Goal: Task Accomplishment & Management: Use online tool/utility

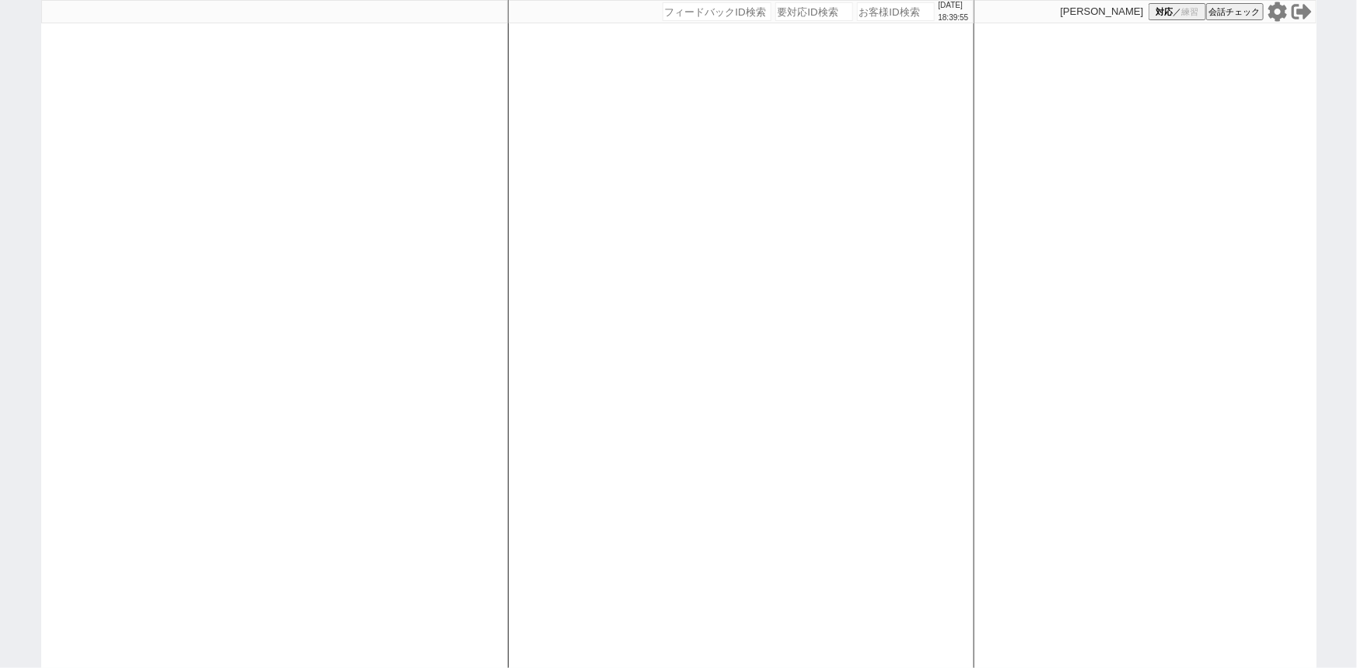
click at [865, 12] on input "number" at bounding box center [896, 11] width 78 height 19
paste input "612598"
type input "612598"
select select "13"
select select "1"
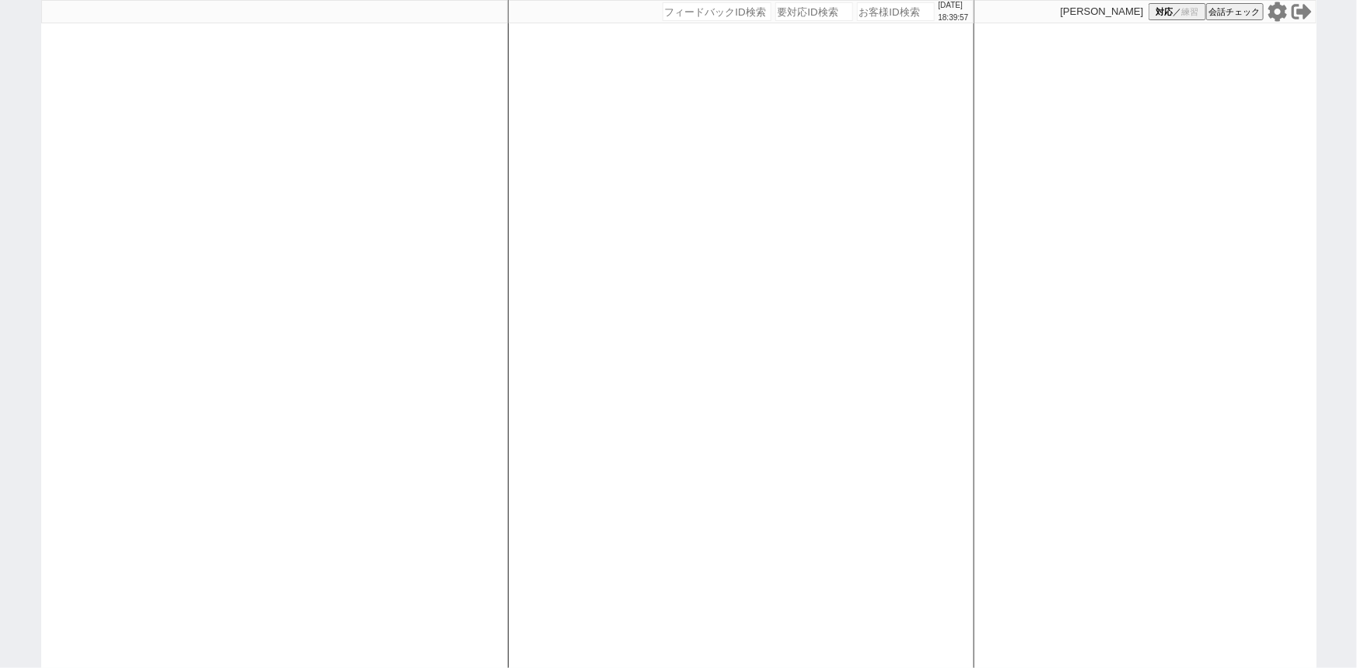
select select "12"
select select "118"
select select "2921"
select select
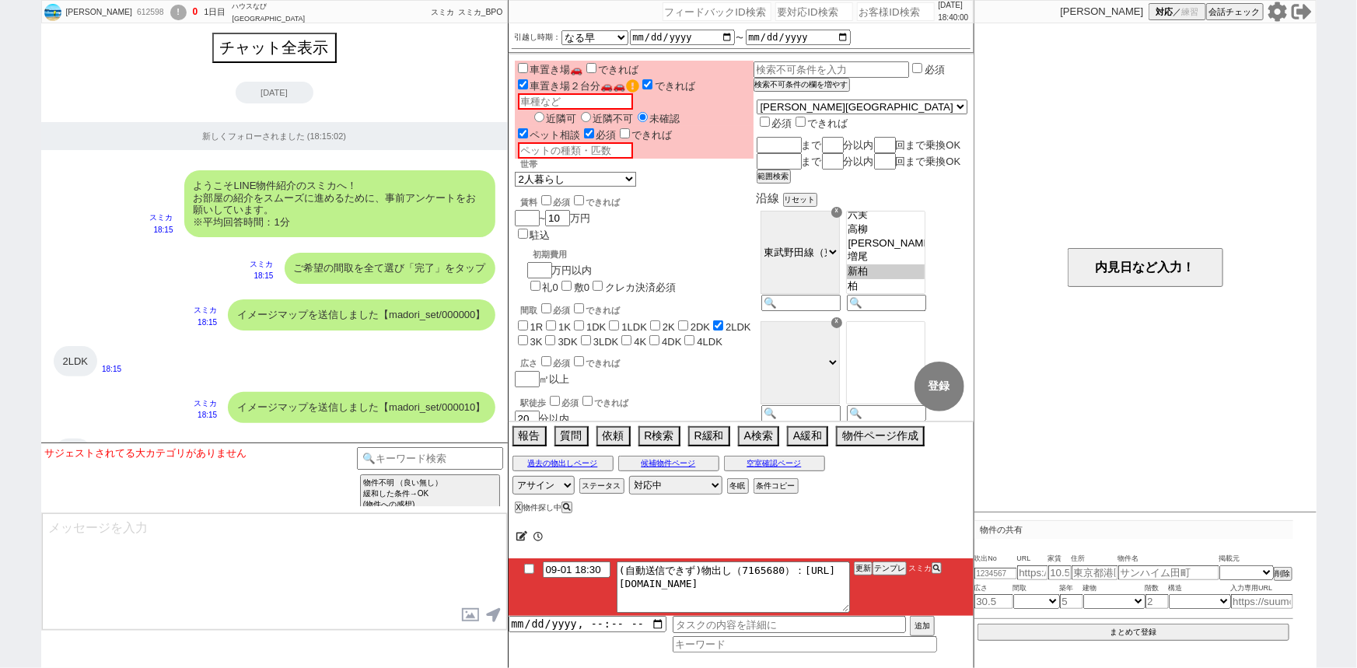
scroll to position [1005, 0]
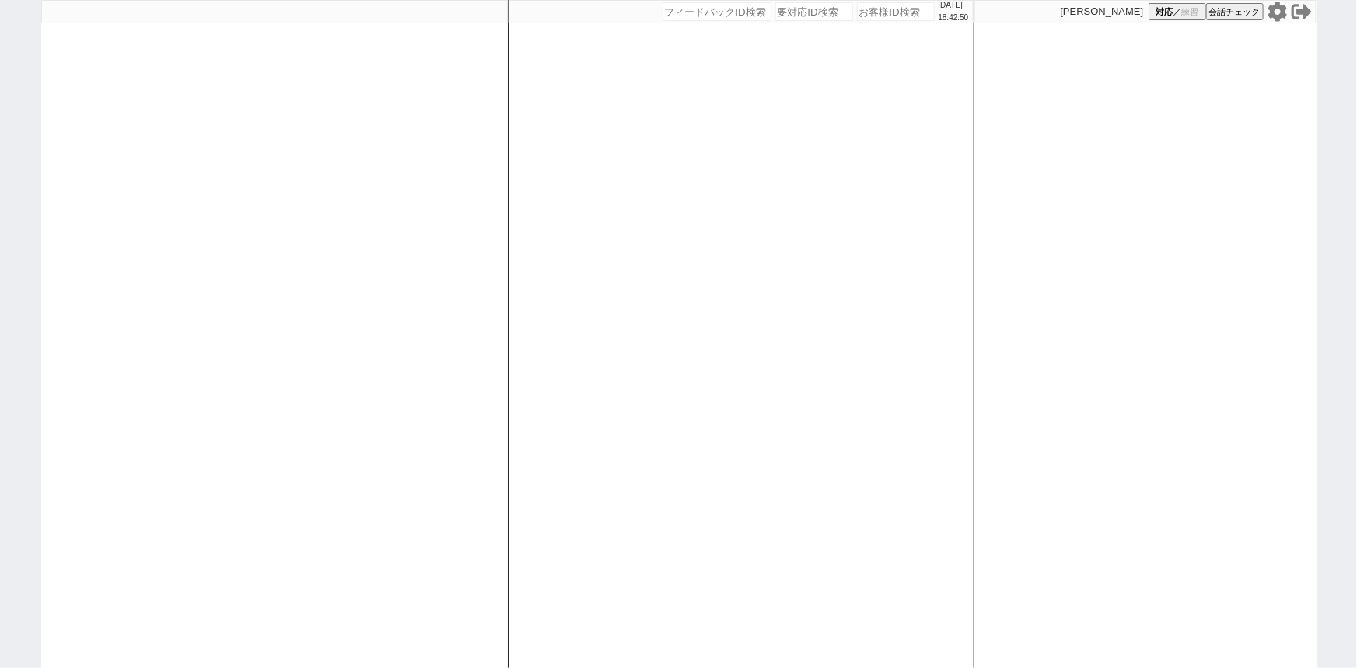
click at [252, 186] on div at bounding box center [274, 334] width 467 height 668
click at [1279, 16] on icon at bounding box center [1276, 11] width 19 height 19
click at [215, 252] on div at bounding box center [274, 334] width 467 height 668
select select
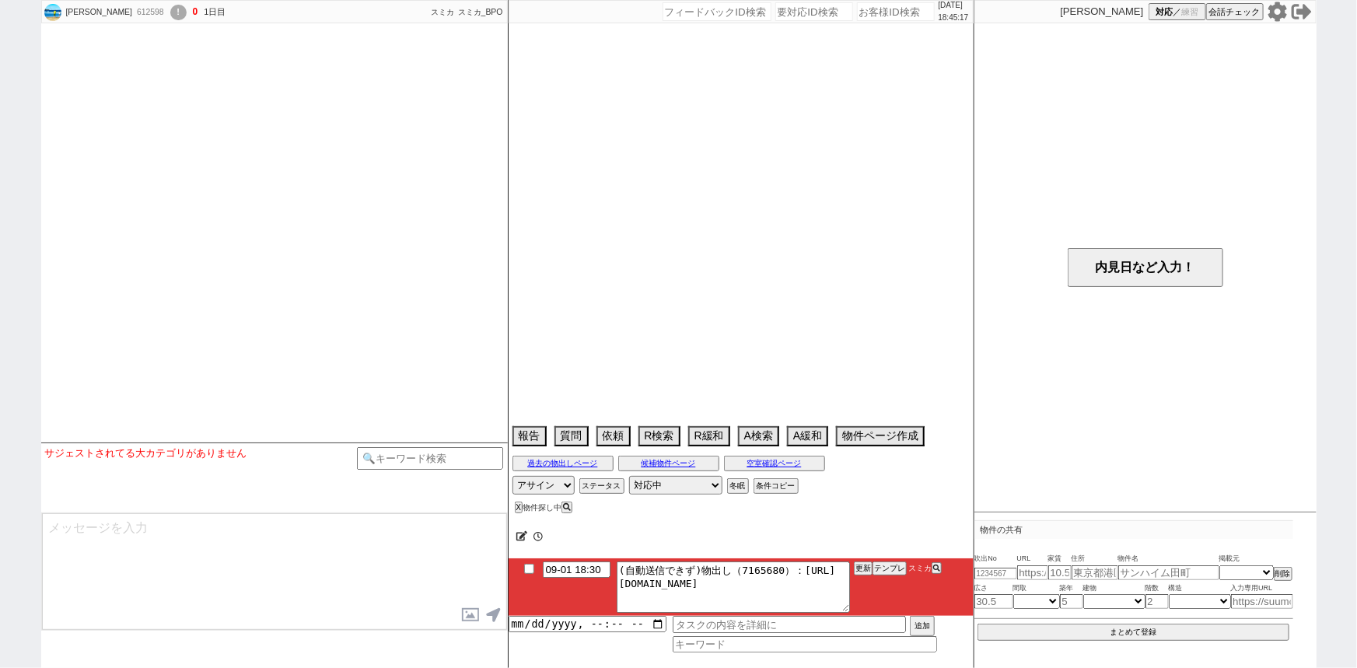
select select
select select "13"
select select "1"
select select "12"
select select "118"
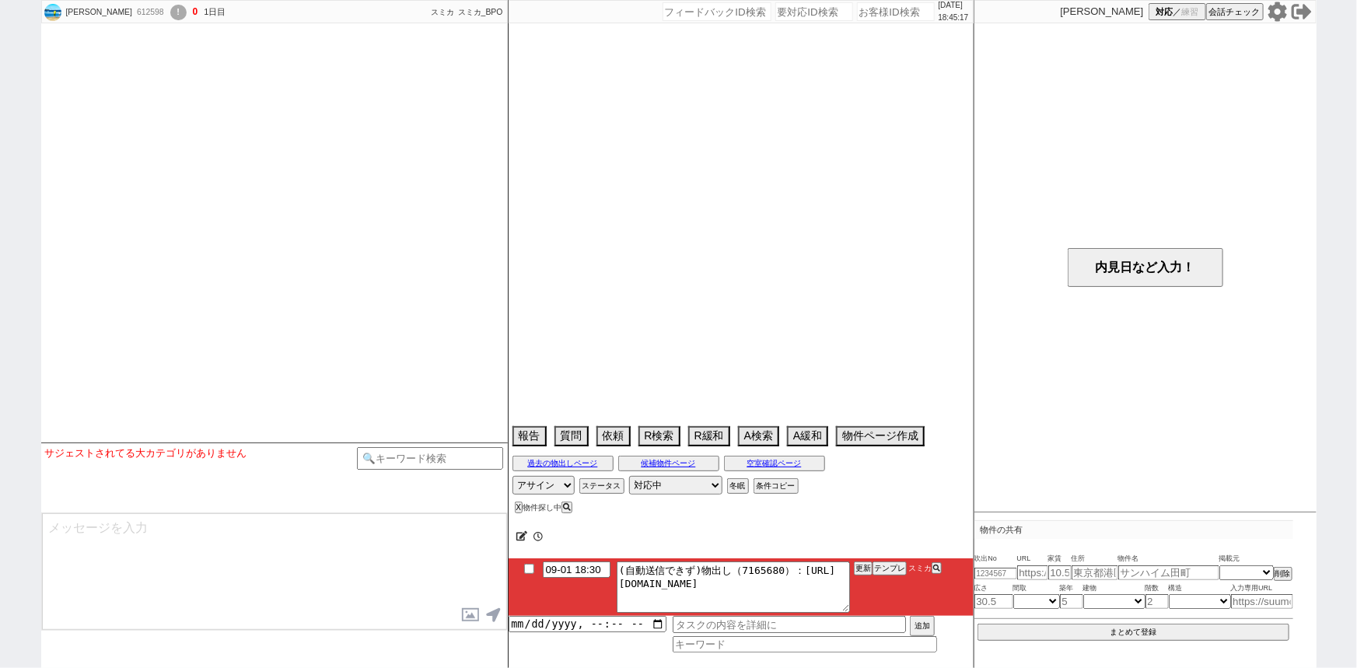
select select "2921"
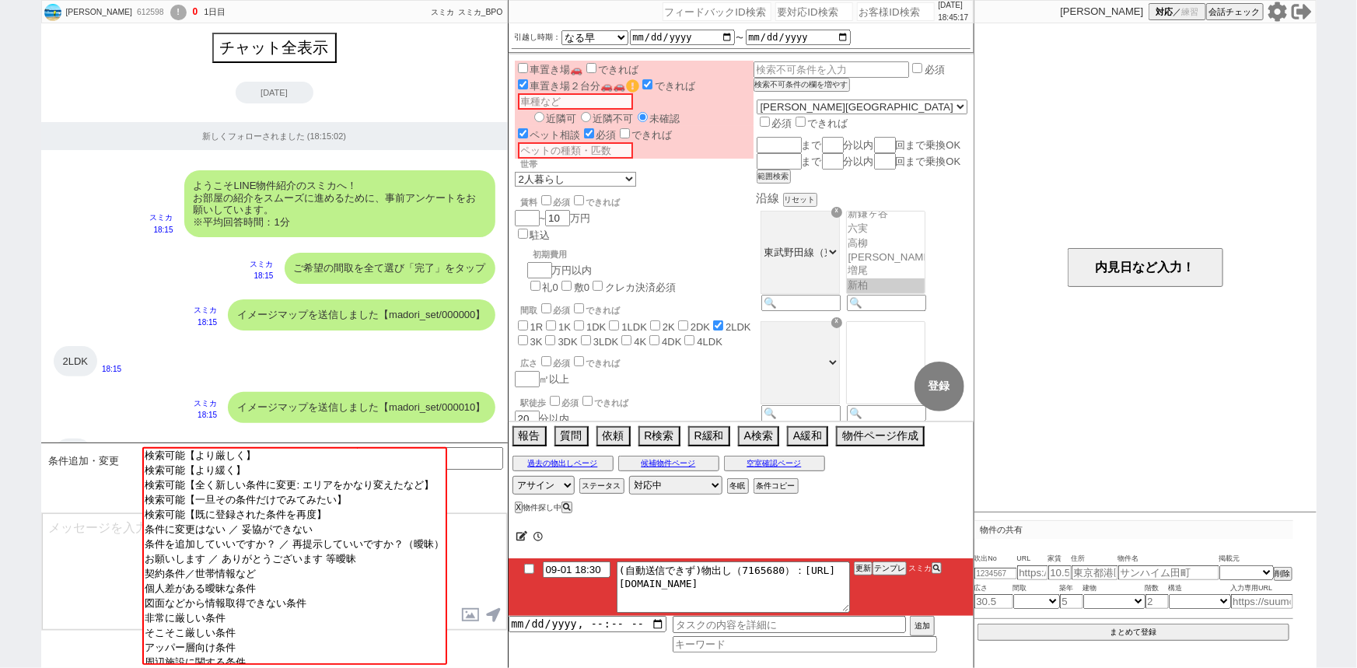
scroll to position [90, 0]
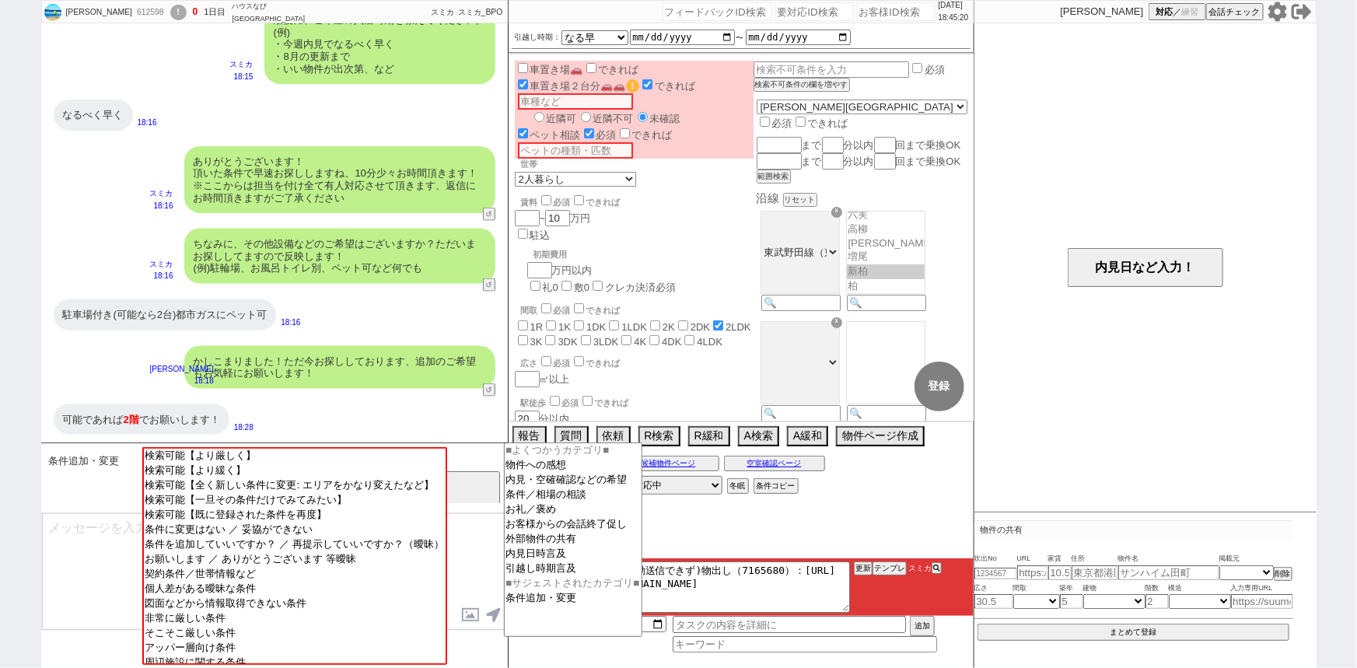
click at [485, 453] on input at bounding box center [430, 456] width 147 height 19
type input "特殊"
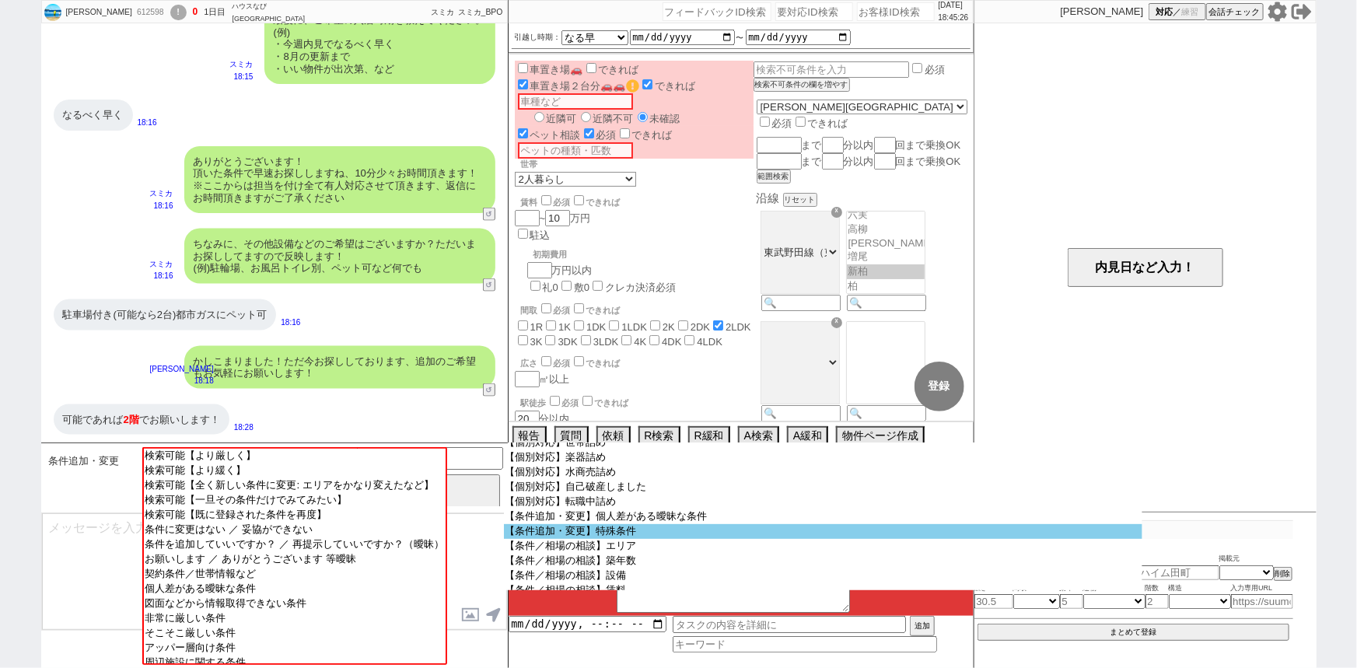
scroll to position [213, 0]
click at [640, 569] on option "【条件追加・変更】特殊条件" at bounding box center [823, 576] width 638 height 15
select select "特殊条件"
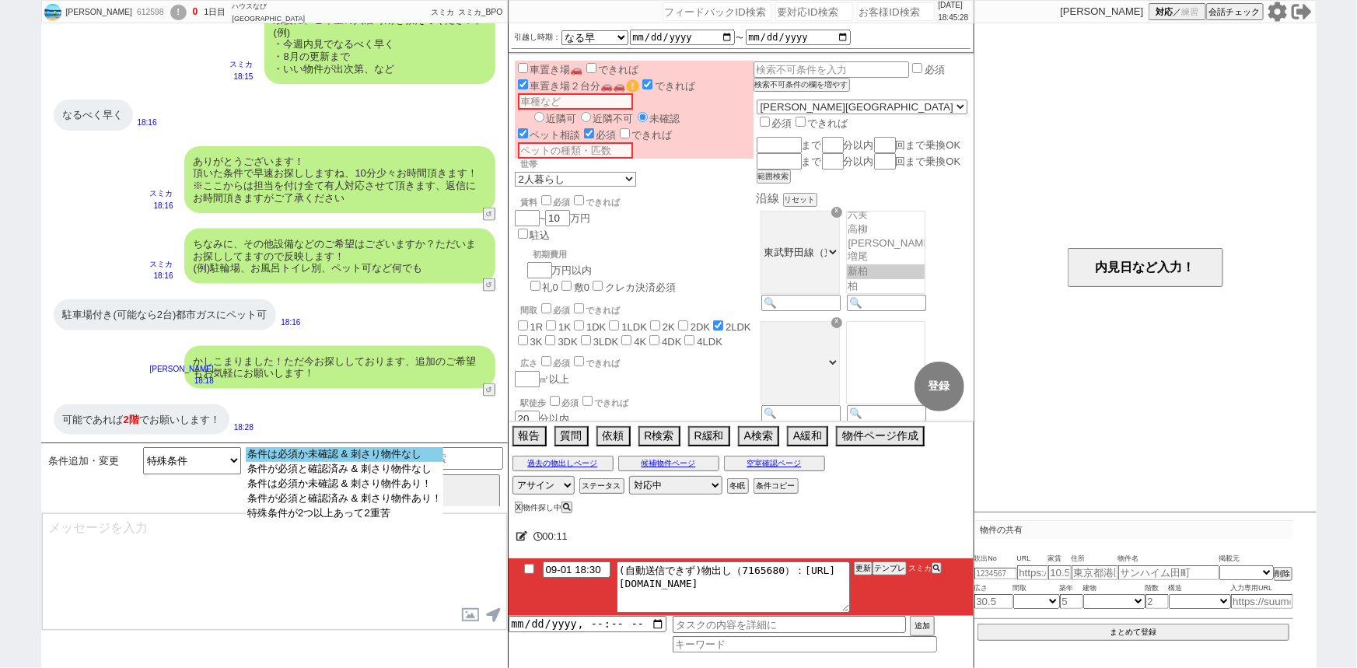
select select "条件は必須か未確認 & 刺さり物件なし"
click at [381, 462] on option "条件は必須か未確認 & 刺さり物件なし" at bounding box center [345, 469] width 198 height 15
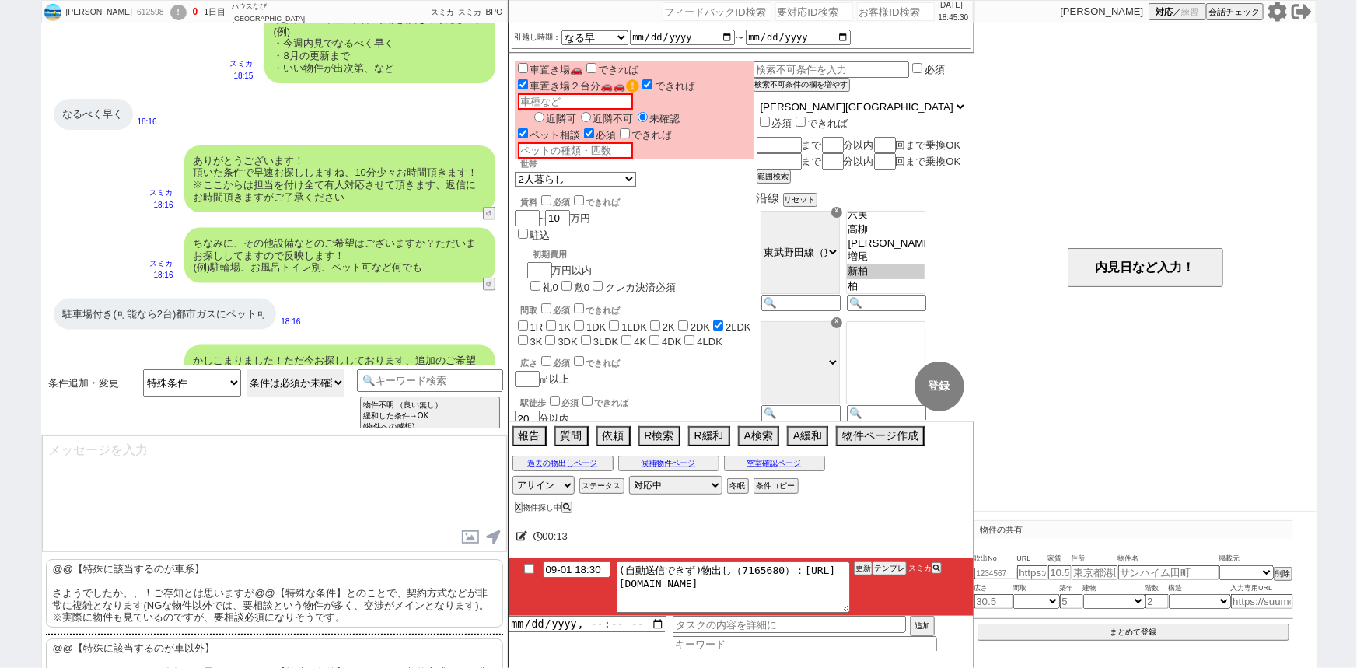
scroll to position [1082, 0]
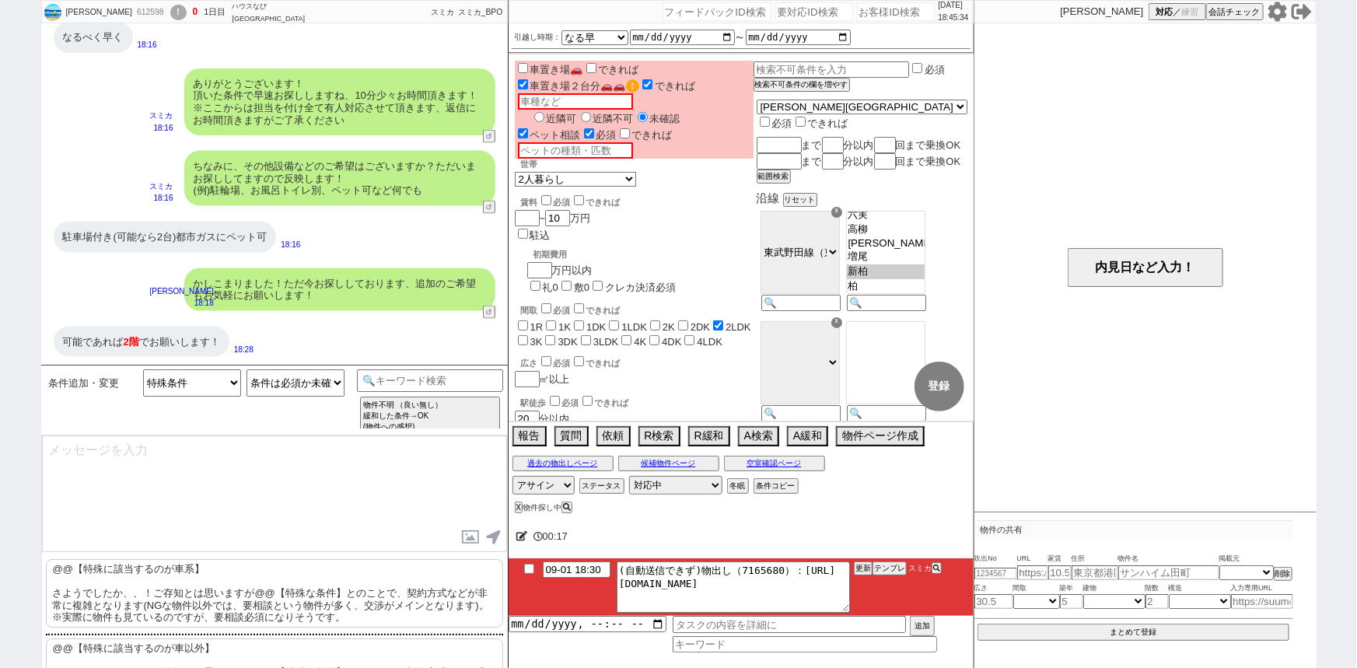
click at [175, 579] on p "@@【特殊に該当するのが車系】 さようでしたか、、！ご存知とは思いますが@@【特殊な条件】とのことで、契約方式などが非常に複雑となります(NGな物件以外では、…" at bounding box center [274, 593] width 457 height 68
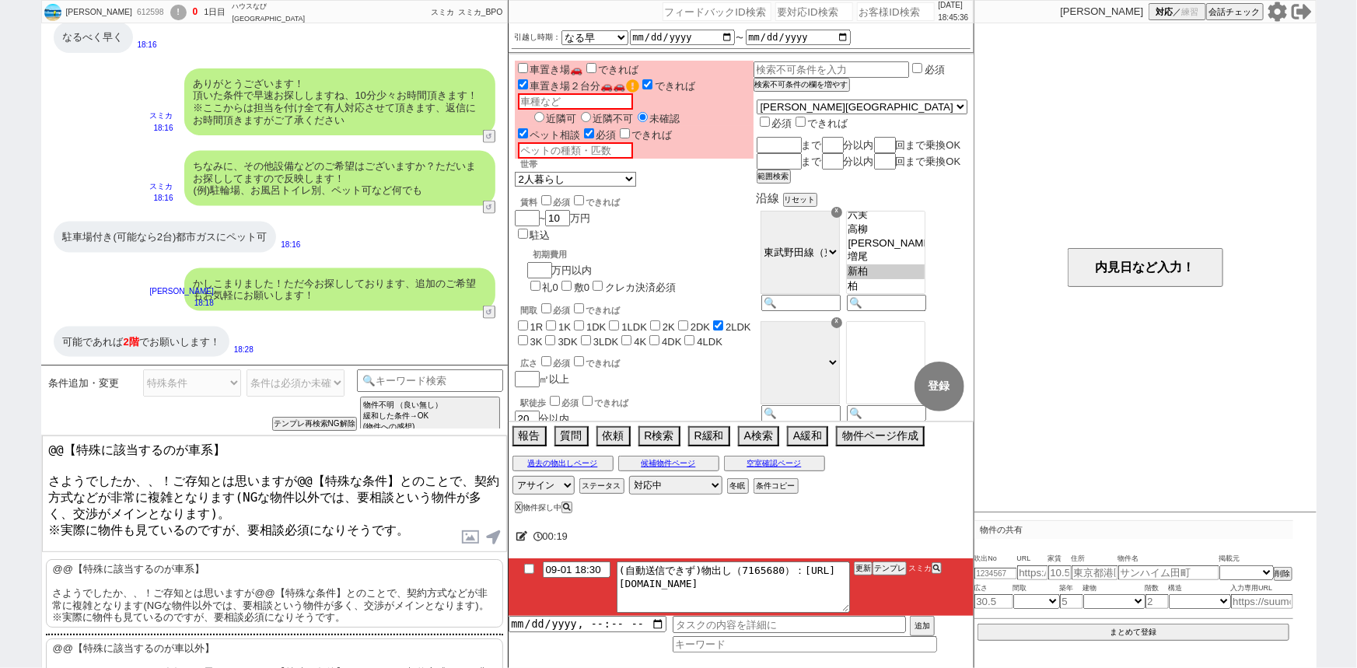
drag, startPoint x: 142, startPoint y: 469, endPoint x: 0, endPoint y: 388, distance: 163.0
click at [0, 388] on div "まさひろ 612598 ! 0 1日目 ハウスなび柏東口店 冬眠中 自社客 スミカ スミカ_BPO チャット全表示 2025-09-01 新しくフォローされま…" at bounding box center [678, 334] width 1357 height 668
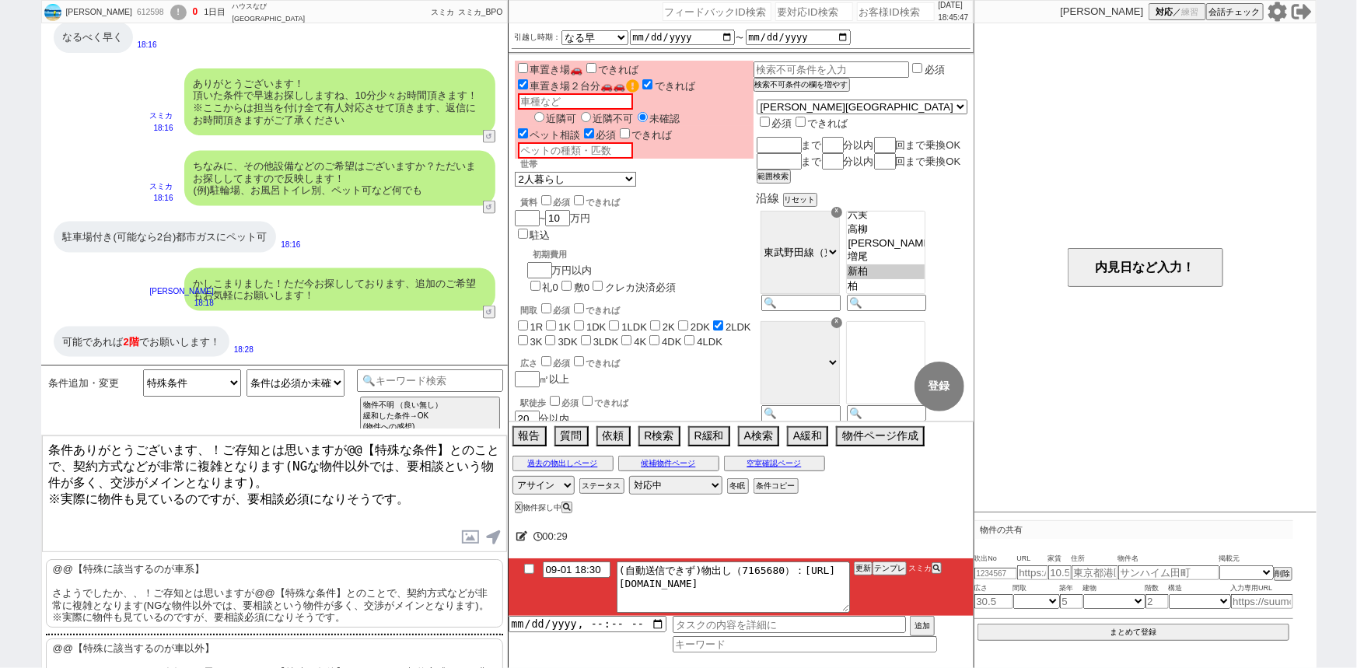
drag, startPoint x: 450, startPoint y: 446, endPoint x: 348, endPoint y: 445, distance: 101.9
click at [348, 445] on textarea "条件ありがとうございます、！ご存知とは思いますが@@【特殊な条件】とのことで、契約方式などが非常に複雑となります(NGな物件以外では、要相談という物件が多く、…" at bounding box center [274, 493] width 465 height 117
type textarea "条件ありがとうございます、！ご存知とは思いますが駐車場2台分とのことで、契約方式などが非常に複雑となります(NGな物件以外では、要相談という物件が多く、交渉が…"
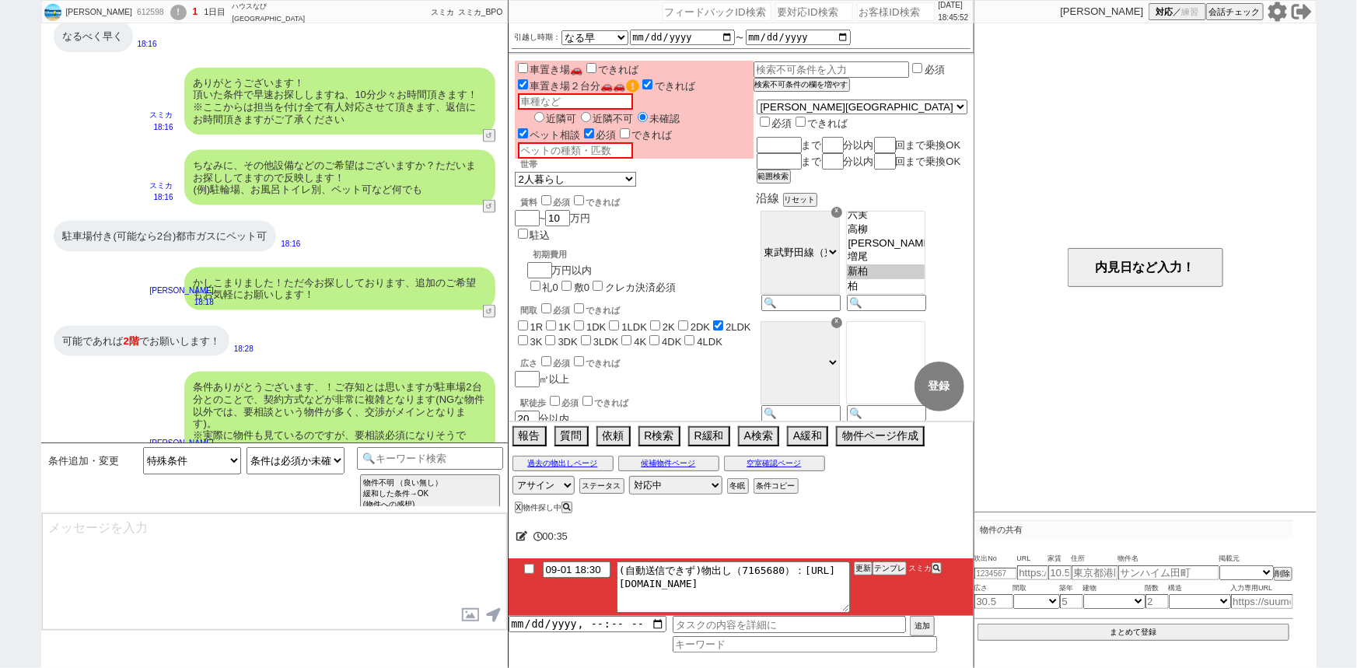
scroll to position [1112, 0]
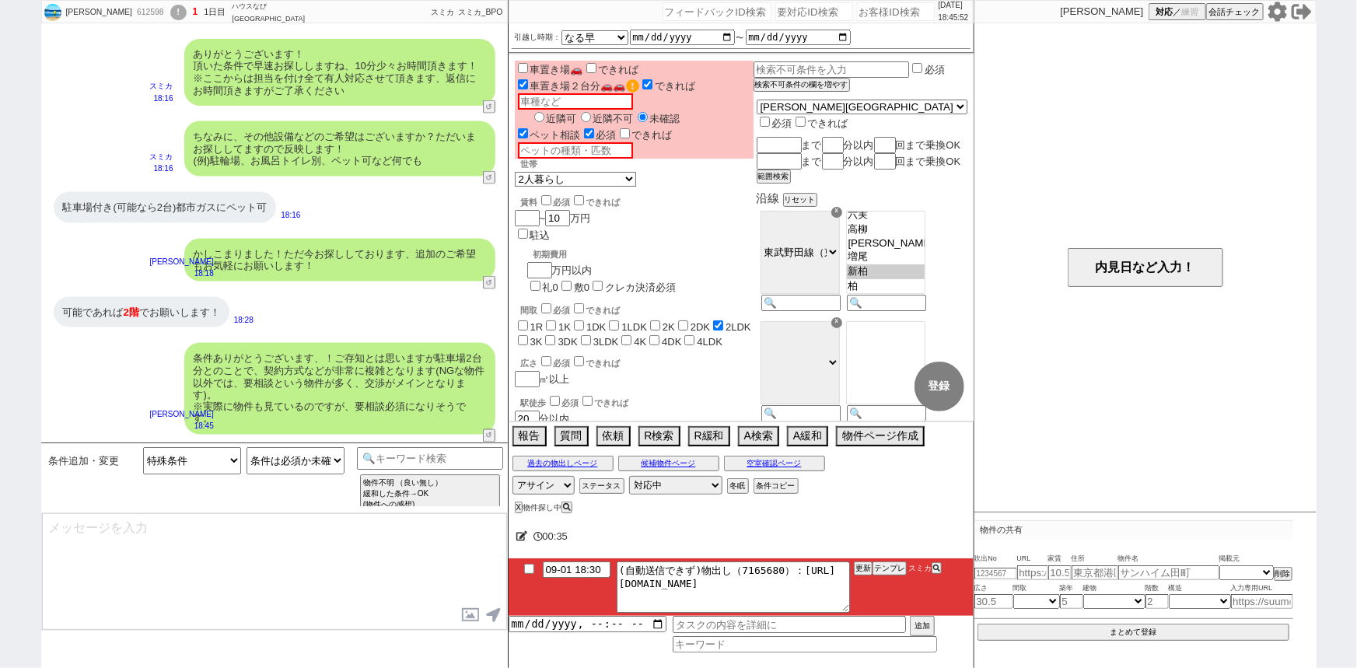
type input "09-01 18:48"
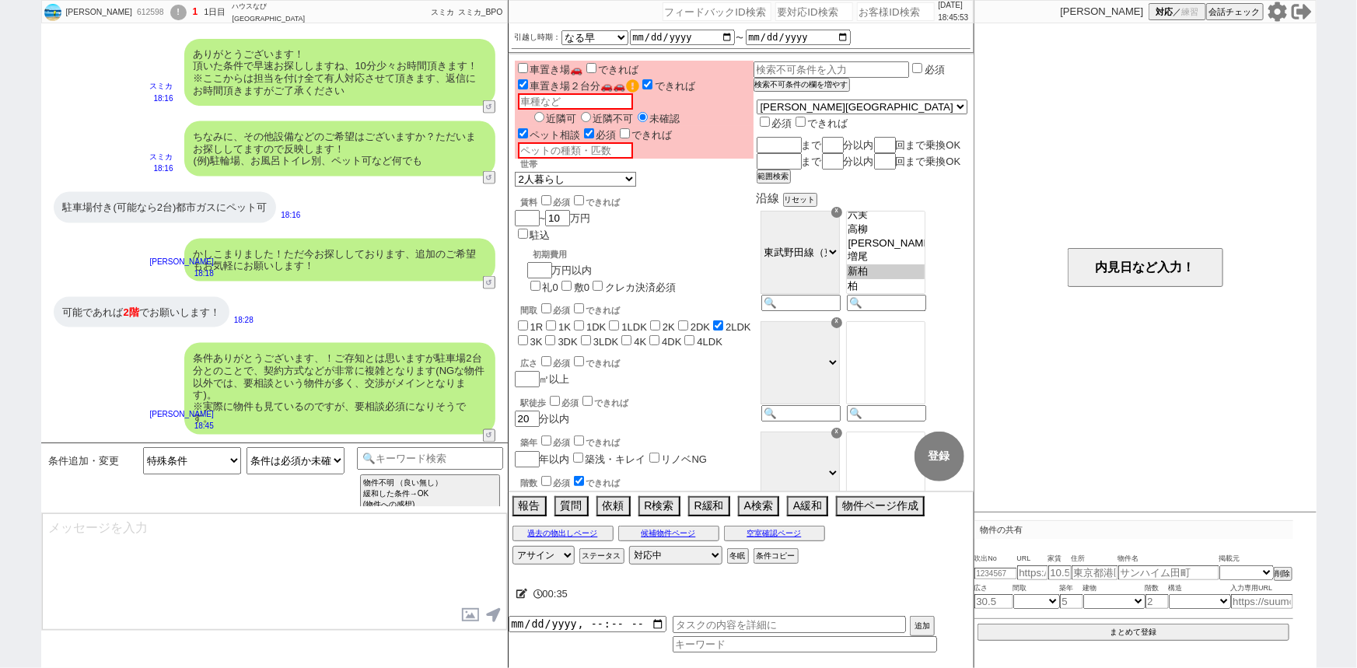
type textarea "大変恐れ入りますが、、例えば1台は近隣駐車場に停めて頂く、等の選択肢はお考えでしょうか、？ (勿論できればそのまま、と思われてるとは存じます。ただ賃貸では実際…"
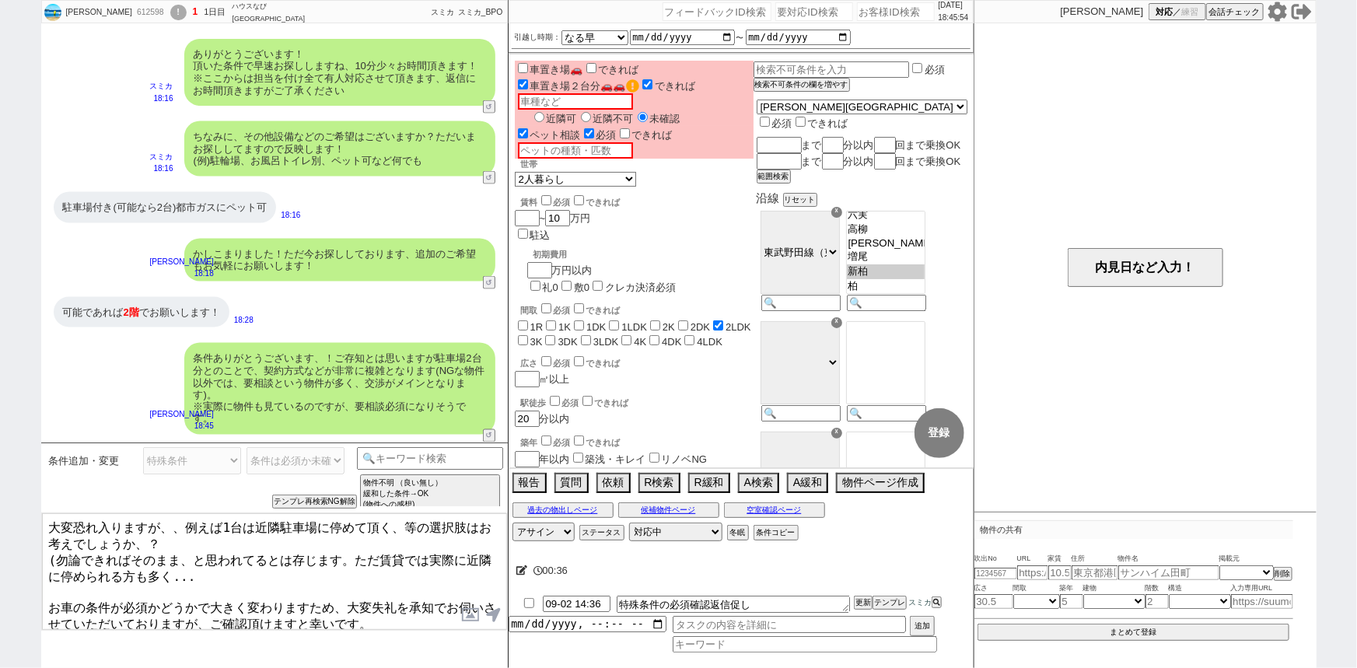
click at [568, 98] on input "text" at bounding box center [575, 101] width 115 height 16
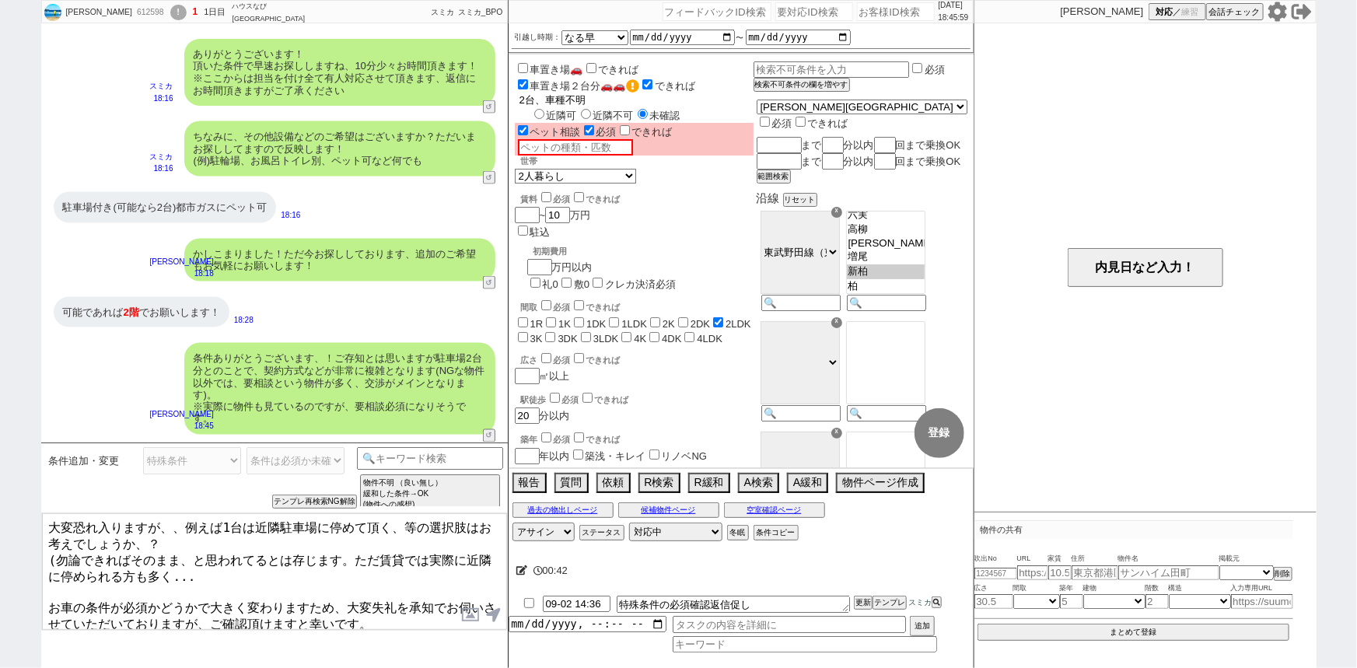
type input "2台、車種不明"
click at [367, 241] on div "かしこまりました！ただ今お探ししております、追加のご希望もお気軽にお願いします！" at bounding box center [339, 260] width 311 height 43
click at [322, 560] on textarea "大変恐れ入りますが、、例えば1台は近隣駐車場に停めて頂く、等の選択肢はお考えでしょうか、？ (勿論できればそのまま、と思われてるとは存じます。ただ賃貸では実際…" at bounding box center [274, 571] width 465 height 117
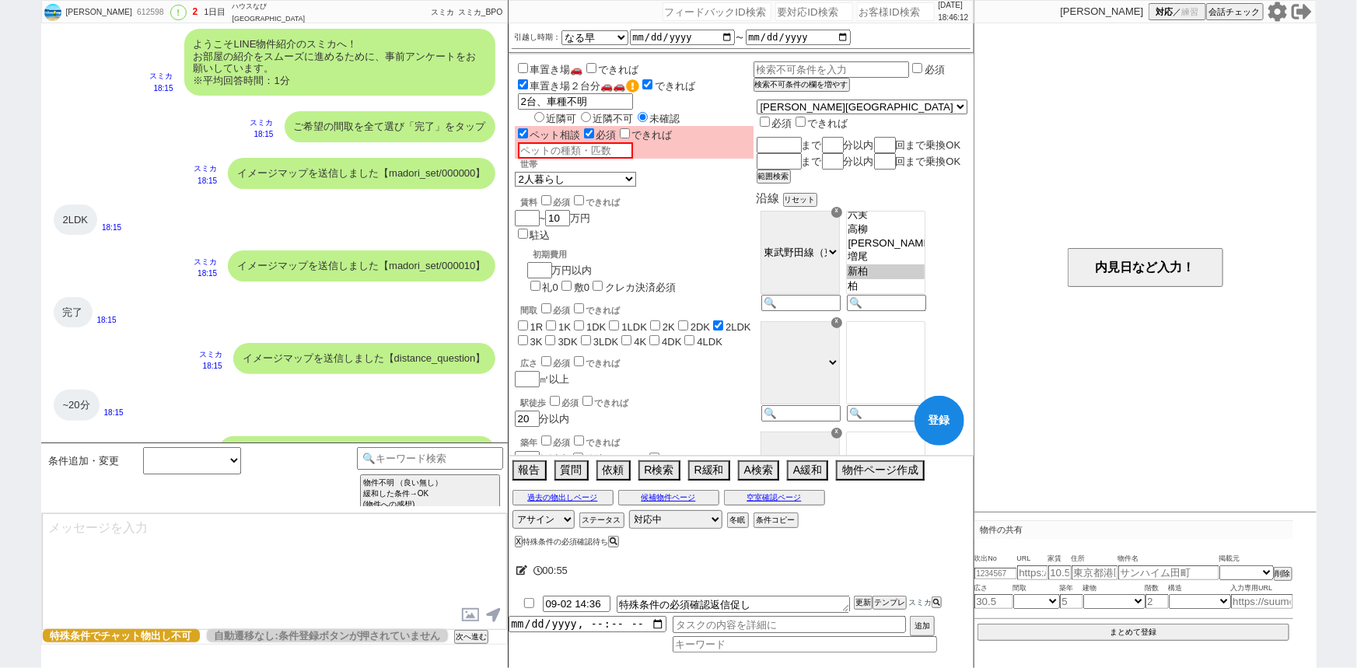
scroll to position [0, 0]
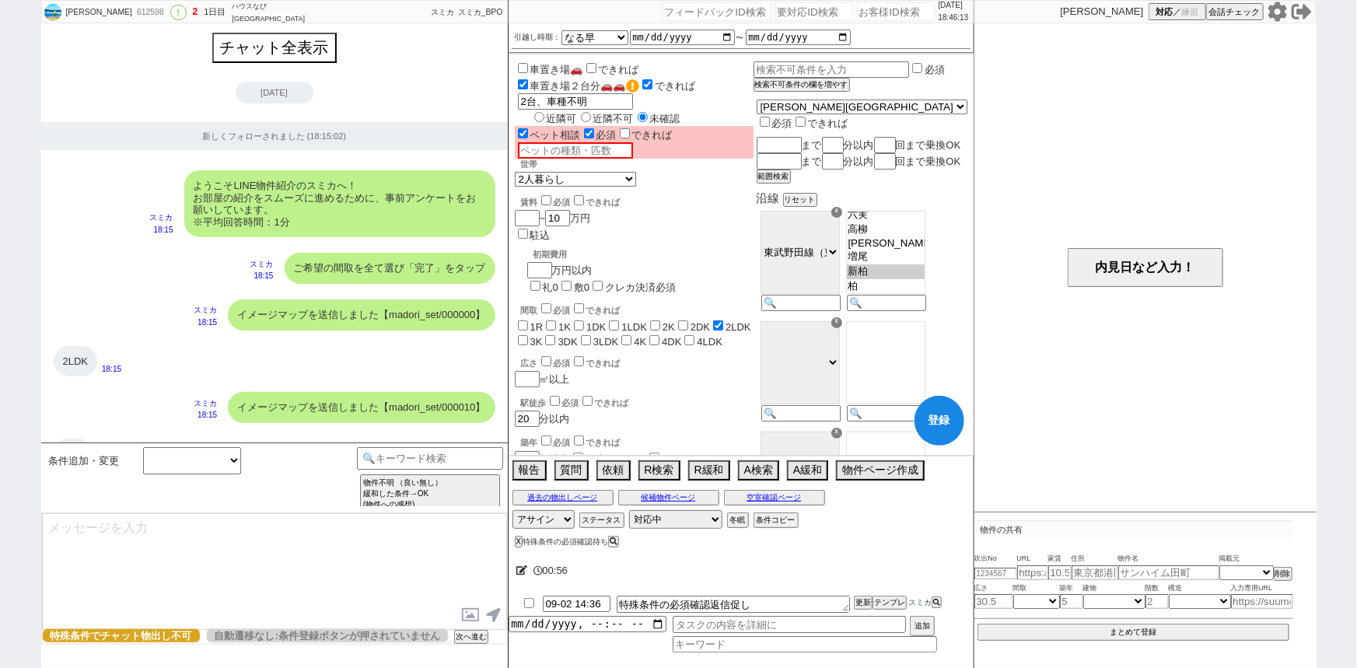
checkbox input "false"
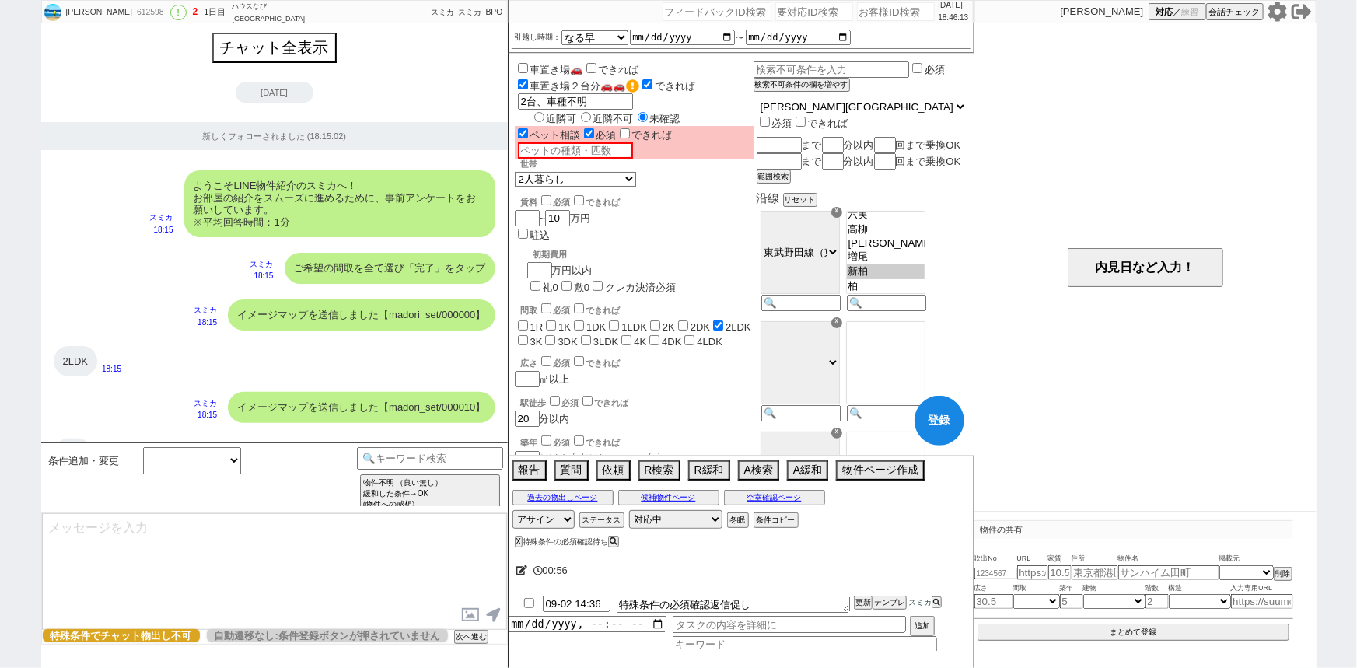
checkbox input "false"
checkbox input "true"
checkbox input "false"
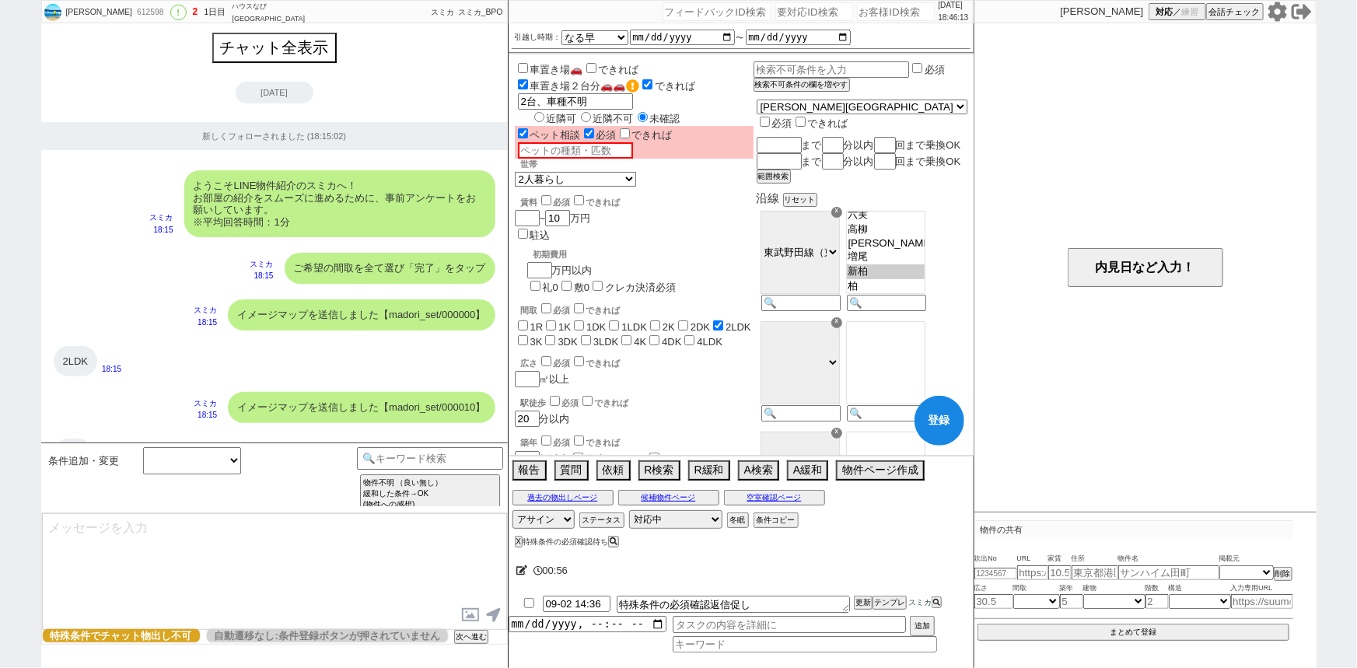
checkbox input "false"
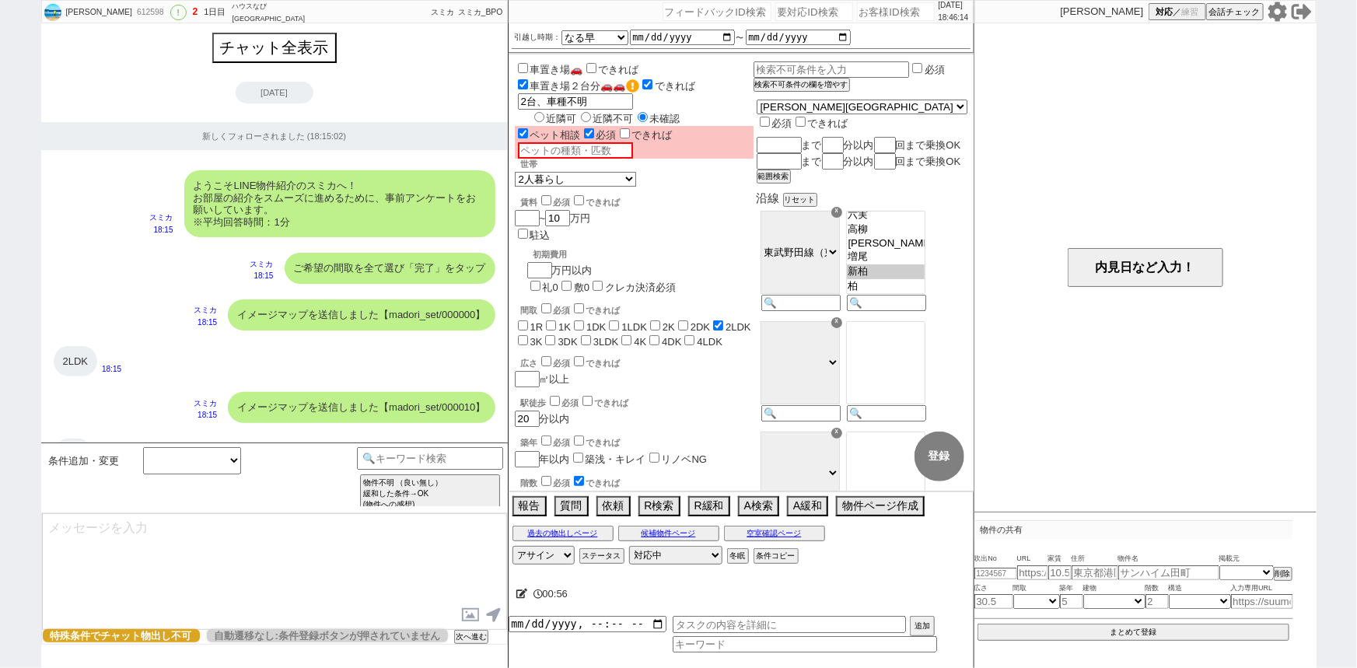
scroll to position [1243, 0]
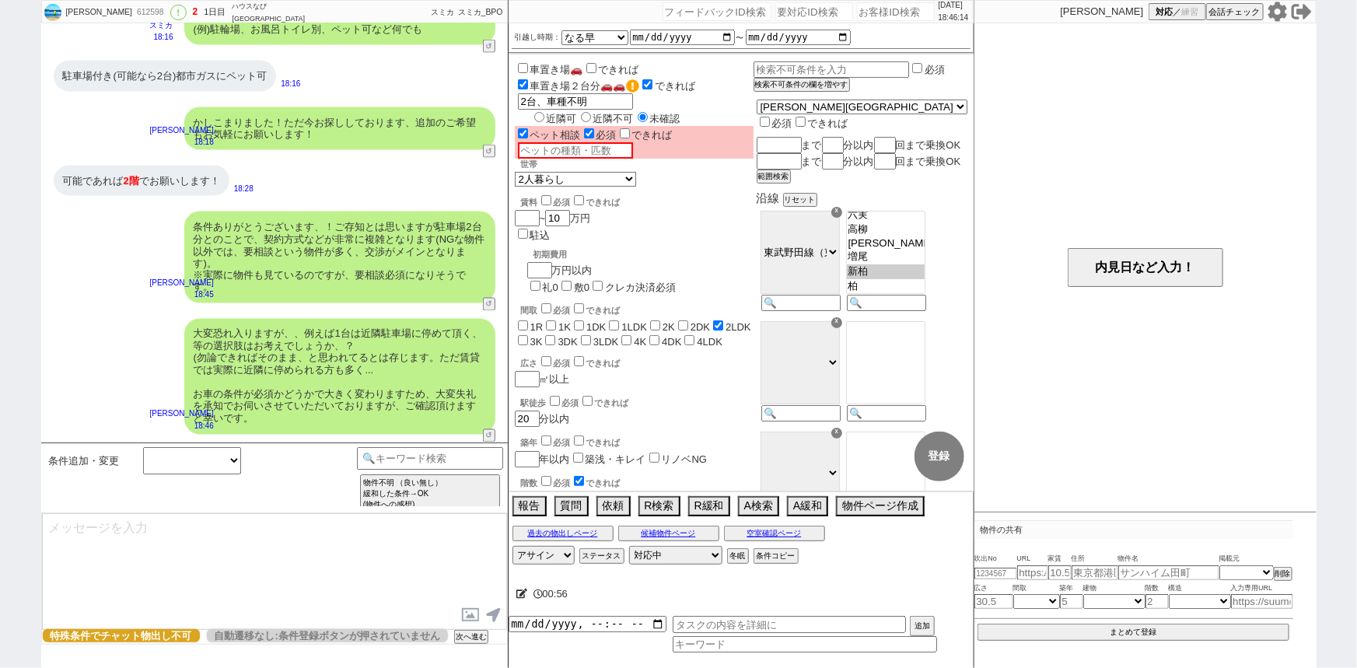
select select "118"
select select "2921"
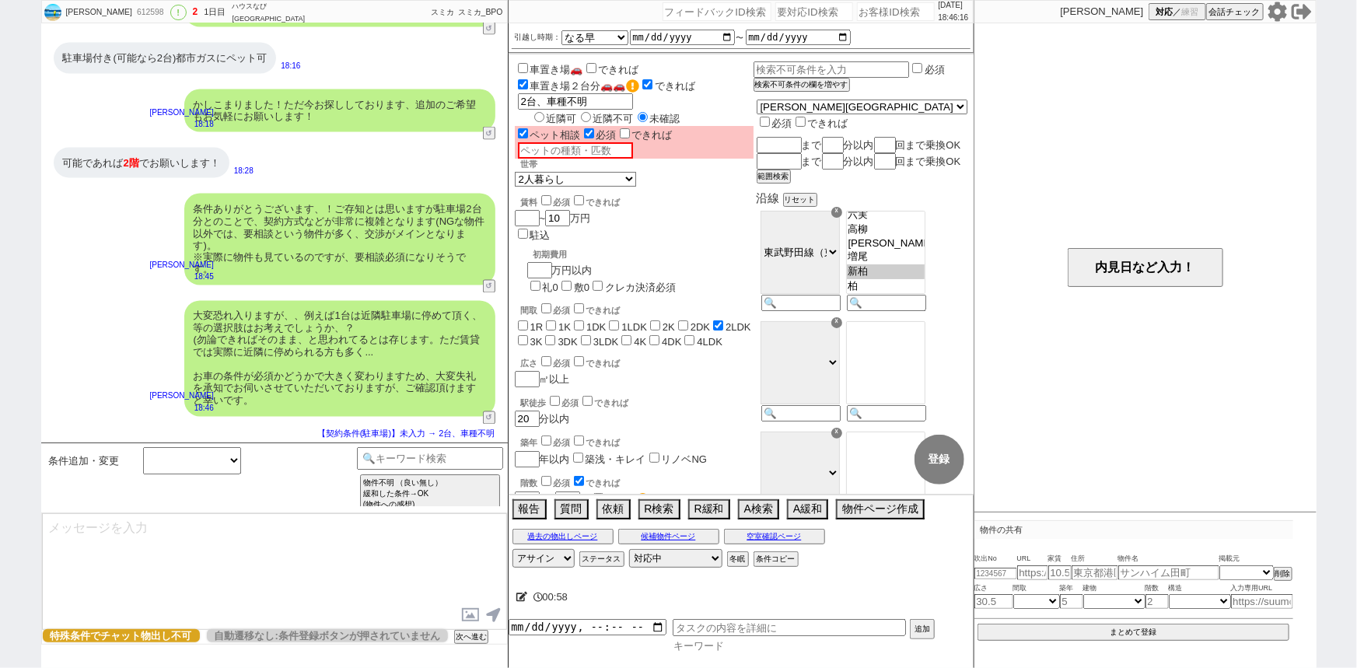
click at [716, 644] on input at bounding box center [805, 645] width 264 height 13
type input "特殊条件"
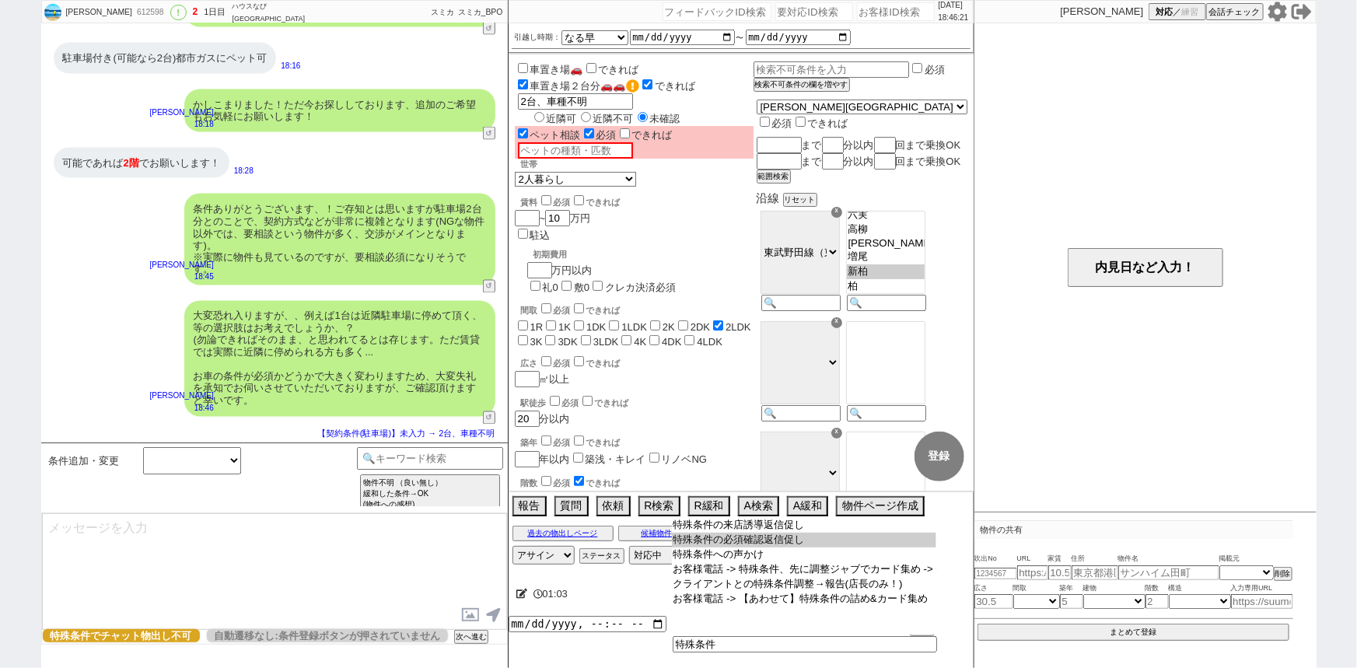
type input "特殊条件の必須確認返信促し"
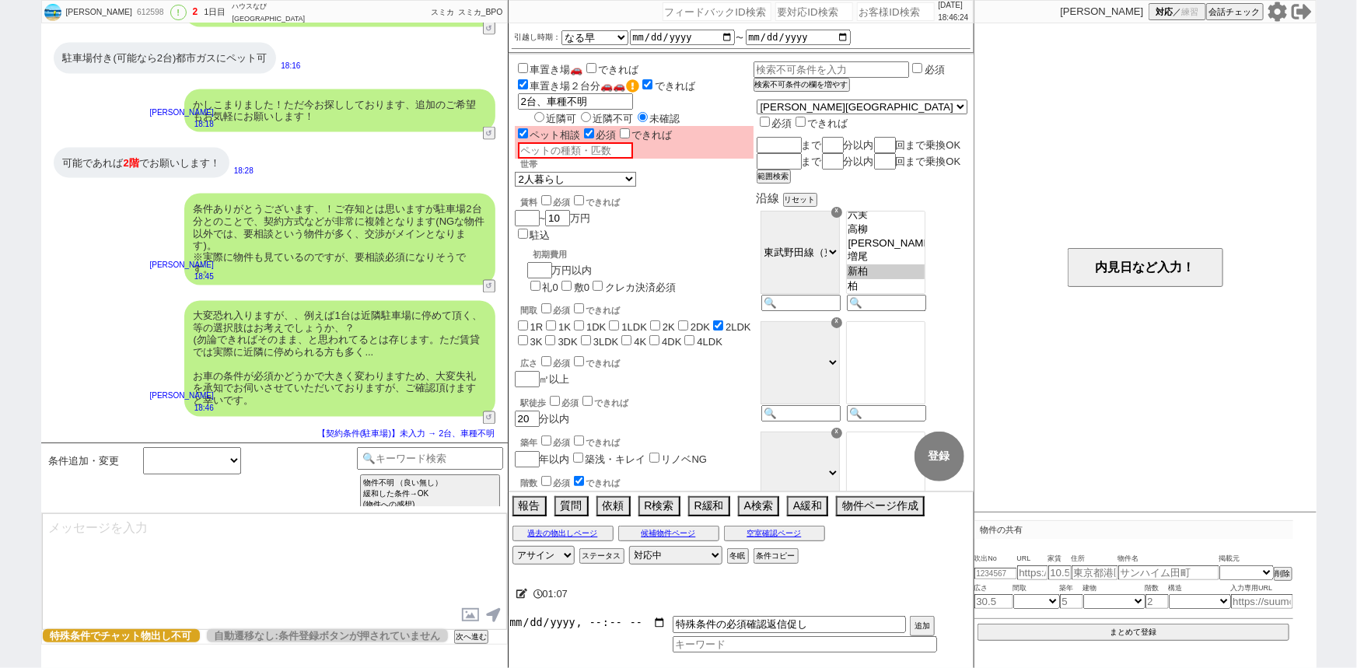
click at [558, 629] on input "datetime-local" at bounding box center [588, 622] width 158 height 13
type input "2025-09-02T18:00"
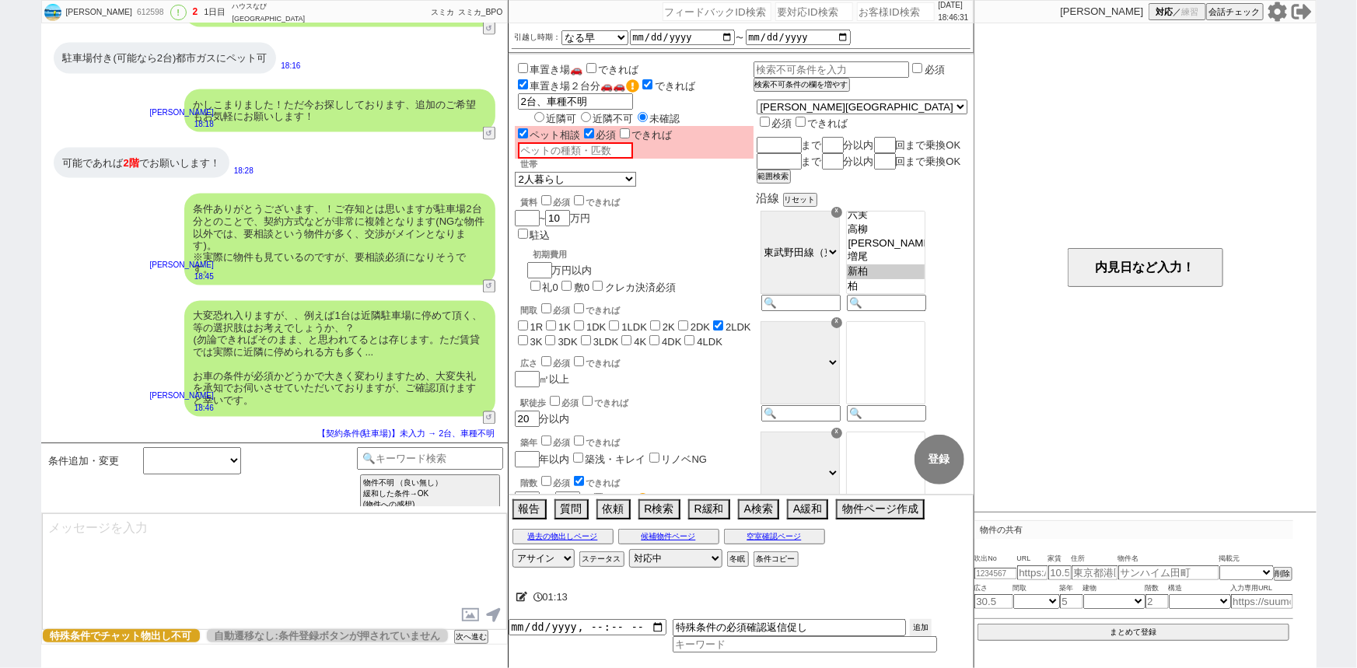
click at [914, 624] on button "追加" at bounding box center [921, 627] width 22 height 17
type input "2025-09-01T18:00"
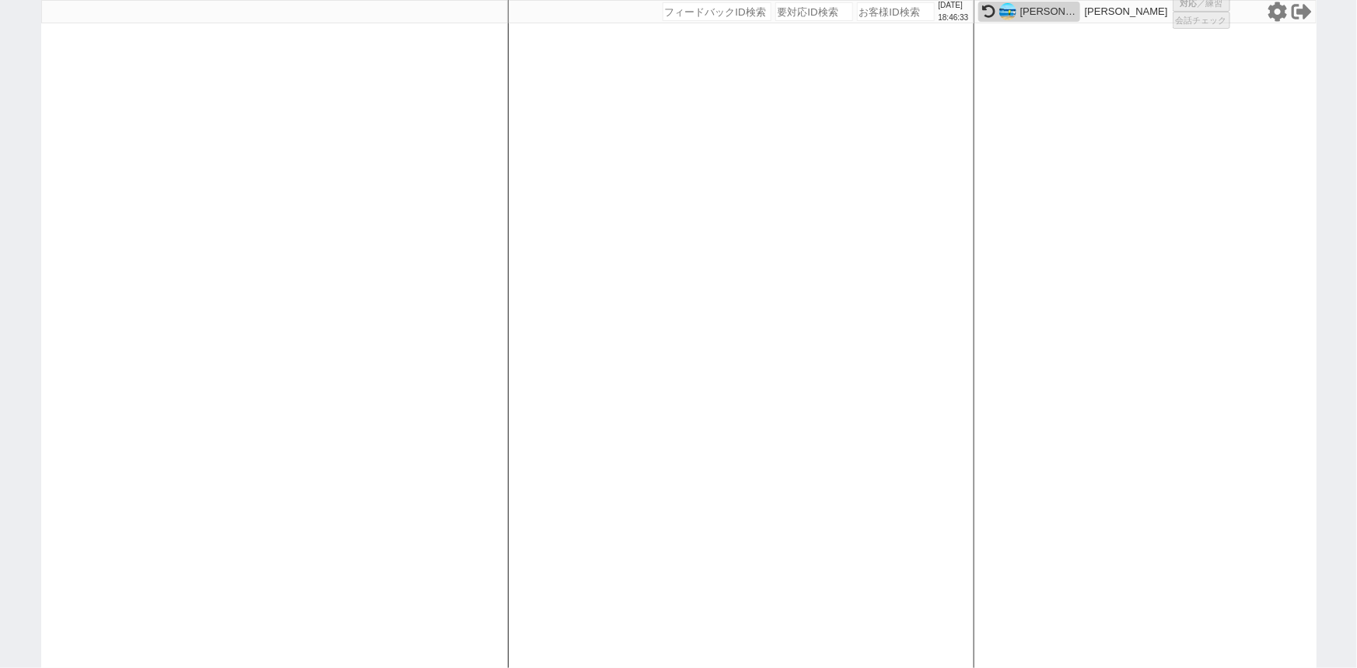
select select
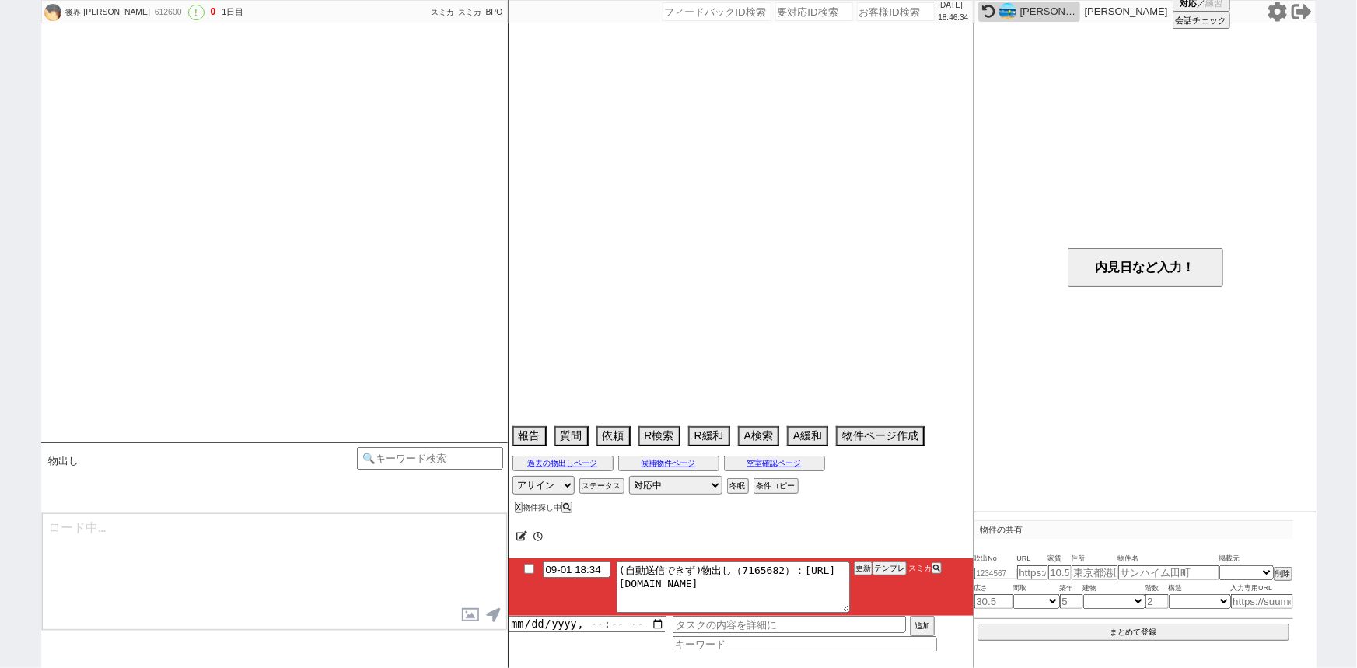
scroll to position [1097, 0]
select select "2025"
select select "10"
select select "12"
select select "0"
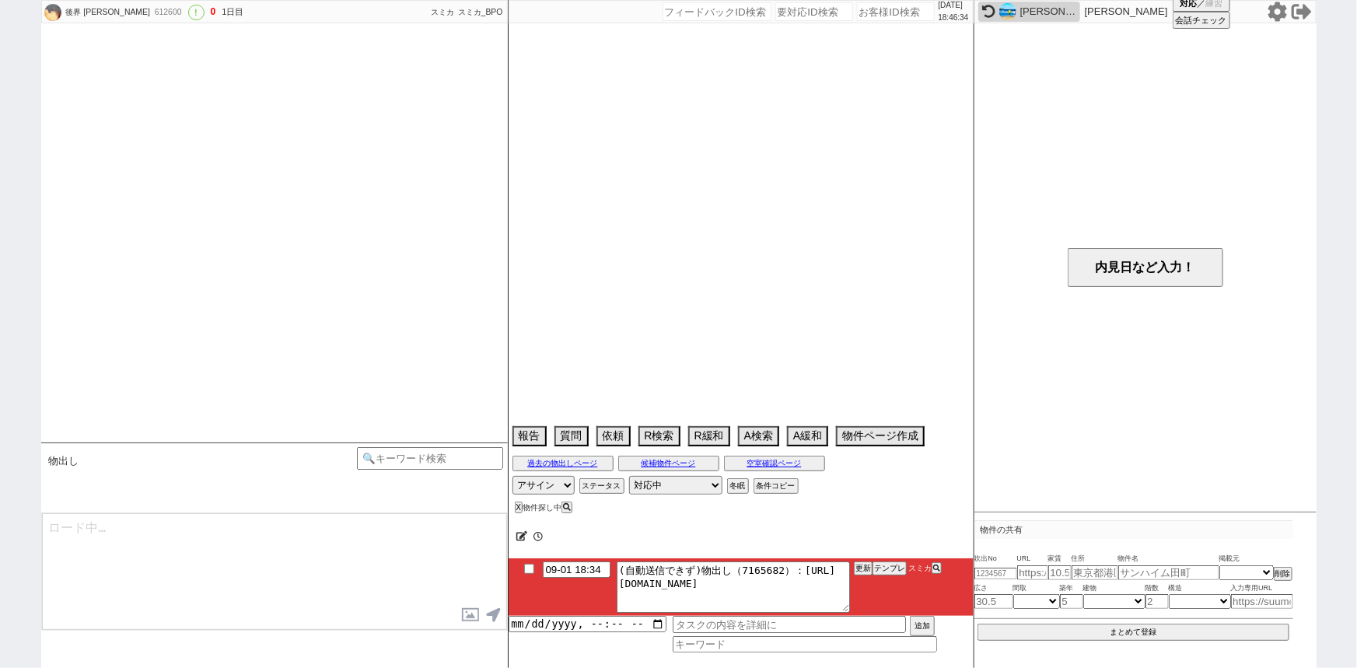
select select "57"
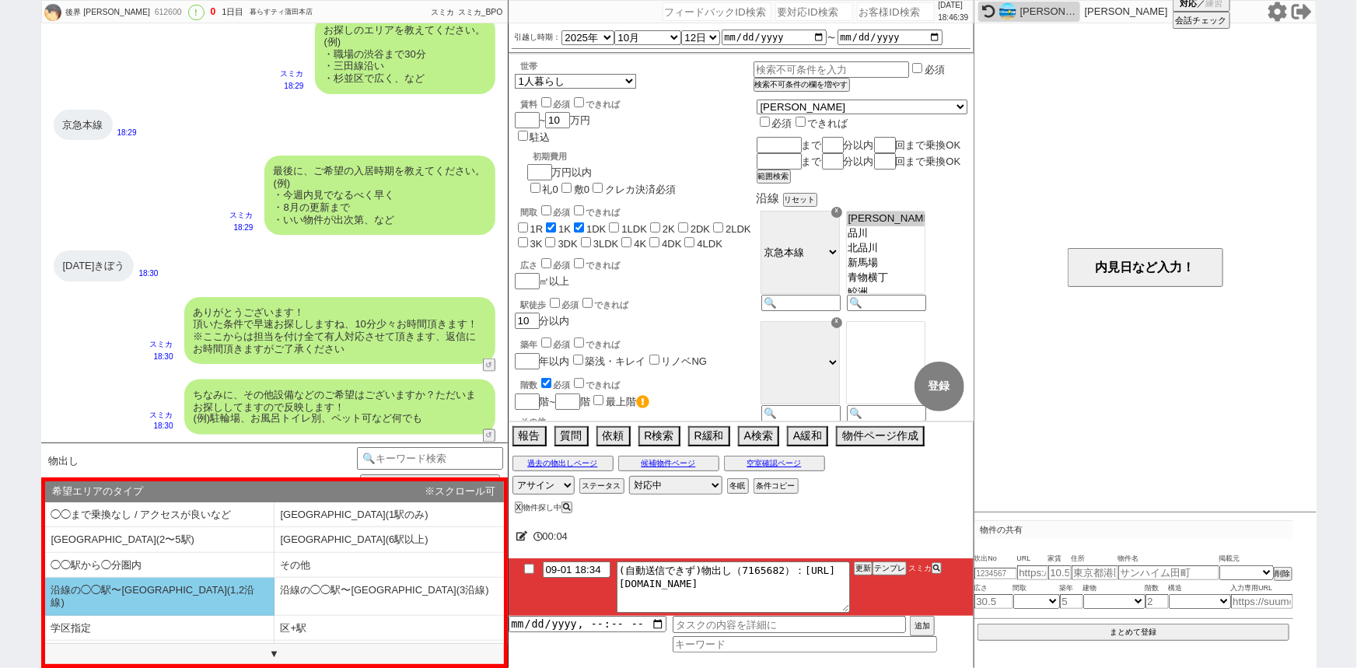
click at [180, 586] on li "沿線の◯◯駅〜[GEOGRAPHIC_DATA](1,2沿線)" at bounding box center [159, 596] width 229 height 37
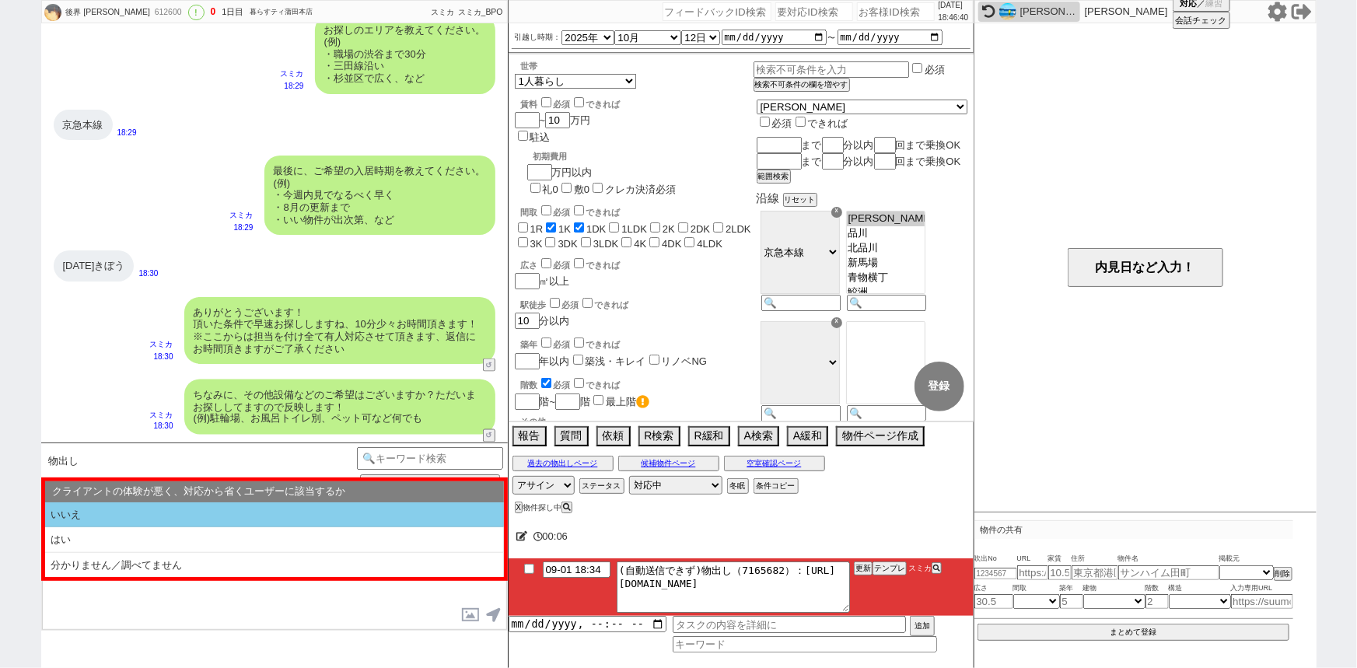
click at [231, 516] on li "いいえ" at bounding box center [274, 515] width 459 height 26
select select "沿線の◯◯駅〜[GEOGRAPHIC_DATA](1,2沿線)"
select select "いいえ"
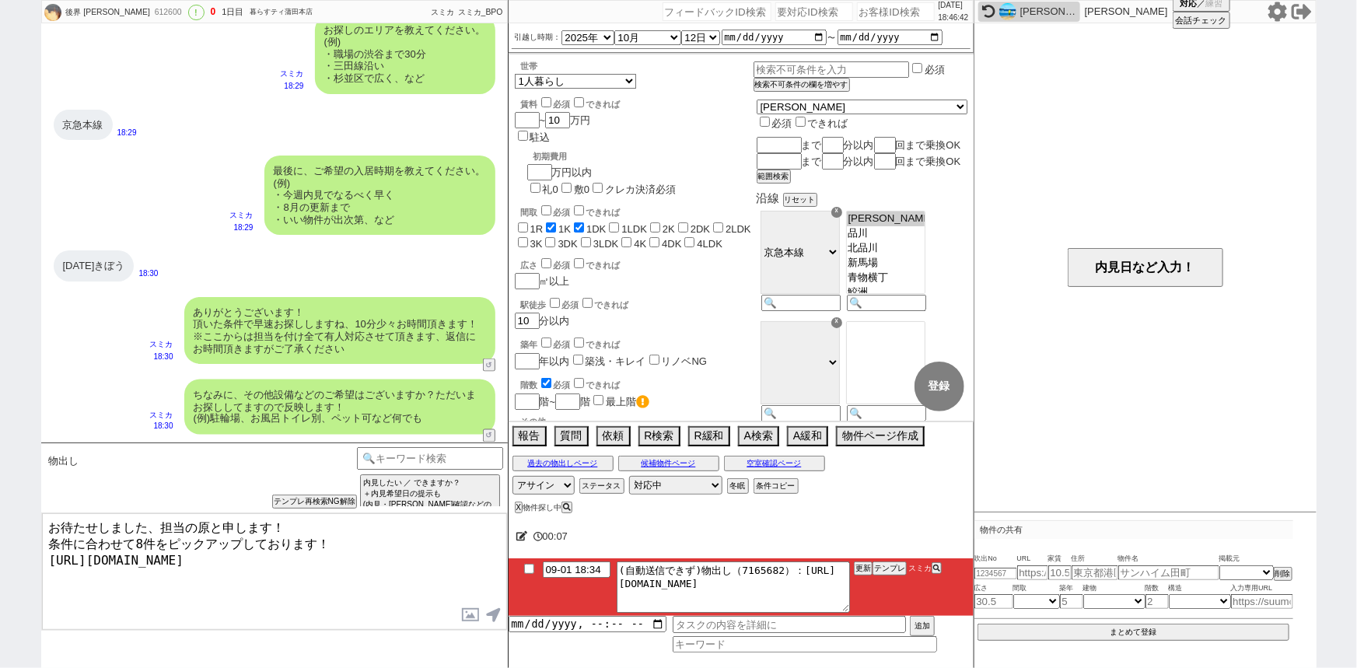
type textarea "お待たせしました、担当の原と申します！ 条件に合わせて8件をピックアップしております！ https://tools.sumika.live/pages/fxo…"
checkbox input "true"
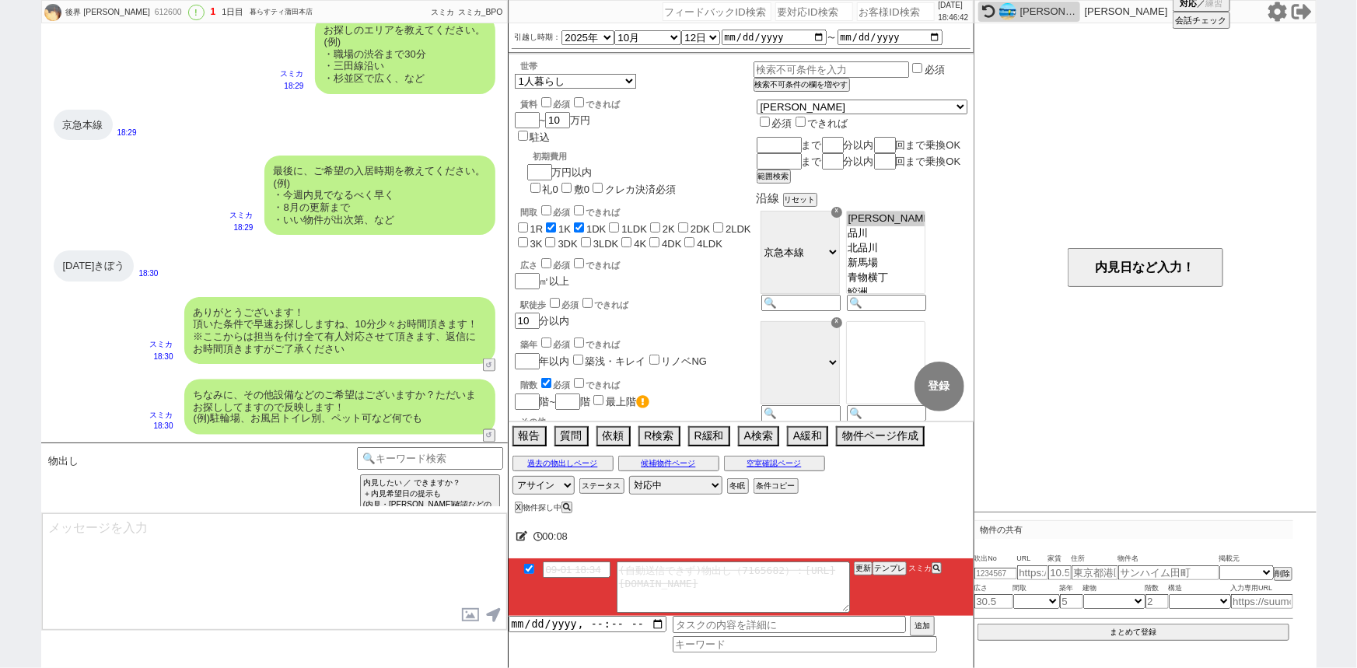
scroll to position [1168, 0]
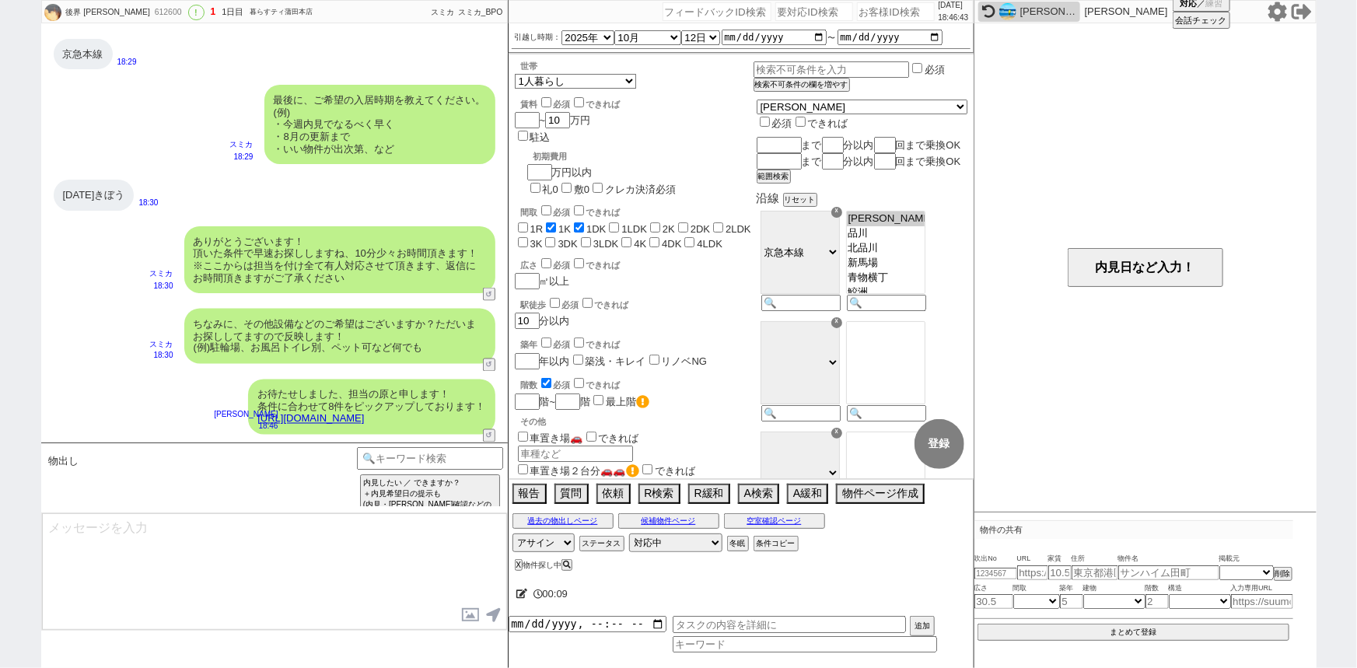
type textarea "イメージに近い物件はございますか？ ご感想いただき、すぐにまた洗い出してまいります！ ※自動応答ではなく直接ご紹介します！"
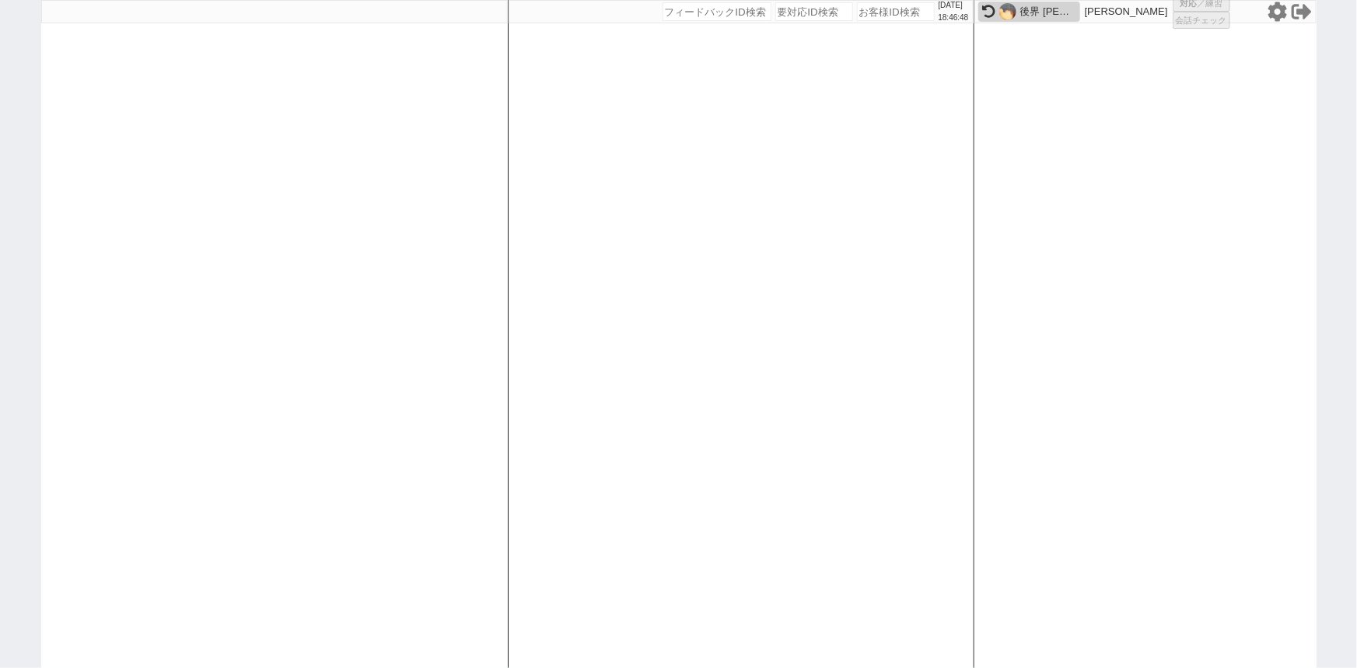
select select "1"
select select "2"
select select "5"
select select
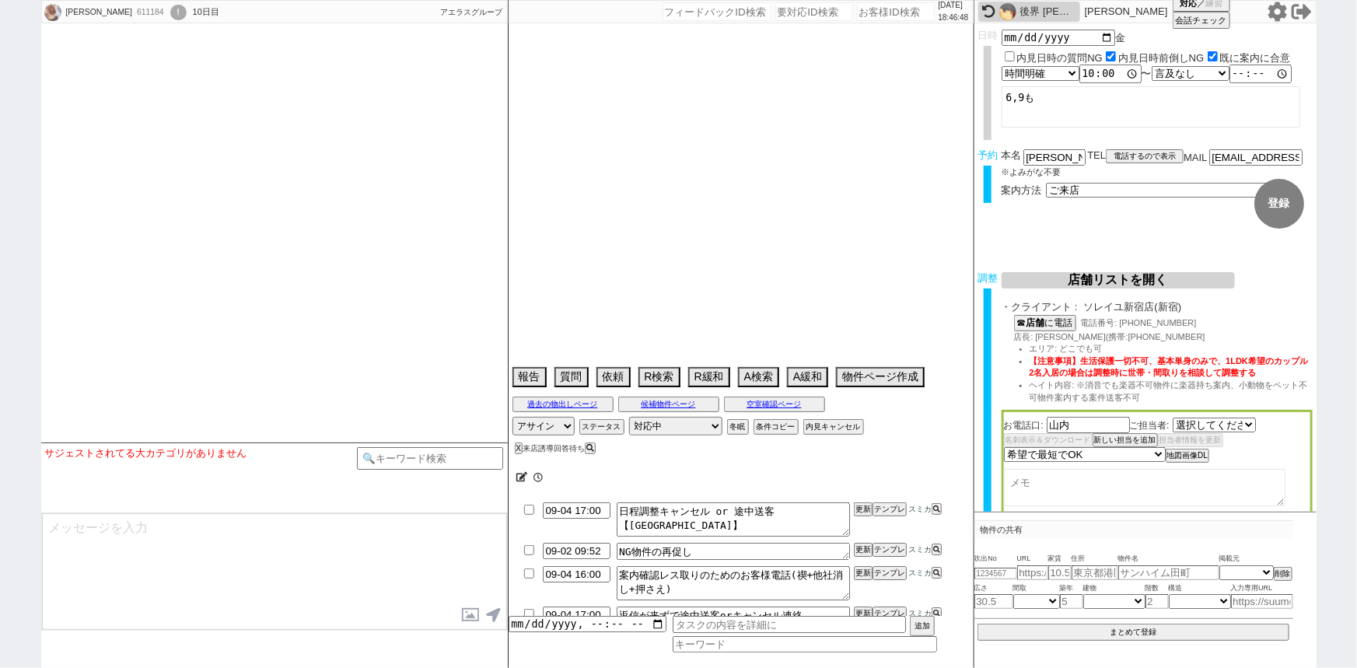
select select "532"
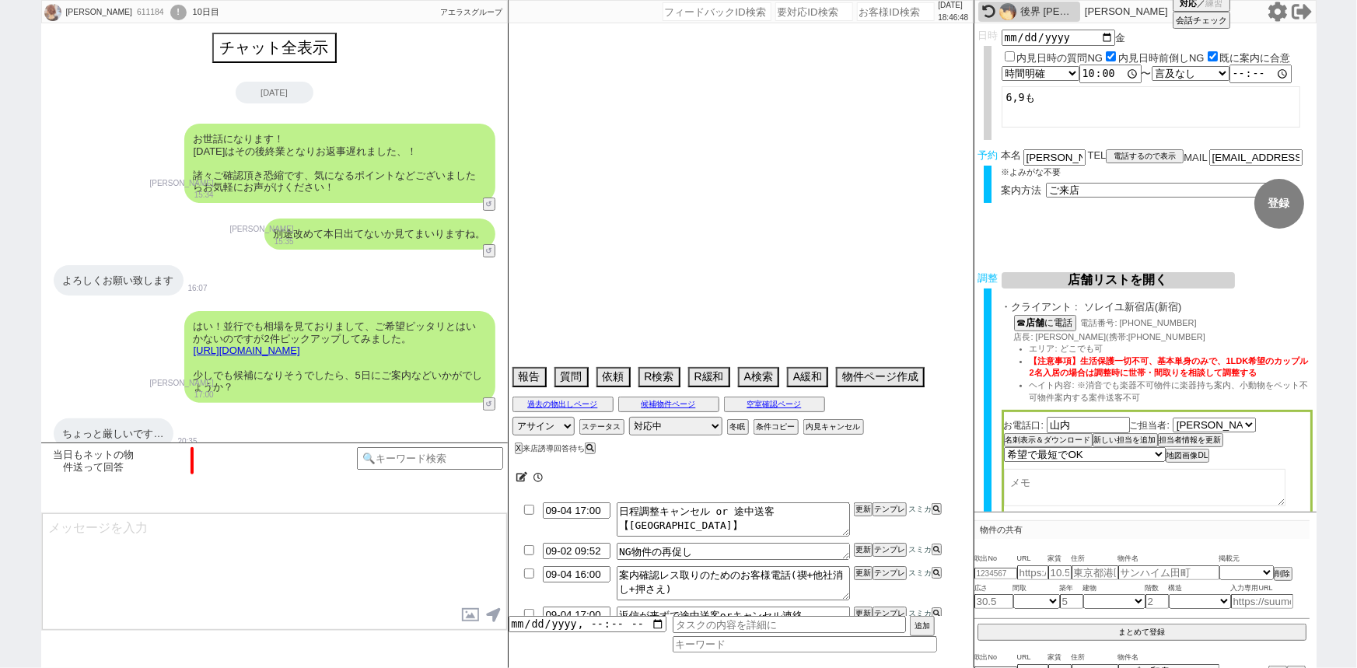
scroll to position [1371, 0]
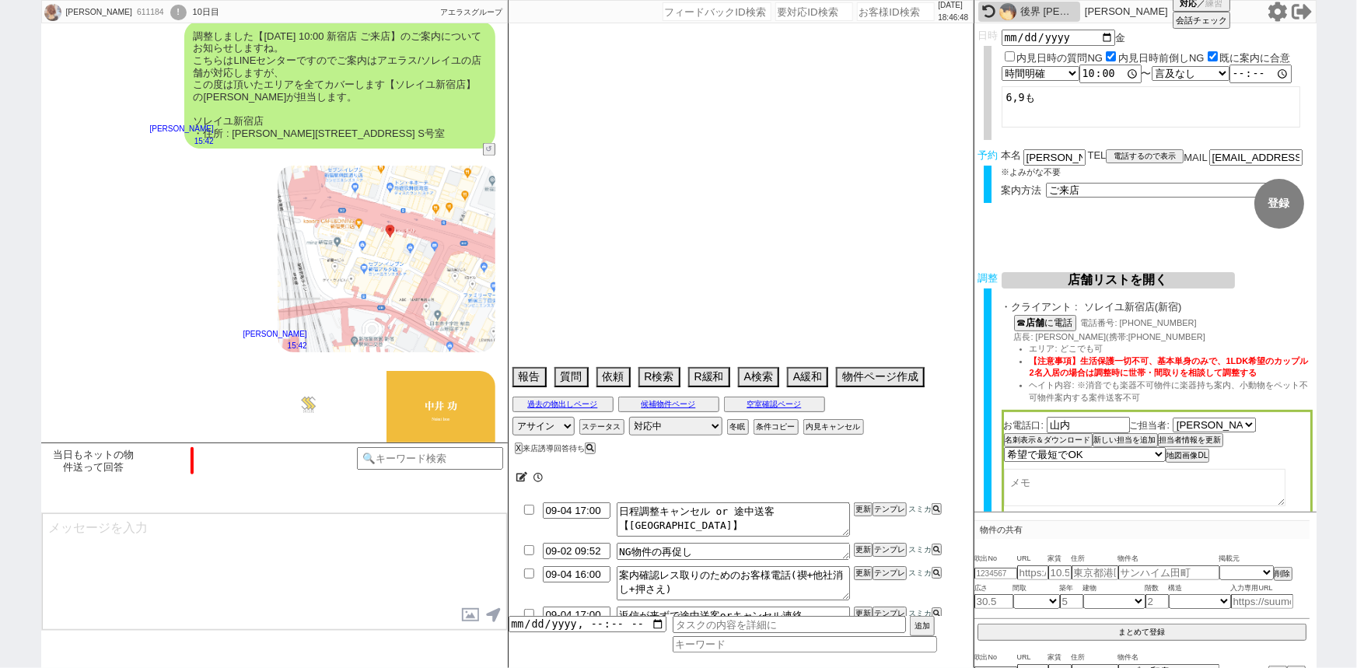
type textarea "@当日までの他社予約なし"
select select "2025"
select select "9"
select select "37"
select select "0"
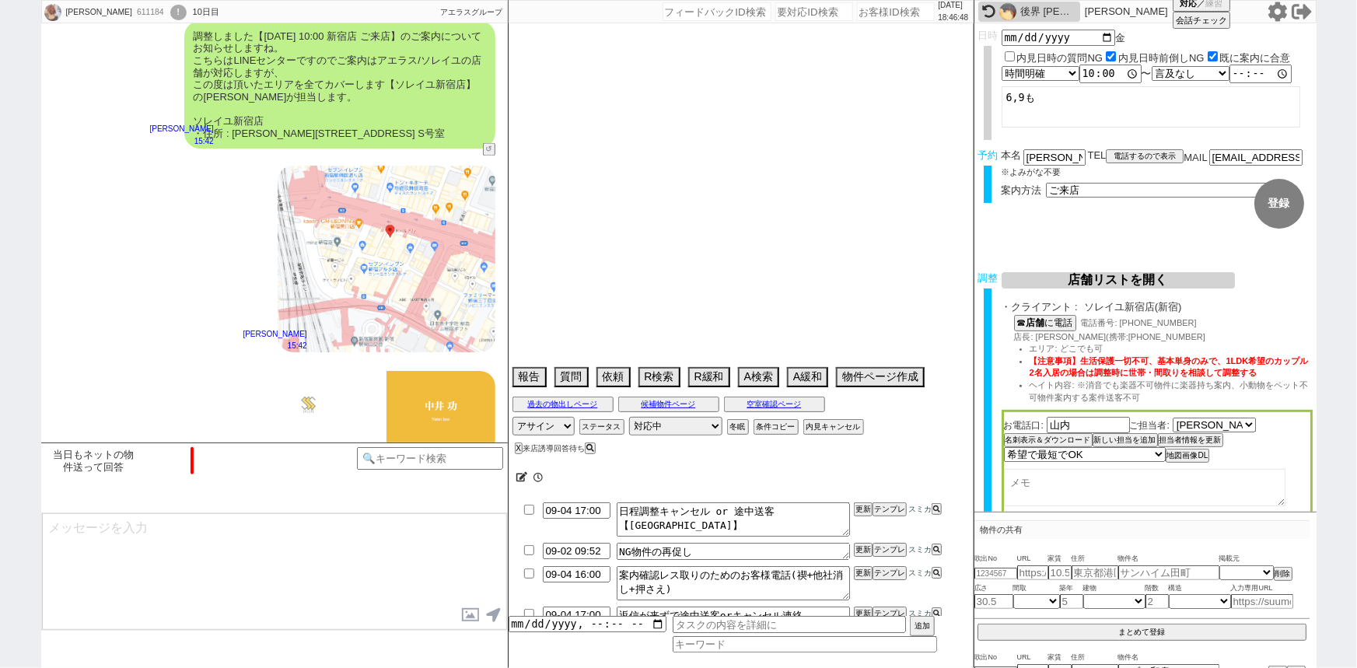
select select "60"
select select "64"
select select "1559"
select select "59"
select select "1461"
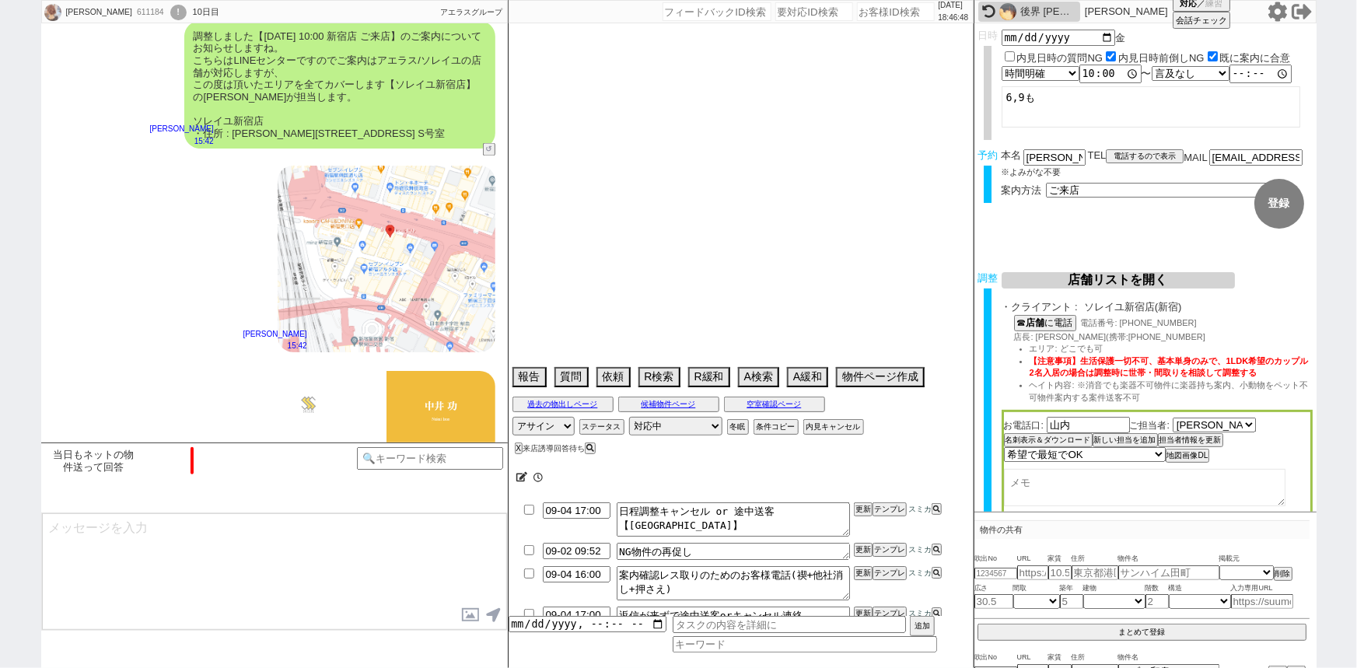
select select "62"
select select "1513"
select select "67"
select select "65"
select select "1583"
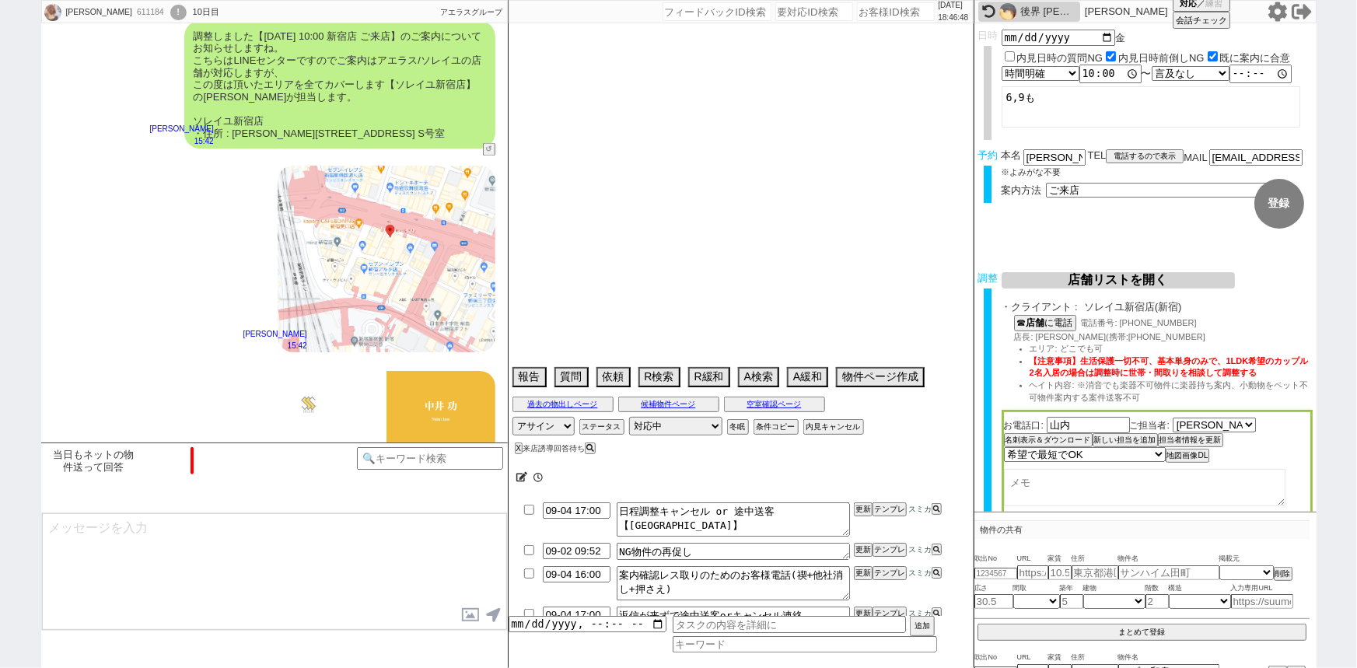
select select "63"
select select "66"
select select "68"
select select "1643"
select select "61"
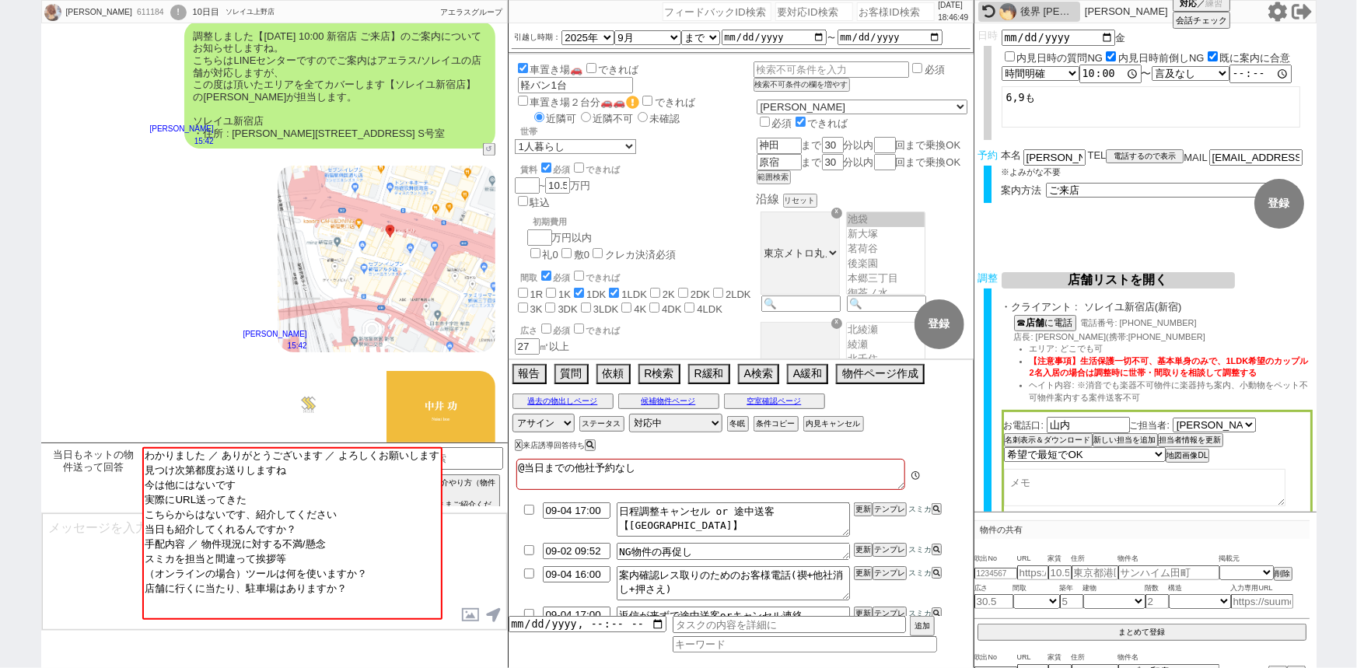
scroll to position [1689, 0]
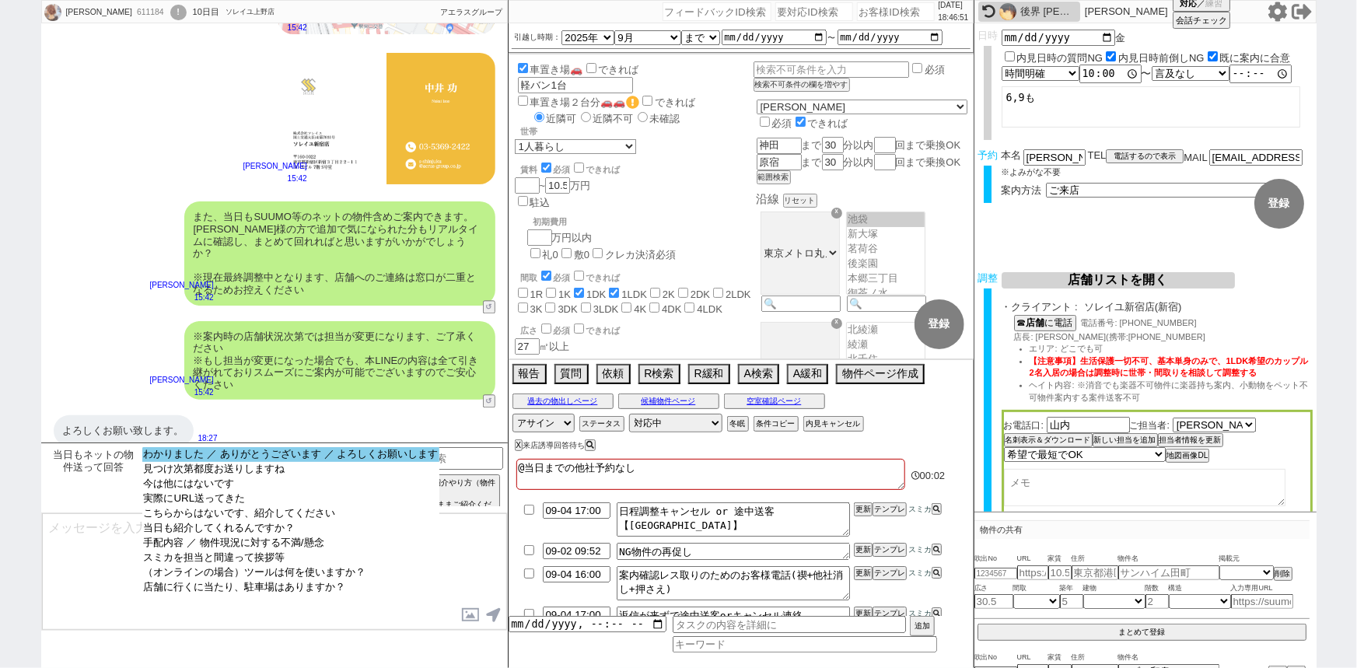
select select "わかりました ／ ありがとうございます ／ よろしくお願いします"
click at [263, 462] on option "わかりました ／ ありがとうございます ／ よろしくお願いします" at bounding box center [291, 469] width 298 height 15
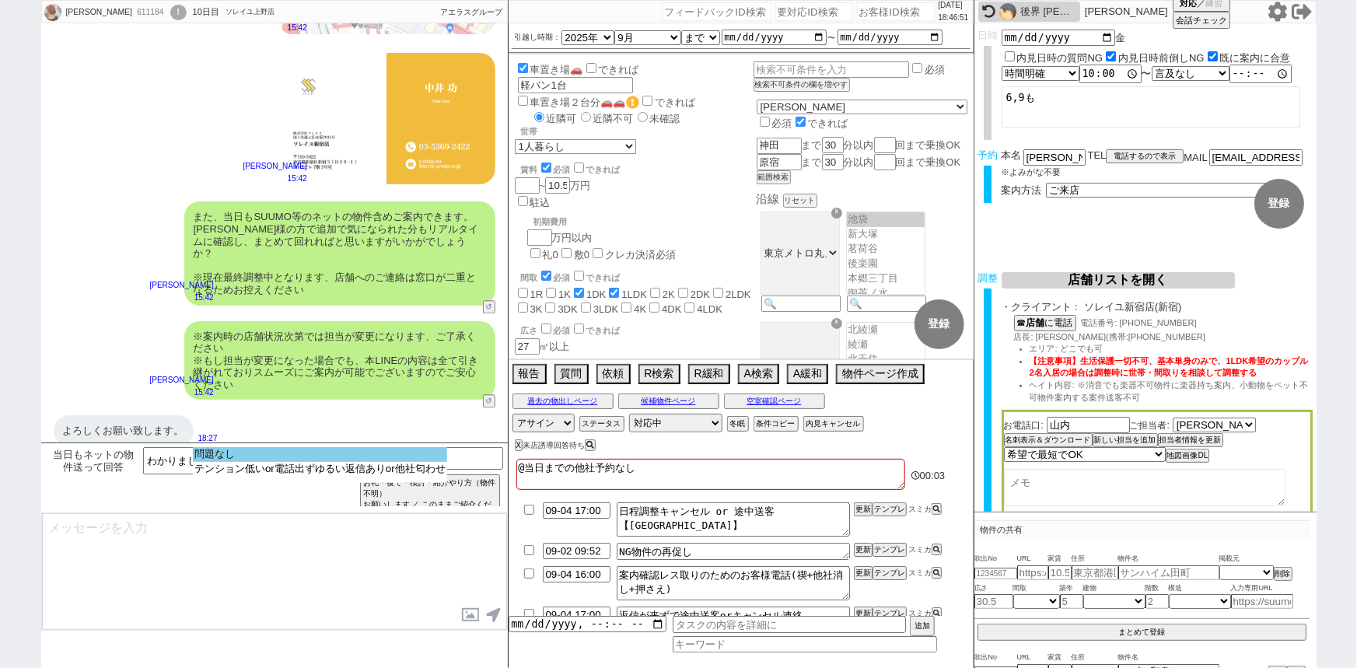
select select "問題なし"
click at [260, 462] on option "問題なし" at bounding box center [320, 469] width 254 height 15
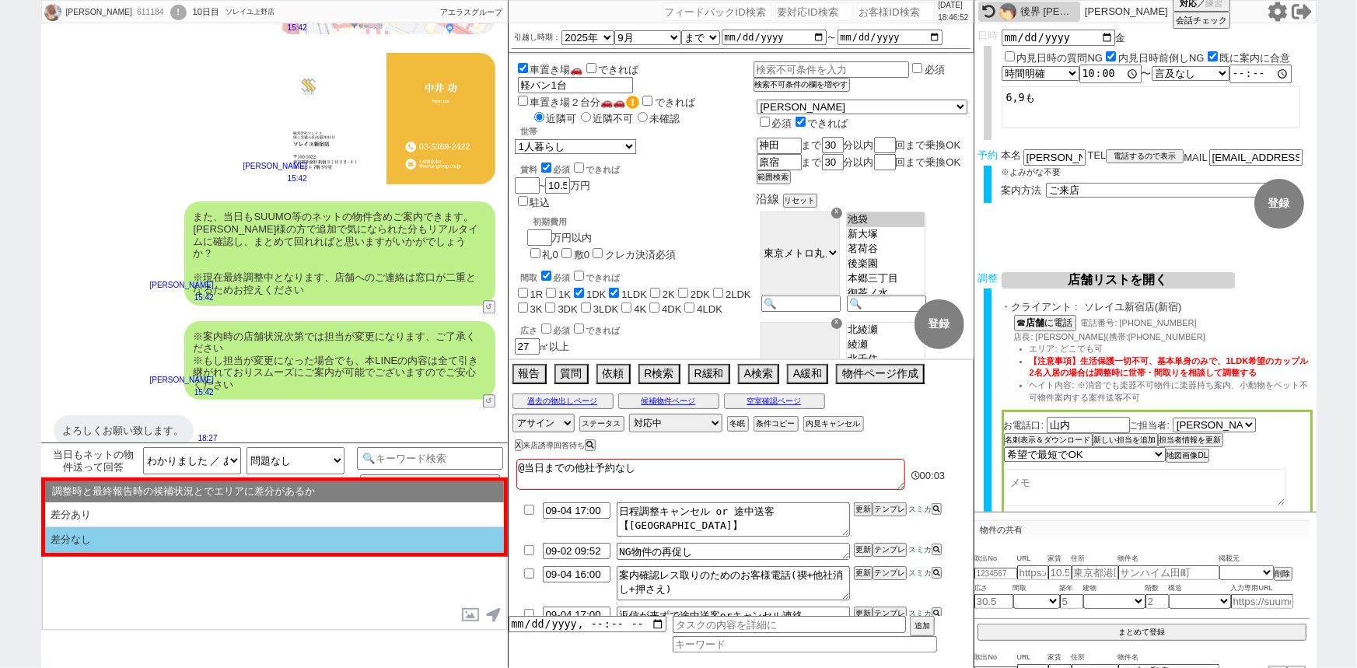
click at [173, 536] on li "差分なし" at bounding box center [274, 540] width 459 height 26
select select "差分なし"
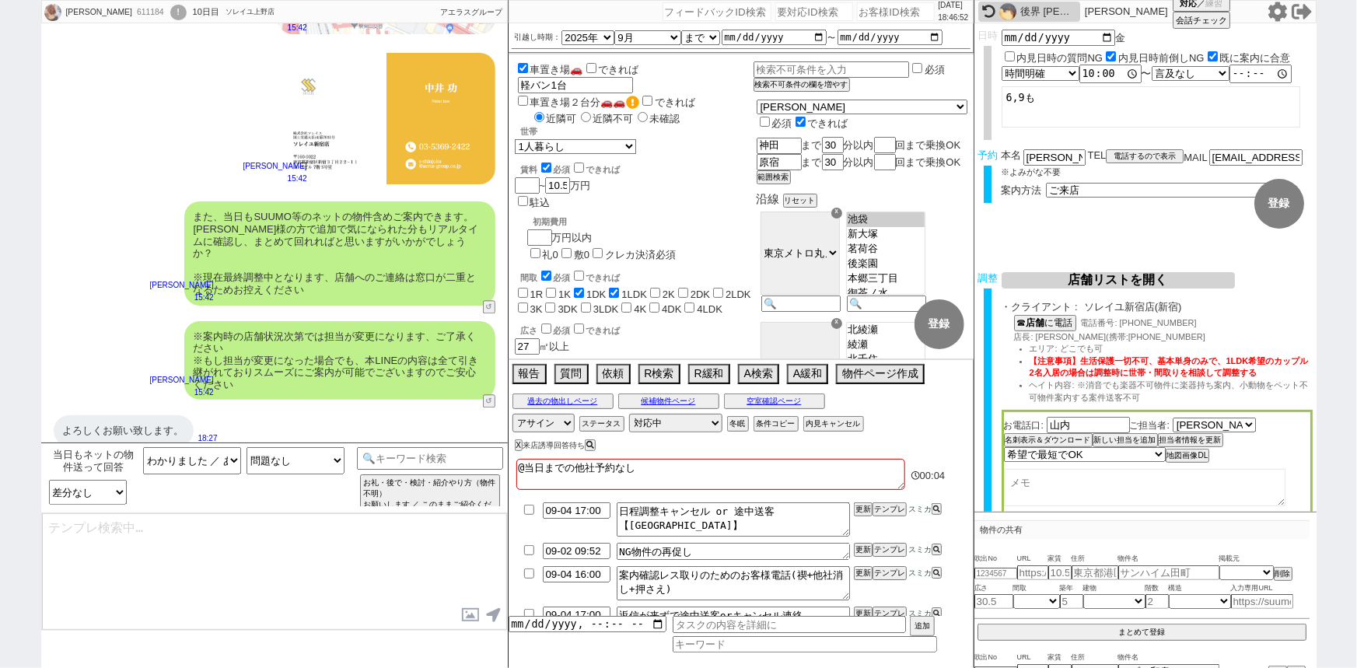
type textarea "ご確認ありがとうございます！ また、今回お繋ぎできたソレイユ新宿店ですが、 都内で60店舗以上を展開するアエラスグループの店舗でして、「総合仲介」でSUUMO…"
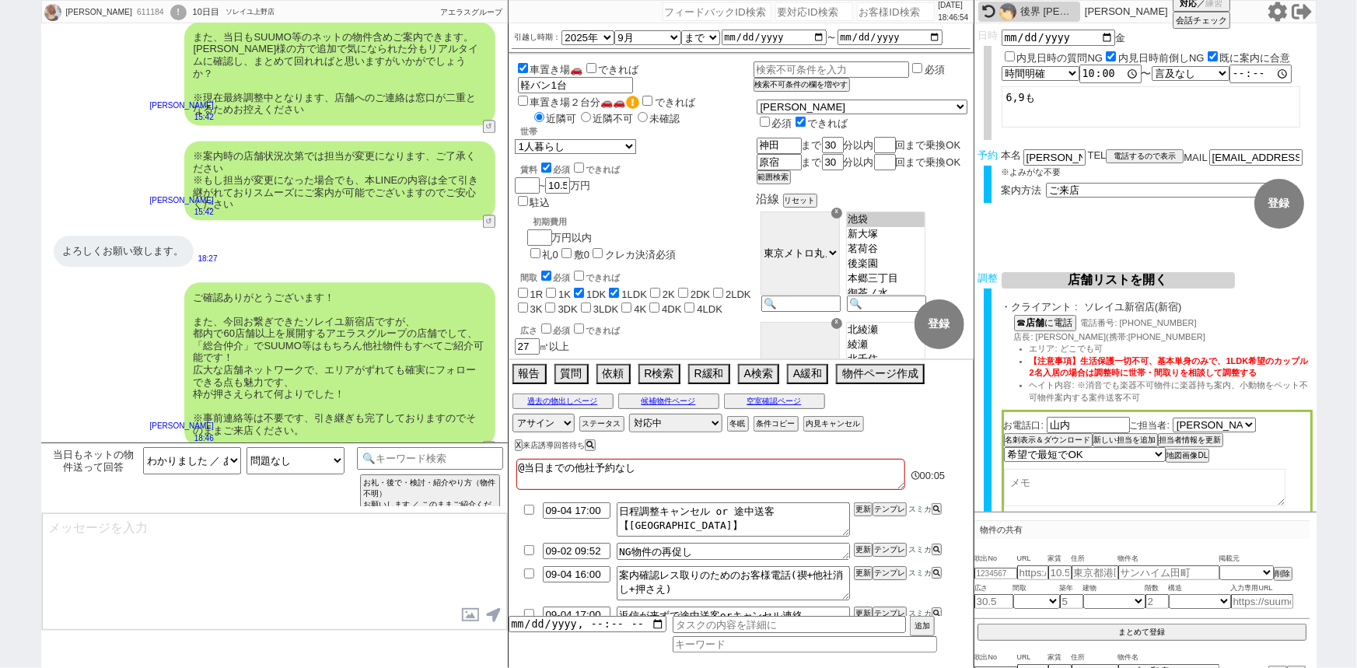
type textarea "手配内容も改めてメールにてお送りいたしますね。 当日はどうぞよろしくお願いいたします！"
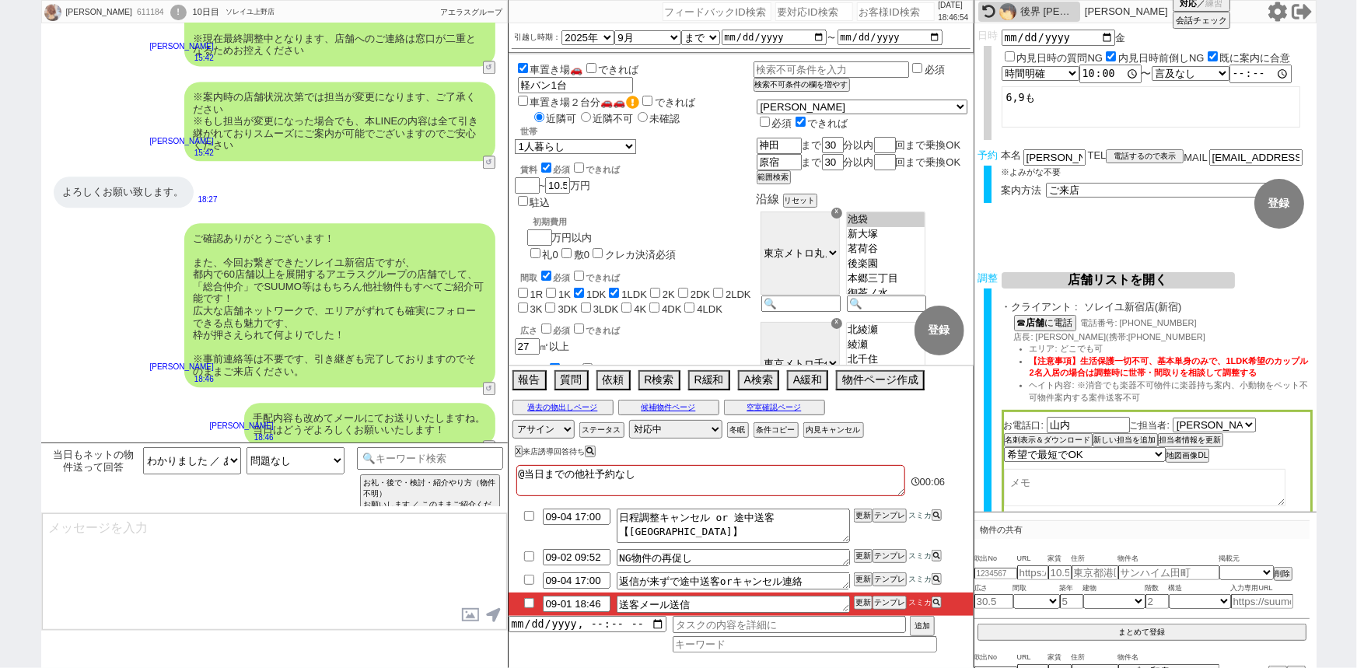
type textarea "■■■ご案内の流れ■■■ 1. 担当から詳細なヒアリング 2. 最新物件の洗い出し 3. 事前の物件含め、最新状況を直接確認 4. 募集中のものをまとめて内見…"
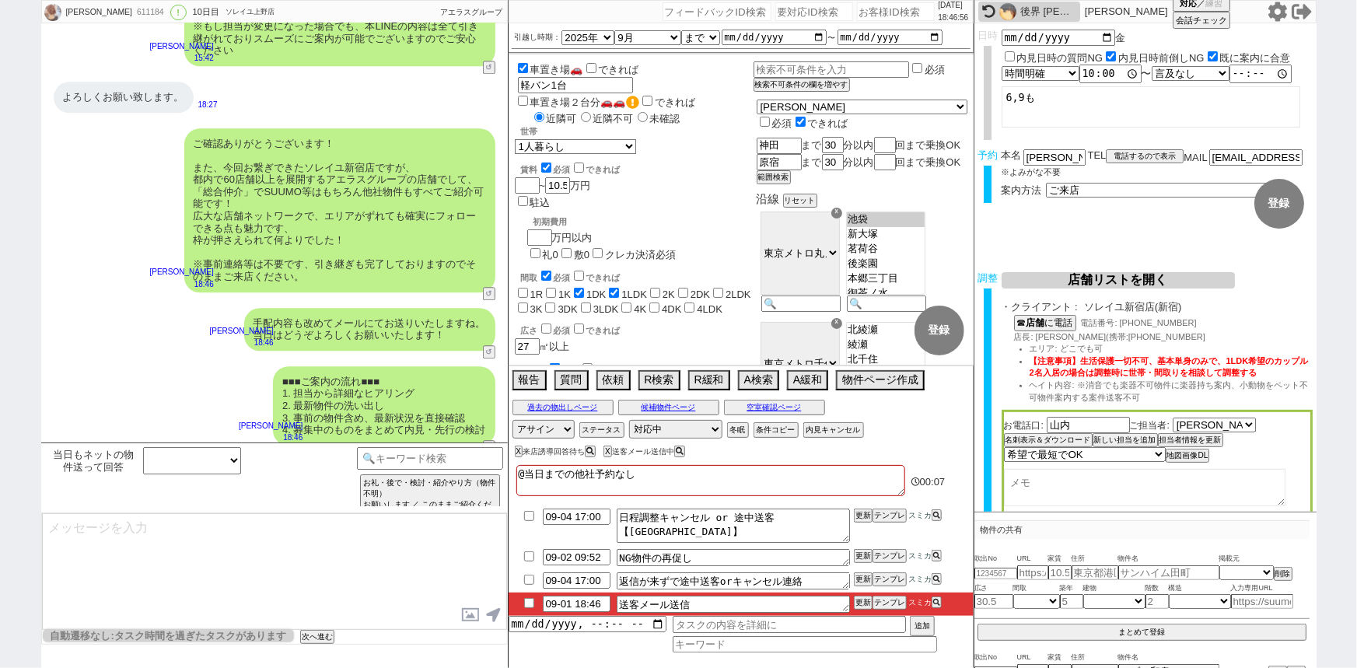
scroll to position [117, 0]
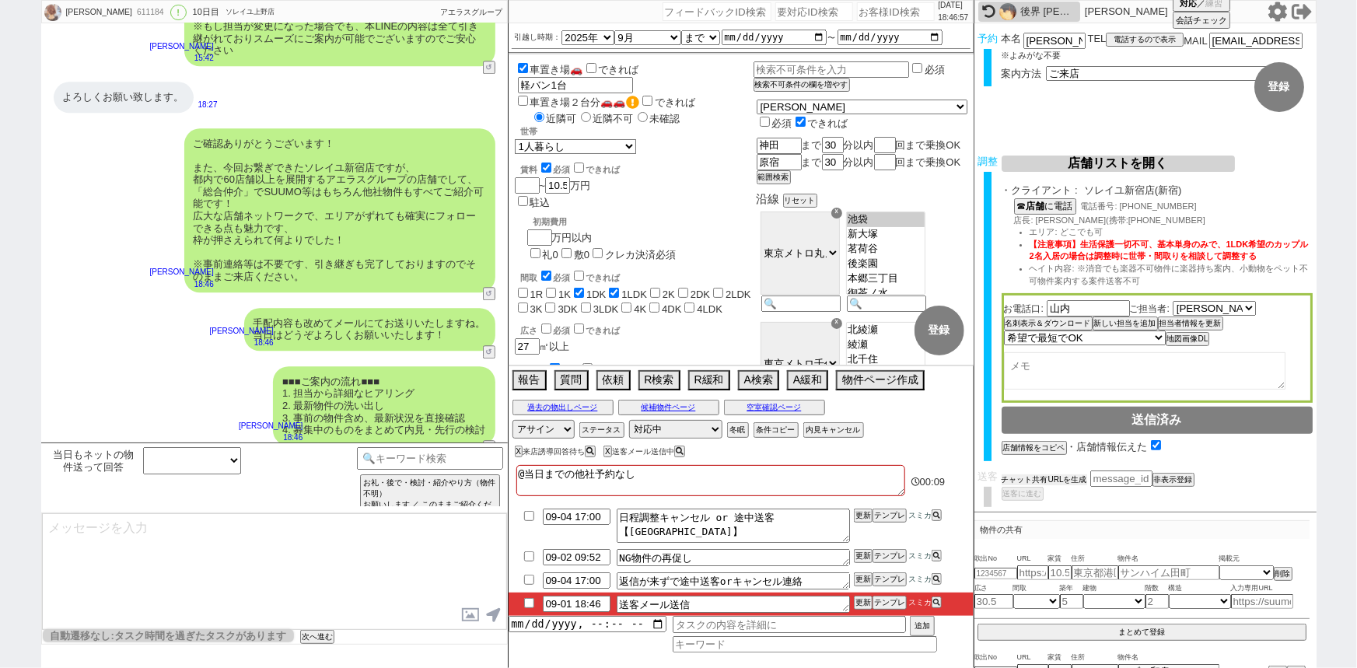
click at [1065, 474] on button "チャット共有URLを生成" at bounding box center [1045, 479] width 86 height 11
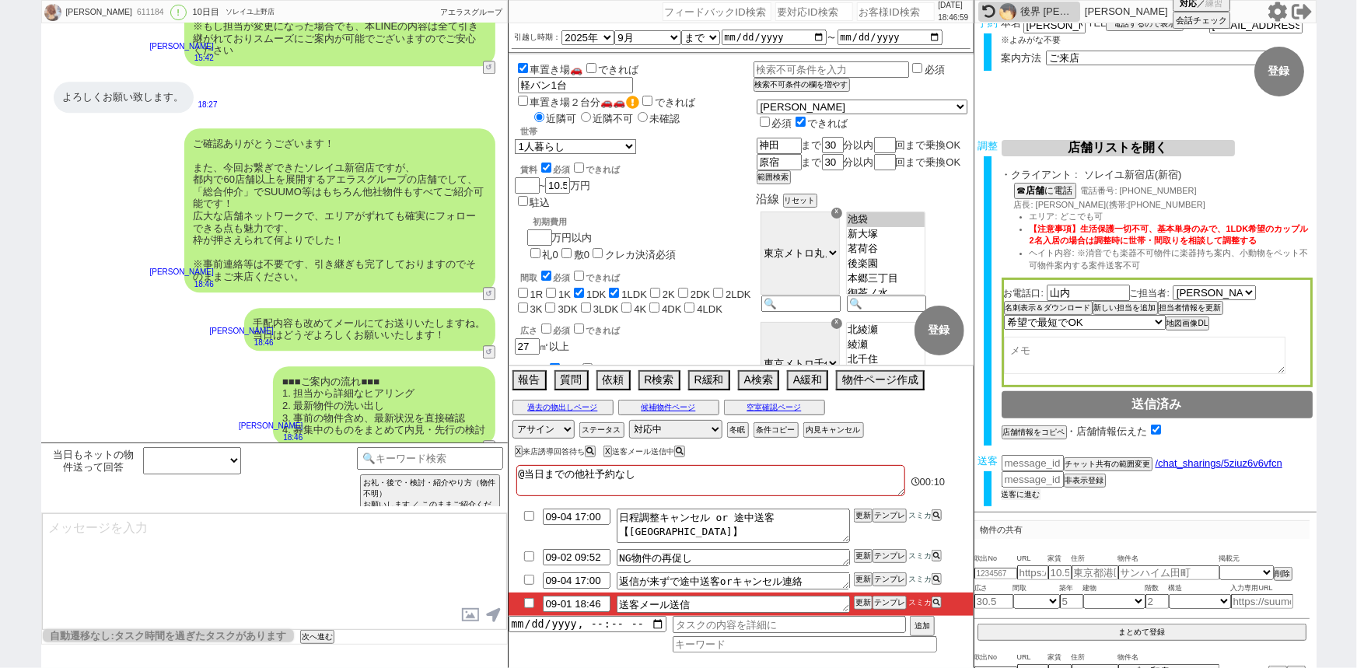
click at [1023, 490] on button "送客に進む" at bounding box center [1021, 494] width 39 height 11
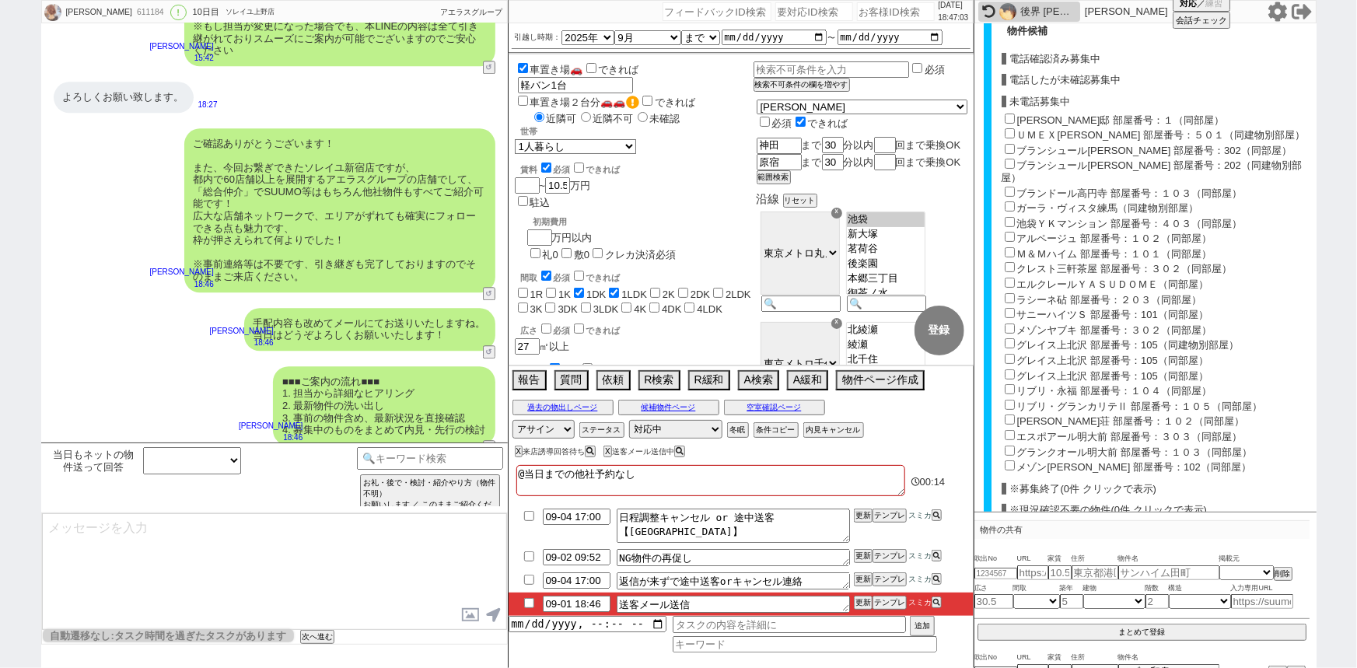
scroll to position [624, 0]
click at [1006, 117] on input "根岸邸 部屋番号：１（同部屋）" at bounding box center [1010, 122] width 10 height 10
checkbox input "true"
type input "105000"
checkbox input "true"
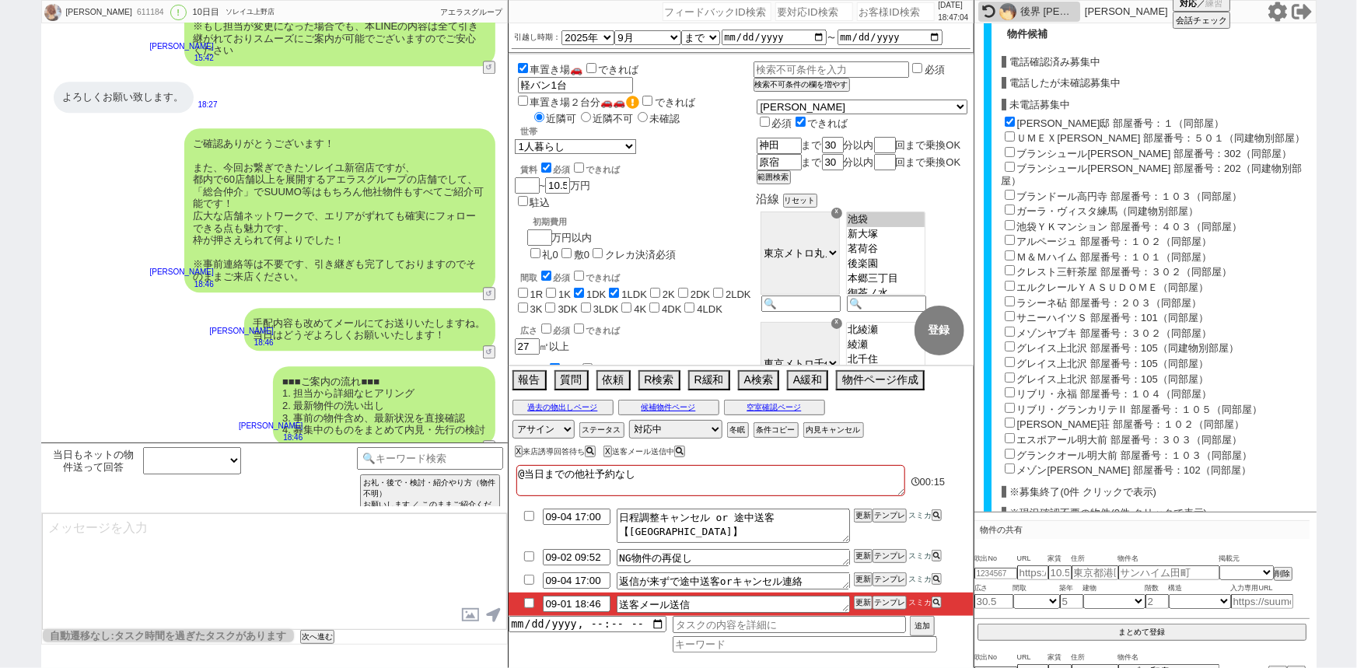
checkbox input "false"
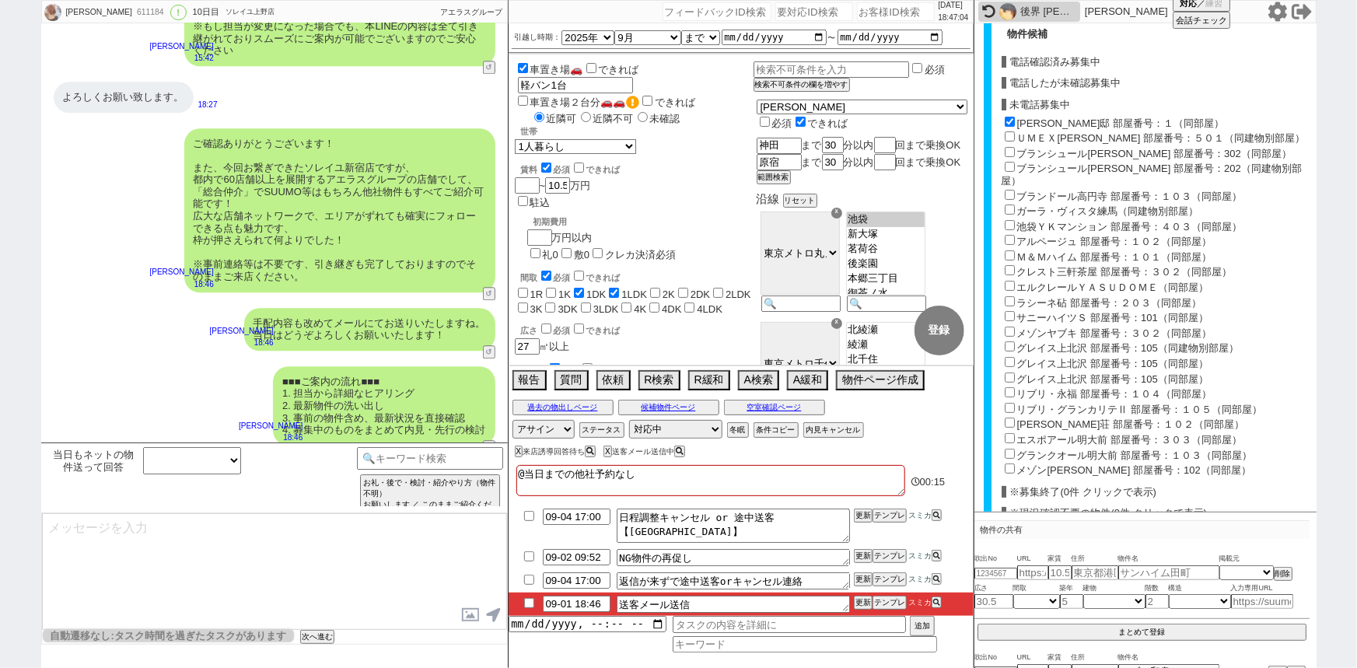
checkbox input "false"
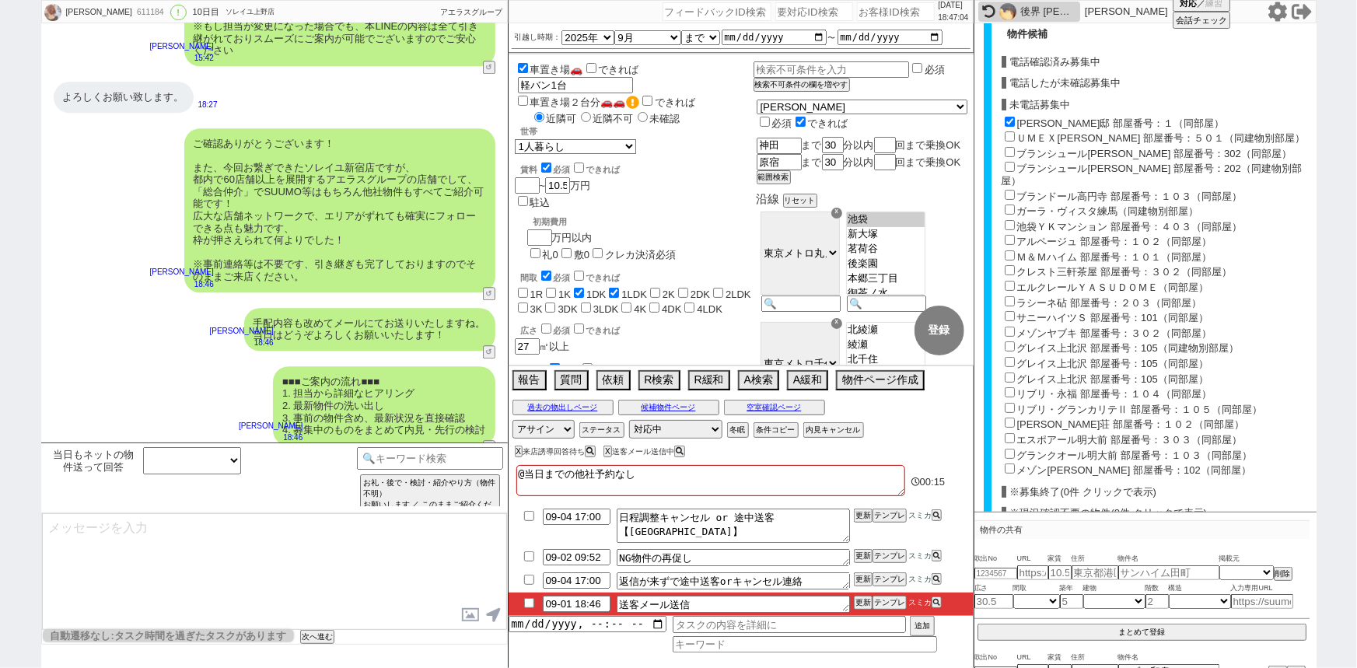
checkbox input "false"
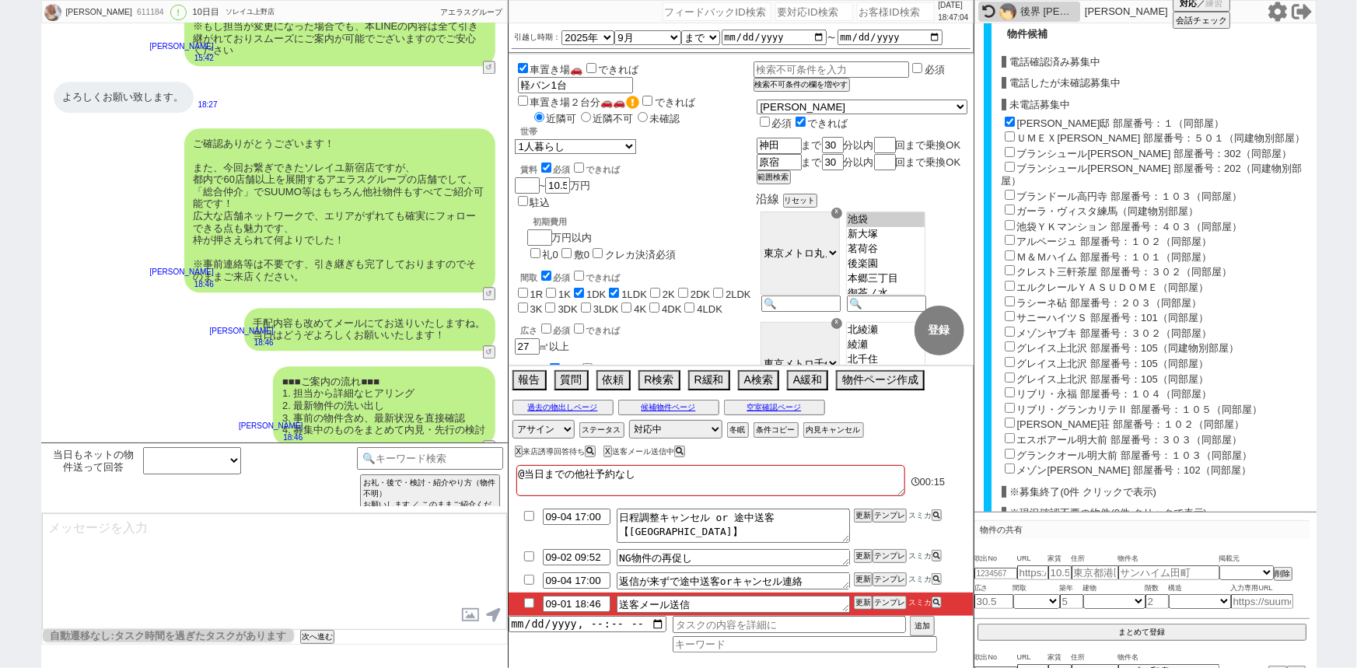
checkbox input "false"
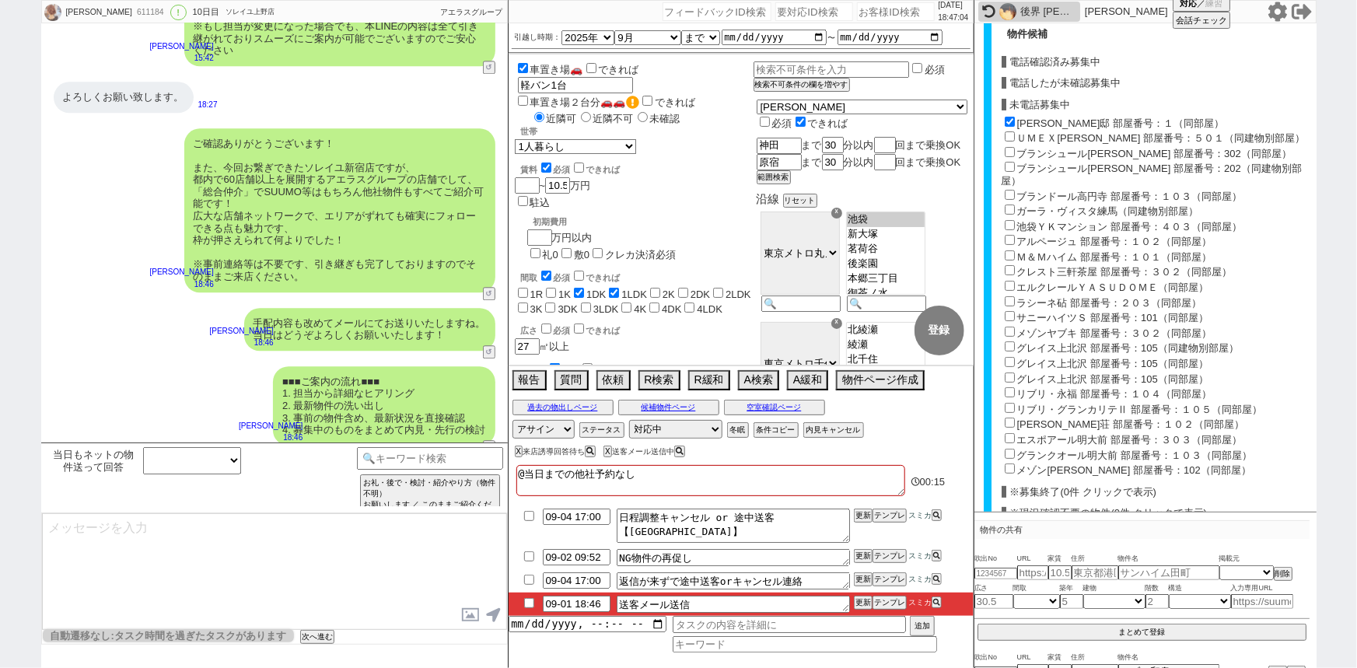
checkbox input "false"
checkbox input "true"
checkbox input "false"
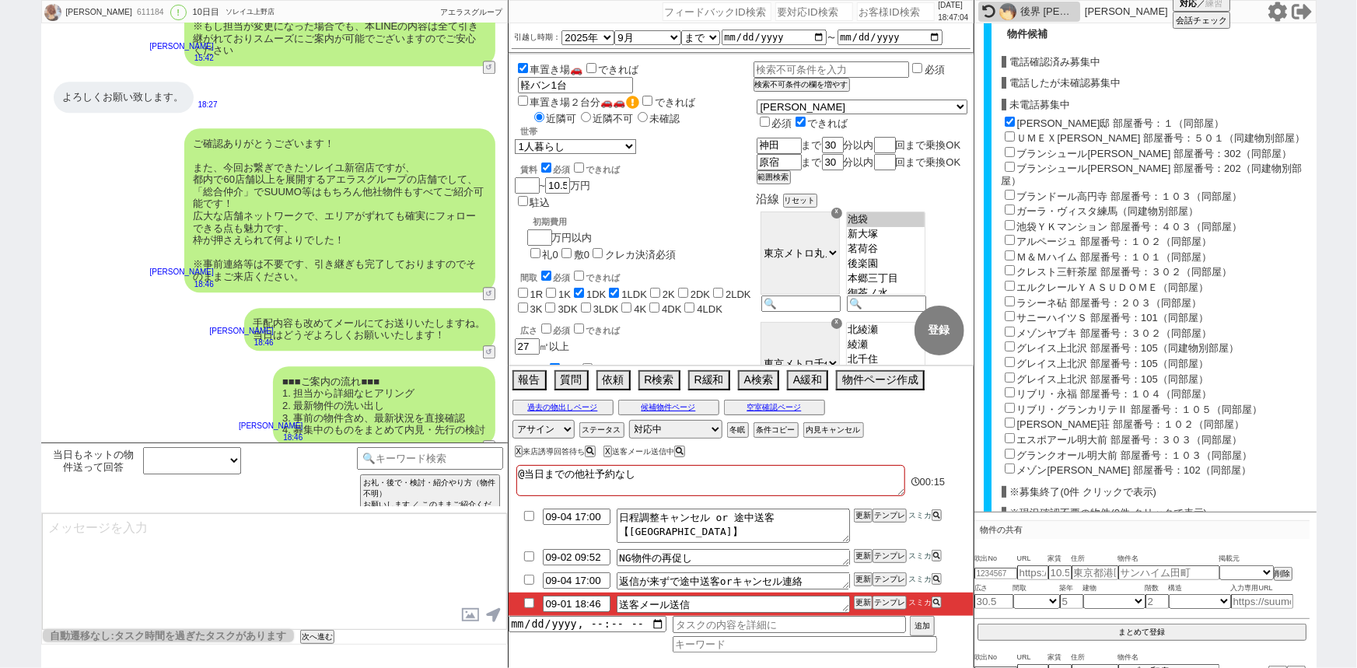
checkbox input "false"
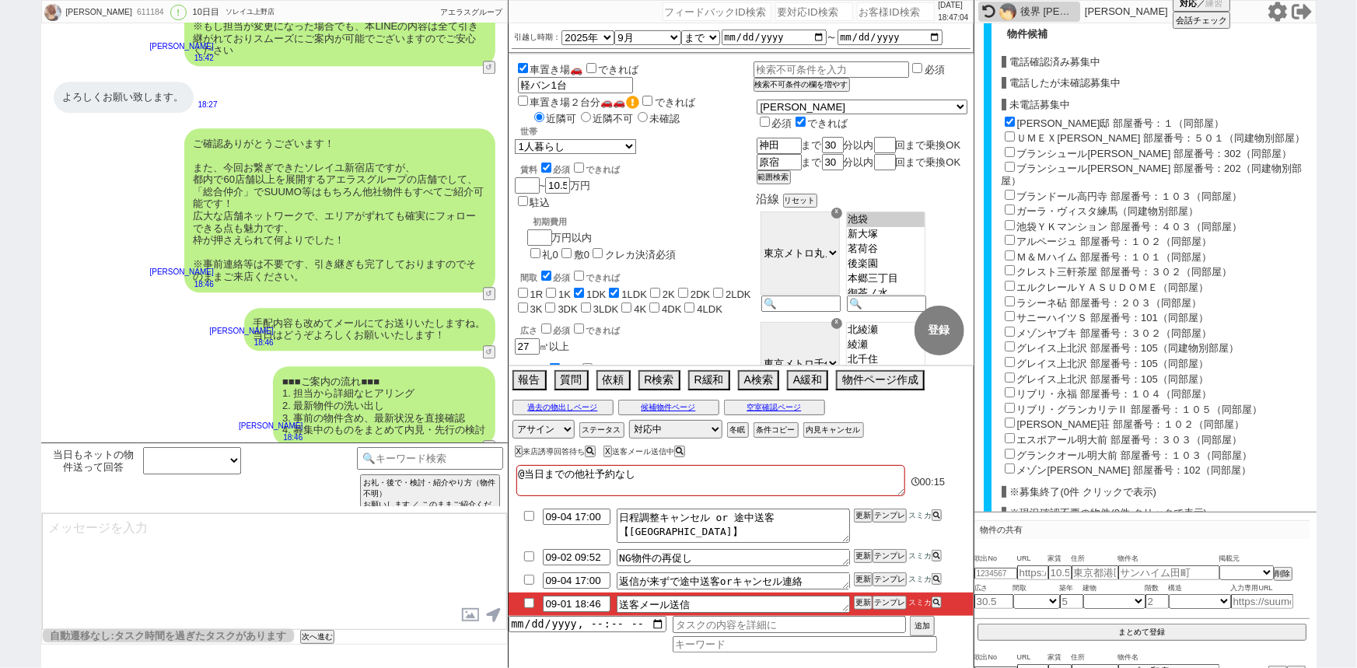
checkbox input "false"
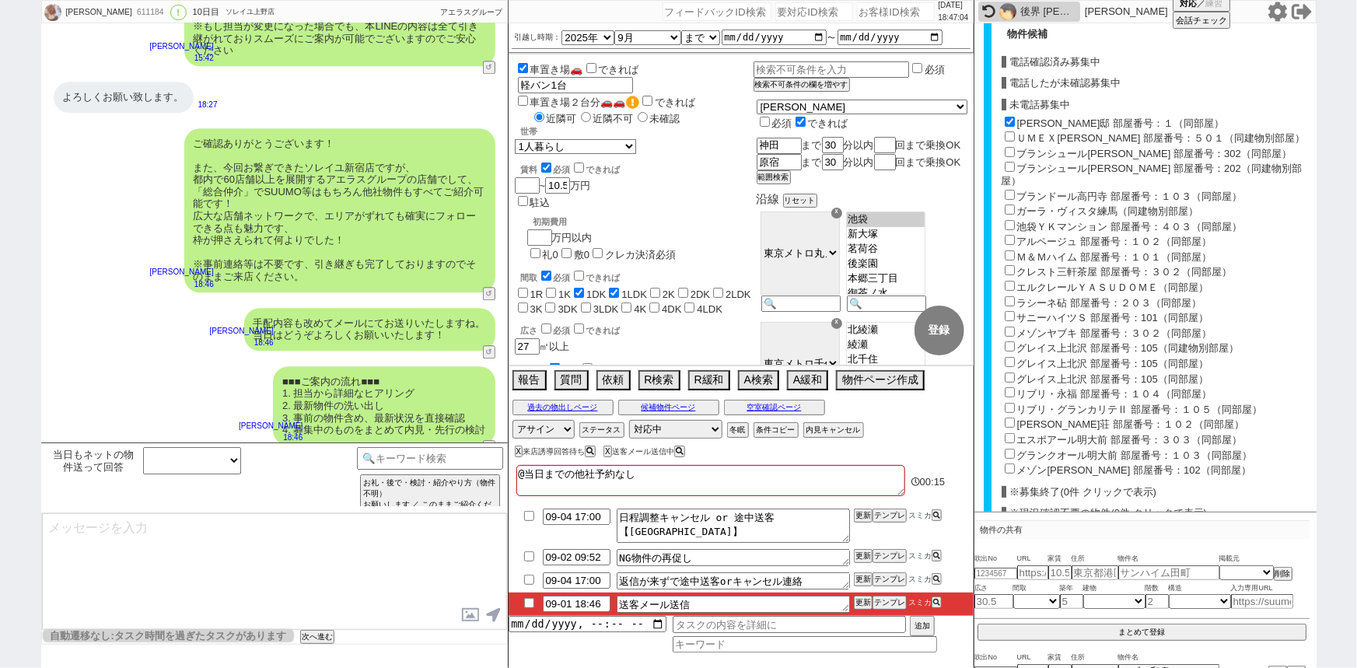
checkbox input "false"
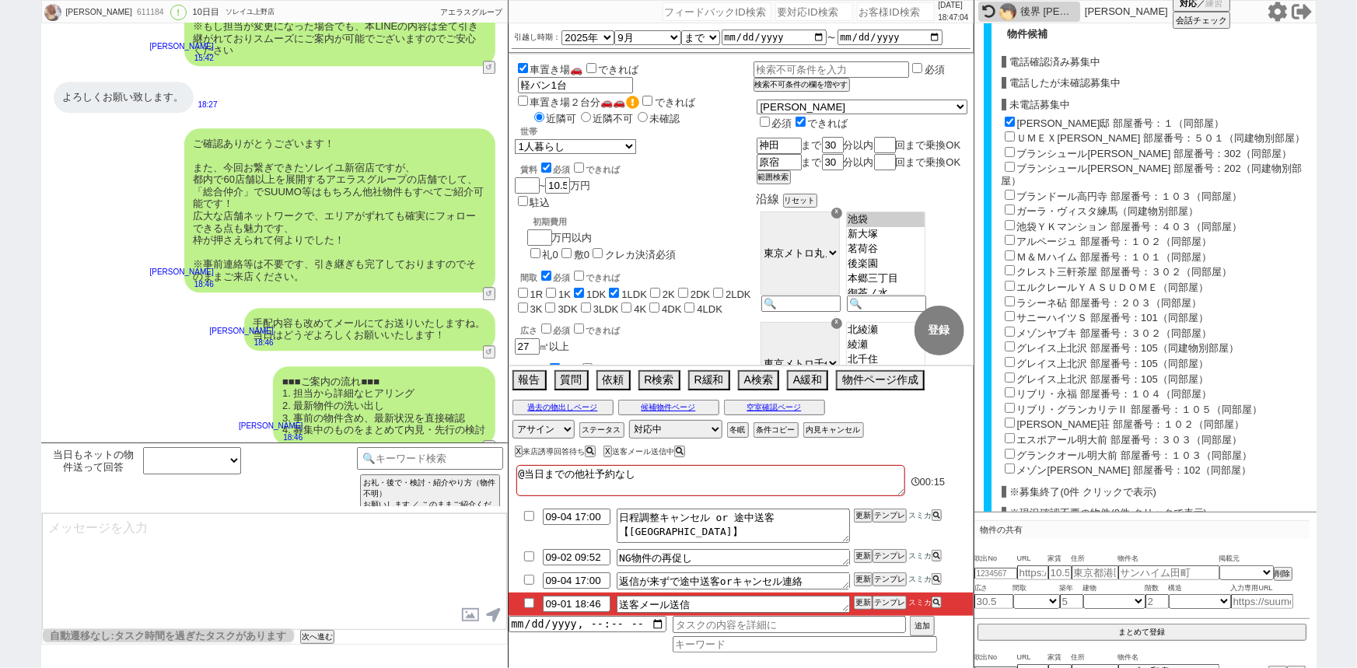
checkbox input "false"
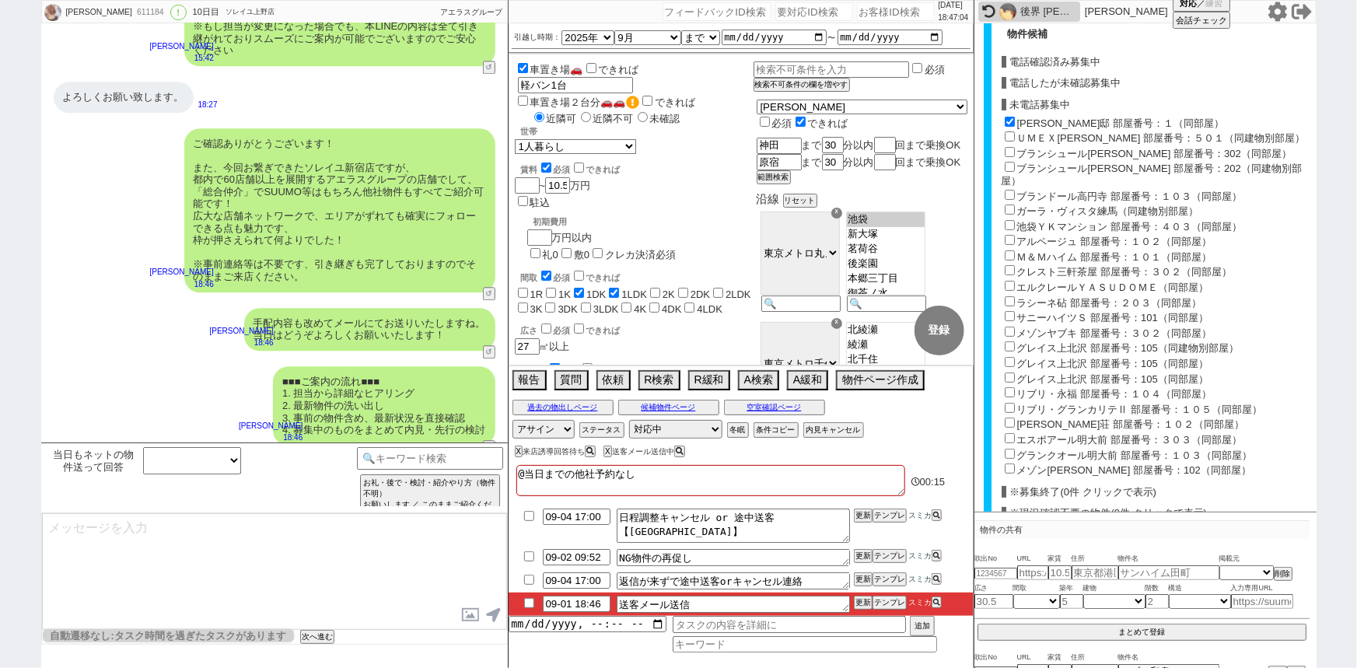
click at [1012, 131] on input "ＵＭＥＸ大山 部屋番号：５０１（同建物別部屋）" at bounding box center [1010, 136] width 10 height 10
checkbox input "true"
type input "107500"
checkbox input "true"
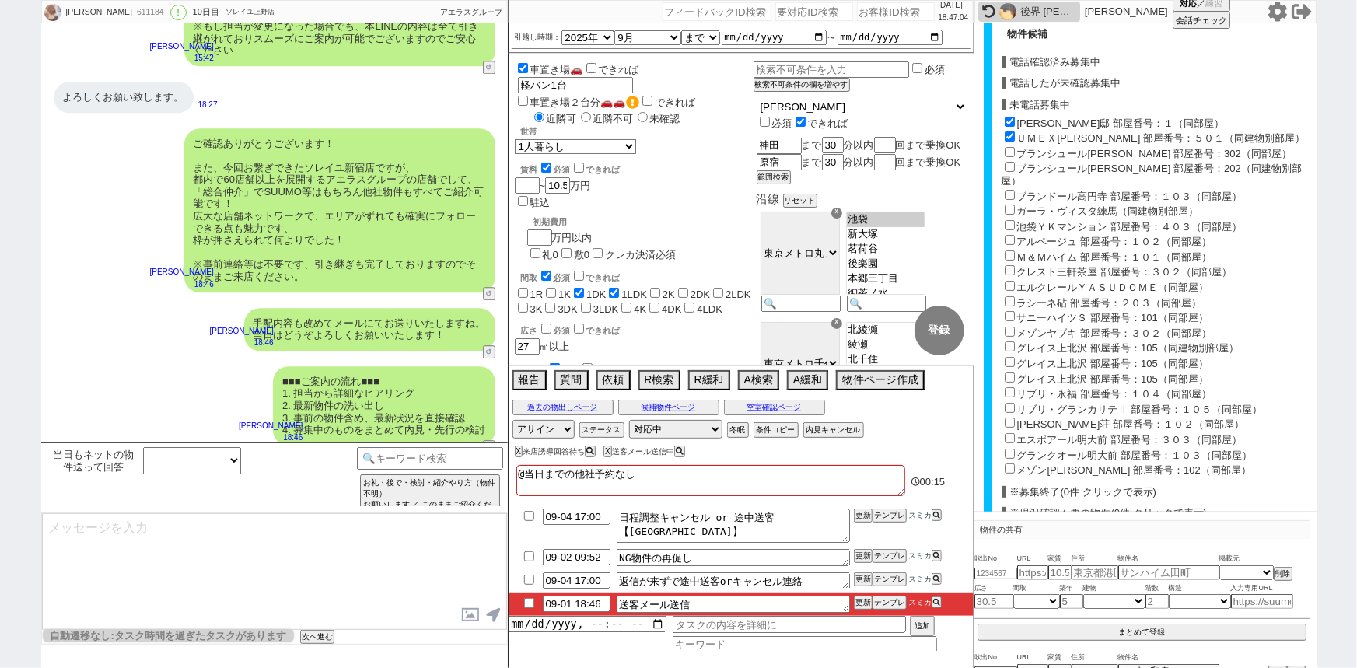
checkbox input "false"
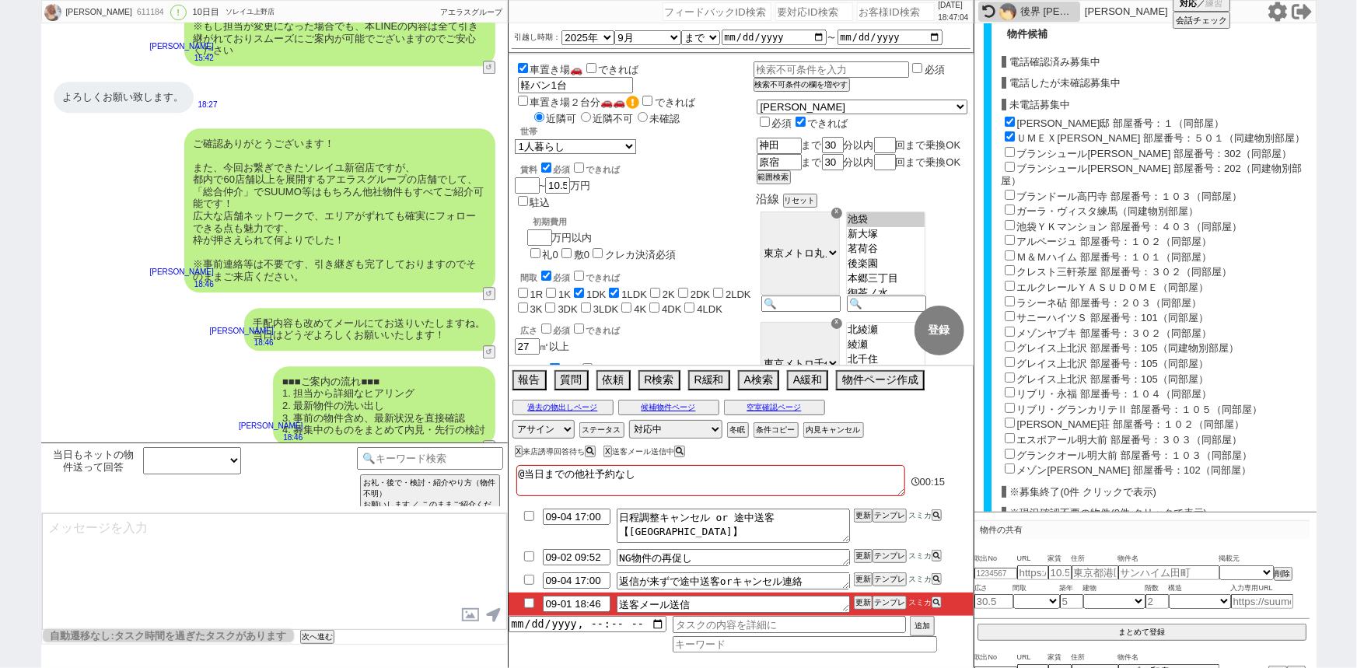
checkbox input "false"
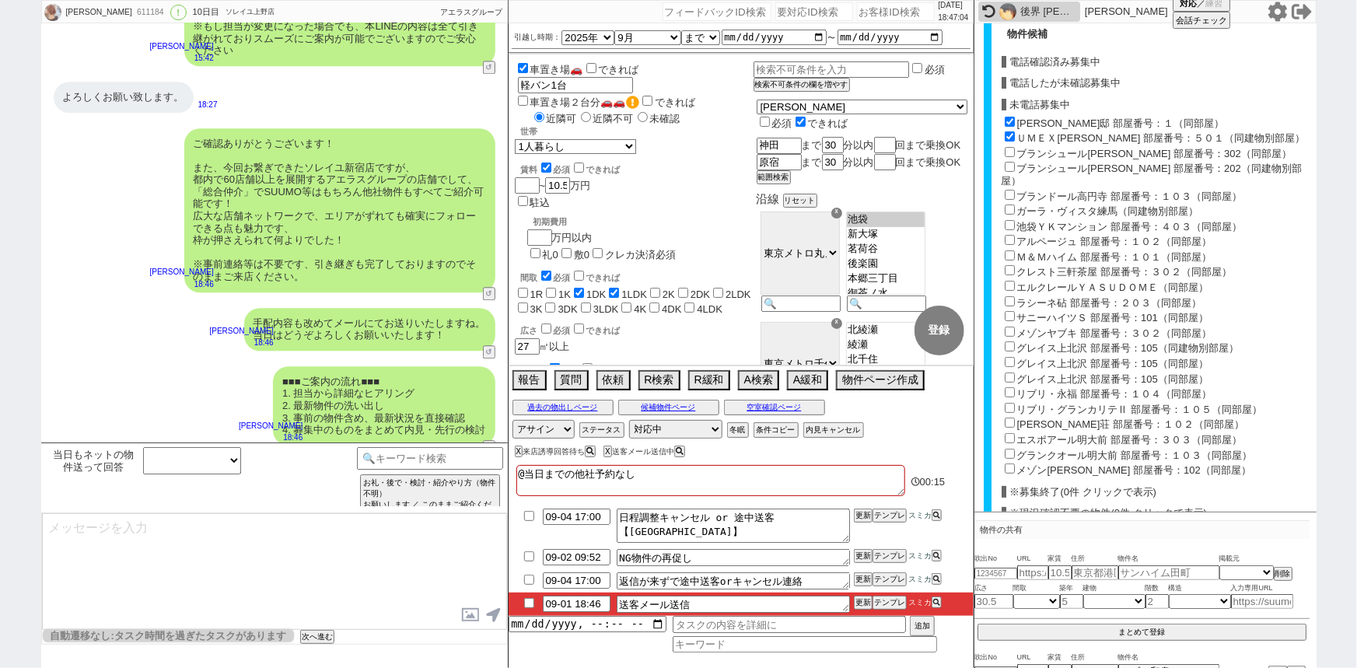
checkbox input "false"
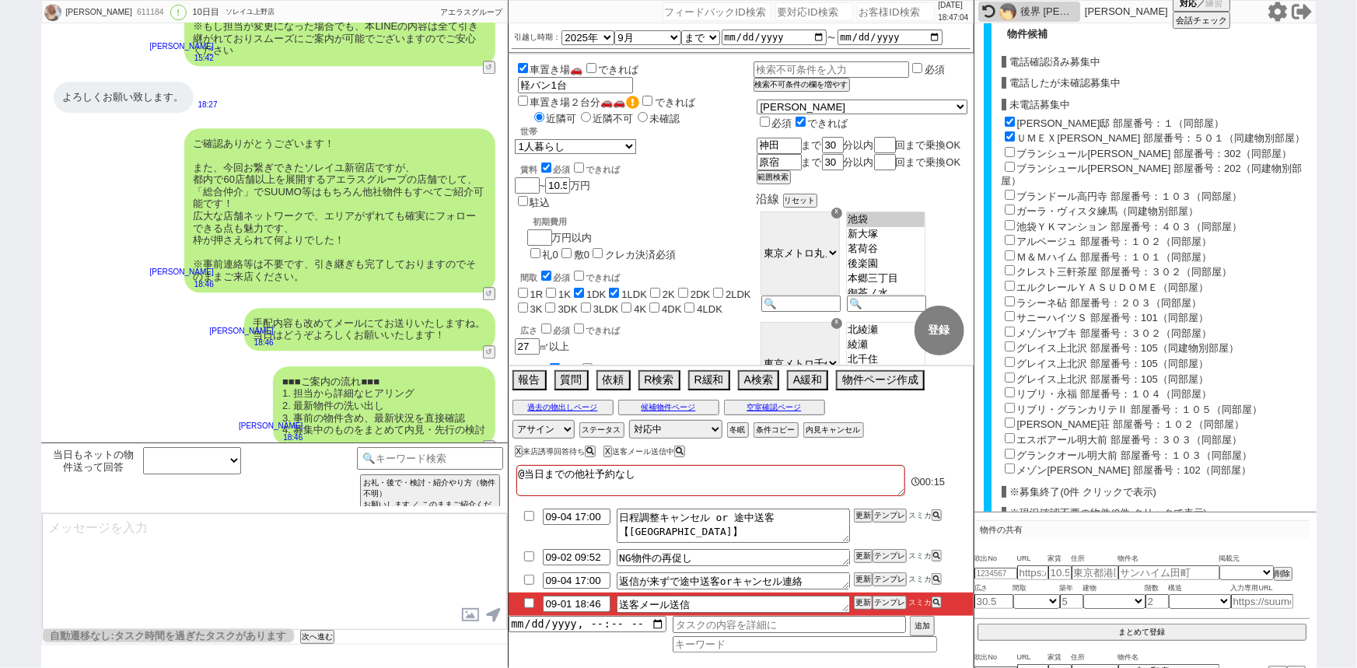
checkbox input "false"
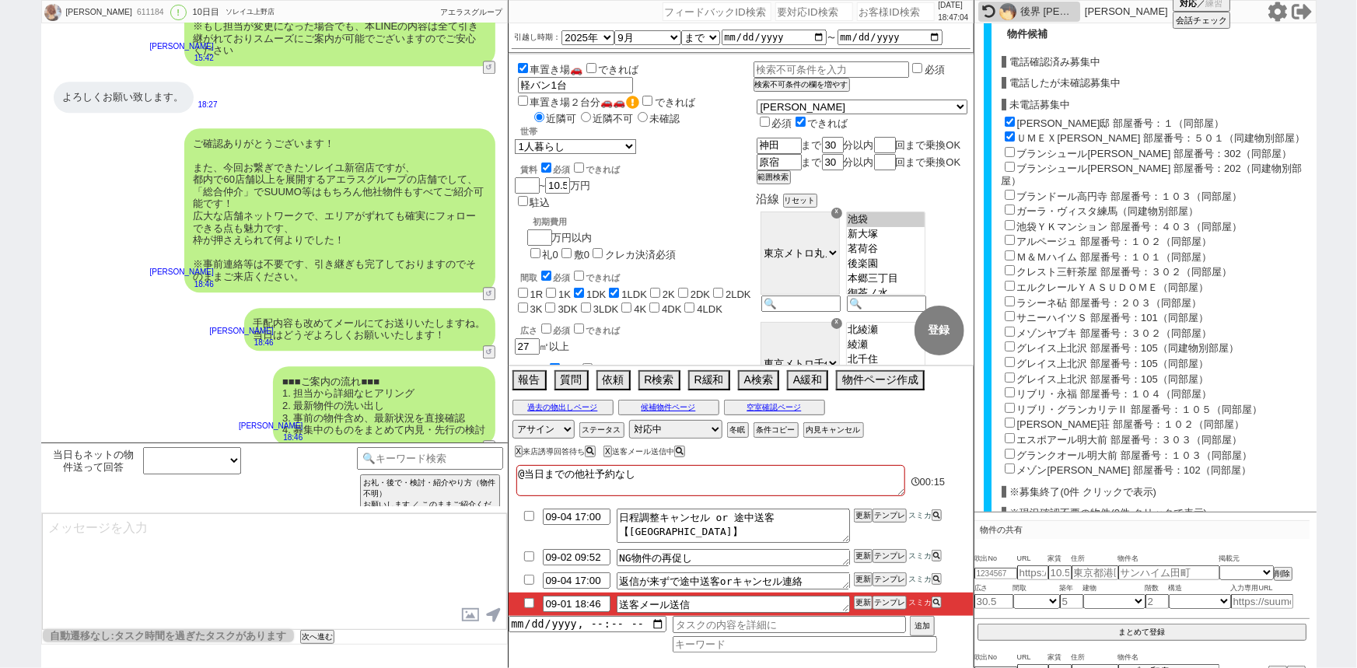
checkbox input "false"
checkbox input "true"
checkbox input "false"
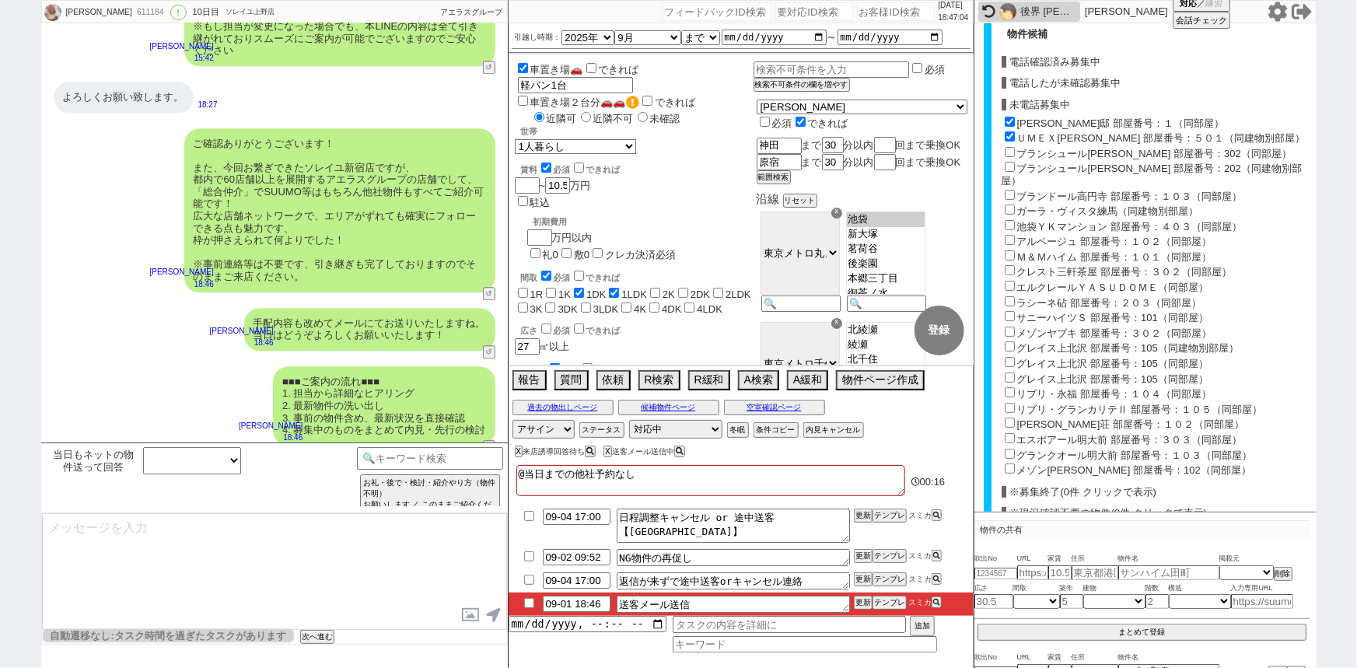
checkbox input "false"
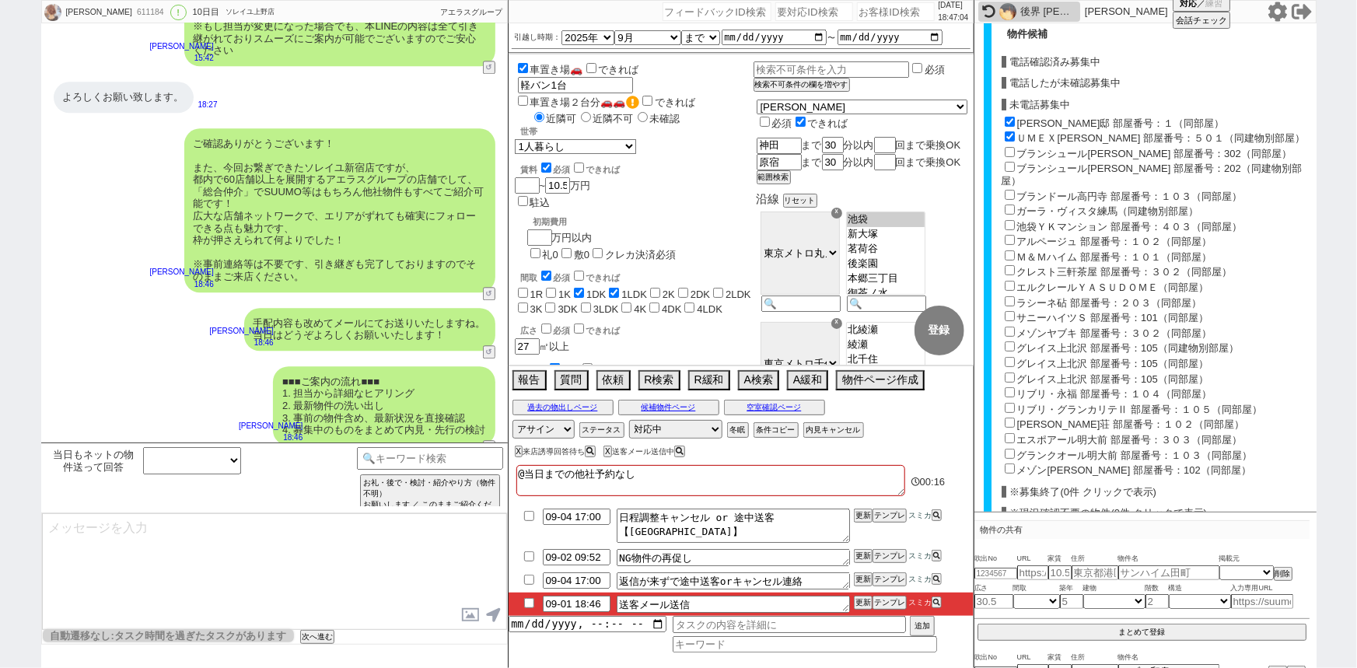
checkbox input "false"
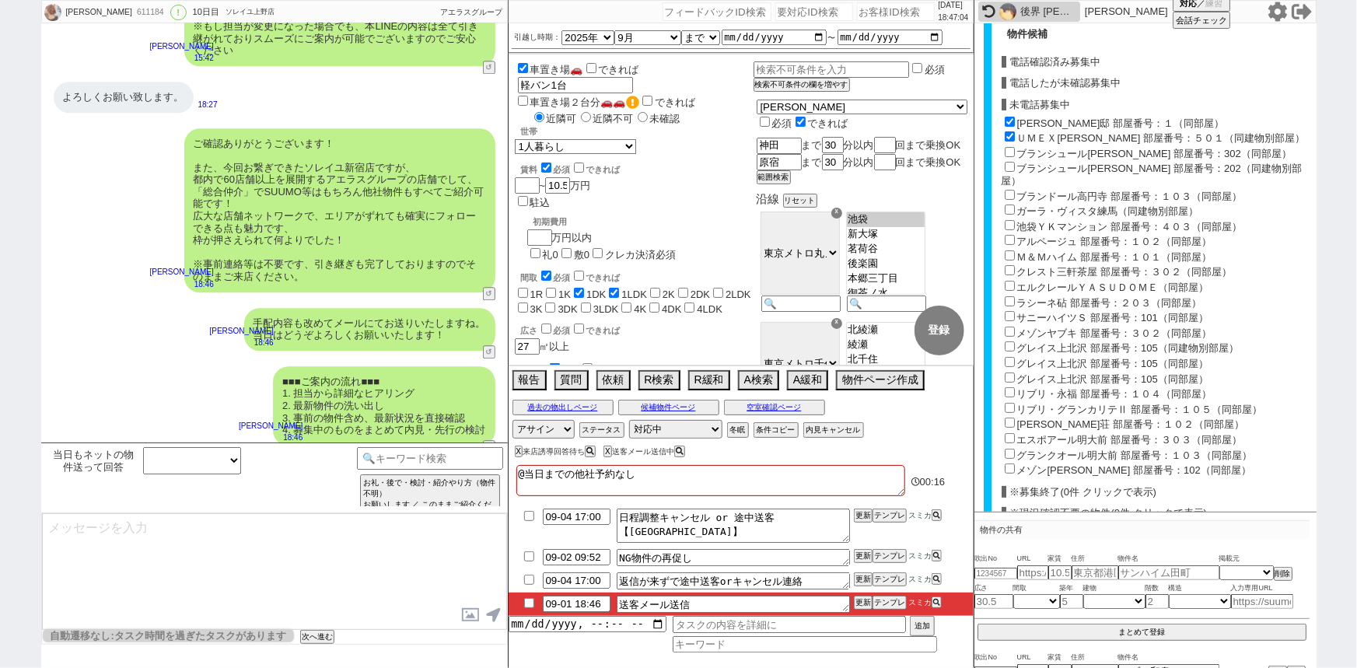
checkbox input "false"
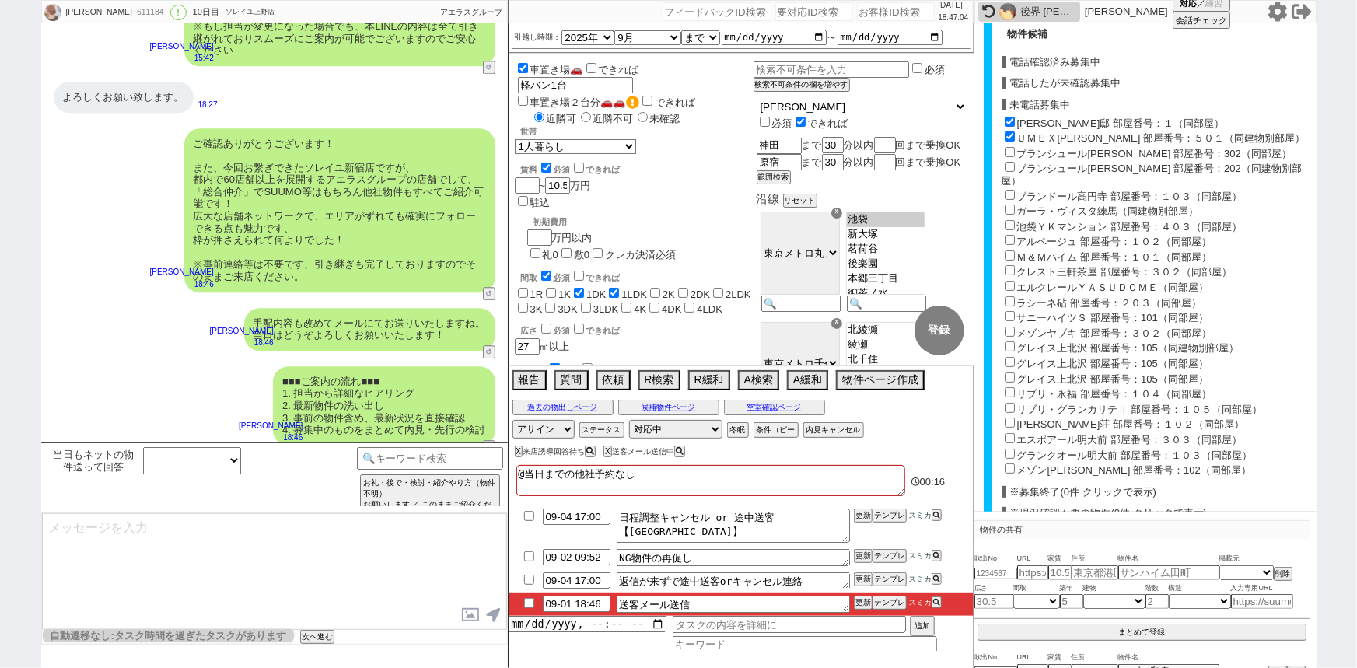
checkbox input "false"
click at [1012, 147] on input "ブランシュール板橋 部屋番号：302（同部屋）" at bounding box center [1010, 152] width 10 height 10
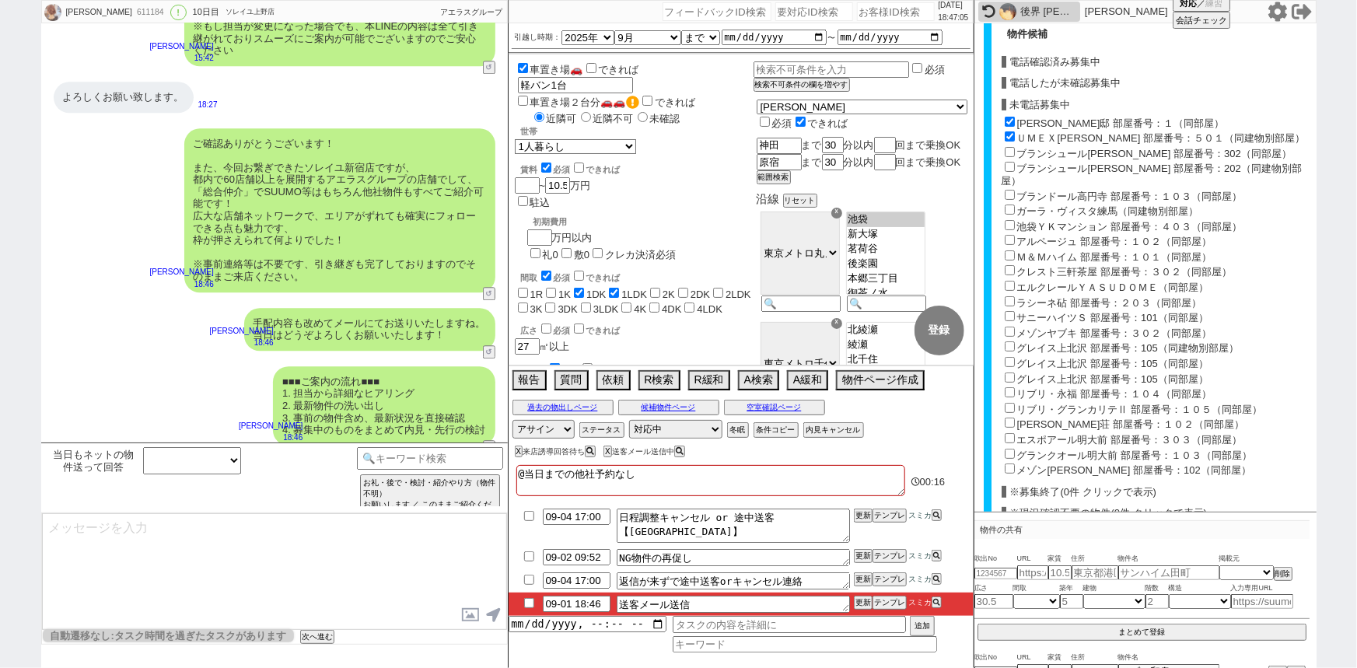
checkbox input "true"
type input "104000"
checkbox input "true"
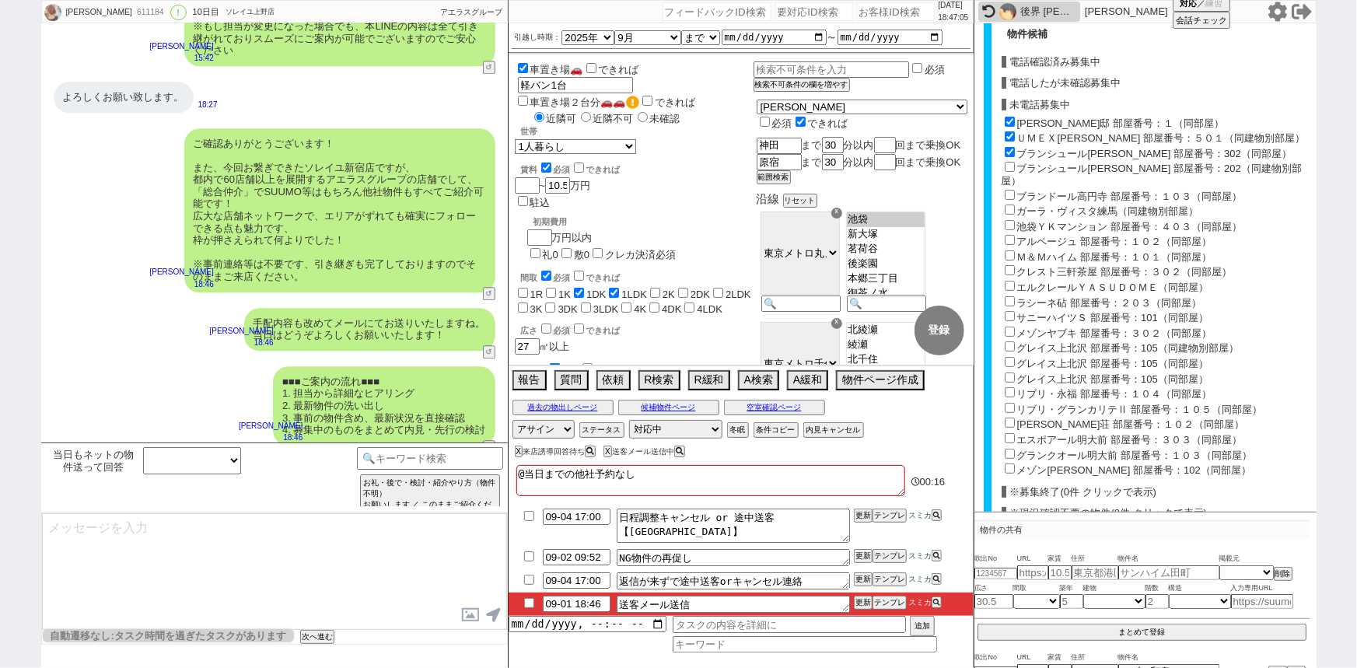
checkbox input "false"
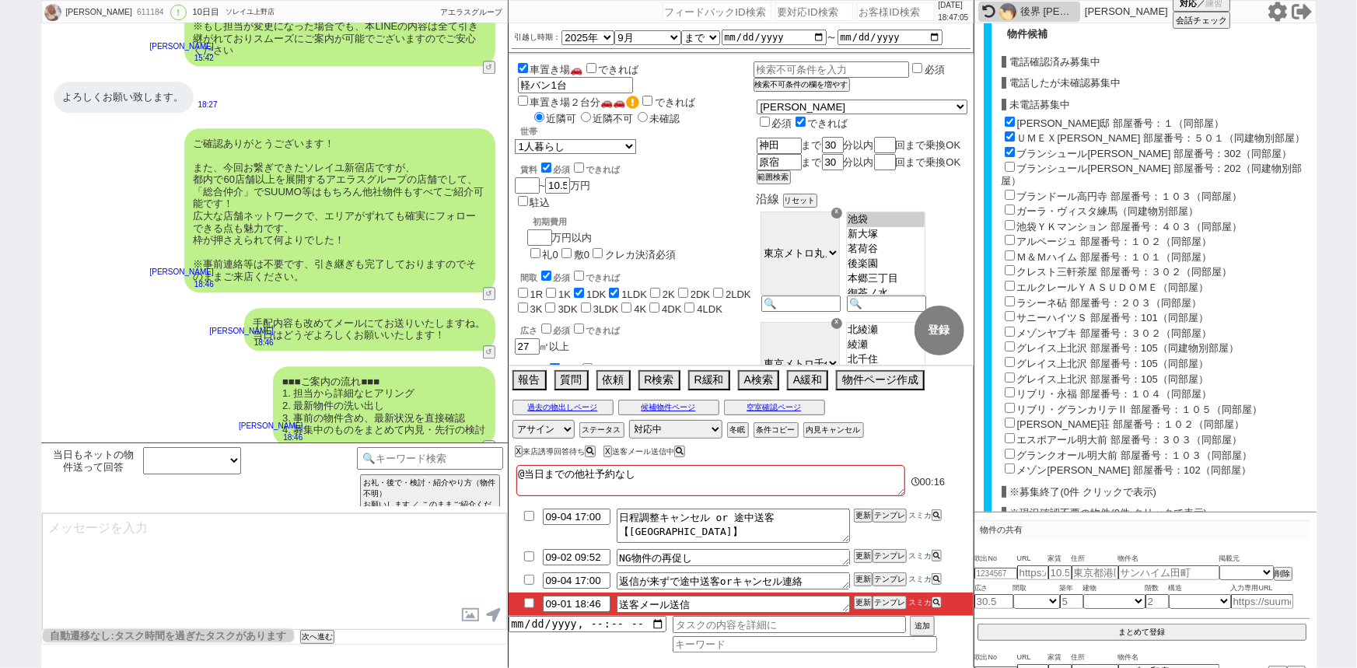
checkbox input "false"
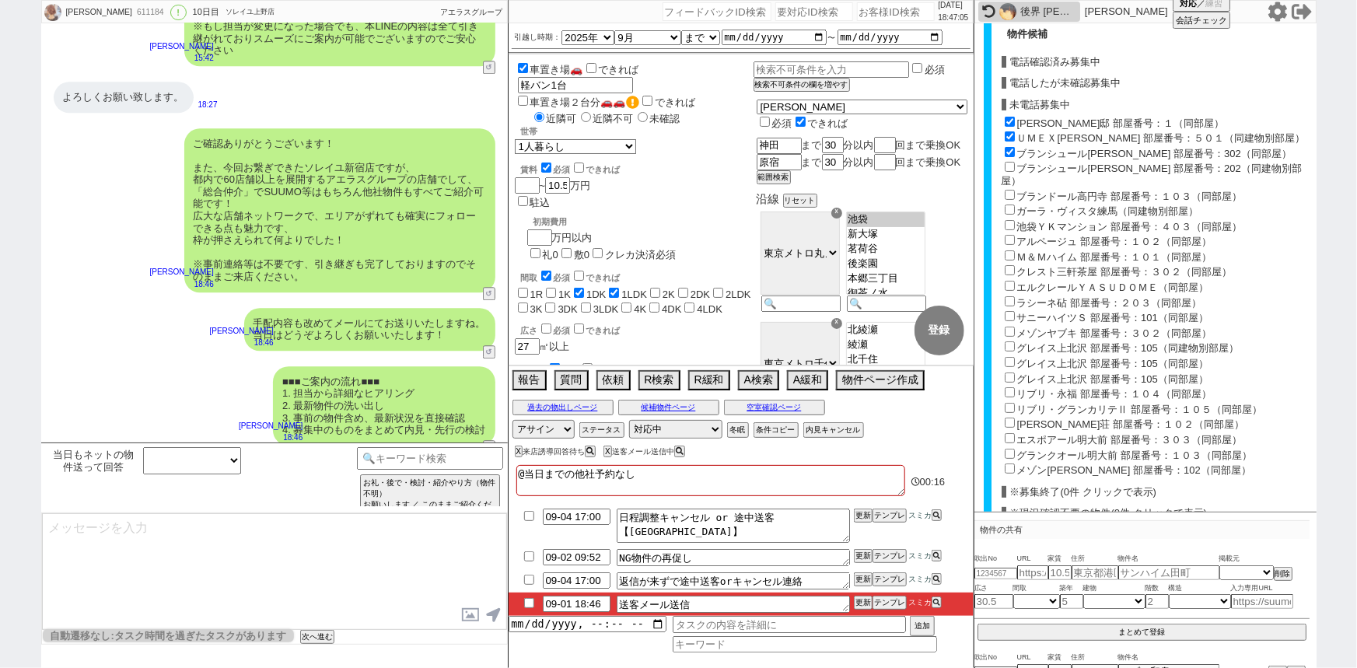
checkbox input "false"
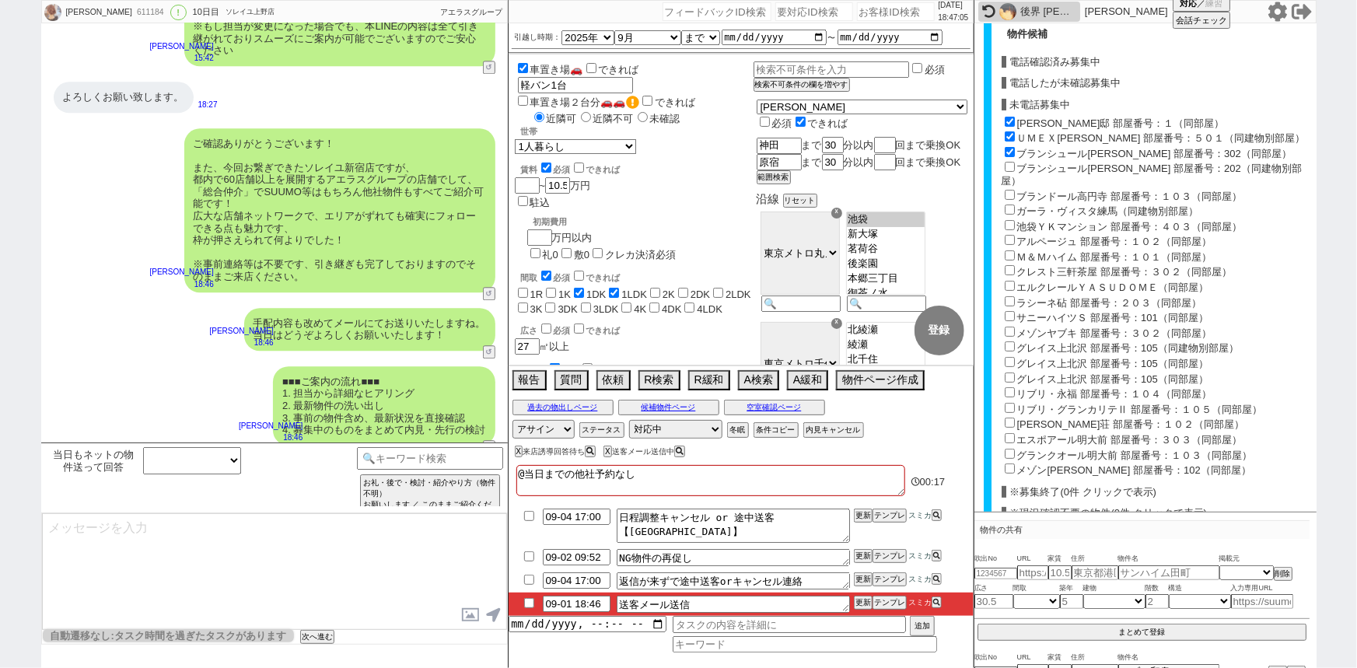
click at [1012, 248] on div "ブランシュール板橋 部屋番号：202（同建物別部屋）" at bounding box center [1157, 256] width 311 height 16
click at [1010, 163] on input "ブランシュール板橋 部屋番号：202（同建物別部屋）" at bounding box center [1010, 167] width 10 height 10
click at [1010, 190] on input "ブランドール高円寺 部屋番号：１０３（同部屋）" at bounding box center [1010, 195] width 10 height 10
click at [1010, 205] on input "ガーラ・ヴィスタ練馬（同建物別部屋）" at bounding box center [1010, 210] width 10 height 10
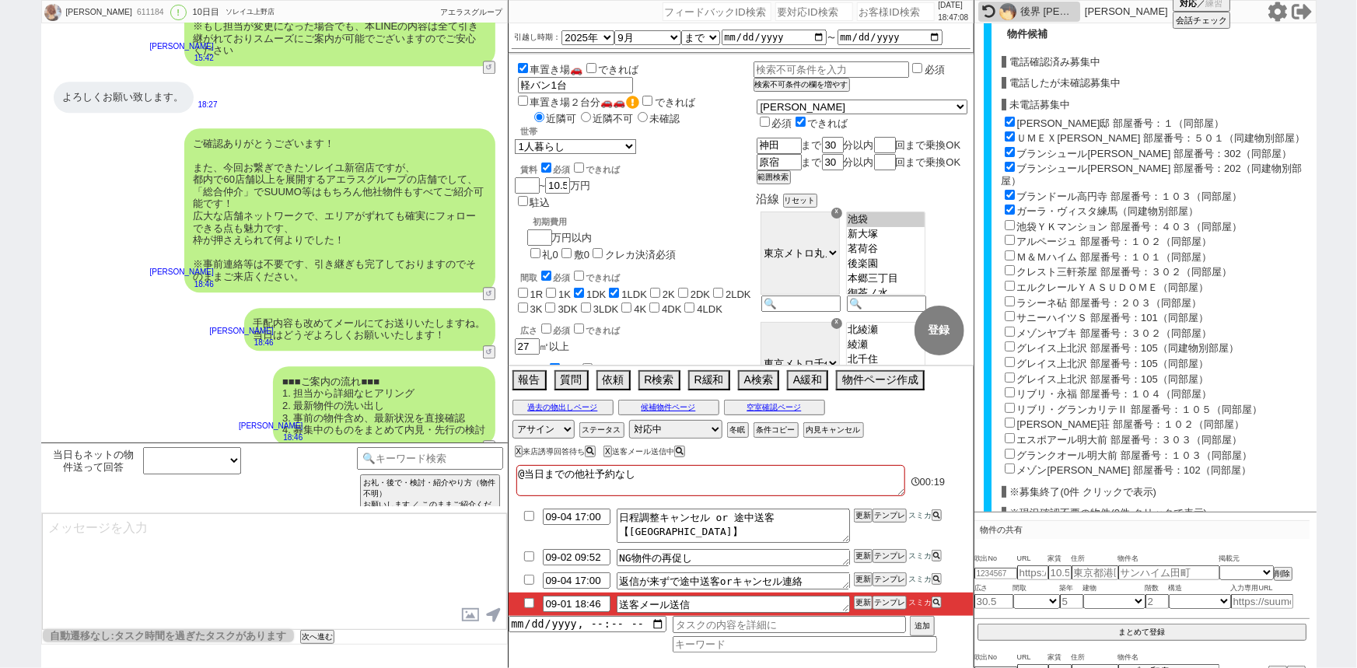
click at [1010, 220] on input "池袋ＹＫマンション 部屋番号：４０３（同部屋）" at bounding box center [1010, 225] width 10 height 10
click at [1009, 235] on input "アルページュ 部屋番号：１０２（同部屋）" at bounding box center [1010, 240] width 10 height 10
click at [1009, 250] on input "Ｍ＆Ｍハイム 部屋番号：１０１（同部屋）" at bounding box center [1010, 255] width 10 height 10
click at [1009, 265] on input "クレスト三軒茶屋 部屋番号：３０２（同部屋）" at bounding box center [1010, 270] width 10 height 10
click at [1009, 281] on input "エルクレールＹＡＳＵＤＯＭＥ（同部屋）" at bounding box center [1010, 286] width 10 height 10
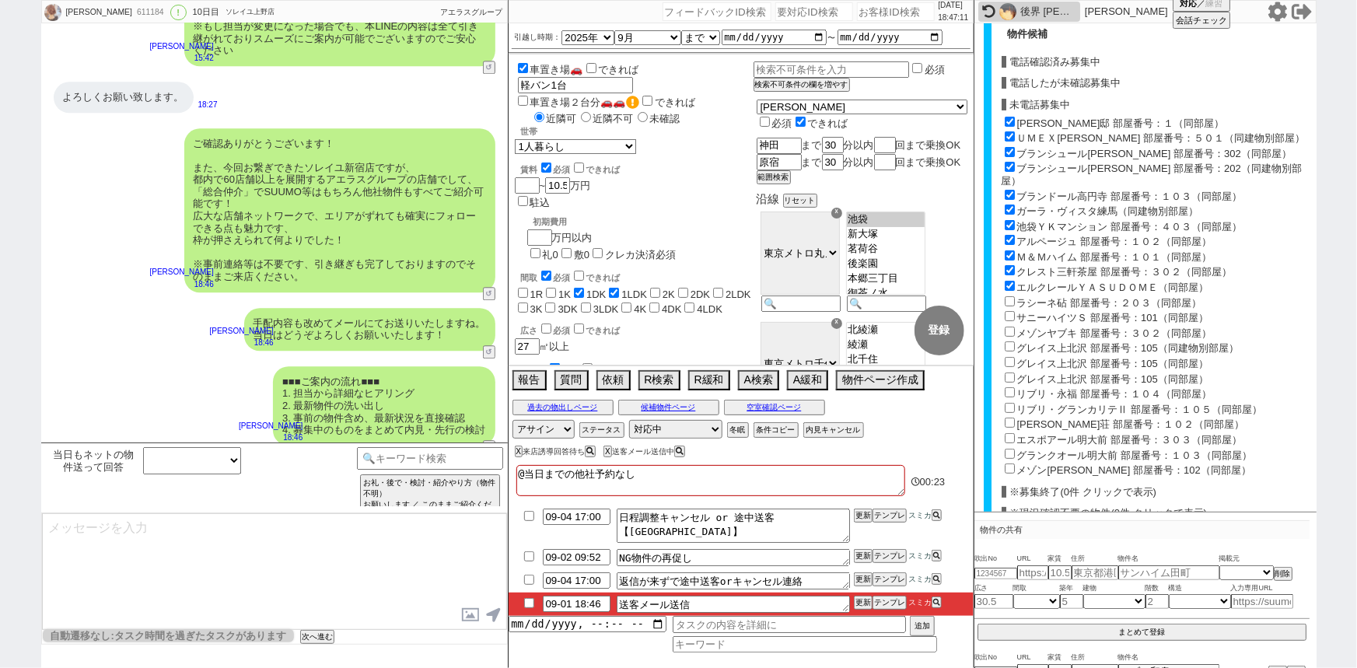
click at [1009, 296] on input "ラシーネ砧 部屋番号：２０３（同部屋）" at bounding box center [1010, 301] width 10 height 10
click at [1007, 311] on input "サニーハイツＳ 部屋番号：101（同部屋）" at bounding box center [1010, 316] width 10 height 10
click at [1007, 327] on input "メゾンヤブキ 部屋番号：３０２（同部屋）" at bounding box center [1010, 332] width 10 height 10
click at [1007, 341] on input "グレイス上北沢 部屋番号：105（同建物別部屋）" at bounding box center [1010, 346] width 10 height 10
click at [1007, 357] on input "グレイス上北沢 部屋番号：105（同部屋）" at bounding box center [1010, 362] width 10 height 10
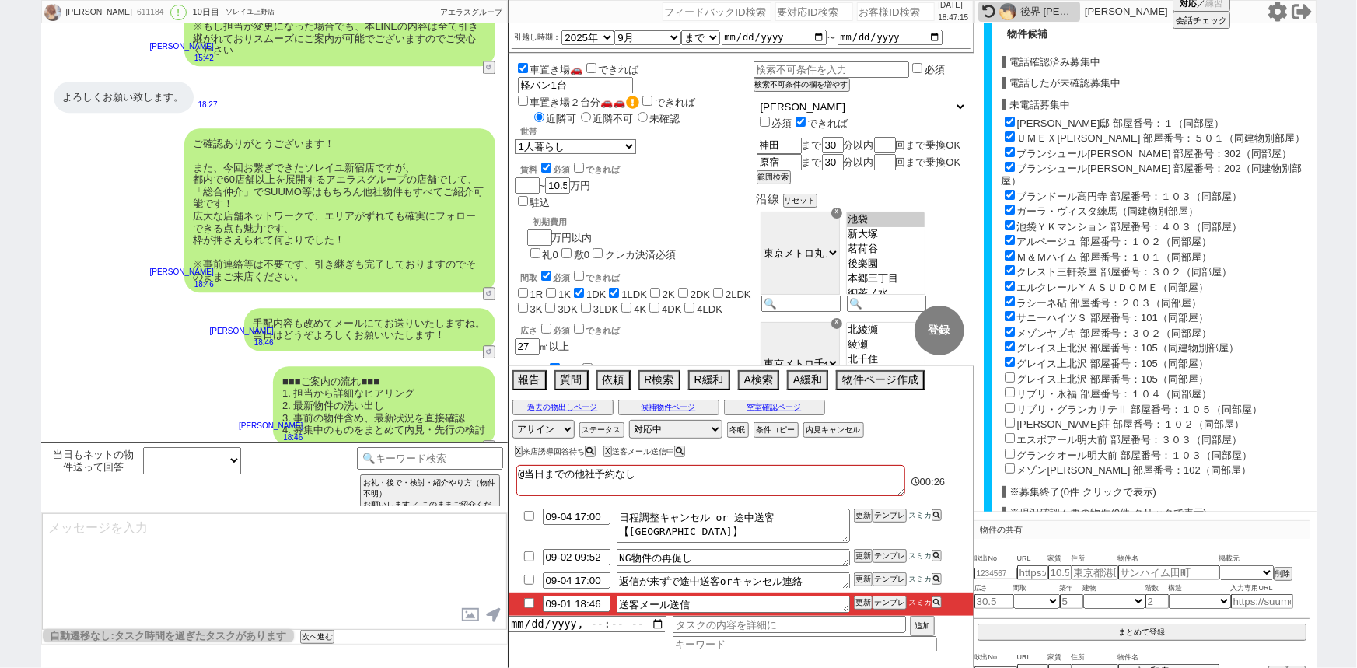
click at [1007, 372] on input "グレイス上北沢 部屋番号：105（同部屋）" at bounding box center [1010, 377] width 10 height 10
click at [1009, 387] on input "リブリ・永福 部屋番号：１０４（同部屋）" at bounding box center [1010, 392] width 10 height 10
click at [1009, 403] on input "リブリ・グランカリテⅡ 部屋番号：１０５（同部屋）" at bounding box center [1010, 408] width 10 height 10
click at [1008, 418] on input "松葉荘 部屋番号：１０２（同部屋）" at bounding box center [1010, 423] width 10 height 10
click at [1008, 433] on input "エスポアール明大前 部屋番号：３０３（同部屋）" at bounding box center [1010, 438] width 10 height 10
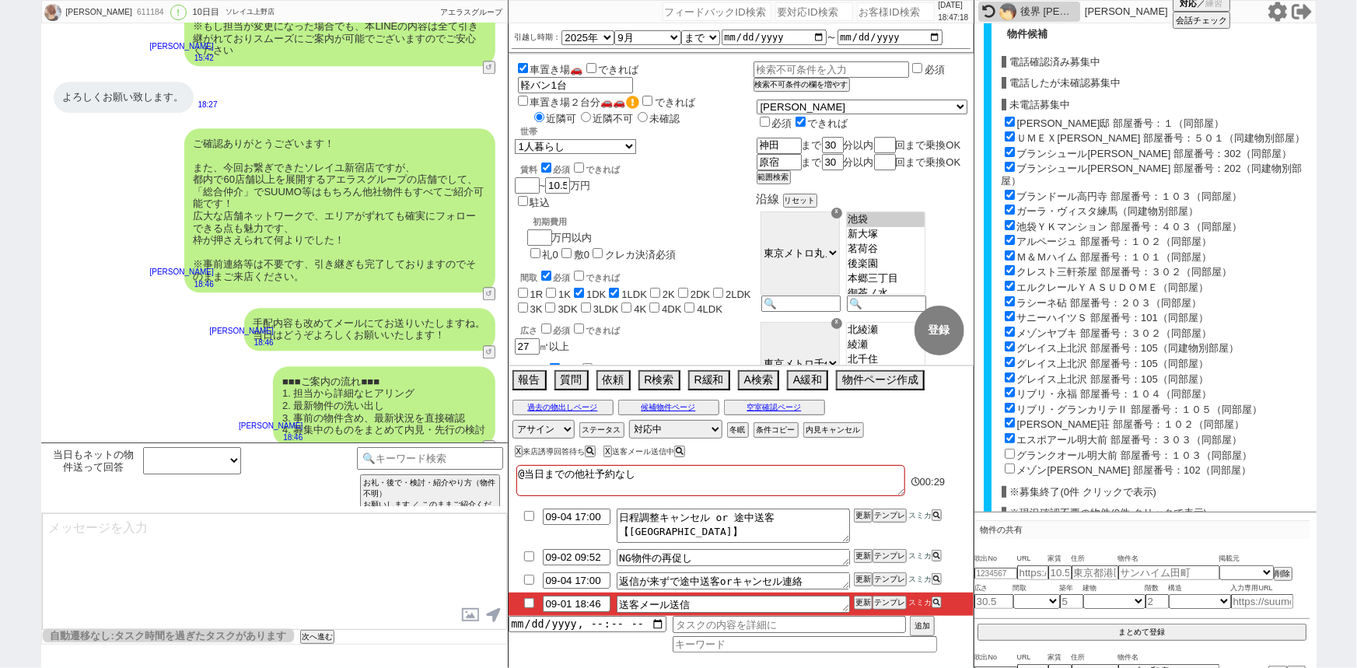
click at [1008, 449] on input "グランクオール明大前 部屋番号：１０３（同部屋）" at bounding box center [1010, 454] width 10 height 10
click at [1008, 463] on input "メゾン和泉 部屋番号：102（同部屋）" at bounding box center [1010, 468] width 10 height 10
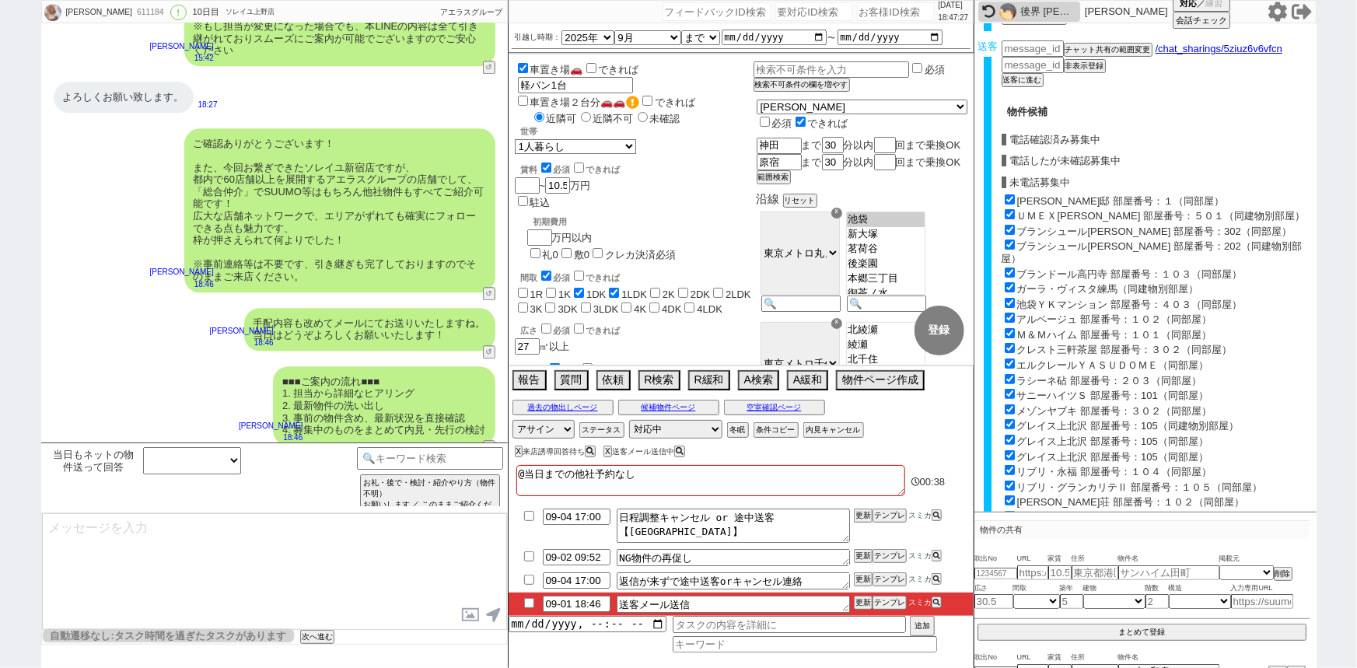
scroll to position [552, 0]
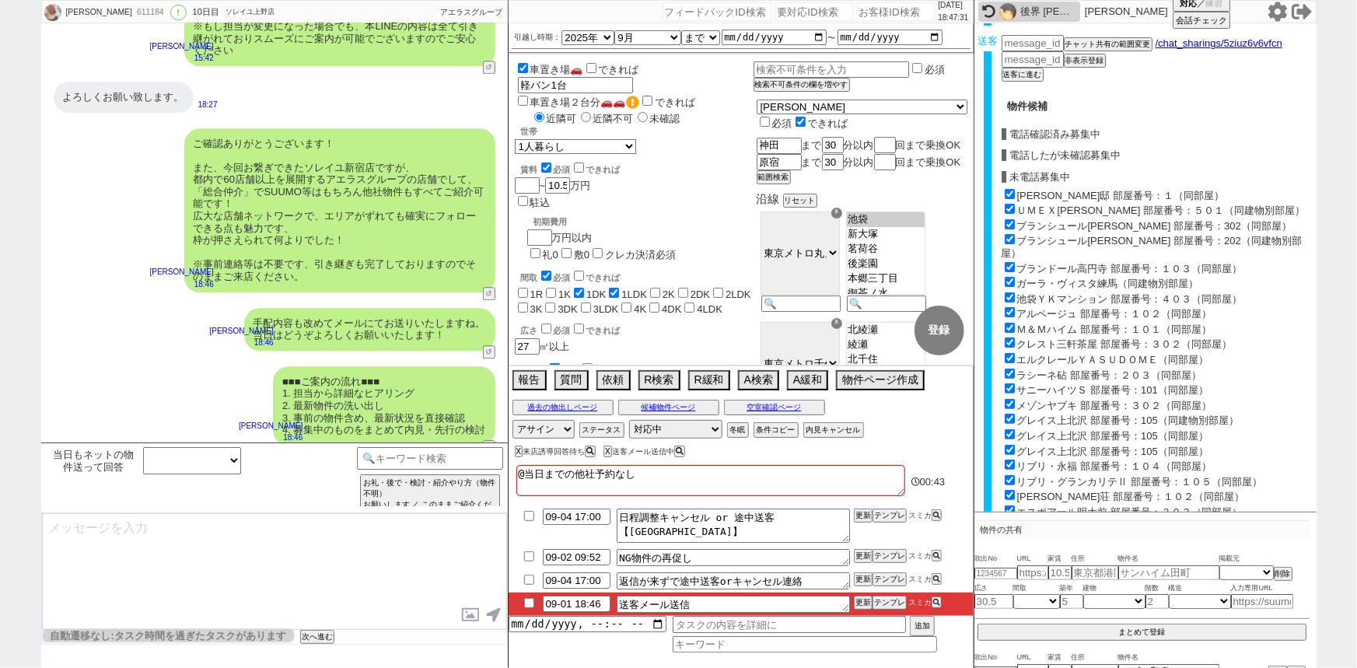
click at [1010, 307] on input "アルページュ 部屋番号：１０２（同部屋）" at bounding box center [1010, 312] width 10 height 10
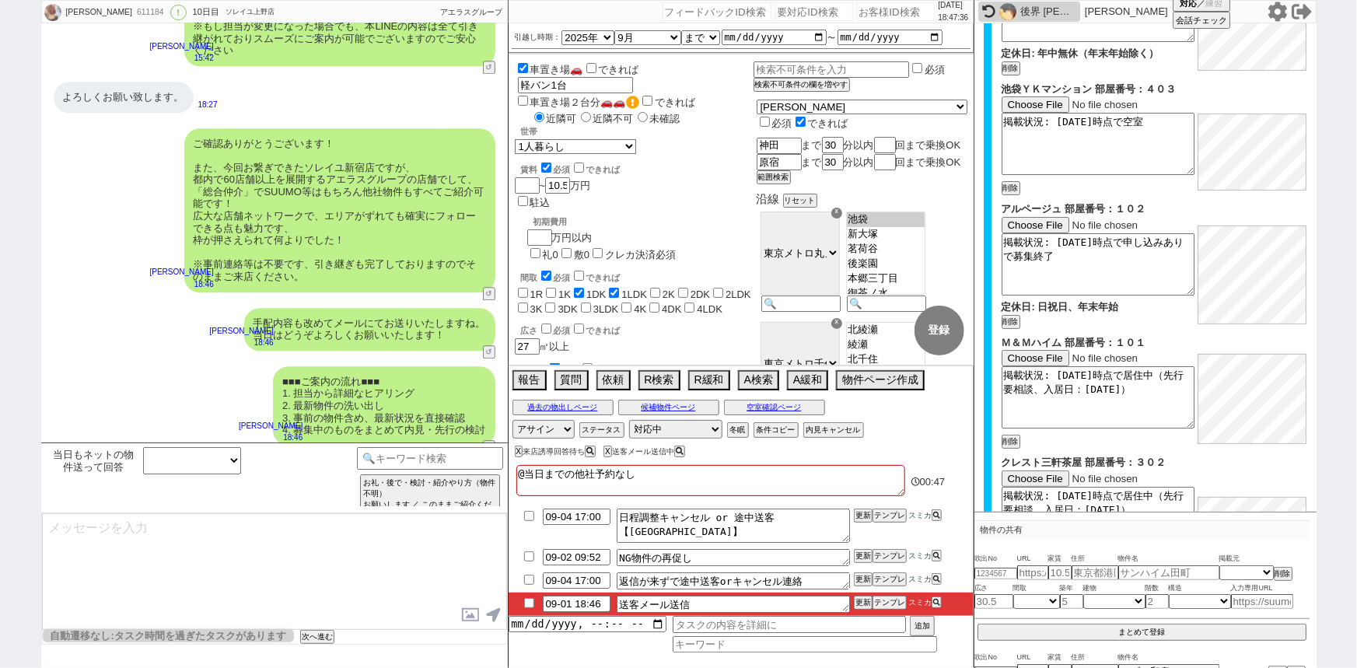
scroll to position [1876, 0]
click at [1006, 322] on button "削除" at bounding box center [1010, 320] width 16 height 11
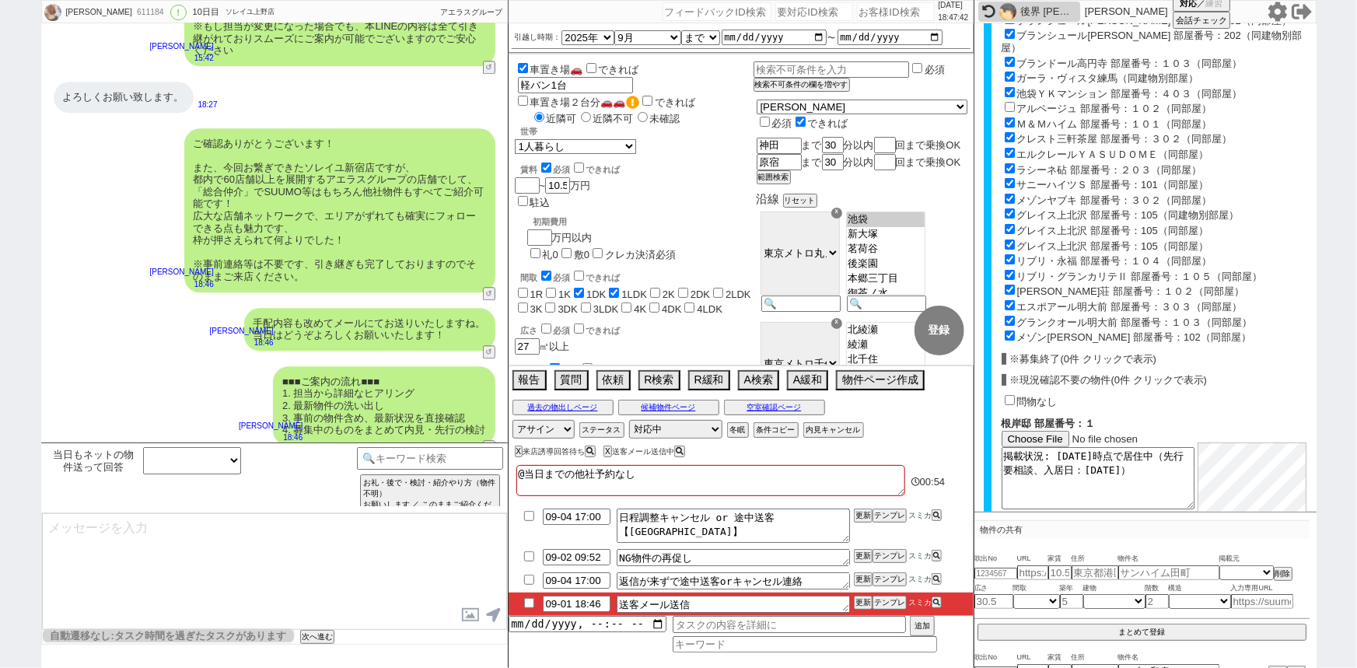
scroll to position [758, 0]
click at [1006, 163] on input "ラシーネ砧 部屋番号：２０３（同部屋）" at bounding box center [1010, 168] width 10 height 10
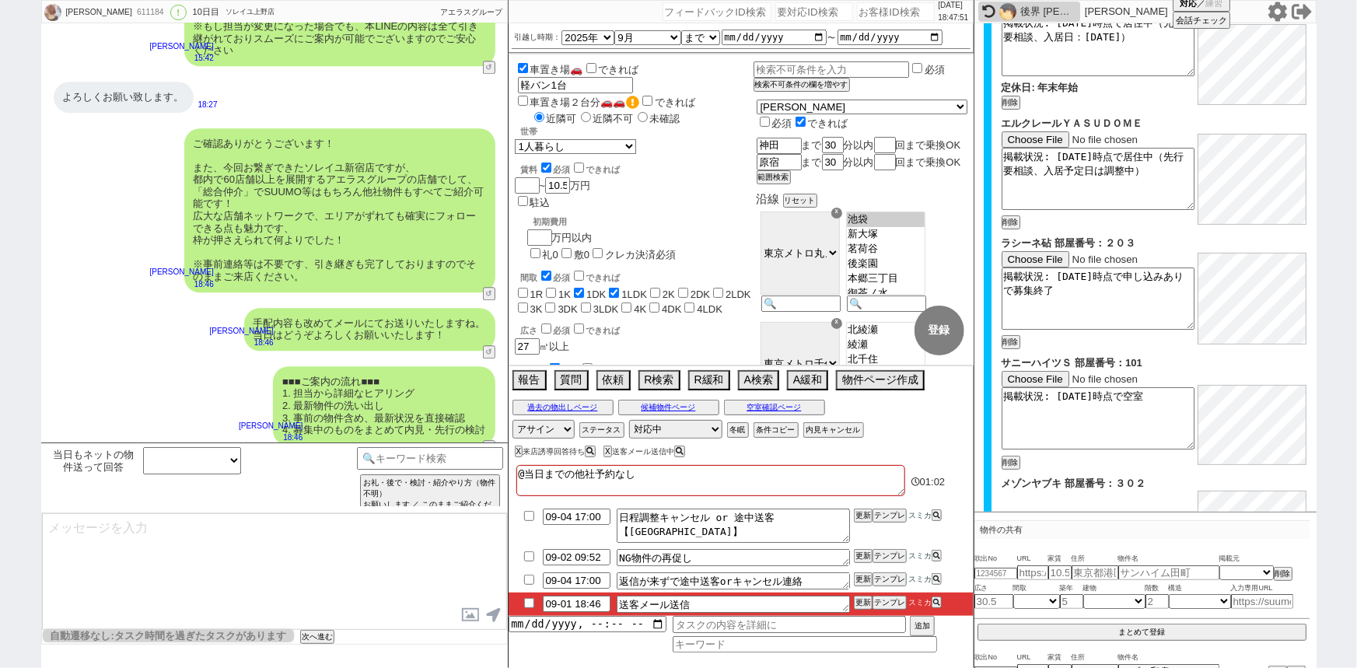
scroll to position [2215, 0]
click at [1010, 347] on button "削除" at bounding box center [1010, 341] width 16 height 11
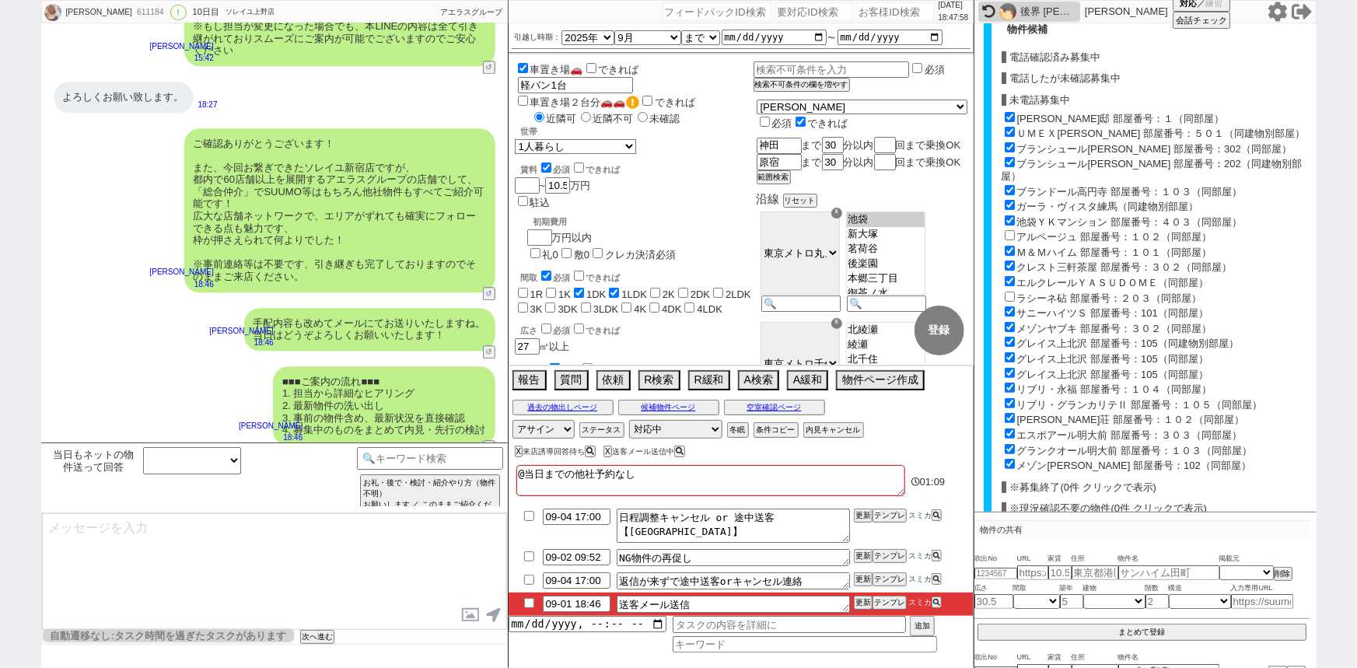
scroll to position [628, 0]
click at [1010, 323] on input "メゾンヤブキ 部屋番号：３０２（同部屋）" at bounding box center [1010, 328] width 10 height 10
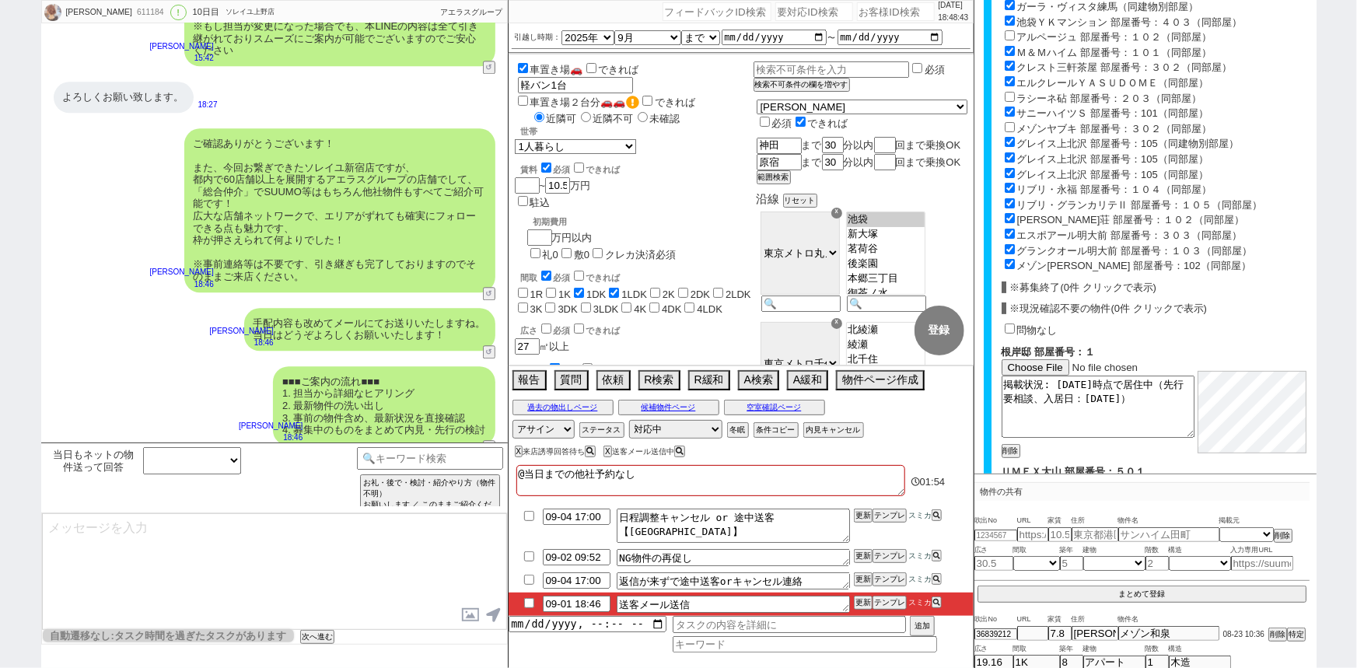
scroll to position [788, 0]
click at [1009, 140] on input "グレイス上北沢 部屋番号：105（同建物別部屋）" at bounding box center [1010, 145] width 10 height 10
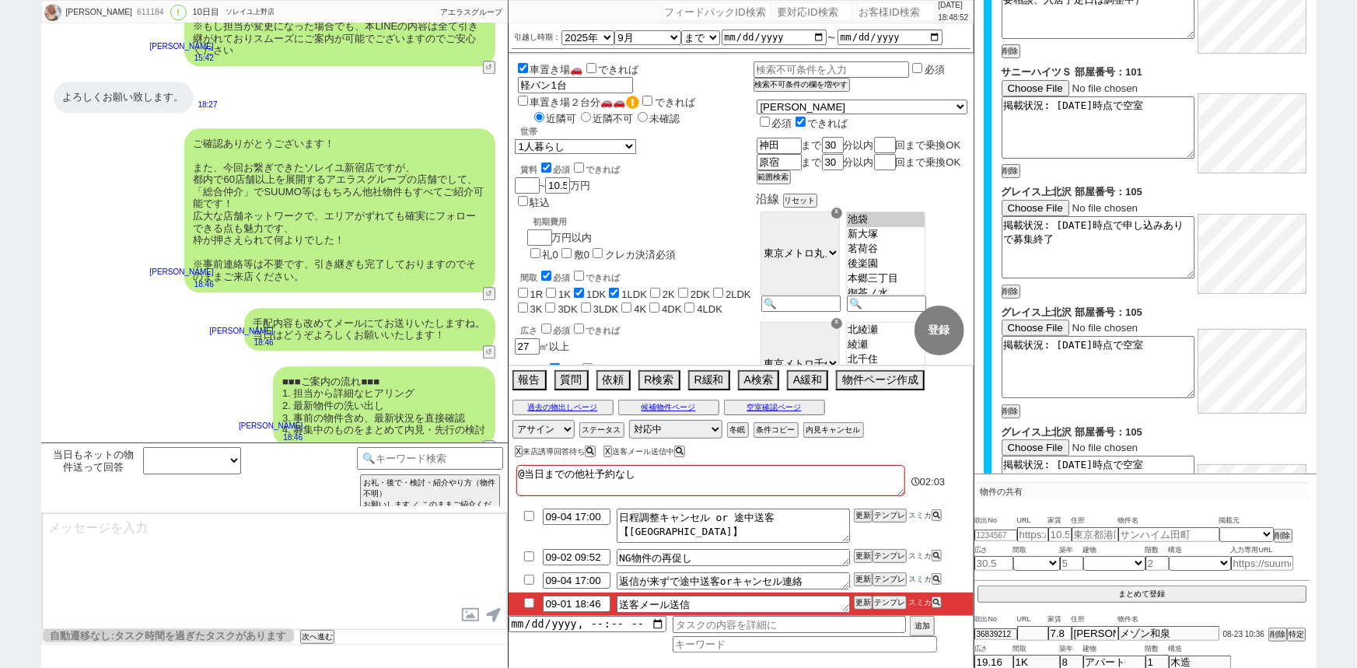
scroll to position [2347, 0]
click at [1010, 296] on button "削除" at bounding box center [1010, 290] width 16 height 11
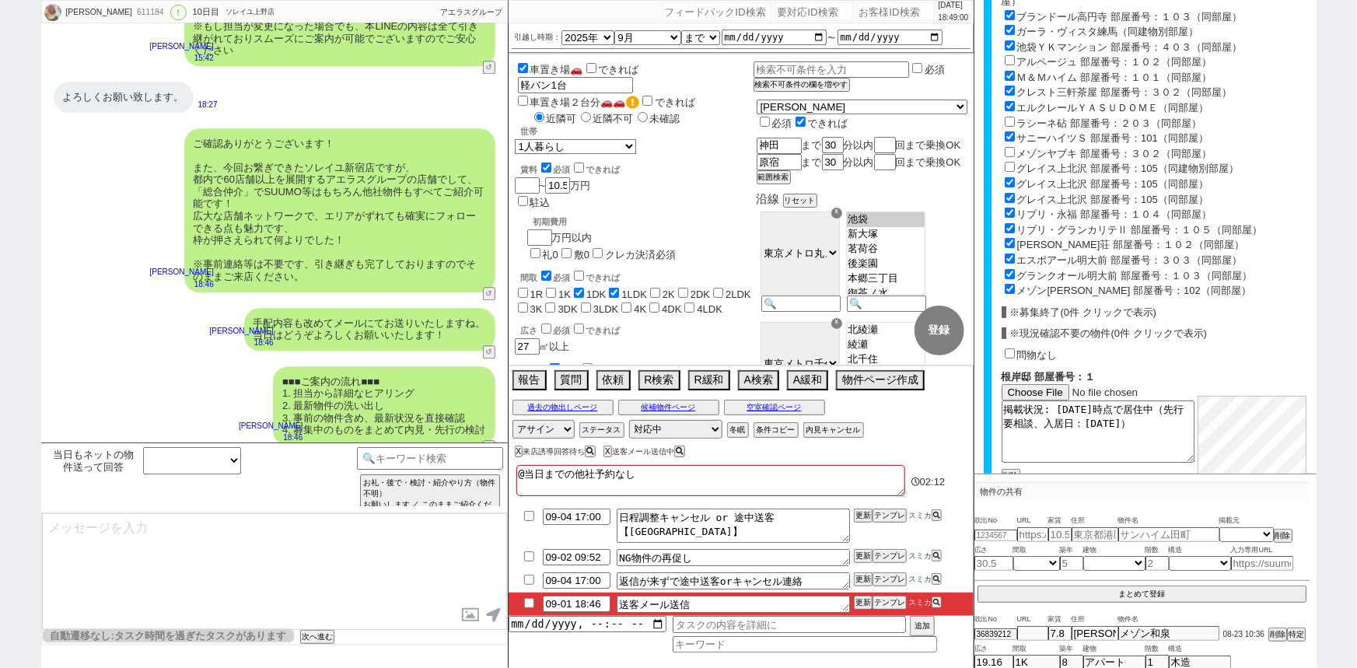
scroll to position [764, 0]
click at [1012, 210] on input "リブリ・永福 部屋番号：１０４（同部屋）" at bounding box center [1010, 215] width 10 height 10
click at [1011, 240] on input "松葉荘 部屋番号：１０２（同部屋）" at bounding box center [1010, 245] width 10 height 10
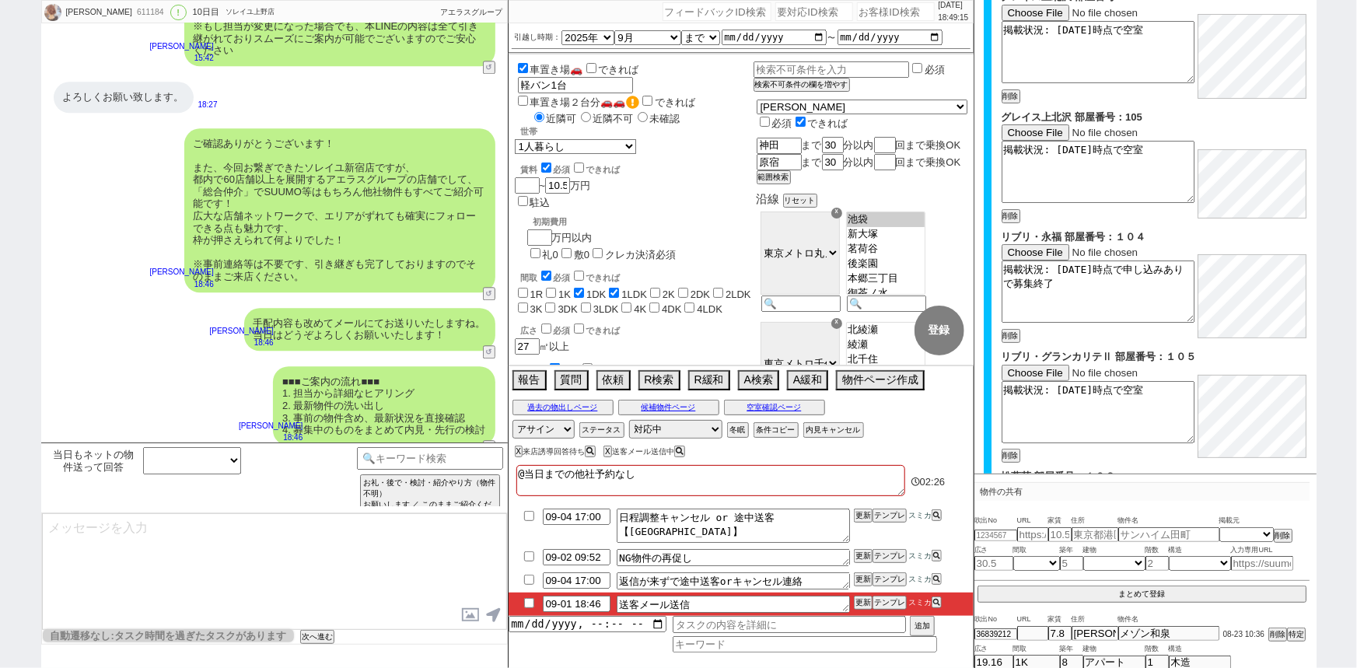
scroll to position [2520, 0]
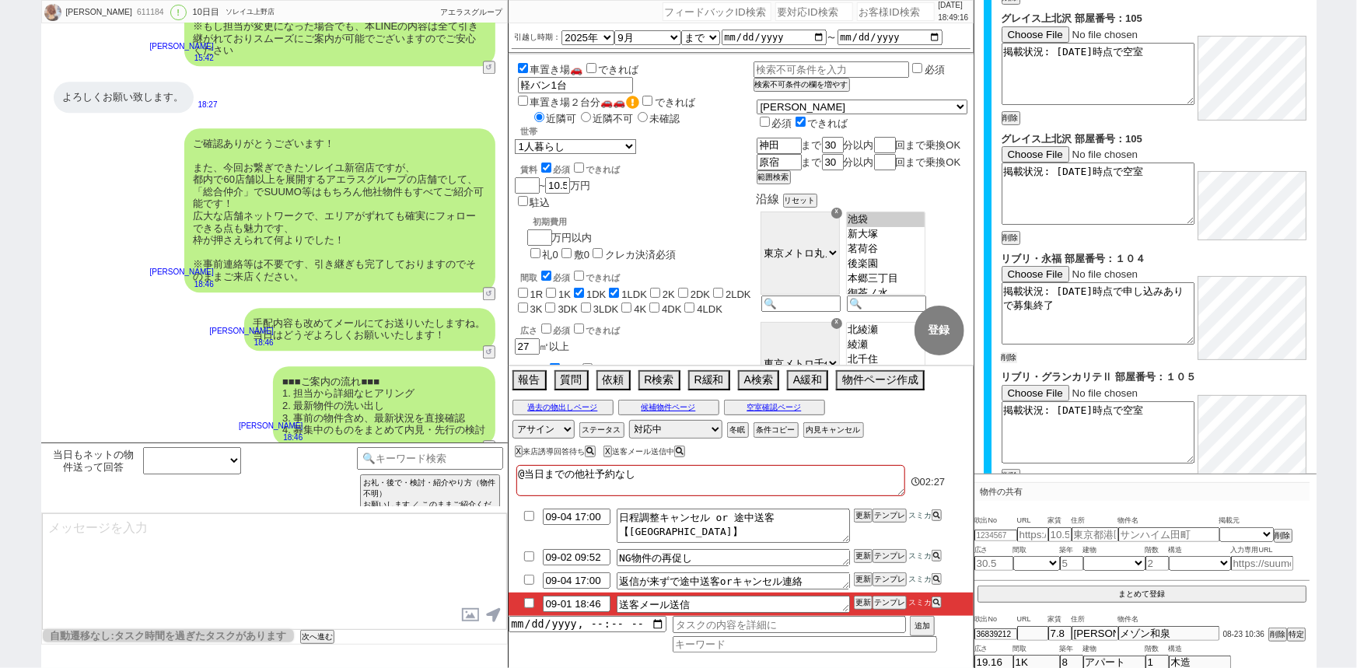
click at [1016, 363] on button "削除" at bounding box center [1010, 357] width 16 height 11
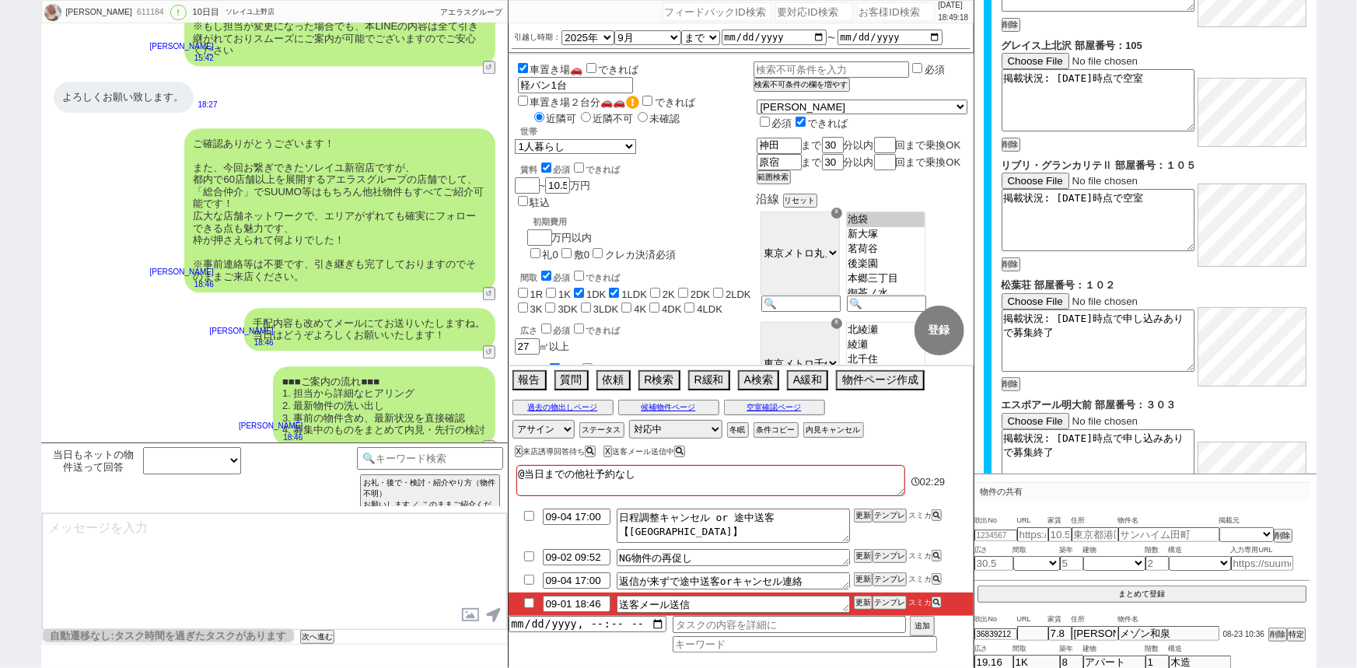
scroll to position [2614, 0]
click at [1011, 389] on button "削除" at bounding box center [1010, 383] width 16 height 11
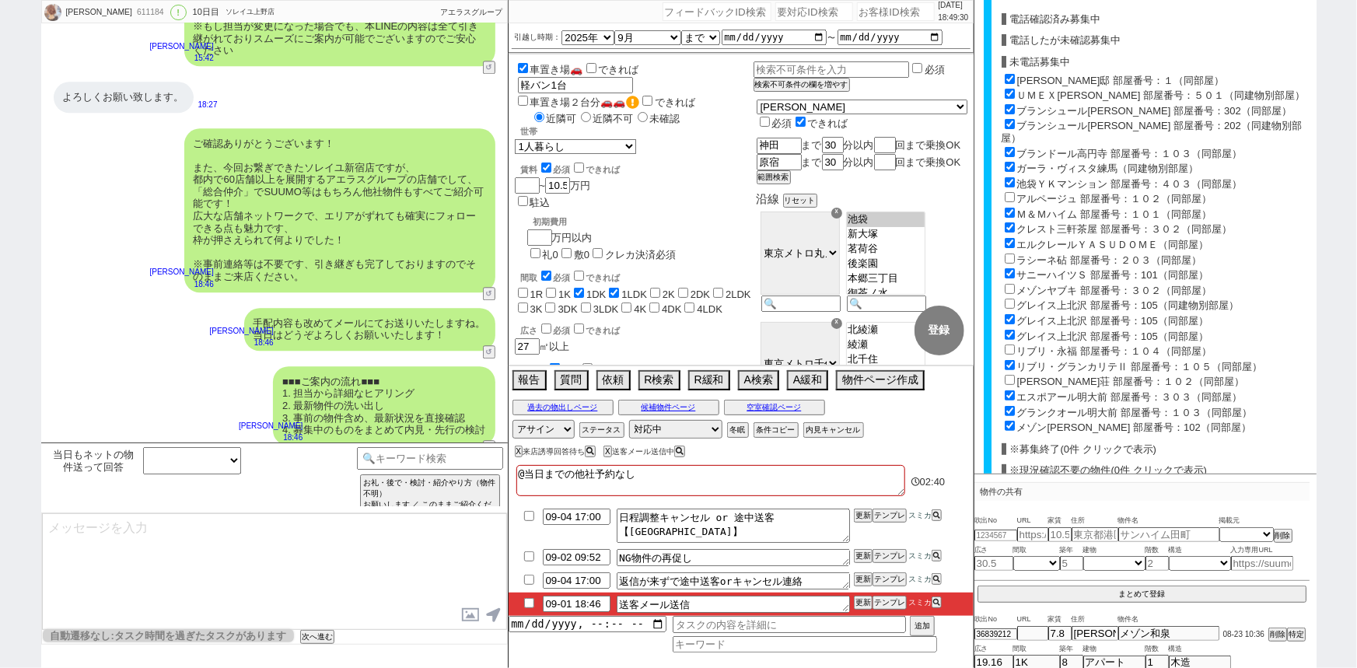
scroll to position [630, 0]
click at [1008, 390] on input "エスポアール明大前 部屋番号：３０３（同部屋）" at bounding box center [1010, 395] width 10 height 10
click at [1011, 405] on input "グランクオール明大前 部屋番号：１０３（同部屋）" at bounding box center [1010, 410] width 10 height 10
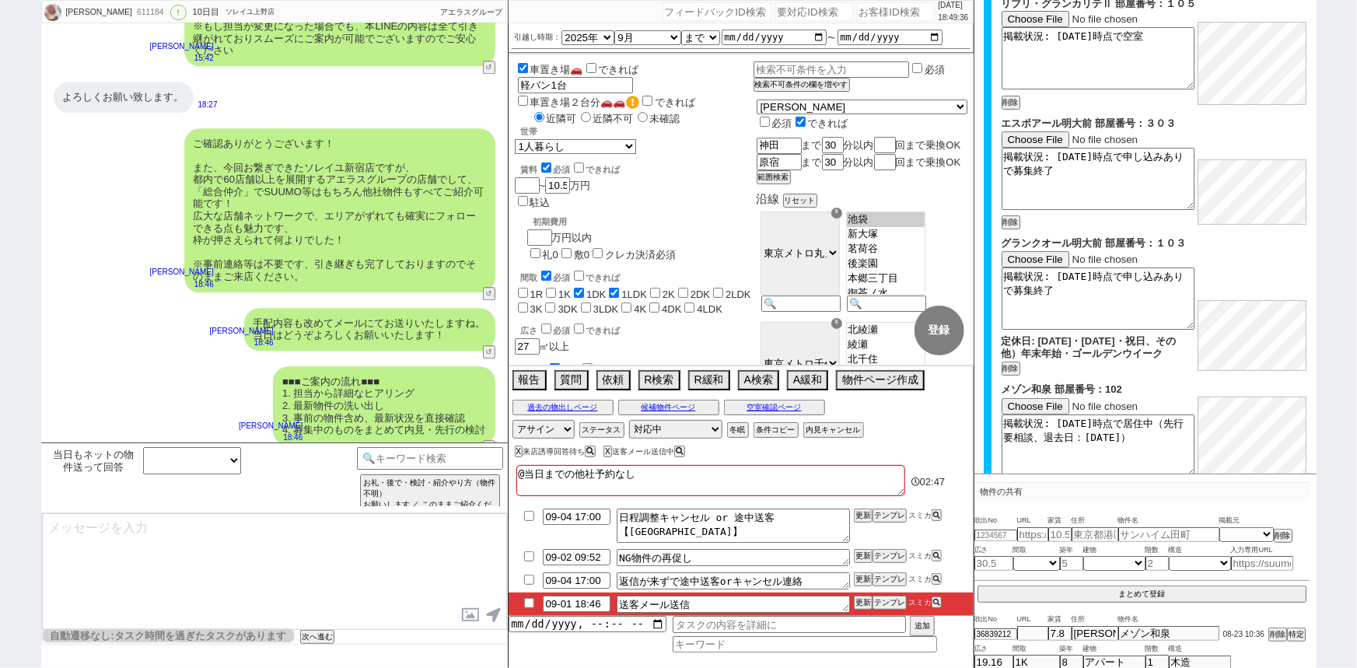
scroll to position [2776, 0]
click at [1011, 227] on button "削除" at bounding box center [1010, 221] width 16 height 11
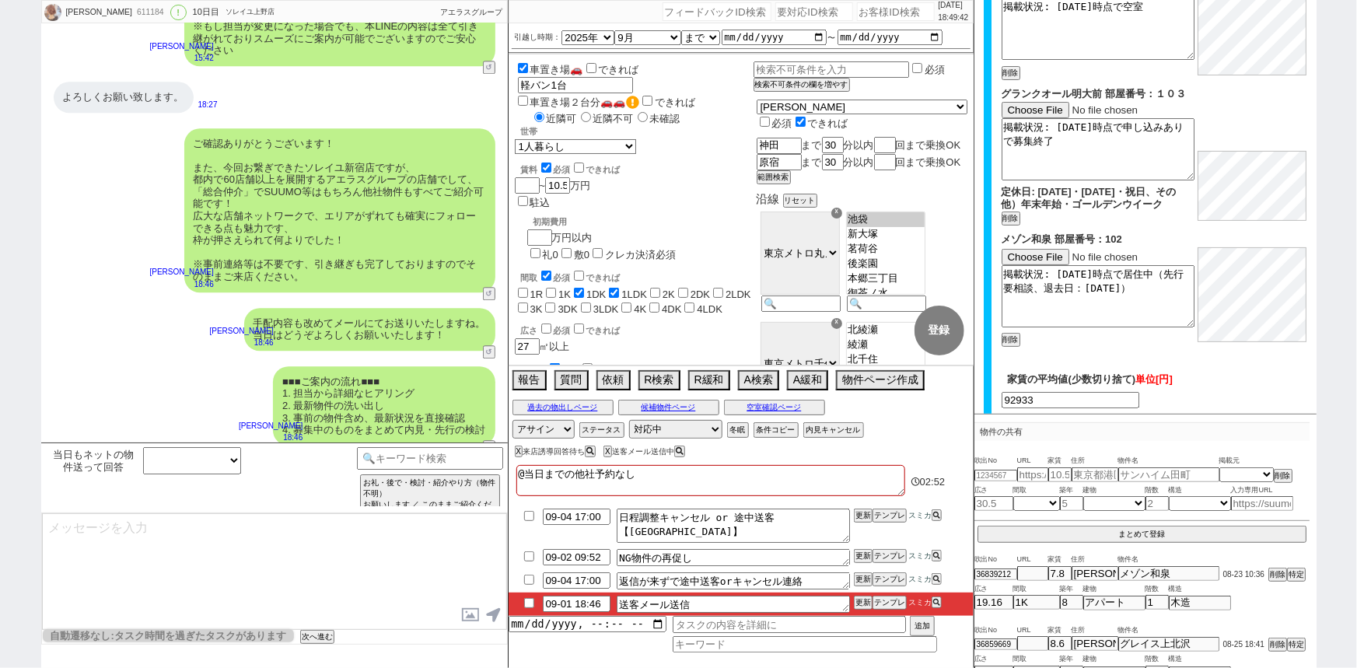
scroll to position [2741, 0]
click at [1009, 228] on button "削除" at bounding box center [1010, 222] width 16 height 11
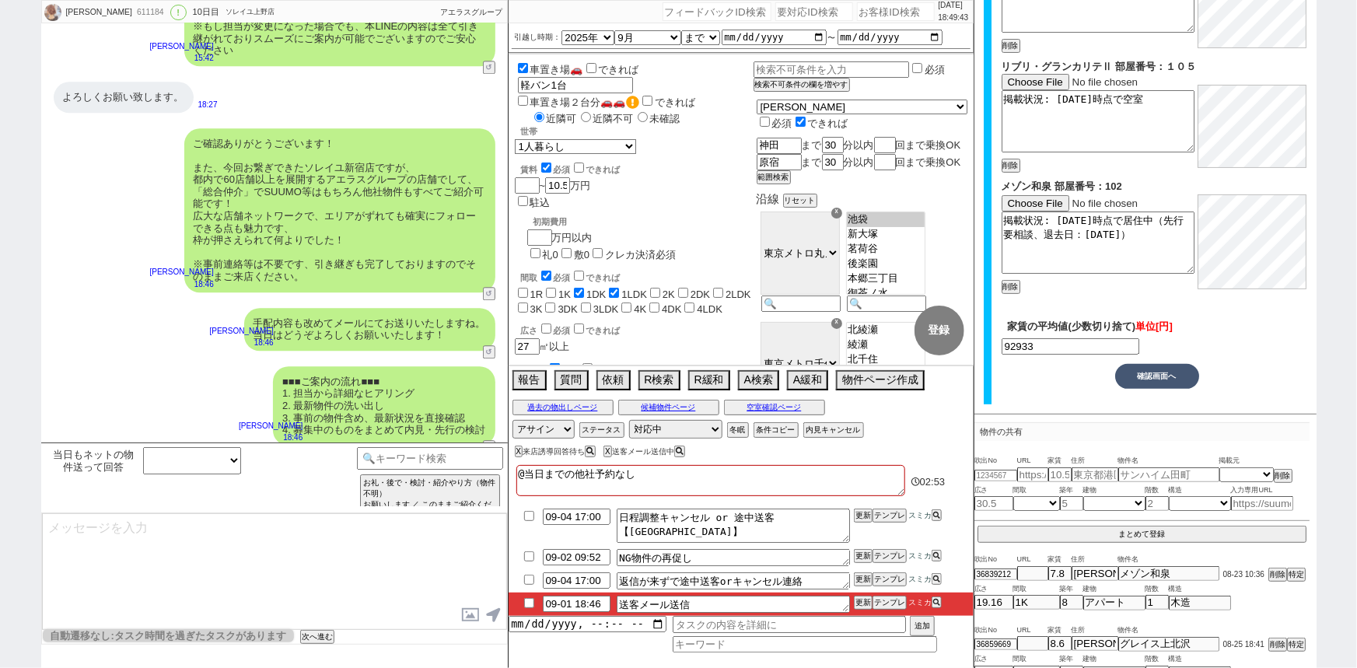
scroll to position [2675, 0]
click at [1156, 374] on button "確認画面へ" at bounding box center [1157, 376] width 84 height 25
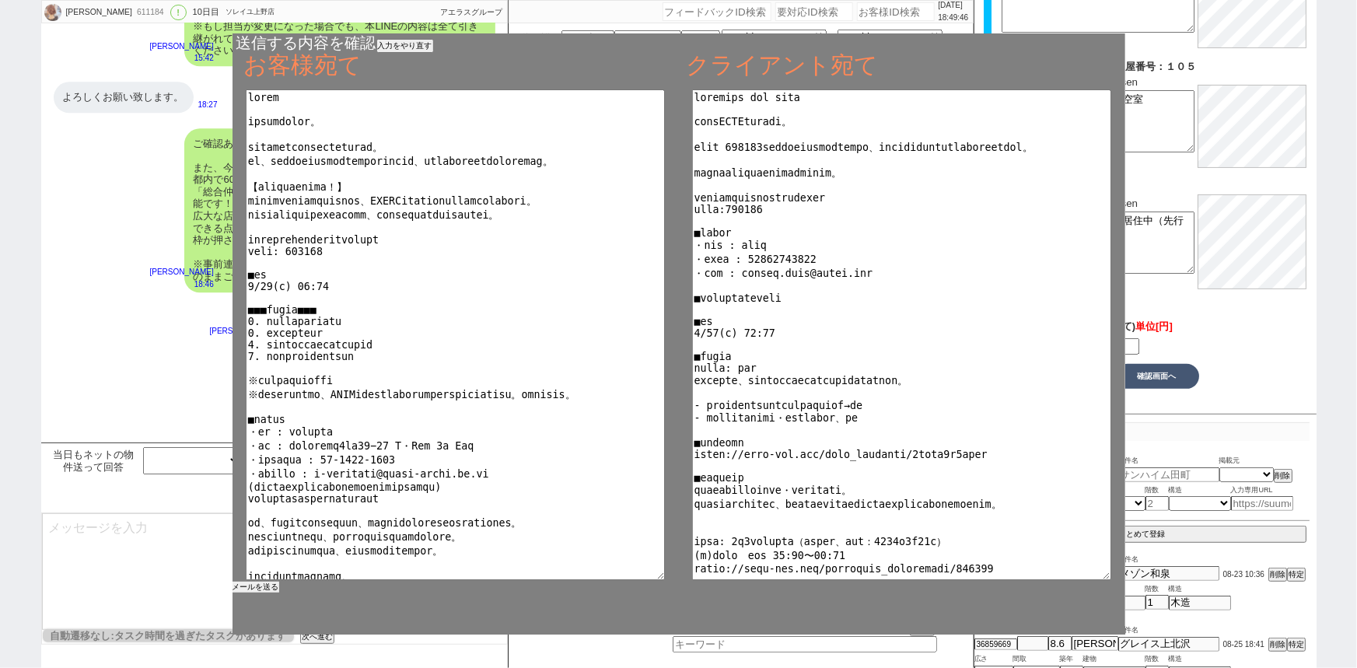
click at [266, 584] on button "メールを送る" at bounding box center [255, 587] width 47 height 11
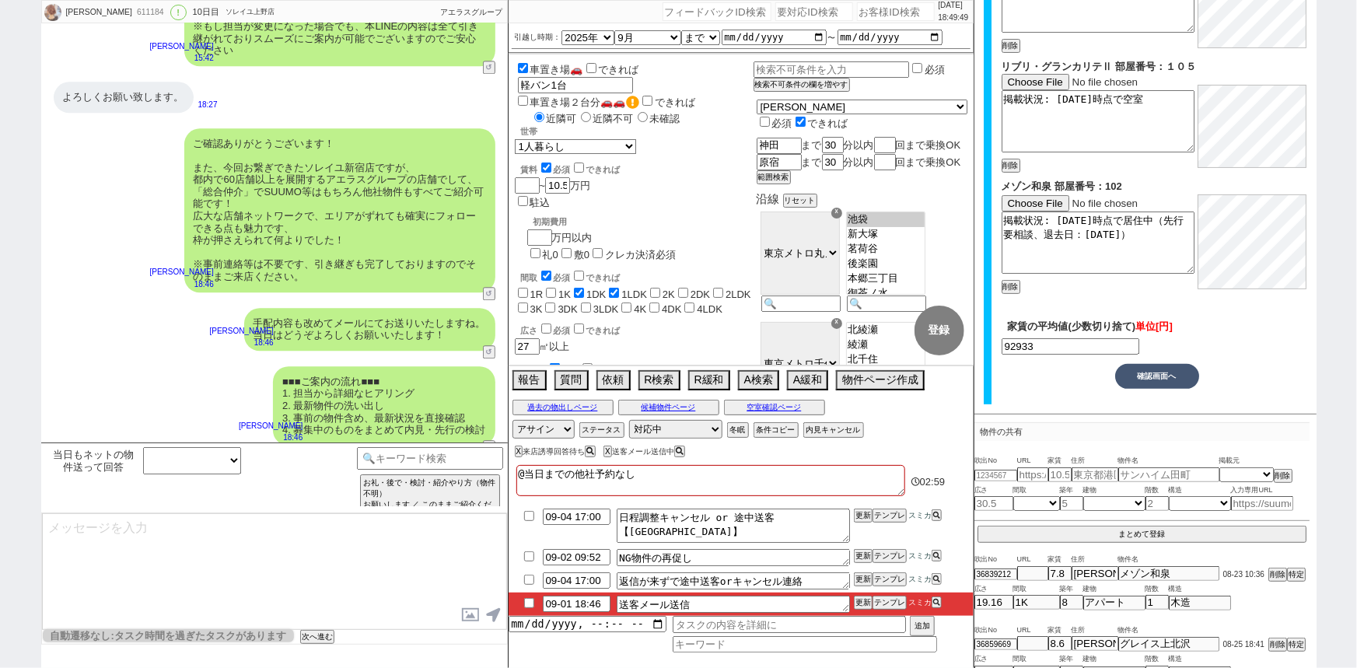
click at [528, 600] on input "checkbox" at bounding box center [529, 603] width 23 height 10
click at [683, 426] on select "対応中 引き継ぎ完了 ブロック 長期間返信なし 紹介不可 別の所で決まった 客の都合で引越しが無くなった 接客開始後に冬眠" at bounding box center [675, 429] width 93 height 19
click at [629, 420] on select "対応中 引き継ぎ完了 ブロック 長期間返信なし 紹介不可 別の所で決まった 客の都合で引越しが無くなった 接客開始後に冬眠" at bounding box center [675, 429] width 93 height 19
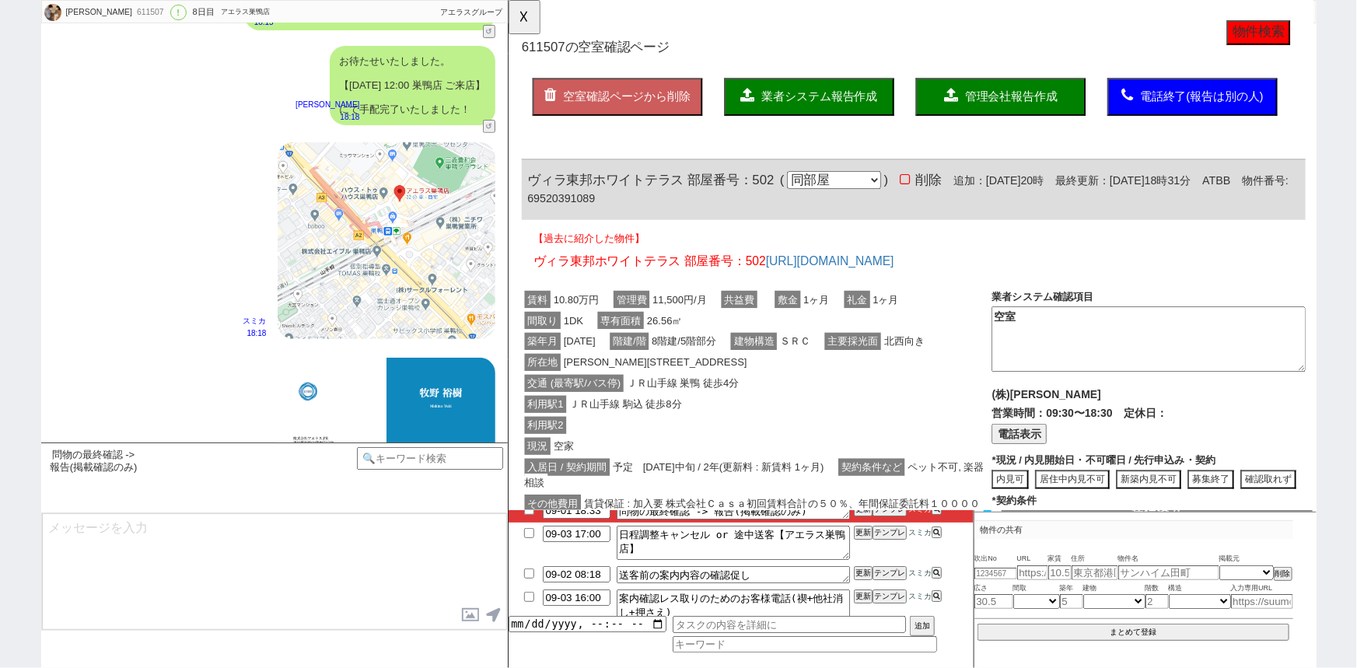
scroll to position [6571, 0]
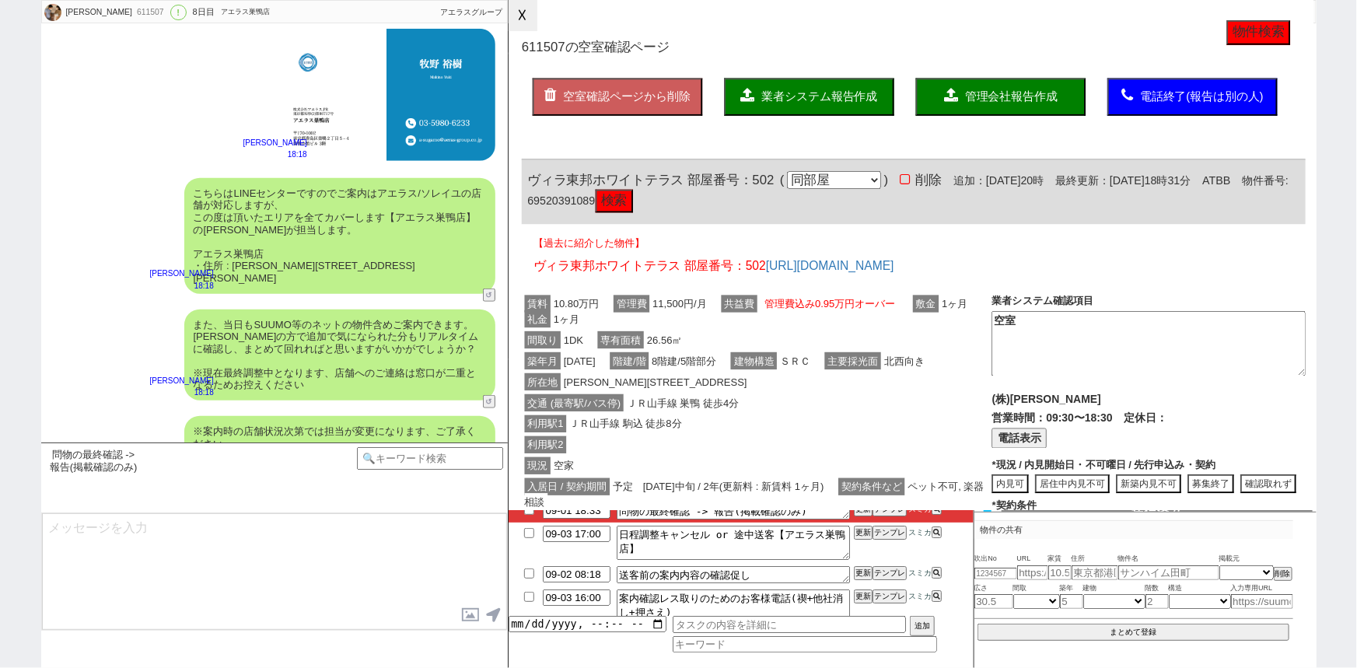
click at [519, 22] on button "☓" at bounding box center [523, 15] width 29 height 31
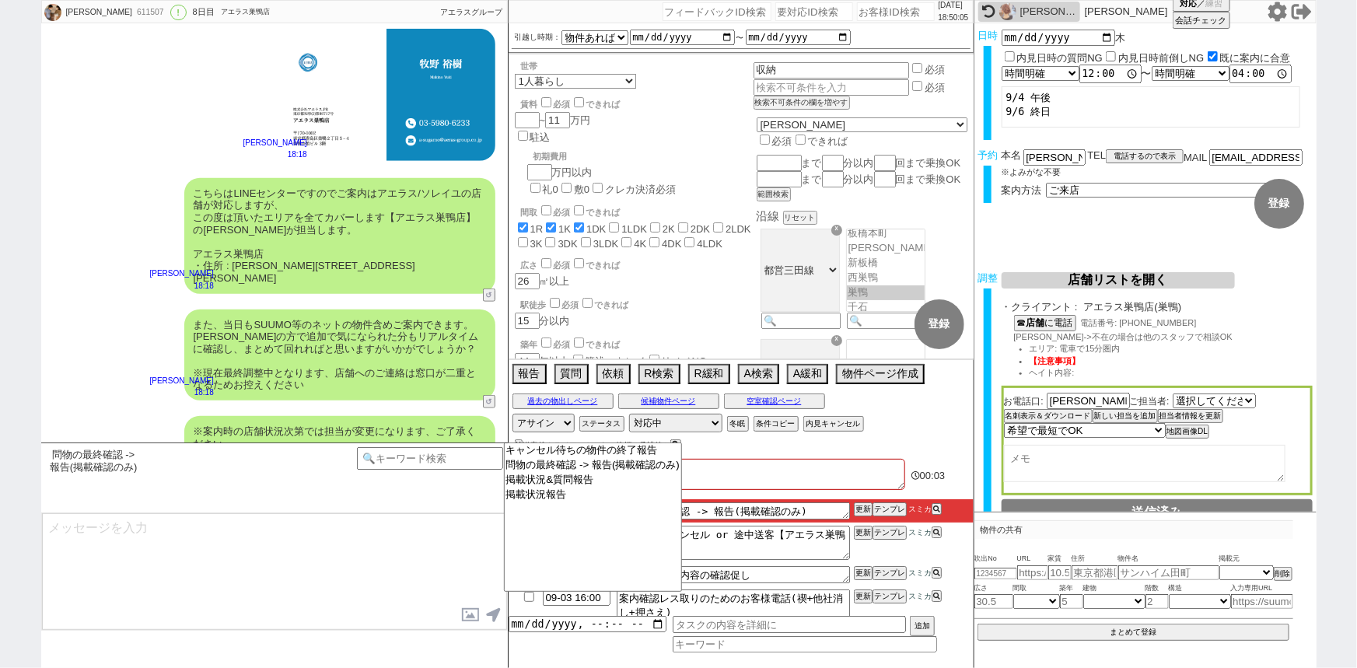
click at [425, 571] on textarea at bounding box center [274, 571] width 465 height 117
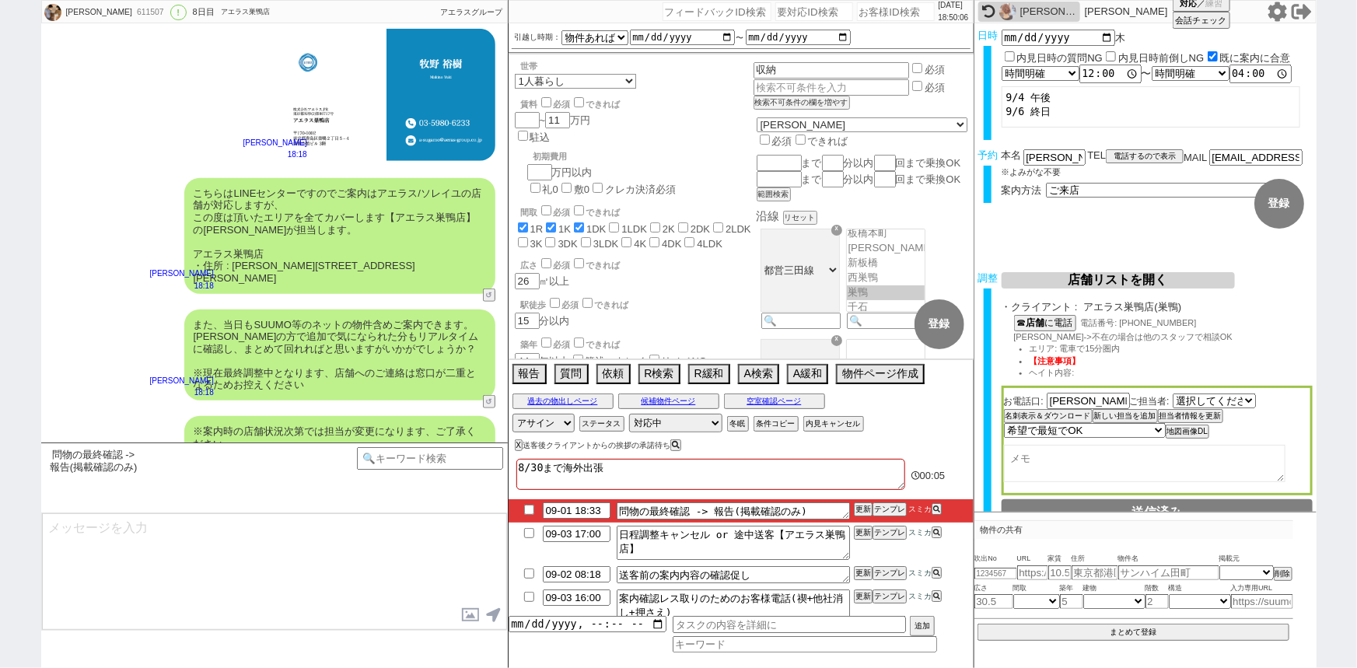
click at [527, 509] on input "checkbox" at bounding box center [529, 510] width 23 height 10
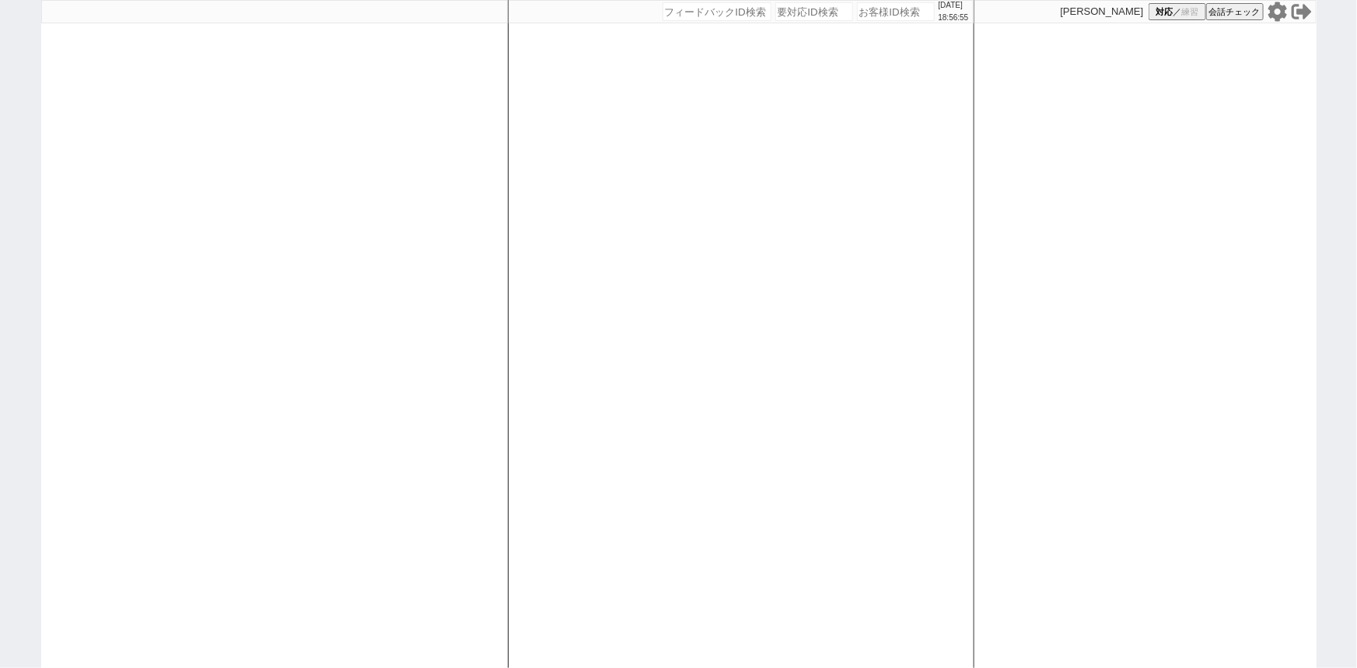
click at [874, 14] on input "number" at bounding box center [896, 11] width 78 height 19
paste input "612073"
type input "612073"
select select
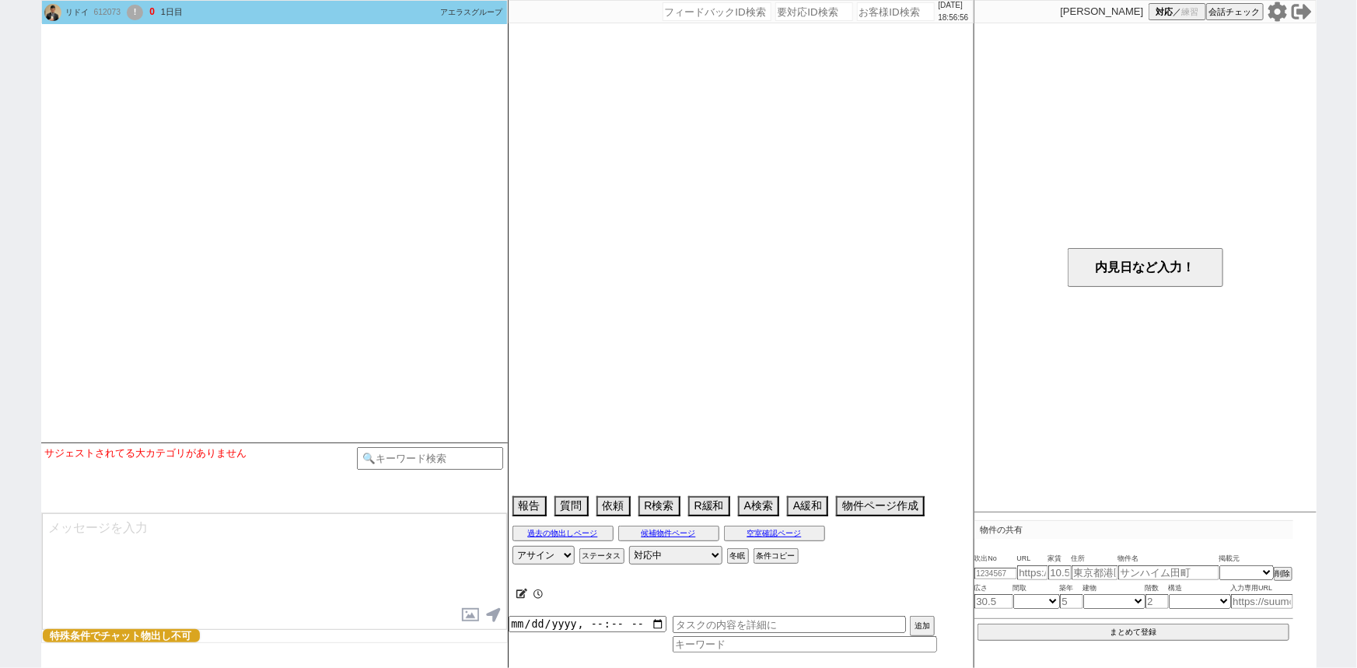
type textarea "外国籍学生"
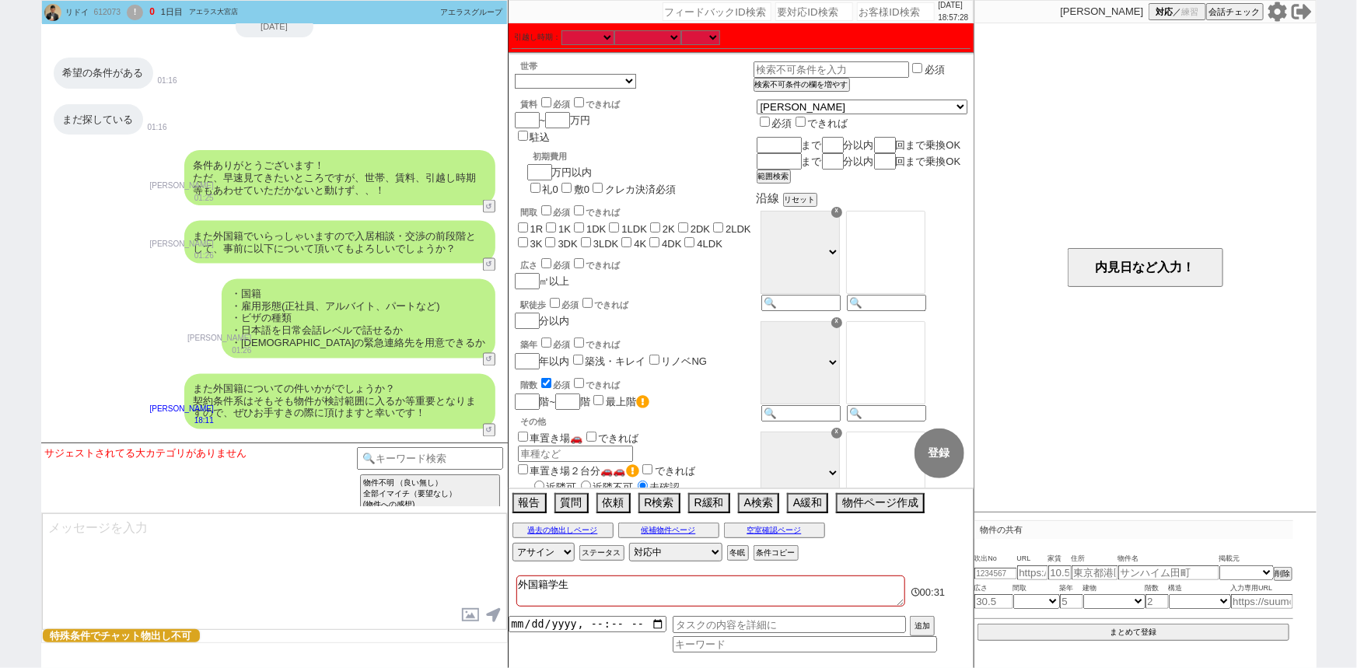
scroll to position [1328, 0]
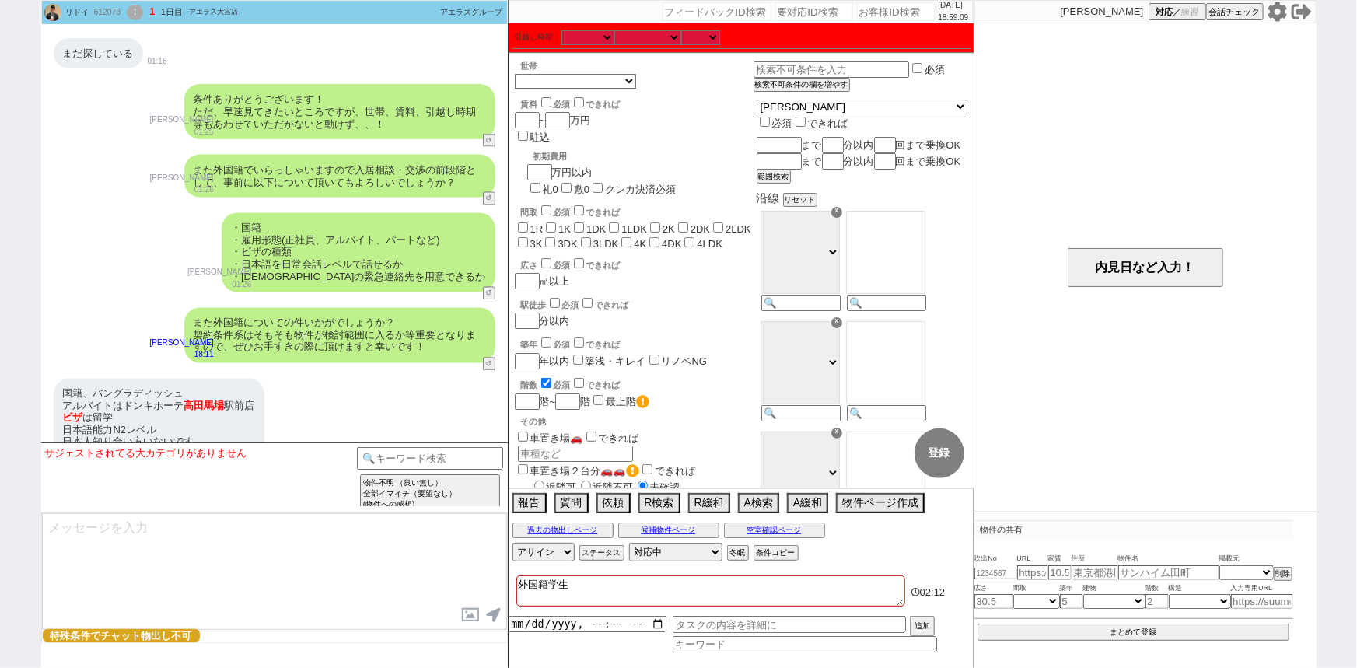
select select
select select "400"
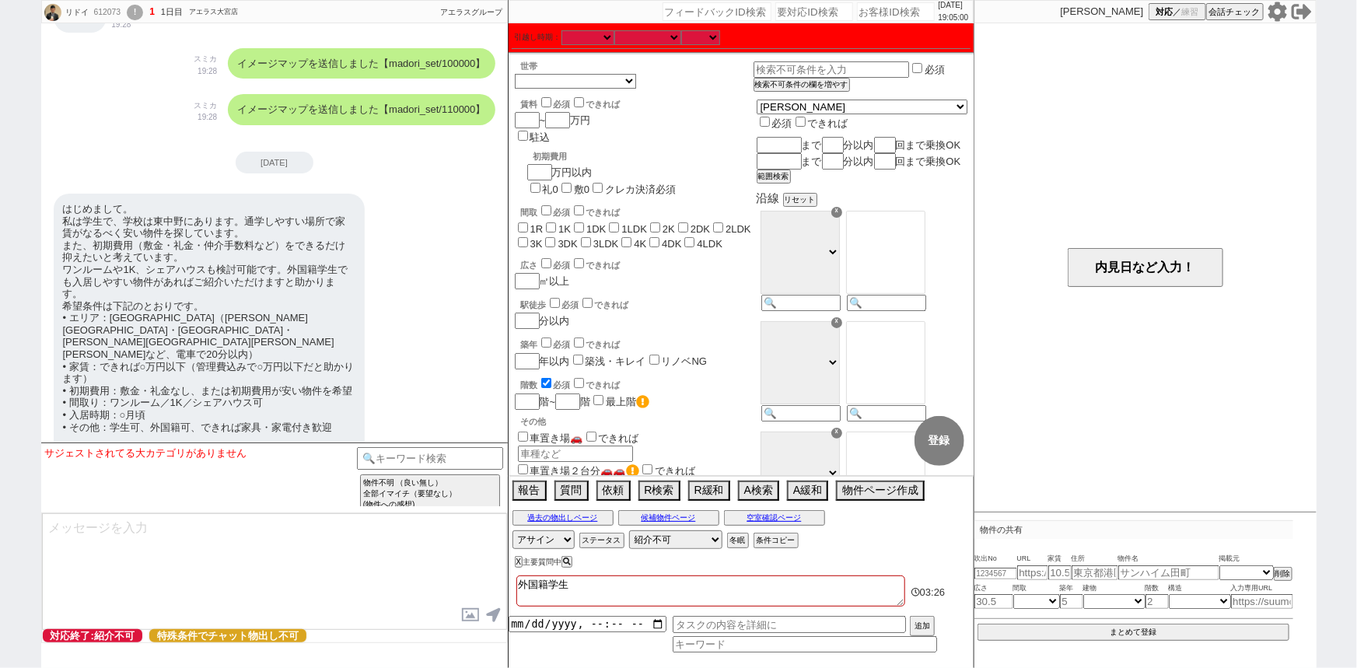
scroll to position [400, 0]
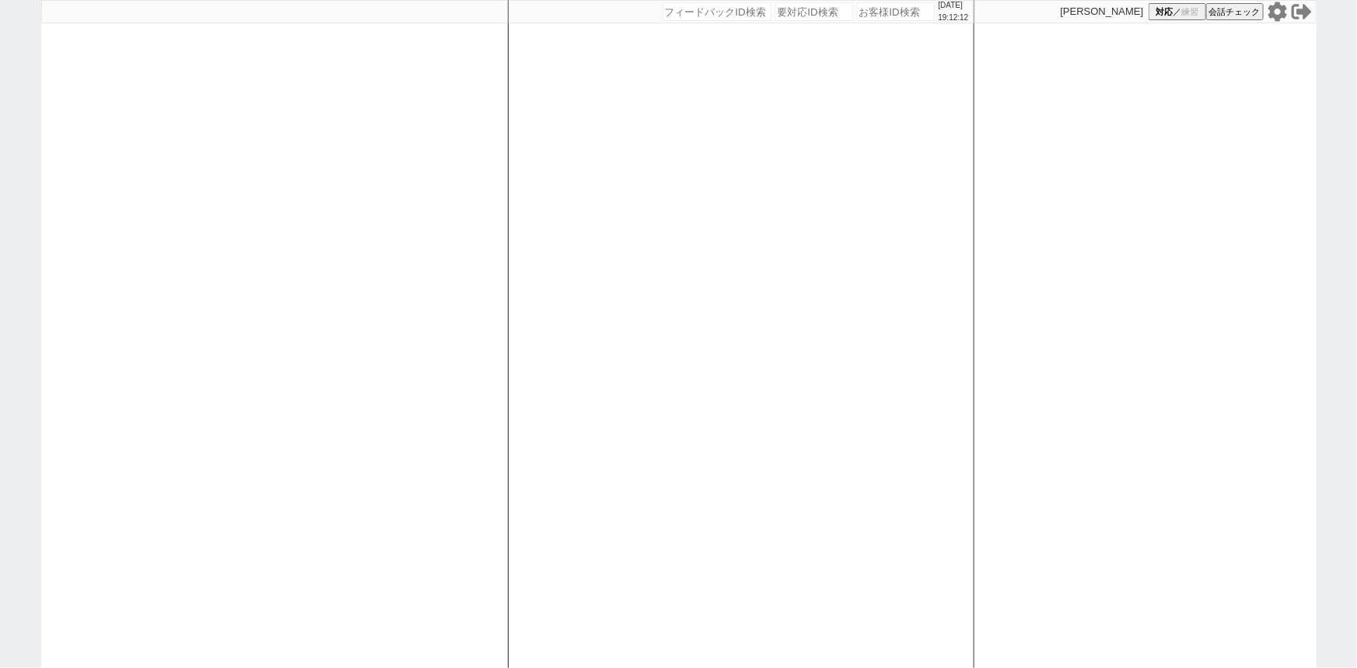
click at [1271, 18] on icon at bounding box center [1277, 12] width 20 height 20
click at [875, 14] on input "number" at bounding box center [896, 11] width 78 height 19
paste input "612039"
type input "612039"
select select
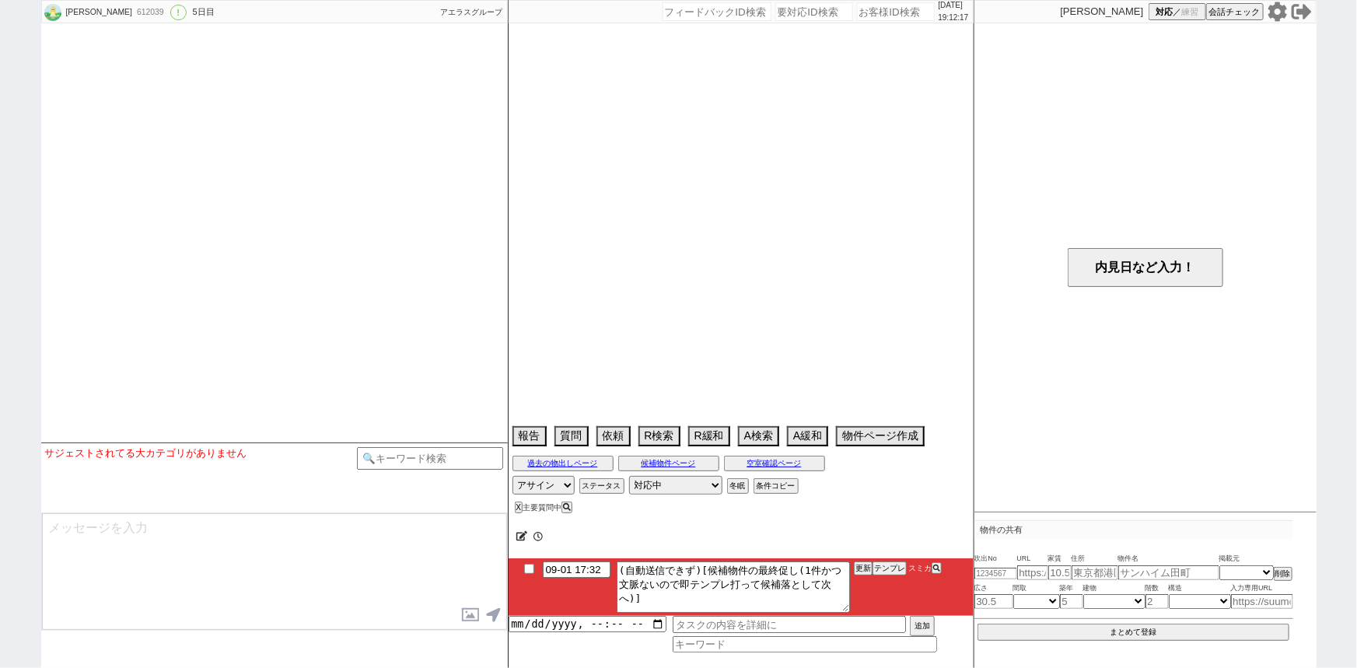
select select "2025"
select select "10"
select select "36"
select select "0"
select select "809"
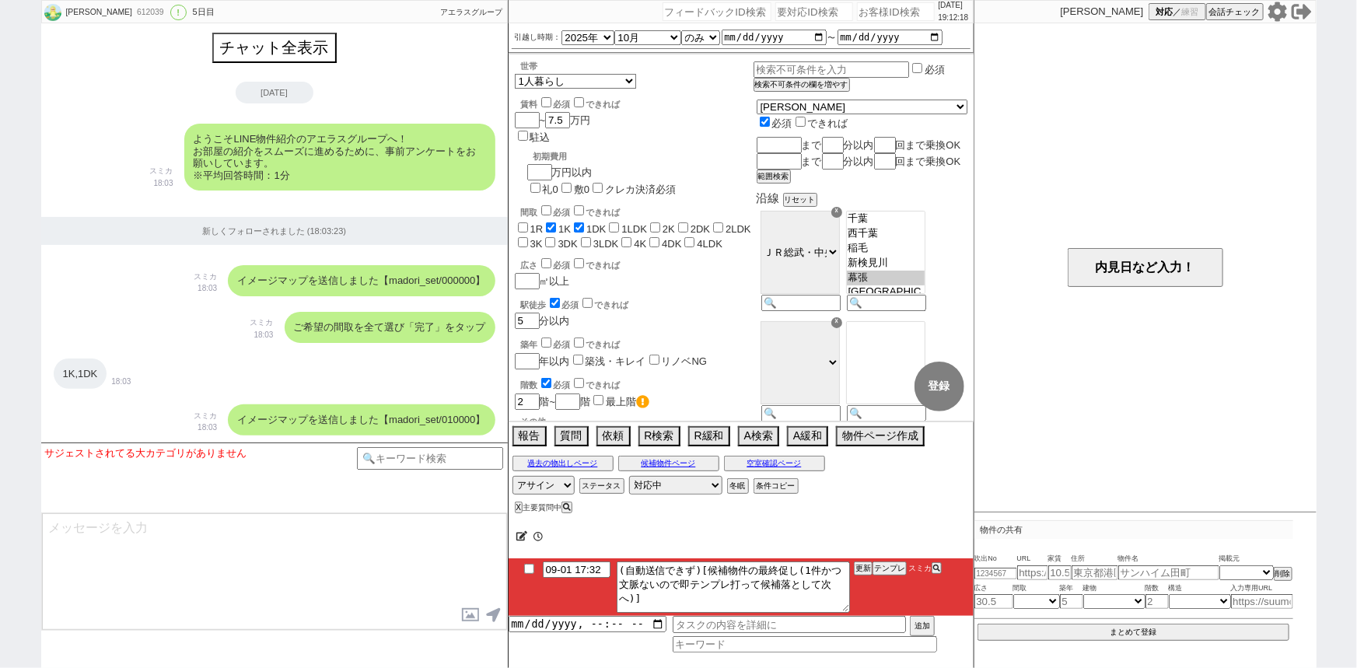
scroll to position [2828, 0]
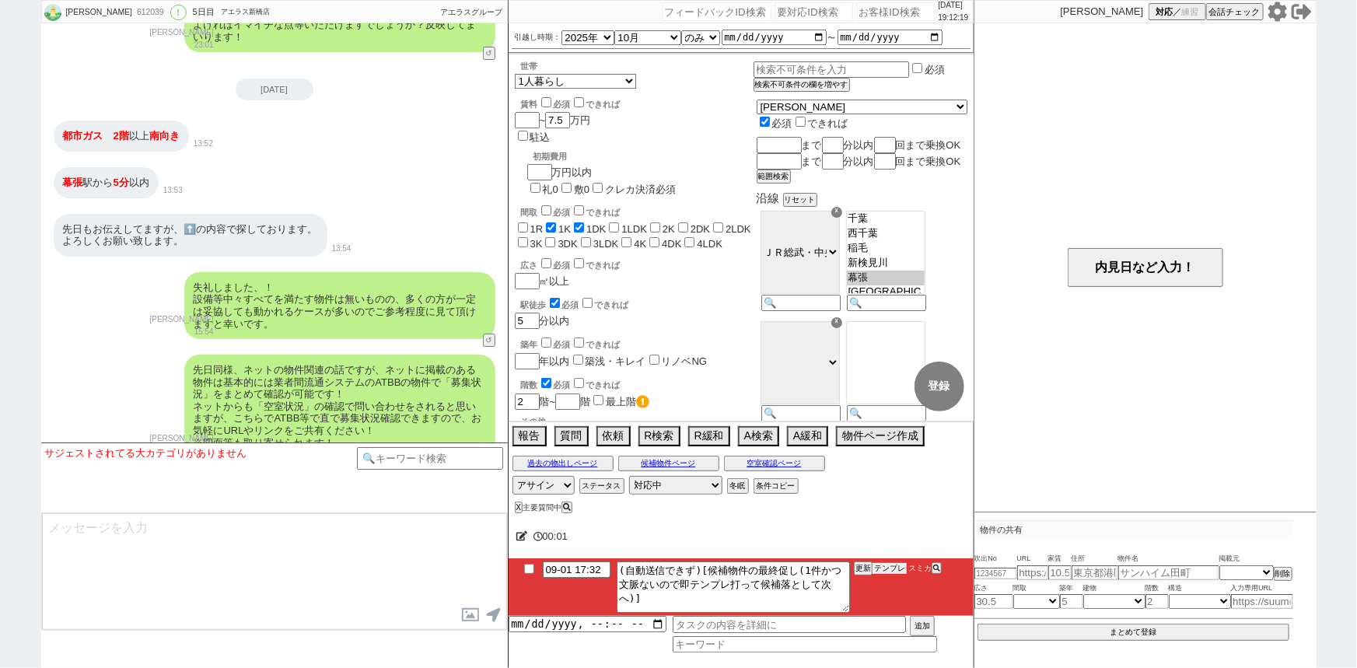
click at [894, 568] on button "テンプレ" at bounding box center [889, 568] width 34 height 11
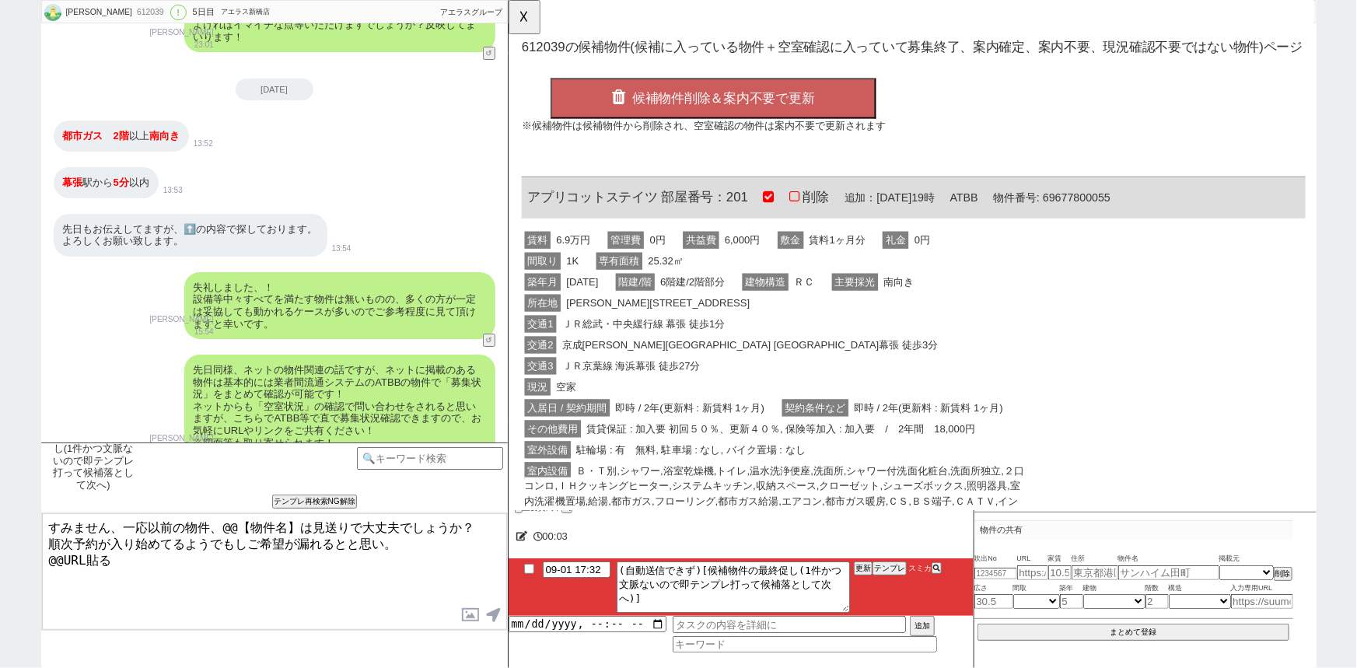
scroll to position [0, 0]
drag, startPoint x: 670, startPoint y: 208, endPoint x: 589, endPoint y: 212, distance: 81.0
click at [589, 212] on span "アプリコットステイツ 部屋番号：201" at bounding box center [646, 213] width 237 height 16
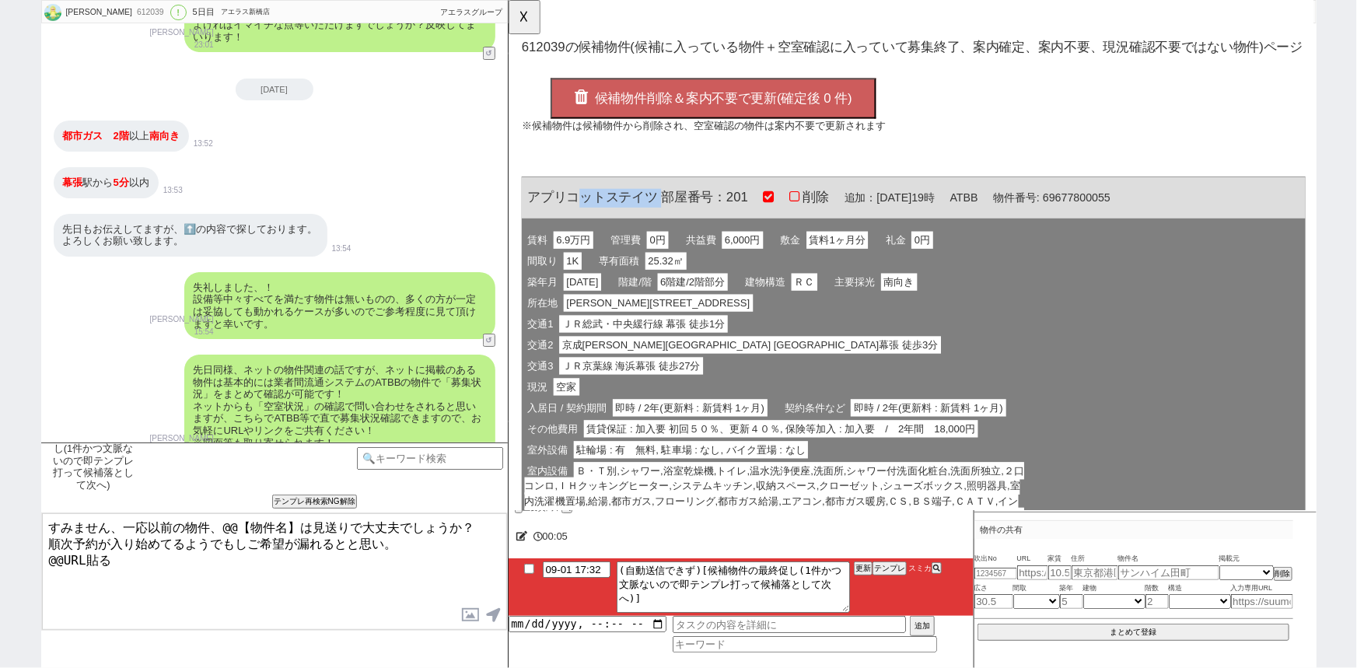
click at [589, 212] on span "アプリコットステイツ 部屋番号：201" at bounding box center [646, 213] width 237 height 16
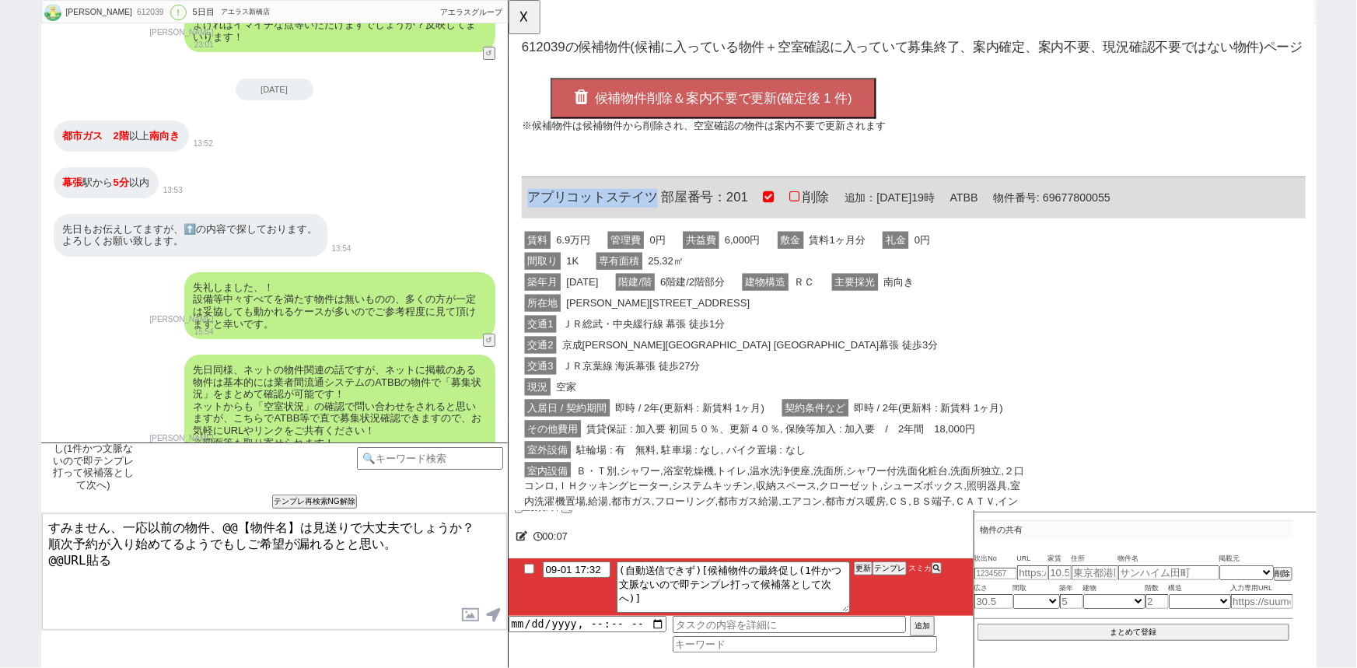
drag, startPoint x: 663, startPoint y: 208, endPoint x: 519, endPoint y: 208, distance: 144.6
click at [519, 208] on div "OK 612039 の候補物件(候補に入っている物件＋空室確認に入っていて募集終了、案内確定、案内不要、現況確認不要ではない物件)ページ 候補物件削除＆案内不…" at bounding box center [943, 374] width 871 height 748
copy span "アプリコットステイツ"
drag, startPoint x: 299, startPoint y: 522, endPoint x: 221, endPoint y: 517, distance: 77.9
click at [221, 517] on textarea "すみません、一応以前の物件、@@【物件名】は見送りで大丈夫でしょうか？ 順次予約が入り始めてるようでもしご希望が漏れるとと思い。 @@URL貼る" at bounding box center [274, 571] width 465 height 117
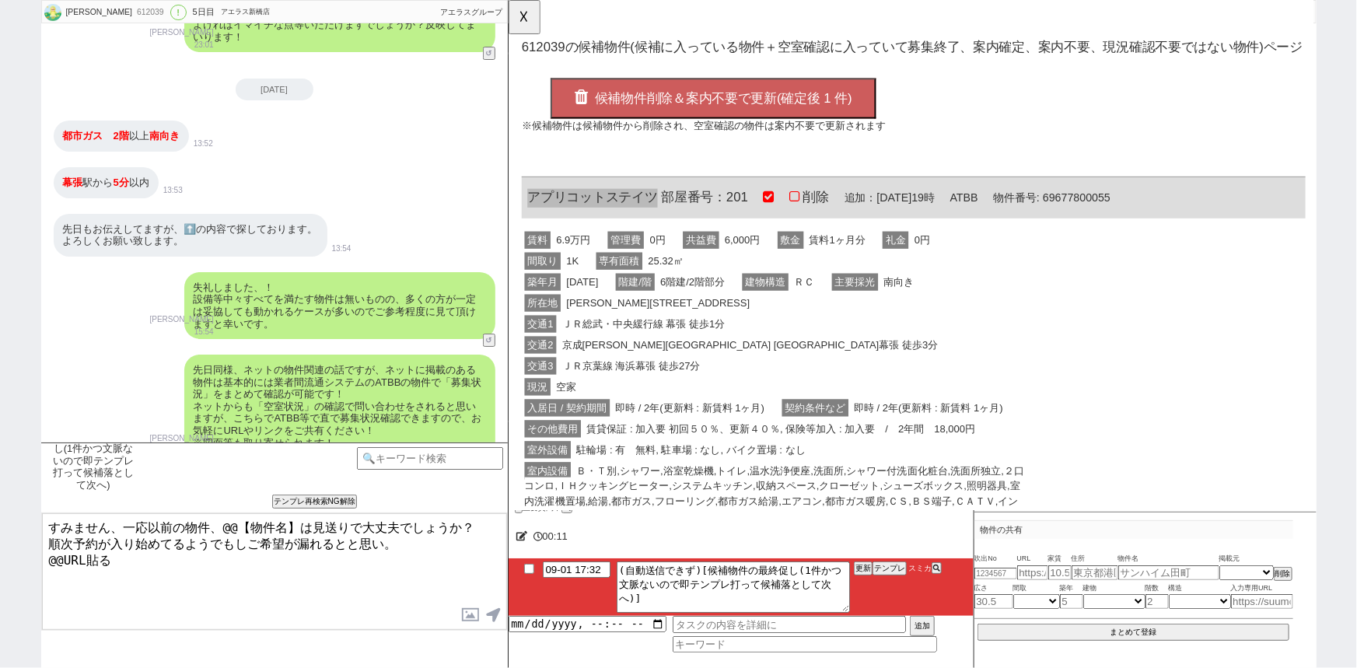
paste textarea "アプリコットステイツ"
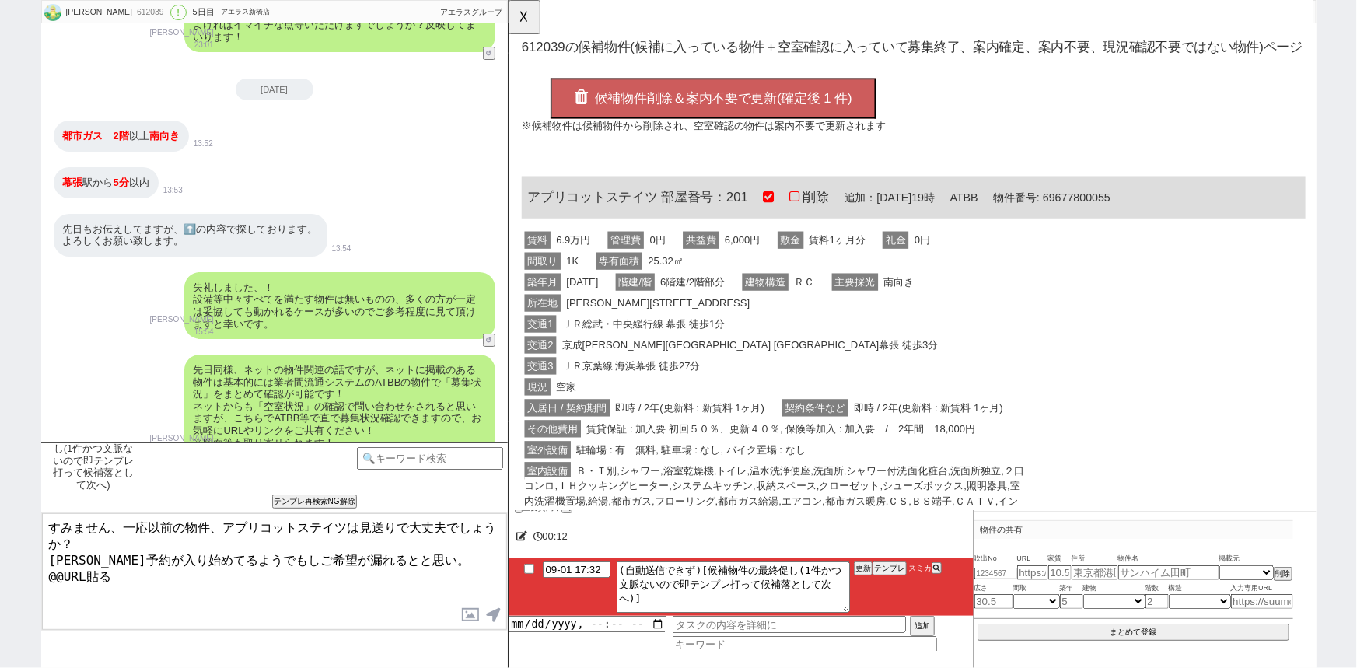
click at [738, 355] on span "ＪＲ総武・中央緩行線 幕張 徒歩1分" at bounding box center [653, 348] width 182 height 19
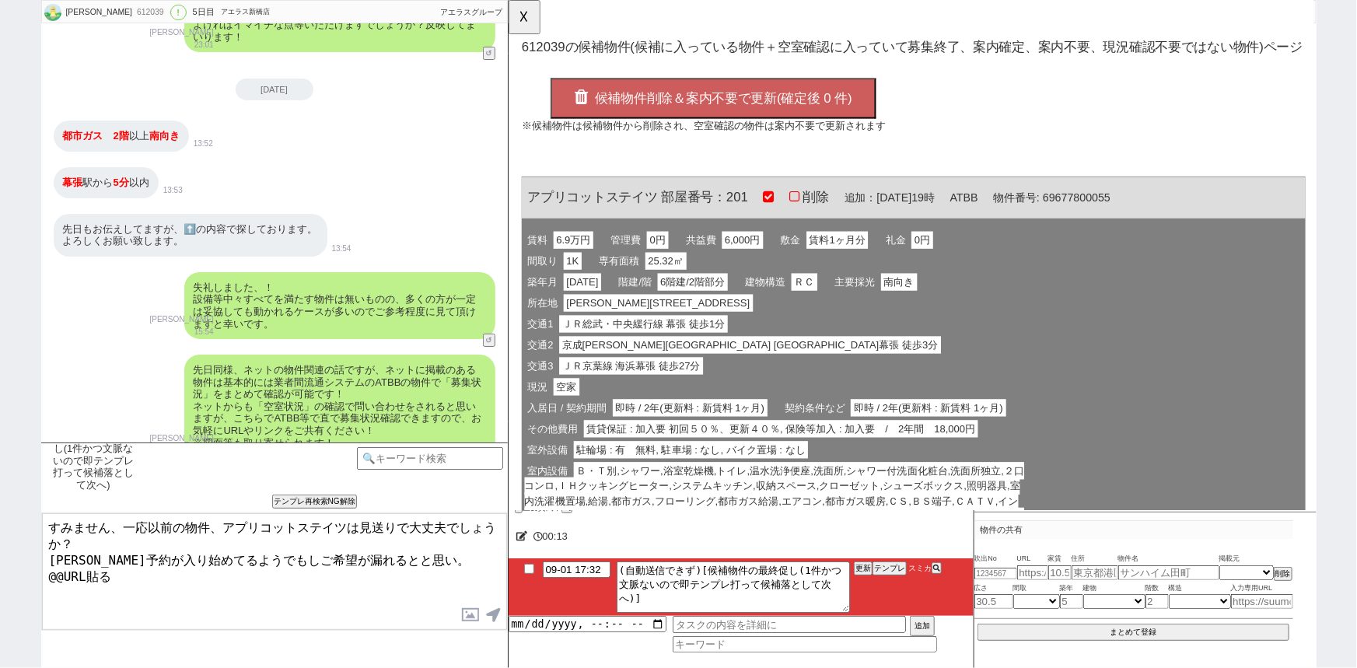
click at [736, 100] on span "候補物件削除＆案内不要で更新(確定後 0 件)" at bounding box center [738, 106] width 277 height 16
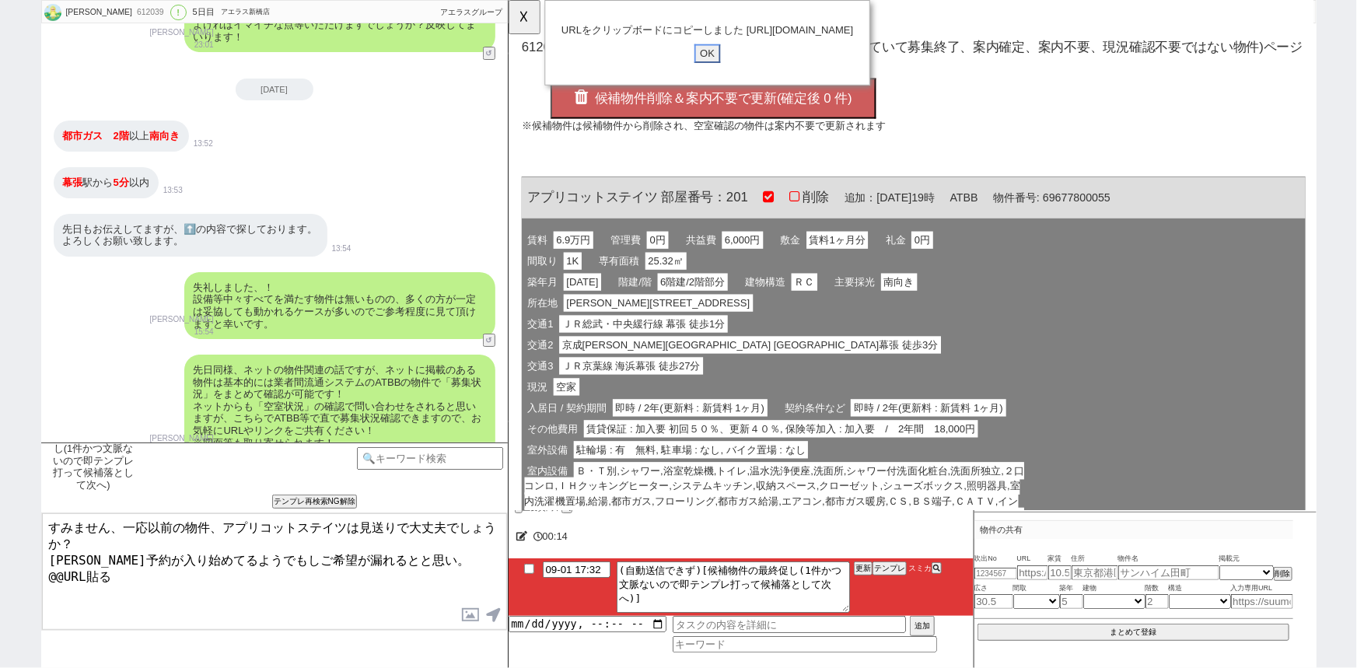
click at [722, 68] on input "OK" at bounding box center [722, 57] width 28 height 20
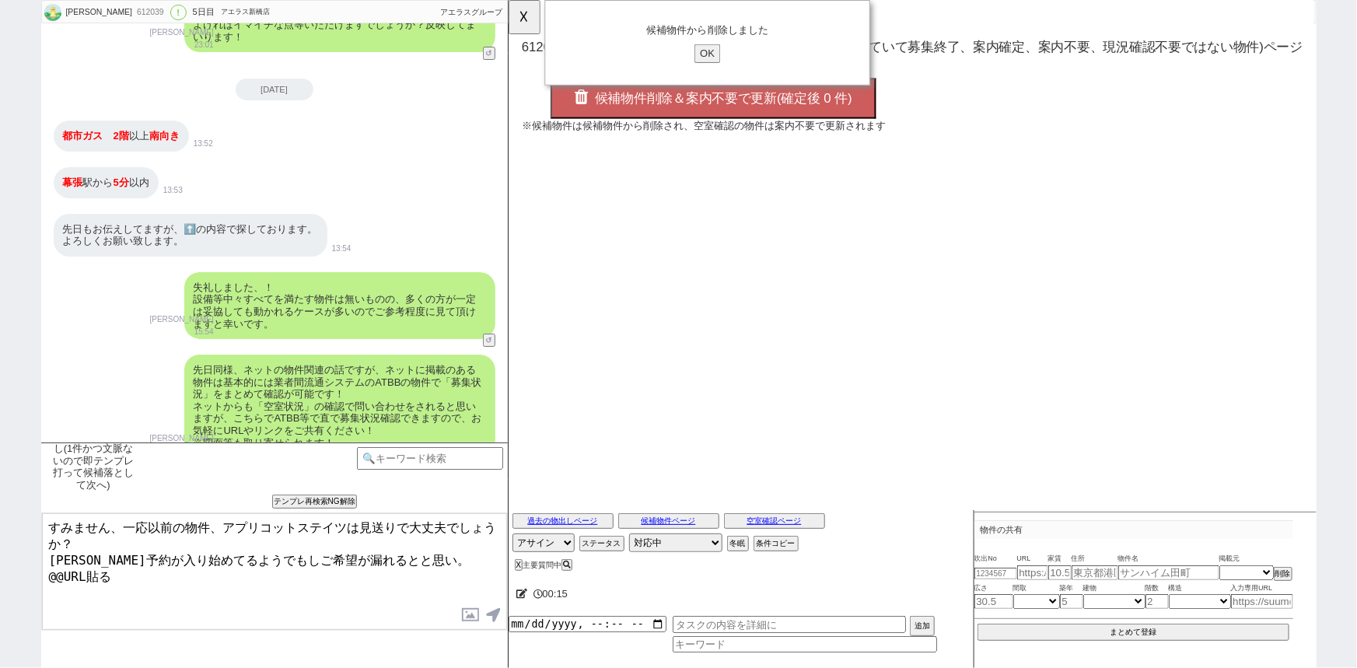
drag, startPoint x: 128, startPoint y: 572, endPoint x: 0, endPoint y: 594, distance: 129.4
click at [0, 594] on div "吉田道子 612039 ! 0 5日目 アエラス新橋店 冬眠中 自社客 アエラスグループ スミカ_BPO チャット全表示 2025-08-28 ようこそLIN…" at bounding box center [678, 334] width 1357 height 668
type textarea "すみません、一応以前の物件、アプリコットステイツは見送りで大丈夫でしょうか？ 順次予約が入り始めてるようでもしご希望が漏れるとと思い。 https://too…"
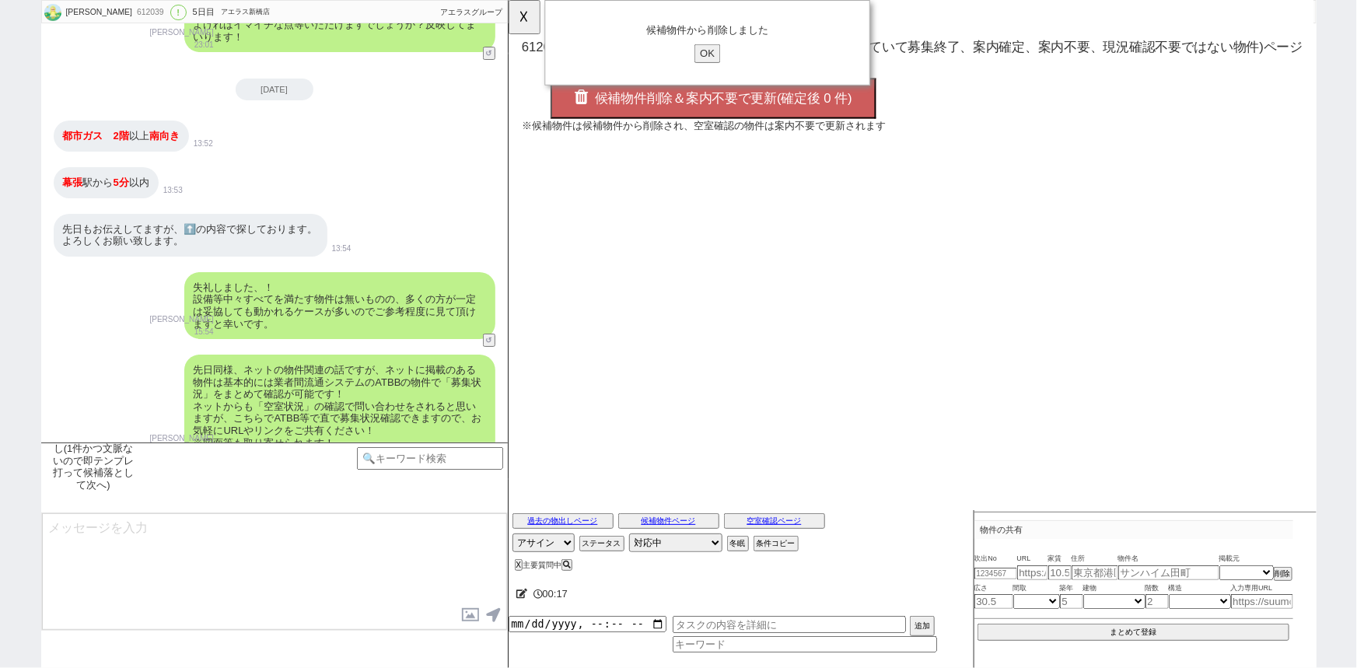
scroll to position [2963, 0]
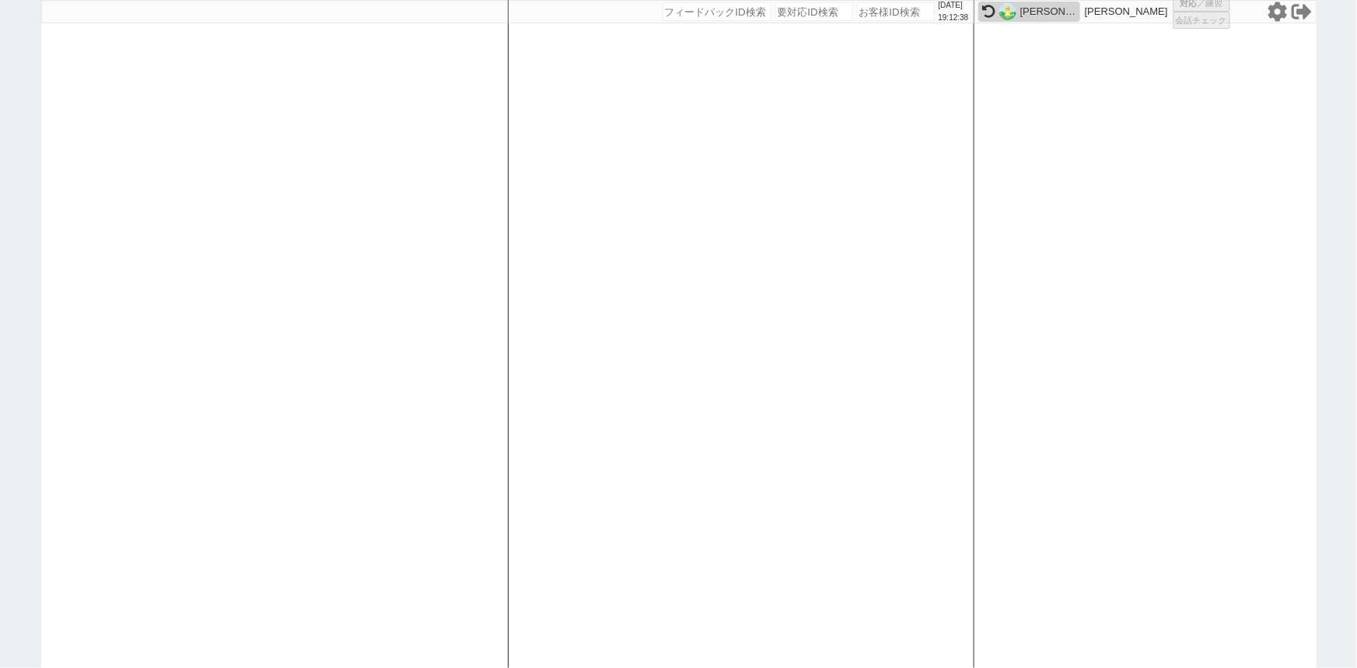
select select
select select "1"
select select
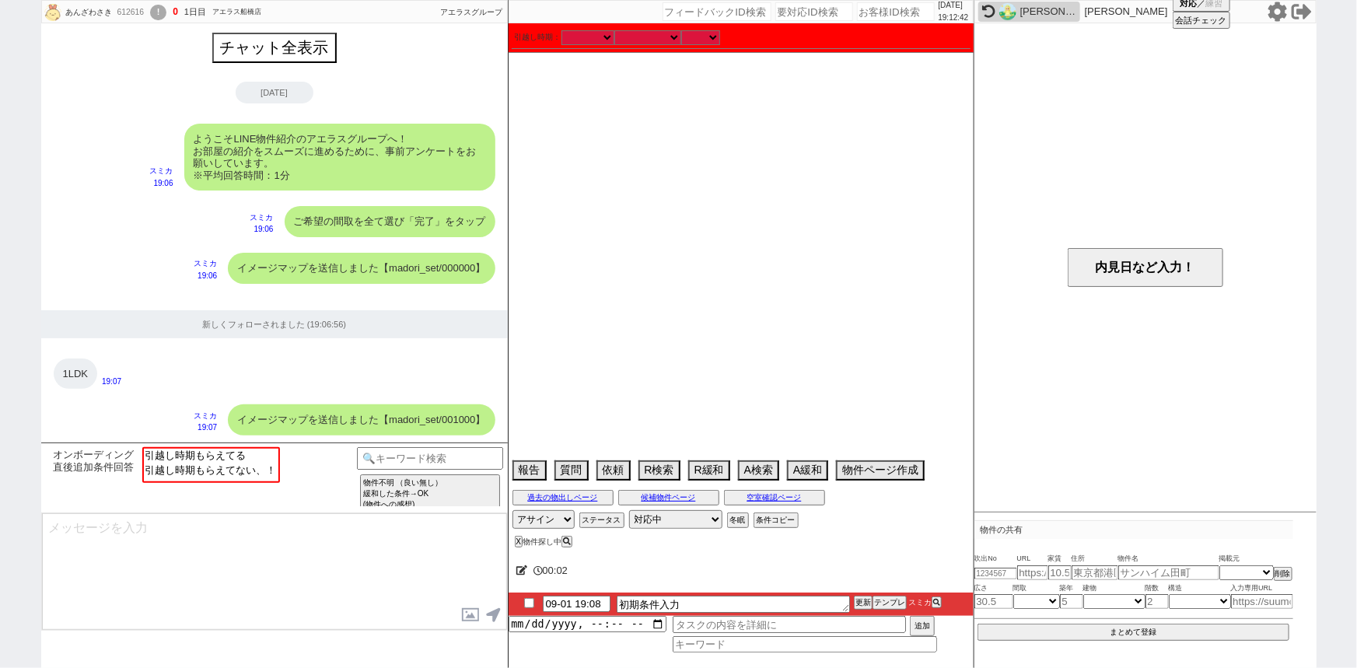
scroll to position [949, 0]
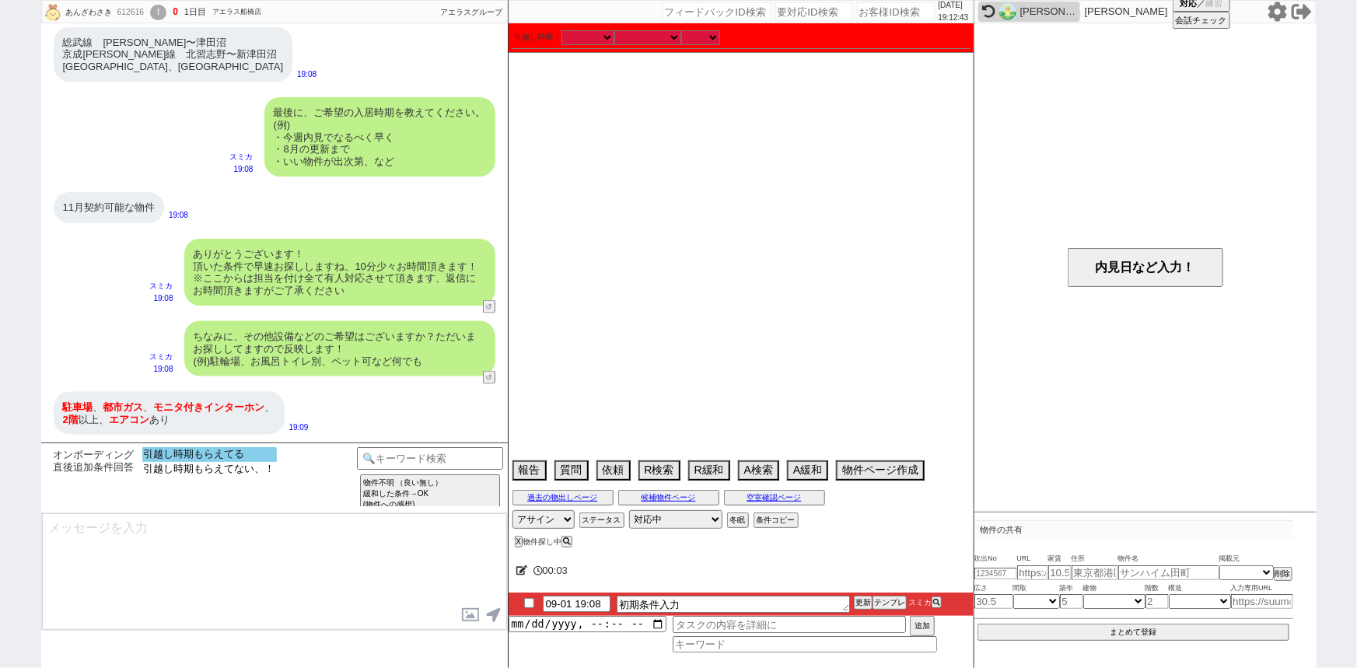
click at [222, 462] on option "引越し時期もらえてる" at bounding box center [209, 469] width 135 height 15
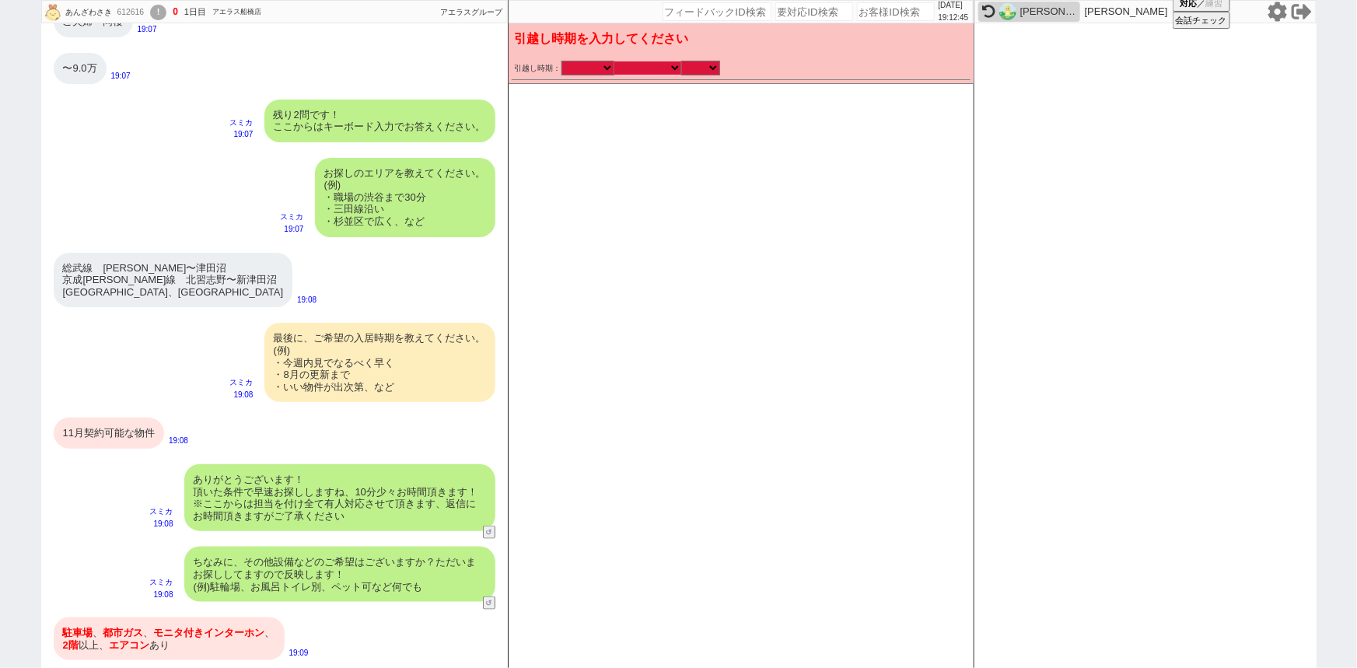
click at [645, 71] on select "なる早 未定 いつでも 物件あれば 年内 来年 1月 2月 3月 4月 5月 6月 7月 8月 9月 10月 11月 12月 春 [PERSON_NAME]" at bounding box center [647, 67] width 67 height 13
select select "11"
click at [614, 61] on select "なる早 未定 いつでも 物件あれば 年内 来年 1月 2月 3月 4月 5月 6月 7月 8月 9月 10月 11月 12月 春 [PERSON_NAME]" at bounding box center [647, 67] width 67 height 13
select select "2025"
checkbox input "false"
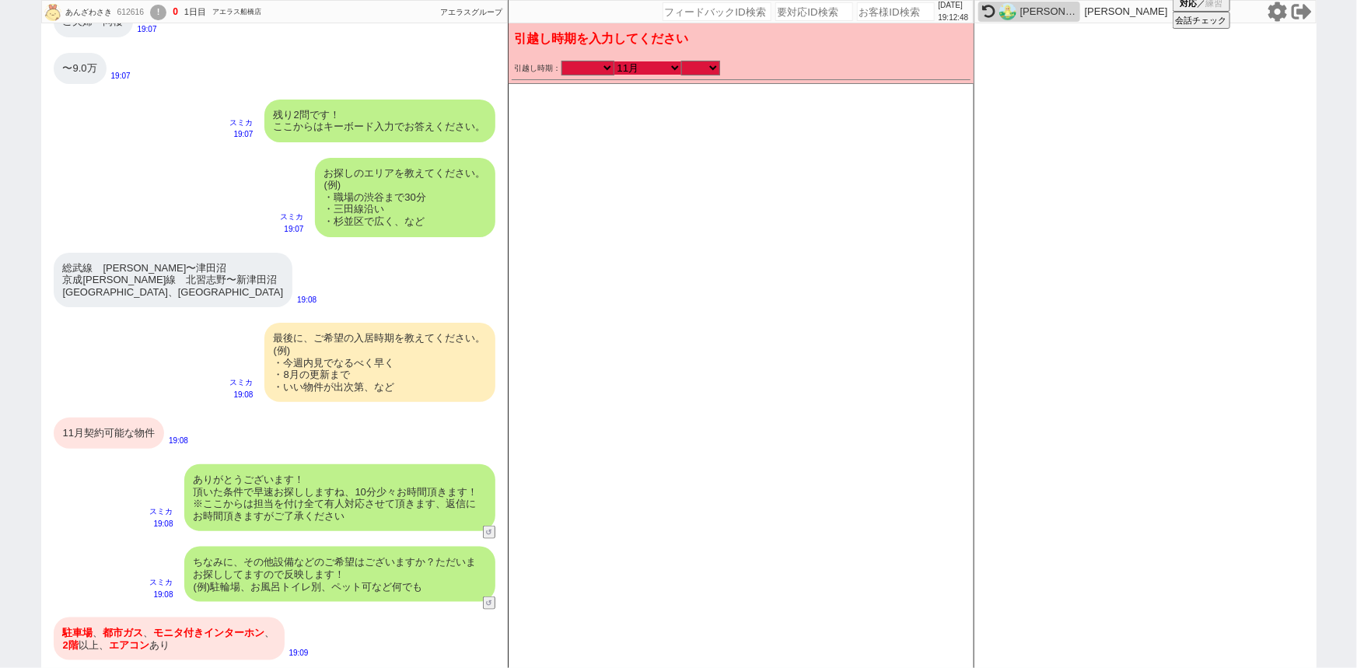
checkbox input "false"
checkbox input "true"
checkbox input "false"
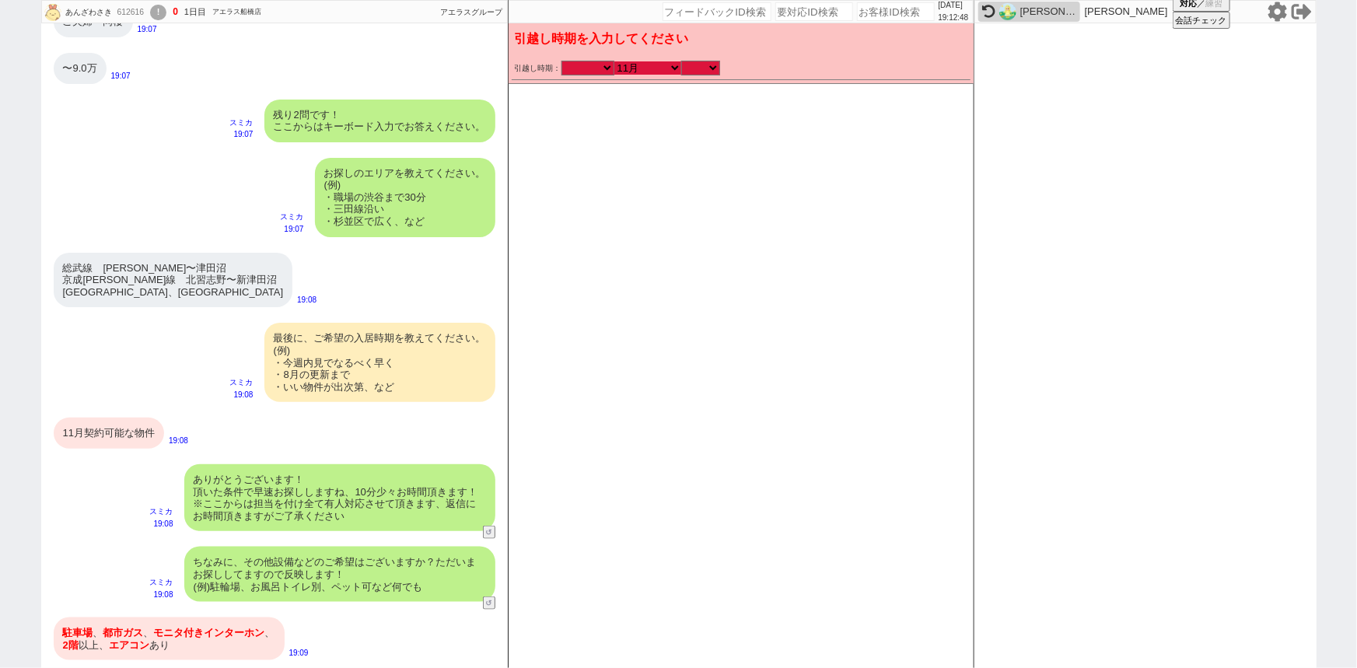
checkbox input "false"
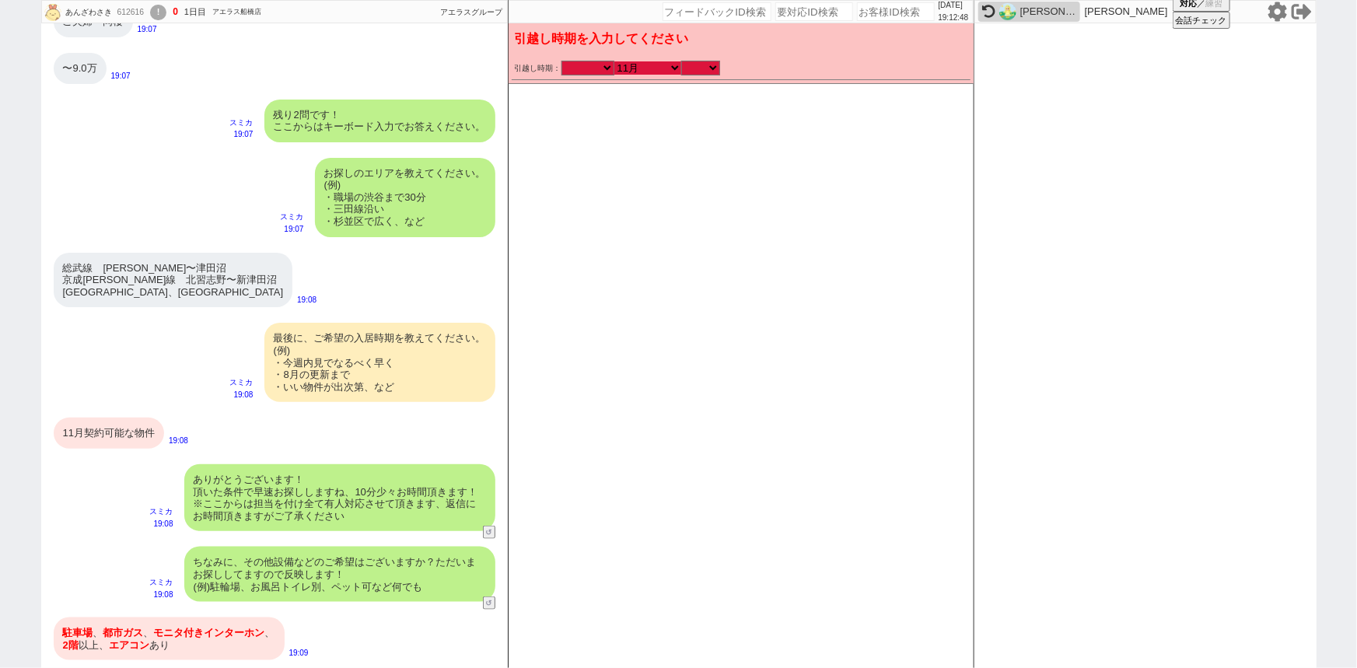
checkbox input "false"
click at [692, 70] on select "のみ 上旬 中旬 下旬 末 まで 1日 2日 3日 4日 5日 6日 7日 8日 9日 10日 11日 12日 13日 14日 15日 16日 17日 18日…" at bounding box center [700, 67] width 39 height 13
select select "36"
click at [681, 61] on select "のみ 上旬 中旬 下旬 末 まで 1日 2日 3日 4日 5日 6日 7日 8日 9日 10日 11日 12日 13日 14日 15日 16日 17日 18日…" at bounding box center [700, 67] width 39 height 13
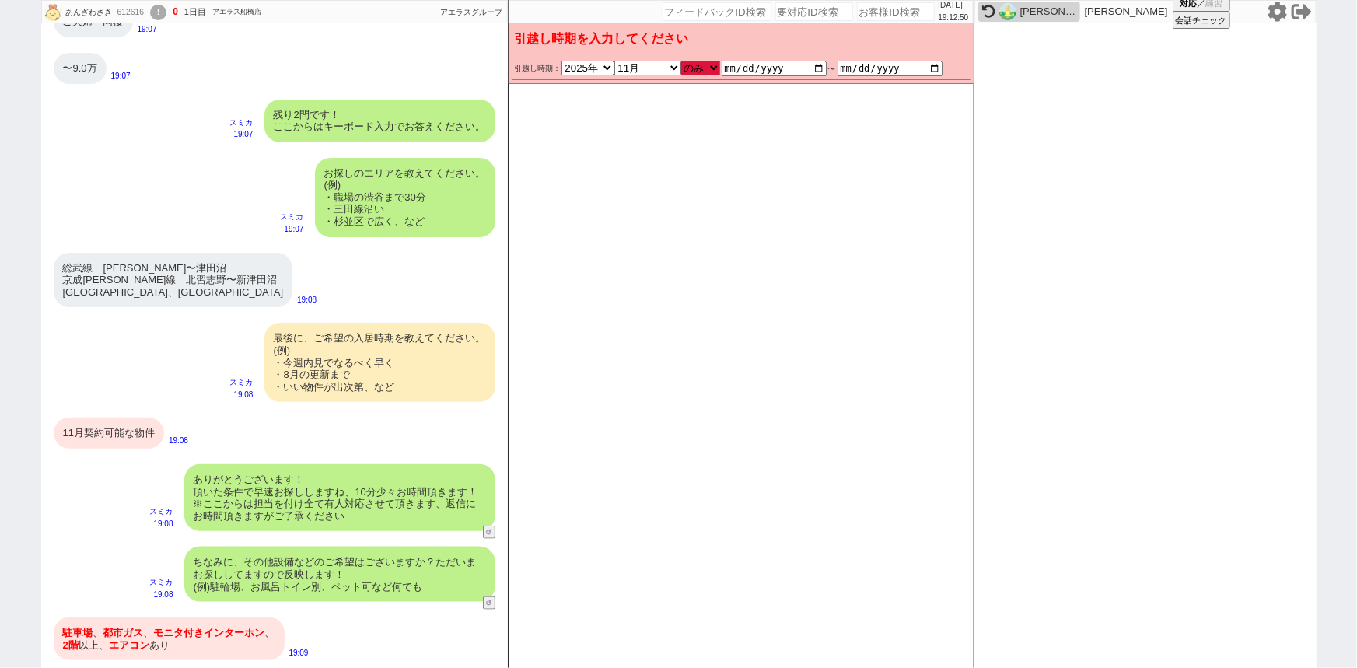
type input "2025-11-01"
type input "2025-11-30"
checkbox input "false"
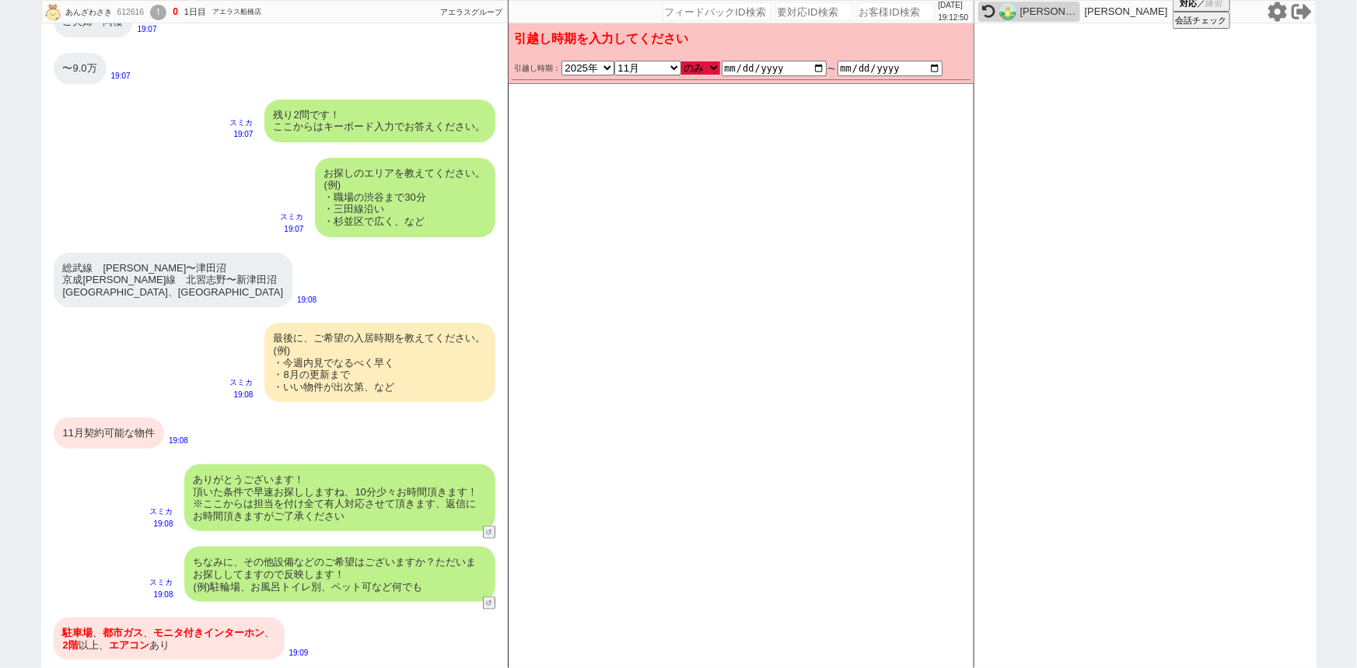
checkbox input "true"
checkbox input "false"
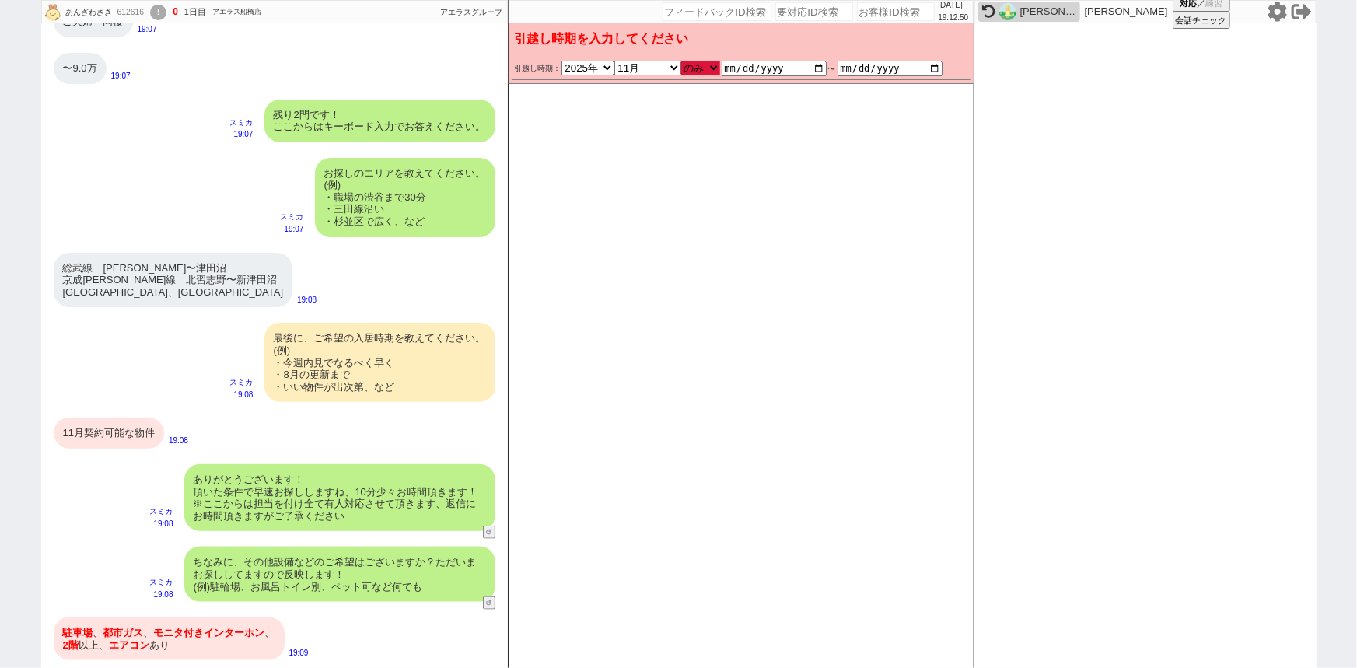
checkbox input "false"
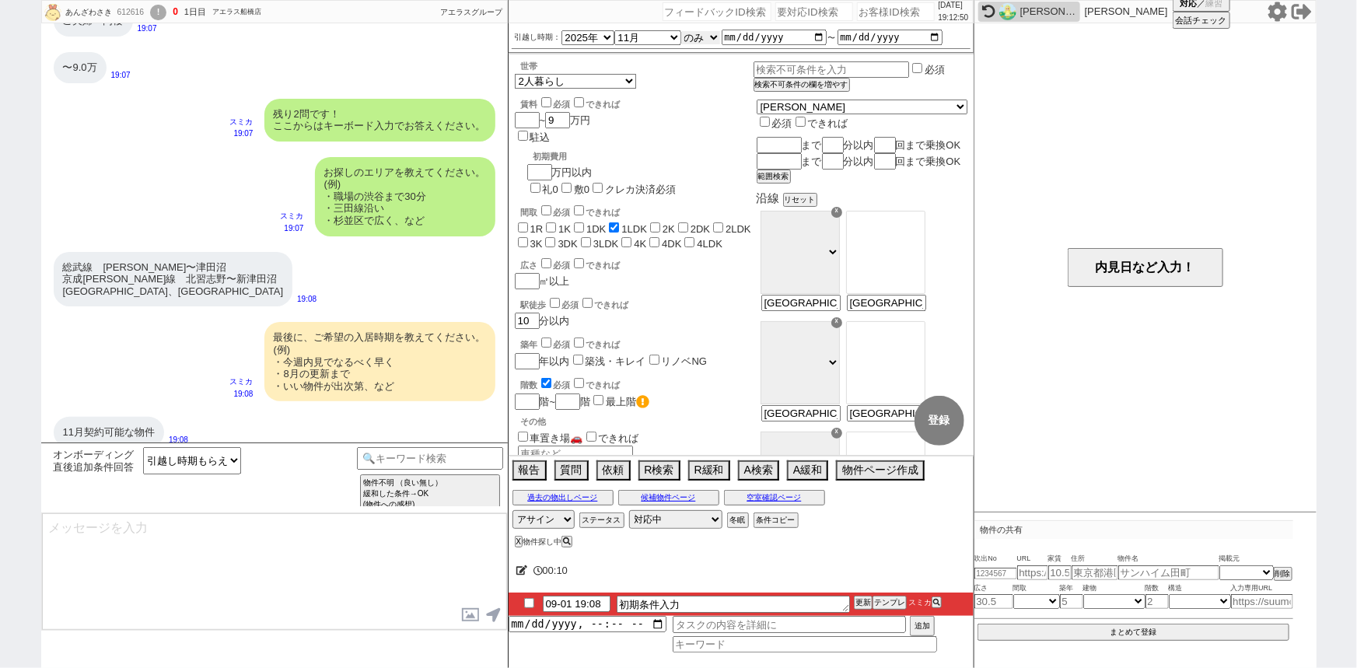
scroll to position [949, 0]
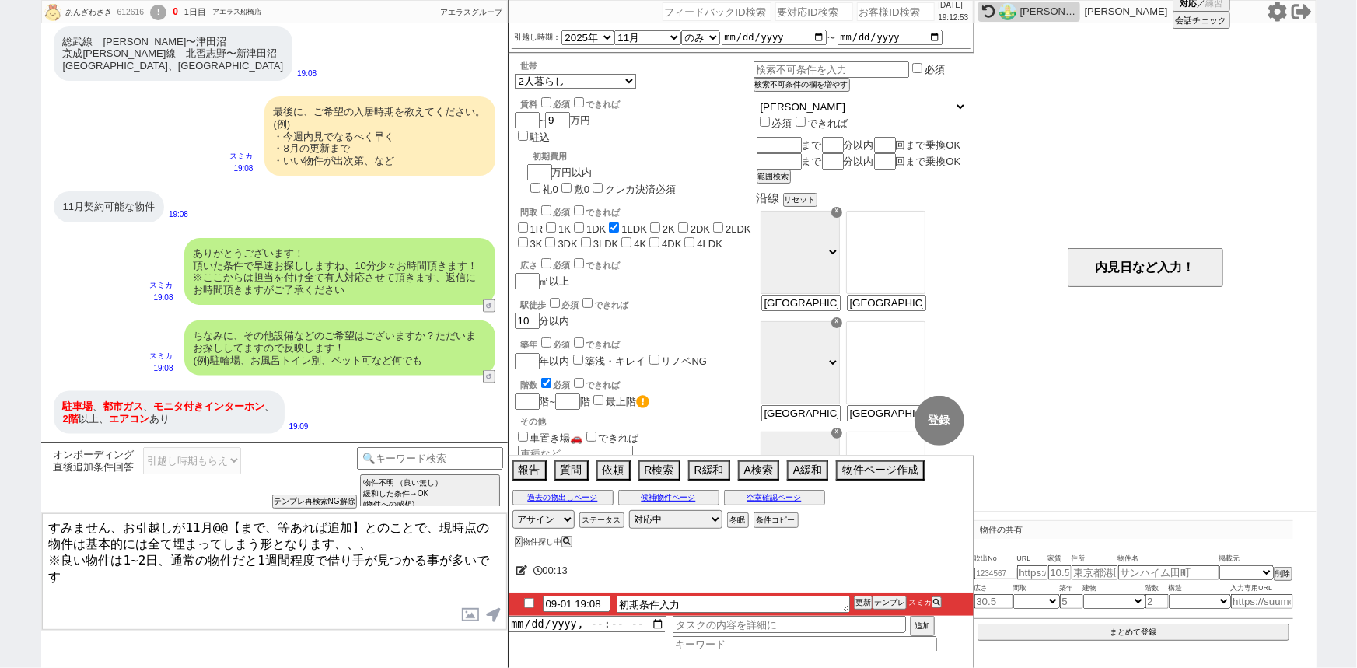
drag, startPoint x: 357, startPoint y: 523, endPoint x: 209, endPoint y: 509, distance: 148.4
click at [209, 509] on div "オンボーディング直後追加条件回答 引越し時期もらえてる 引越し時期もらえてない、！ 当日のラリー数 <2 <3 <4 >0 >1 >1&&<10 >2 >3 …" at bounding box center [274, 554] width 467 height 225
type textarea "すみません、お引越しが11月とのことで、現時点の物件は基本的には全て埋まってしまう形となります、、、 ※良い物件は1~2日、通常の物件だと1週間程度で借り手が…"
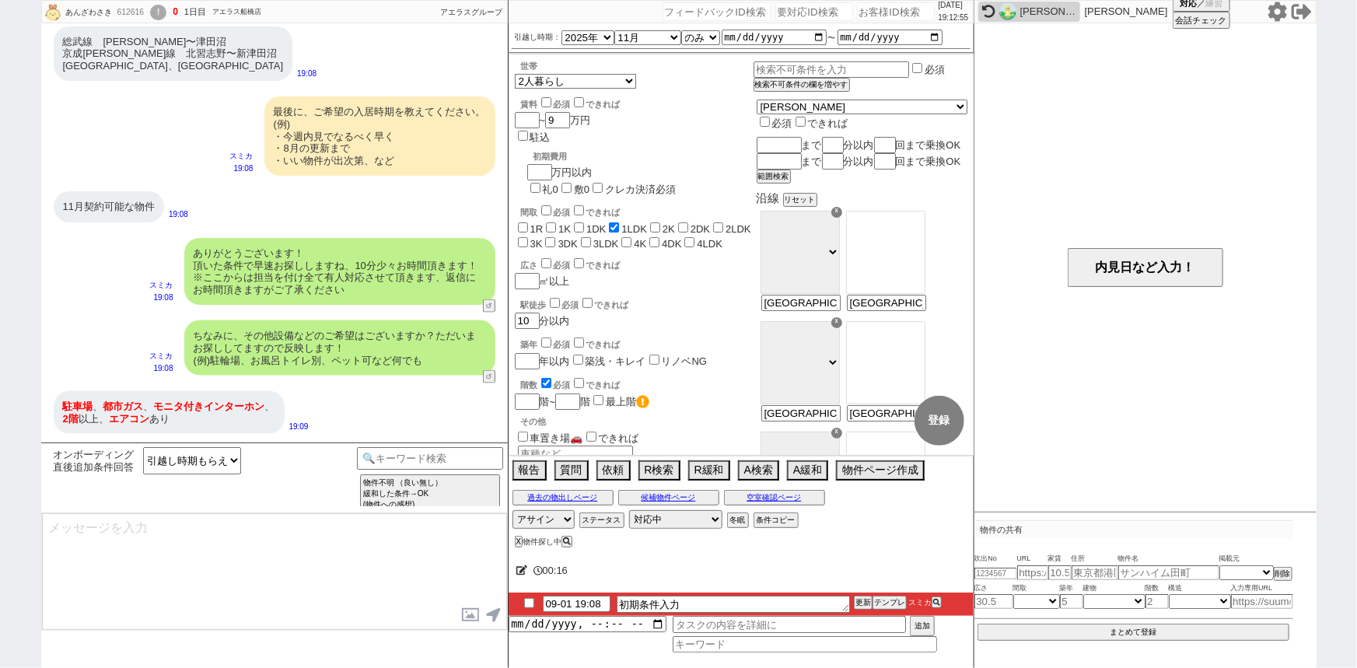
scroll to position [1126, 0]
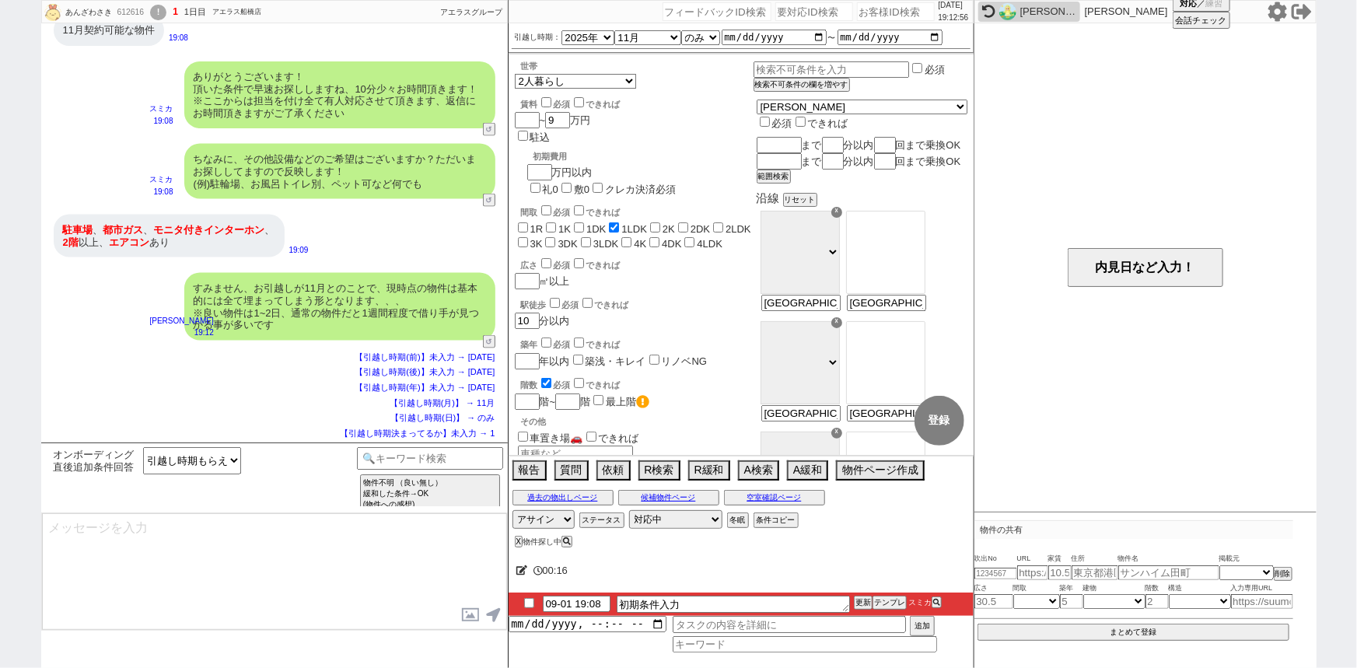
type textarea "ご希望のスケジュールが圏内に入り次第、改めて物件をご紹介させてください！ 一旦お待たせする形にはなりますが、どうぞよろしくお願いいたします。 ※メールの自動配…"
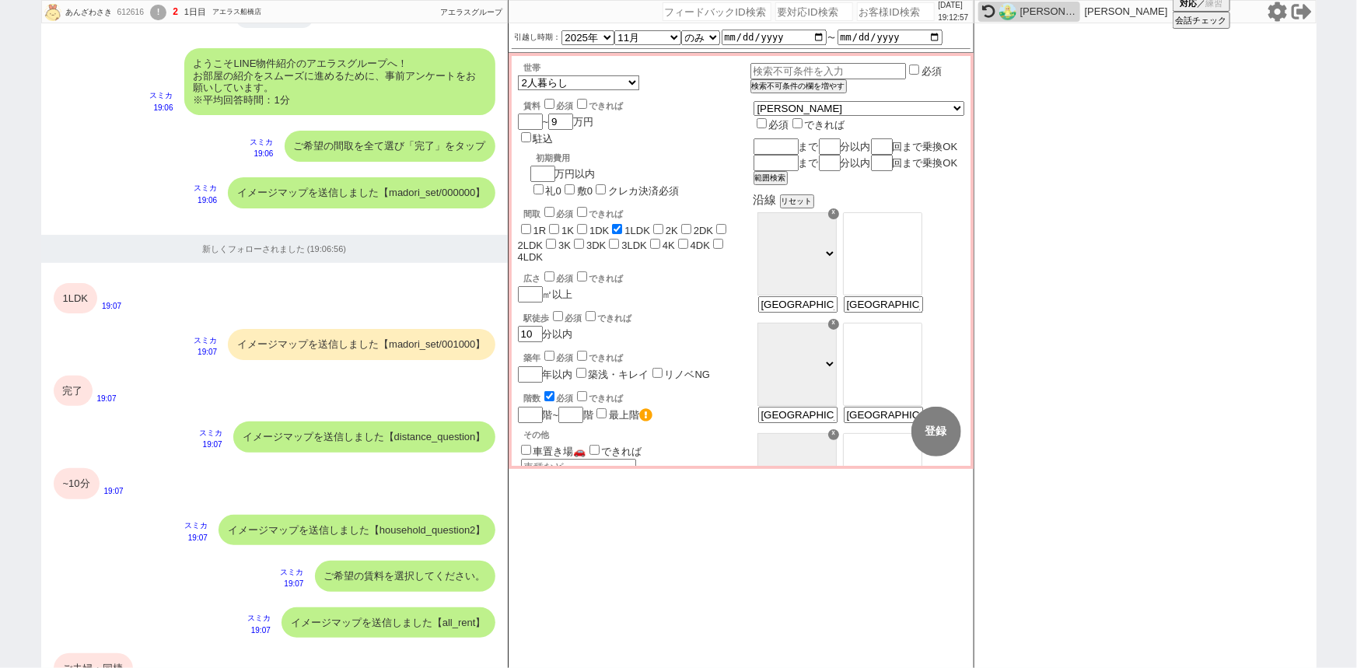
scroll to position [1190, 0]
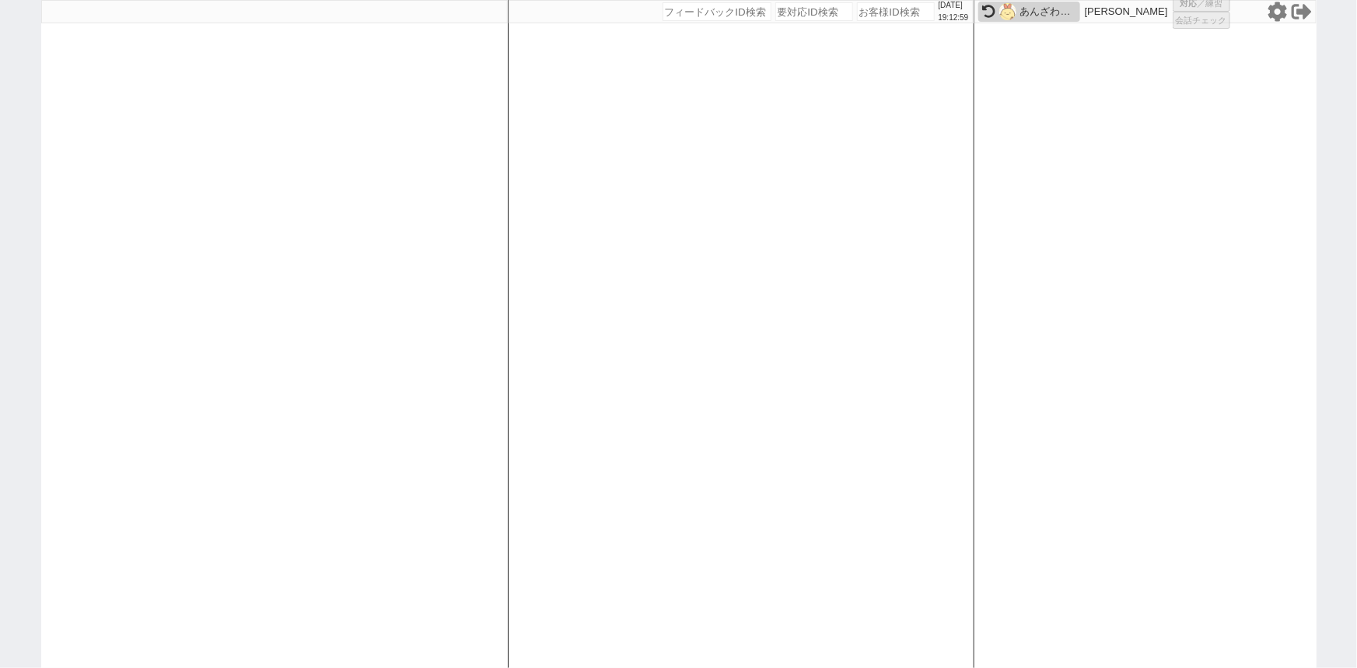
select select
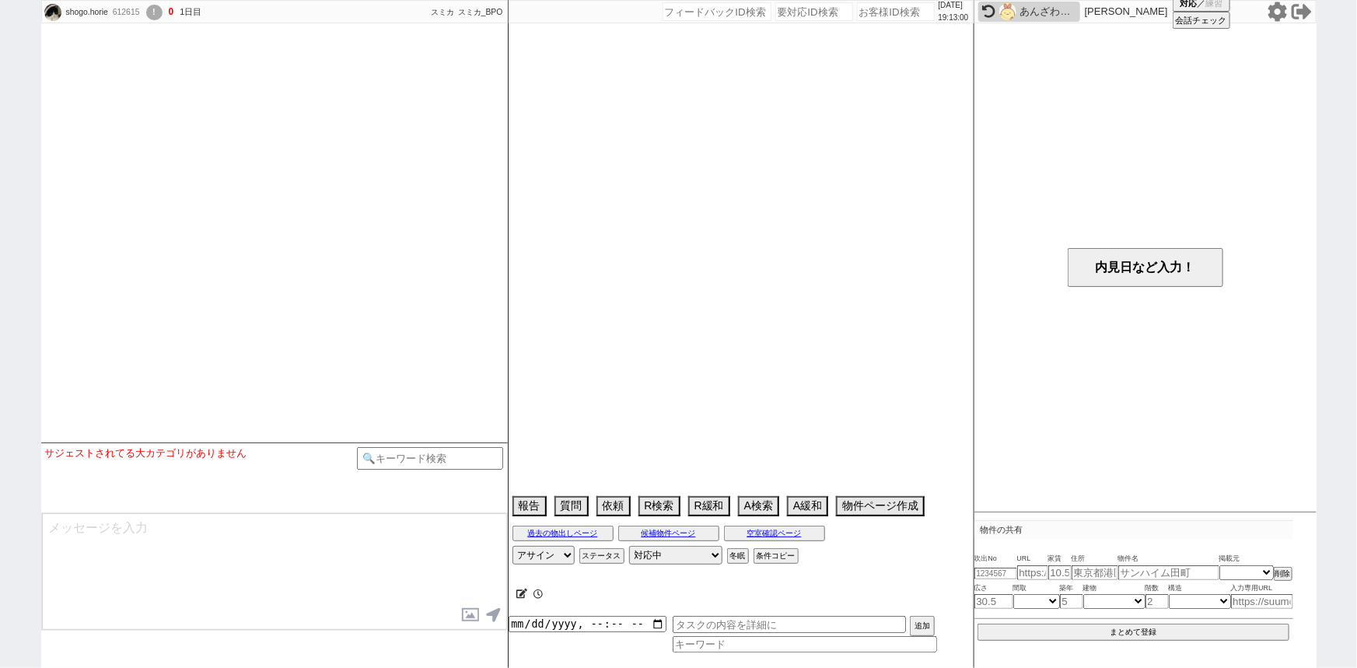
select select
select select "0"
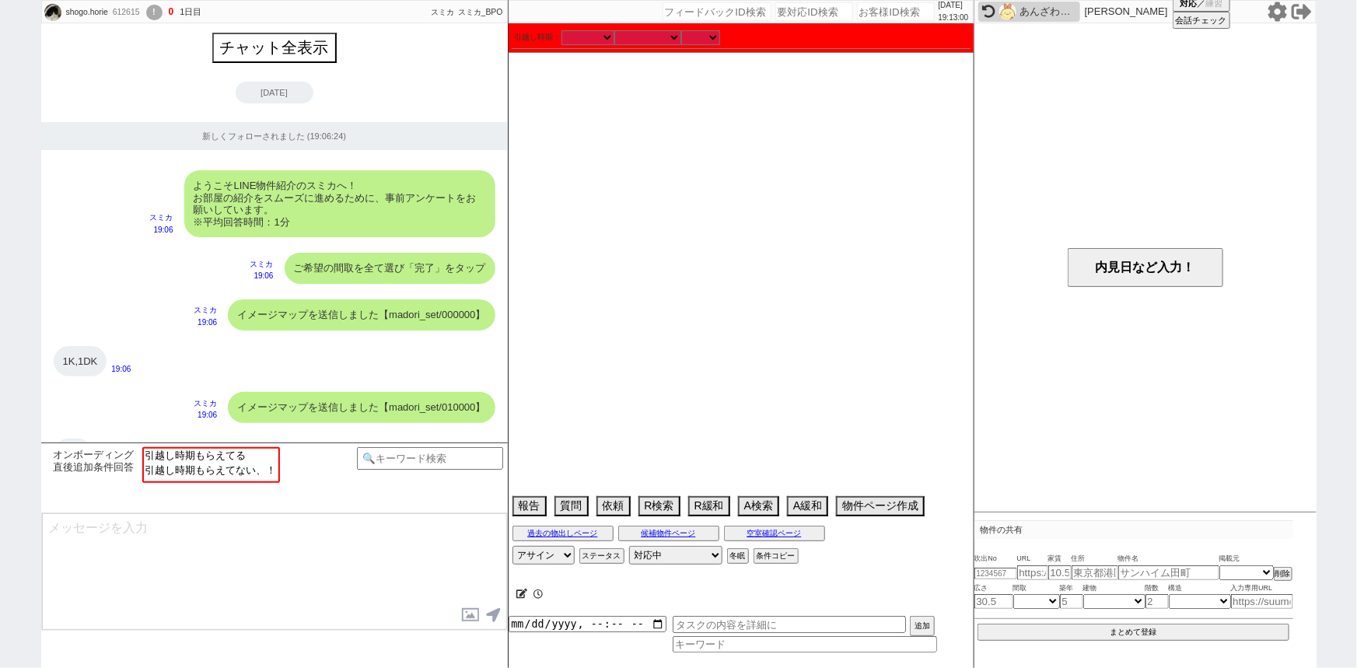
scroll to position [960, 0]
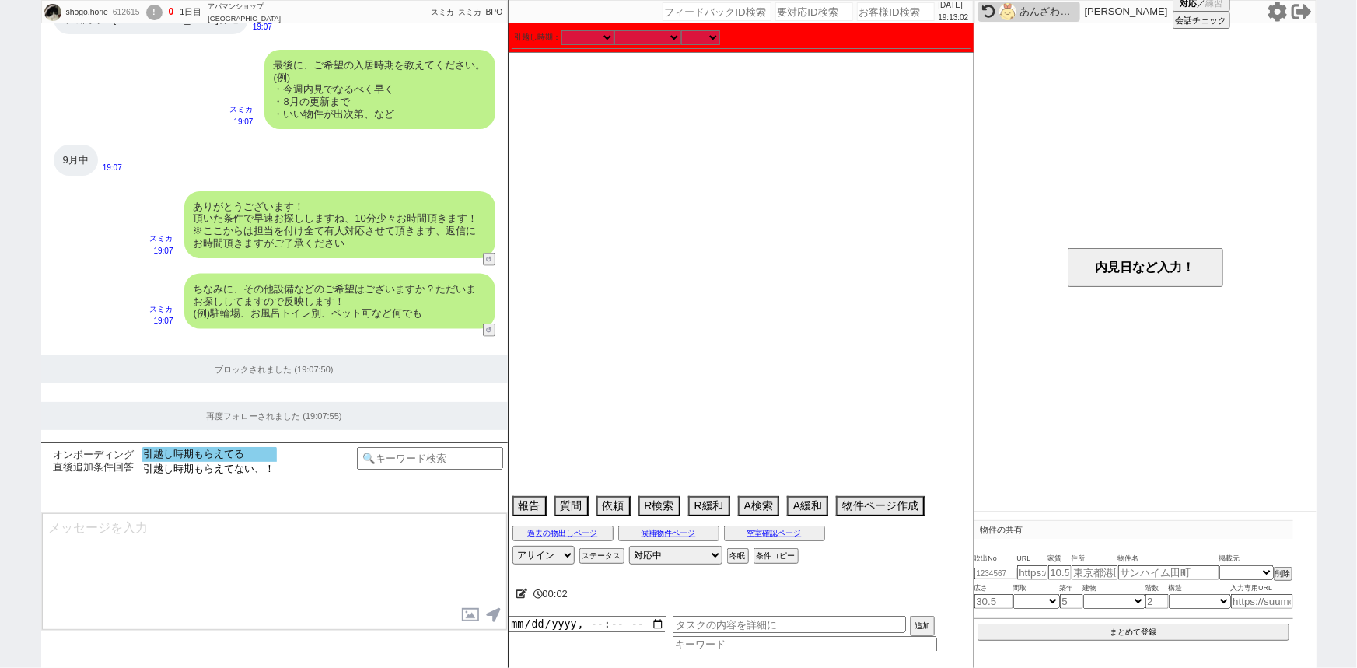
click at [235, 462] on option "引越し時期もらえてる" at bounding box center [209, 469] width 135 height 15
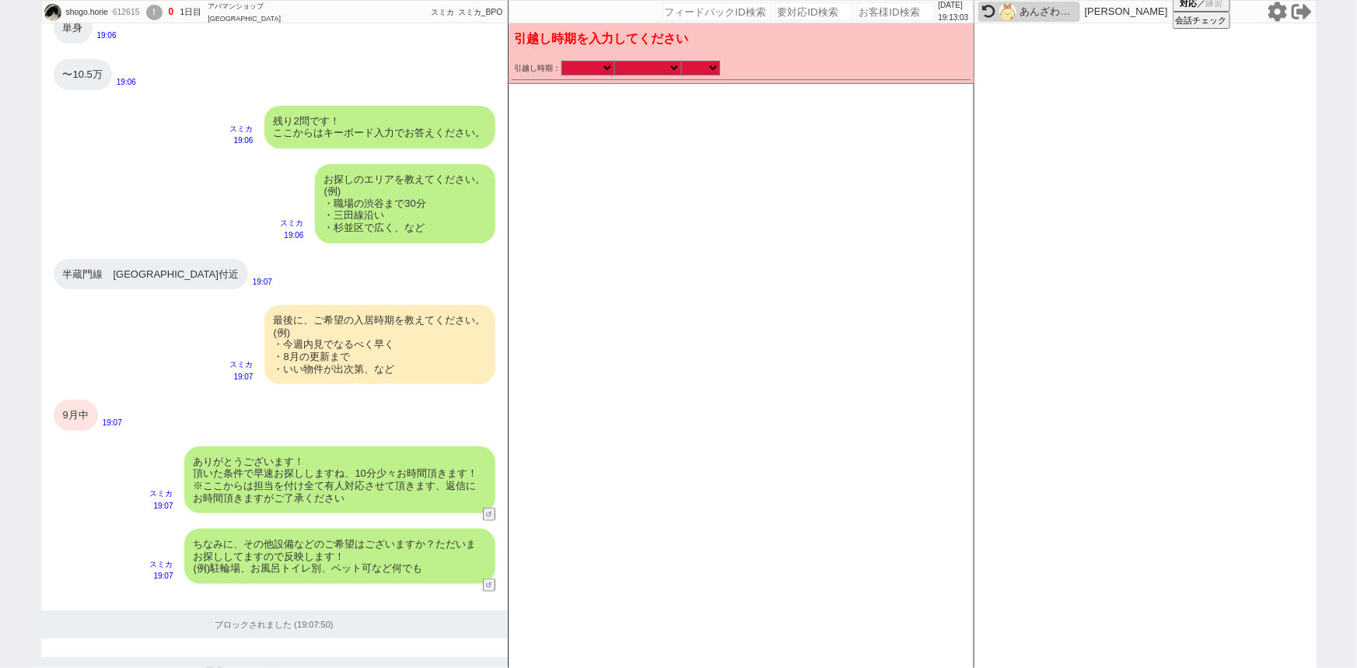
click at [653, 75] on div "引越し時期： 2025年 2026年 なる早 未定 いつでも 物件あれば 年内 来年 1月 2月 3月 4月 5月 6月 7月 8月 9月 10月 11月 1…" at bounding box center [741, 69] width 459 height 23
click at [629, 72] on select "なる早 未定 いつでも 物件あれば 年内 来年 1月 2月 3月 4月 5月 6月 7月 8月 9月 10月 11月 12月 春 [PERSON_NAME]" at bounding box center [647, 67] width 67 height 13
select select "9"
click at [614, 61] on select "なる早 未定 いつでも 物件あれば 年内 来年 1月 2月 3月 4月 5月 6月 7月 8月 9月 10月 11月 12月 春 [PERSON_NAME]" at bounding box center [647, 67] width 67 height 13
select select "2025"
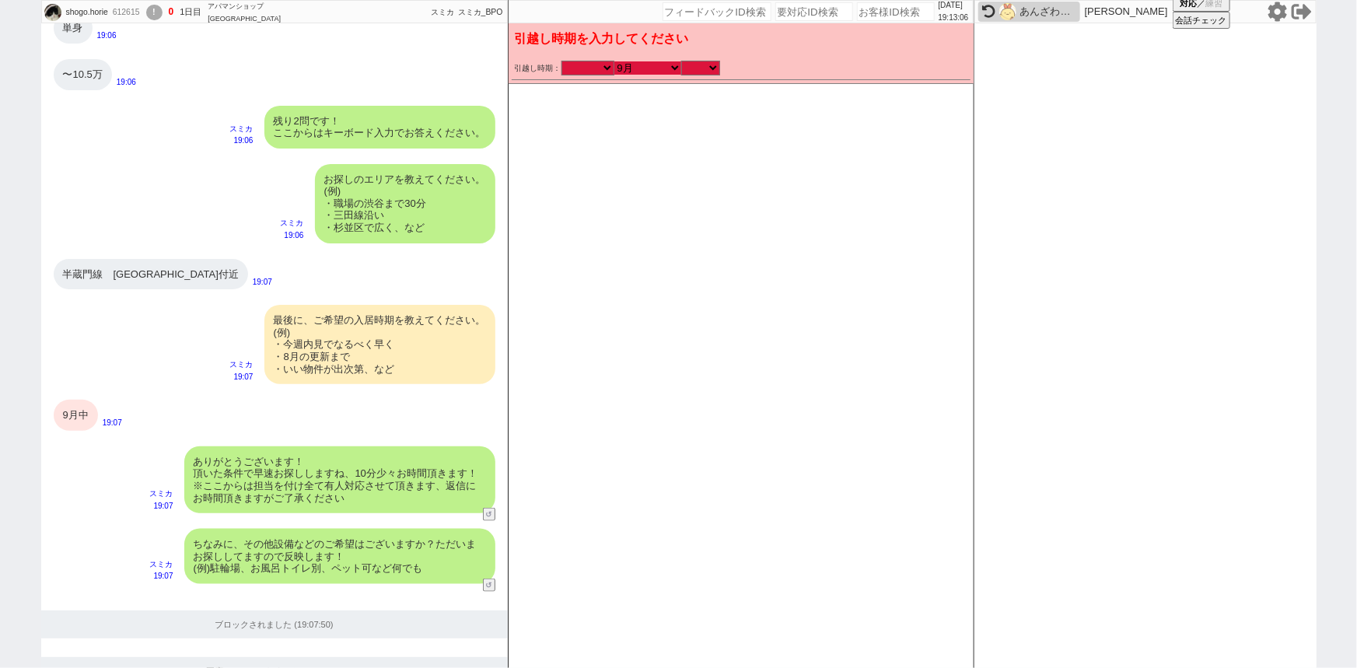
checkbox input "false"
checkbox input "true"
checkbox input "false"
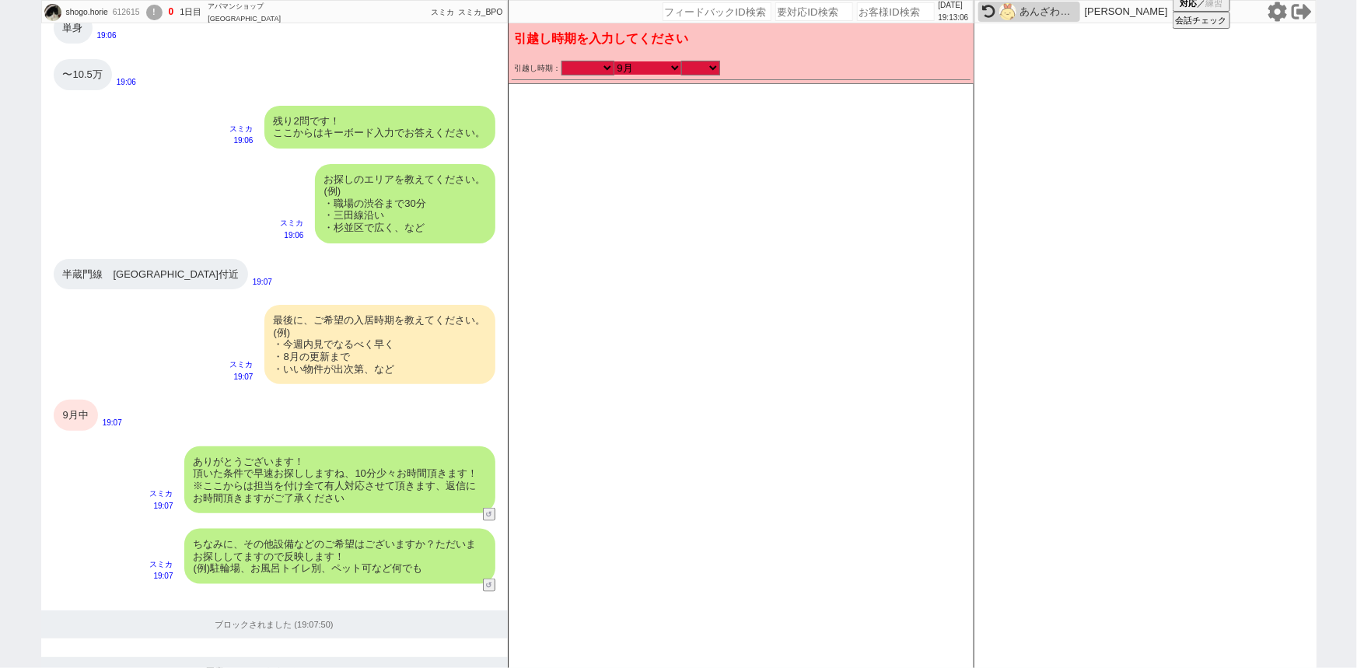
checkbox input "false"
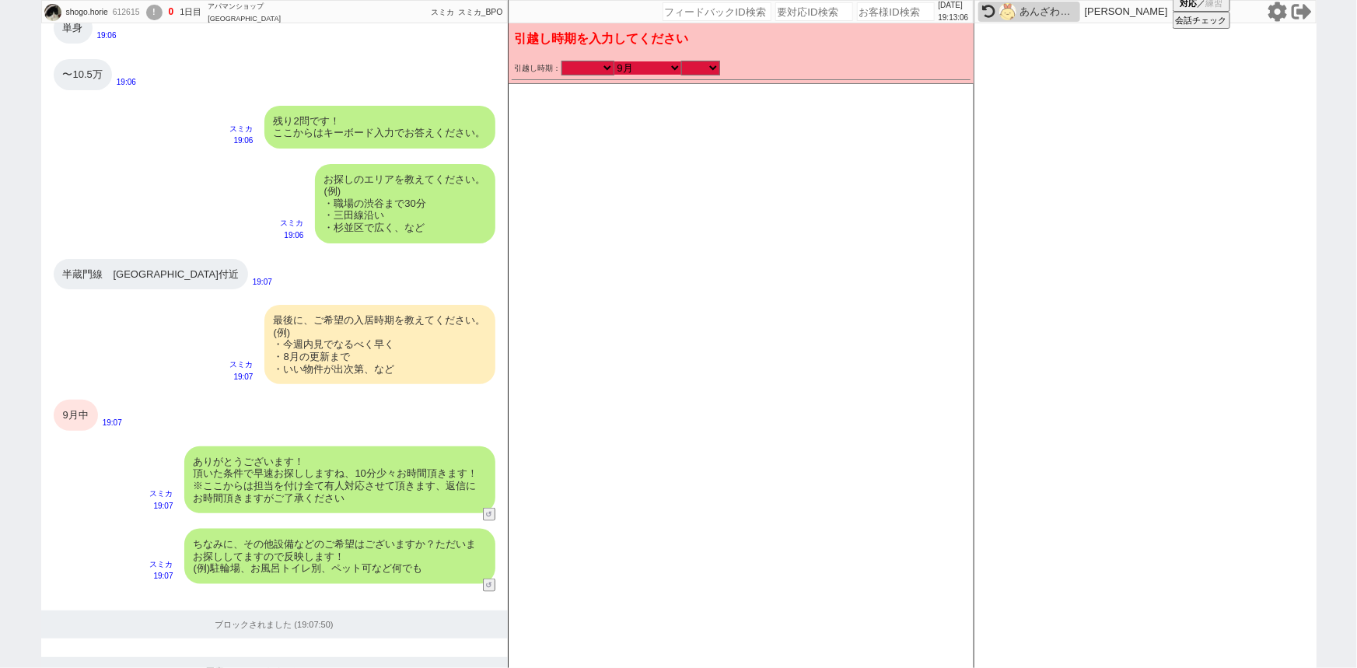
checkbox input "false"
click at [704, 69] on select "のみ 上旬 中旬 下旬 末 まで 1日 2日 3日 4日 5日 6日 7日 8日 9日 10日 11日 12日 13日 14日 15日 16日 17日 18日…" at bounding box center [700, 67] width 39 height 13
select select "36"
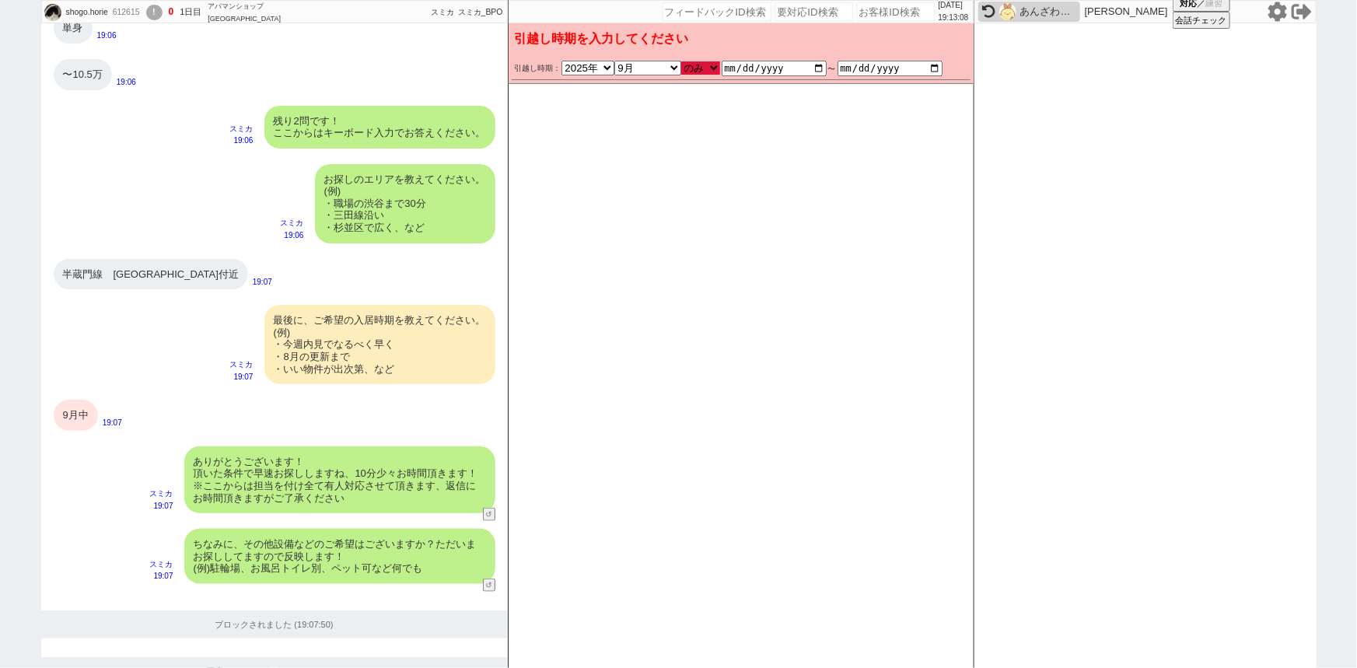
click at [681, 61] on select "のみ 上旬 中旬 下旬 末 まで 1日 2日 3日 4日 5日 6日 7日 8日 9日 10日 11日 12日 13日 14日 15日 16日 17日 18日…" at bounding box center [700, 67] width 39 height 13
type input "[DATE]"
checkbox input "false"
checkbox input "true"
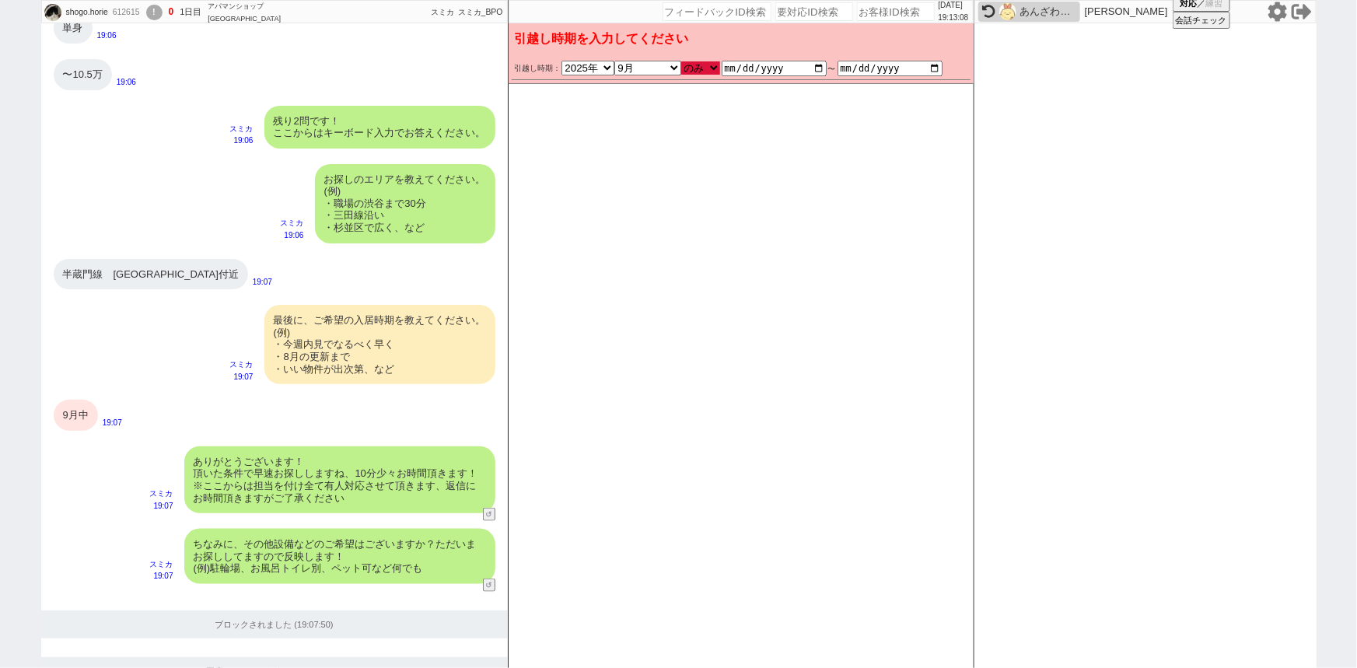
checkbox input "true"
checkbox input "false"
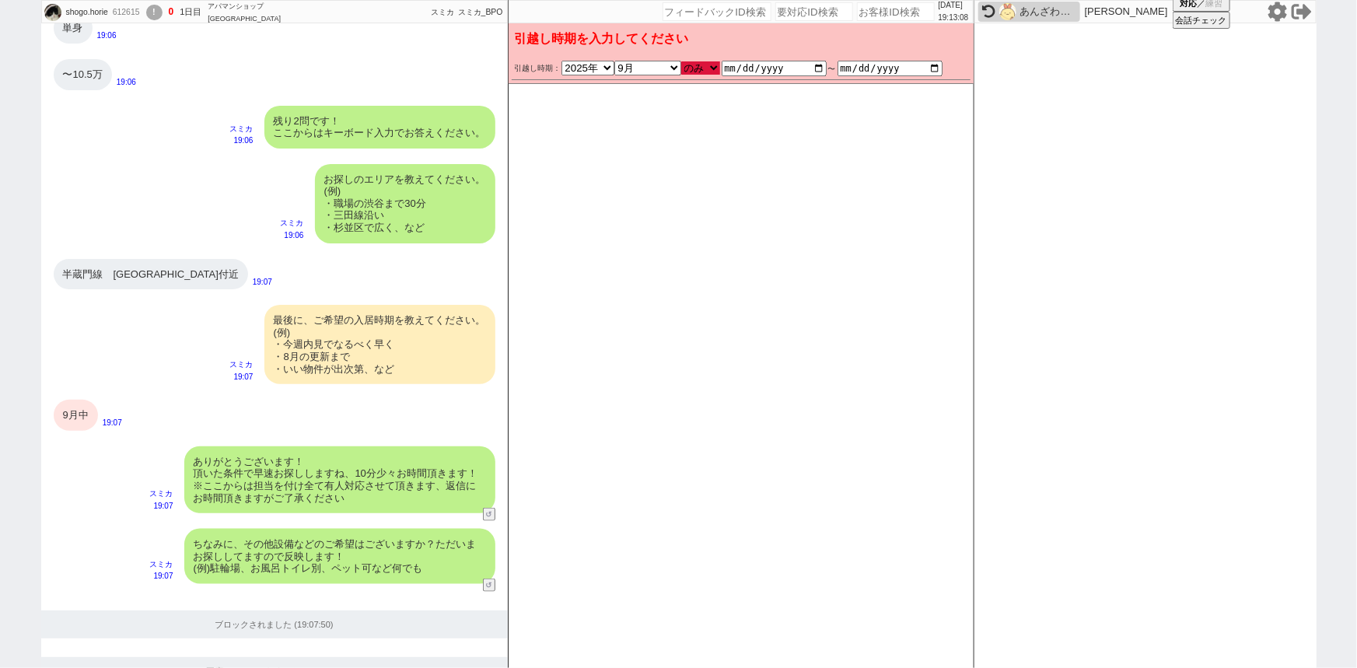
checkbox input "false"
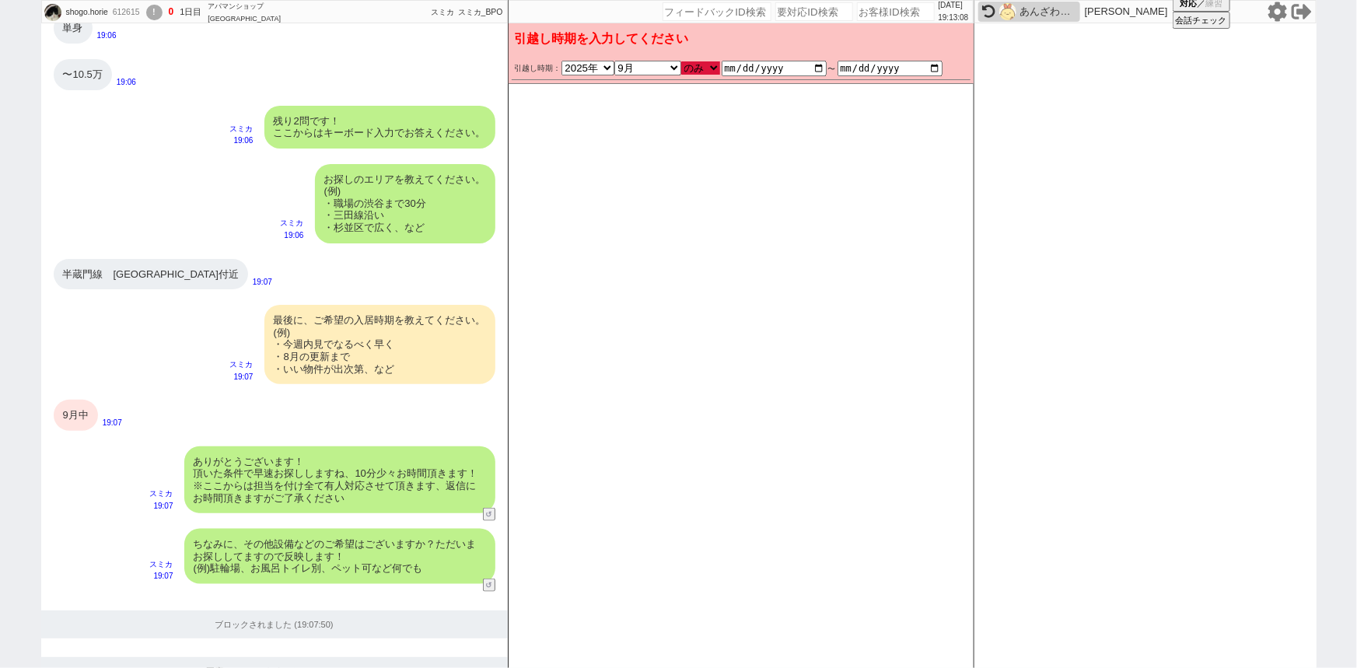
checkbox input "false"
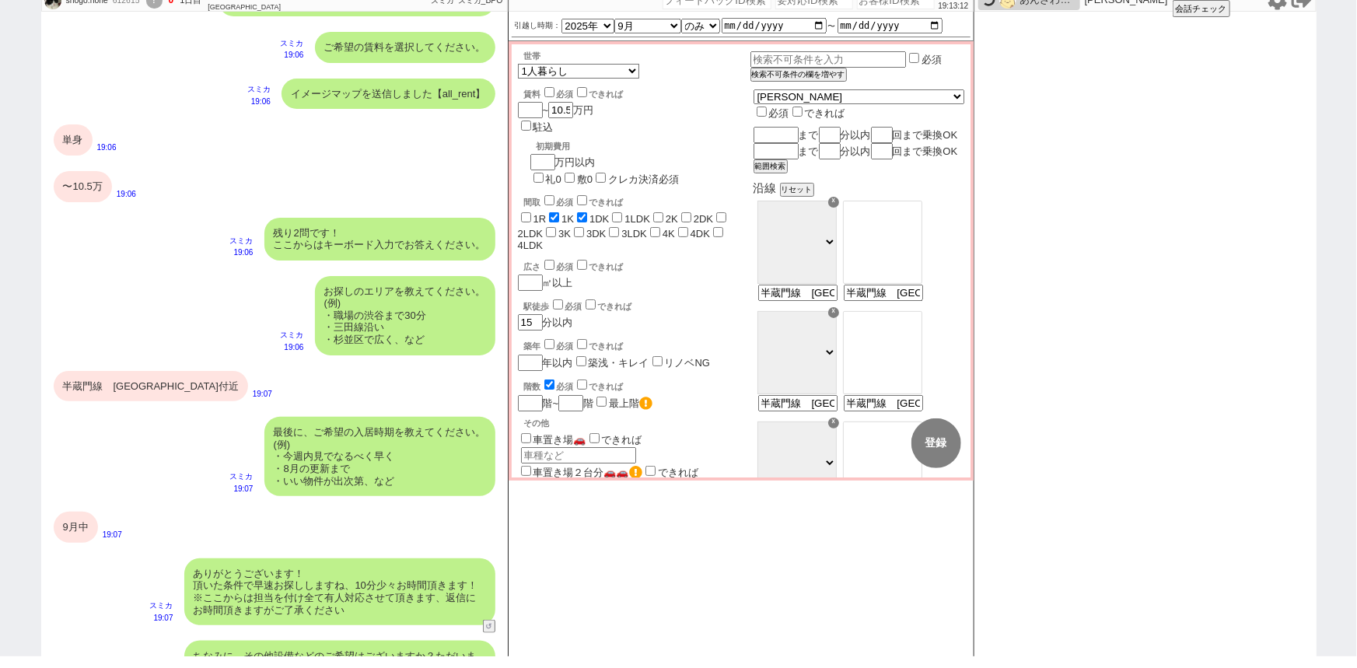
scroll to position [589, 0]
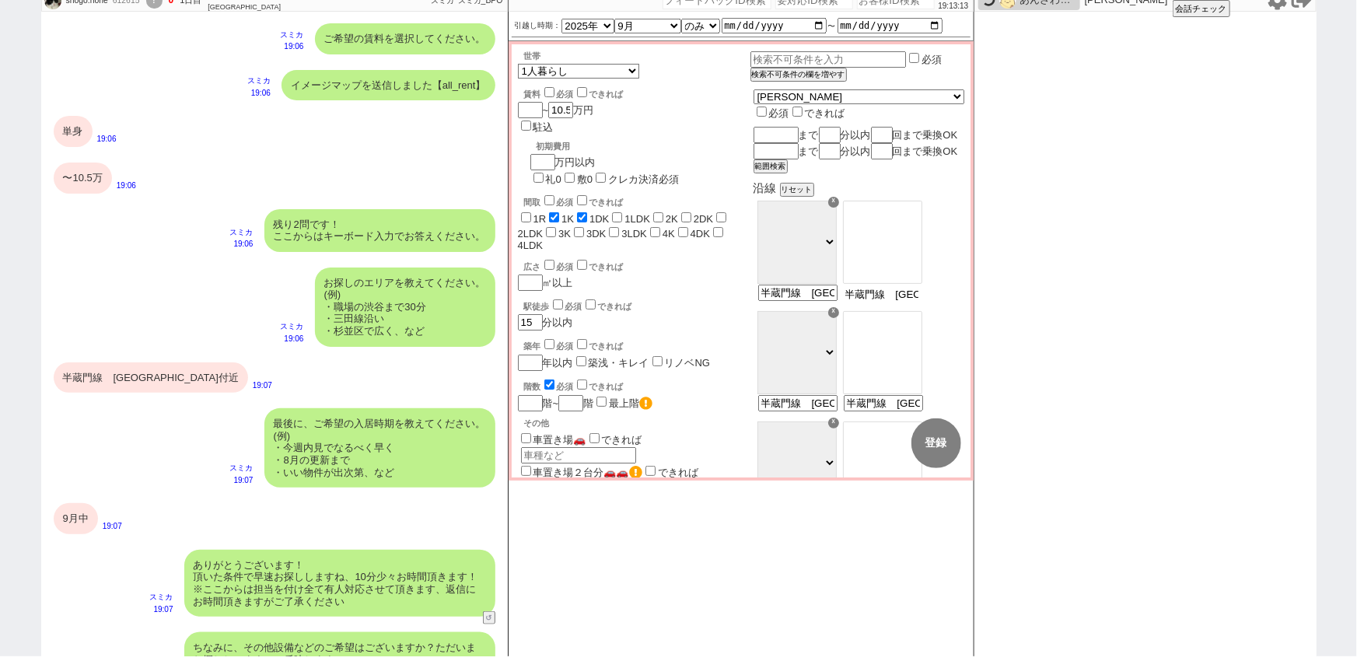
click at [920, 301] on input "半蔵門線　押上駅付近" at bounding box center [882, 294] width 76 height 13
type input "押上"
select select "69"
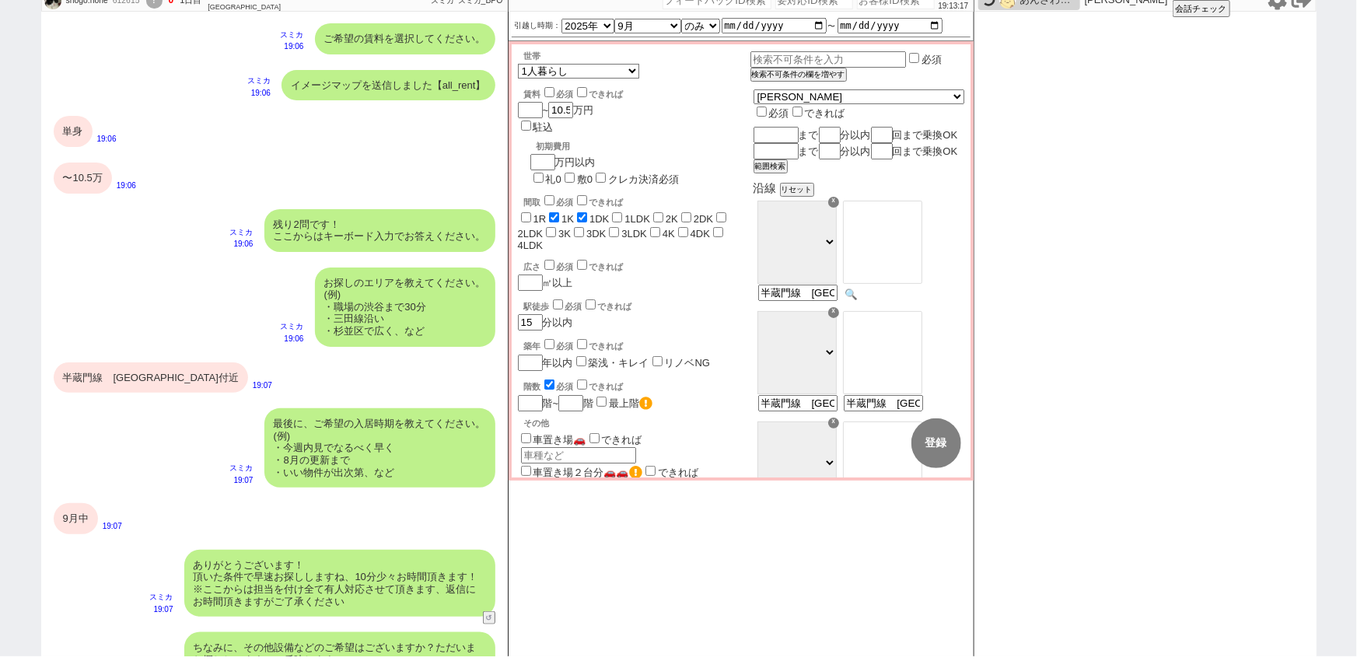
type input "半蔵門線　押上駅付近"
click at [837, 255] on select "ＪＲ総武・中央緩行線 東急東横線 小田急小田原線 ＪＲ京浜東北・根岸線 都営大江戸線 東急田園都市線 京王線 東京メトロ日比谷線 東京メトロ丸ノ内線 東京メト…" at bounding box center [796, 242] width 79 height 83
select select "66"
click at [797, 216] on select "ＪＲ総武・中央緩行線 東急東横線 小田急小田原線 ＪＲ京浜東北・根岸線 都営大江戸線 東急田園都市線 京王線 東京メトロ日比谷線 東京メトロ丸ノ内線 東京メト…" at bounding box center [796, 242] width 79 height 83
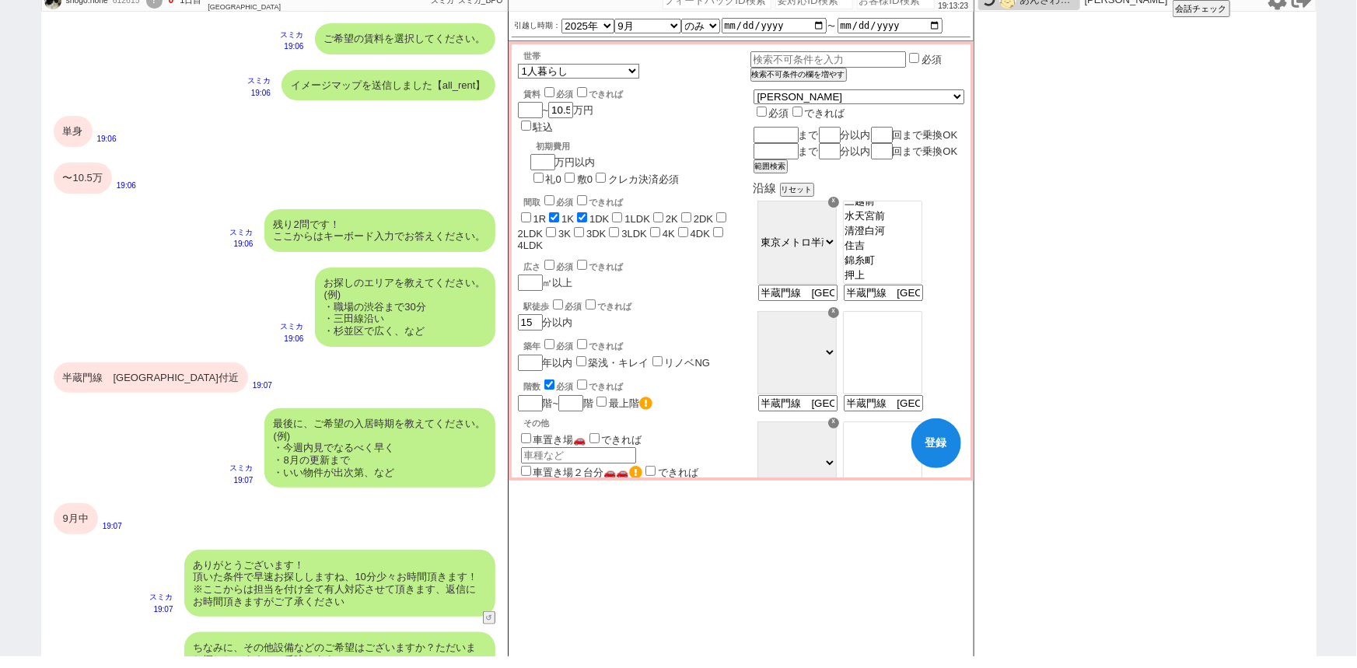
select select "1614"
click at [908, 283] on option "押上" at bounding box center [883, 275] width 78 height 15
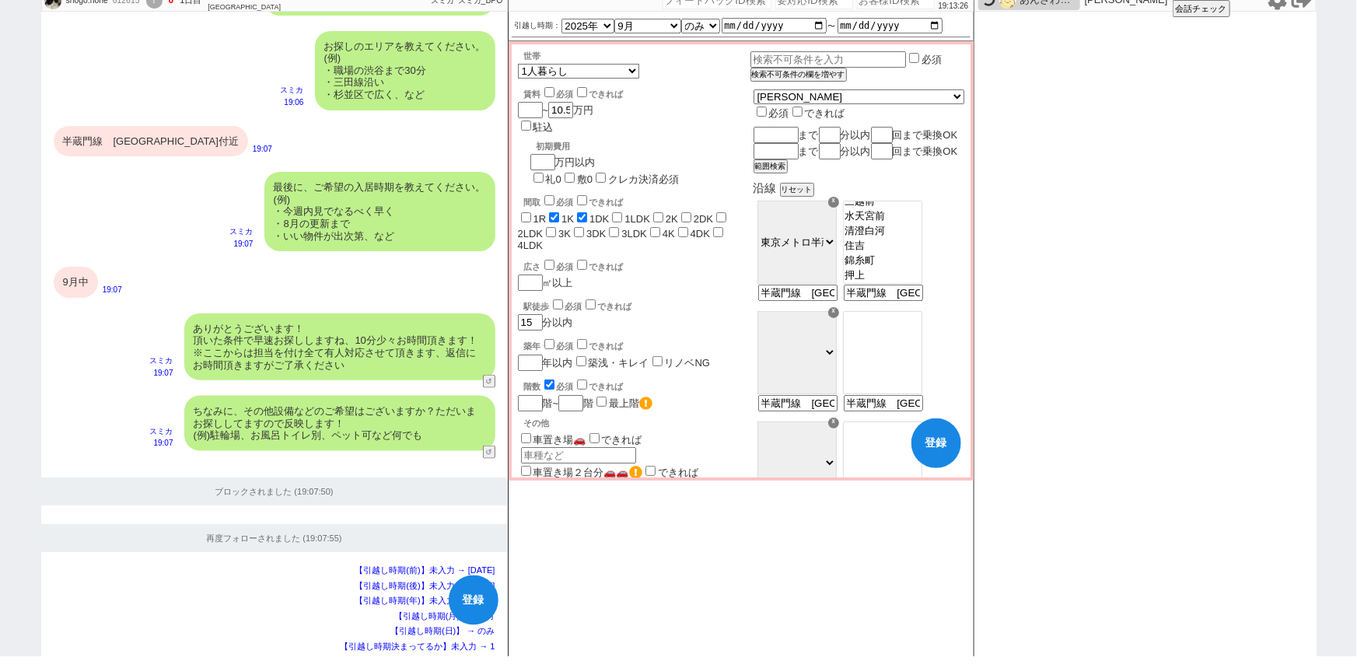
checkbox input "false"
checkbox input "true"
checkbox input "false"
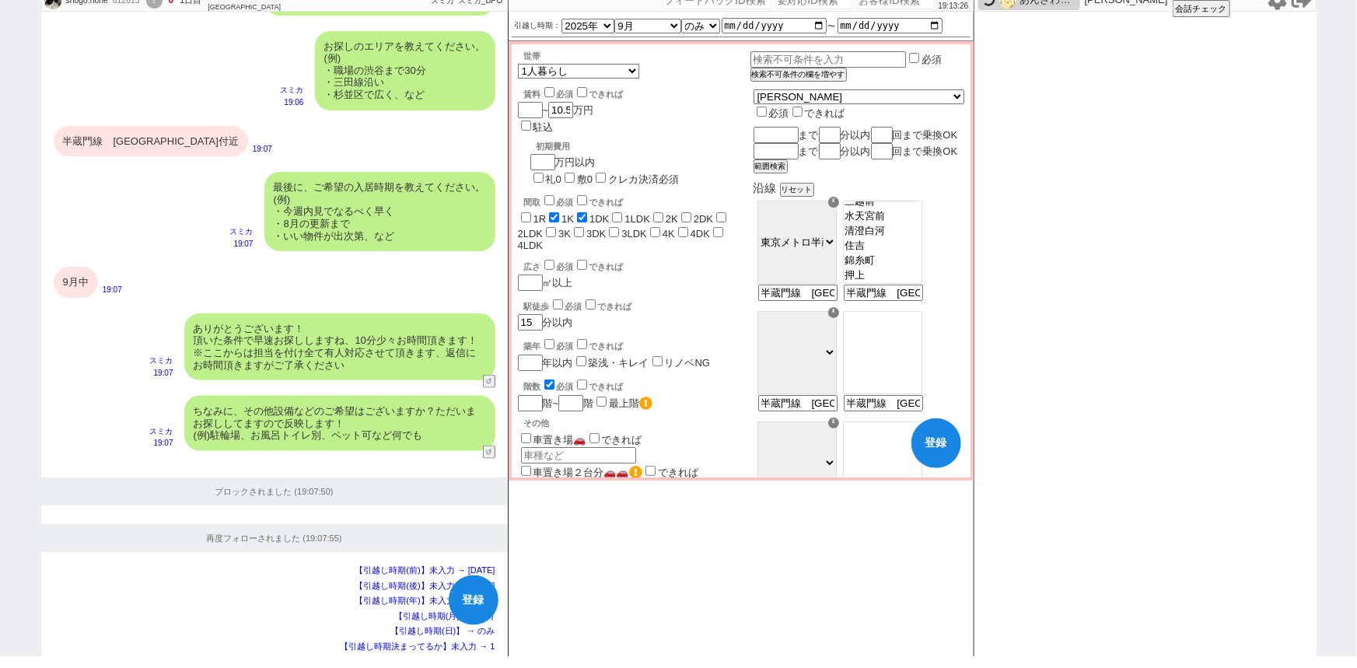
checkbox input "false"
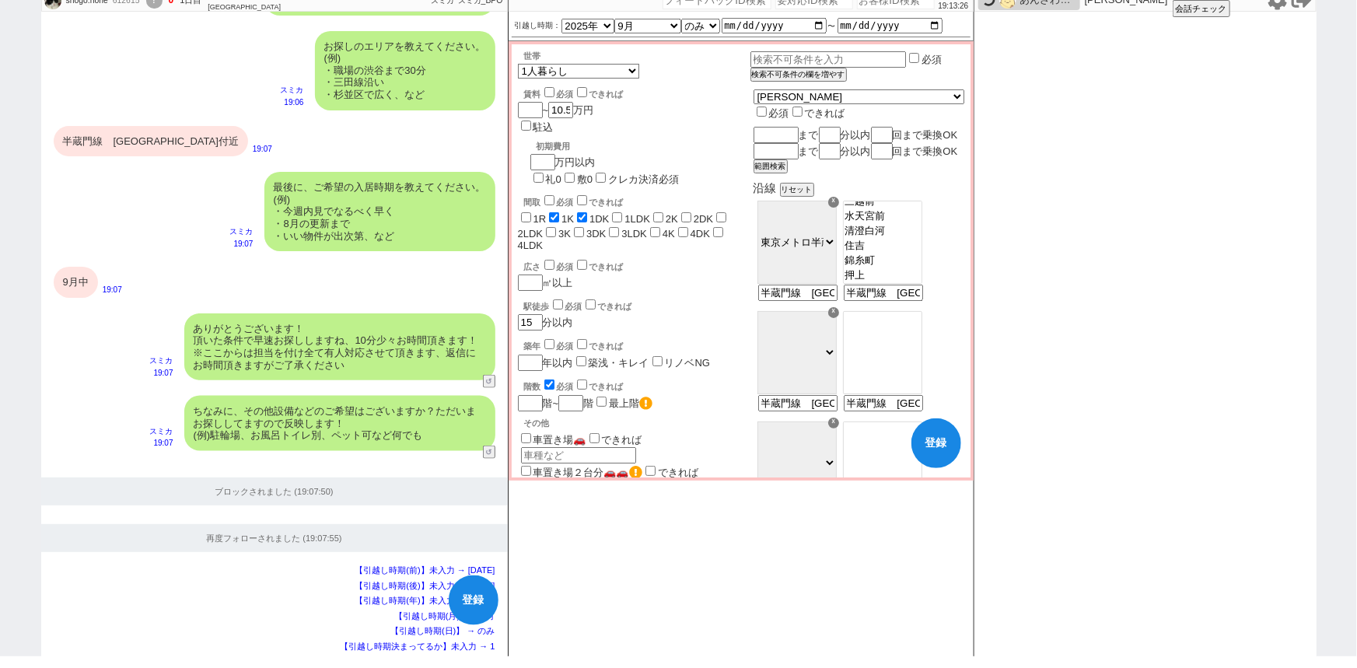
checkbox input "false"
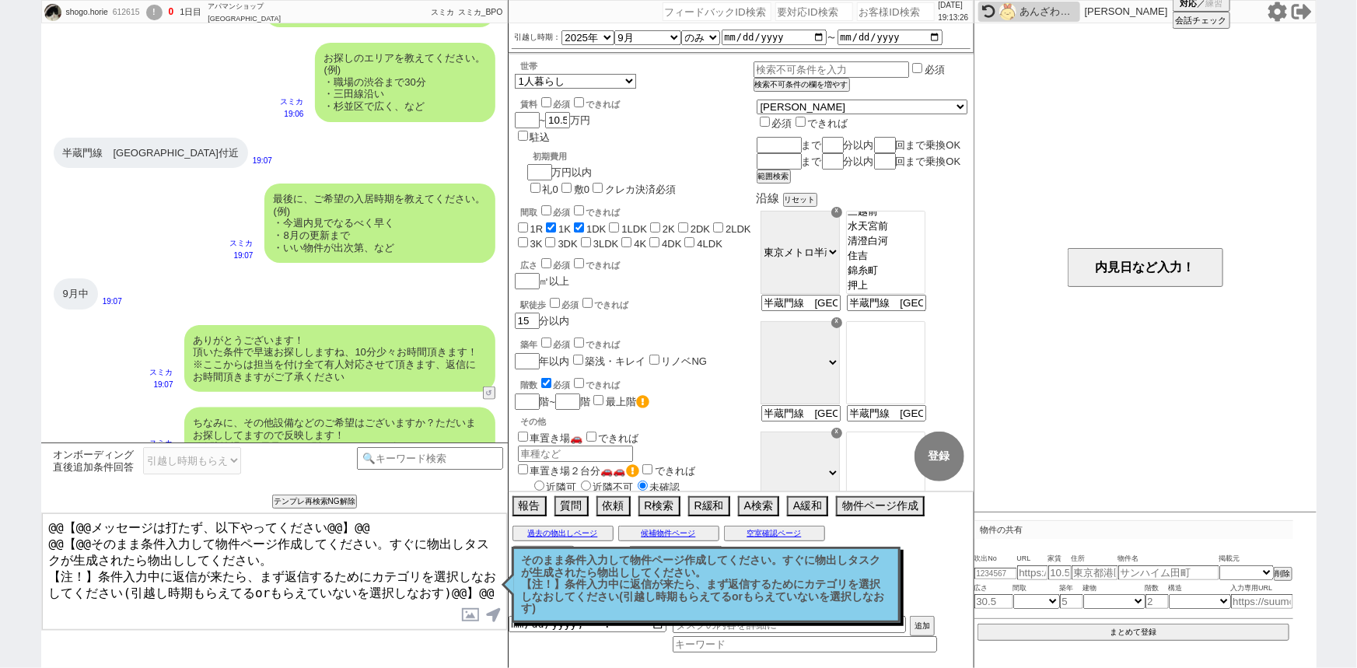
scroll to position [0, 0]
select select "66"
select select "1614"
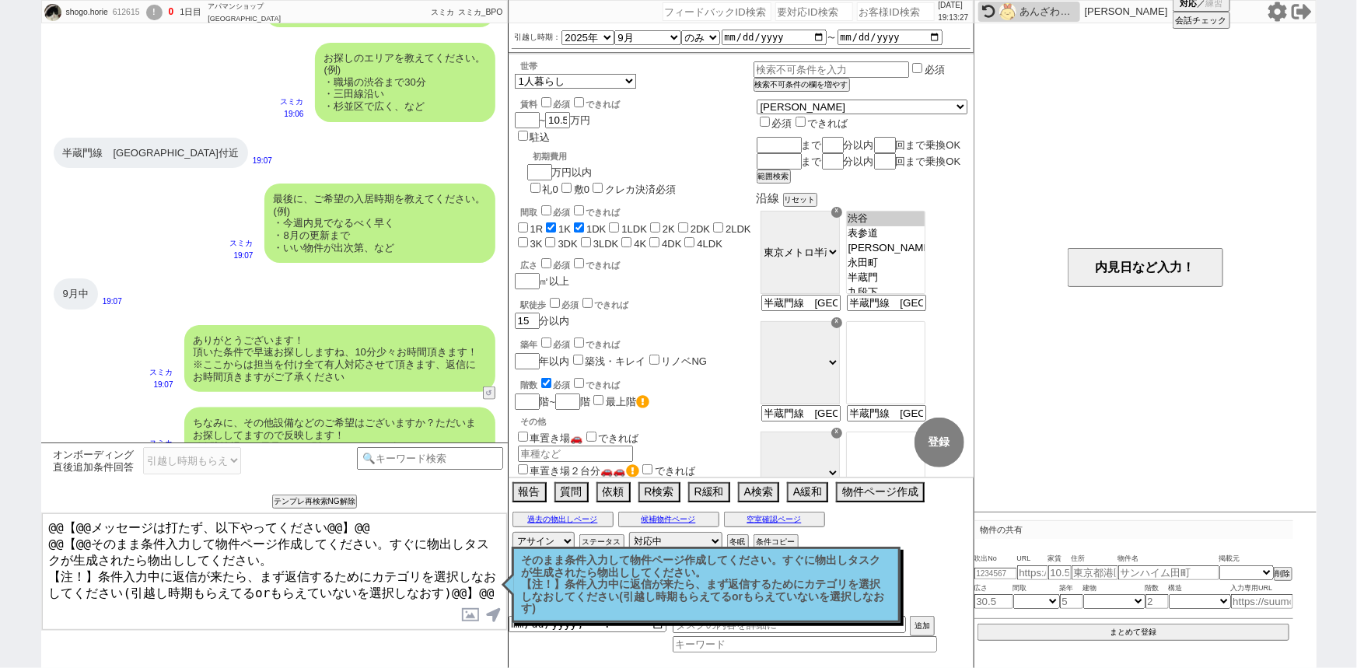
scroll to position [136, 0]
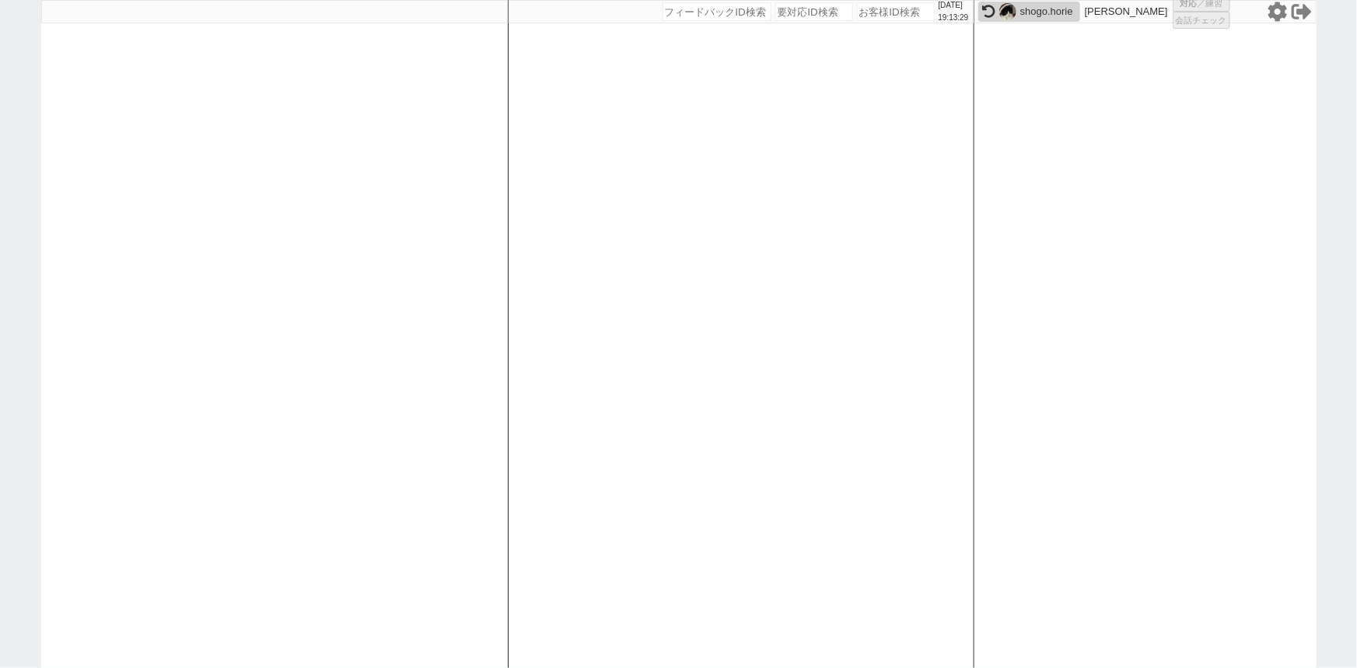
select select
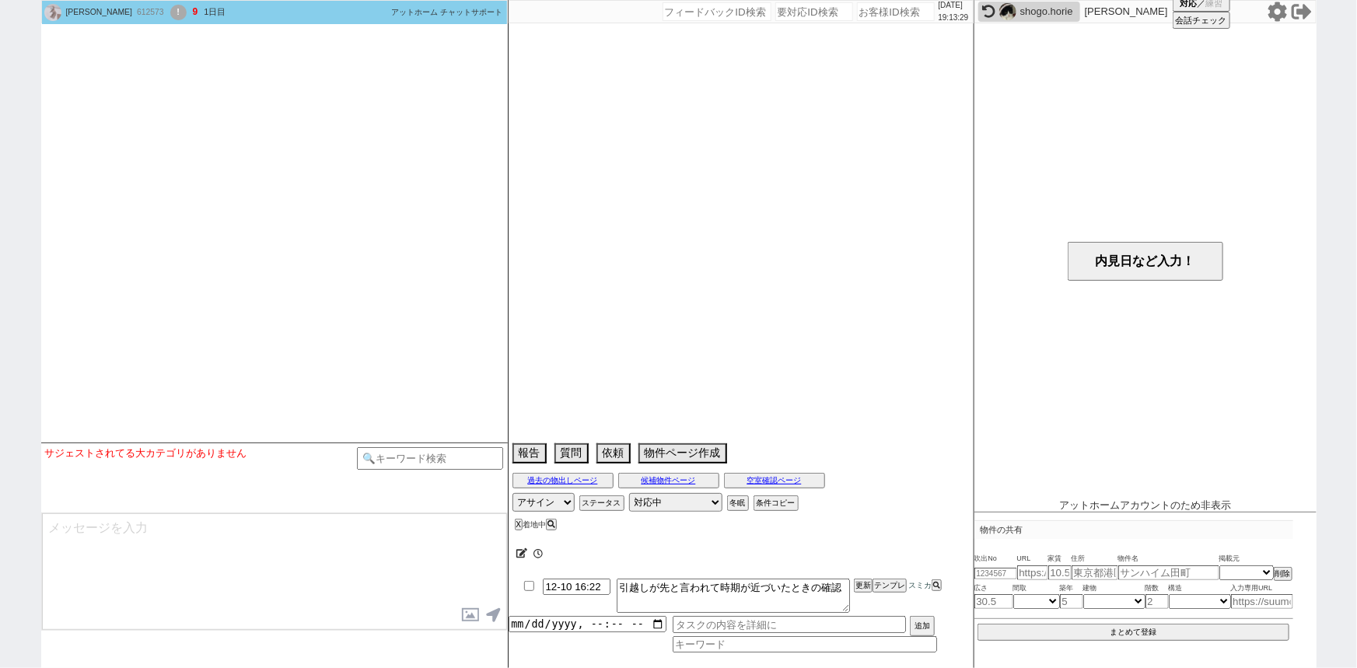
select select
select select "2026"
select select "1"
select select "33"
select select "0"
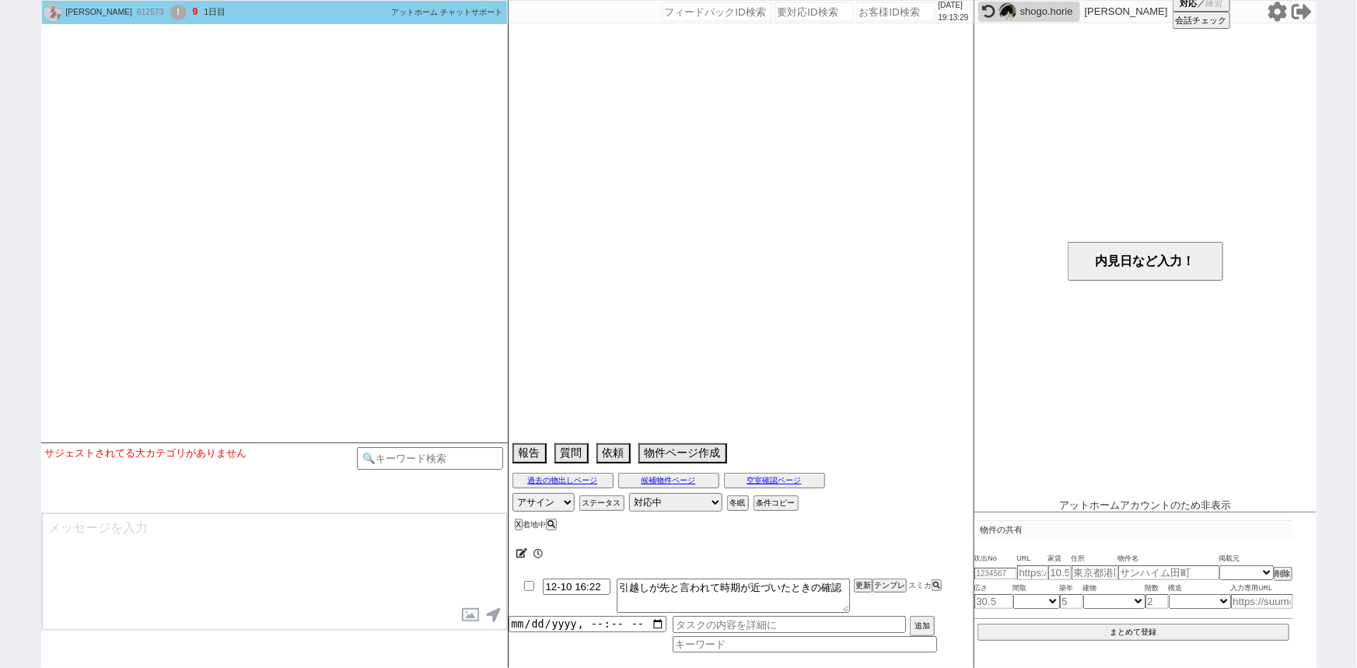
select select "14"
select select "48"
select select "1250"
select select "84"
select select "2289"
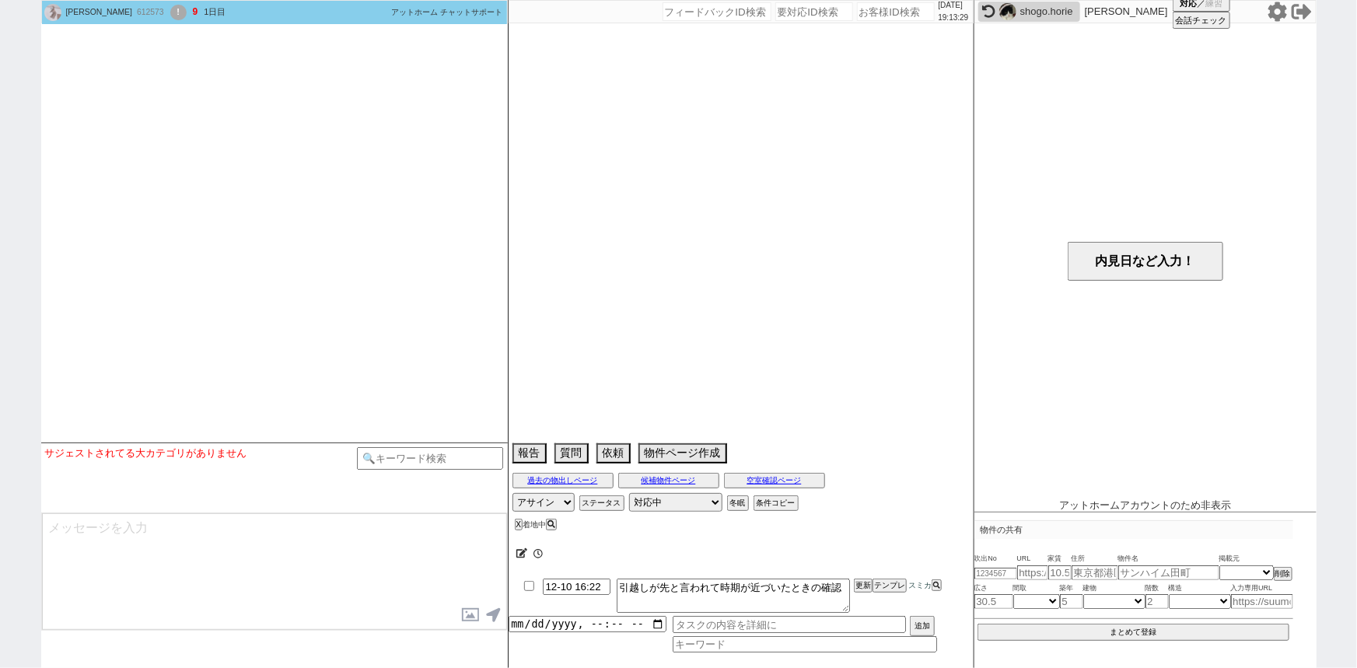
select select "17"
select select "567"
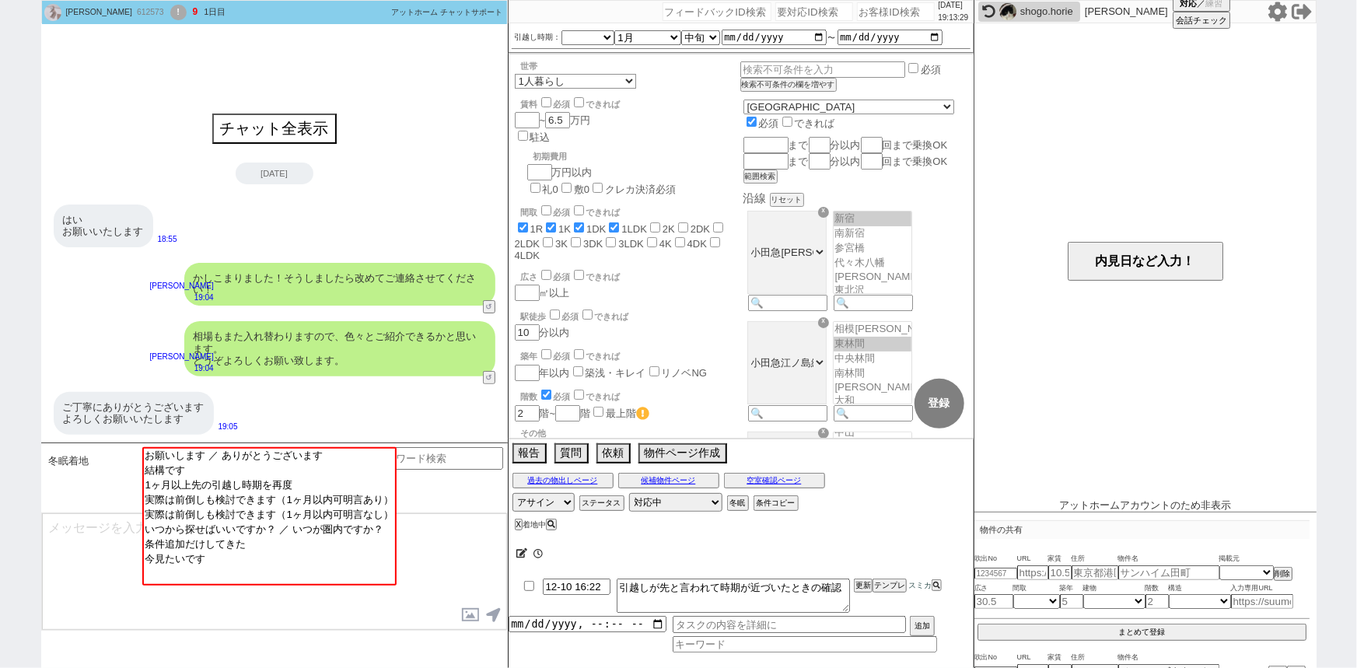
scroll to position [106, 0]
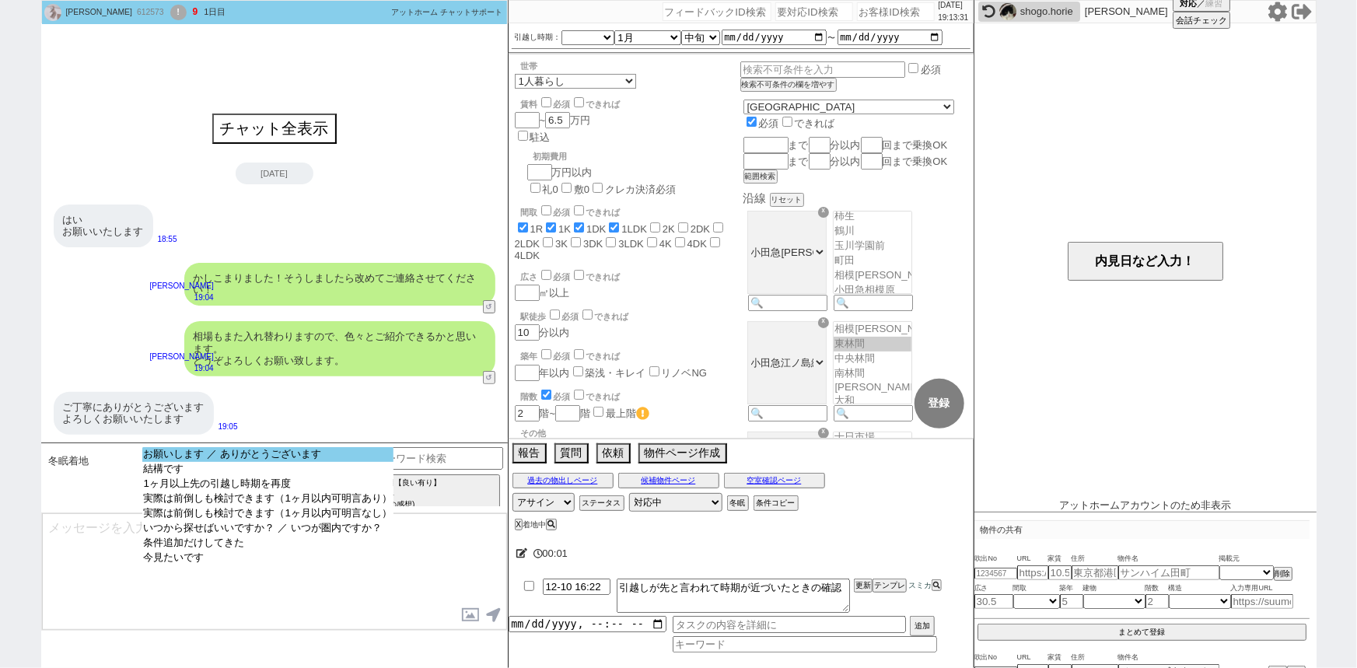
select select "お願いします ／ ありがとうございます"
click at [236, 462] on option "お願いします ／ ありがとうございます" at bounding box center [267, 469] width 251 height 15
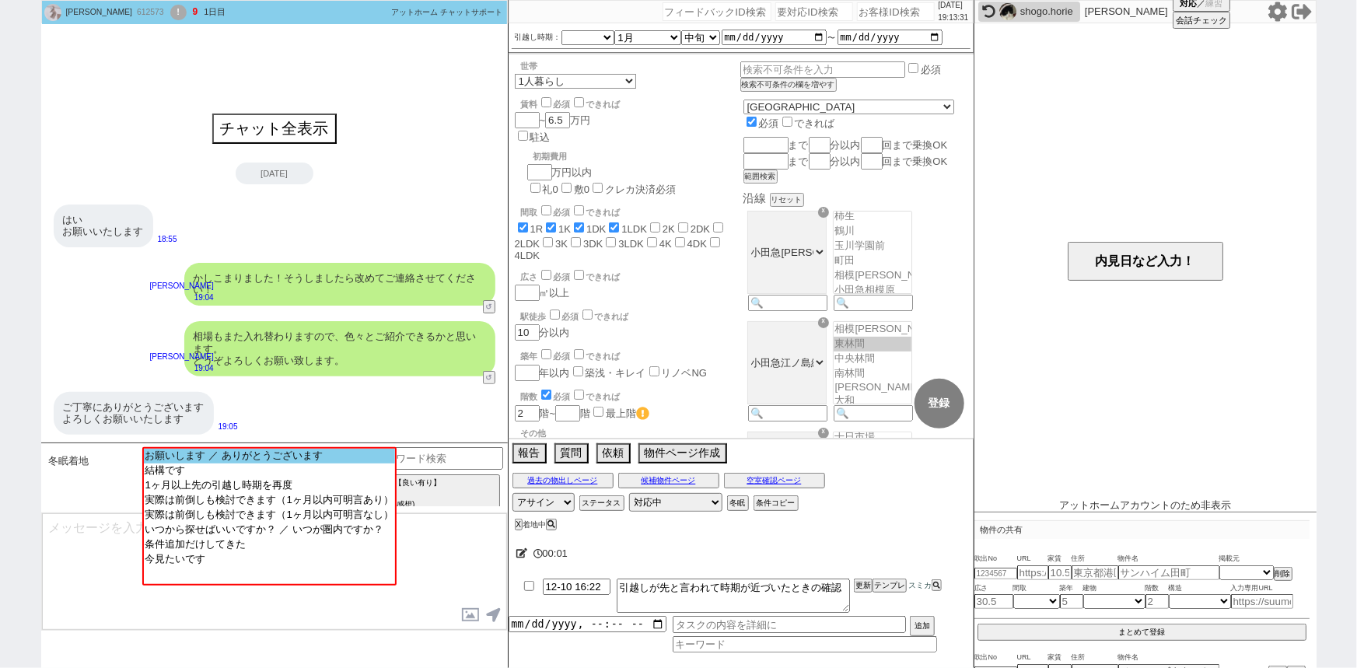
type textarea "@@【@@メッセージは打たず、以下やってください@@】@@ @@【@@要対応外せるようになってるので、cmd+shift+Kで次に進んでください@@】@@"
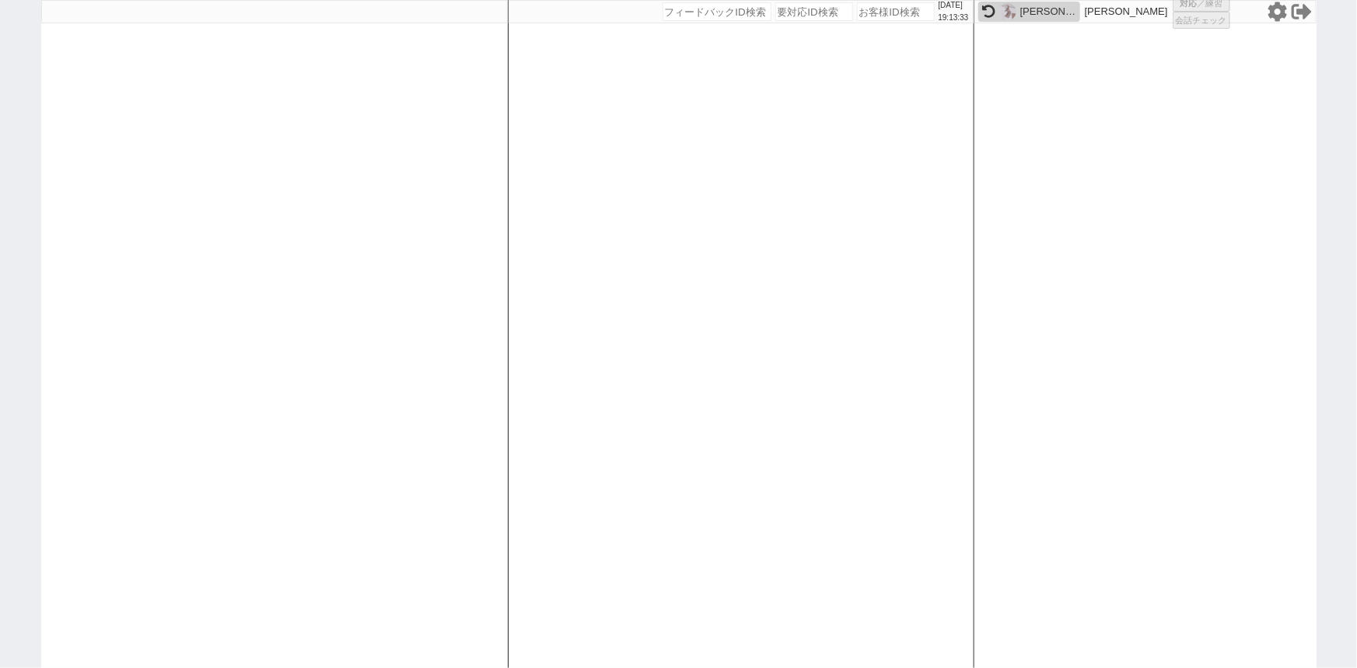
select select
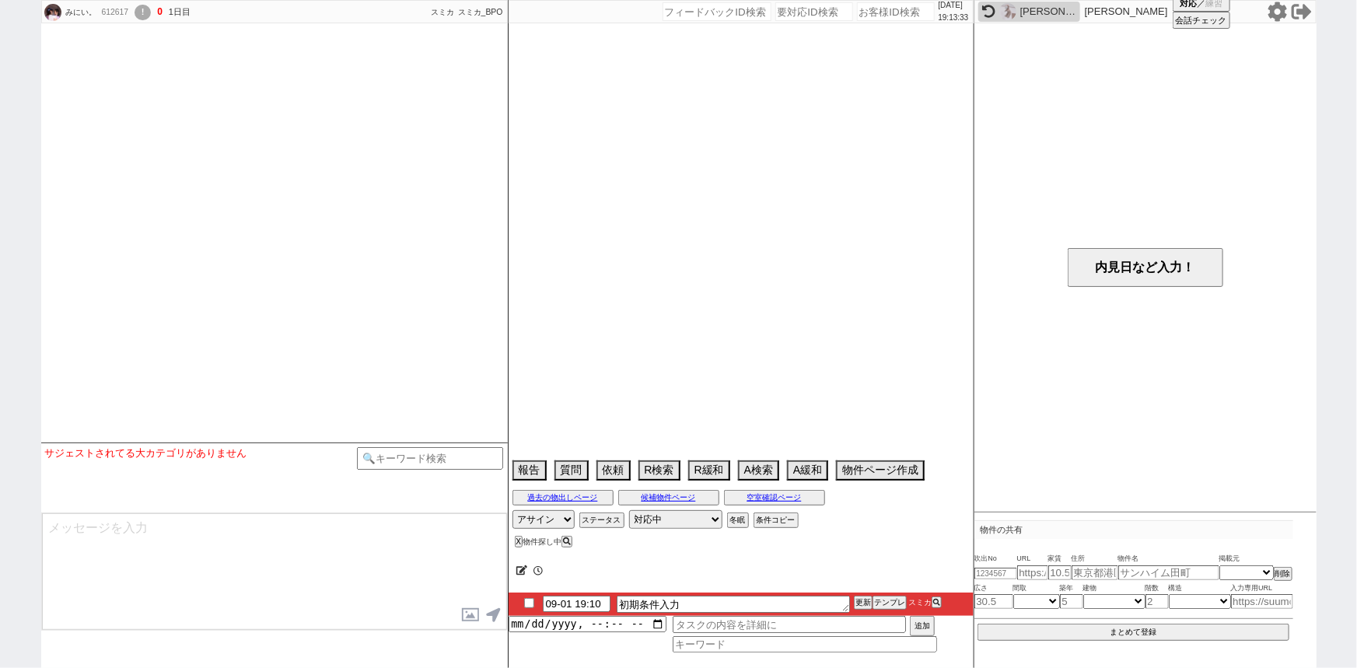
select select
select select "0"
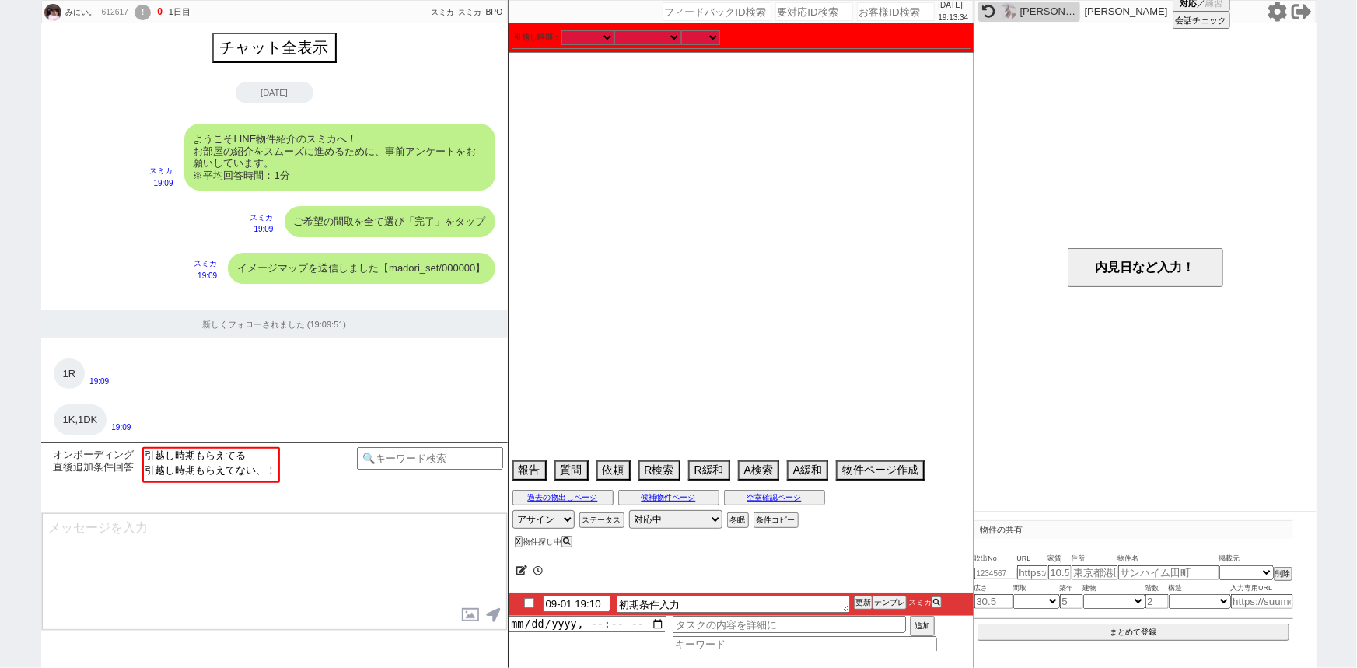
scroll to position [1017, 0]
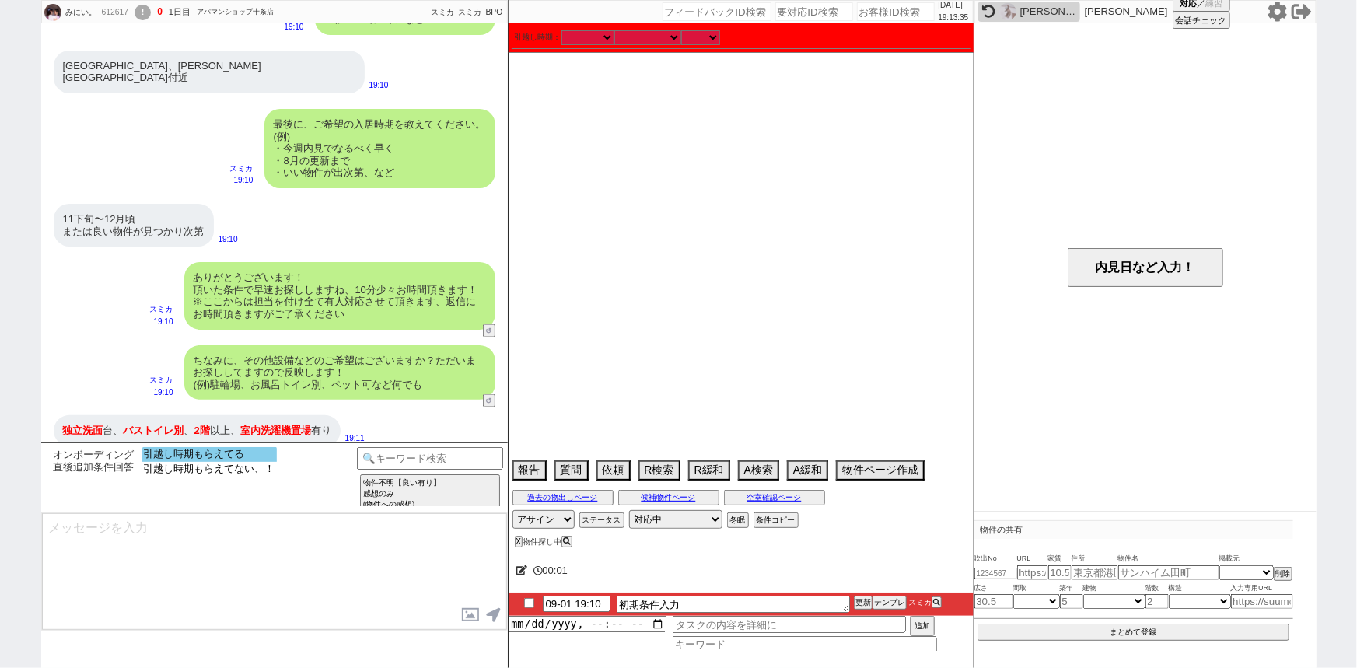
click at [257, 462] on option "引越し時期もらえてる" at bounding box center [209, 469] width 135 height 15
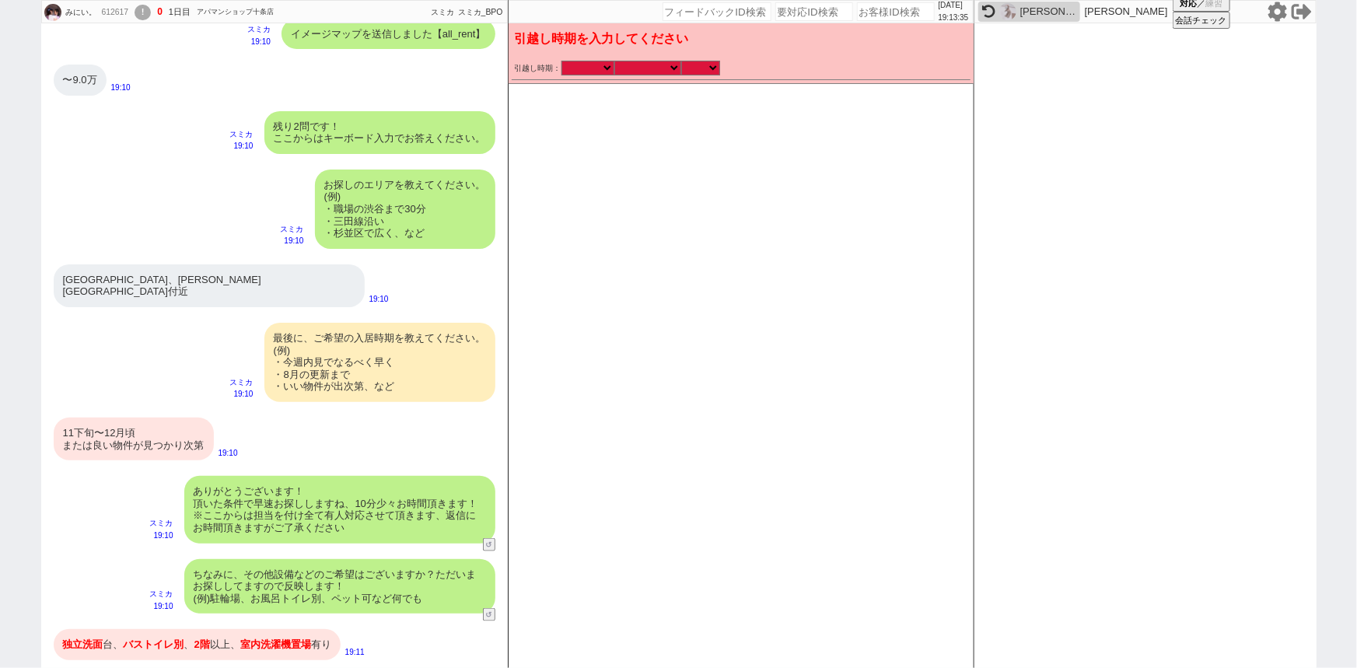
scroll to position [792, 0]
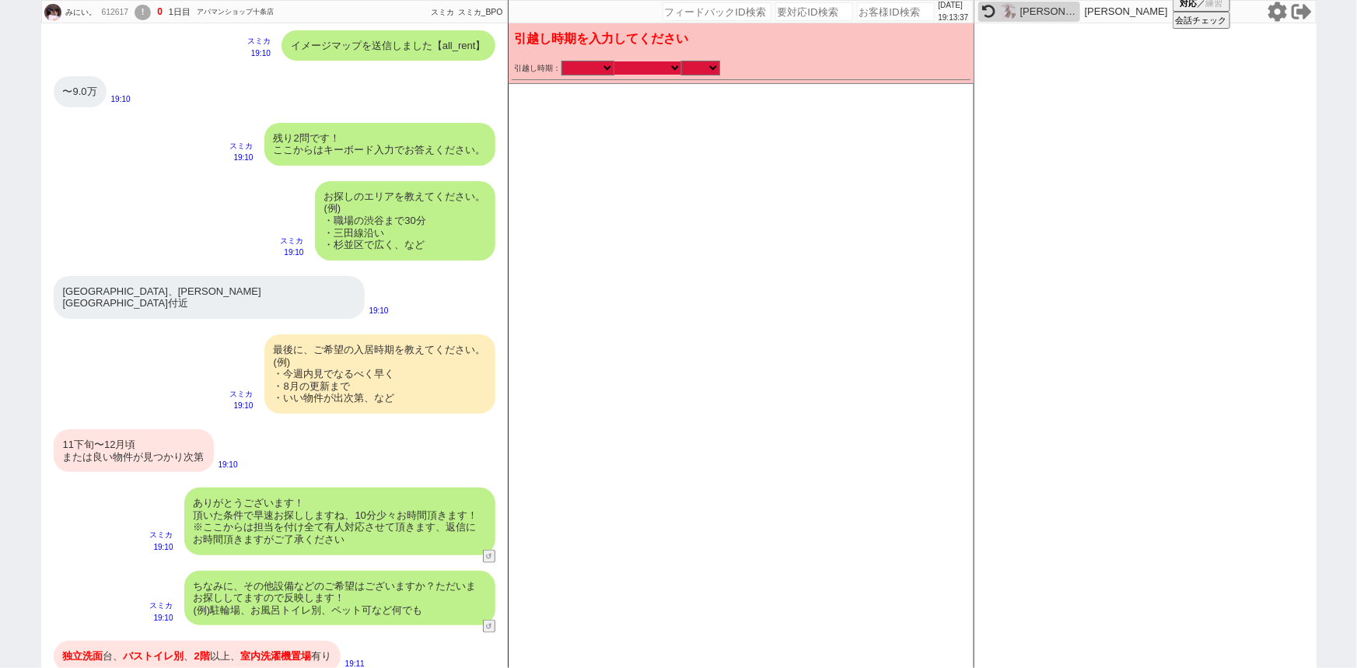
click at [655, 65] on select "なる早 未定 いつでも 物件あれば 年内 来年 1月 2月 3月 4月 5月 6月 7月 8月 9月 10月 11月 12月 春 [PERSON_NAME]" at bounding box center [647, 67] width 67 height 13
select select "11"
click at [614, 61] on select "なる早 未定 いつでも 物件あれば 年内 来年 1月 2月 3月 4月 5月 6月 7月 8月 9月 10月 11月 12月 春 [PERSON_NAME]" at bounding box center [647, 67] width 67 height 13
select select "2025"
checkbox input "true"
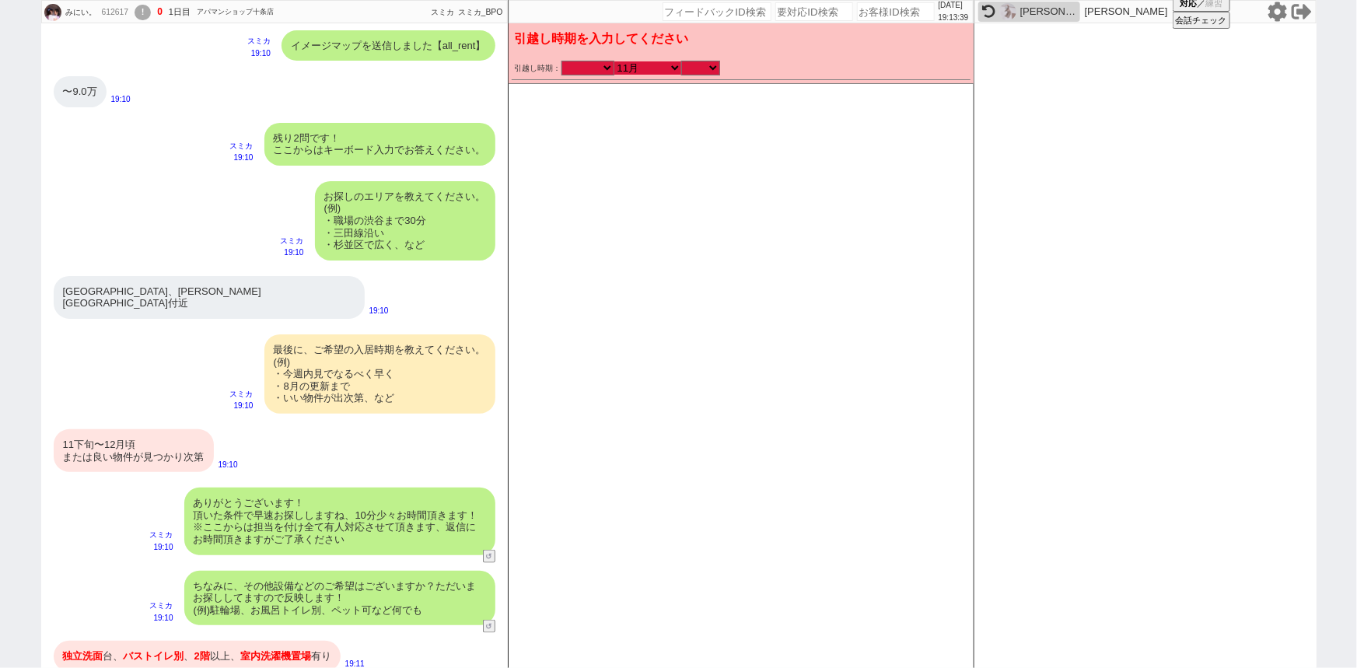
checkbox input "true"
checkbox input "false"
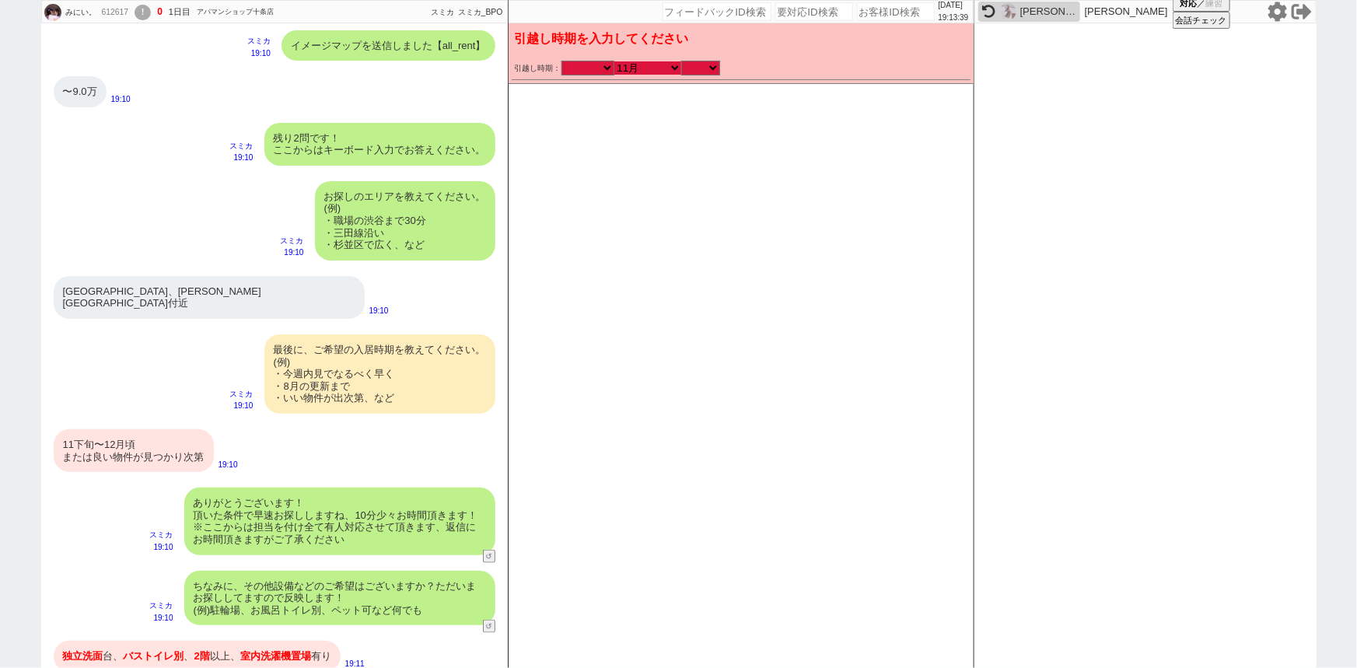
checkbox input "false"
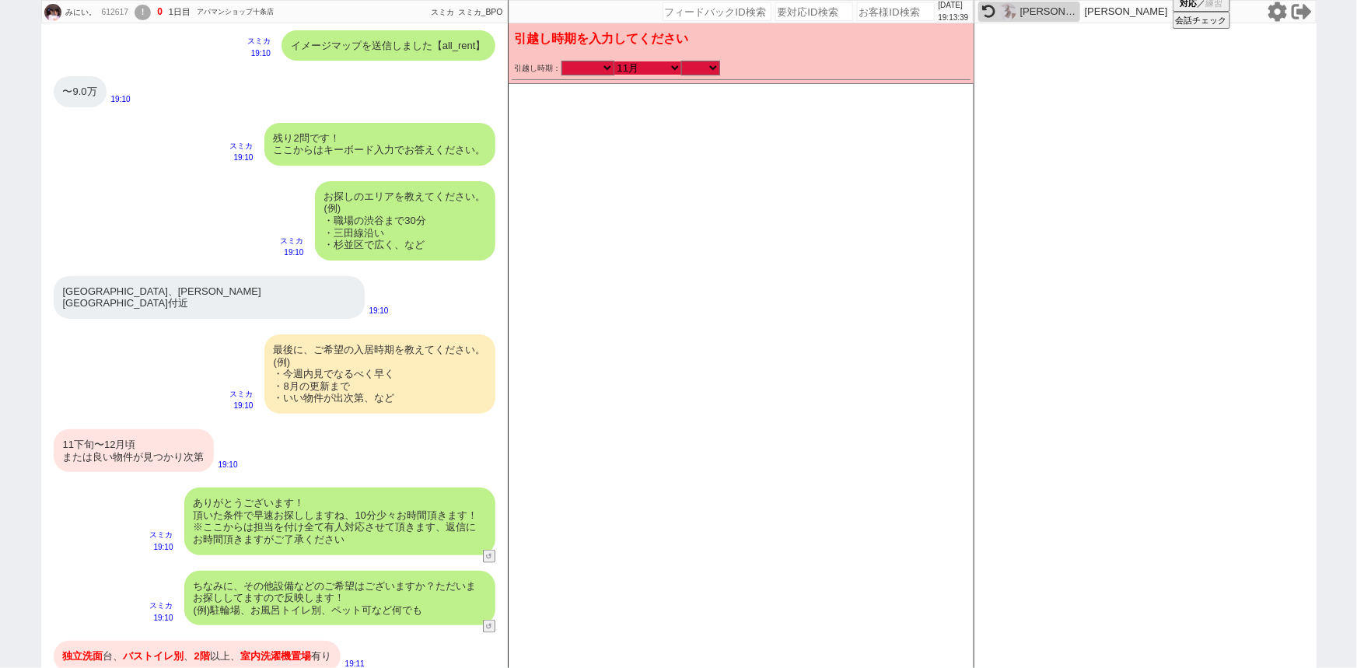
checkbox input "false"
click at [703, 64] on select "のみ 上旬 中旬 下旬 末 まで 1日 2日 3日 4日 5日 6日 7日 8日 9日 10日 11日 12日 13日 14日 15日 16日 17日 18日…" at bounding box center [700, 67] width 39 height 13
select select "34"
click at [681, 61] on select "のみ 上旬 中旬 下旬 末 まで 1日 2日 3日 4日 5日 6日 7日 8日 9日 10日 11日 12日 13日 14日 15日 16日 17日 18日…" at bounding box center [700, 67] width 39 height 13
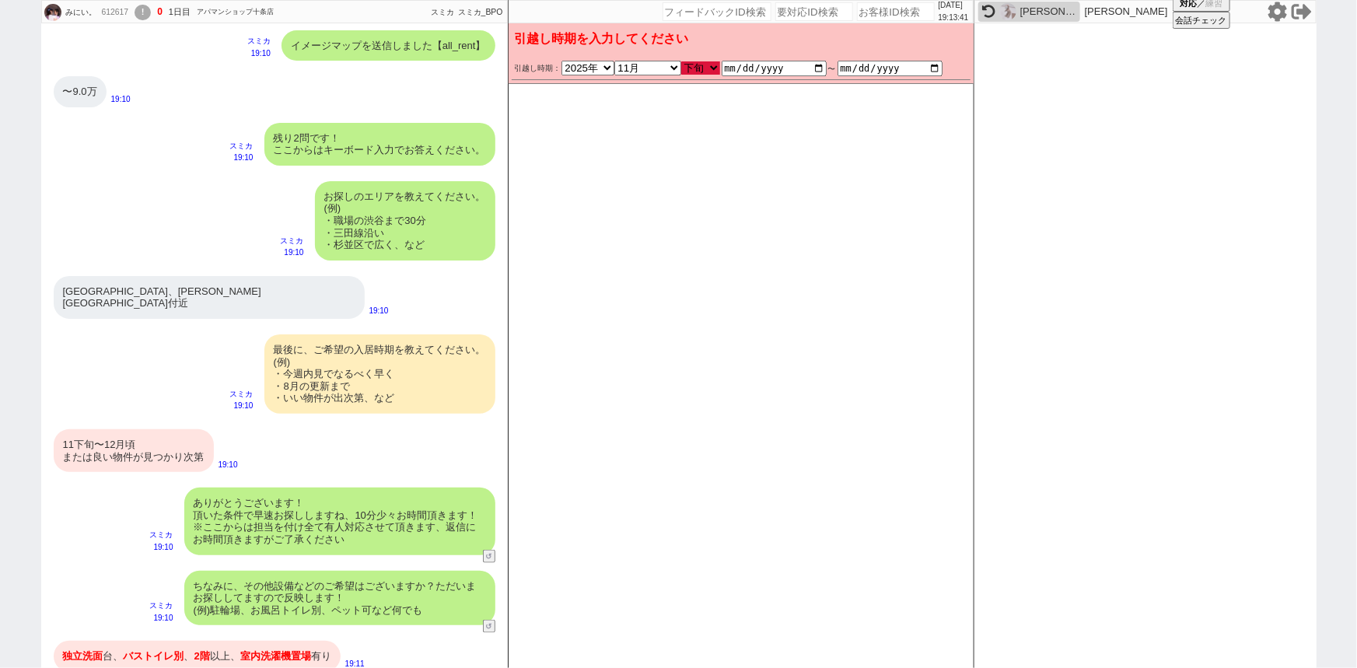
type input "2025-11-20"
type input "2025-11-30"
checkbox input "true"
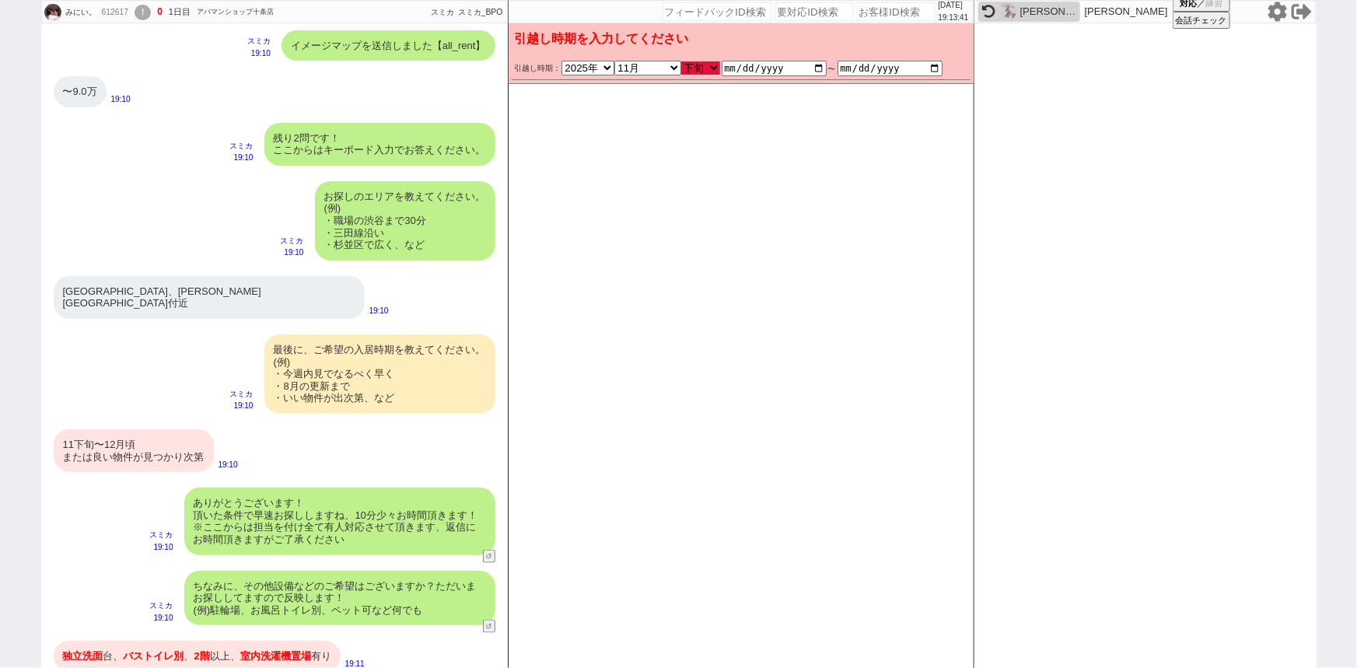
checkbox input "false"
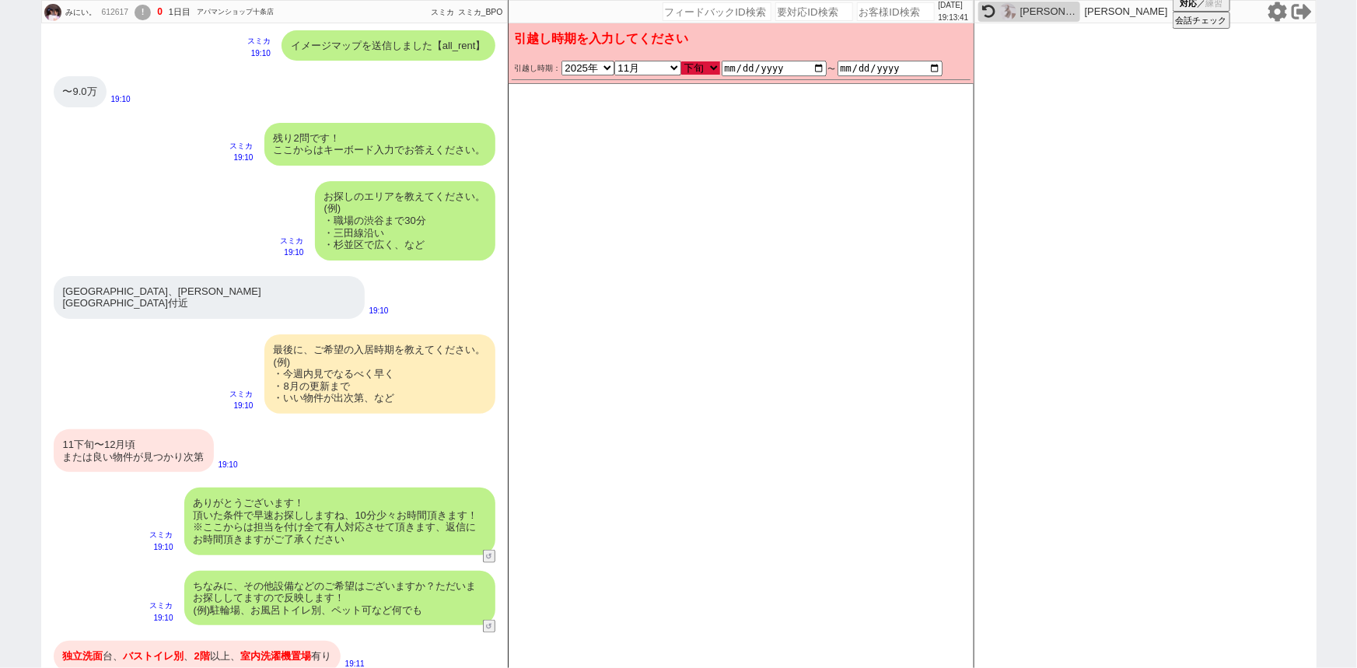
checkbox input "false"
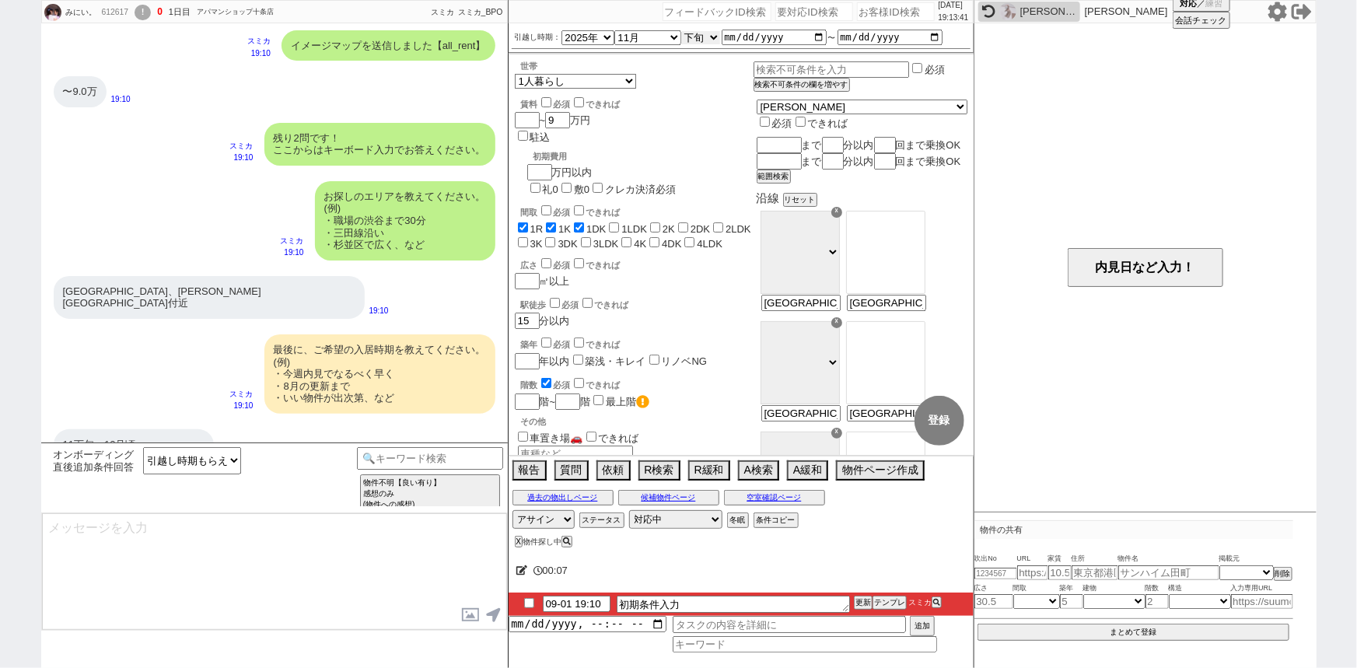
scroll to position [1017, 0]
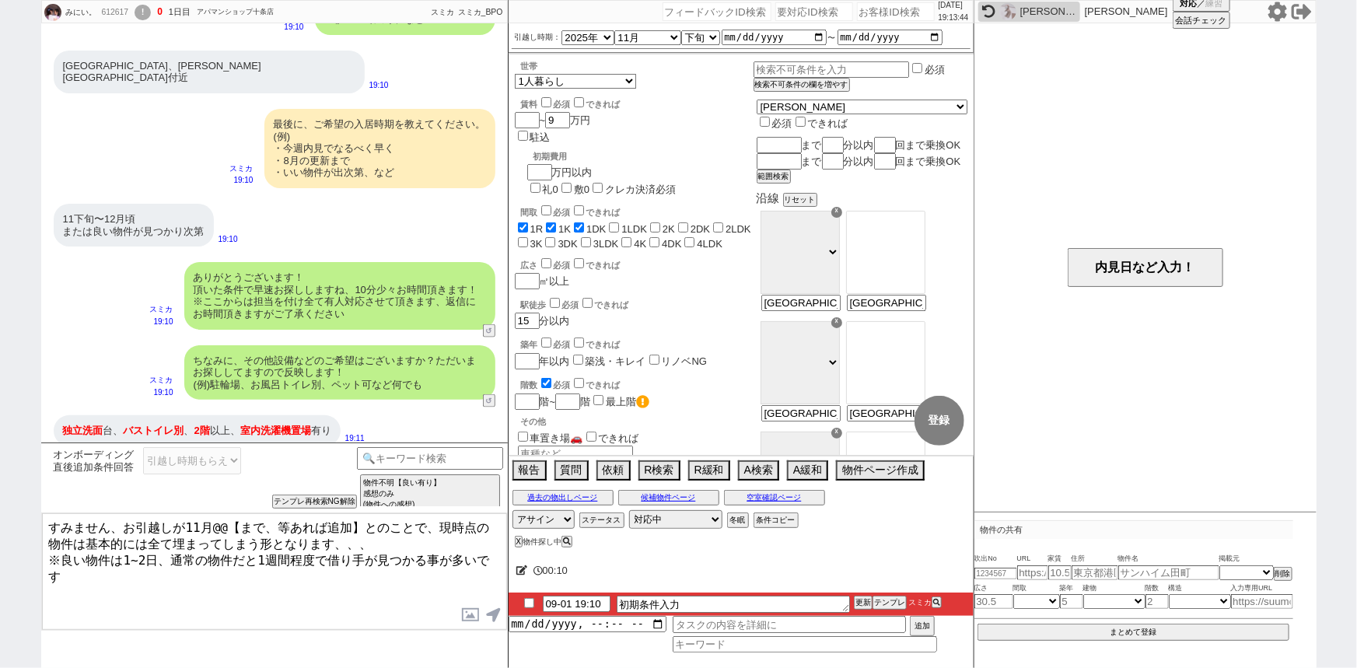
drag, startPoint x: 362, startPoint y: 529, endPoint x: 214, endPoint y: 519, distance: 148.1
click at [214, 519] on textarea "すみません、お引越しが11月@@【まで、等あれば追加】とのことで、現時点の物件は基本的には全て埋まってしまう形となります、、、 ※良い物件は1~2日、通常の物…" at bounding box center [274, 571] width 465 height 117
type textarea "すみません、お引越しが11月下旬～12月頃とのことで、現時点の物件は基本的には全て埋まってしまう形となります、、、 ※良い物件は1~2日、通常の物件だと1週間…"
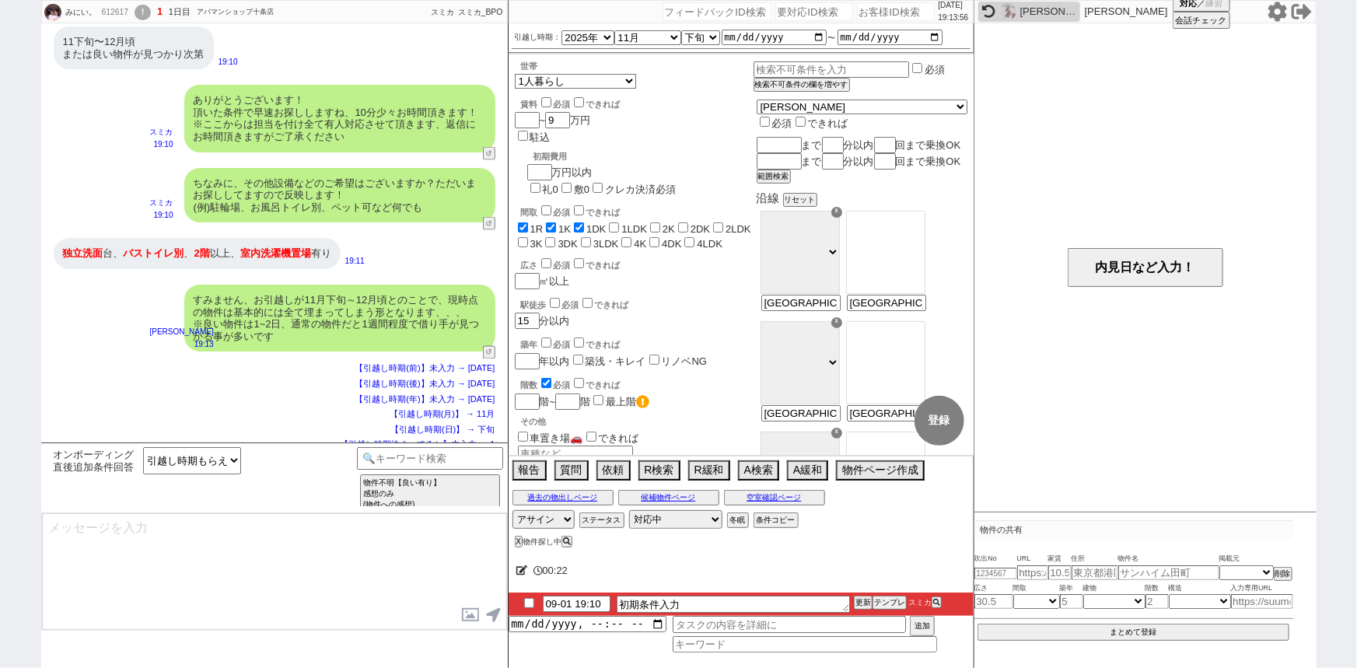
type textarea "ご希望のスケジュールが圏内に入り次第、改めて物件をご紹介させてください！ 一旦お待たせする形にはなりますが、どうぞよろしくお願いいたします。 ※メールの自動配…"
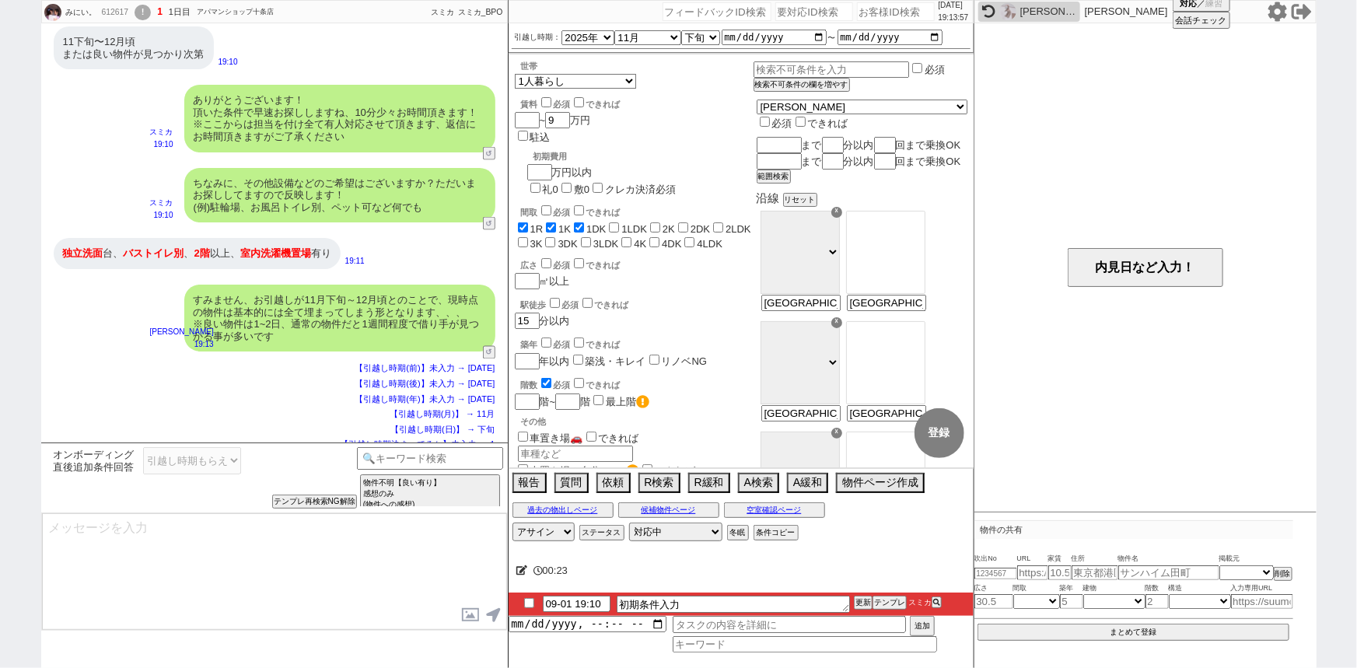
scroll to position [1200, 0]
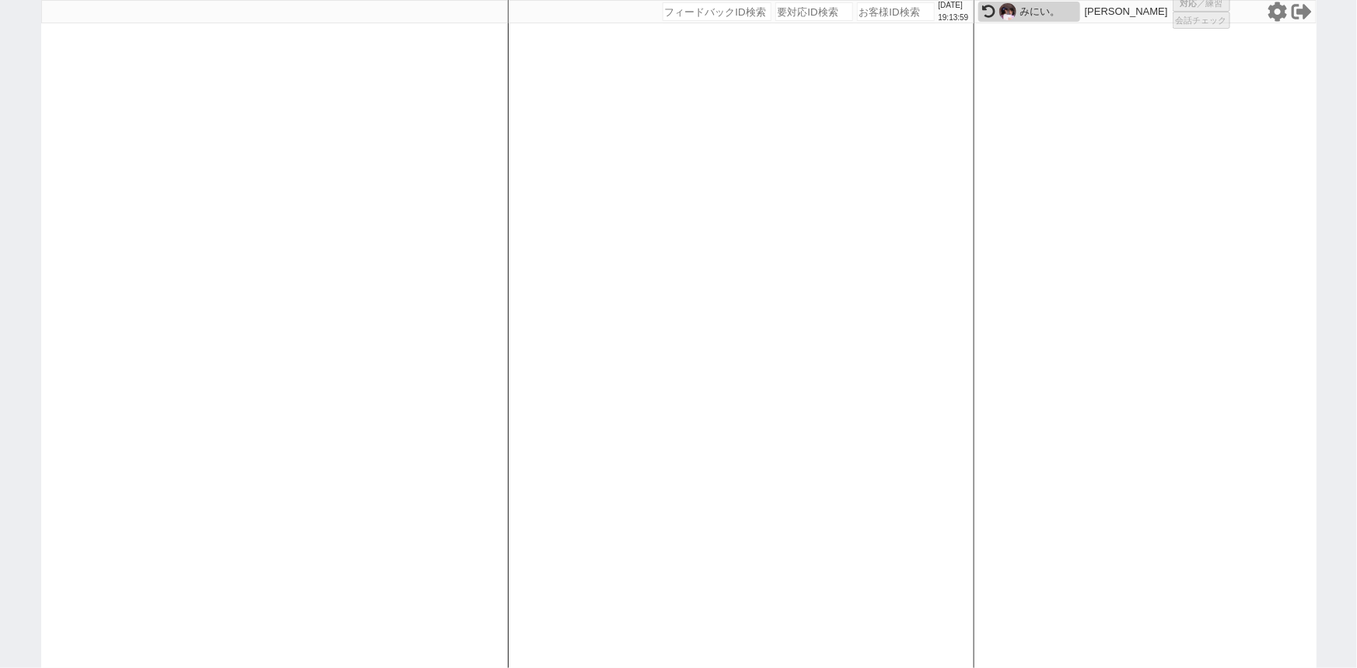
select select
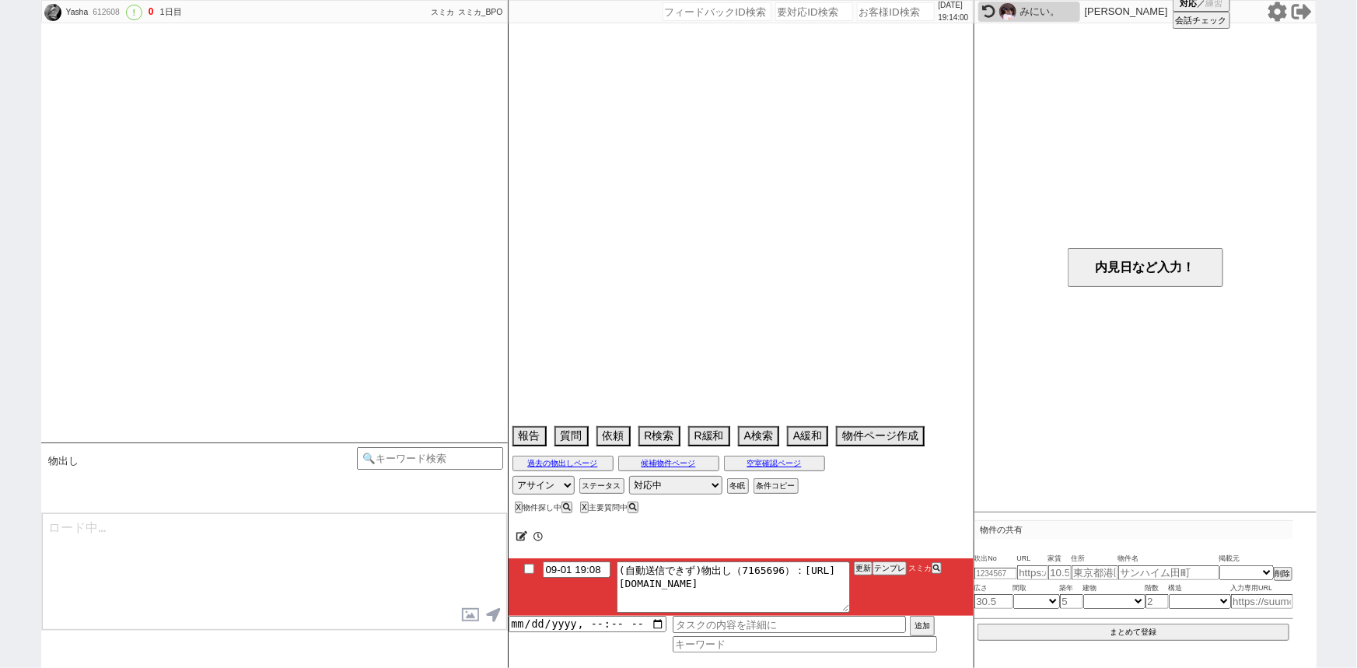
scroll to position [1499, 0]
select select "15"
select select "0"
select select "23"
select select "750"
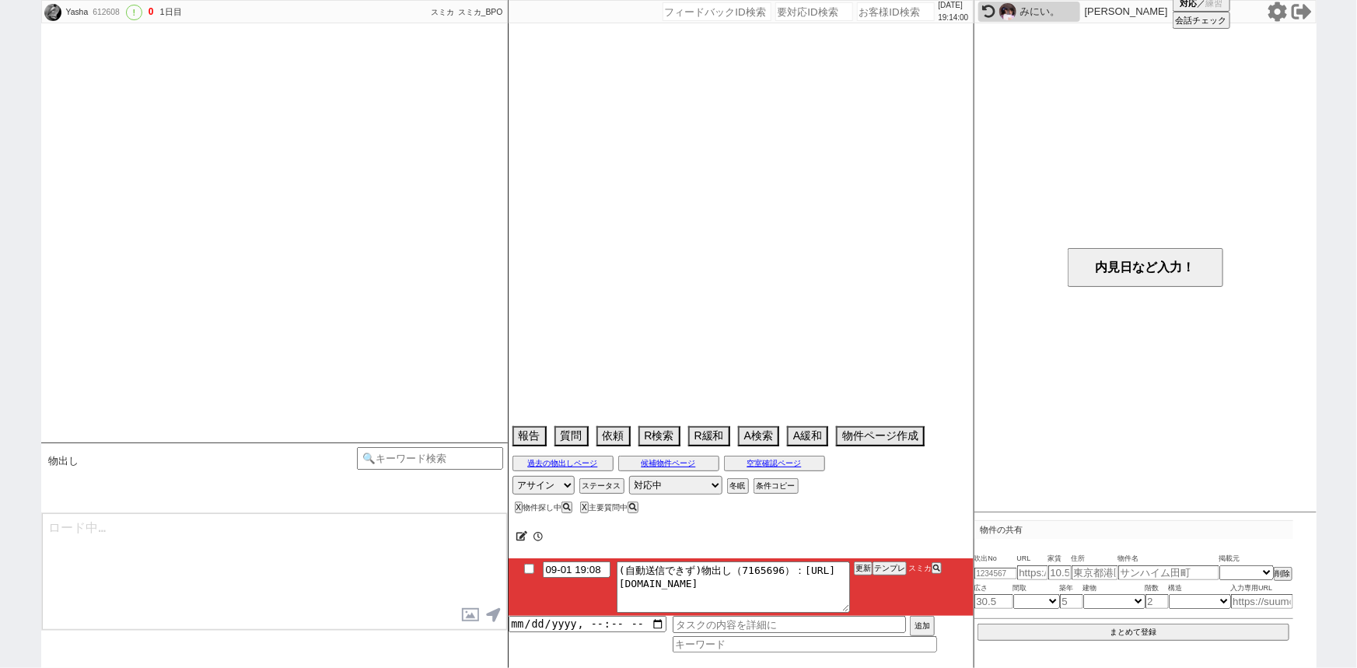
select select "57"
select select "1410"
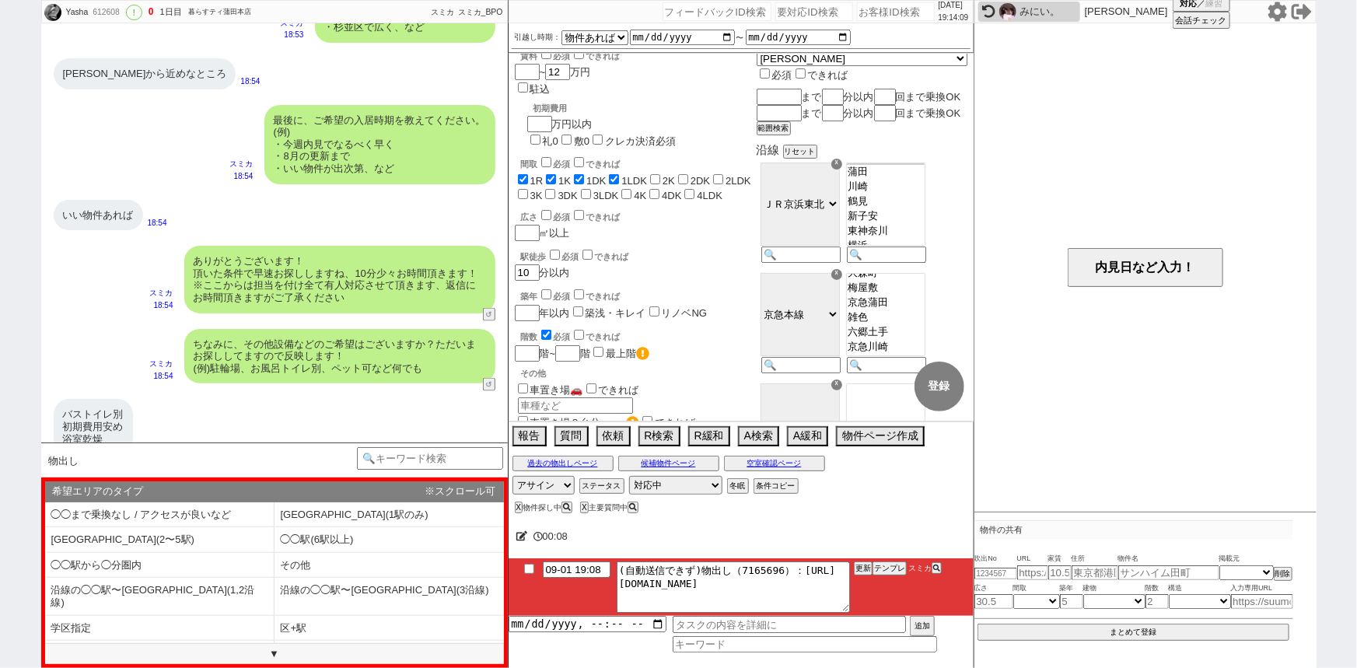
scroll to position [142, 0]
click at [178, 538] on li "[GEOGRAPHIC_DATA](2〜5駅)" at bounding box center [159, 540] width 229 height 26
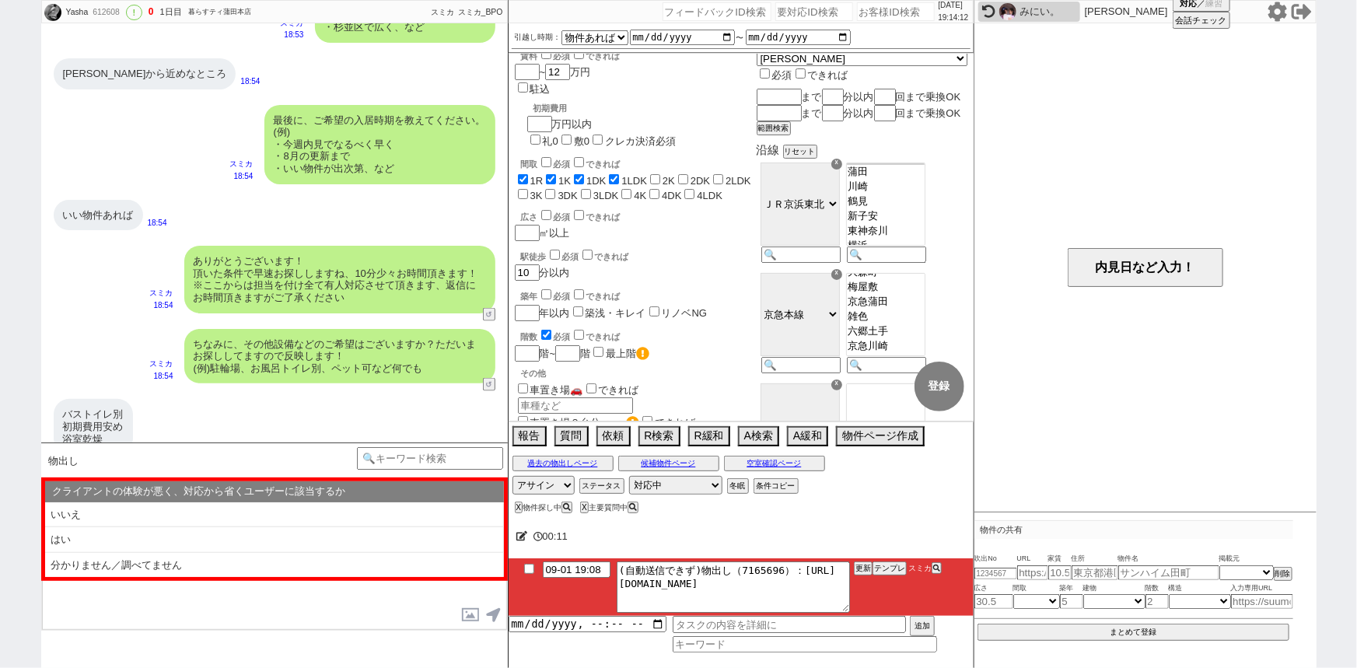
scroll to position [0, 0]
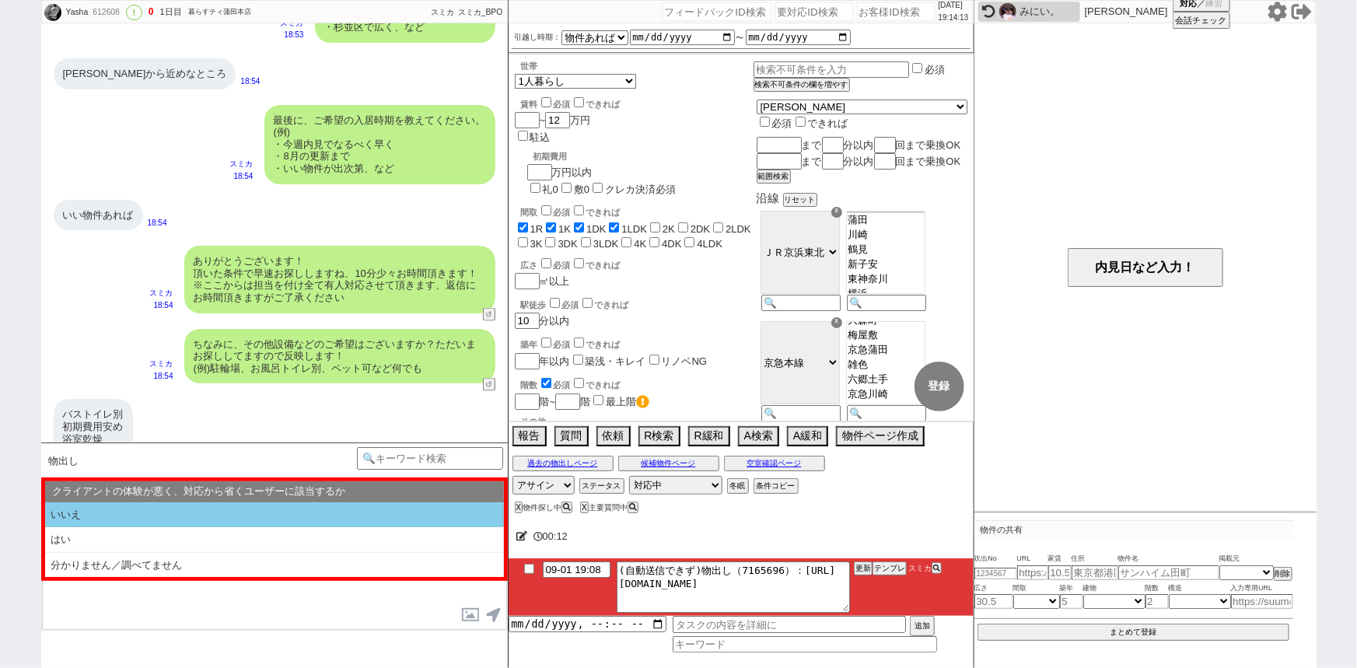
click at [184, 505] on li "いいえ" at bounding box center [274, 515] width 459 height 26
select select "[GEOGRAPHIC_DATA](2〜5駅)"
select select "いいえ"
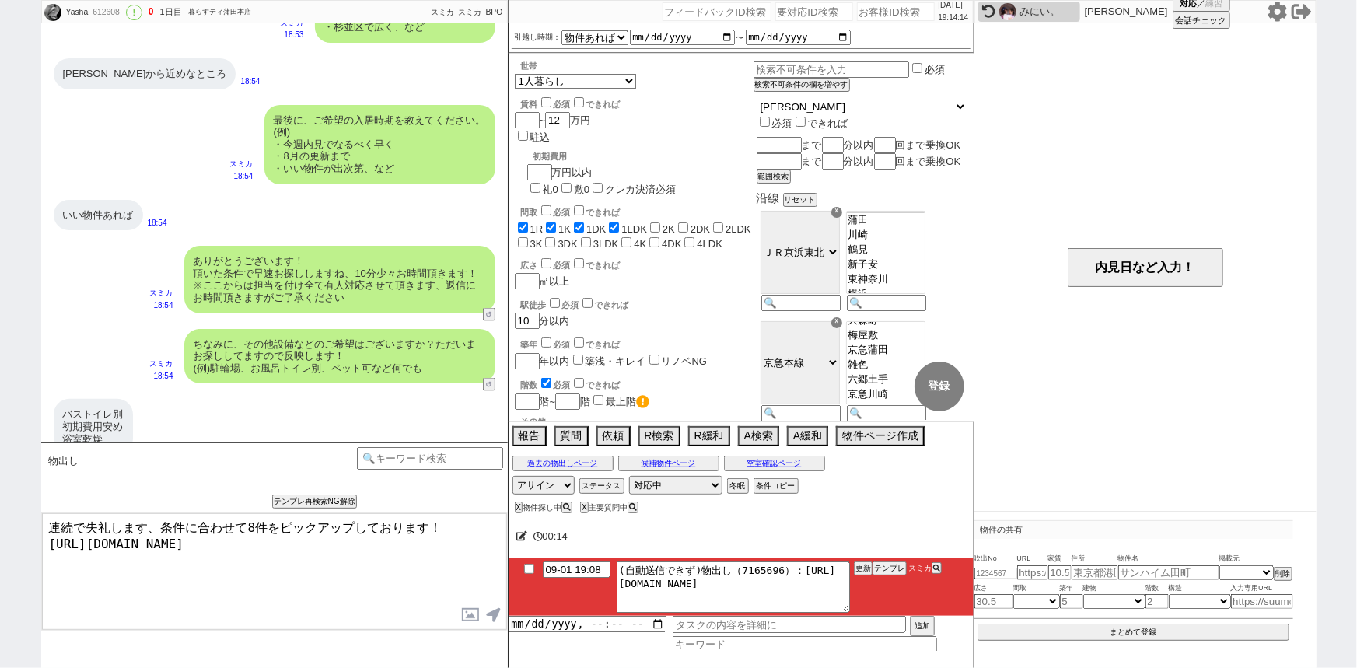
type textarea "連続で失礼します、条件に合わせて8件をピックアップしております！ https://tools.sumika.live/pages/x04a2hu"
checkbox input "true"
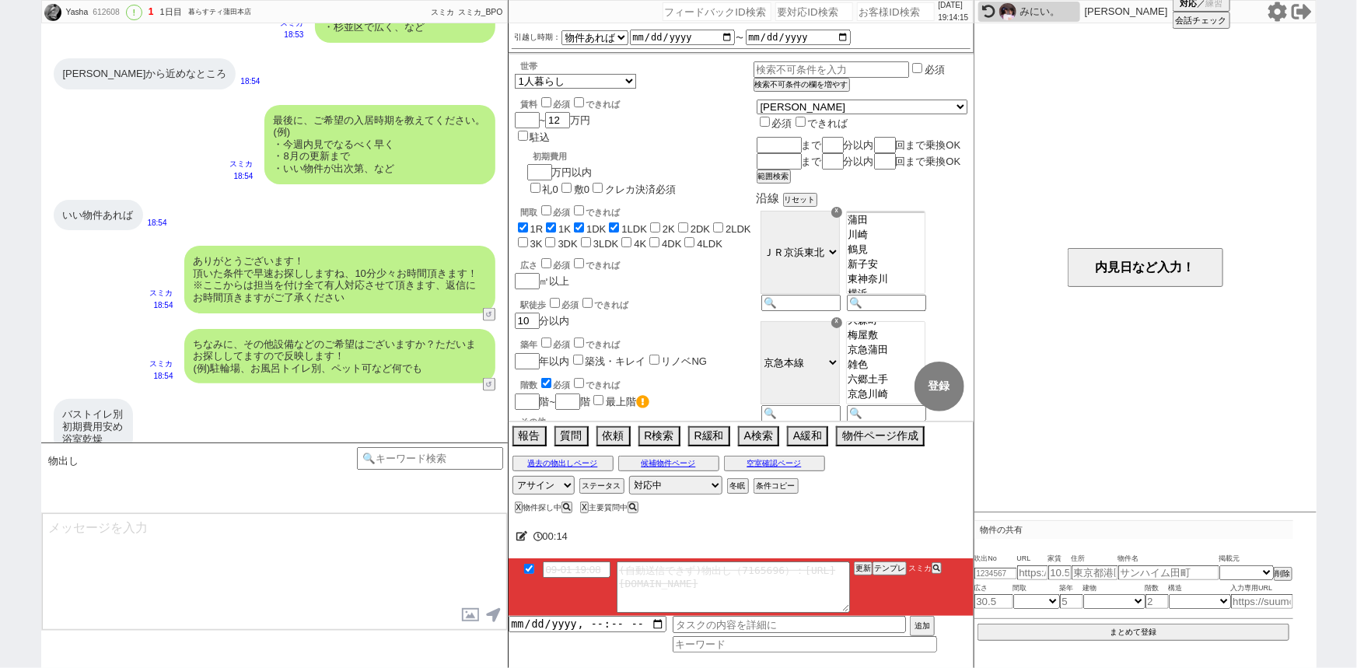
scroll to position [1570, 0]
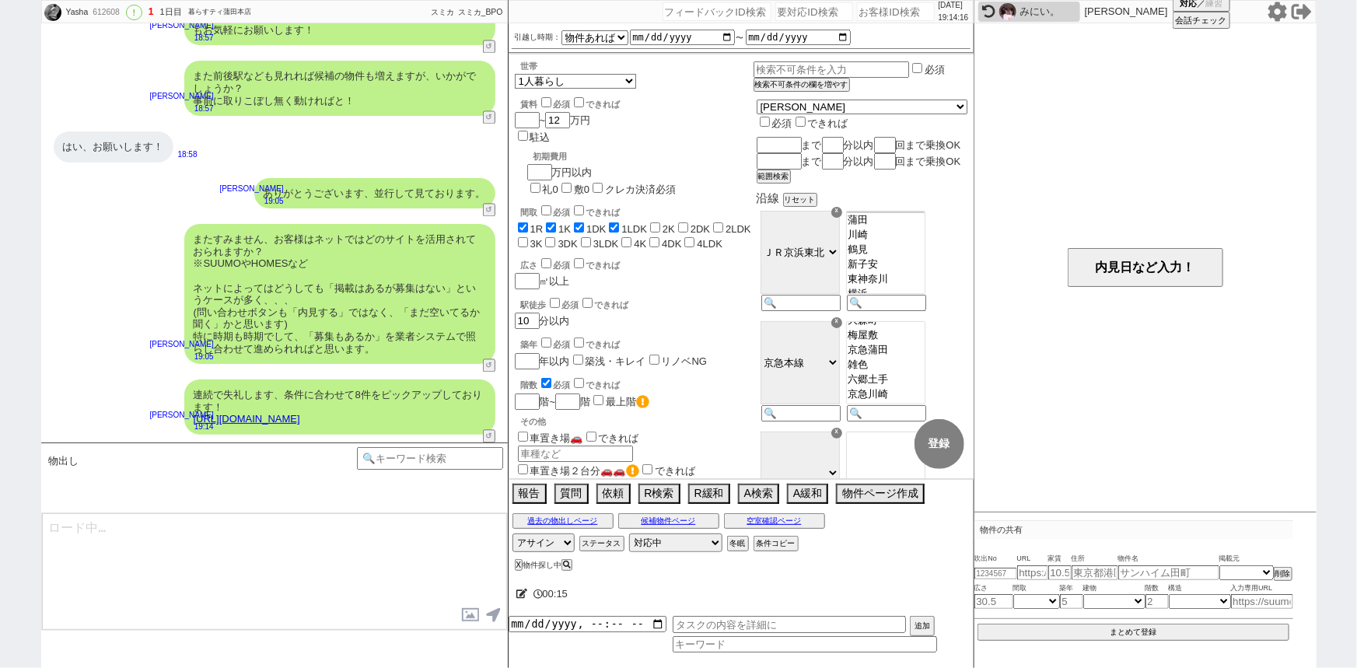
type textarea "イメージに近い物件はございますか？ ご感想いただき、すぐにまた洗い出してまいります！ ※自動応答ではなく直接ご紹介します！"
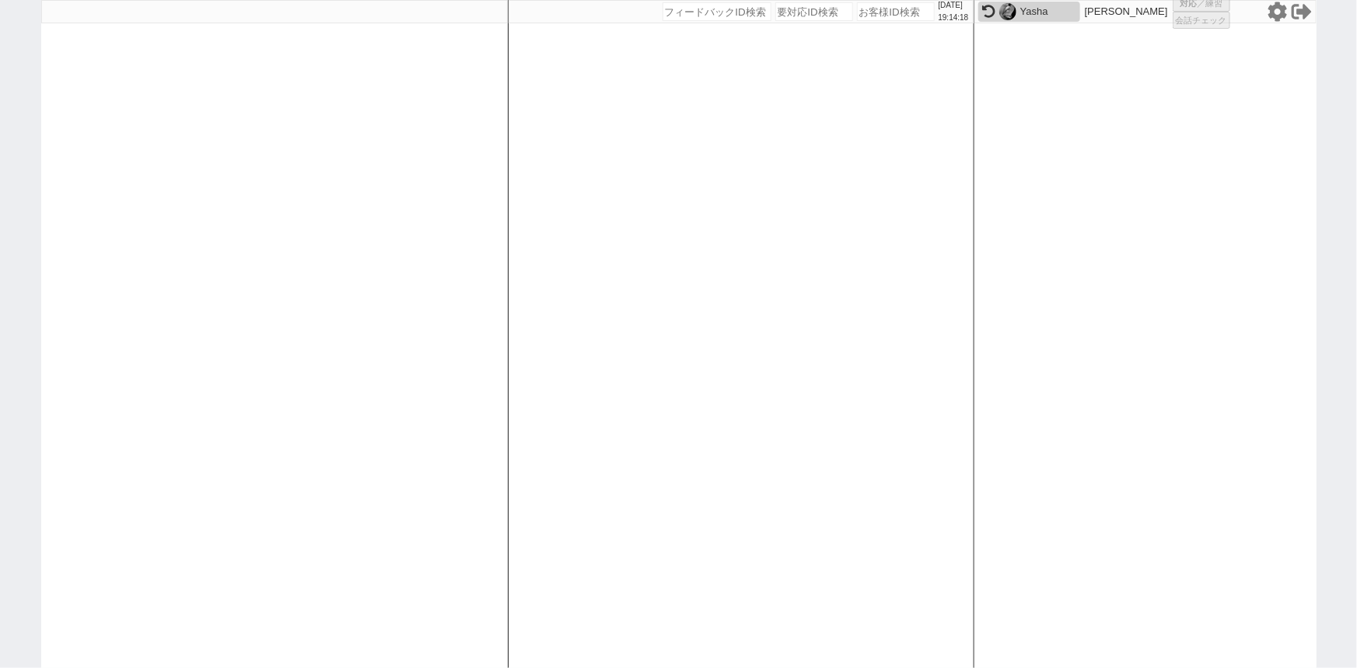
select select "1"
select select "2"
select select "5"
select select
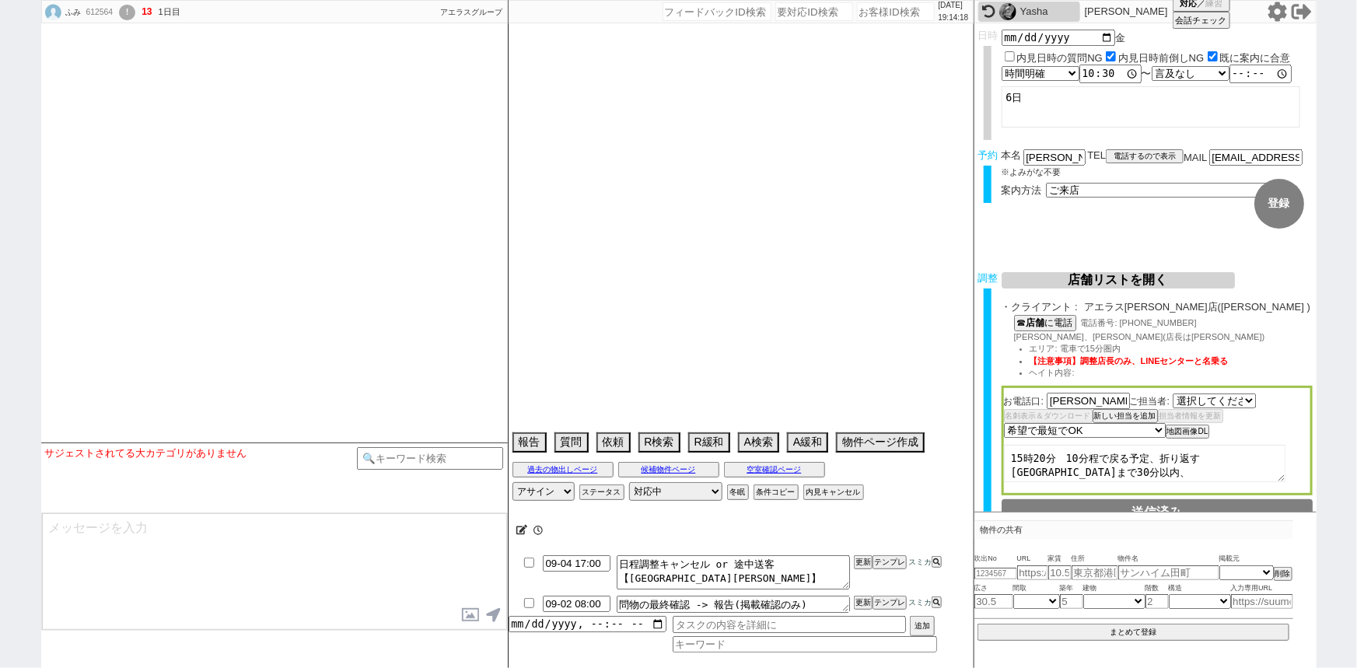
select select "[DATE]"
select select
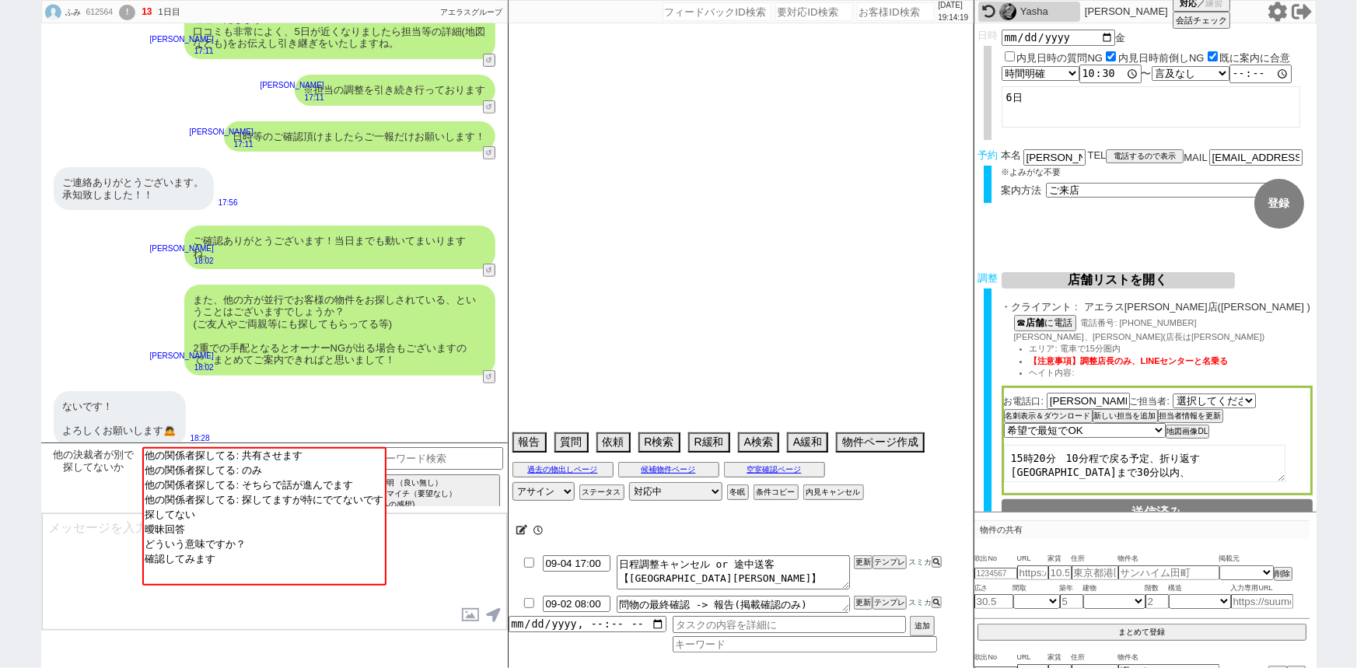
select select "2025"
select select "9"
select select "36"
select select "0"
select select "14"
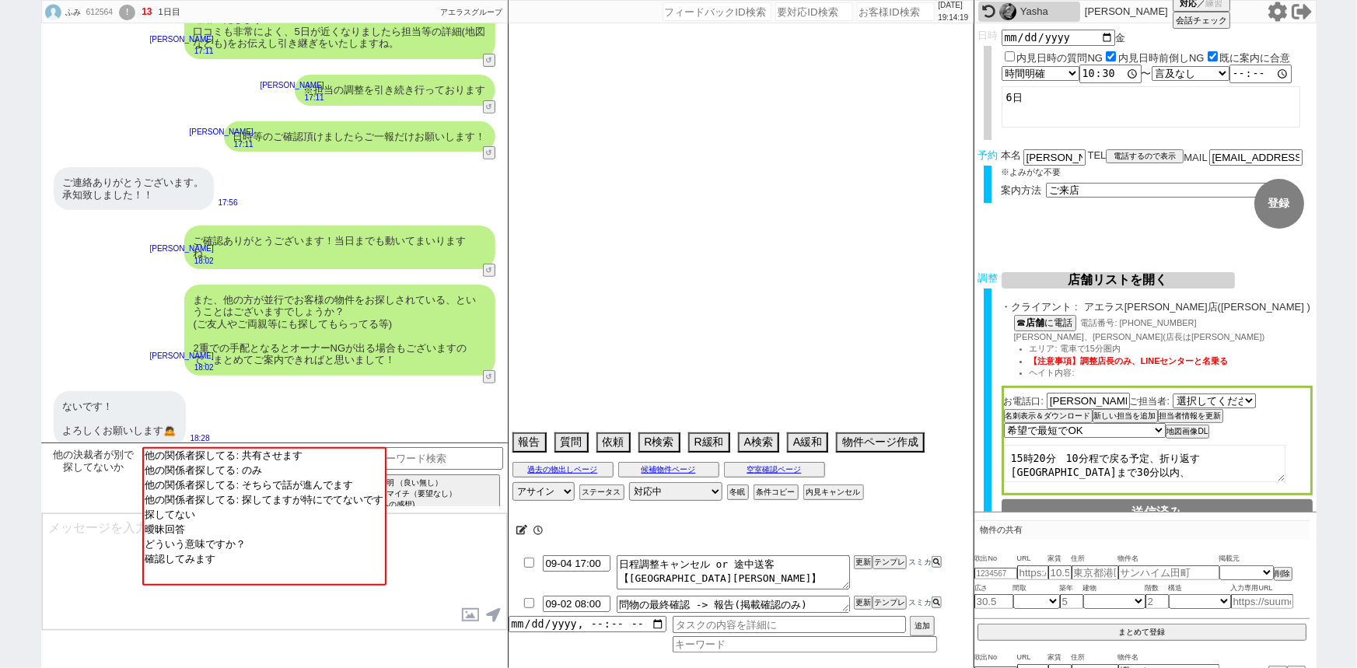
select select "75"
select select "[DATE]"
select select "62"
select select "23"
select select "731"
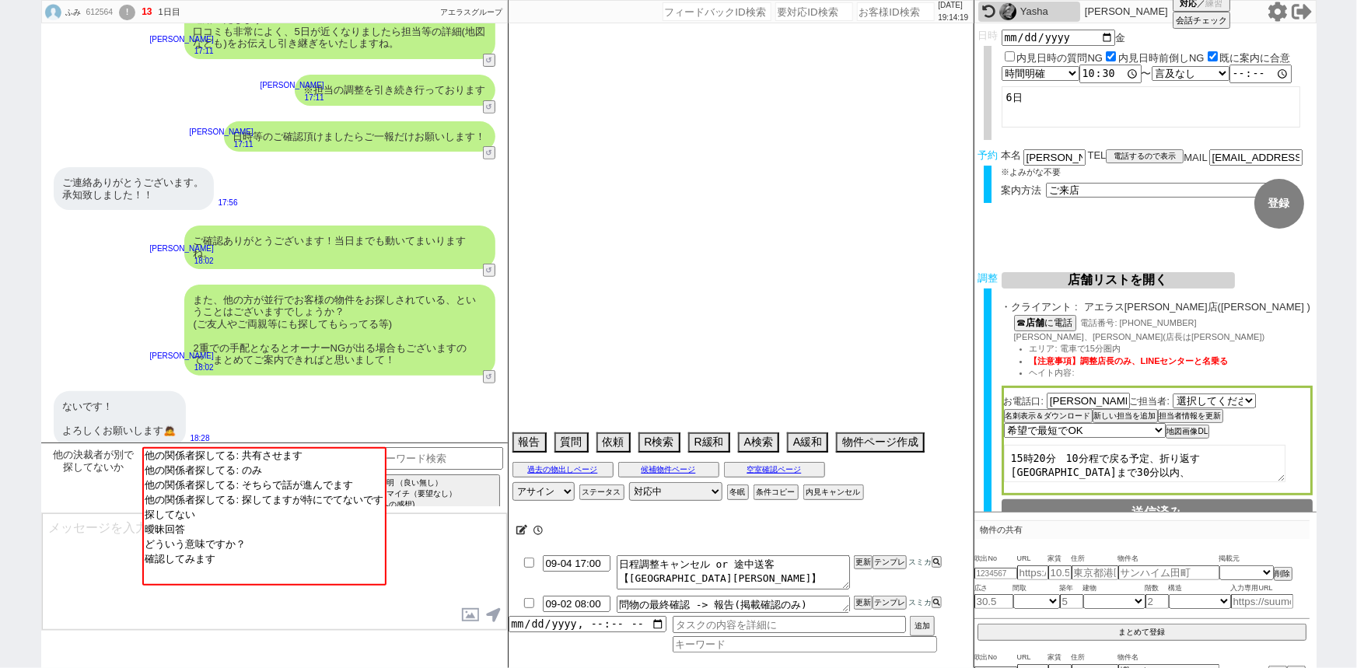
select select "63"
select select "59"
select select "60"
select select "819"
select select "64"
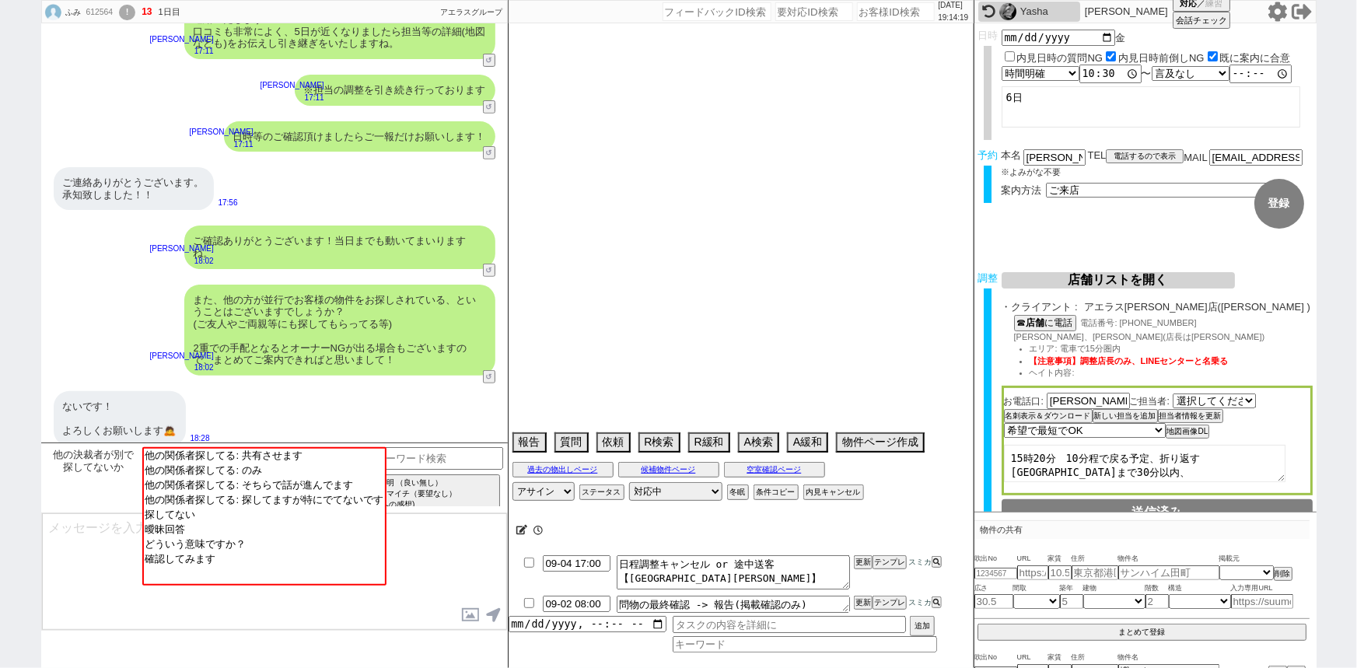
select select "[DATE]"
select select "69"
select select "71"
select select "70"
select select "1685"
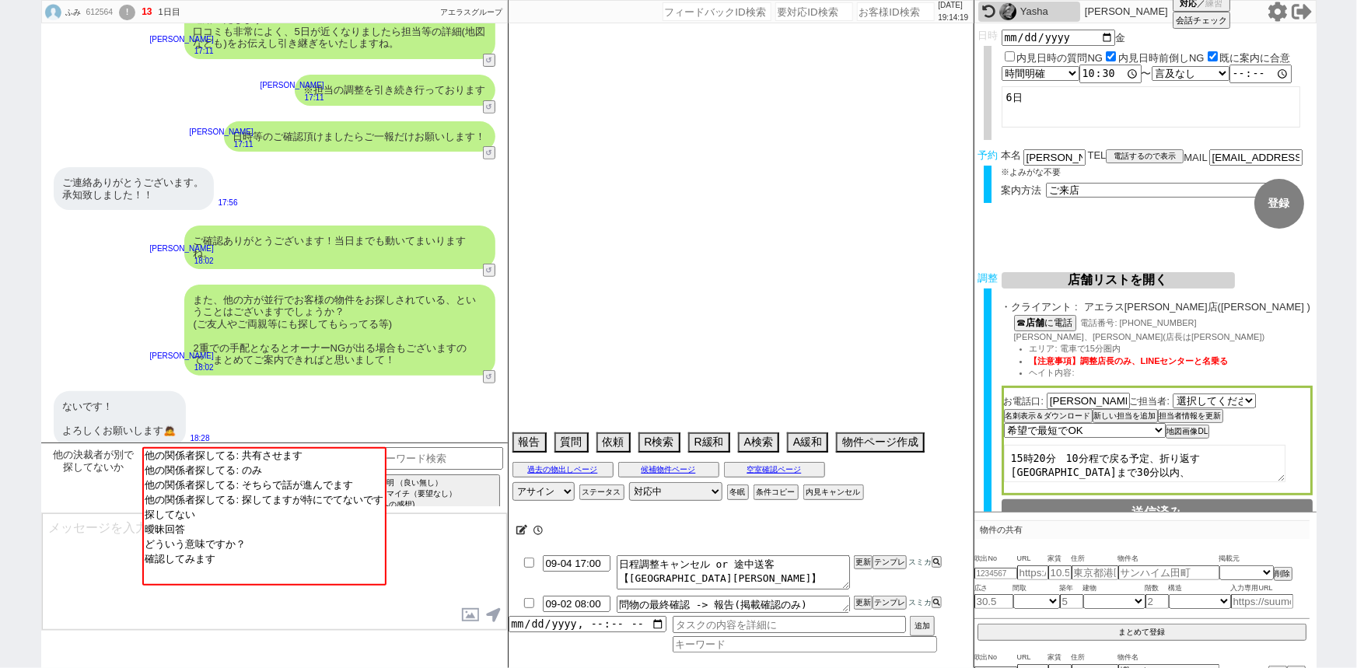
select select "65"
select select "[DATE]"
select select "66"
select select "67"
select select "74"
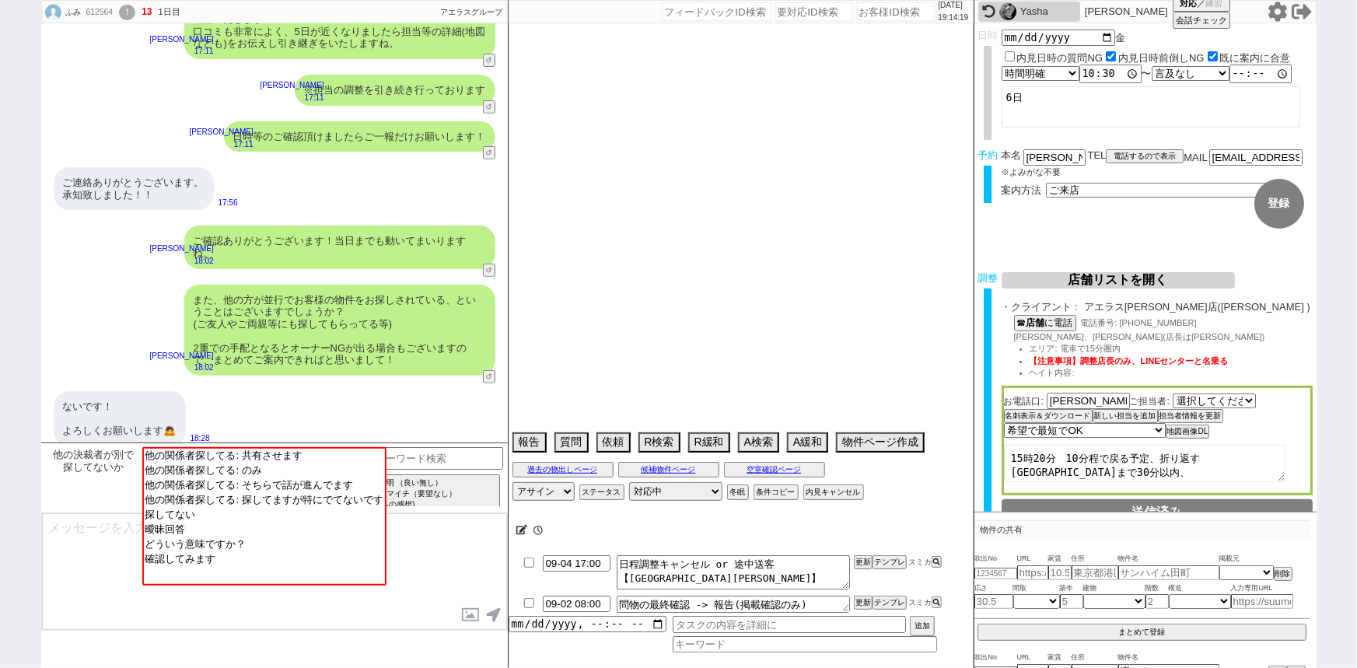
select select "7"
select select "25"
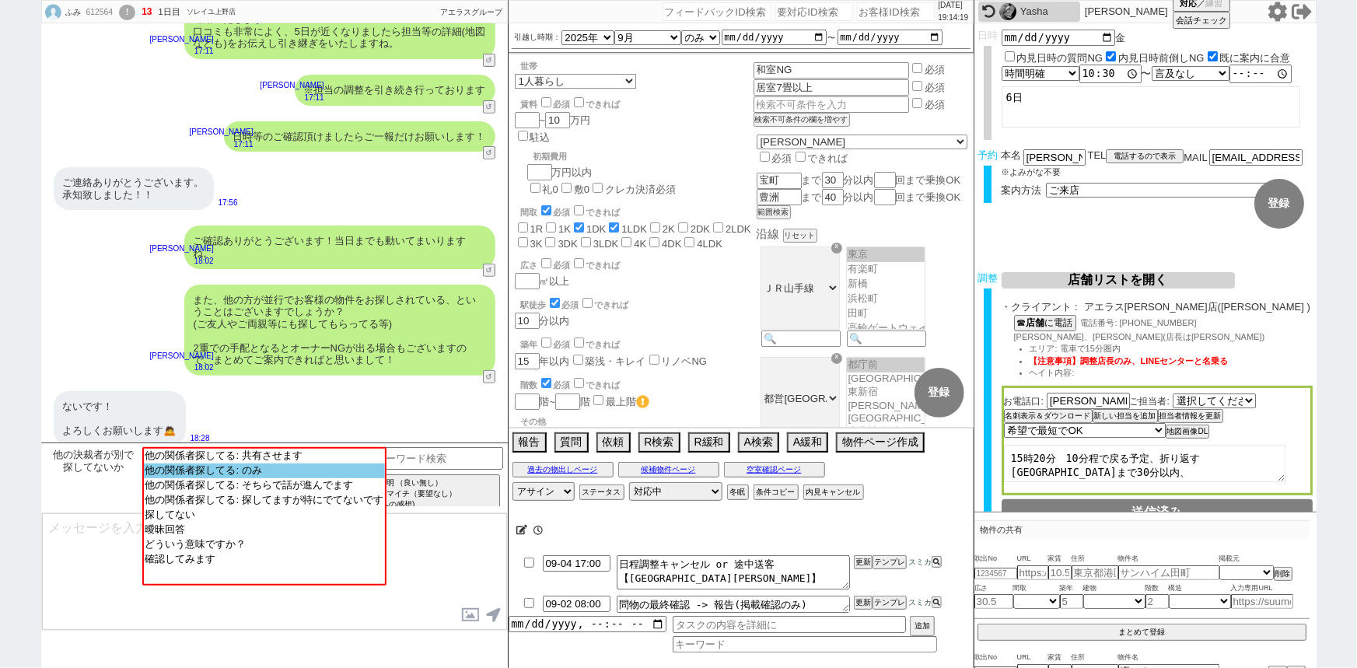
scroll to position [43, 0]
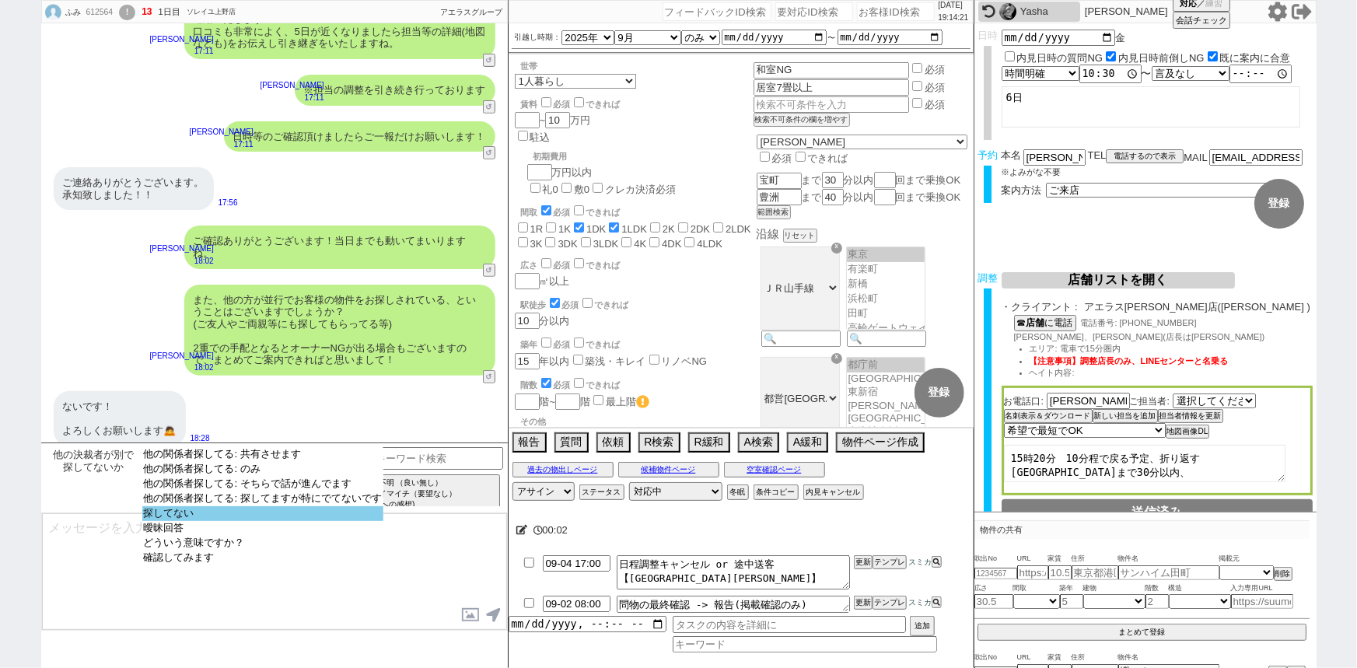
click at [240, 521] on option "探してない" at bounding box center [262, 528] width 241 height 15
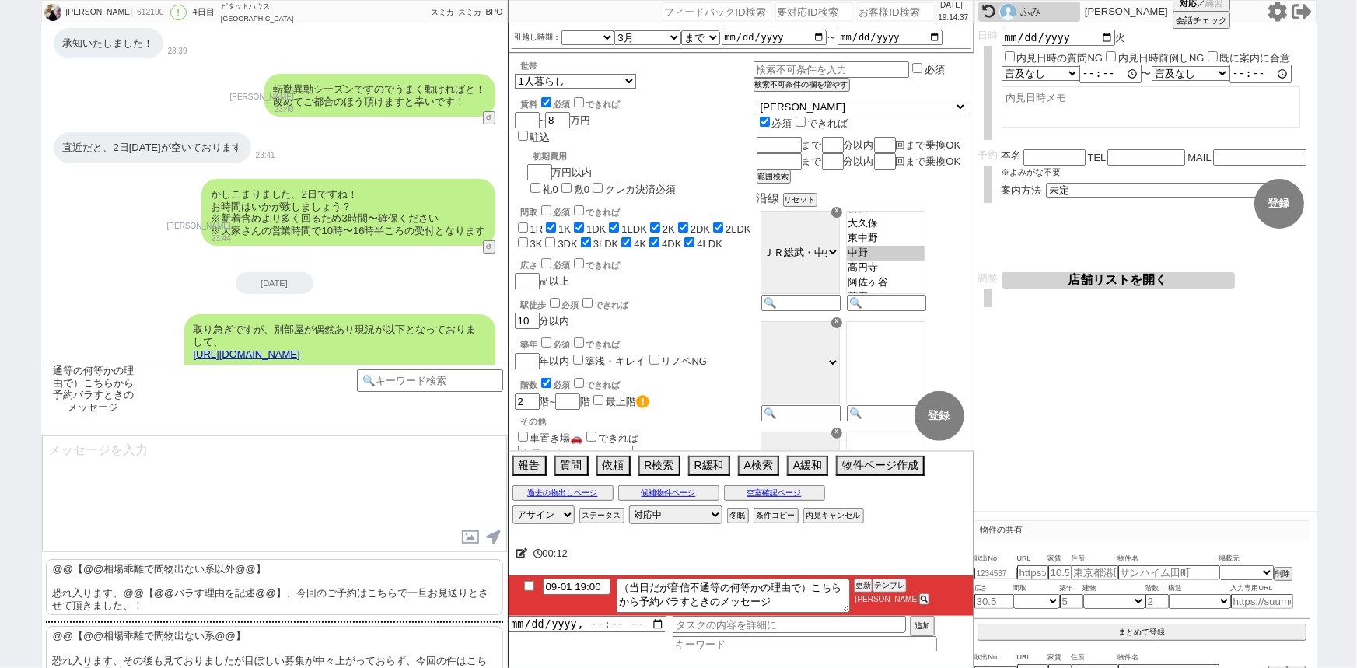
scroll to position [6039, 0]
click at [224, 585] on p "@@【@@相場乖離で問物出ない系以外@@】 恐れ入ります、@@【@@バラす理由を記述@@】、今回のご予約はこちらで一旦お見送りとさせて頂きました、！" at bounding box center [274, 587] width 457 height 56
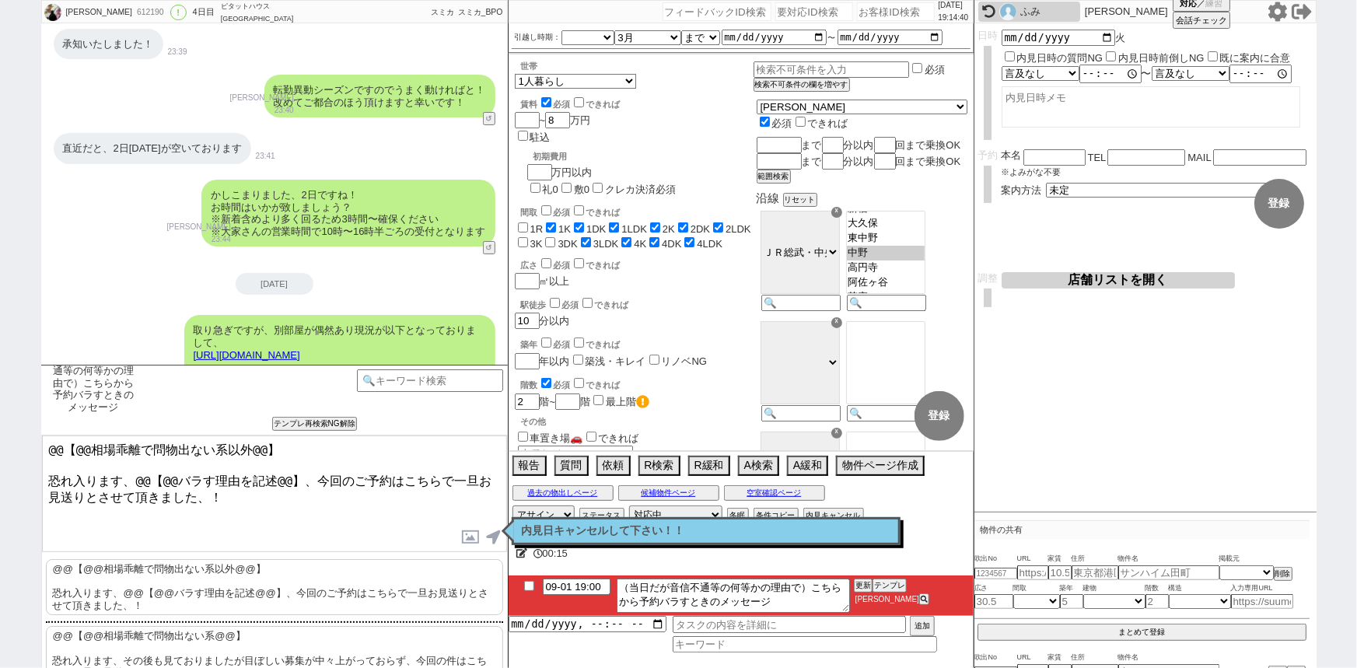
drag, startPoint x: 46, startPoint y: 467, endPoint x: 19, endPoint y: 395, distance: 76.5
click at [19, 395] on div "野口 愛由 612190 ! 0 4日目 ピタットハウス 阿佐ヶ谷店 冬眠中 自社客 スミカ スミカ_BPO チャット全表示 2025-08-29 ようこそL…" at bounding box center [678, 334] width 1357 height 668
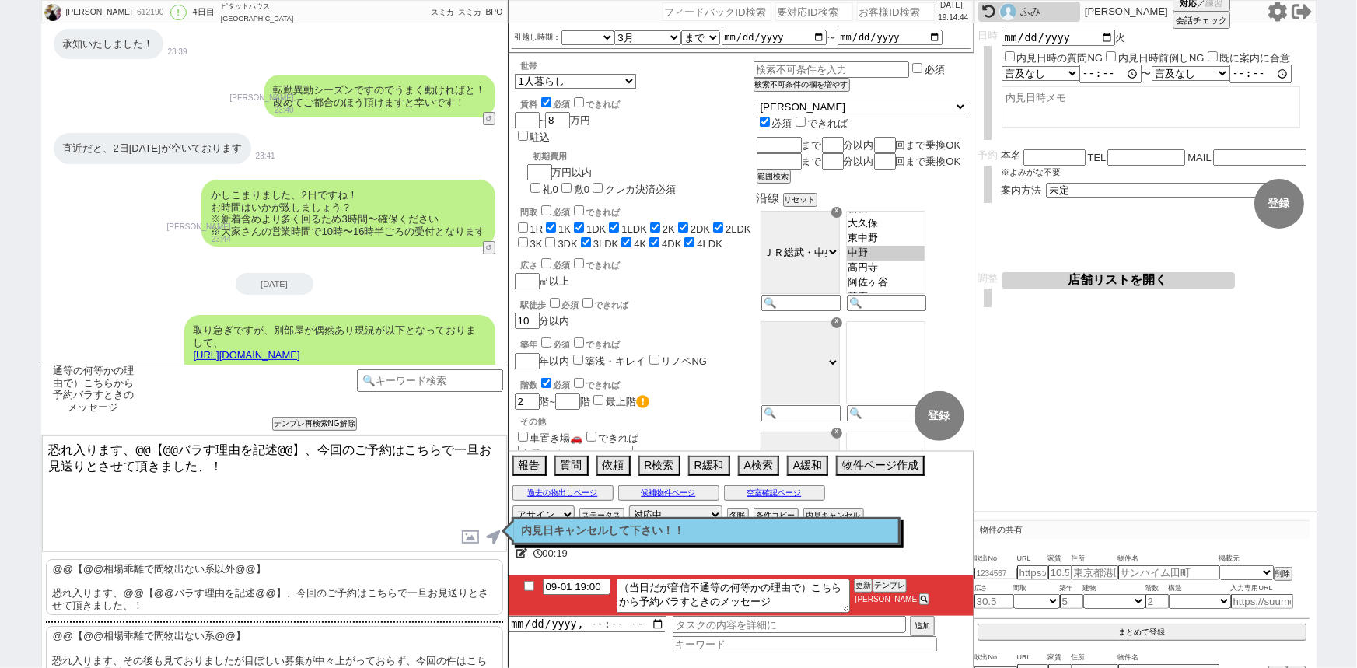
drag, startPoint x: 293, startPoint y: 448, endPoint x: 132, endPoint y: 432, distance: 161.8
click at [132, 432] on div "（当日だが音信不通等の何等かの理由で）こちらから予約バラすときのメッセージ チャンネルサービス名 !=アエラスグループ&&!=グランデ&&!=アットホーム チ…" at bounding box center [274, 516] width 467 height 303
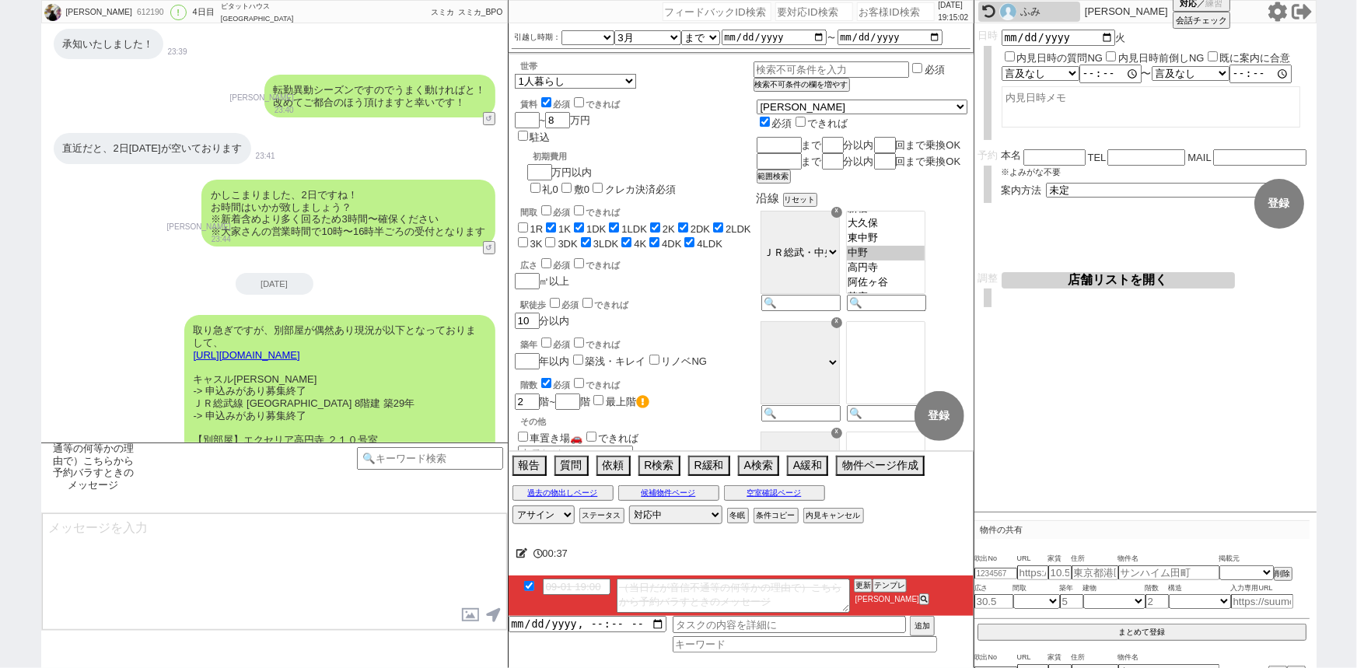
scroll to position [6825, 0]
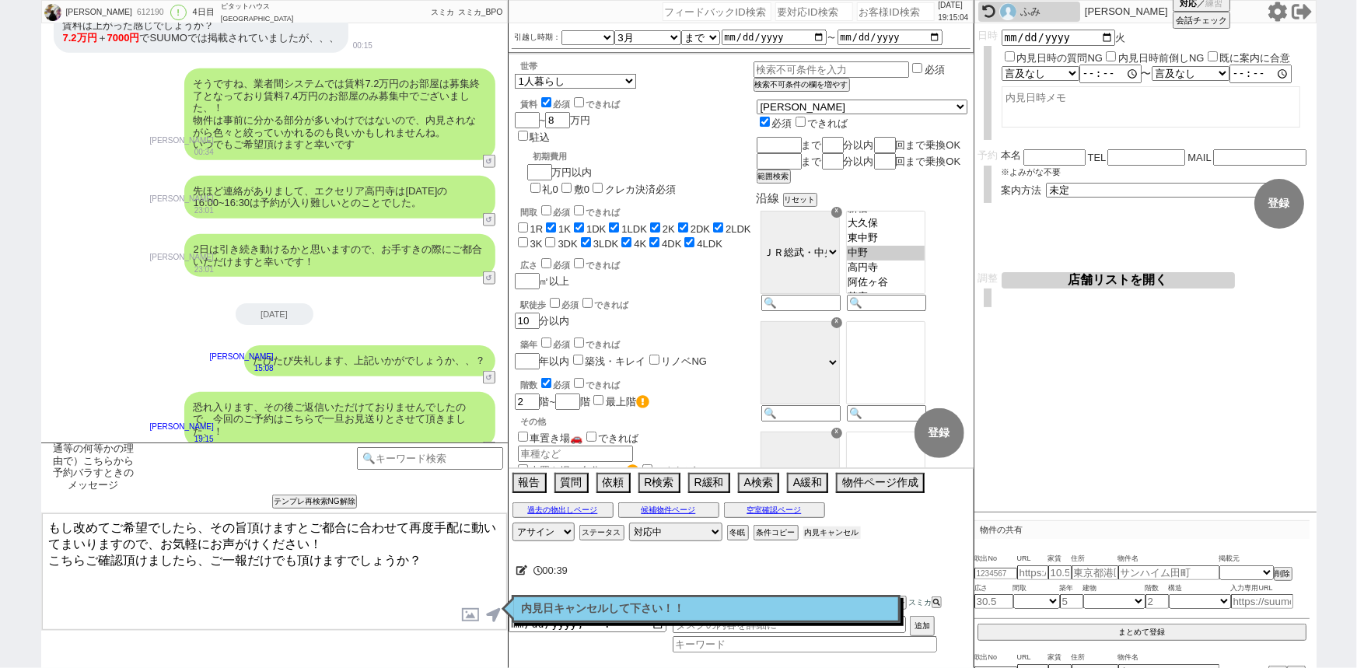
click at [837, 530] on button "内見キャンセル" at bounding box center [832, 532] width 58 height 12
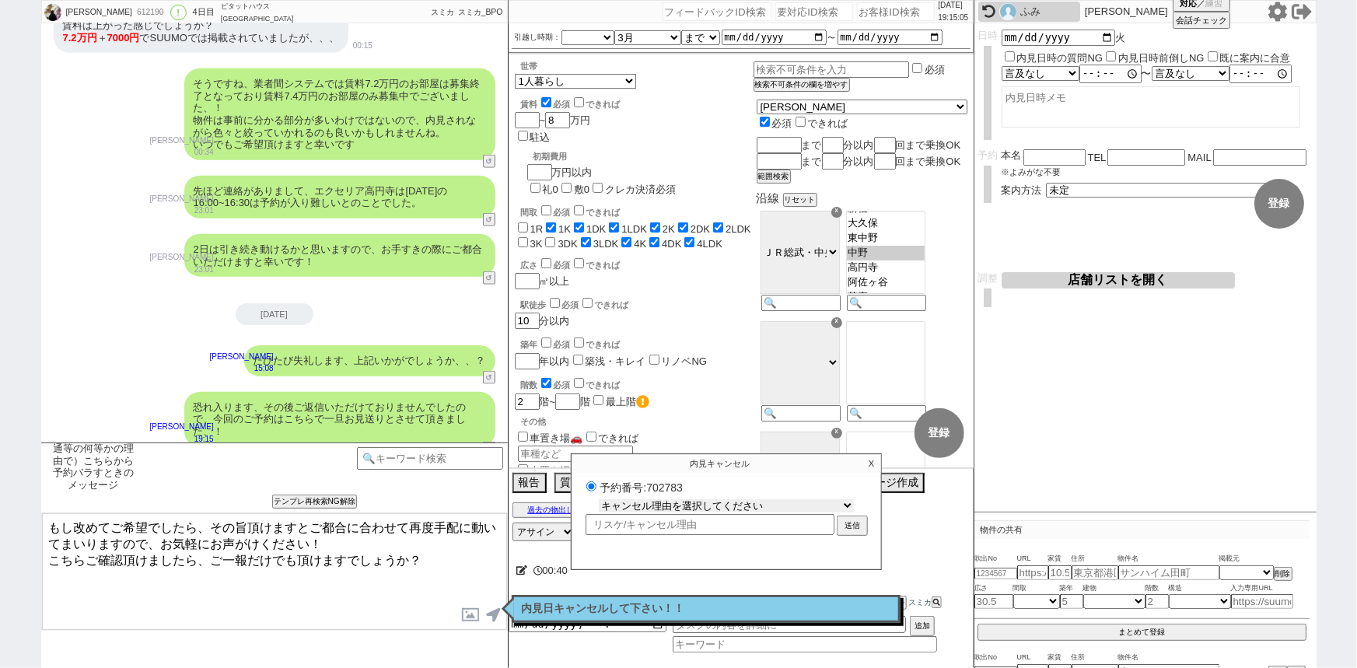
click at [753, 501] on select "キャンセル理由を選択してください 希望物件が出なかった 希望物件が見れなかった 返信がこなくなった 他決(日程調整前) 引越し自体消滅(日程調整前) 都合が変…" at bounding box center [726, 505] width 255 height 13
click at [599, 500] on select "キャンセル理由を選択してください 希望物件が出なかった 希望物件が見れなかった 返信がこなくなった 他決(日程調整前) 引越し自体消滅(日程調整前) 都合が変…" at bounding box center [726, 505] width 255 height 13
click at [858, 525] on button "送信" at bounding box center [852, 527] width 28 height 17
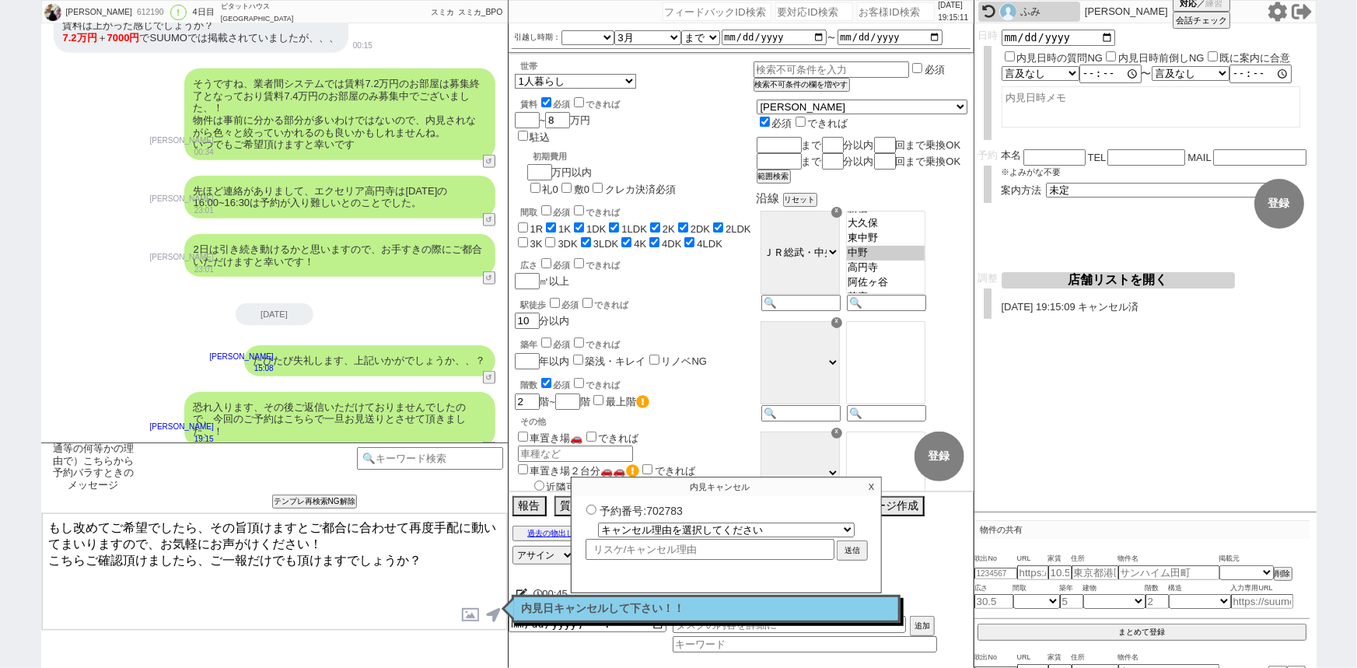
click at [309, 569] on textarea "もし改めてご希望でしたら、その旨頂けますとご都合に合わせて再度手配に動いてまいりますので、お気軽にお声がけください！ こちらご確認頂けましたら、ご一報だけでも…" at bounding box center [274, 571] width 465 height 117
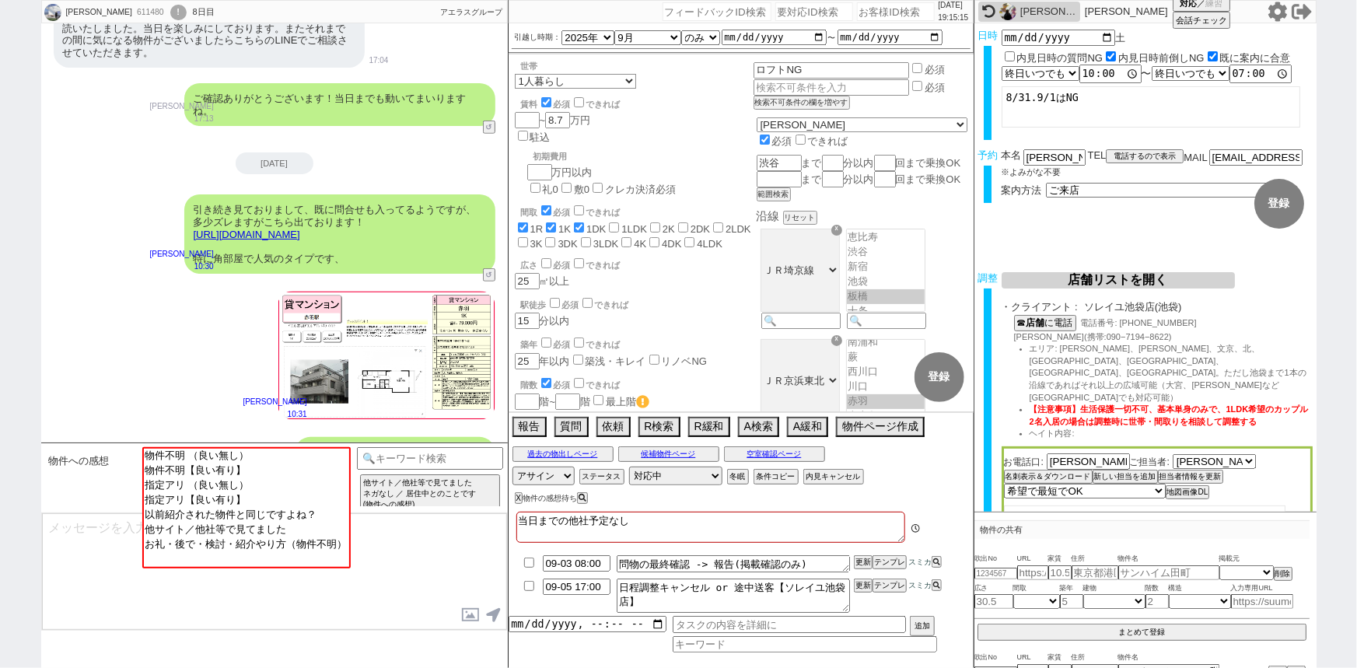
scroll to position [571, 0]
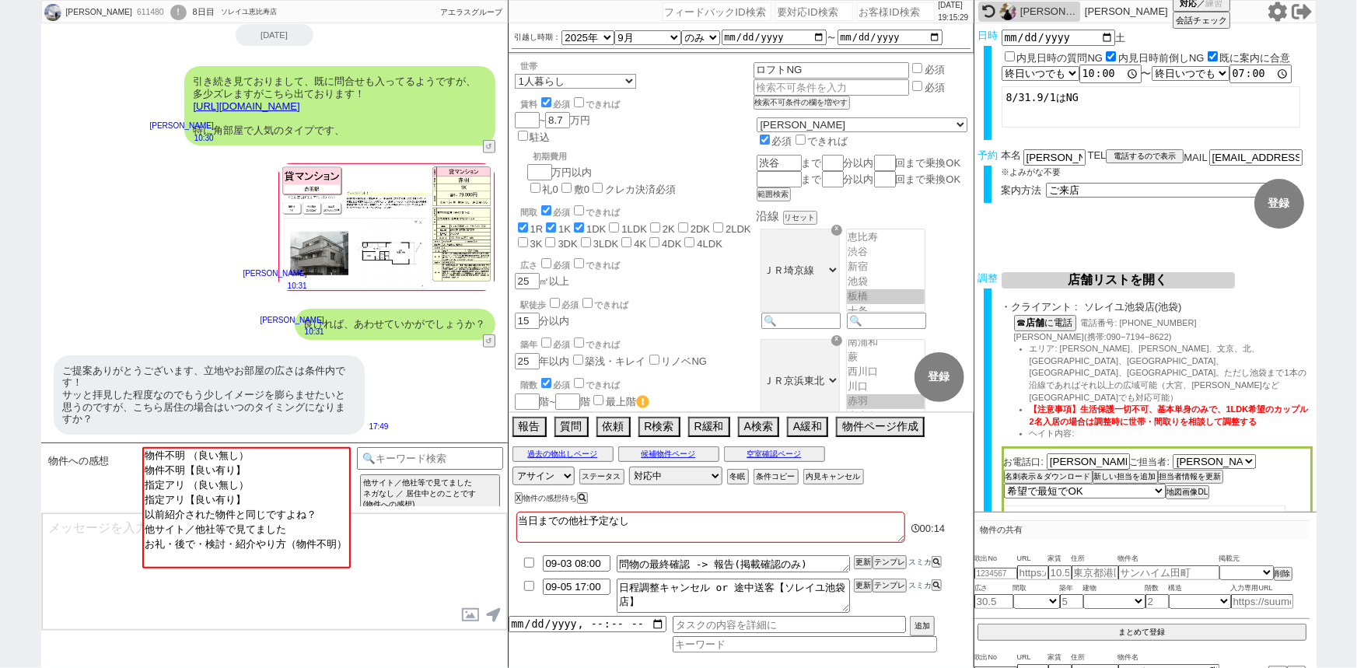
click at [857, 15] on input "number" at bounding box center [896, 11] width 78 height 19
paste input "612105"
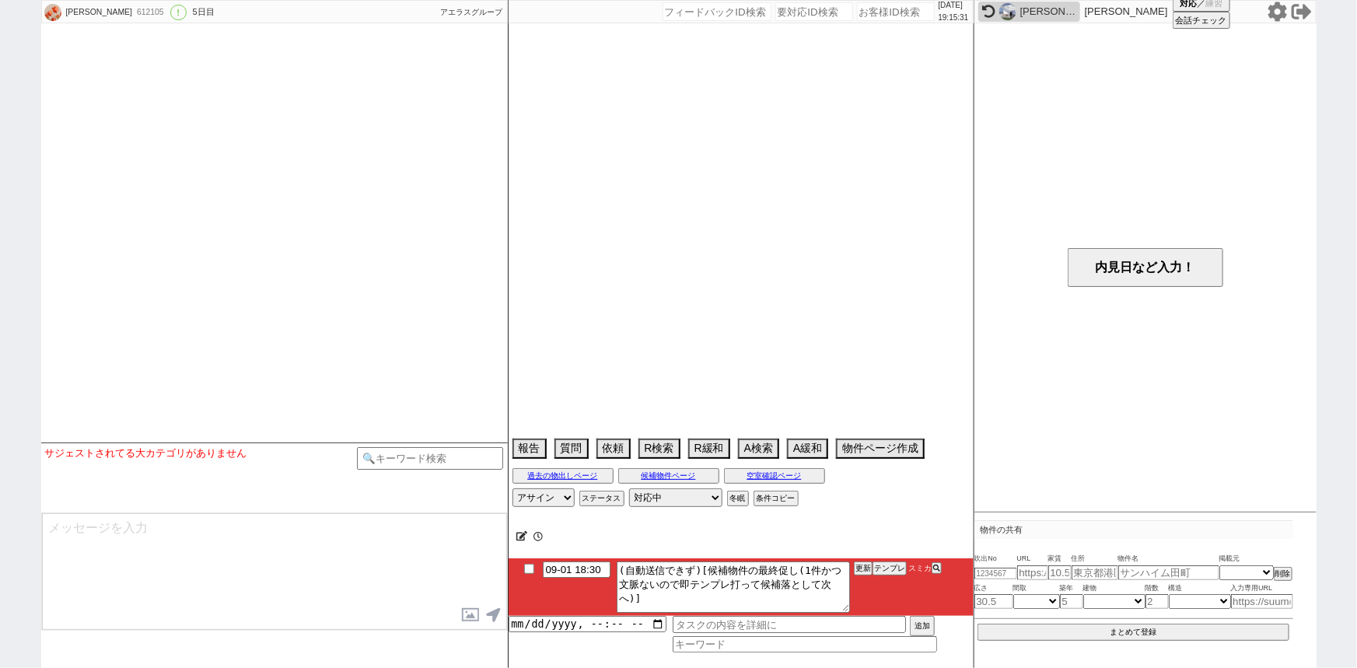
scroll to position [2092, 0]
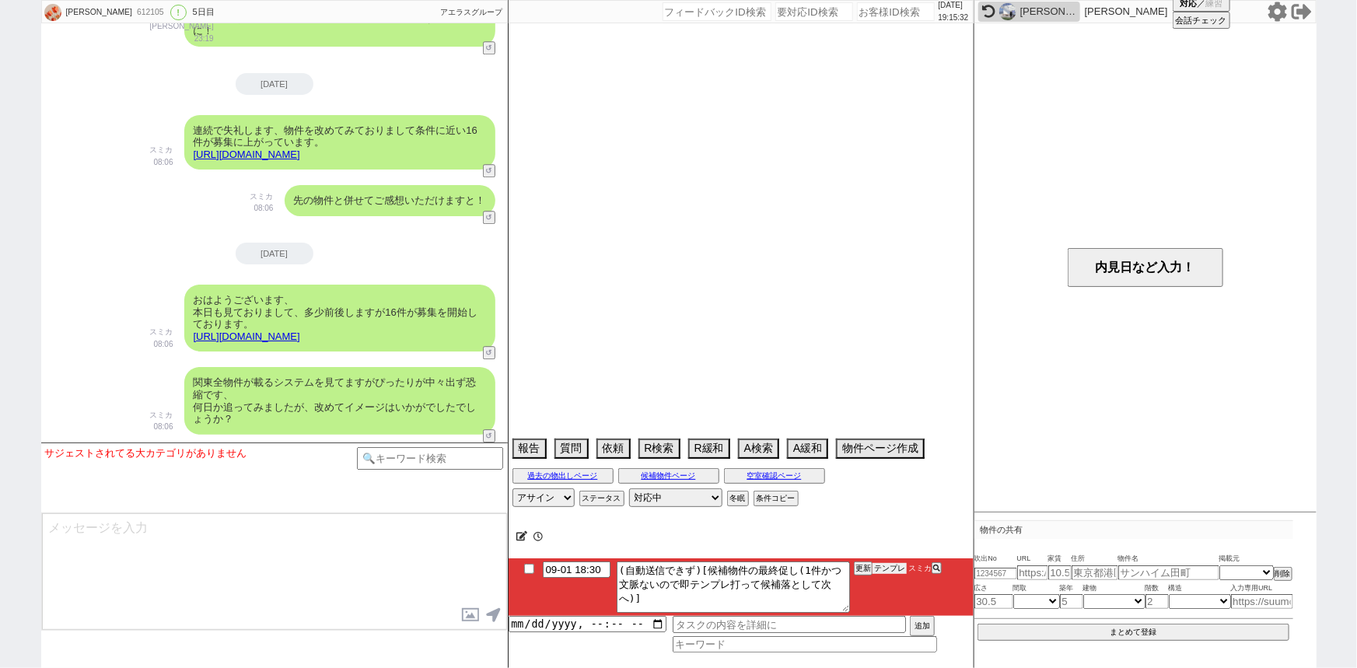
click at [884, 572] on button "テンプレ" at bounding box center [889, 568] width 34 height 11
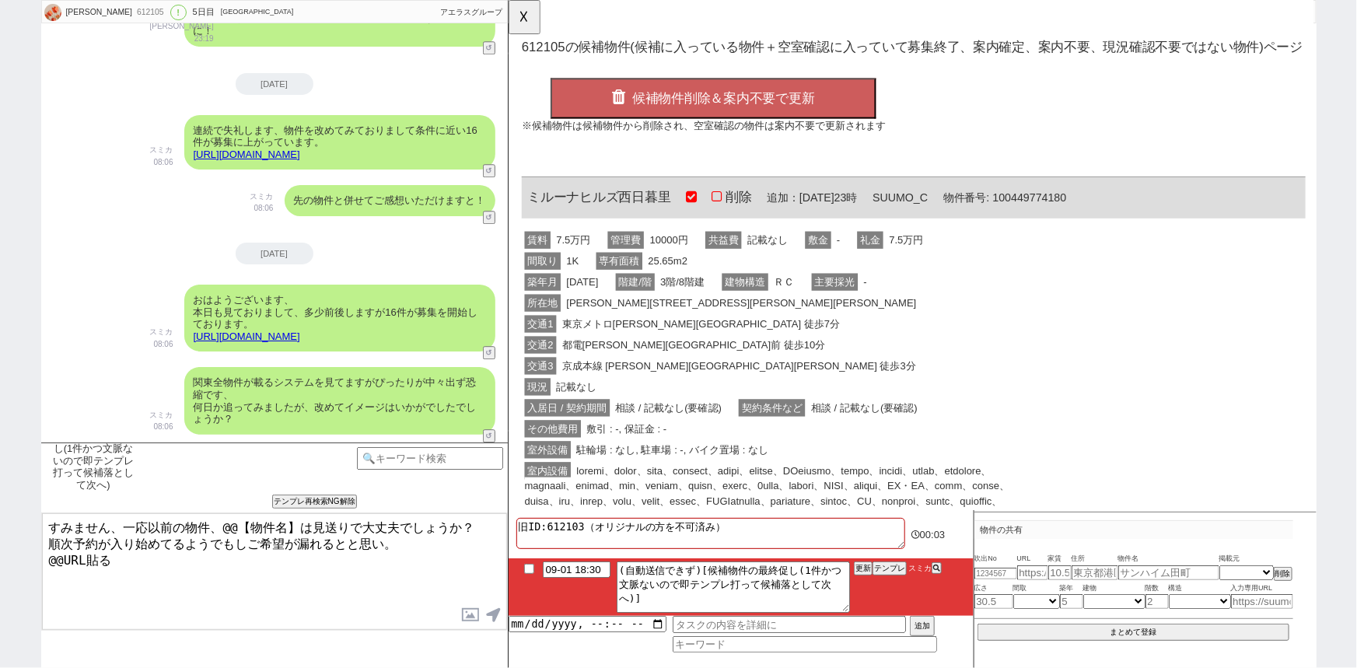
scroll to position [0, 0]
drag, startPoint x: 679, startPoint y: 207, endPoint x: 526, endPoint y: 201, distance: 153.3
click at [526, 201] on div "ミルーナヒルズ西日暮里 削除 追加：2025年08月28日23時 SUUMO_C 物件番号: 100449774180" at bounding box center [943, 213] width 843 height 45
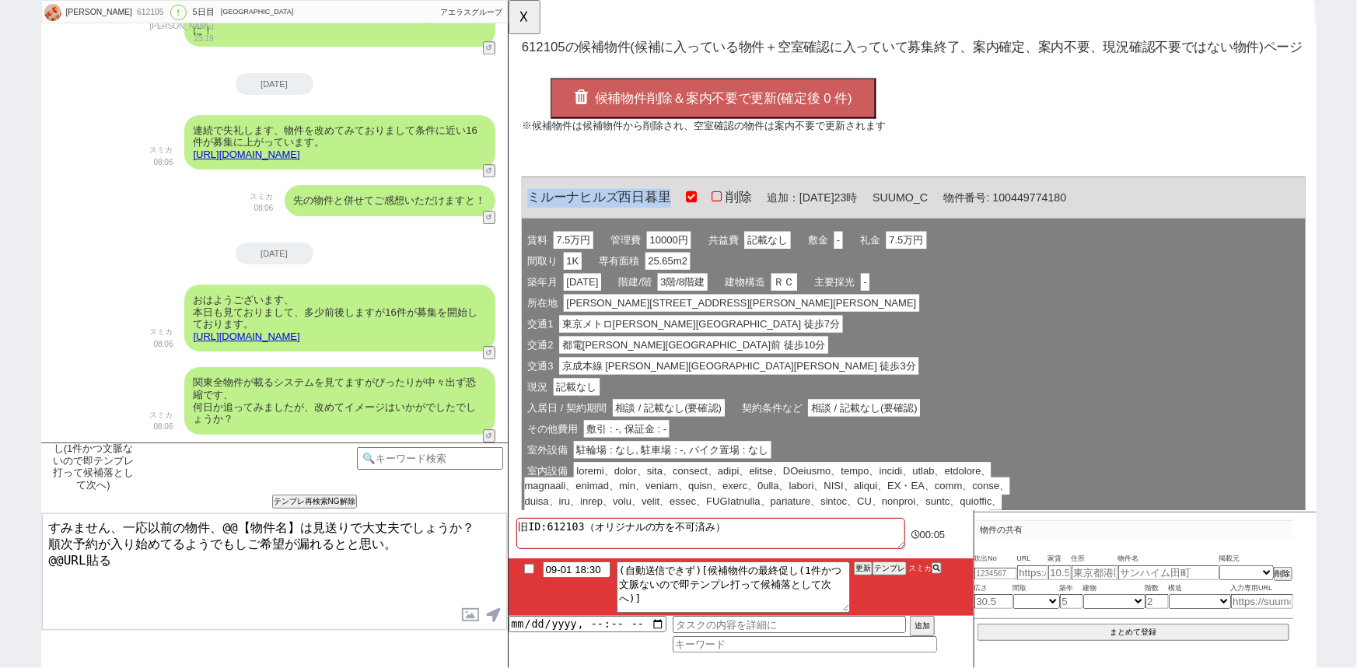
copy span "ミルーナヒルズ西日暮里"
drag, startPoint x: 295, startPoint y: 526, endPoint x: 220, endPoint y: 522, distance: 75.6
click at [220, 522] on textarea "すみません、一応以前の物件、@@【物件名】は見送りで大丈夫でしょうか？ 順次予約が入り始めてるようでもしご希望が漏れるとと思い。 @@URL貼る" at bounding box center [274, 571] width 465 height 117
paste textarea "ミルーナヒルズ西日暮里"
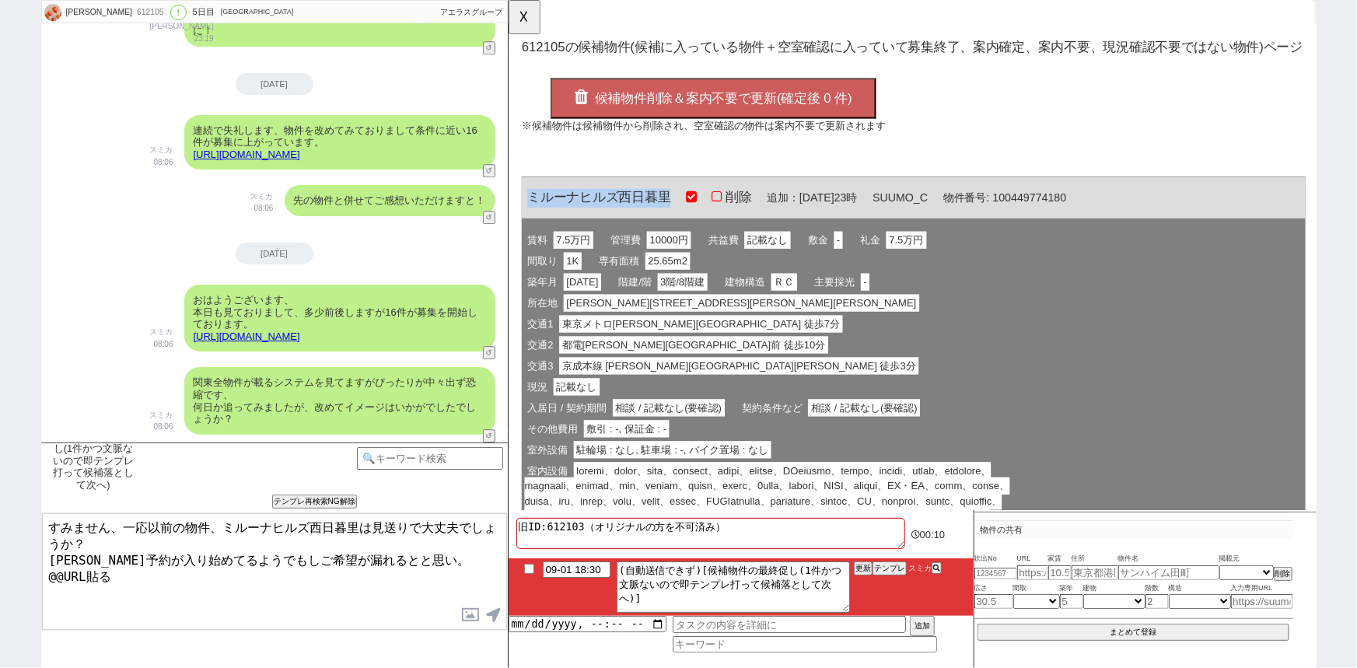
click at [809, 117] on button "候補物件削除＆案内不要で更新(確定後 0 件)" at bounding box center [728, 106] width 350 height 44
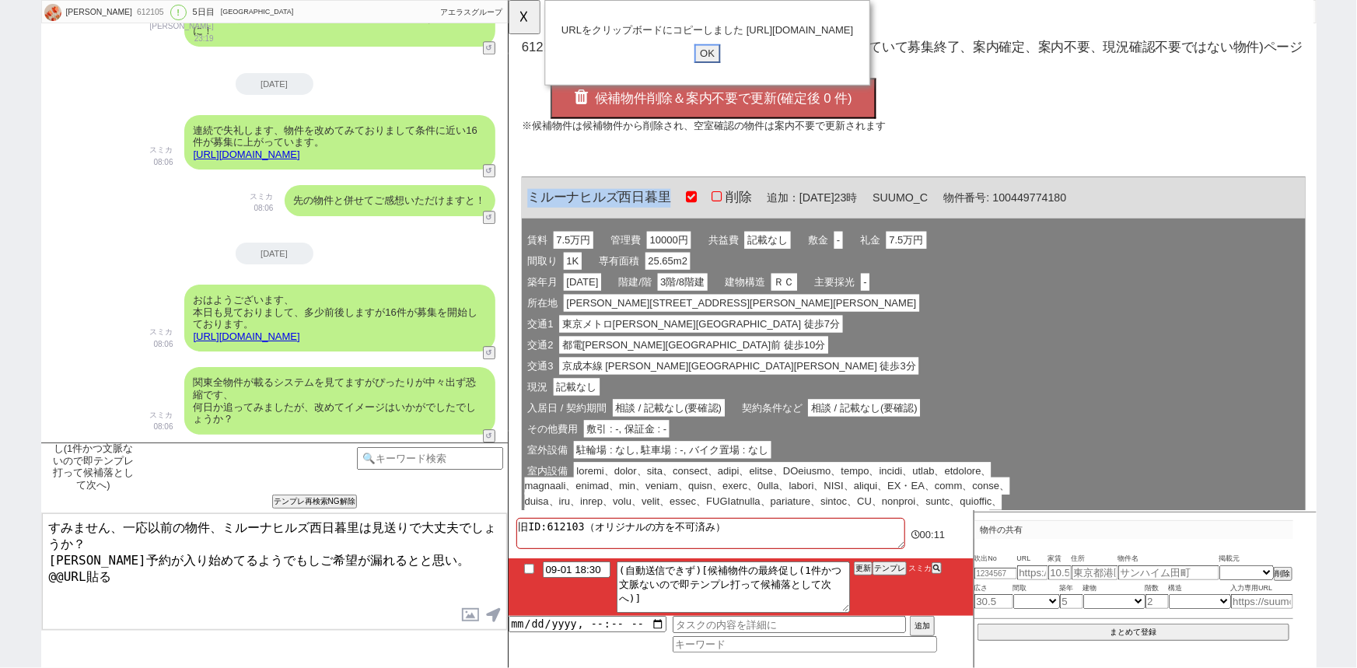
click at [721, 68] on input "OK" at bounding box center [722, 57] width 28 height 20
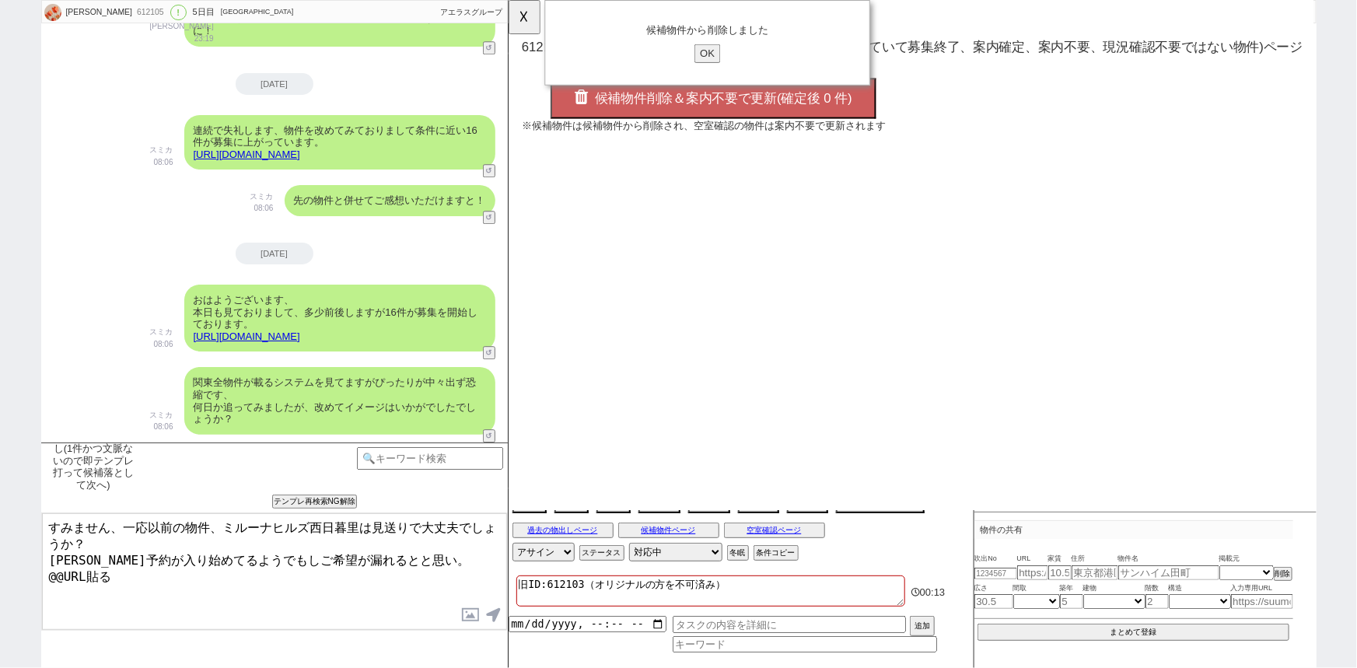
drag, startPoint x: 135, startPoint y: 572, endPoint x: 0, endPoint y: 586, distance: 136.0
click at [0, 586] on div "玲香 612105 ! 0 5日目 アエラス石神井公園店 冬眠中 自社客 アエラスグループ スミカ_BPO チャット全表示 2025-08-28 ようこそLI…" at bounding box center [678, 334] width 1357 height 668
paste textarea "https://tools.sumika.live/pages/sshntfn"
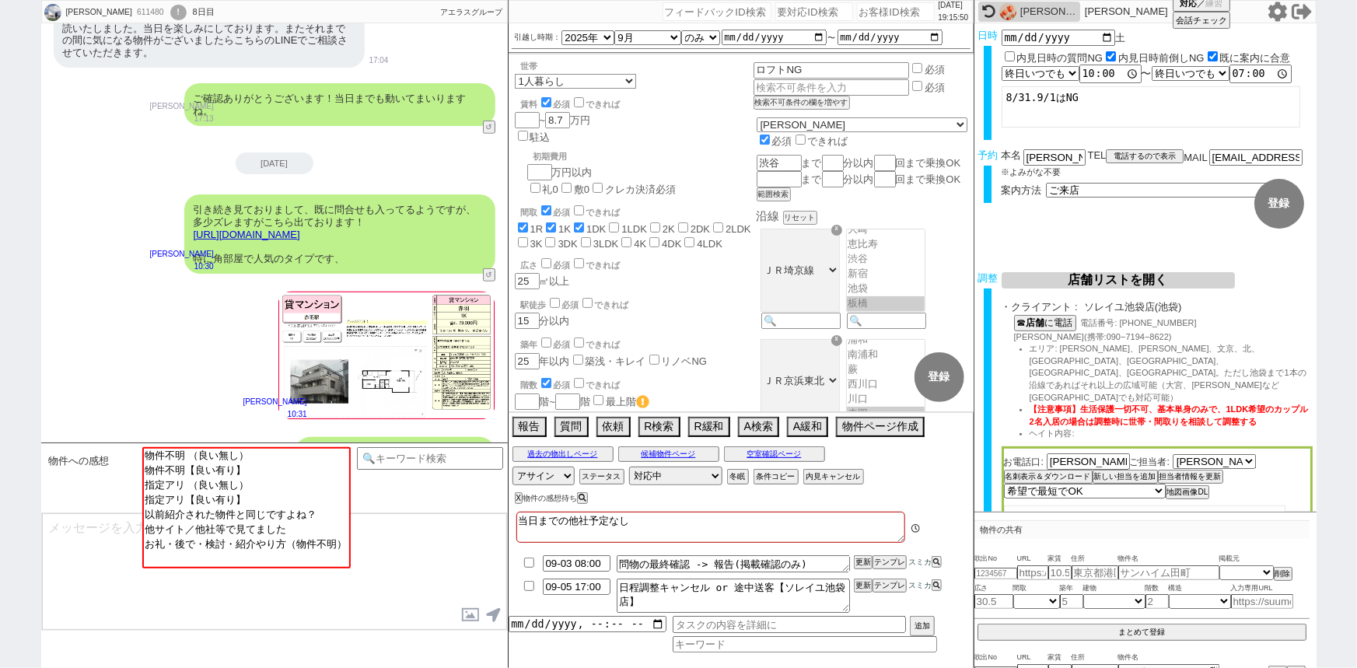
scroll to position [74, 0]
click at [871, 14] on input "number" at bounding box center [896, 11] width 78 height 19
paste input "612039"
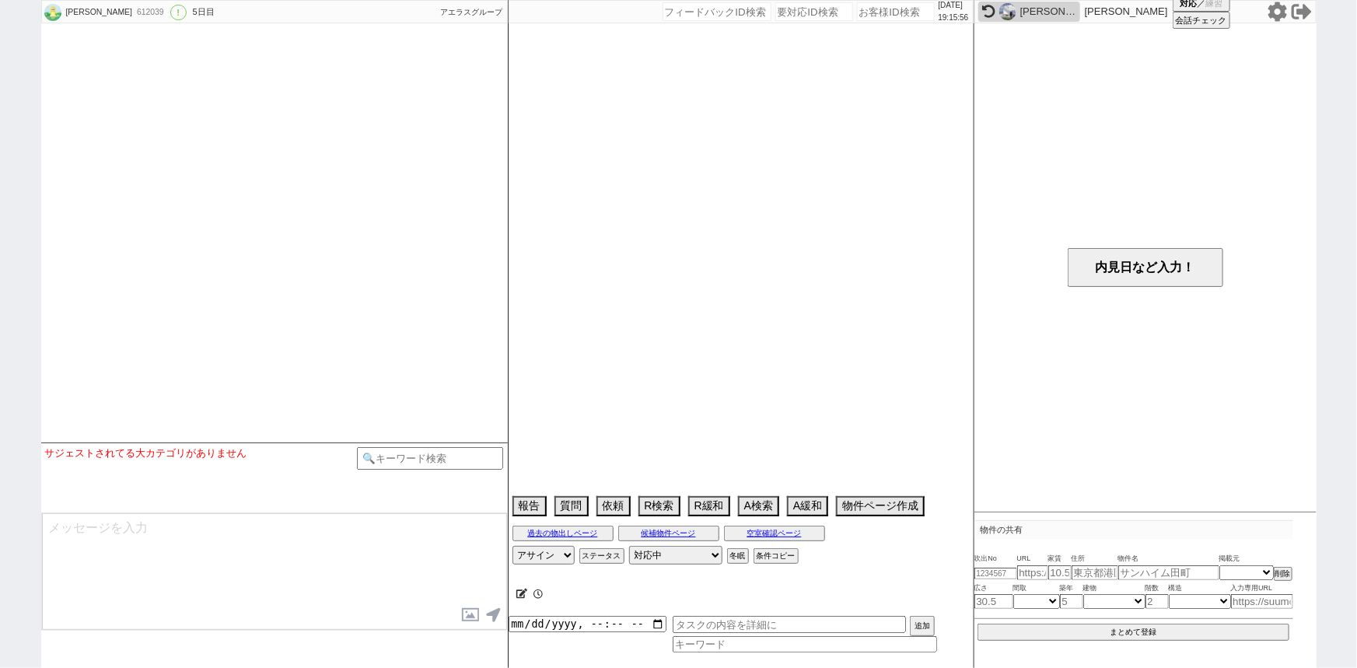
scroll to position [2963, 0]
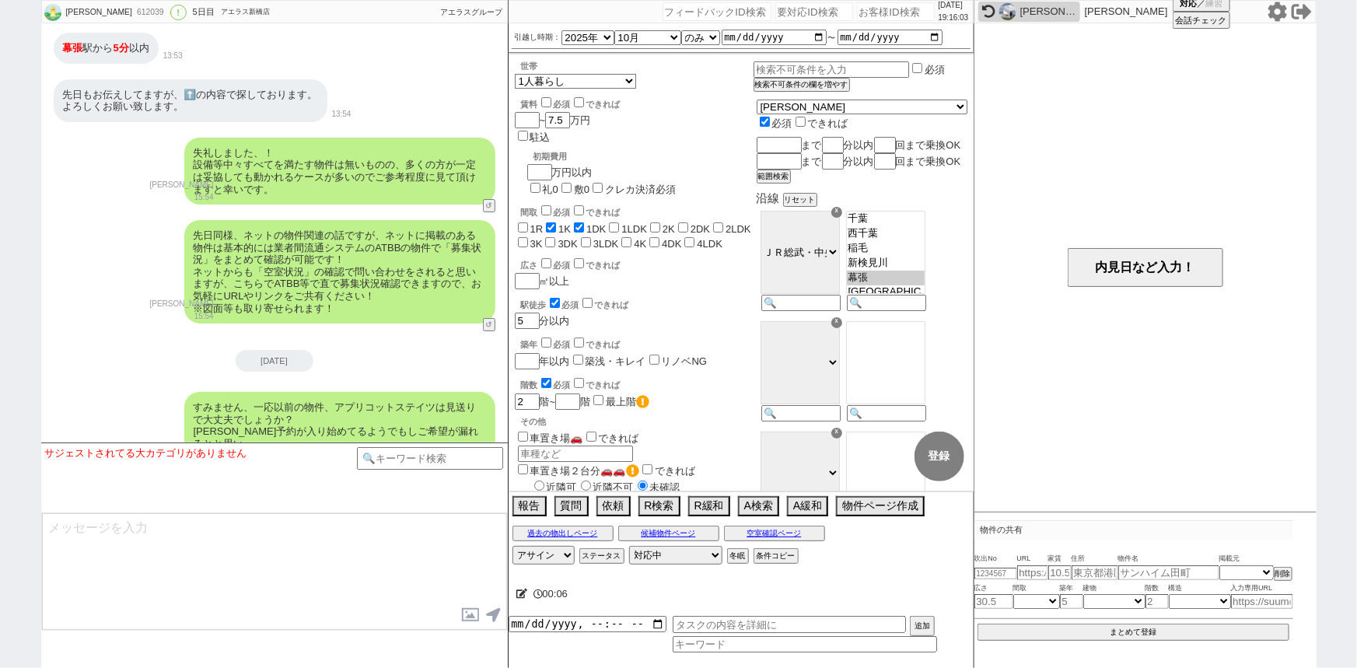
click at [862, 11] on input "number" at bounding box center [896, 11] width 78 height 19
paste input "612240"
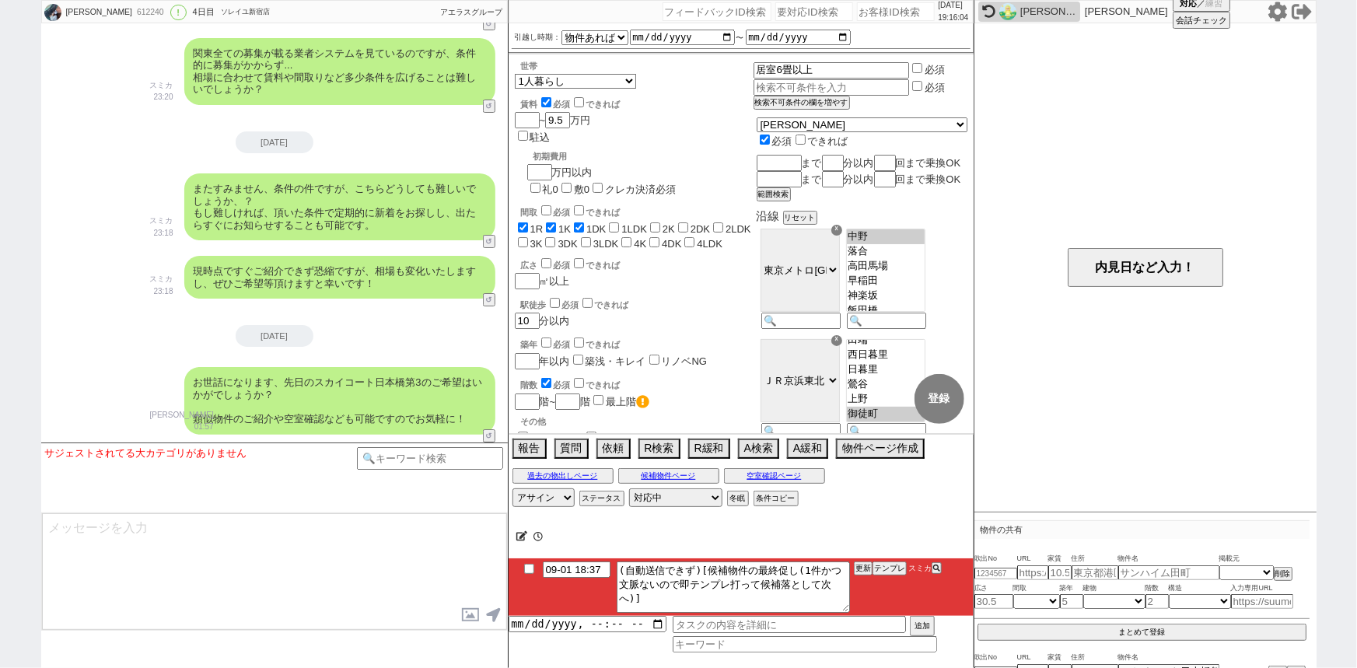
scroll to position [215, 0]
click at [897, 572] on button "テンプレ" at bounding box center [889, 568] width 34 height 11
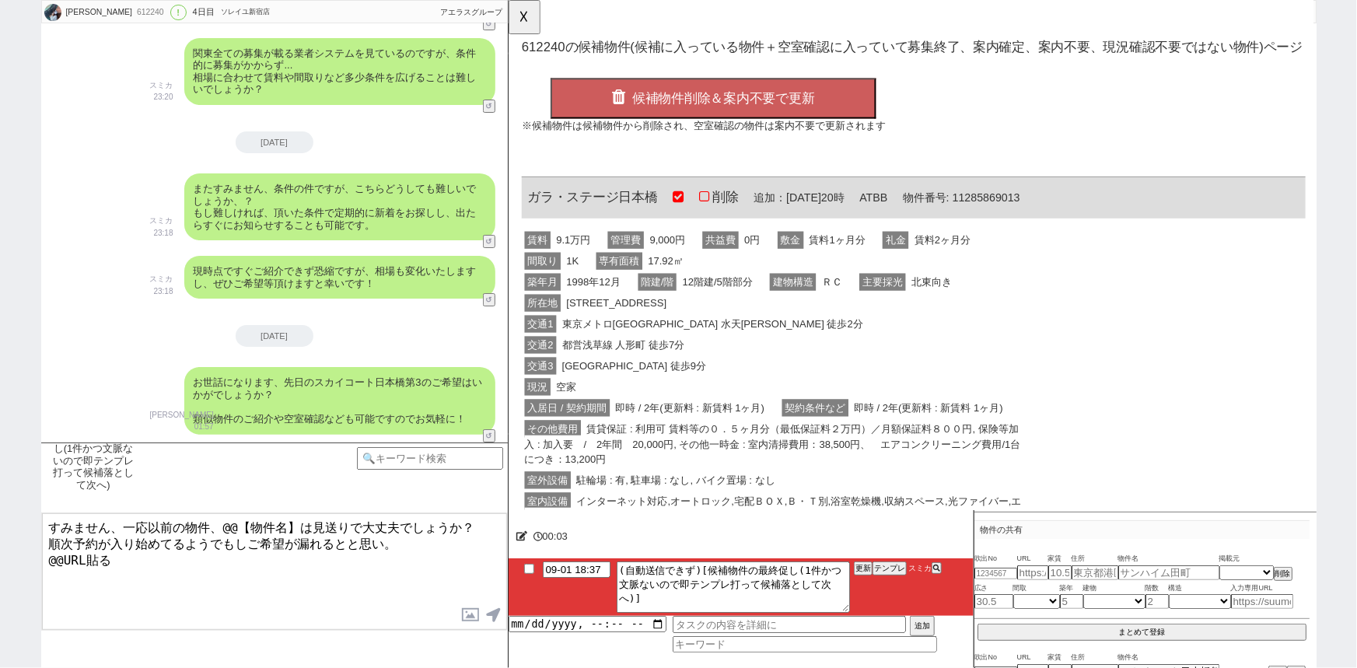
scroll to position [0, 0]
drag, startPoint x: 668, startPoint y: 211, endPoint x: 512, endPoint y: 201, distance: 156.6
click at [512, 201] on div "OK 612240 の候補物件(候補に入っている物件＋空室確認に入っていて募集終了、案内確定、案内不要、現況確認不要ではない物件)ページ 候補物件削除＆案内不…" at bounding box center [943, 639] width 871 height 1279
copy span "ガラ・ステージ日本橋"
drag, startPoint x: 295, startPoint y: 516, endPoint x: 218, endPoint y: 501, distance: 78.5
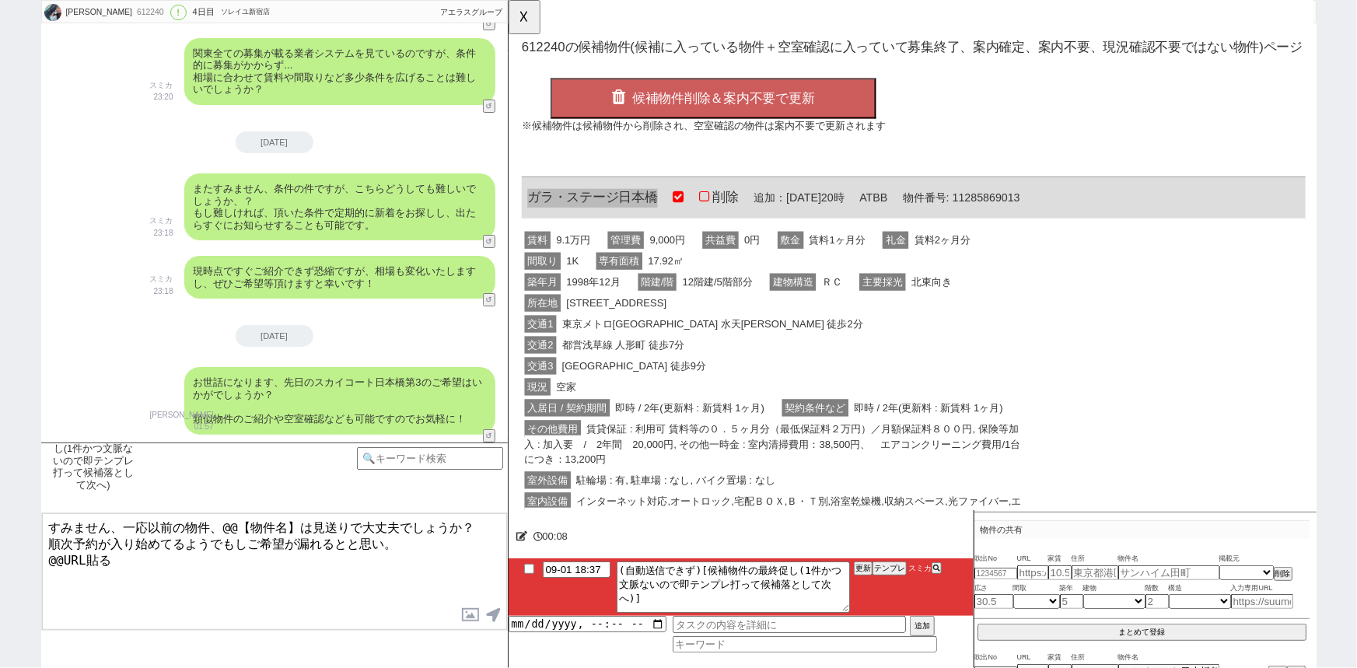
click at [218, 501] on div "候補物件の最終促し(1件かつ文脈ないので即テンプレ打って候補落として次へ) 内見日までの日数 -1 !=0 !=0&&!=1 !=4&&<9 !=null !…" at bounding box center [274, 554] width 467 height 225
paste textarea "ガラ・ステージ日本橋"
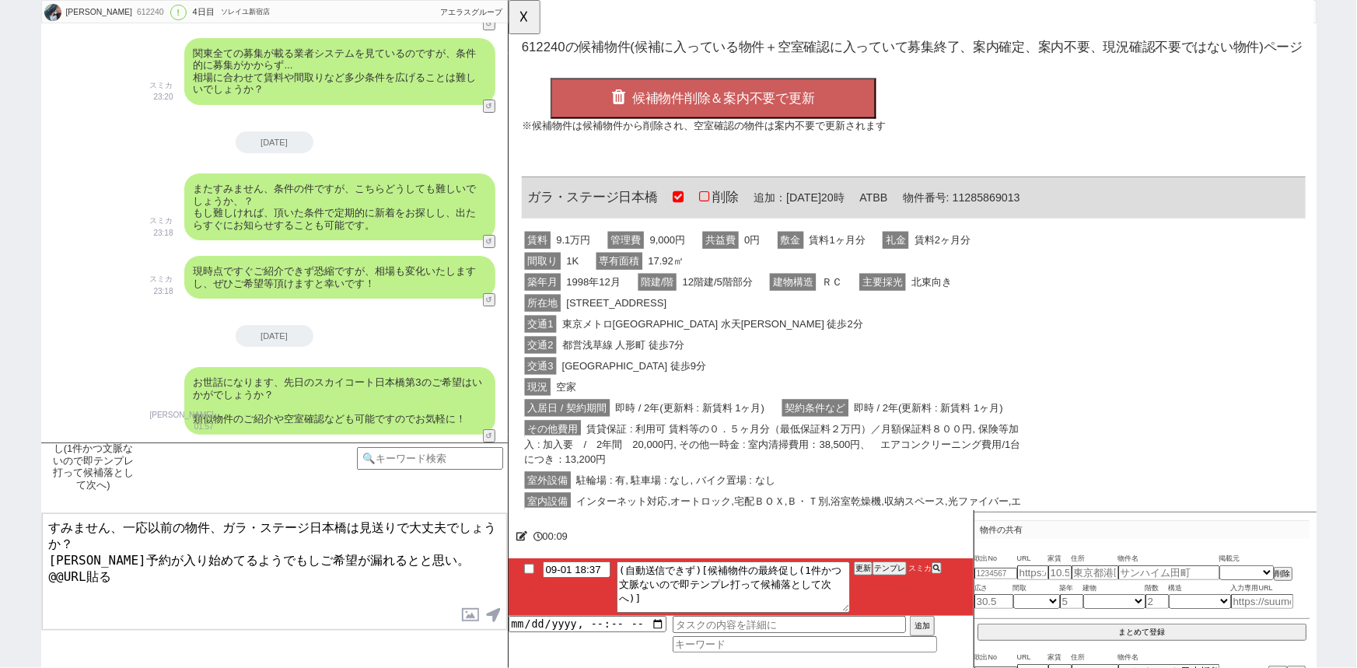
click at [816, 302] on span "建物構造" at bounding box center [813, 303] width 50 height 19
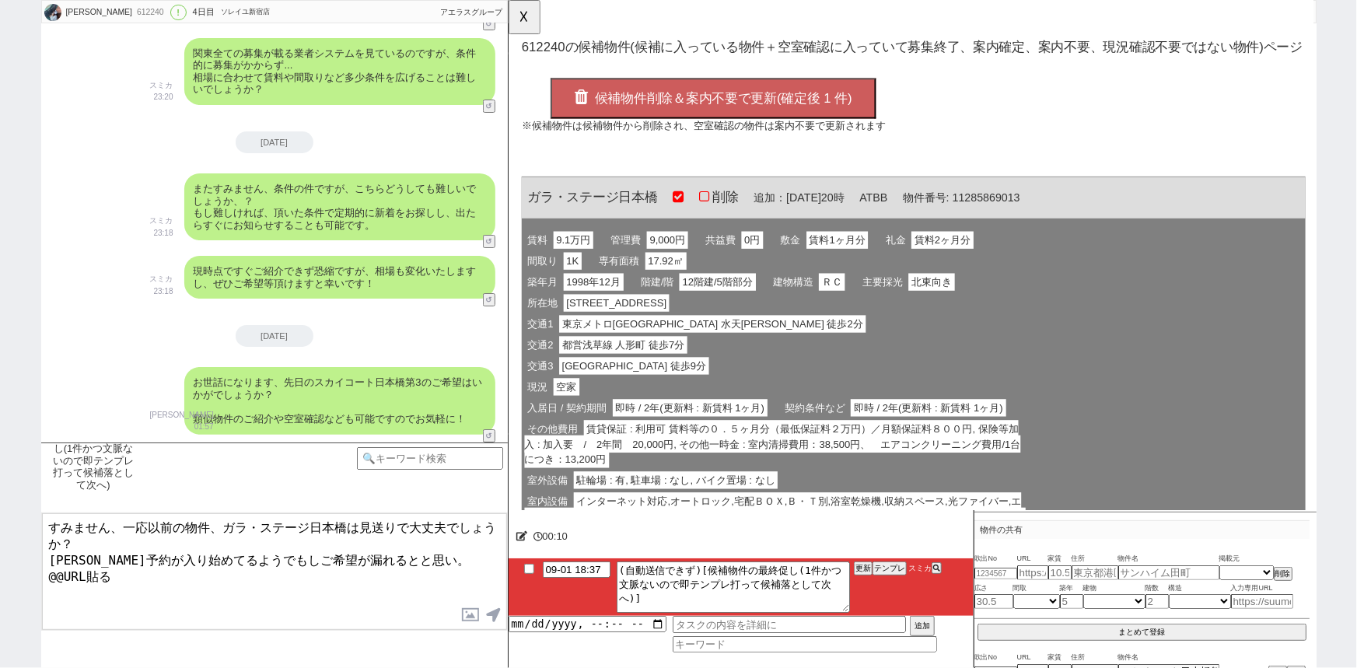
click at [727, 114] on button "候補物件削除＆案内不要で更新(確定後 1 件)" at bounding box center [728, 106] width 350 height 44
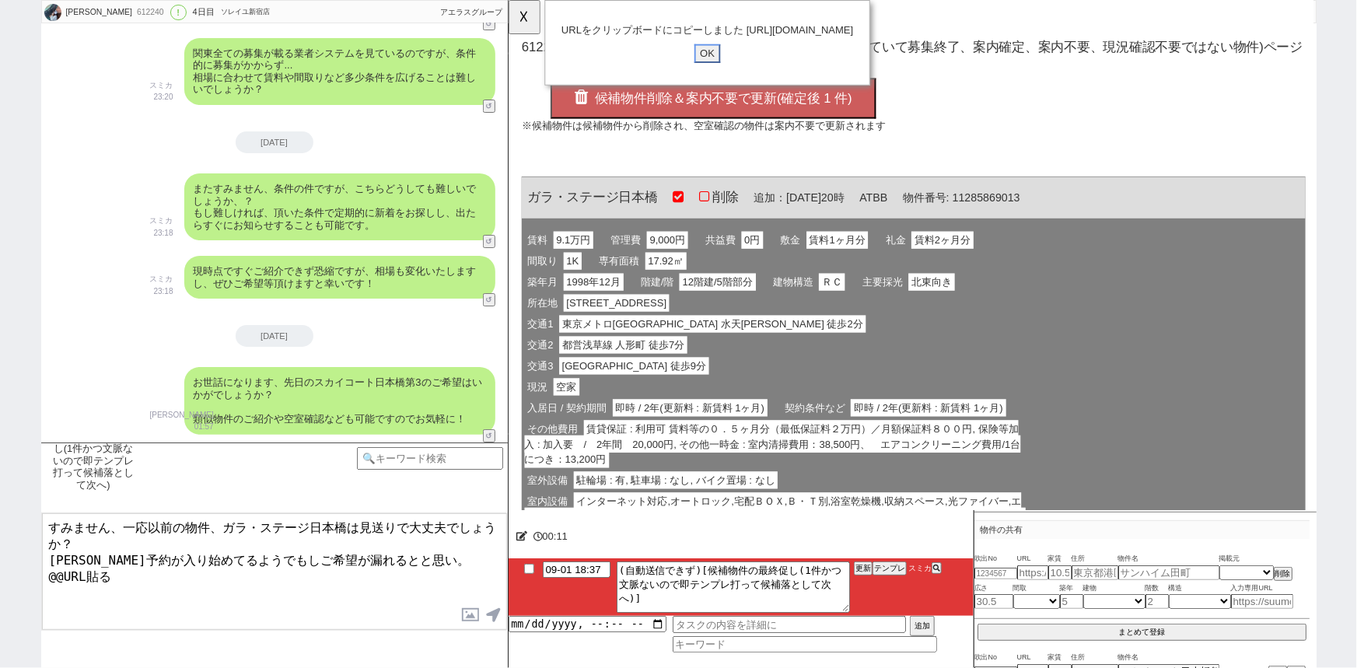
click at [715, 68] on input "OK" at bounding box center [722, 57] width 28 height 20
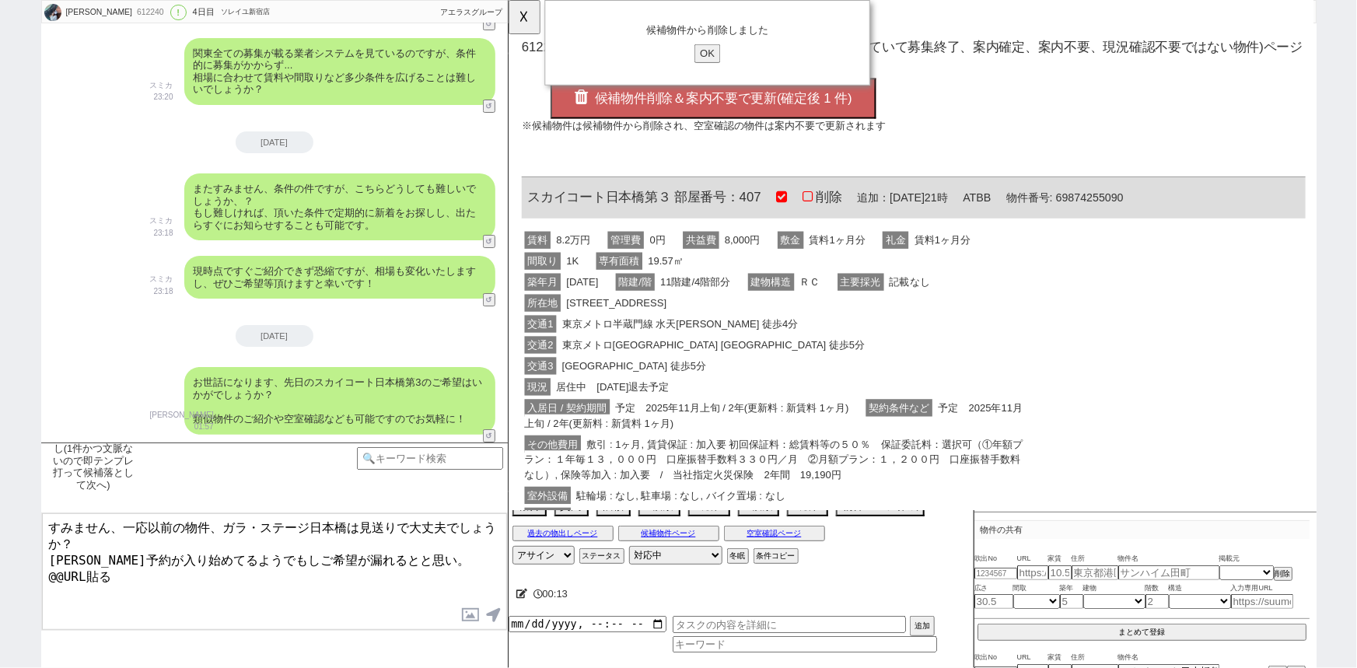
drag, startPoint x: 124, startPoint y: 579, endPoint x: 0, endPoint y: 606, distance: 127.4
click at [0, 606] on div "はるな 612240 ! 0 4日目 ソレイユ新宿店 冬眠中 自社客 アエラスグループ スミカ_BPO チャット全表示 2025-08-29 ようこそLINE…" at bounding box center [678, 334] width 1357 height 668
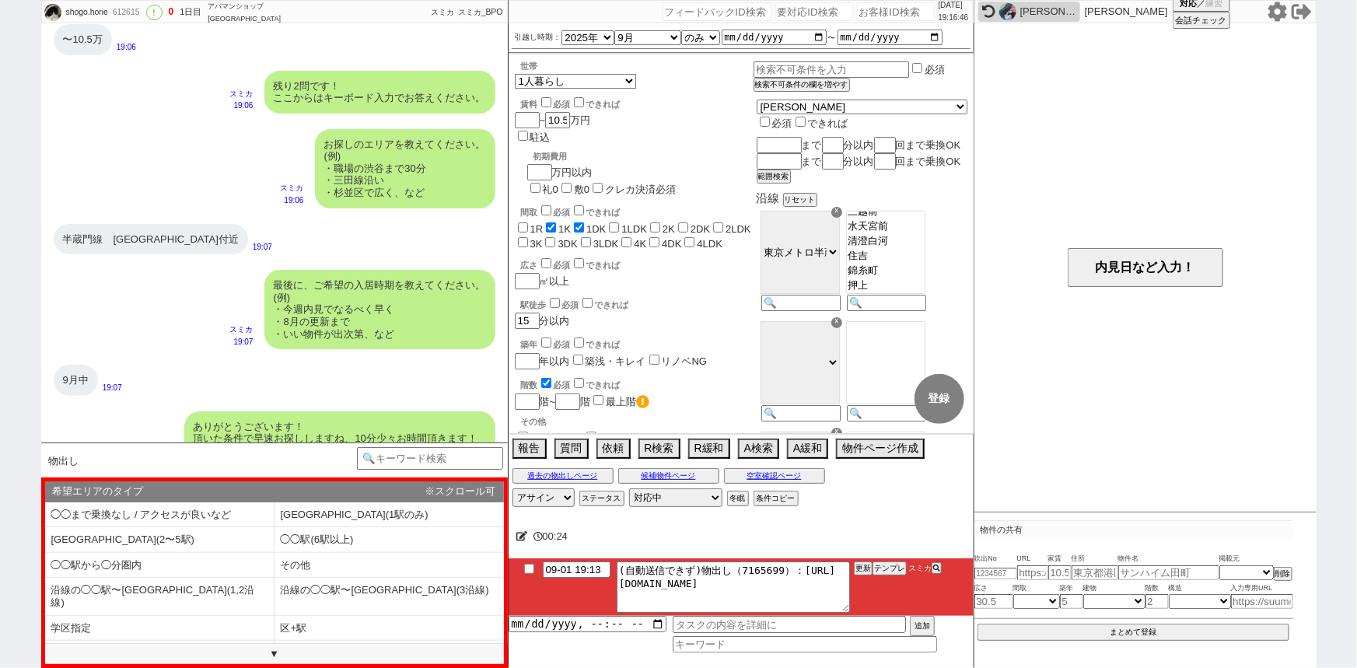
scroll to position [720, 0]
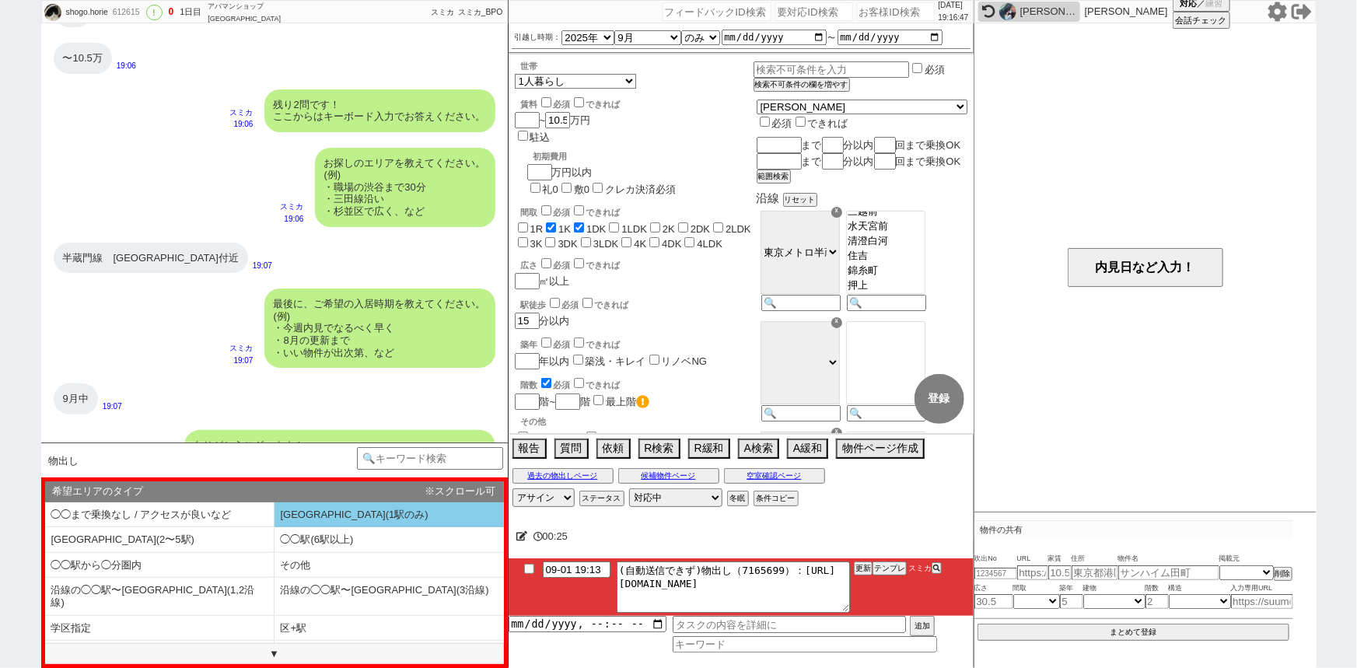
click at [274, 527] on li "[GEOGRAPHIC_DATA](1駅のみ)" at bounding box center [159, 540] width 229 height 26
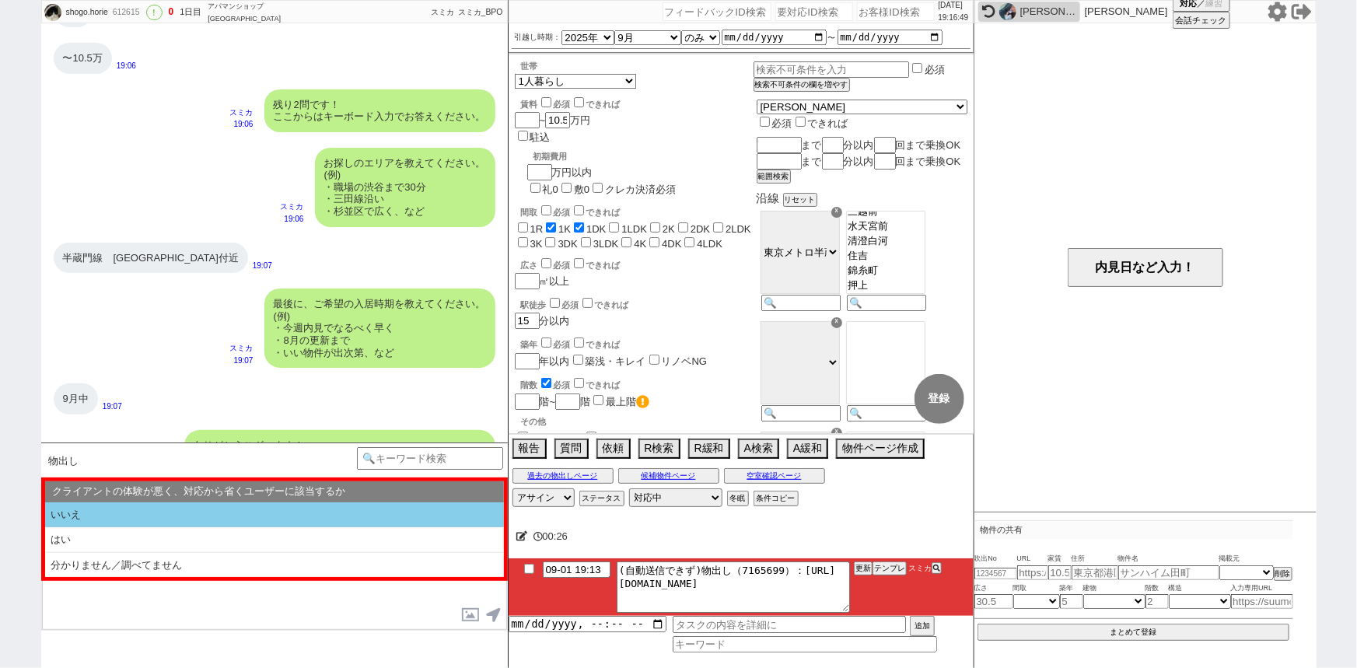
click at [288, 509] on li "いいえ" at bounding box center [274, 515] width 459 height 26
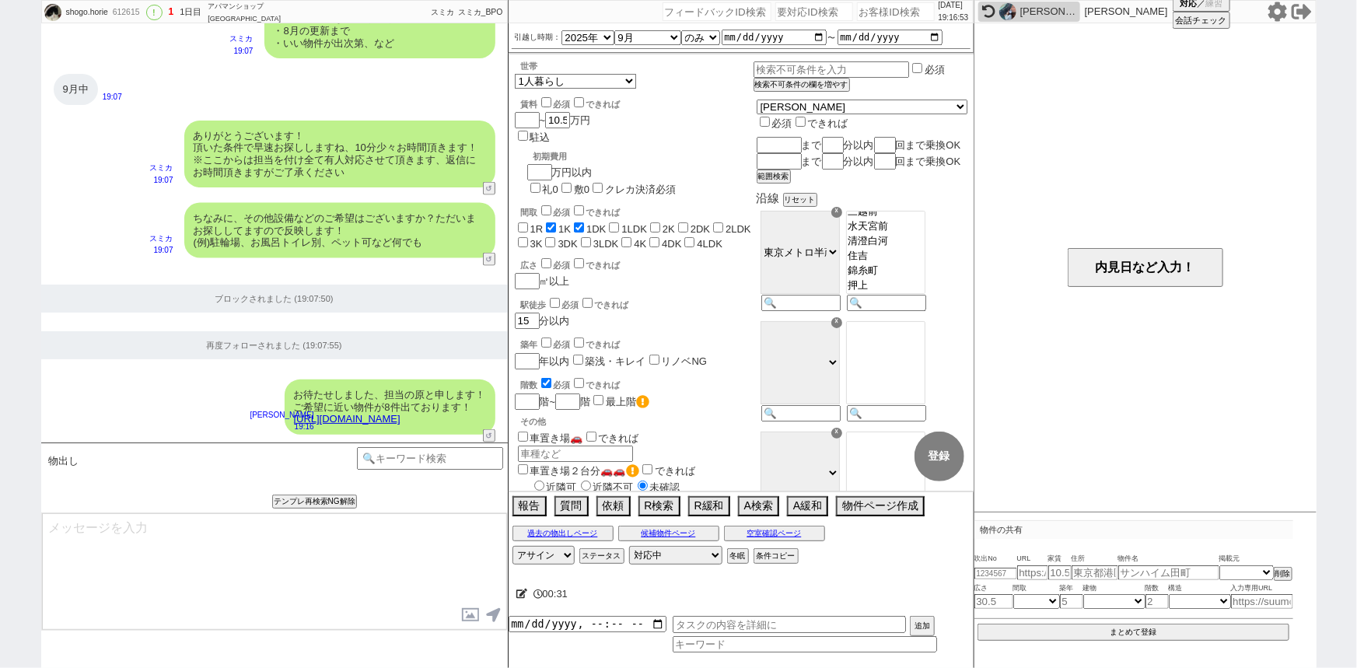
scroll to position [1100, 0]
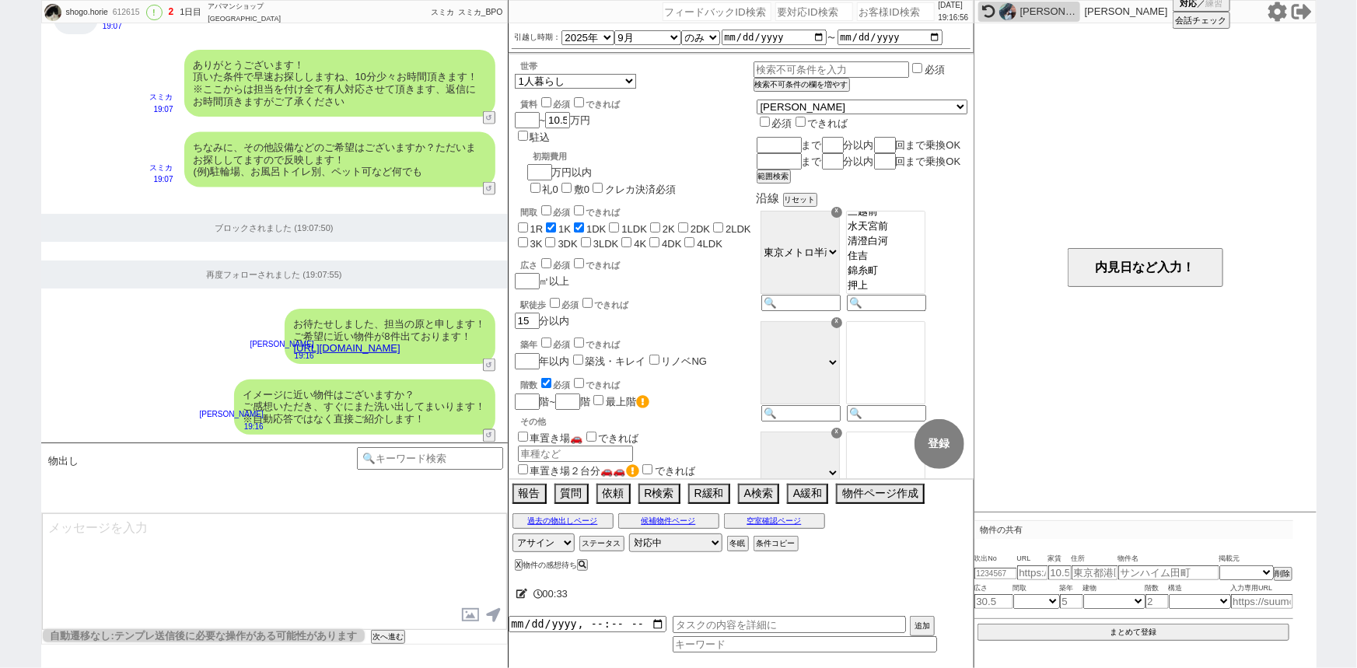
click at [869, 12] on input "number" at bounding box center [896, 11] width 78 height 19
paste input "610597"
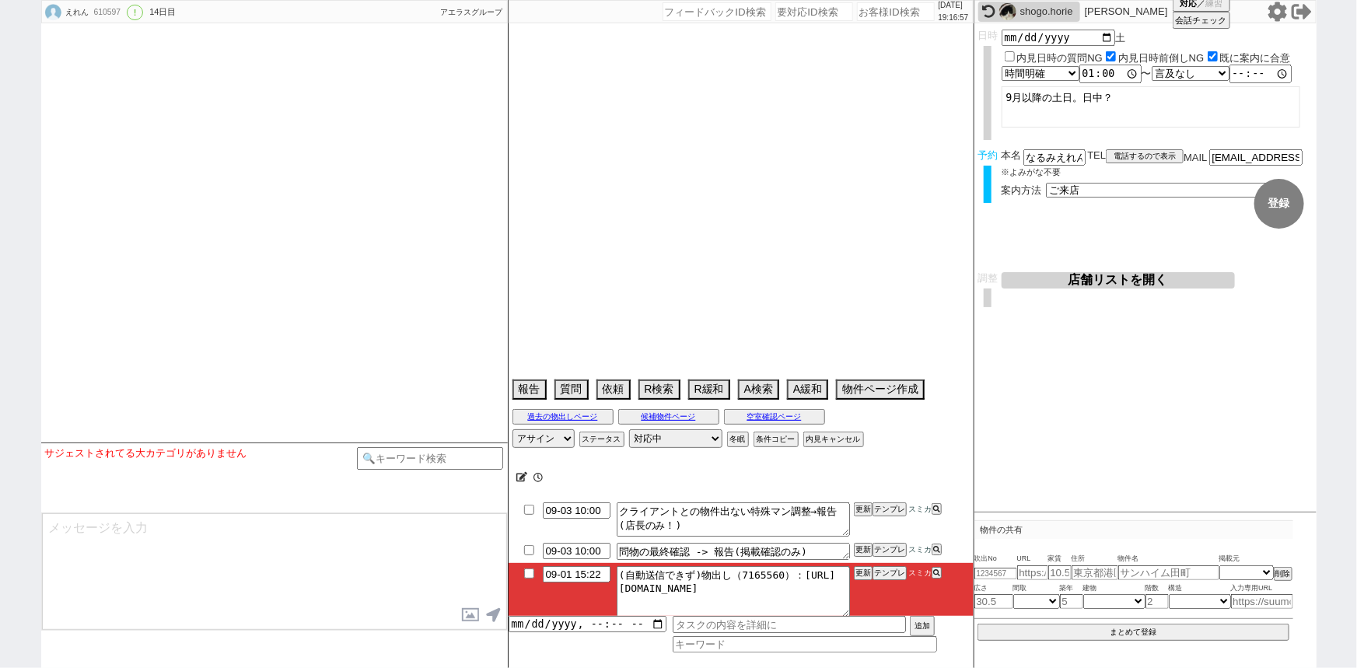
scroll to position [8522, 0]
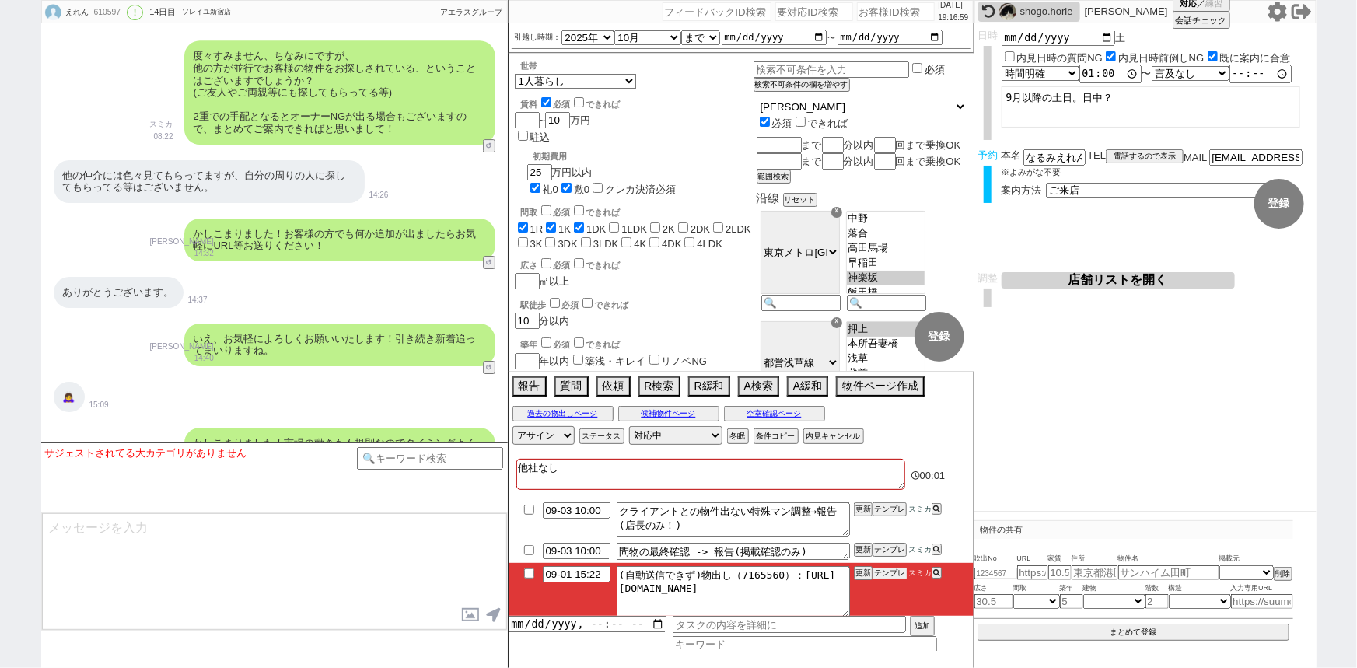
click at [887, 575] on button "テンプレ" at bounding box center [889, 573] width 34 height 11
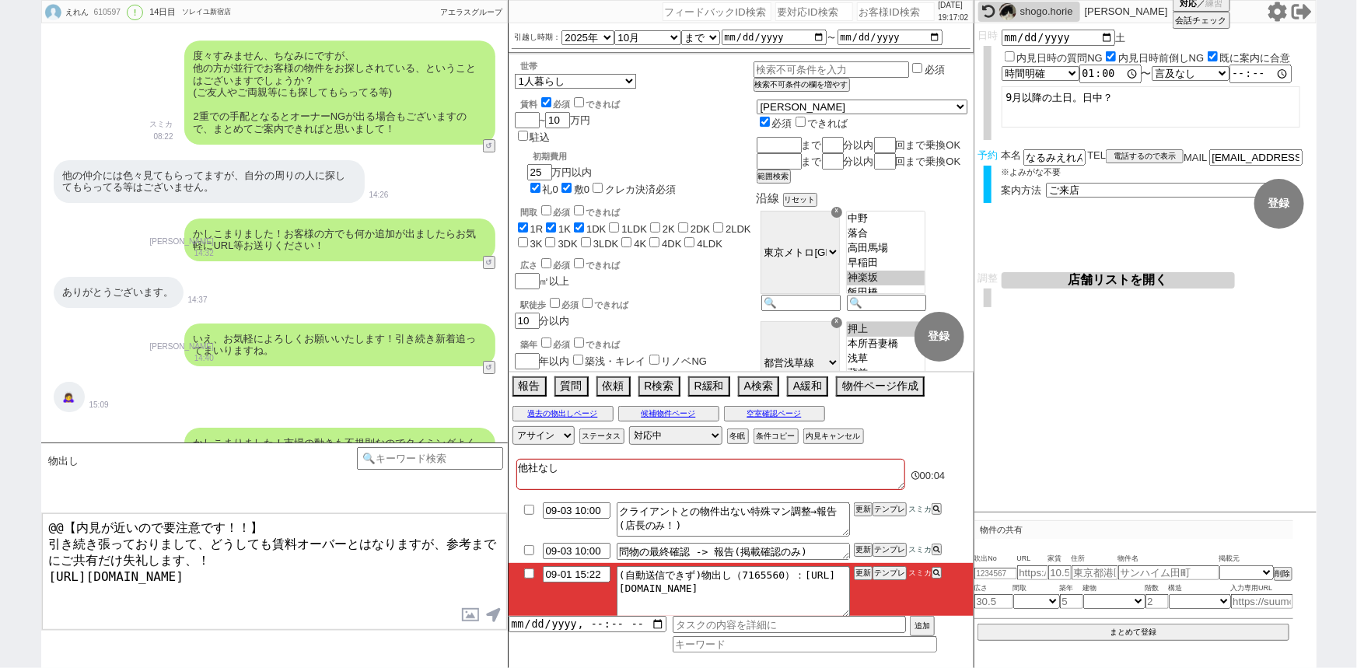
drag, startPoint x: 45, startPoint y: 538, endPoint x: 26, endPoint y: 515, distance: 29.9
click at [26, 515] on div "えれん 610597 ! 0 14日目 ソレイユ新宿店 冬眠中 自社客 アエラスグループ スミカ_BPO チャット全表示 2025-08-19 新しくフォロー…" at bounding box center [678, 334] width 1357 height 668
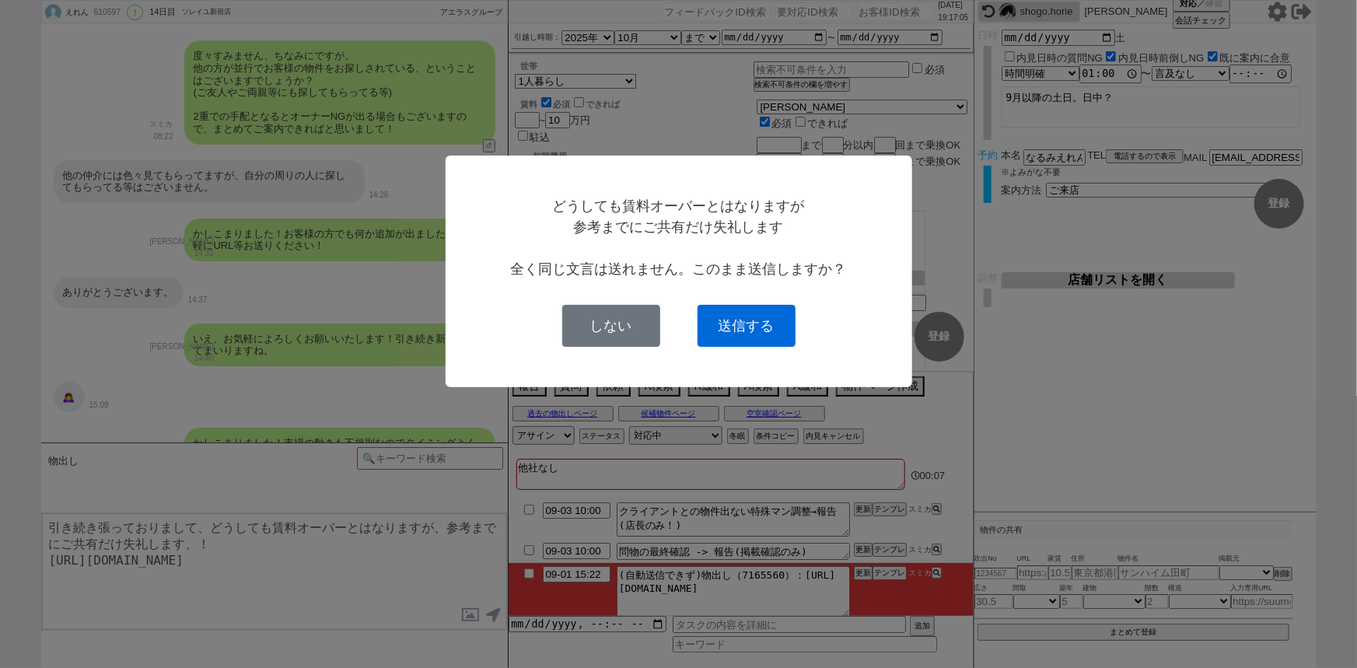
click at [765, 327] on button "送信する" at bounding box center [746, 326] width 98 height 42
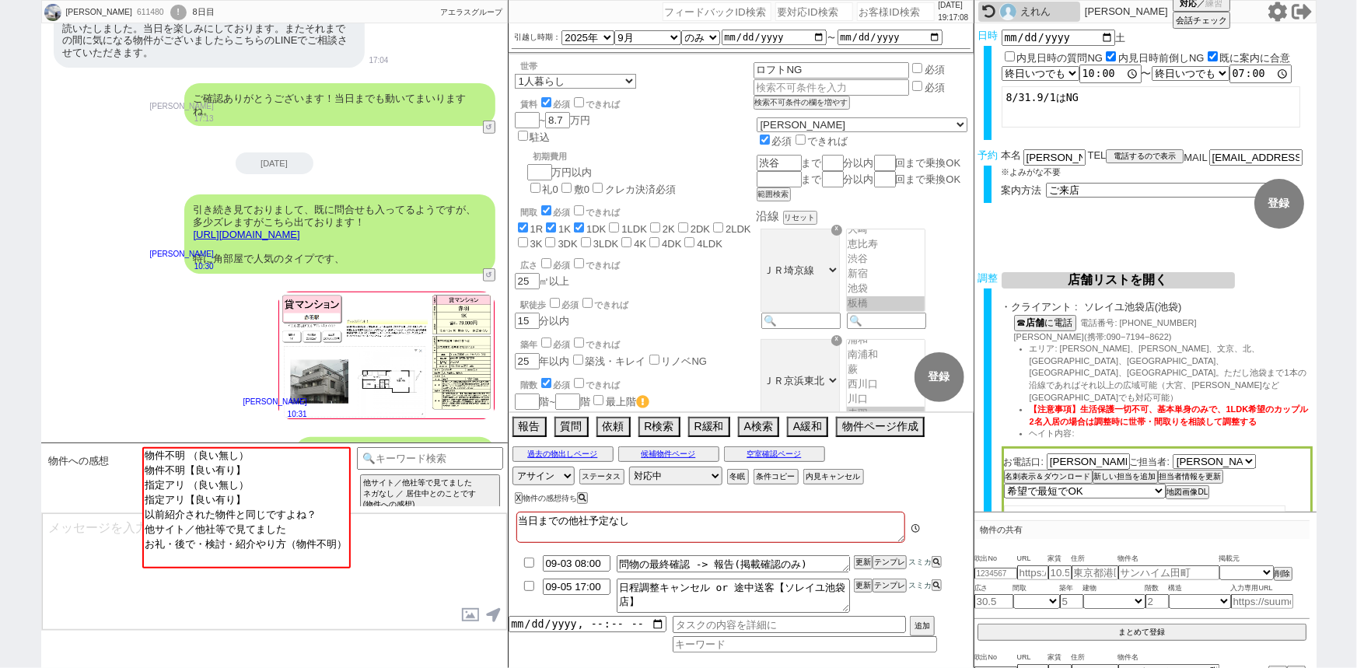
scroll to position [74, 0]
click at [882, 12] on input "number" at bounding box center [896, 11] width 78 height 19
paste input "611863"
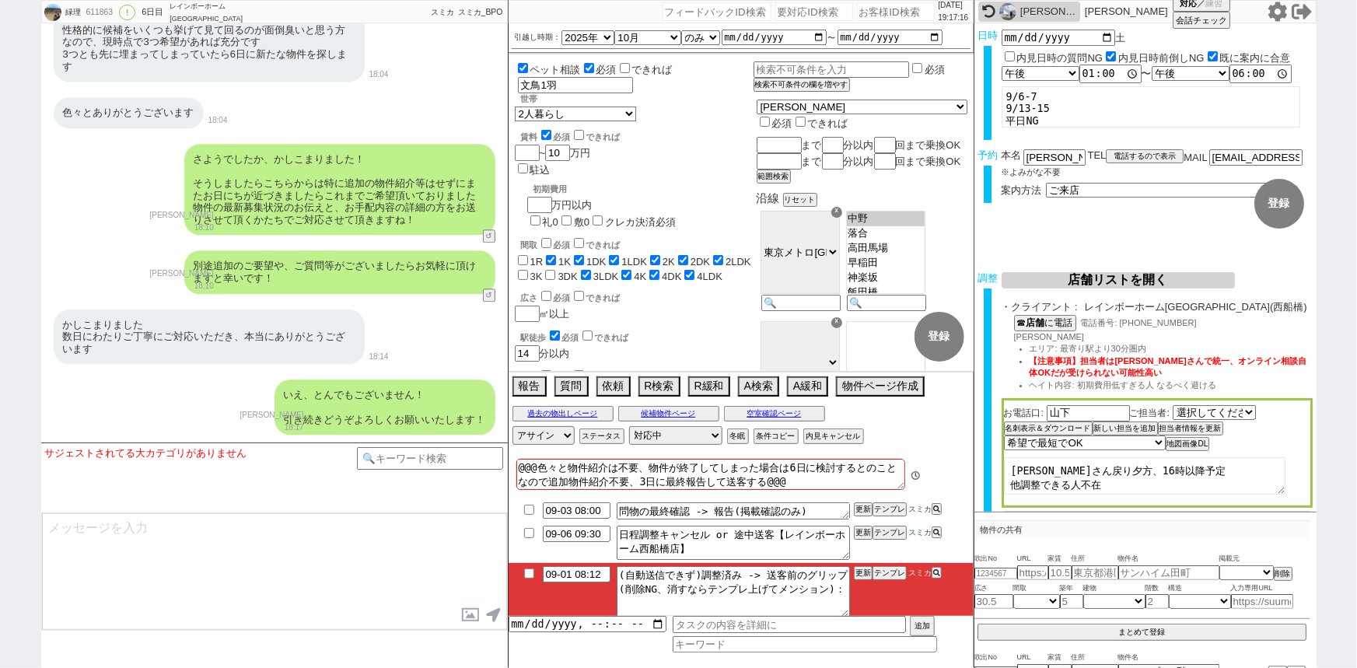
scroll to position [199, 0]
click at [884, 576] on button "テンプレ" at bounding box center [889, 573] width 34 height 11
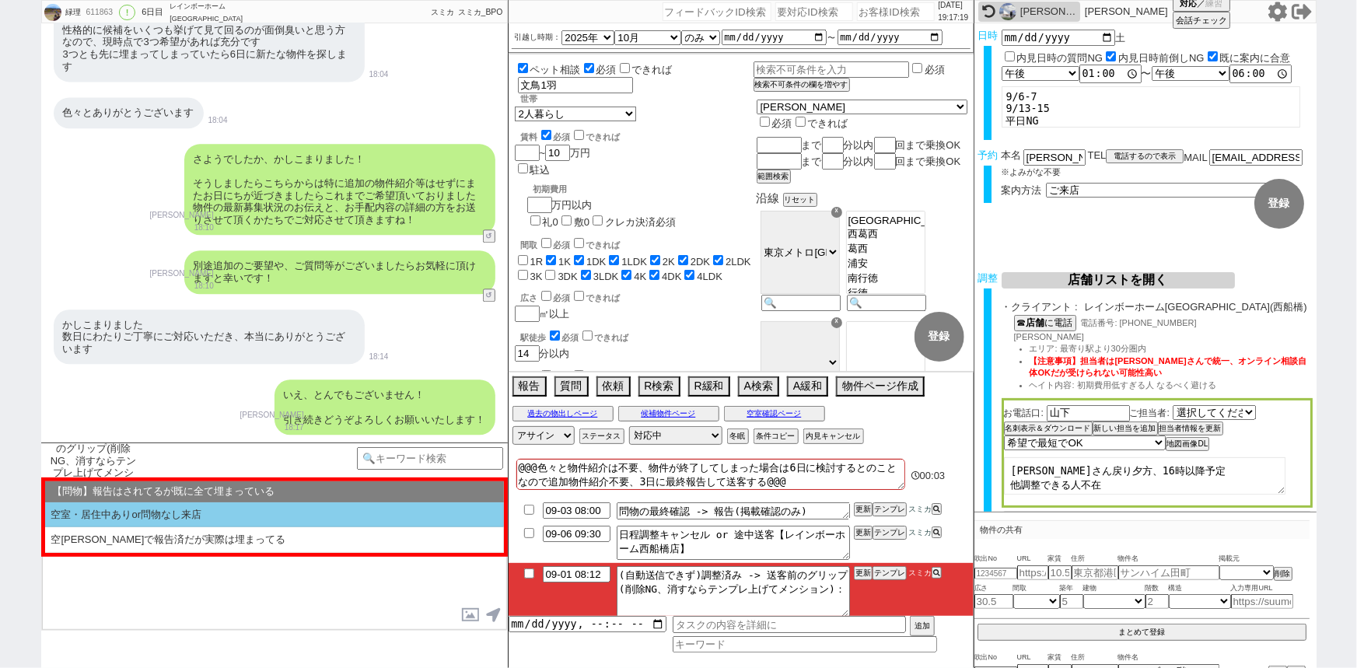
click at [343, 502] on li "空室・居住中ありor問物なし来店" at bounding box center [274, 515] width 459 height 26
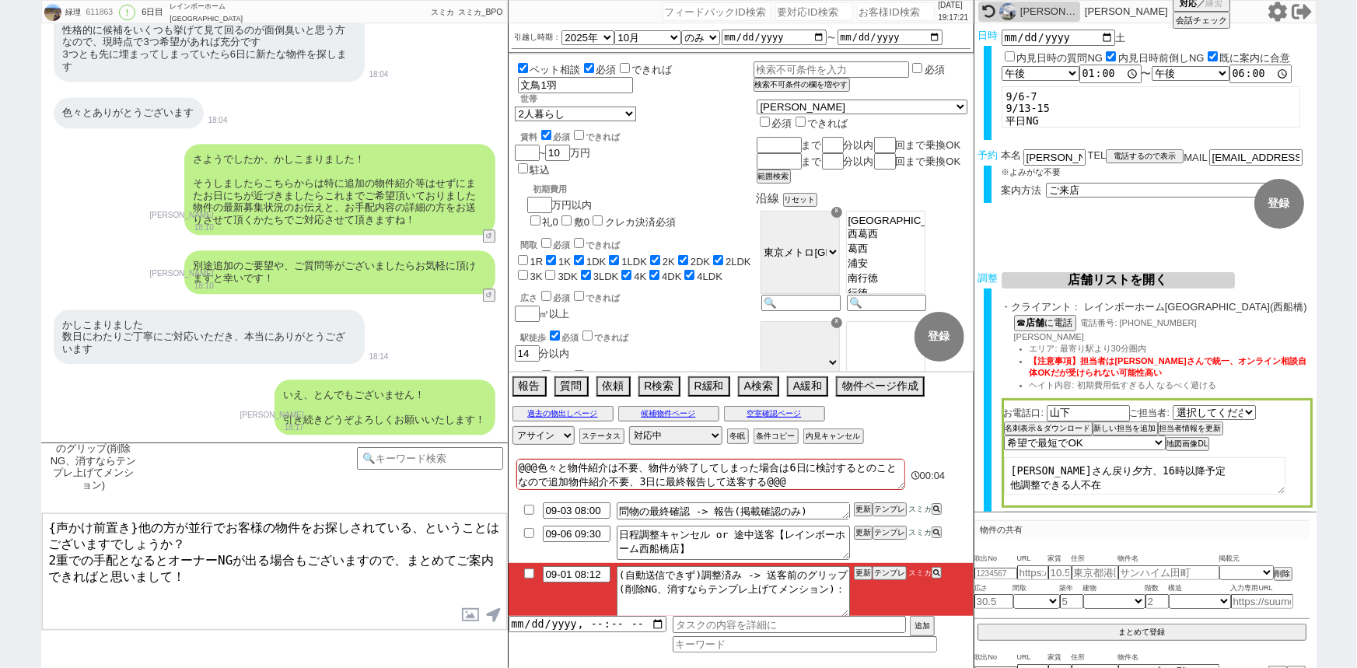
drag, startPoint x: 134, startPoint y: 525, endPoint x: 0, endPoint y: 497, distance: 136.6
click at [0, 497] on div "緑理 611863 ! 0 6日目 レインボーホーム 錦糸町店 冬眠中 自社客 スミカ スミカ_BPO チャット全表示 2025-08-27 新しくフォローさ…" at bounding box center [678, 334] width 1357 height 668
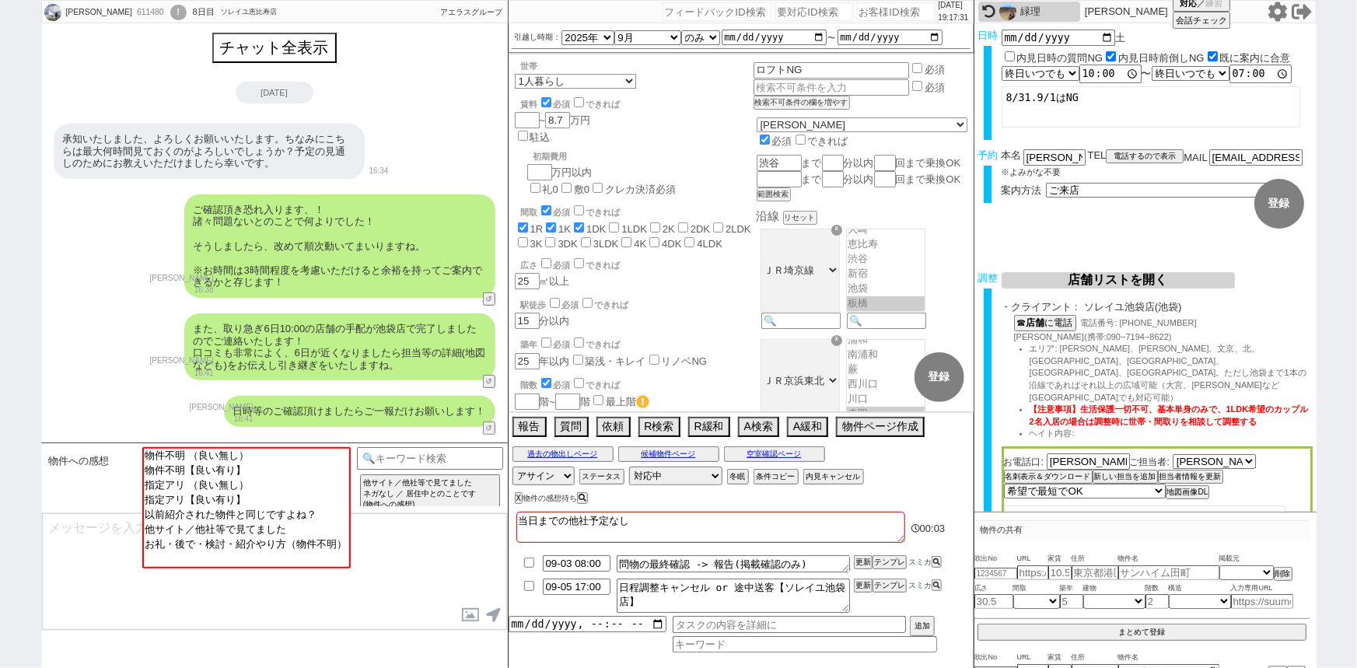
scroll to position [74, 0]
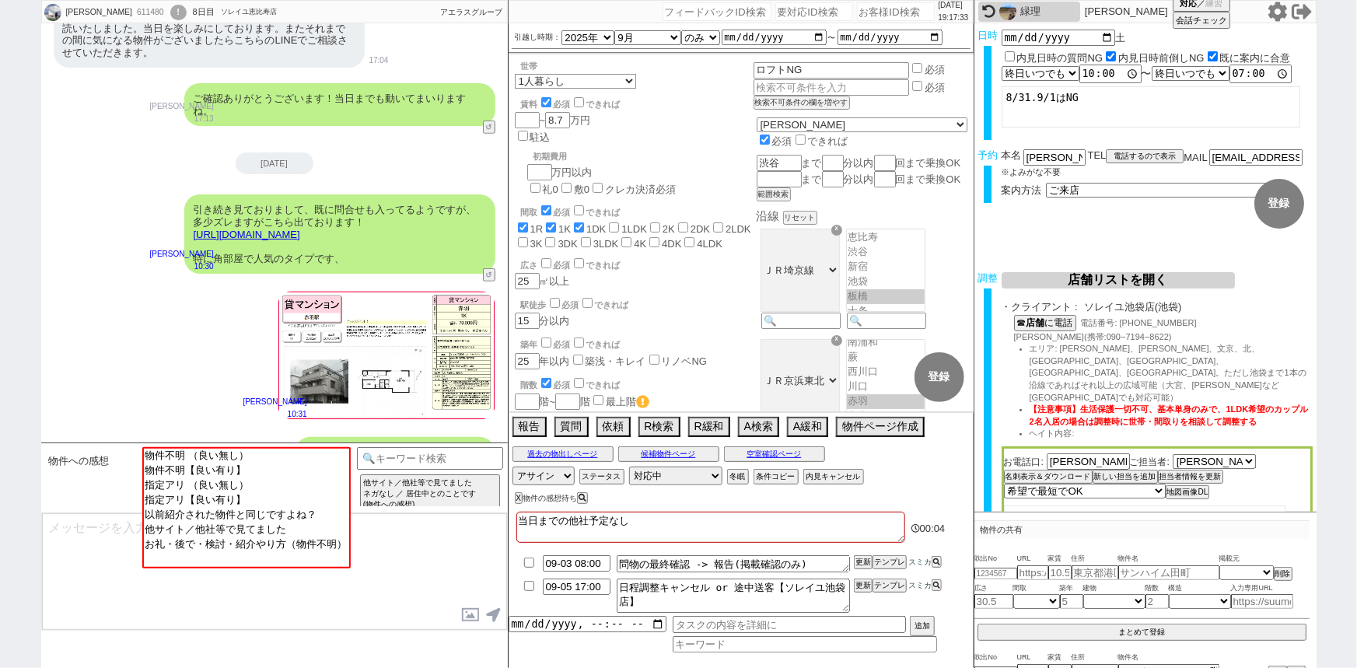
click at [875, 16] on input "number" at bounding box center [896, 11] width 78 height 19
paste input "611614"
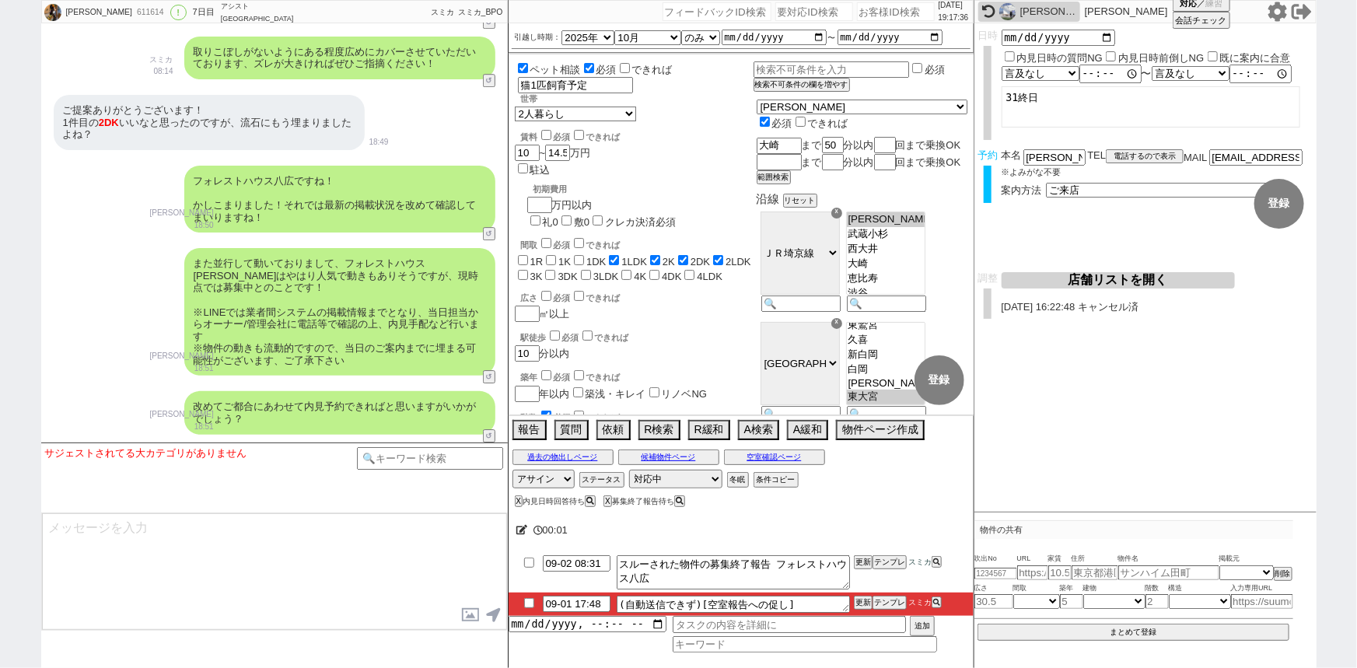
scroll to position [58, 0]
click at [888, 602] on button "テンプレ" at bounding box center [889, 602] width 34 height 11
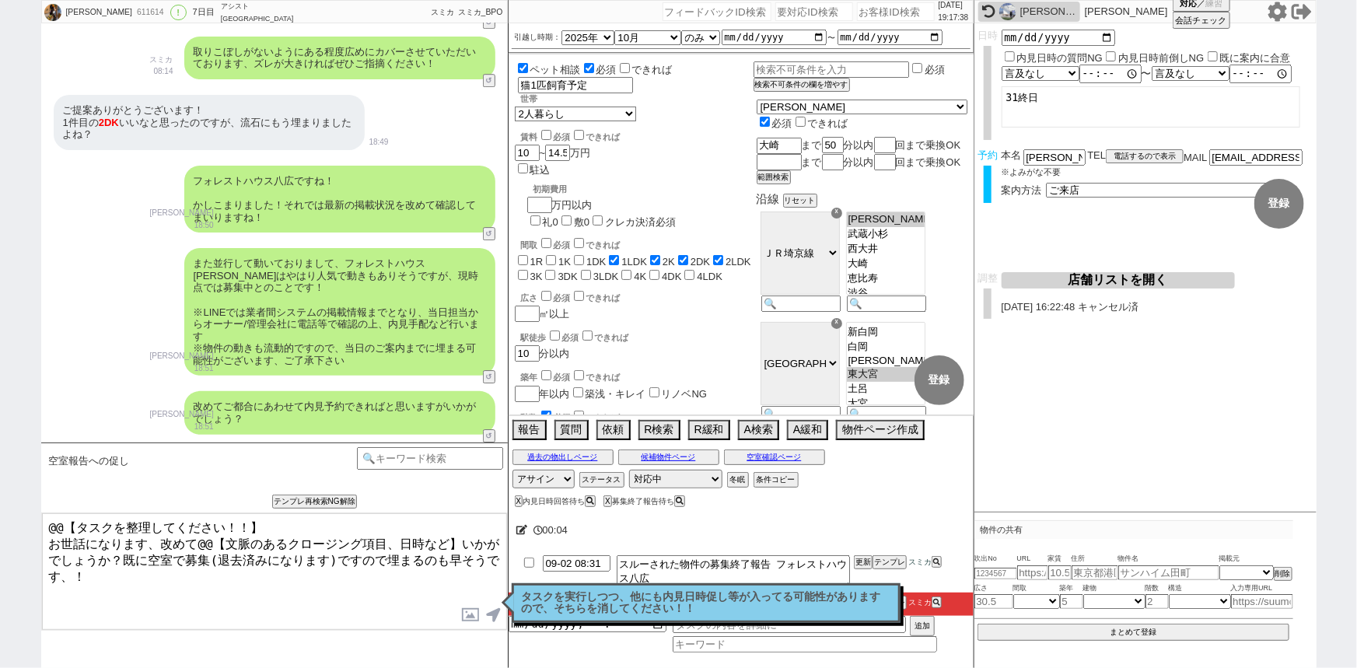
drag, startPoint x: 46, startPoint y: 539, endPoint x: 29, endPoint y: 509, distance: 34.8
click at [29, 509] on div "高橋もも 611614 ! 0 7日目 アシスト武蔵小山店 冬眠中 自社客 スミカ スミカ_BPO チャット全表示 2025-08-26 ようこそLINE物件…" at bounding box center [678, 334] width 1357 height 668
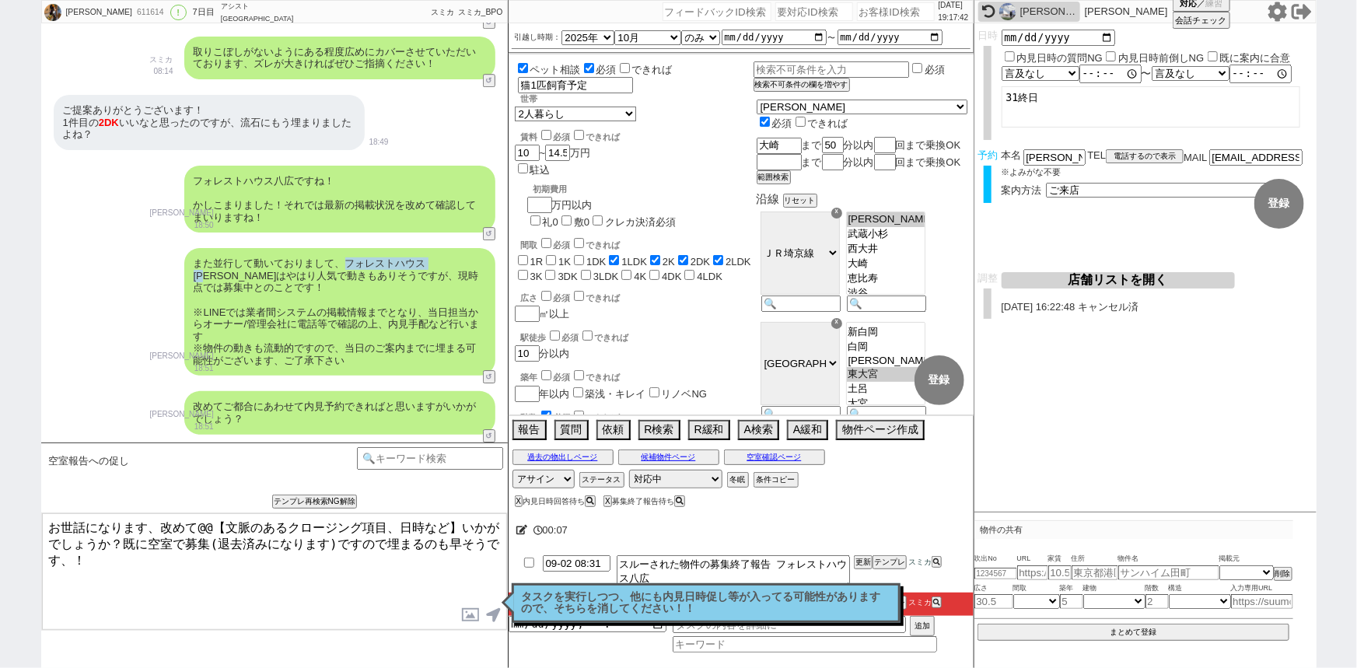
drag, startPoint x: 341, startPoint y: 259, endPoint x: 443, endPoint y: 257, distance: 101.9
click at [443, 257] on div "また並行して動いておりまして、フォレストハウス八広はやはり人気で動きもありそうですが、現時点では募集中とのことです！ ※LINEでは業者間システムの掲載情報ま…" at bounding box center [339, 312] width 311 height 128
copy div "フォレストハウス八広"
drag, startPoint x: 456, startPoint y: 519, endPoint x: 195, endPoint y: 507, distance: 260.7
click at [195, 507] on div "空室報告への促し 内見日までの日数 -1 !=0 !=0&&!=1 !=4&&<9 !=null !=null&&>-1 <-14 <0 <0||null <…" at bounding box center [274, 554] width 467 height 225
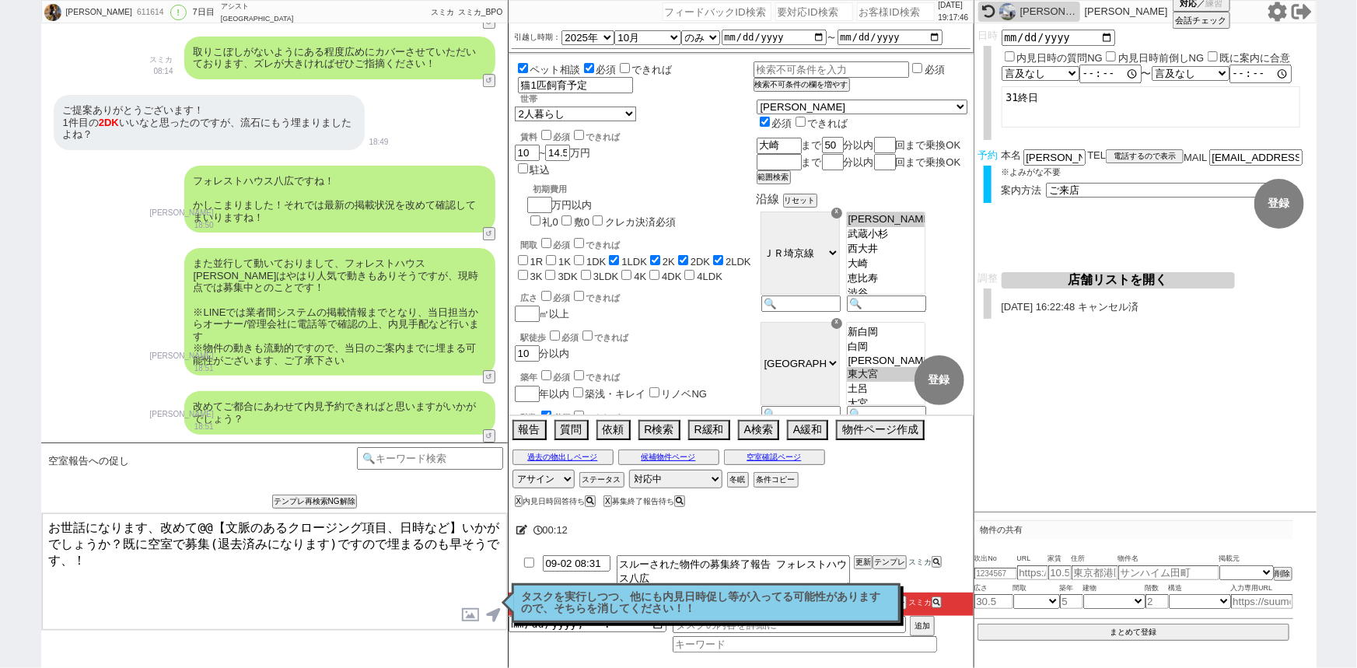
paste textarea "フォレストハウス八広"
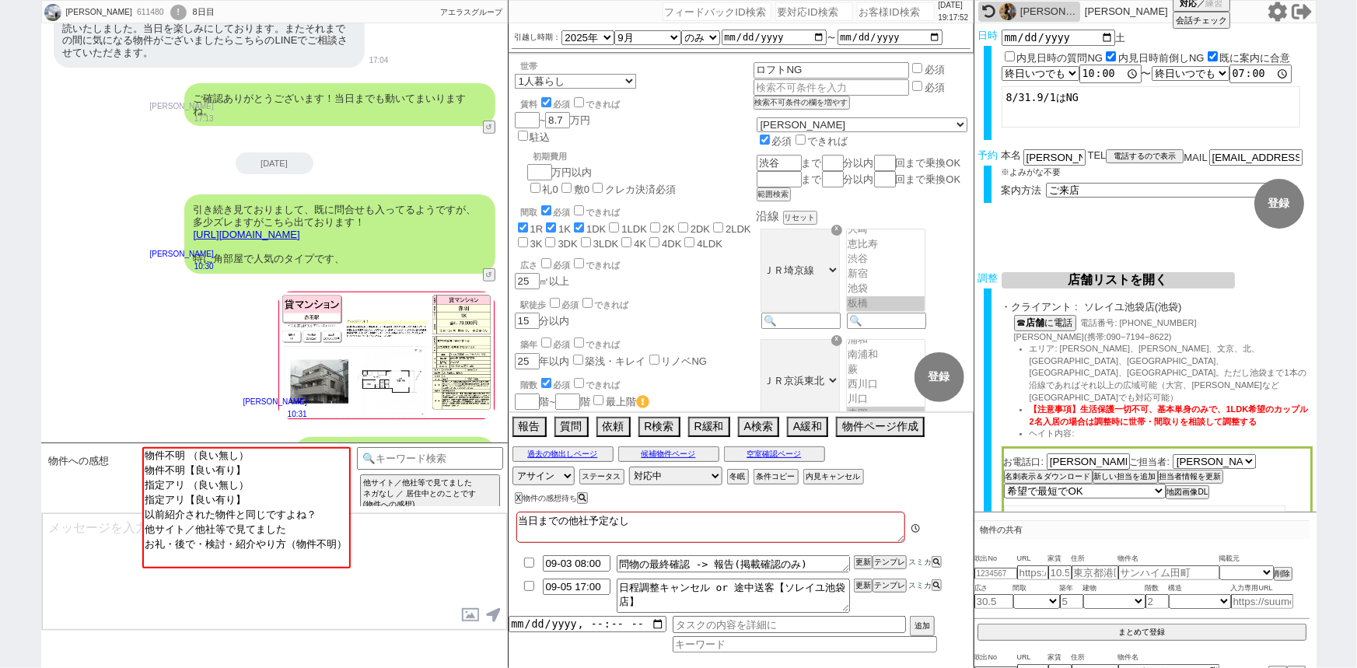
scroll to position [74, 0]
click at [893, 16] on input "number" at bounding box center [896, 11] width 78 height 19
paste input "612112"
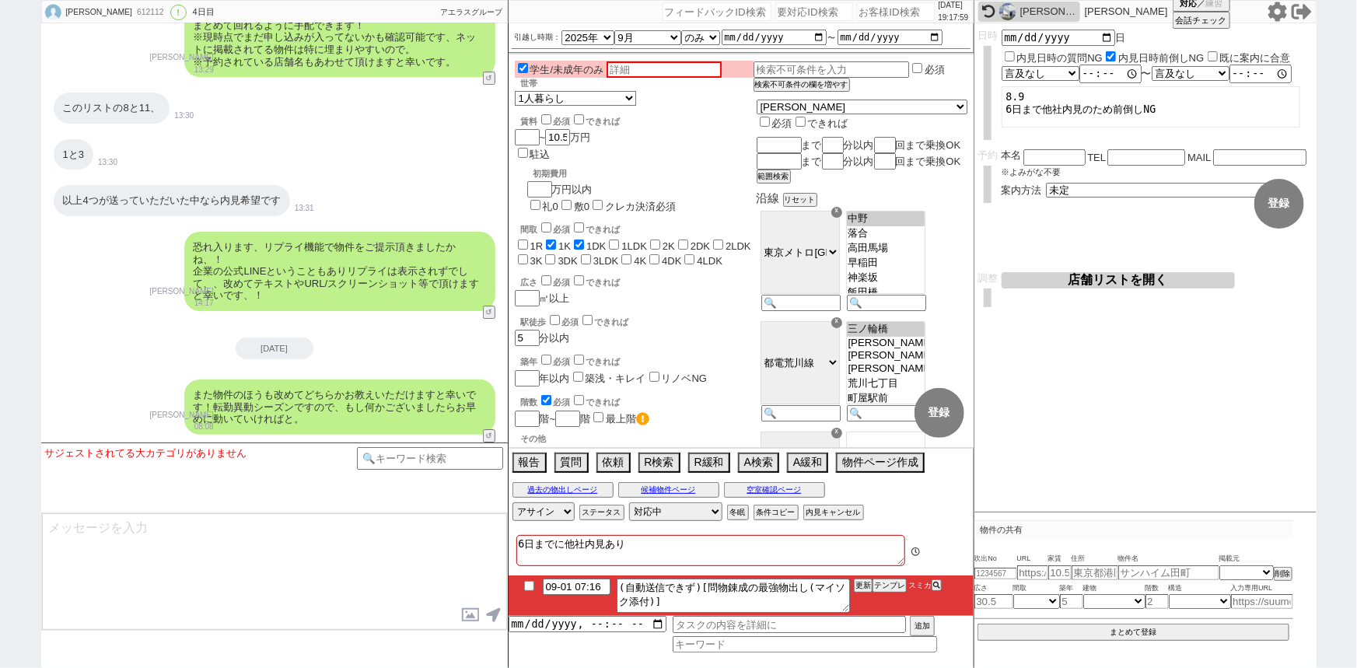
scroll to position [386, 0]
click at [858, 467] on button "物件ページ作成 今は物件がないので押せません" at bounding box center [879, 461] width 86 height 17
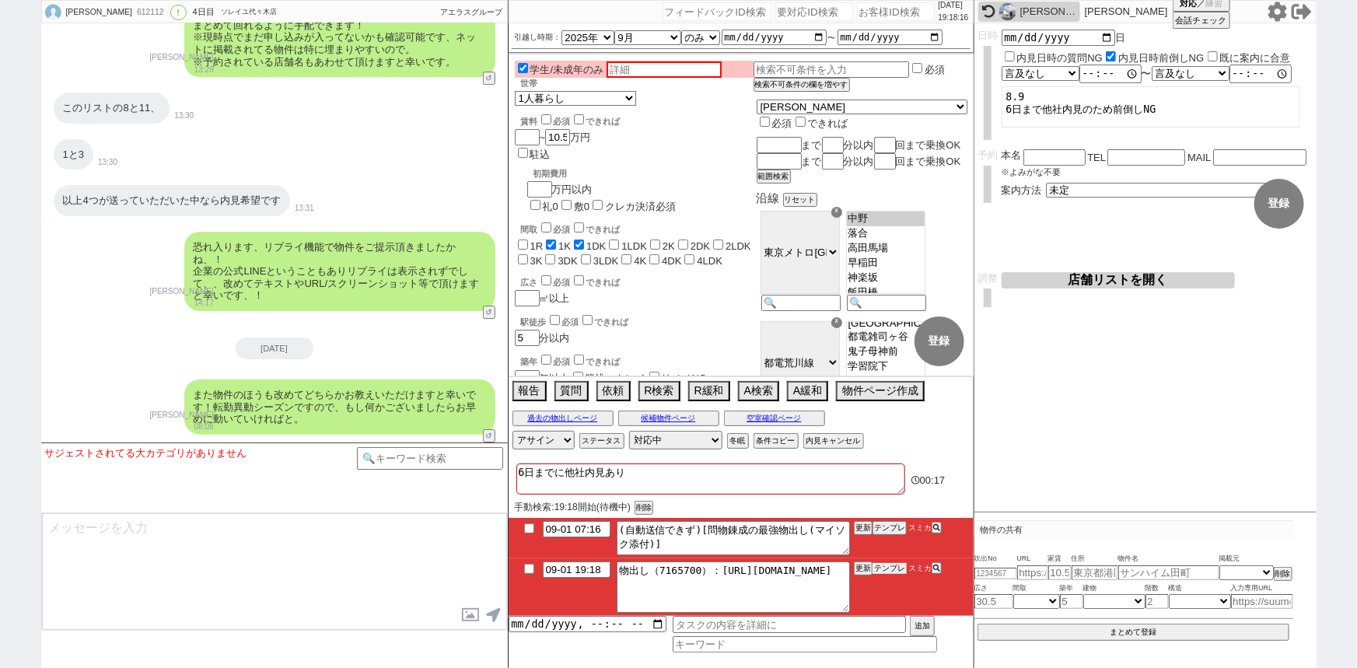
click at [886, 568] on button "テンプレ" at bounding box center [889, 568] width 34 height 11
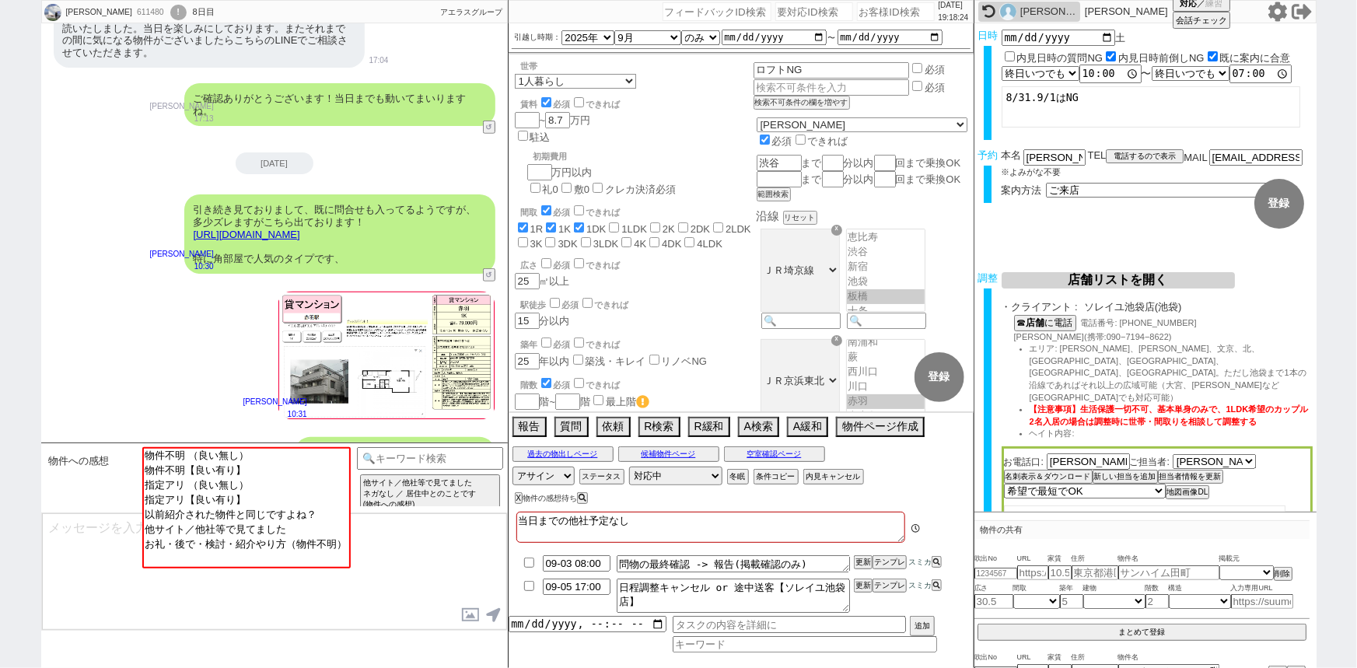
scroll to position [571, 0]
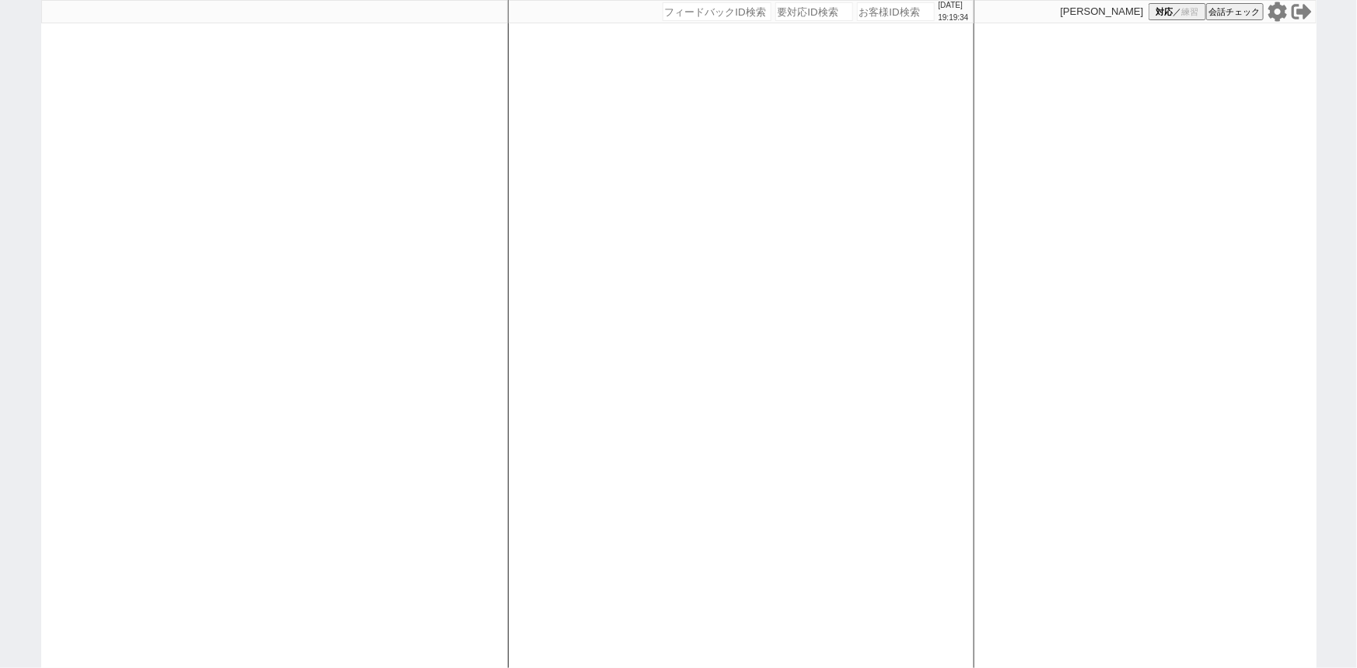
click at [879, 16] on input "number" at bounding box center [896, 11] width 78 height 19
paste input "611099"
type input "611099"
select select "2"
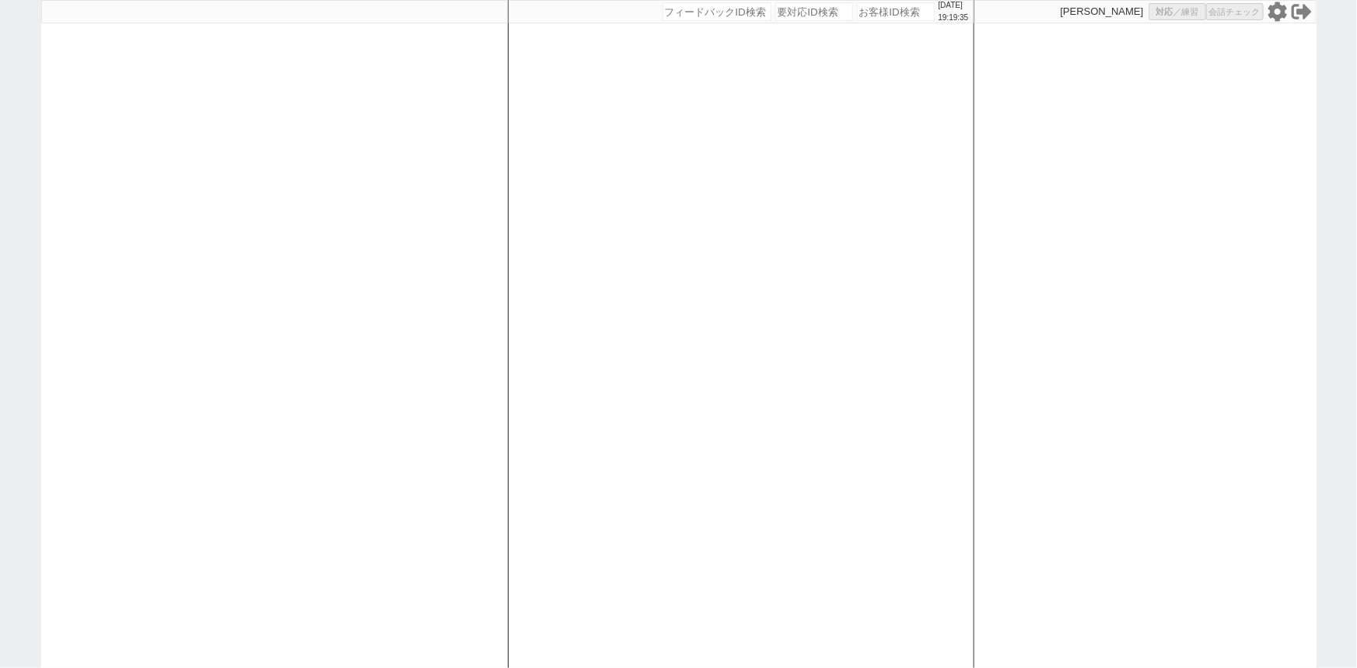
select select "2"
select select "5"
select select "8"
select select
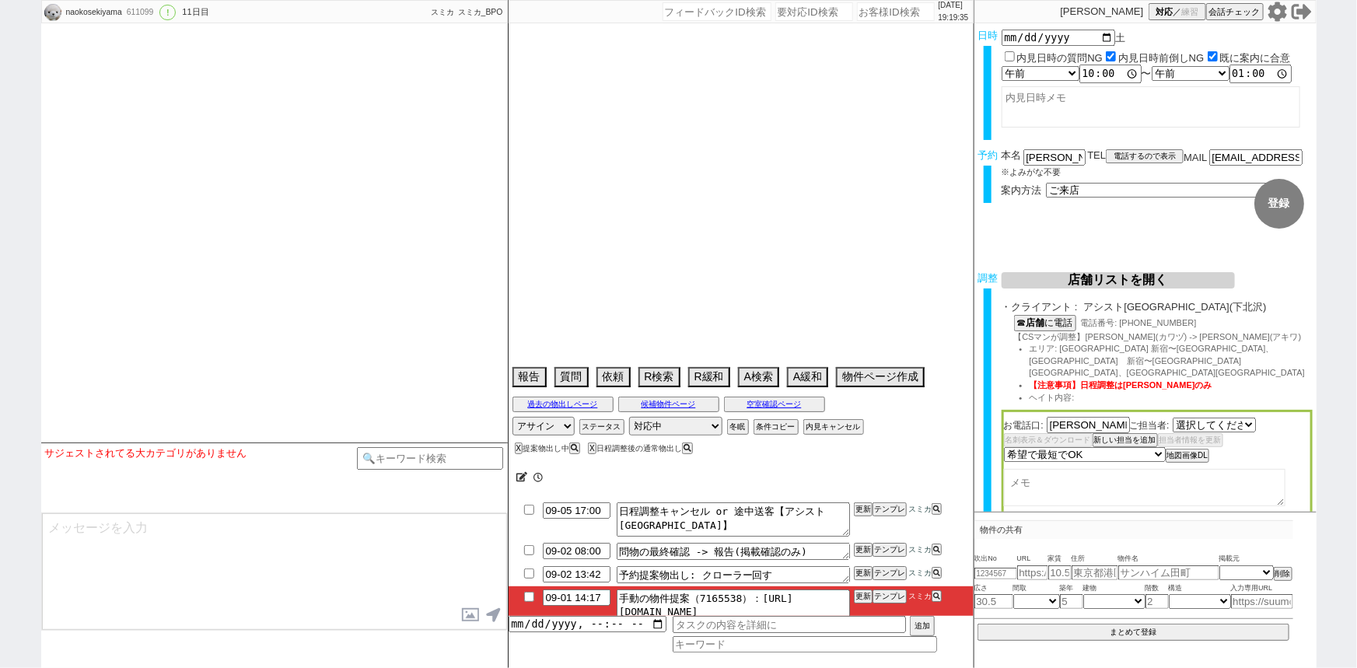
select select "[DATE]"
type textarea "ハウスコムNG @いきなりの電話NG　当日まで他社なし 他社内見　30日→ビック自由が丘の対応が不安におもい見送り"
select select "2025"
select select "10"
select select "35"
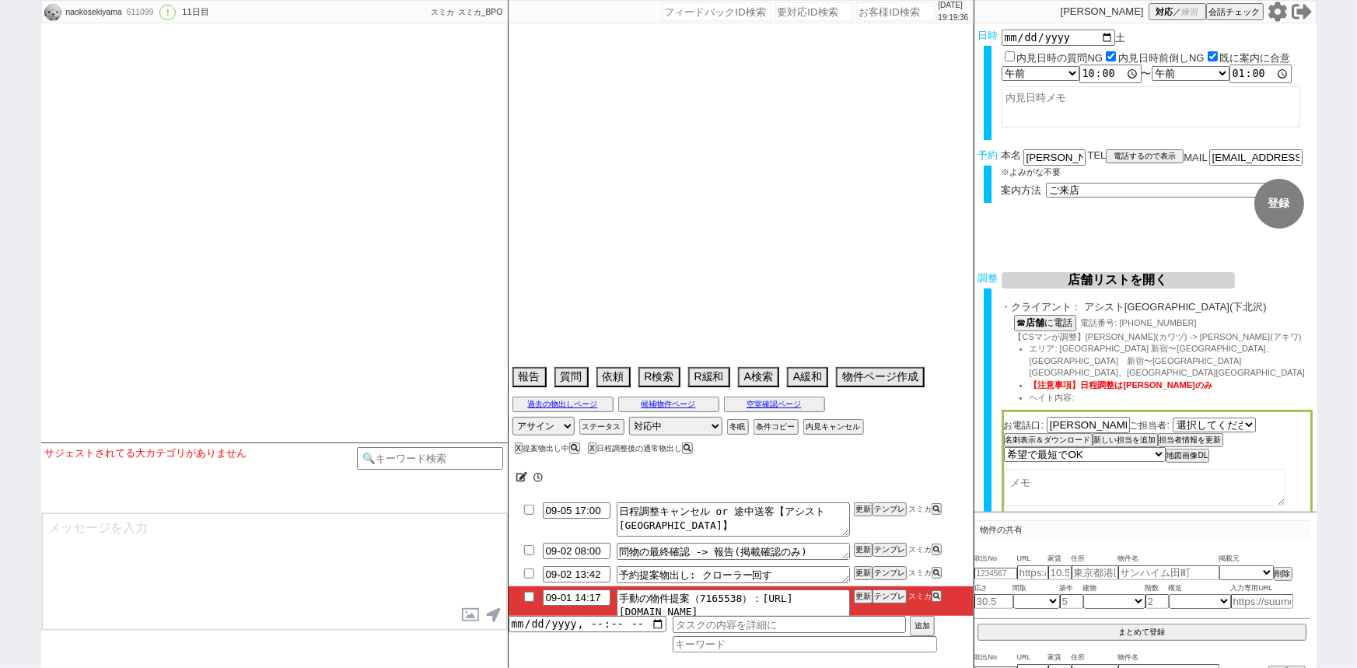
select select "0"
select select "10"
select select "12"
select select "15"
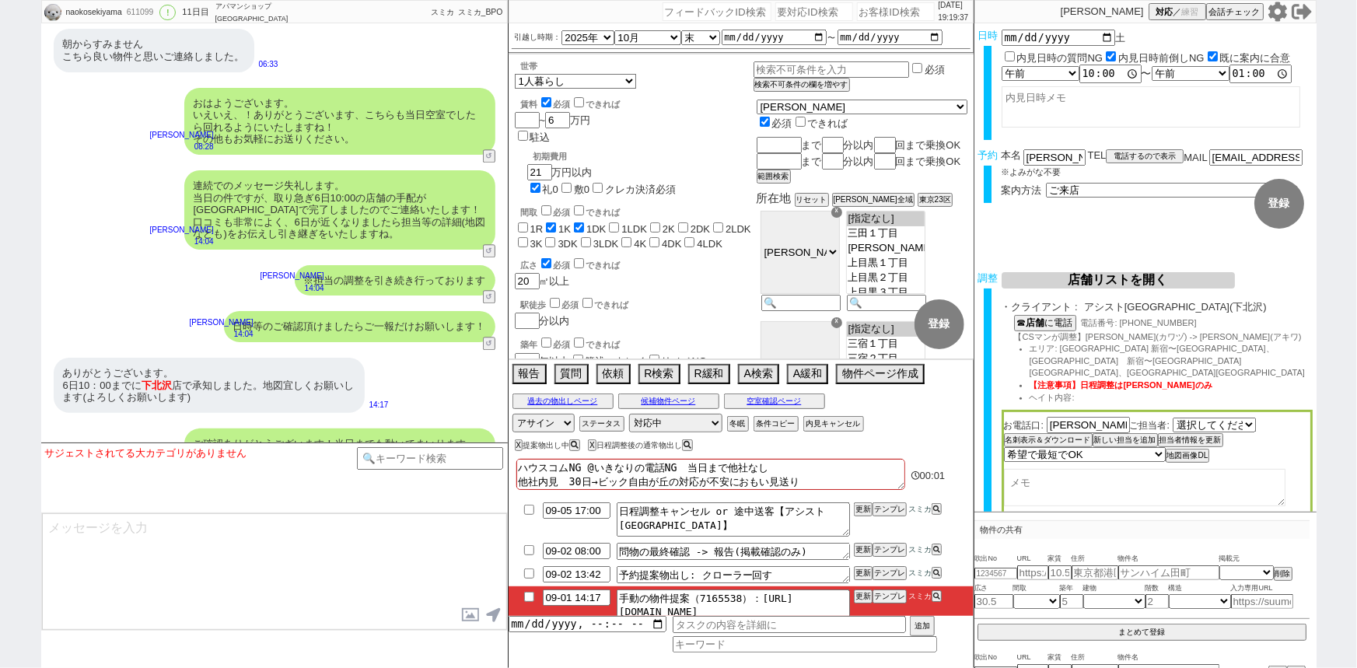
scroll to position [27, 0]
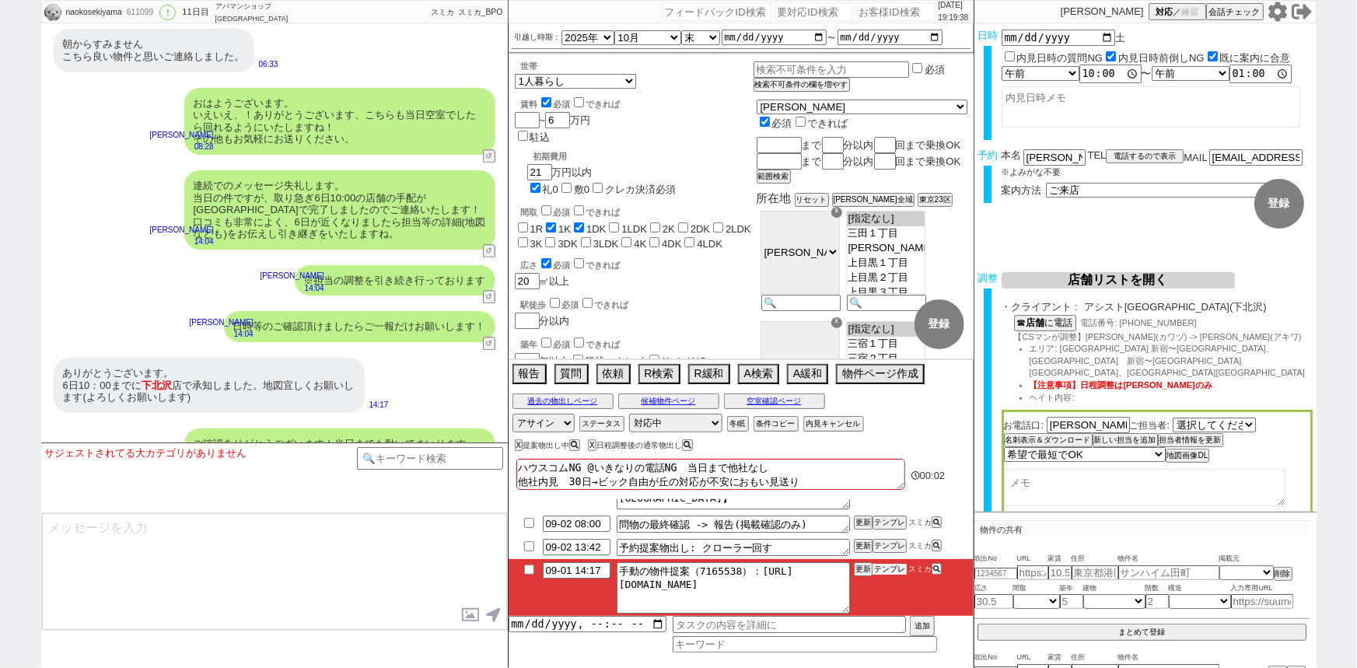
click at [892, 569] on button "テンプレ" at bounding box center [889, 569] width 34 height 11
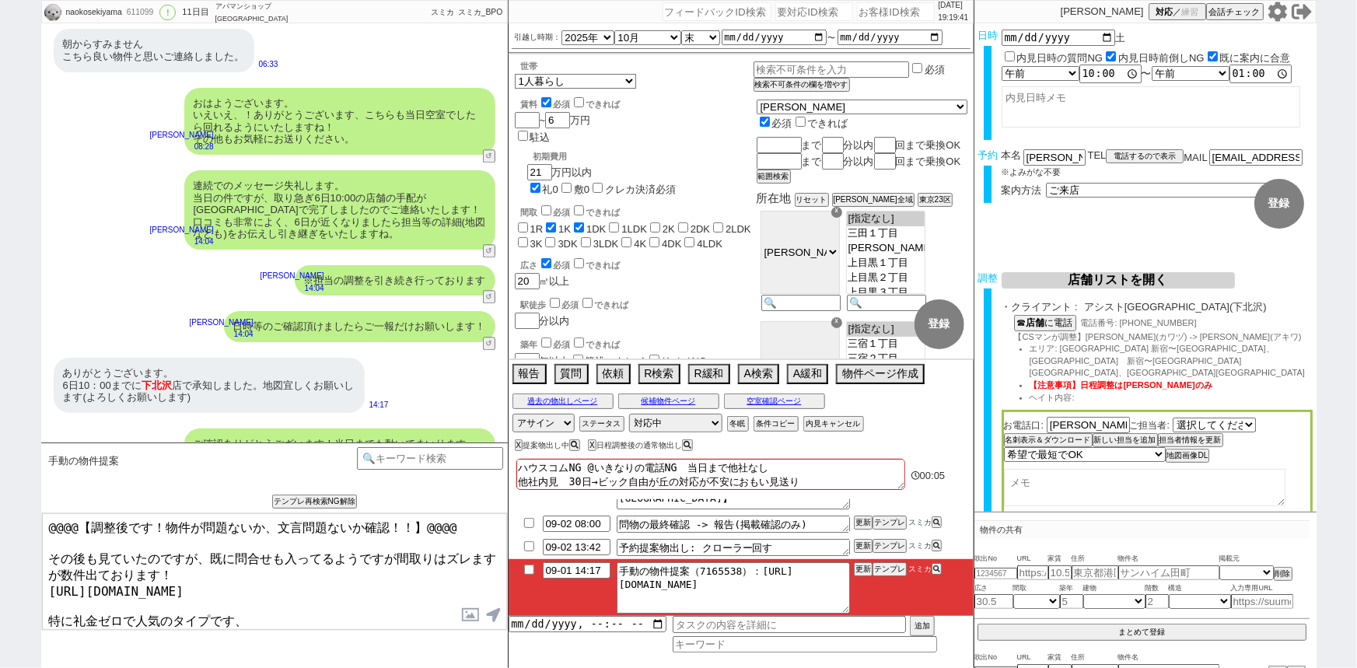
drag, startPoint x: 45, startPoint y: 548, endPoint x: 16, endPoint y: 505, distance: 52.0
click at [16, 505] on div "naokosekiyama 611099 ! 0 11日目 アパマンショップ 品川駅前店 冬眠中 自社客 スミカ スミカ_BPO チャット全表示 2025-0…" at bounding box center [678, 334] width 1357 height 668
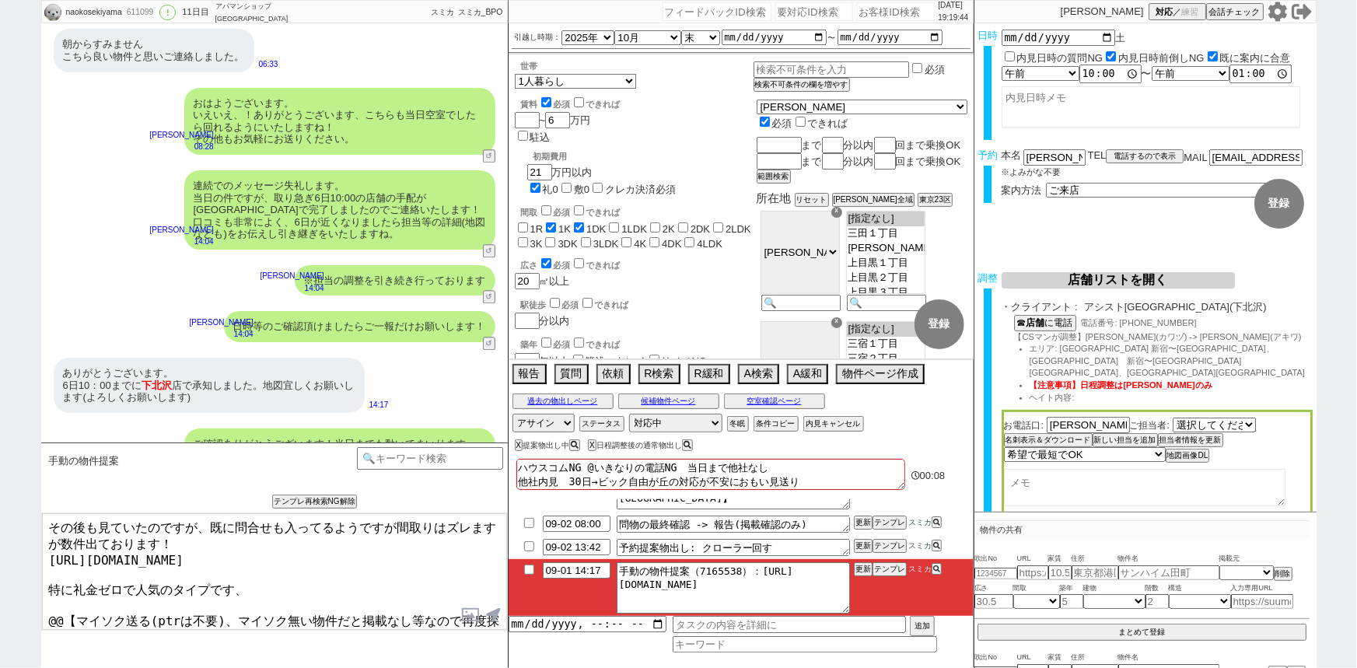
drag, startPoint x: 42, startPoint y: 597, endPoint x: 521, endPoint y: 662, distance: 483.3
click at [521, 662] on div "naokosekiyama 611099 ! 0 11日目 アパマンショップ 品川駅前店 冬眠中 自社客 スミカ スミカ_BPO チャット全表示 2025-0…" at bounding box center [678, 334] width 1275 height 668
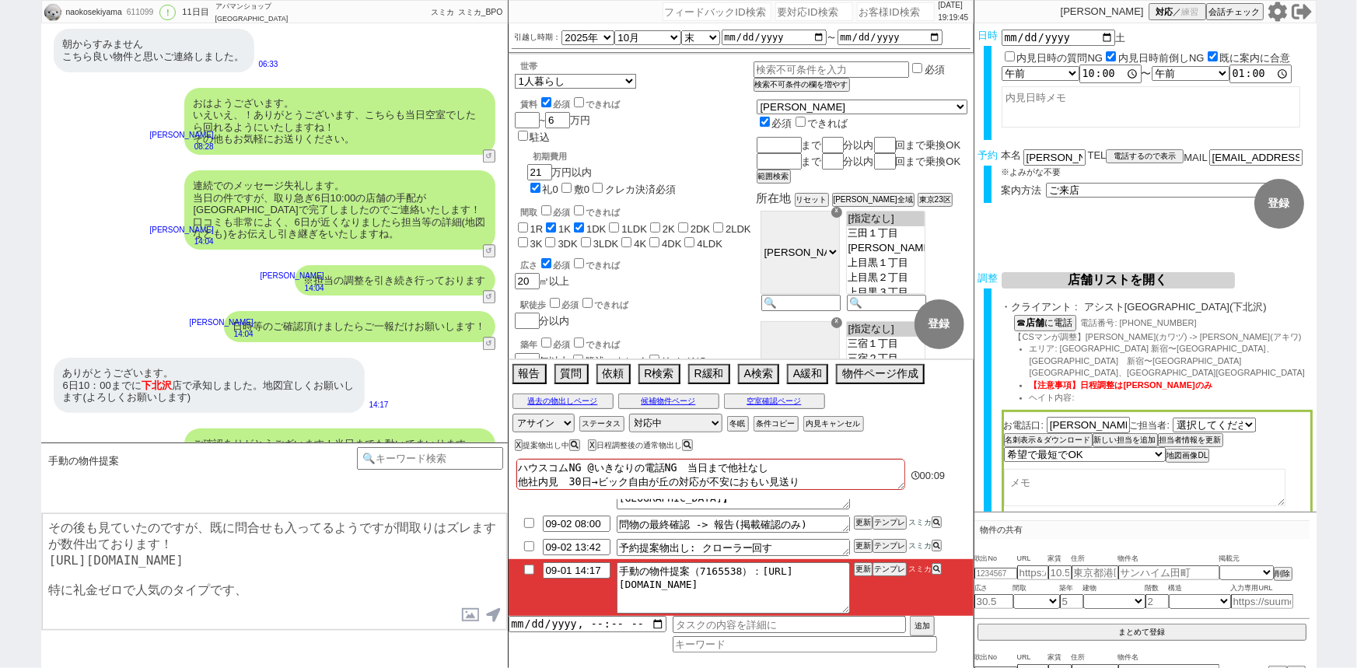
type textarea "その後も見ていたのですが、既に問合せも入ってるようですが間取りはズレますが数件出ております！ https://tools.sumika.live/pages/…"
checkbox input "true"
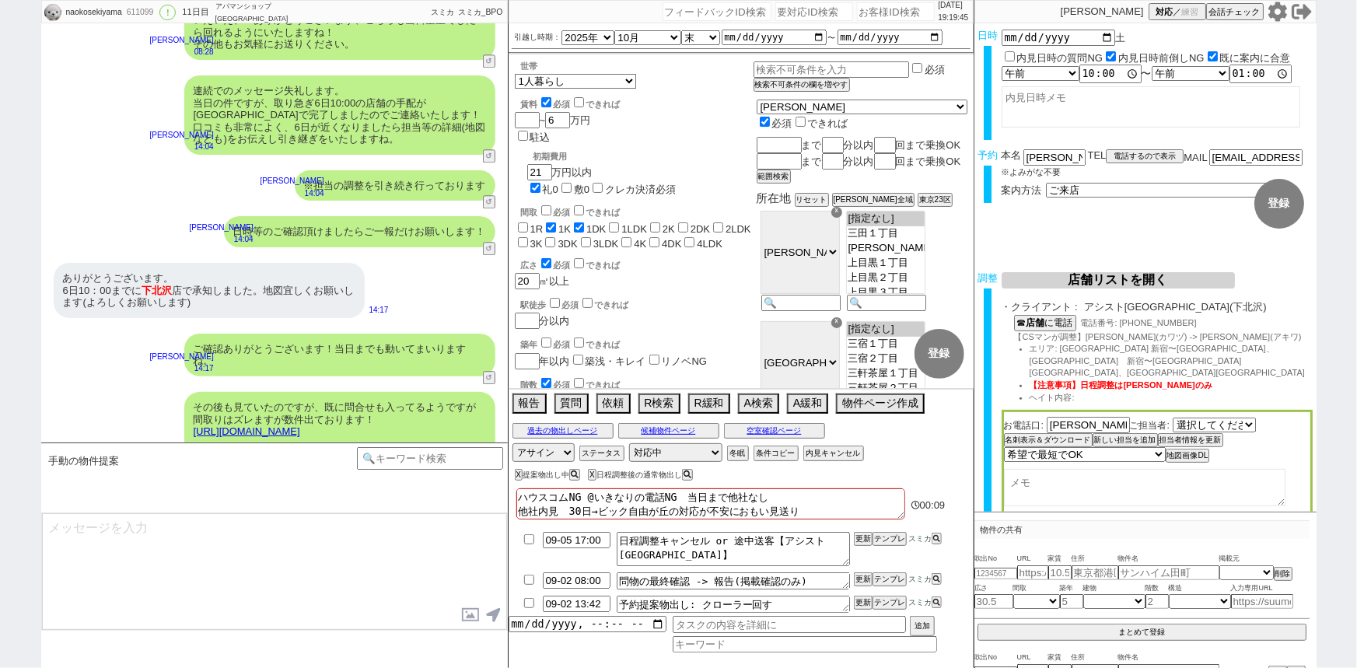
scroll to position [0, 0]
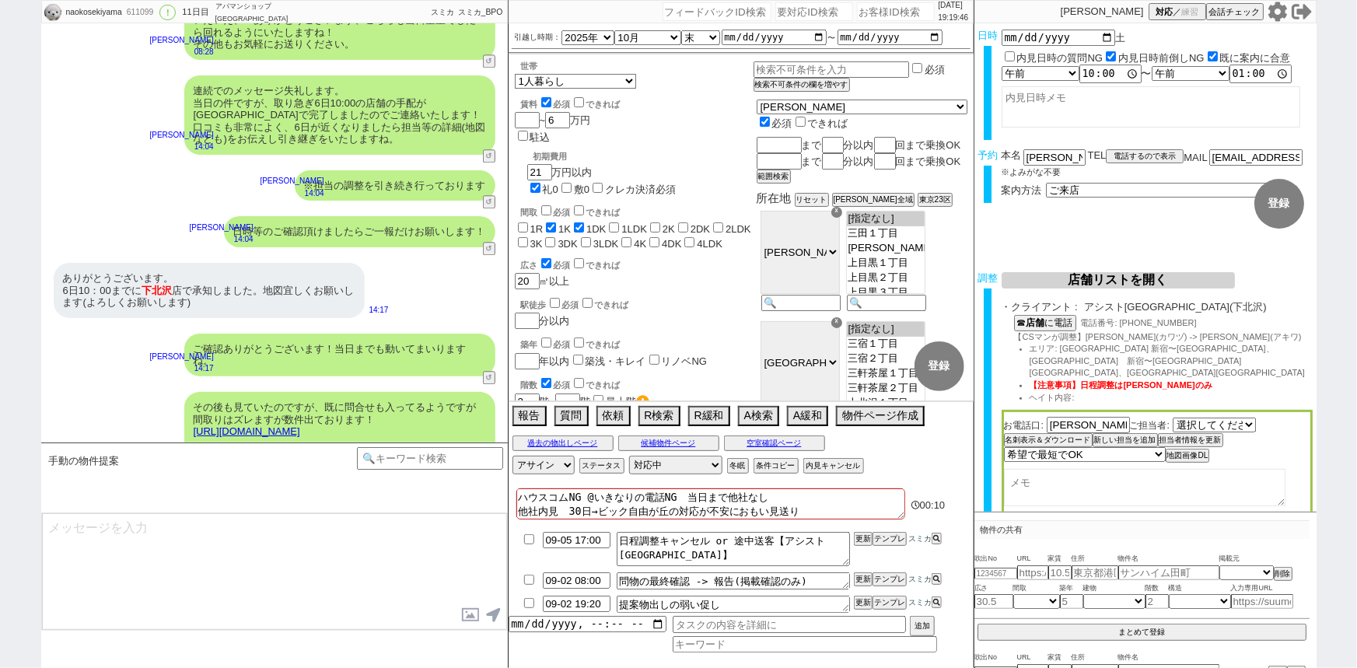
type textarea "良ければ、あわせていかがでしょうか？"
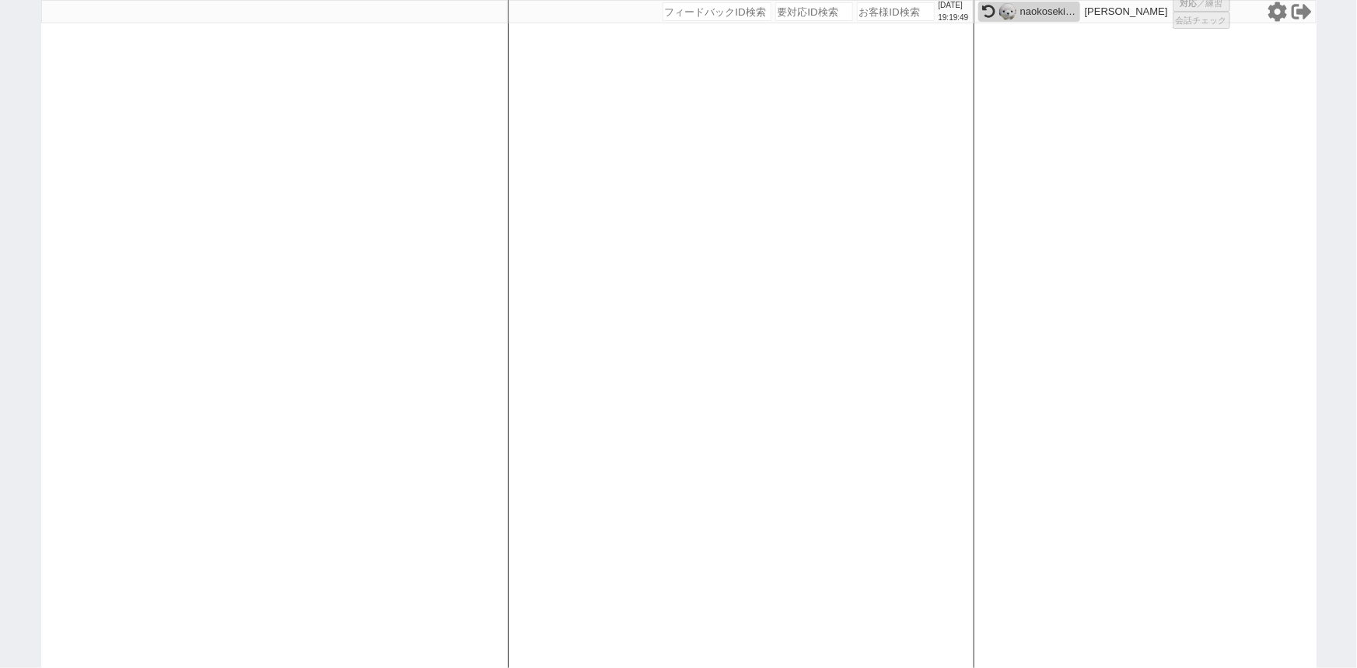
select select
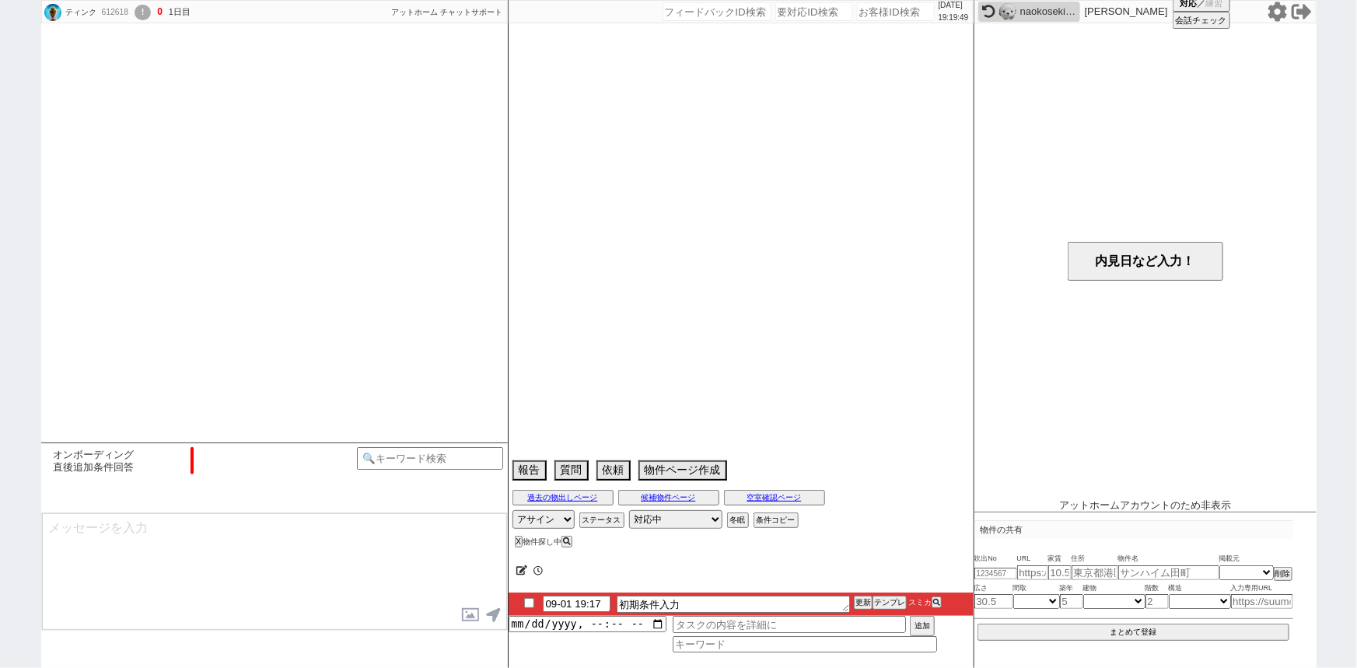
select select "6"
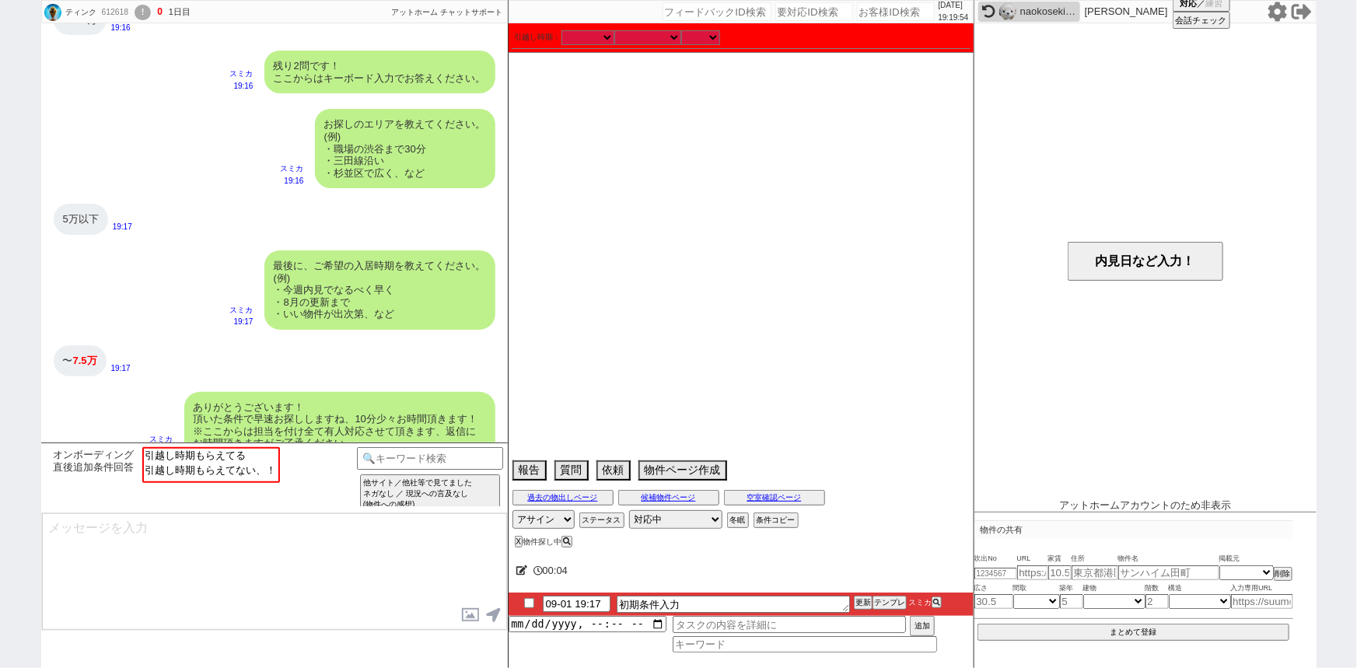
scroll to position [1156, 0]
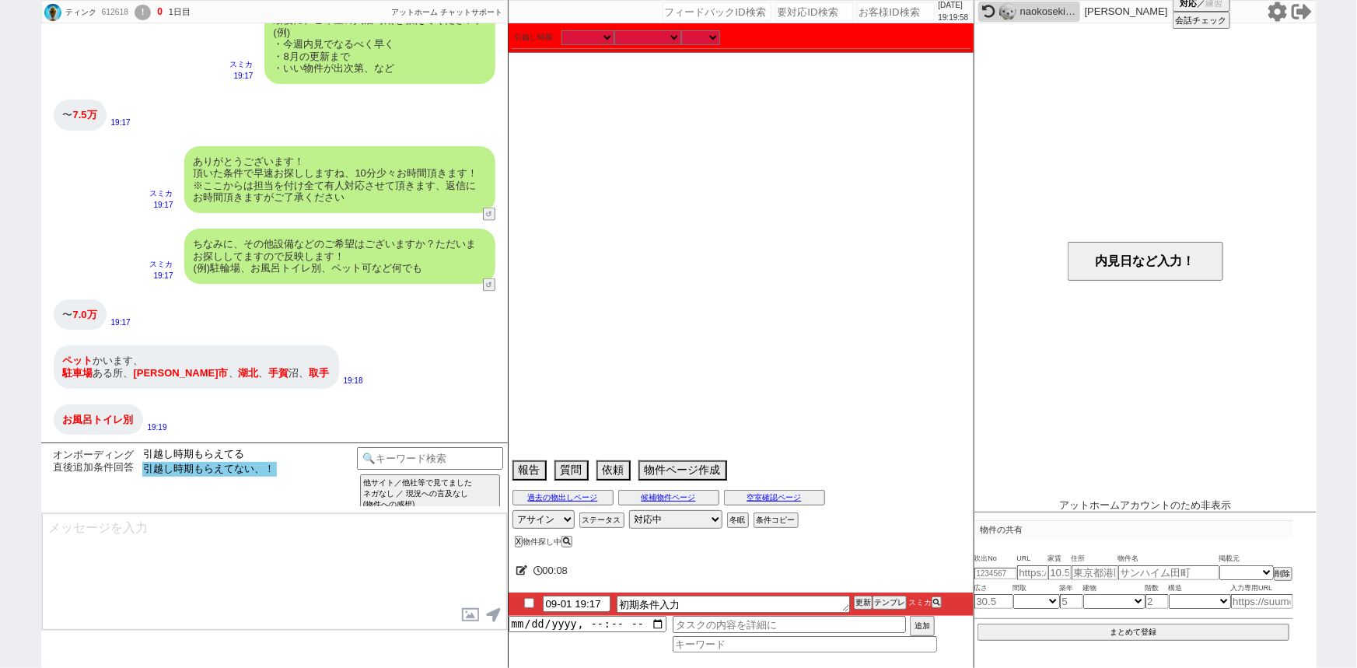
select select "引越し時期もらえてない、！"
click at [229, 472] on option "引越し時期もらえてない、！" at bounding box center [209, 469] width 135 height 15
type textarea "ご希望ありがとうございます！ また、お引越し時期についても頂けますと幸いです！ ※空き予定や居住中、先行可の物件など幅広いため時期に応じてご紹介します！"
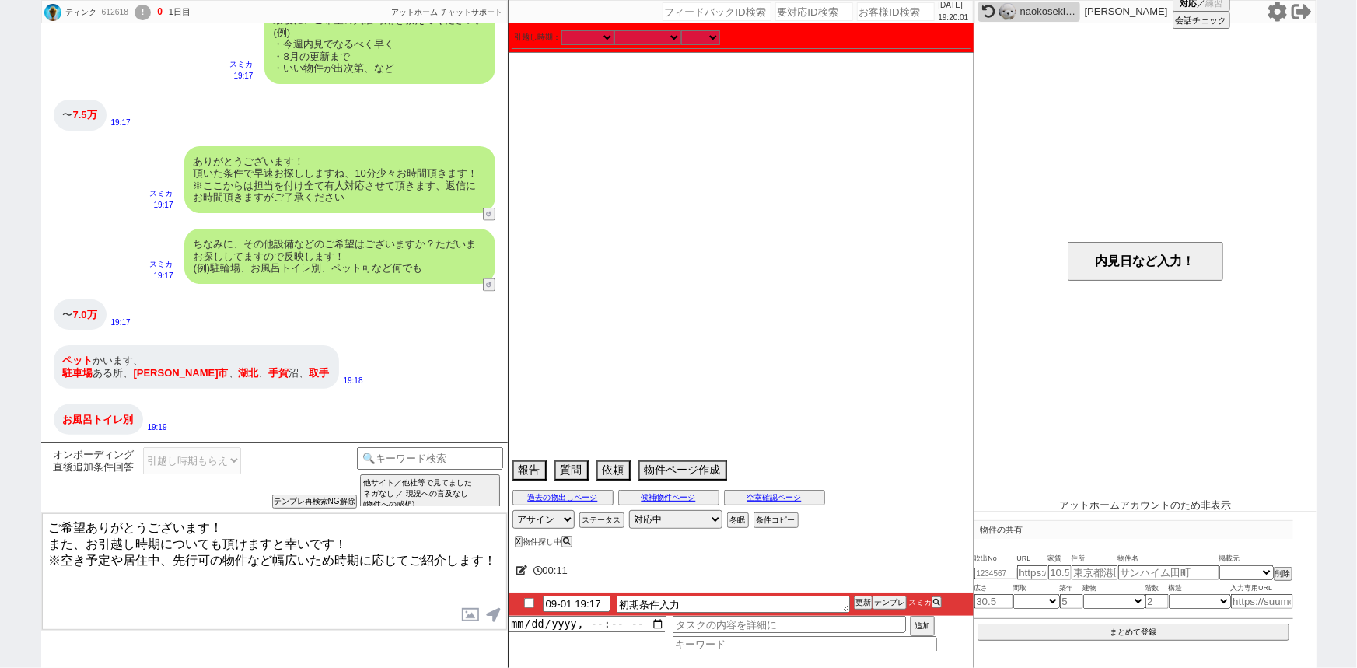
scroll to position [1227, 0]
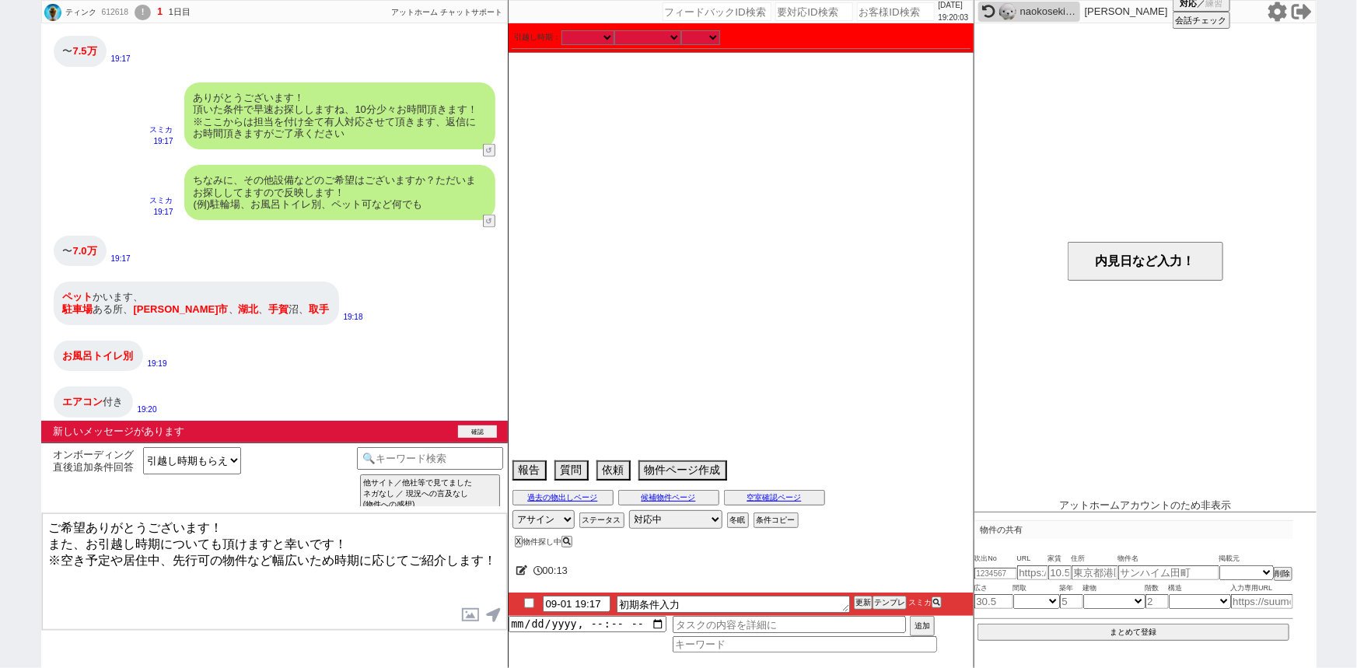
click at [477, 428] on button "確認" at bounding box center [477, 431] width 39 height 12
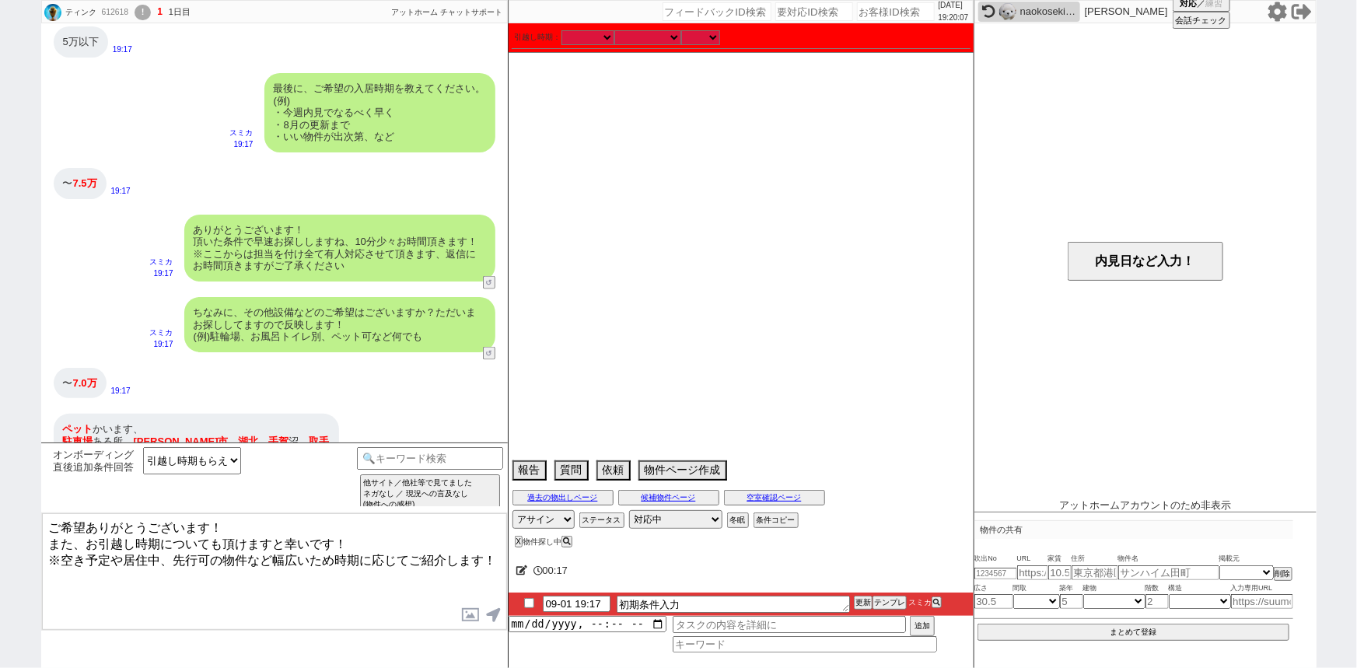
scroll to position [1202, 0]
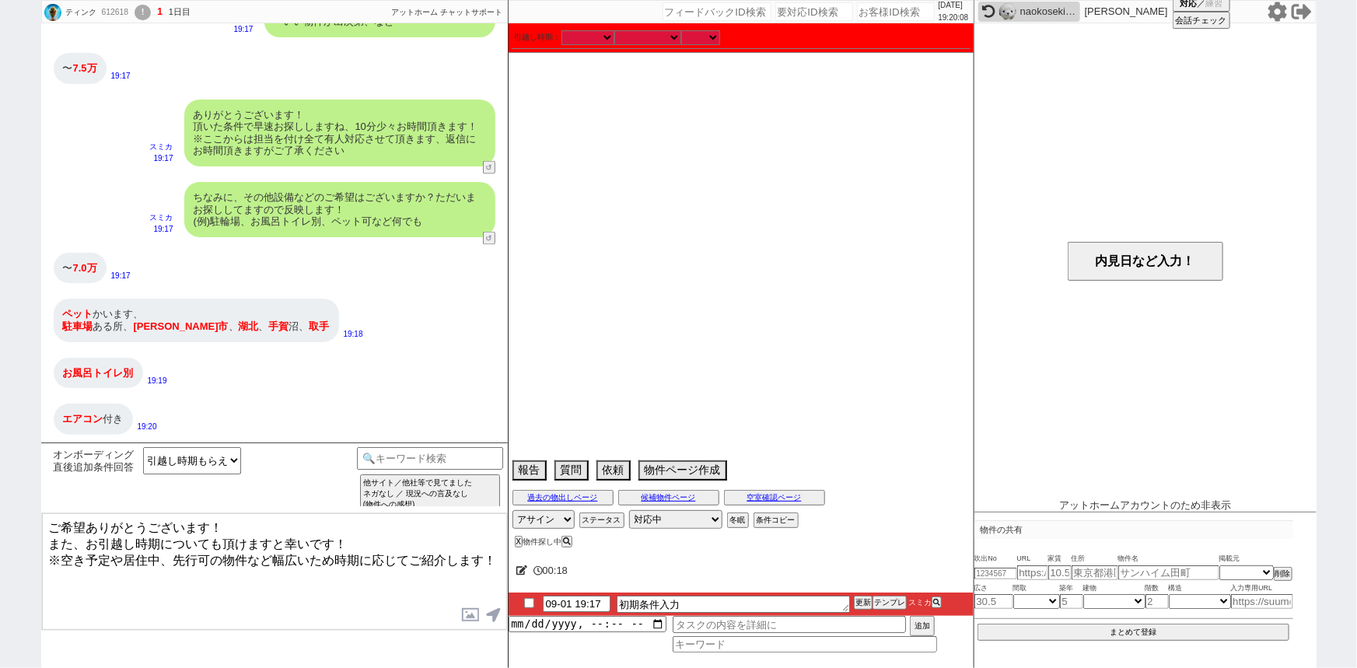
click at [274, 542] on textarea "ご希望ありがとうございます！ また、お引越し時期についても頂けますと幸いです！ ※空き予定や居住中、先行可の物件など幅広いため時期に応じてご紹介します！" at bounding box center [274, 571] width 465 height 117
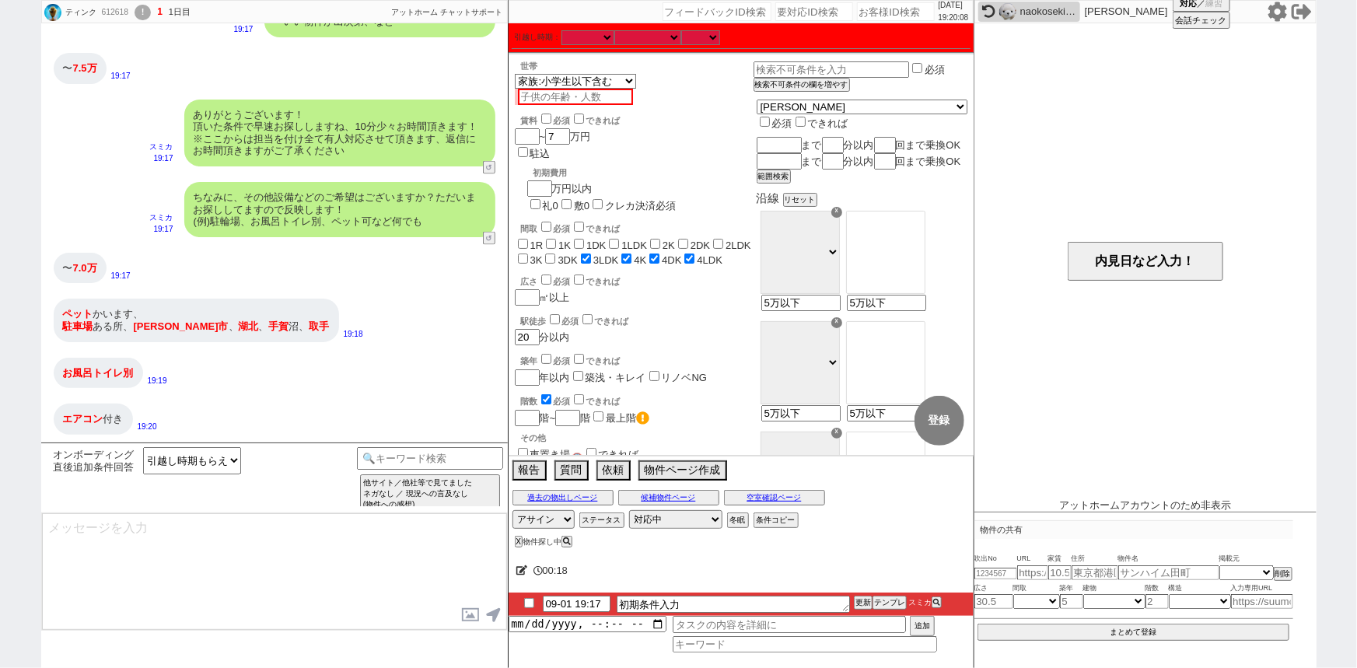
scroll to position [1285, 0]
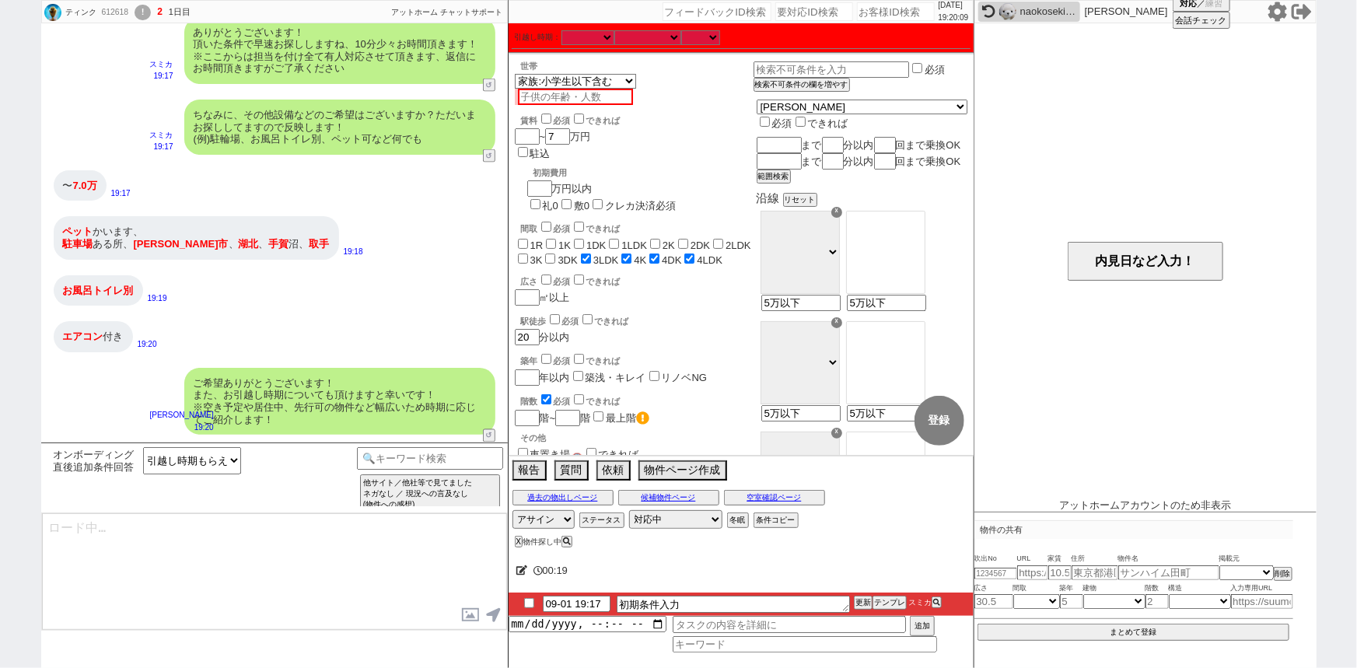
type textarea "別途もし現時点で気になる物件などございましたら参考になりますのでURLなどお送りいただけますと幸いです！"
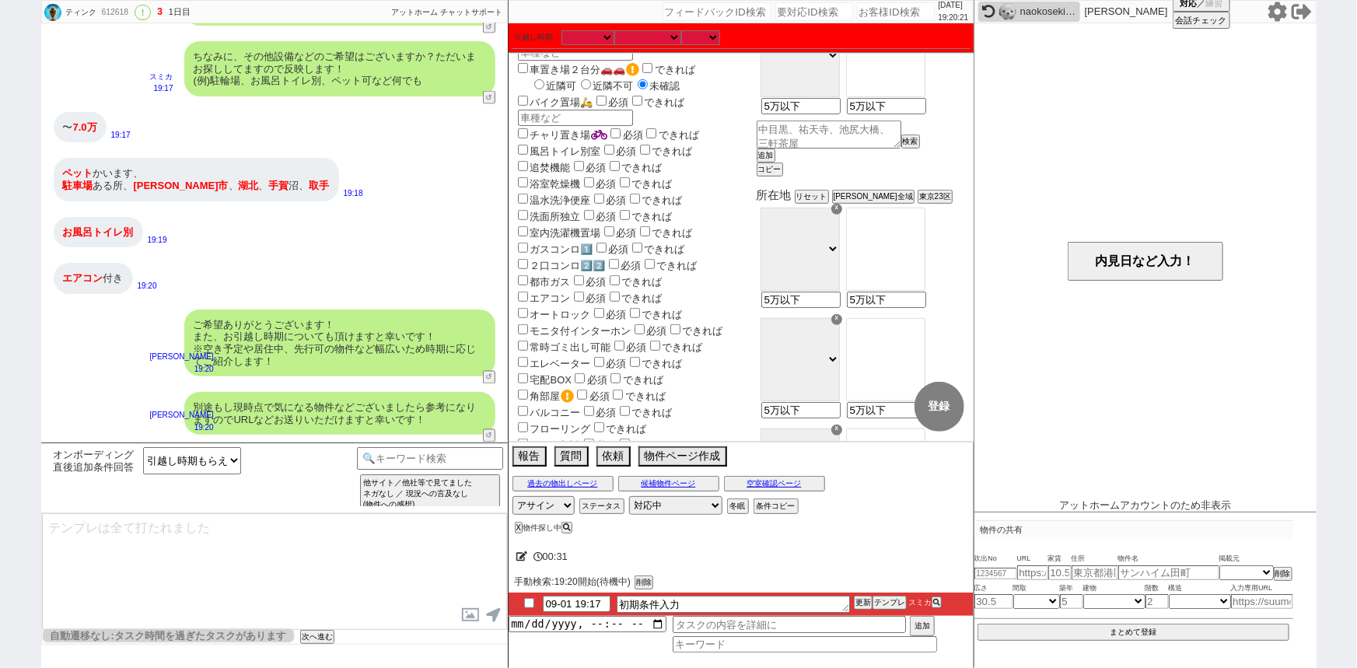
scroll to position [418, 0]
click at [548, 439] on label "ペット相談" at bounding box center [548, 445] width 66 height 12
click at [528, 438] on input "ペット相談" at bounding box center [523, 443] width 10 height 10
checkbox input "true"
checkbox input "false"
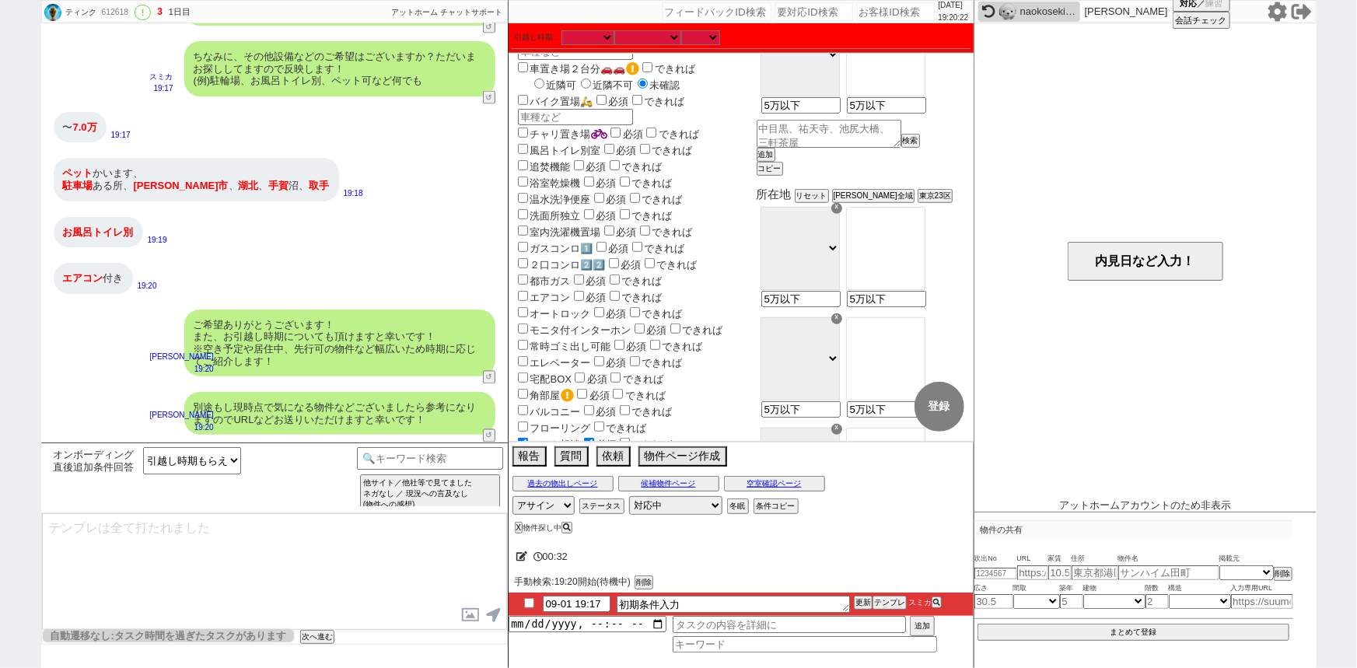
checkbox input "false"
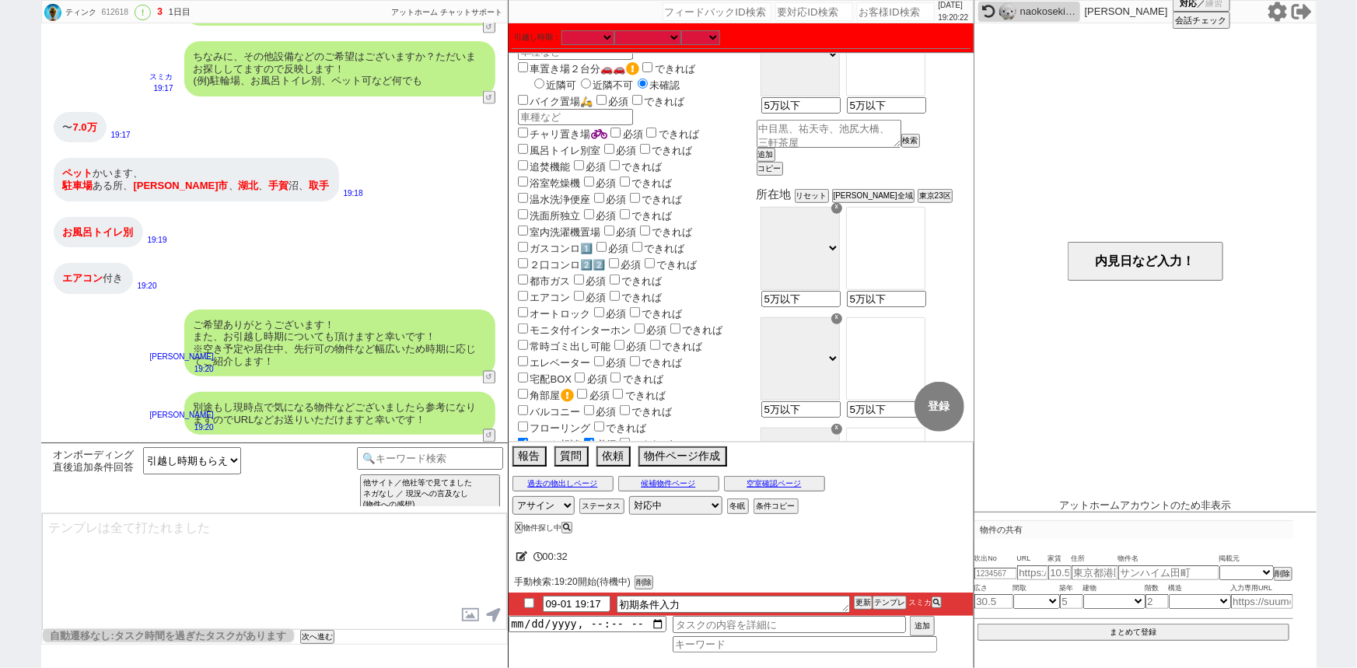
checkbox input "false"
checkbox input "true"
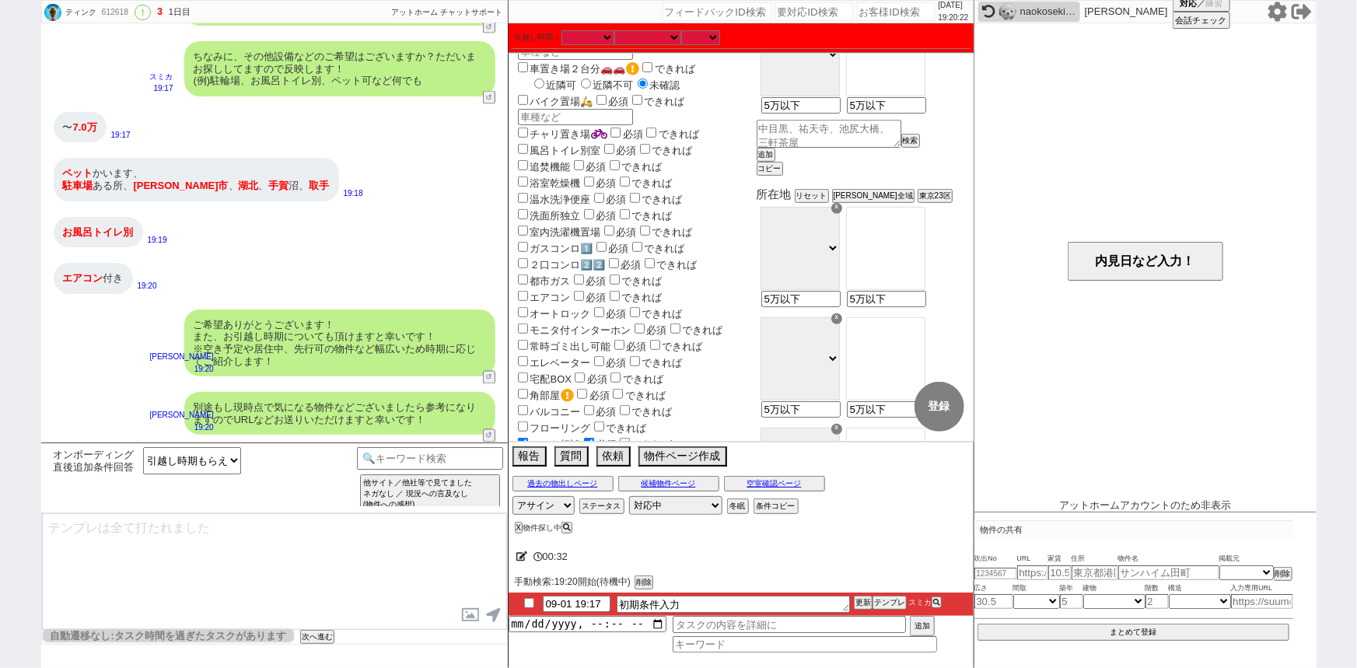
checkbox input "true"
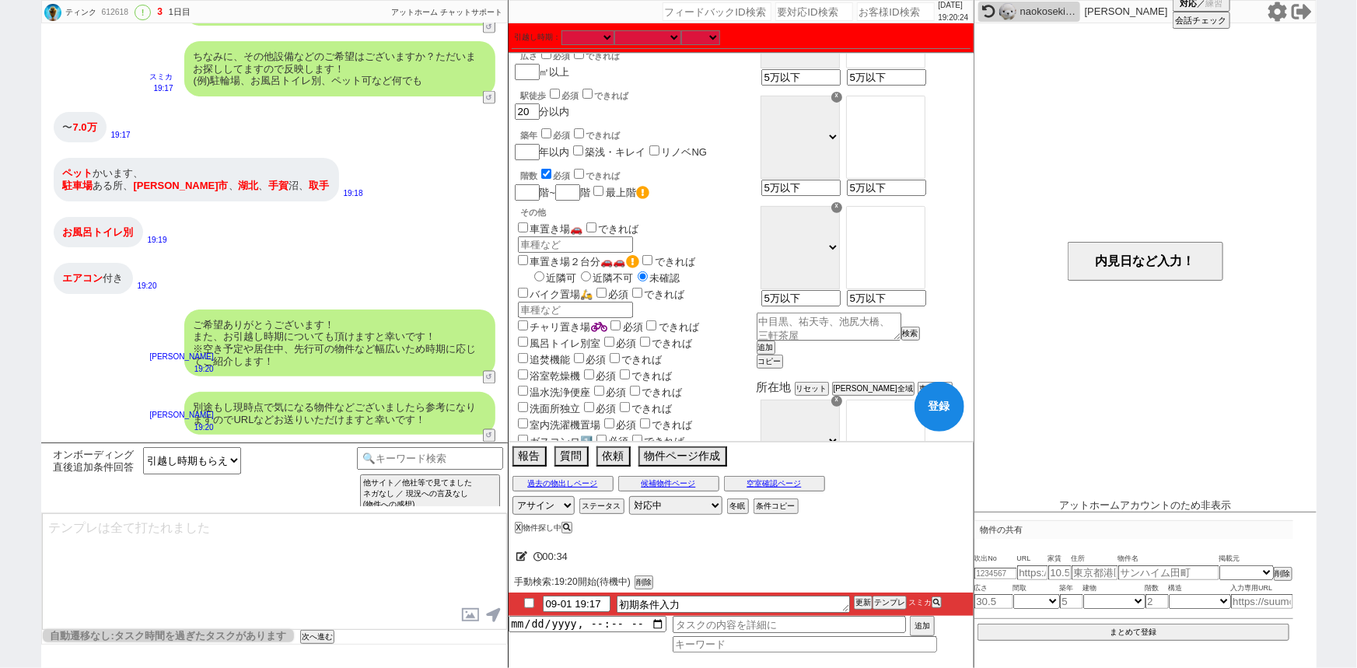
scroll to position [225, 0]
click at [551, 224] on label "車置き場🚗" at bounding box center [549, 230] width 68 height 12
click at [528, 223] on input "車置き場🚗" at bounding box center [523, 228] width 10 height 10
checkbox input "true"
checkbox input "false"
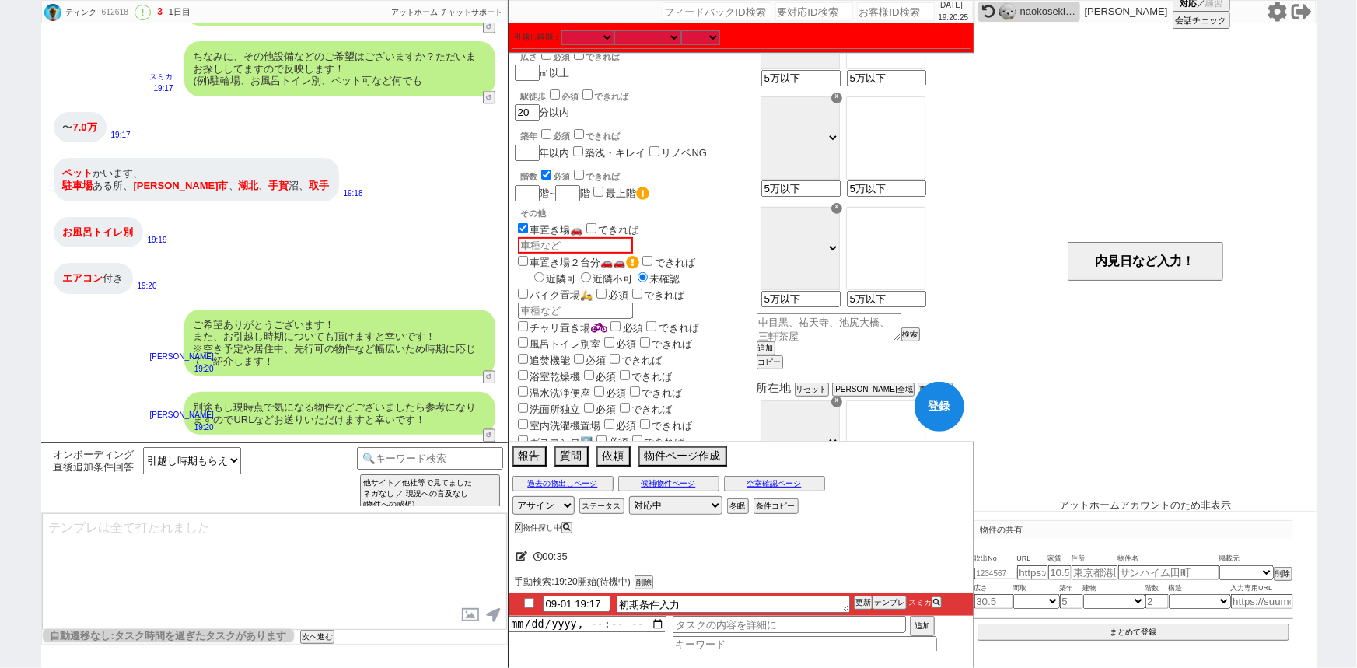
checkbox input "false"
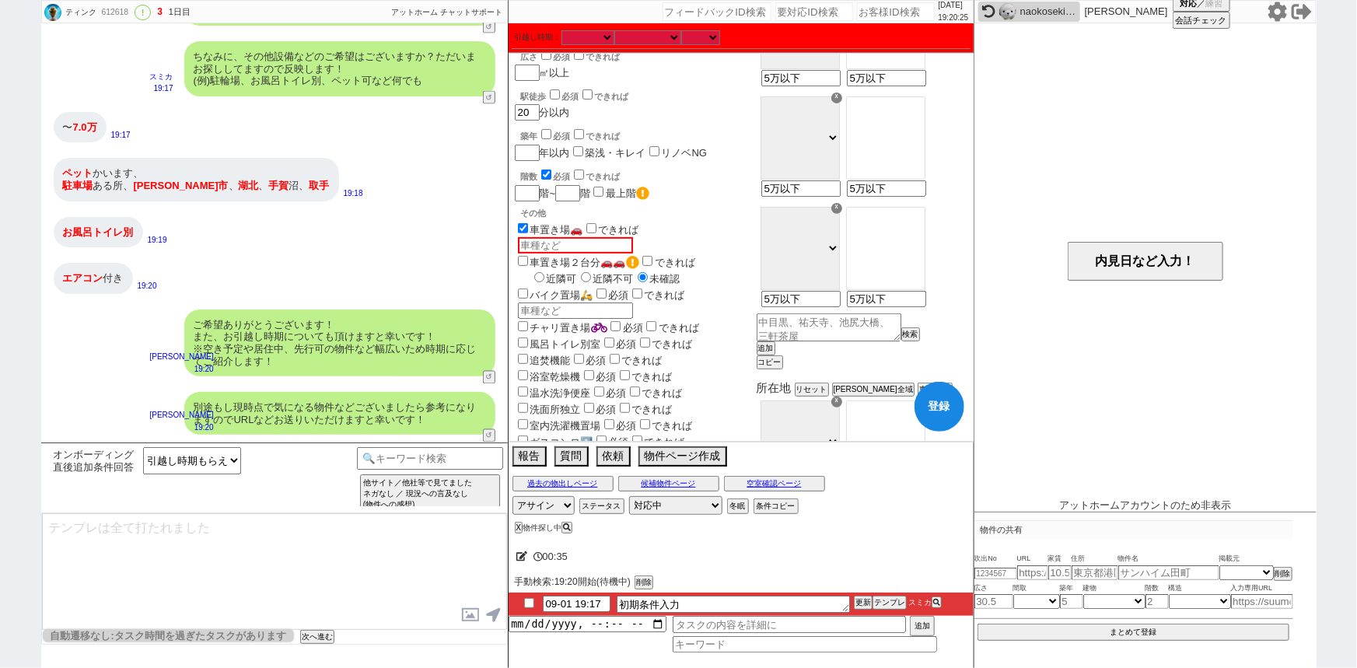
checkbox input "false"
checkbox input "true"
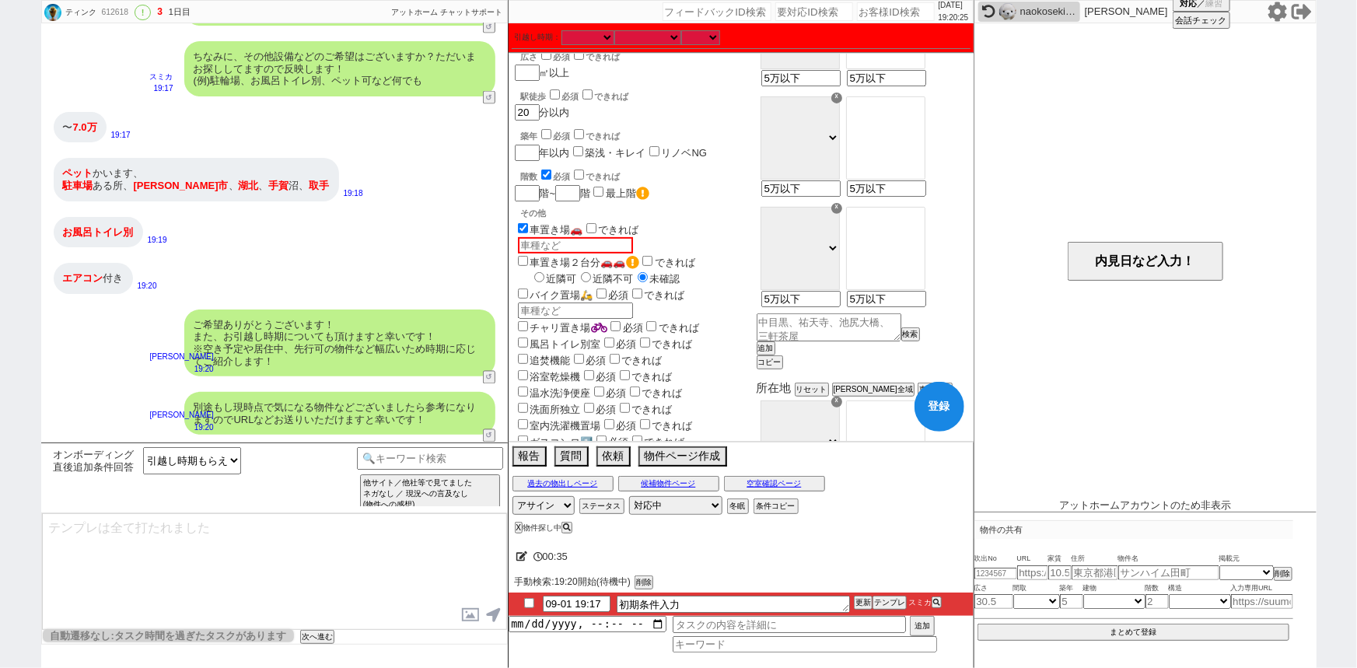
checkbox input "true"
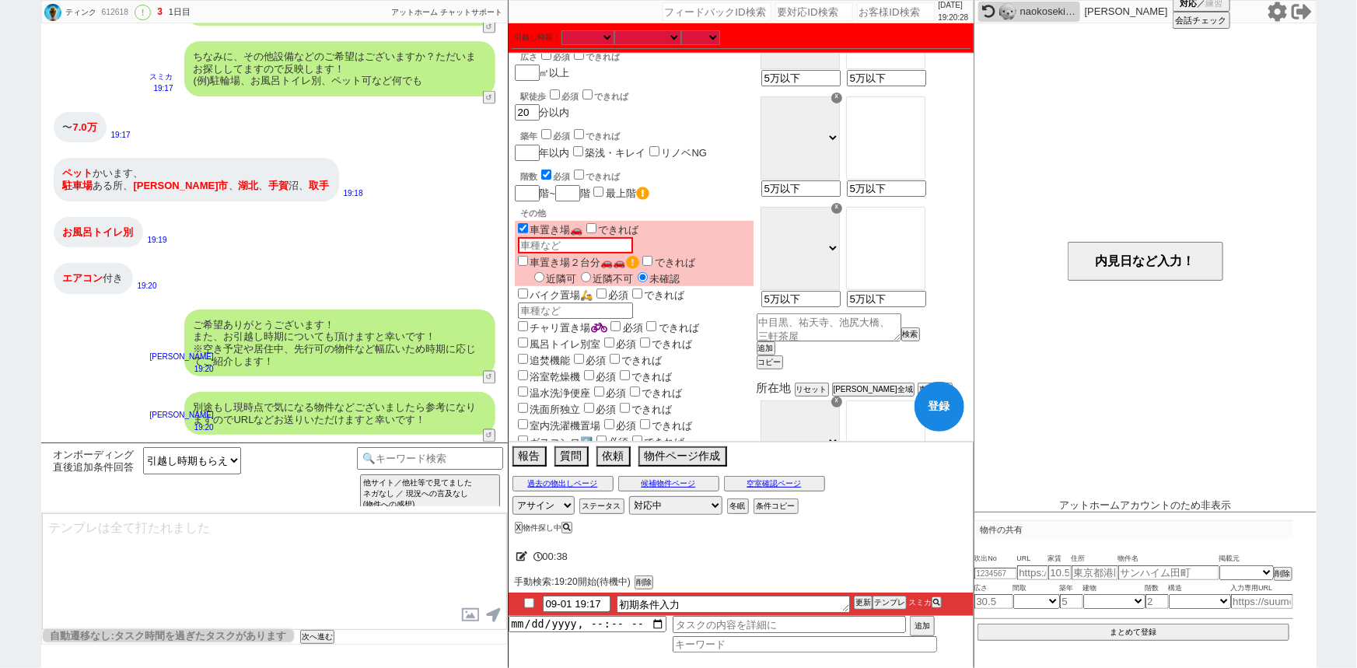
scroll to position [0, 0]
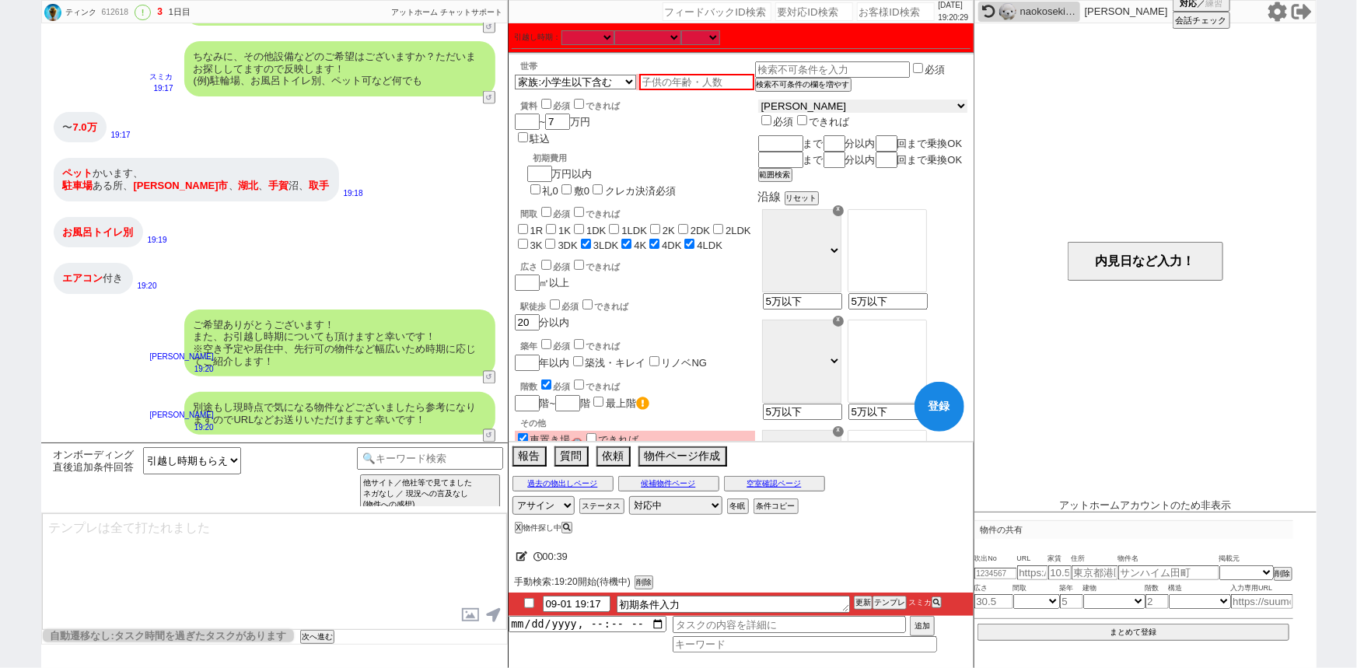
click at [827, 106] on select "東京都 神奈川県 埼玉県 千葉県 宮城県 愛知県 福岡県 京都府 大阪府 兵庫県" at bounding box center [862, 106] width 209 height 13
select select "14"
click at [795, 102] on select "東京都 神奈川県 埼玉県 千葉県 宮城県 愛知県 福岡県 京都府 大阪府 兵庫県" at bounding box center [862, 106] width 209 height 13
checkbox input "false"
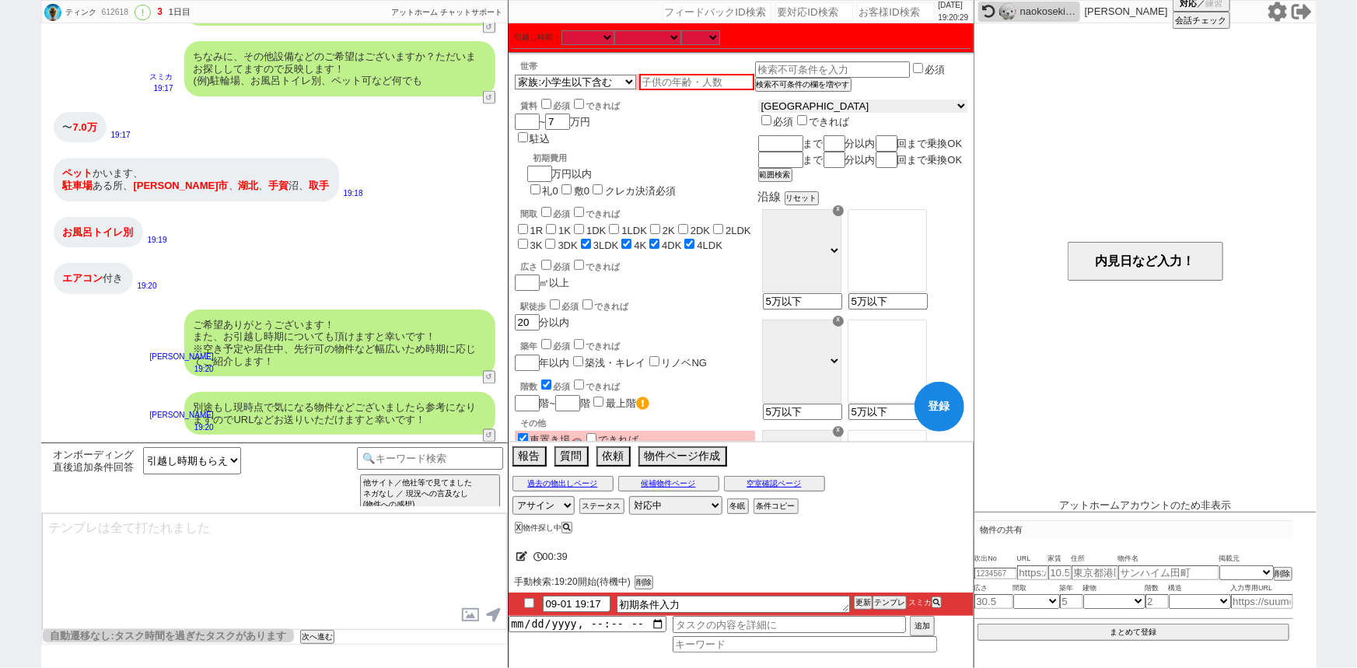
checkbox input "false"
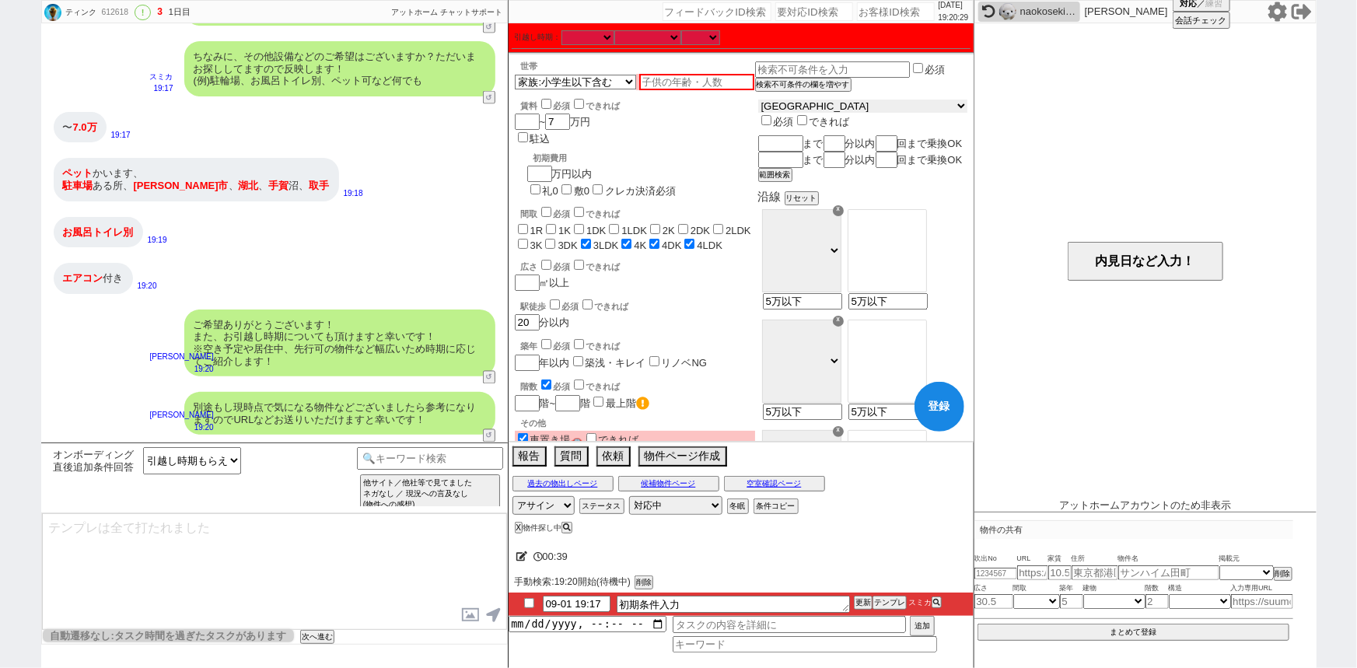
checkbox input "false"
checkbox input "true"
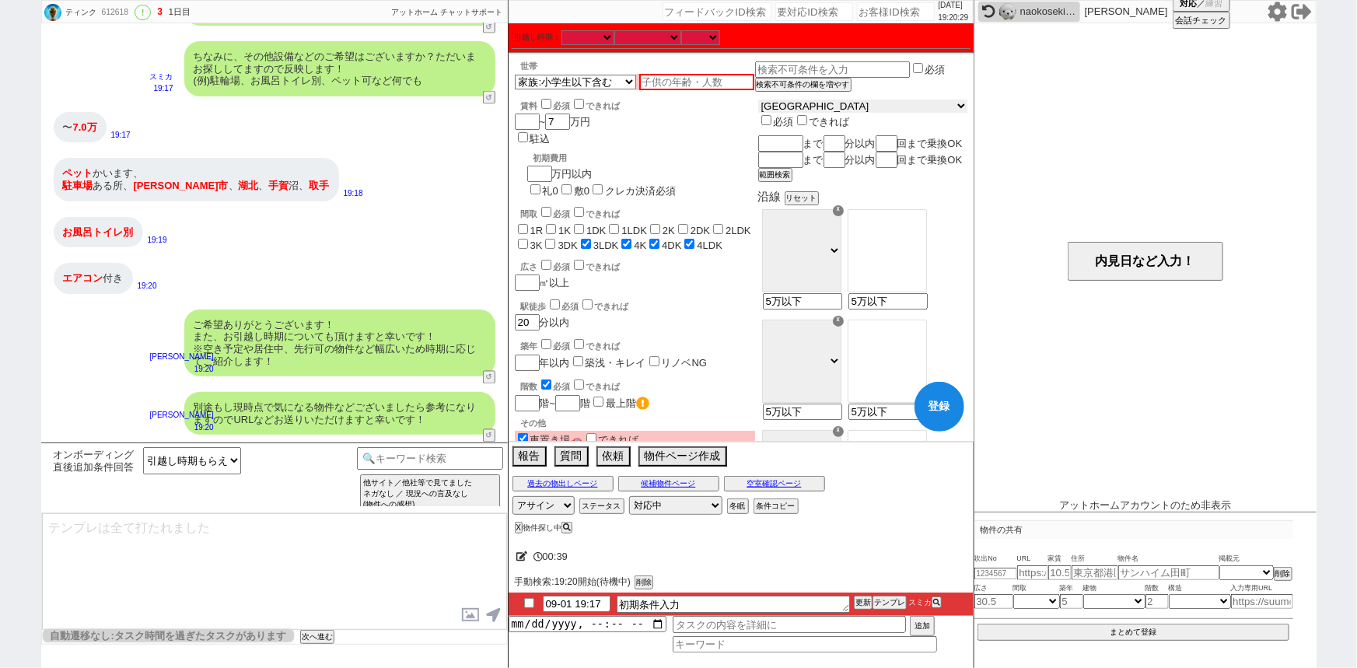
checkbox input "true"
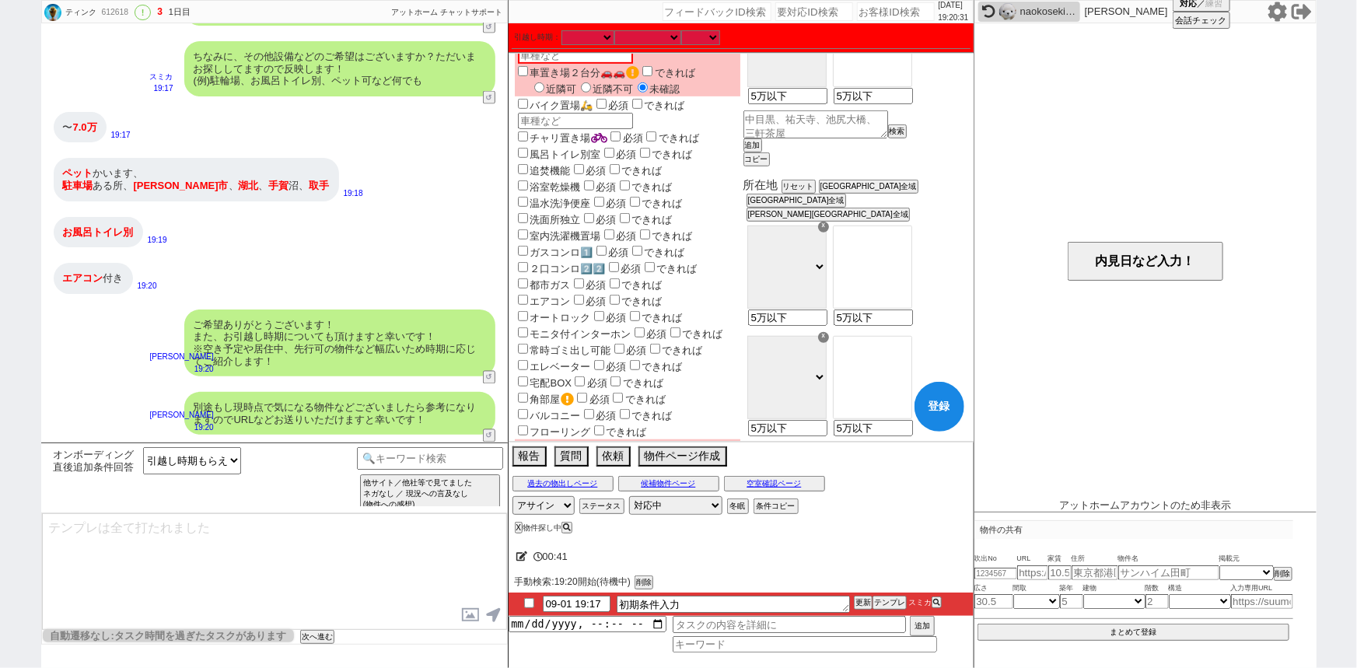
scroll to position [431, 0]
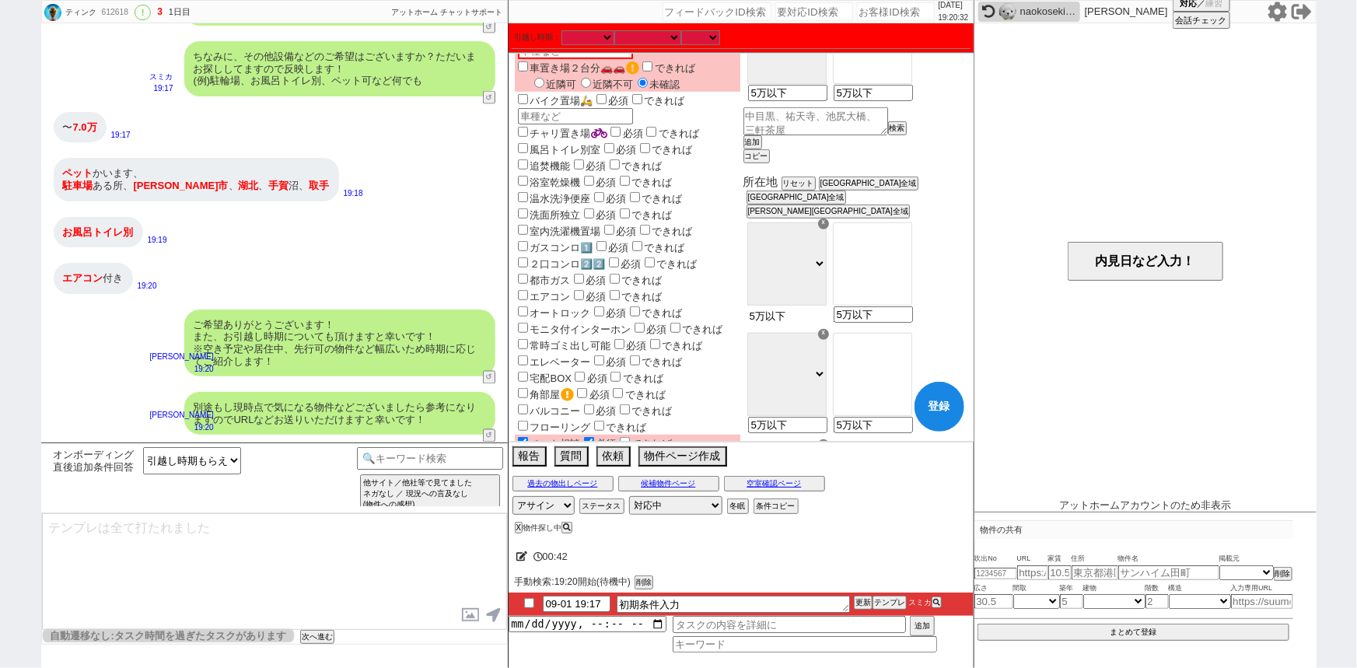
drag, startPoint x: 841, startPoint y: 318, endPoint x: 708, endPoint y: 338, distance: 135.3
click at [708, 338] on div "世帯 1人暮らし 2人暮らし 家族:小学生以下含む 家族:小学生以下含まず 兄弟・姉妹 ルームシェア その他 子供 家族(子供なし) ルームシェア 賃料 必須…" at bounding box center [741, 354] width 453 height 1449
type input "5万以下"
drag, startPoint x: 172, startPoint y: 185, endPoint x: 132, endPoint y: 185, distance: 39.7
click at [132, 185] on div "ペット かいます、 駐車場 ある所、 我孫子市 、 湖北 、 手賀 沼、 取手" at bounding box center [196, 179] width 285 height 43
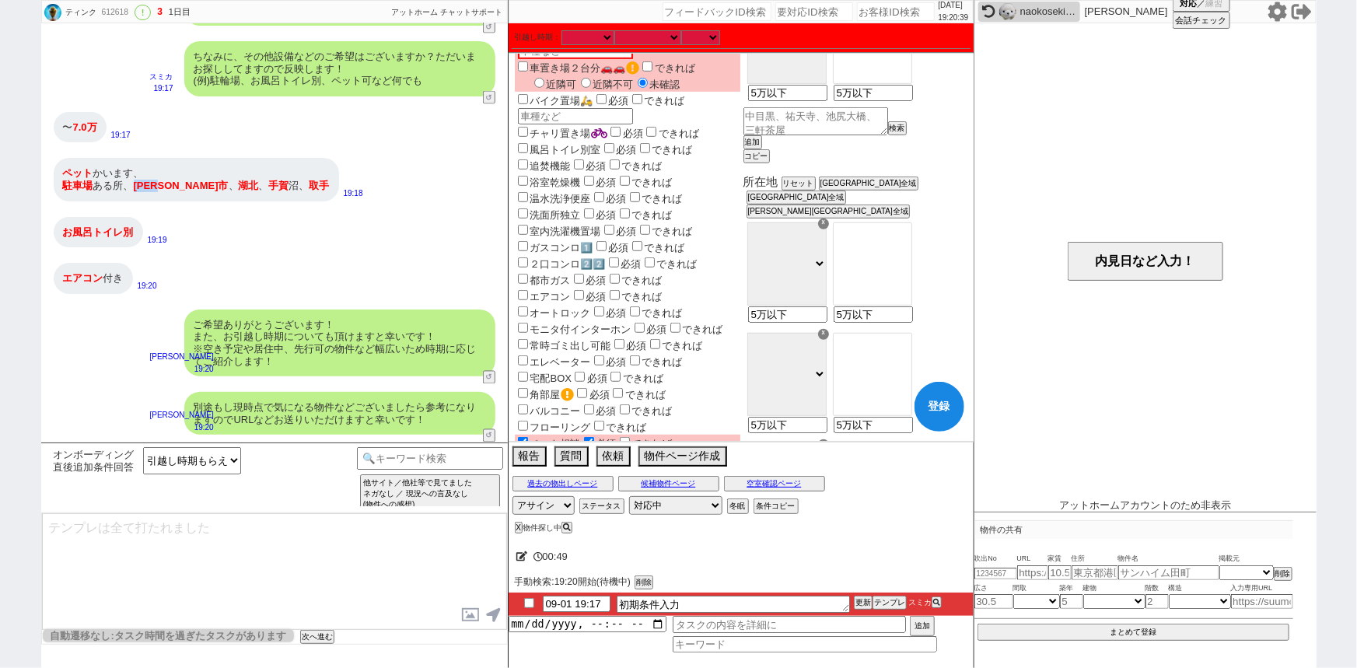
copy span "[PERSON_NAME]市"
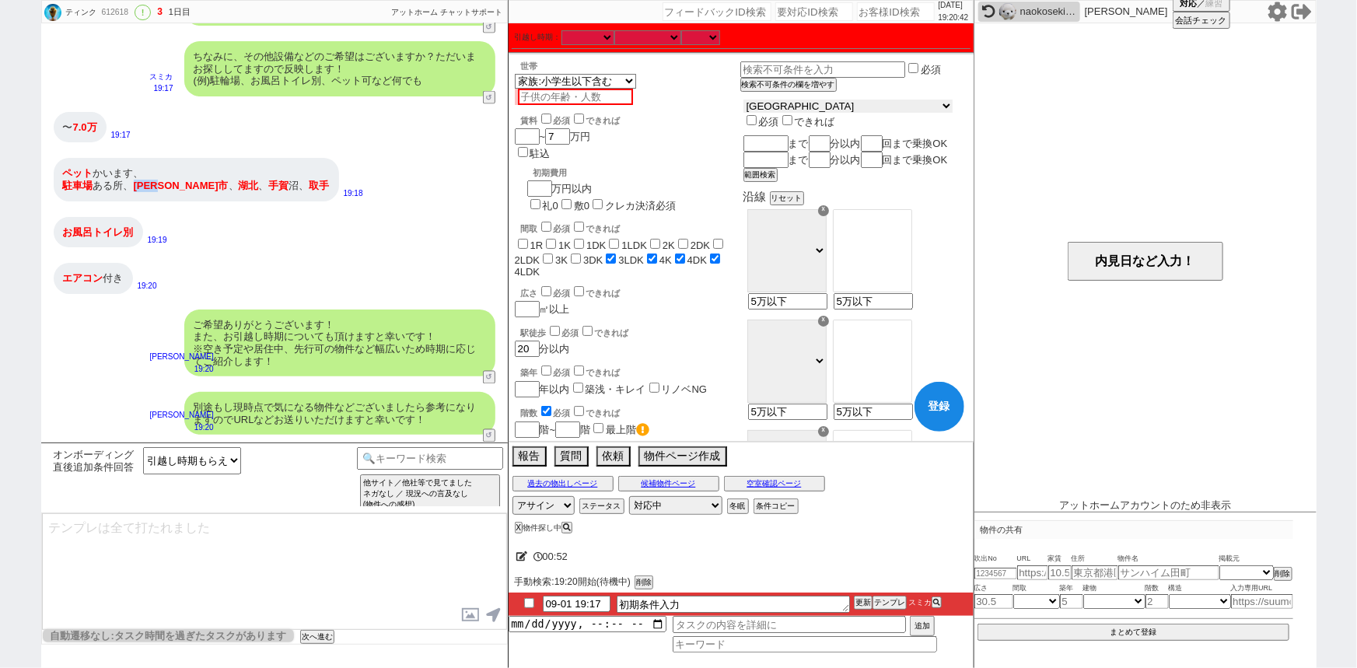
click at [833, 109] on select "東京都 神奈川県 埼玉県 千葉県 宮城県 愛知県 福岡県 京都府 大阪府 兵庫県" at bounding box center [847, 106] width 209 height 13
select select "12"
click at [795, 102] on select "東京都 神奈川県 埼玉県 千葉県 宮城県 愛知県 福岡県 京都府 大阪府 兵庫県" at bounding box center [847, 106] width 209 height 13
checkbox input "false"
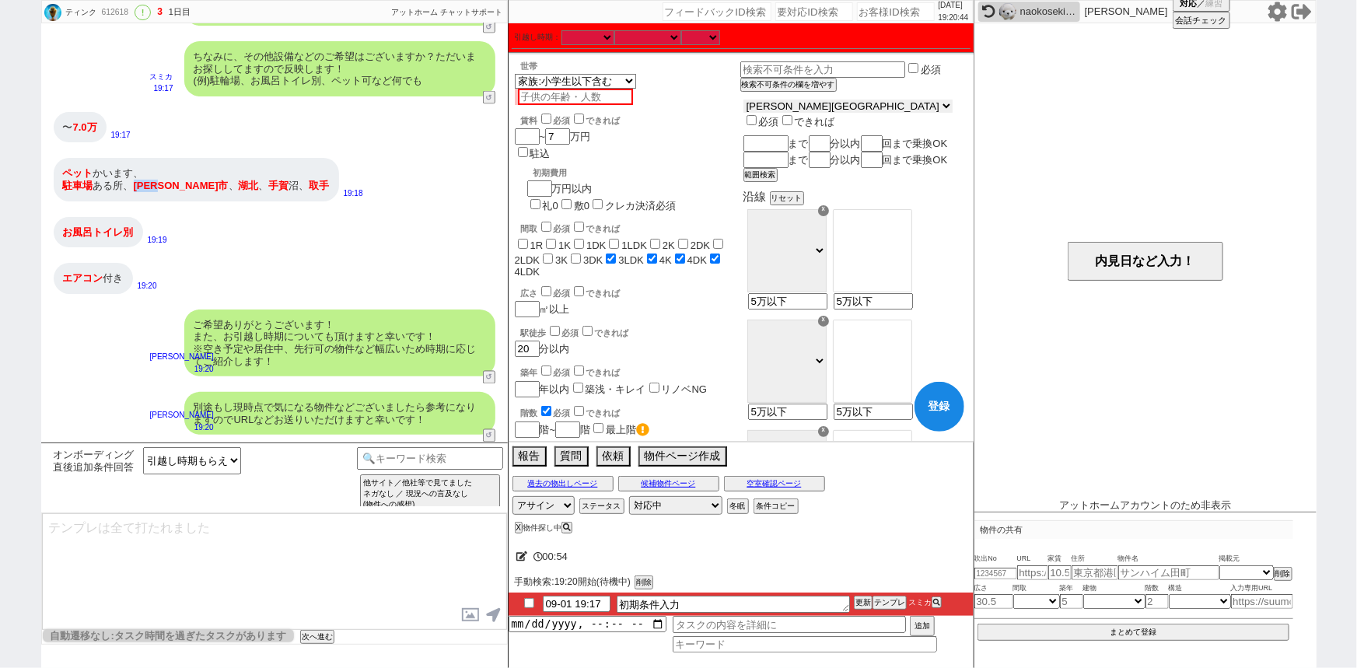
checkbox input "false"
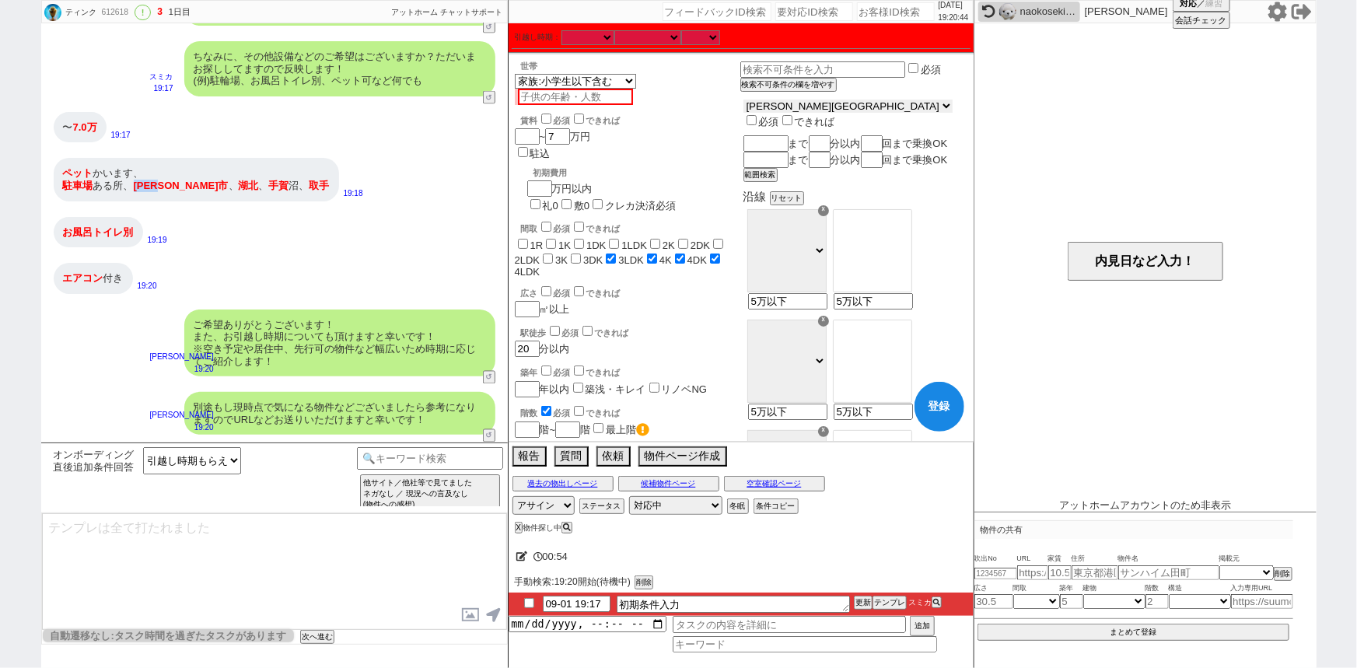
checkbox input "false"
checkbox input "true"
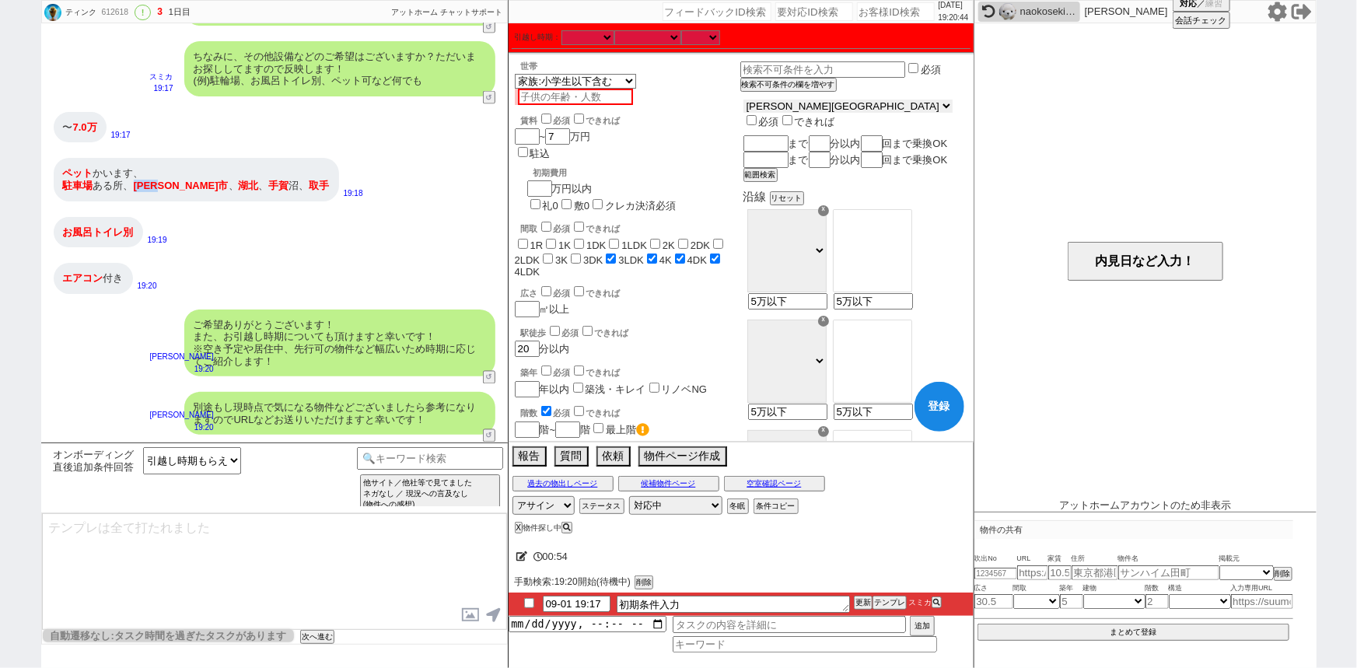
checkbox input "true"
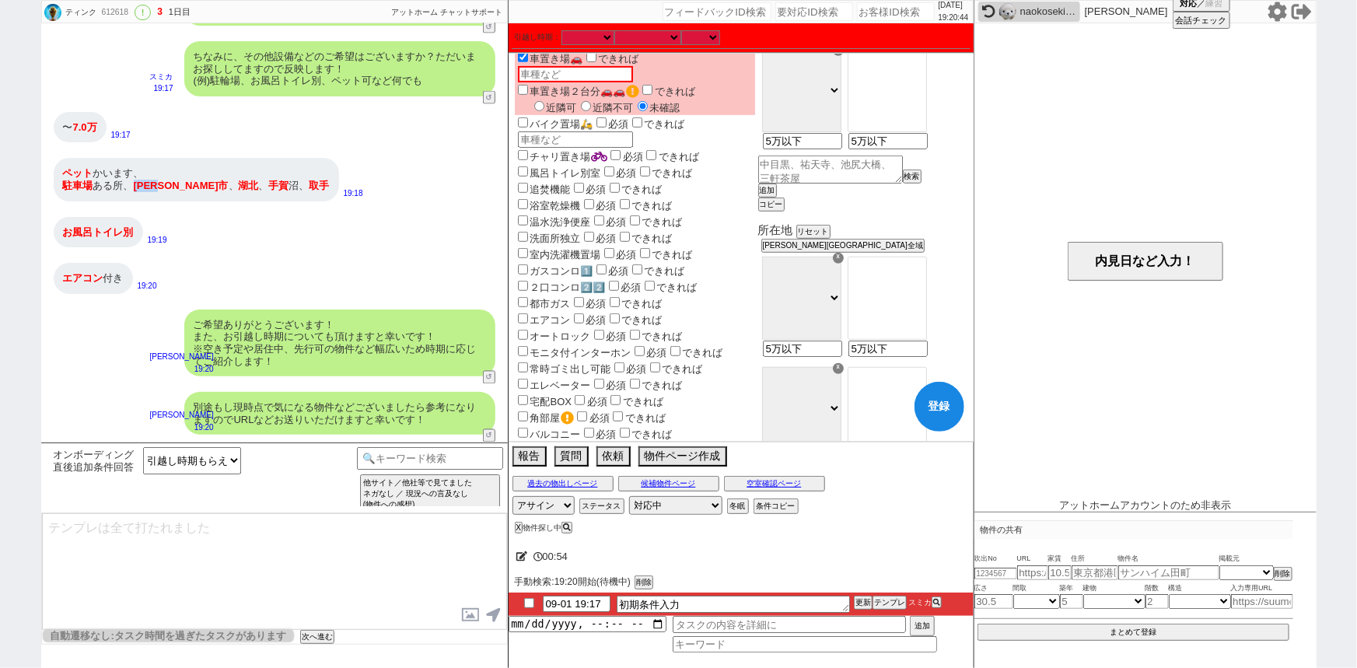
scroll to position [383, 0]
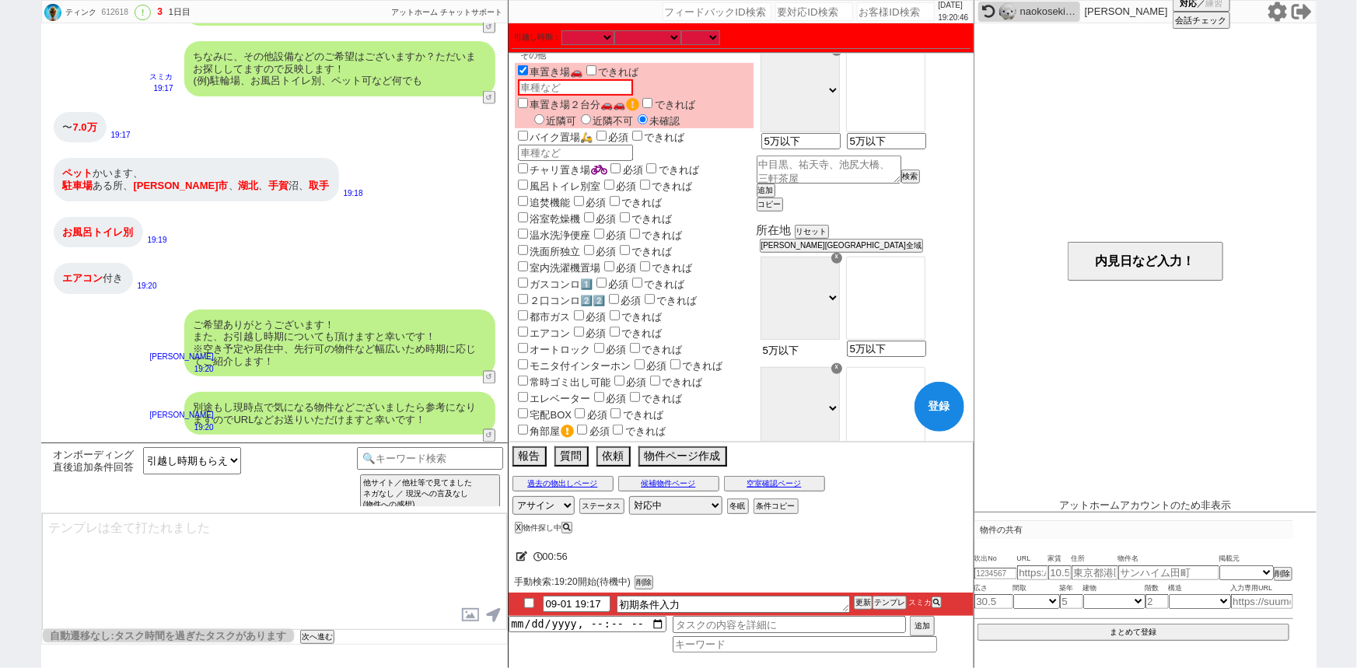
drag, startPoint x: 852, startPoint y: 348, endPoint x: 714, endPoint y: 386, distance: 143.8
click at [714, 386] on div "世帯 1人暮らし 2人暮らし 家族:小学生以下含む 家族:小学生以下含まず 兄弟・姉妹 ルームシェア その他 子供 家族(子供なし) ルームシェア 賃料 必須…" at bounding box center [741, 397] width 453 height 1438
paste input "[PERSON_NAME]市"
type input "[PERSON_NAME]市"
select select "145"
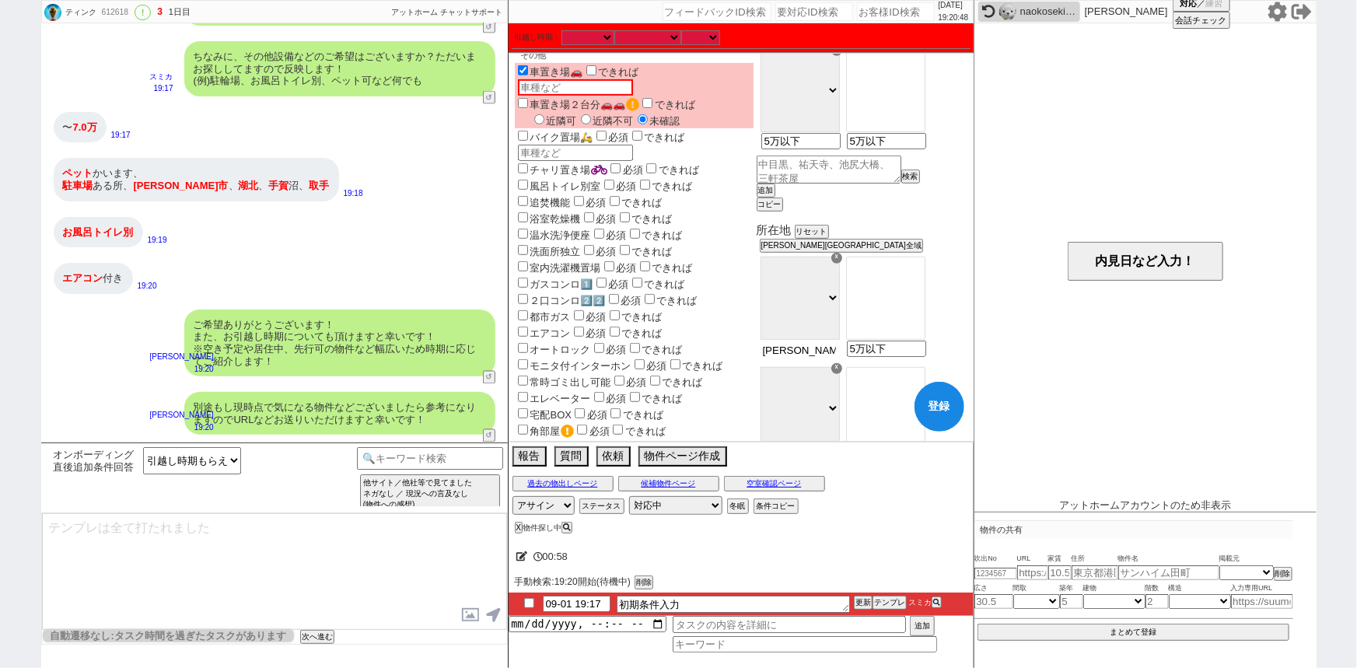
type input "5万以下"
drag, startPoint x: 203, startPoint y: 184, endPoint x: 187, endPoint y: 184, distance: 16.3
click at [239, 184] on span "湖北" at bounding box center [249, 186] width 20 height 12
copy span "湖北"
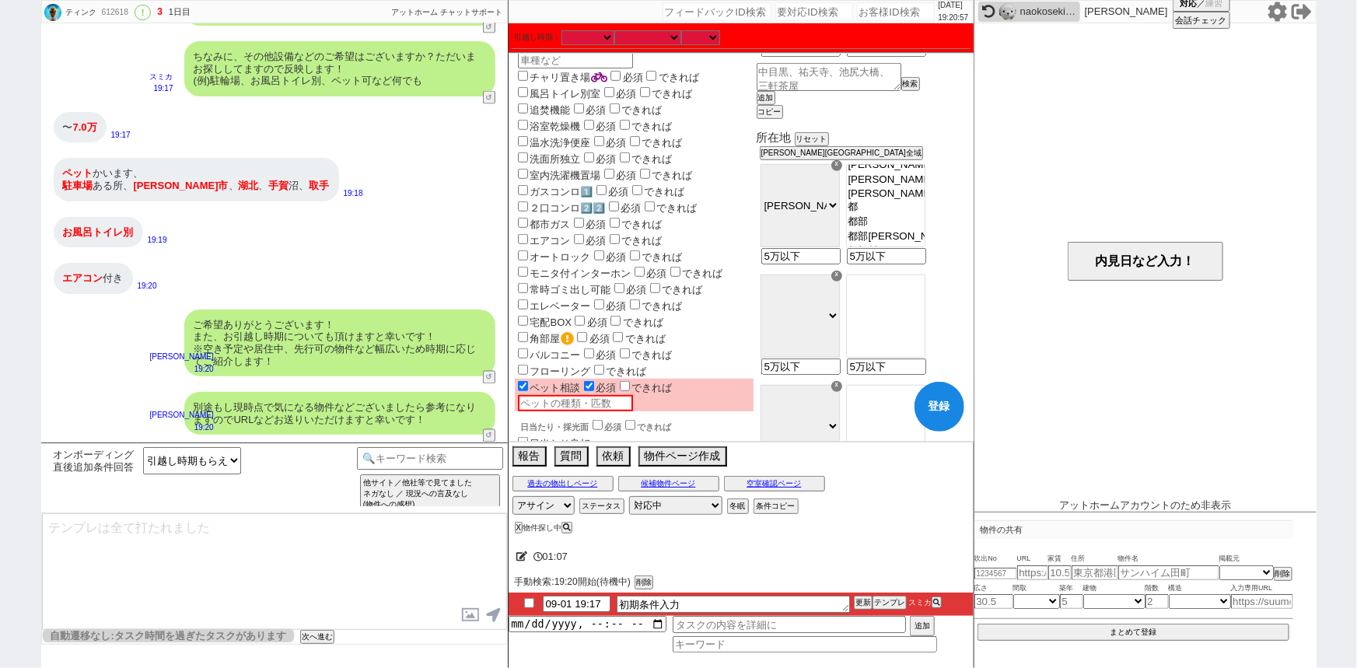
scroll to position [1638, 0]
click at [925, 96] on option "[GEOGRAPHIC_DATA]" at bounding box center [886, 88] width 78 height 15
select select "14551"
click at [925, 110] on option "湖北台１丁目" at bounding box center [886, 103] width 78 height 15
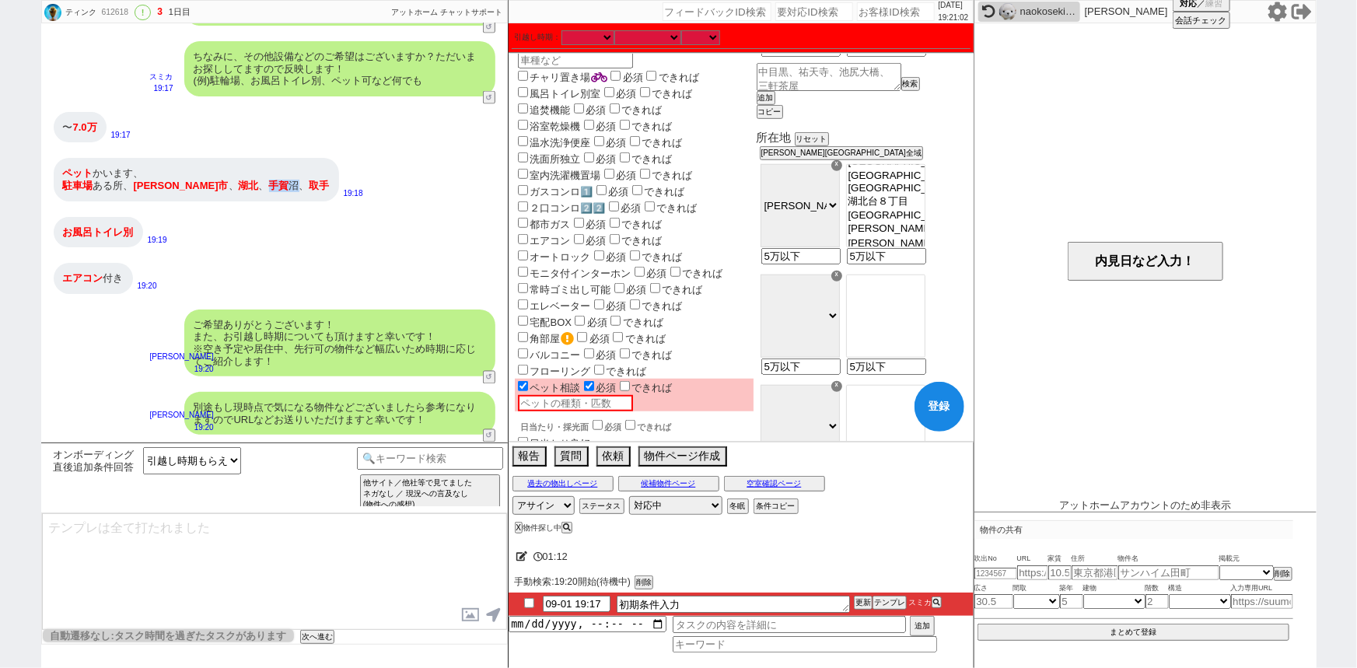
drag, startPoint x: 249, startPoint y: 185, endPoint x: 211, endPoint y: 191, distance: 37.7
click at [211, 191] on div "ペット かいます、 駐車場 ある所、 我孫子市 、 湖北 、 手賀 沼、 取手" at bounding box center [196, 179] width 285 height 43
copy div "手賀 沼"
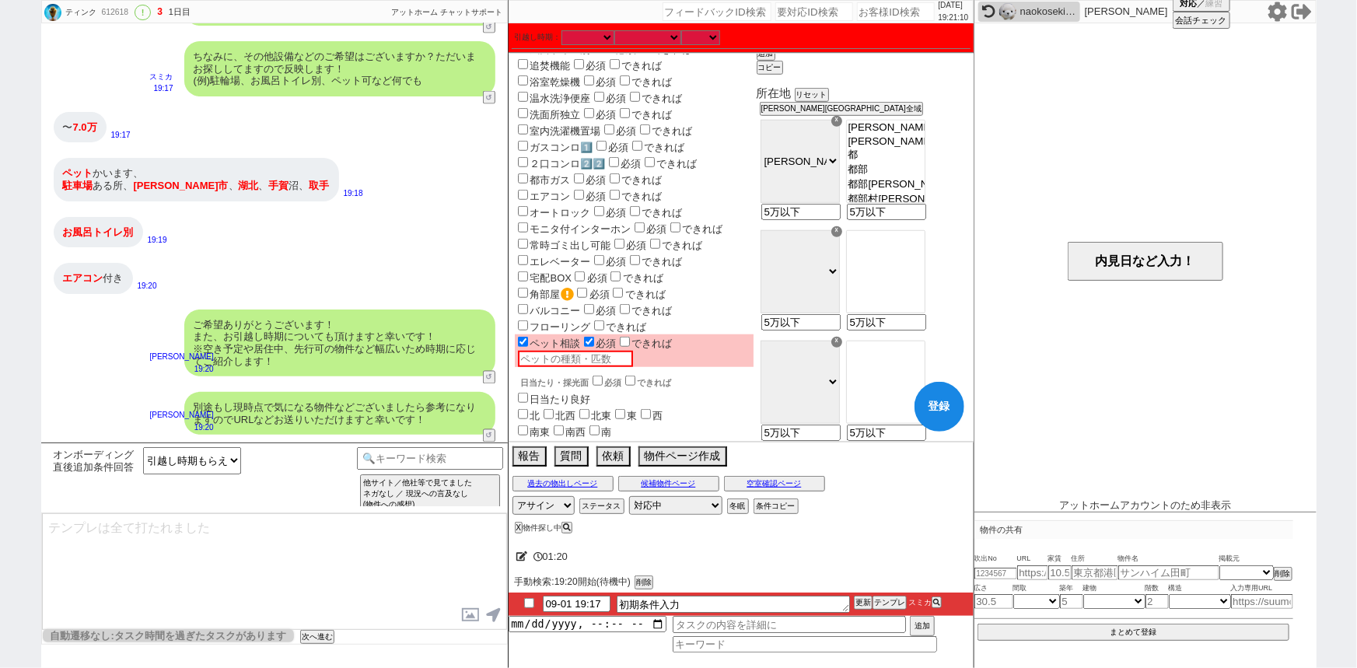
scroll to position [1683, 0]
drag, startPoint x: 932, startPoint y: 323, endPoint x: 816, endPoint y: 354, distance: 119.0
click at [816, 354] on div "所在地 リセット 千葉県全域 ☓ 千葉市中央区 千葉市花見川区 千葉市稲毛区 千葉市若葉区 千葉市緑区 千葉市美浜区 銚子市 市川市 船橋市 館山市 木更津市…" at bounding box center [862, 280] width 211 height 389
paste input "手賀沼"
type input "手賀沼"
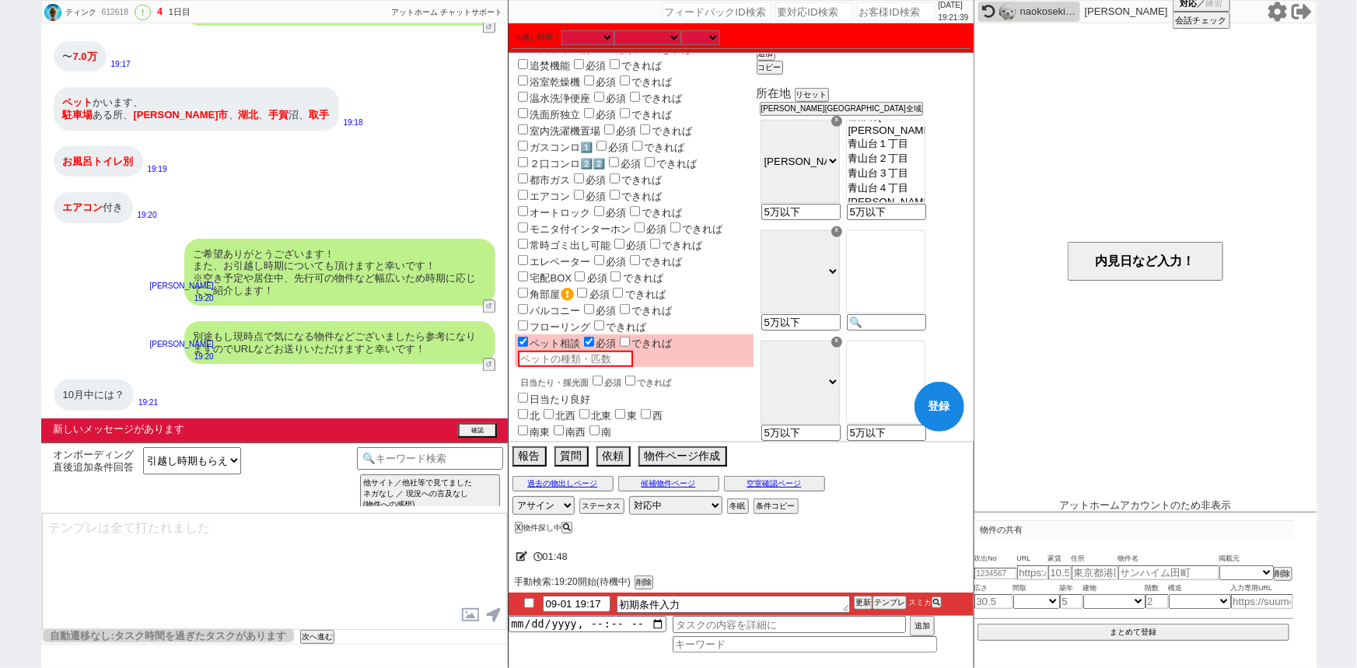
scroll to position [1761, 0]
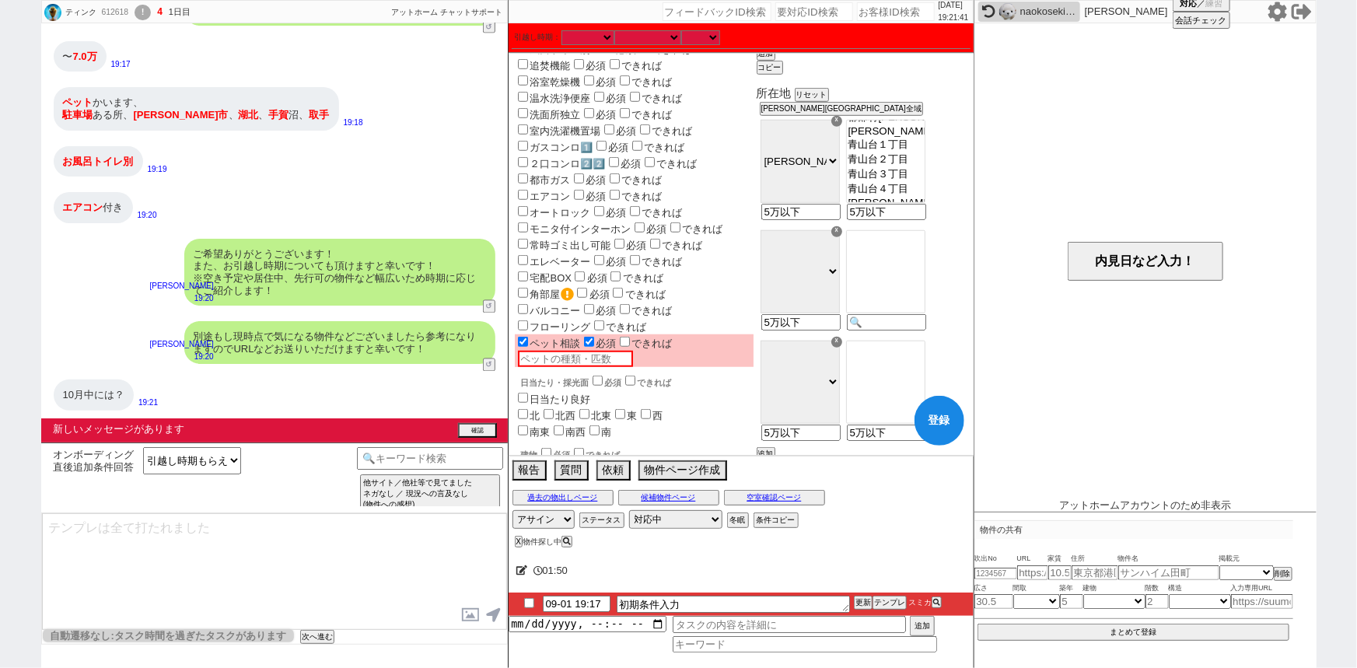
click at [477, 439] on div "新しいメッセージがあります 確認" at bounding box center [274, 430] width 467 height 24
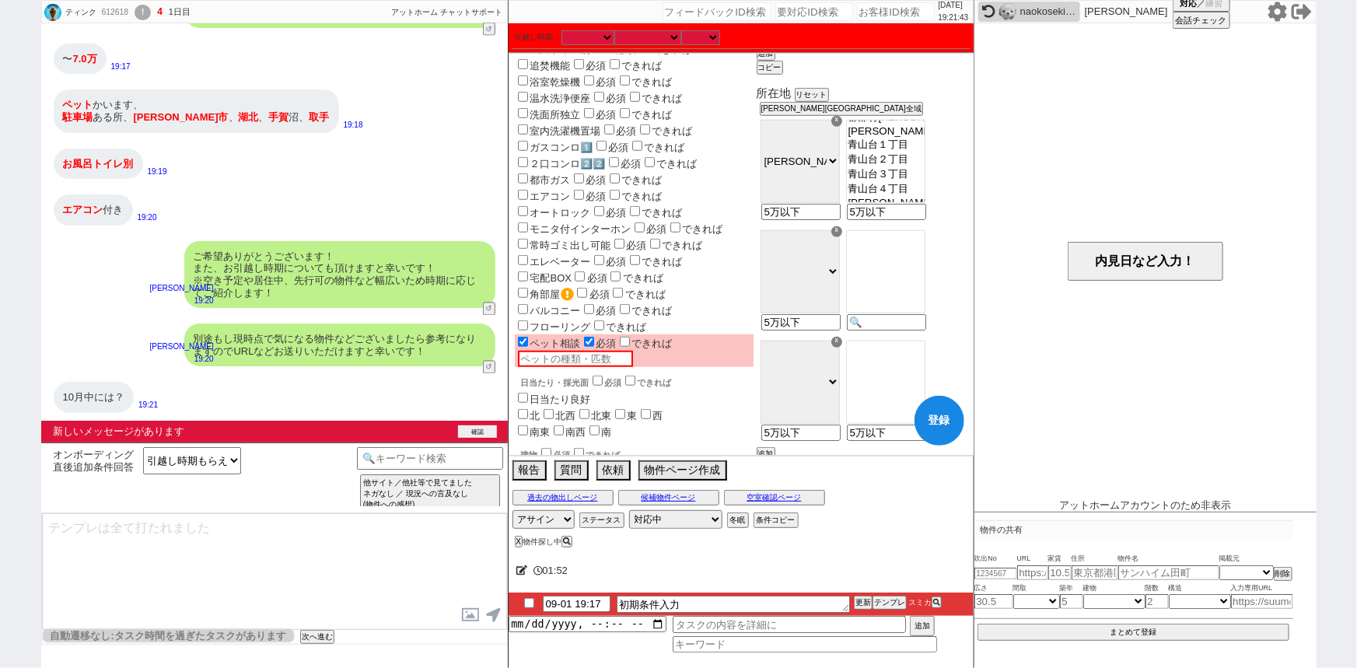
click at [479, 434] on button "確認" at bounding box center [477, 431] width 39 height 12
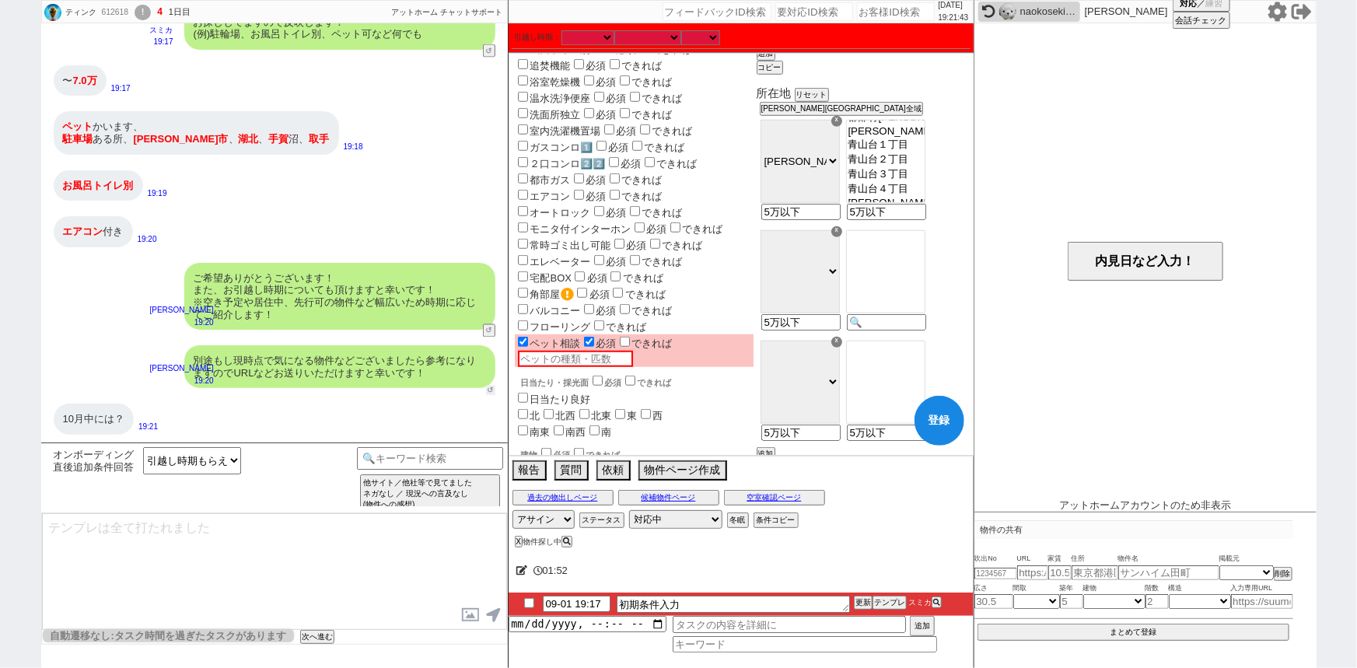
click at [486, 386] on button "↺" at bounding box center [490, 391] width 9 height 10
select select
click at [461, 461] on input at bounding box center [430, 456] width 147 height 19
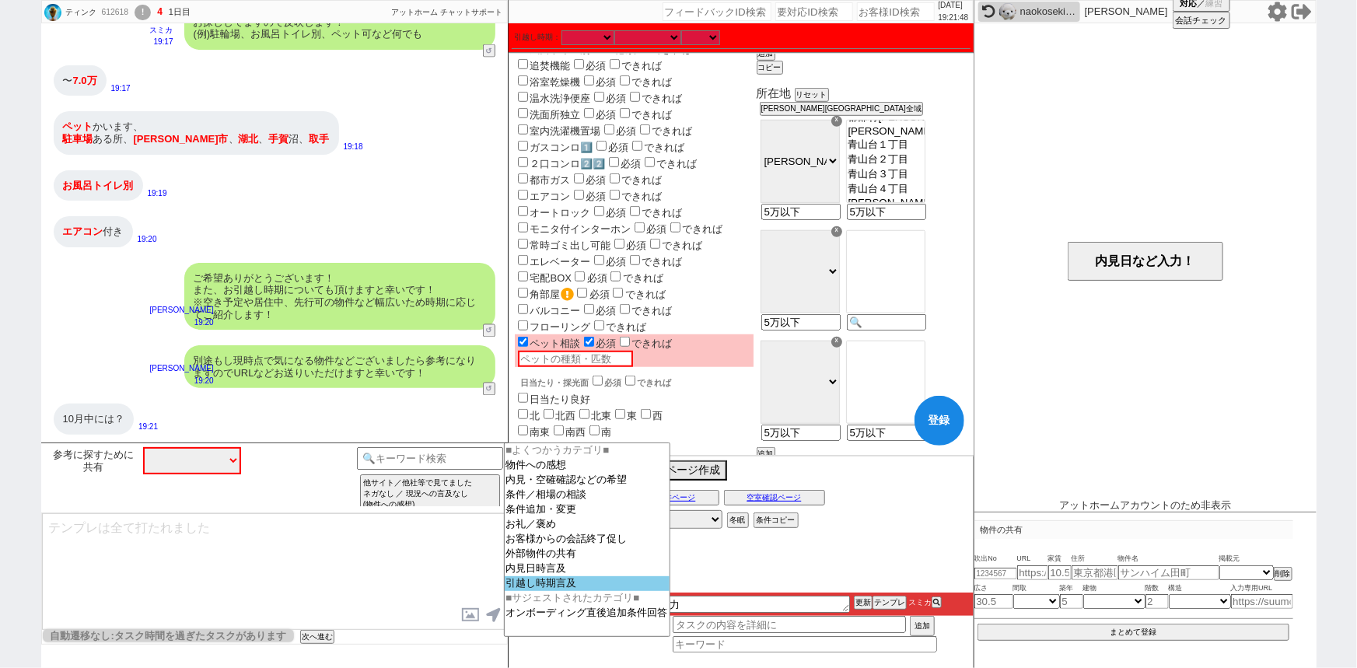
click at [534, 596] on option "引越し時期言及" at bounding box center [587, 598] width 165 height 15
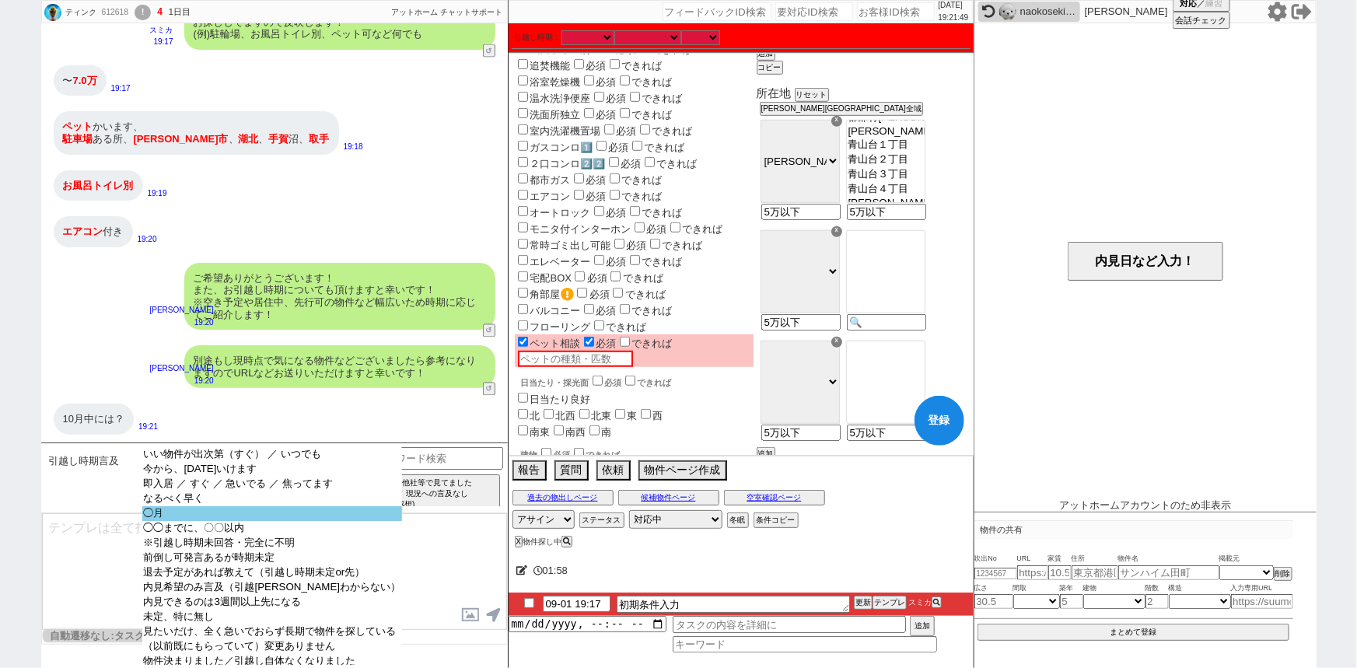
click at [295, 521] on option "◯月" at bounding box center [272, 528] width 260 height 15
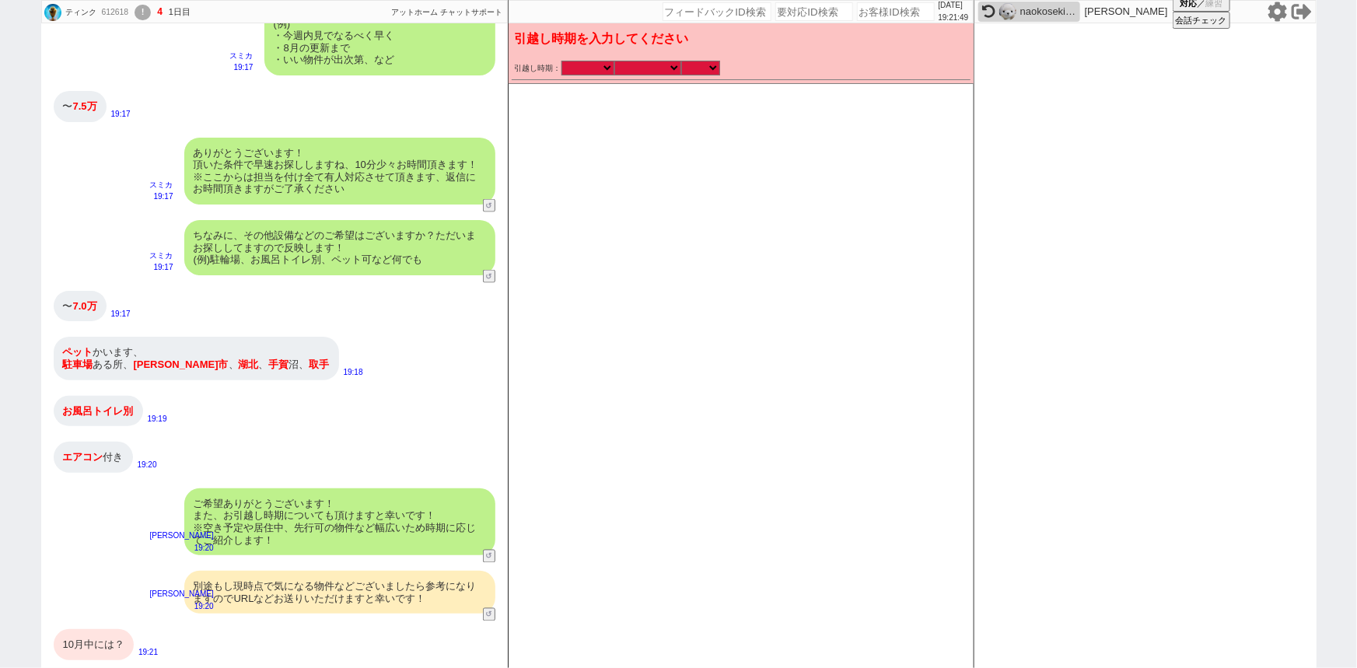
scroll to position [1165, 0]
click at [645, 68] on select "なる早 未定 いつでも 物件あれば 年内 来年 1月 2月 3月 4月 5月 6月 7月 8月 9月 10月 11月 12月 春 [PERSON_NAME]" at bounding box center [647, 67] width 67 height 13
select select "10"
click at [614, 61] on select "なる早 未定 いつでも 物件あれば 年内 来年 1月 2月 3月 4月 5月 6月 7月 8月 9月 10月 11月 12月 春 [PERSON_NAME]" at bounding box center [647, 67] width 67 height 13
select select "2025"
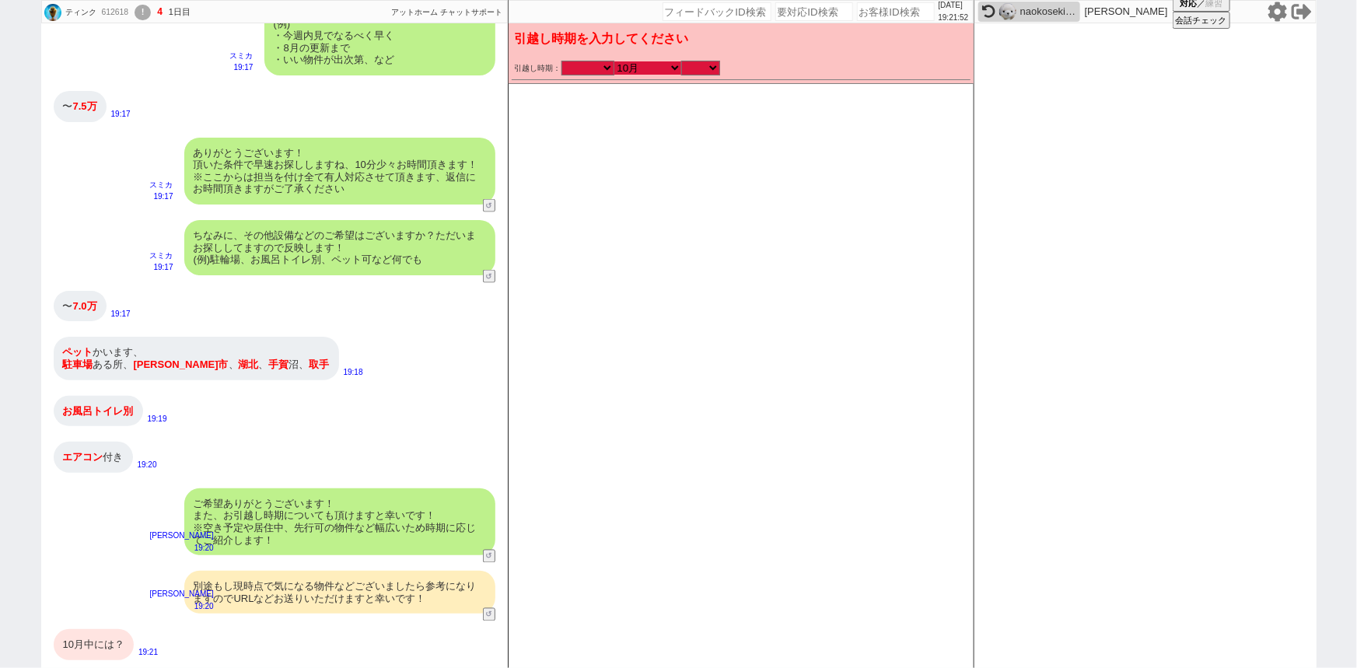
checkbox input "false"
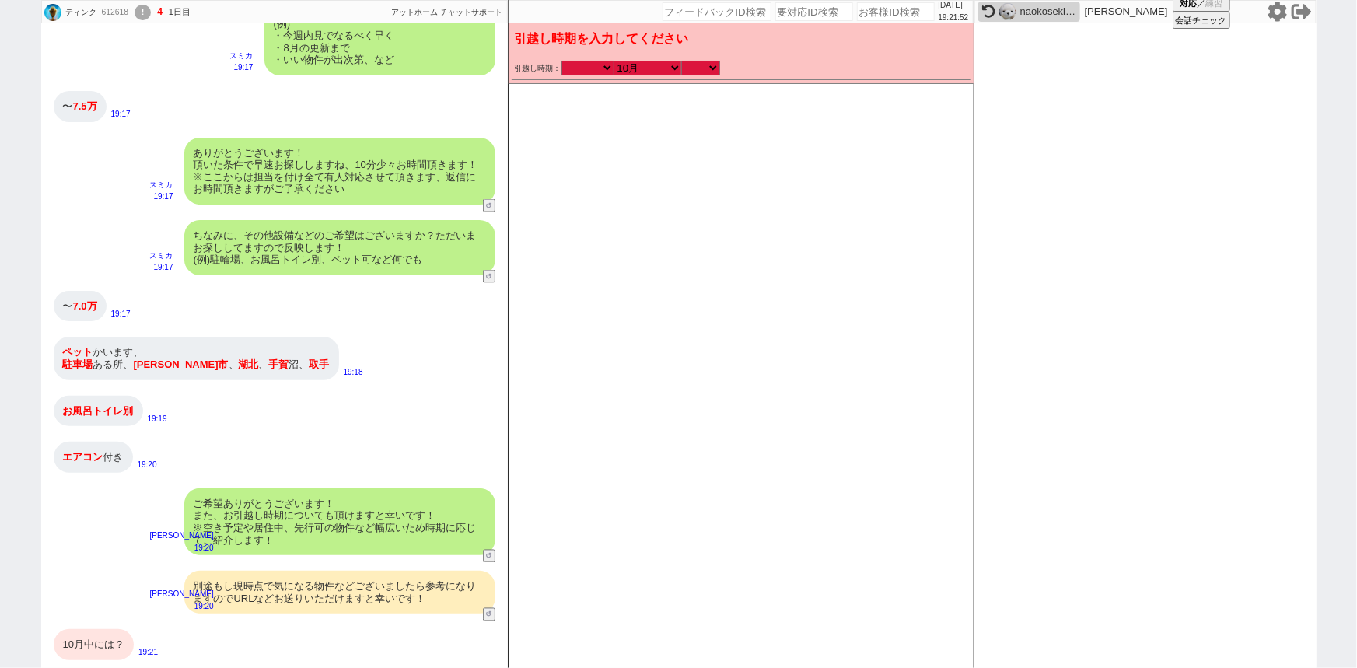
checkbox input "false"
checkbox input "true"
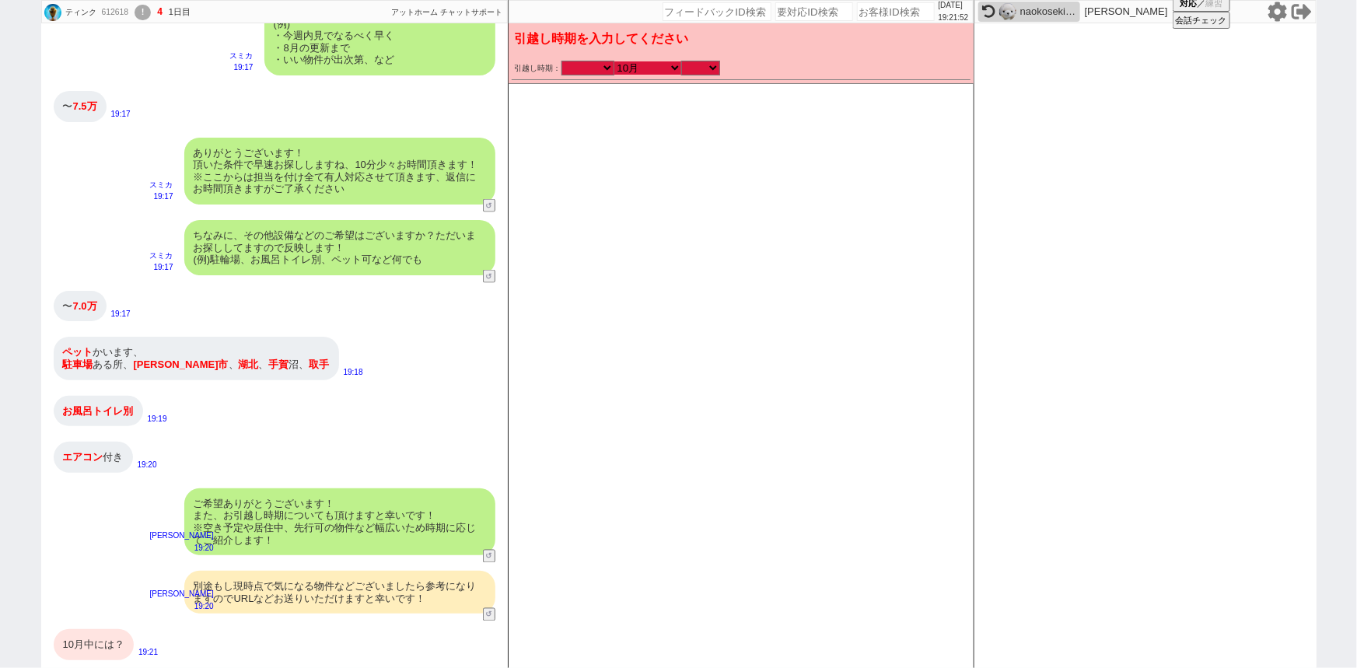
checkbox input "true"
type input "5万以下"
click at [697, 67] on select "のみ 上旬 中旬 下旬 末 まで 1日 2日 3日 4日 5日 6日 7日 8日 9日 10日 11日 12日 13日 14日 15日 16日 17日 18日…" at bounding box center [700, 67] width 39 height 13
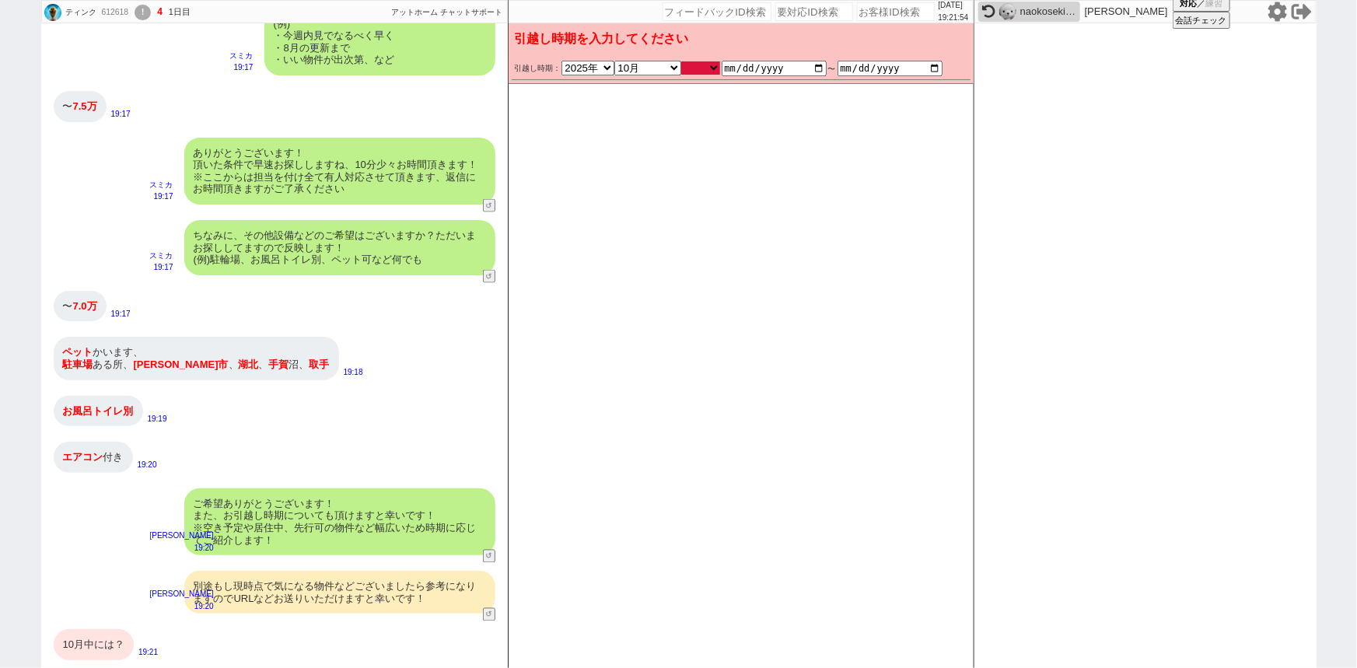
select select "36"
click at [681, 61] on select "のみ 上旬 中旬 下旬 末 まで 1日 2日 3日 4日 5日 6日 7日 8日 9日 10日 11日 12日 13日 14日 15日 16日 17日 18日…" at bounding box center [700, 67] width 39 height 13
type input "[DATE]"
checkbox input "false"
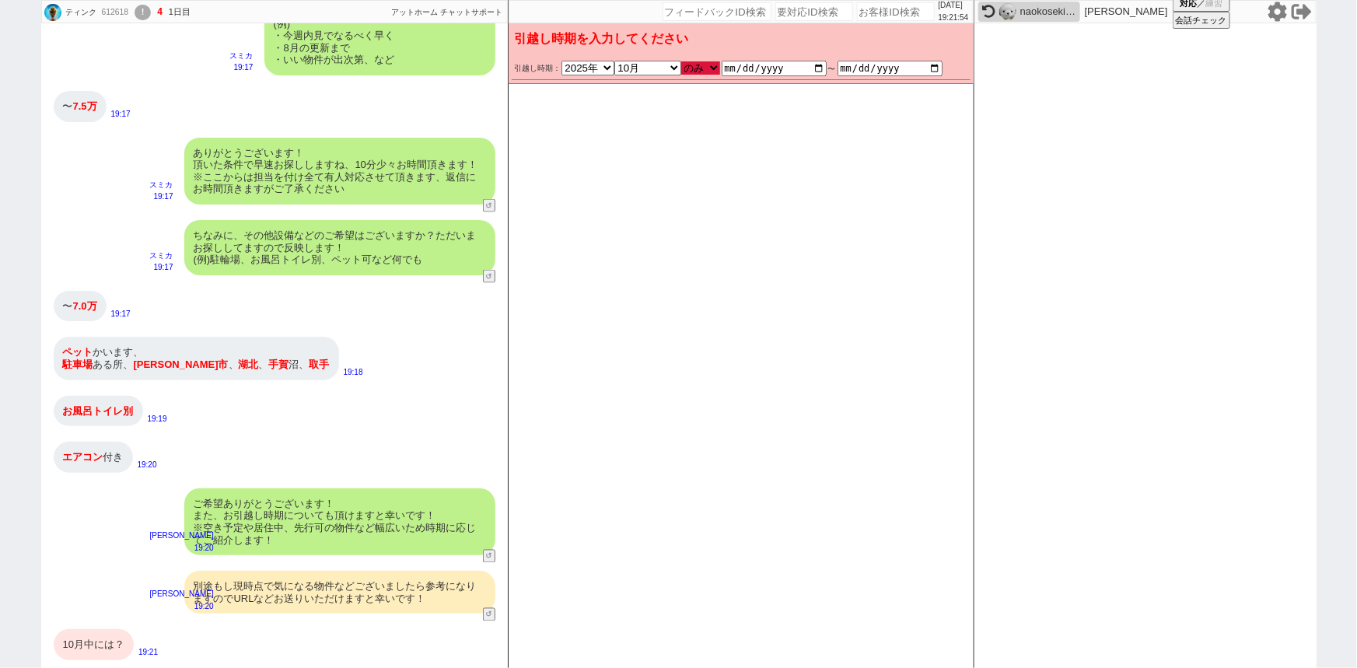
checkbox input "false"
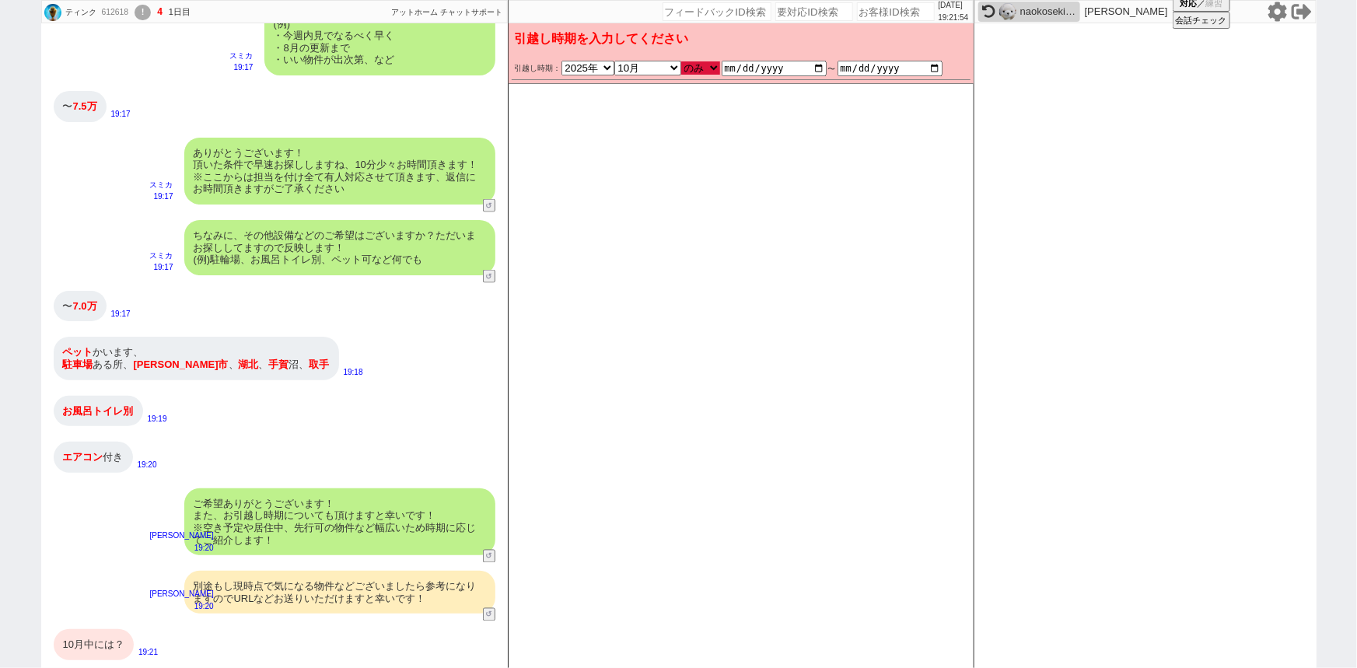
checkbox input "false"
checkbox input "true"
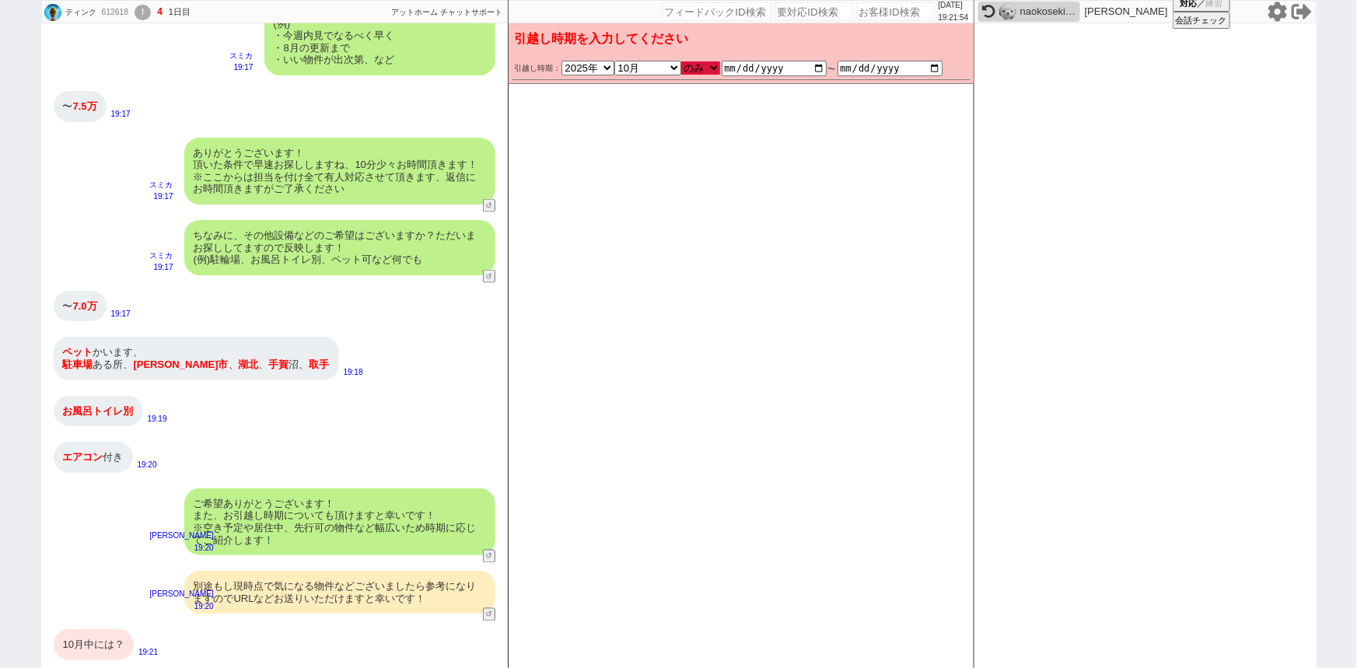
checkbox input "true"
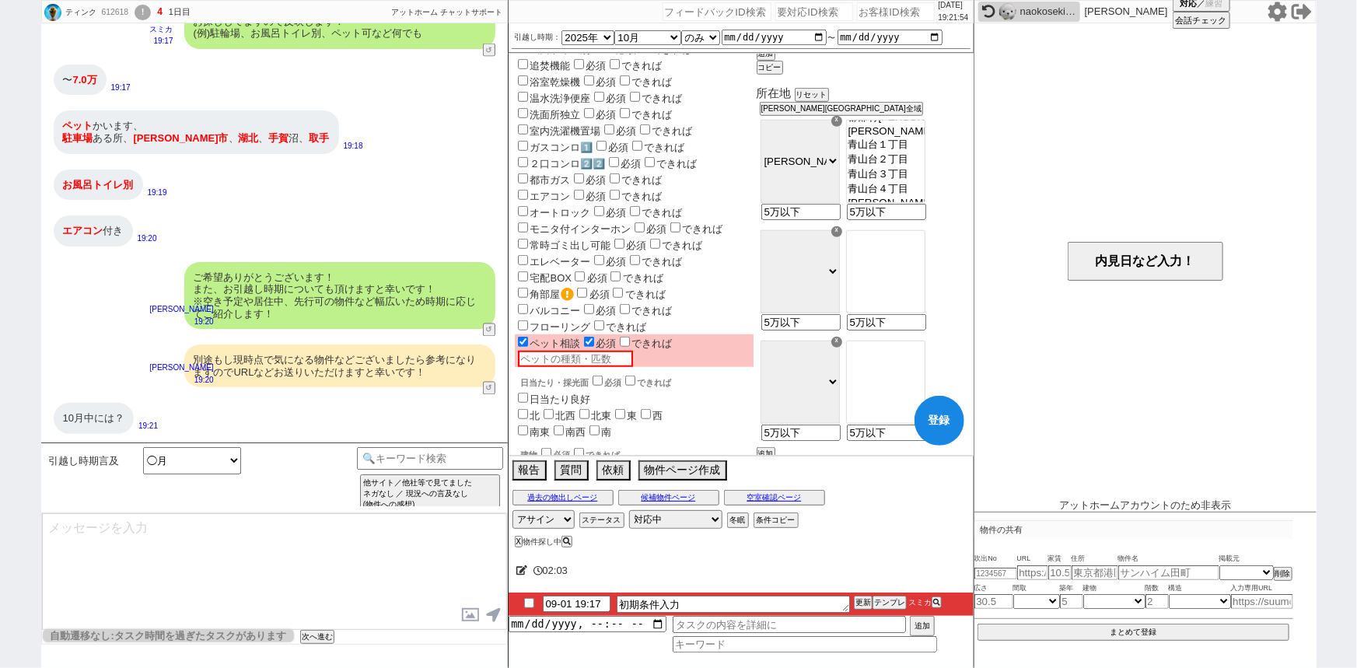
type textarea "またお引越しは10月@@【まで、等あれば追加】とのことですが、物件次第では10月上旬ごろまでのお引越しはご検討範囲でしょうか？"
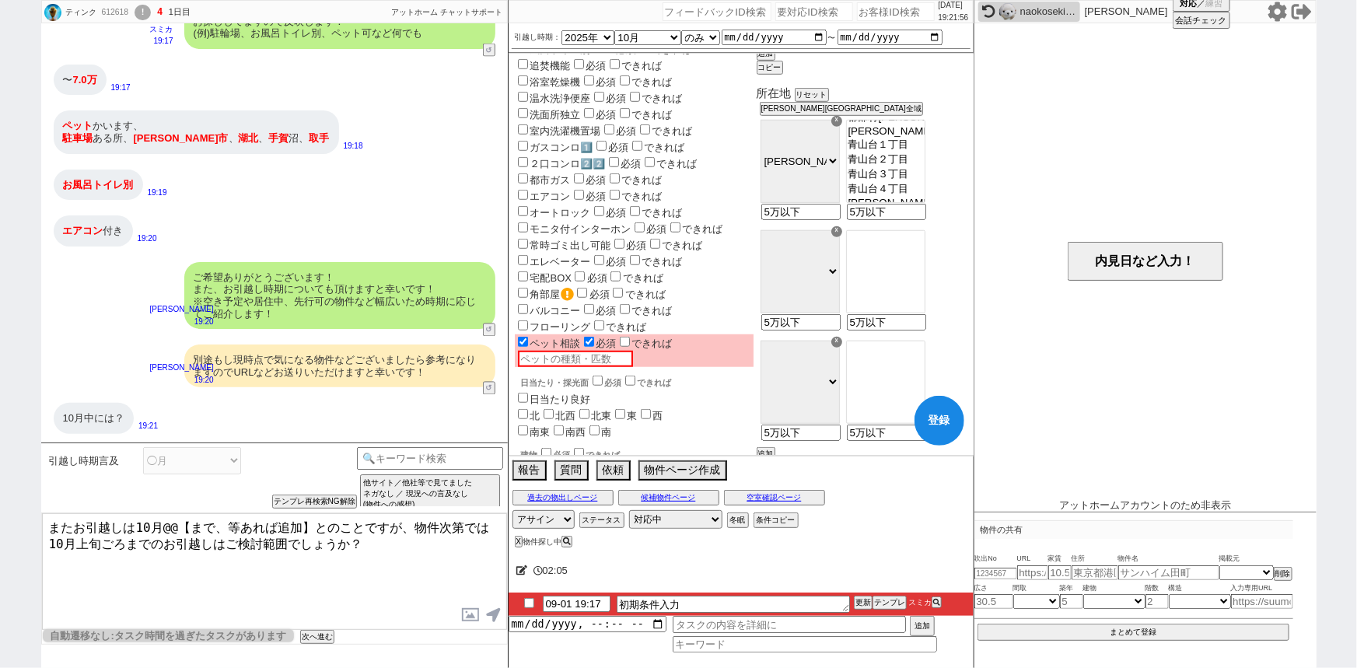
drag, startPoint x: 70, startPoint y: 522, endPoint x: 9, endPoint y: 516, distance: 60.9
click at [9, 516] on div "ティンク 612618 ! 4 1日目 冬眠中 自社客 アットホーム チャットサポート スミカ_BPO チャット全表示 2025-09-01 ようこそLINE…" at bounding box center [678, 334] width 1357 height 668
drag, startPoint x: 254, startPoint y: 139, endPoint x: 272, endPoint y: 147, distance: 19.5
click at [272, 147] on div "ペット かいます、 駐車場 ある所、 我孫子市 、 湖北 、 手賀 沼、 取手" at bounding box center [196, 131] width 285 height 43
copy span "取手"
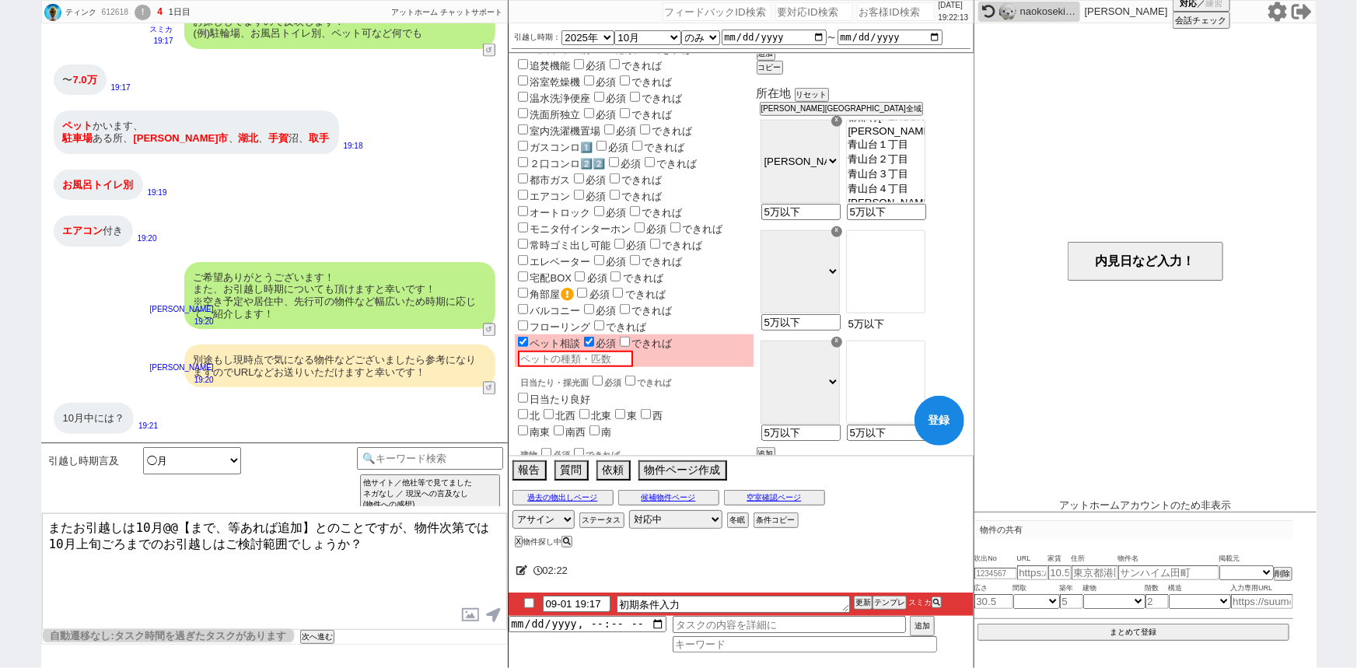
drag, startPoint x: 935, startPoint y: 327, endPoint x: 830, endPoint y: 337, distance: 104.8
click at [830, 337] on div "☓ 千葉市中央区 千葉市花見川区 千葉市稲毛区 千葉市若葉区 千葉市緑区 千葉市美浜区 銚子市 市川市 船橋市 館山市 木更津市 松戸市 野田市 茂原市 成田…" at bounding box center [862, 392] width 211 height 110
paste input "取手"
type input "取手"
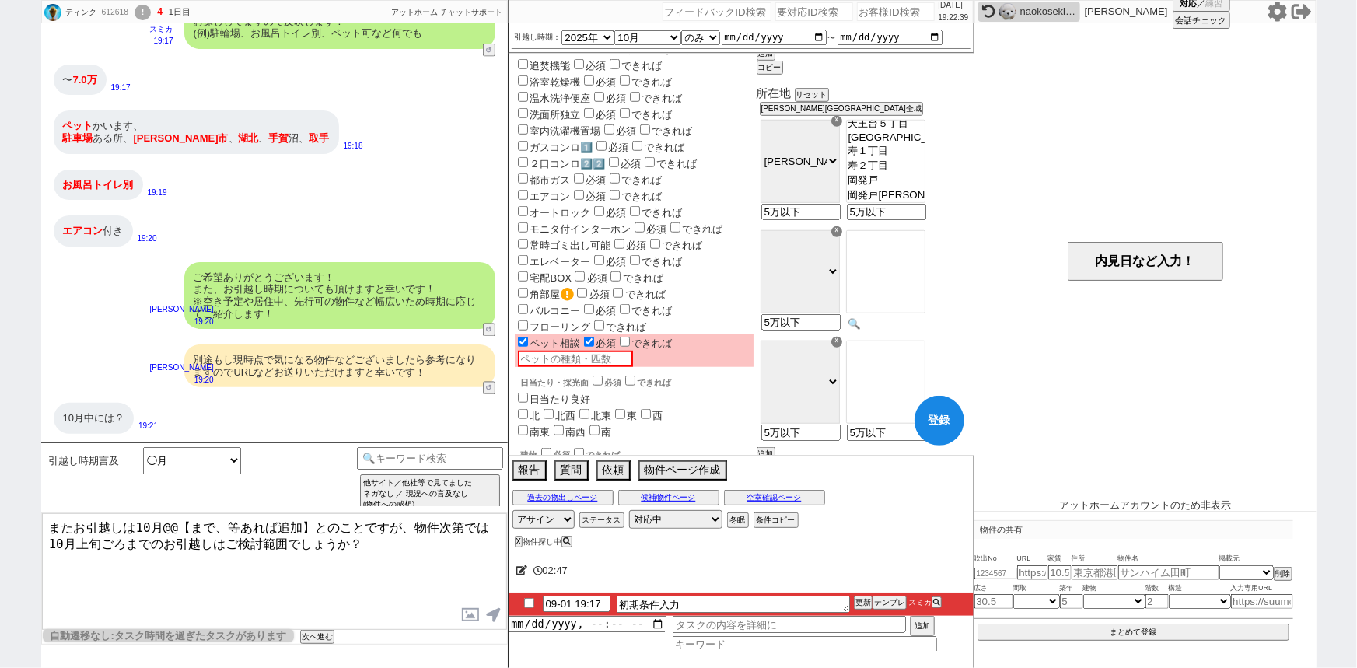
click at [916, 330] on input at bounding box center [885, 323] width 76 height 13
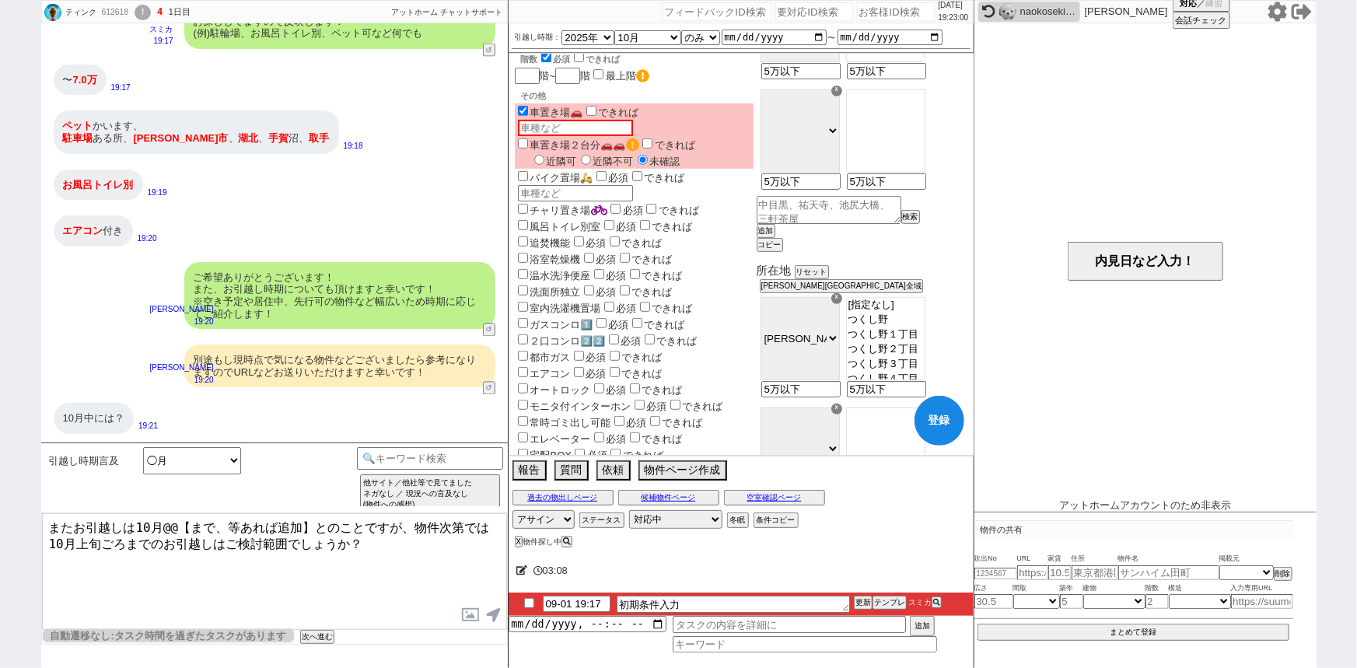
scroll to position [379, 0]
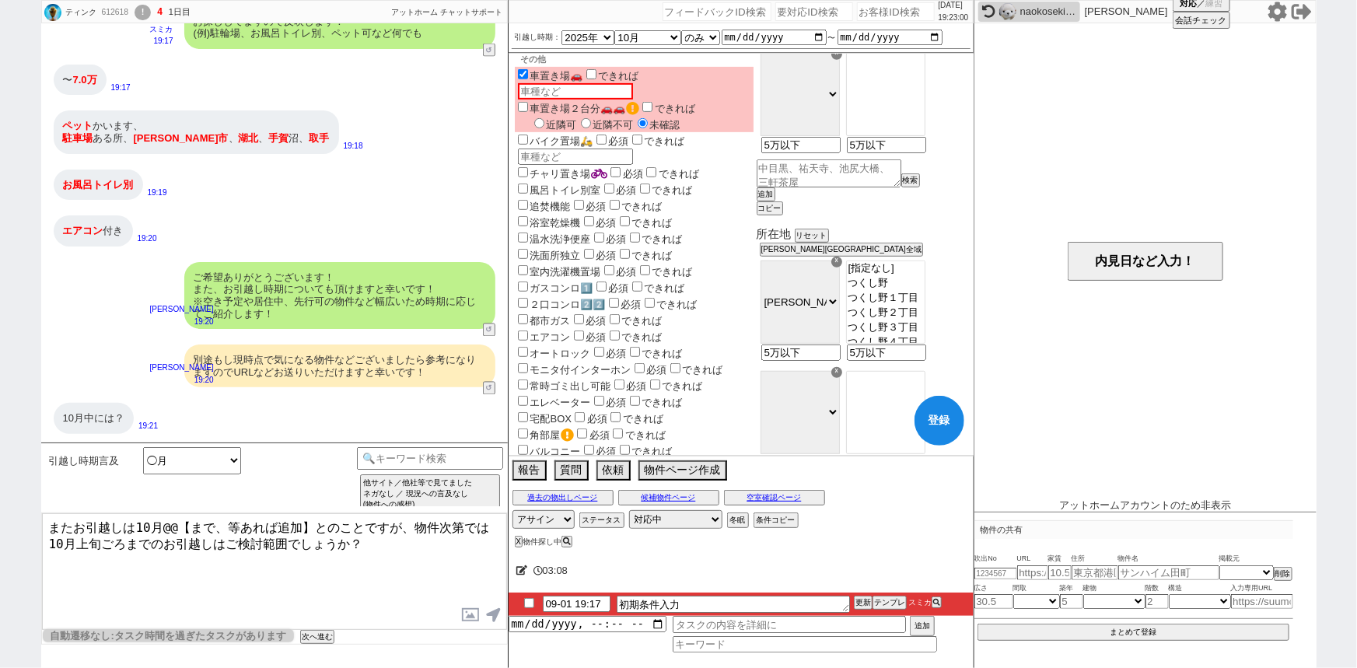
select select "14514"
click at [925, 276] on option "[指定なし]" at bounding box center [886, 283] width 78 height 15
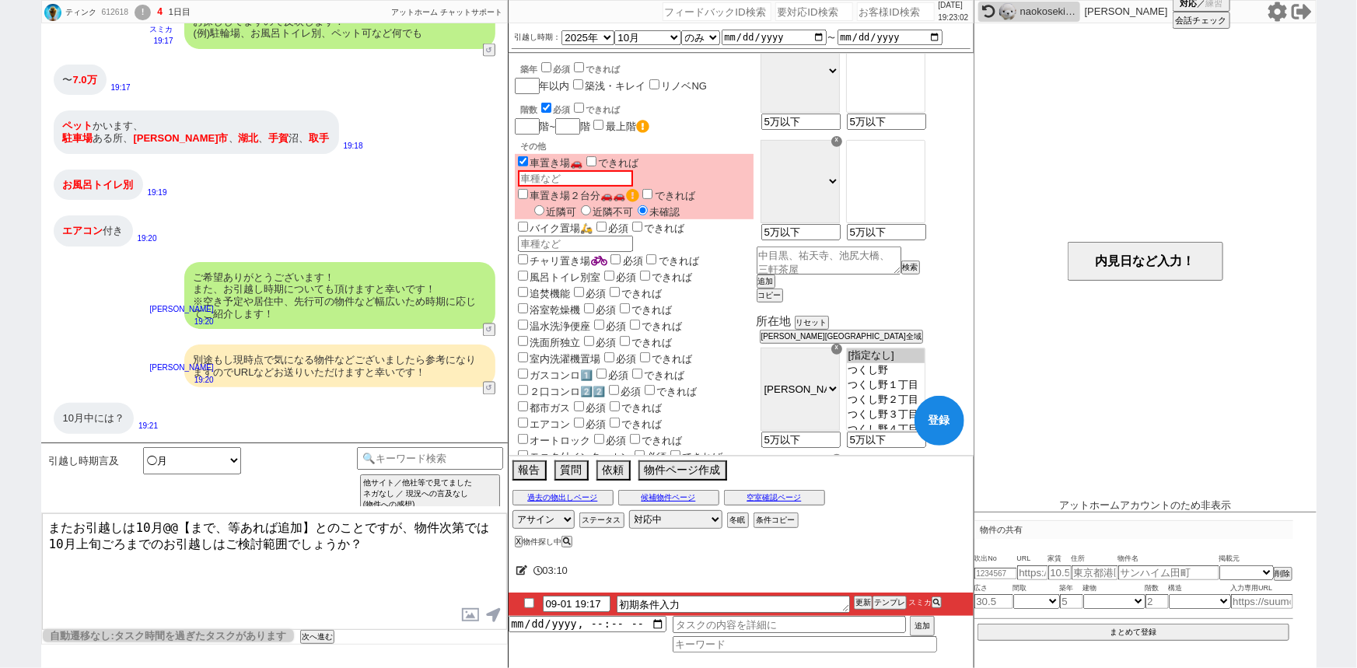
scroll to position [0, 0]
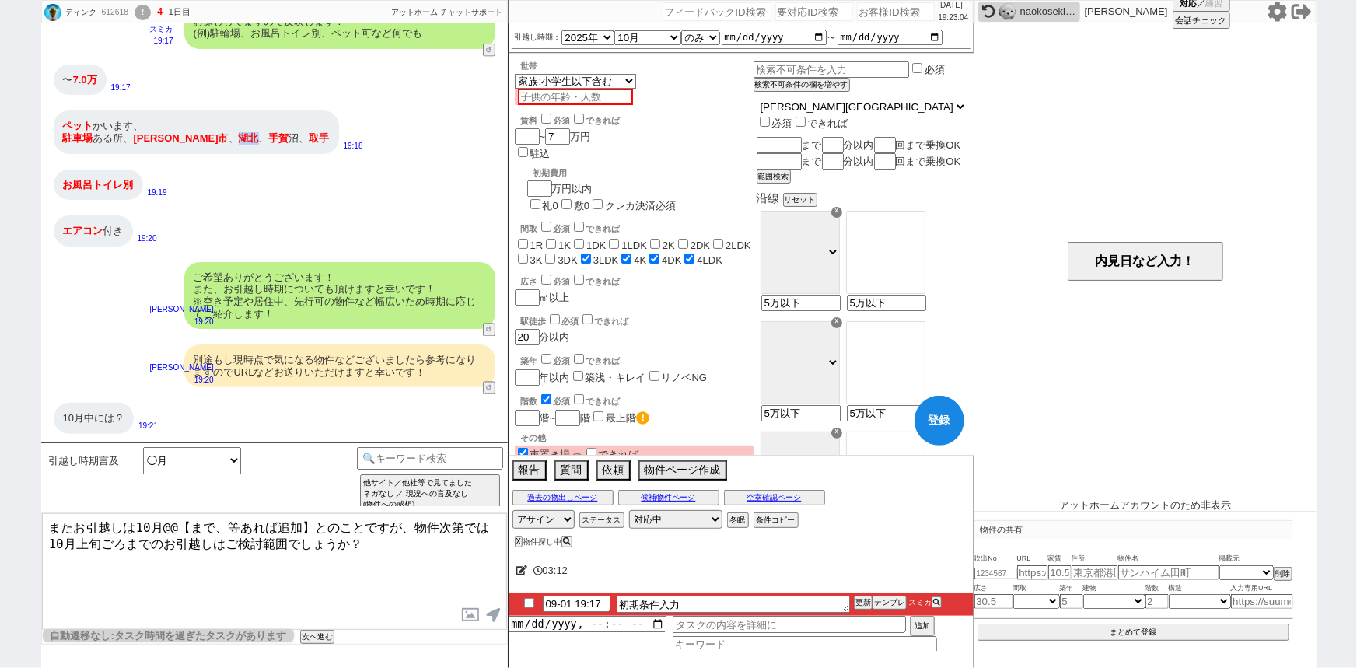
drag, startPoint x: 202, startPoint y: 138, endPoint x: 183, endPoint y: 138, distance: 19.4
click at [183, 138] on div "ペット かいます、 駐車場 ある所、 我孫子市 、 湖北 、 手賀 沼、 取手" at bounding box center [196, 131] width 285 height 43
copy span "湖北"
drag, startPoint x: 935, startPoint y: 324, endPoint x: 824, endPoint y: 358, distance: 116.1
click at [824, 358] on div "沿線 リセット ☓ ＪＲ総武・中央緩行線 東京メトロ東西線 都営新宿線 ＪＲ常磐線 ＪＲ千代田・常磐緩行線 ＪＲ京葉線 京成本線 つくばエクスプレス ＪＲ総武…" at bounding box center [862, 392] width 211 height 403
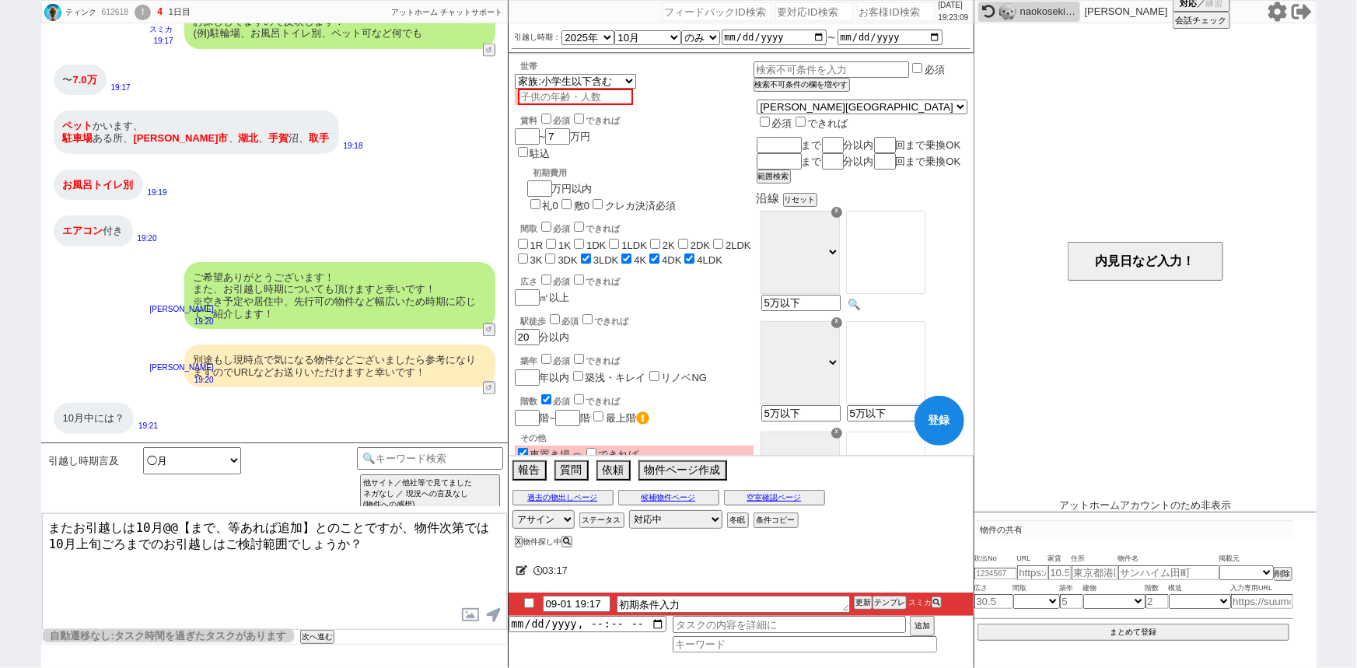
paste input "湖北"
type input "湖北"
select select "105"
type input "5万以下"
click at [925, 233] on option "[PERSON_NAME]" at bounding box center [886, 231] width 78 height 15
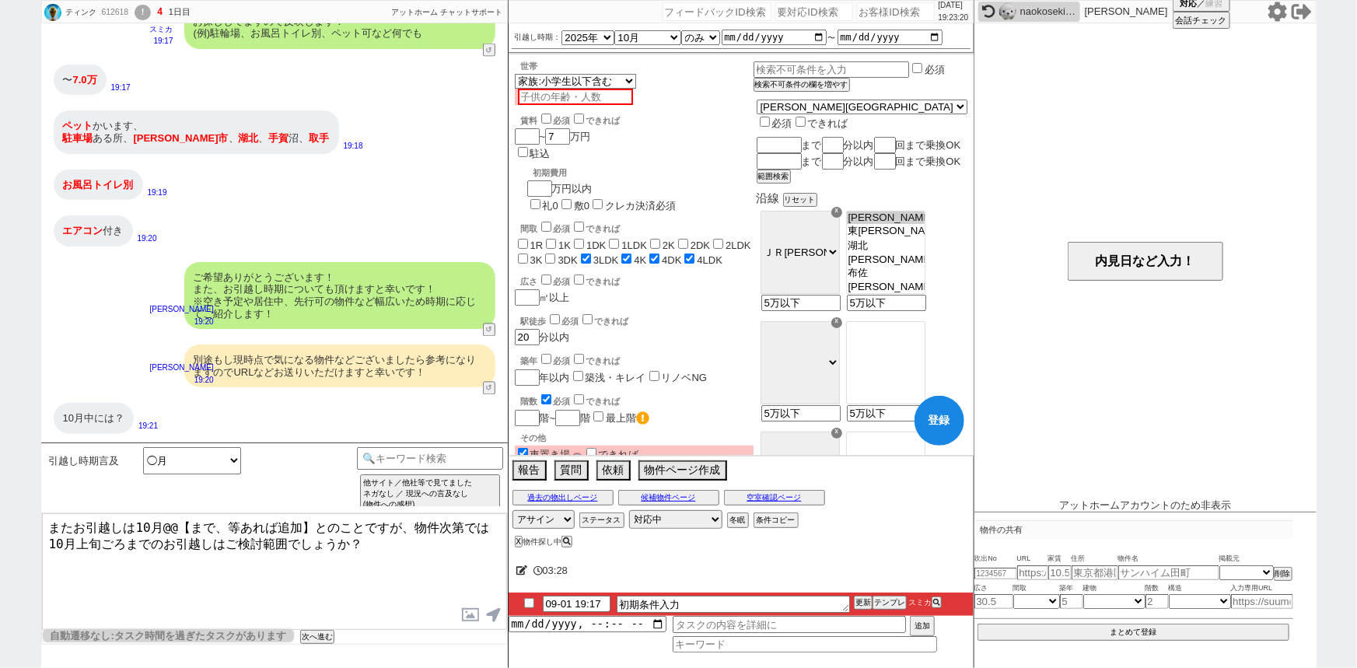
select select "2745"
click at [921, 246] on option "東[PERSON_NAME]" at bounding box center [886, 246] width 78 height 15
drag, startPoint x: 275, startPoint y: 140, endPoint x: 254, endPoint y: 140, distance: 21.0
click at [254, 140] on div "ペット かいます、 駐車場 ある所、 我孫子市 、 湖北 、 手賀 沼、 取手" at bounding box center [196, 131] width 285 height 43
copy span "取手"
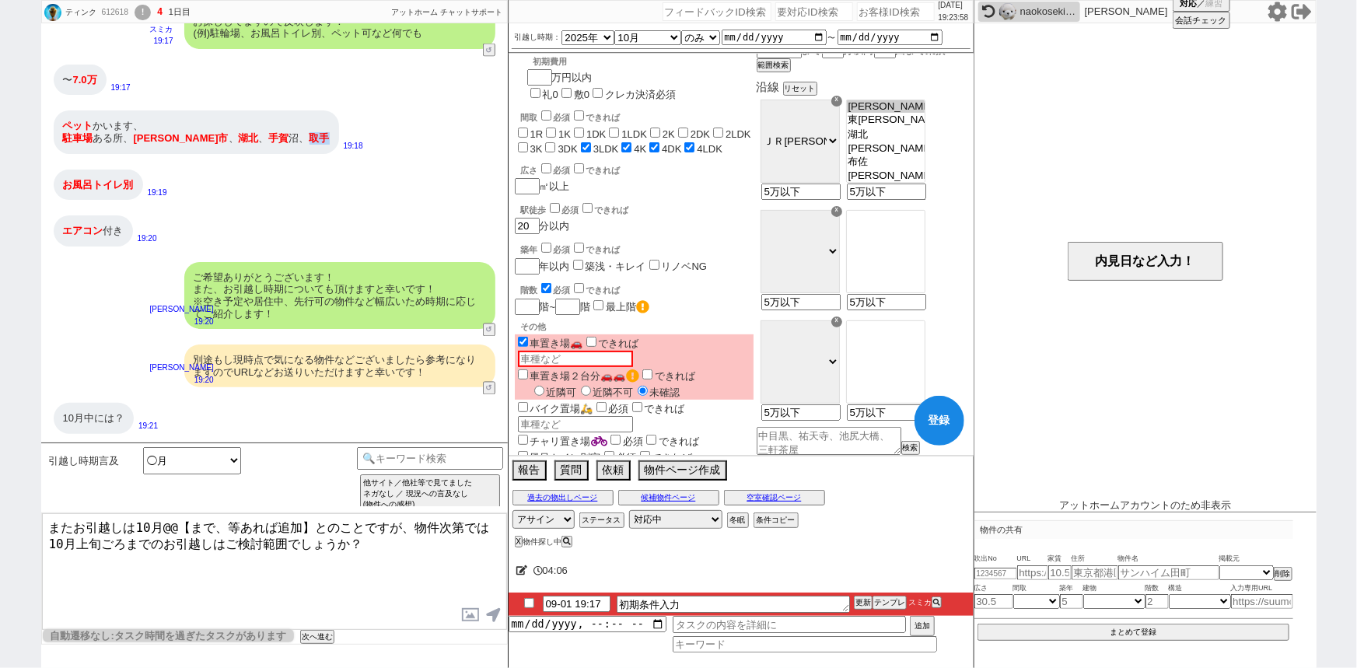
scroll to position [113, 0]
drag, startPoint x: 939, startPoint y: 316, endPoint x: 743, endPoint y: 348, distance: 197.6
click at [743, 348] on div "世帯 1人暮らし 2人暮らし 家族:小学生以下含む 家族:小学生以下含まず 兄弟・姉妹 ルームシェア その他 子供 家族(子供なし) ルームシェア 賃料 必須…" at bounding box center [741, 667] width 453 height 1438
paste input "取手"
type input "取手"
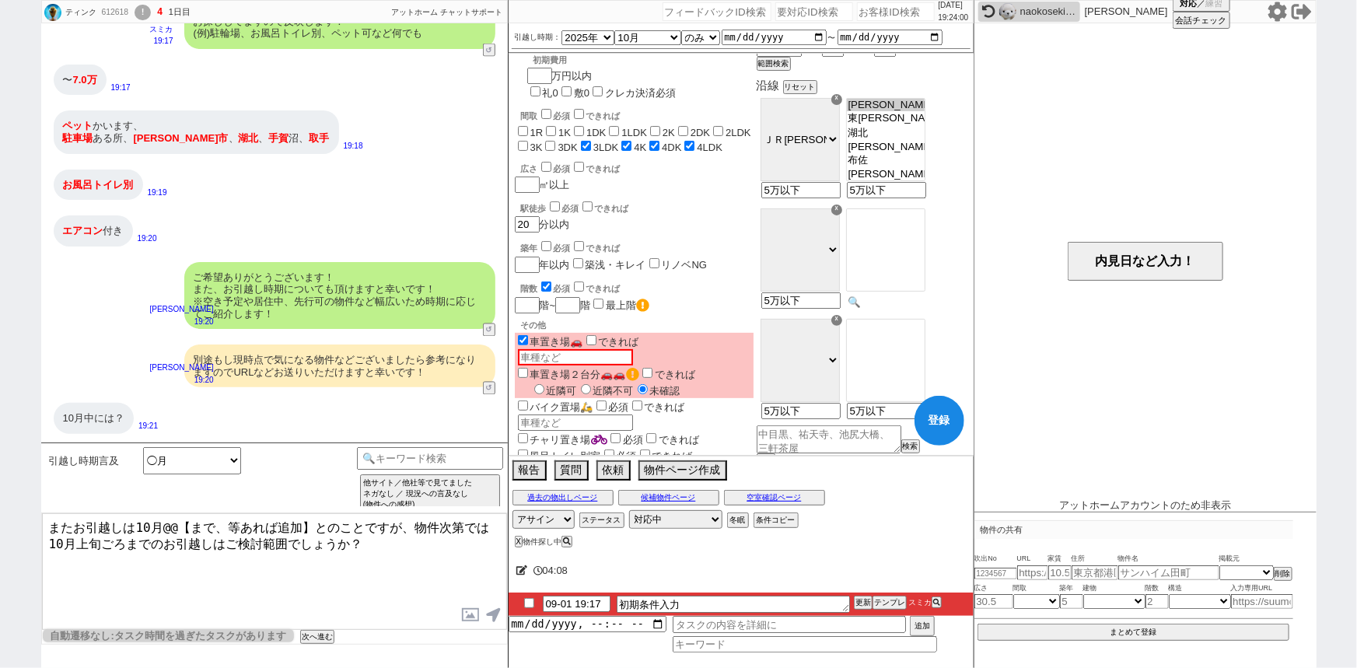
select select "7"
type input "5万以下"
click at [840, 271] on select "ＪＲ総武・中央緩行線 東京メトロ東西線 都営新宿線 ＪＲ常磐線 ＪＲ千代田・常磐緩行線 ＪＲ京葉線 京成本線 つくばエクスプレス ＪＲ総武本線 ＪＲ武蔵野線 …" at bounding box center [799, 249] width 79 height 83
select select "217"
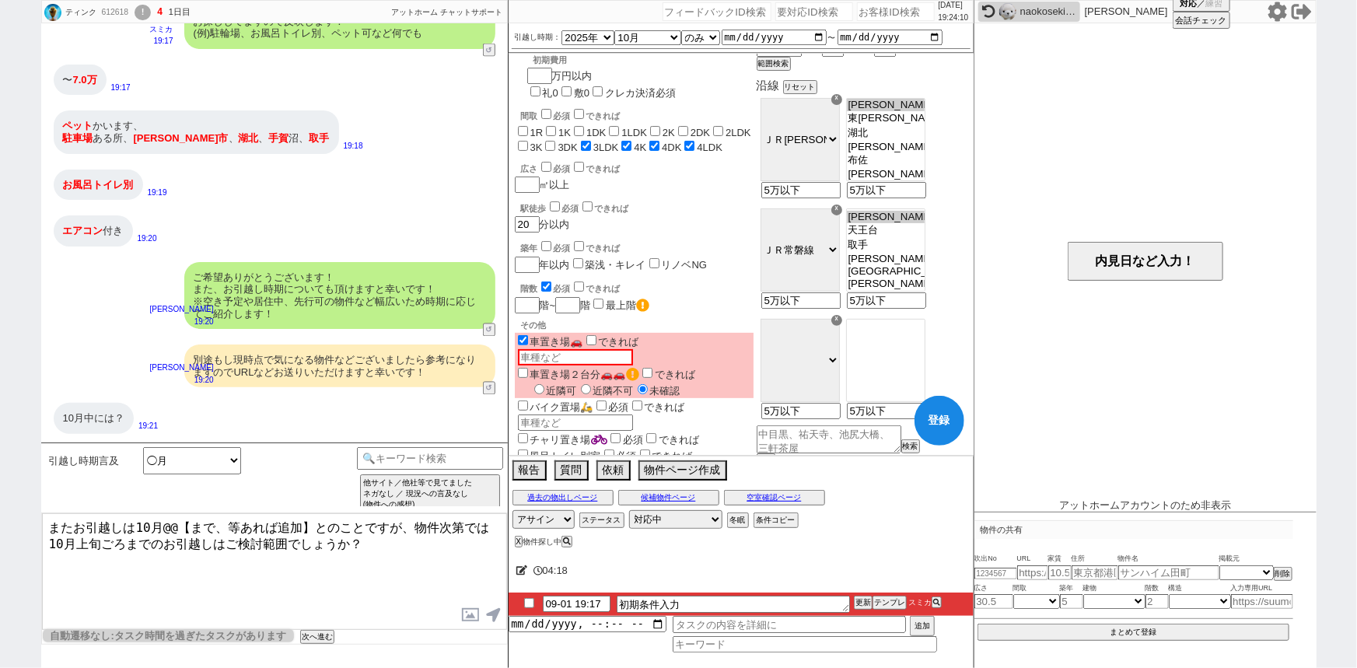
click at [917, 238] on option "[PERSON_NAME]" at bounding box center [886, 230] width 78 height 15
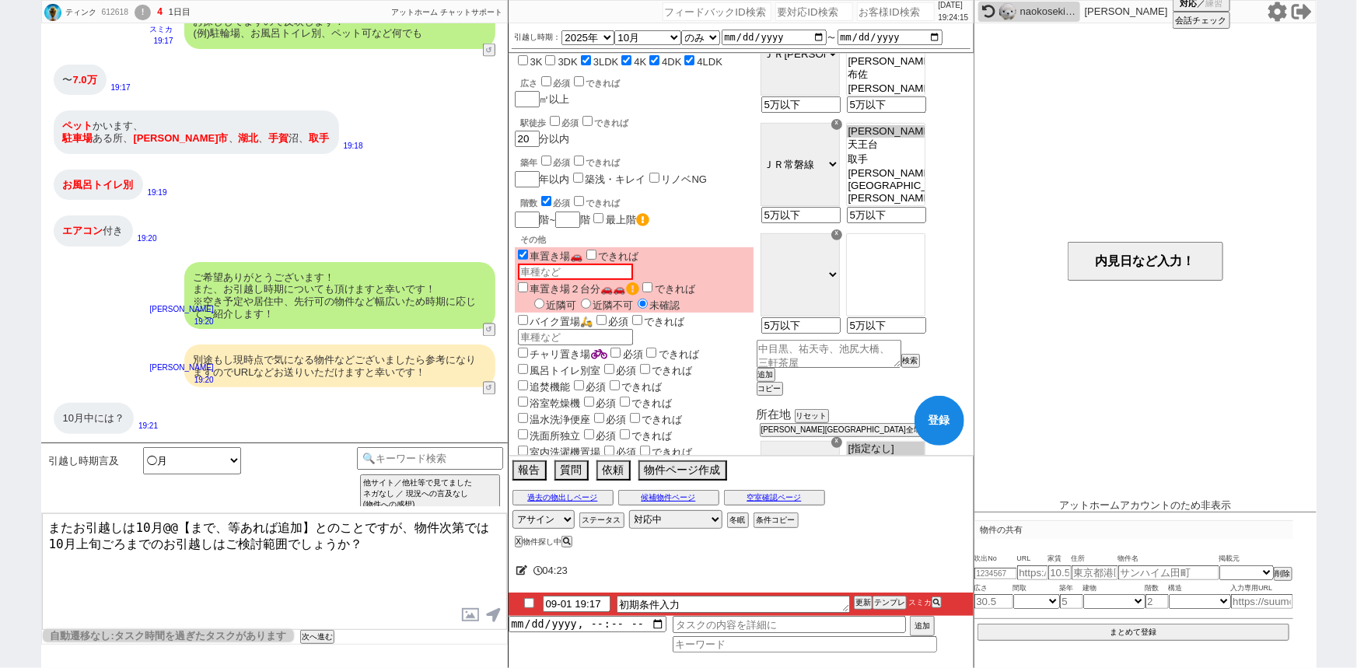
scroll to position [201, 0]
click at [572, 362] on label "風呂トイレ別室" at bounding box center [558, 368] width 86 height 12
click at [528, 362] on input "風呂トイレ別室" at bounding box center [523, 367] width 10 height 10
checkbox input "true"
checkbox input "false"
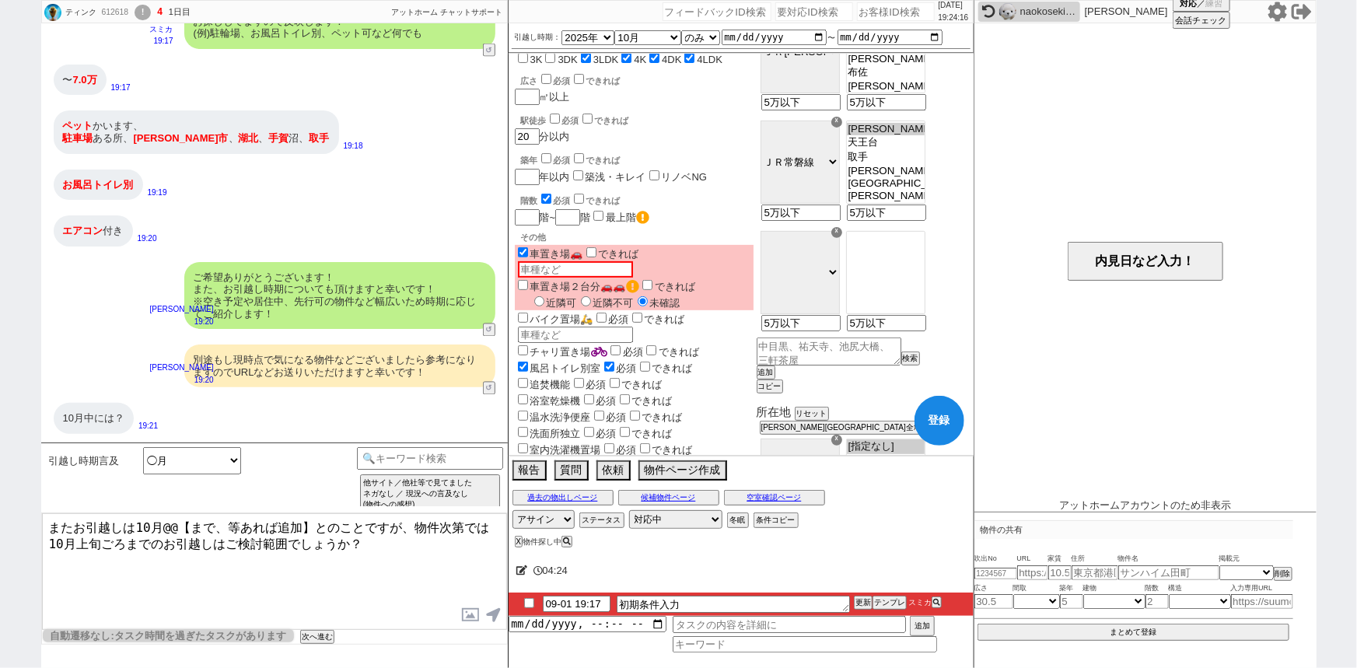
checkbox input "false"
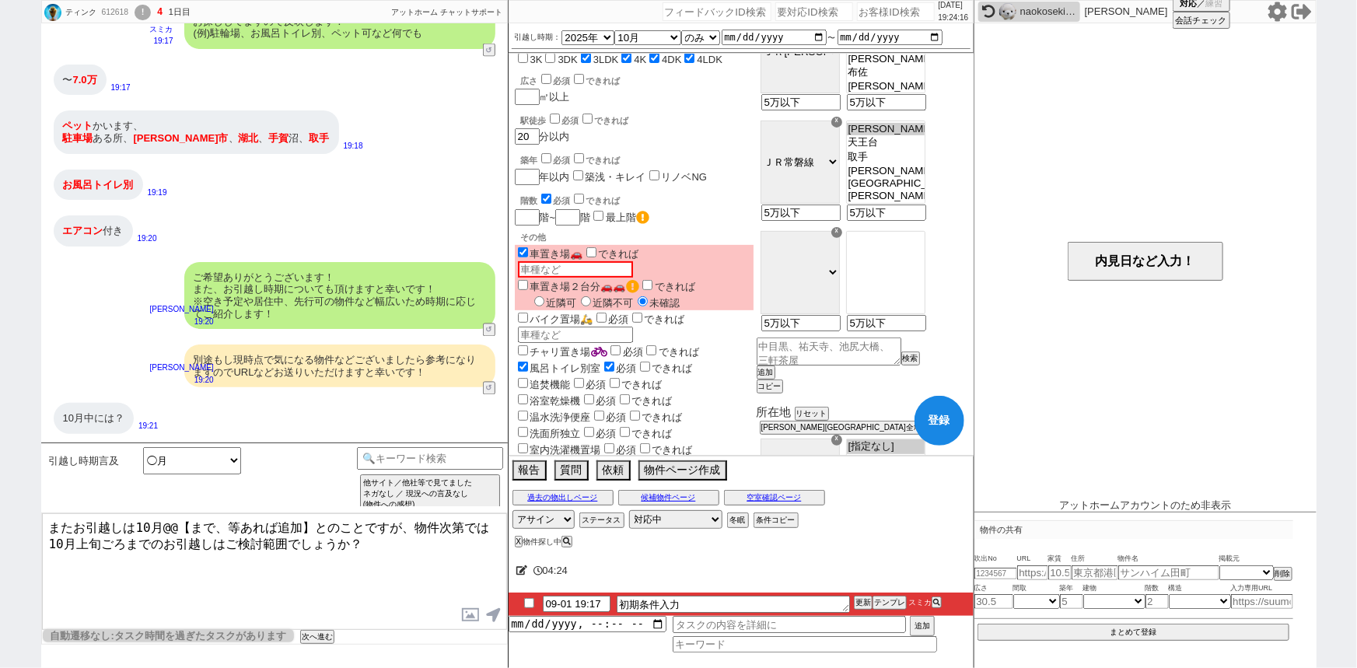
checkbox input "false"
checkbox input "true"
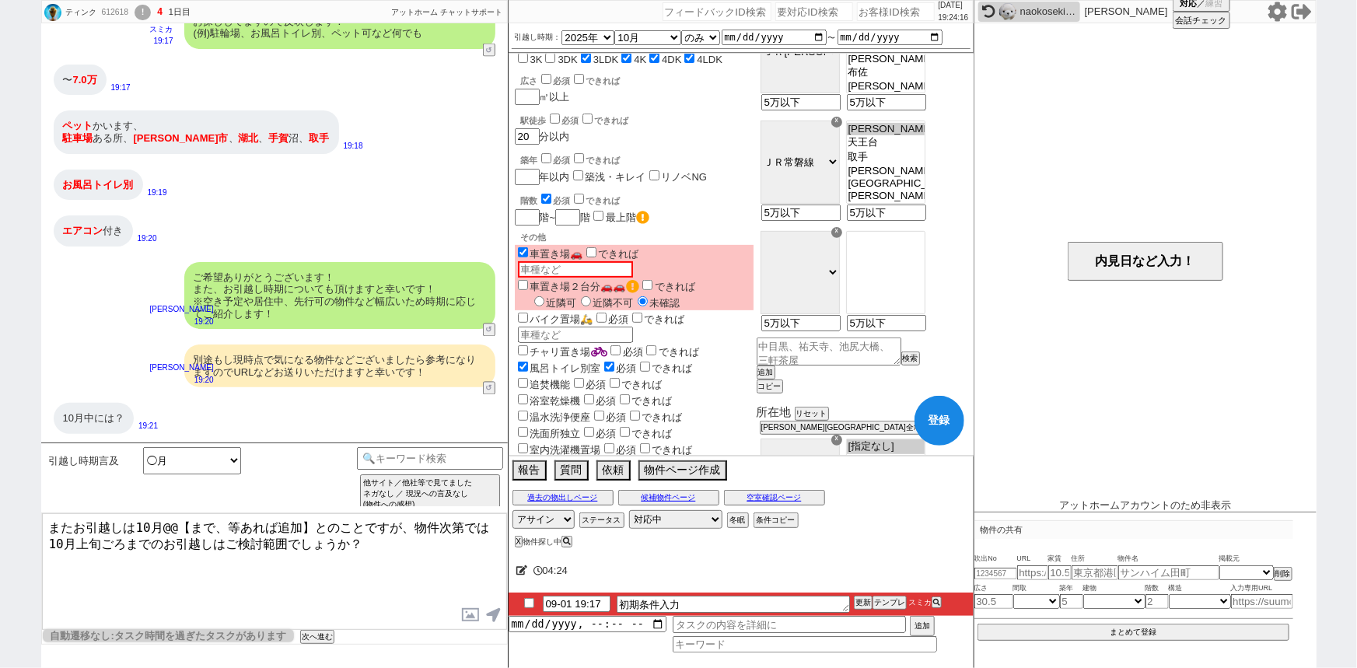
checkbox input "true"
type input "5万以下"
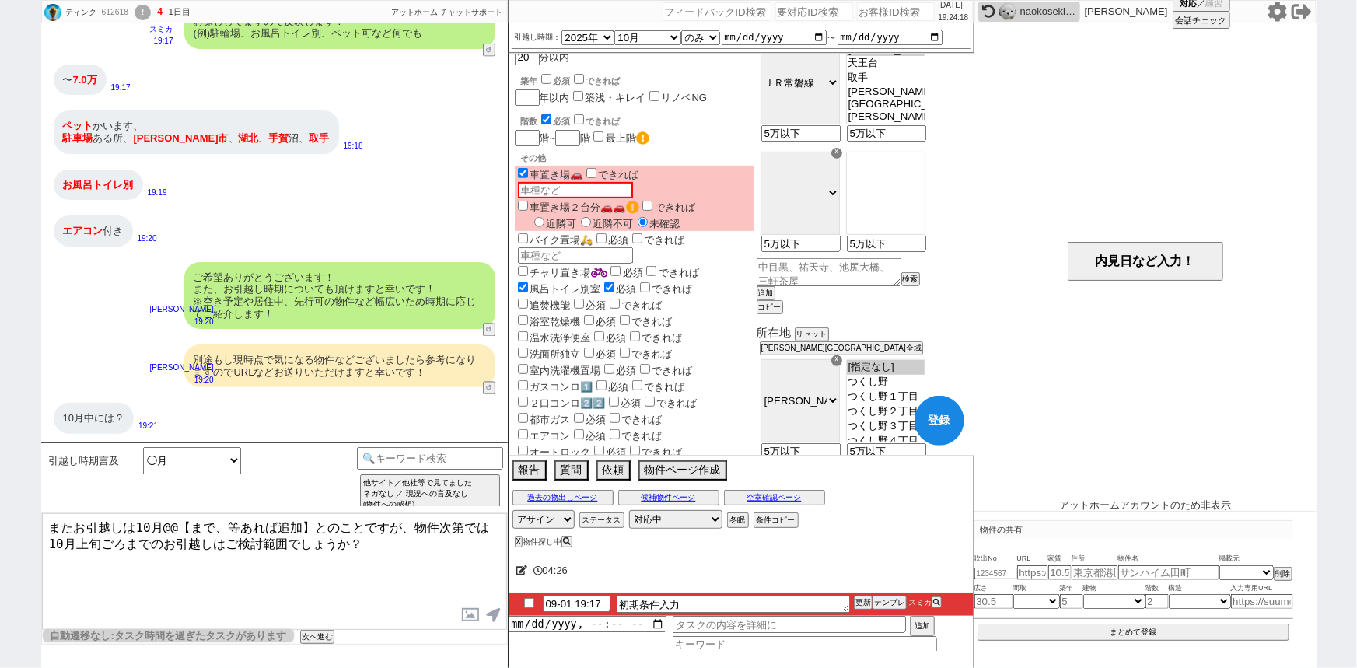
scroll to position [290, 0]
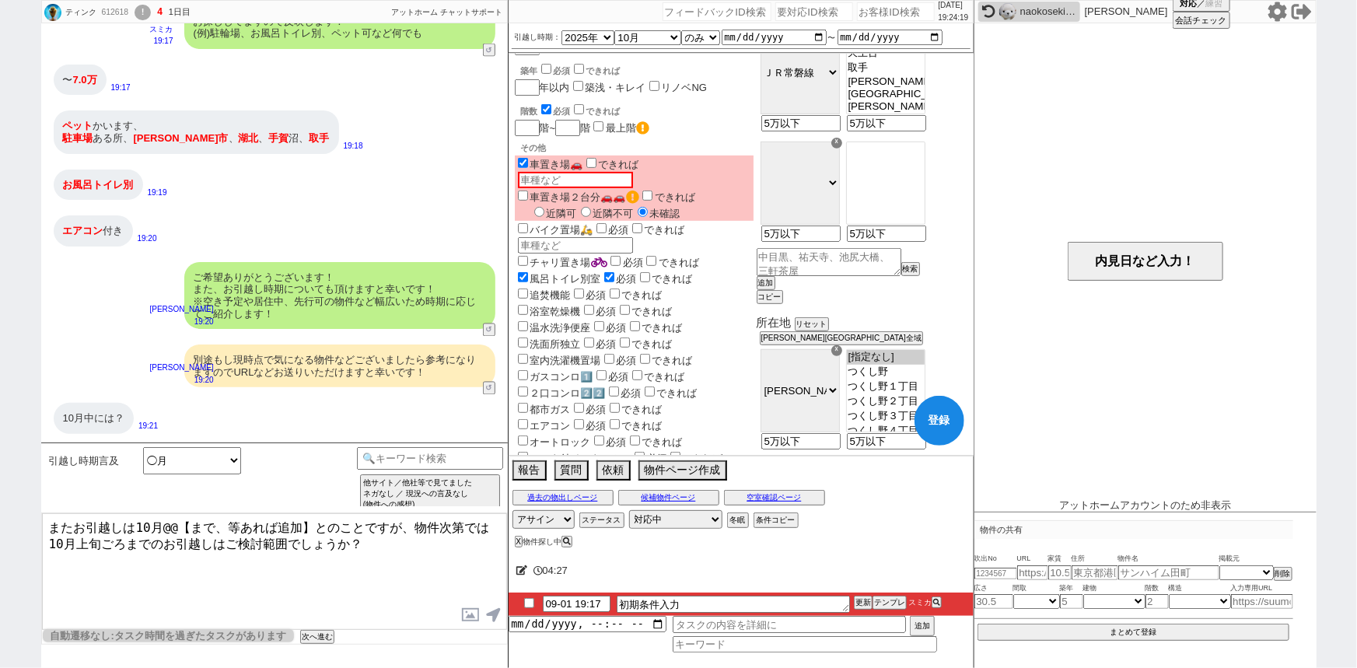
click at [554, 420] on label "エアコン" at bounding box center [543, 426] width 56 height 12
click at [528, 419] on input "エアコン" at bounding box center [523, 424] width 10 height 10
checkbox input "true"
checkbox input "false"
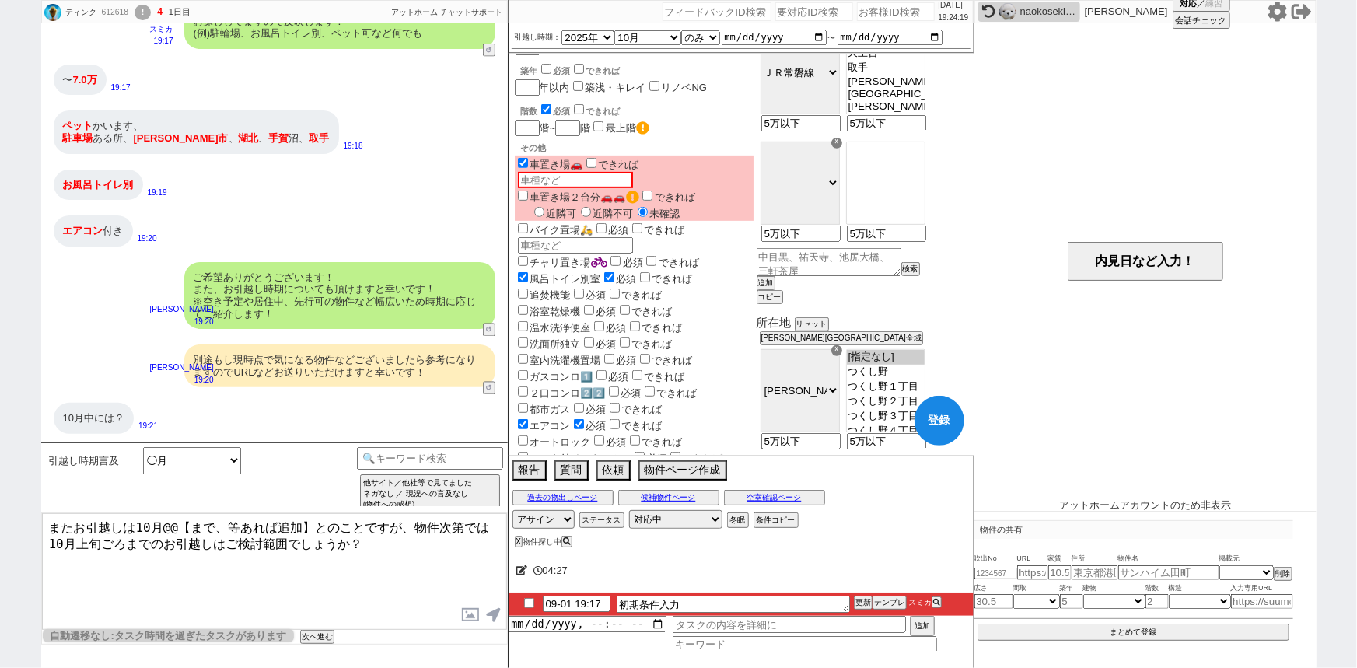
checkbox input "false"
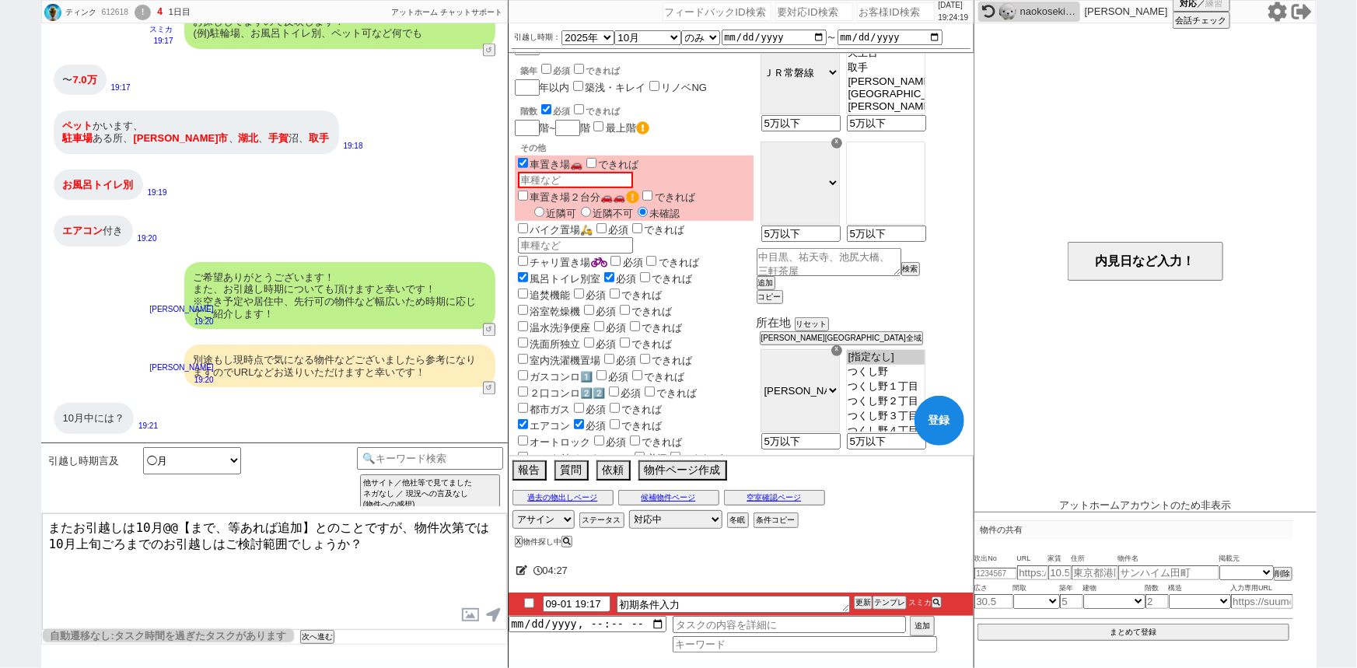
checkbox input "false"
checkbox input "true"
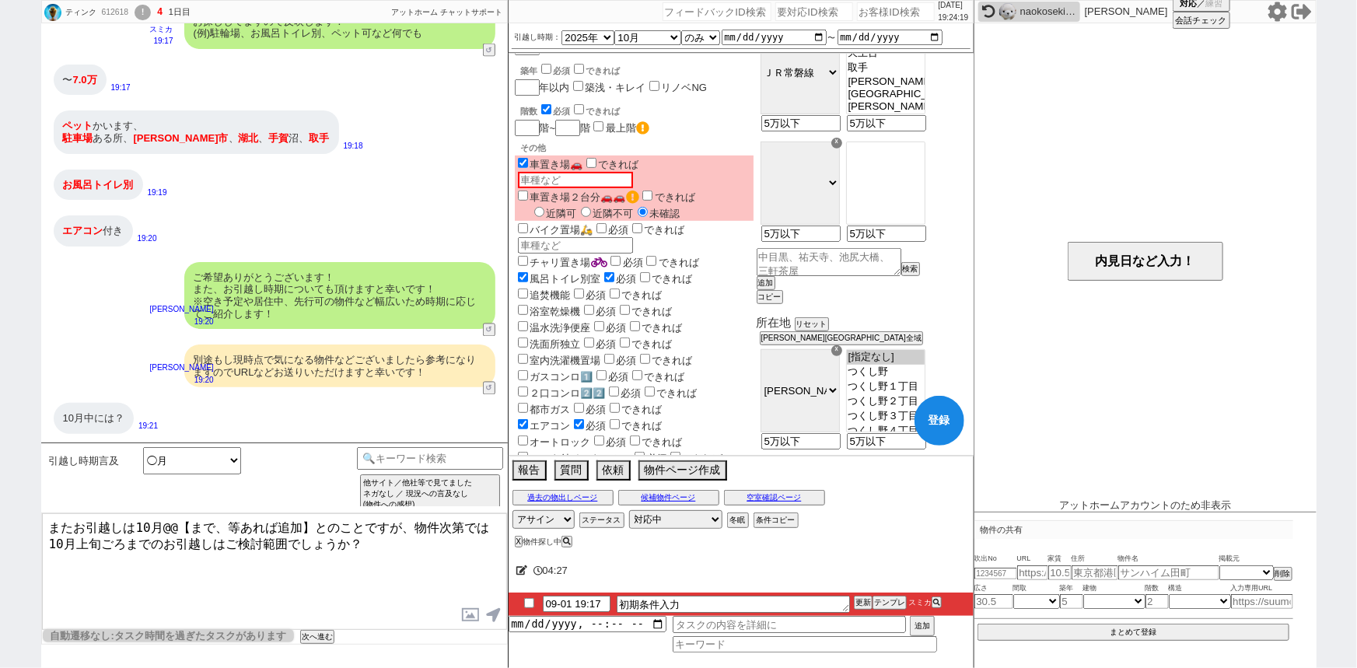
checkbox input "true"
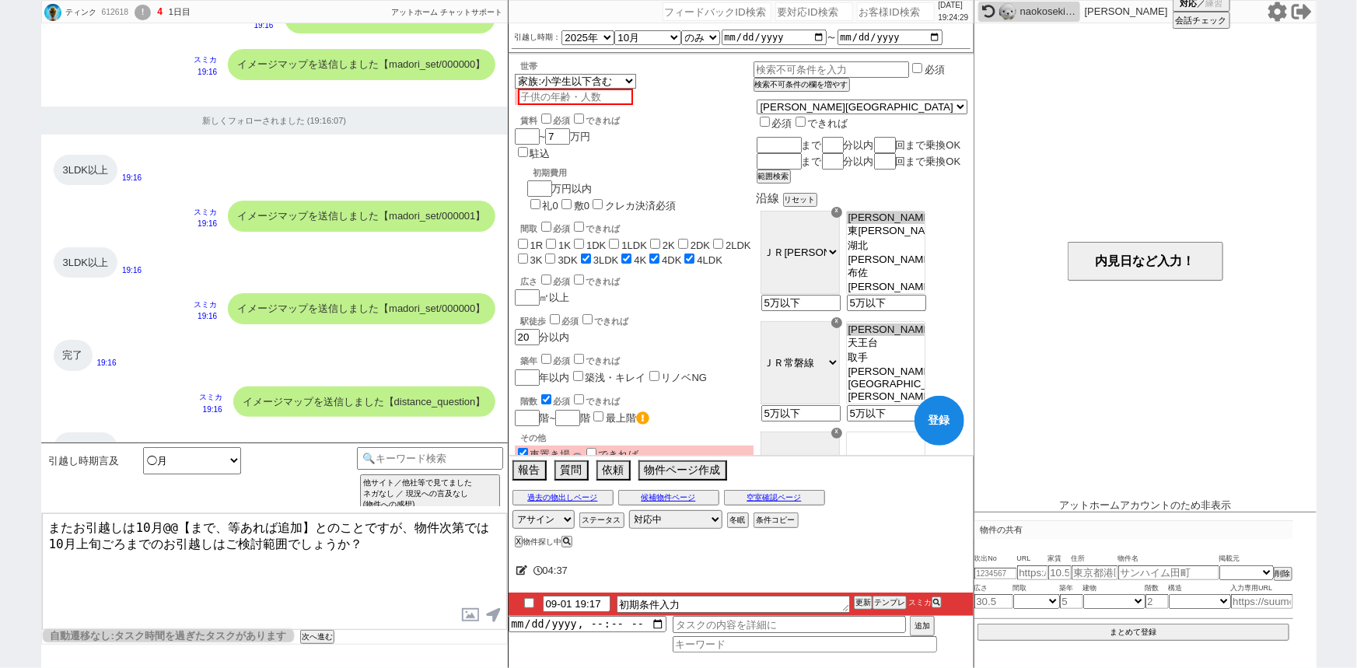
scroll to position [203, 0]
checkbox input "false"
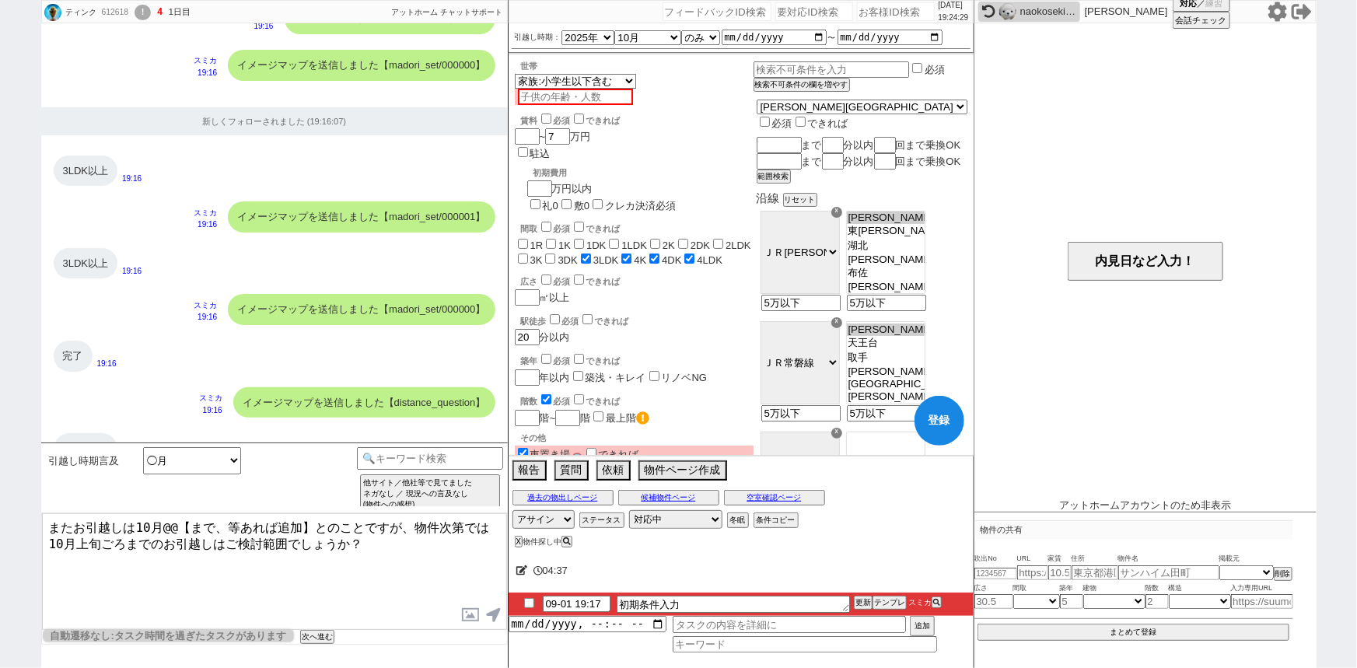
checkbox input "false"
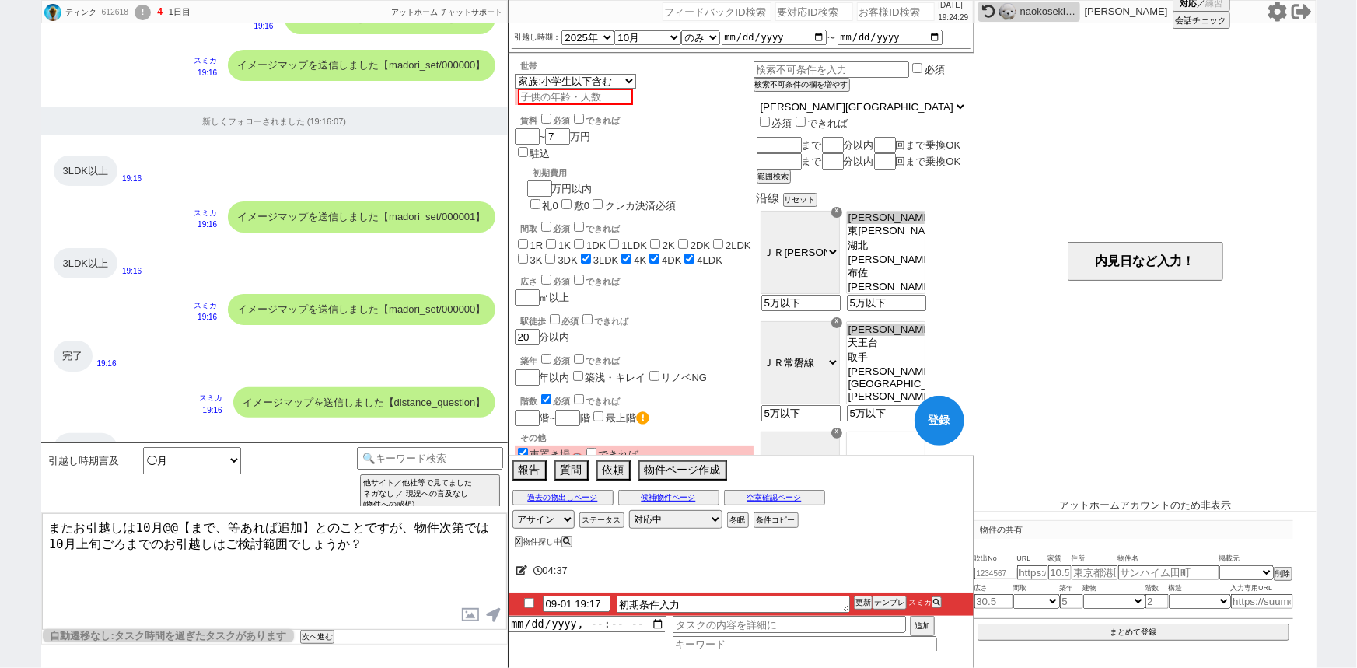
checkbox input "true"
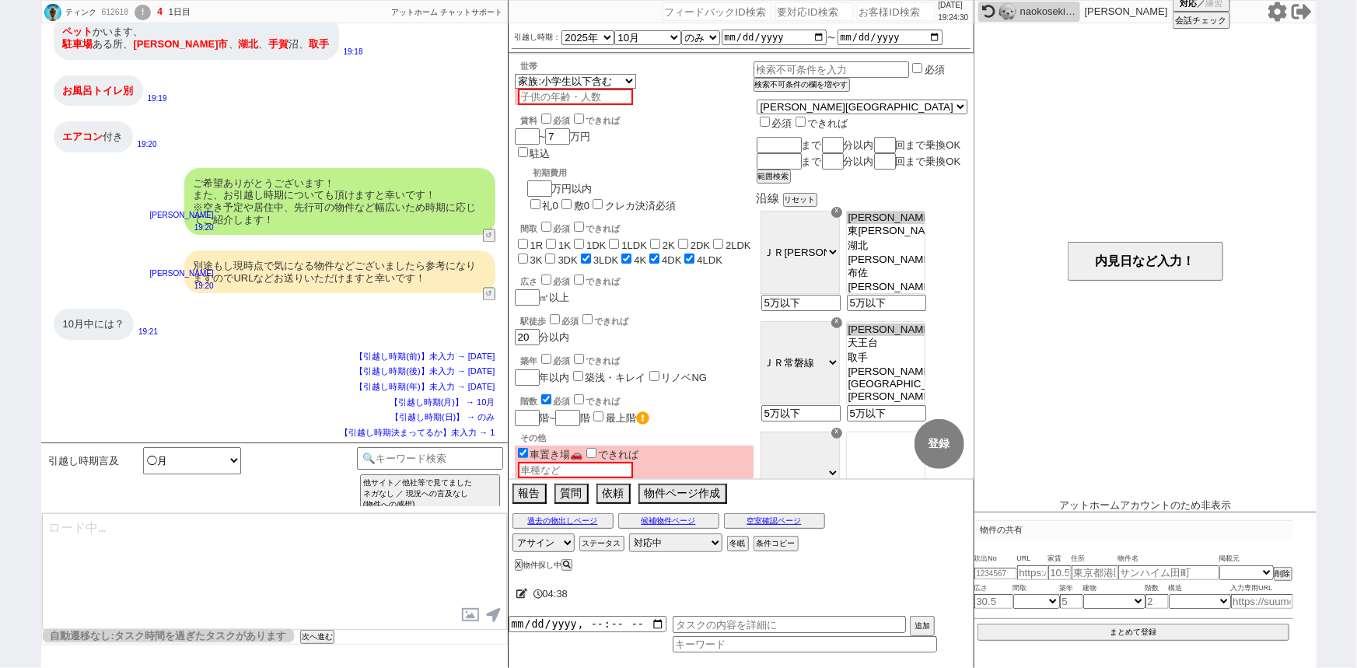
scroll to position [1621, 0]
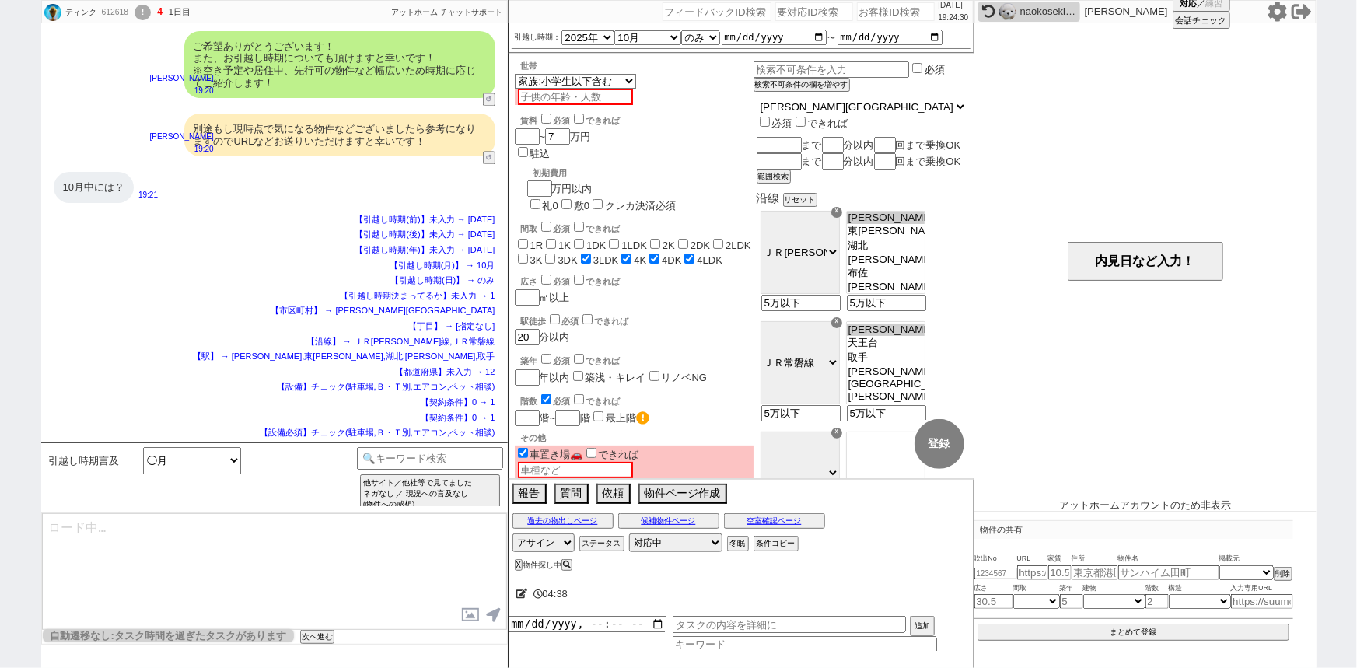
select select "105"
select select "7"
select select "217"
select select "145"
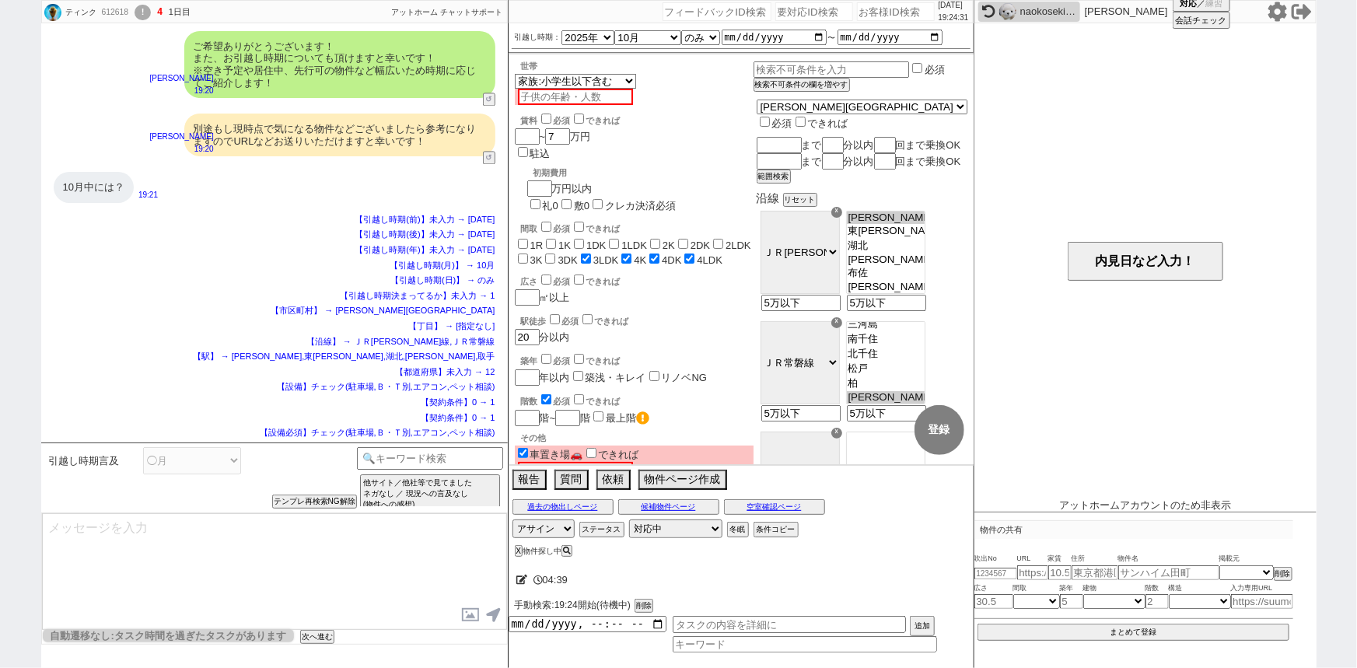
type textarea "またお引越しは10月@@【まで、等あれば追加】とのことですが、物件次第では10月上旬ごろまでのお引越しはご検討範囲でしょうか？"
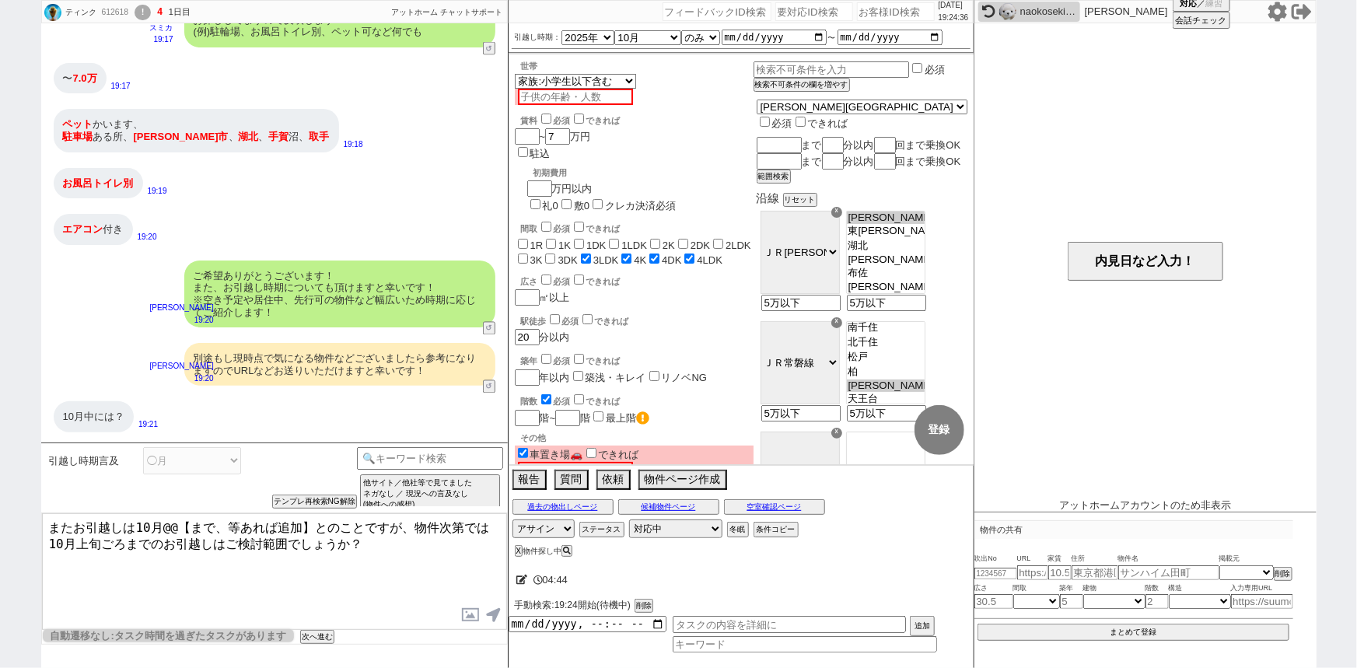
scroll to position [1392, 0]
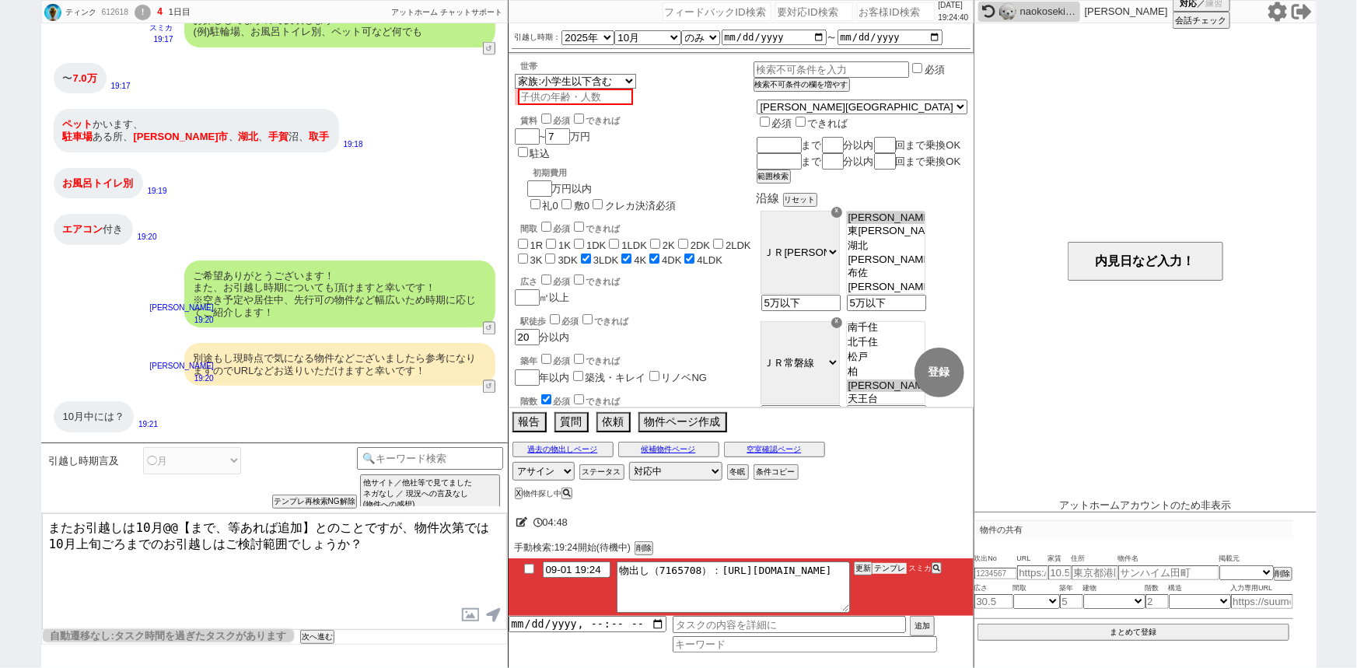
click at [894, 569] on button "テンプレ" at bounding box center [889, 568] width 34 height 11
click at [459, 455] on input at bounding box center [430, 456] width 147 height 19
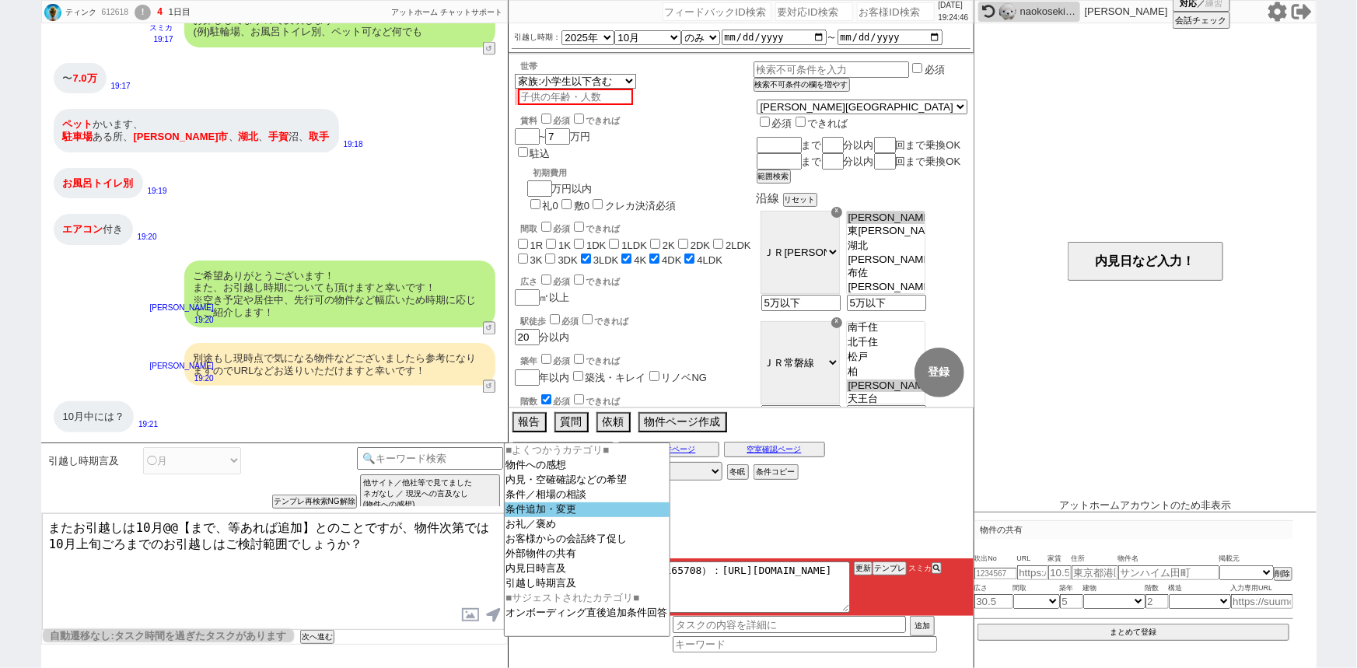
click at [575, 517] on option "条件追加・変更" at bounding box center [587, 524] width 165 height 15
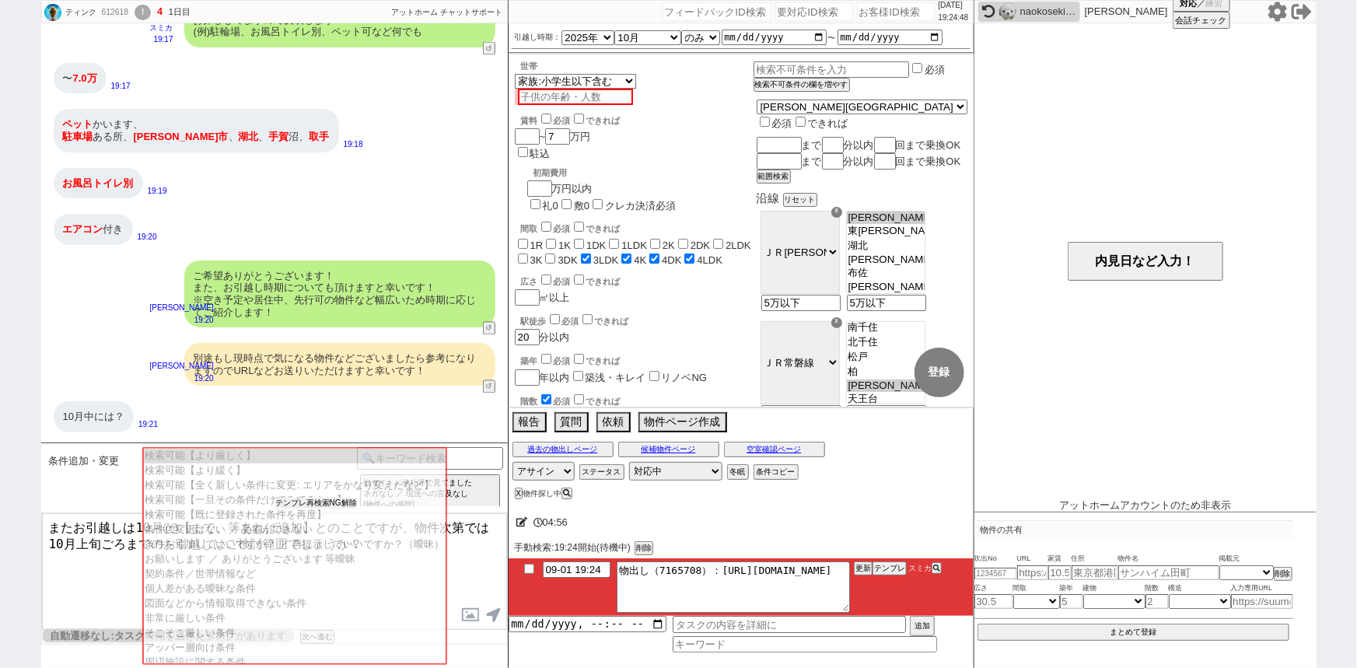
click at [314, 498] on button "テンプレ再検索NG解除" at bounding box center [316, 503] width 82 height 11
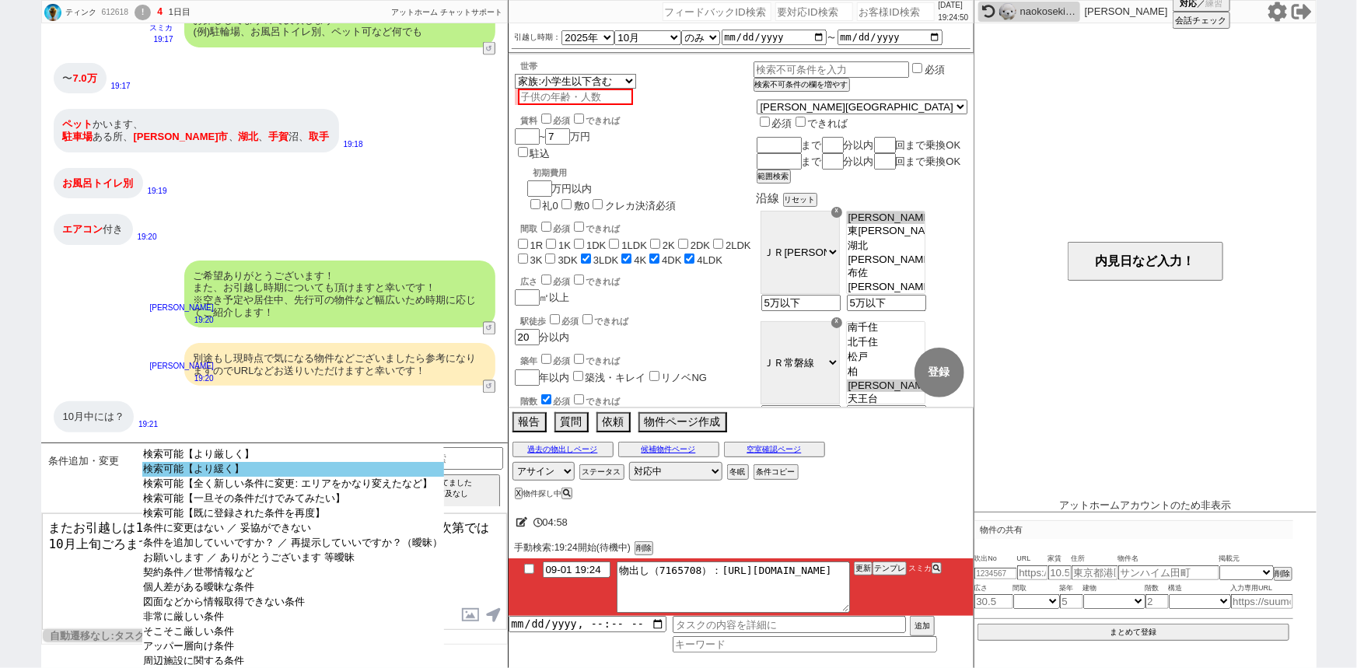
click at [269, 477] on option "検索可能【より緩く】" at bounding box center [293, 484] width 302 height 15
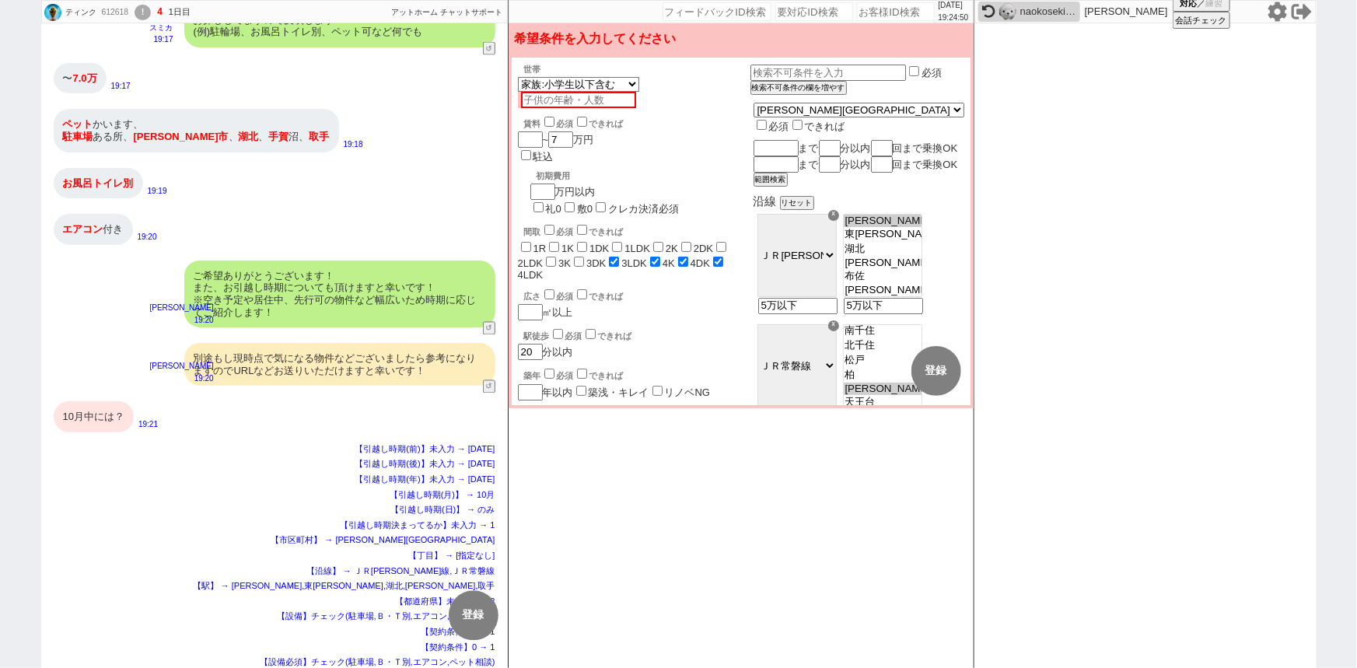
scroll to position [1396, 0]
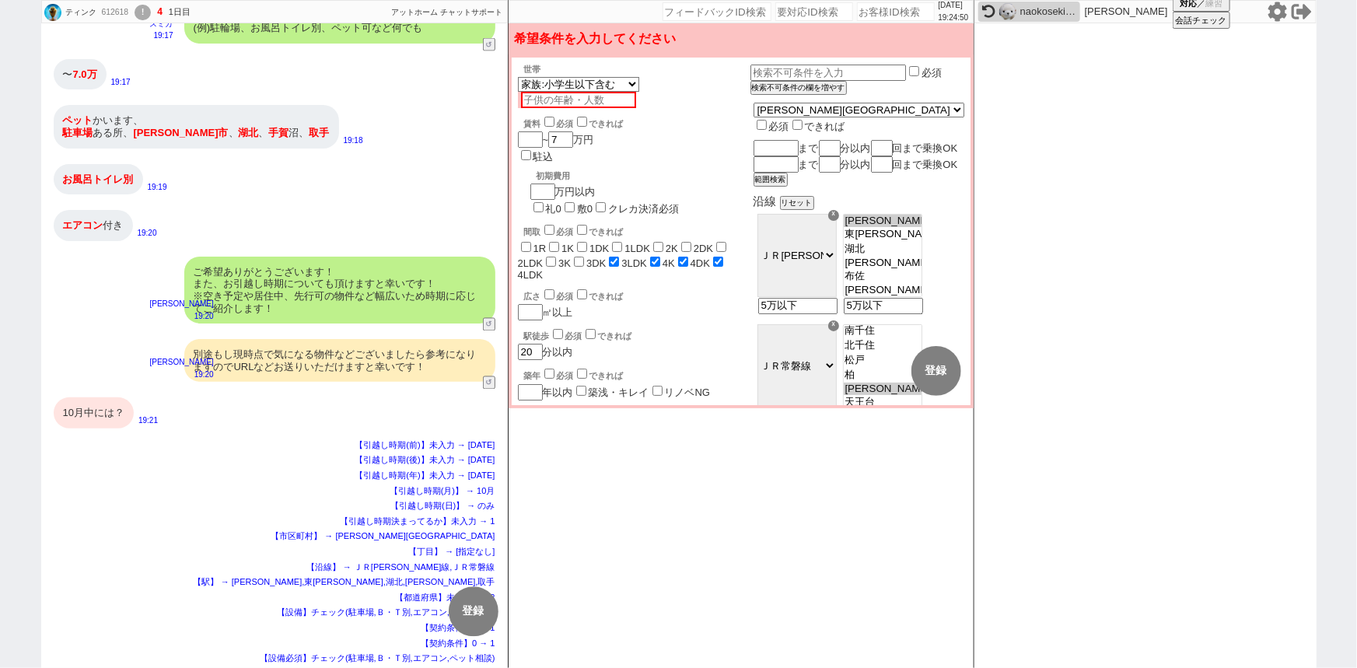
click at [393, 301] on div "ご希望ありがとうございます！ また、お引越し時期についても頂けますと幸いです！ ※空き予定や居住中、先行可の物件など幅広いため時期に応じてご紹介します！" at bounding box center [339, 290] width 311 height 67
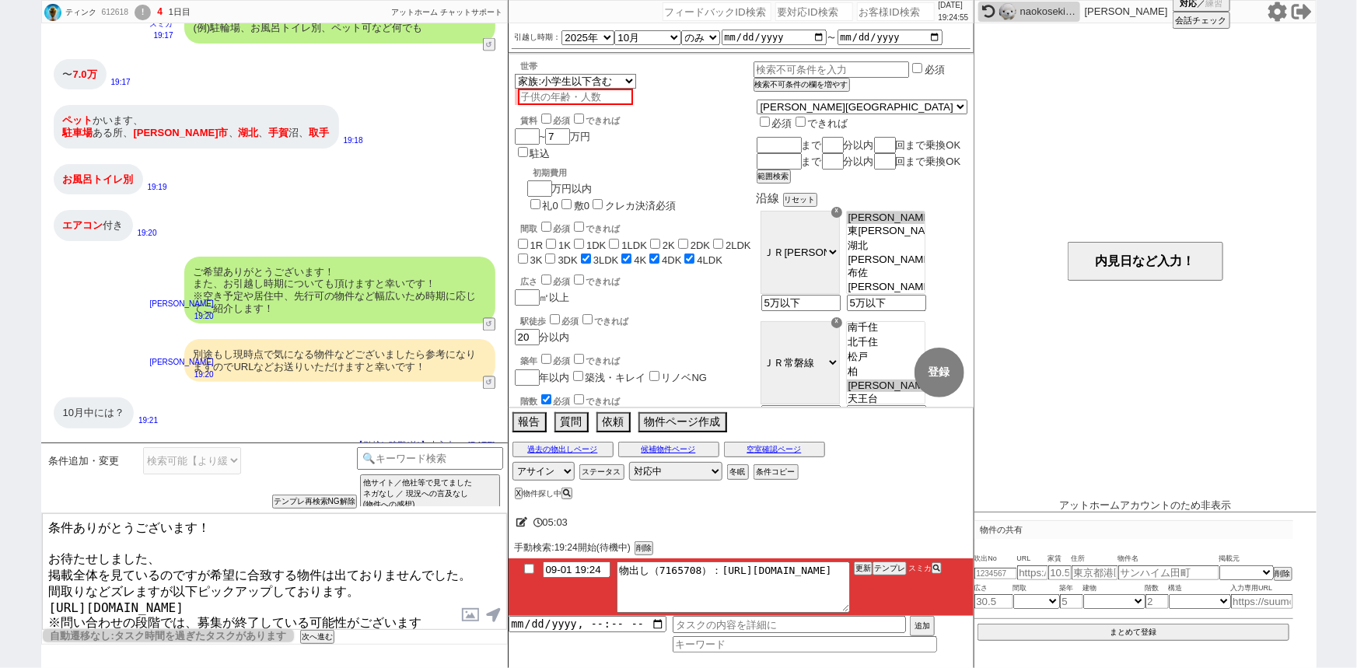
drag, startPoint x: 75, startPoint y: 521, endPoint x: 0, endPoint y: 512, distance: 75.1
click at [0, 512] on div "ティンク 612618 ! 4 1日目 冬眠中 自社客 アットホーム チャットサポート スミカ_BPO チャット全表示 2025-09-01 ようこそLINE…" at bounding box center [678, 334] width 1357 height 668
click at [224, 526] on textarea "ありがとうございます！ お待たせしました、 掲載全体を見ているのですが希望に合致する物件は出ておりませんでした。 間取りなどズレますが以下ピックアップしており…" at bounding box center [274, 571] width 465 height 117
type textarea "ありがとうございます！お探しの時期としましてはピッタリかと存じます。 お待たせしました、 掲載全体を見ているのですが希望に合致する物件は出ておりませんでした。…"
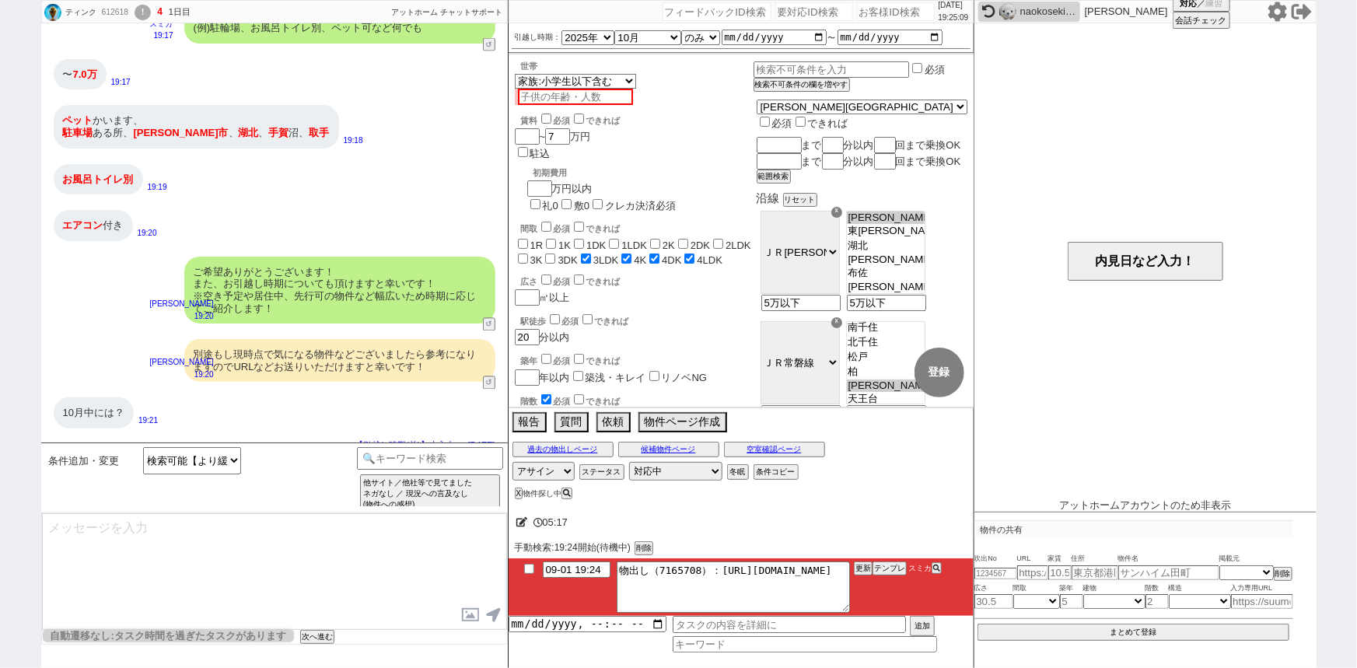
scroll to position [1777, 0]
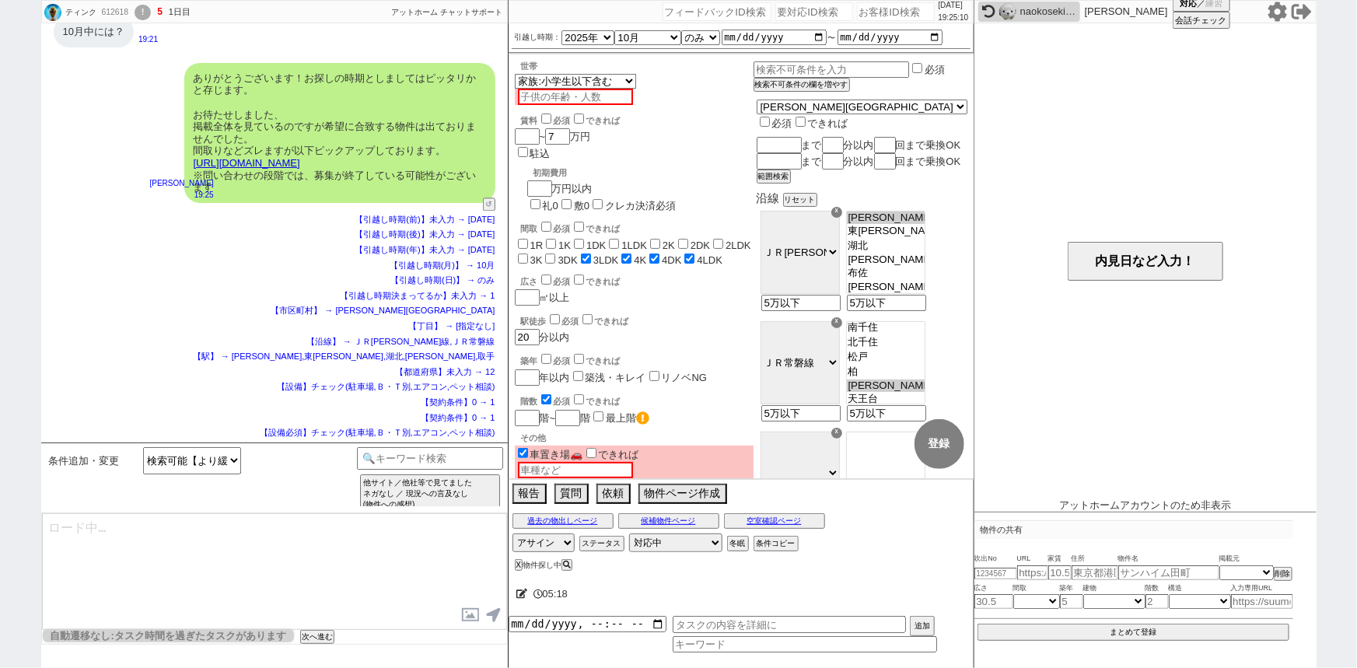
type textarea "間取りが動かせるとヒットする物件も変わりそうですね、その他何かずらしながら見れる条件はございますか？ ※自動応答ではなく直接ご紹介します！"
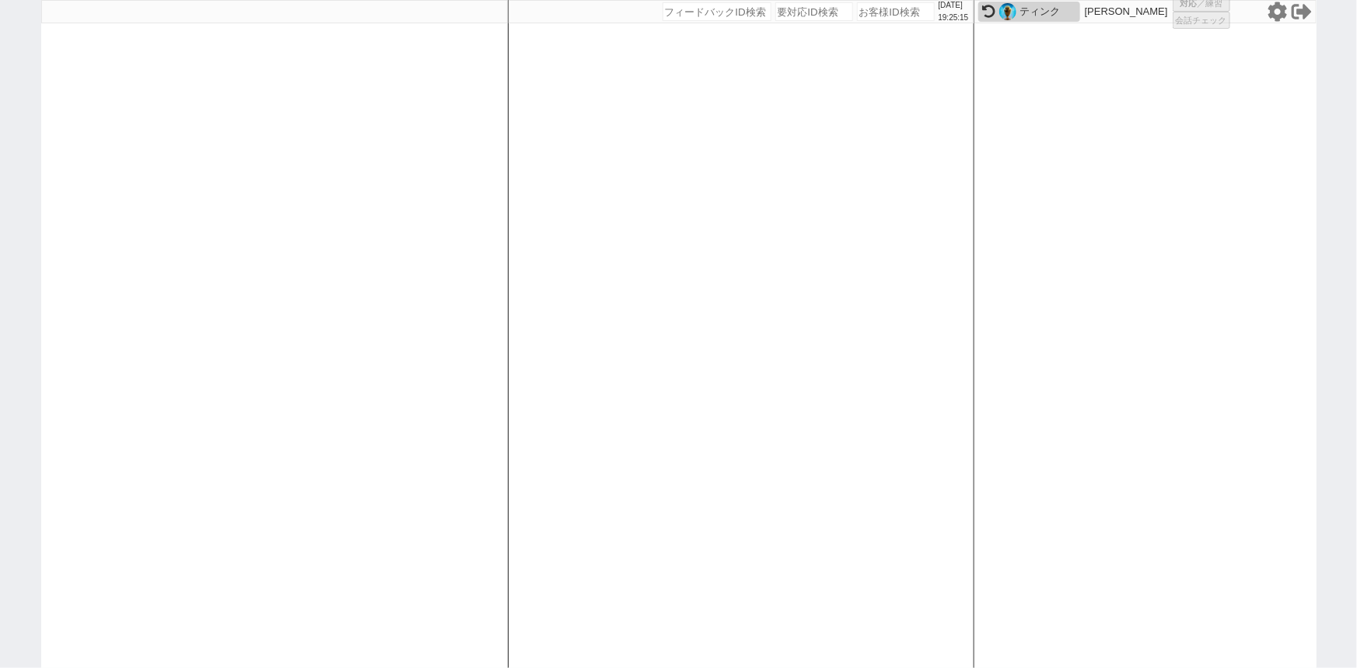
select select
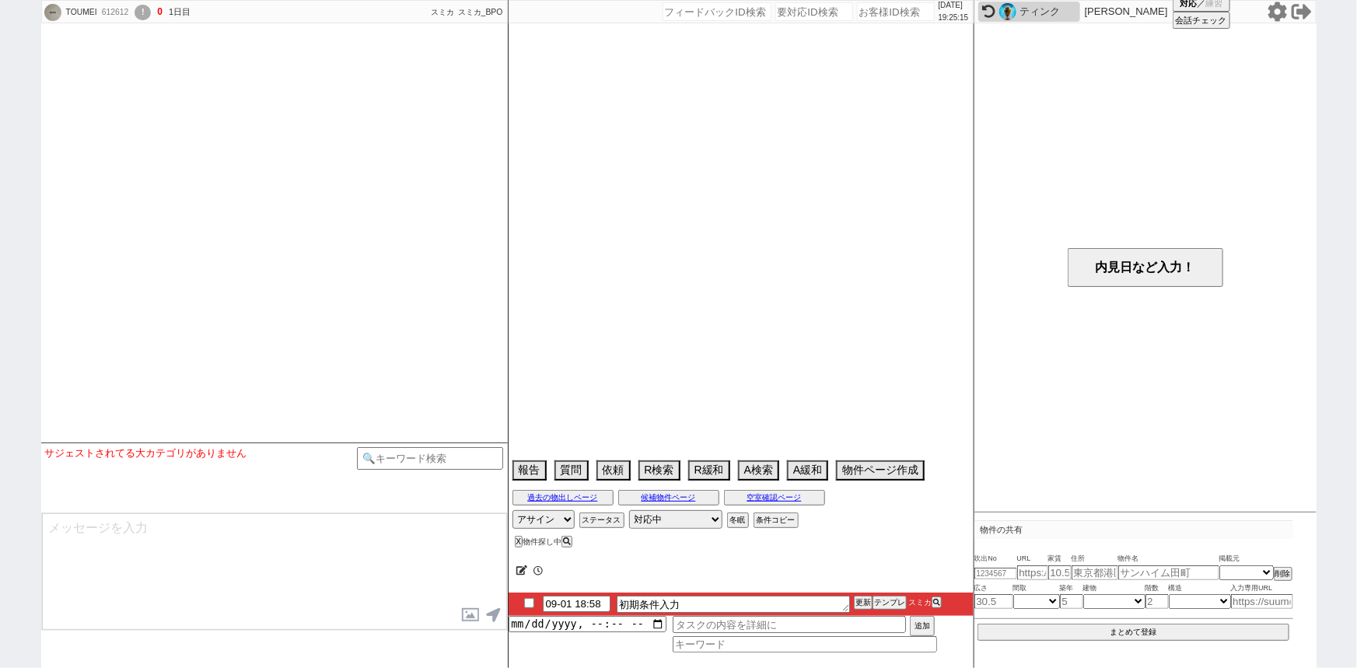
select select "1"
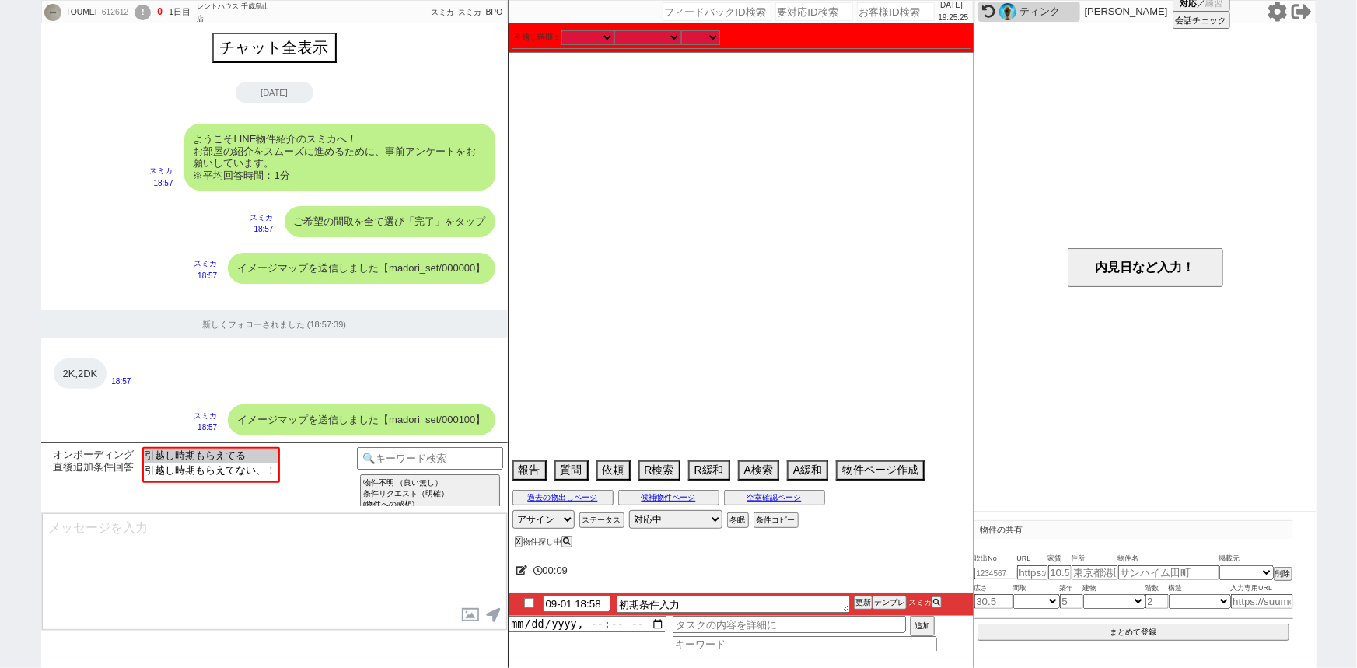
scroll to position [1134, 0]
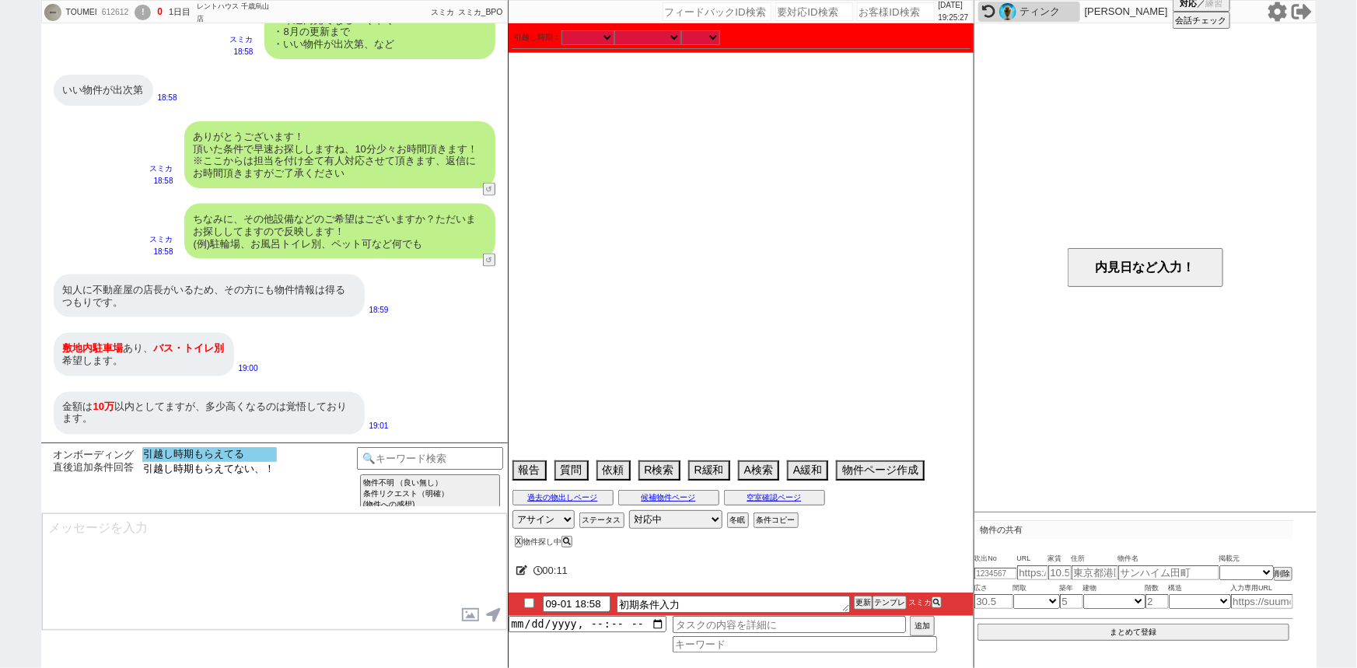
select select "引越し時期もらえてる"
click at [227, 462] on option "引越し時期もらえてる" at bounding box center [209, 469] width 135 height 15
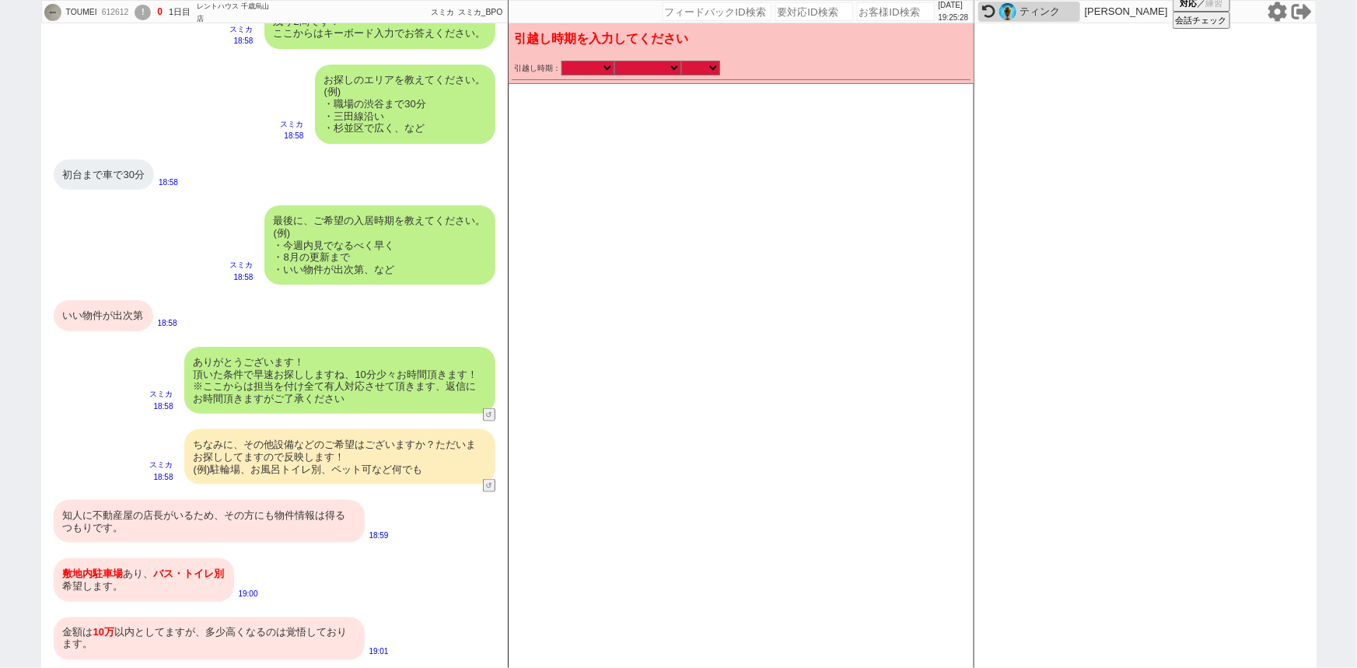
scroll to position [909, 0]
click at [652, 69] on select "なる早 未定 いつでも 物件あれば 年内 来年 1月 2月 3月 4月 5月 6月 7月 8月 9月 10月 11月 12月 春 [PERSON_NAME]" at bounding box center [647, 67] width 67 height 13
select select "15"
click at [614, 61] on select "なる早 未定 いつでも 物件あれば 年内 来年 1月 2月 3月 4月 5月 6月 7月 8月 9月 10月 11月 12月 春 [PERSON_NAME]" at bounding box center [647, 67] width 67 height 13
checkbox input "false"
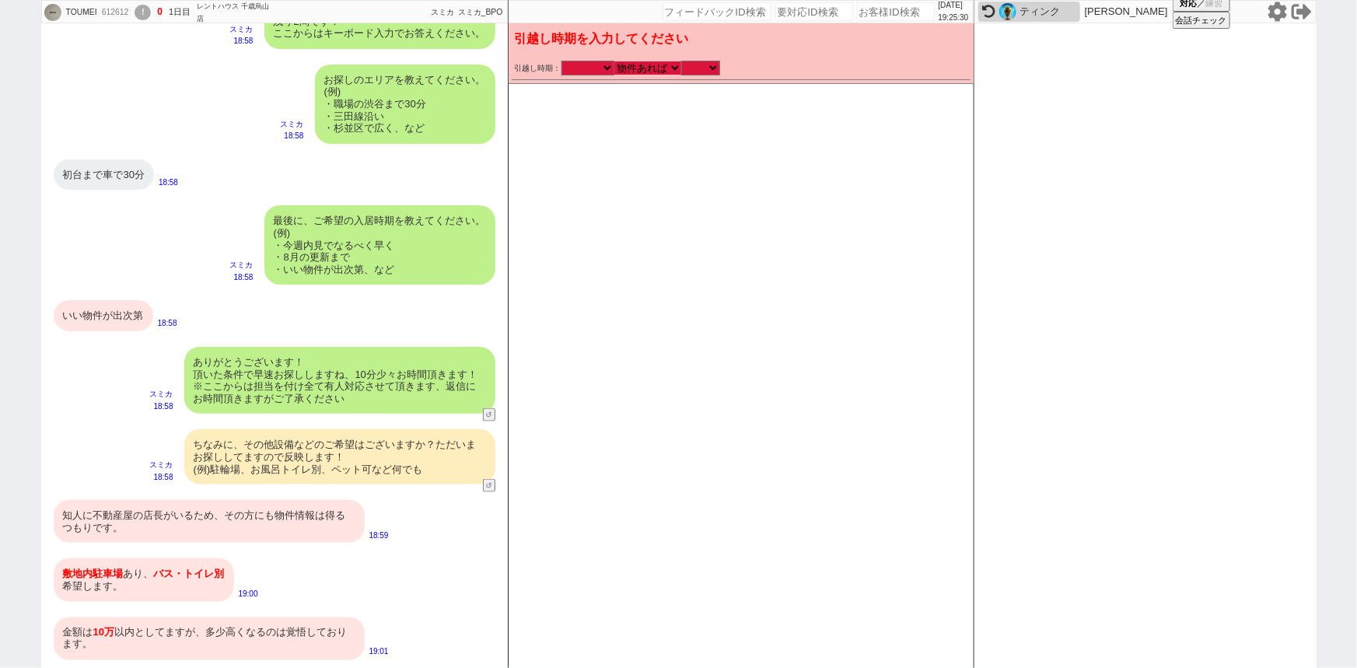
checkbox input "false"
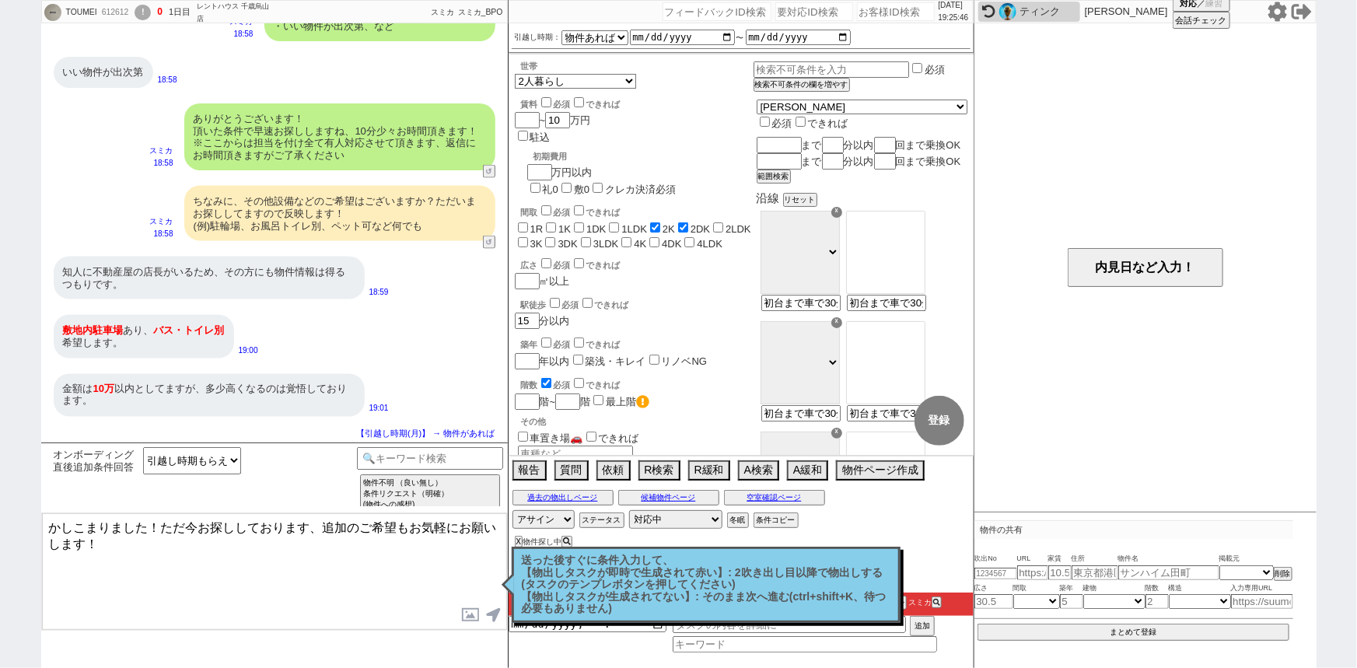
scroll to position [32, 0]
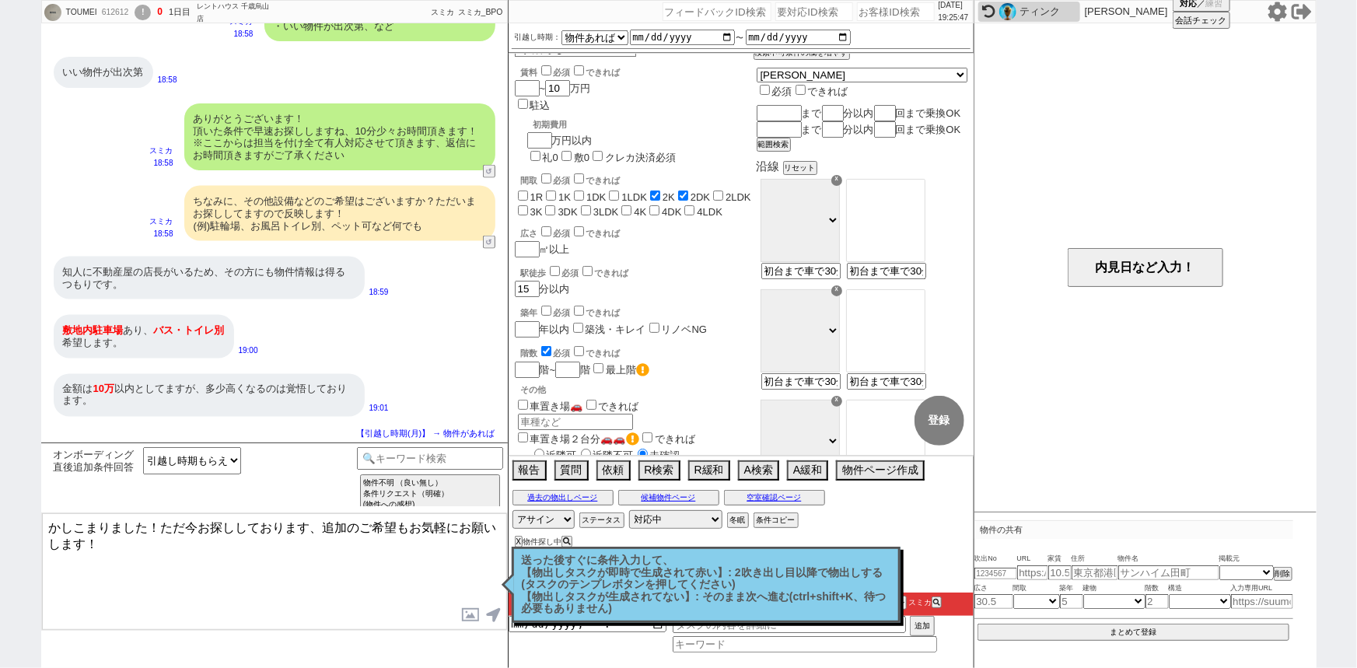
click at [526, 400] on input "車置き場🚗" at bounding box center [523, 405] width 10 height 10
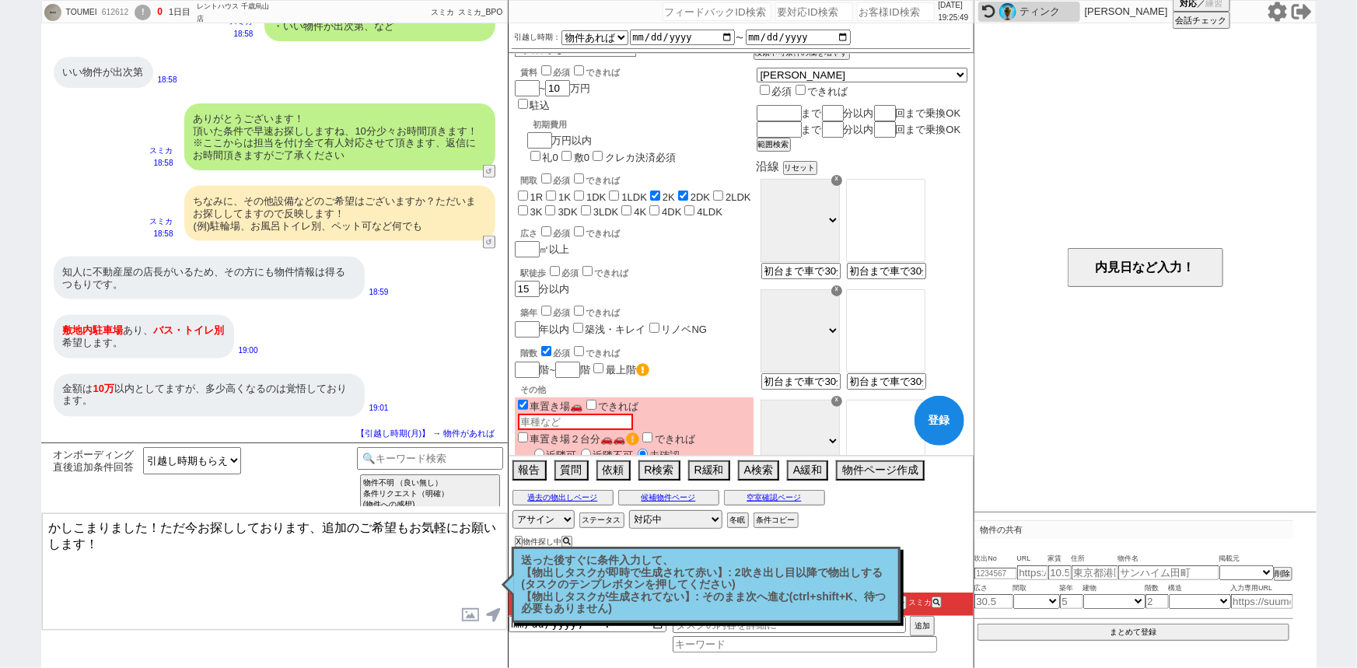
click at [589, 449] on input "近隣不可" at bounding box center [586, 454] width 10 height 10
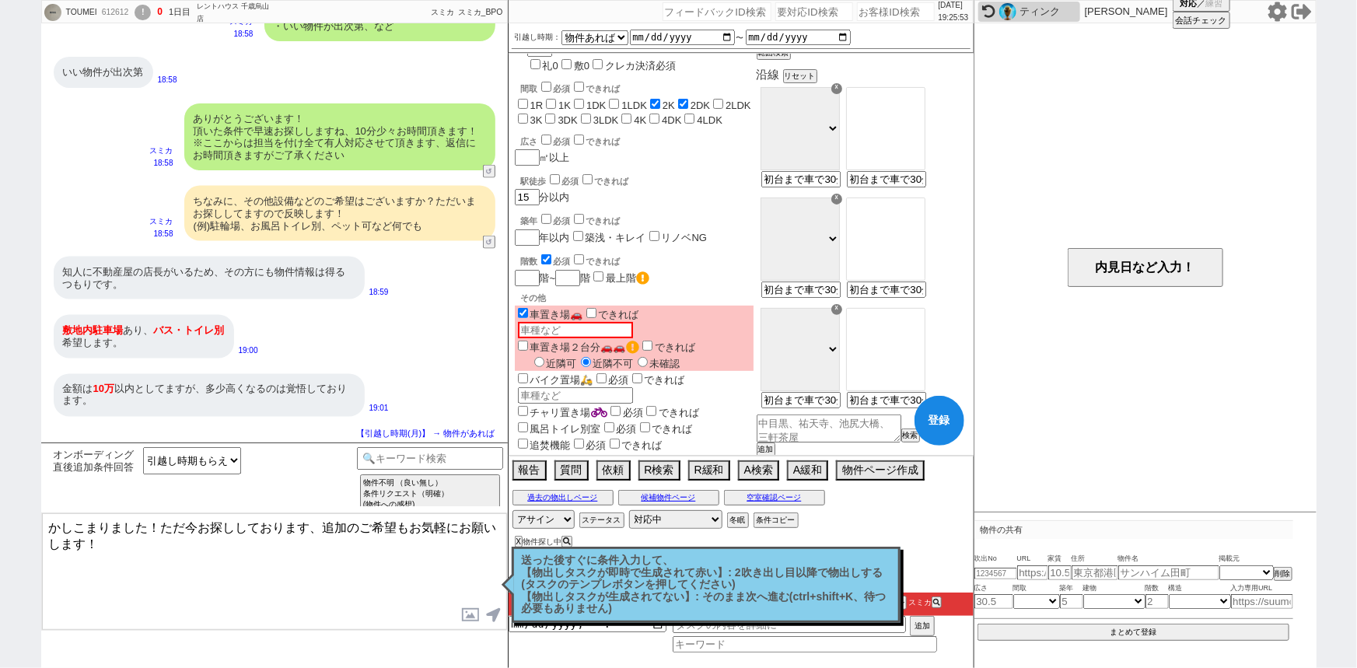
scroll to position [141, 0]
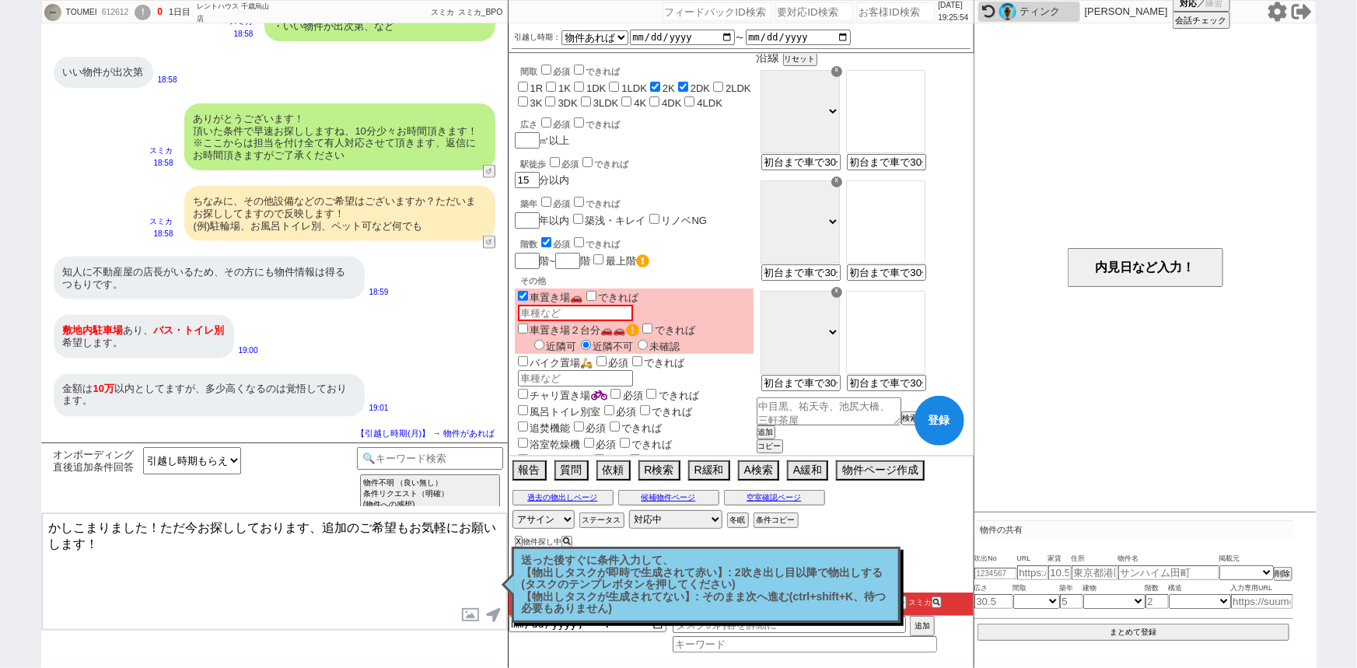
click at [566, 406] on label "風呂トイレ別室" at bounding box center [558, 412] width 86 height 12
click at [528, 405] on input "風呂トイレ別室" at bounding box center [523, 410] width 10 height 10
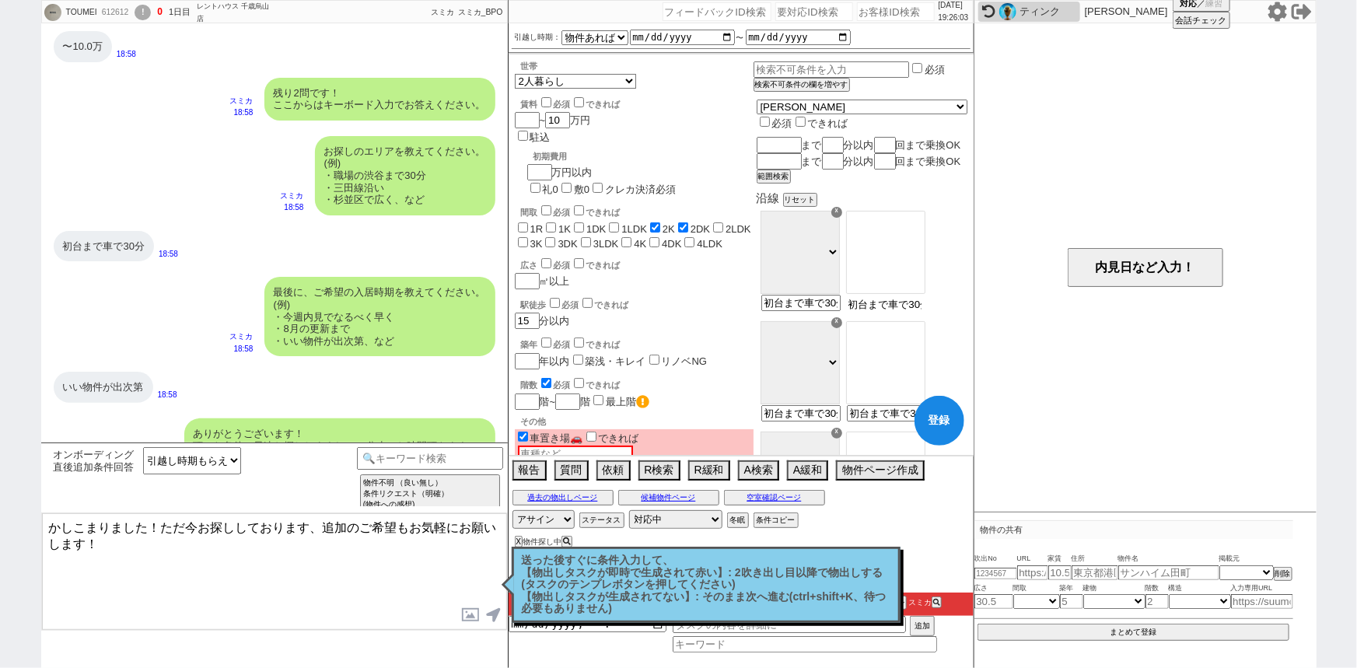
scroll to position [0, 11]
drag, startPoint x: 907, startPoint y: 318, endPoint x: 1050, endPoint y: 335, distance: 143.3
click at [1050, 335] on div "TOUMEI 612612 ! 0 1日目 レントハウス 千歳烏山店 冬眠中 自社客 スミカ スミカ_BPO チャット全表示 2025-09-01 ようこそL…" at bounding box center [678, 334] width 1275 height 668
click at [911, 233] on option "新宿" at bounding box center [886, 233] width 78 height 15
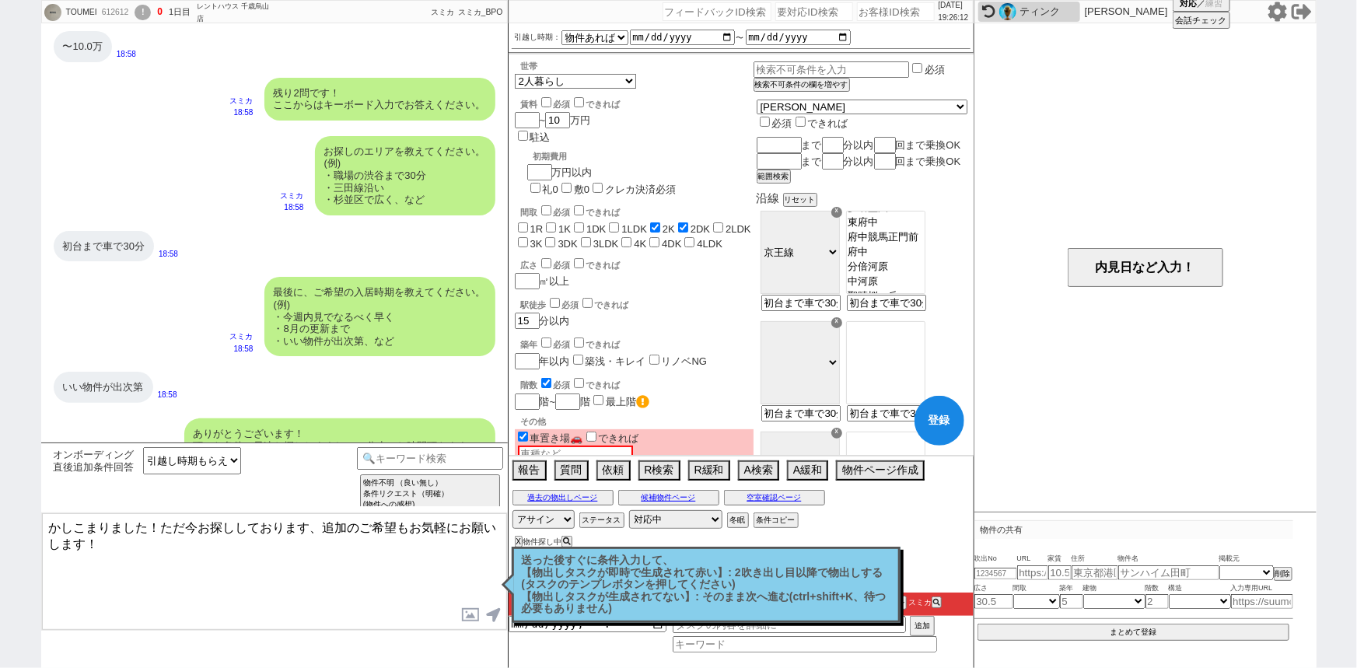
scroll to position [318, 0]
click at [912, 275] on option "府中" at bounding box center [886, 267] width 78 height 15
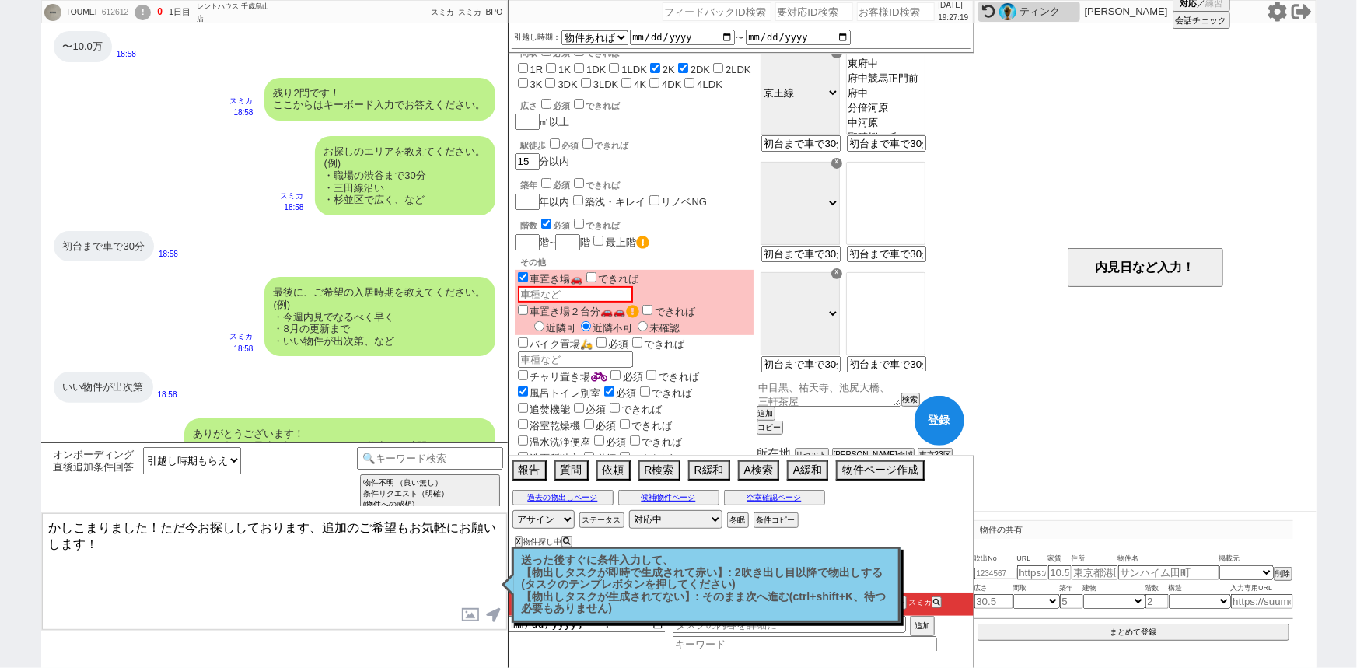
scroll to position [185, 0]
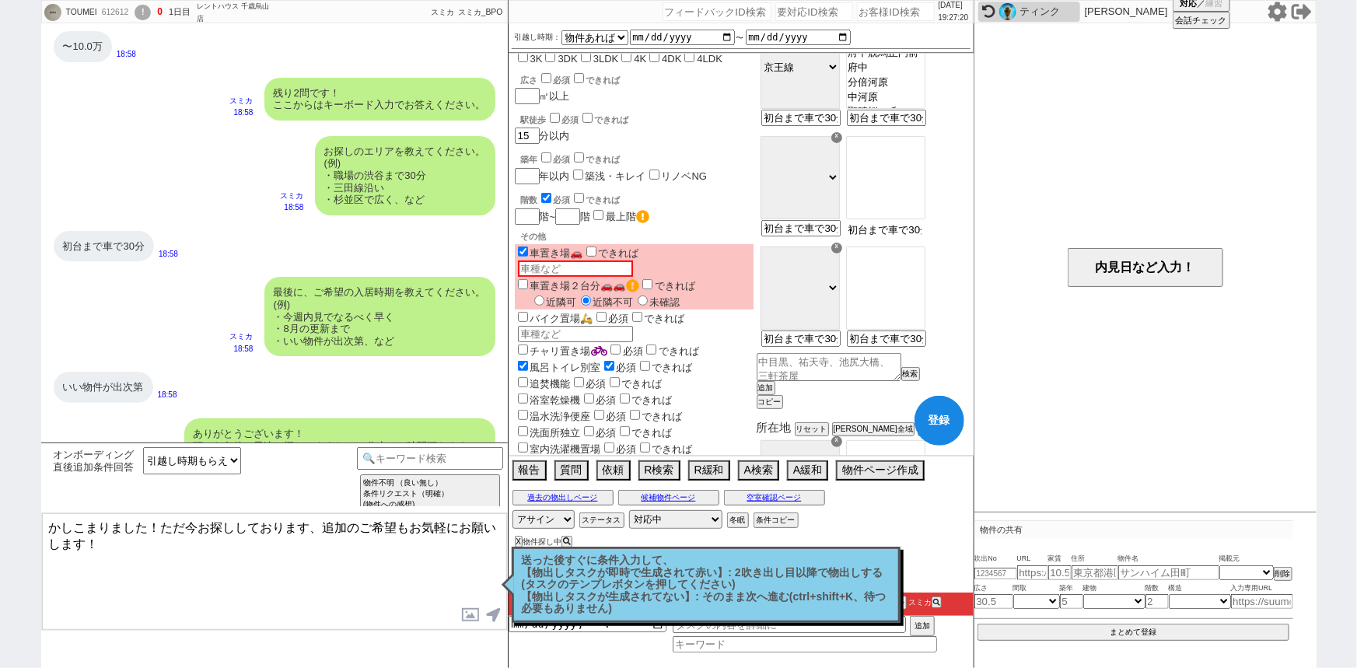
click at [923, 236] on input "初台まで車で30分" at bounding box center [885, 229] width 76 height 13
click at [923, 158] on option "新宿" at bounding box center [886, 159] width 78 height 15
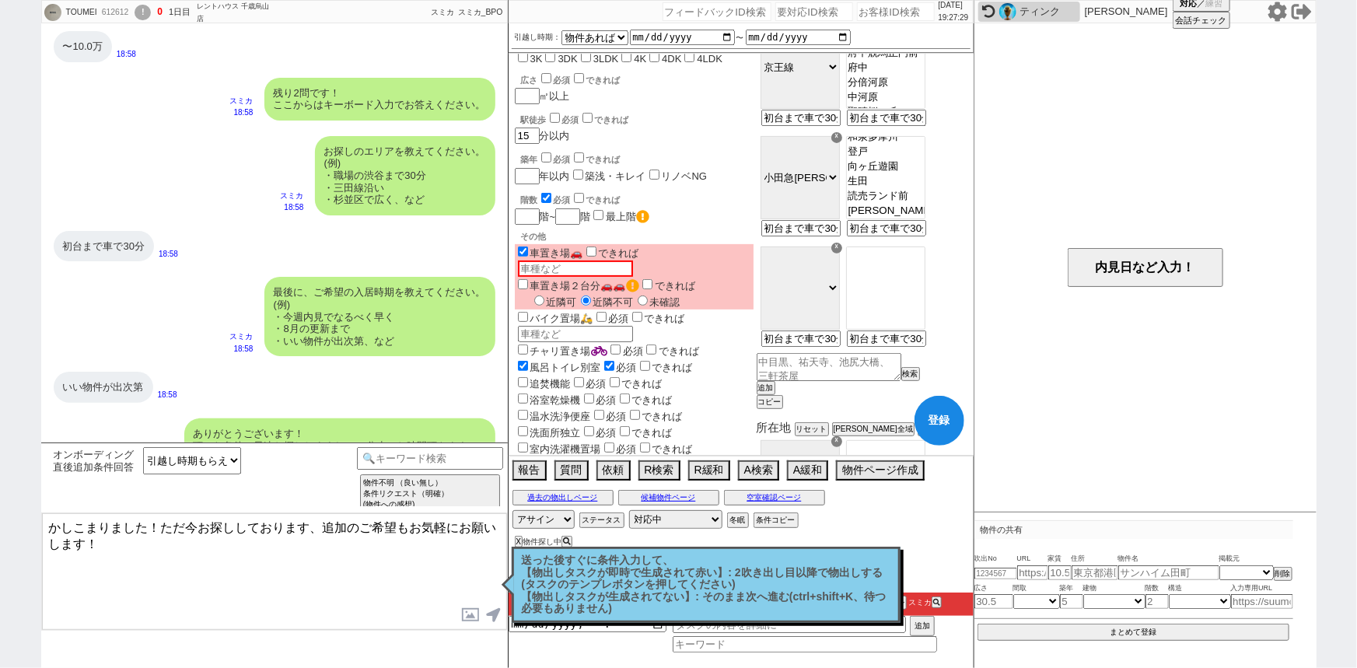
scroll to position [243, 0]
click at [925, 187] on option "向ヶ丘遊園" at bounding box center [886, 179] width 78 height 15
click at [753, 191] on div "階数 必須 できれば" at bounding box center [637, 199] width 232 height 16
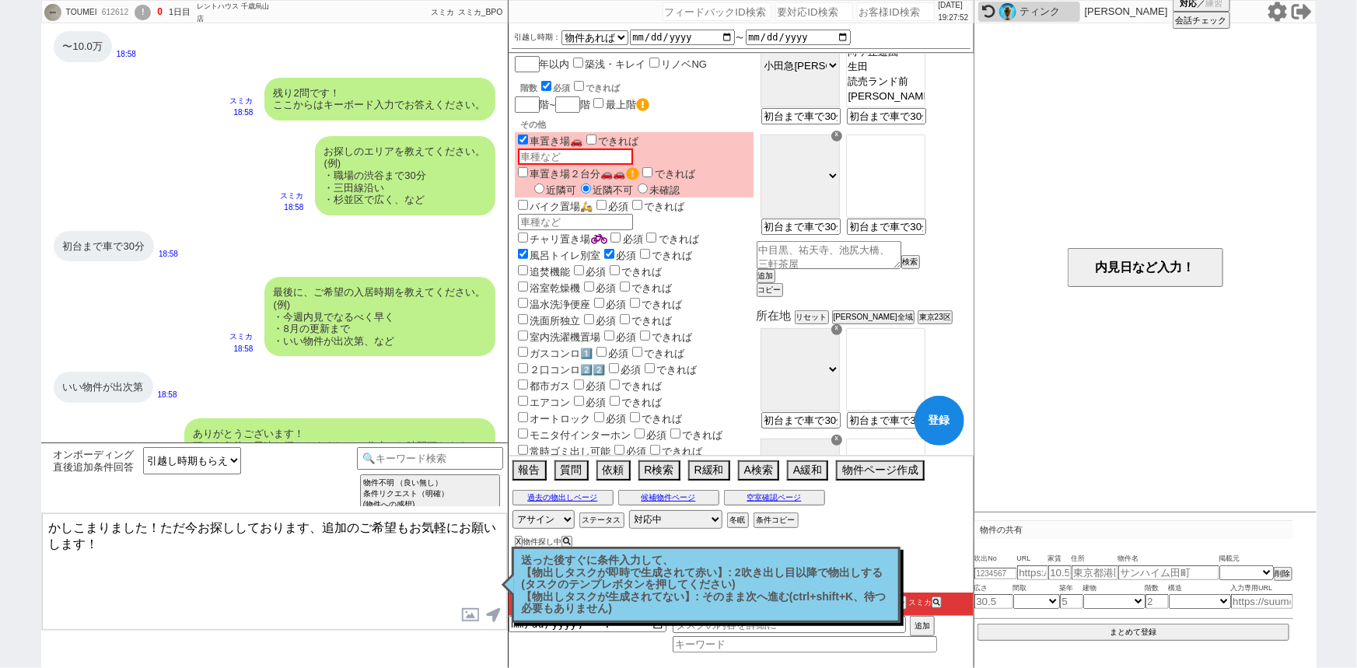
scroll to position [300, 0]
click at [918, 232] on input "初台まで車で30分" at bounding box center [885, 224] width 76 height 13
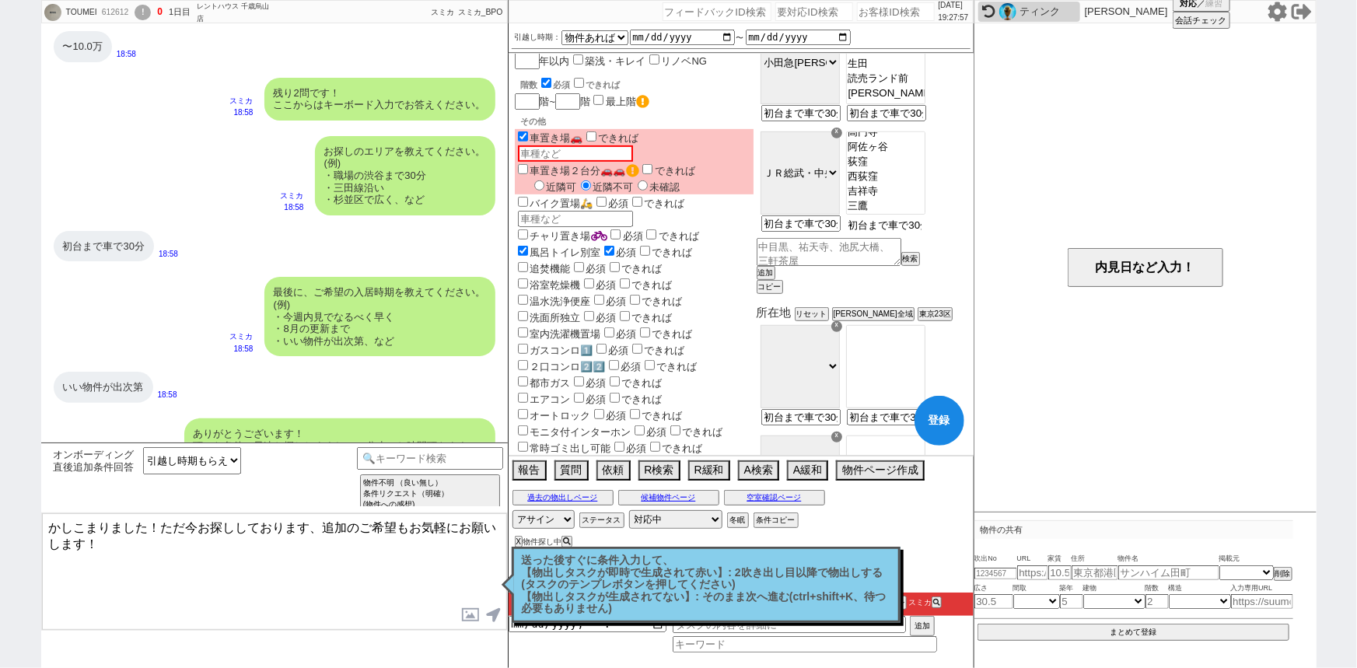
scroll to position [527, 0]
click at [840, 194] on select "ＪＲ総武・中央緩行線 東急東横線 小田急小田原線 ＪＲ京浜東北・根岸線 都営大江戸線 東急田園都市線 京王線 東京メトロ日比谷線 東京メトロ丸ノ内線 東京メト…" at bounding box center [799, 172] width 79 height 83
click at [799, 147] on select "ＪＲ総武・中央緩行線 東急東横線 小田急小田原線 ＪＲ京浜東北・根岸線 都営大江戸線 東急田園都市線 京王線 東京メトロ日比谷線 東京メトロ丸ノ内線 東京メト…" at bounding box center [799, 172] width 79 height 83
click at [925, 157] on option "渋谷" at bounding box center [886, 154] width 78 height 15
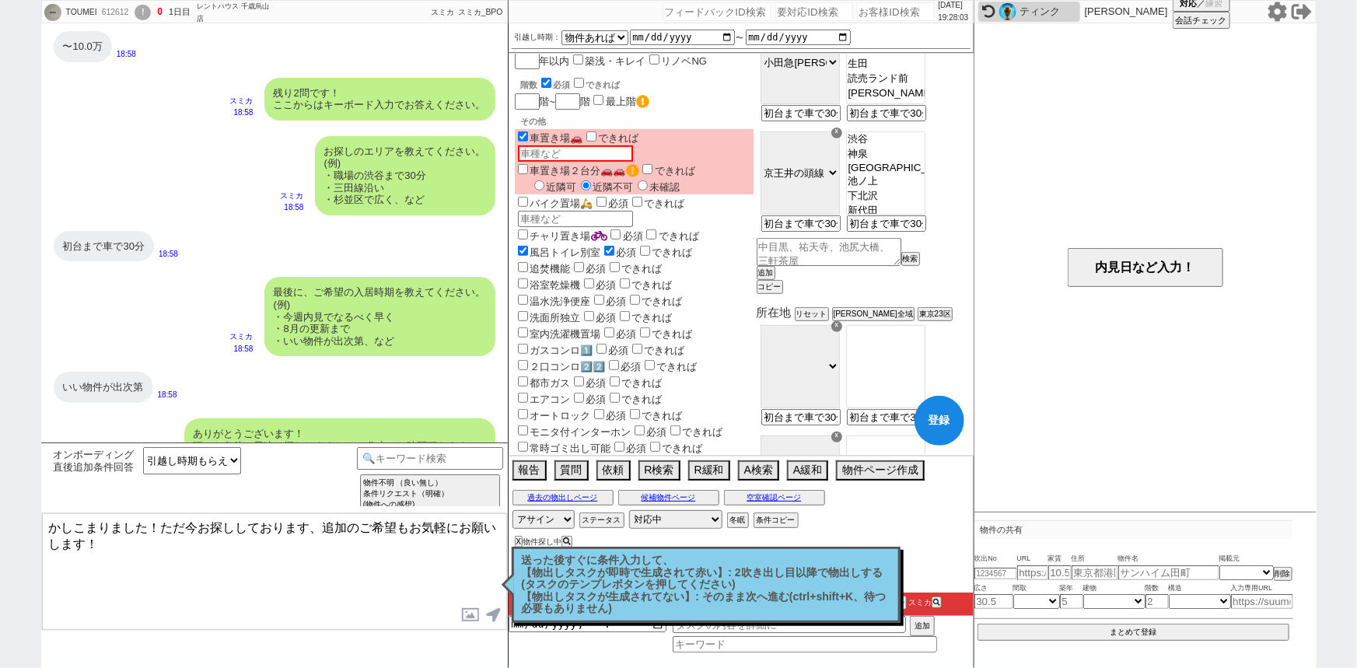
scroll to position [184, 0]
click at [923, 214] on option "吉祥寺" at bounding box center [886, 206] width 78 height 15
click at [772, 278] on button "追加" at bounding box center [765, 272] width 16 height 11
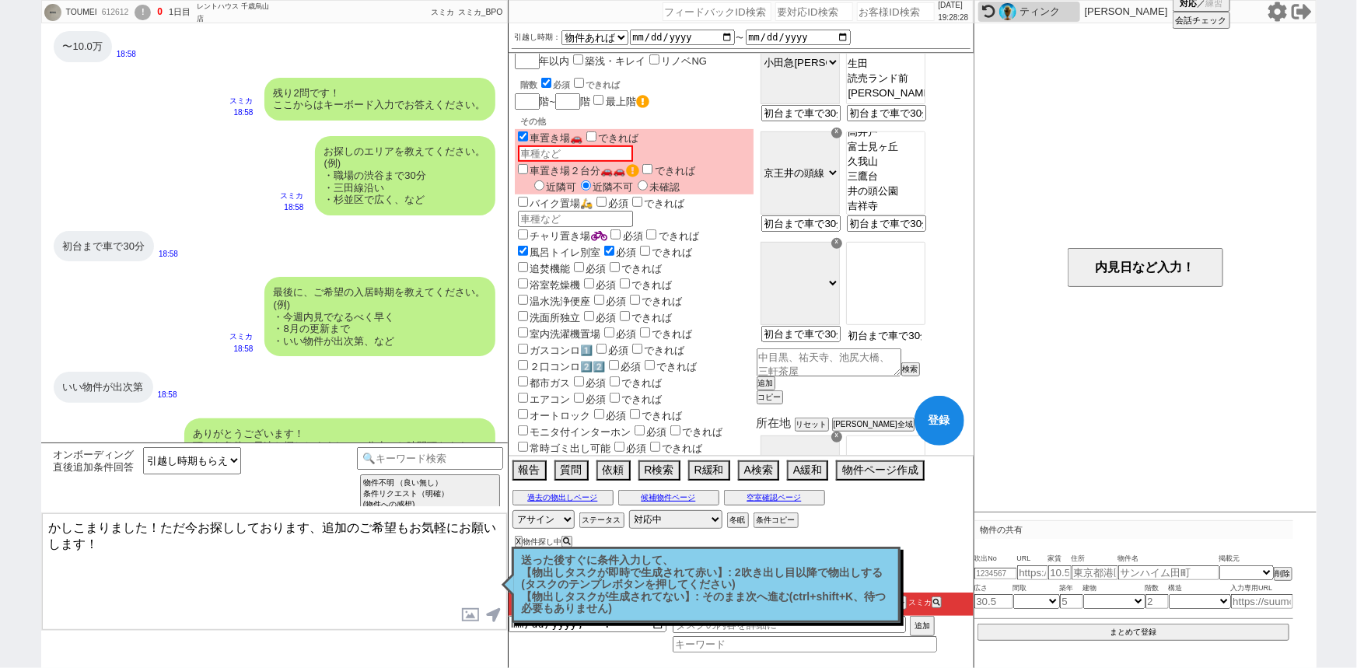
click at [923, 342] on input "初台まで車で30分" at bounding box center [885, 335] width 76 height 13
click at [840, 297] on select "ＪＲ総武・中央緩行線 東急東横線 小田急小田原線 ＪＲ京浜東北・根岸線 都営大江戸線 東急田園都市線 京王線 東京メトロ日比谷線 東京メトロ丸ノ内線 東京メト…" at bounding box center [799, 283] width 79 height 83
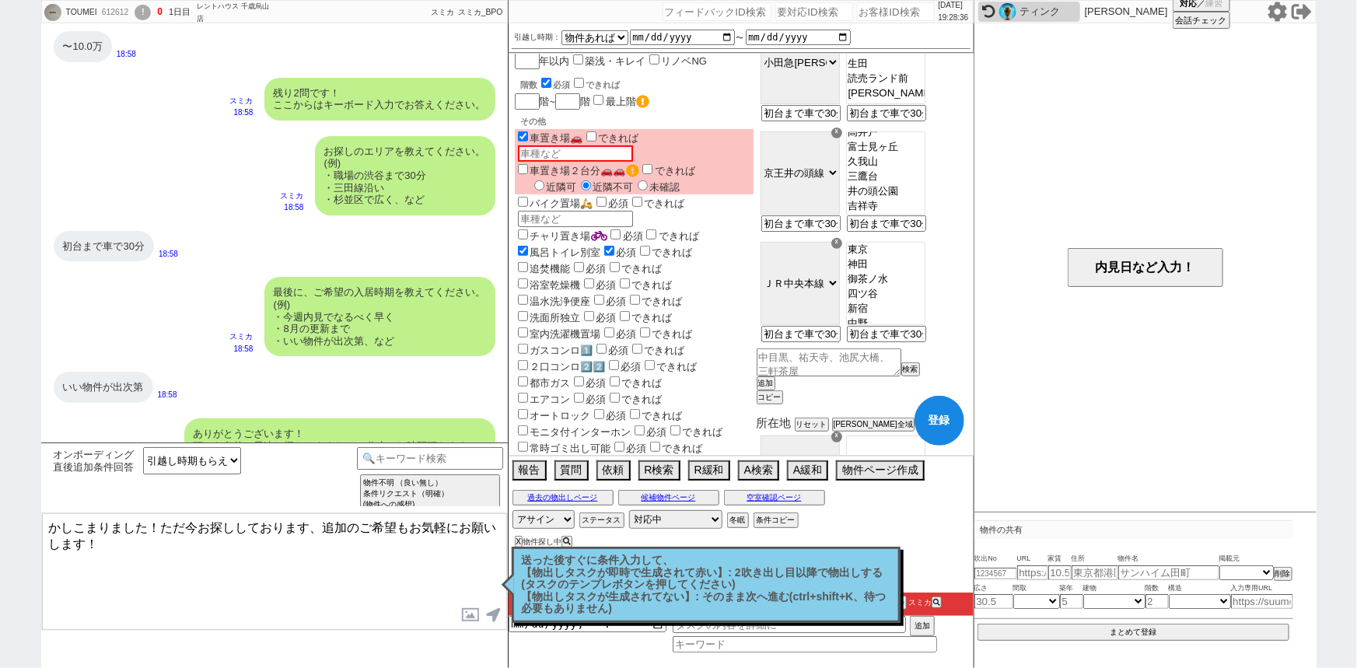
click at [799, 257] on select "ＪＲ総武・中央緩行線 東急東横線 小田急小田原線 ＪＲ京浜東北・根岸線 都営大江戸線 東急田園都市線 京王線 東京メトロ日比谷線 東京メトロ丸ノ内線 東京メト…" at bounding box center [799, 283] width 79 height 83
click at [916, 264] on option "東京" at bounding box center [886, 264] width 78 height 15
click at [910, 325] on option "新宿" at bounding box center [886, 323] width 78 height 15
click at [925, 278] on option "武蔵境" at bounding box center [886, 270] width 78 height 15
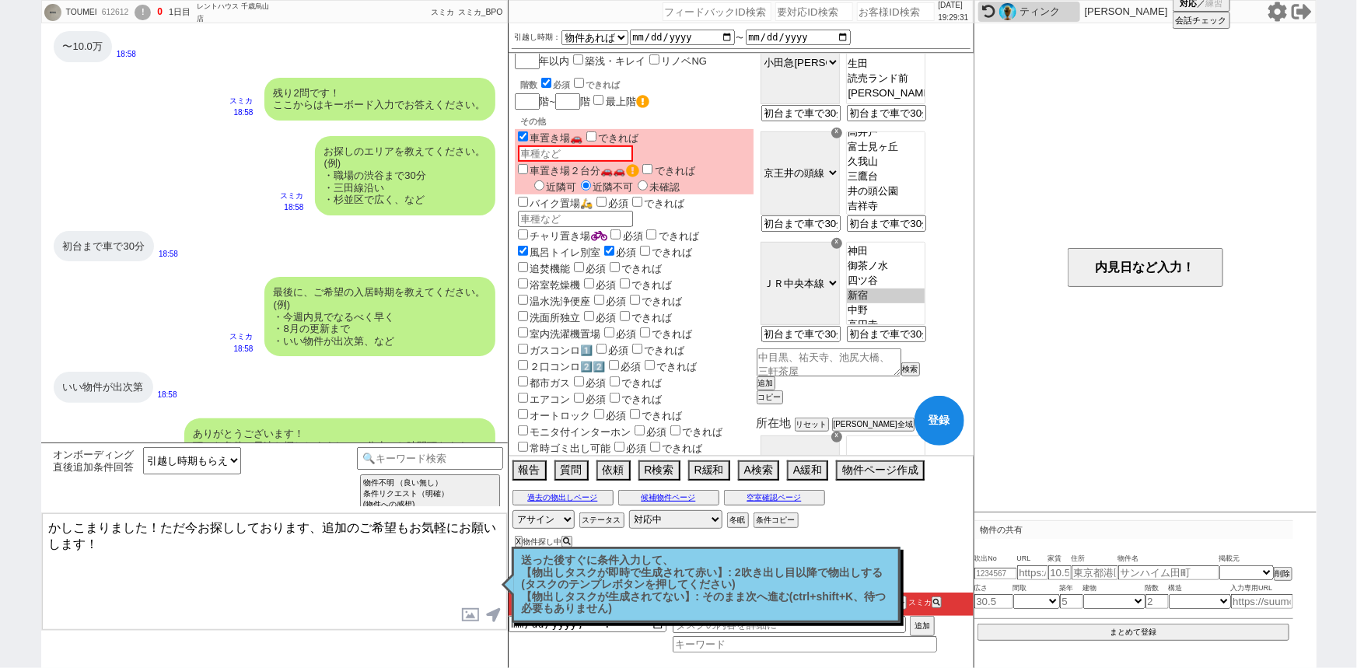
scroll to position [0, 0]
click at [914, 265] on option "東京" at bounding box center [886, 264] width 78 height 15
click at [912, 265] on option "東京" at bounding box center [886, 264] width 78 height 15
click at [912, 288] on option "武蔵境" at bounding box center [886, 283] width 78 height 15
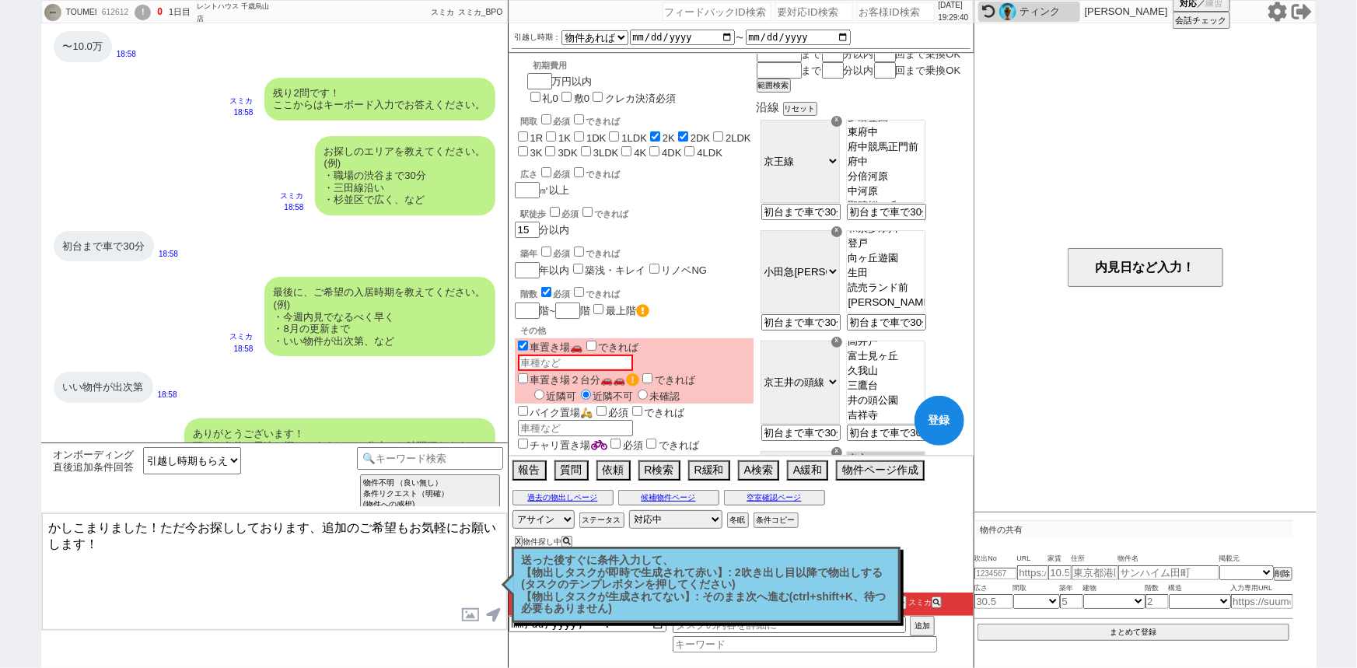
scroll to position [0, 0]
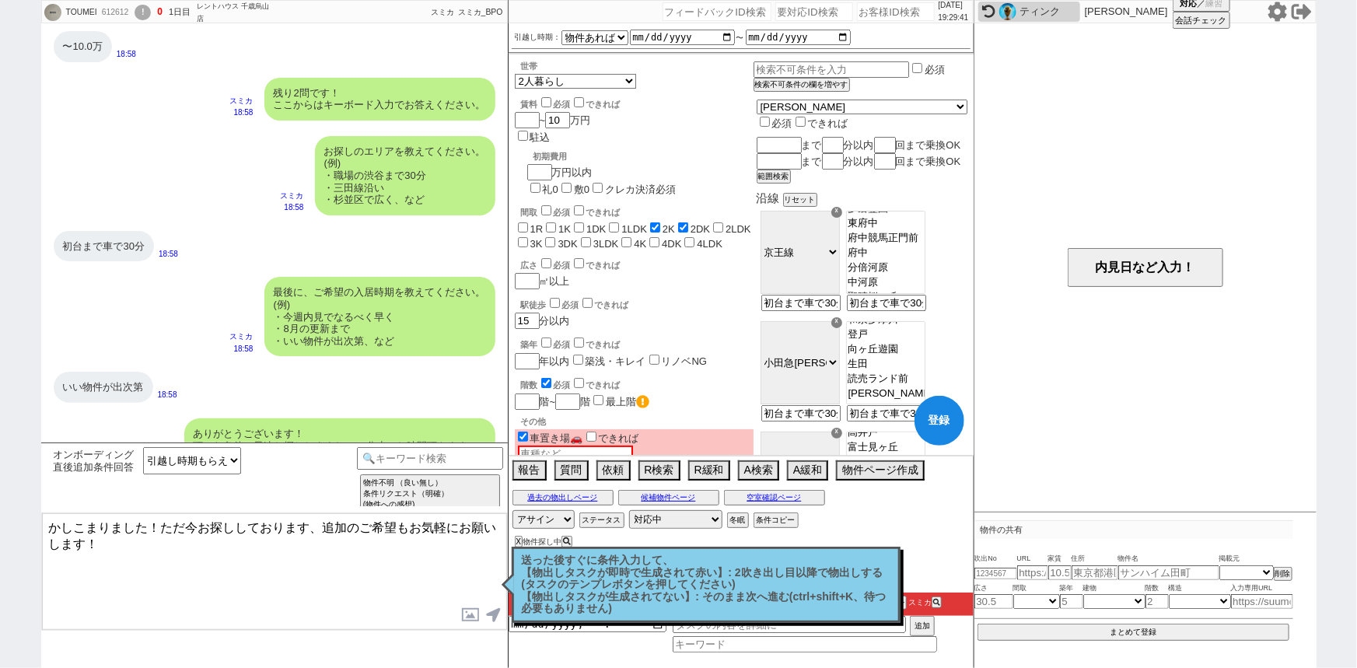
click at [238, 554] on textarea "かしこまりました！ただ今お探ししております、追加のご希望もお気軽にお願いします！" at bounding box center [274, 571] width 465 height 117
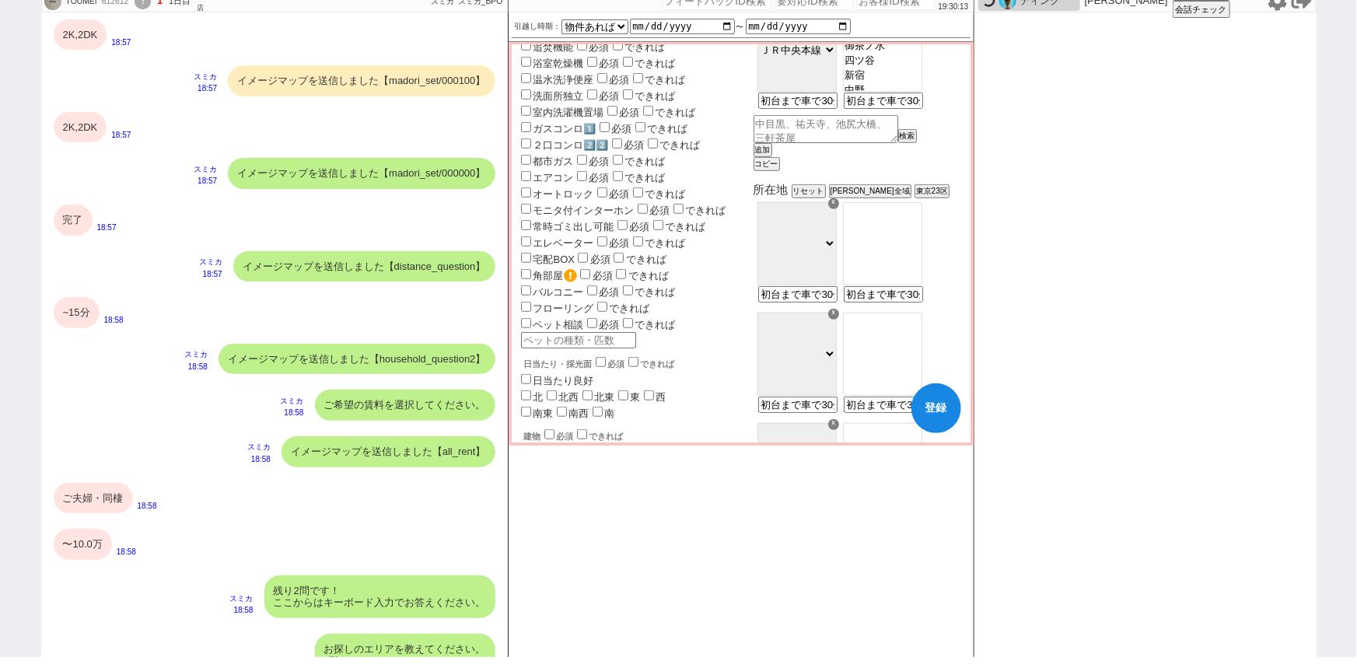
scroll to position [523, 0]
click at [769, 156] on button "追加" at bounding box center [761, 150] width 16 height 11
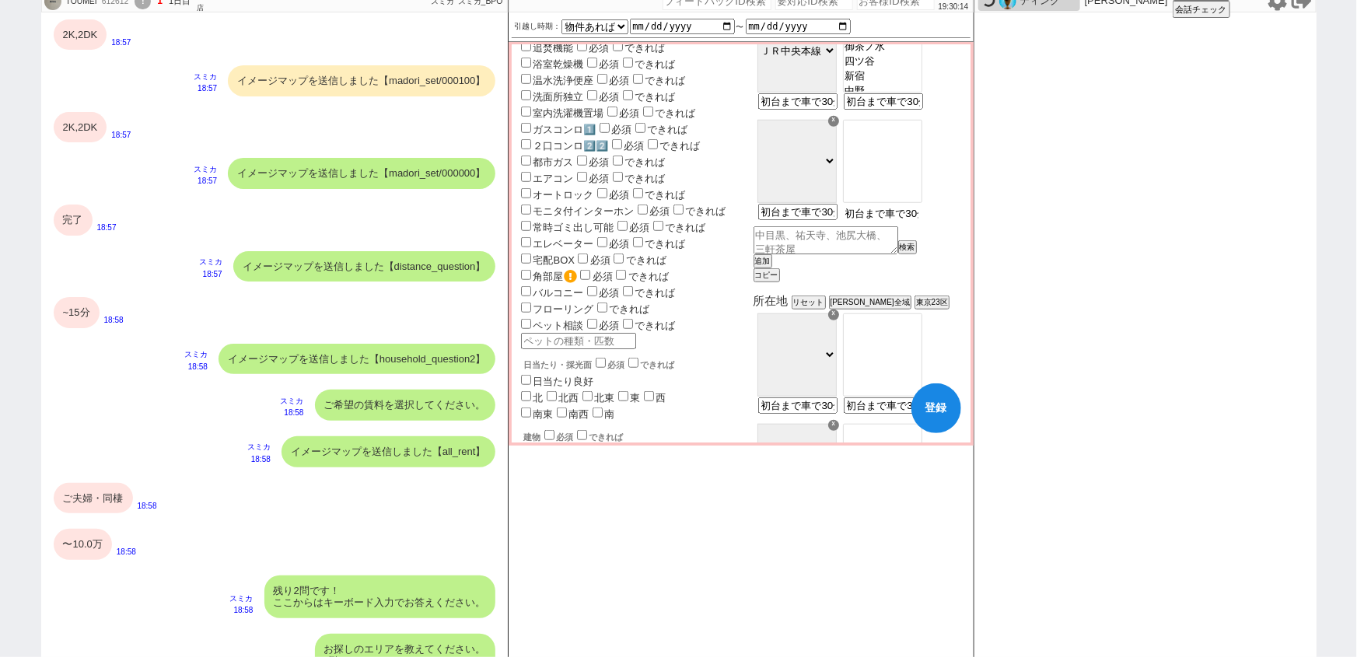
click at [920, 220] on input "初台まで車で30分" at bounding box center [882, 213] width 76 height 13
click at [921, 142] on option "中野坂上" at bounding box center [883, 142] width 78 height 15
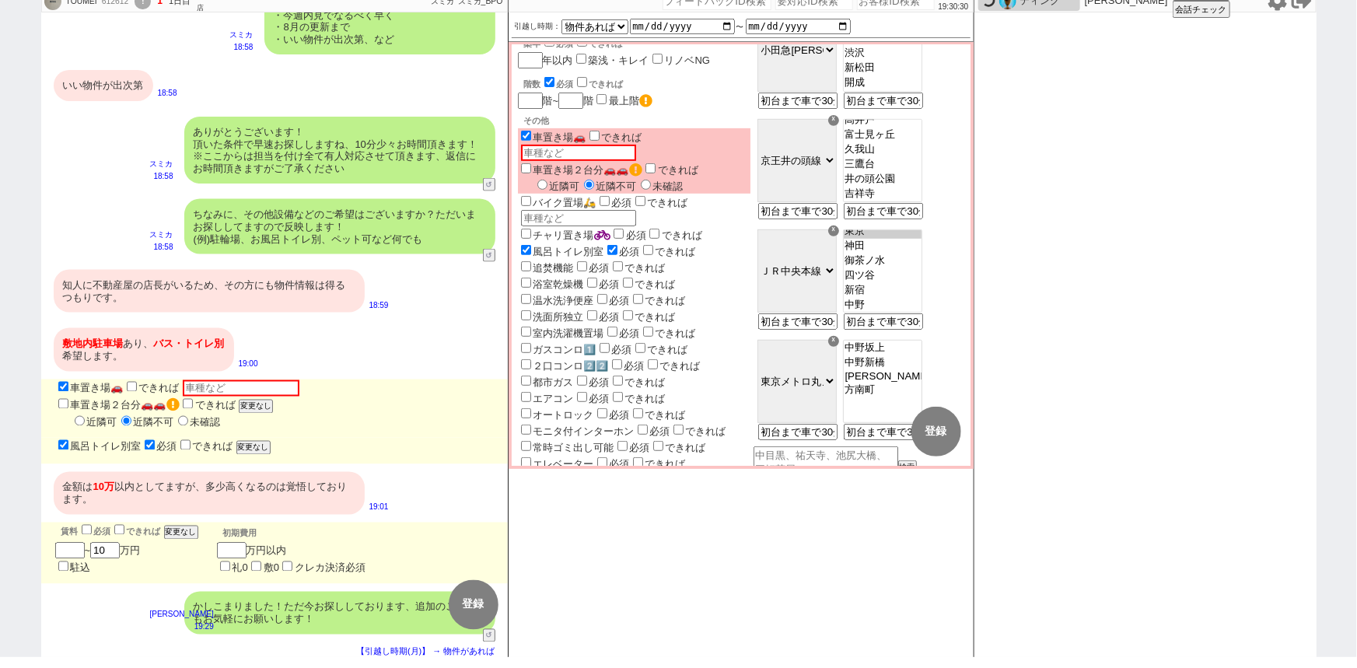
scroll to position [0, 0]
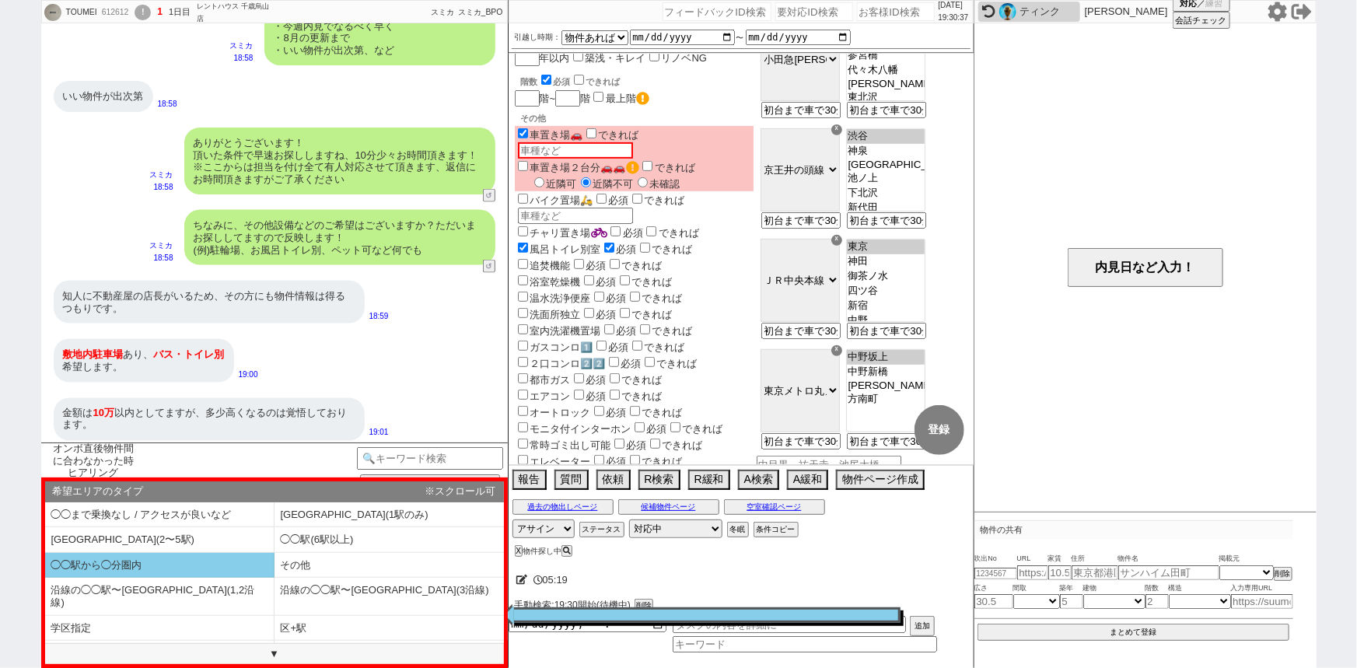
click at [163, 562] on li "◯◯駅から◯分圏内" at bounding box center [159, 566] width 229 height 26
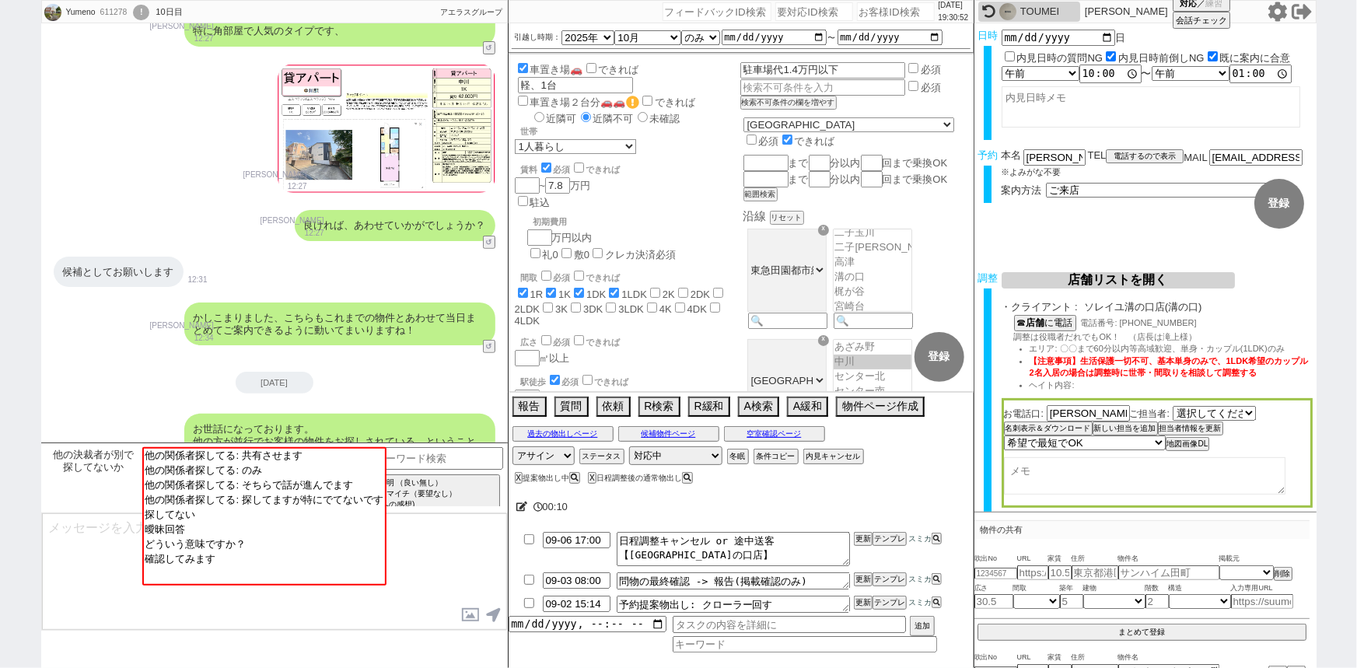
scroll to position [333, 0]
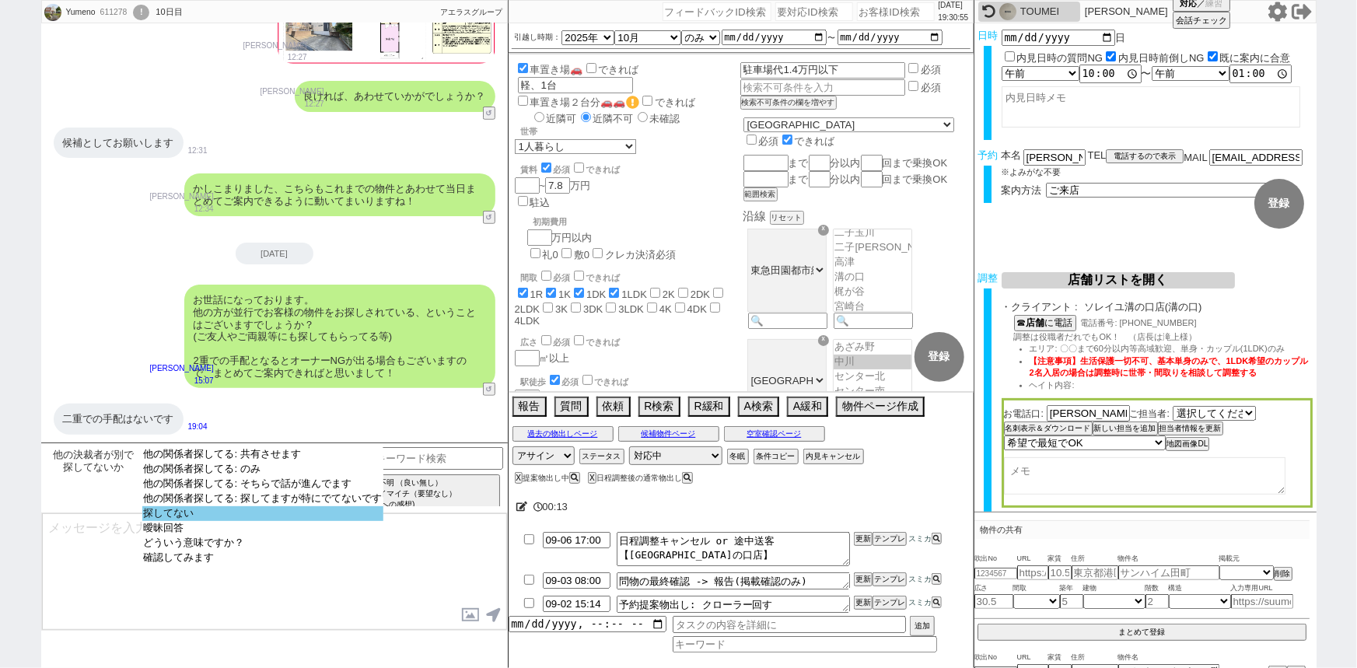
click at [220, 521] on option "探してない" at bounding box center [262, 528] width 241 height 15
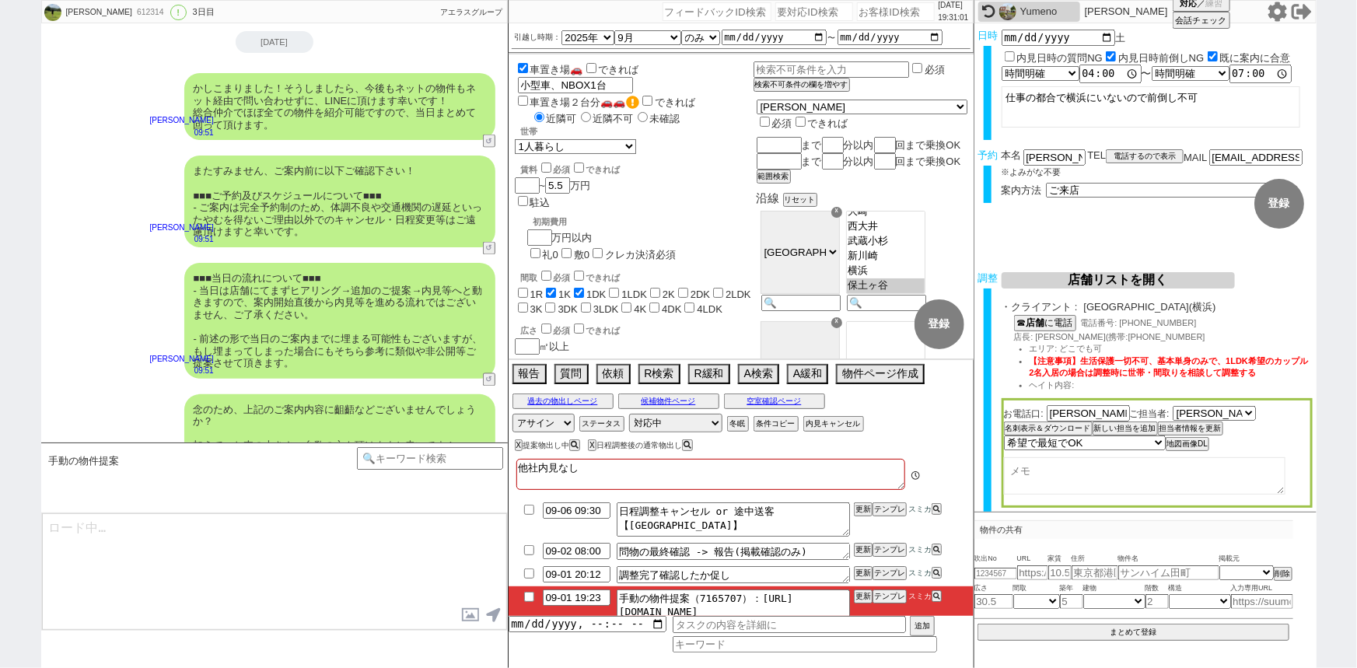
scroll to position [4728, 0]
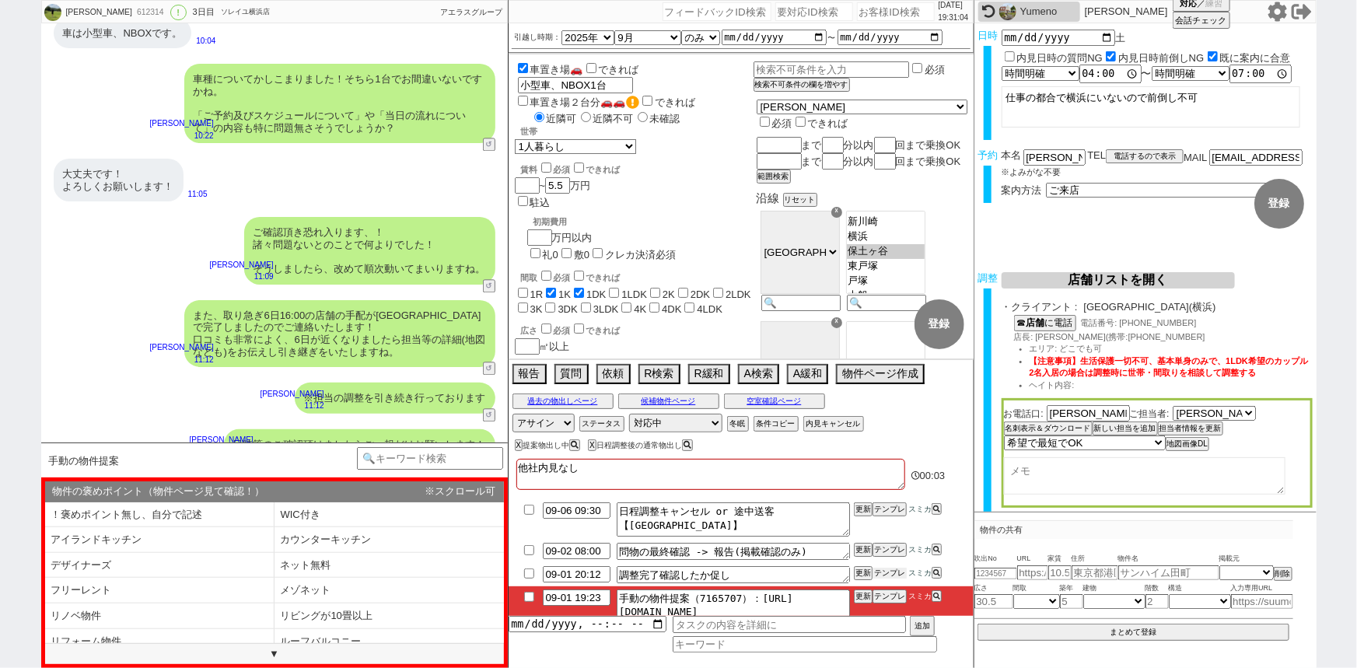
click at [893, 578] on button "テンプレ" at bounding box center [889, 573] width 34 height 11
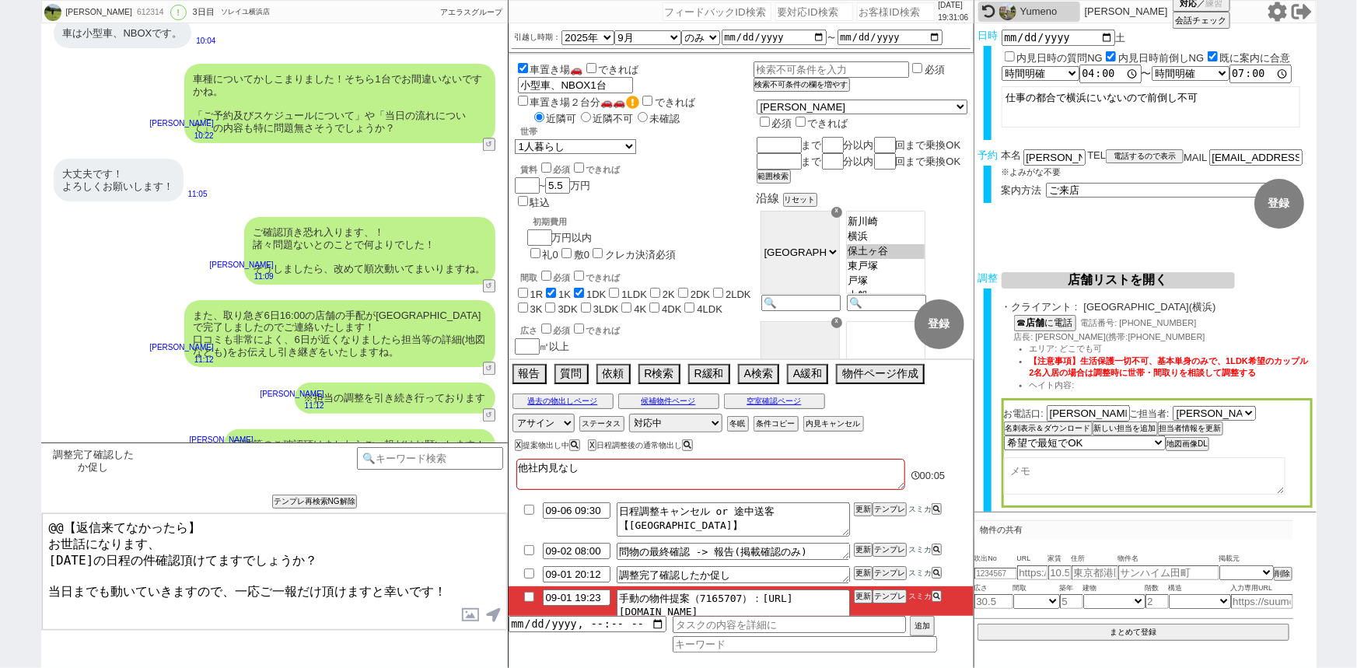
drag, startPoint x: 46, startPoint y: 531, endPoint x: 37, endPoint y: 519, distance: 14.9
click at [37, 519] on div "森宮 綾音 612314 ! 0 3日目 ソレイユ横浜店 冬眠中 自社客 アエラスグループ スミカ_BPO チャット全表示 2025-08-30 新しくフォロ…" at bounding box center [678, 334] width 1357 height 668
drag, startPoint x: 44, startPoint y: 540, endPoint x: 27, endPoint y: 509, distance: 35.1
click at [27, 509] on div "森宮 綾音 612314 ! 0 3日目 ソレイユ横浜店 冬眠中 自社客 アエラスグループ スミカ_BPO チャット全表示 2025-08-30 新しくフォロ…" at bounding box center [678, 334] width 1357 height 668
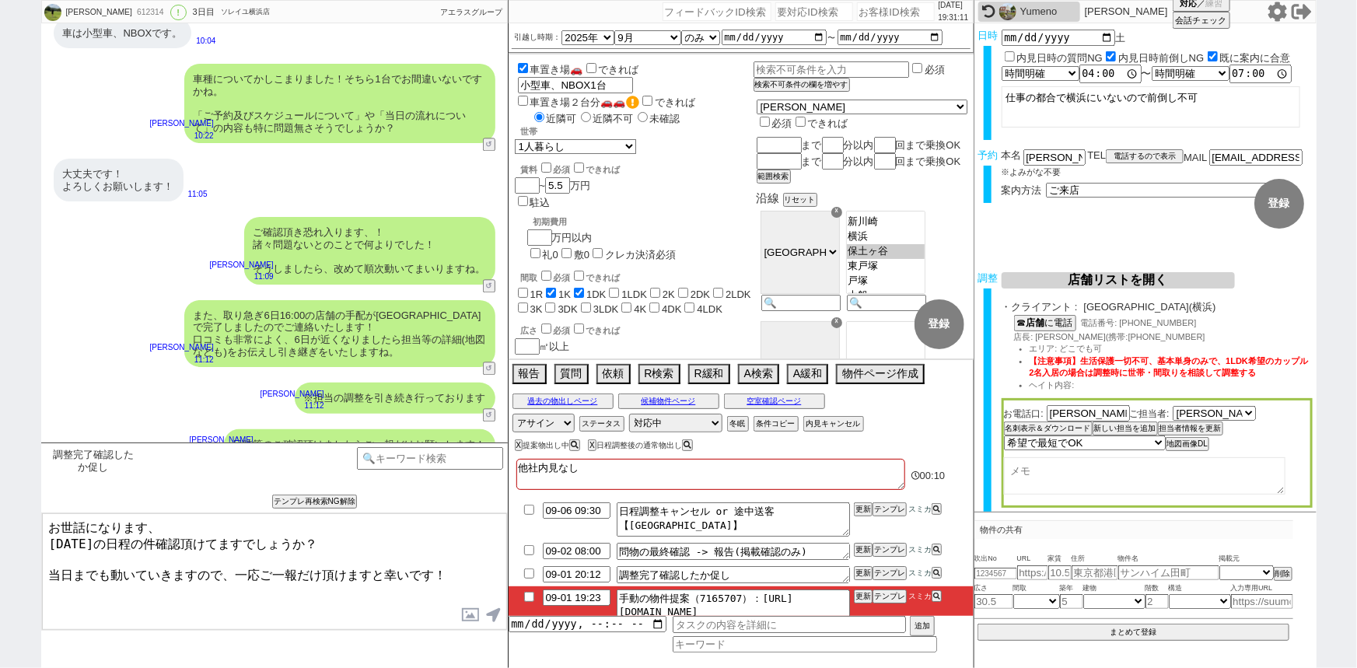
drag, startPoint x: 74, startPoint y: 540, endPoint x: 46, endPoint y: 539, distance: 28.0
click at [46, 539] on textarea "お世話になります、 昨日の日程の件確認頂けてますでしょうか？ 当日までも動いていきますので、一応ご一報だけ頂けますと幸いです！" at bounding box center [274, 571] width 465 height 117
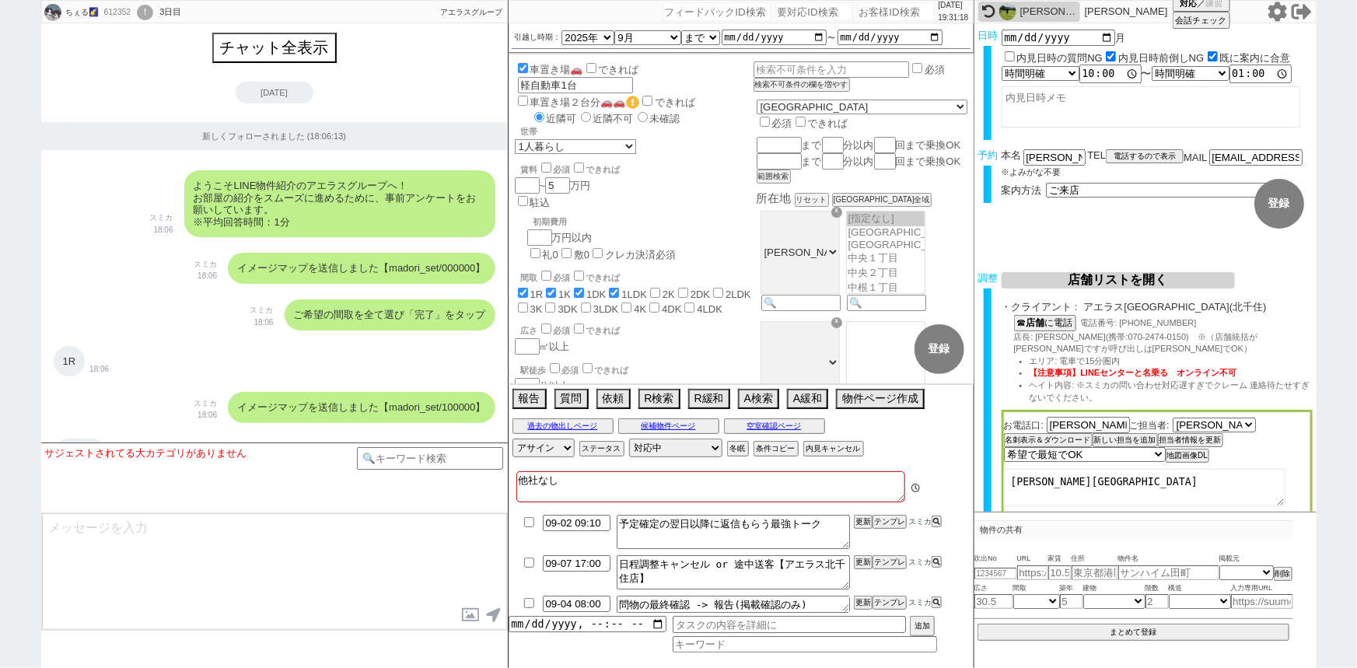
scroll to position [6679, 0]
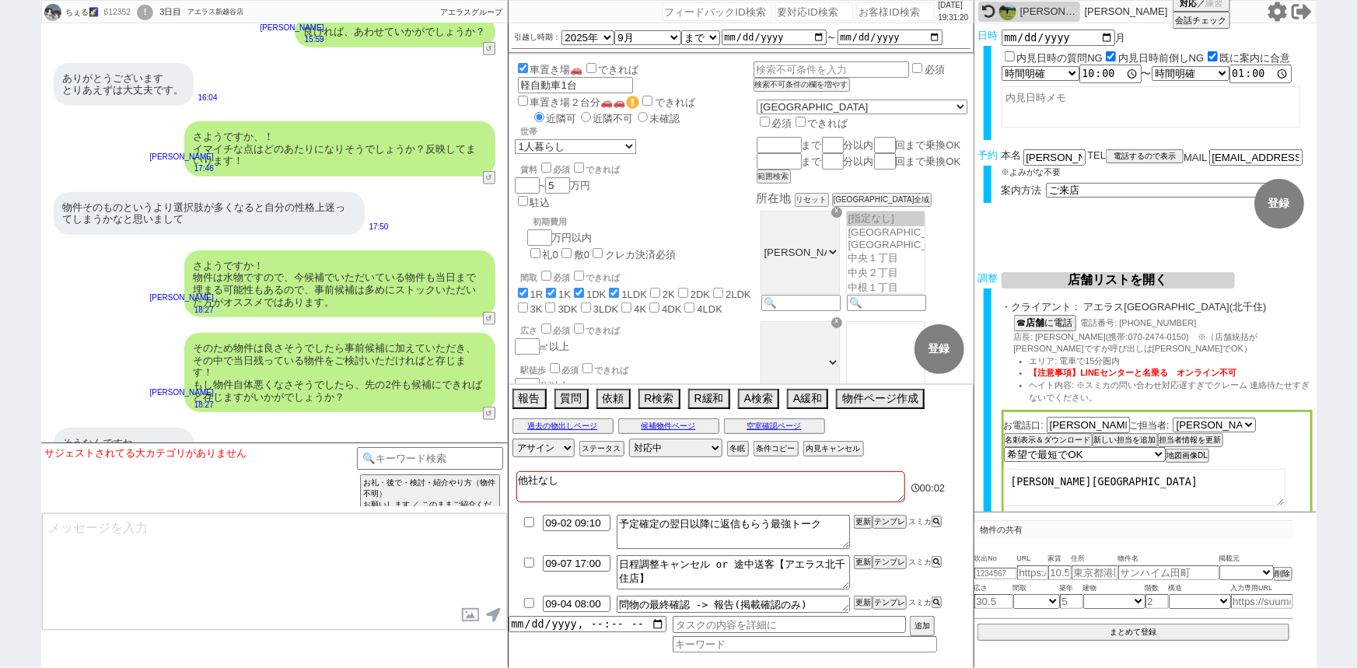
click at [1279, 9] on icon at bounding box center [1277, 12] width 20 height 20
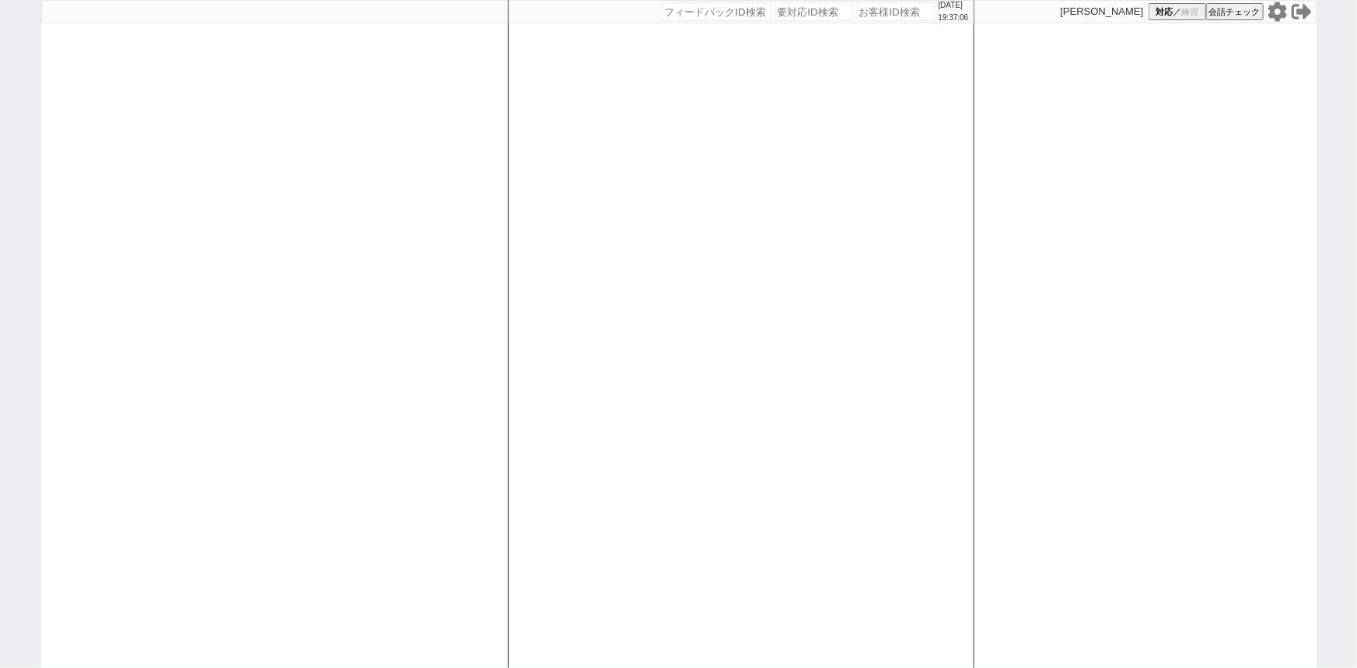
click at [879, 14] on input "number" at bounding box center [896, 11] width 78 height 19
paste input "611204"
type input "611204"
select select "1"
select select "2"
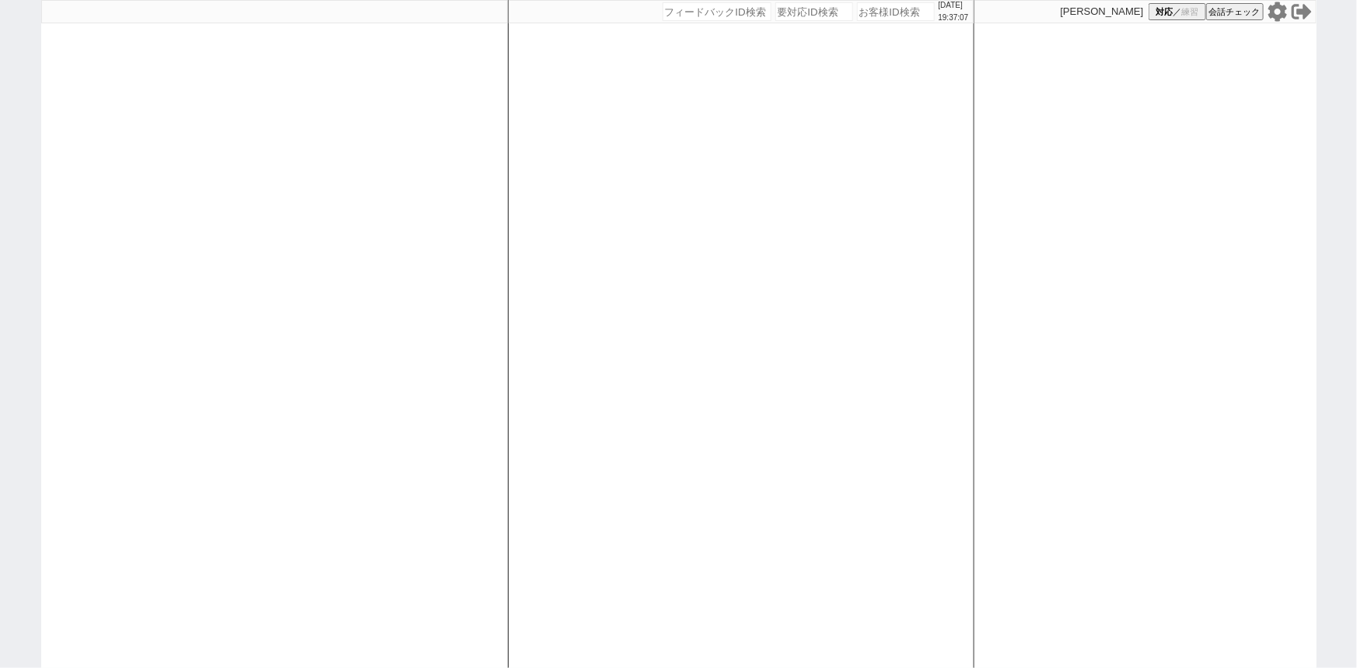
select select
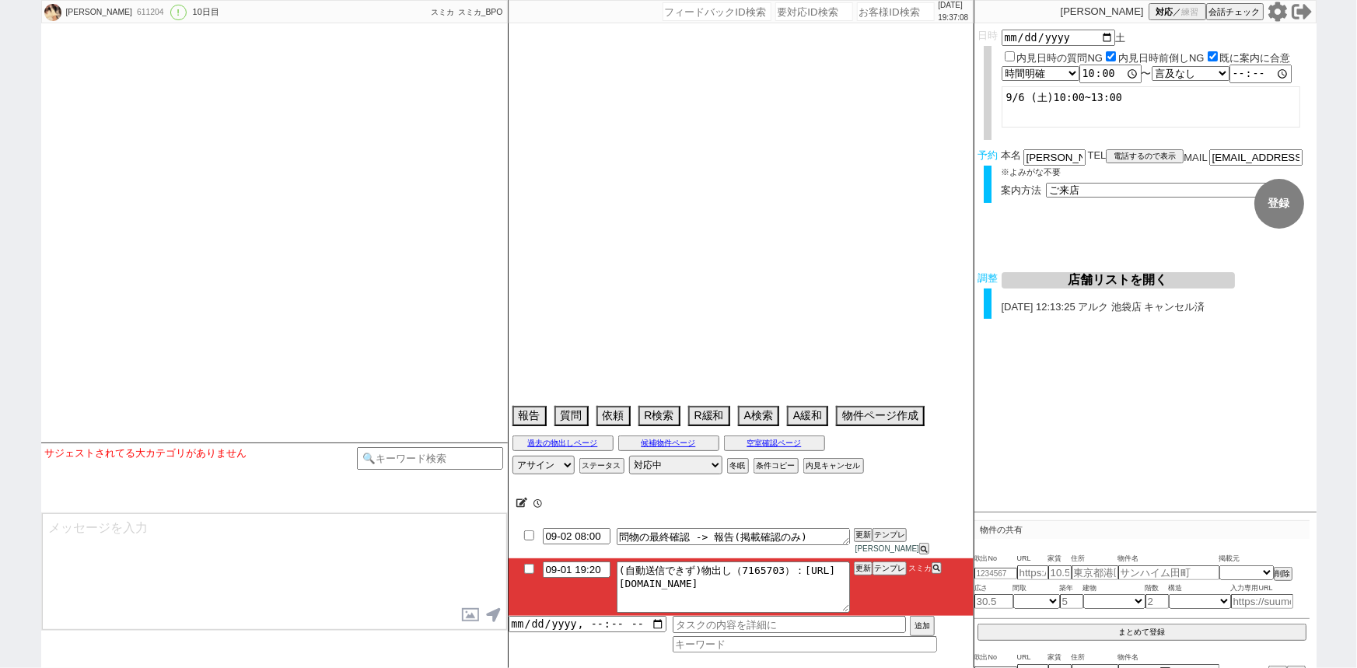
type textarea "他社なし 調整後キャンセルあり(体調不良: コロナ)"
select select "15"
select select "0"
select select "44"
select select "1153"
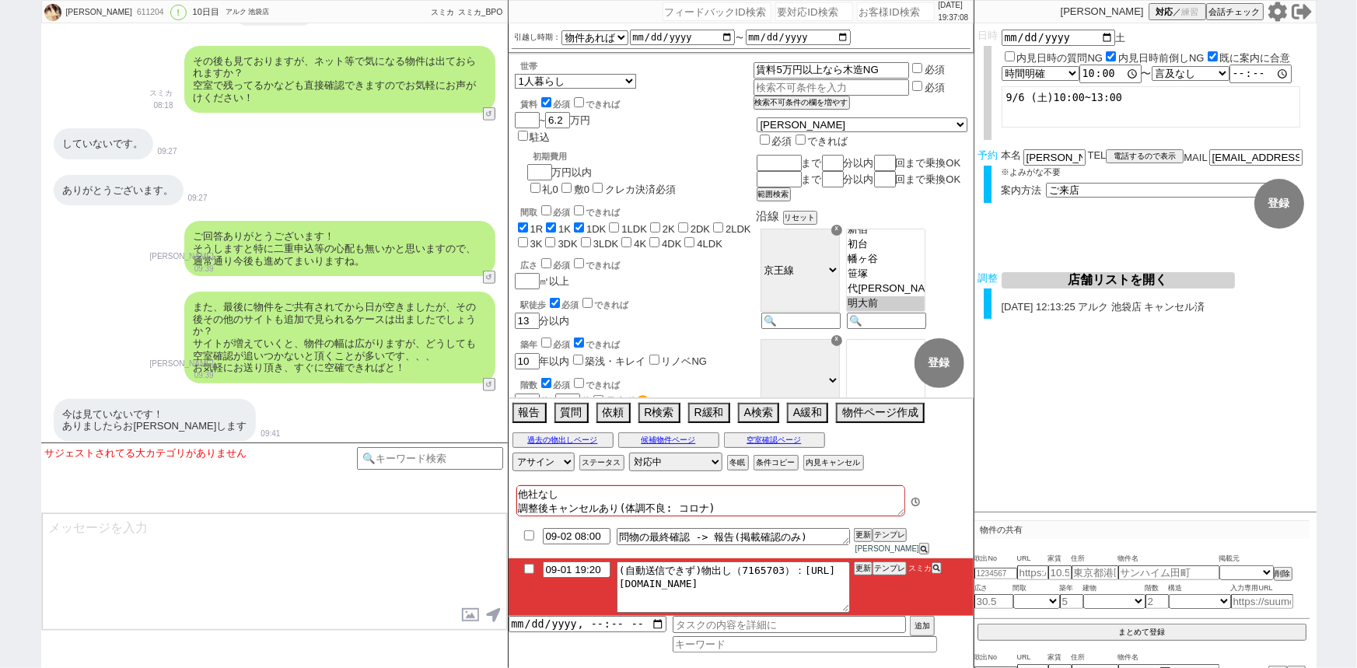
scroll to position [12893, 0]
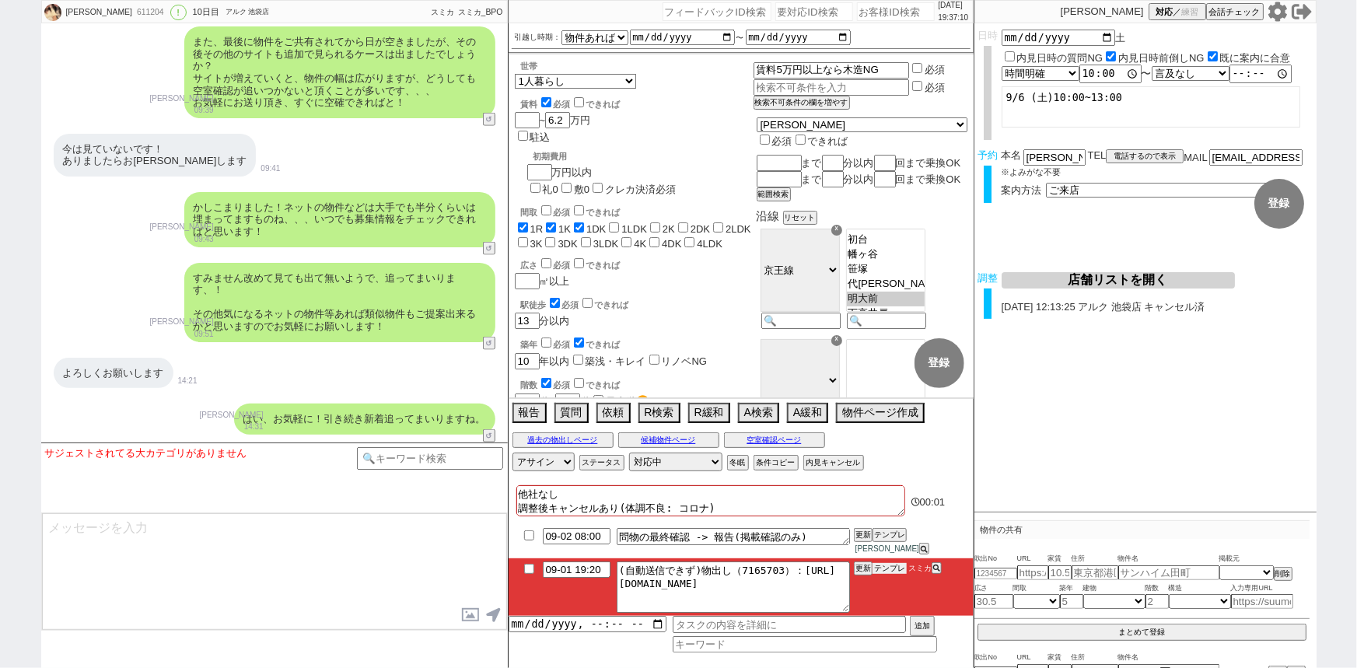
click at [899, 568] on button "テンプレ" at bounding box center [889, 568] width 34 height 11
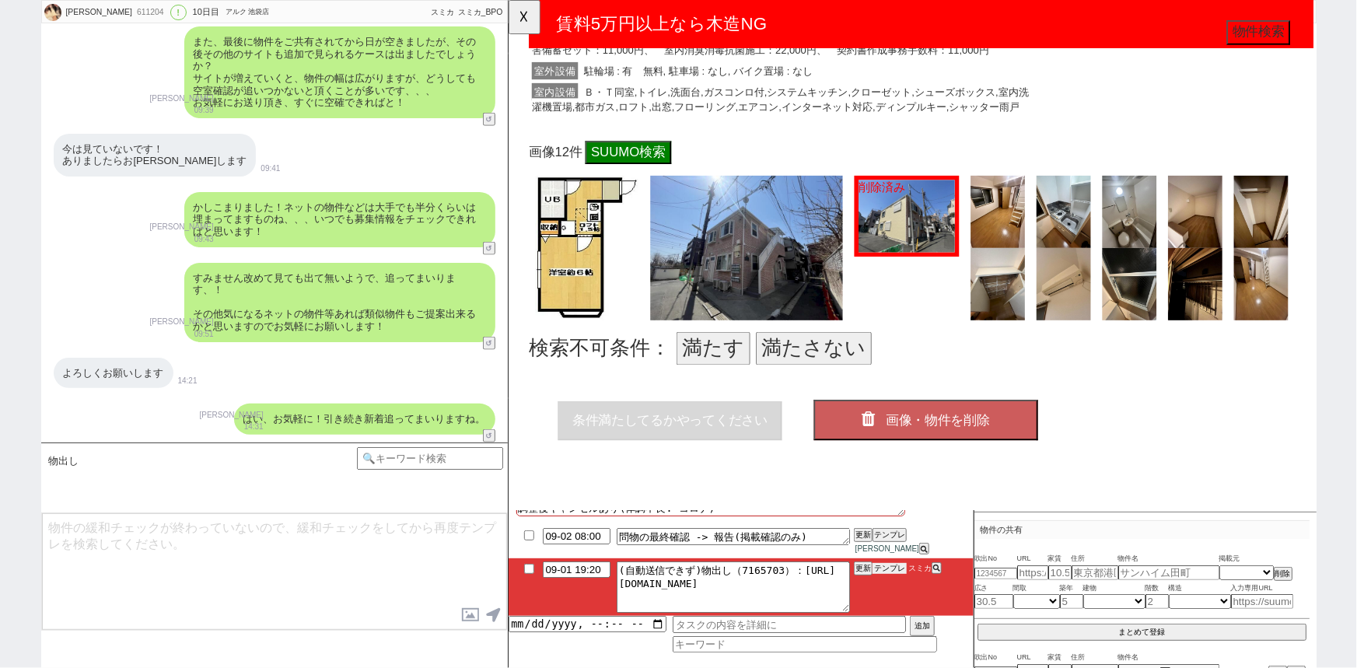
scroll to position [494, 0]
click at [842, 357] on button "満たさない" at bounding box center [836, 375] width 124 height 36
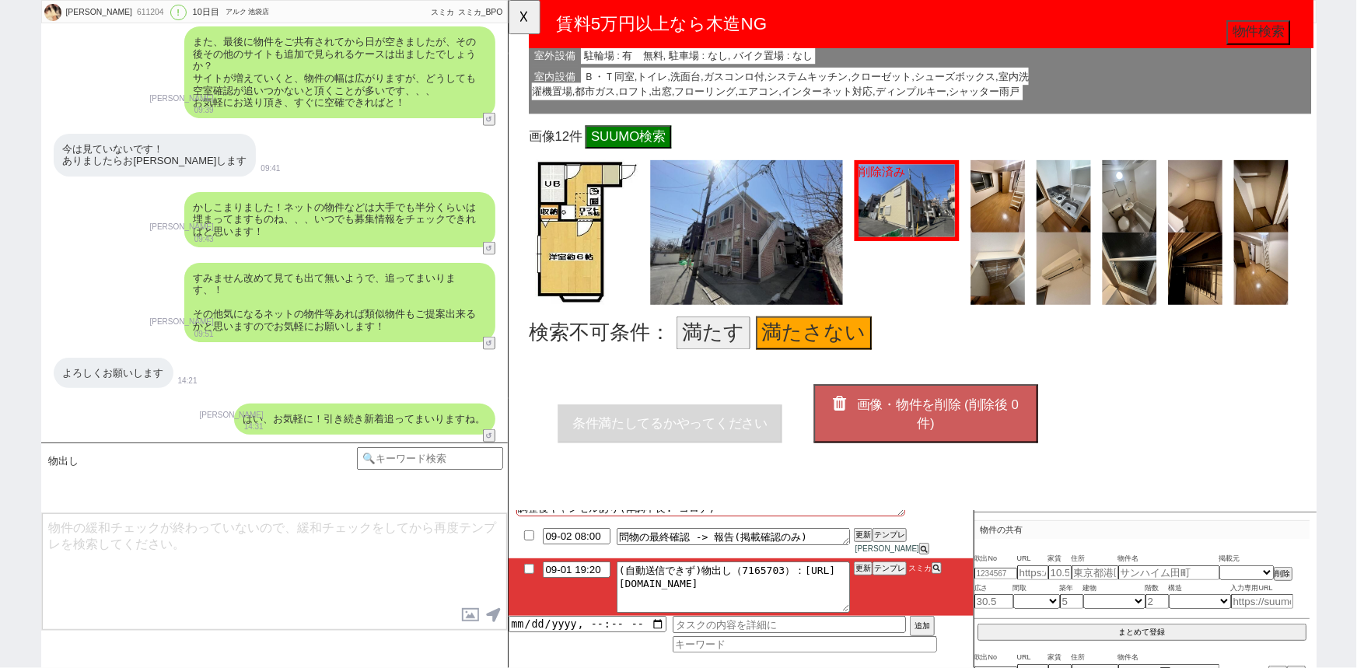
click at [964, 430] on span "画像・物件を削除 (削除後 0 件)" at bounding box center [969, 445] width 174 height 36
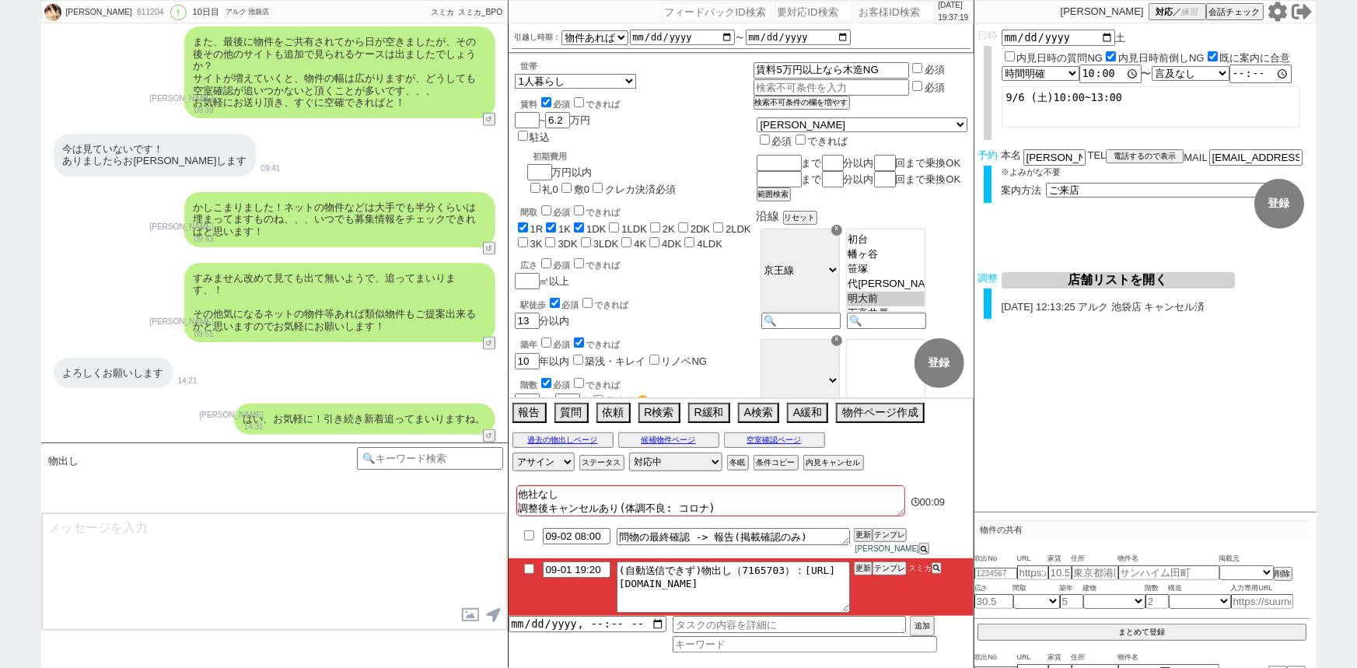
type textarea "6日に向けて色々追っておりますが本日分に関しては出てないようですね、 引き続きネットの物件の空室確認等ございましたらお気軽に！"
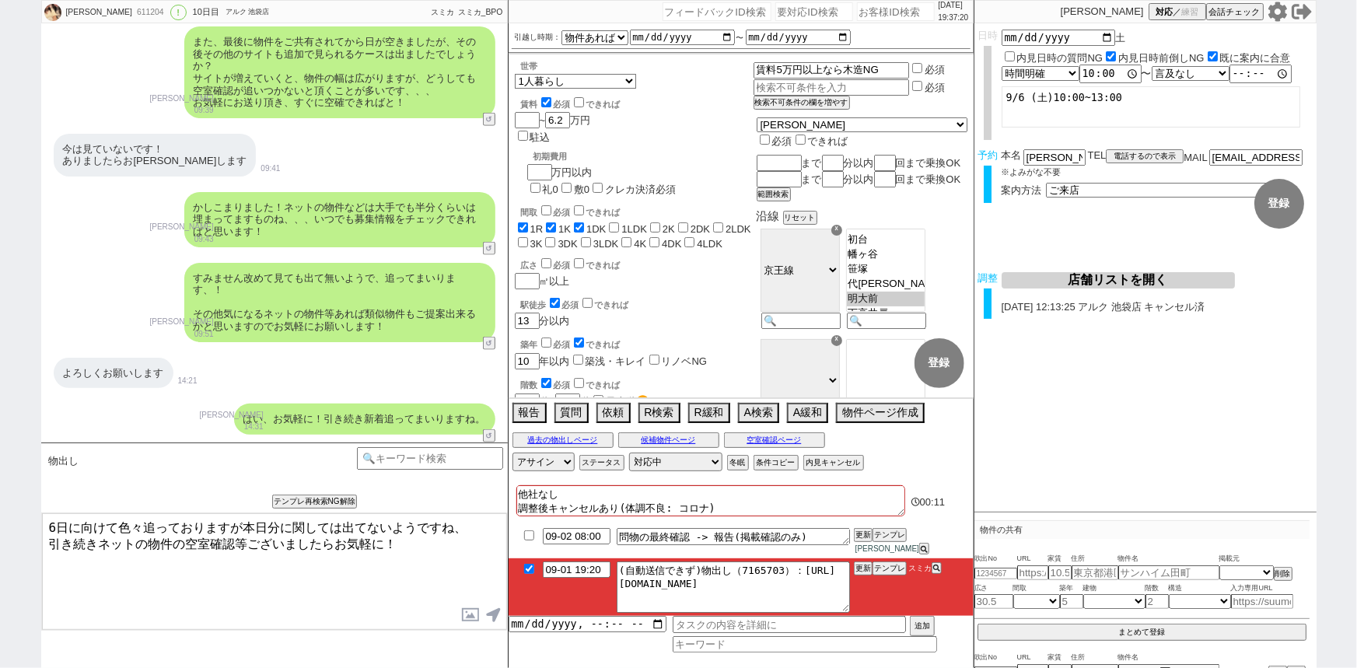
checkbox input "true"
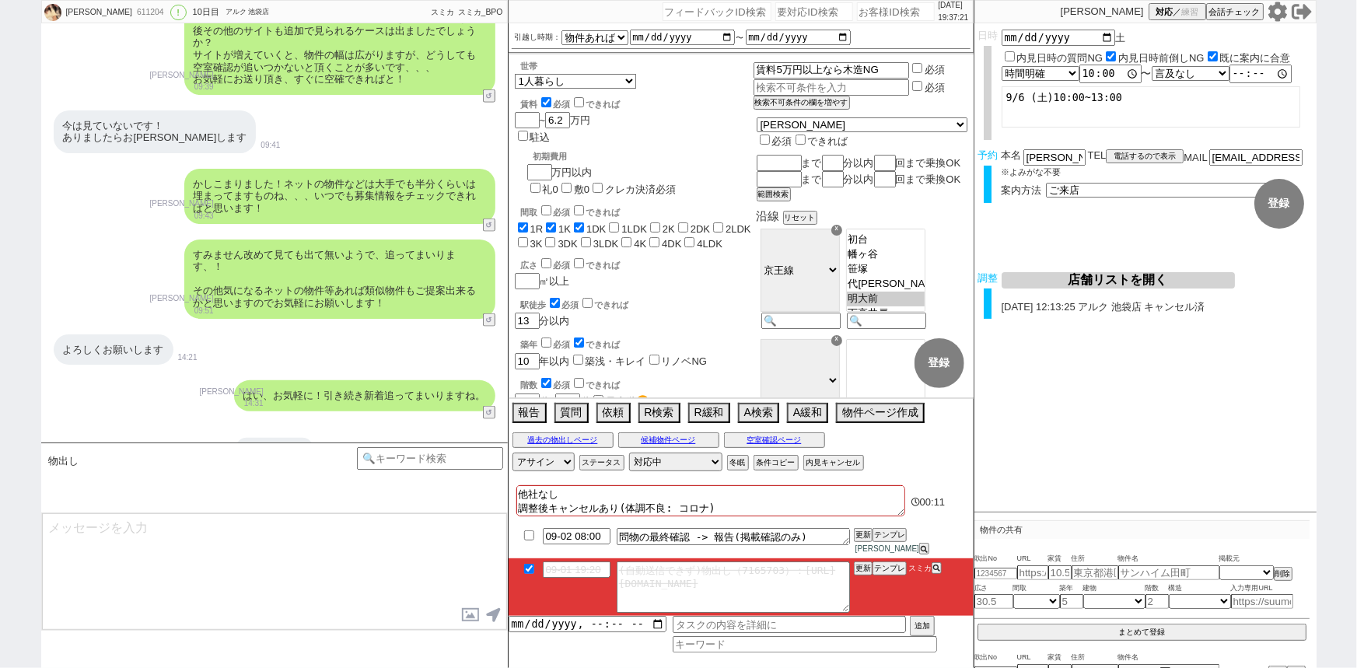
scroll to position [13017, 0]
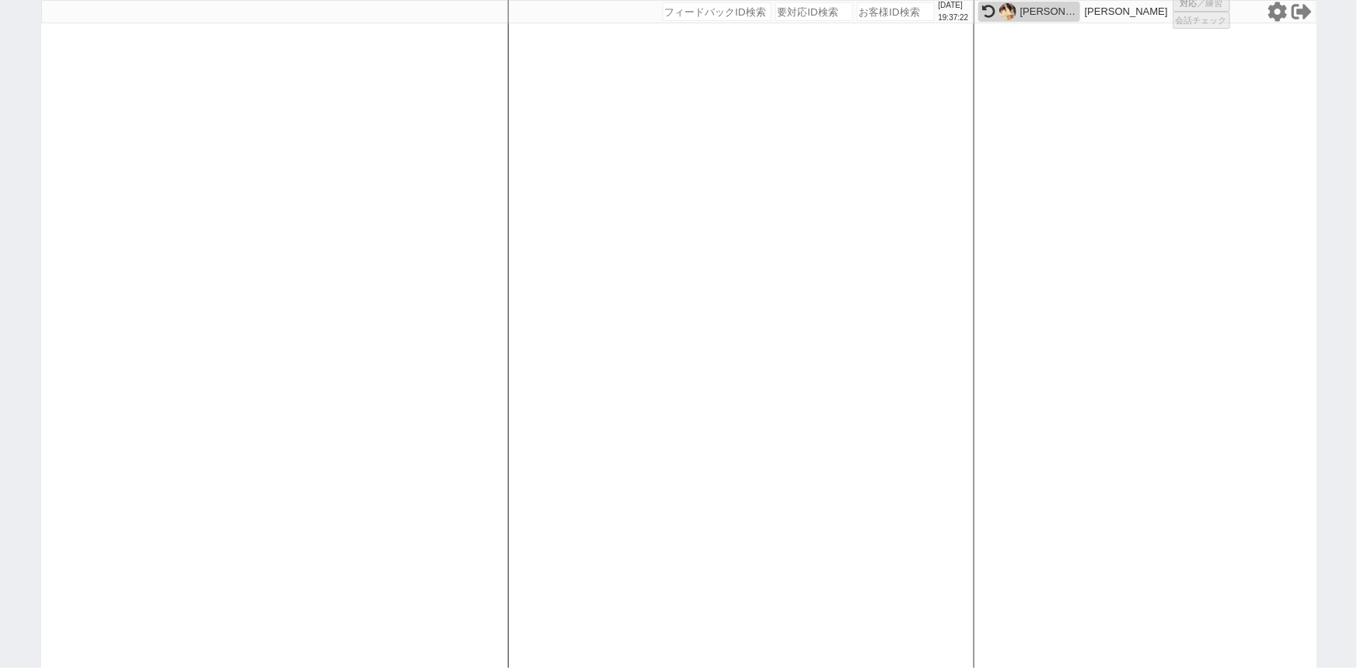
select select "2"
select select "5"
select select "8"
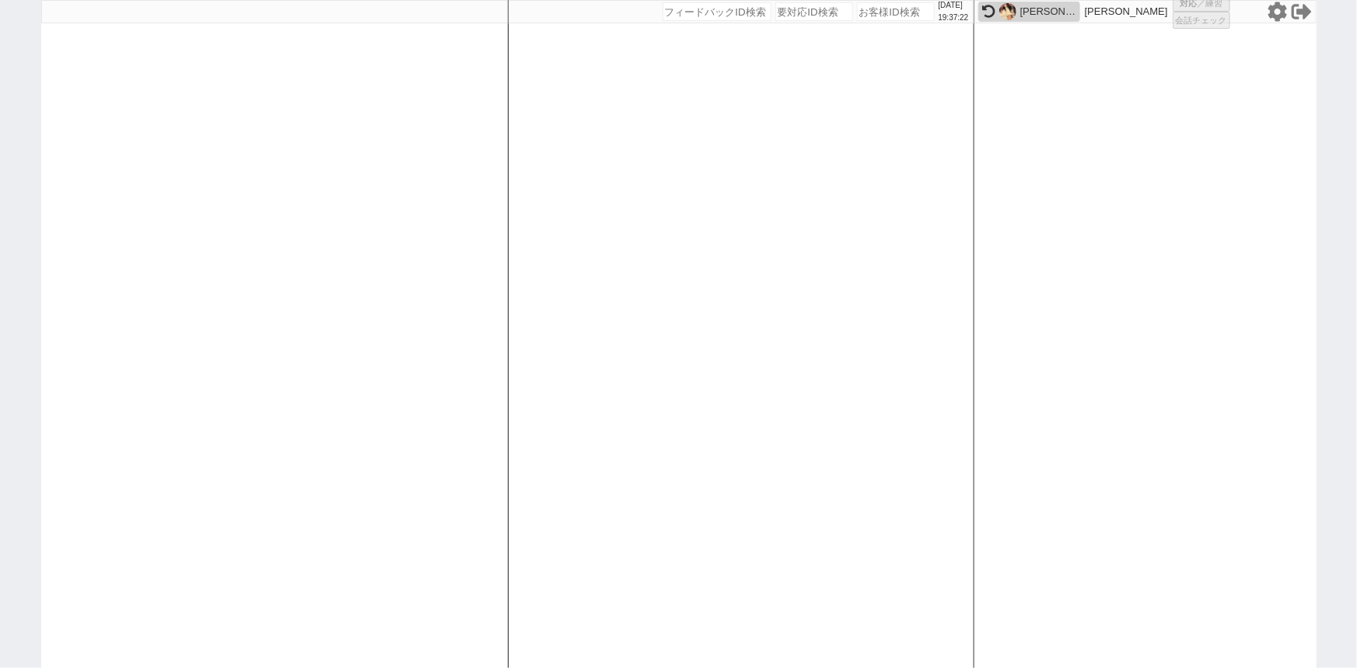
select select "8"
select select
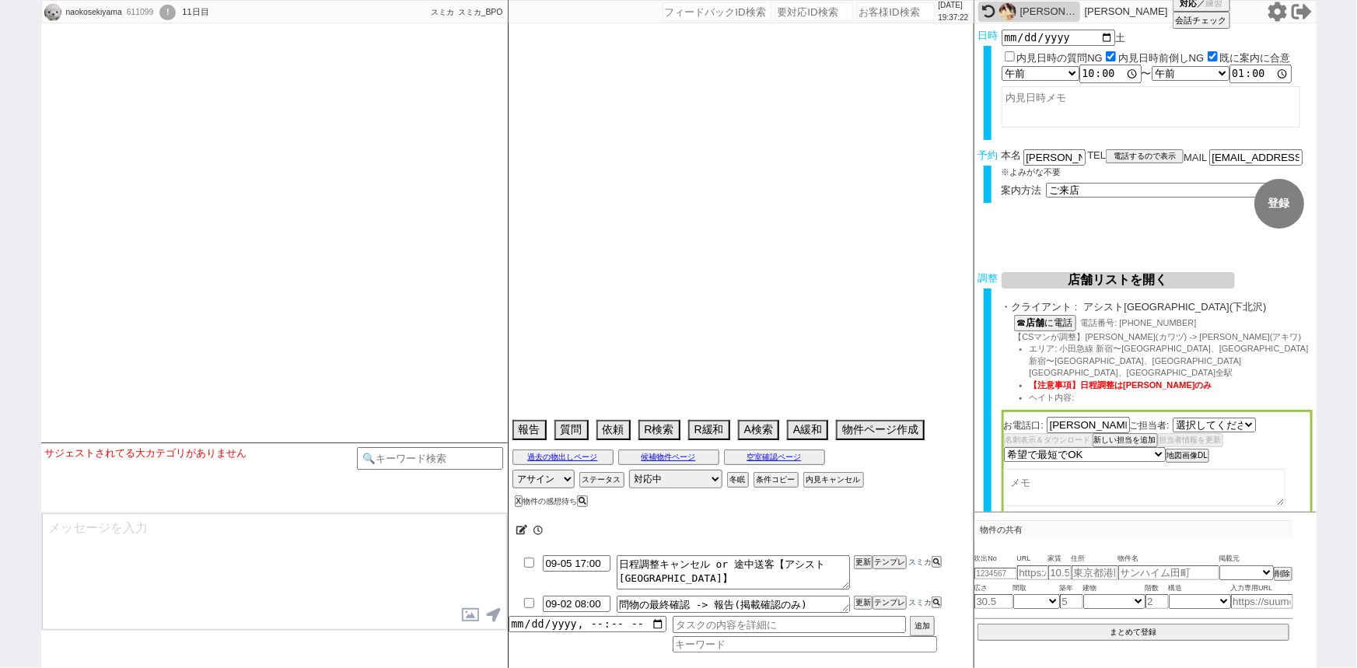
select select "[DATE]"
select select
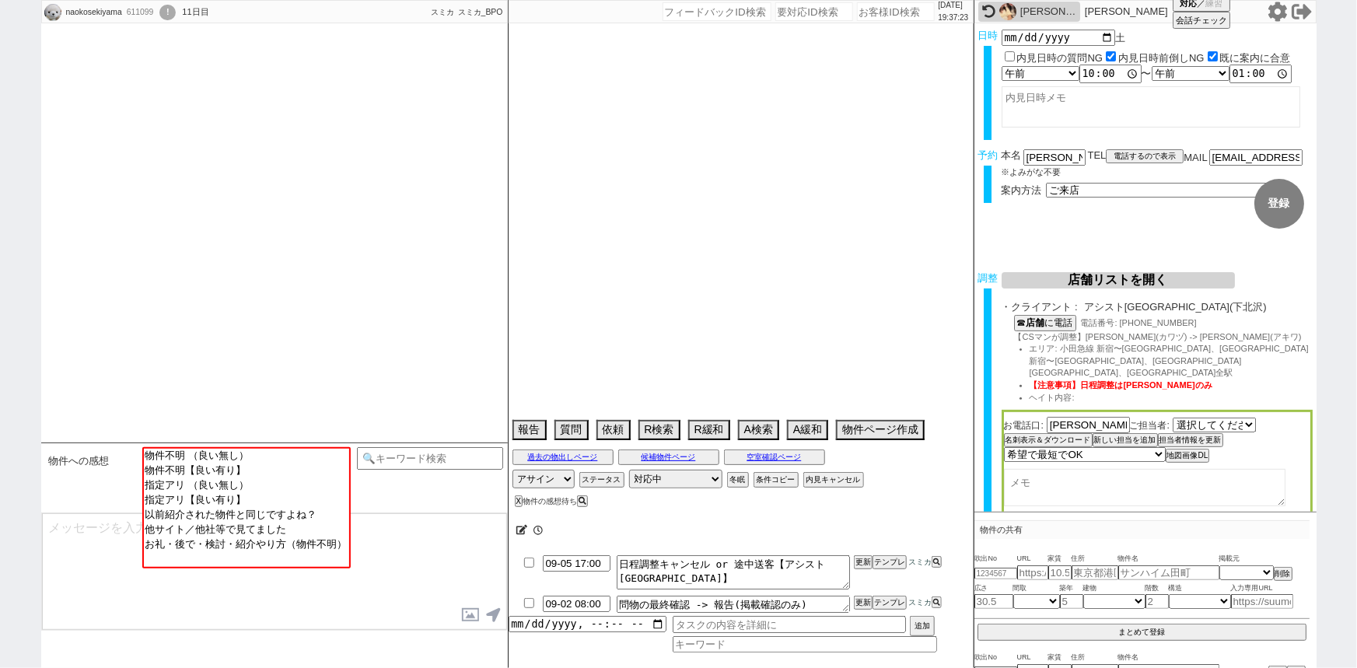
type textarea "ハウスコムNG @いきなりの電話NG　当日まで他社なし 他社内見　30日→ビック自由が丘の対応が不安におもい見送り"
select select "2025"
select select "10"
select select "35"
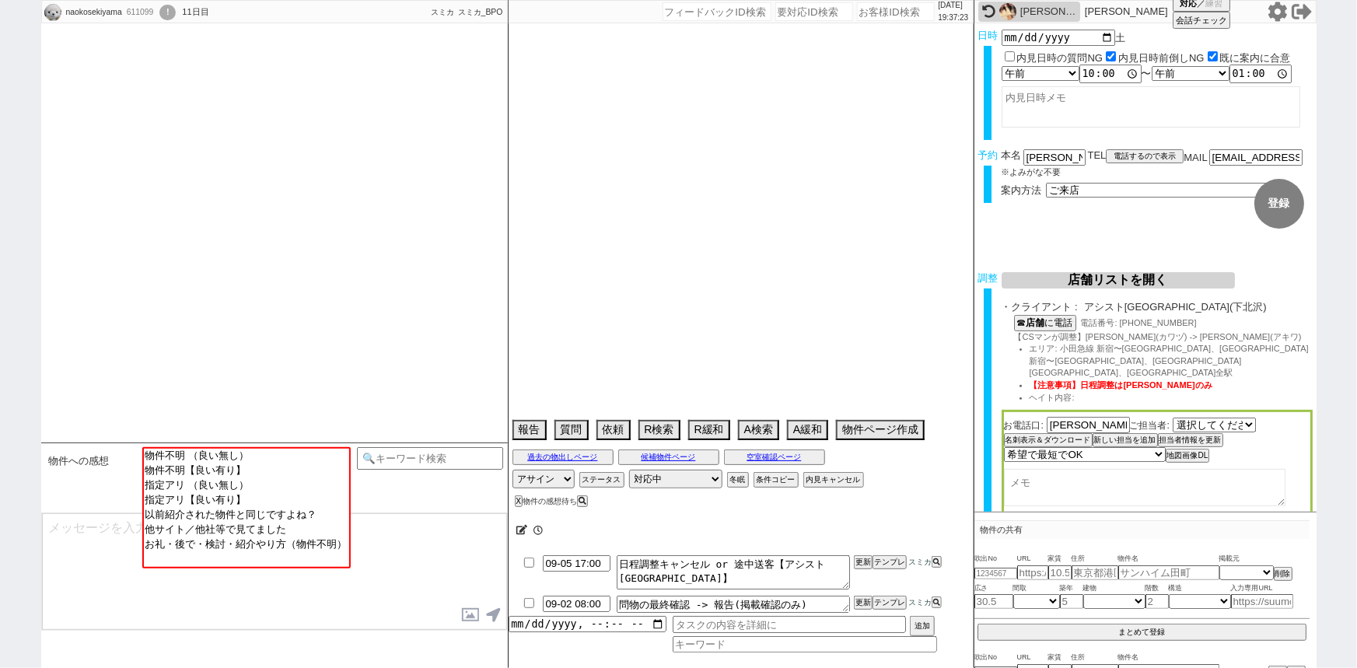
select select "0"
select select "10"
select select "12"
select select "15"
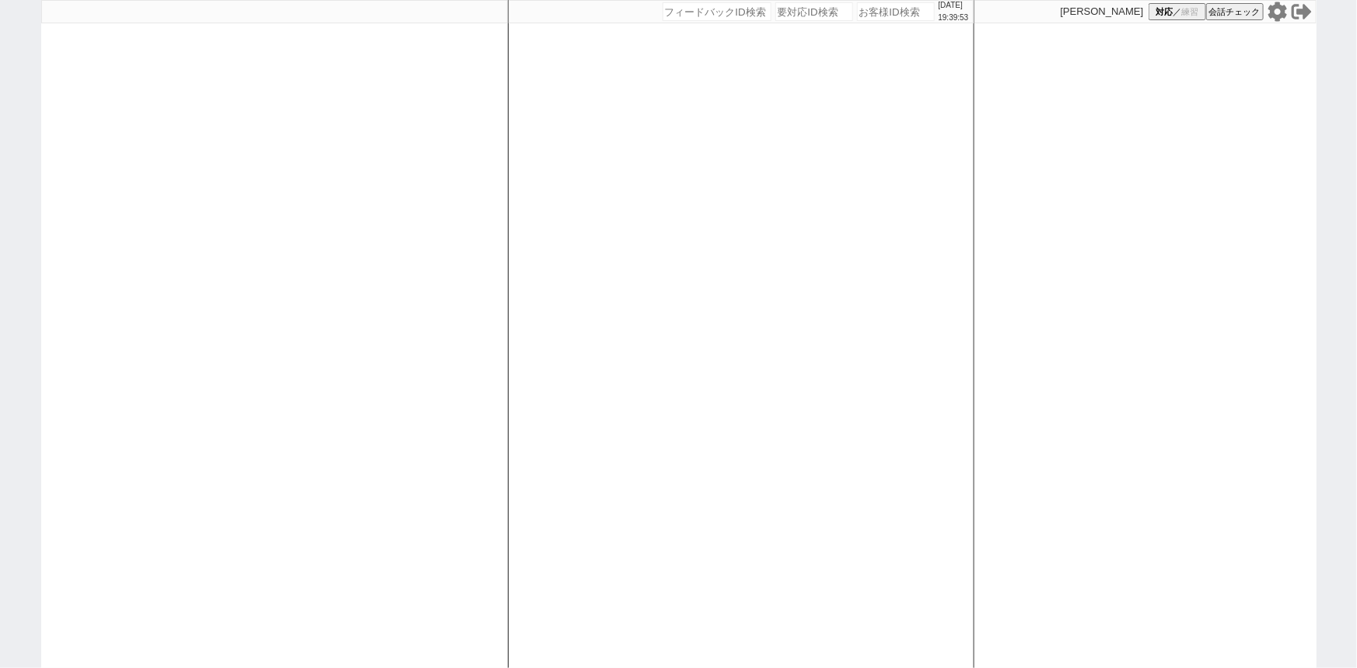
click at [349, 390] on div at bounding box center [274, 334] width 467 height 668
select select "2"
select select "5"
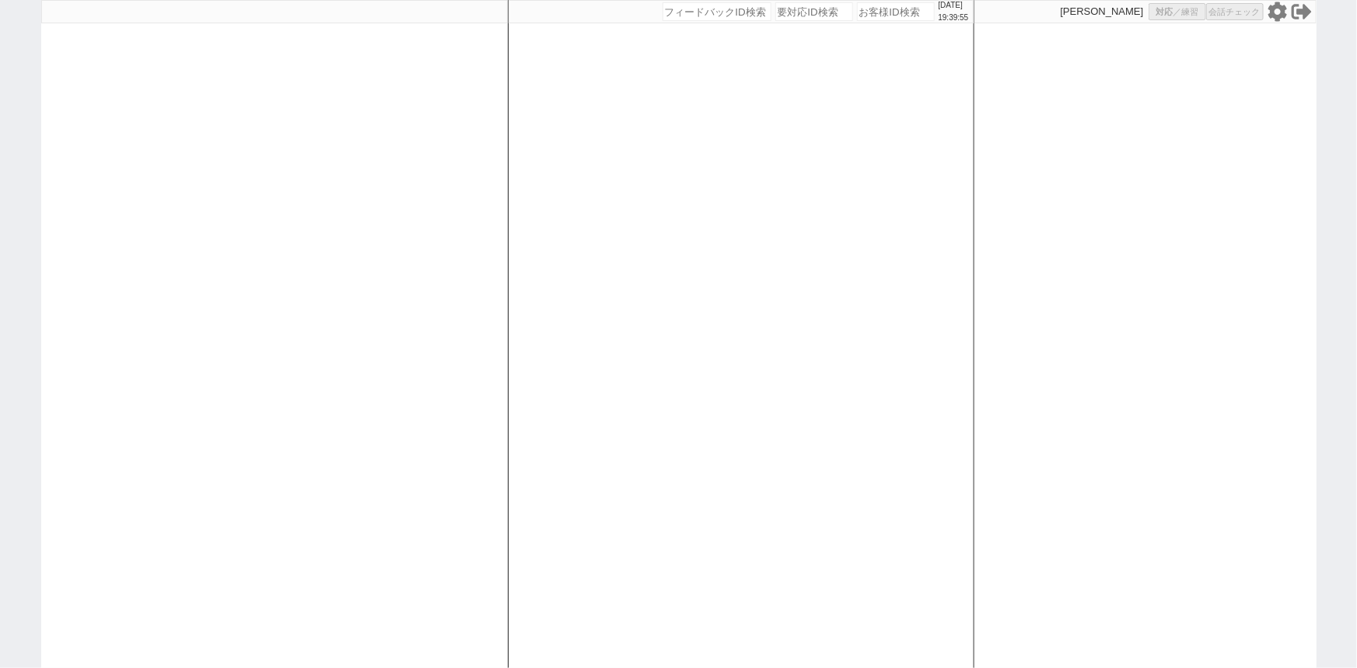
select select "8"
select select
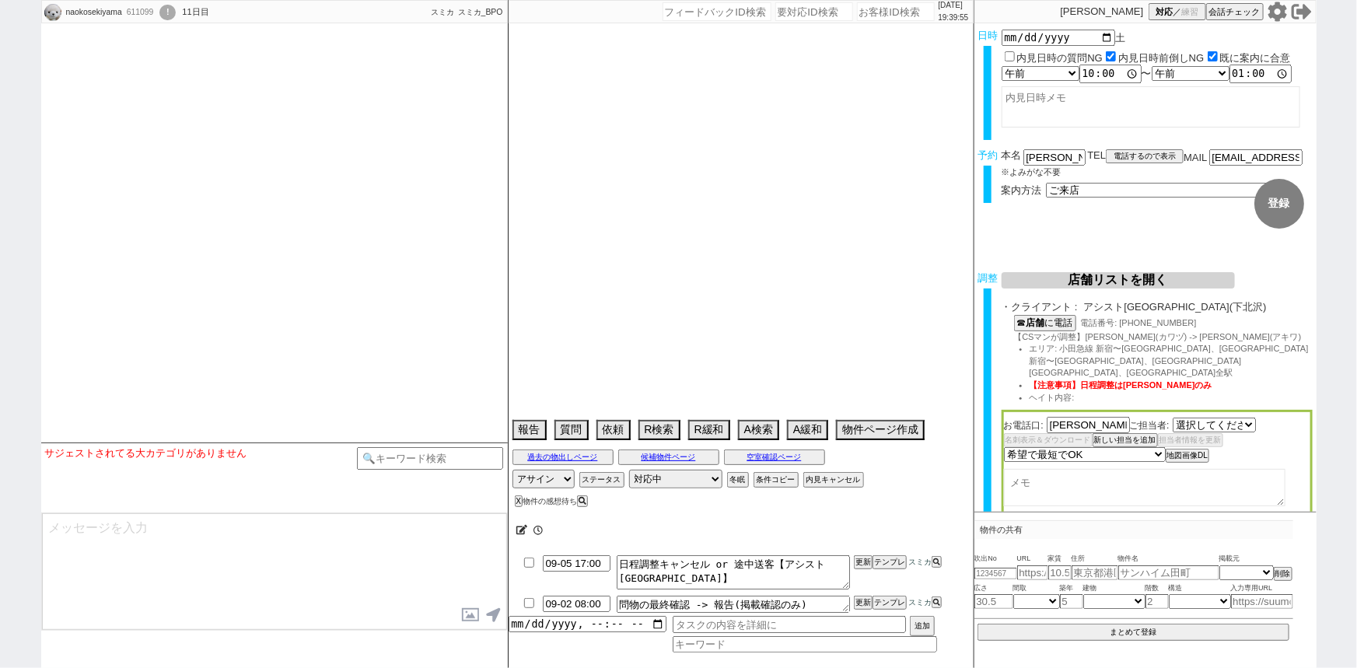
select select "[DATE]"
type textarea "ハウスコムNG @いきなりの電話NG　当日まで他社なし 他社内見　30日→ビック自由が丘の対応が不安におもい見送り"
select select
select select "2025"
select select "10"
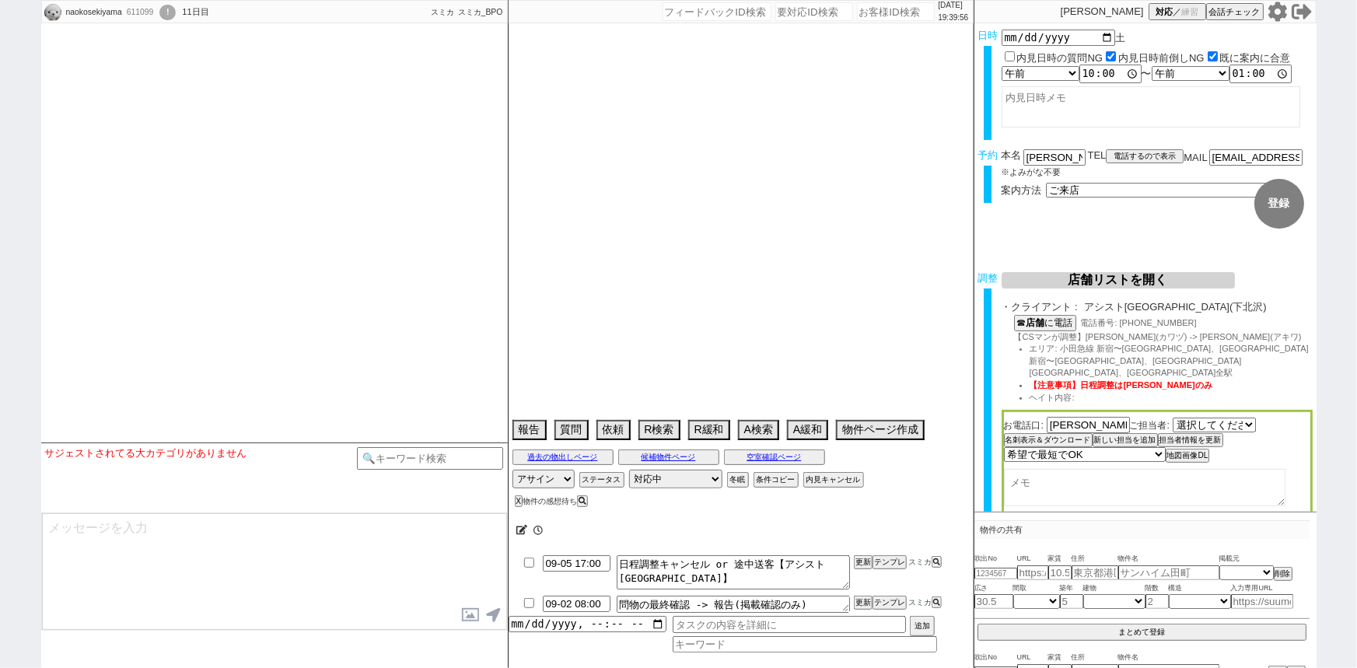
select select "35"
select select "0"
select select "10"
select select "12"
select select "15"
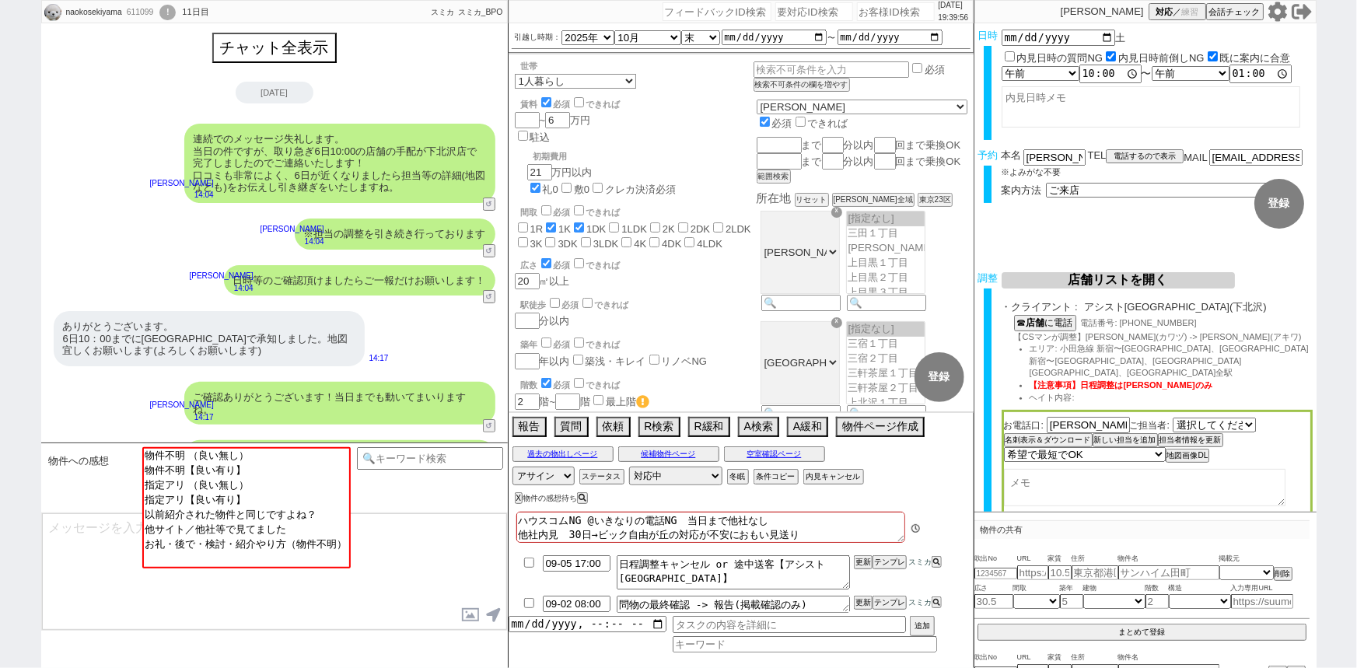
scroll to position [226, 0]
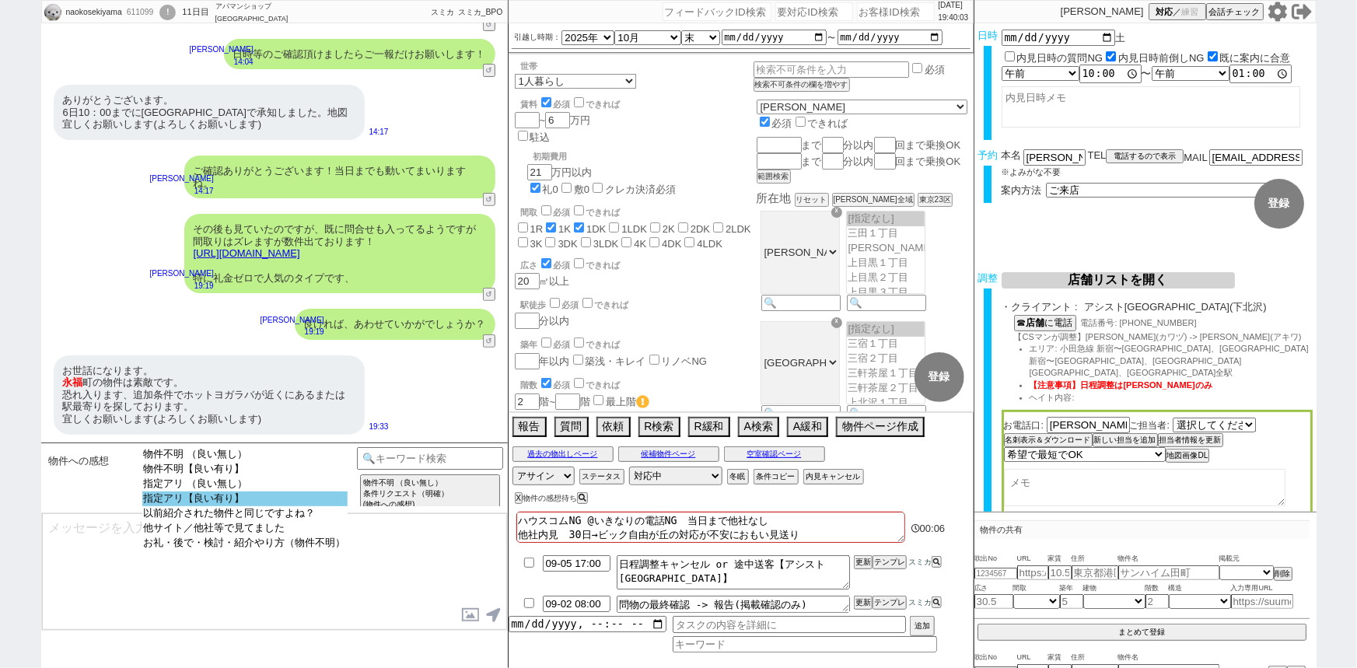
click at [267, 506] on option "指定アリ【良い有り】" at bounding box center [244, 513] width 205 height 15
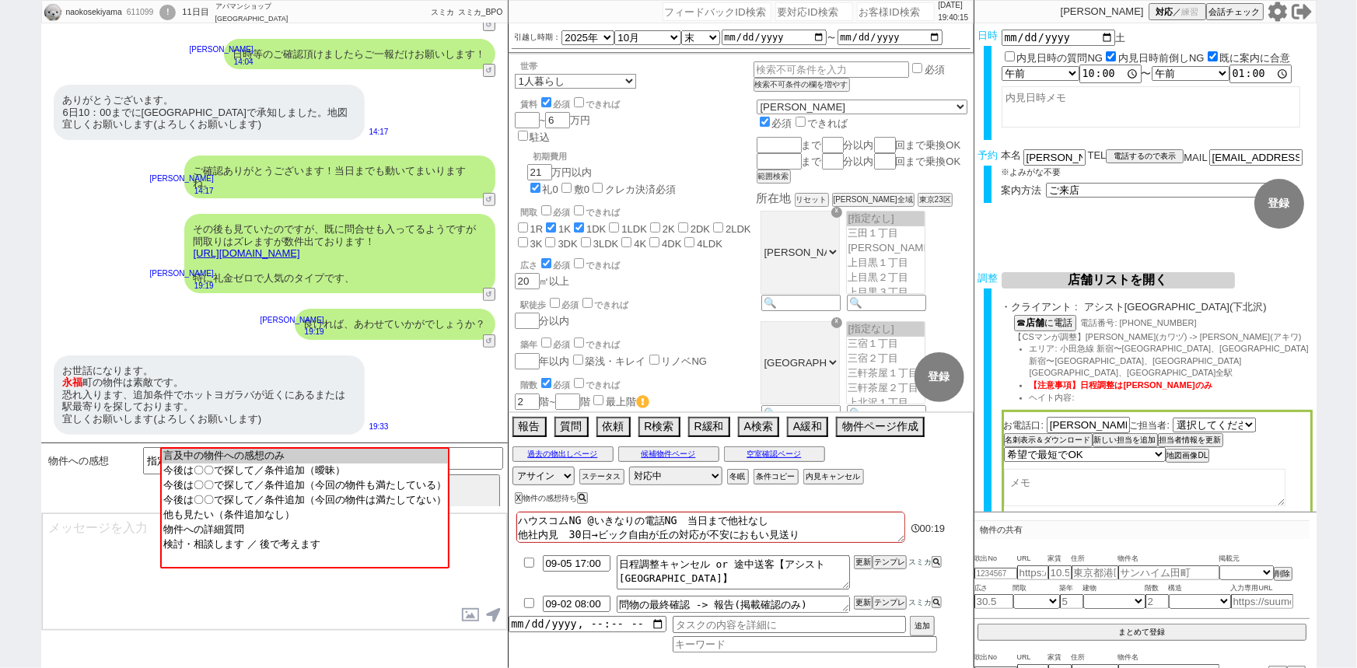
click at [300, 254] on link "[URL][DOMAIN_NAME]" at bounding box center [247, 253] width 107 height 12
click at [251, 414] on div "お世話になります。 [GEOGRAPHIC_DATA]の物件は素敵です。 恐れ入ります、追加条件でホットヨガラバが近くにあるまたは駅最寄りを探しております。 …" at bounding box center [209, 394] width 311 height 79
click at [523, 16] on button "☓" at bounding box center [523, 15] width 29 height 31
click at [488, 457] on input at bounding box center [430, 456] width 147 height 19
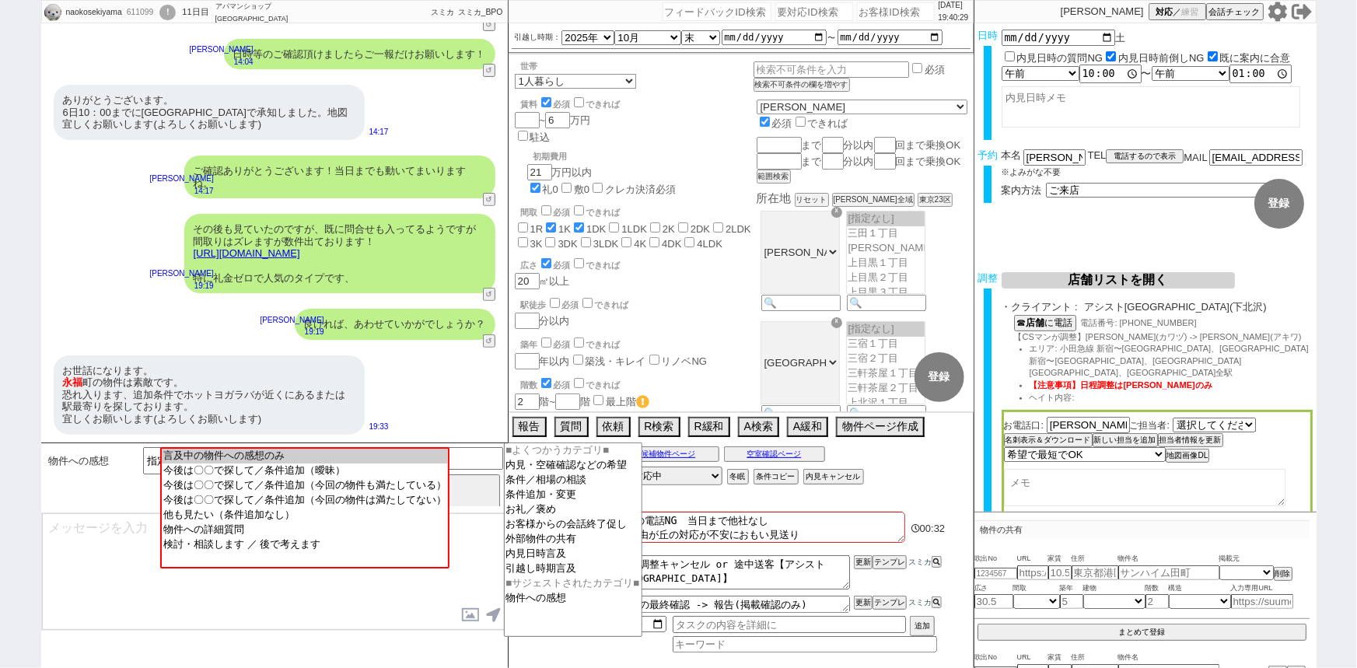
click at [492, 561] on textarea at bounding box center [274, 571] width 465 height 117
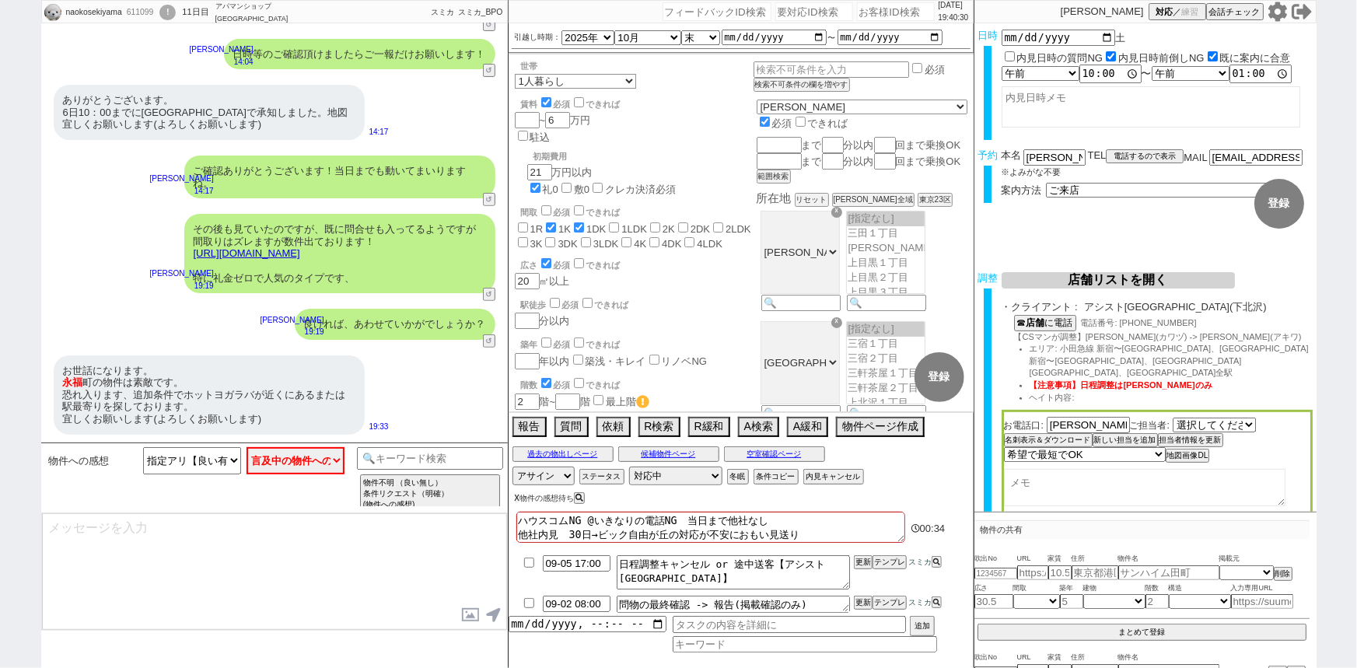
click at [516, 498] on button "X" at bounding box center [517, 498] width 5 height 9
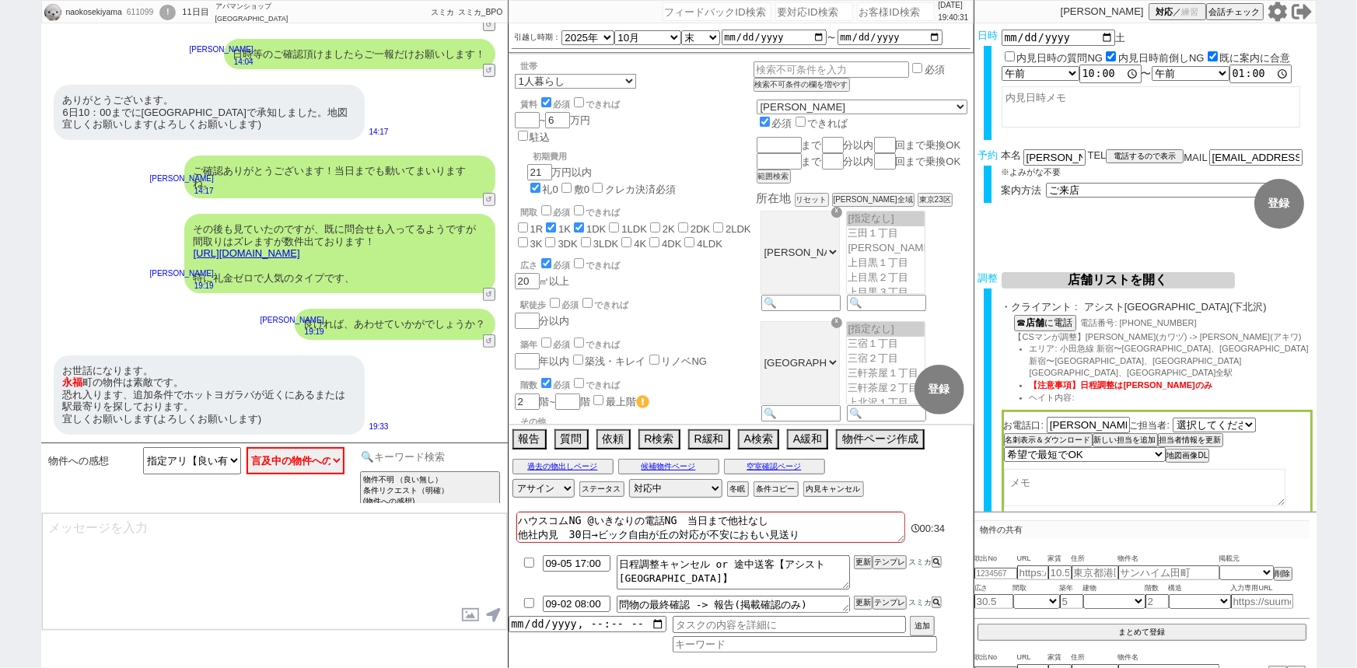
click at [457, 453] on input at bounding box center [430, 456] width 147 height 19
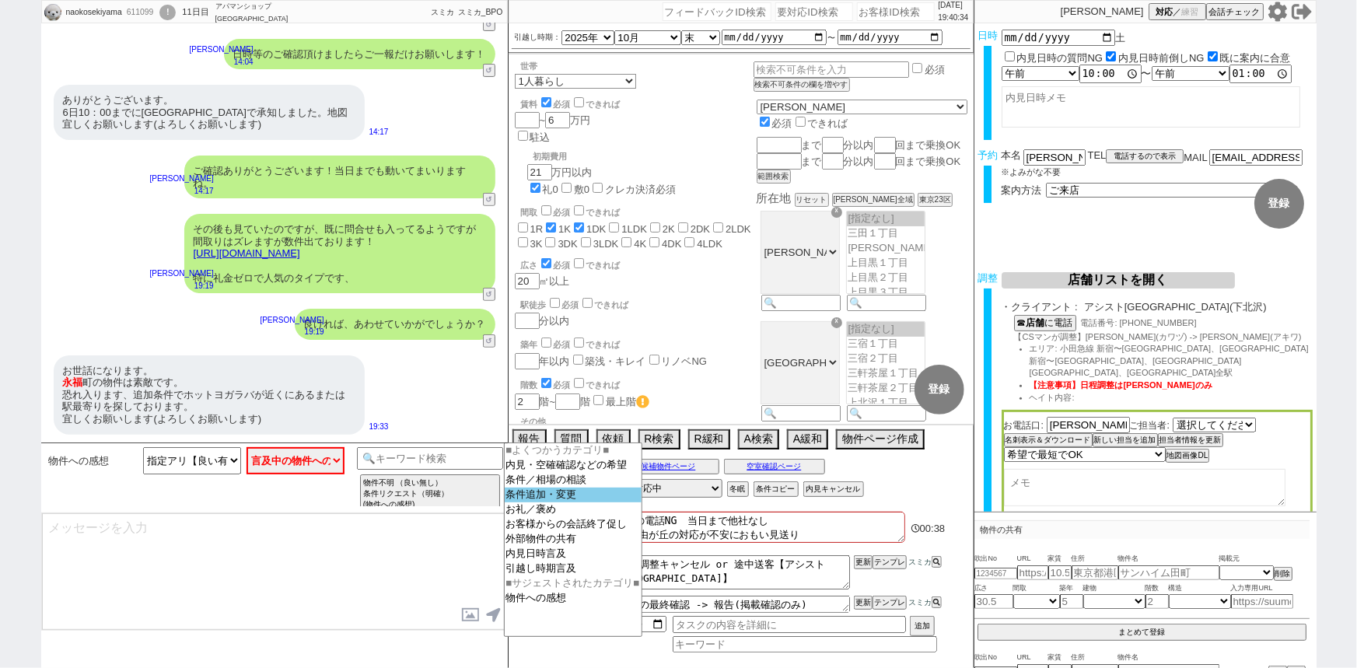
click at [586, 502] on option "条件追加・変更" at bounding box center [573, 509] width 137 height 15
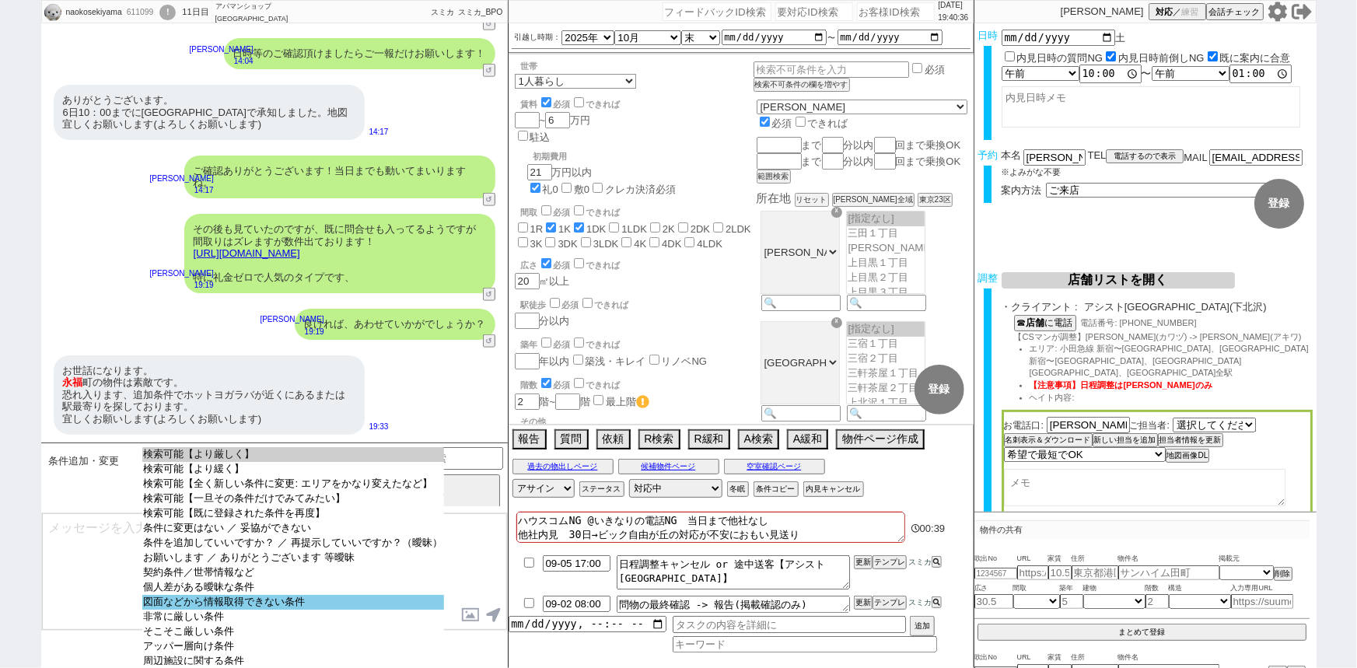
select select "図面などから情報取得できない条件"
click at [268, 610] on option "図面などから情報取得できない条件" at bounding box center [293, 617] width 302 height 15
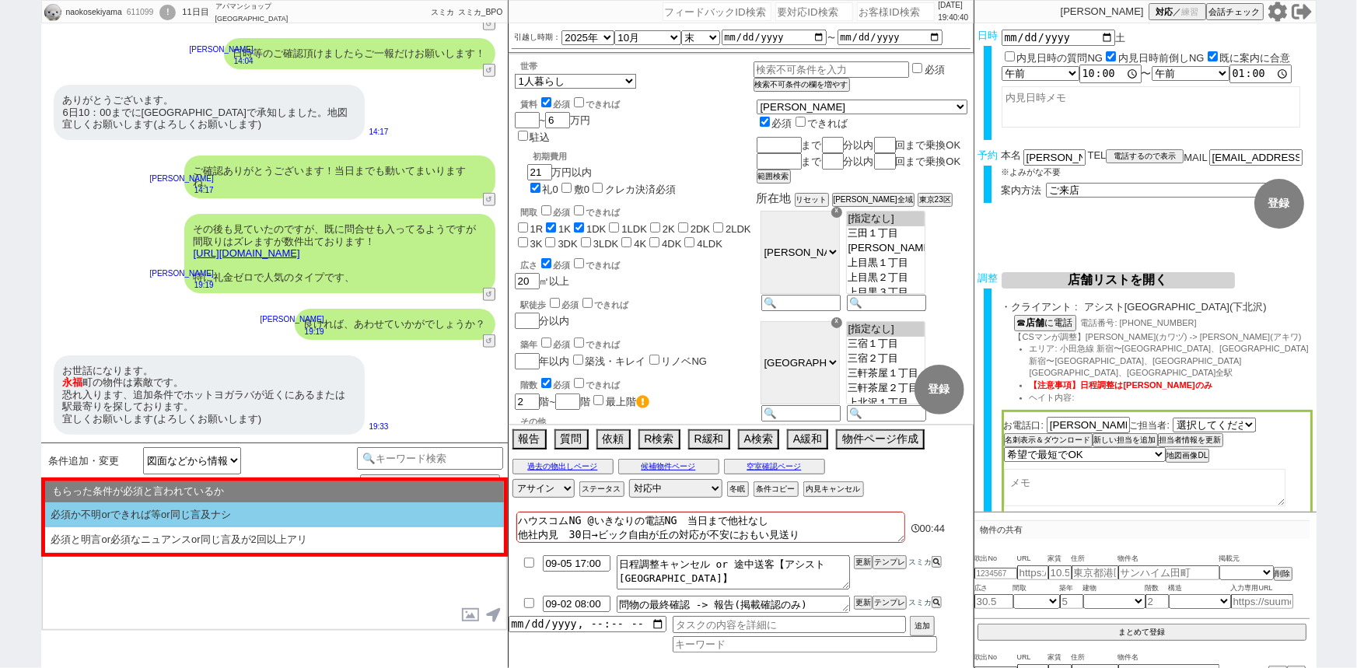
click at [132, 517] on li "必須か不明orできれば等or同じ言及ナシ" at bounding box center [274, 515] width 459 height 26
select select "必須か不明orできれば等or同じ言及ナシ"
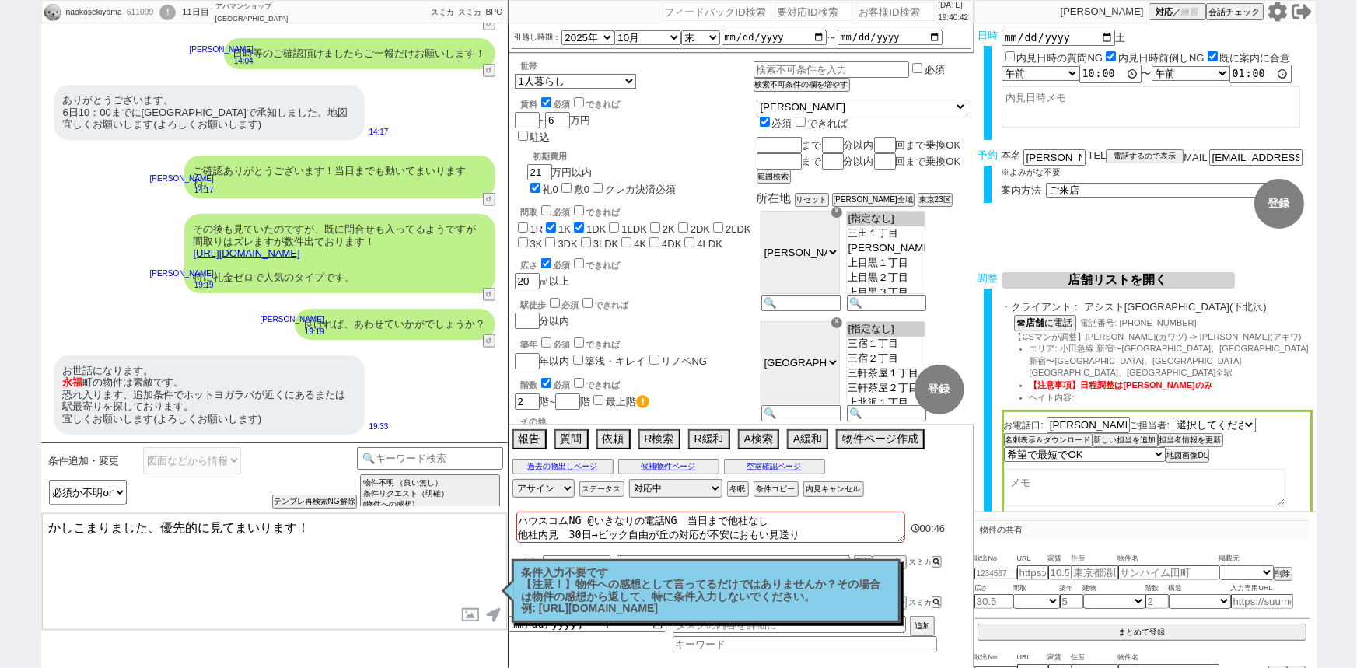
click at [142, 522] on textarea "かしこまりました、優先的に見てまいります！" at bounding box center [274, 571] width 465 height 117
drag, startPoint x: 150, startPoint y: 521, endPoint x: 0, endPoint y: 502, distance: 151.2
click at [0, 502] on div "naokosekiyama 611099 ! 0 11日目 アパマンショップ [GEOGRAPHIC_DATA]店 冬眠中 自社客 スミカ スミカ_BPO チ…" at bounding box center [678, 334] width 1357 height 668
paste textarea "スクエアＫ"
type textarea "ありがとうございます、スクエアＫも候補に入れてまいりますね。 また追加のご希望も優先的に見てまいります！"
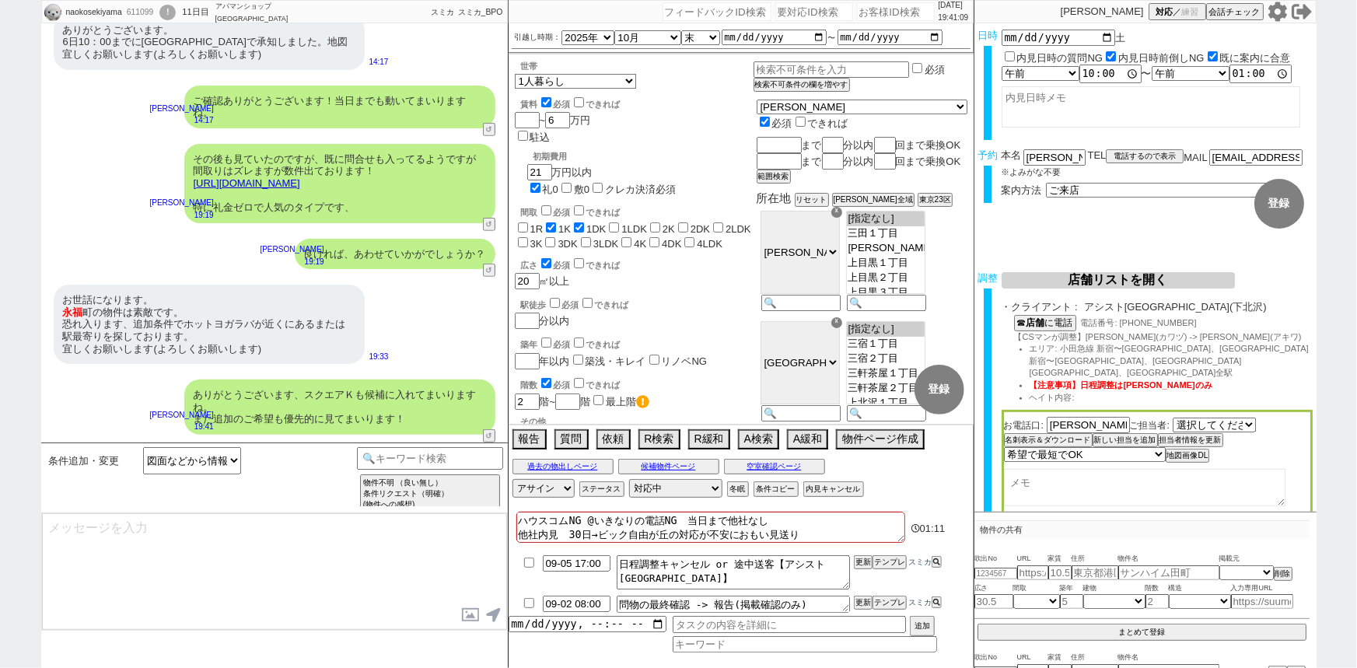
scroll to position [439, 0]
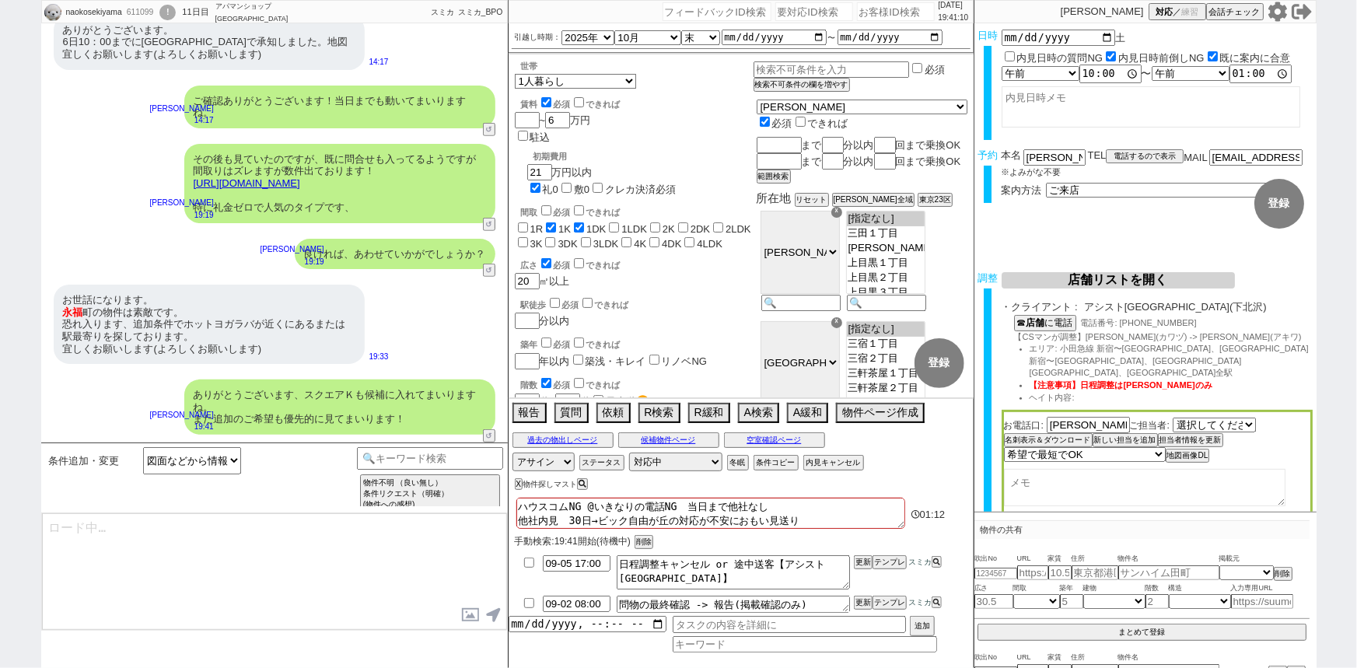
type textarea "また別件ですが、現在のご希望条件にも頂いた物件を参考に反映してよろしいでしょうか？ [GEOGRAPHIC_DATA] [GEOGRAPHIC_DATA] 地…"
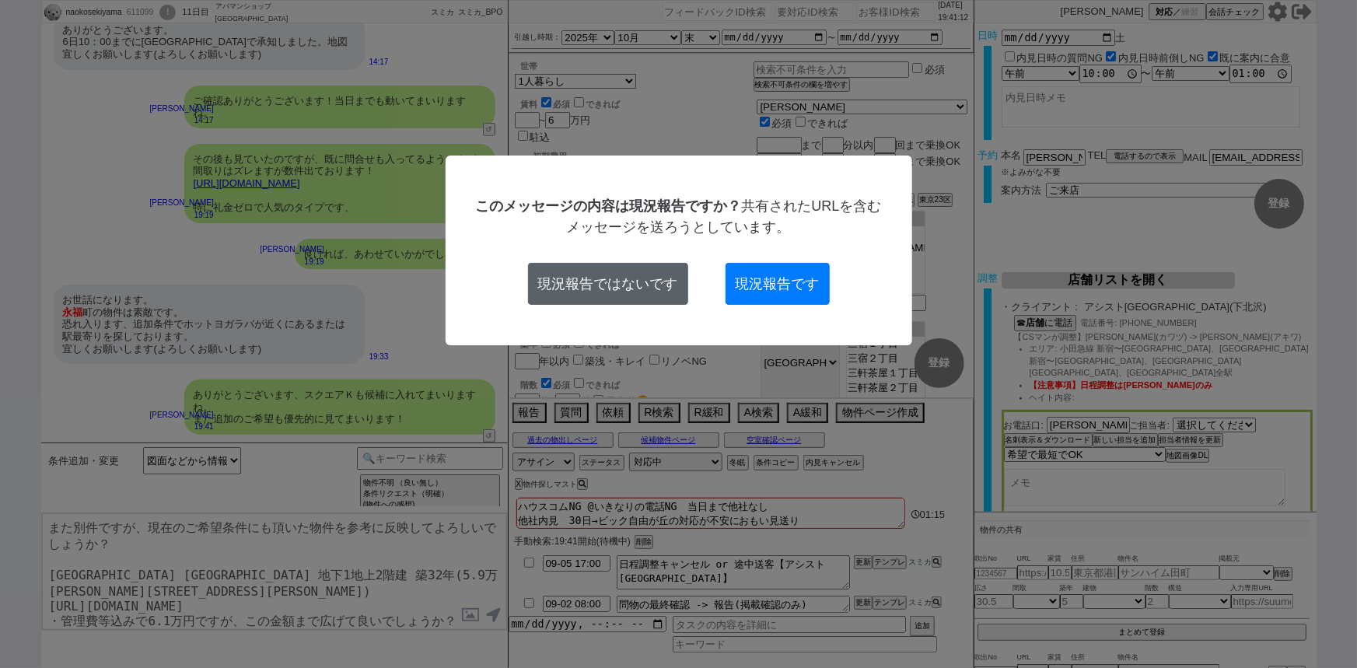
click at [638, 274] on button "現況報告ではないです" at bounding box center [608, 284] width 160 height 42
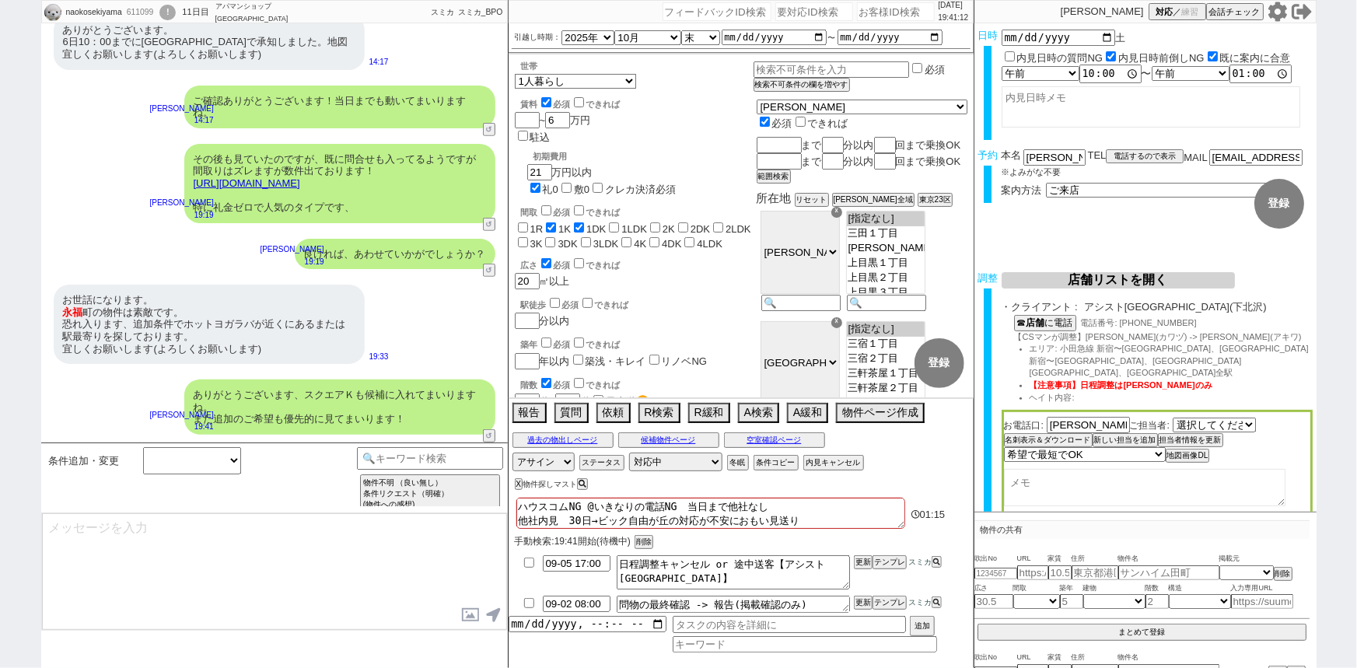
scroll to position [655, 0]
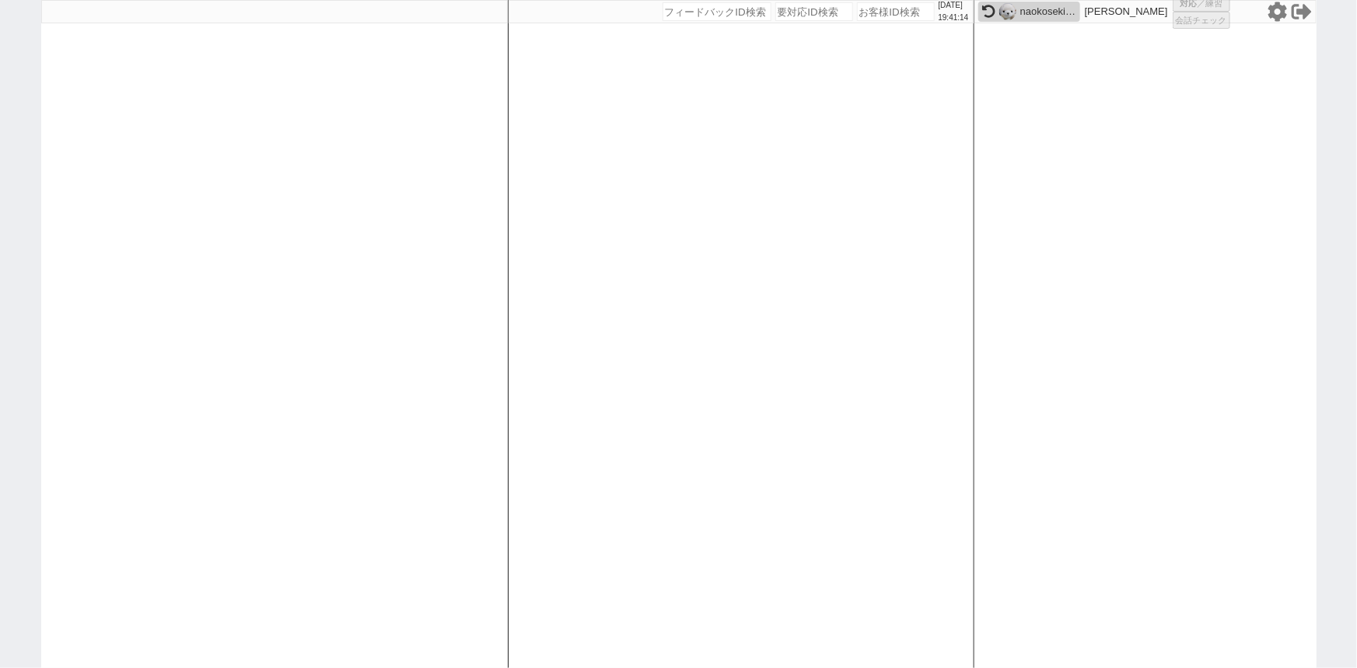
select select
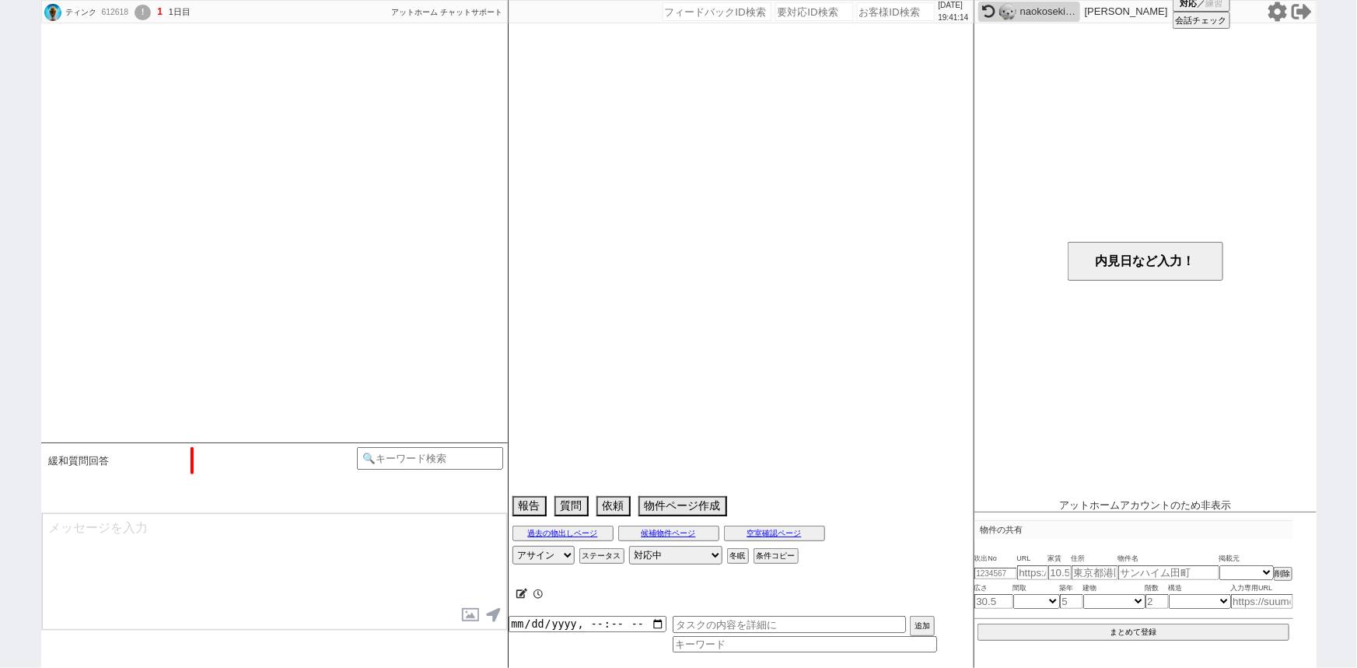
scroll to position [332, 0]
select select "2025"
select select "10"
select select "36"
select select "6"
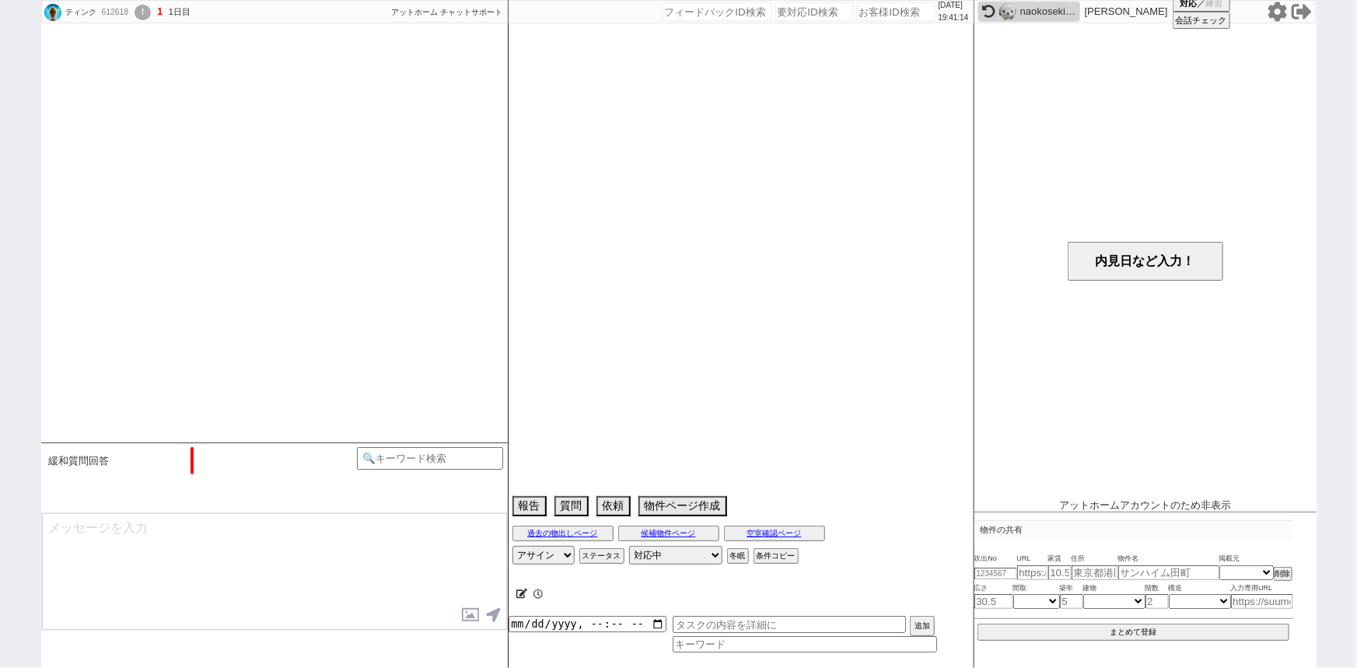
select select "12"
select select "145"
select select "105"
select select "7"
select select "217"
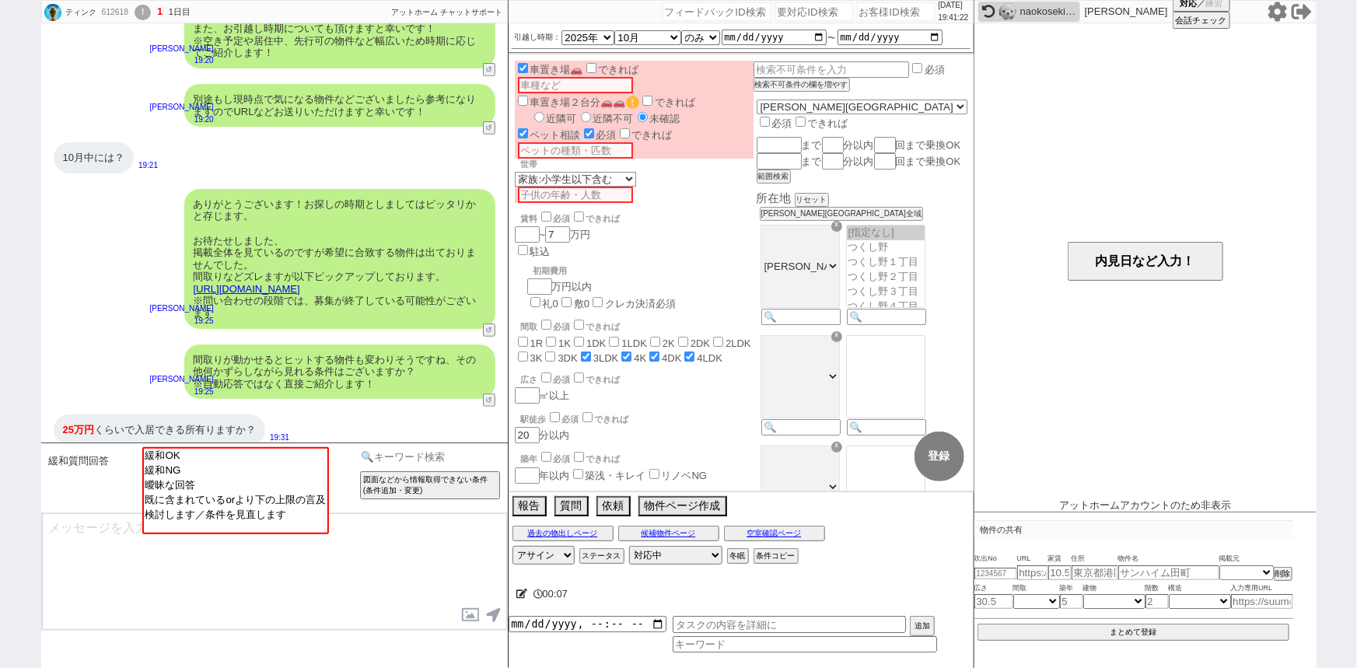
click at [463, 453] on input at bounding box center [430, 456] width 147 height 19
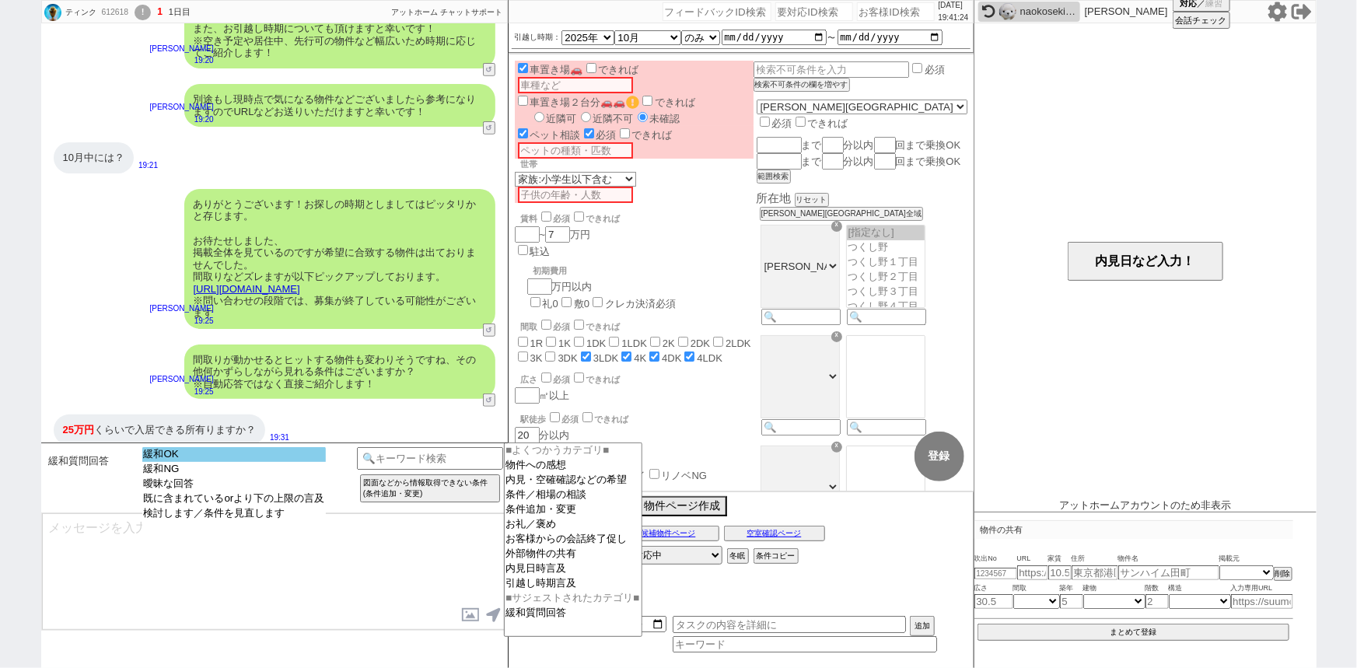
select select "緩和OK"
click at [278, 462] on option "緩和OK" at bounding box center [234, 469] width 184 height 15
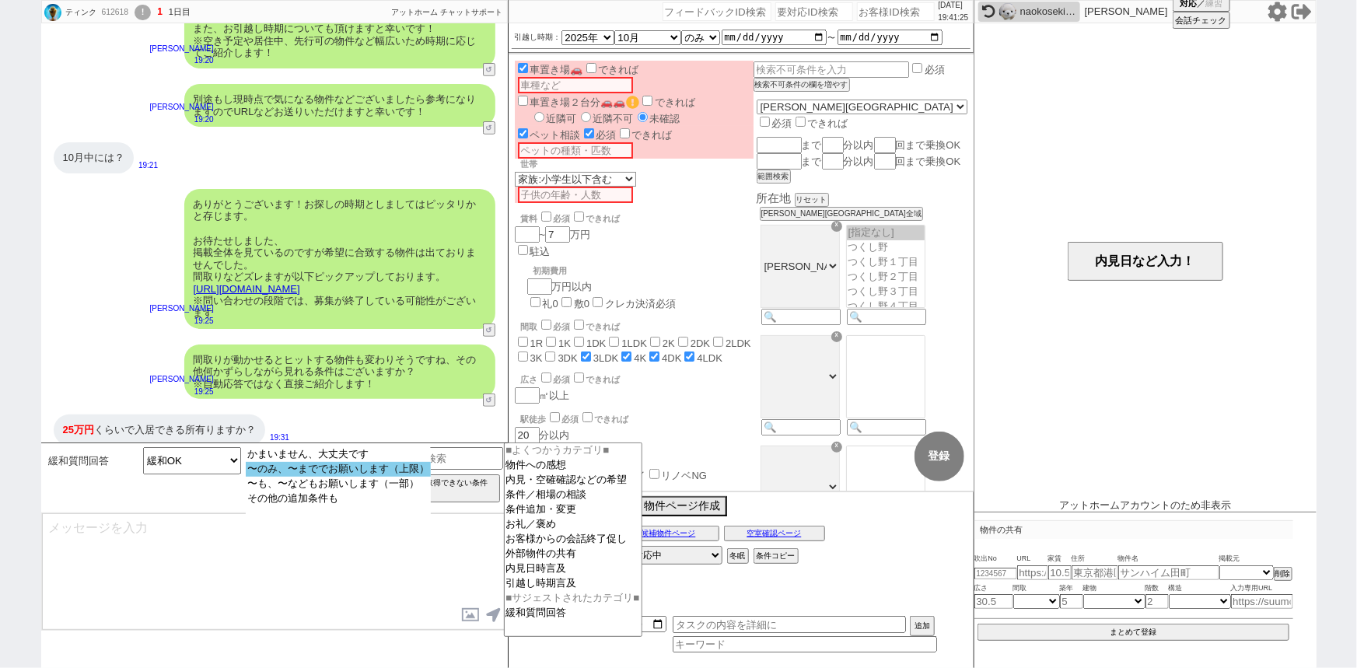
click at [379, 477] on option "〜のみ、〜まででお願いします（上限）" at bounding box center [338, 484] width 185 height 15
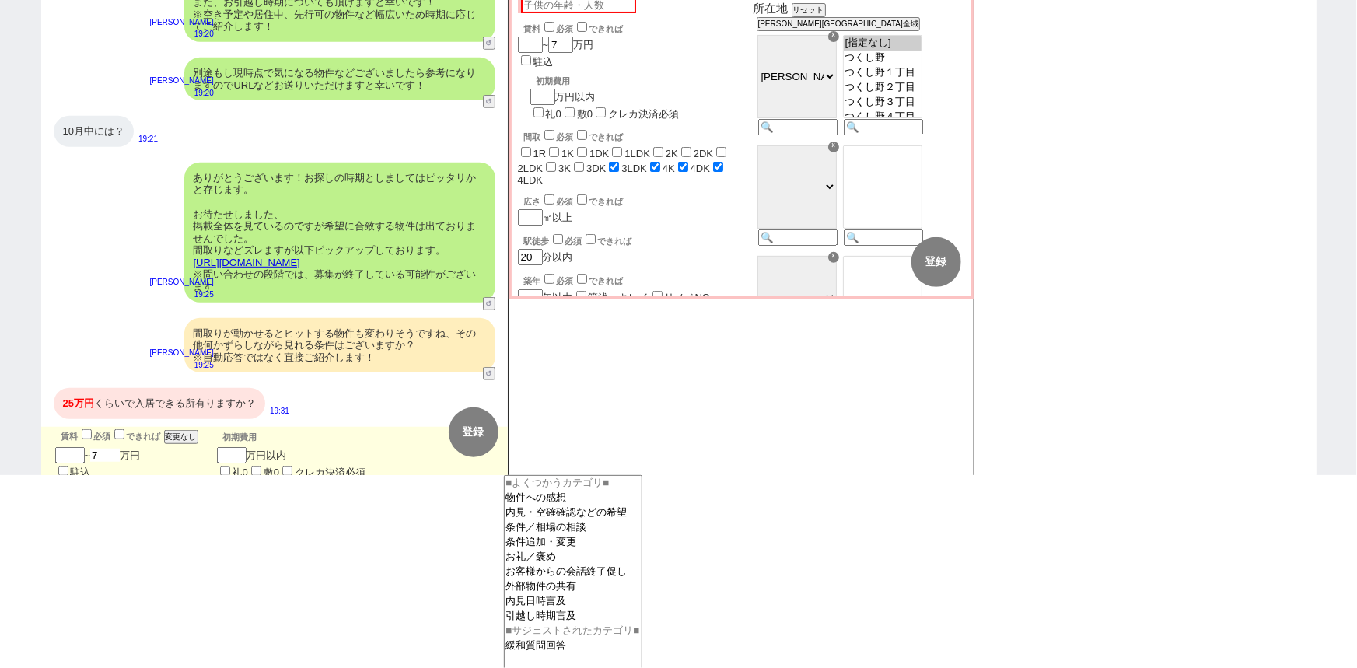
click at [111, 449] on input "7" at bounding box center [105, 455] width 30 height 13
checkbox input "false"
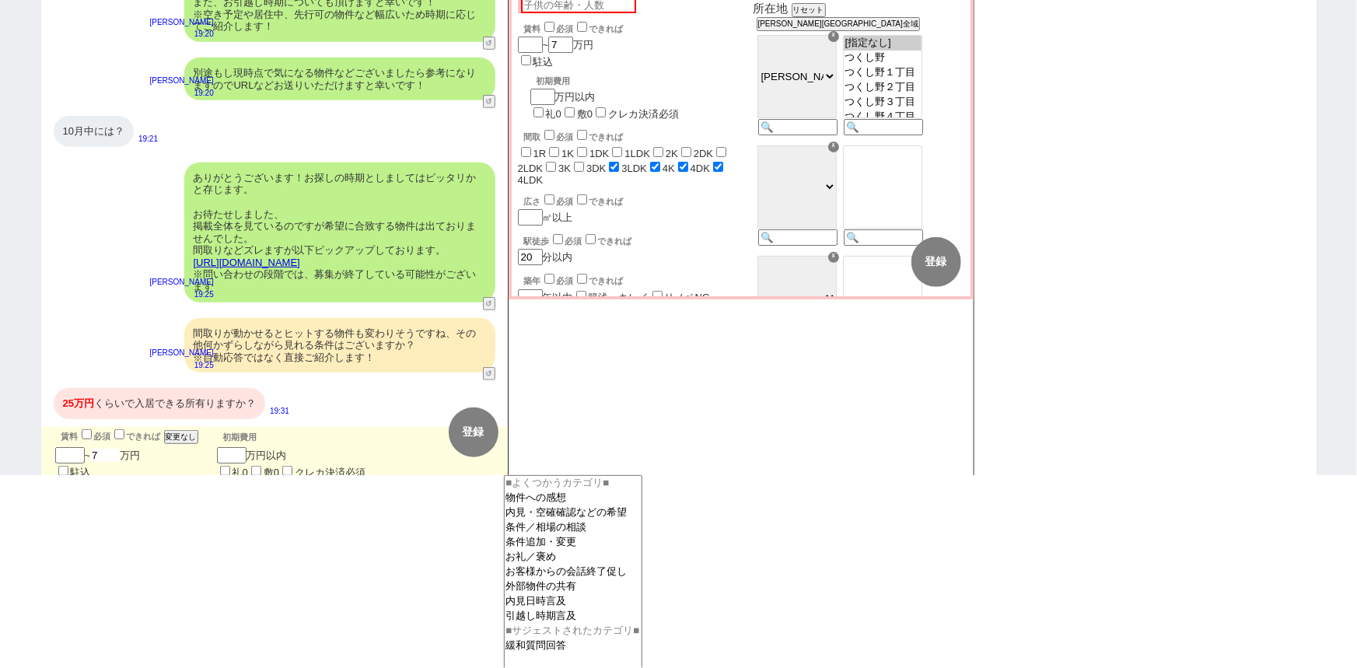
checkbox input "false"
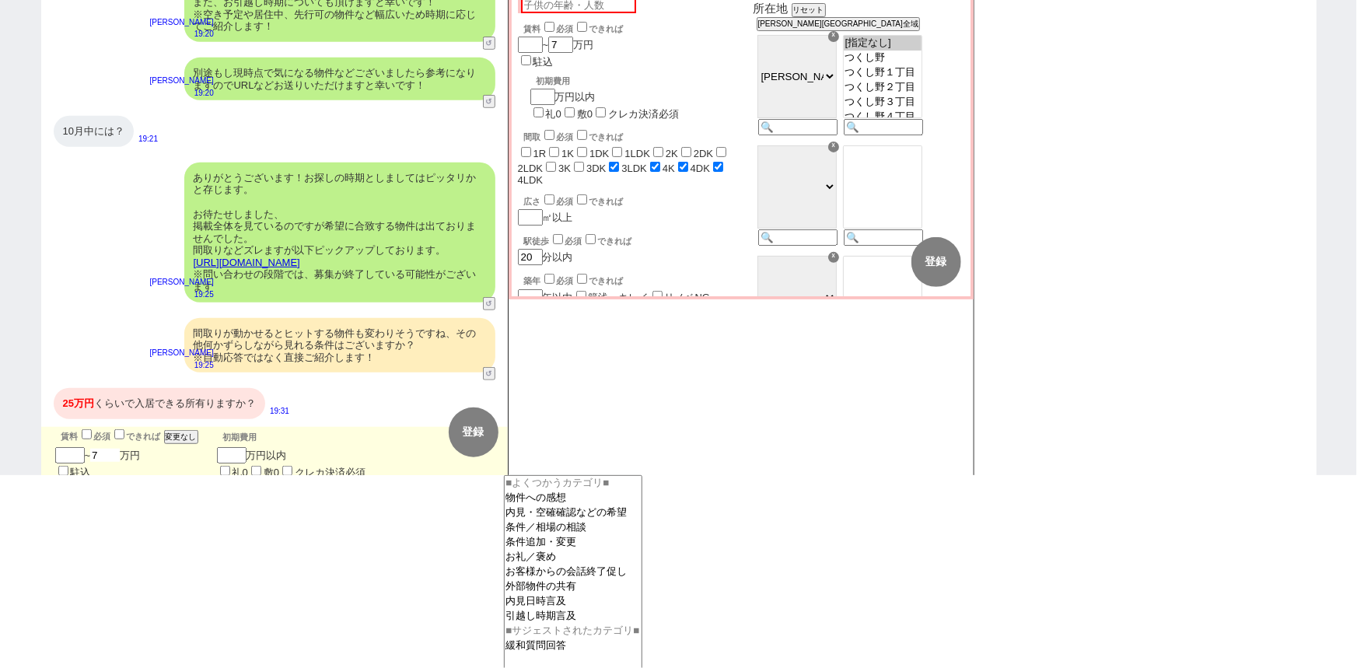
checkbox input "true"
type input "2"
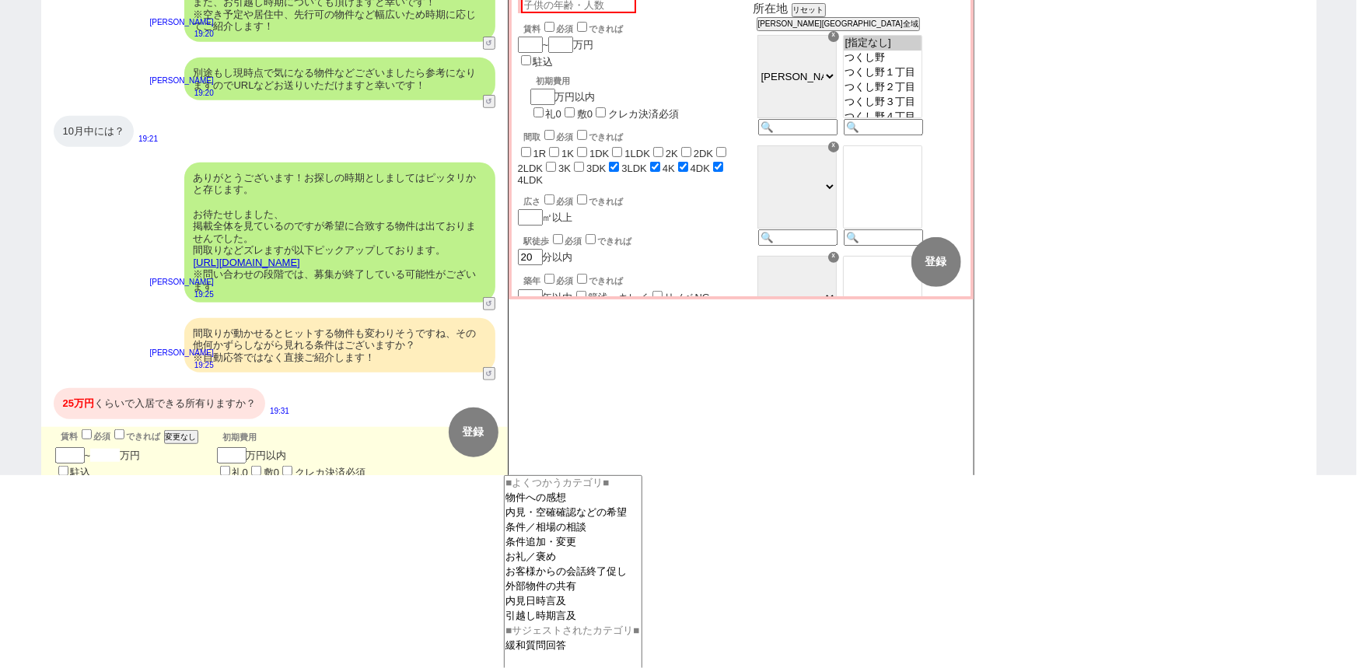
checkbox input "false"
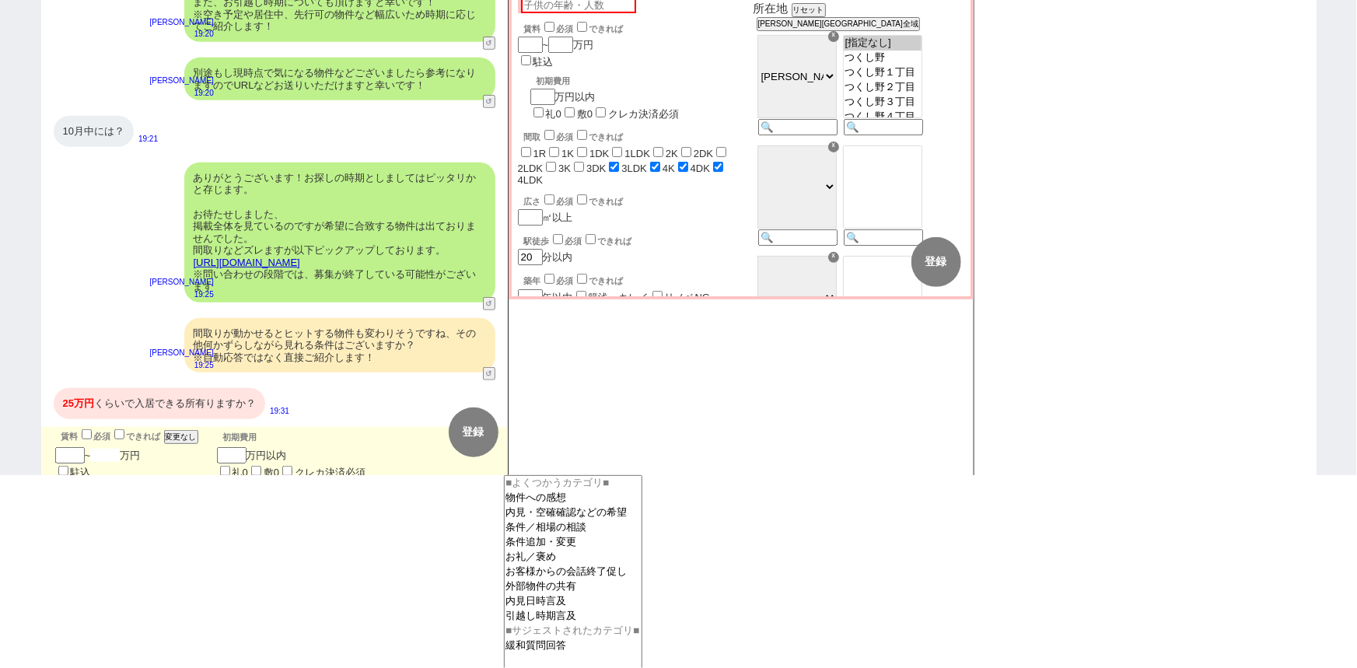
checkbox input "false"
checkbox input "true"
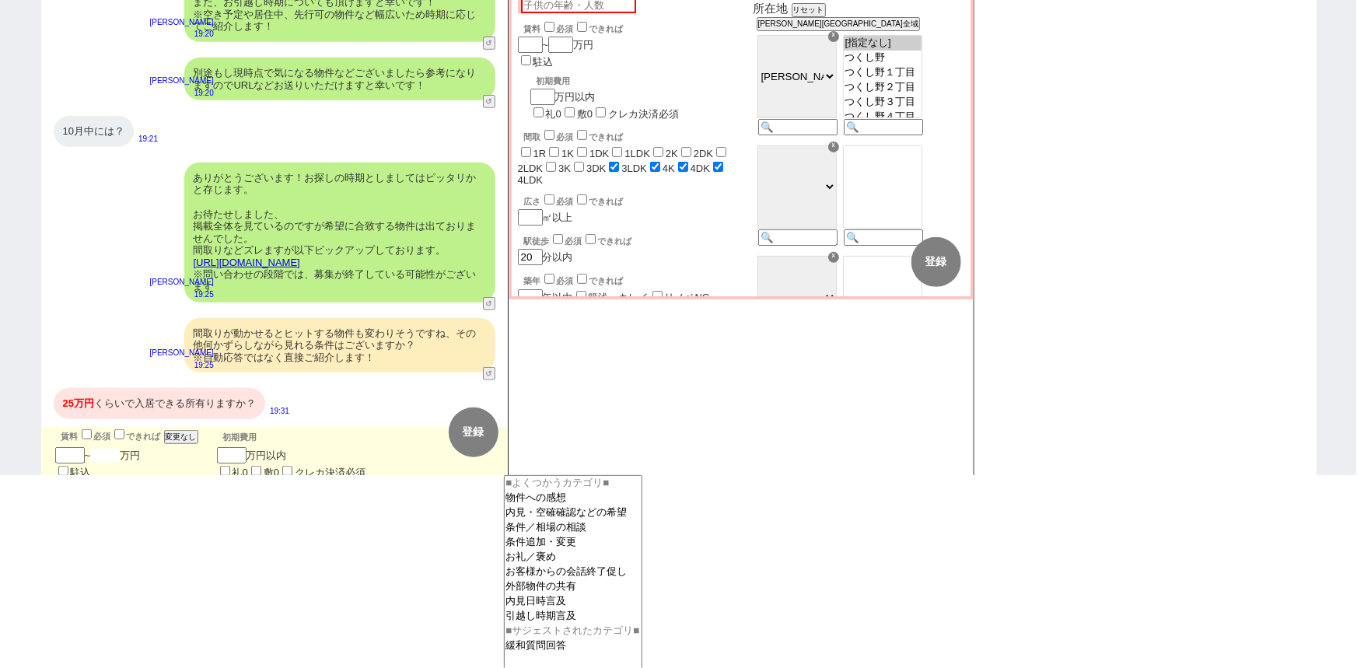
checkbox input "true"
type input "2"
type input "25"
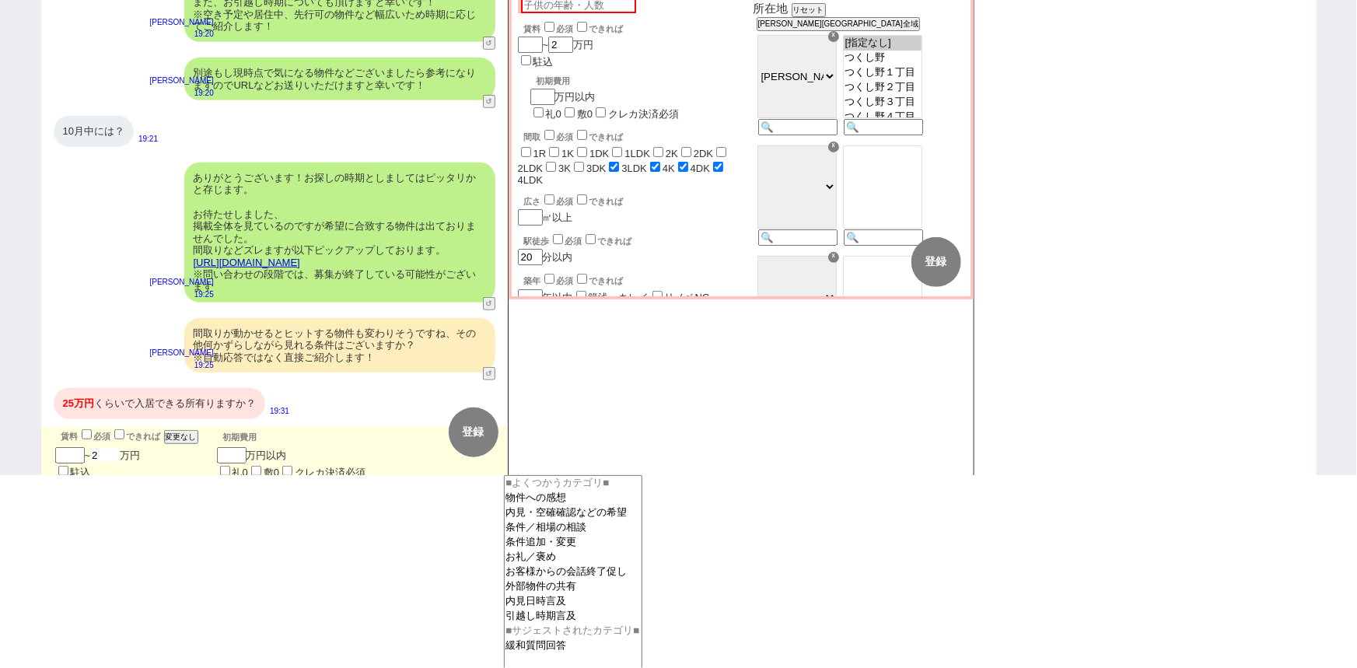
checkbox input "false"
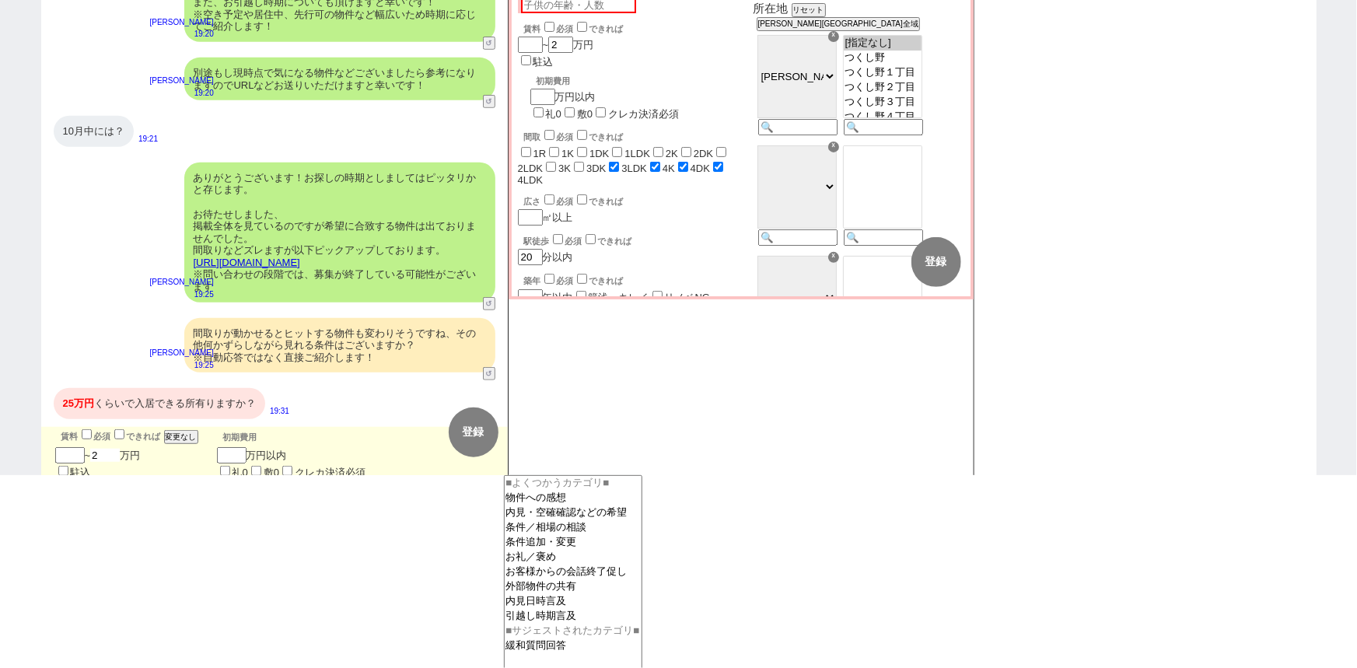
checkbox input "false"
checkbox input "true"
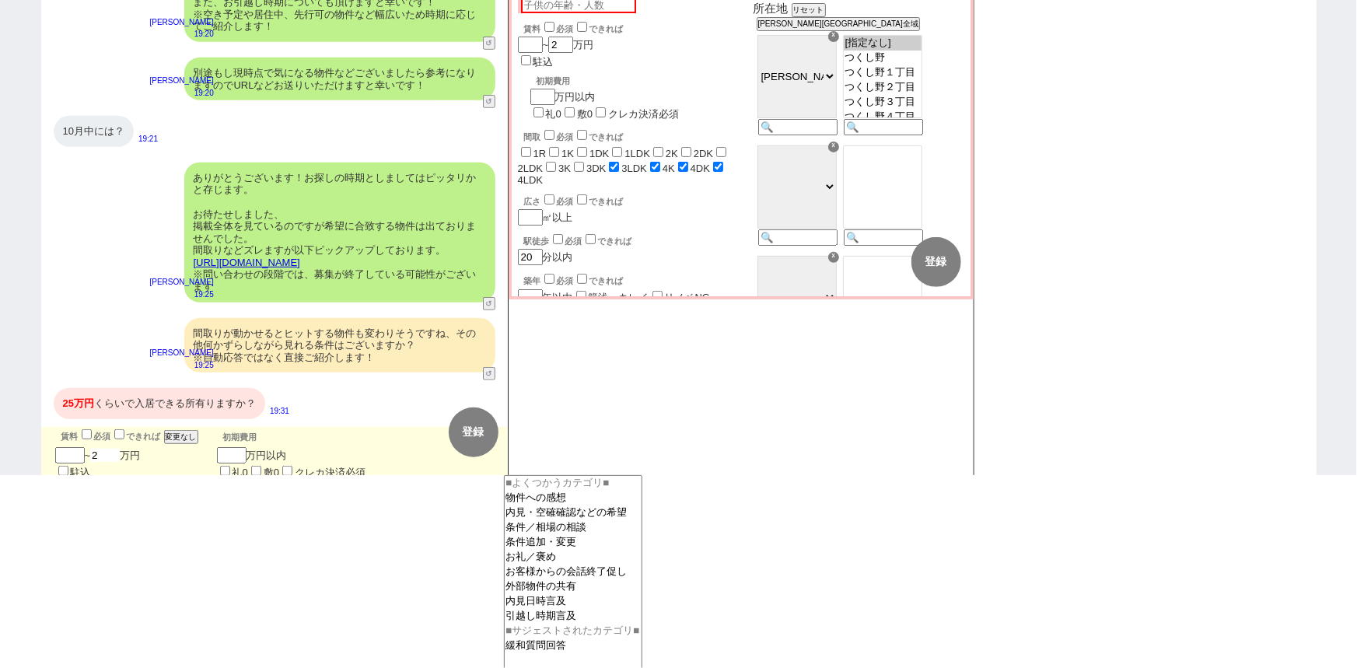
checkbox input "true"
type input "25"
checkbox input "false"
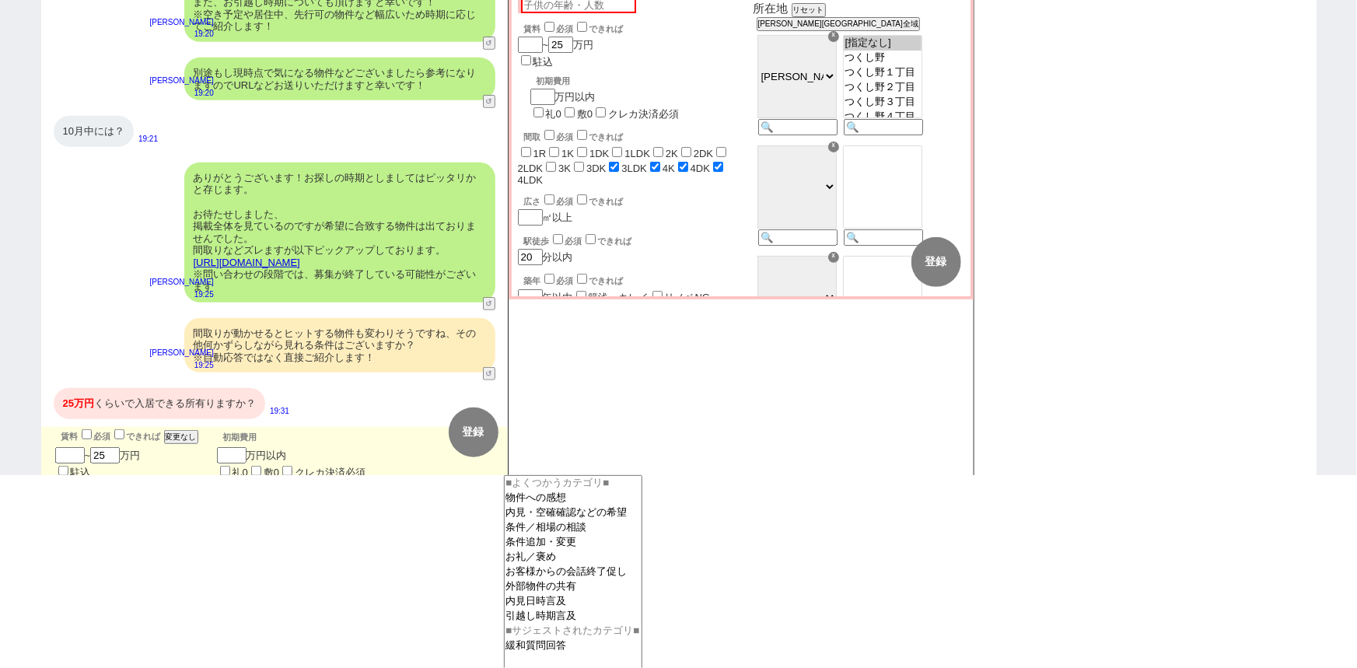
checkbox input "false"
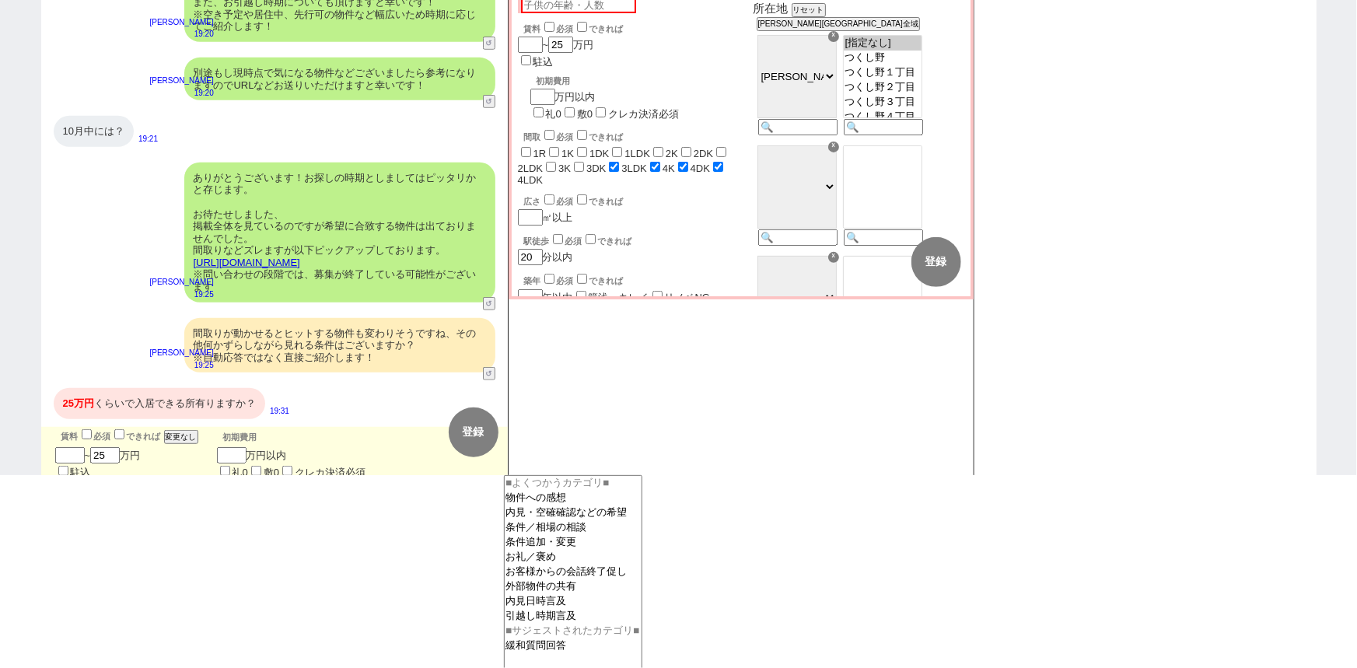
checkbox input "false"
checkbox input "true"
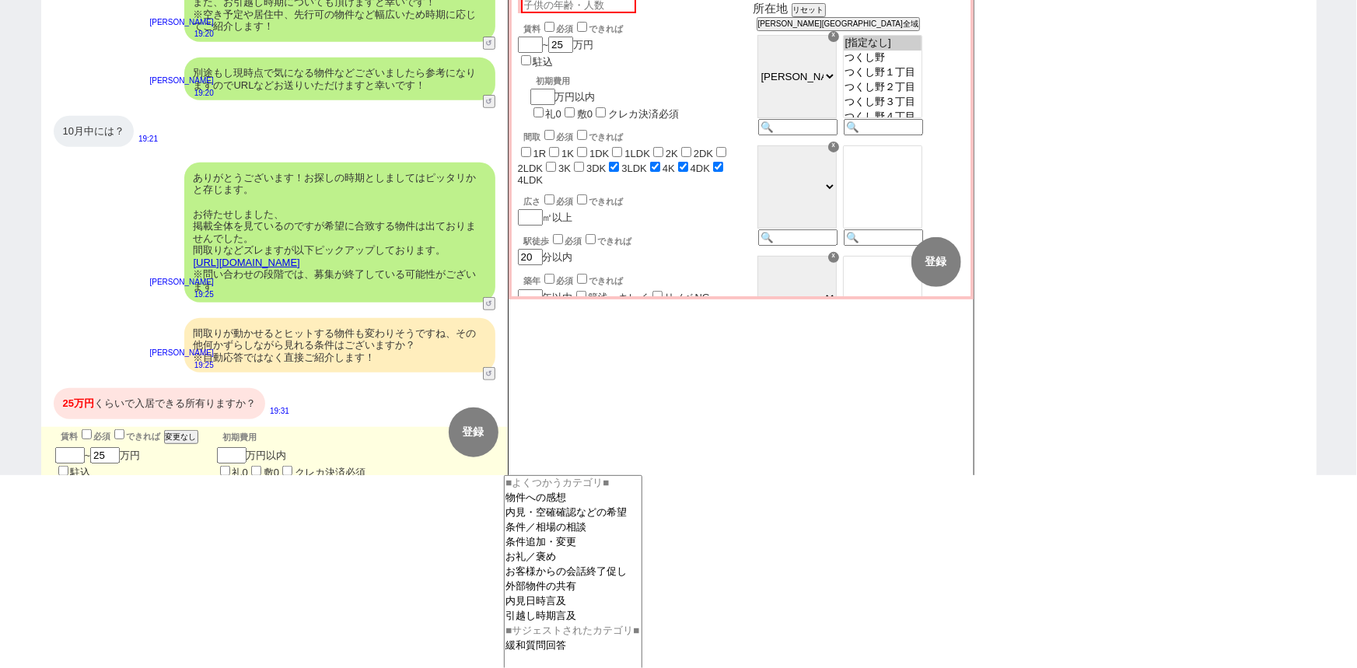
checkbox input "true"
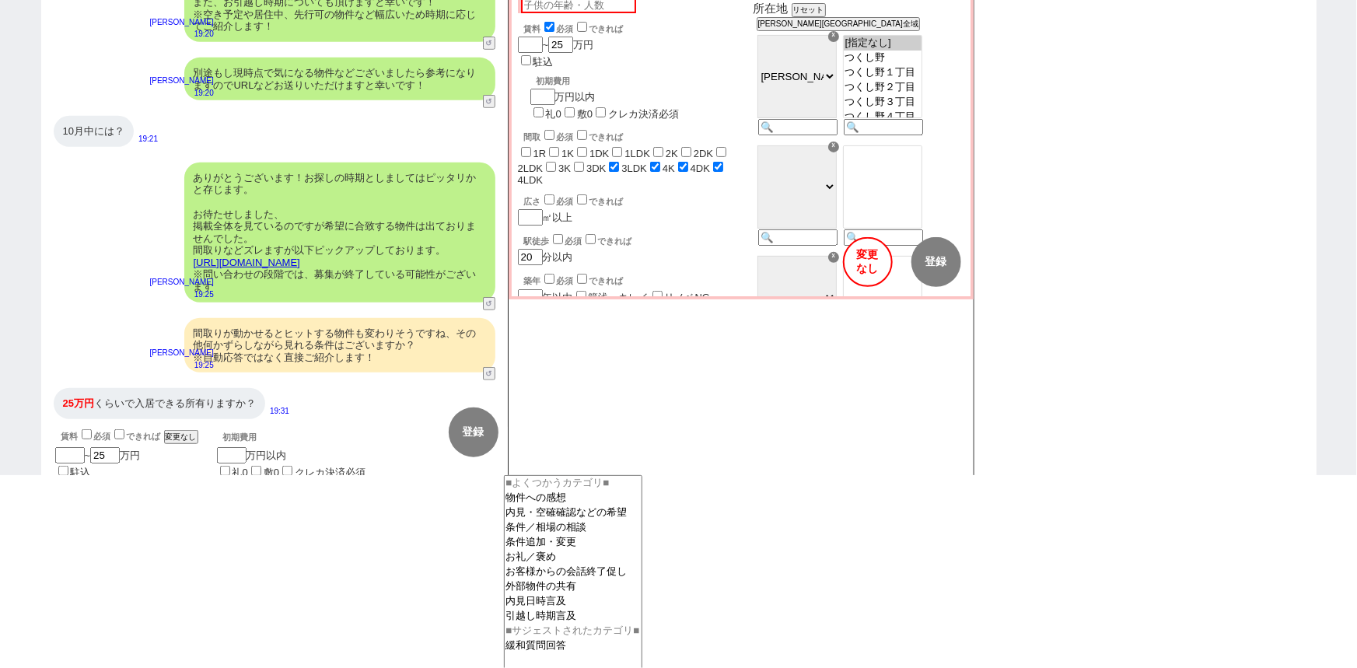
checkbox input "true"
checkbox input "false"
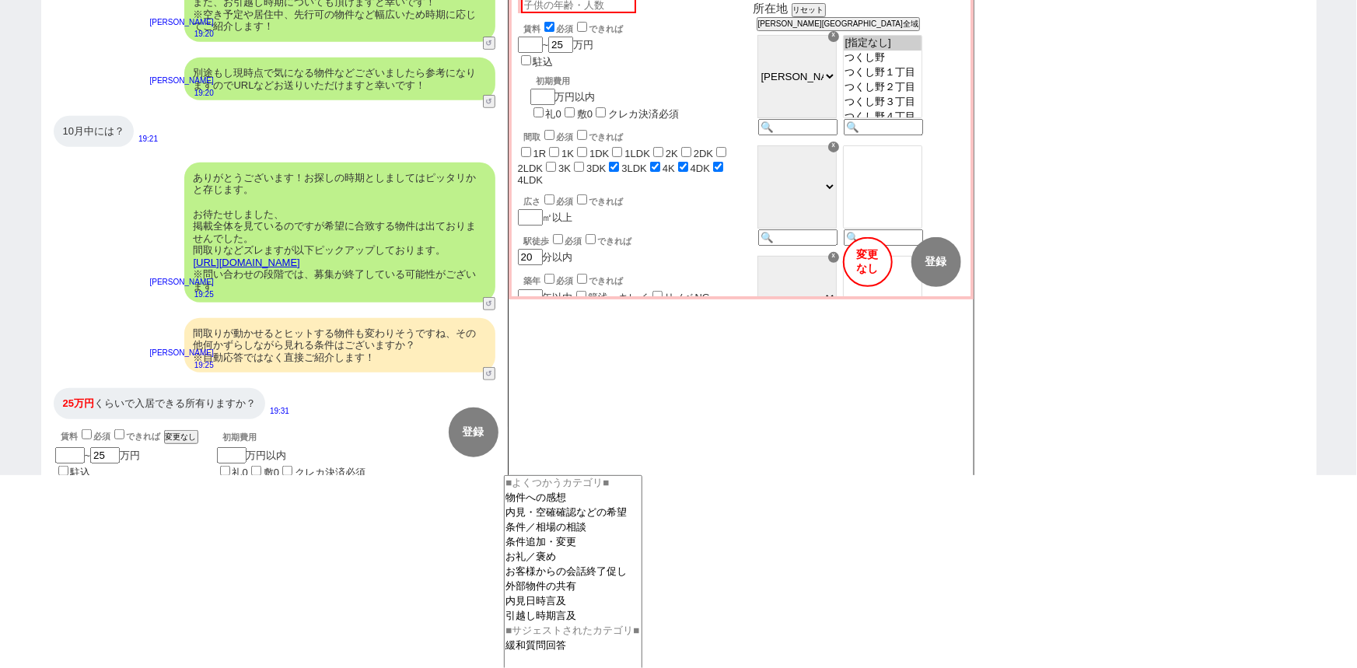
checkbox input "false"
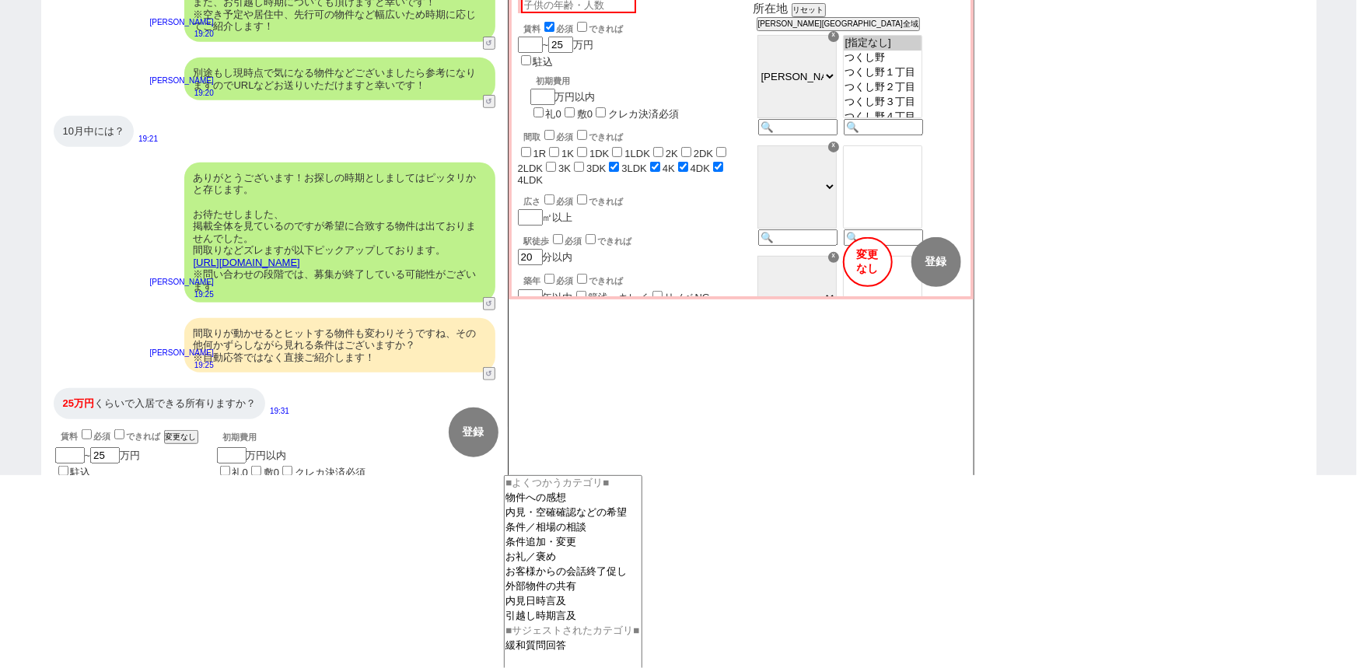
checkbox input "true"
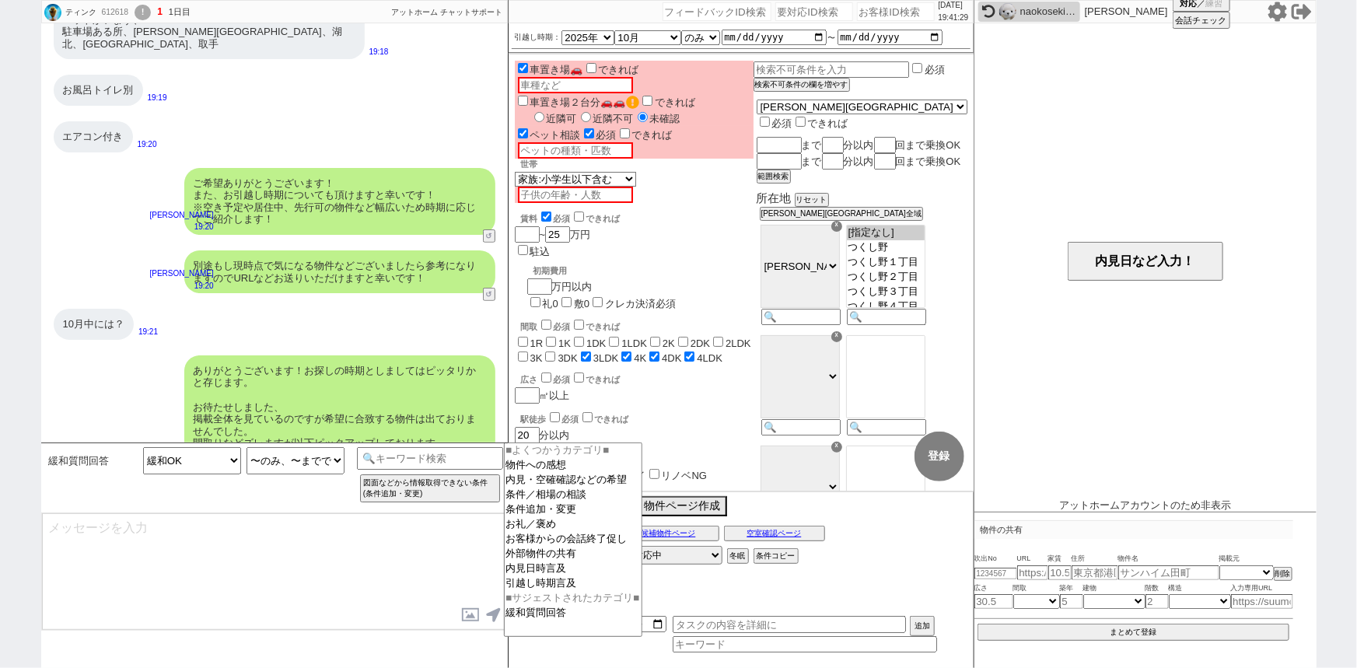
select select "145"
select select "105"
select select "7"
select select "217"
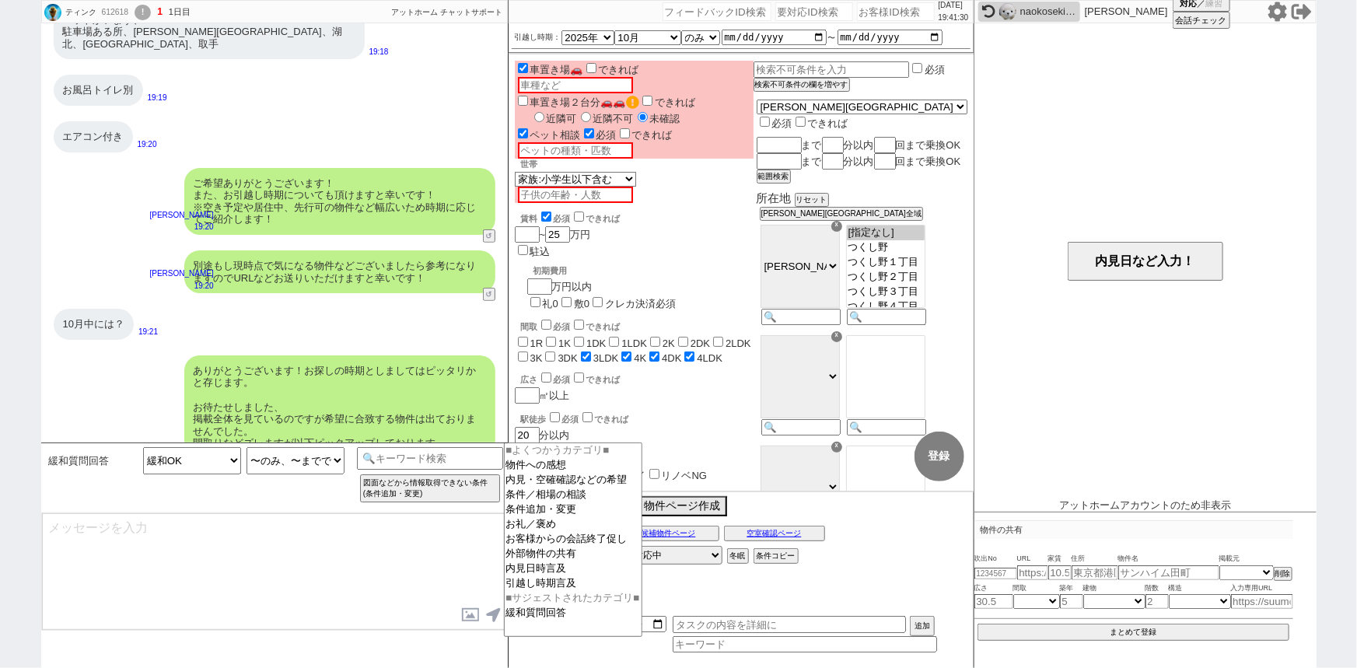
type textarea "そちらで見てまいります！"
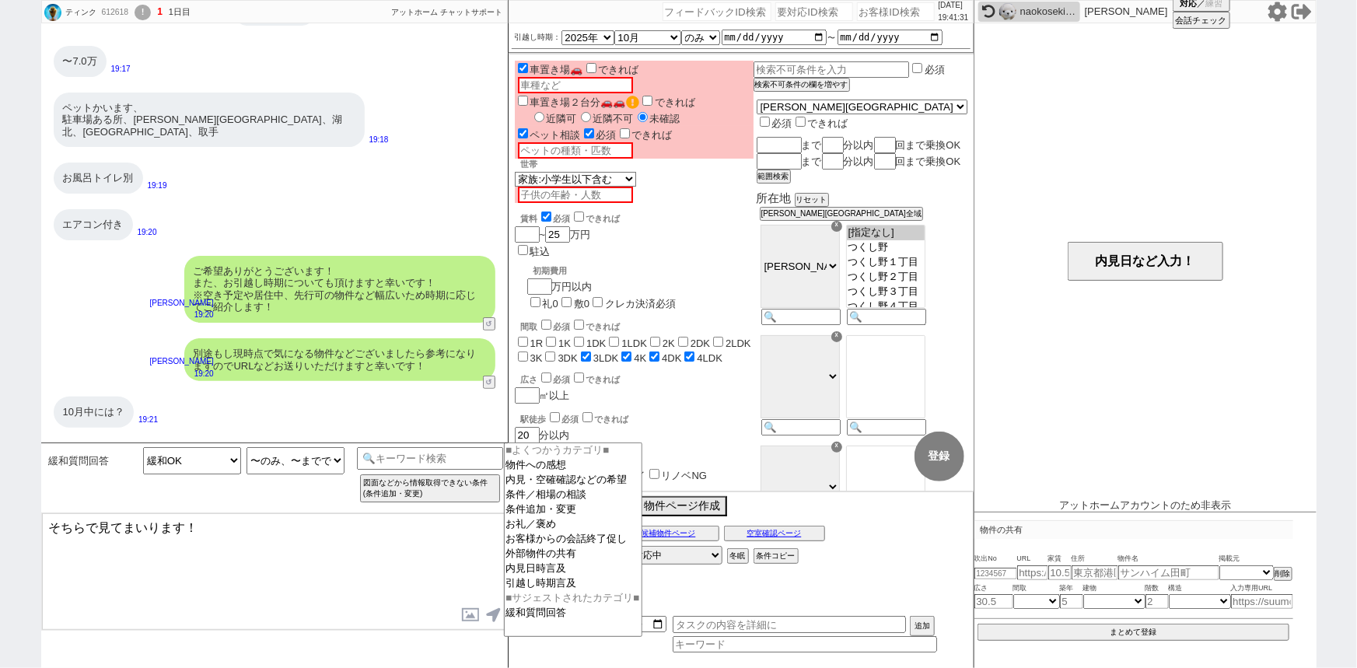
scroll to position [0, 0]
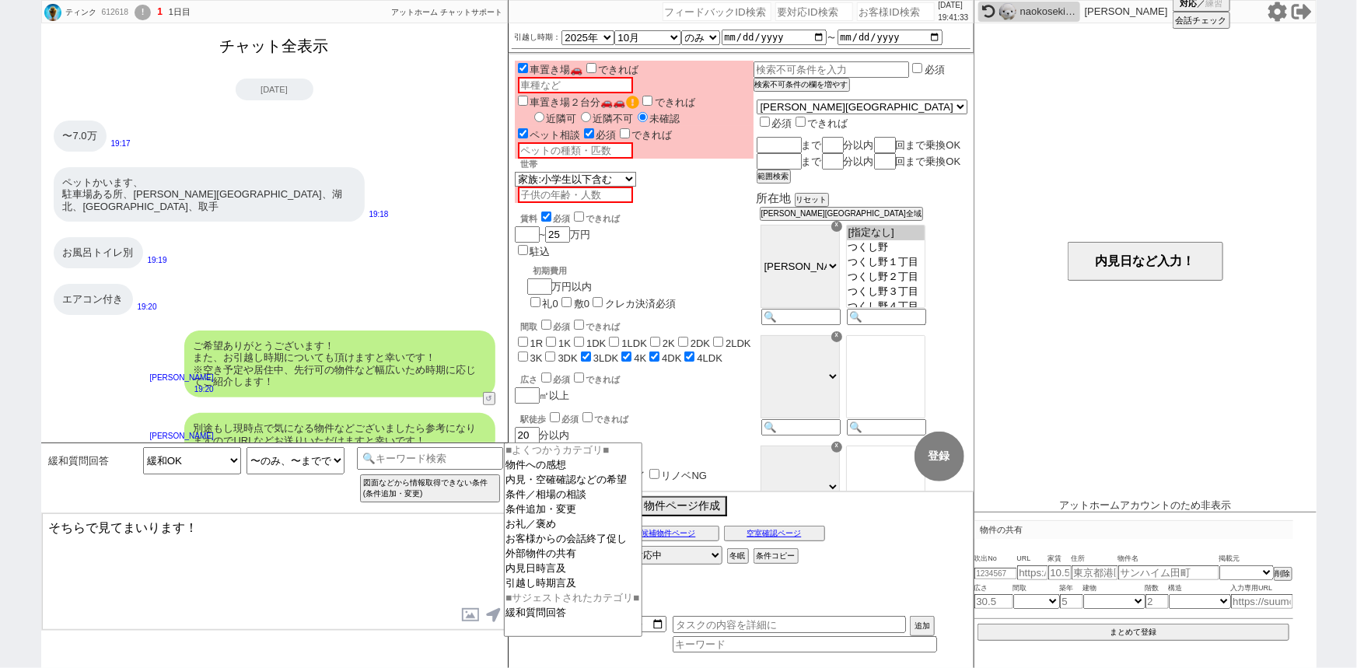
click at [278, 50] on button "チャット全表示" at bounding box center [274, 46] width 121 height 27
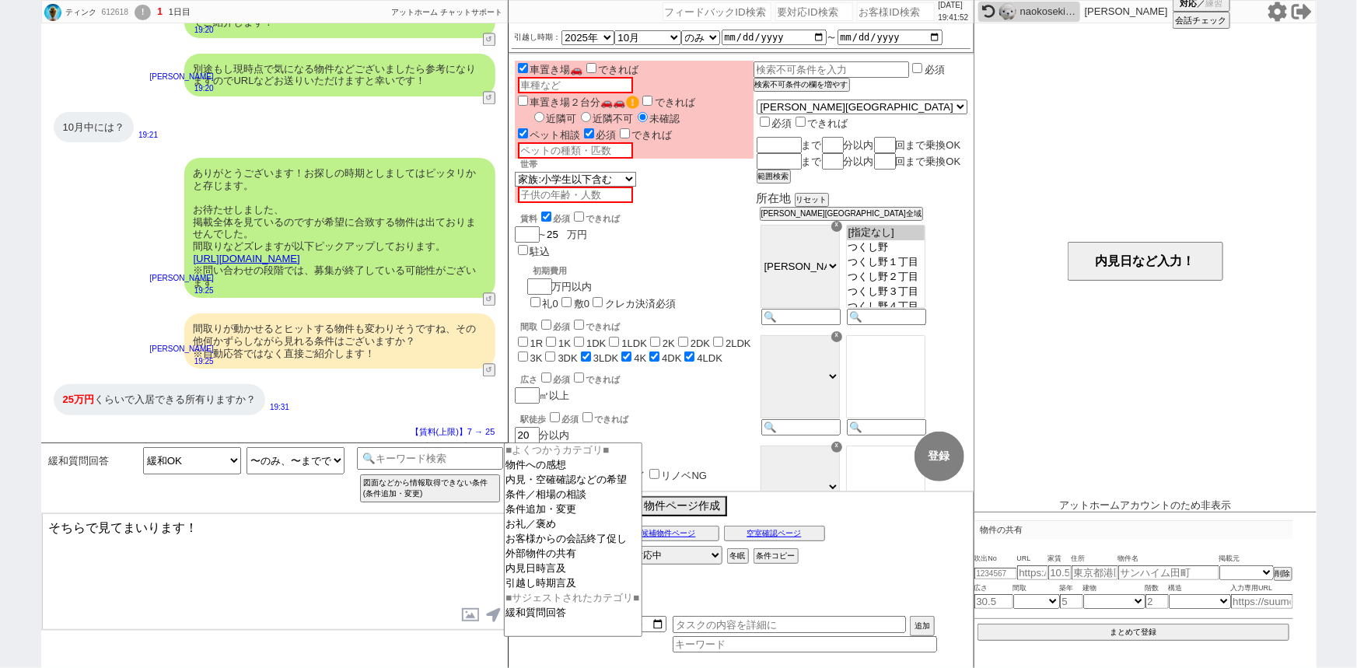
scroll to position [1696, 0]
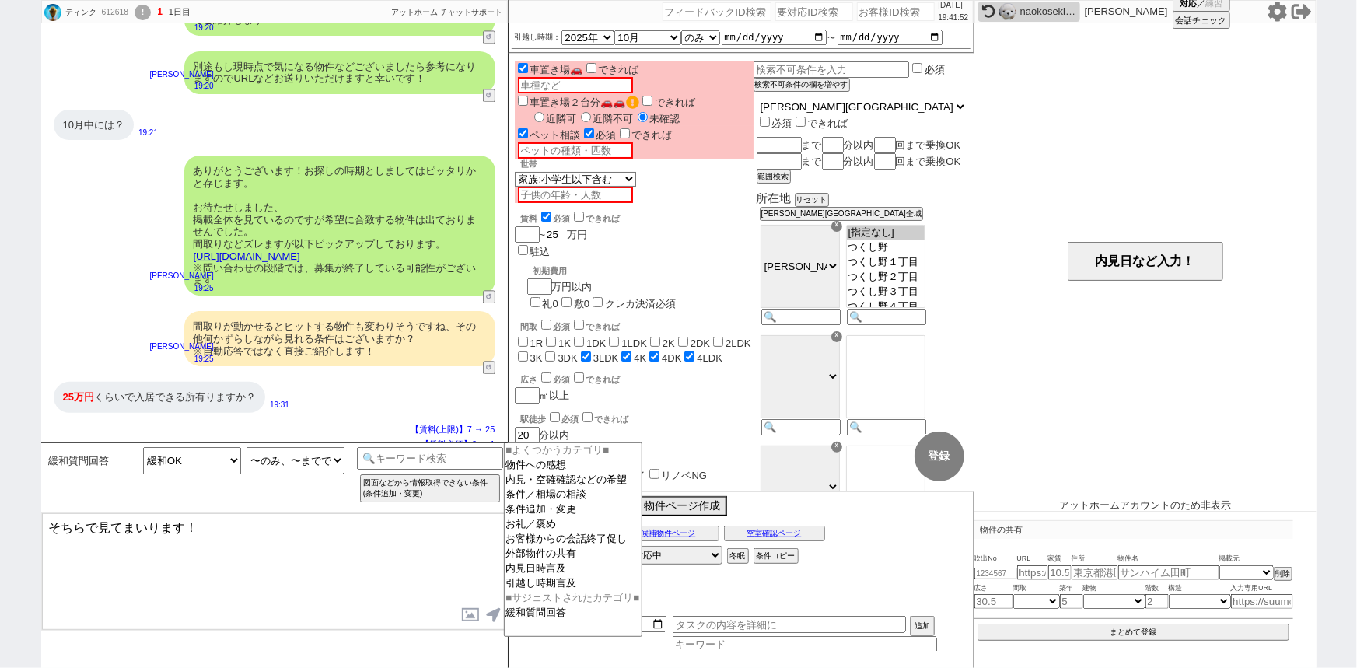
drag, startPoint x: 565, startPoint y: 205, endPoint x: 512, endPoint y: 210, distance: 53.2
click at [512, 210] on div "車置き場🚗 できれば 車 車置き場２台分🚗🚗 できれば 近隣可 近隣不可 未確認 ペット相談 必須 できれば ペット 世帯 1人暮らし 2人暮らし 家族:小学…" at bounding box center [741, 272] width 465 height 436
checkbox input "false"
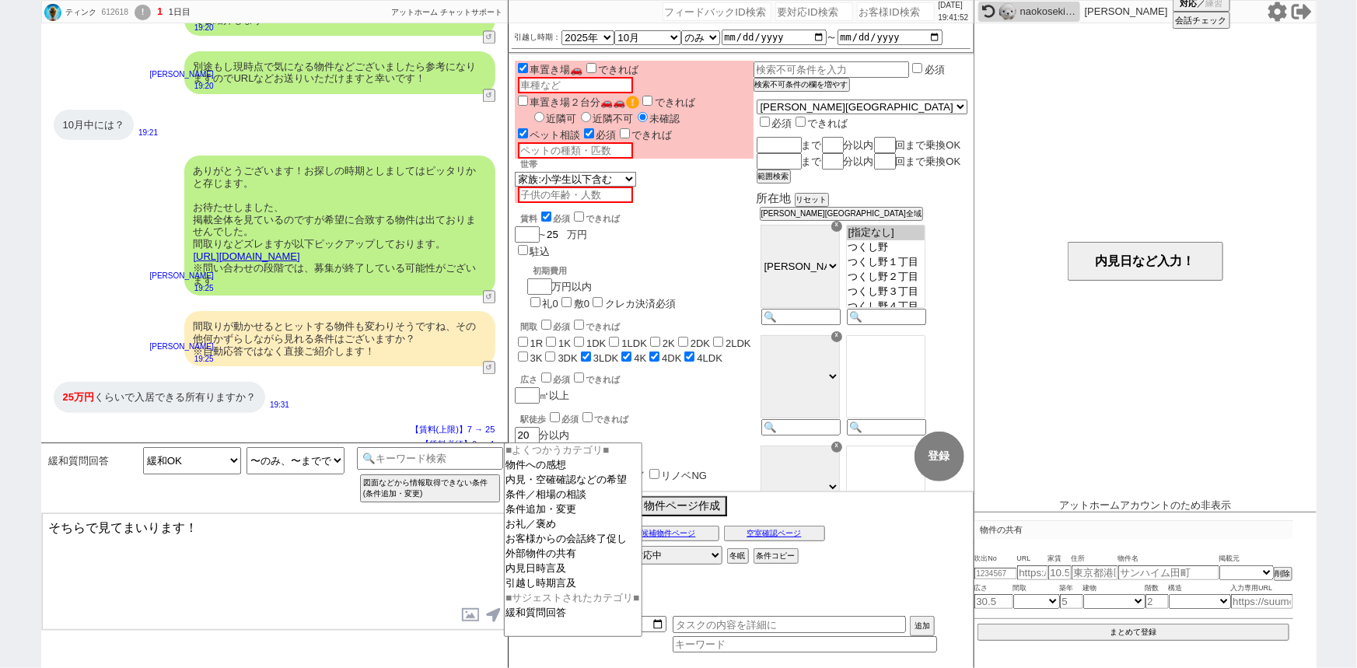
checkbox input "false"
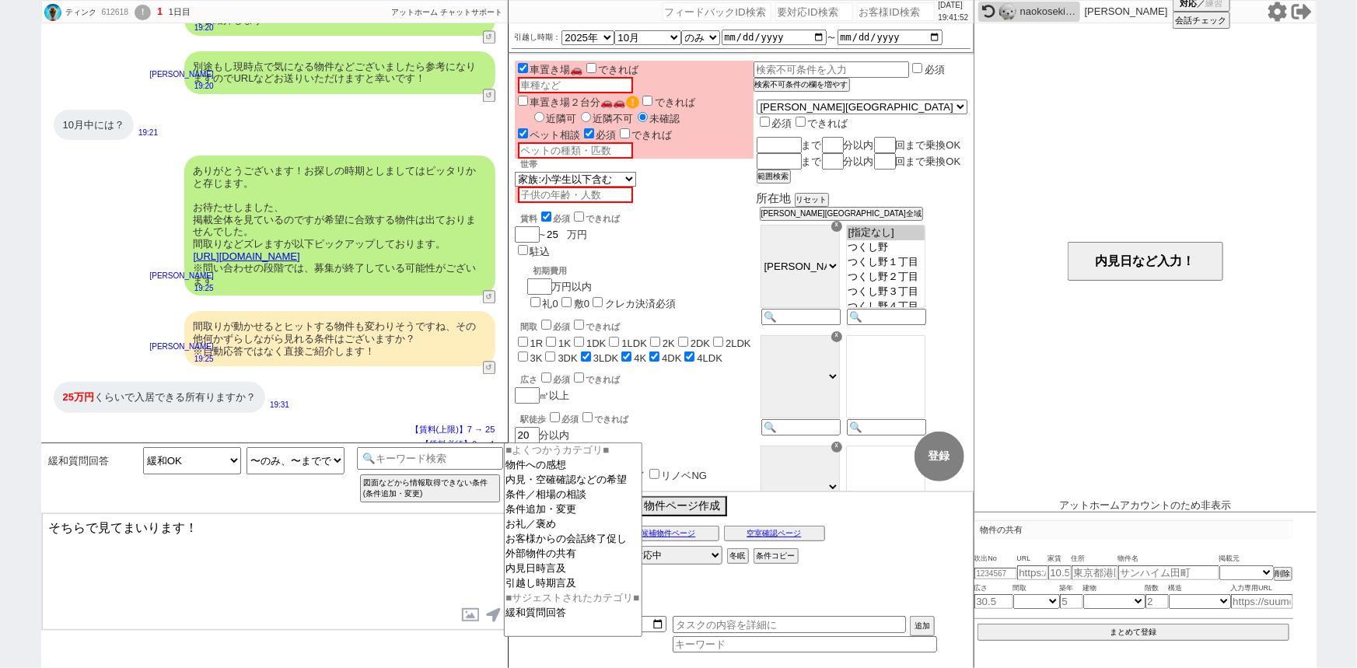
checkbox input "false"
checkbox input "true"
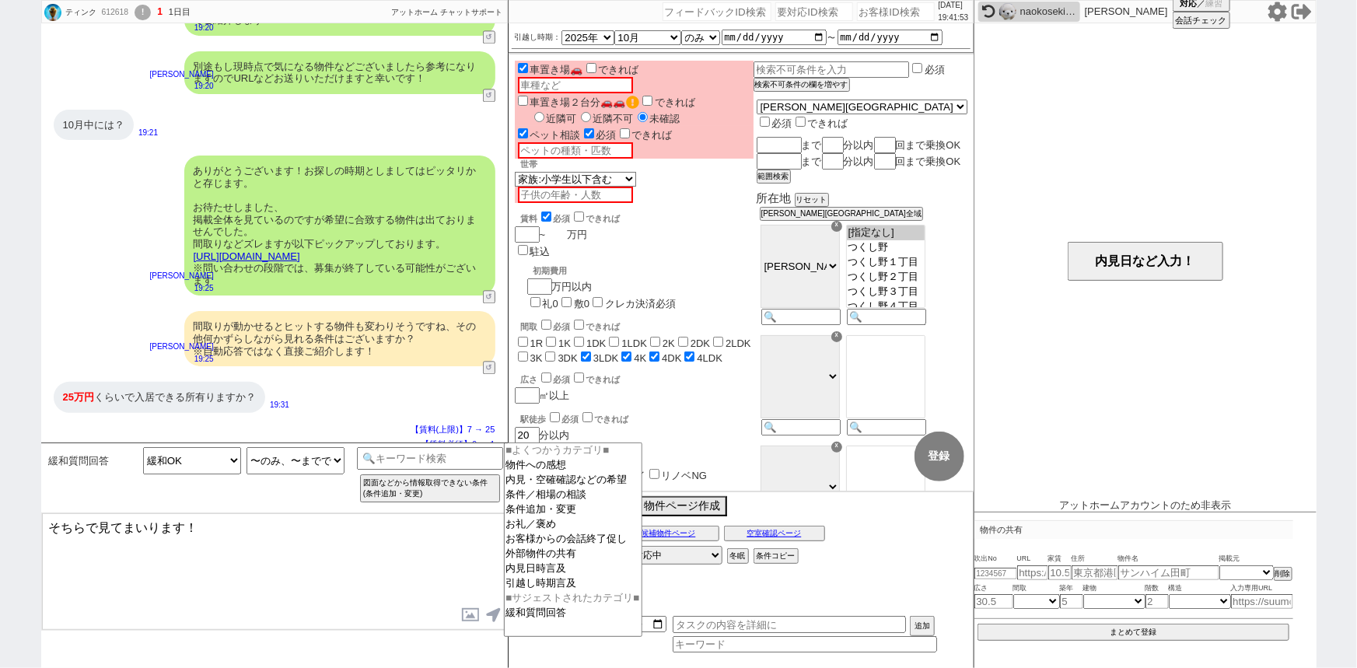
type input "7"
checkbox input "false"
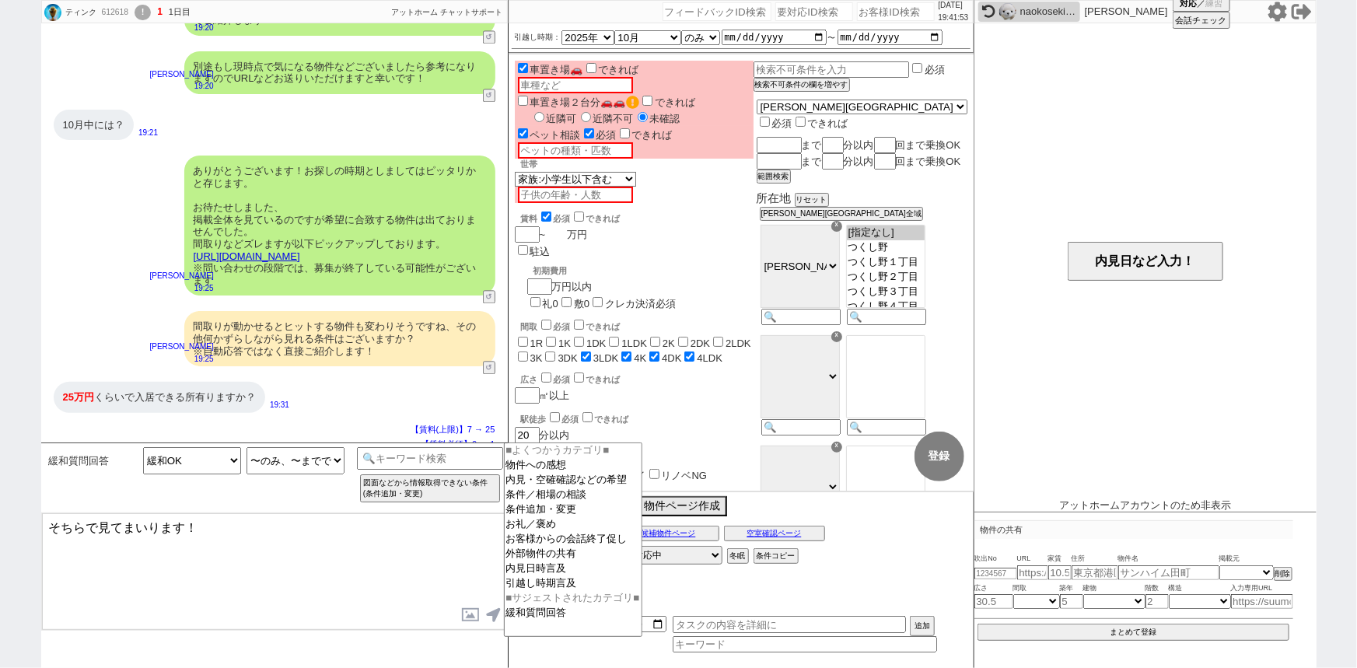
checkbox input "false"
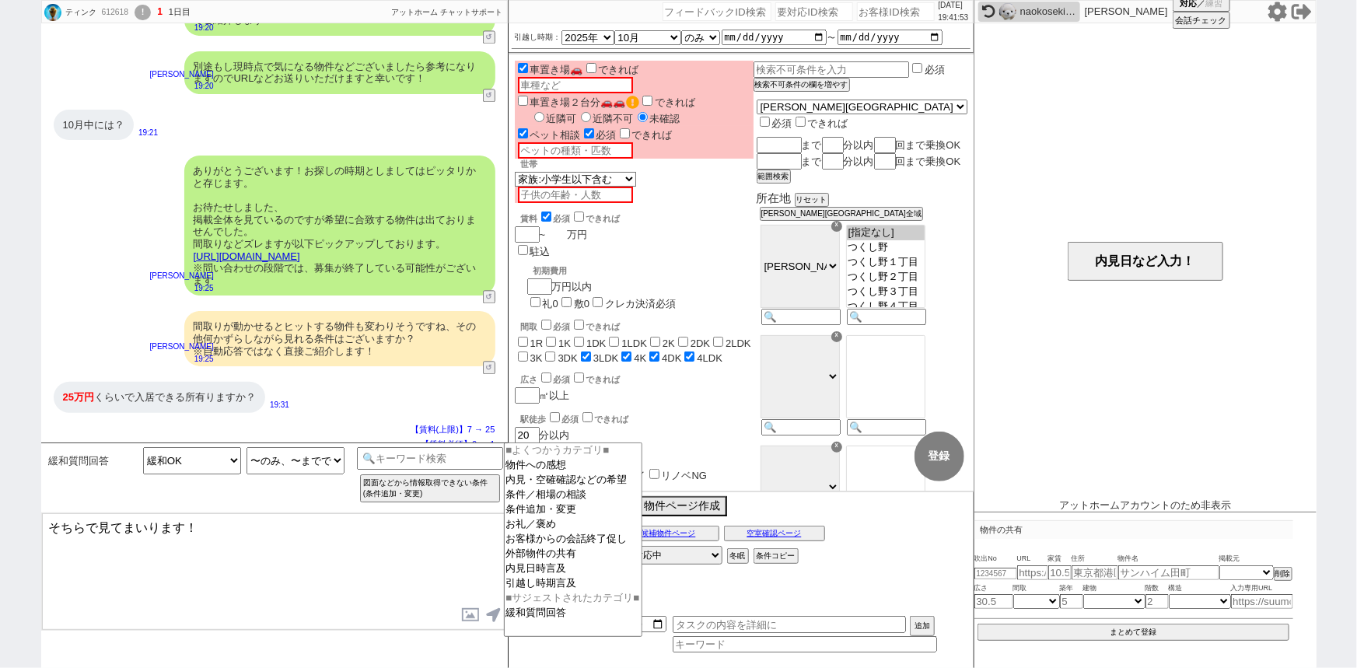
checkbox input "true"
type input "7"
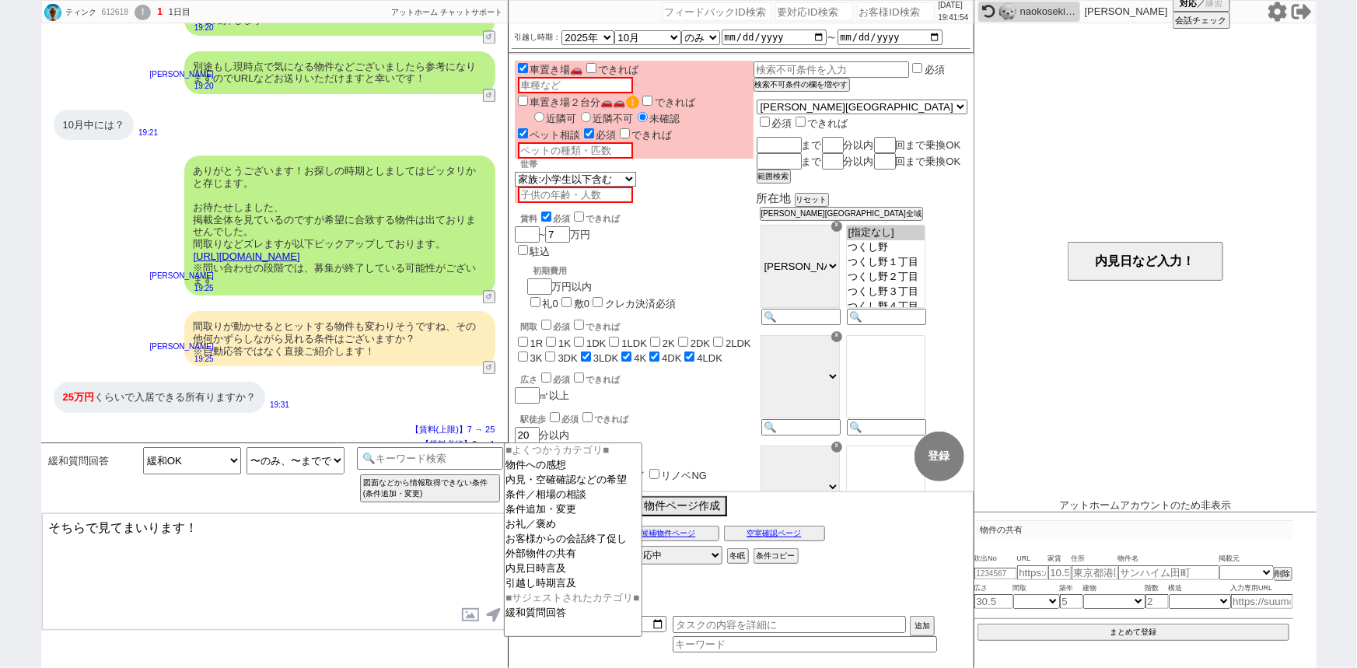
click at [546, 211] on input "checkbox" at bounding box center [546, 216] width 10 height 10
checkbox input "false"
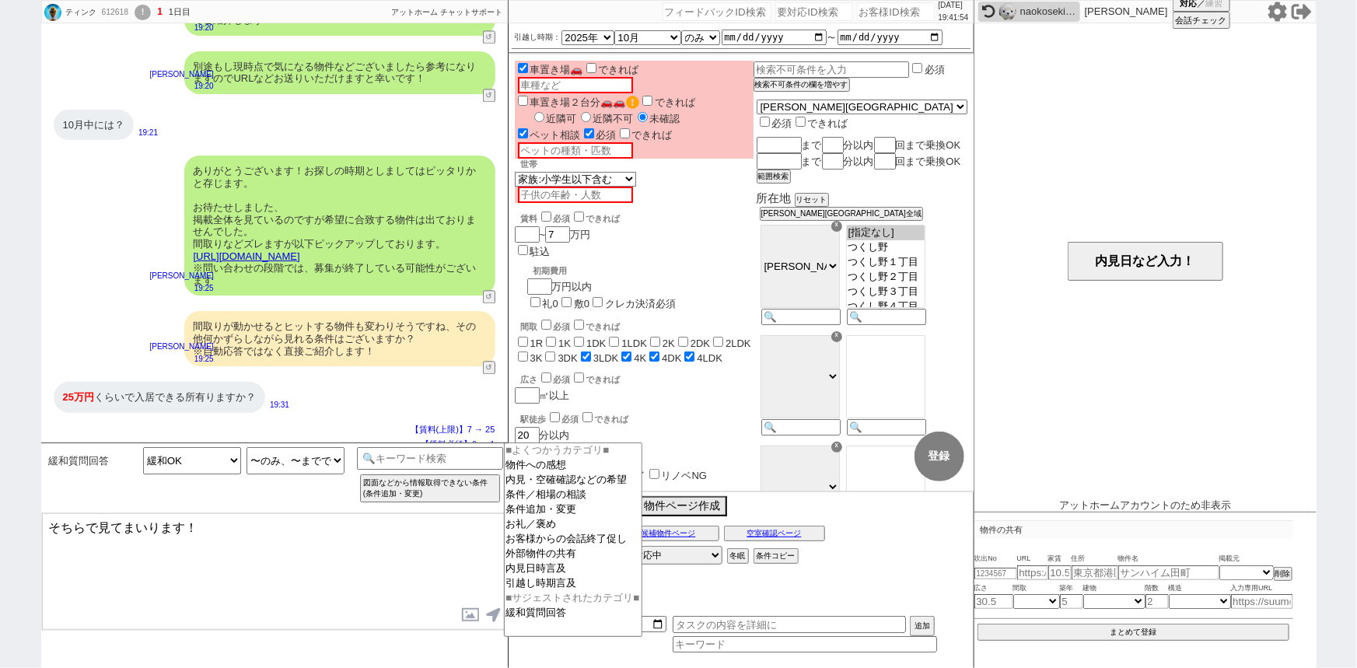
checkbox input "false"
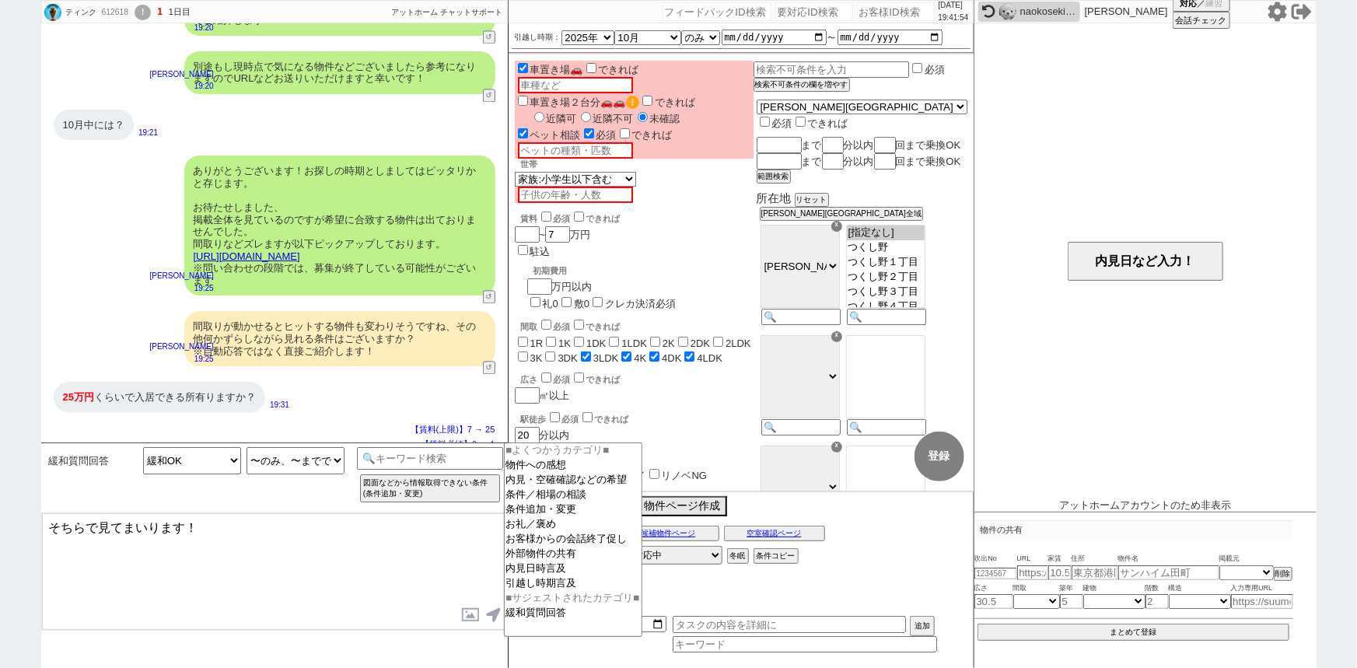
checkbox input "false"
checkbox input "true"
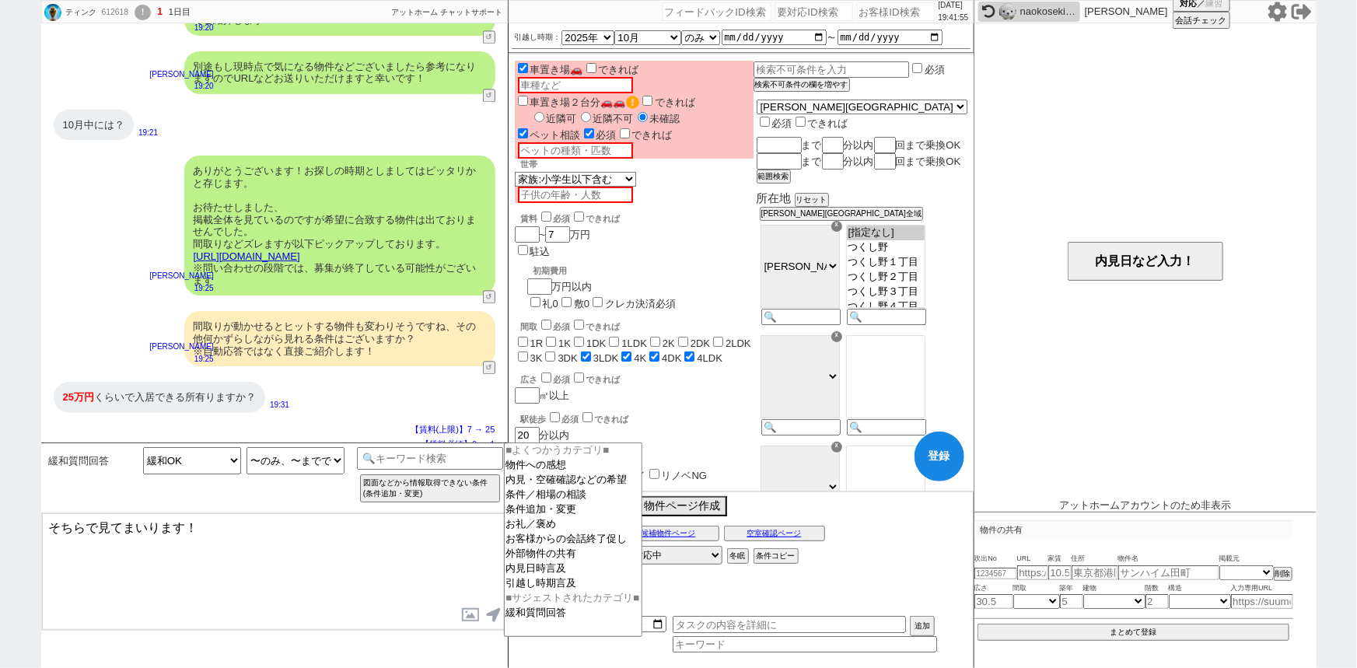
checkbox input "false"
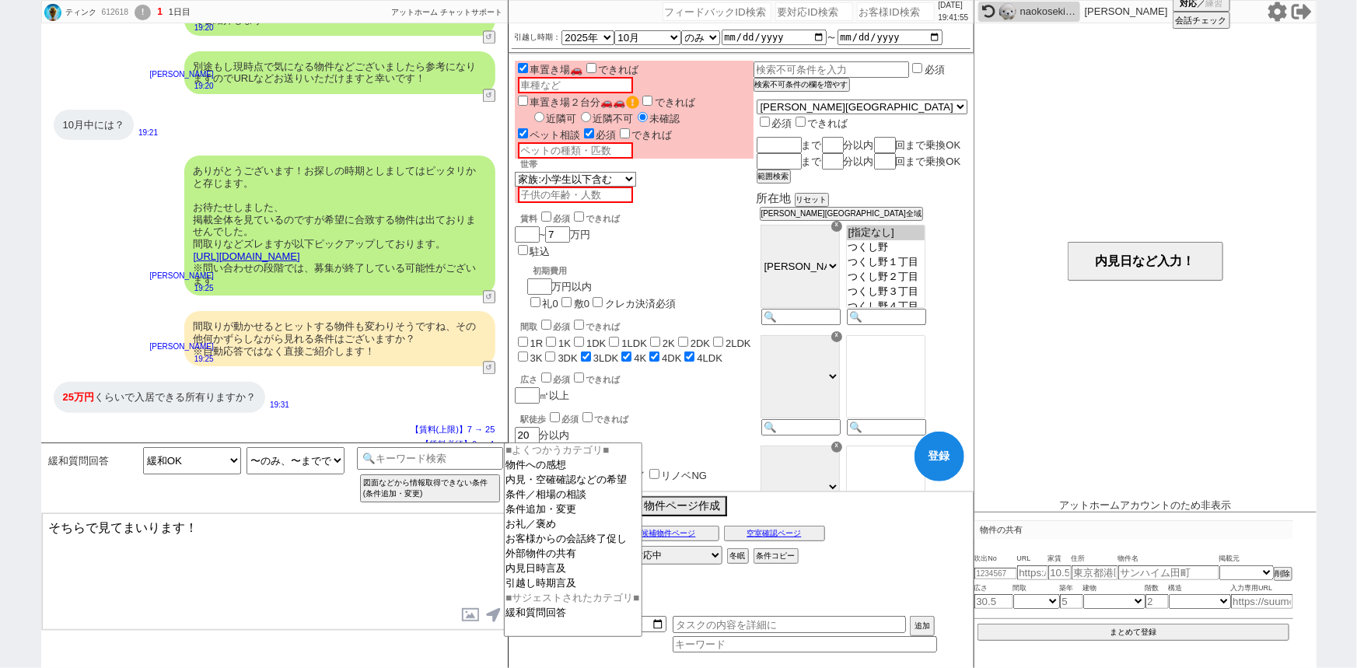
checkbox input "false"
checkbox input "true"
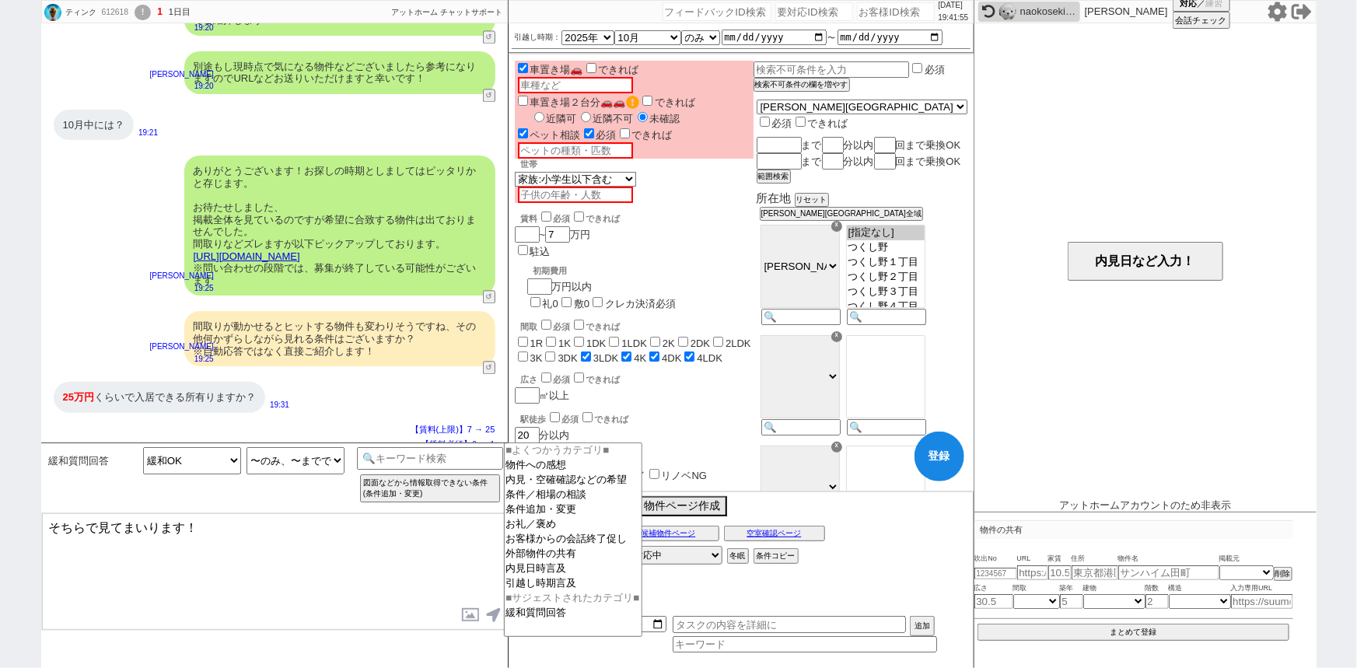
checkbox input "true"
select select "145"
select select "105"
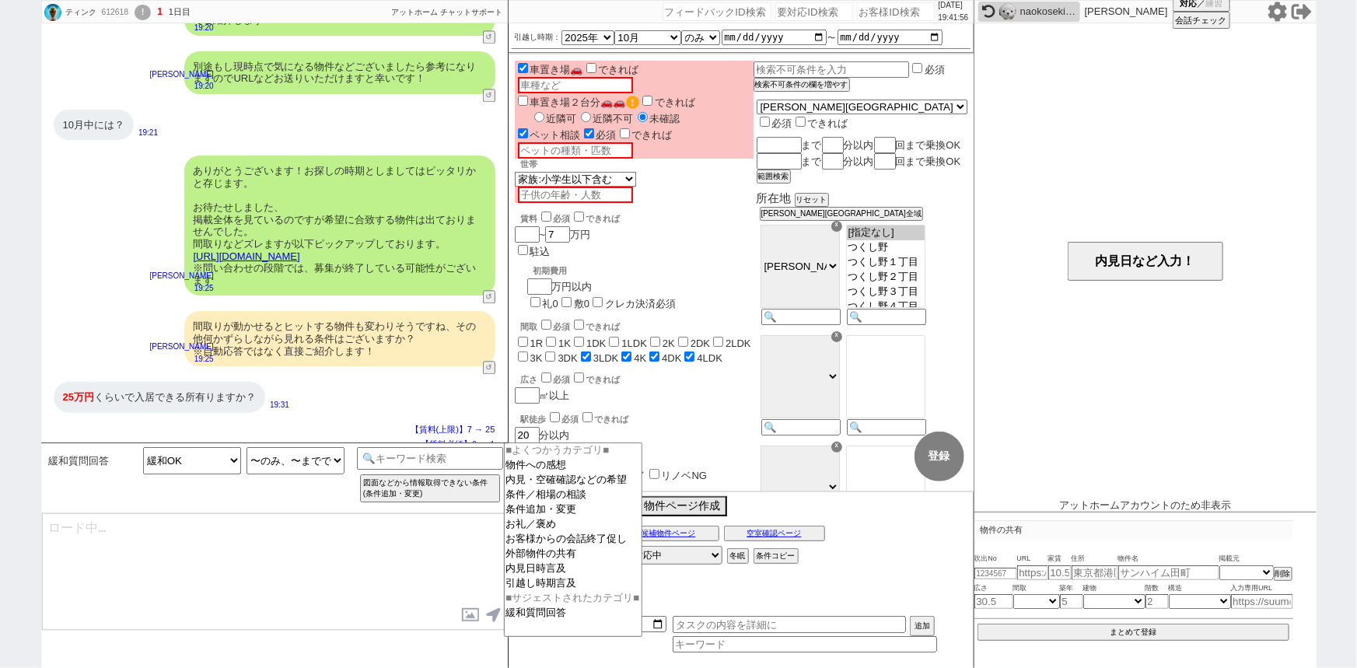
select select "7"
select select "217"
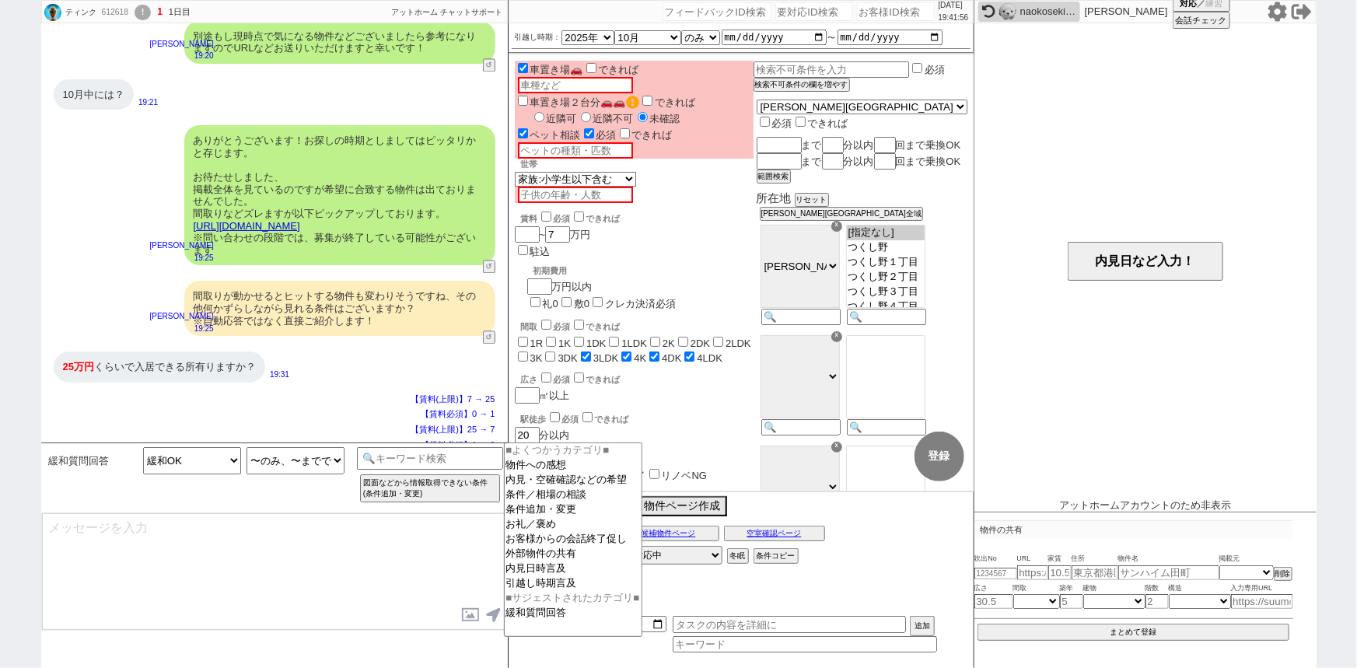
type textarea "そちらで見てまいります！"
click at [418, 459] on input at bounding box center [430, 456] width 147 height 19
type input "意味"
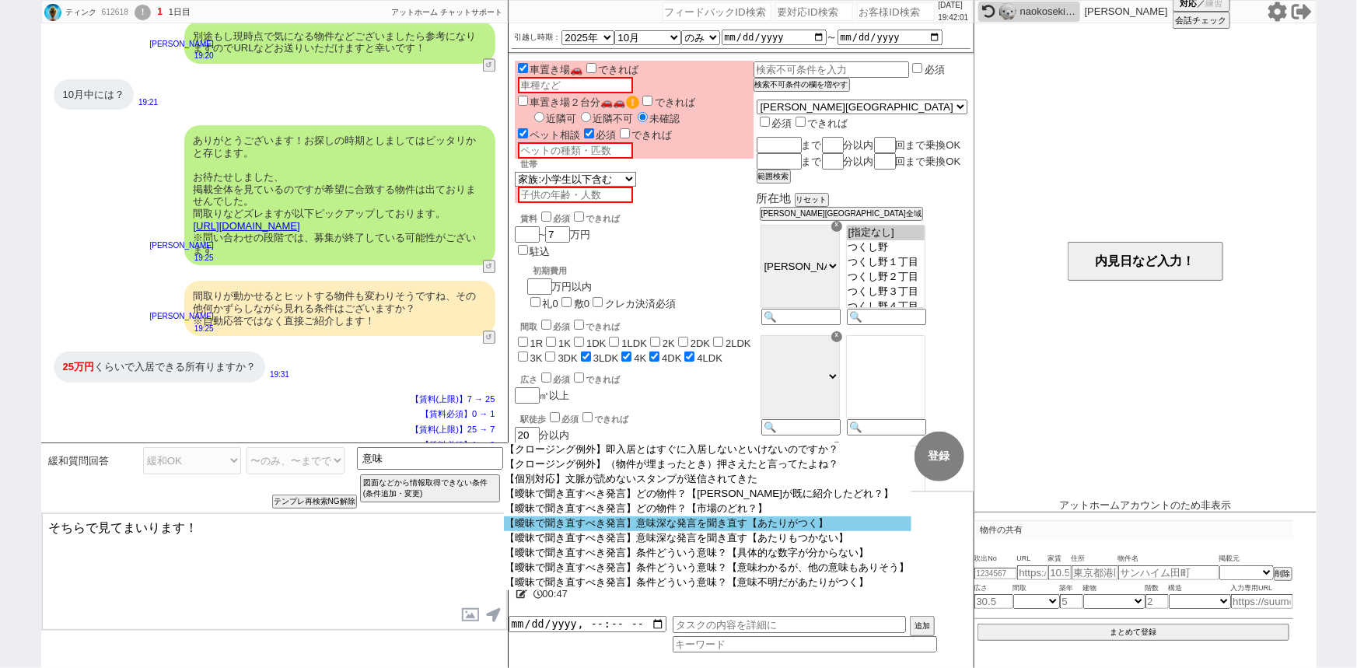
click at [748, 526] on option "【曖昧で聞き直すべき発言】意味深な発言を聞き直す【あたりがつく】" at bounding box center [707, 523] width 407 height 15
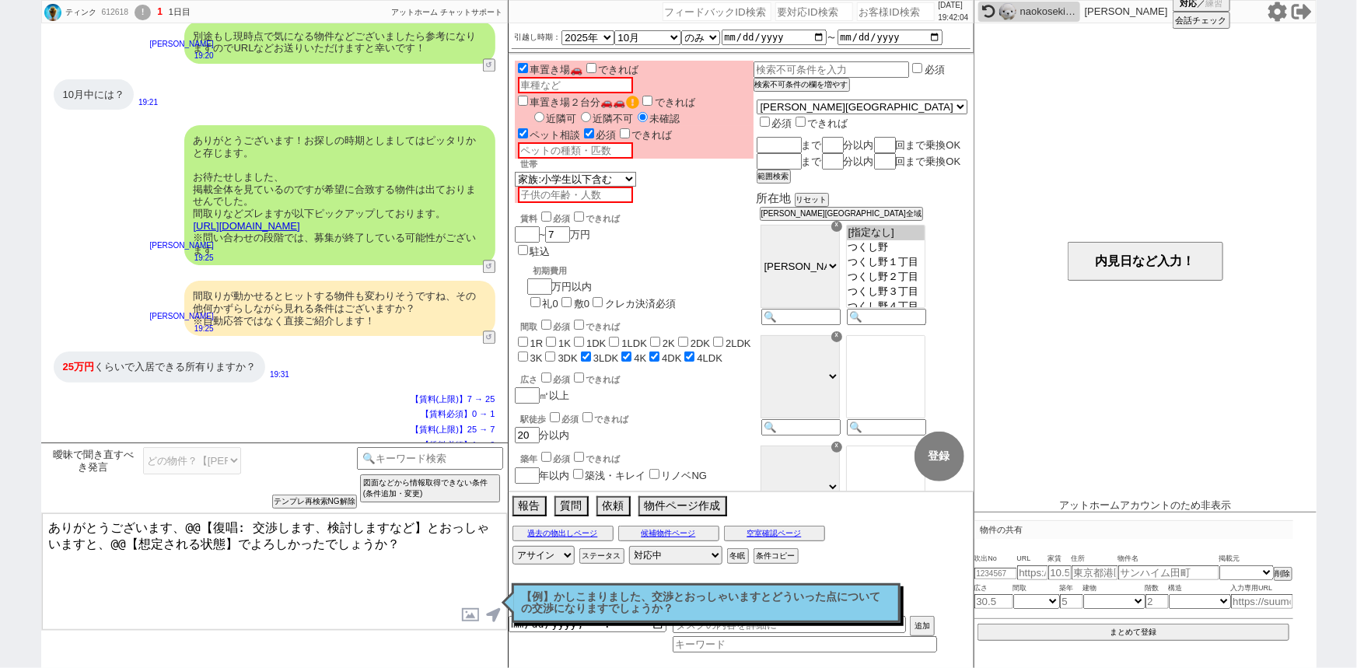
drag, startPoint x: 182, startPoint y: 523, endPoint x: 343, endPoint y: 512, distance: 161.3
click at [343, 512] on div "曖昧で聞き直すべき発言 どの物件？【[PERSON_NAME]が既に紹介したどれ？】 どの物件？【市場のどれ？】 意味深な発言を聞き直す【あたりがつく】 意味…" at bounding box center [274, 554] width 467 height 225
drag, startPoint x: 198, startPoint y: 353, endPoint x: 54, endPoint y: 346, distance: 143.2
click at [54, 346] on div "25万円 くらいで入居できる所有りますか？ 19:31" at bounding box center [274, 367] width 467 height 47
copy div "25万円 くらいで入居できる所"
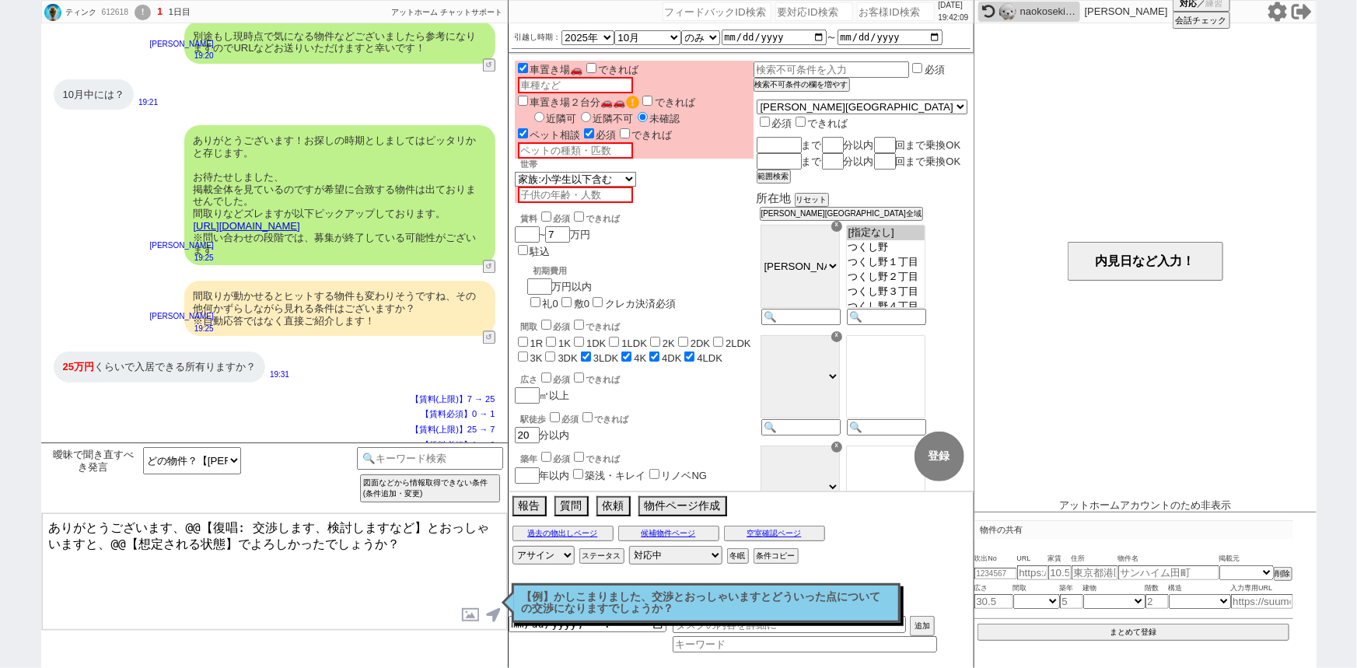
drag, startPoint x: 185, startPoint y: 524, endPoint x: 422, endPoint y: 513, distance: 237.4
click at [422, 513] on textarea "ありがとうございます、@@【復唱: 交渉します、検討しますなど】とおっしゃいますと、@@【想定される状態】でよろしかったでしょうか？" at bounding box center [274, 571] width 465 height 117
paste textarea "25万円くらいで入居できる所"
drag, startPoint x: 468, startPoint y: 526, endPoint x: 158, endPoint y: 542, distance: 310.6
click at [158, 542] on textarea "ありがとうございます、25万円くらいで入居できる所とおっしゃいますと、@@【想定される状態】でよろしかったでしょうか？" at bounding box center [274, 571] width 465 height 117
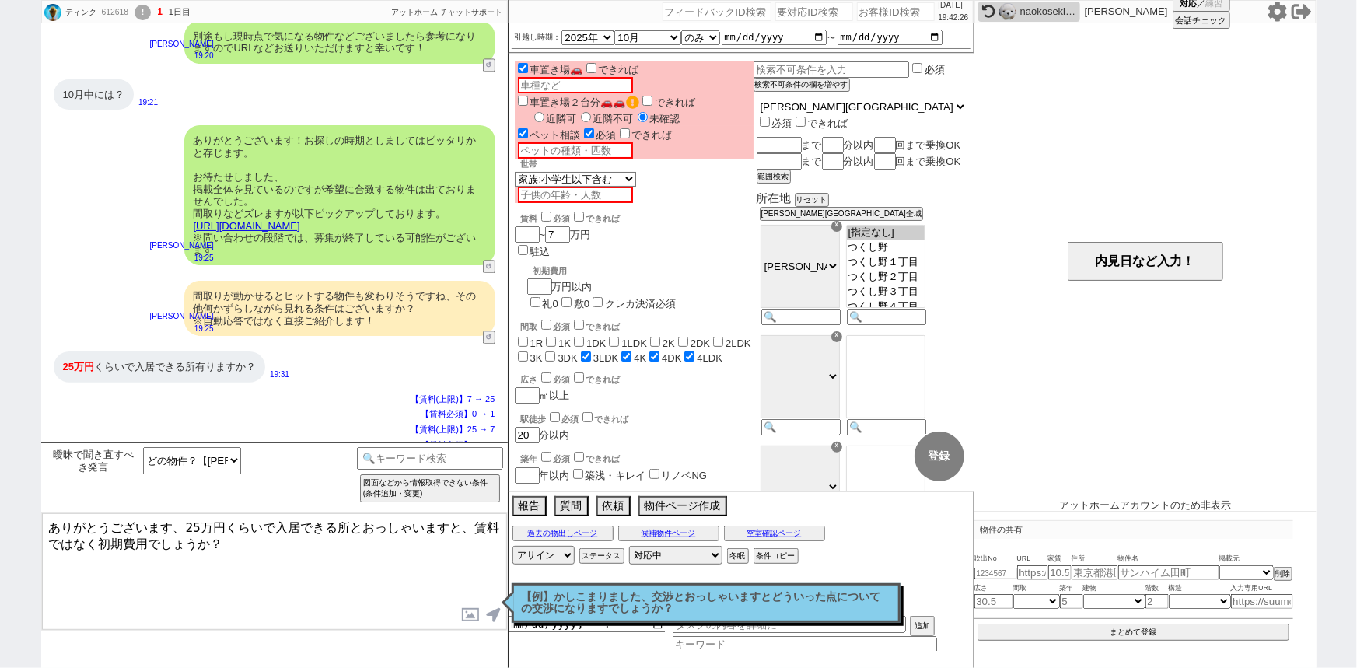
type textarea "ありがとうございます、25万円くらいで入居できる所とおっしゃいますと、賃料ではなく初期費用でしょうか？"
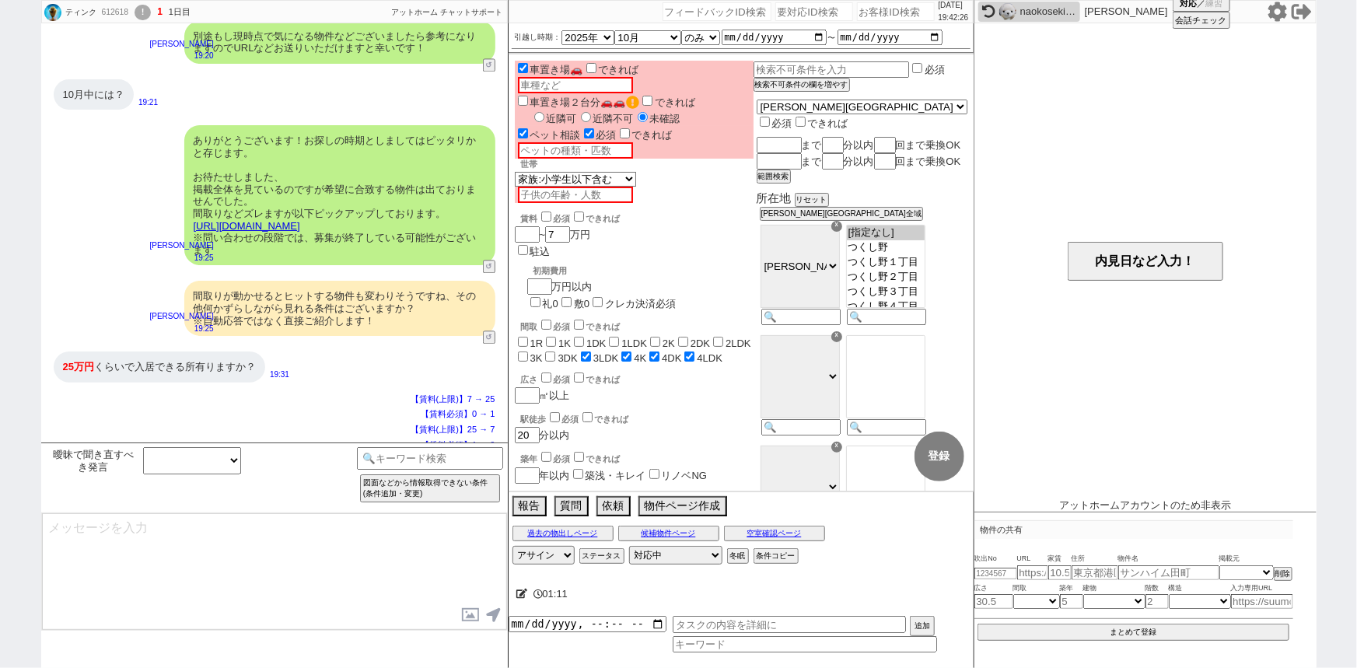
select select
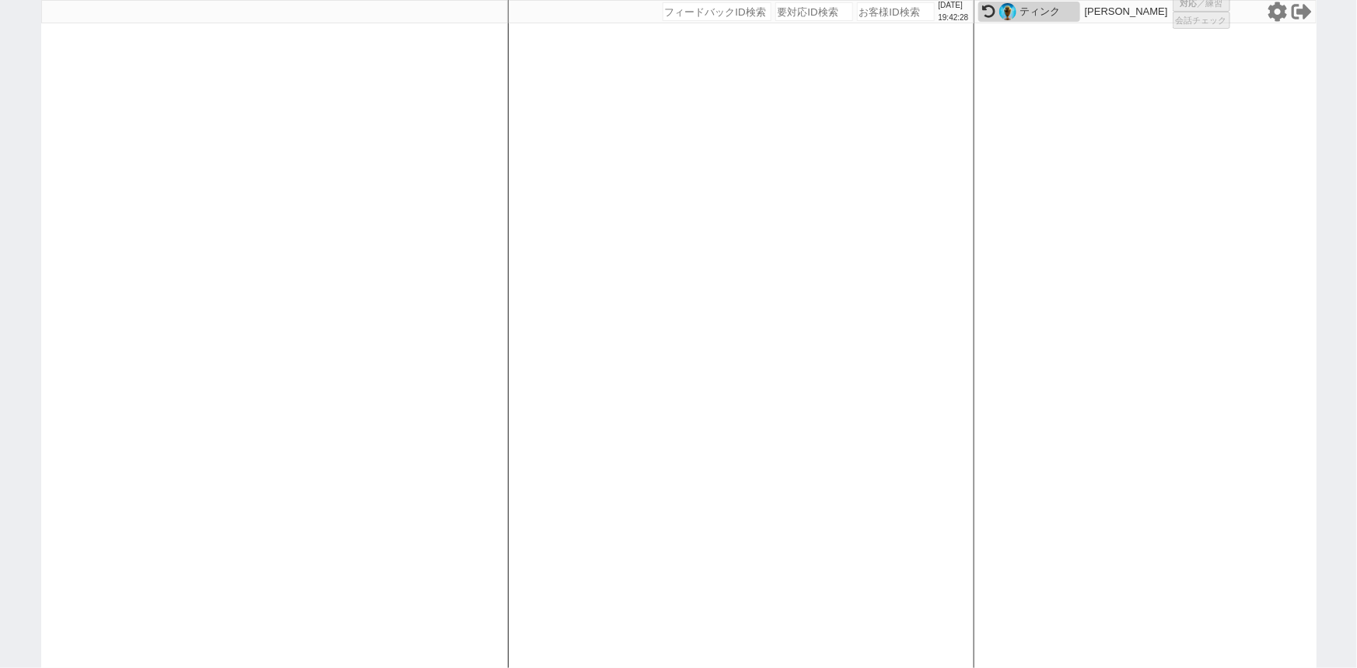
select select "3"
select select
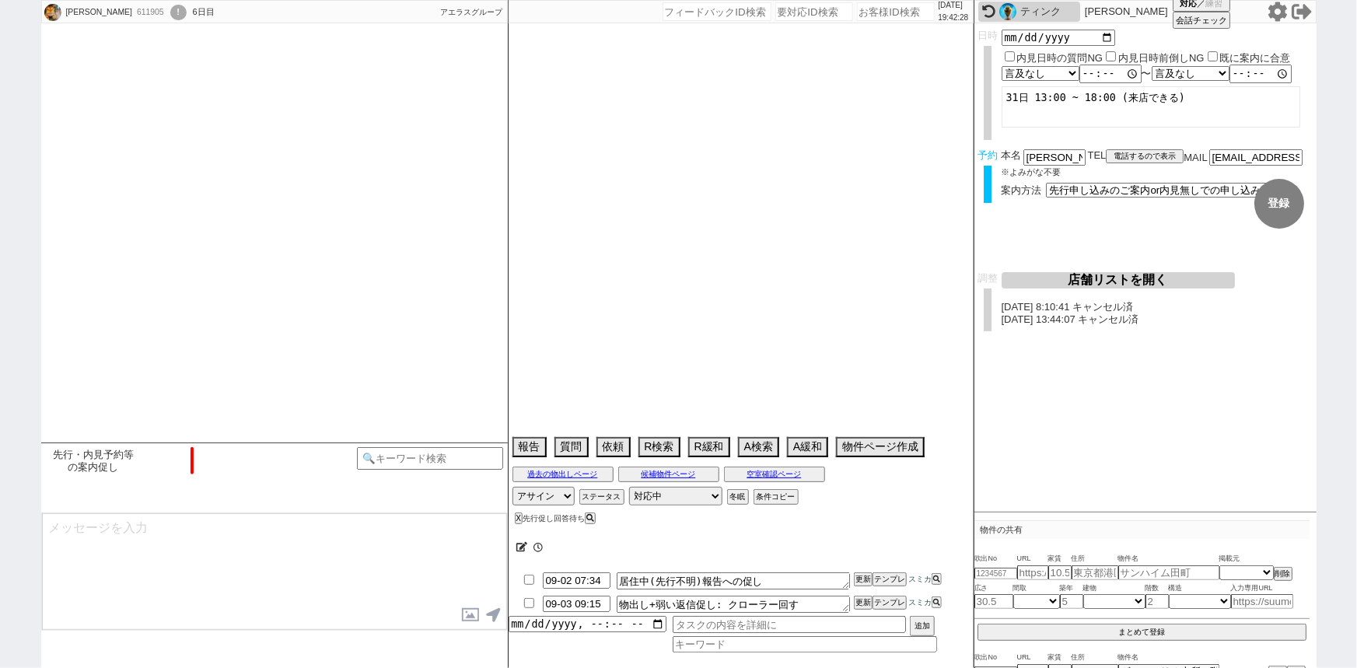
scroll to position [641, 0]
select select "15"
select select "1"
select select "69"
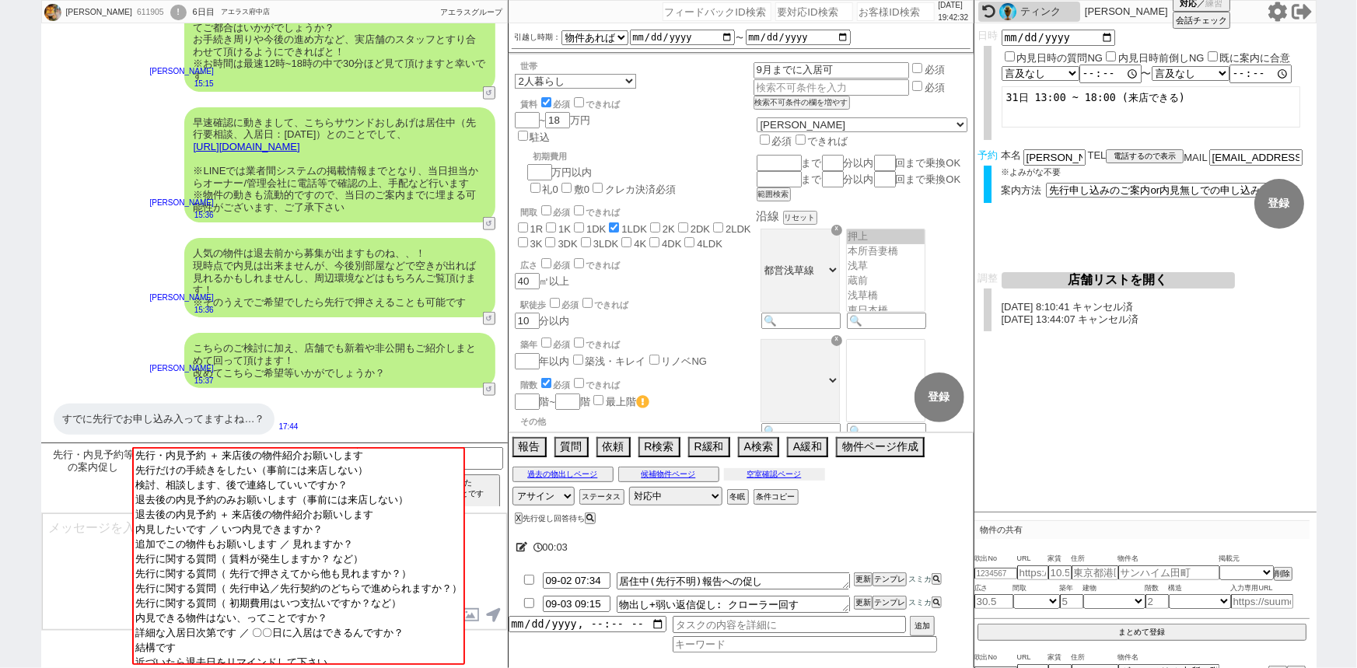
click at [774, 474] on button "空室確認ページ" at bounding box center [774, 474] width 101 height 12
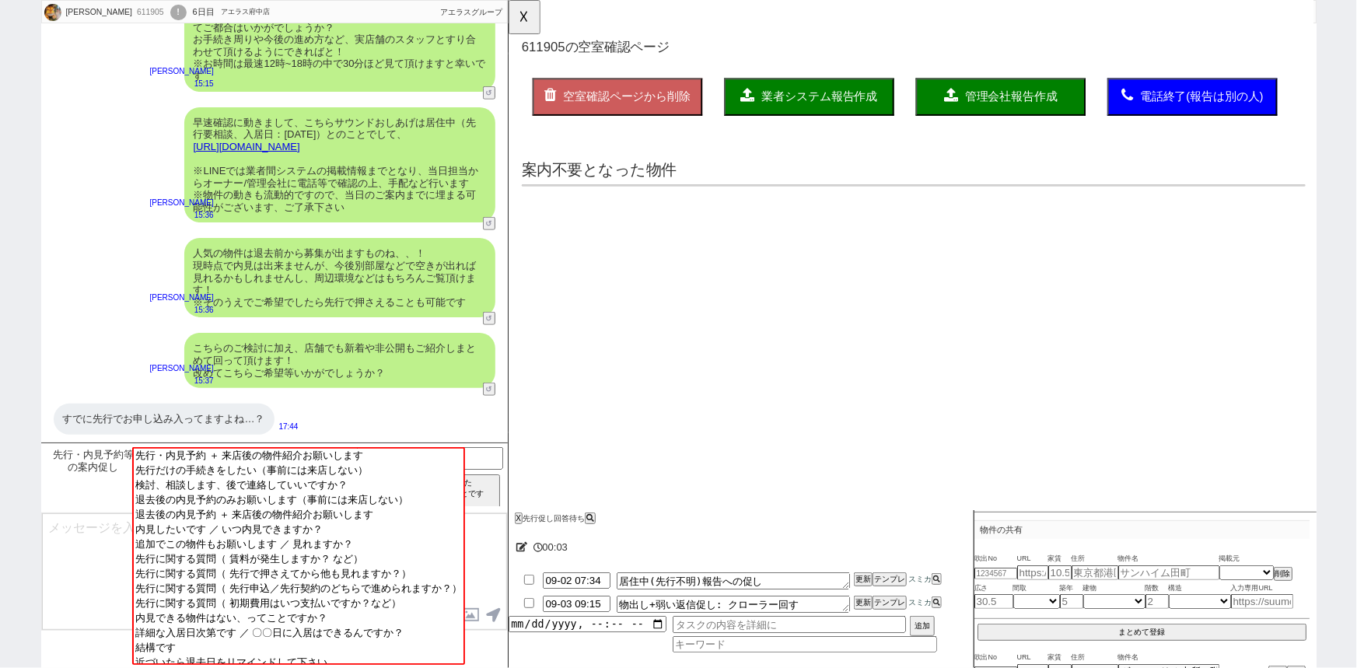
scroll to position [0, 0]
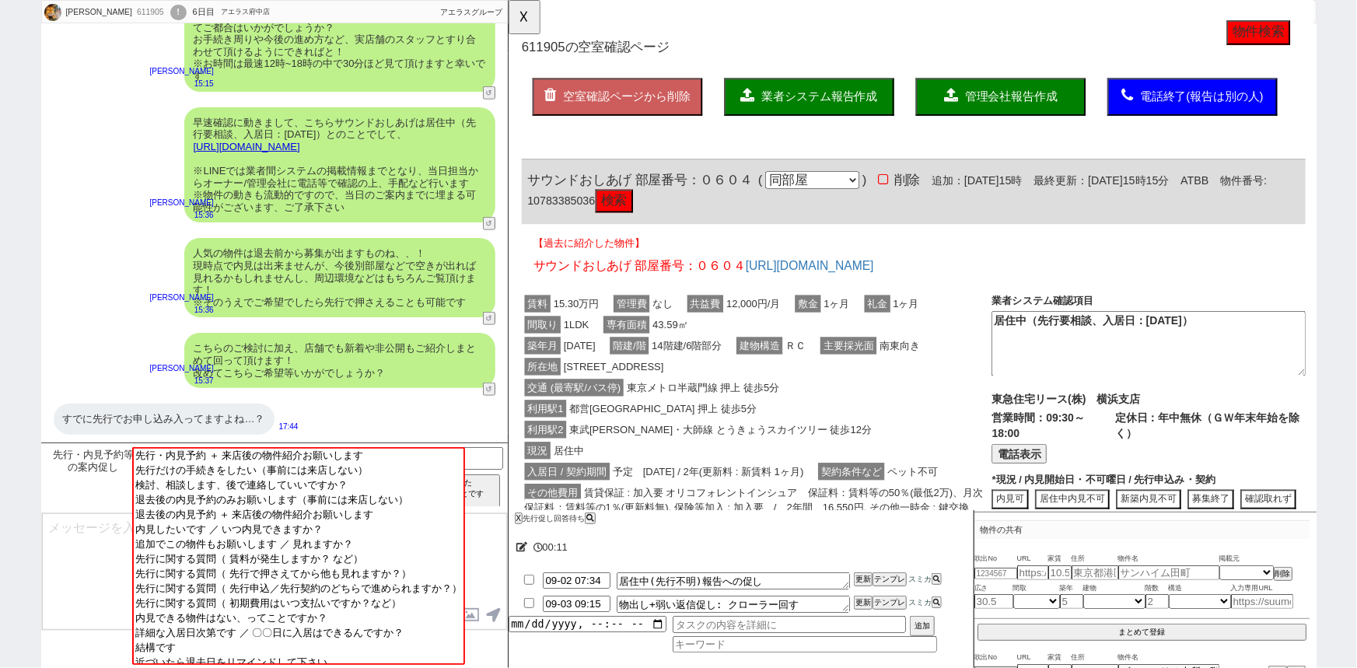
click button "検索"
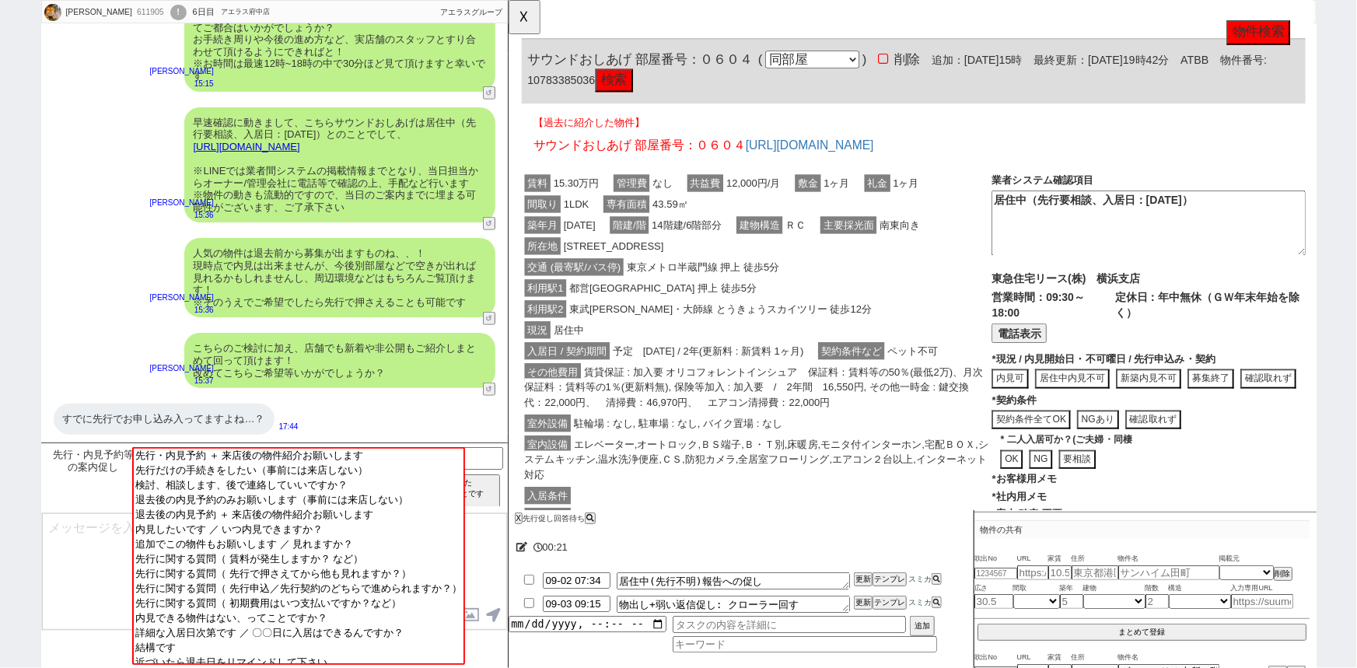
scroll to position [131, 0]
click at [1295, 404] on button "募集終了" at bounding box center [1325, 405] width 60 height 21
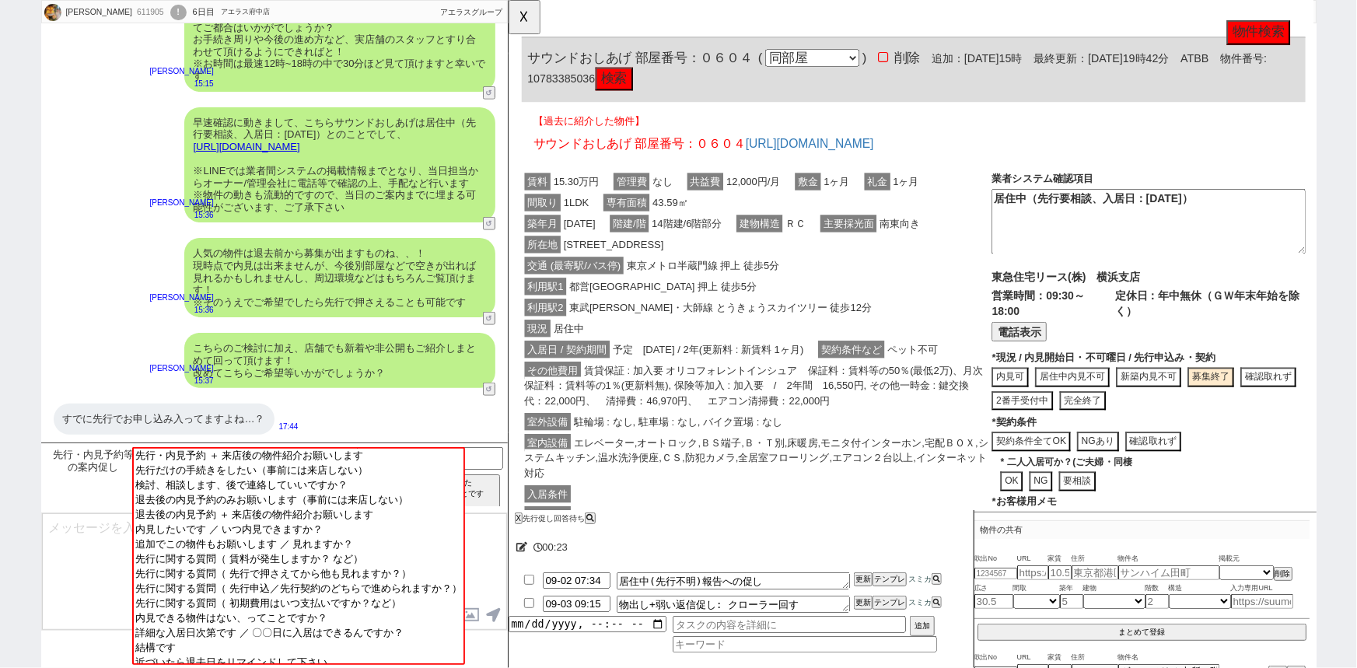
click button "完全終了"
type textarea "申込みがあり募集終了"
type textarea "9/1時点"
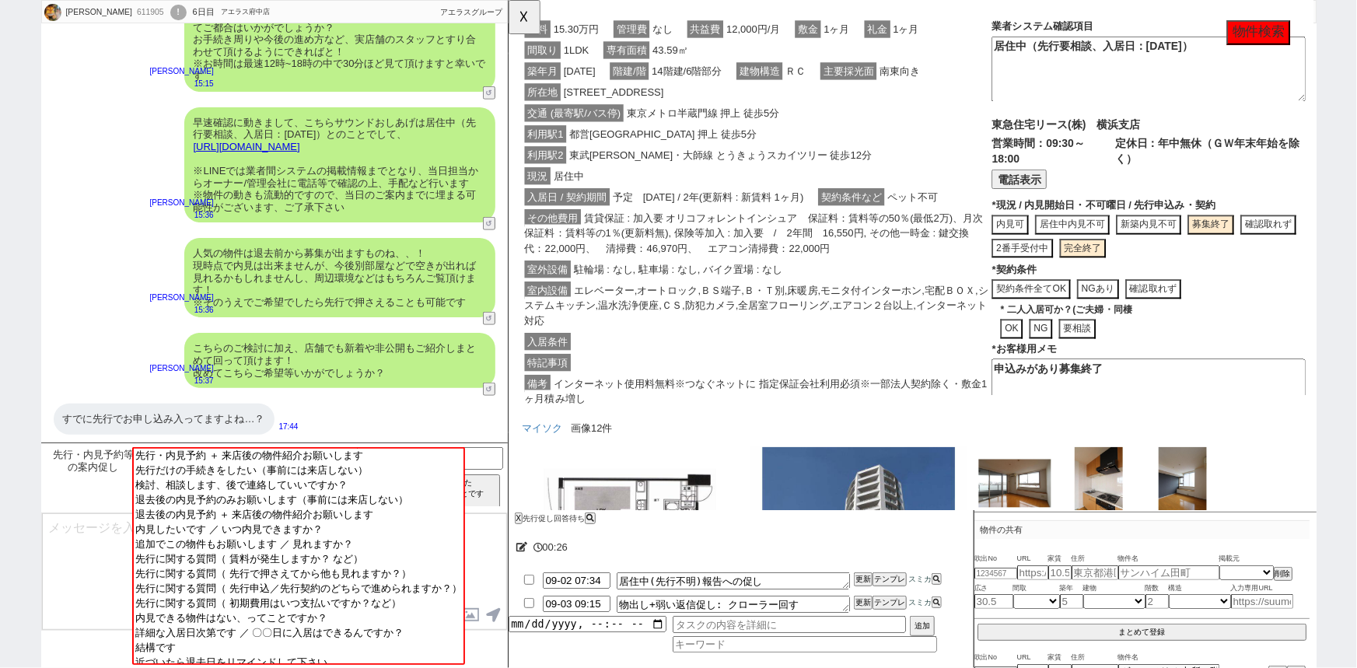
scroll to position [124, 0]
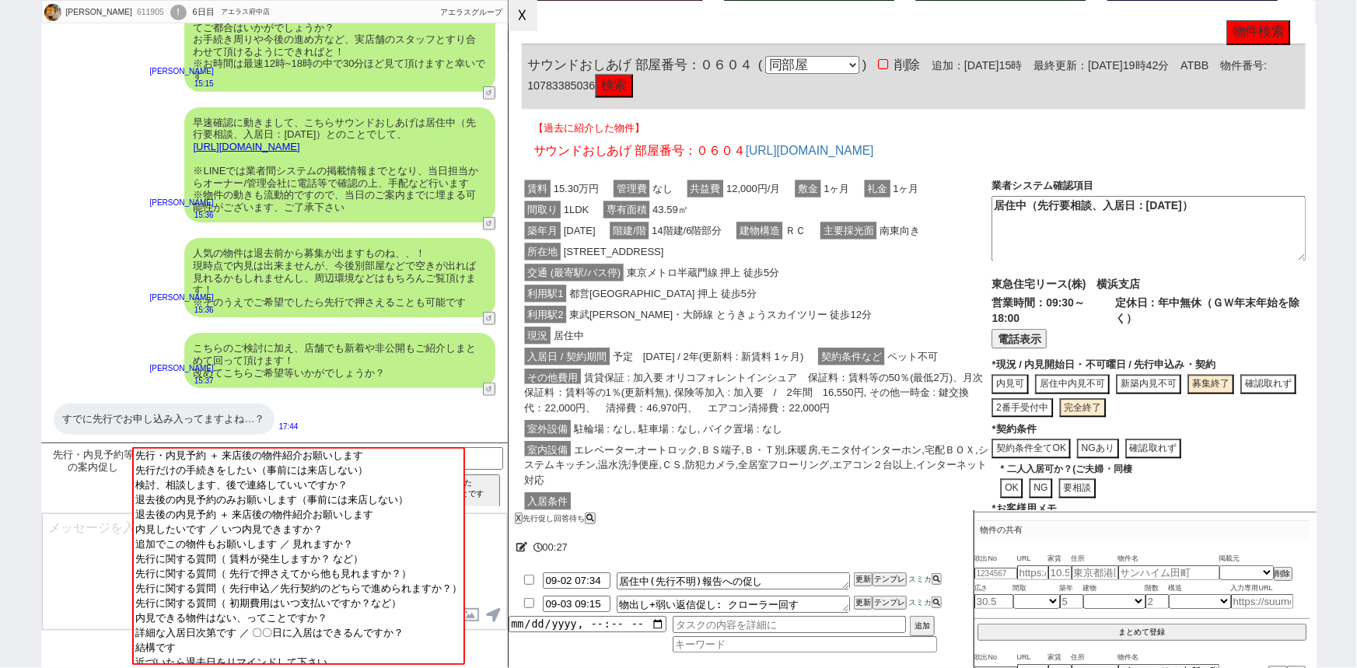
click at [529, 20] on button "☓" at bounding box center [523, 15] width 29 height 31
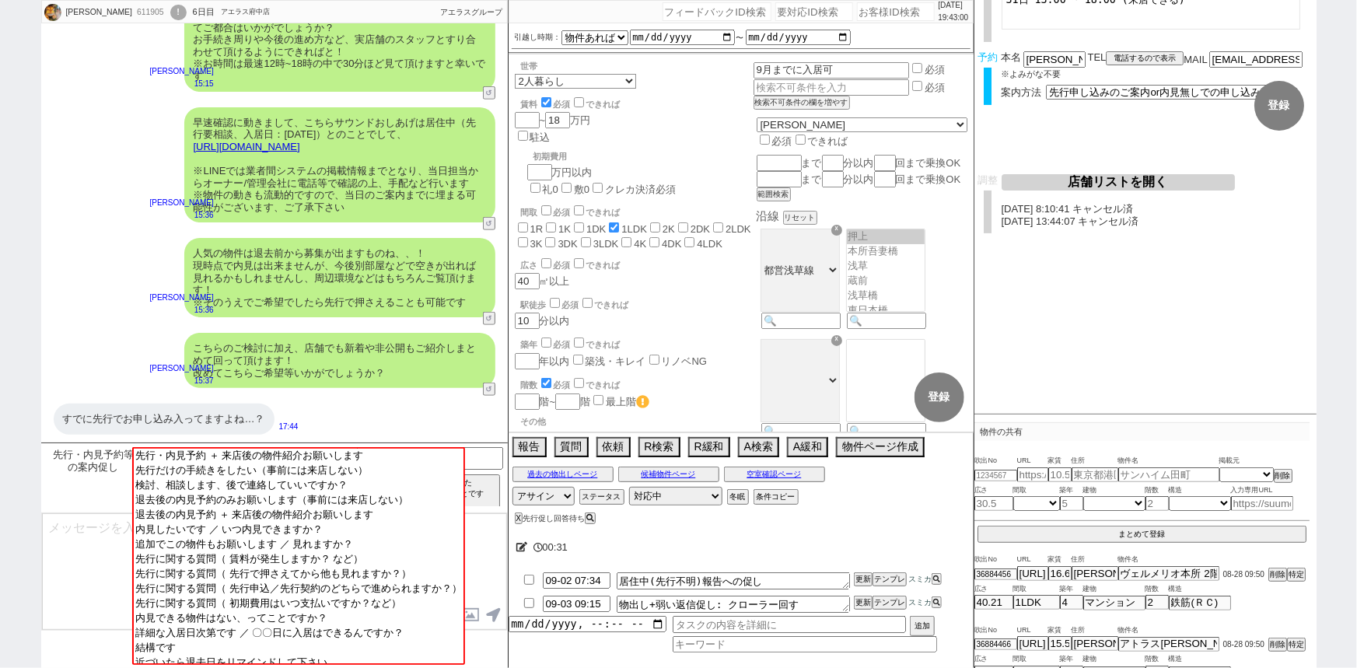
scroll to position [0, 0]
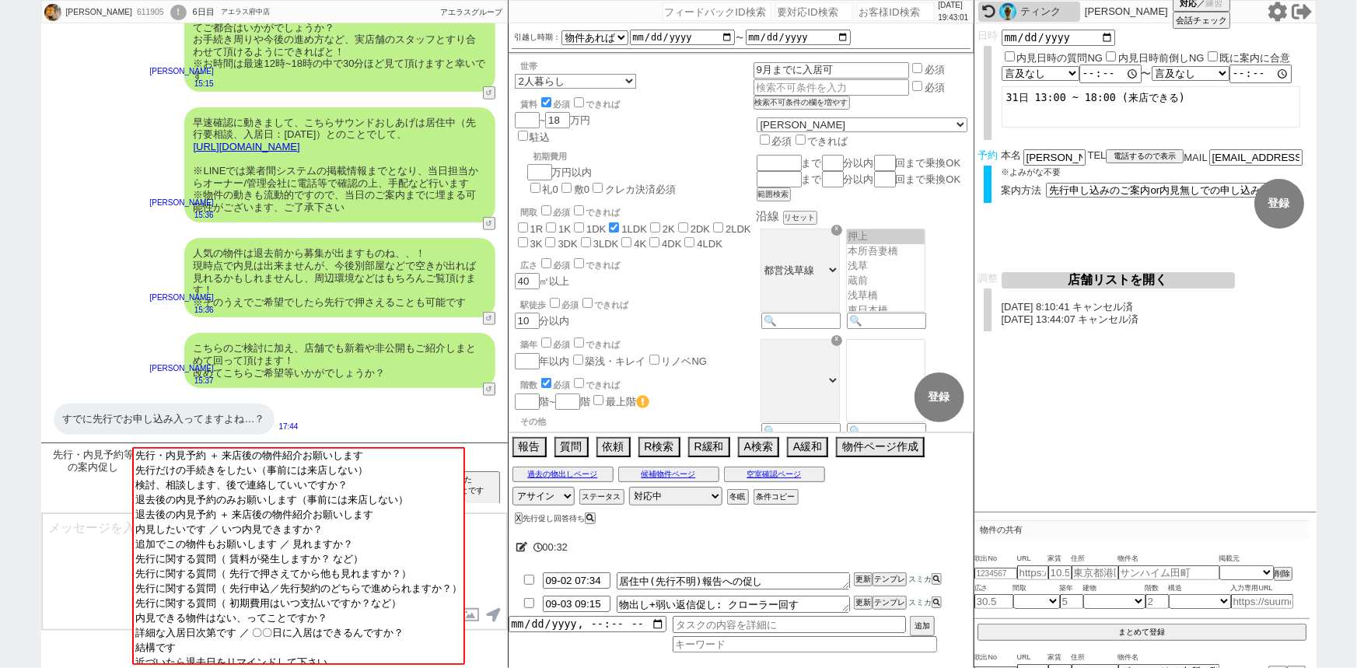
click at [491, 451] on input at bounding box center [430, 456] width 147 height 19
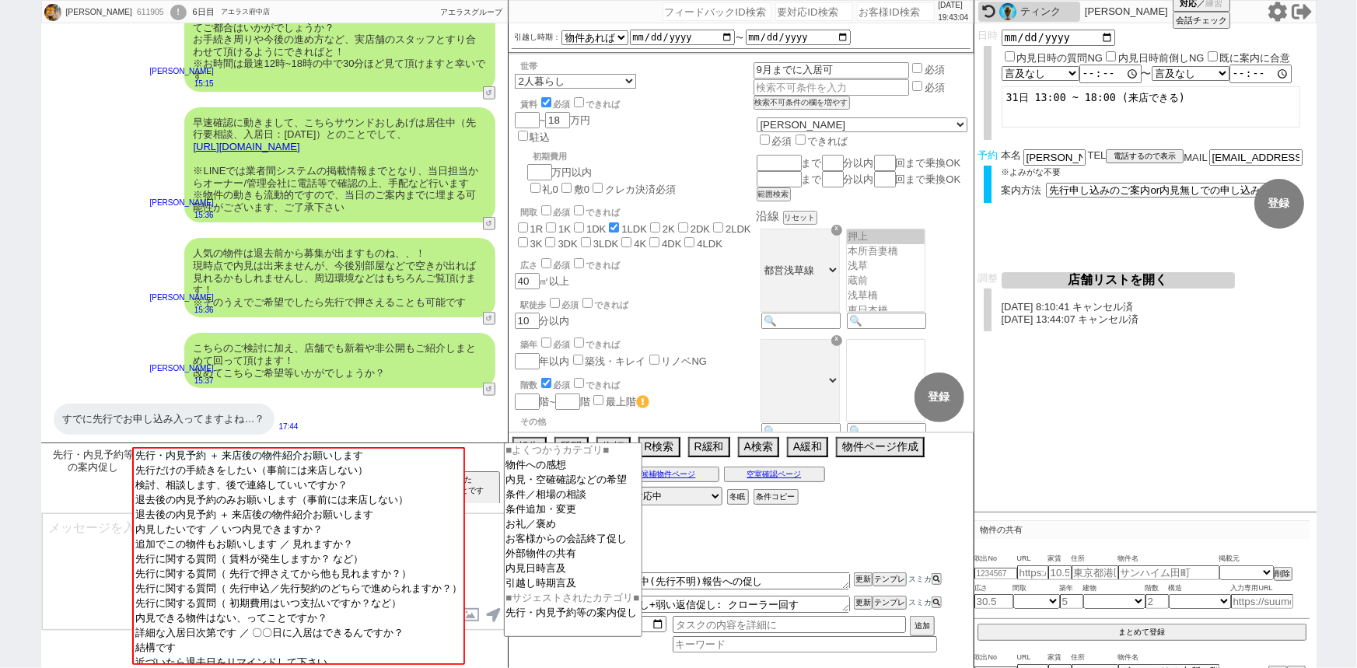
type input "他社"
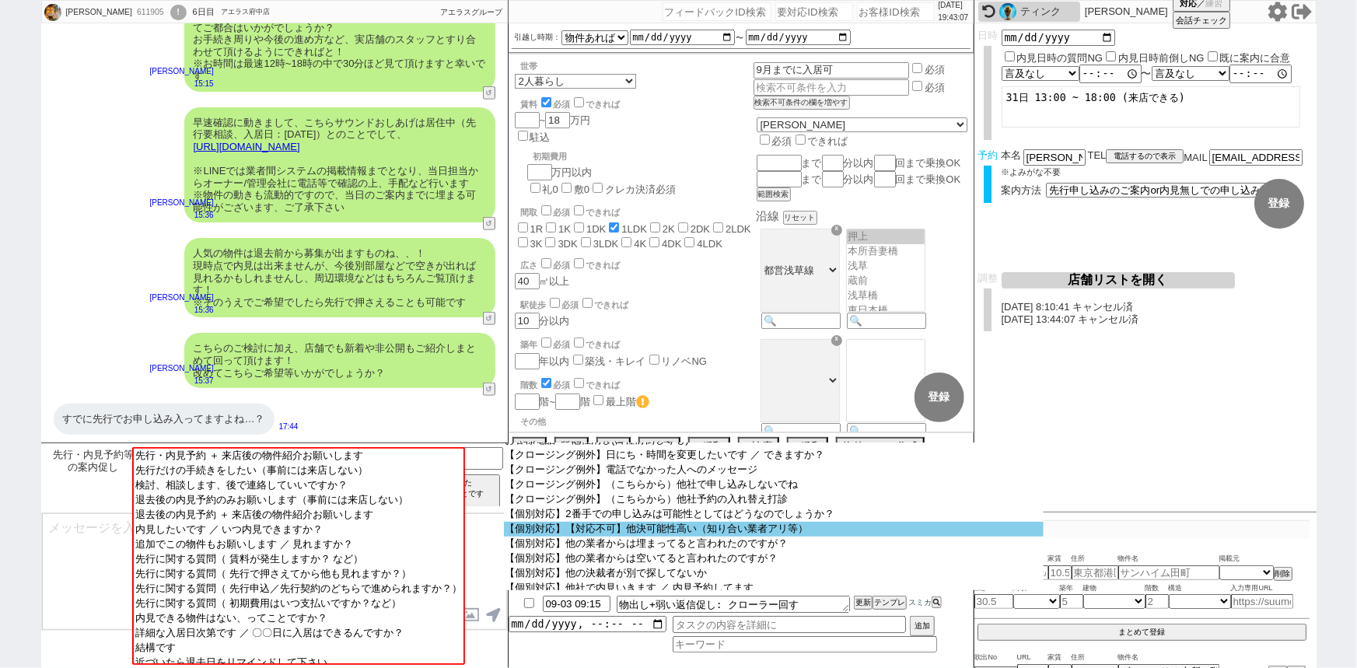
scroll to position [53, 0]
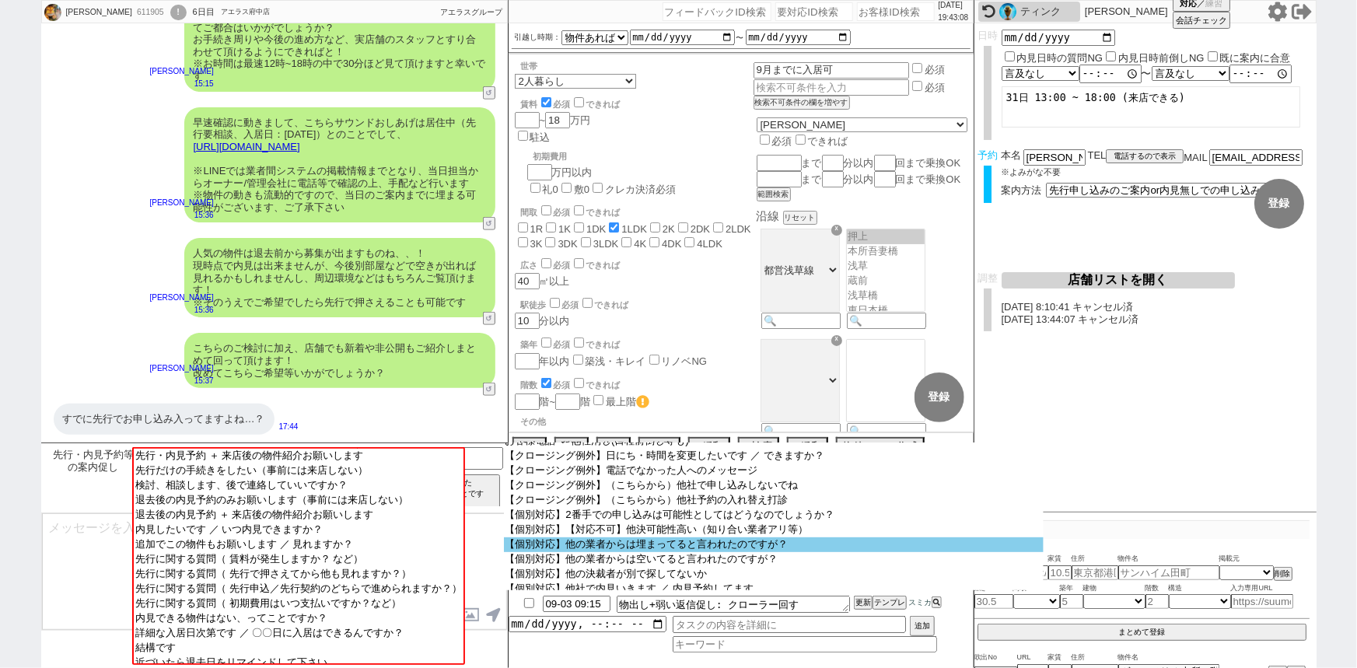
drag, startPoint x: 796, startPoint y: 544, endPoint x: 788, endPoint y: 548, distance: 9.4
click at [788, 548] on select "他社での内見どうでしたか？ 他社で申し込みした物件の進捗確認 案内確認レス取りのためのお客様電話(禊+他社消し+押さえ) お客様電話 -> 他社消し(日程前倒…" at bounding box center [774, 516] width 540 height 148
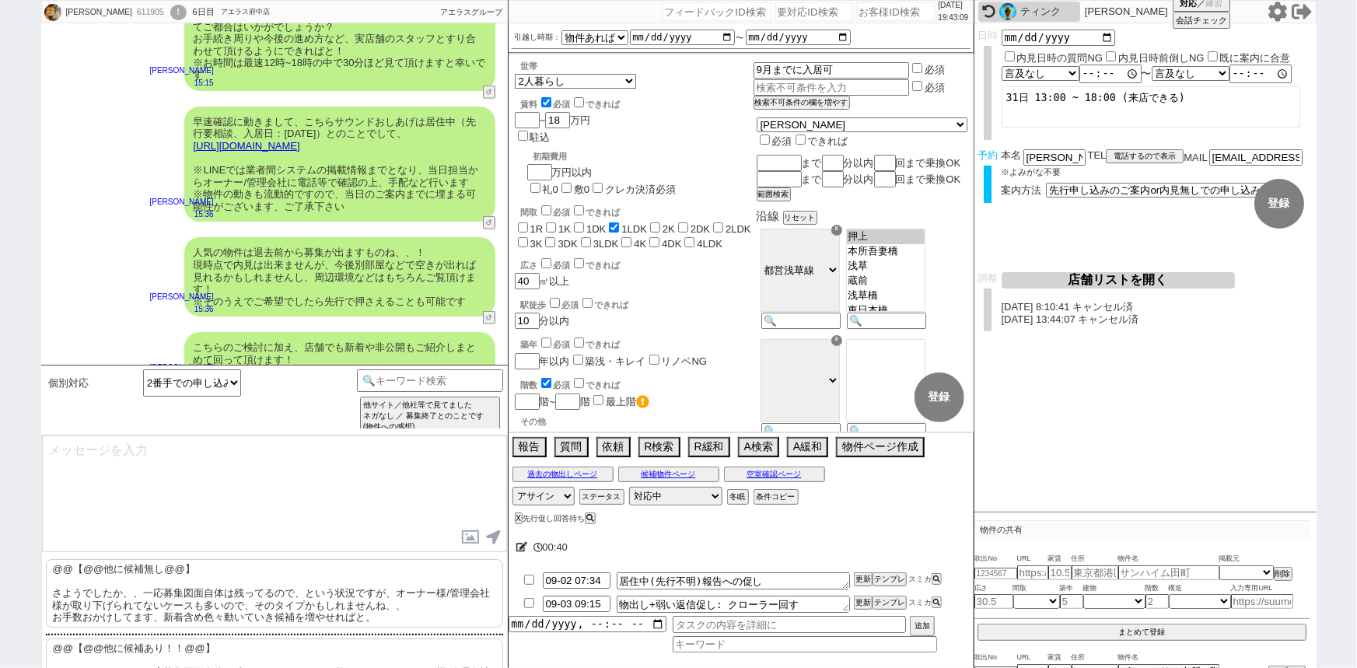
scroll to position [41, 0]
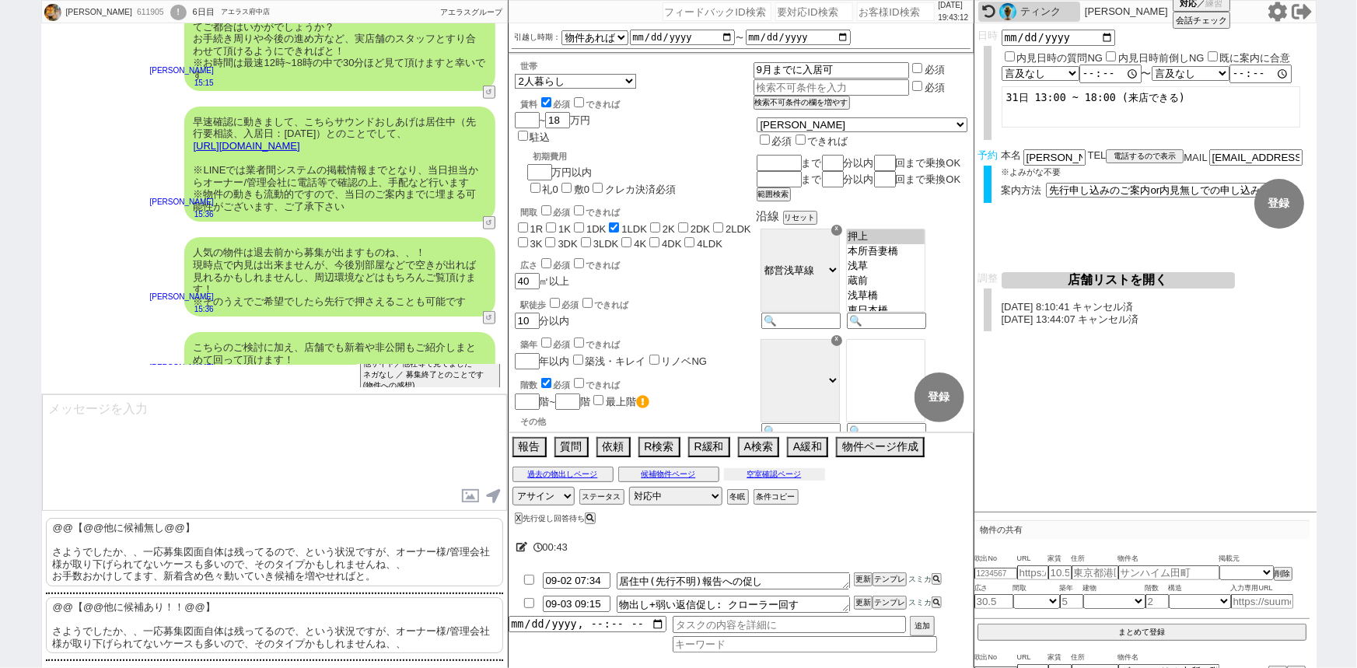
click at [756, 474] on button "空室確認ページ" at bounding box center [774, 474] width 101 height 12
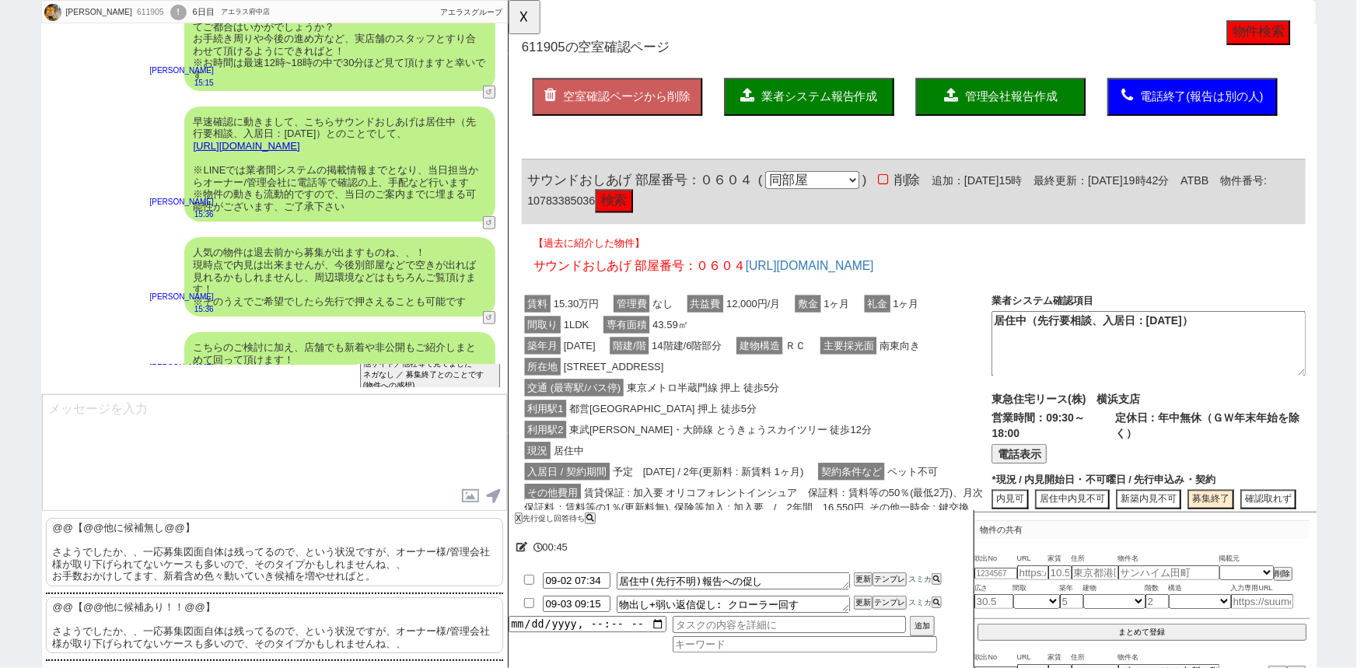
scroll to position [719, 0]
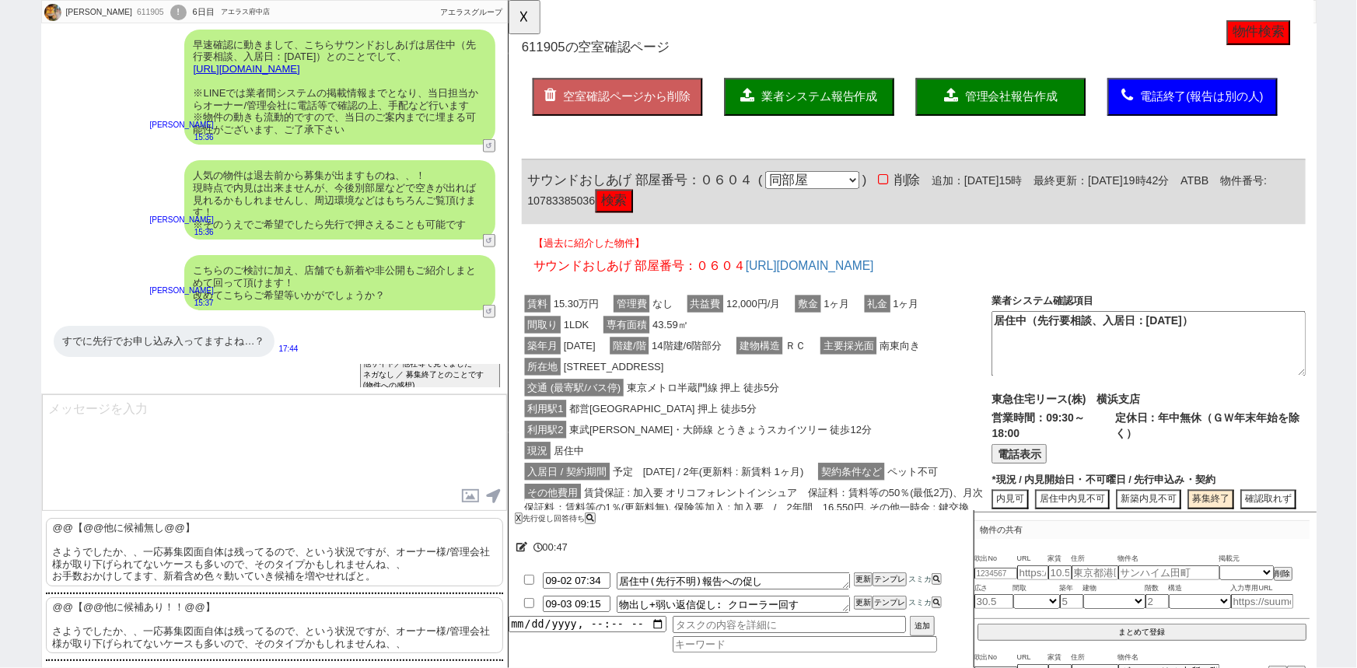
click at [184, 560] on p "@@【@@他に候補無し@@】 さようでしたか、、一応募集図面自体は残ってるので、という状況ですが、オーナー様/管理会社様が取り下げられてないケースも多いので、…" at bounding box center [274, 552] width 457 height 68
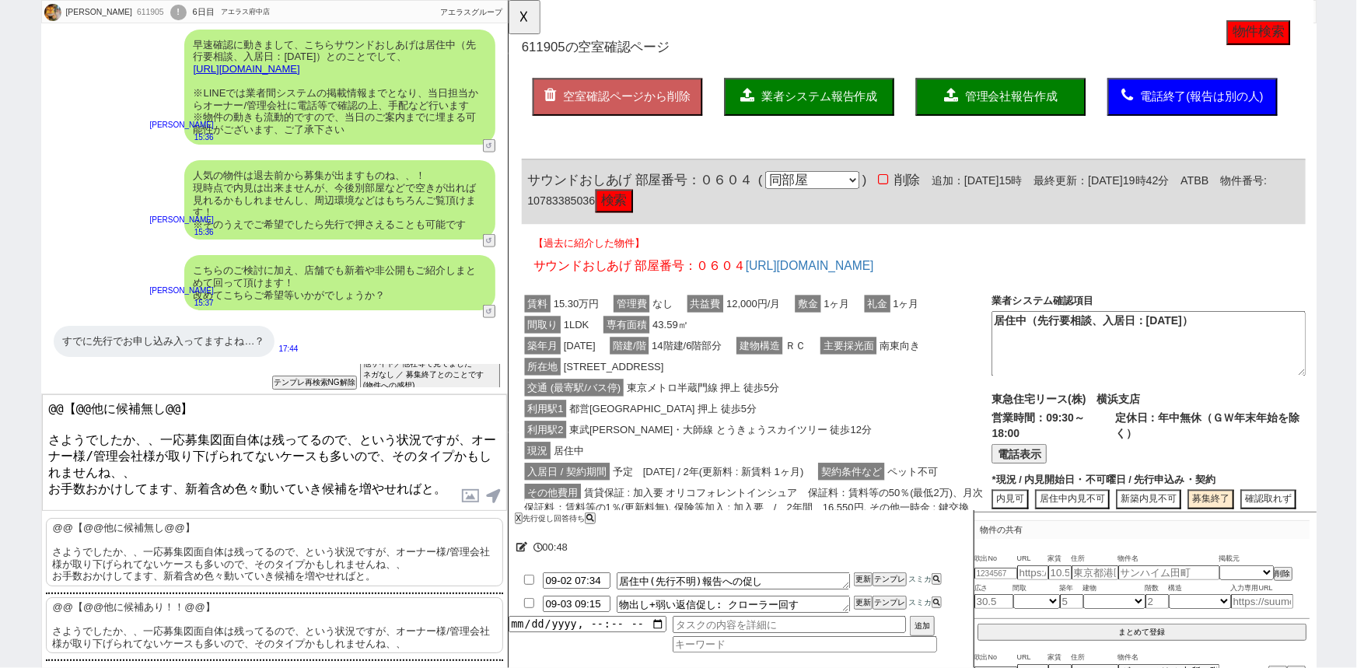
drag, startPoint x: 46, startPoint y: 428, endPoint x: 17, endPoint y: 362, distance: 72.1
click at [17, 362] on div "真美 611905 ! 0 6日目 アエラス府中店 冬眠中 自社客 アエラスグループ スミカ_BPO チャット全表示 2025-08-30 連続で失礼します、…" at bounding box center [678, 334] width 1357 height 668
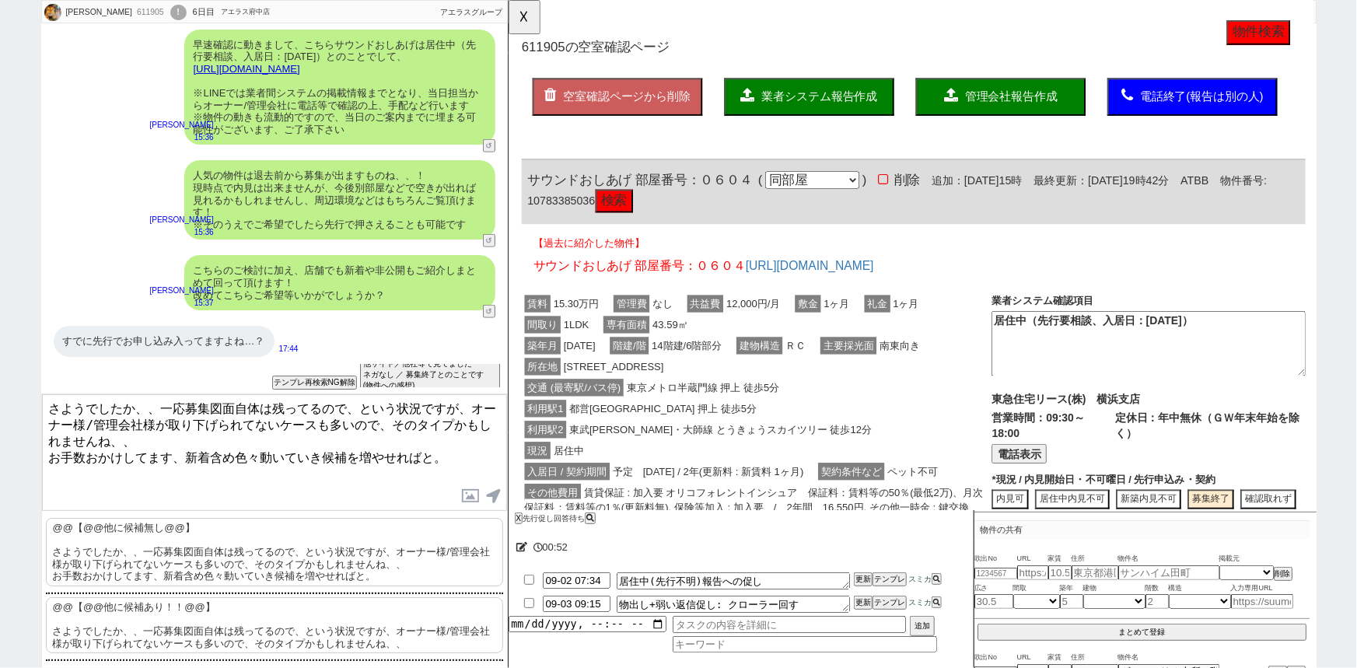
type textarea "さようでしたか、、一応募集図面自体は残ってるので、という状況ですが、オーナー様/管理会社様が取り下げられてないケースも多いので、そのタイプかもしれませんね、、…"
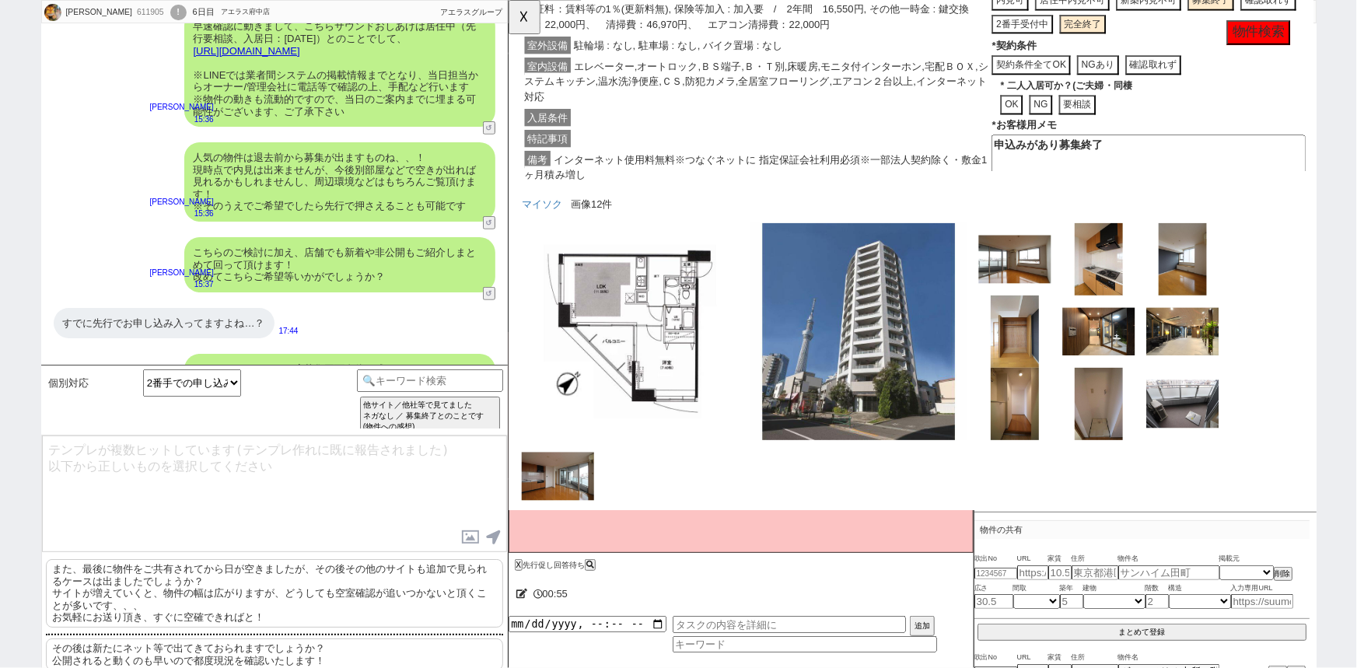
scroll to position [554, 0]
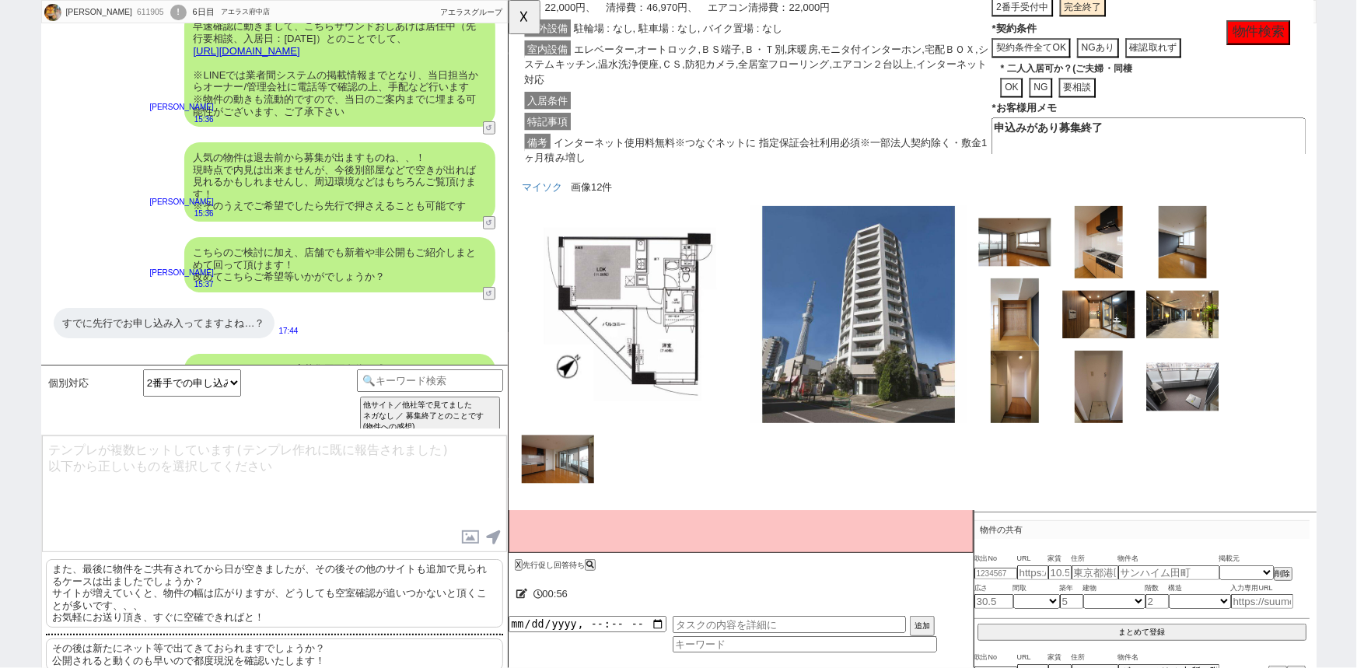
click at [211, 583] on p "また、最後に物件をご共有されてから日が空きましたが、その後その他のサイトも追加で見られるケースは出ましたでしょうか？ サイトが増えていくと、物件の幅は広がりま…" at bounding box center [274, 593] width 457 height 68
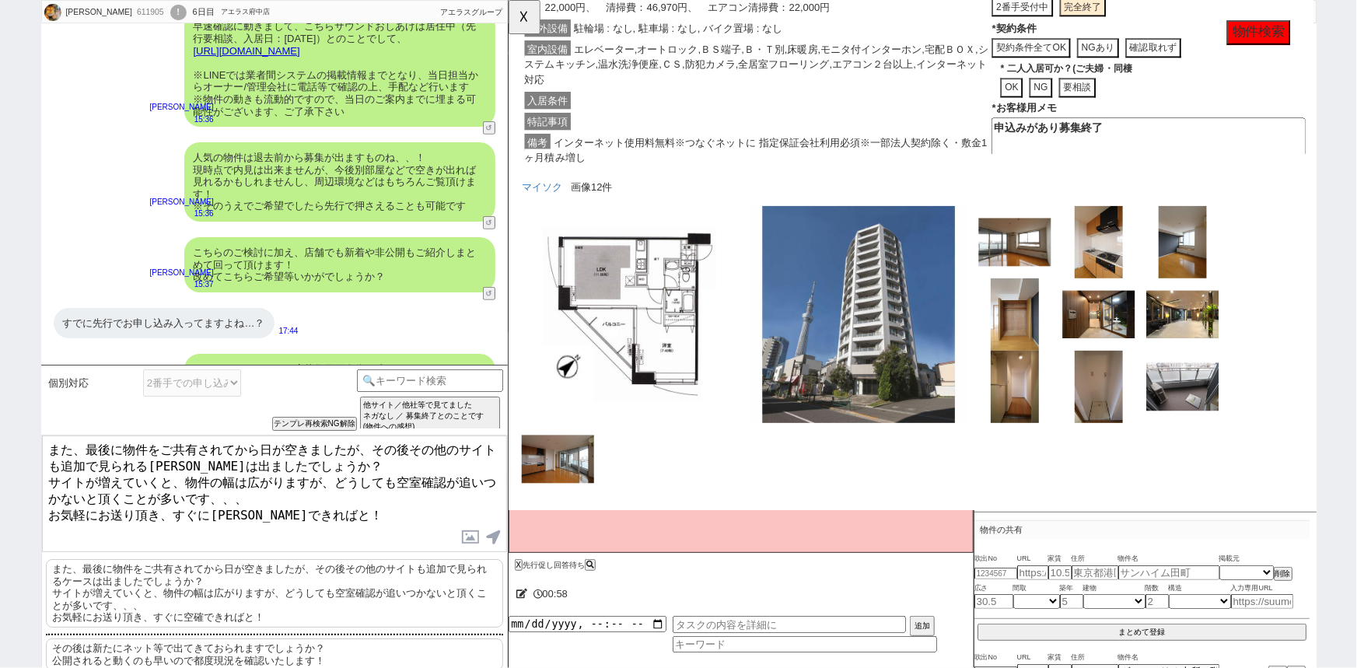
click at [237, 655] on p "その後は新たにネット等で出てきておられますでしょうか？ 公開されると動くのも早いので都度現況を確認いたします！" at bounding box center [274, 654] width 457 height 32
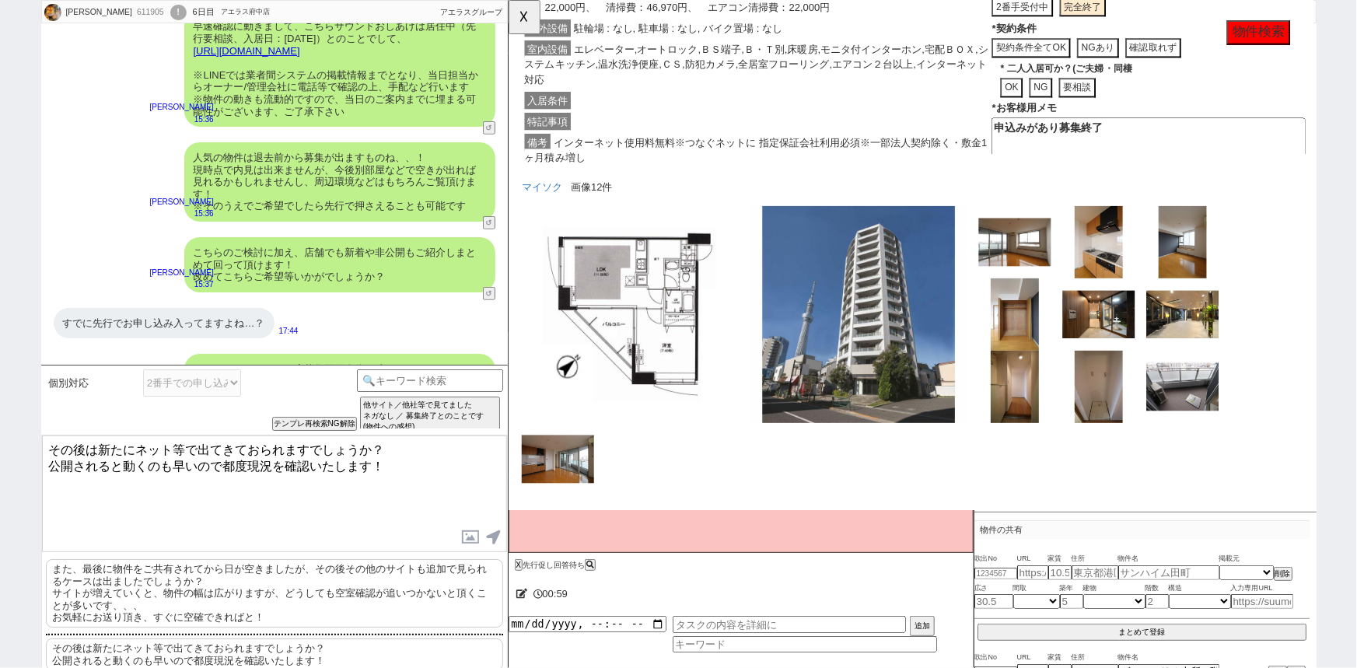
click at [265, 597] on p "また、最後に物件をご共有されてから日が空きましたが、その後その他のサイトも追加で見られるケースは出ましたでしょうか？ サイトが増えていくと、物件の幅は広がりま…" at bounding box center [274, 593] width 457 height 68
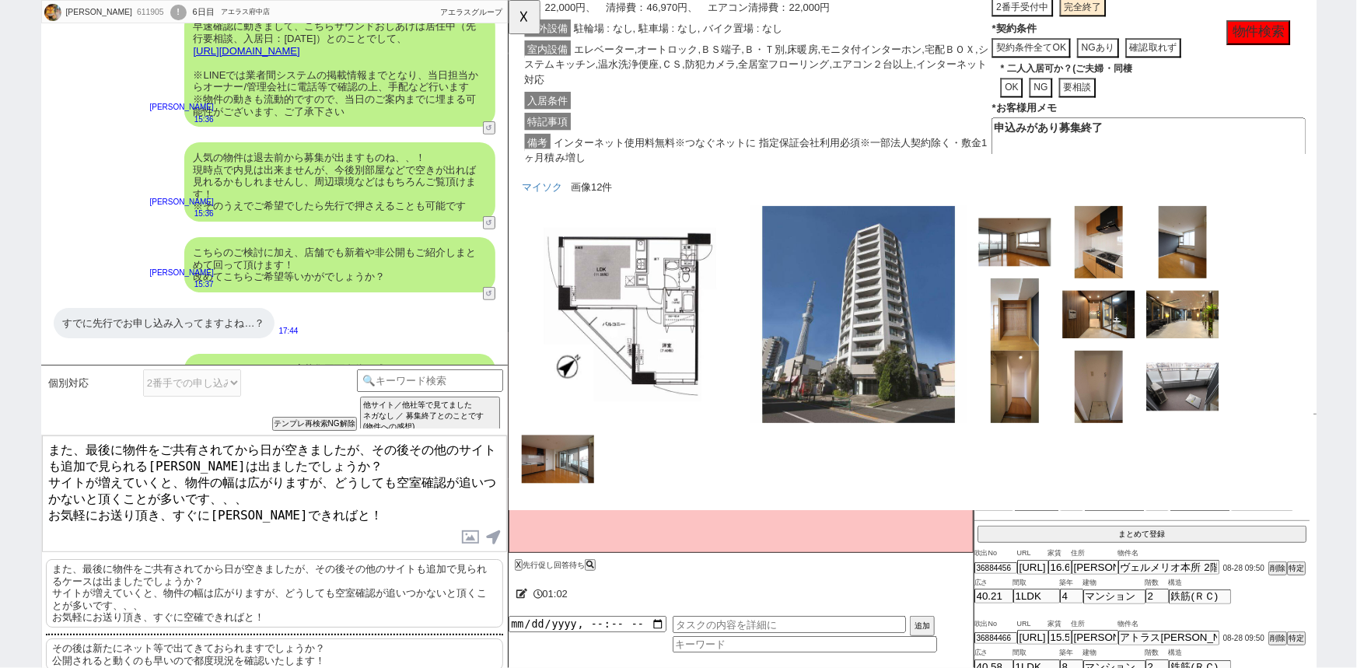
scroll to position [16, 0]
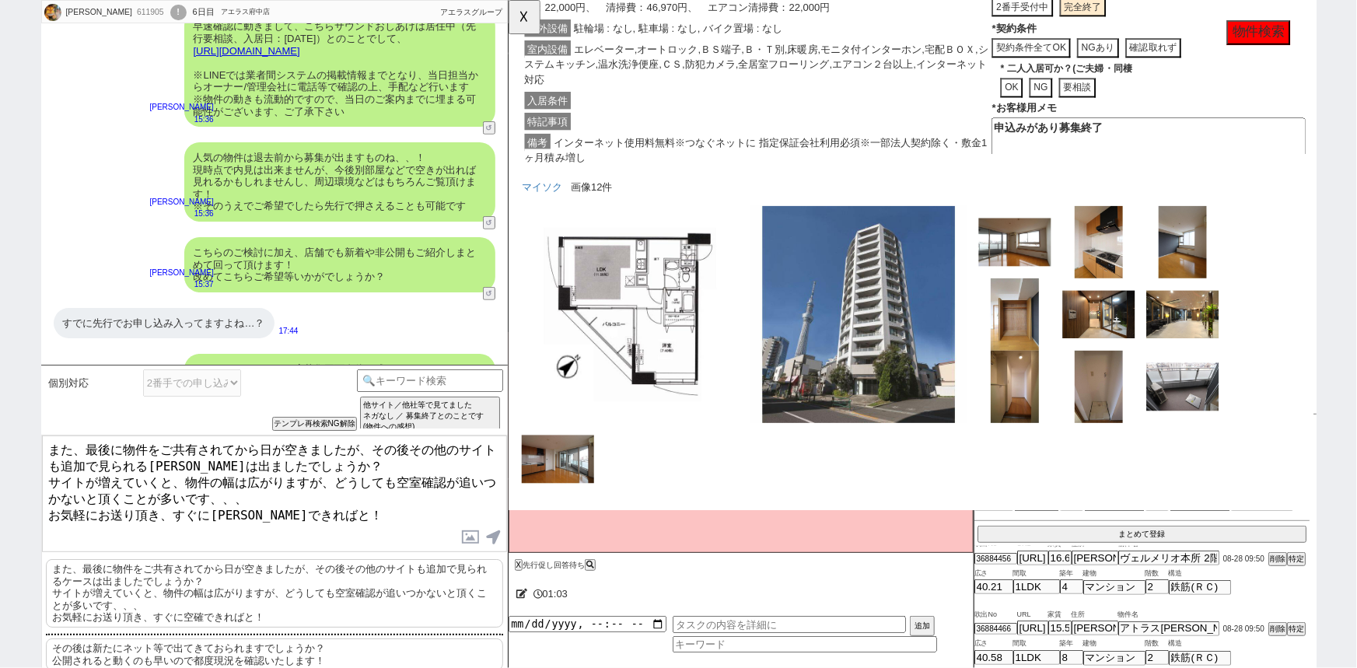
click at [362, 661] on p "その後は新たにネット等で出てきておられますでしょうか？ 公開されると動くのも早いので都度現況を確認いたします！" at bounding box center [274, 654] width 457 height 32
type textarea "その後は新たにネット等で出てきておられますでしょうか？ 公開されると動くのも早いので都度現況を確認いたします！"
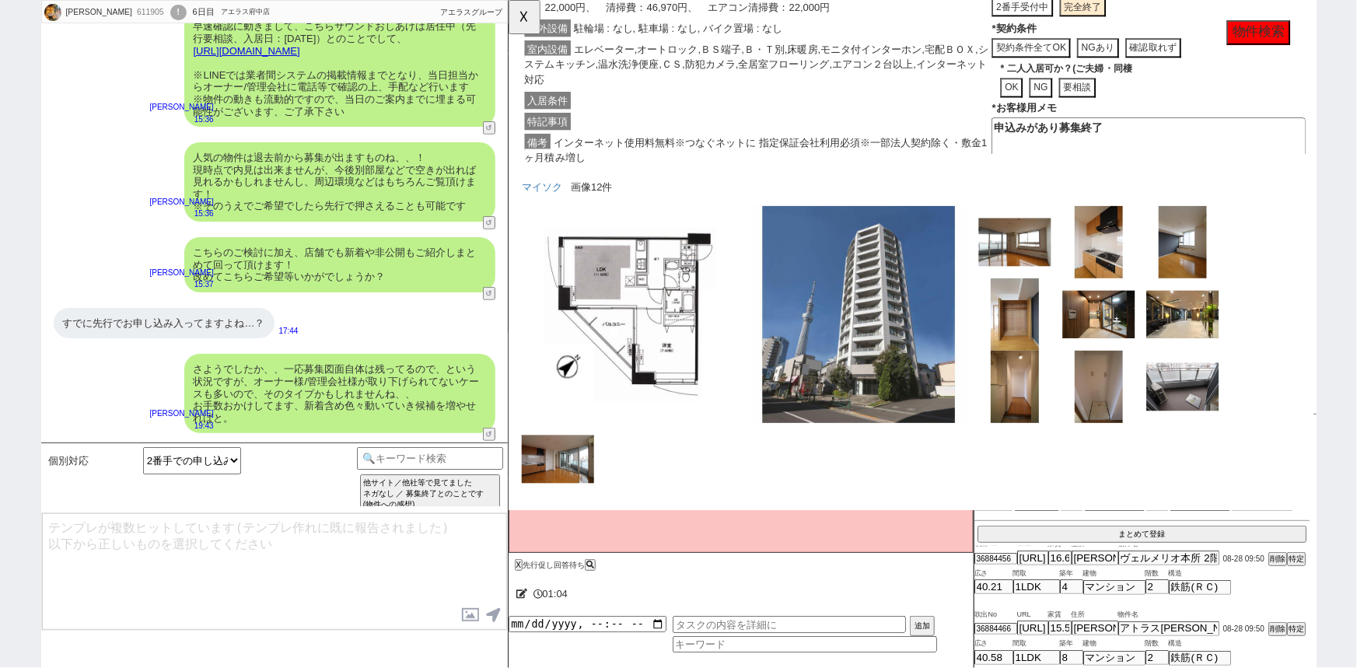
scroll to position [382, 0]
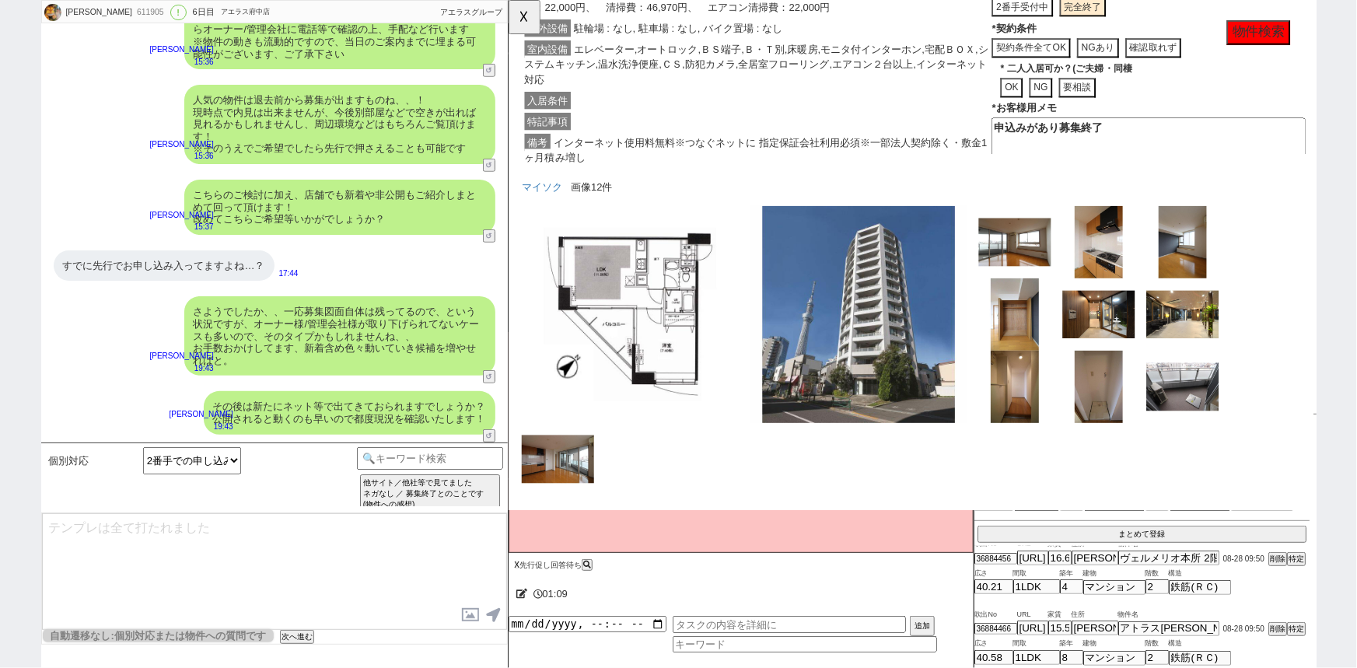
click at [516, 563] on button "X" at bounding box center [517, 565] width 5 height 9
click at [523, 24] on button "☓" at bounding box center [523, 15] width 29 height 31
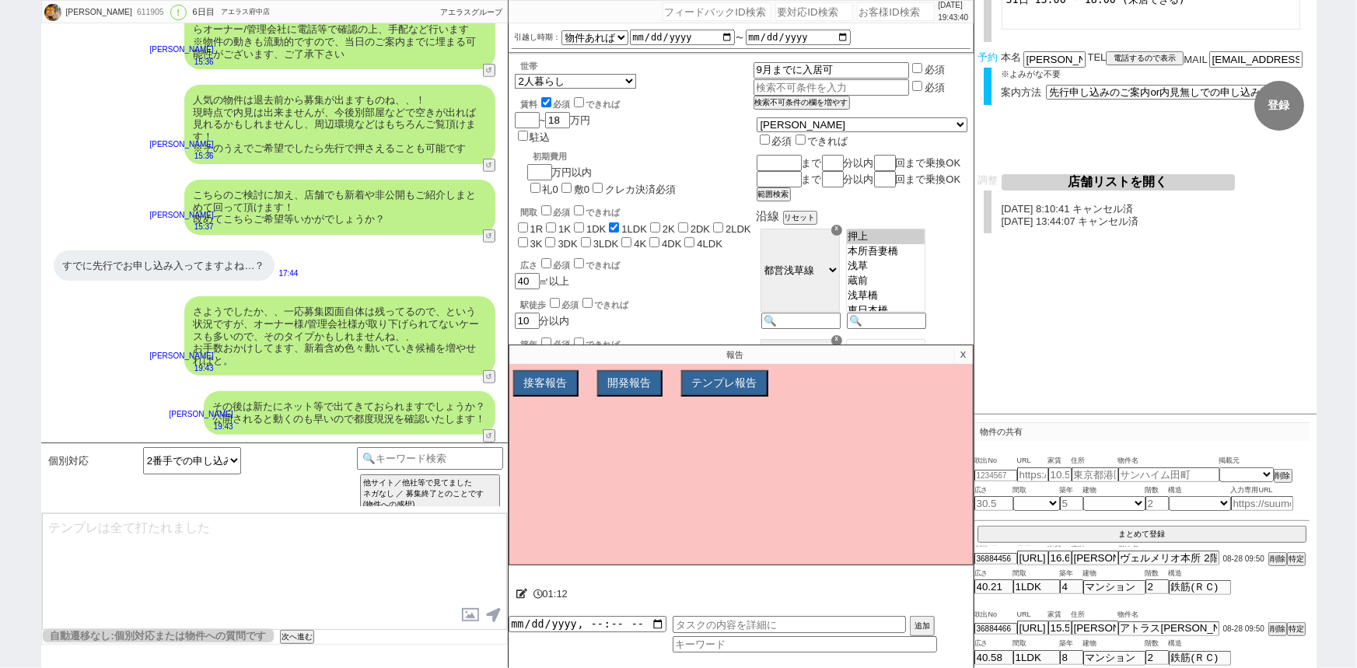
click at [966, 355] on p "X" at bounding box center [963, 354] width 18 height 19
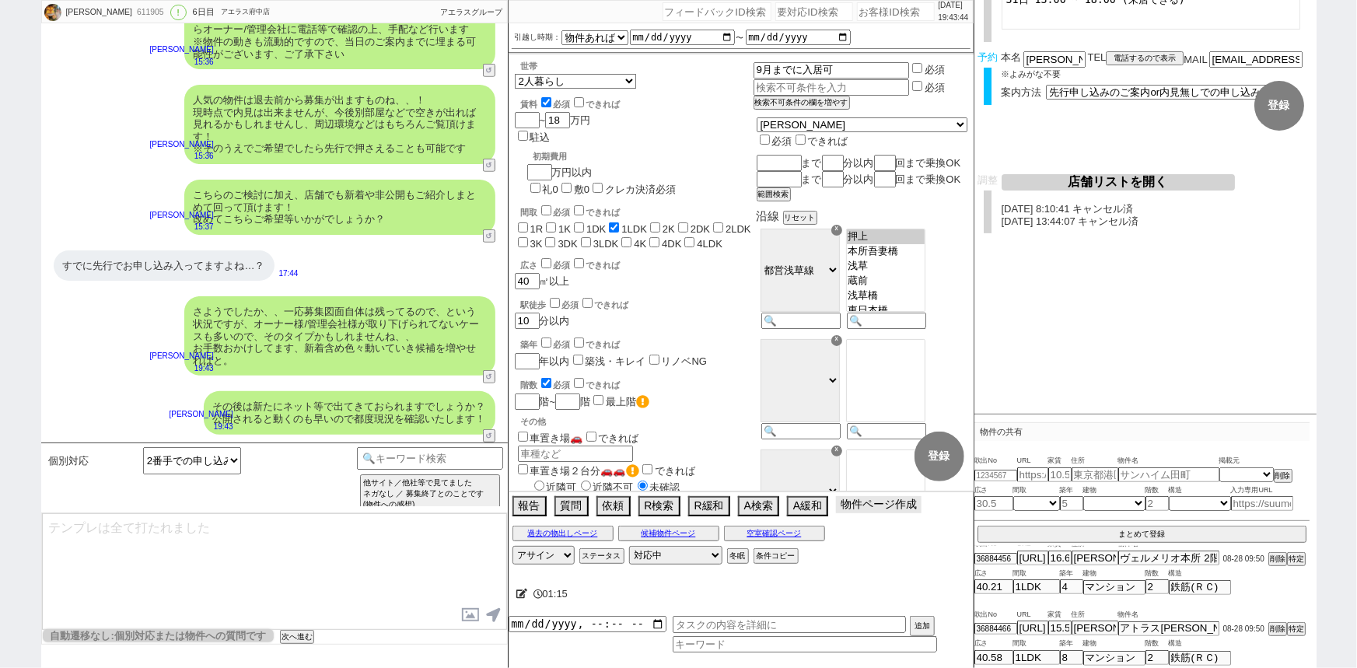
click at [869, 504] on button "物件ページ作成 今は物件がないので押せません" at bounding box center [879, 504] width 86 height 17
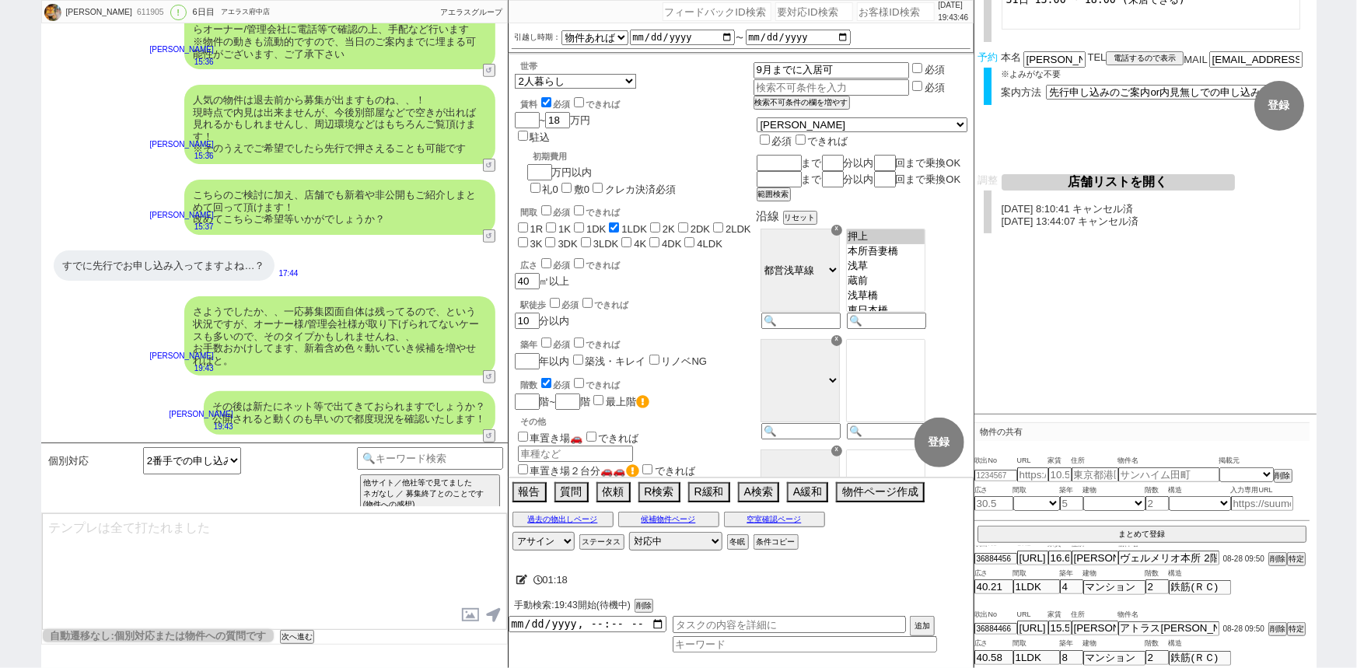
scroll to position [0, 0]
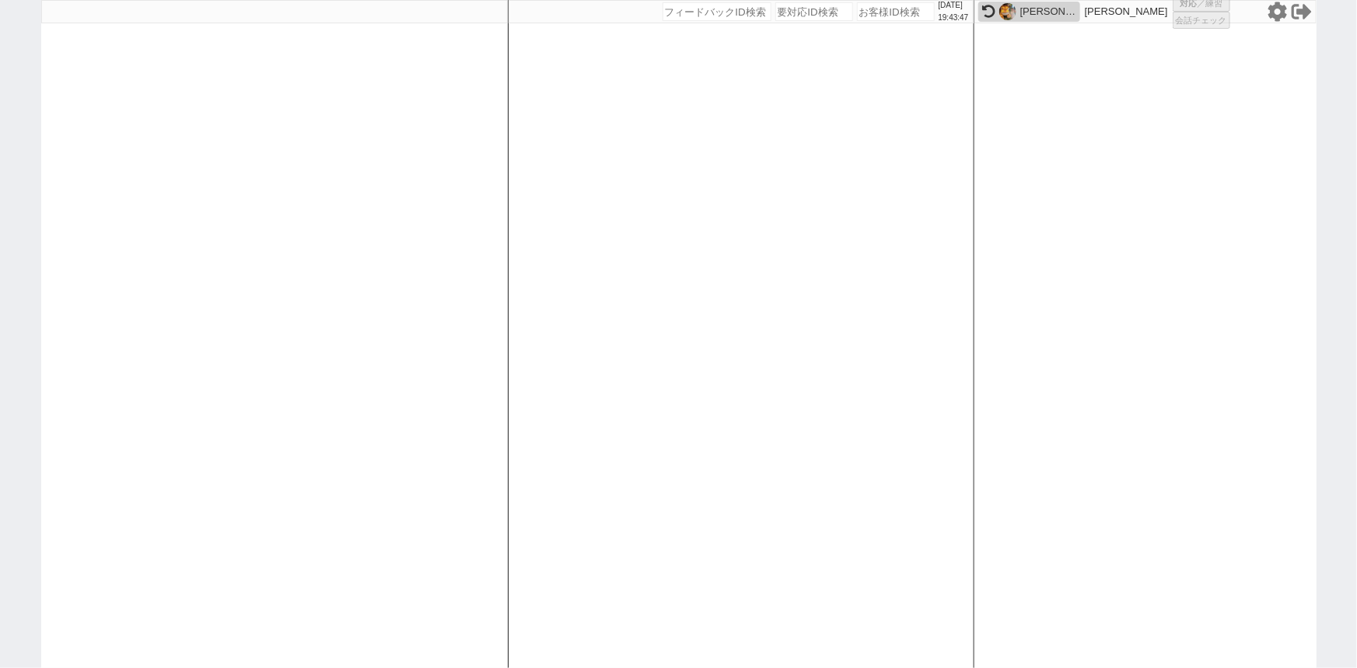
select select
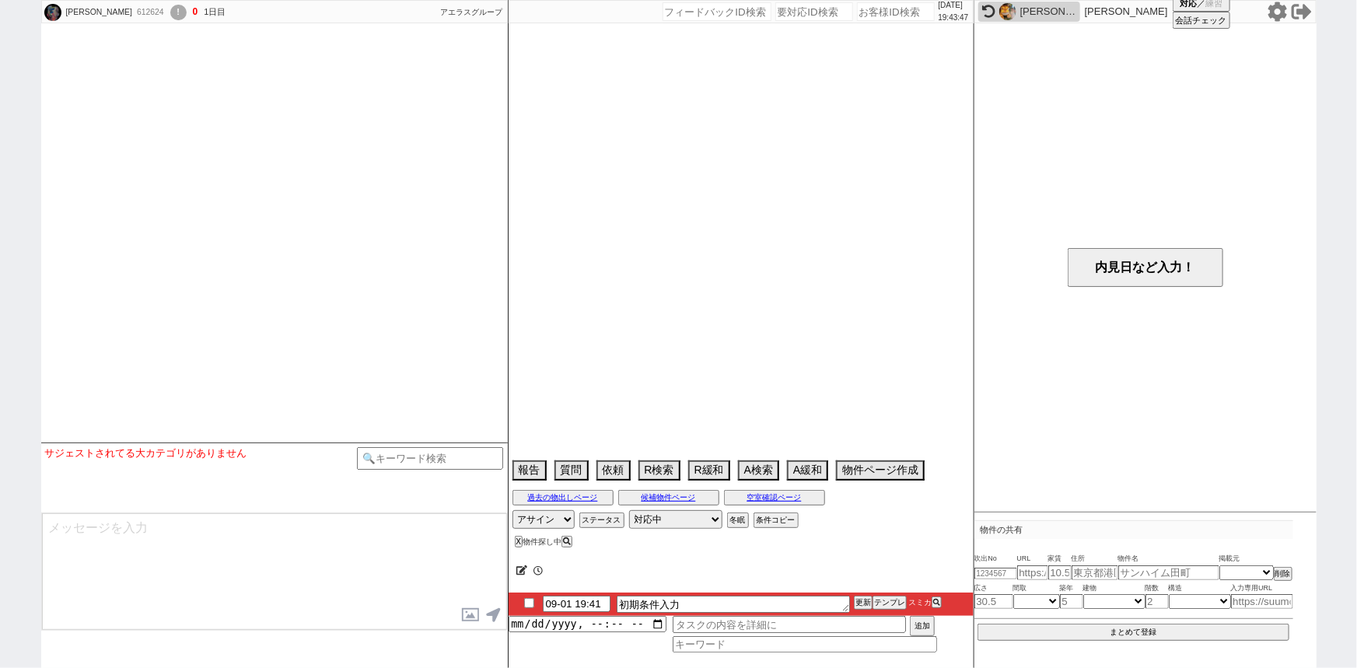
select select
select select "0"
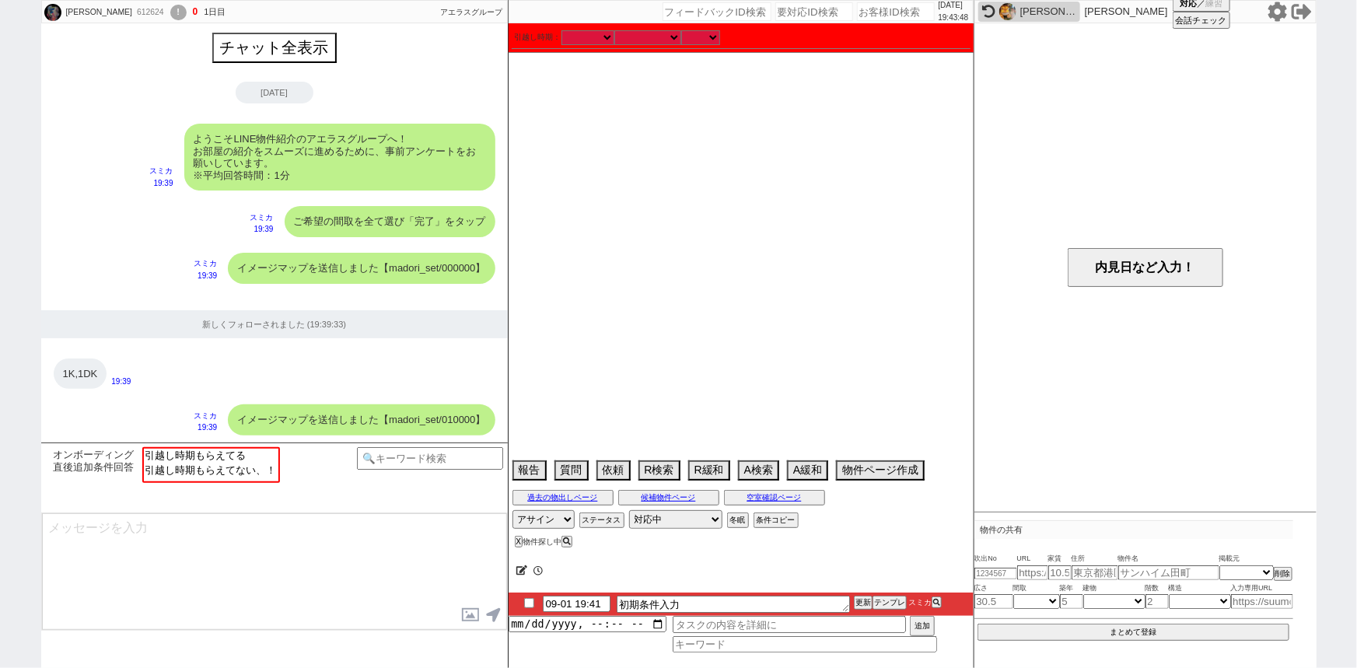
scroll to position [1005, 0]
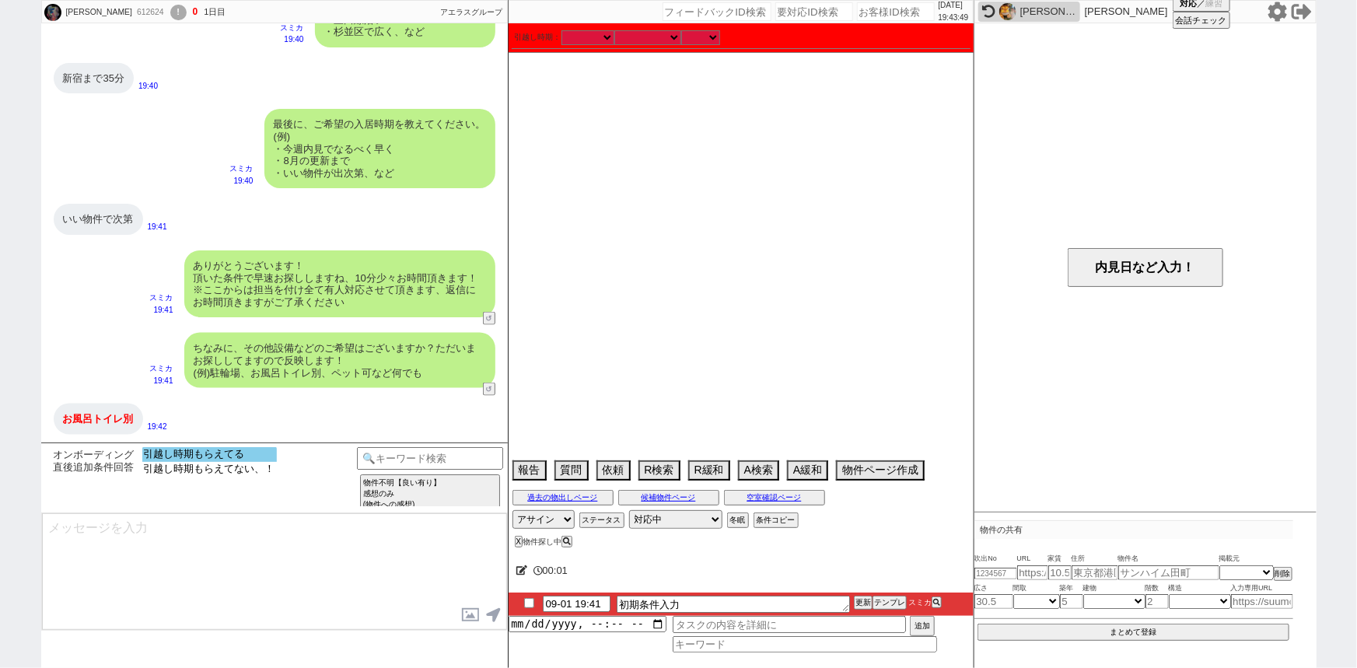
select select "引越し時期もらえてる"
click at [233, 462] on option "引越し時期もらえてる" at bounding box center [209, 469] width 135 height 15
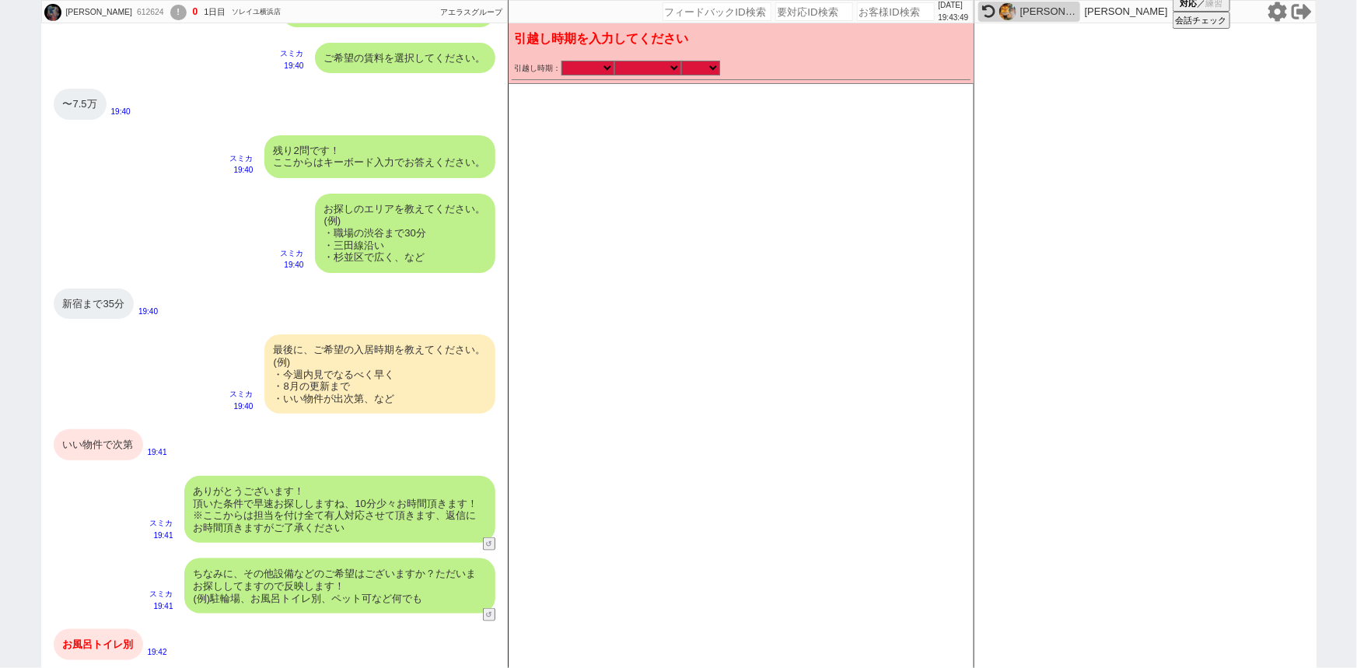
scroll to position [779, 0]
click at [645, 68] on select "なる早 未定 いつでも 物件あれば 年内 来年 1月 2月 3月 4月 5月 6月 7月 8月 9月 10月 11月 12月 春 夏 秋 冬" at bounding box center [647, 67] width 67 height 13
select select "15"
click at [614, 61] on select "なる早 未定 いつでも 物件あれば 年内 来年 1月 2月 3月 4月 5月 6月 7月 8月 9月 10月 11月 12月 春 夏 秋 冬" at bounding box center [647, 67] width 67 height 13
checkbox input "false"
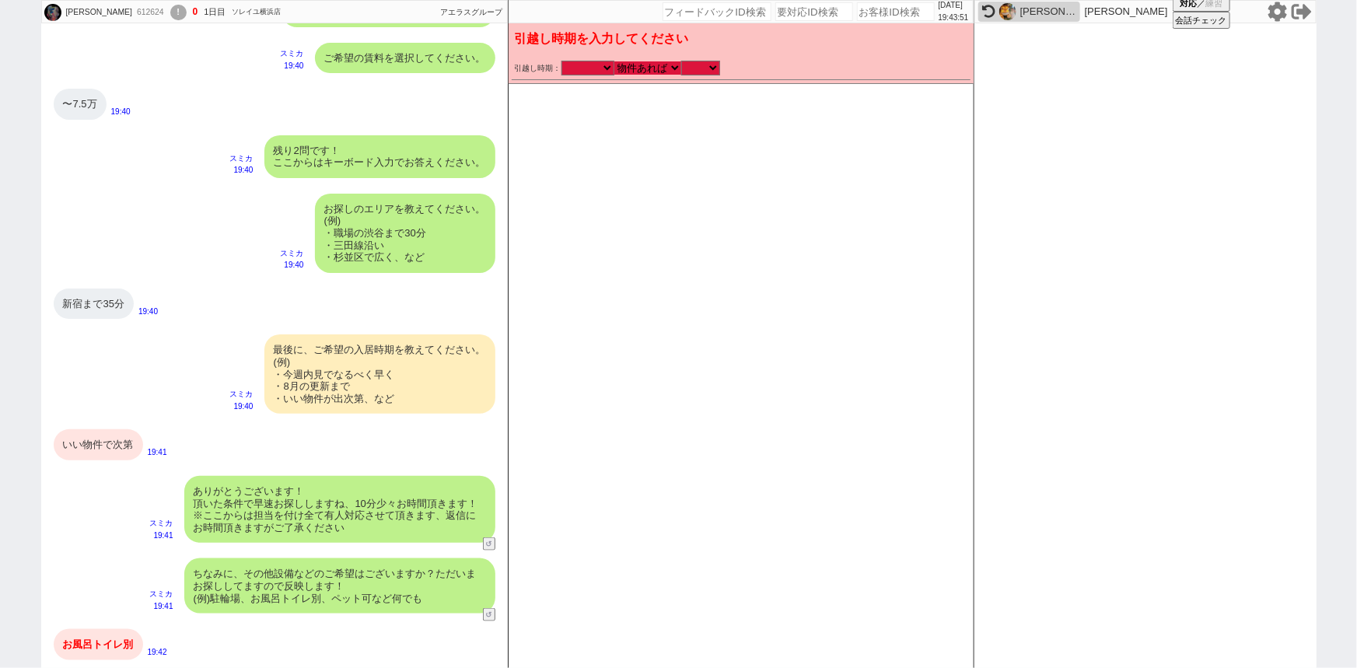
checkbox input "true"
checkbox input "false"
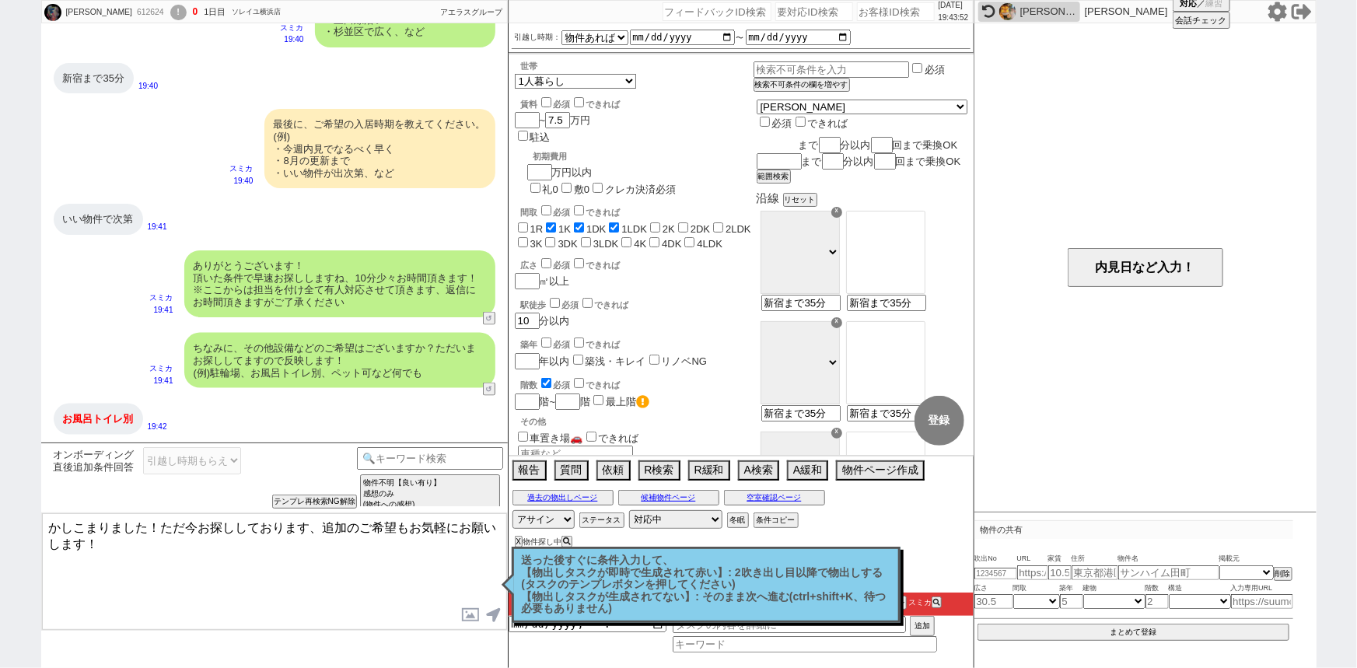
click at [799, 138] on input "text" at bounding box center [778, 144] width 42 height 13
click at [841, 138] on input "number" at bounding box center [831, 144] width 19 height 13
click at [820, 183] on div "新宿 まで 35 分以内 回まで乗換OK まで 分以内 回まで乗換OK 範囲検索" at bounding box center [862, 160] width 211 height 46
click at [788, 183] on button "範囲検索" at bounding box center [772, 177] width 31 height 11
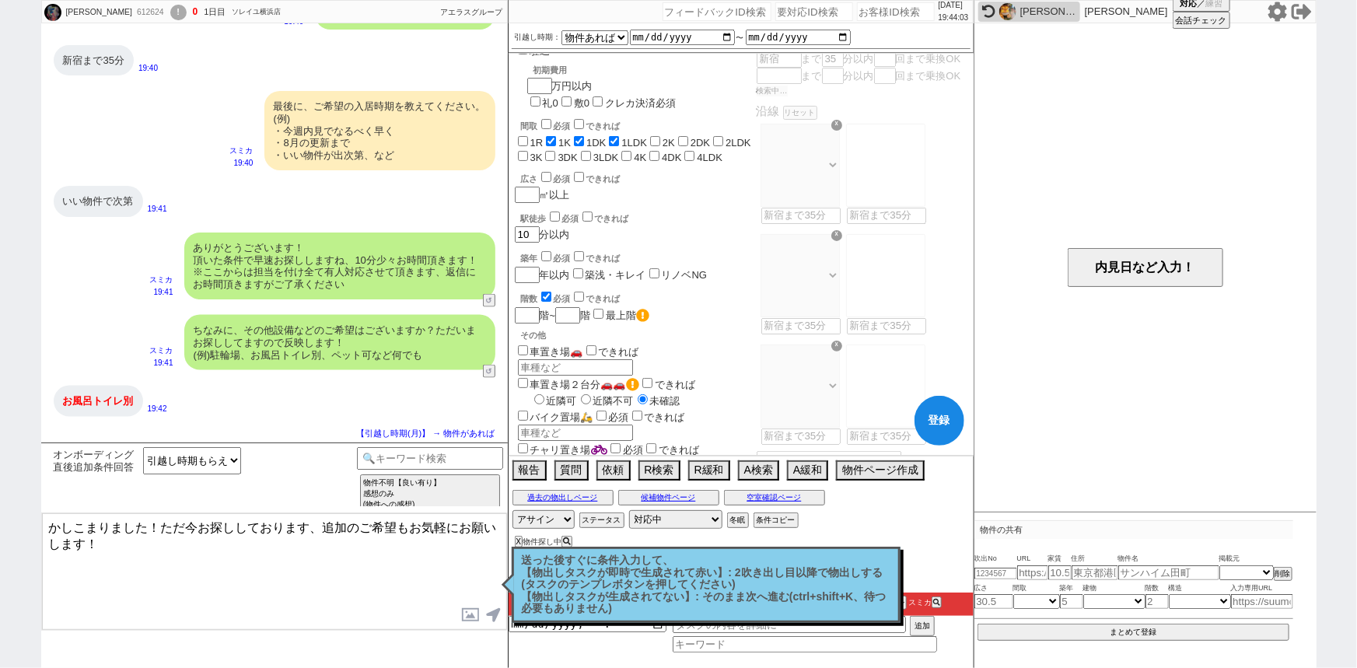
scroll to position [87, 0]
click at [545, 460] on label "風呂トイレ別室" at bounding box center [558, 466] width 86 height 12
click at [528, 459] on input "風呂トイレ別室" at bounding box center [523, 464] width 10 height 10
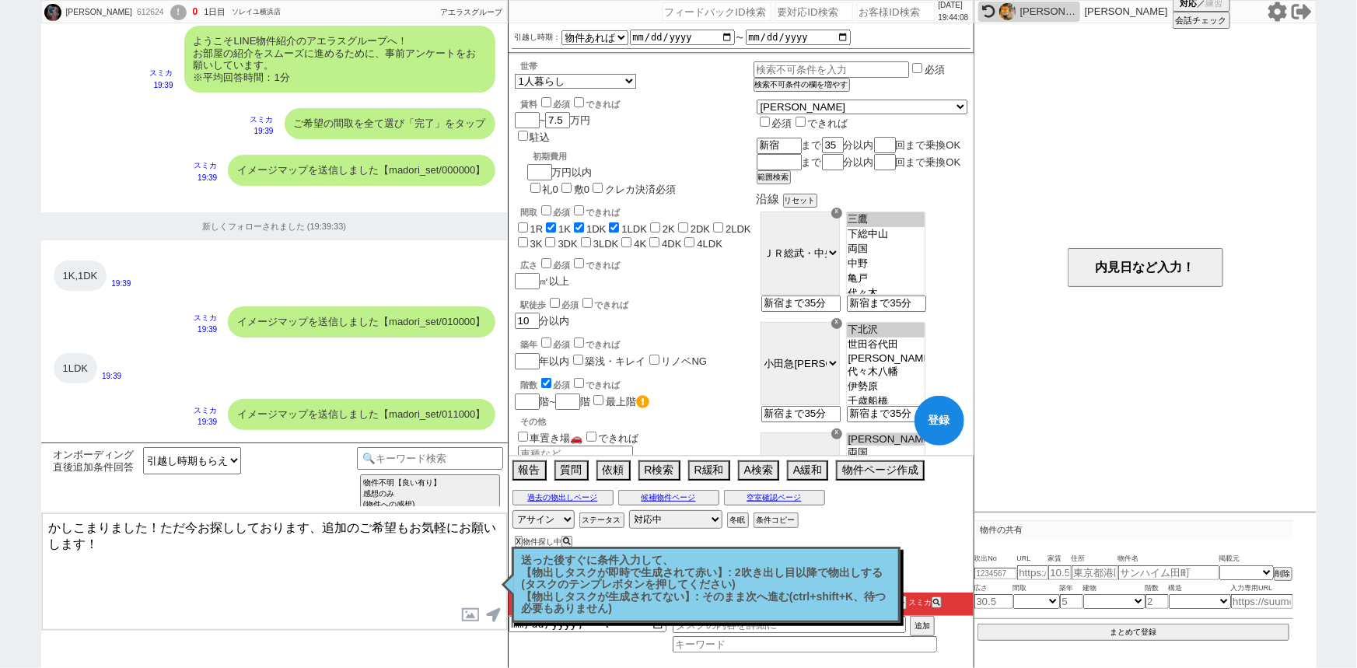
scroll to position [97, 0]
click at [152, 580] on textarea "かしこまりました！ただ今お探ししております、追加のご希望もお気軽にお願いします！" at bounding box center [274, 571] width 465 height 117
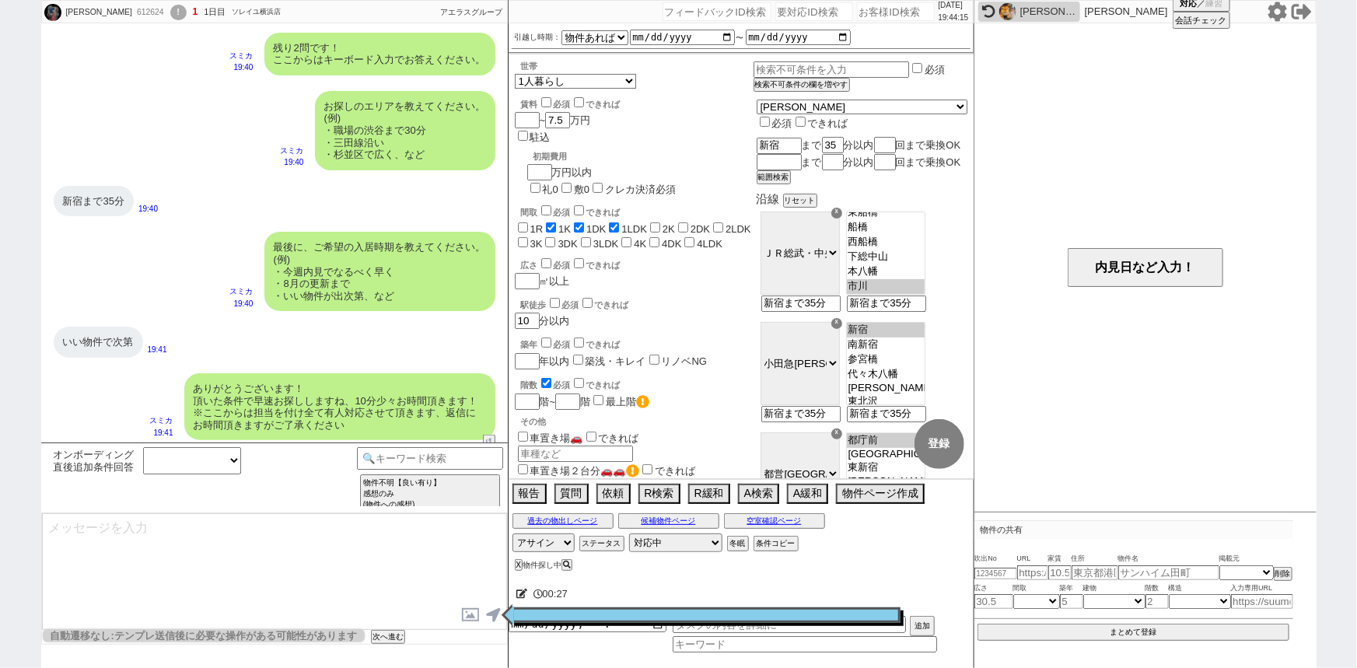
scroll to position [58, 0]
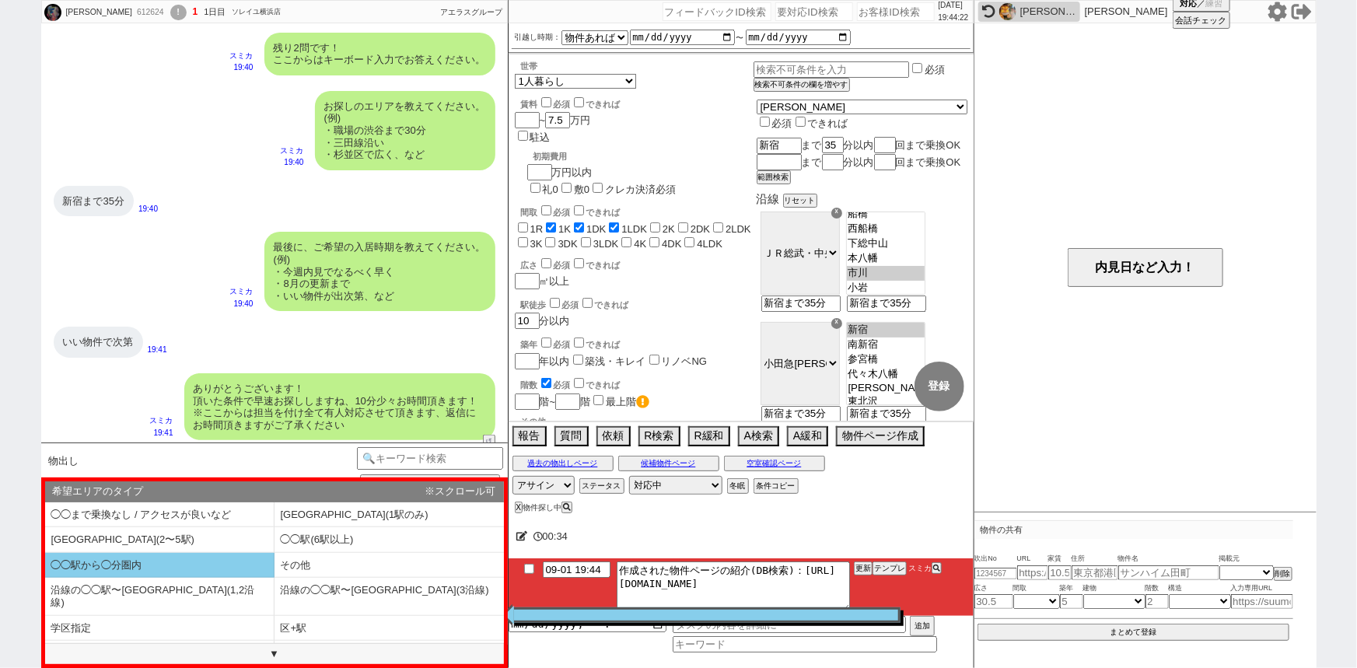
click at [161, 560] on li "◯◯駅から◯分圏内" at bounding box center [159, 566] width 229 height 26
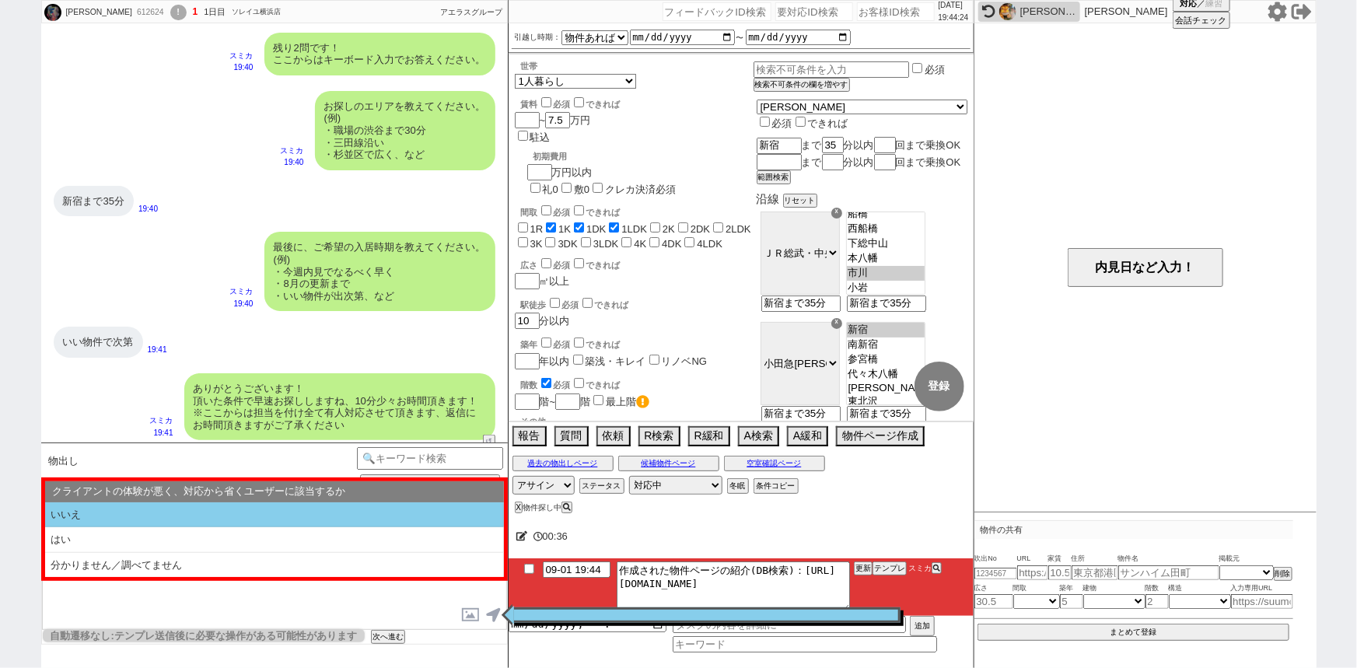
click at [185, 519] on li "いいえ" at bounding box center [274, 515] width 459 height 26
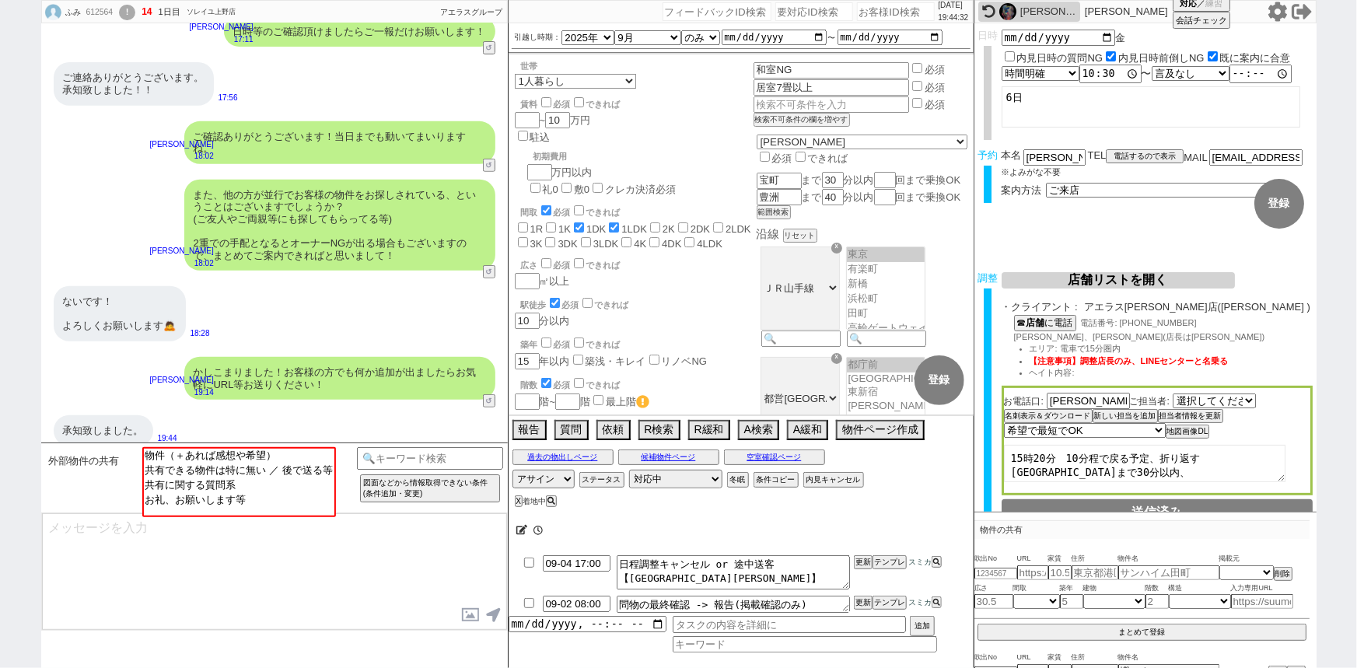
scroll to position [0, 0]
click at [225, 501] on option "お礼、お願いします等" at bounding box center [237, 498] width 191 height 15
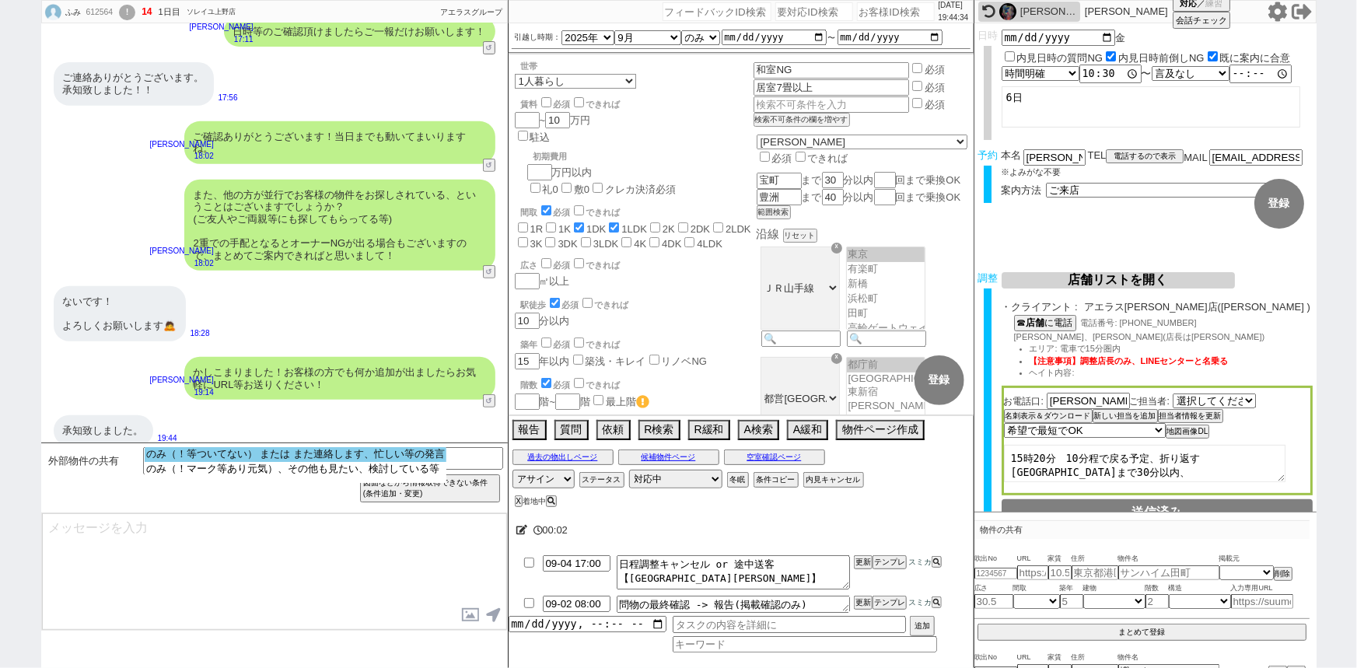
click at [285, 462] on option "のみ（！等ついてない） または また連絡します、忙しい等の発言" at bounding box center [296, 469] width 302 height 15
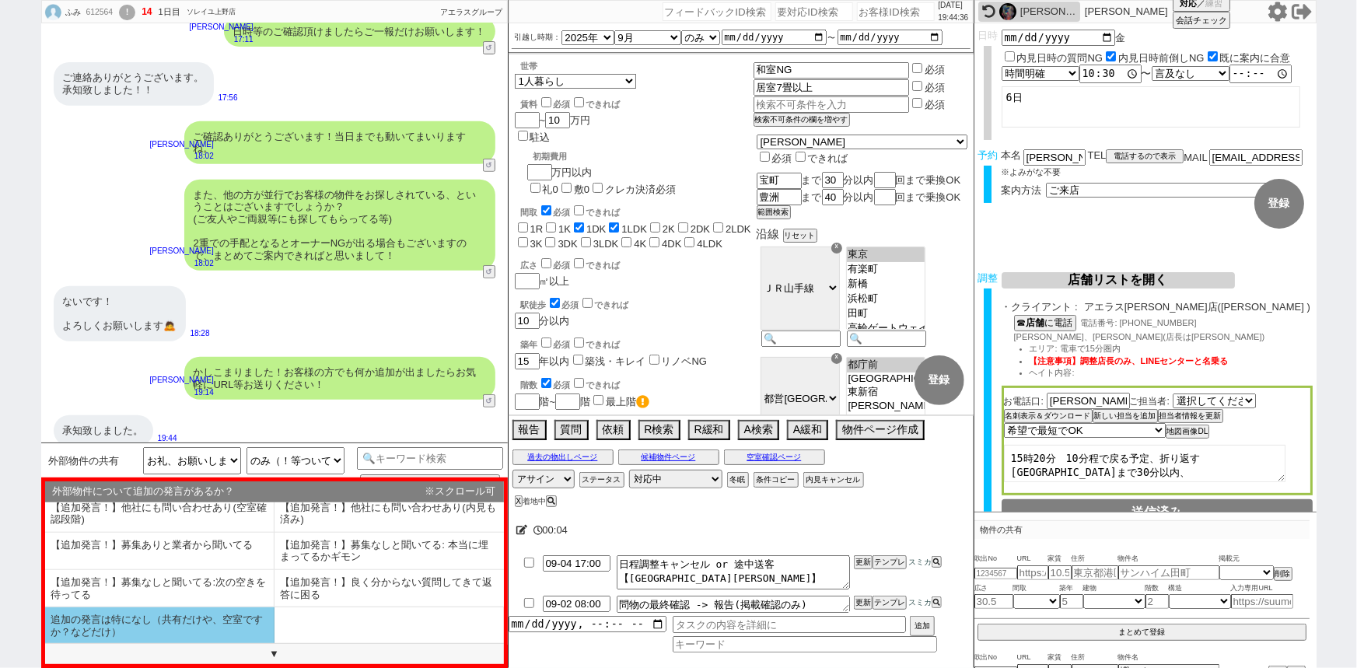
click at [154, 625] on li "追加の発言は特になし（共有だけや、空室ですか？などだけ）" at bounding box center [159, 625] width 229 height 37
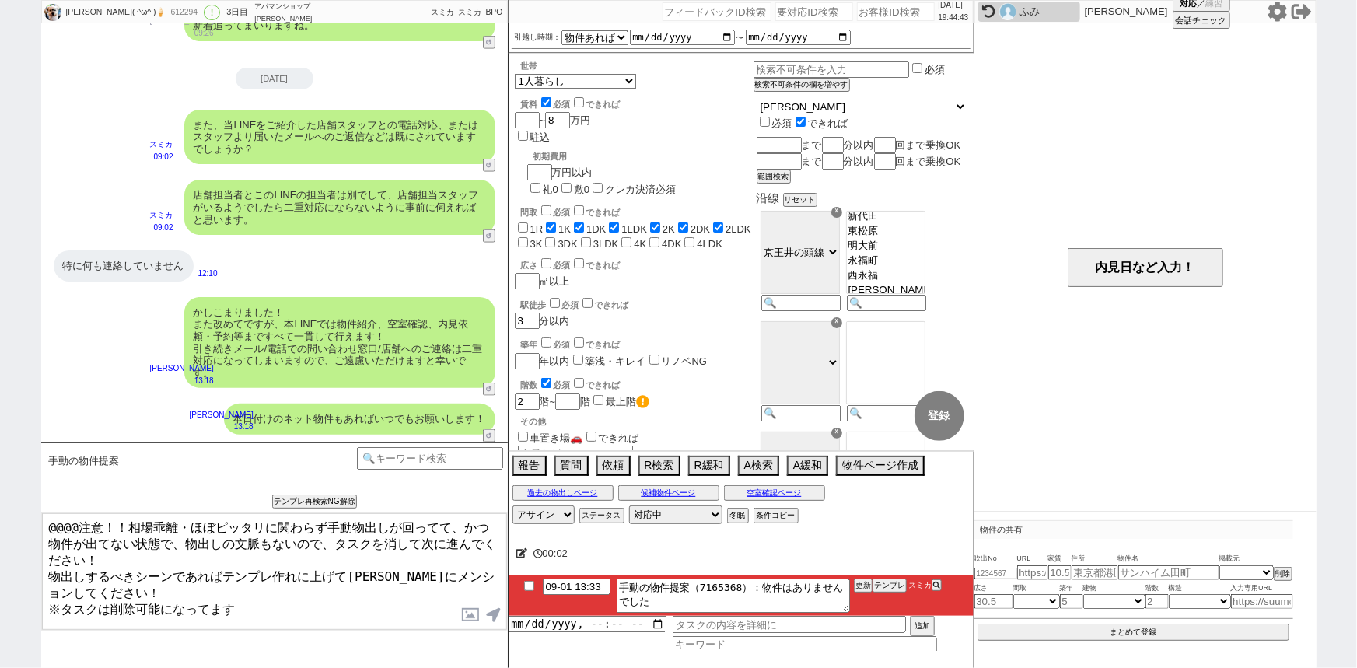
click at [529, 587] on input "checkbox" at bounding box center [529, 586] width 23 height 10
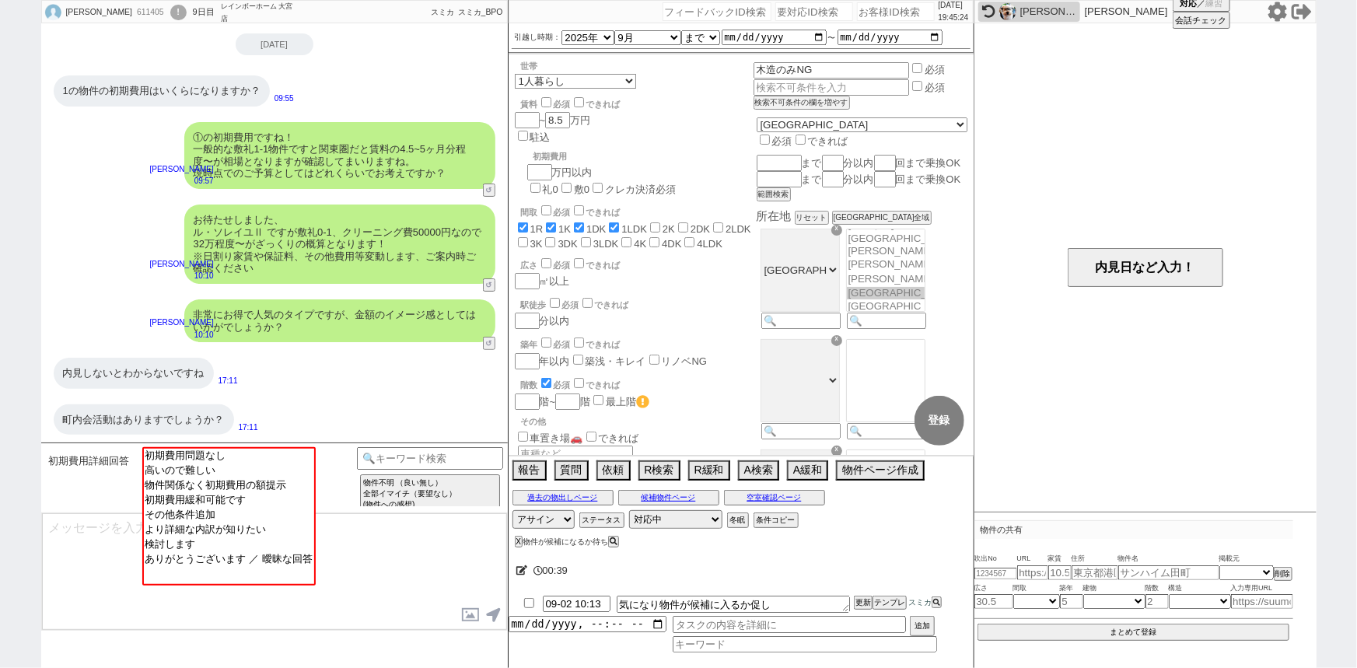
click at [236, 265] on div "お待たせしました、 ル・ソレイユⅡ ですが敷礼0-1、クリーニング費50000円なので32万程度〜がざっくりの概算となります！ ※日割り家賃や保証料、その他費…" at bounding box center [339, 244] width 311 height 79
click at [324, 386] on div "内見しないとわからないですね 17:11" at bounding box center [274, 373] width 467 height 47
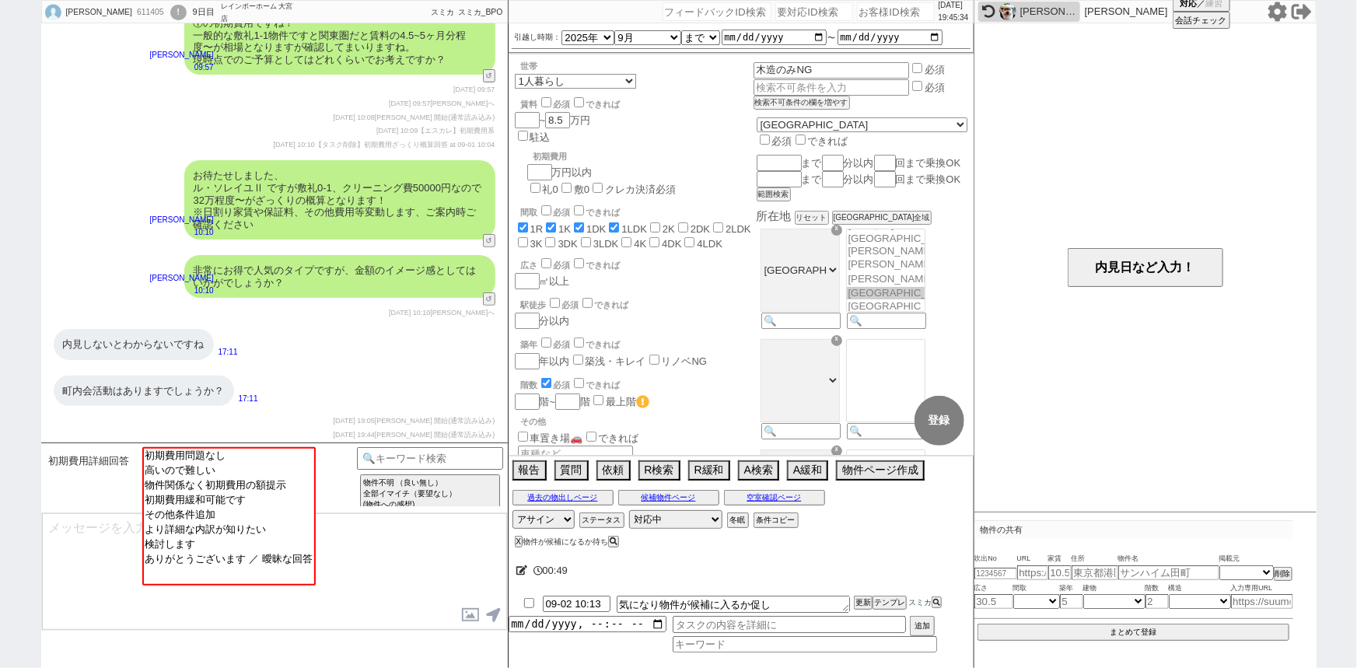
scroll to position [49, 0]
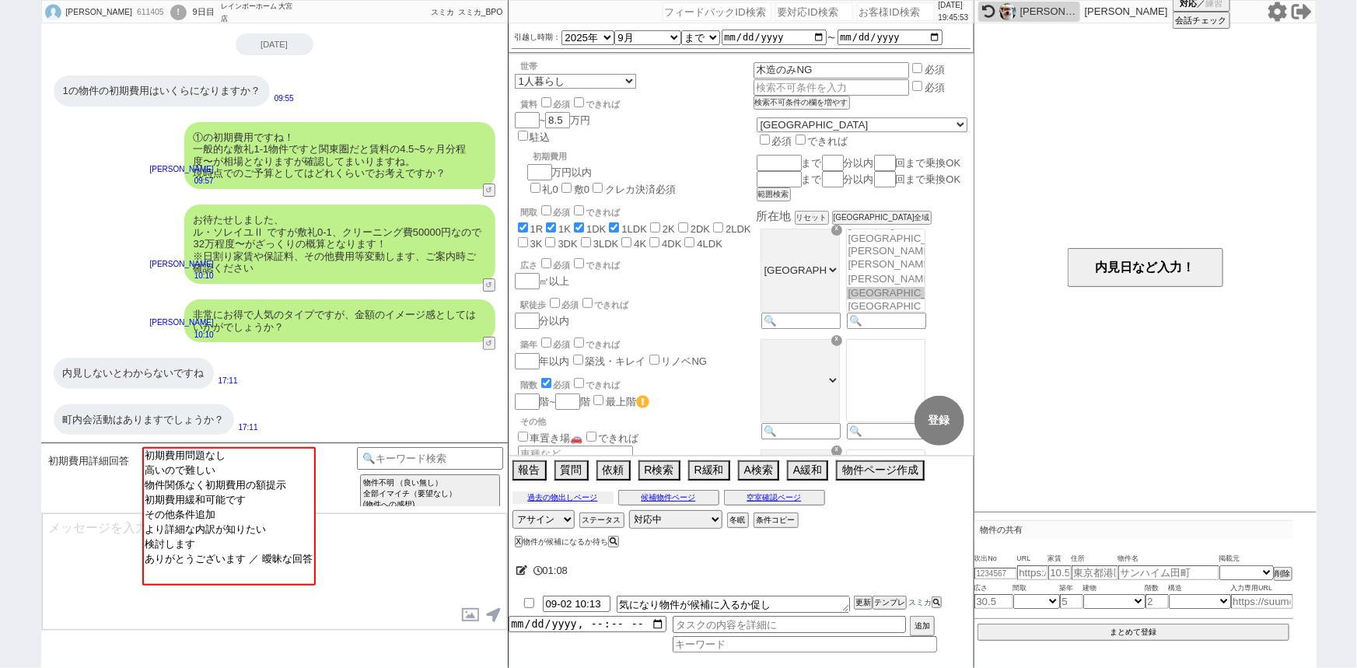
click at [587, 498] on button "過去の物出しページ" at bounding box center [562, 497] width 101 height 12
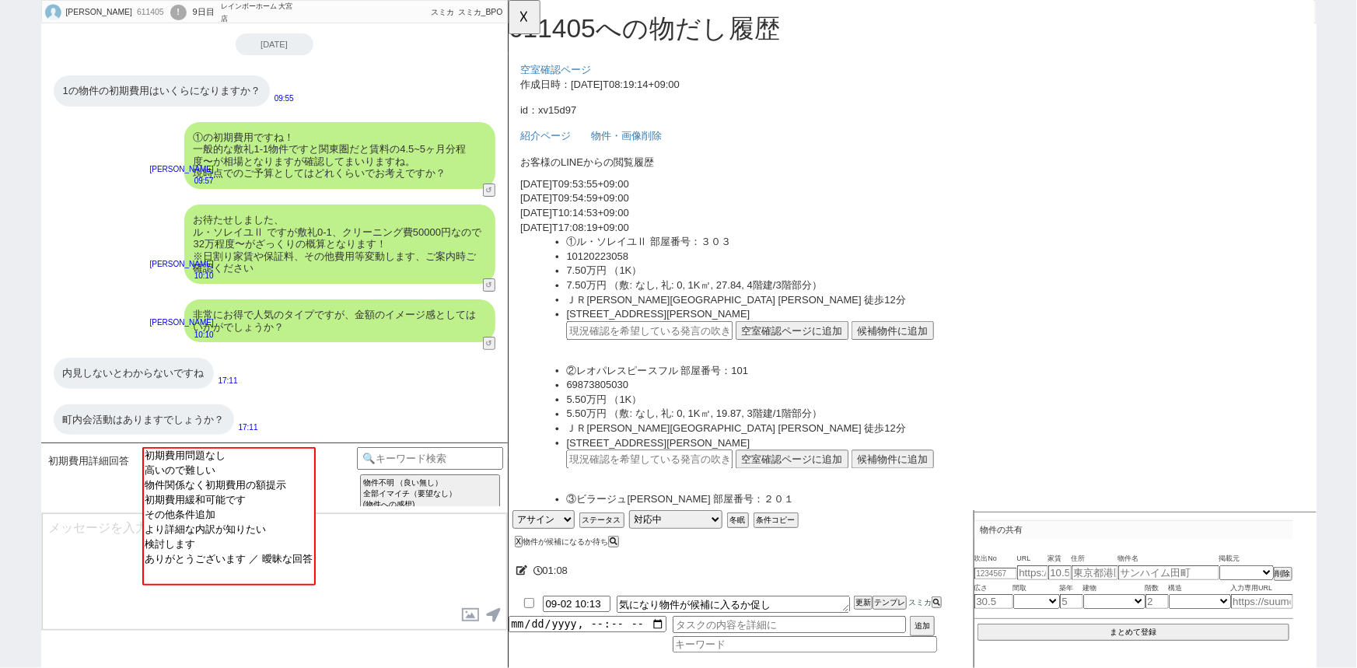
scroll to position [0, 0]
click at [524, 22] on button "☓" at bounding box center [523, 15] width 29 height 31
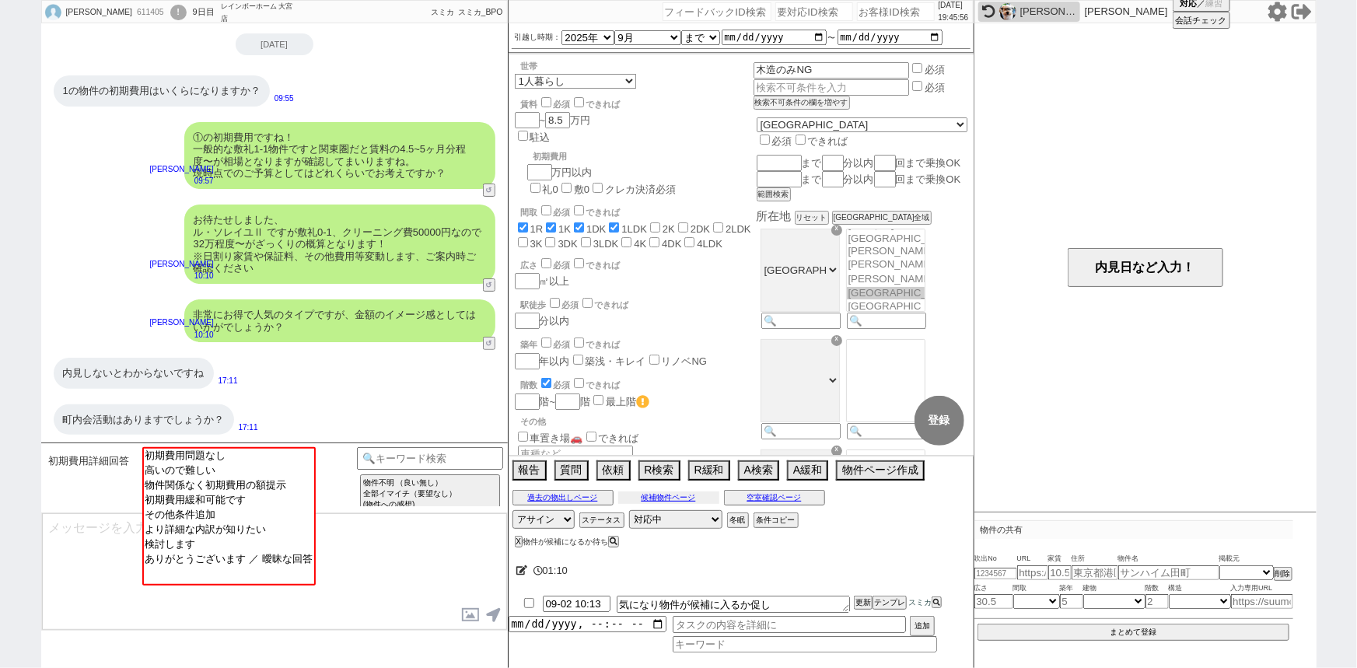
click at [688, 498] on button "候補物件ページ" at bounding box center [668, 497] width 101 height 12
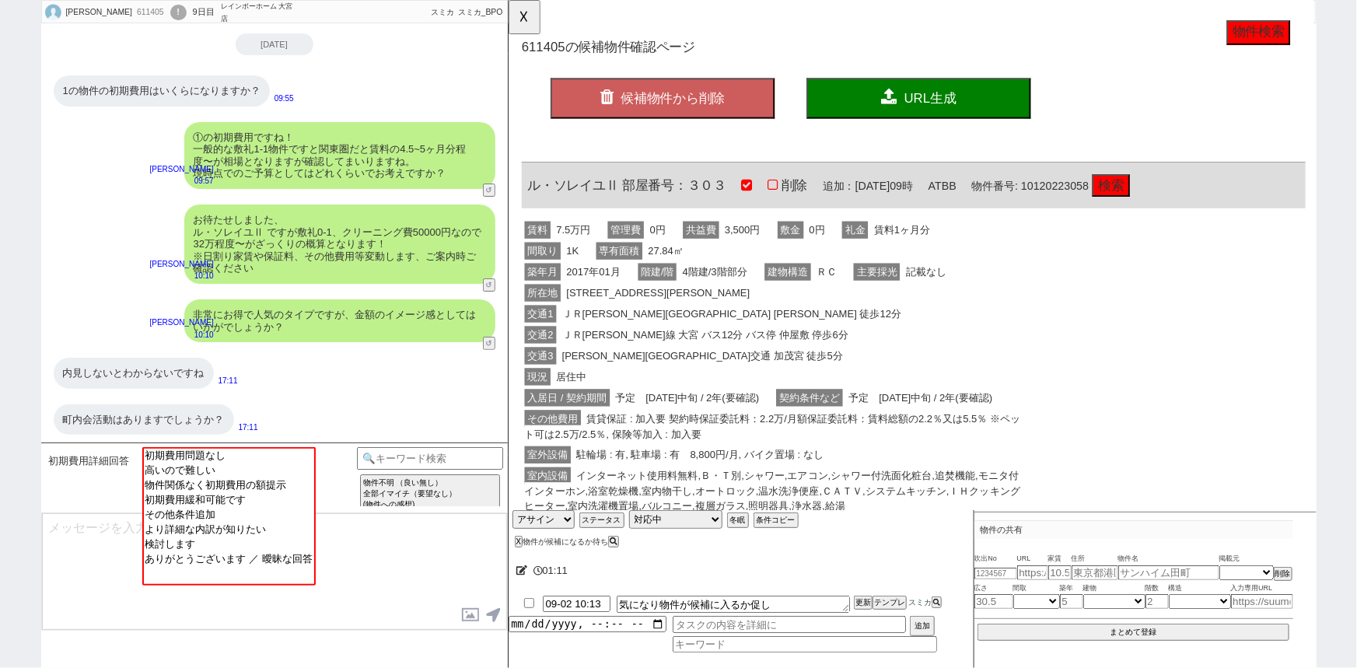
click at [163, 365] on div "内見しないとわからないですね" at bounding box center [134, 373] width 160 height 31
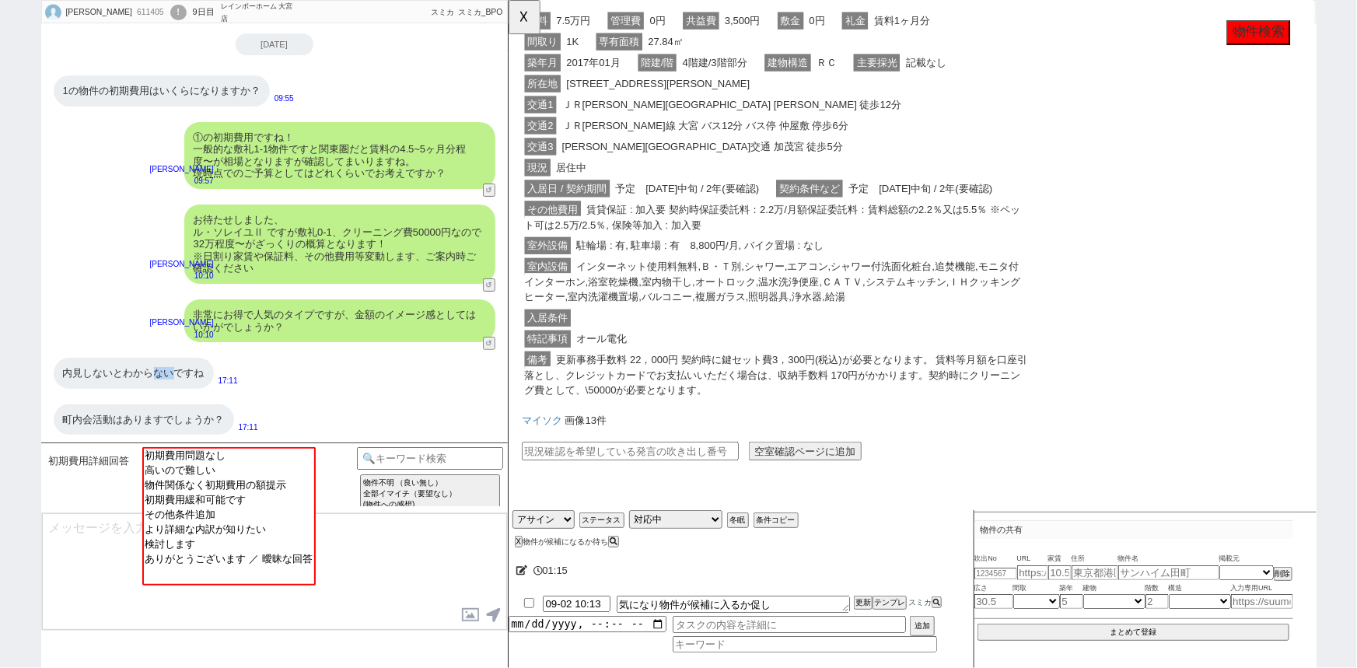
scroll to position [249, 0]
click at [665, 475] on input "text" at bounding box center [638, 485] width 233 height 20
paste input "36924832"
click at [852, 476] on button "空室確認ページに追加" at bounding box center [826, 485] width 121 height 20
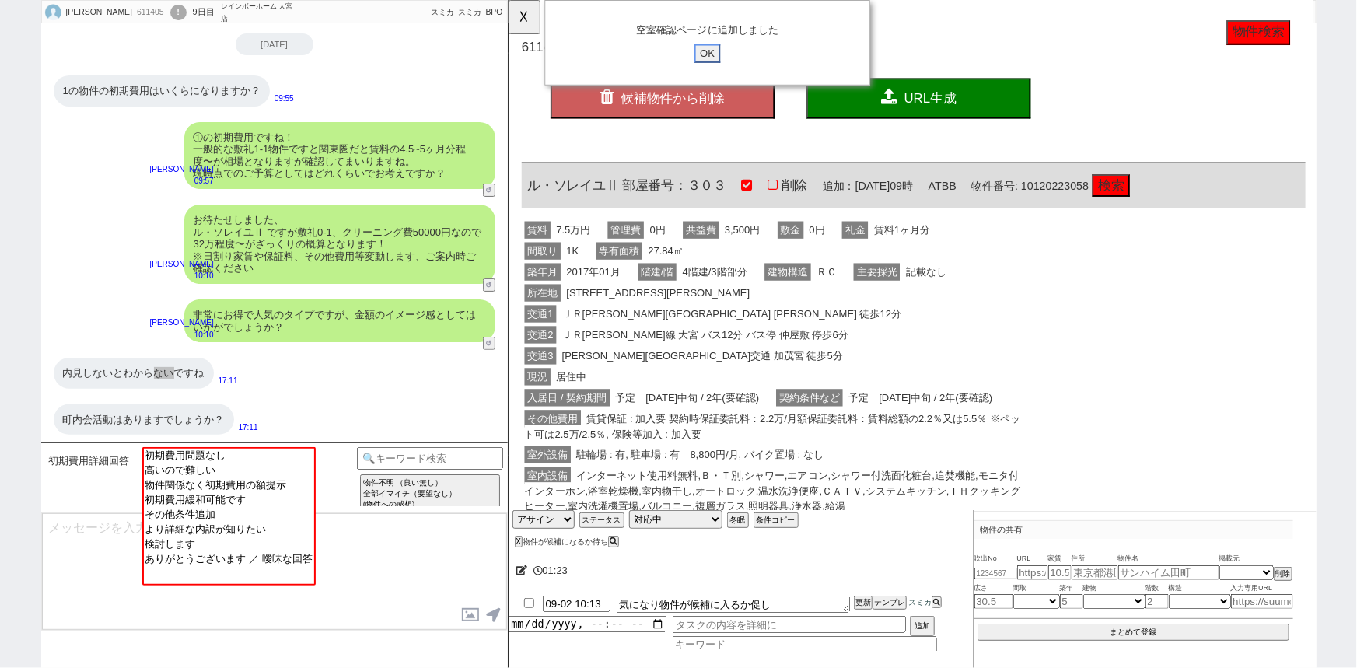
click at [723, 51] on input "OK" at bounding box center [722, 57] width 28 height 20
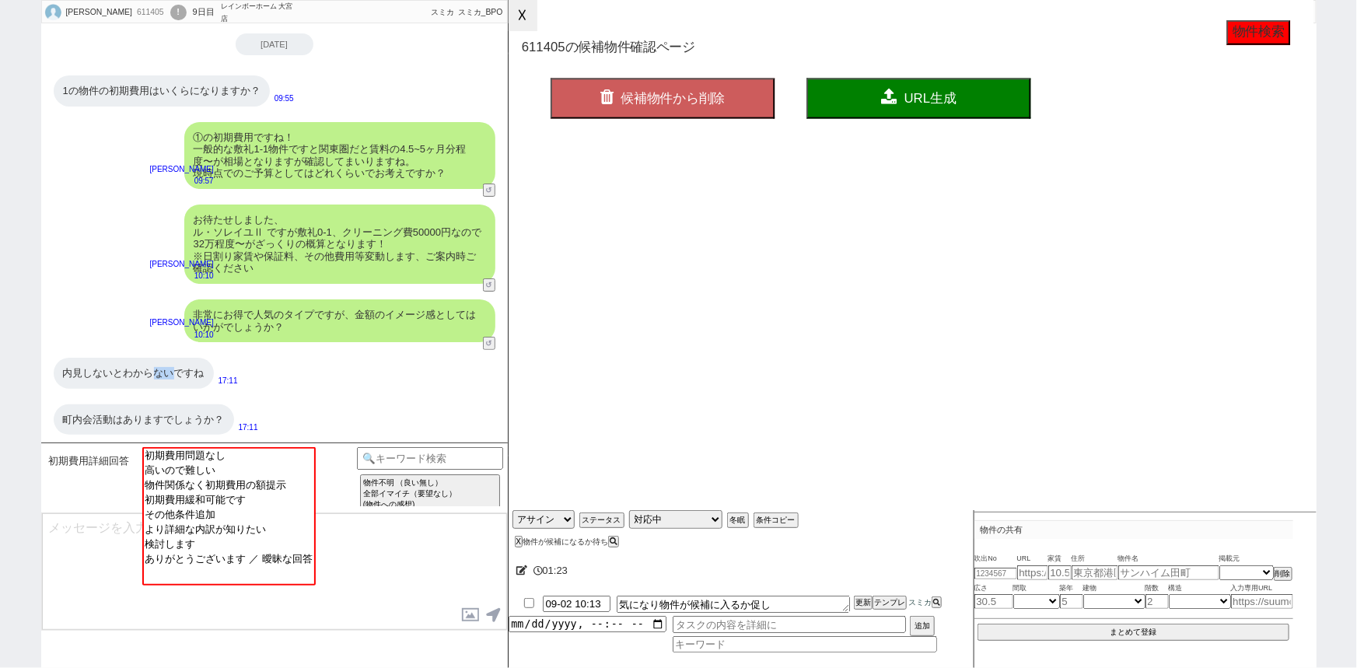
click at [525, 23] on button "☓" at bounding box center [523, 15] width 29 height 31
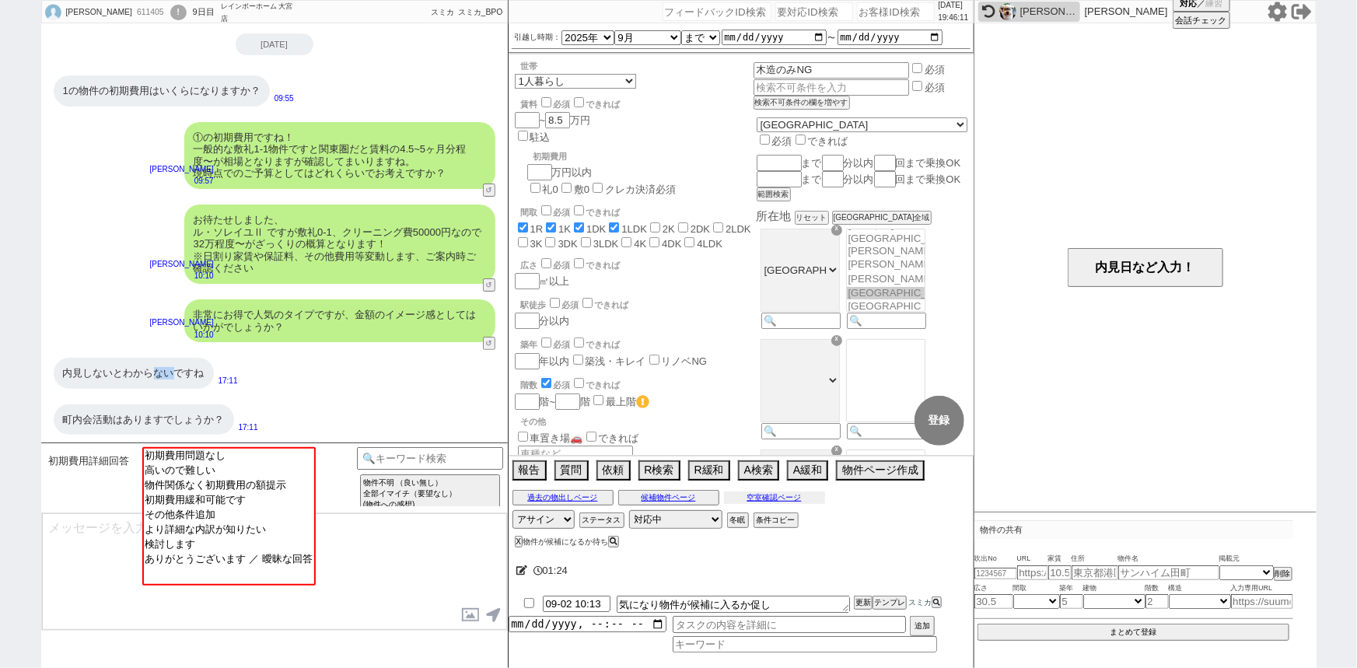
click at [757, 498] on button "空室確認ページ" at bounding box center [774, 497] width 101 height 12
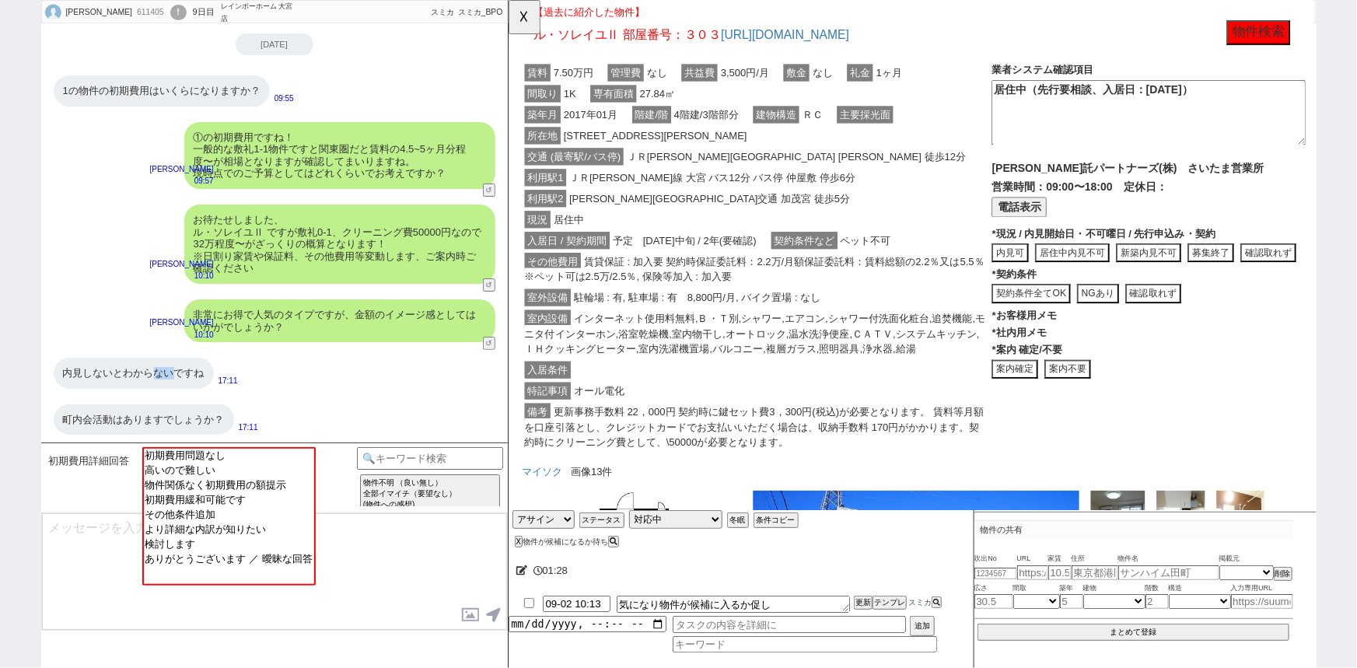
scroll to position [249, 0]
click at [175, 323] on p "黒澤沙由里" at bounding box center [182, 322] width 64 height 12
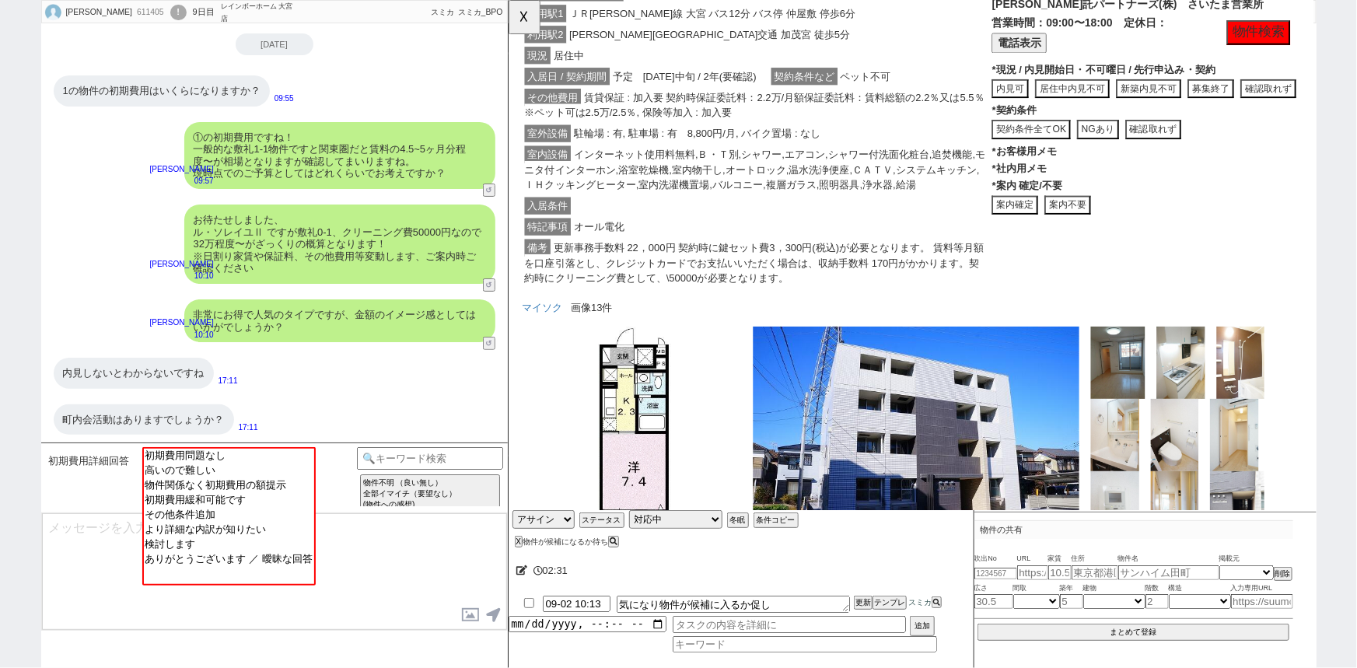
scroll to position [425, 0]
click at [420, 455] on input at bounding box center [430, 456] width 147 height 19
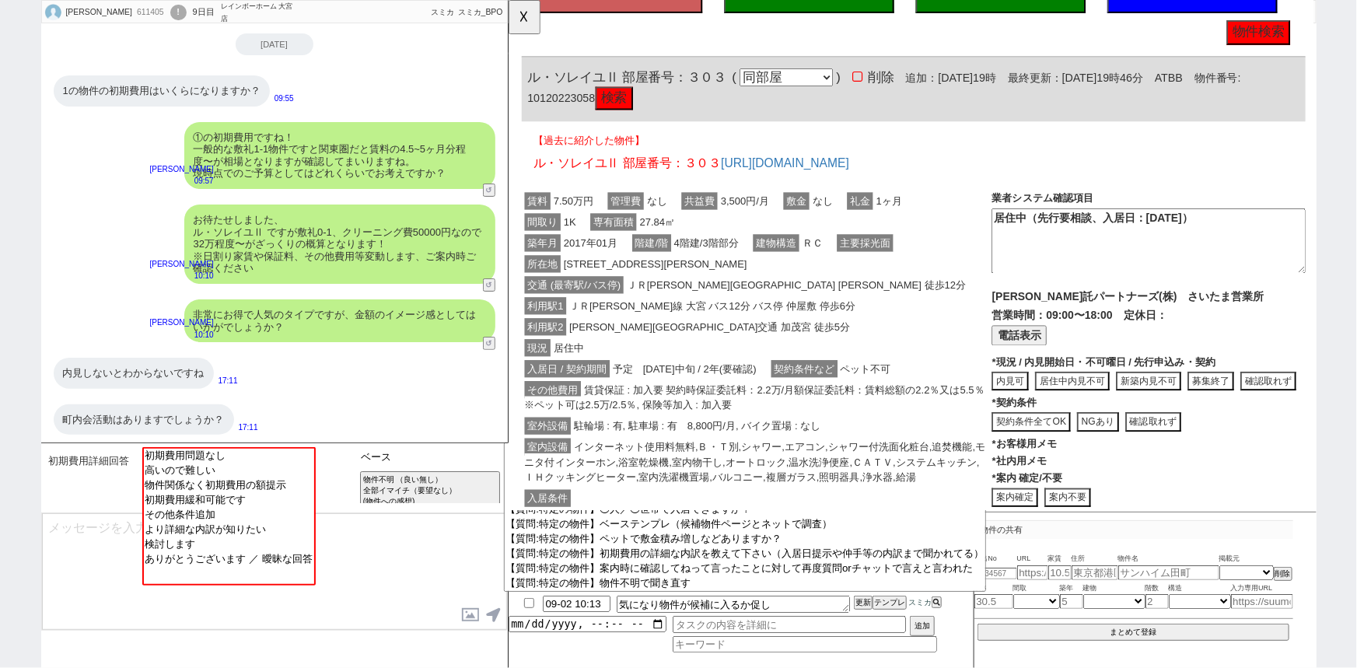
scroll to position [0, 0]
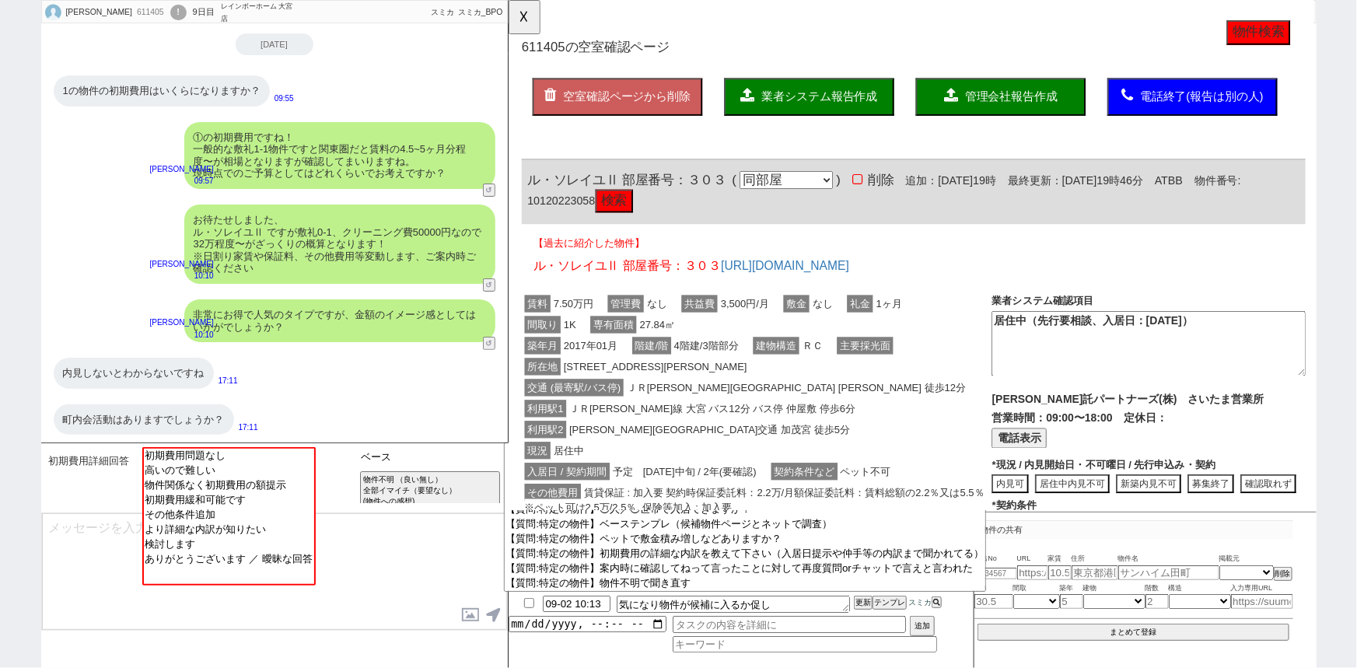
click at [447, 460] on input "ベース" at bounding box center [430, 456] width 147 height 19
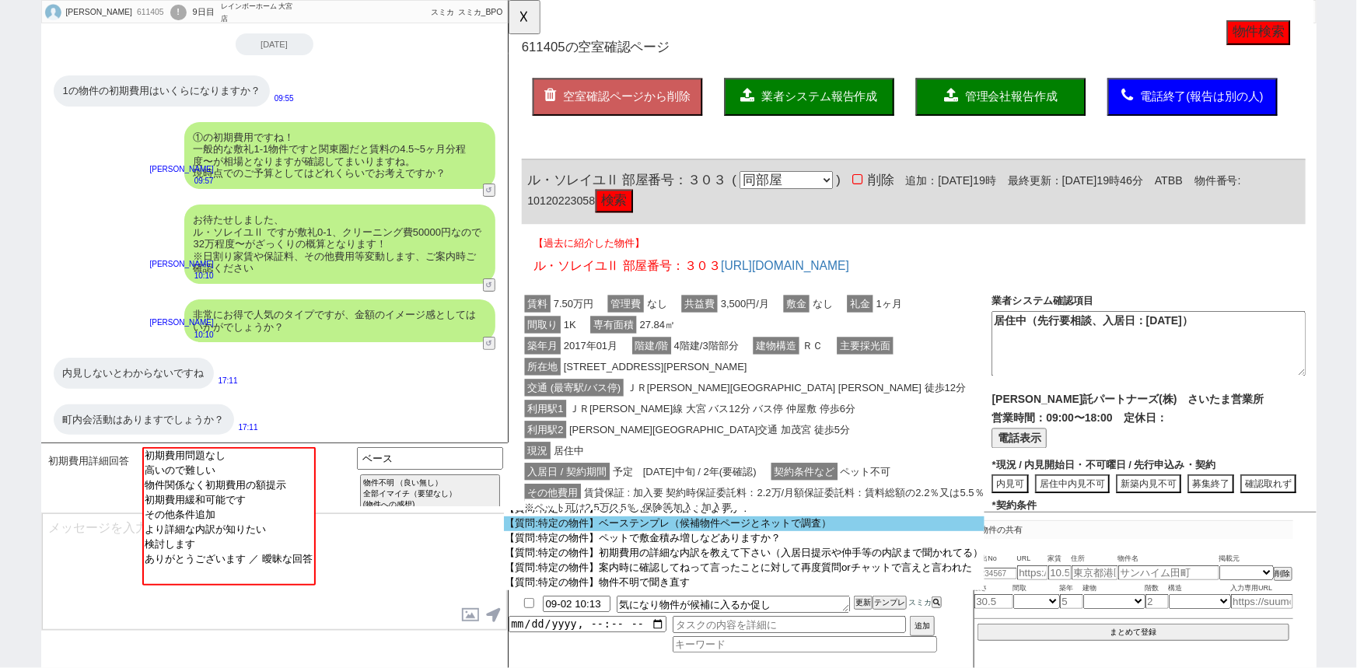
click at [633, 526] on option "【質問:特定の物件】ベーステンプレ（候補物件ページとネットで調査）" at bounding box center [744, 523] width 481 height 15
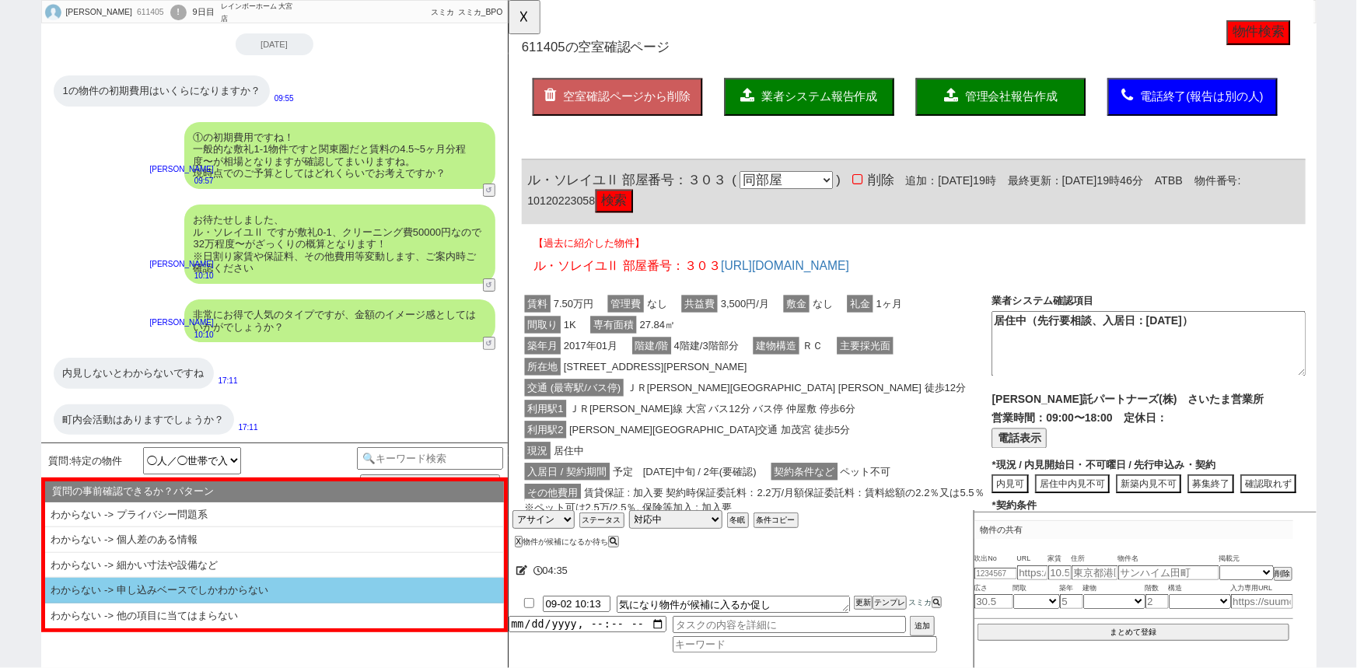
click at [255, 603] on li "わからない -> 申し込みベースでしかわからない" at bounding box center [274, 615] width 459 height 25
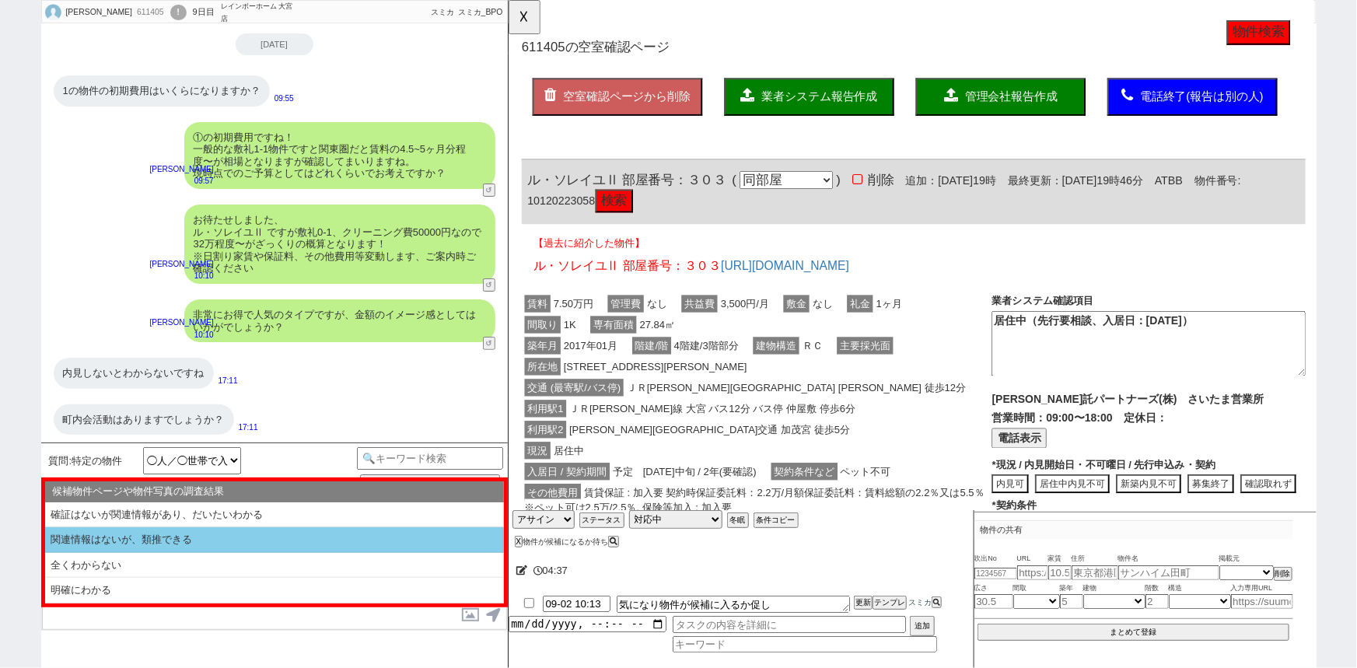
click at [287, 553] on li "関連情報はないが、類推できる" at bounding box center [274, 566] width 459 height 26
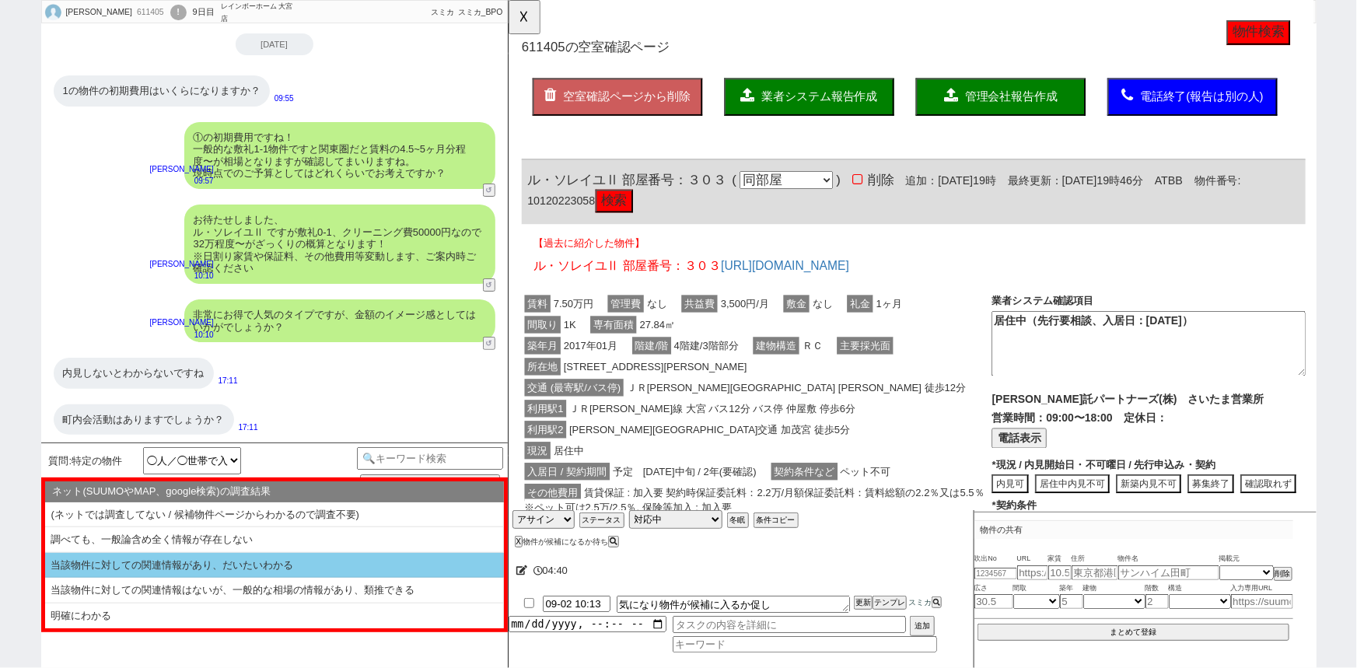
click at [246, 564] on li "当該物件に対しての関連情報があり、だいたいわかる" at bounding box center [274, 566] width 459 height 26
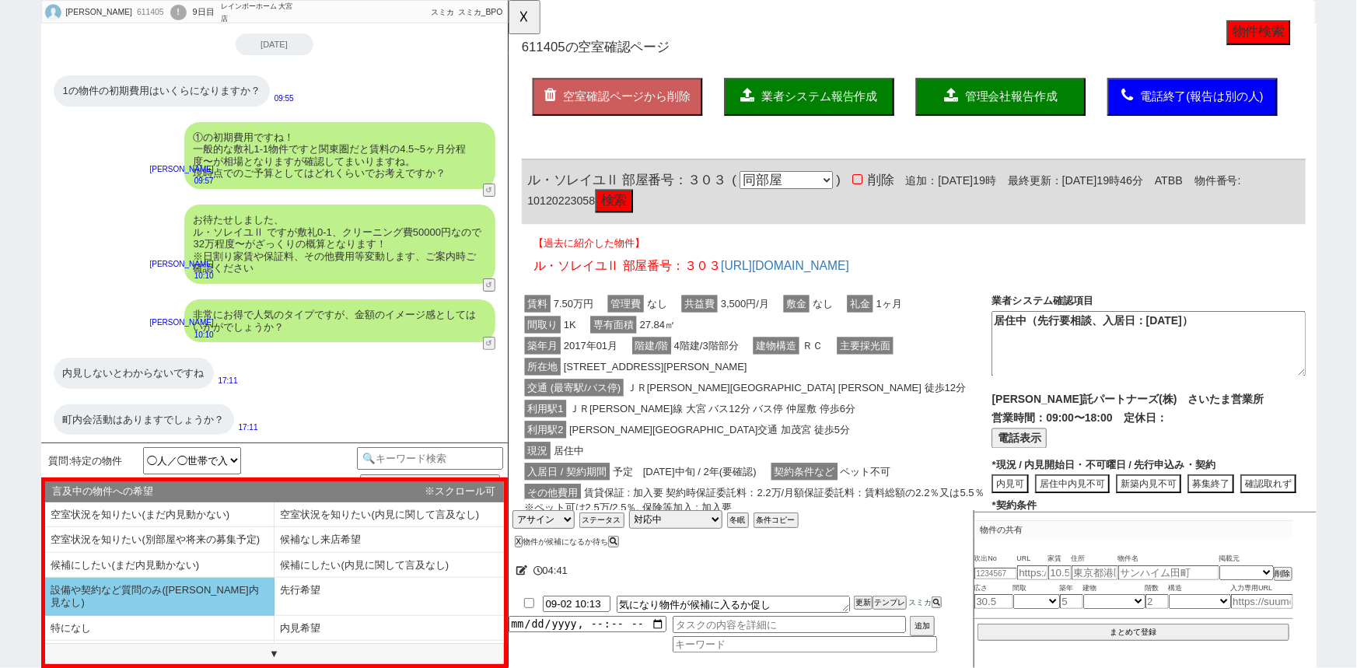
click at [194, 583] on li "設備や契約など質問のみ(空確内見なし)" at bounding box center [159, 596] width 229 height 37
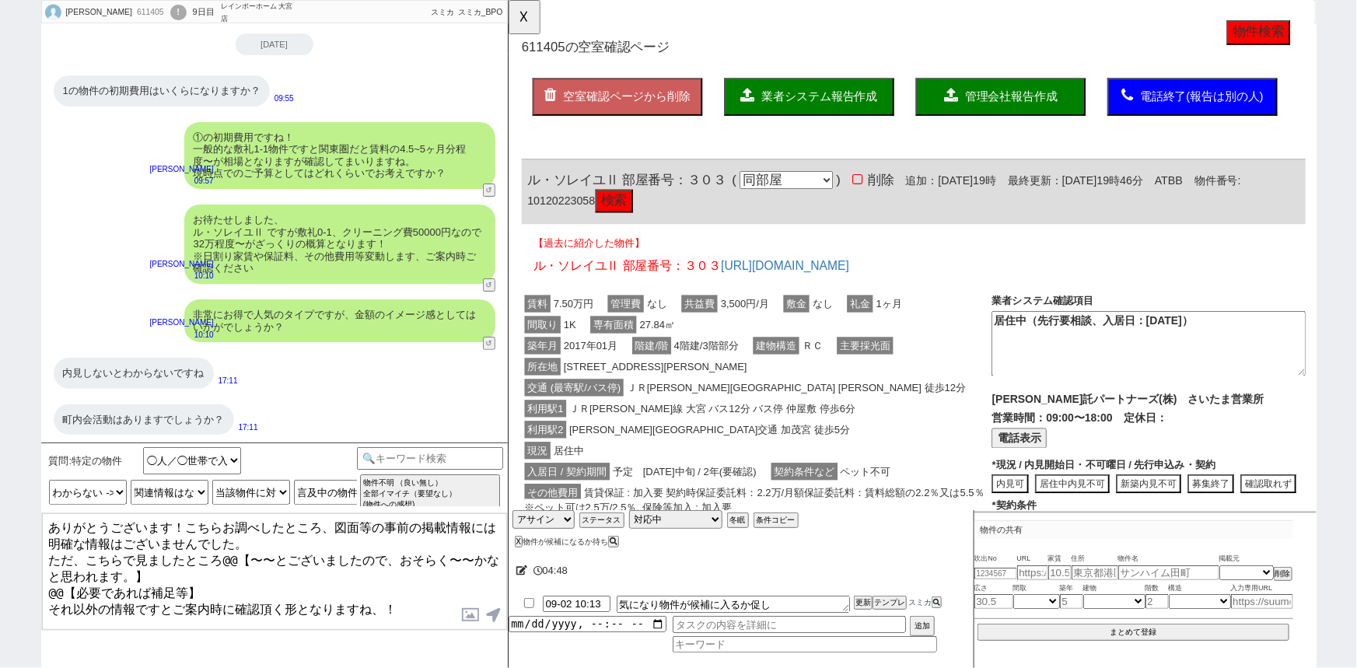
drag, startPoint x: 47, startPoint y: 551, endPoint x: 253, endPoint y: 573, distance: 208.0
click at [253, 573] on textarea "ありがとうございます！こちらお調べしたところ、図面等の事前の掲載情報には明確な情報はございませんでした。 ただ、こちらで見ましたところ@@【〜〜とございました…" at bounding box center [274, 571] width 465 height 117
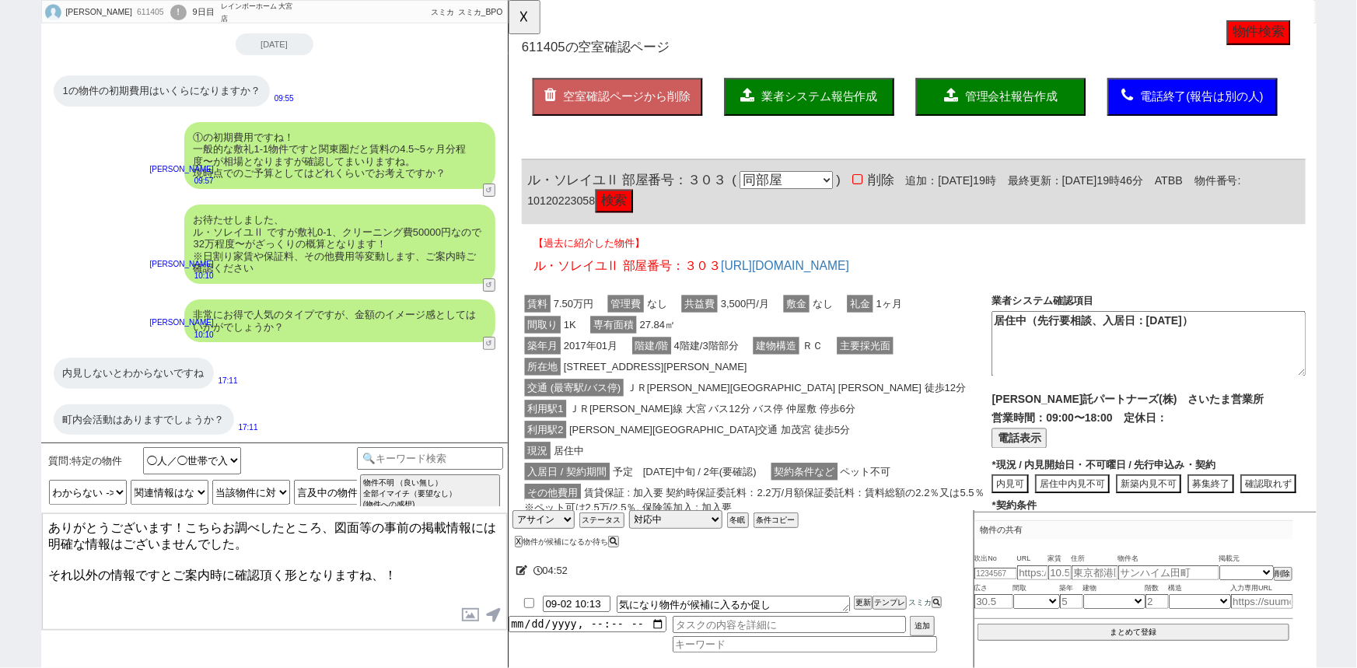
drag, startPoint x: 175, startPoint y: 563, endPoint x: 9, endPoint y: 547, distance: 166.4
click at [9, 547] on div "小池智弥 611405 ! 0 9日目 レインボーホーム 大宮店 冬眠中 自社客 スミカ スミカ_BPO チャット全表示 2025-09-01 1の物件の初期…" at bounding box center [678, 334] width 1357 height 668
drag, startPoint x: 82, startPoint y: 537, endPoint x: 39, endPoint y: 537, distance: 43.5
click at [39, 537] on div "小池智弥 611405 ! 0 9日目 レインボーホーム 大宮店 冬眠中 自社客 スミカ スミカ_BPO チャット全表示 2025-09-01 1の物件の初期…" at bounding box center [678, 334] width 1357 height 668
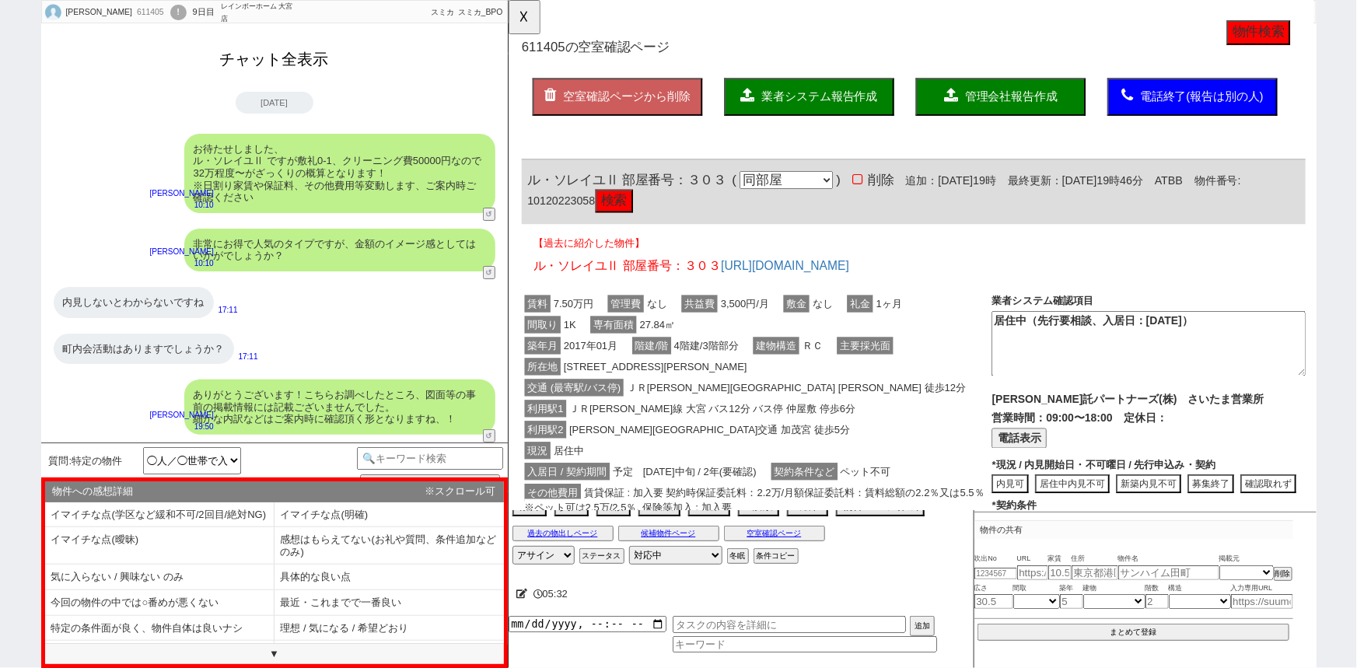
click at [272, 64] on button "チャット全表示" at bounding box center [274, 59] width 121 height 27
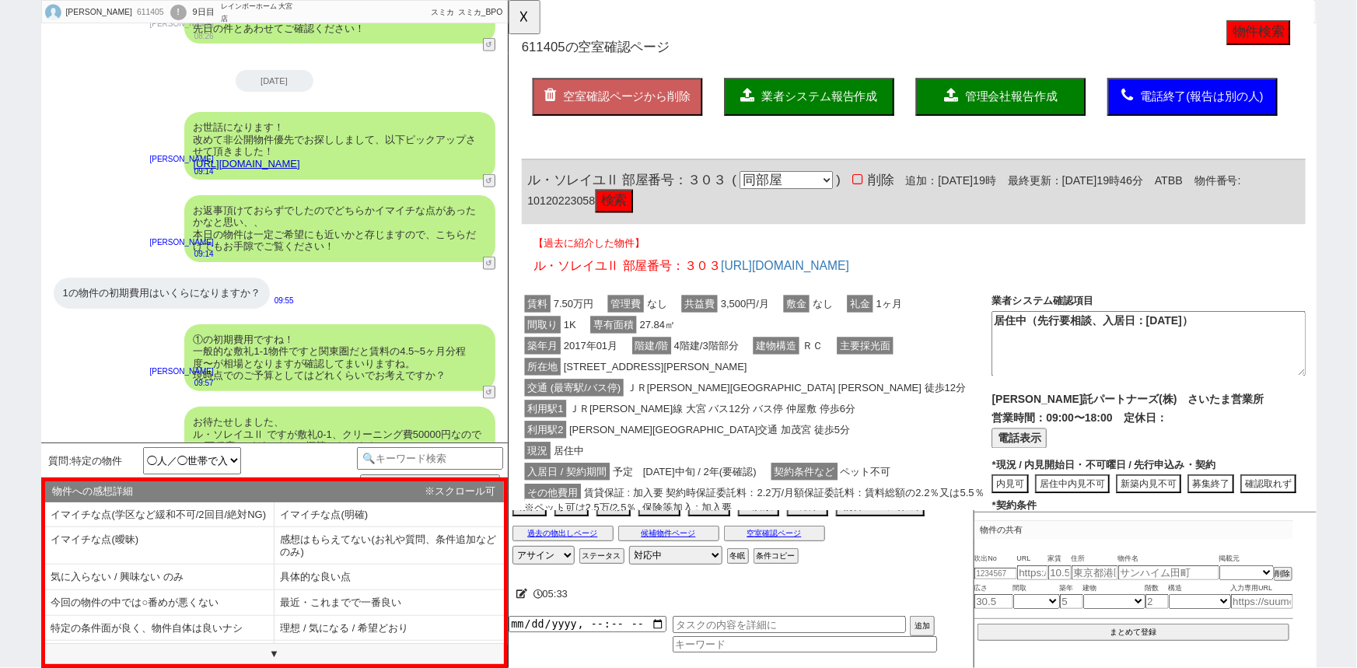
scroll to position [3841, 0]
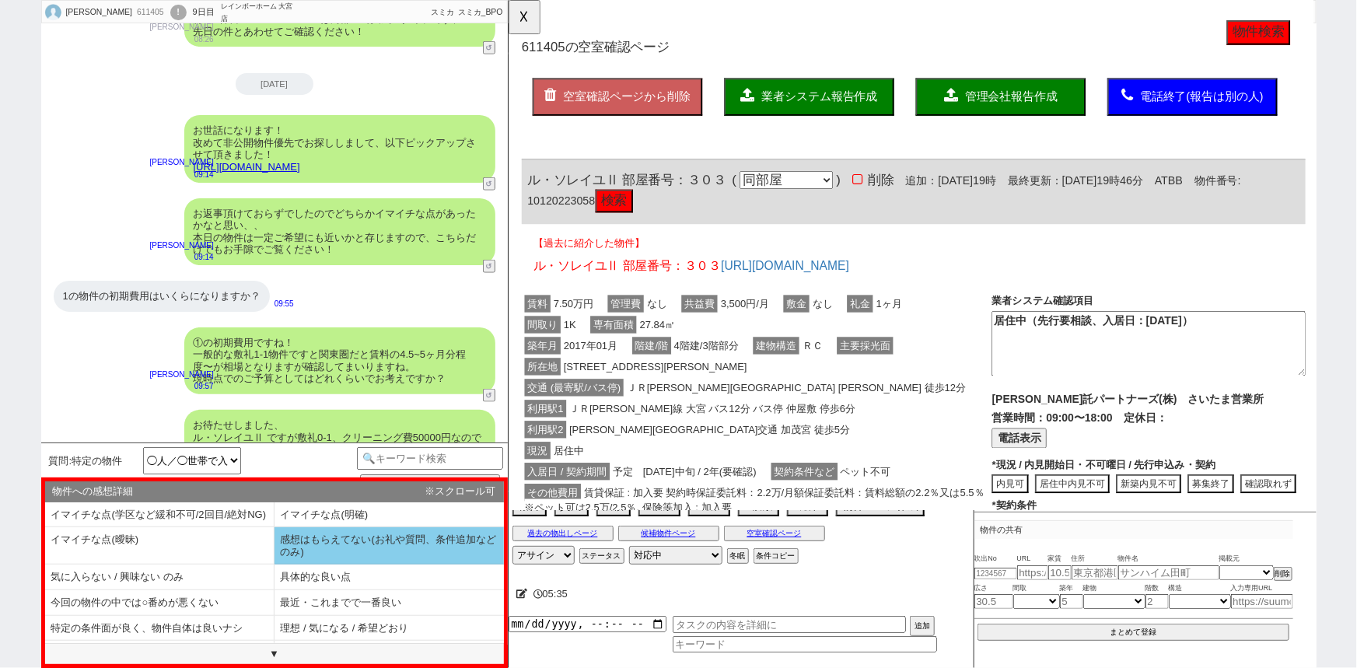
click at [274, 565] on li "感想はもらえてない(お礼や質問、条件追加などのみ)" at bounding box center [159, 578] width 229 height 26
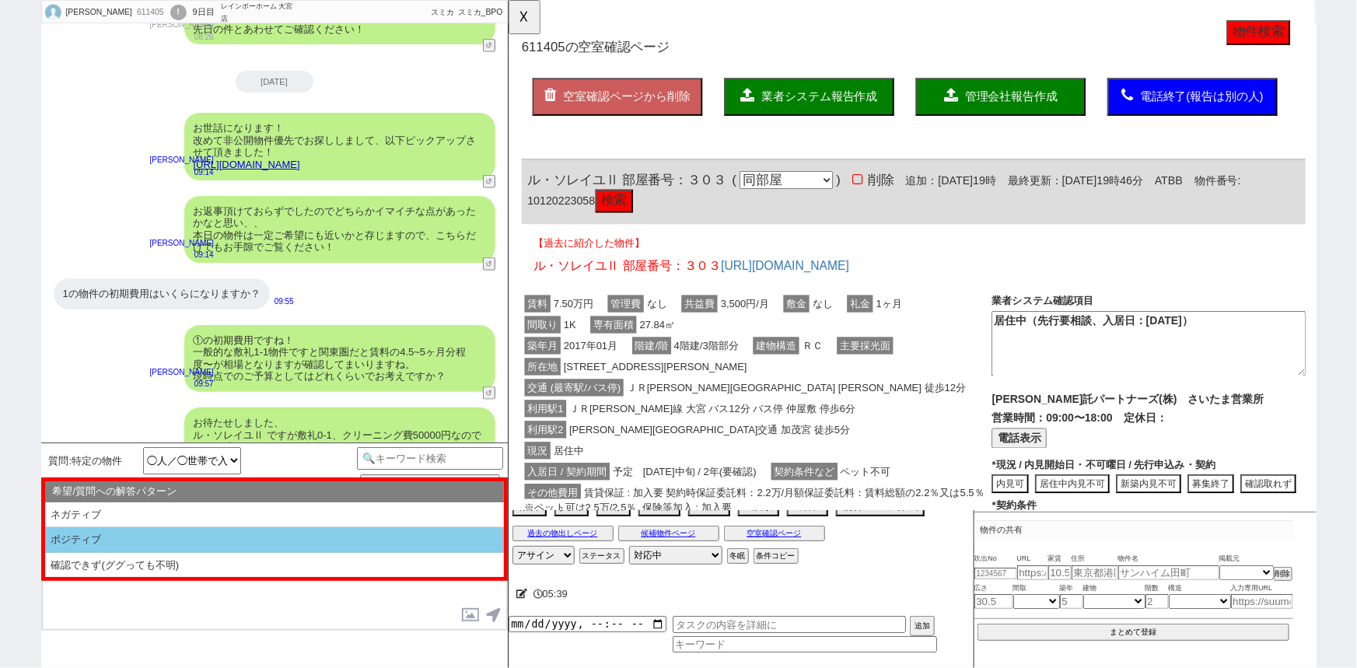
click at [166, 553] on li "ポジティブ" at bounding box center [274, 565] width 459 height 25
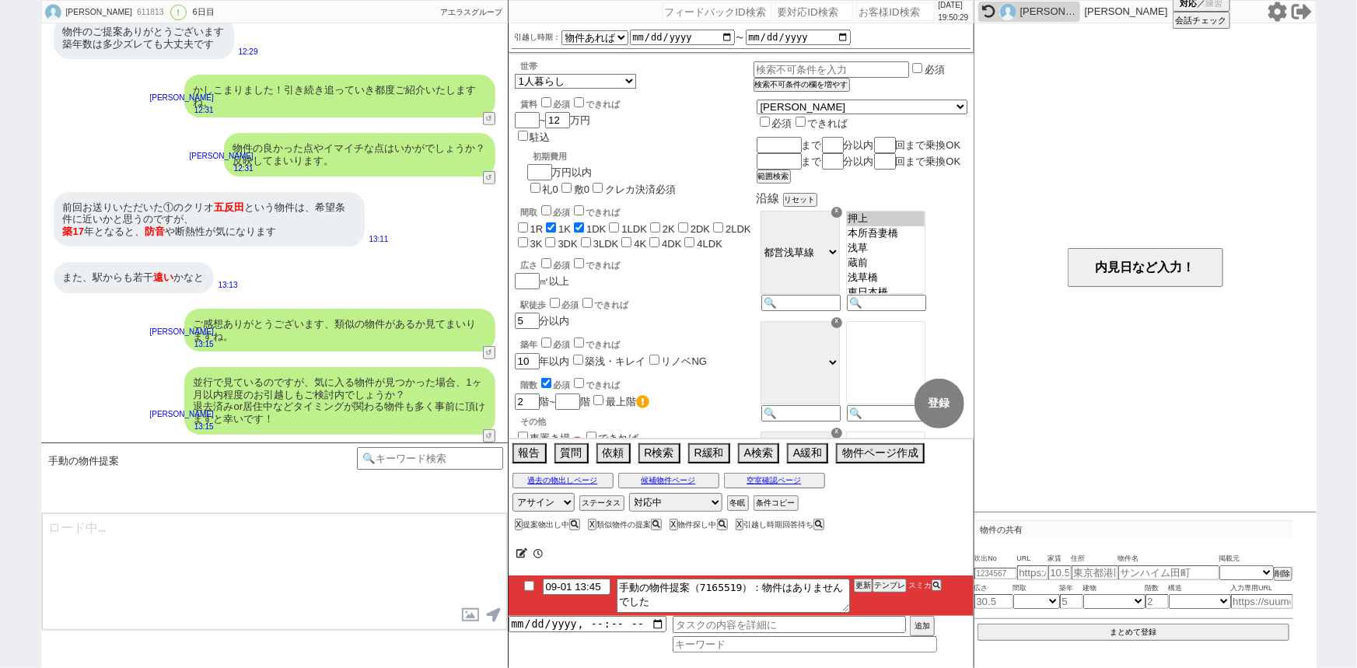
scroll to position [168, 0]
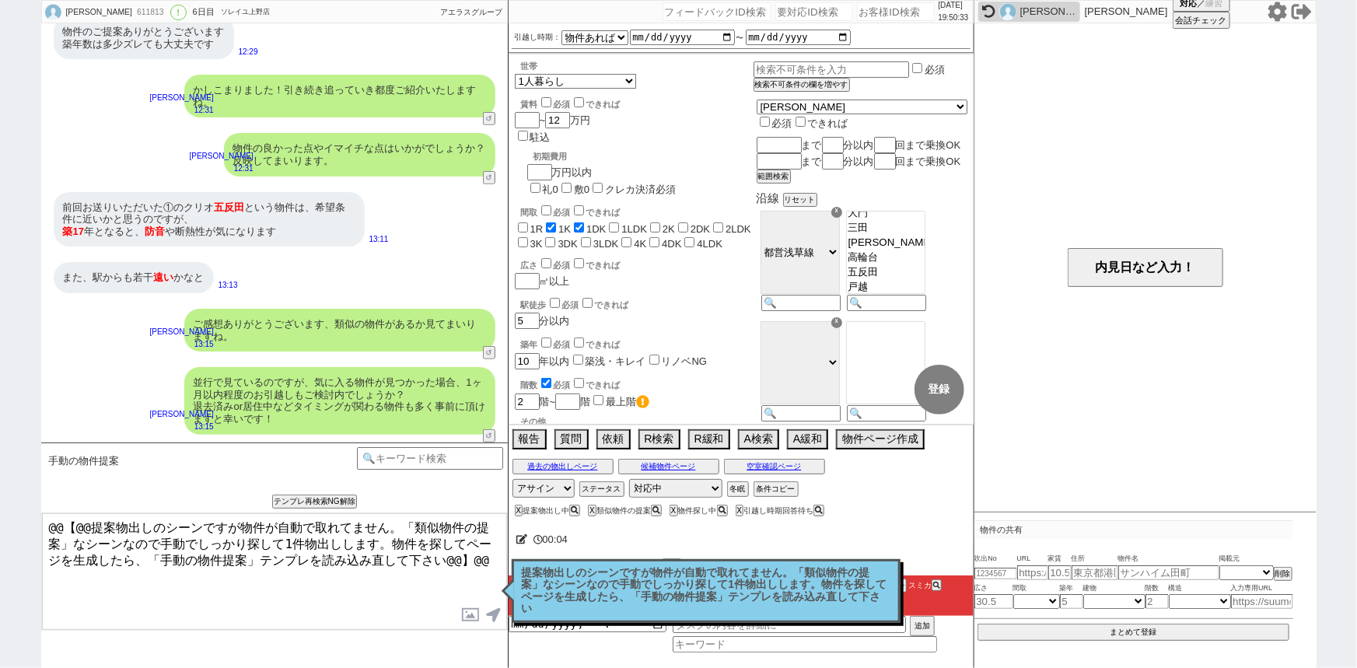
click at [607, 576] on p "提案物出しのシーンですが物件が自動で取れてません。「類似物件の提案」なシーンなので手動でしっかり探して1件物出しします。物件を探してページを生成したら、「手動…" at bounding box center [706, 591] width 369 height 48
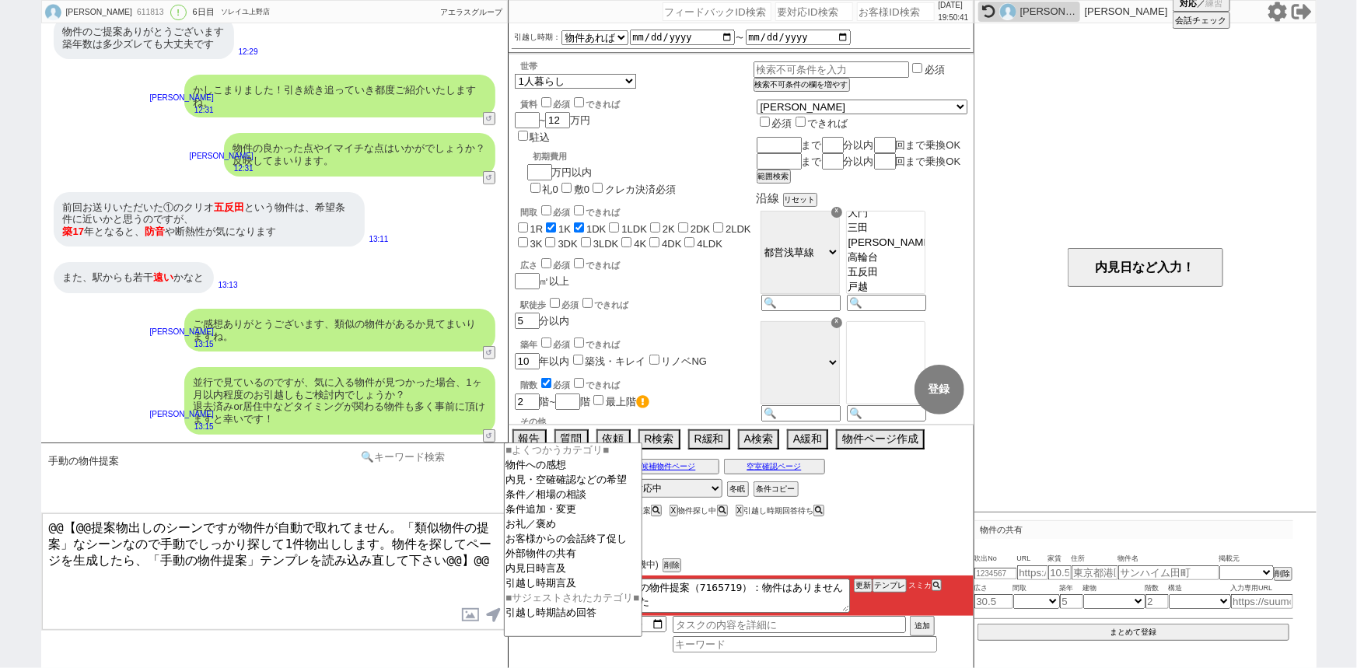
click at [437, 451] on input at bounding box center [430, 456] width 147 height 19
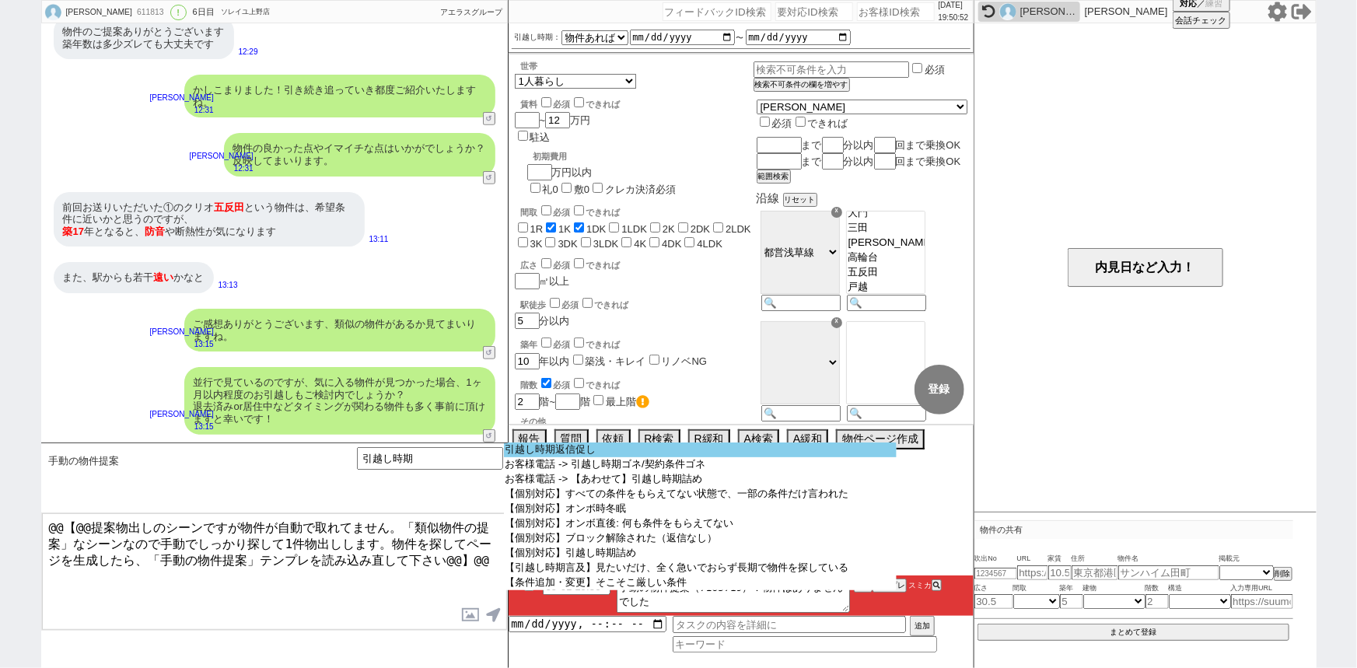
click at [612, 452] on option "引越し時期返信促し" at bounding box center [700, 449] width 393 height 15
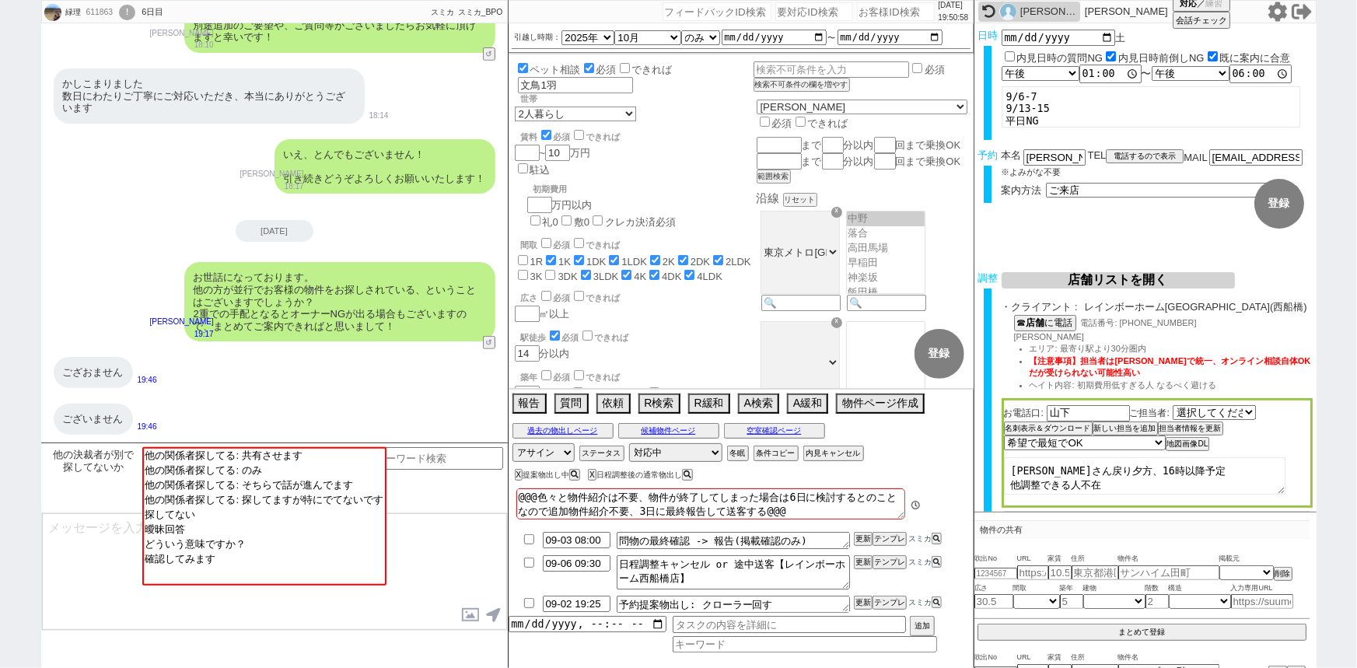
scroll to position [199, 0]
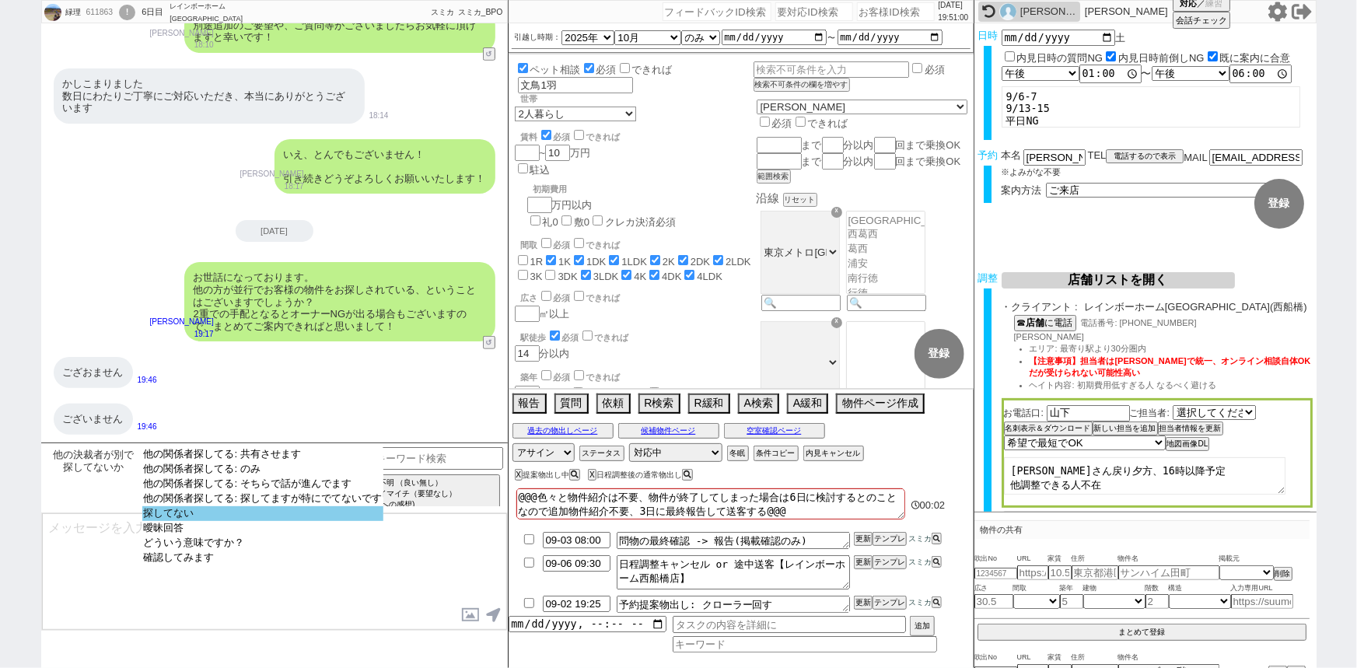
click at [258, 521] on option "探してない" at bounding box center [262, 528] width 241 height 15
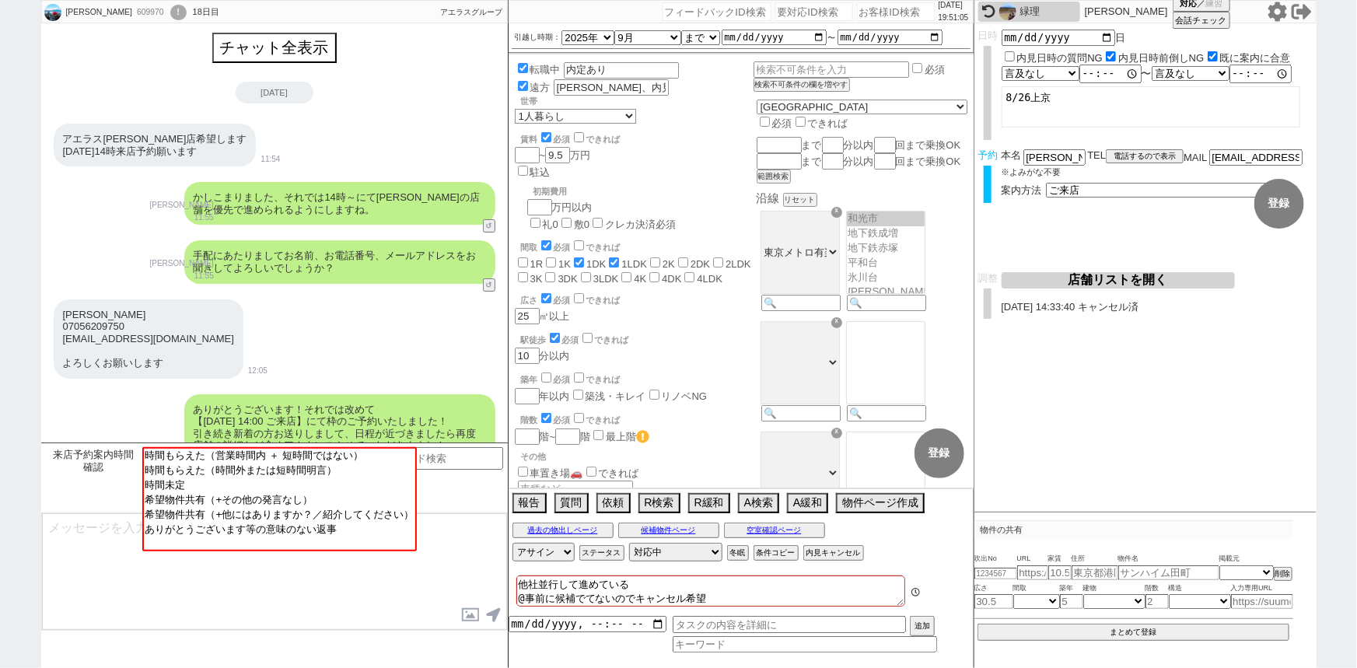
scroll to position [3333, 0]
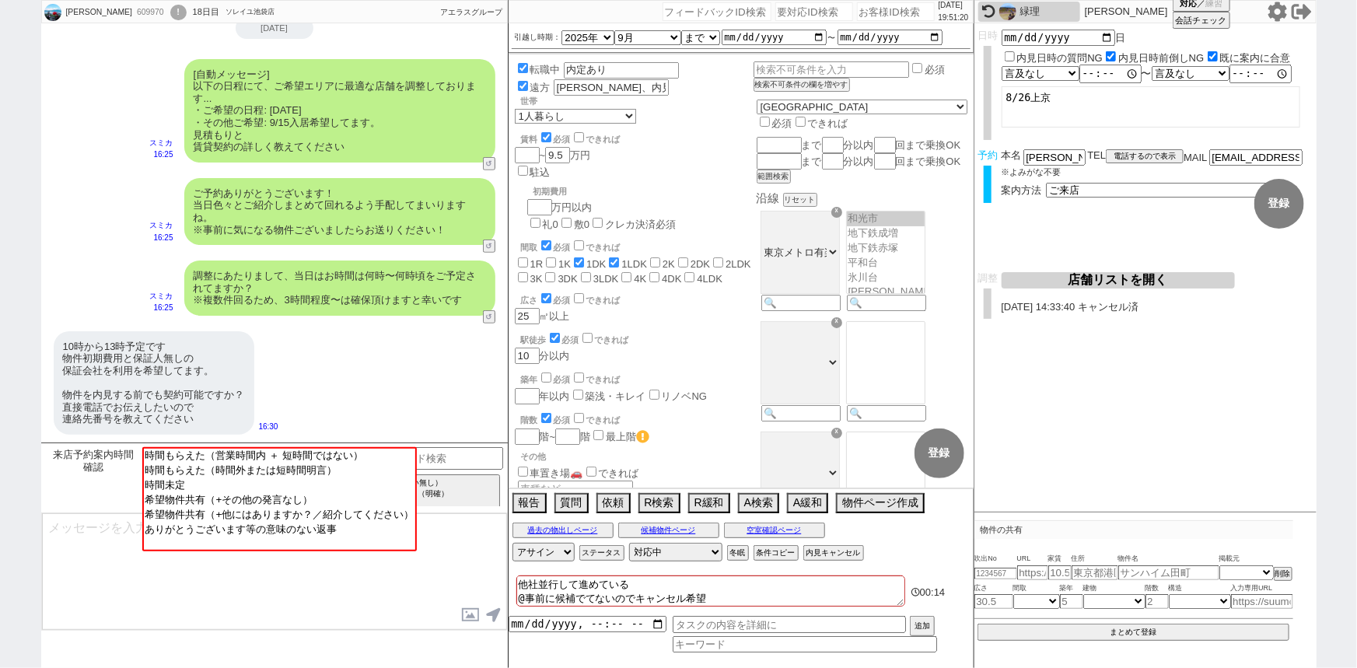
click at [279, 360] on div "10時から13時予定です 物件初期費用と保証人無しの 保証会社を利用を希望してます。 物件を内見する前でも契約可能ですか？ 直接電話でお伝えしたいので 連絡先…" at bounding box center [274, 382] width 467 height 119
click at [59, 552] on textarea at bounding box center [274, 571] width 465 height 117
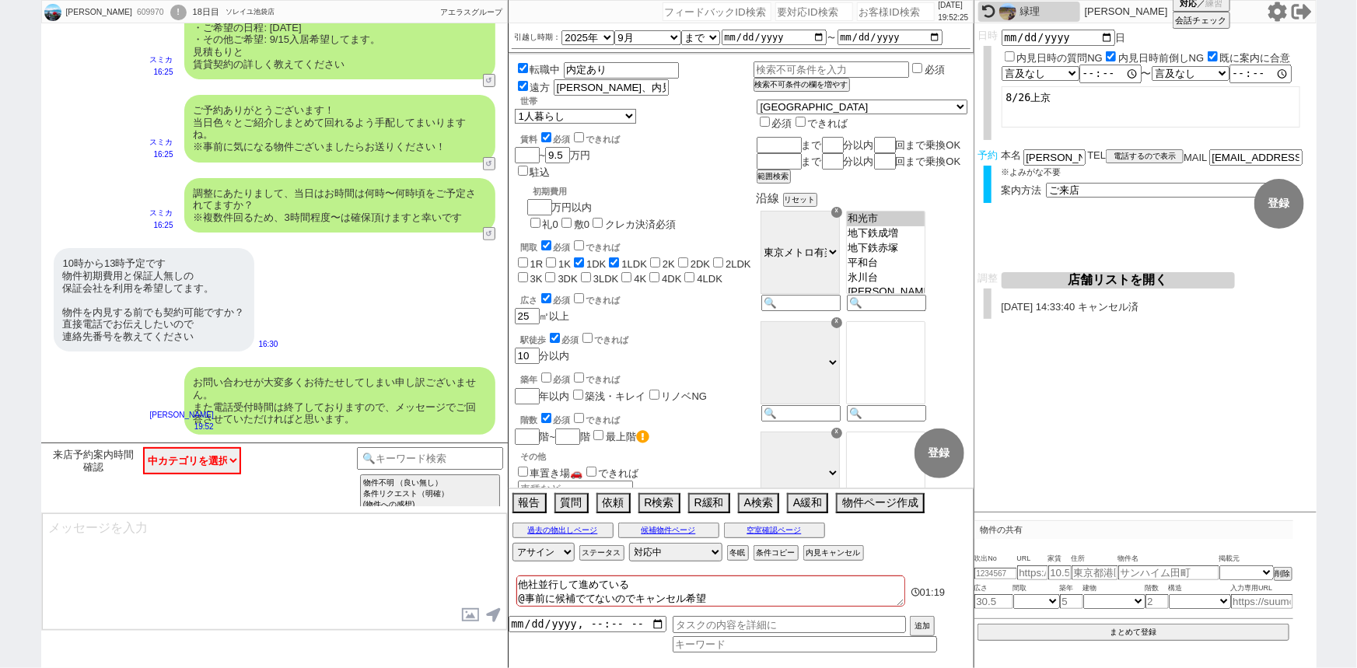
scroll to position [3240, 0]
click at [114, 536] on textarea at bounding box center [274, 571] width 465 height 117
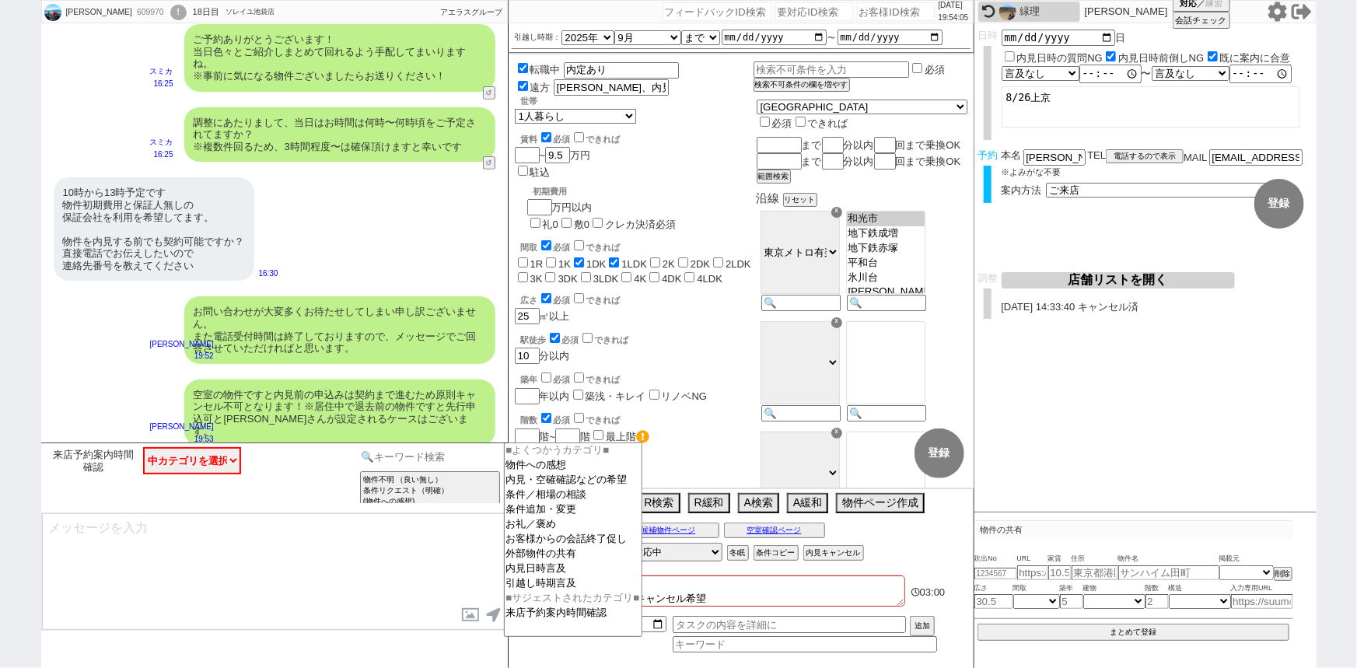
click at [435, 456] on input at bounding box center [430, 456] width 147 height 19
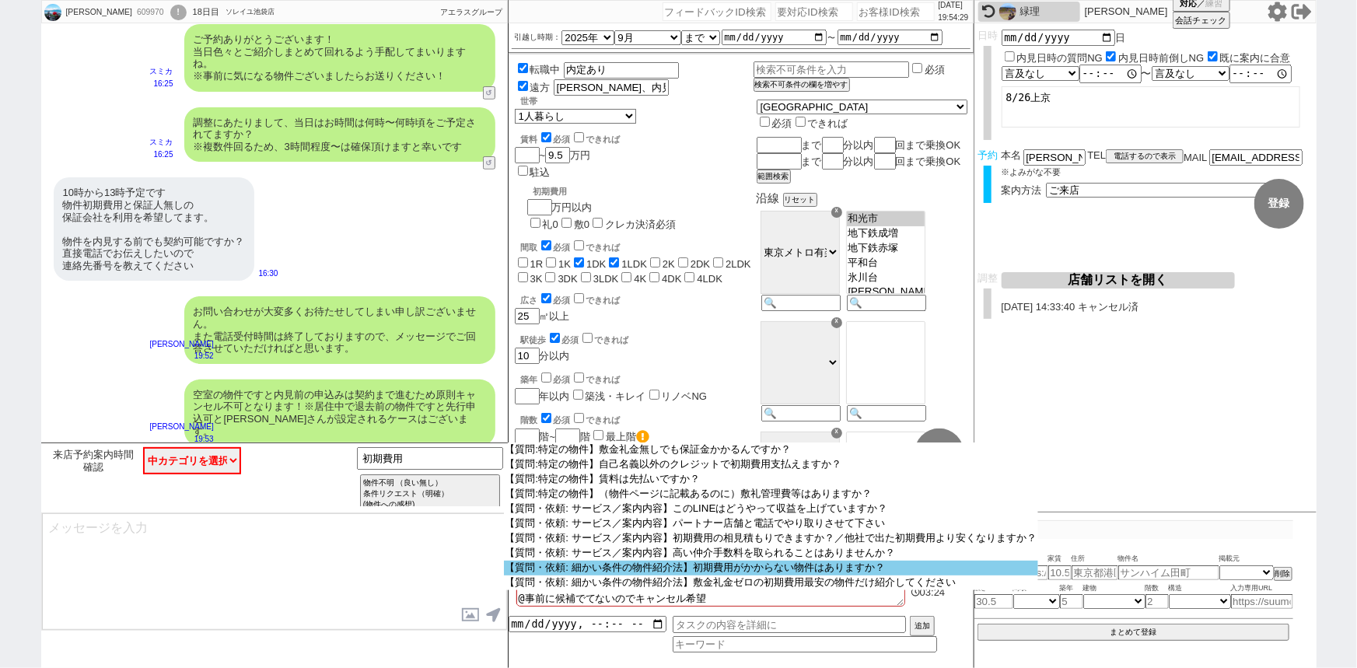
scroll to position [795, 0]
click at [793, 575] on option "【質問・依頼: 細かい条件の物件紹介法】初期費用がかからない物件はありますか？" at bounding box center [771, 568] width 534 height 15
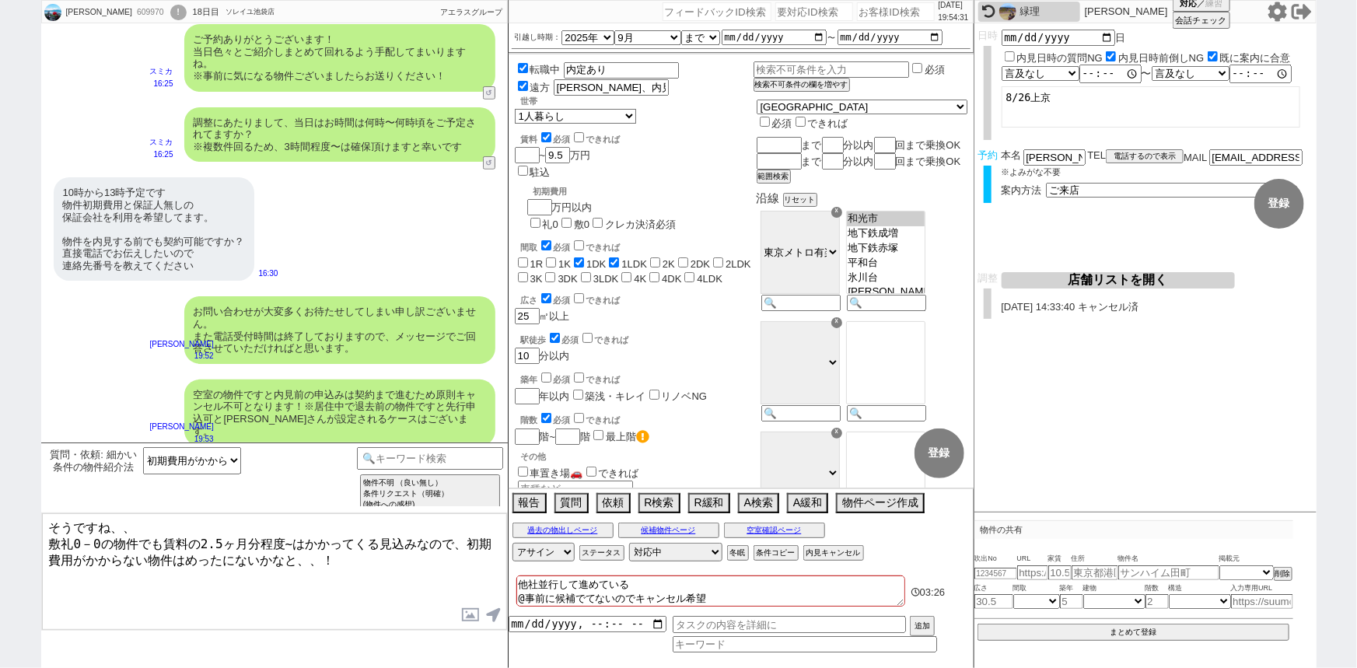
drag, startPoint x: 138, startPoint y: 523, endPoint x: 0, endPoint y: 498, distance: 140.0
click at [0, 498] on div "細川　誠 609970 ! 0 18日目 ソレイユ池袋店 冬眠中 自社客 アエラスグループ スミカ_BPO チャット全表示 2025-08-15 細川　誠 0…" at bounding box center [678, 334] width 1357 height 668
click at [48, 537] on textarea "また、殆どの物件は保証人なしではなく、保証会社を利用しております。 敷礼0－0の物件でも賃料の2.5ヶ月分程度~はかかってくる見込みなので、初期費用がかからな…" at bounding box center [274, 571] width 465 height 117
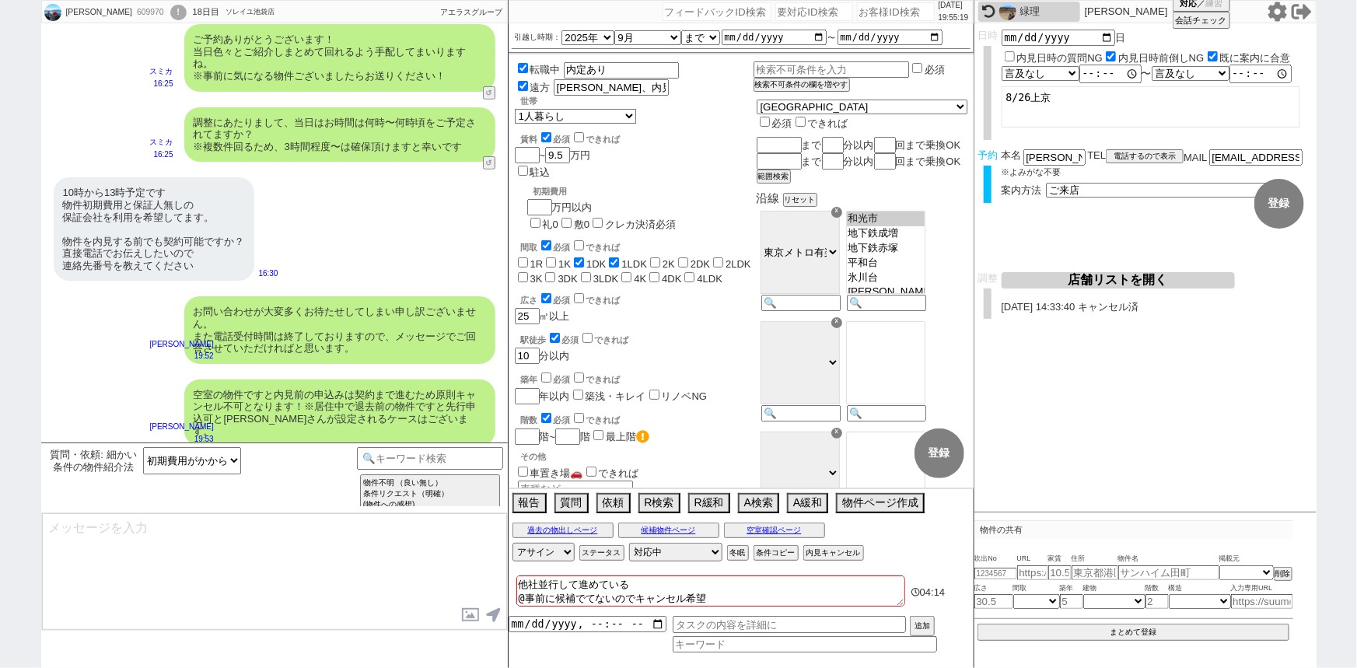
scroll to position [3406, 0]
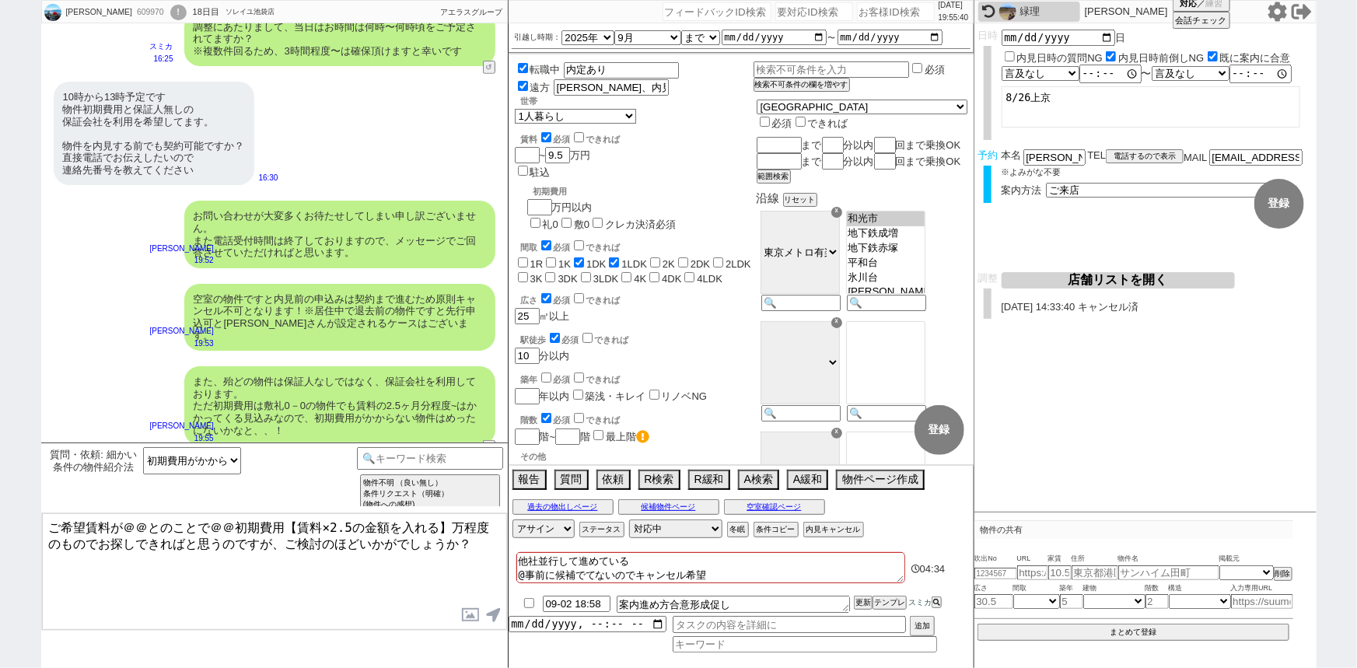
drag, startPoint x: 148, startPoint y: 519, endPoint x: 124, endPoint y: 519, distance: 23.3
click at [124, 519] on textarea "ご希望賃料が＠＠とのことで＠＠初期費用【賃料×2.5の金額を入れる】万程度のものでお探しできればと思うのですが、ご検討のほどいかがでしょうか？" at bounding box center [274, 571] width 465 height 117
drag, startPoint x: 255, startPoint y: 526, endPoint x: 229, endPoint y: 526, distance: 25.7
click at [229, 526] on textarea "ご希望賃料が9.5万円とのことで＠＠初期費用【賃料×2.5の金額を入れる】万程度のものでお探しできればと思うのですが、ご検討のほどいかがでしょうか？" at bounding box center [274, 571] width 465 height 117
drag, startPoint x: 285, startPoint y: 523, endPoint x: 444, endPoint y: 529, distance: 158.7
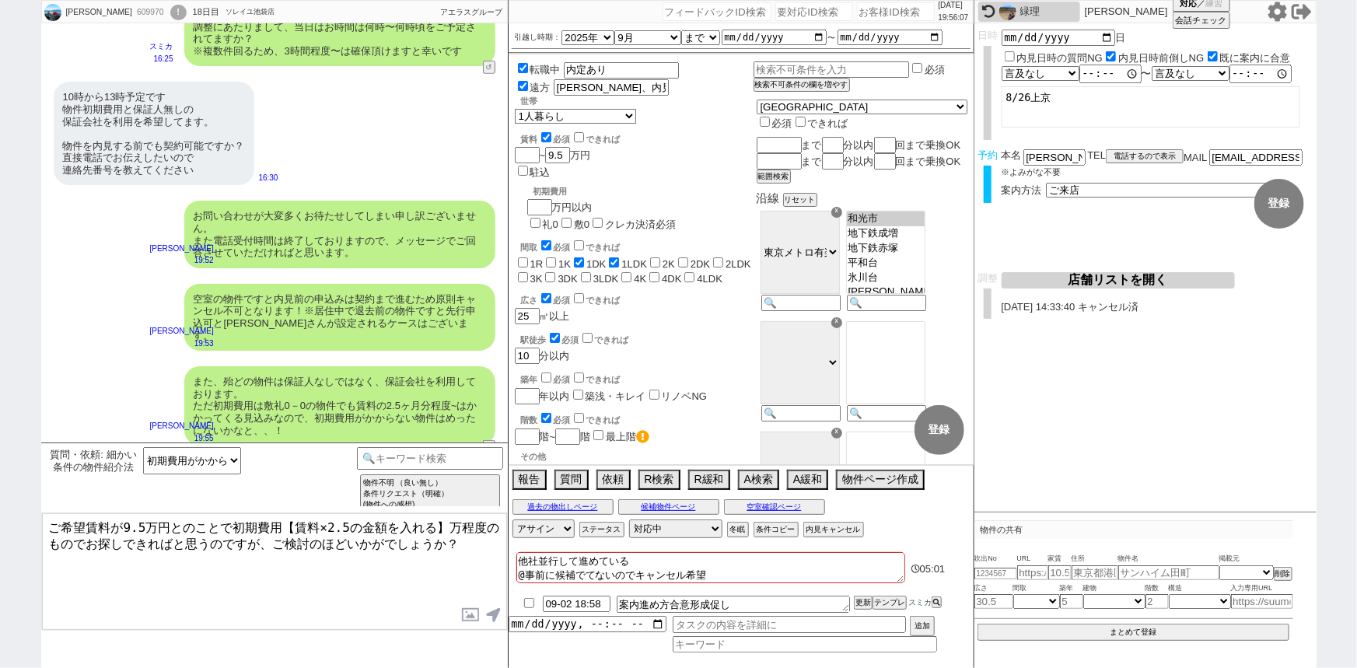
click at [444, 529] on textarea "ご希望賃料が9.5万円とのことで初期費用【賃料×2.5の金額を入れる】万程度のものでお探しできればと思うのですが、ご検討のほどいかがでしょうか？" at bounding box center [274, 571] width 465 height 117
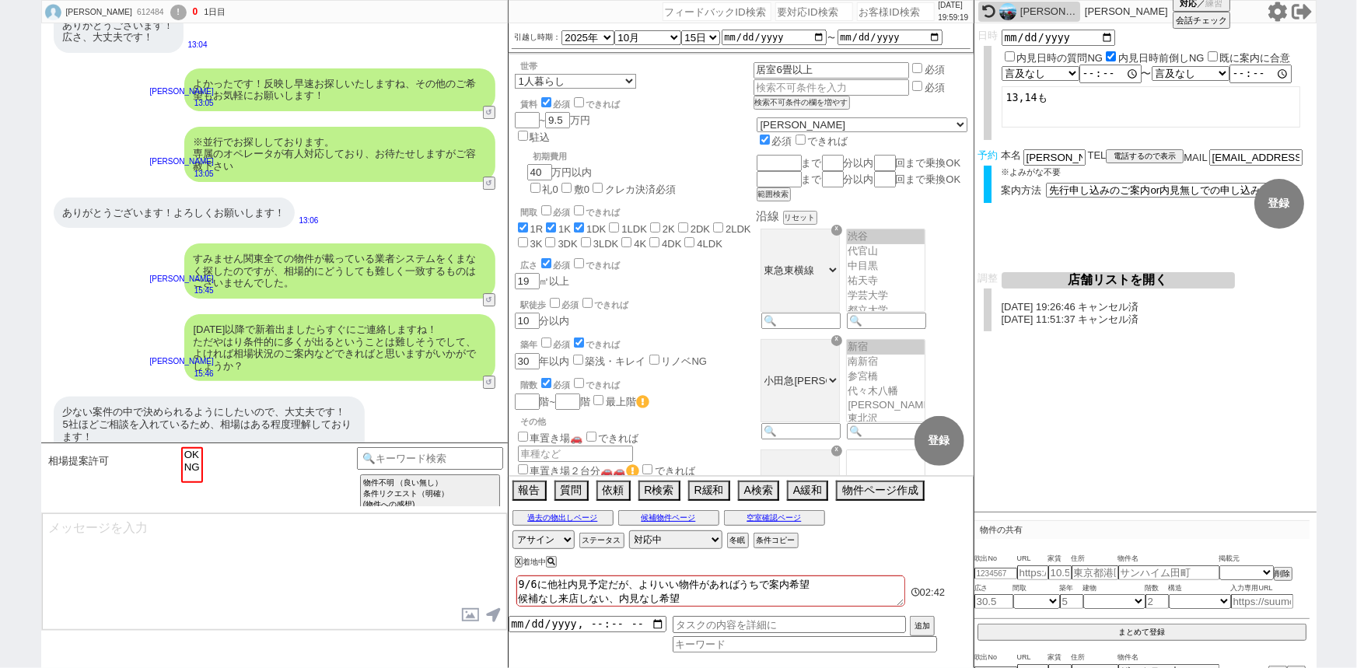
scroll to position [2540, 0]
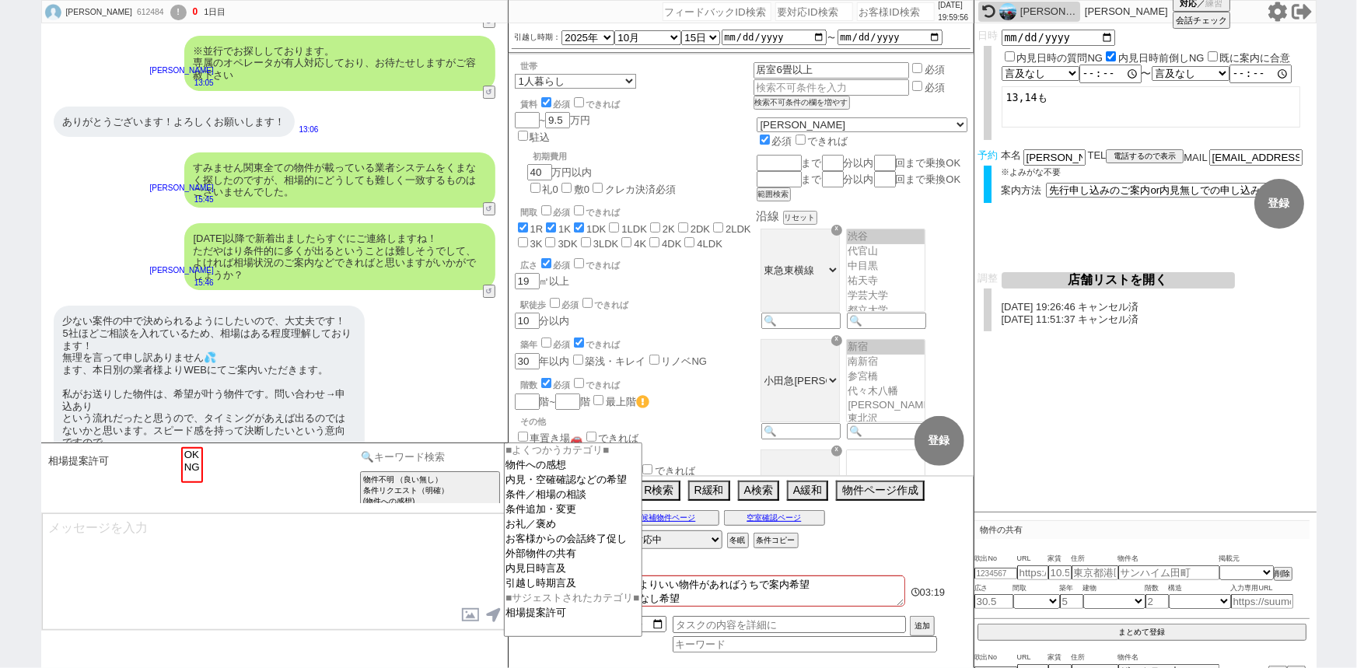
click at [428, 447] on input at bounding box center [430, 456] width 147 height 19
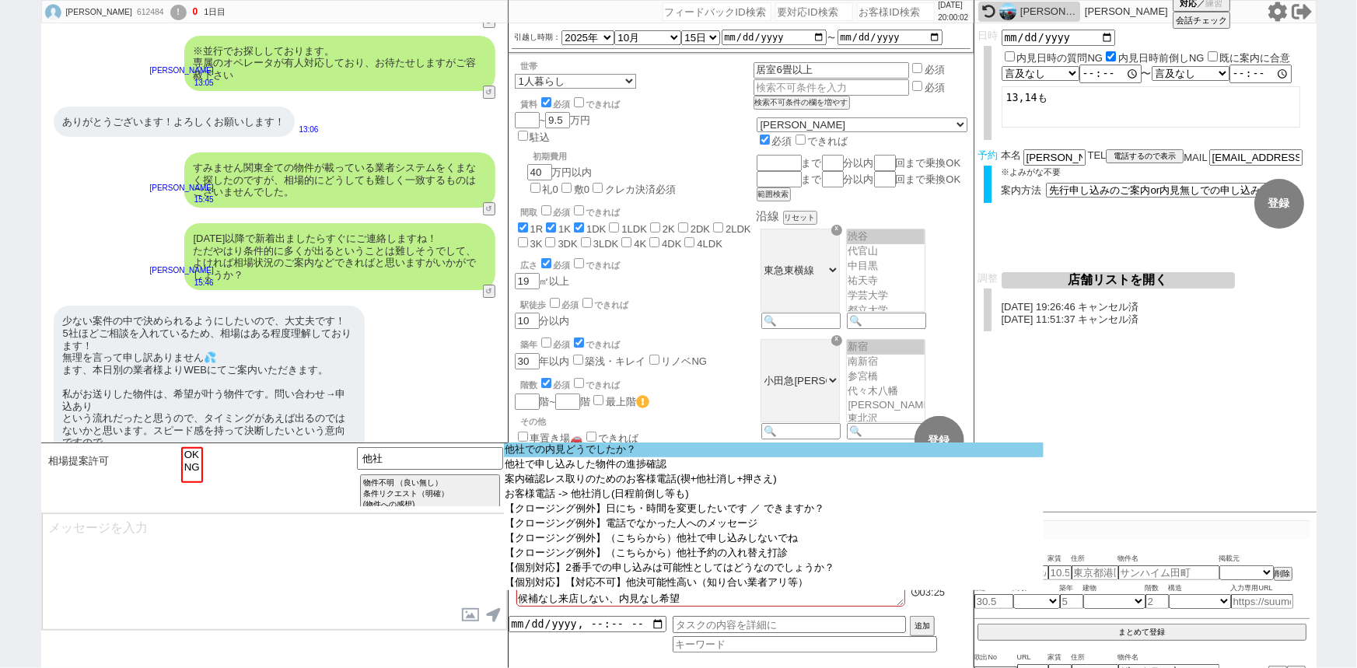
click at [534, 450] on option "他社での内見どうでしたか？" at bounding box center [774, 449] width 540 height 15
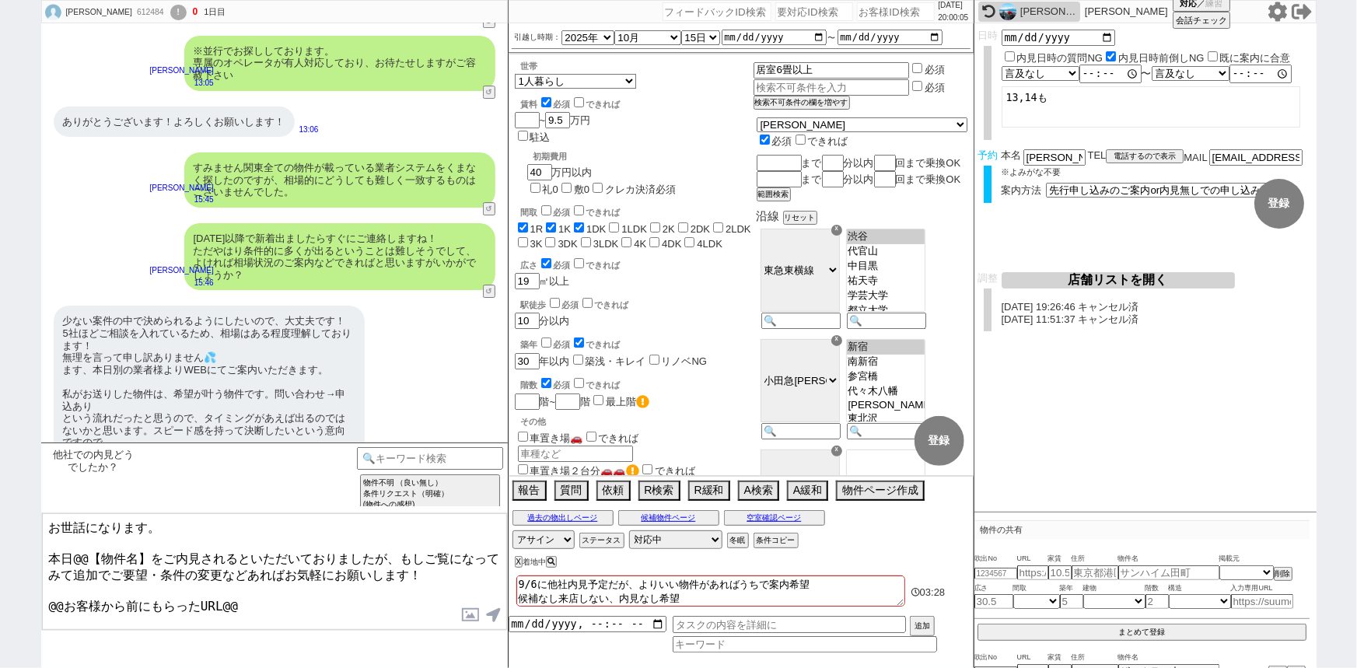
drag, startPoint x: 70, startPoint y: 552, endPoint x: 149, endPoint y: 550, distance: 79.3
click at [149, 550] on textarea "お世話になります。 本日@@【物件名】をご内見されるといただいておりましたが、もしご覧になってみて追加でご要望・条件の変更などあればお気軽にお願いします！ @…" at bounding box center [274, 571] width 465 height 117
click at [70, 572] on textarea "お世話になります。 本日オンラインにてご案内予定といただいておりましたが、もしご覧になってみて追加でご要望・条件の変更などあればお気軽にお願いします！ @@お…" at bounding box center [274, 571] width 465 height 117
drag, startPoint x: 278, startPoint y: 600, endPoint x: 0, endPoint y: 607, distance: 277.7
click at [0, 607] on div "黒田 海斗 612484 ! 0 1日目 冬眠中 自社客 スミカ スミカ_BPO チャット全表示 2025-08-31 はい。あわせてお願いいたします！ 19…" at bounding box center [678, 334] width 1357 height 668
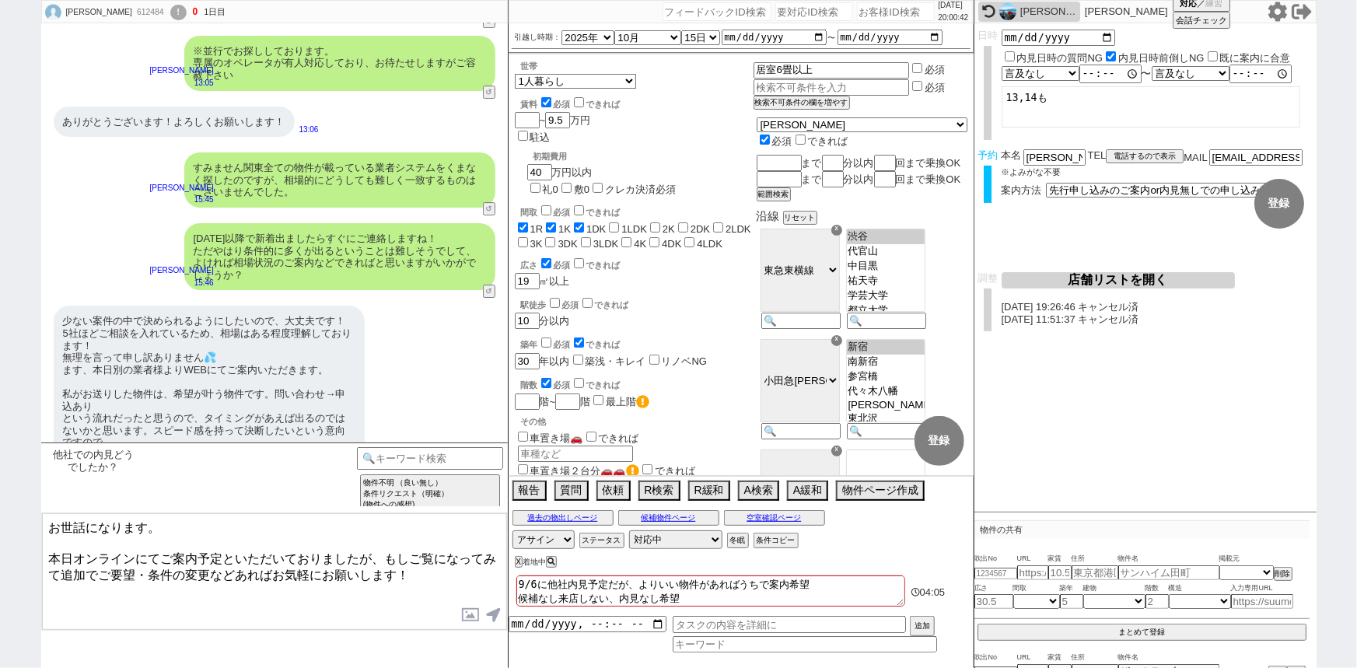
click at [223, 551] on textarea "お世話になります。 本日オンラインにてご案内予定といただいておりましたが、もしご覧になってみて追加でご要望・条件の変更などあればお気軽にお願いします！" at bounding box center [274, 571] width 465 height 117
click at [175, 525] on textarea "お世話になります。 本日オンラインにてご案内予定ありといただいておりましたが、もしご覧になってみて追加でご要望・条件の変更などあればお気軽にお願いします！" at bounding box center [274, 571] width 465 height 117
click at [47, 551] on textarea "お世話になります。引き続き新着追ってまいりますね！ 本日オンラインにてご案内予定ありといただいておりましたが、もしご覧になってみて追加でご要望・条件の変更など…" at bounding box center [274, 571] width 465 height 117
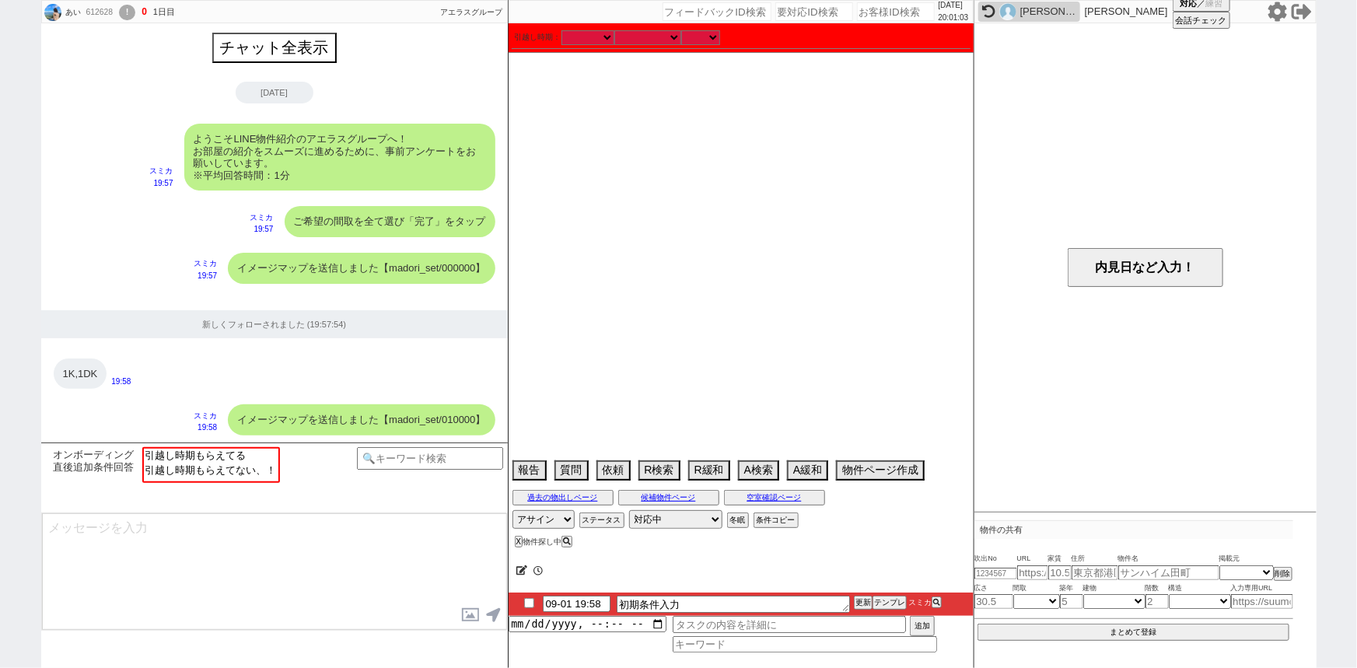
scroll to position [936, 0]
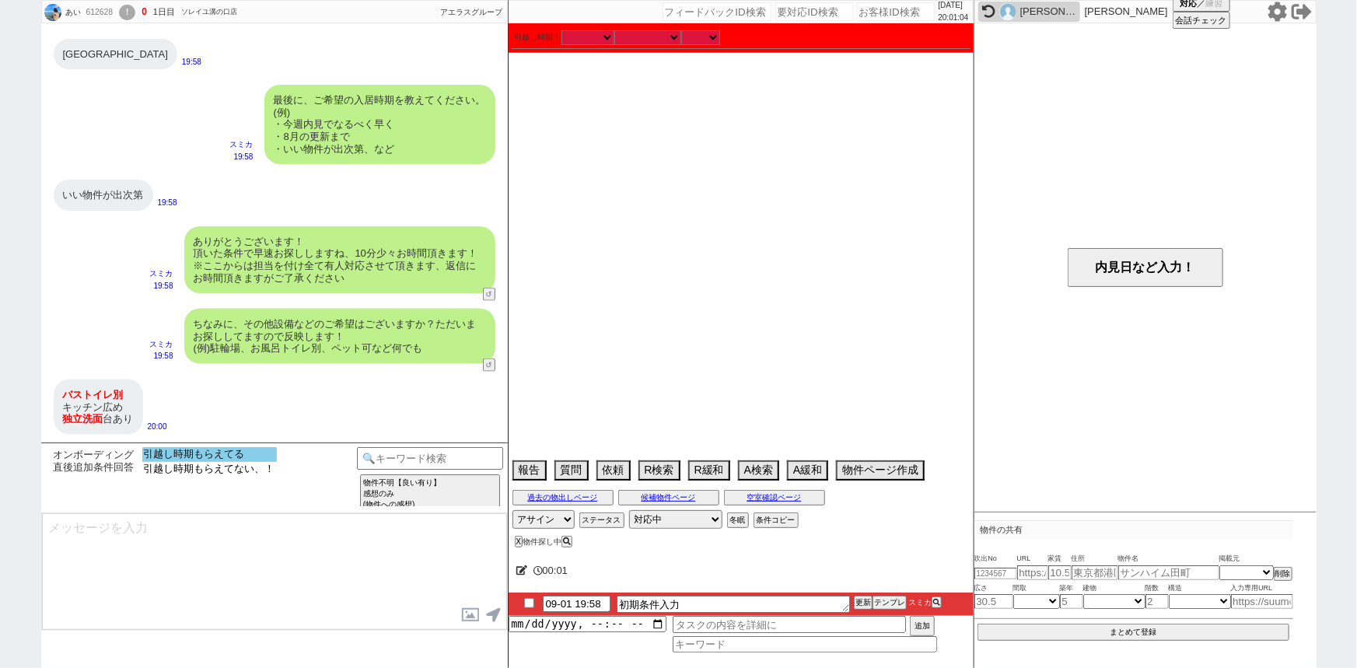
click at [231, 462] on option "引越し時期もらえてる" at bounding box center [209, 469] width 135 height 15
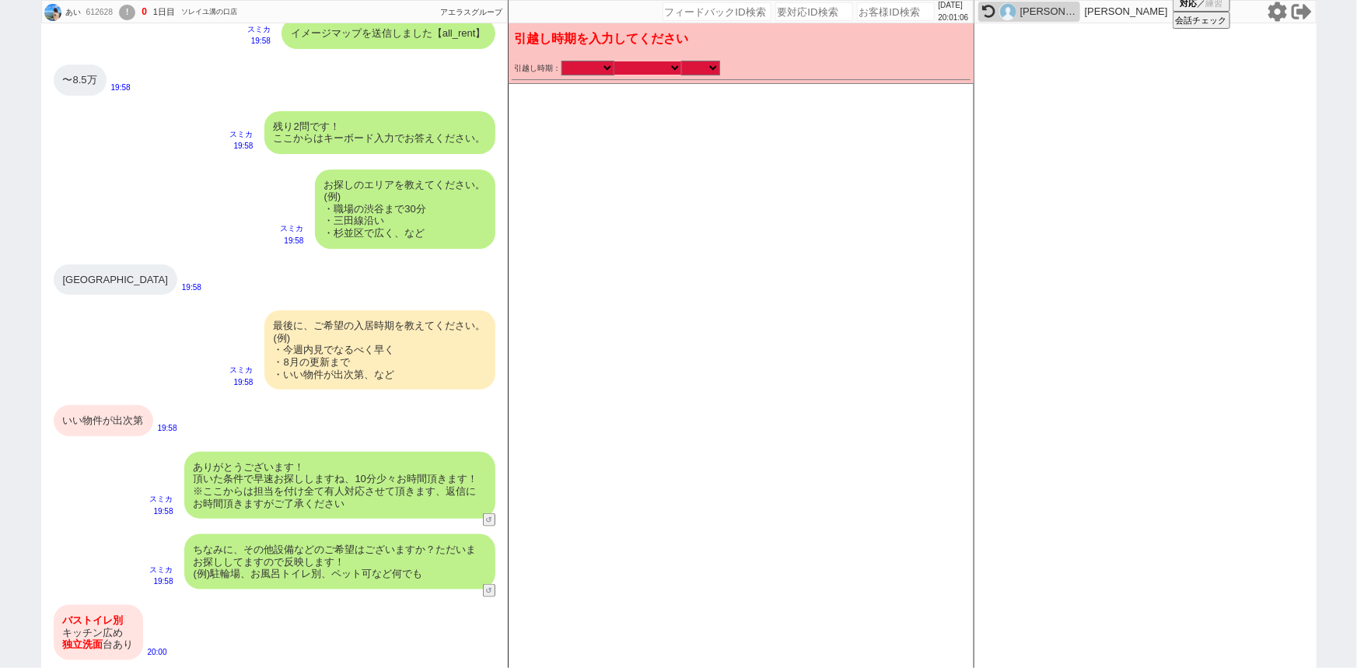
click at [649, 65] on select "なる早 未定 いつでも 物件あれば 年内 来年 1月 2月 3月 4月 5月 6月 7月 8月 9月 10月 11月 12月 春 夏 秋 冬" at bounding box center [647, 67] width 67 height 13
click at [614, 61] on select "なる早 未定 いつでも 物件あれば 年内 来年 1月 2月 3月 4月 5月 6月 7月 8月 9月 10月 11月 12月 春 夏 秋 冬" at bounding box center [647, 67] width 67 height 13
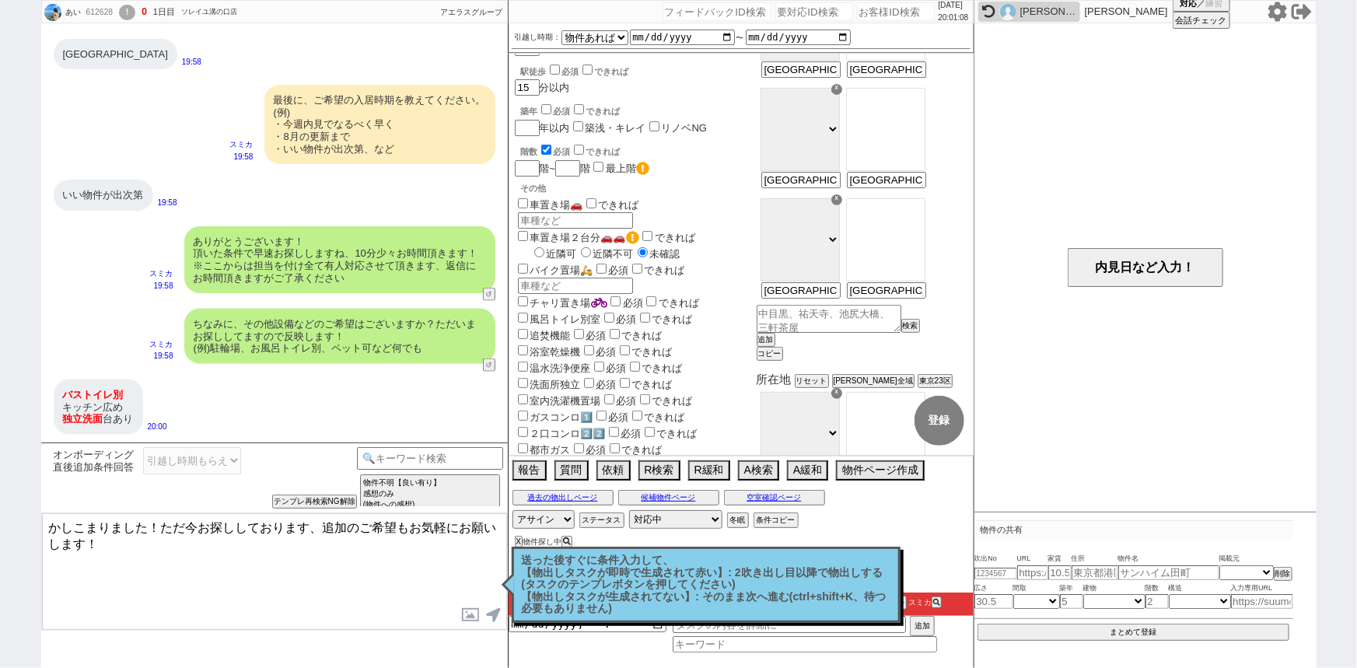
scroll to position [234, 0]
click at [561, 313] on label "風呂トイレ別室" at bounding box center [558, 319] width 86 height 12
click at [528, 312] on input "風呂トイレ別室" at bounding box center [523, 317] width 10 height 10
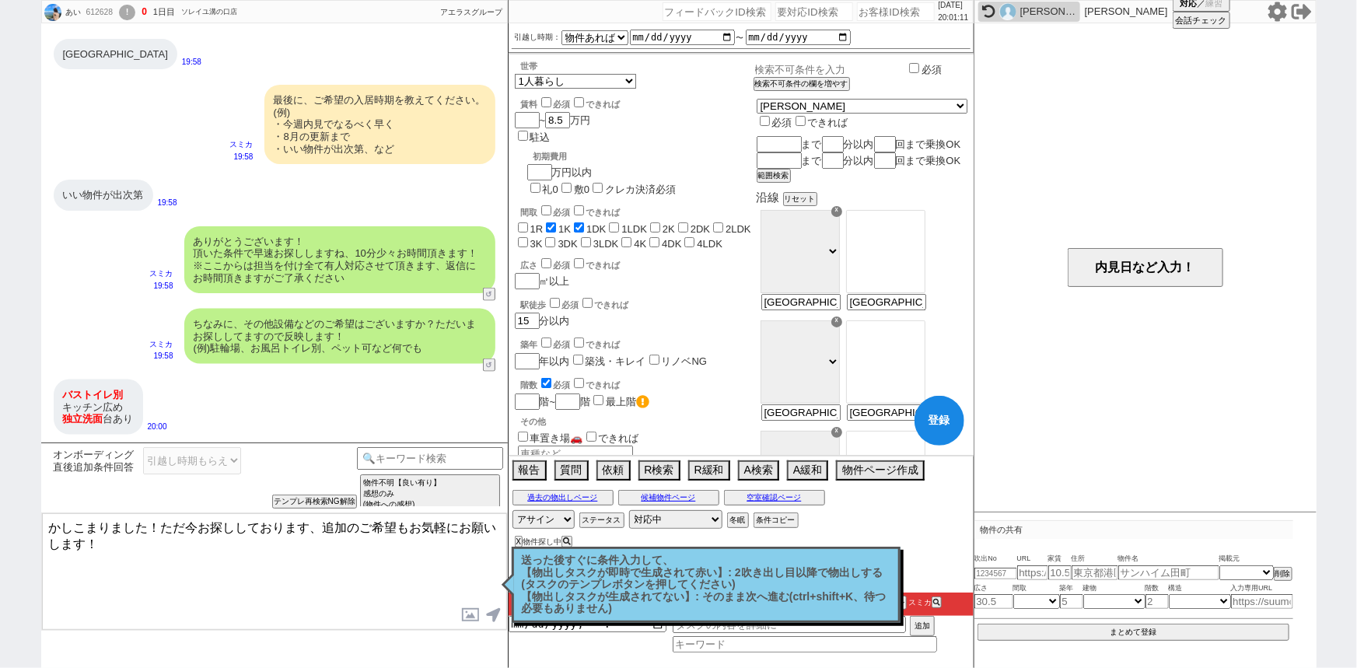
click at [824, 72] on input "text" at bounding box center [829, 69] width 153 height 13
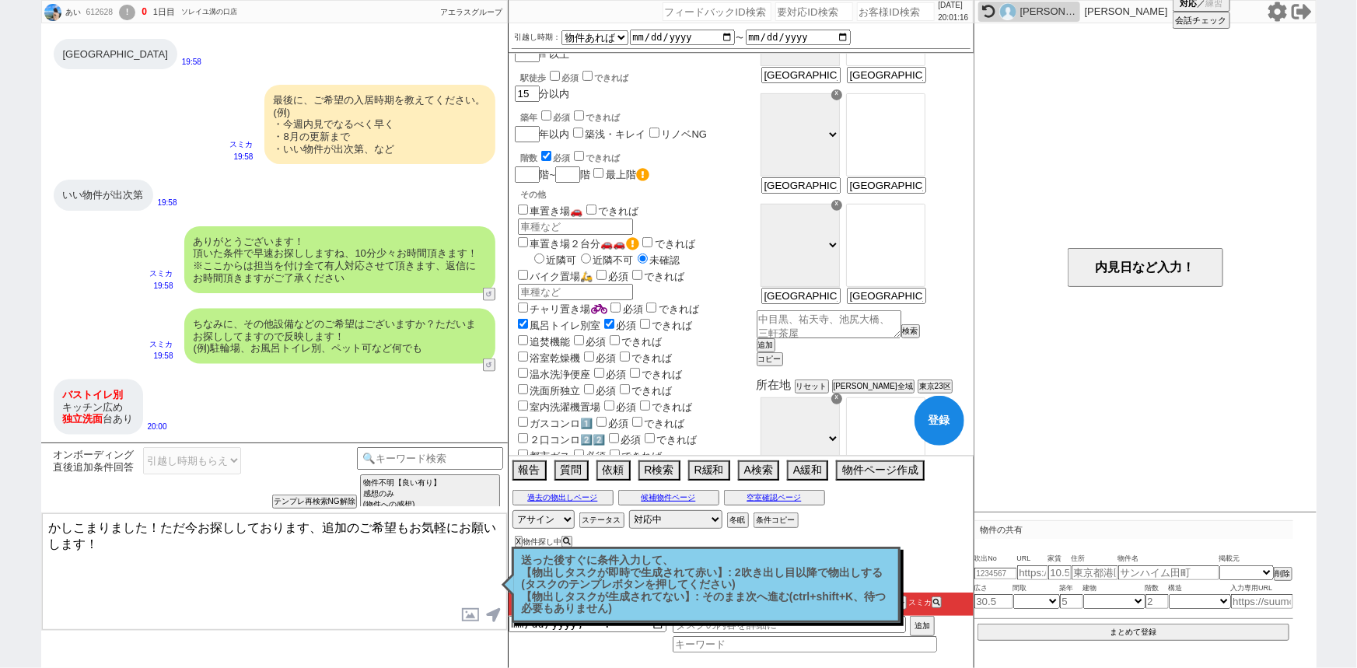
scroll to position [232, 0]
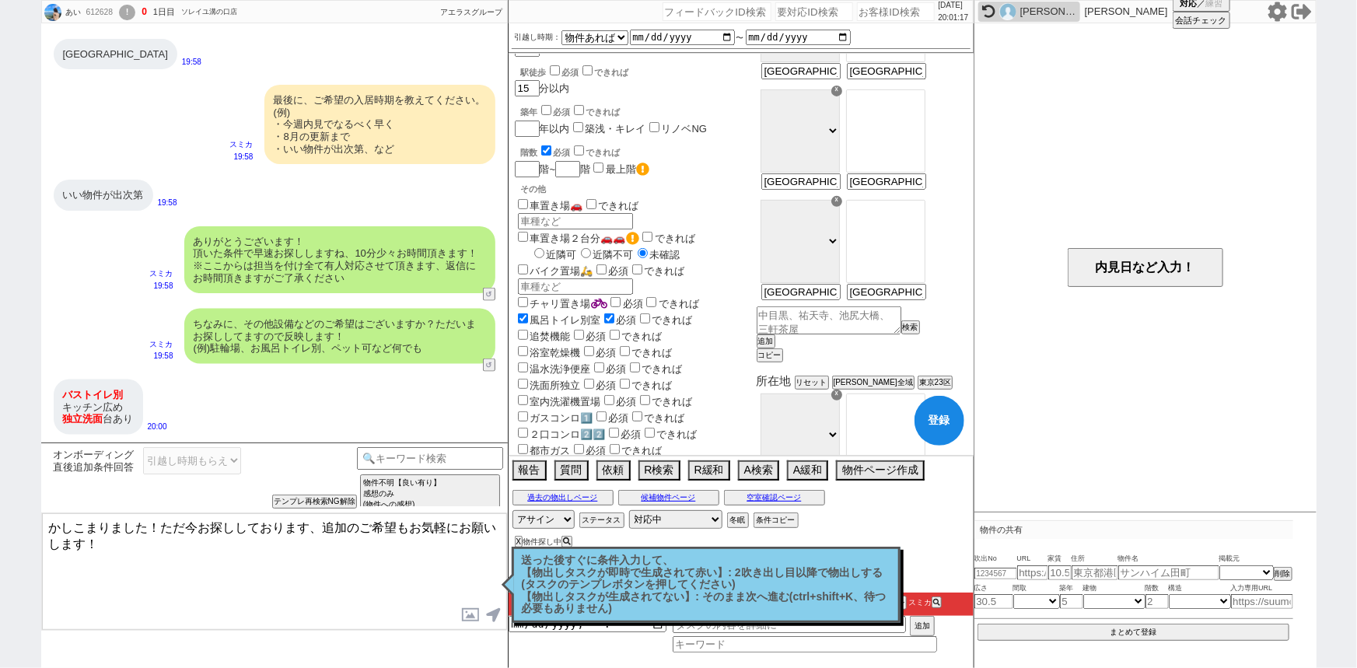
click at [547, 379] on label "洗面所独立" at bounding box center [548, 385] width 66 height 12
click at [528, 379] on input "洗面所独立" at bounding box center [523, 384] width 10 height 10
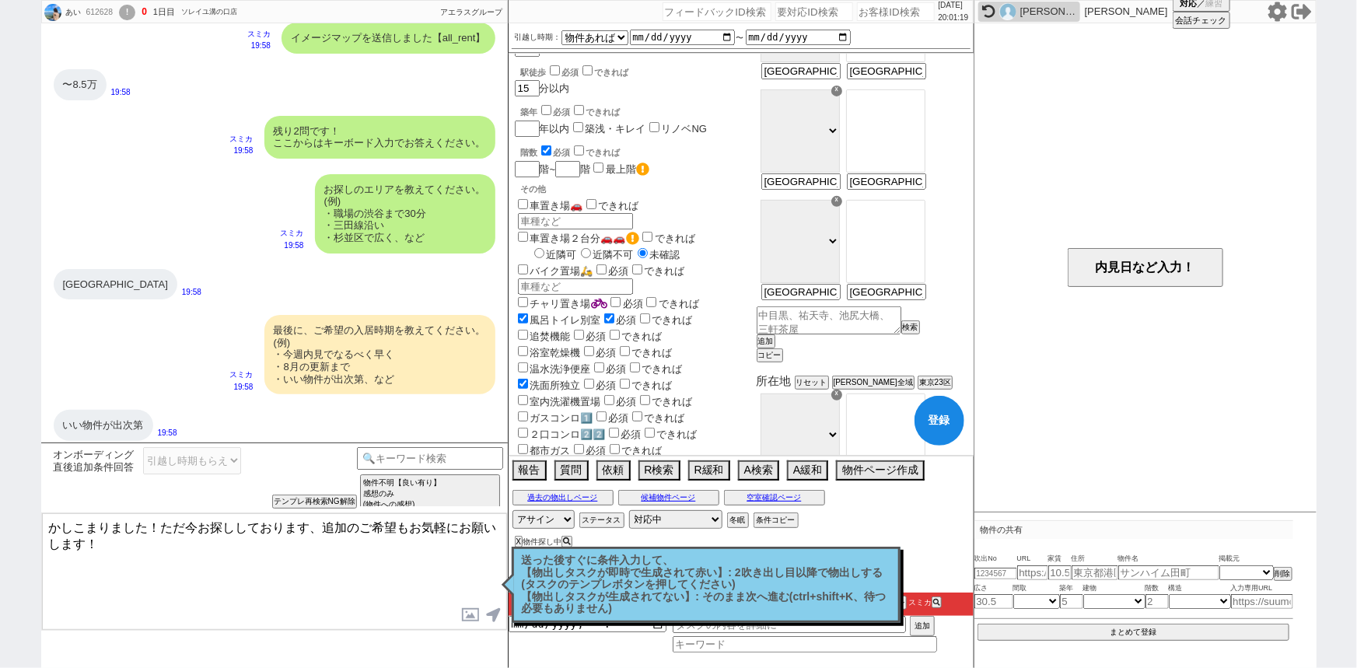
scroll to position [0, 0]
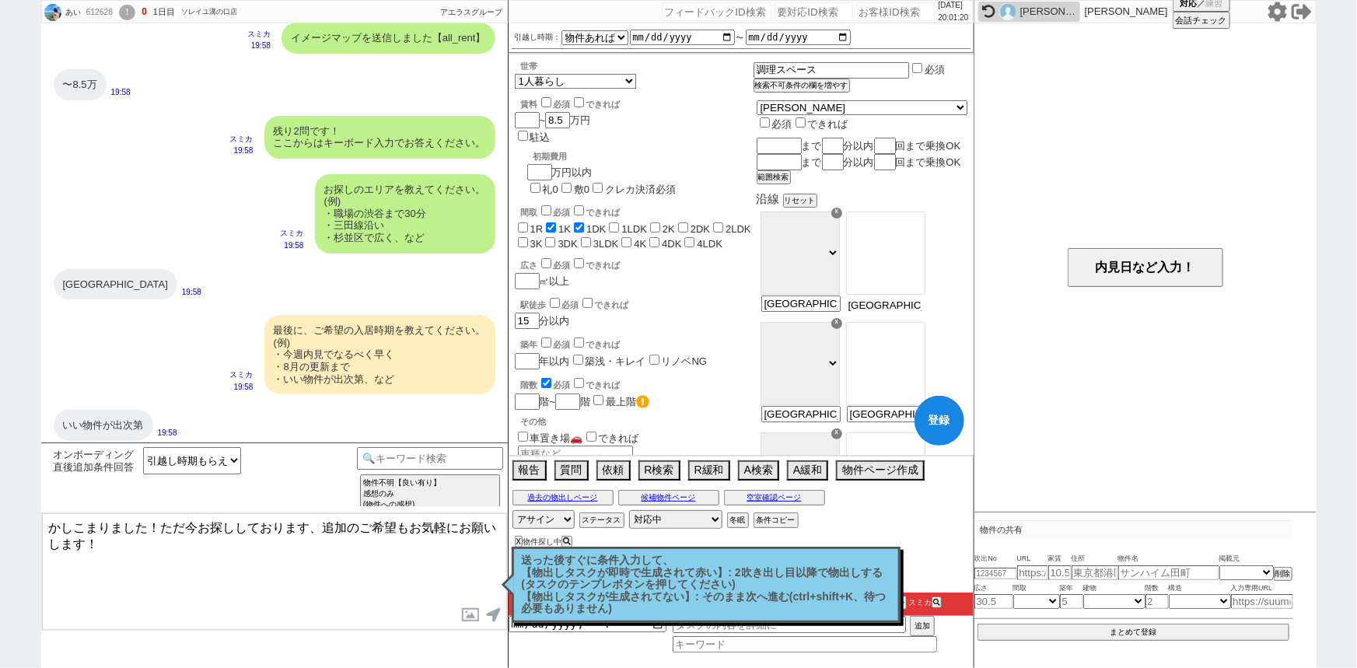
click at [923, 312] on input "用賀駅" at bounding box center [885, 305] width 76 height 13
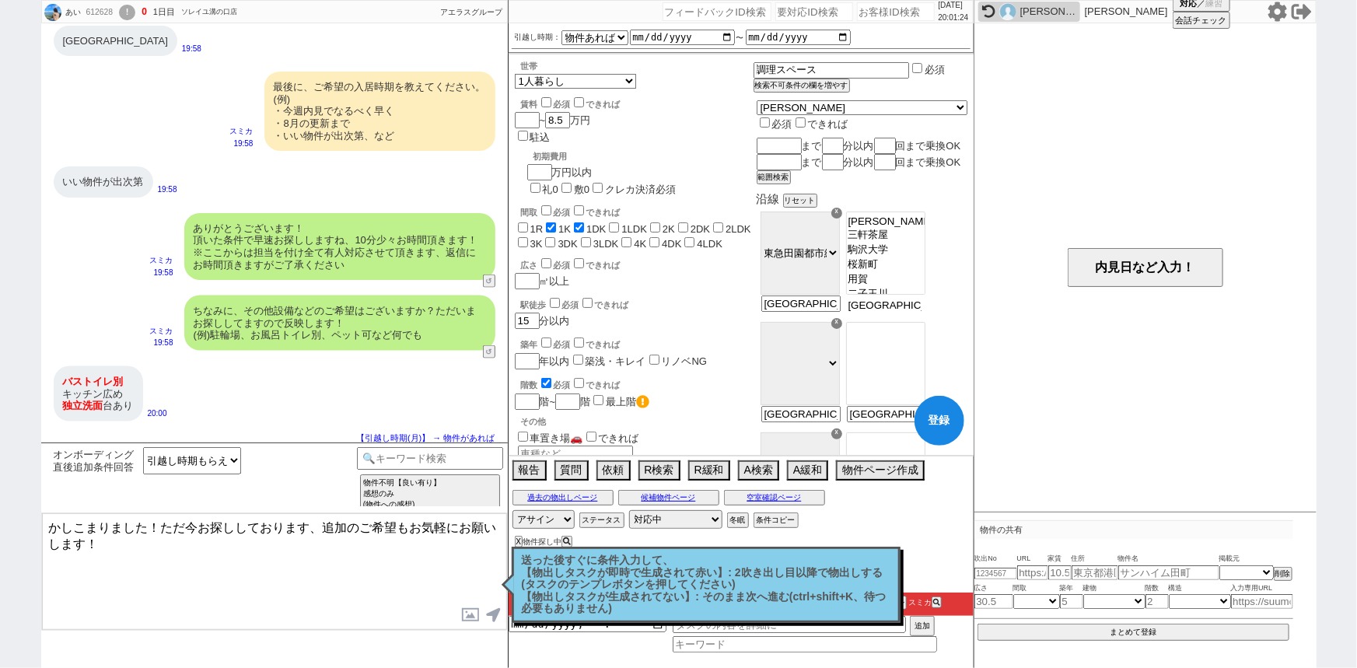
scroll to position [955, 0]
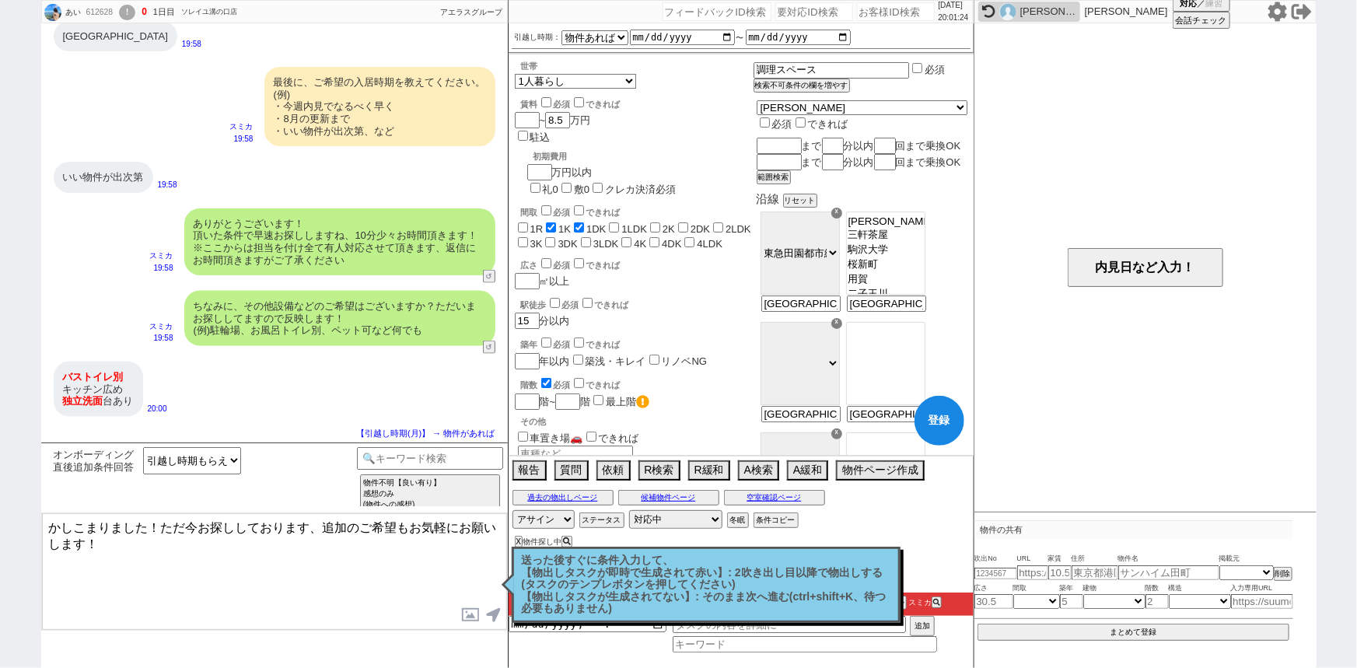
click at [141, 603] on textarea "かしこまりました！ただ今お探ししております、追加のご希望もお気軽にお願いします！" at bounding box center [274, 571] width 465 height 117
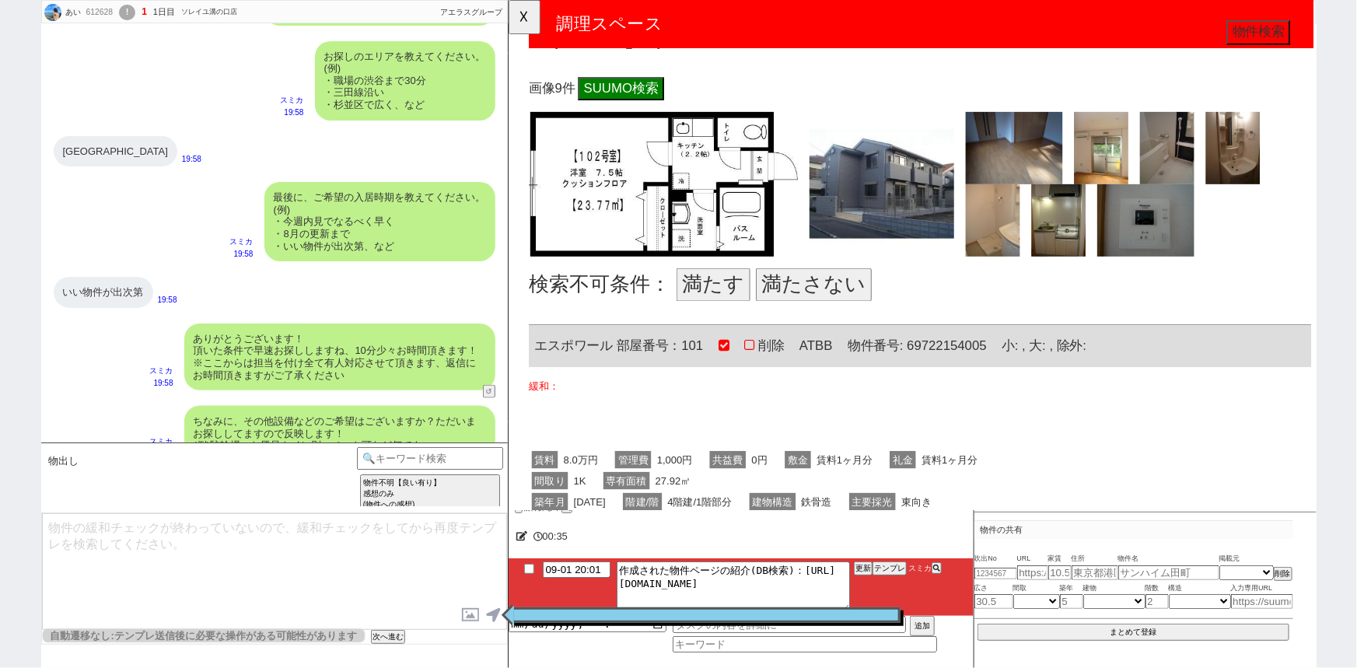
scroll to position [544, 0]
click at [816, 303] on button "満たさない" at bounding box center [836, 307] width 124 height 36
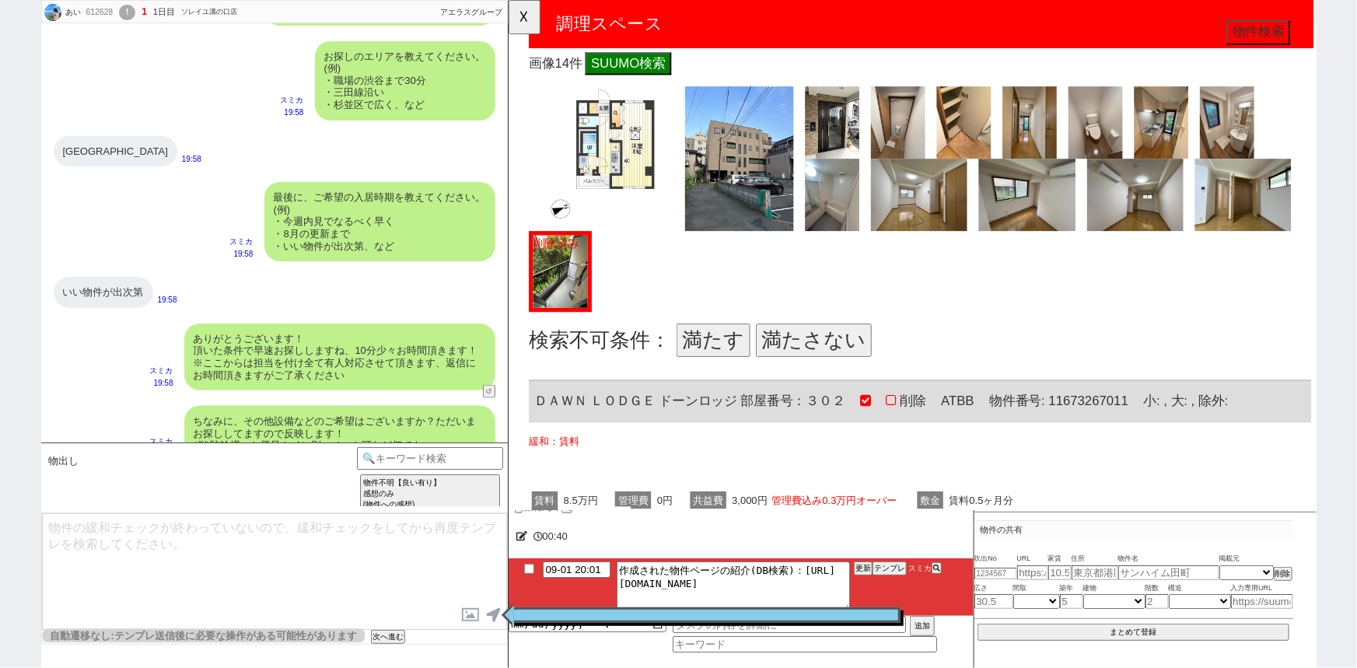
scroll to position [1334, 0]
click at [726, 368] on button "満たす" at bounding box center [727, 365] width 79 height 36
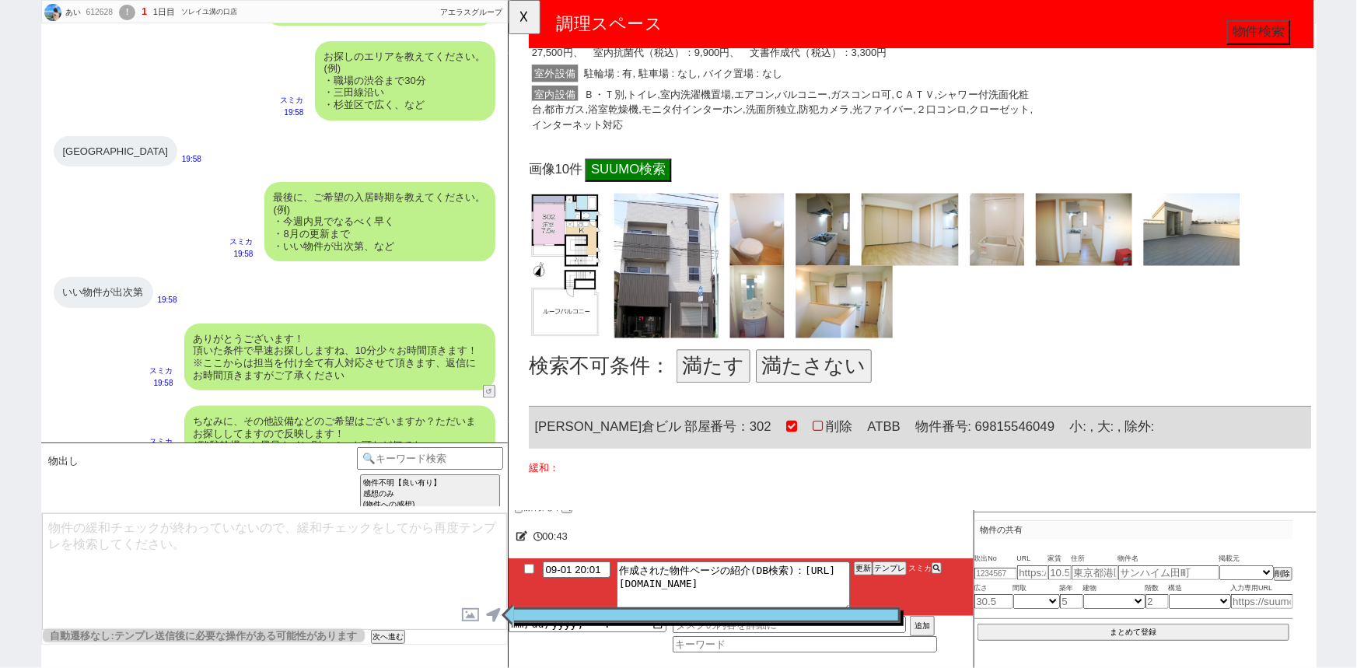
click at [744, 376] on button "満たす" at bounding box center [727, 394] width 79 height 36
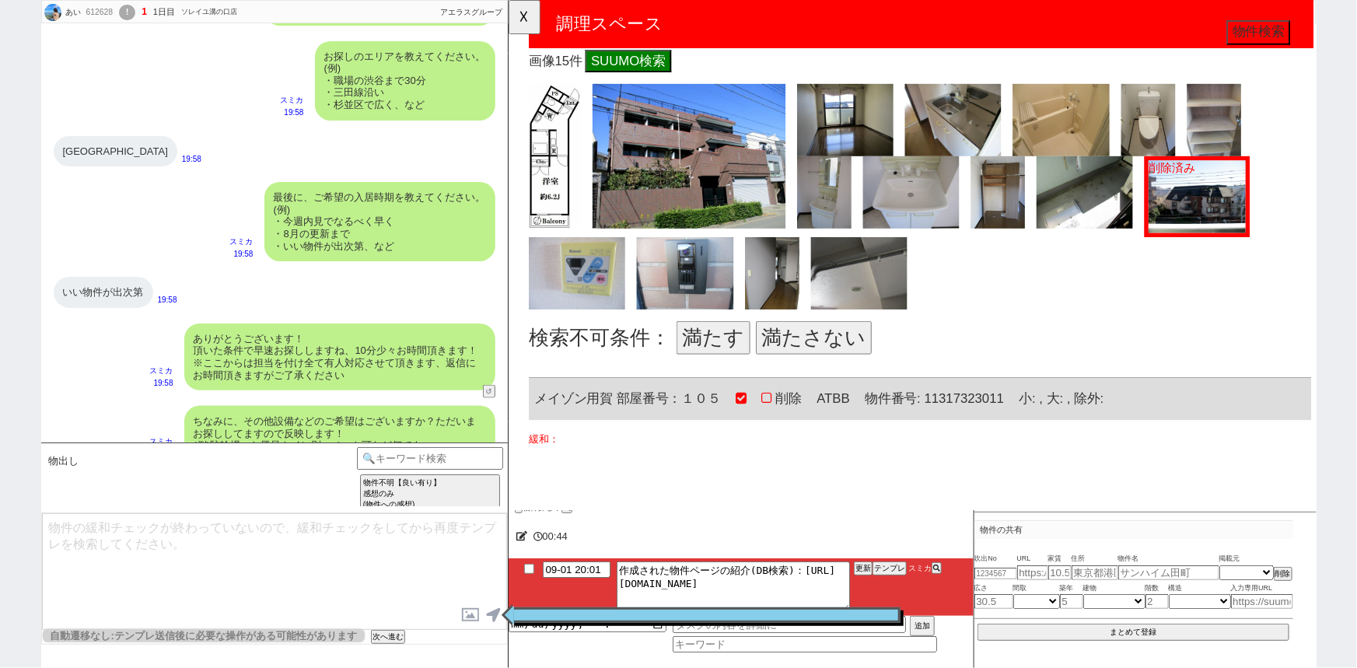
scroll to position [2945, 0]
click at [848, 345] on button "満たさない" at bounding box center [836, 362] width 124 height 36
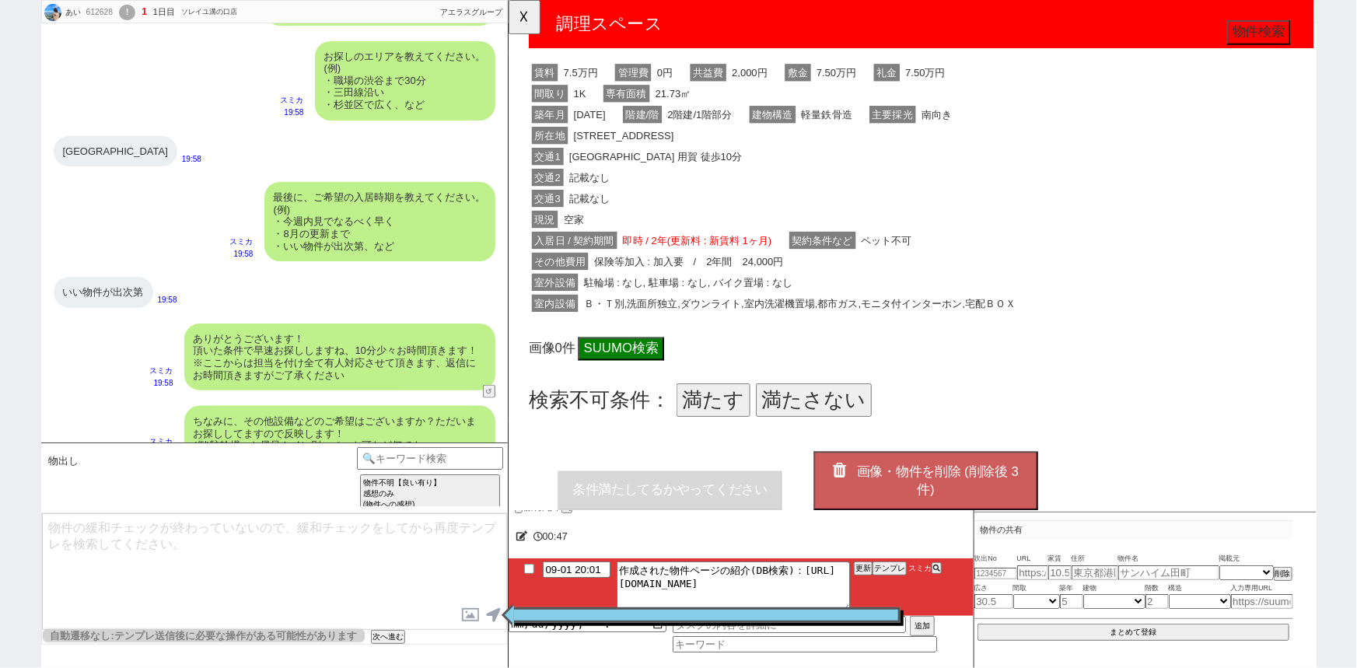
scroll to position [3569, 0]
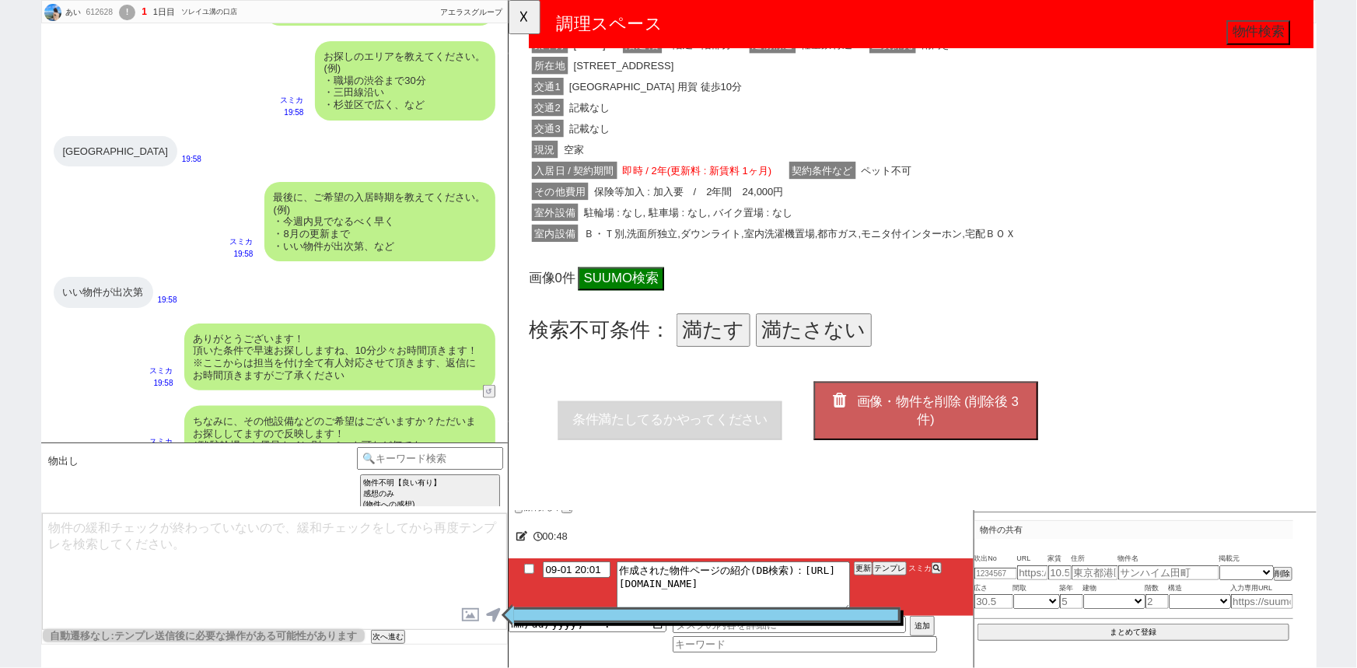
click at [848, 337] on button "満たさない" at bounding box center [836, 355] width 124 height 36
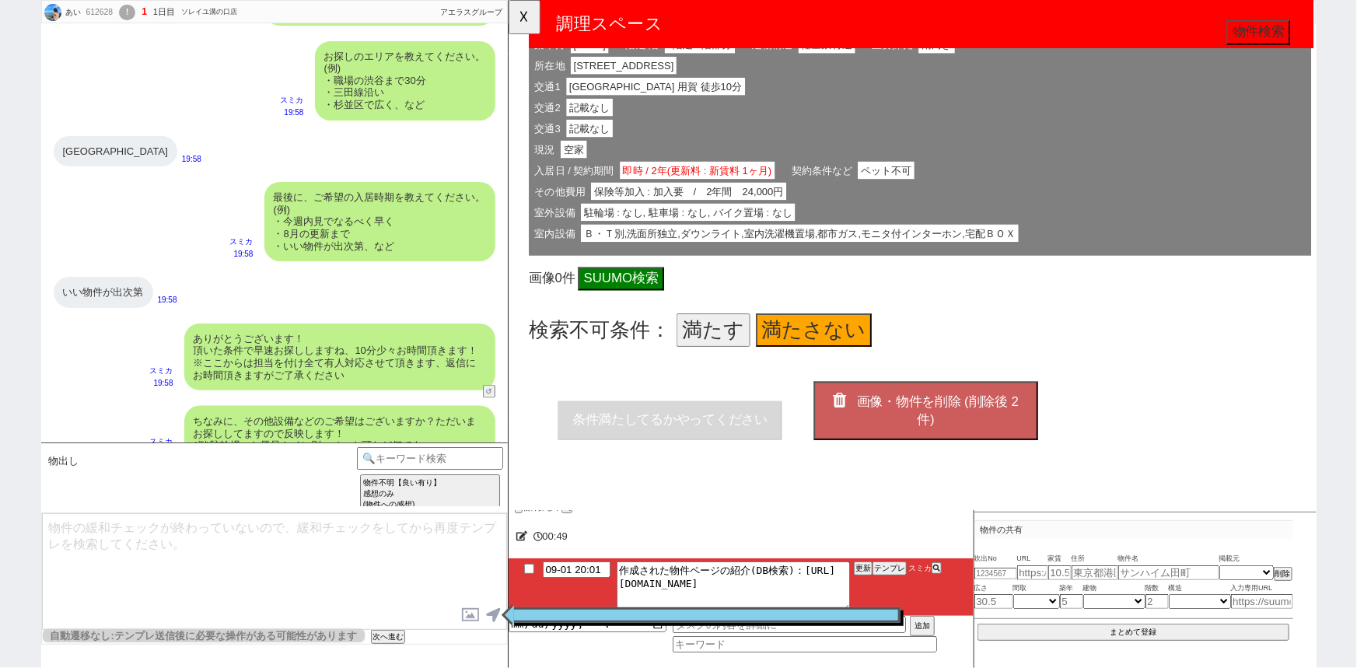
click at [929, 420] on button "画像・物件を削除 (削除後 2 件)" at bounding box center [956, 442] width 241 height 63
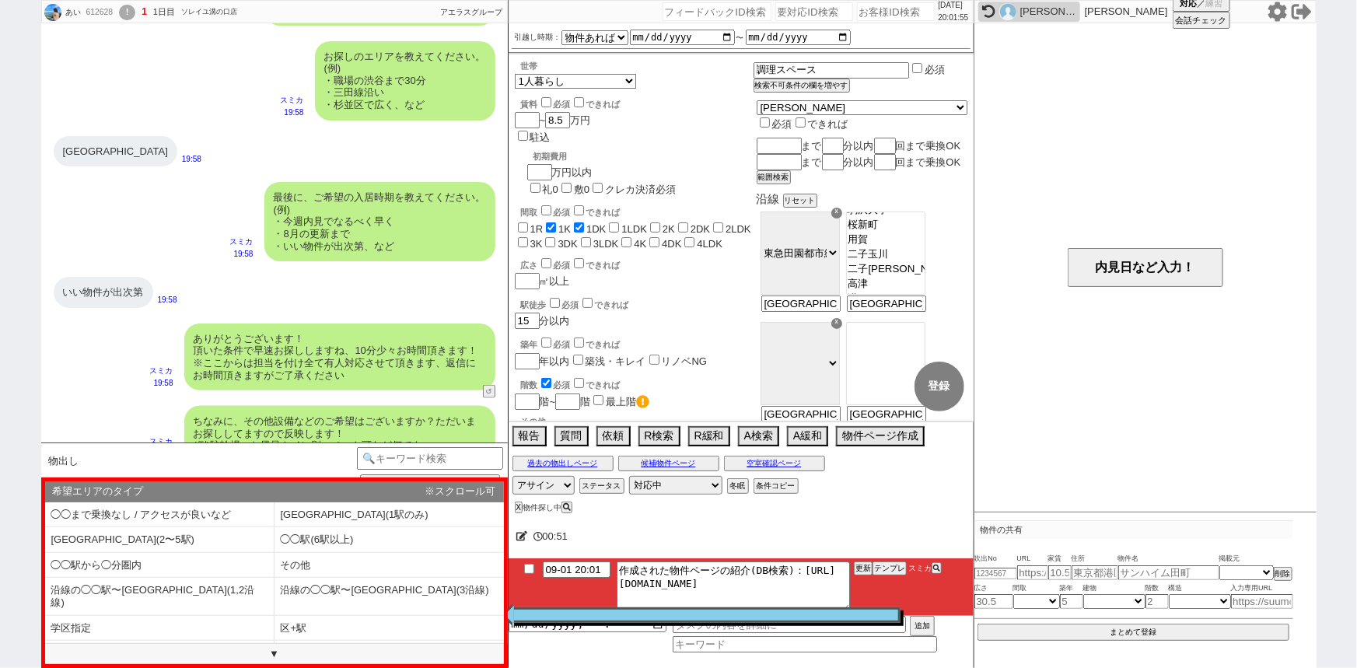
scroll to position [52, 0]
click at [274, 527] on li "◯◯駅(1駅のみ)" at bounding box center [159, 540] width 229 height 26
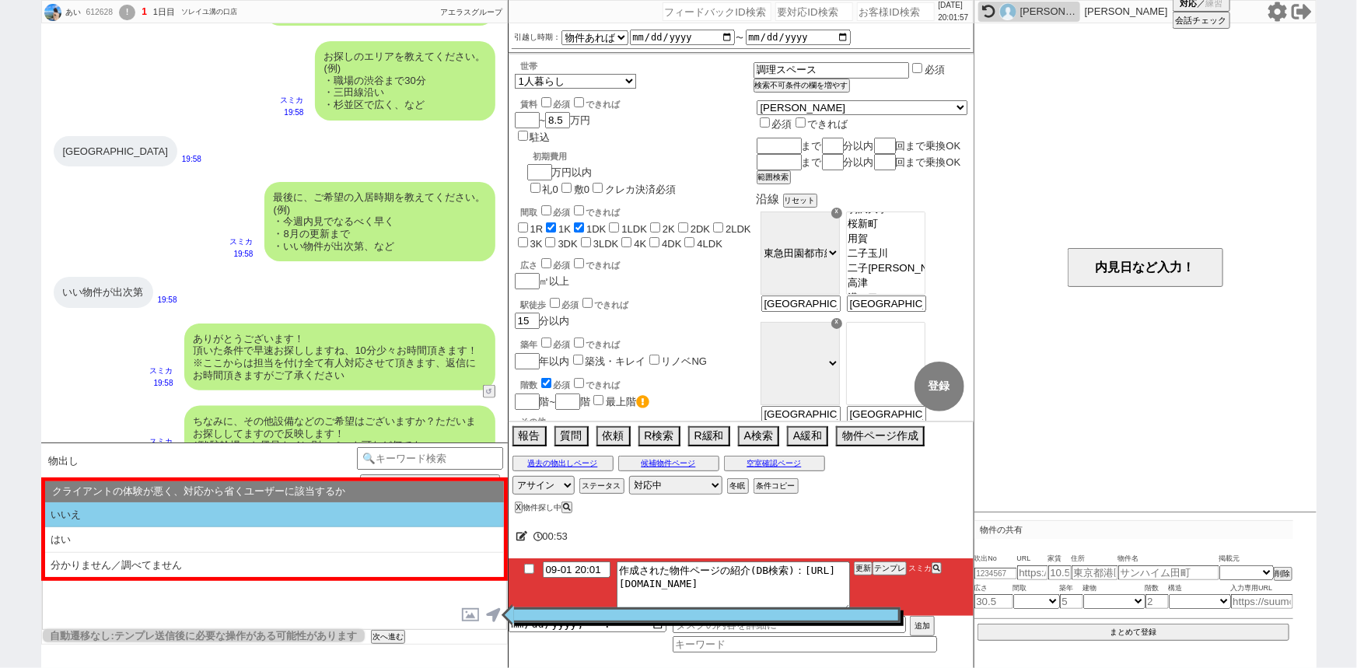
click at [220, 517] on li "いいえ" at bounding box center [274, 515] width 459 height 26
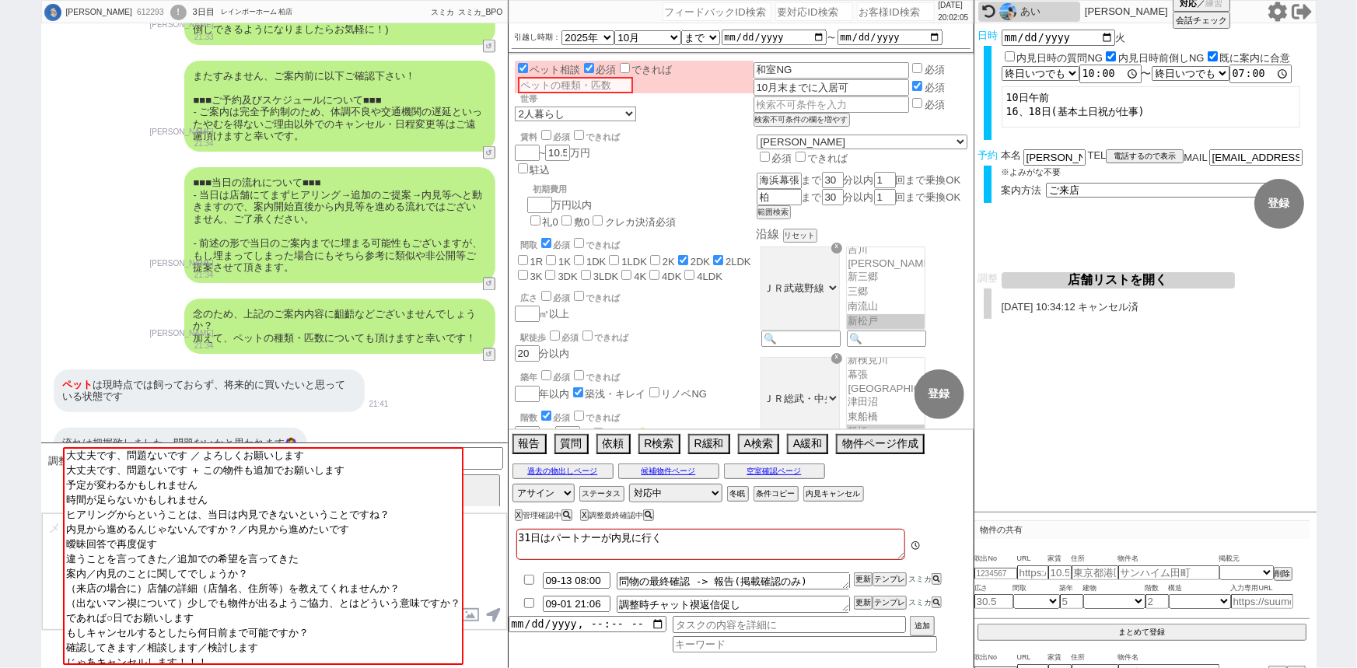
scroll to position [58, 0]
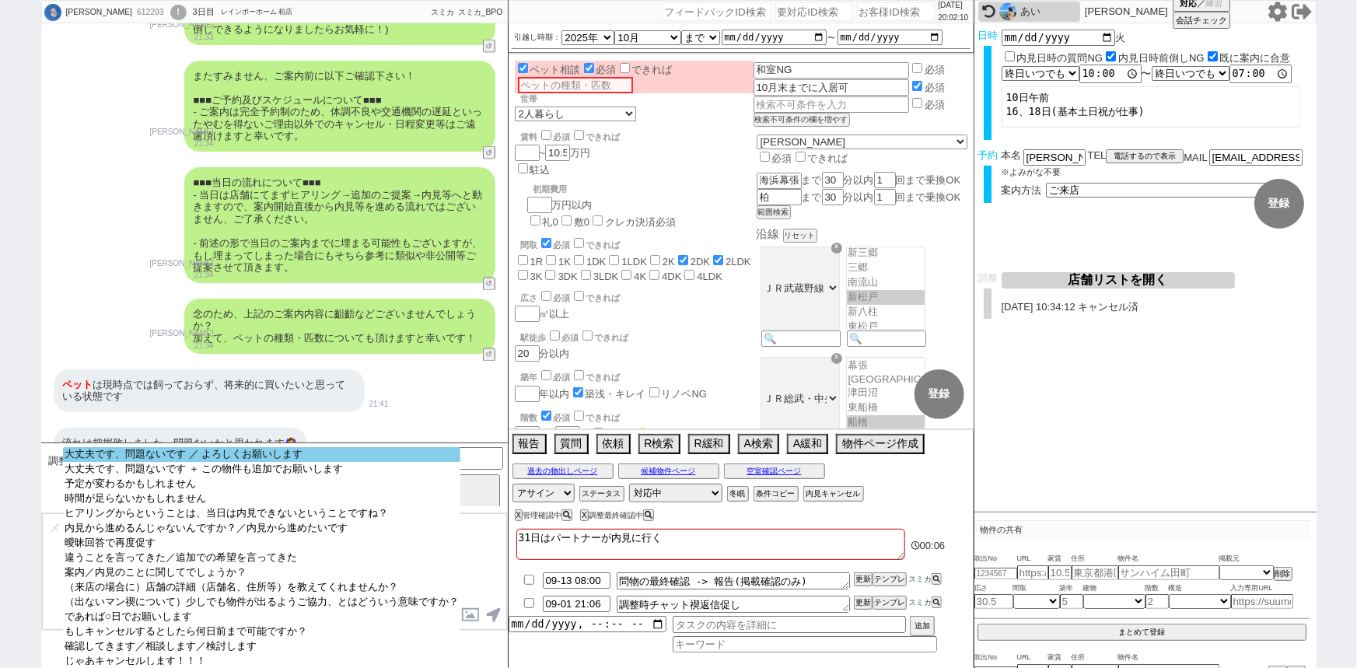
click at [247, 462] on option "大丈夫です、問題ないです ／ よろしくお願いします" at bounding box center [261, 469] width 397 height 15
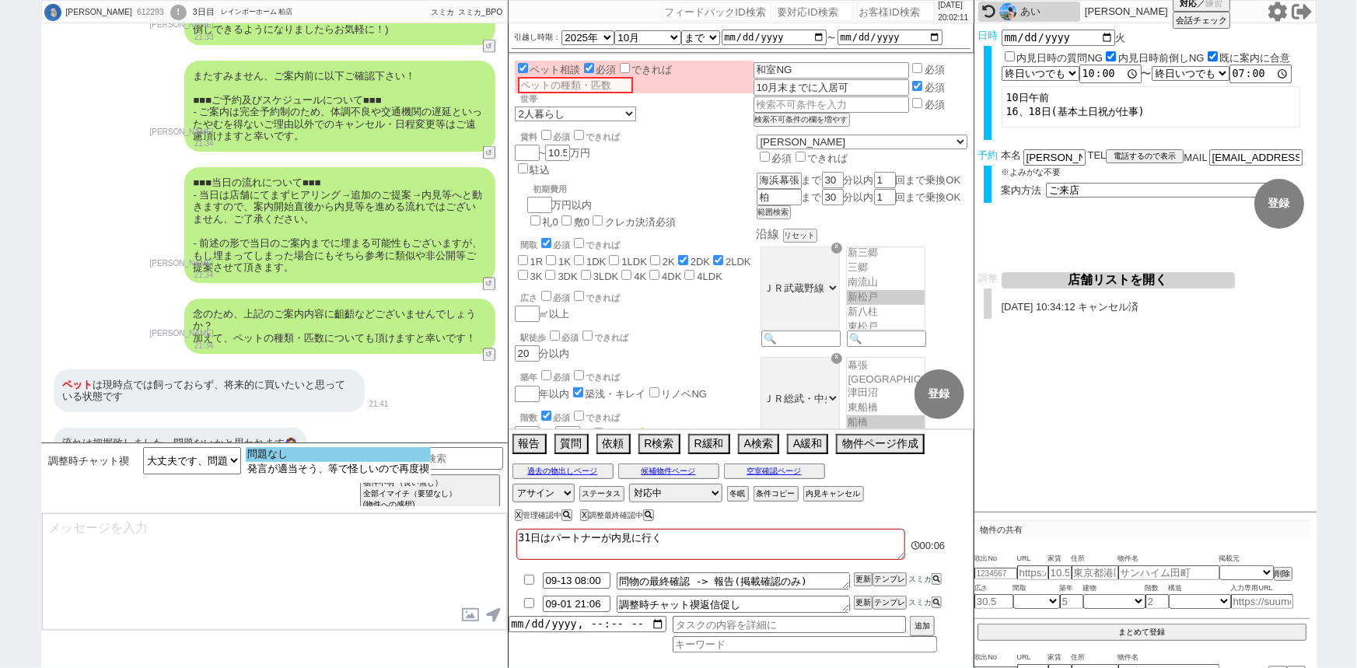
click at [302, 462] on option "問題なし" at bounding box center [338, 469] width 185 height 15
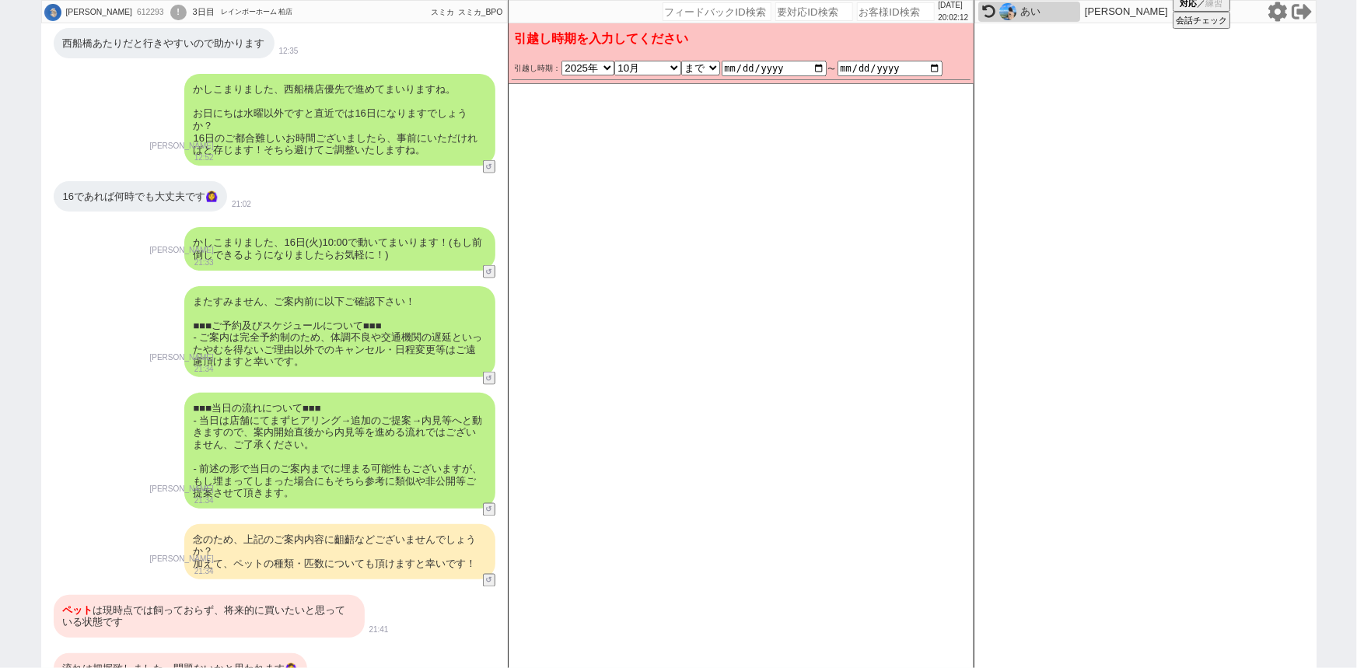
click at [324, 302] on div "またすみません、ご案内前に以下ご確認下さい！ ■■■ご予約及びスケジュールについて■■■ - ご案内は完全予約制のため、体調不良や交通機関の遅延といったやむを…" at bounding box center [339, 332] width 311 height 92
click at [324, 405] on div "■■■当日の流れについて■■■ - 当日は店舗にてまずヒアリング→追加のご提案→内見等へと動きますので、案内開始直後から内見等を進める流れではございません、ご…" at bounding box center [339, 451] width 311 height 116
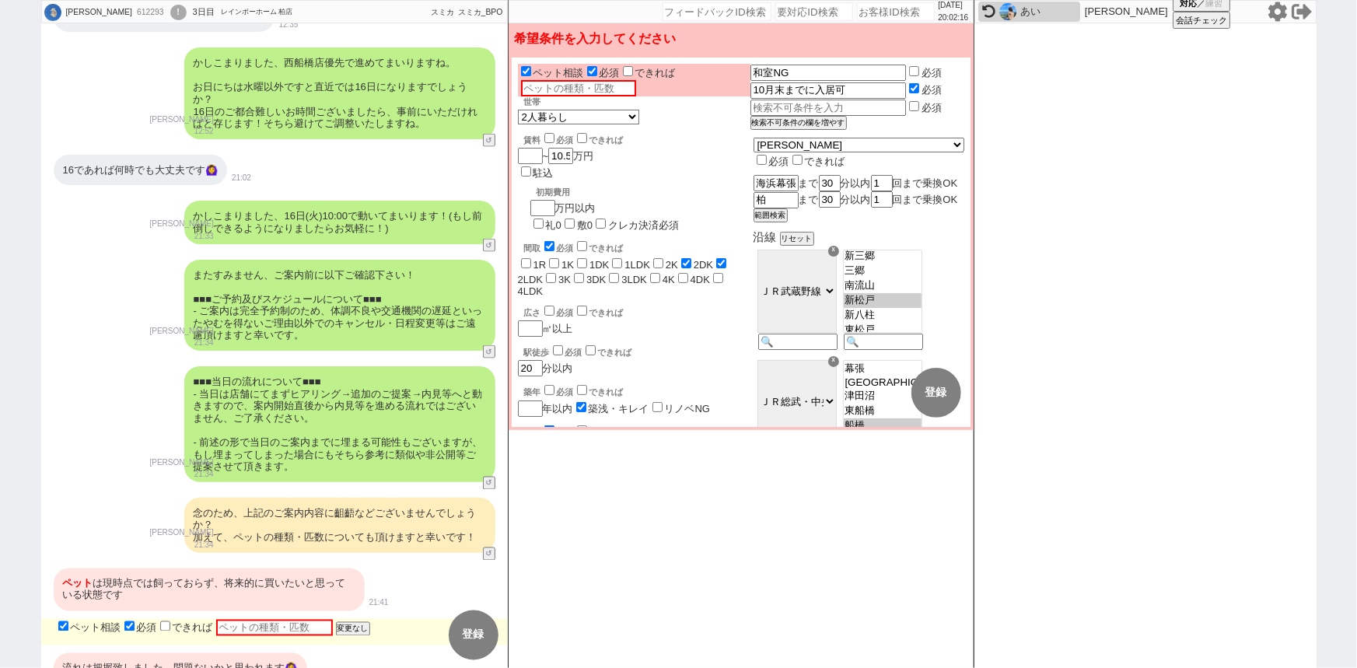
click at [561, 92] on input "text" at bounding box center [578, 88] width 115 height 16
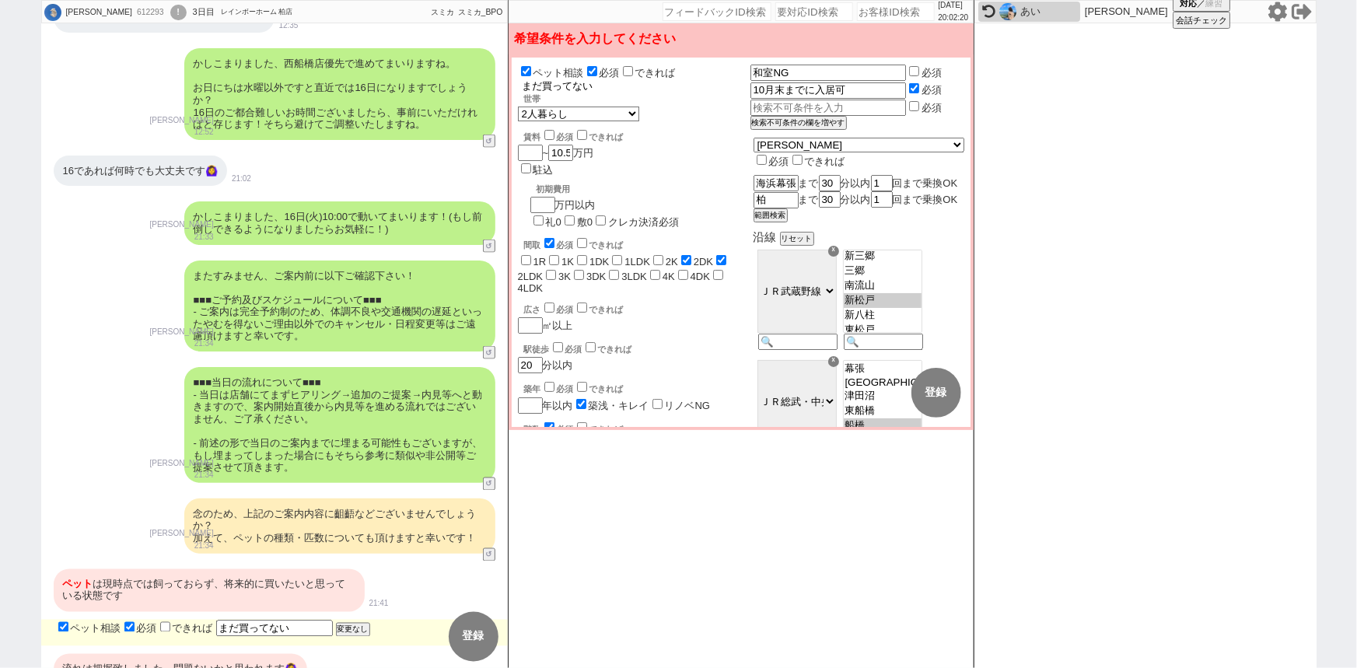
drag, startPoint x: 540, startPoint y: 87, endPoint x: 619, endPoint y: 95, distance: 79.7
click at [619, 95] on div "ペット相談 必須 できれば ペット まだ買ってない 世帯 1人暮らし 2人暮らし 家族:小学生以下含む 家族:小学生以下含まず 兄弟・姉妹 ルームシェア その…" at bounding box center [634, 473] width 232 height 818
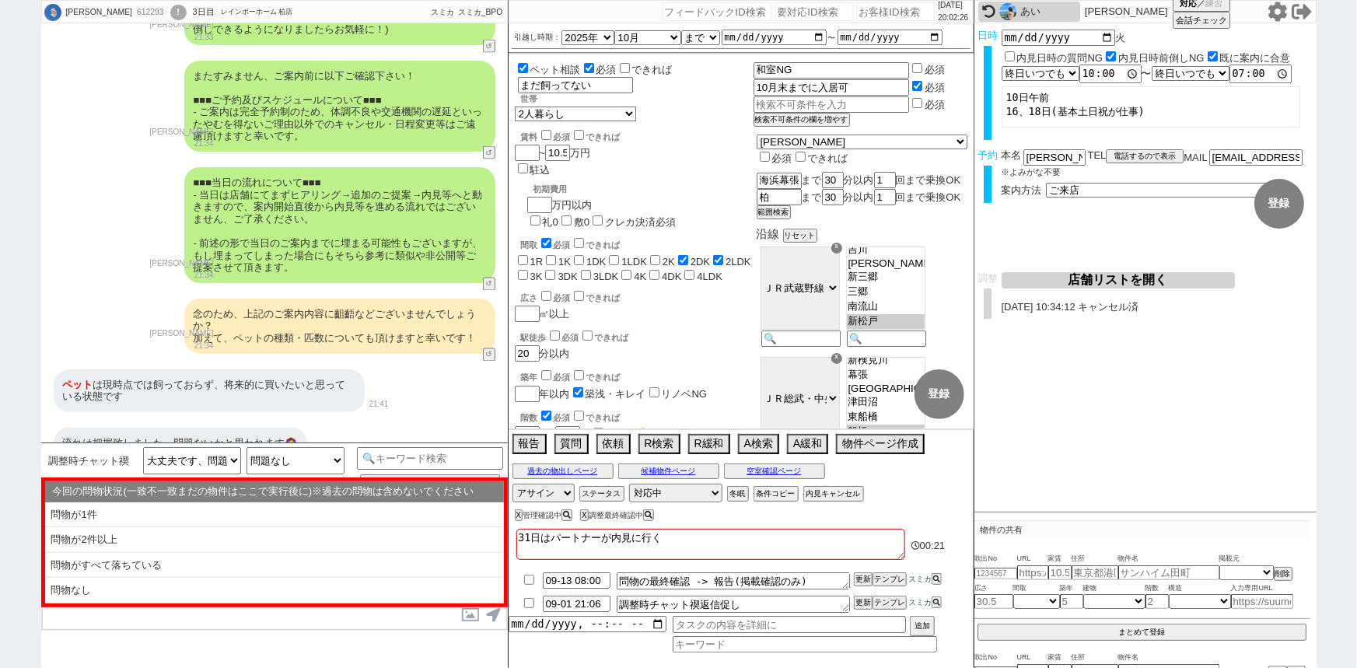
scroll to position [58, 0]
click at [750, 471] on button "空室確認ページ" at bounding box center [774, 471] width 101 height 12
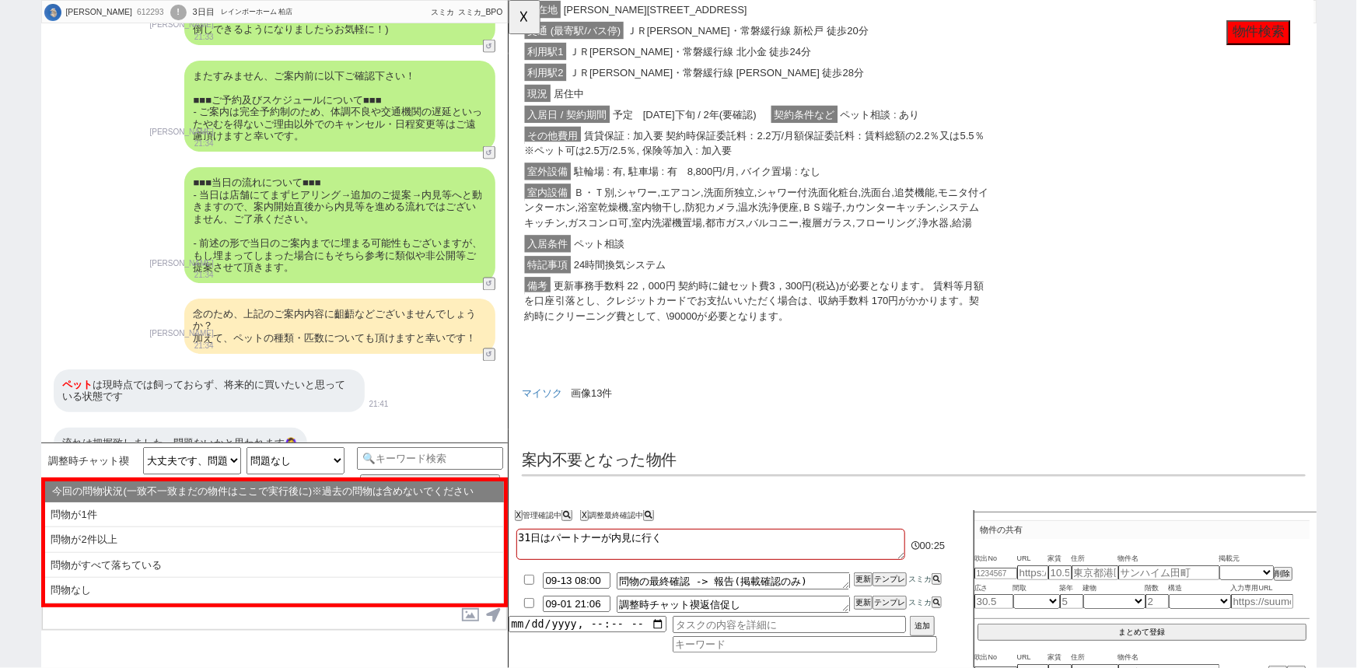
scroll to position [0, 0]
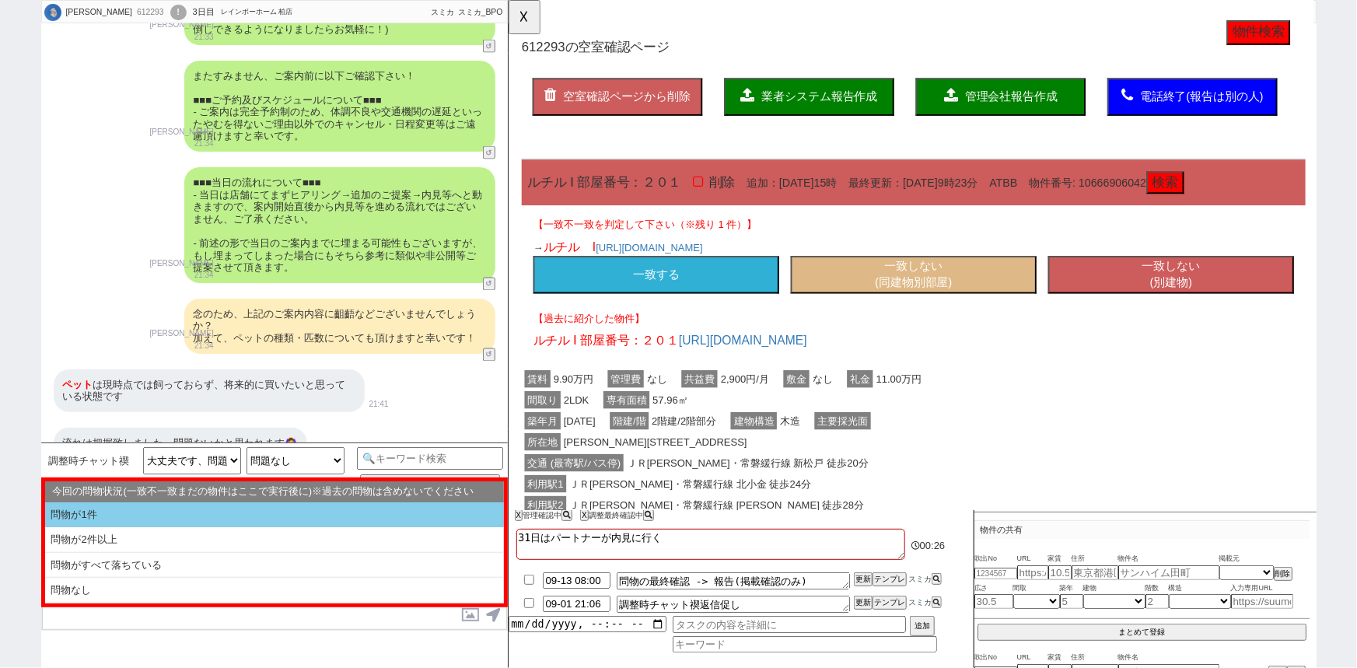
click at [222, 505] on li "問物が1件" at bounding box center [274, 515] width 459 height 26
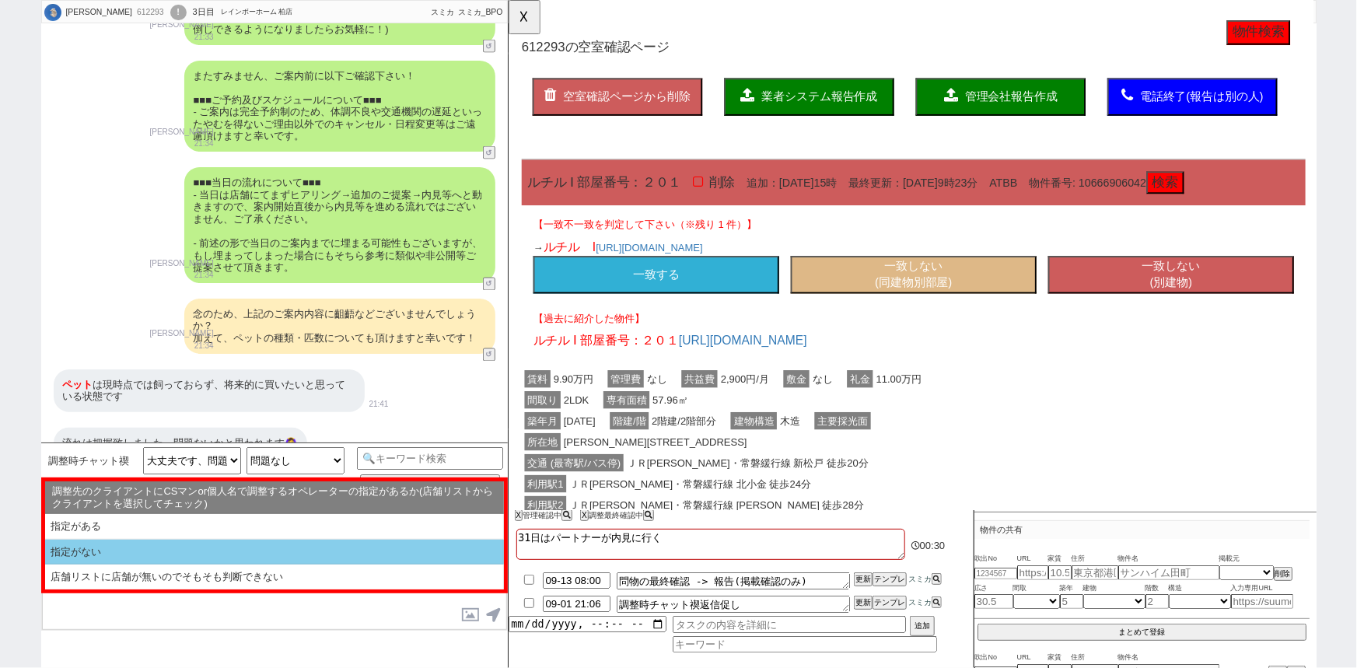
click at [101, 565] on li "指定がない" at bounding box center [274, 577] width 459 height 25
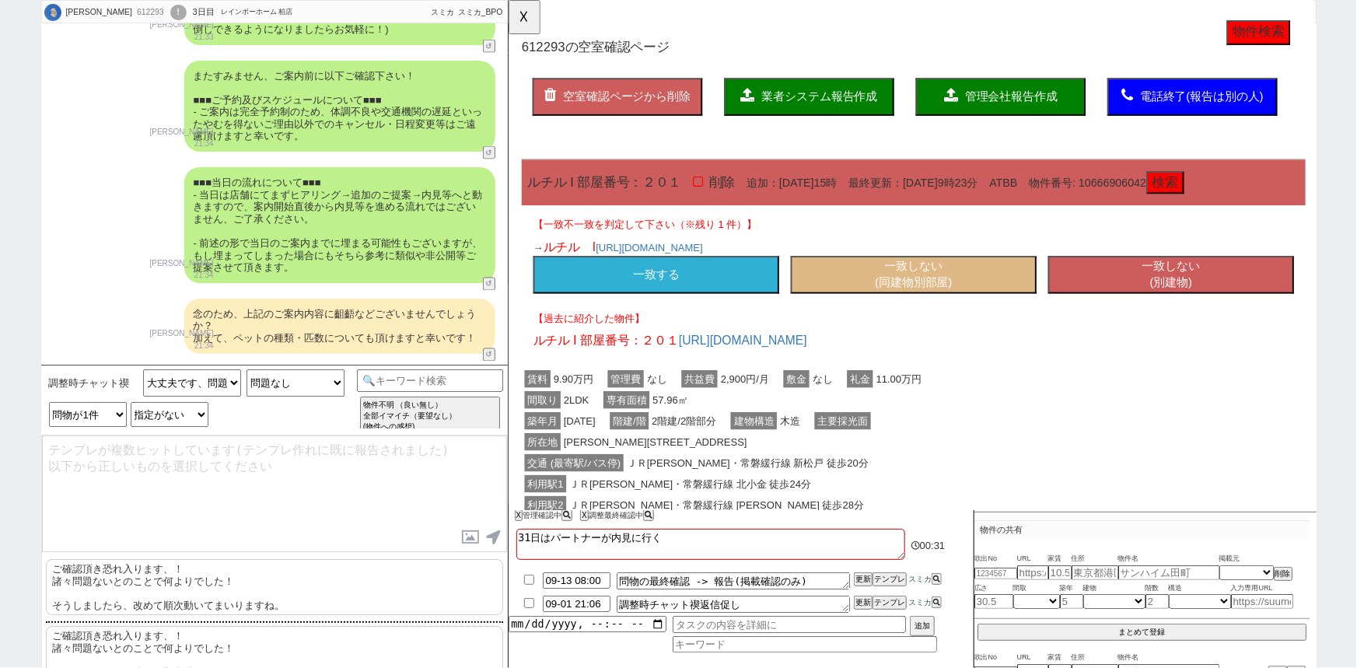
click at [89, 582] on p "ご確認頂き恐れ入ります、！ 諸々問題ないとのことで何よりでした！ そうしましたら、改めて順次動いてまいりますね。" at bounding box center [274, 587] width 457 height 56
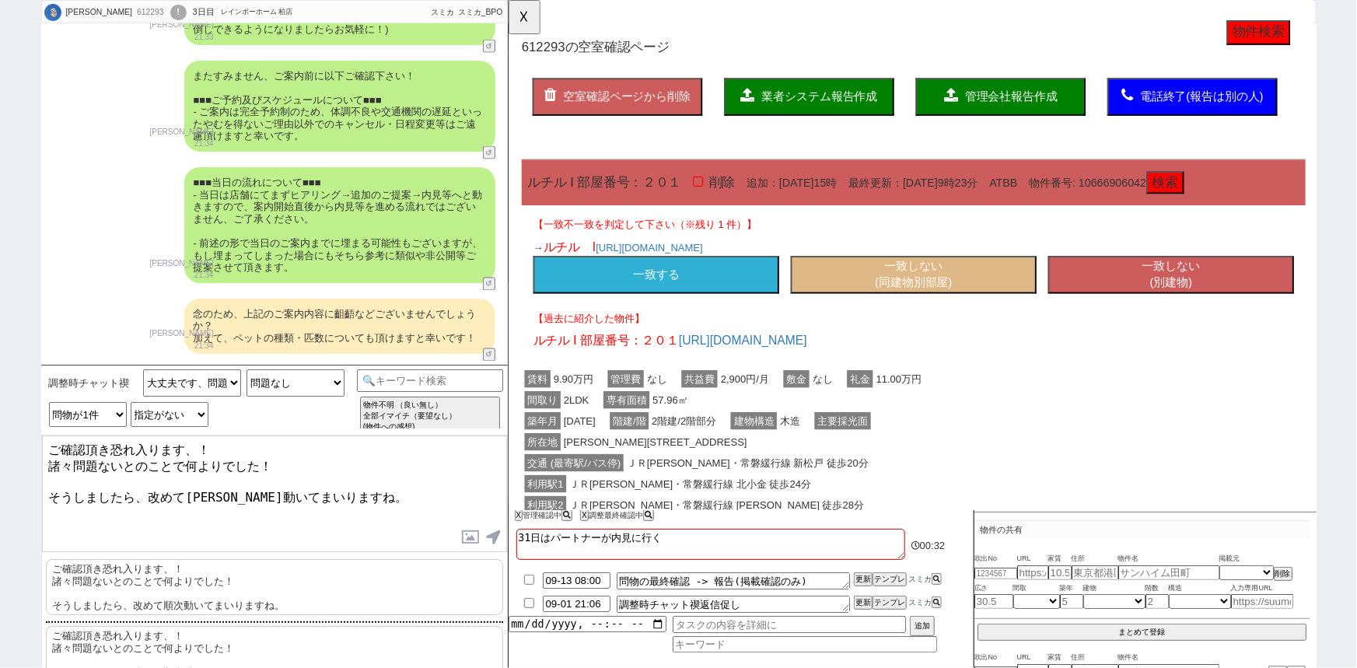
click at [51, 441] on textarea "ご確認頂き恐れ入ります、！ 諸々問題ないとのことで何よりでした！ そうしましたら、改めて順次動いてまいりますね。" at bounding box center [274, 493] width 465 height 117
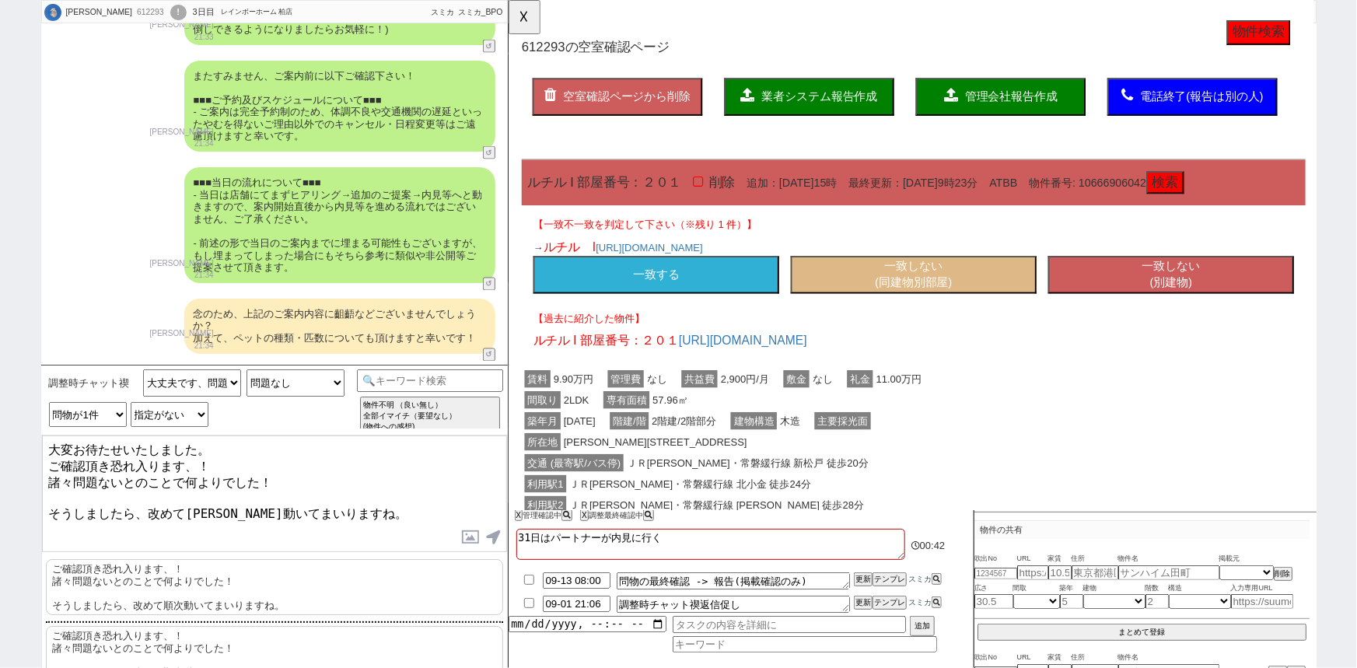
click at [51, 463] on textarea "大変お待たせいたしました。 ご確認頂き恐れ入ります、！ 諸々問題ないとのことで何よりでした！ そうしましたら、改めて順次動いてまいりますね。" at bounding box center [274, 493] width 465 height 117
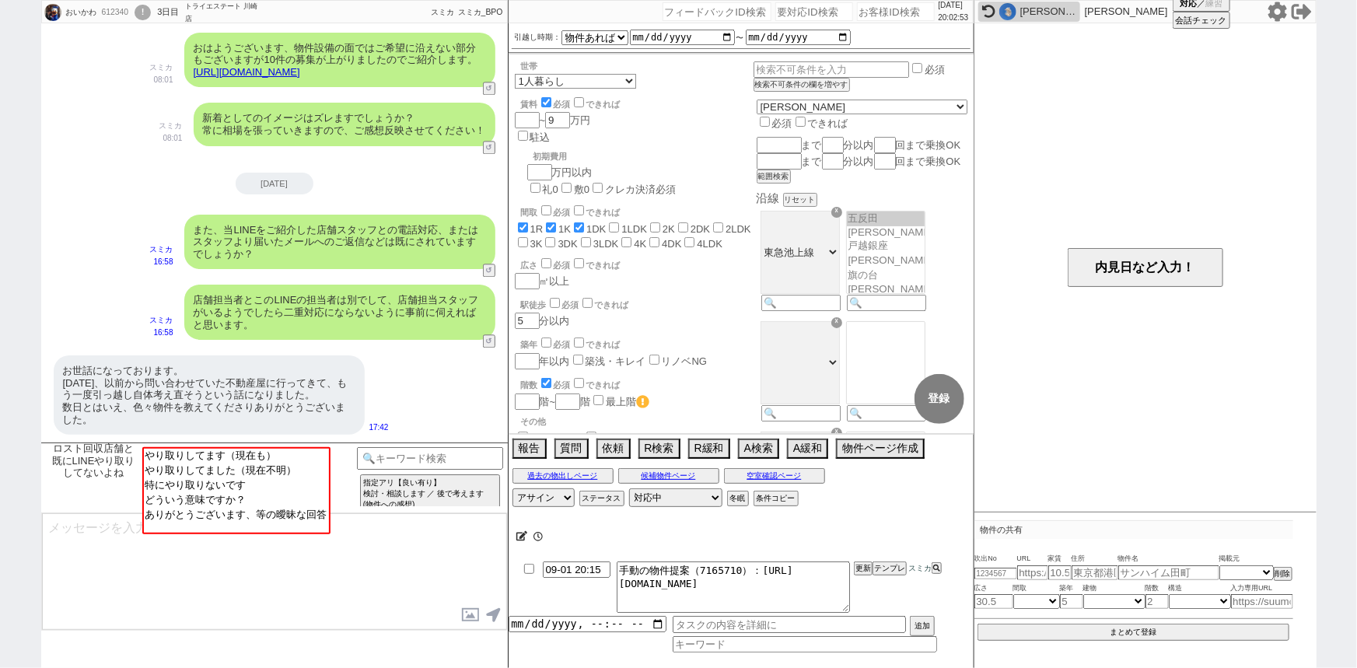
scroll to position [121, 0]
click at [454, 454] on input at bounding box center [430, 456] width 147 height 19
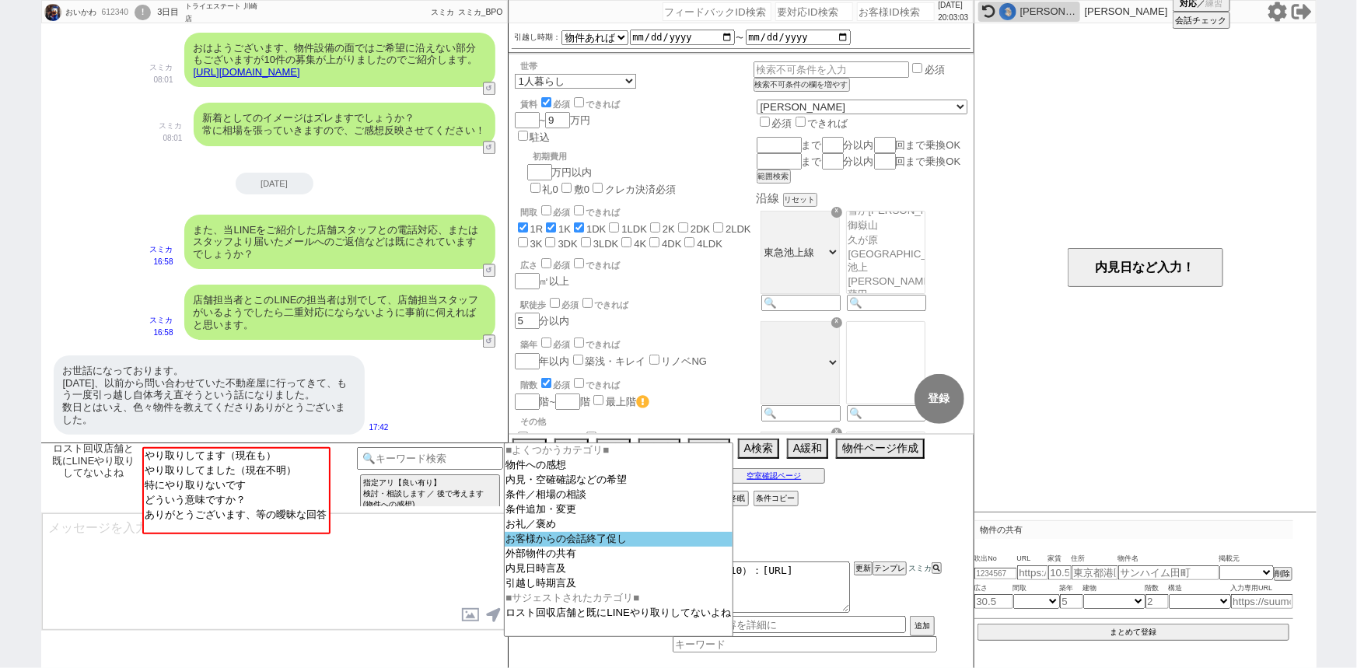
click at [556, 547] on option "お客様からの会話終了促し" at bounding box center [619, 554] width 229 height 15
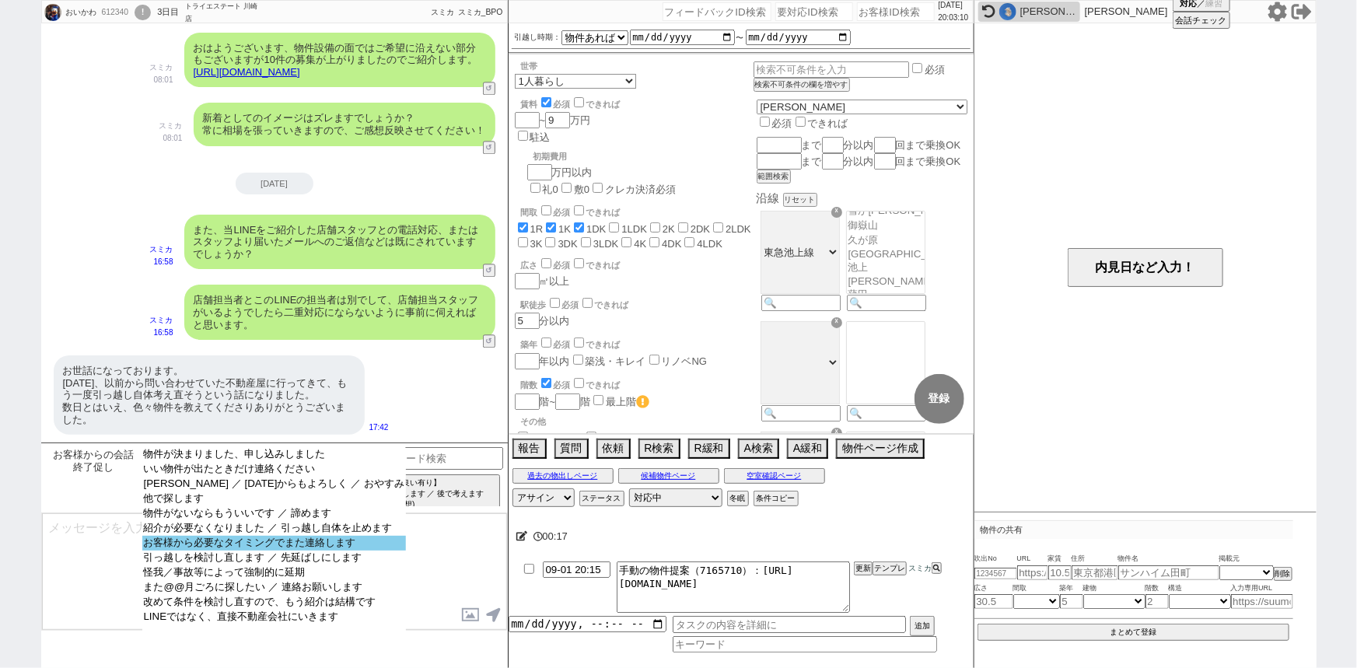
click at [349, 553] on option "お客様から必要なタイミングでまた連絡します" at bounding box center [274, 558] width 264 height 15
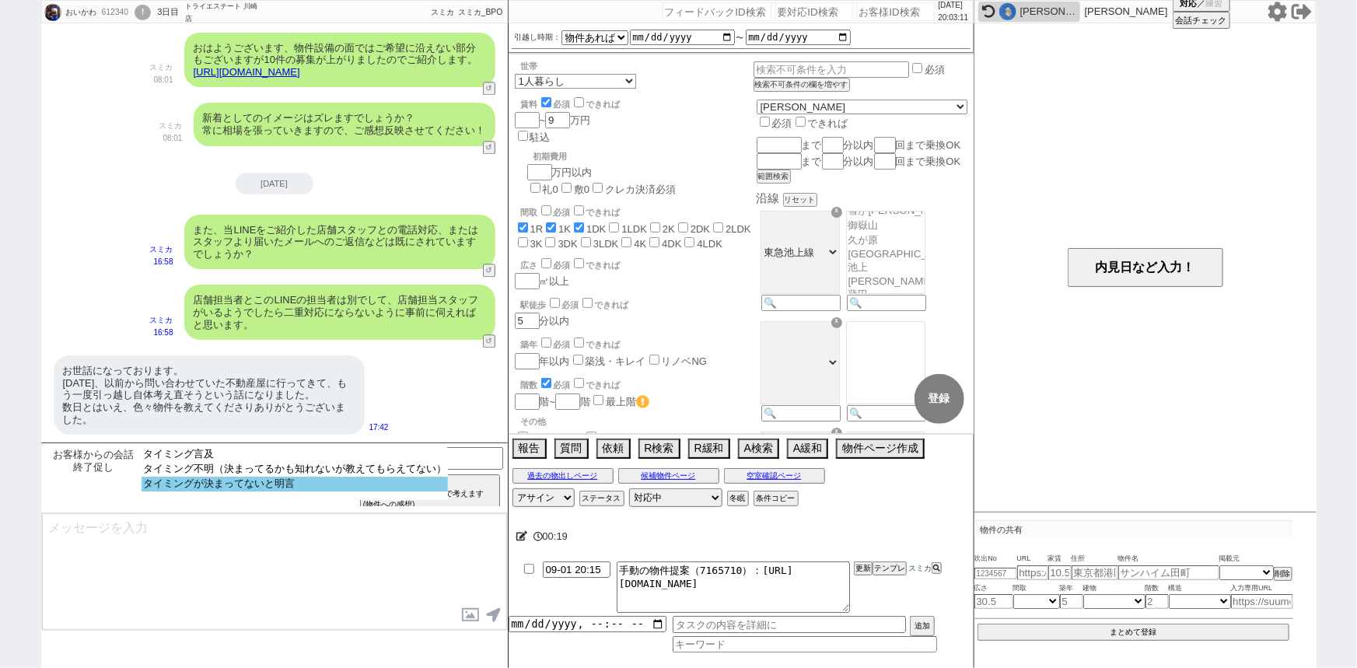
click at [320, 495] on select "タイミング言及 タイミング不明（決まってるかも知れないが教えてもらえてない） タイミングが決まってないと明言" at bounding box center [295, 473] width 306 height 53
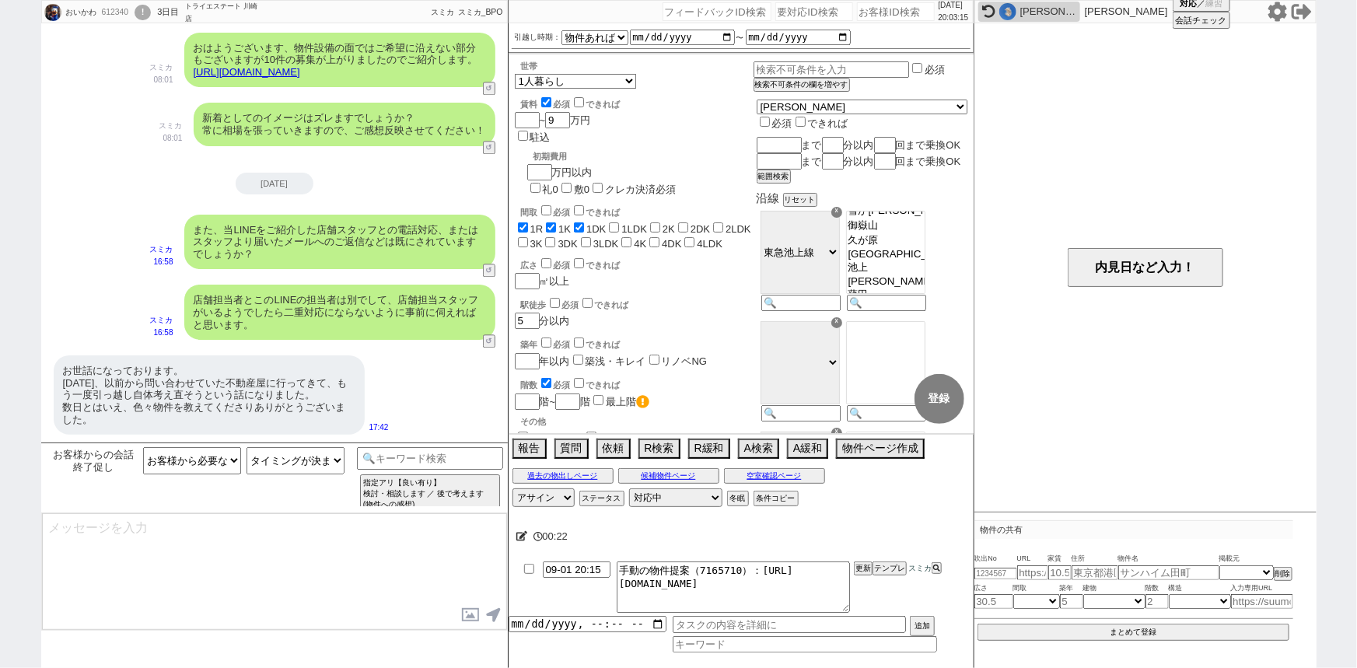
scroll to position [1554, 0]
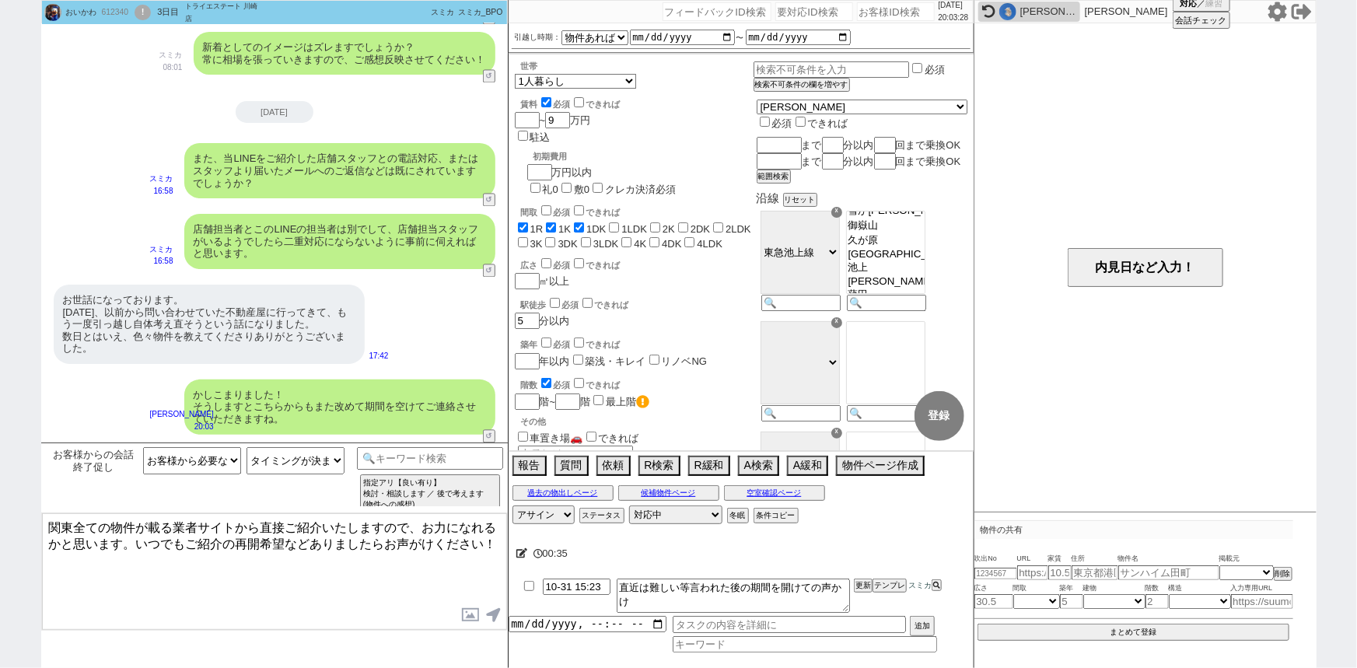
click at [257, 560] on textarea "関東全ての物件が載る業者サイトから直接ご紹介いたしますので、お力になれるかと思います。いつでもご紹介の再開希望などありましたらお声がけください！" at bounding box center [274, 571] width 465 height 117
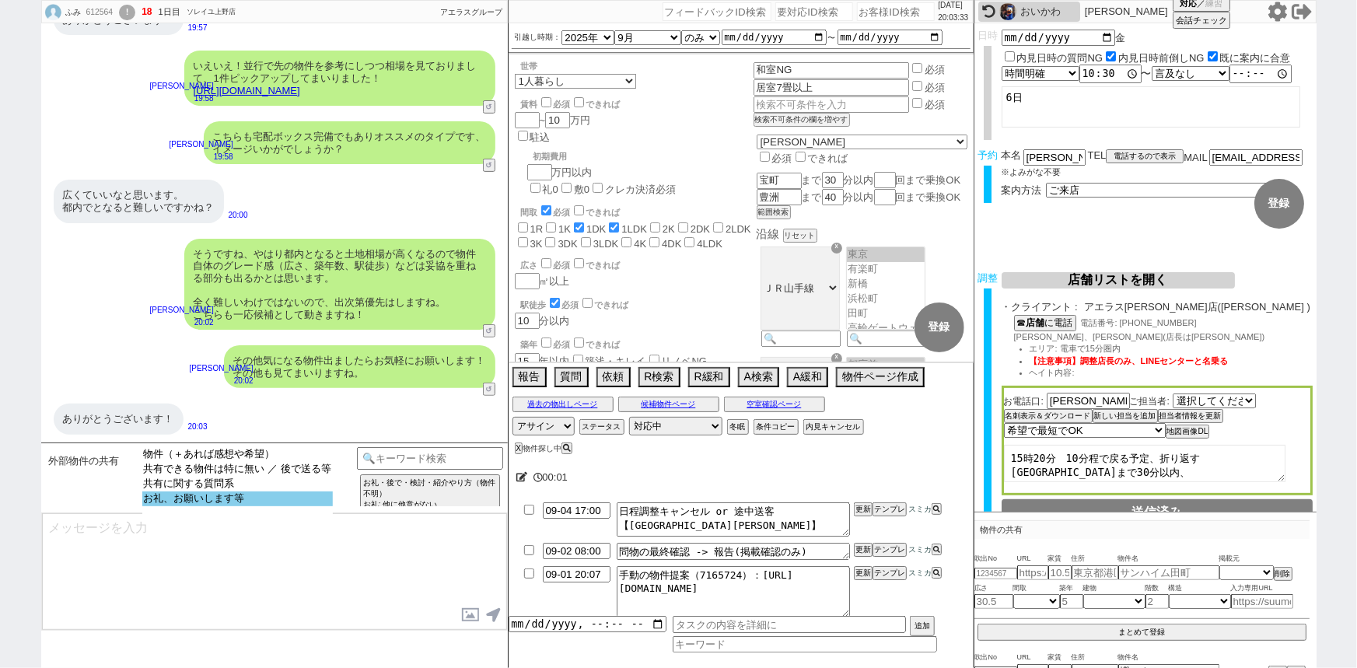
scroll to position [43, 0]
click at [232, 506] on option "お礼、お願いします等" at bounding box center [237, 498] width 191 height 15
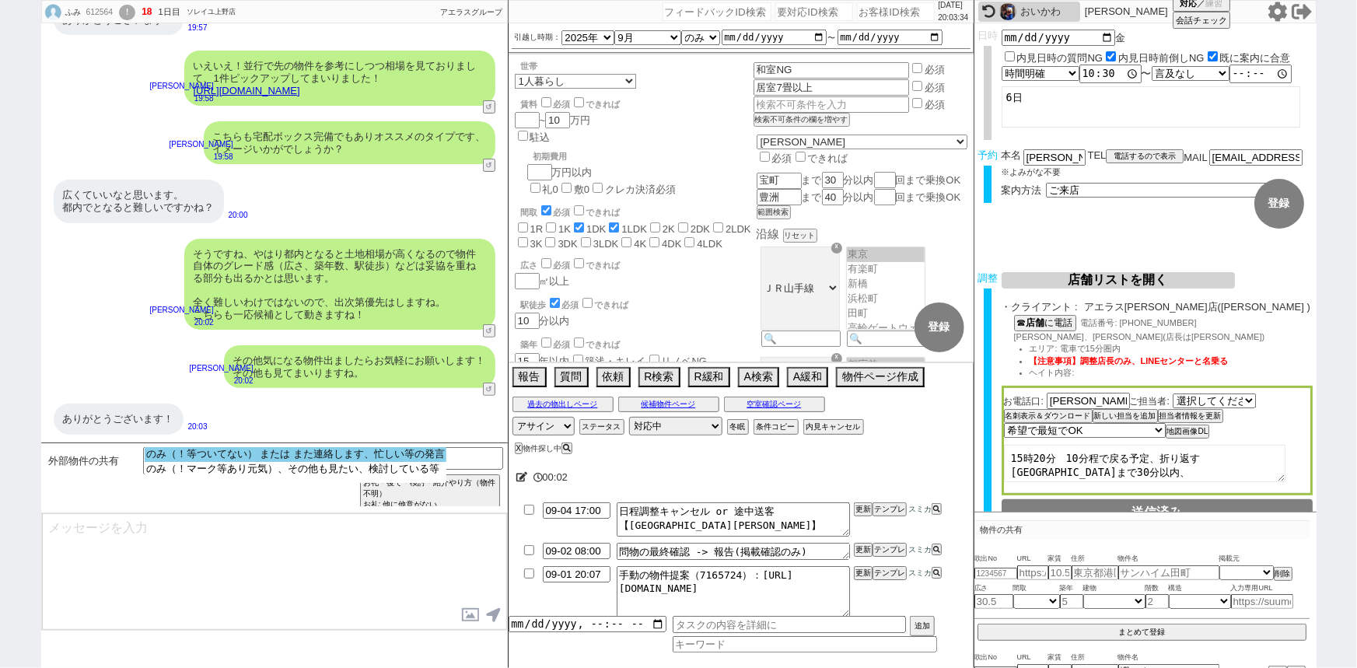
click at [201, 462] on option "のみ（！等ついてない） または また連絡します、忙しい等の発言" at bounding box center [296, 469] width 302 height 15
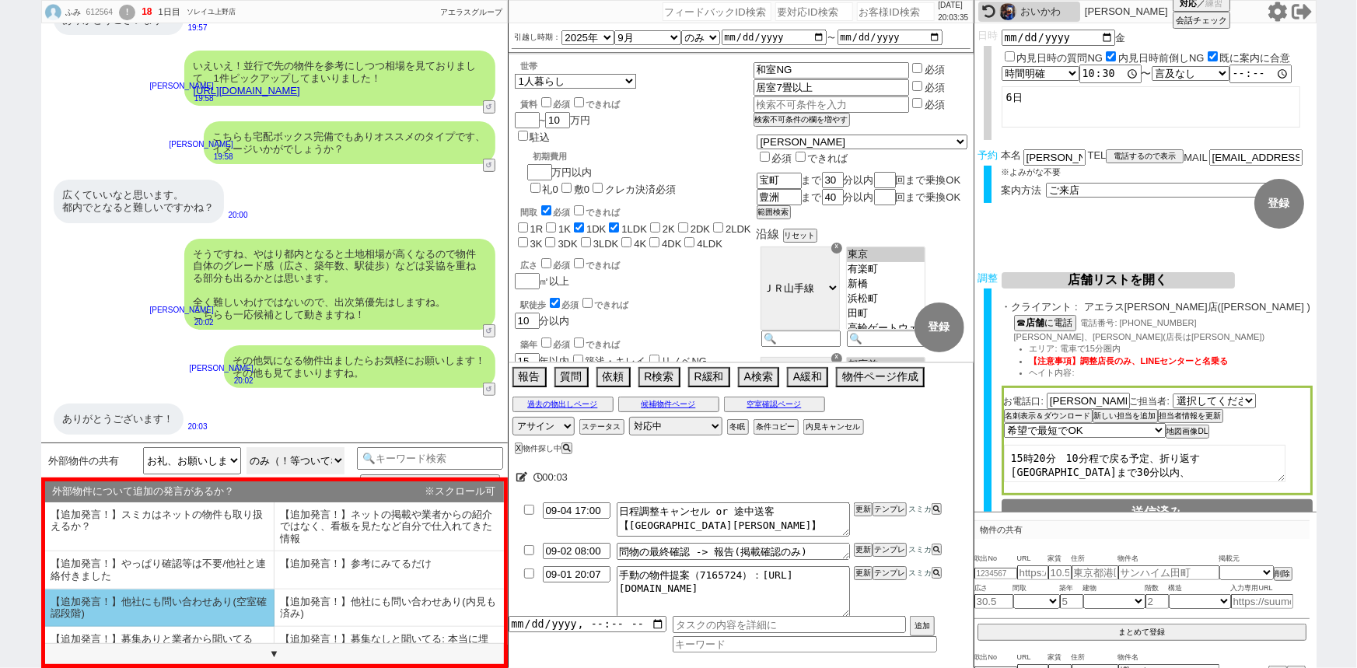
scroll to position [94, 0]
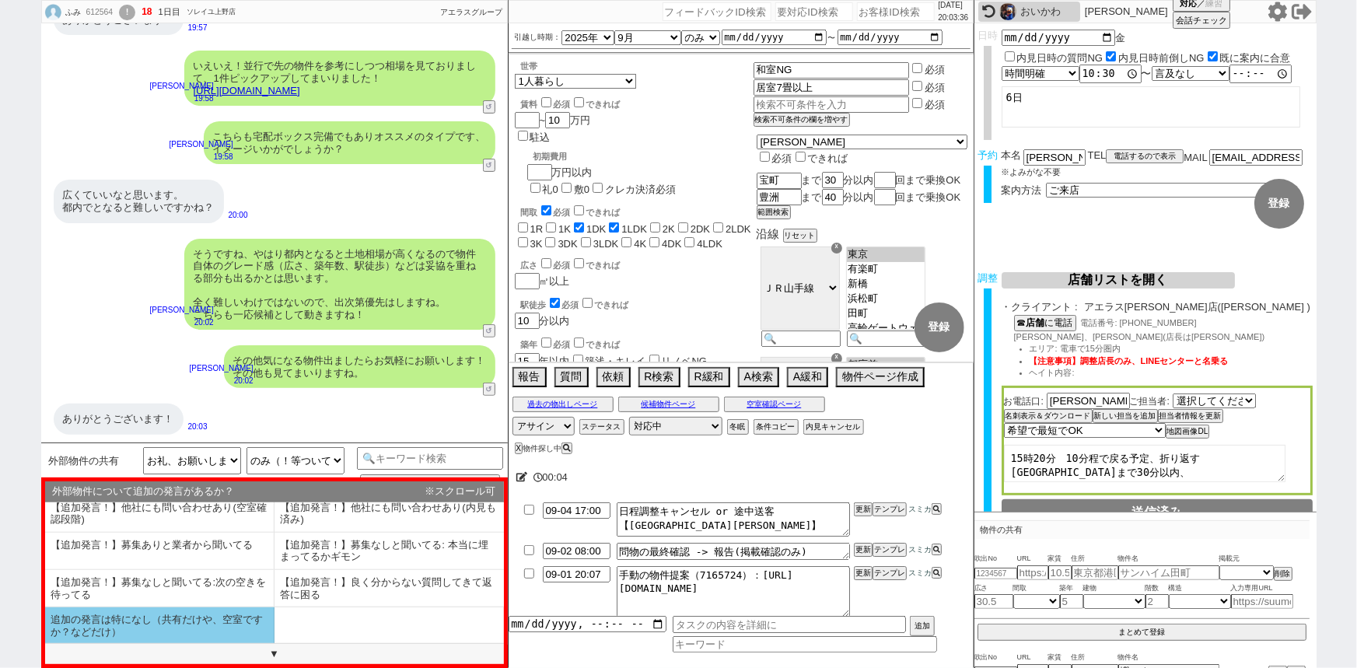
click at [117, 621] on li "追加の発言は特になし（共有だけや、空室ですか？などだけ）" at bounding box center [159, 625] width 229 height 37
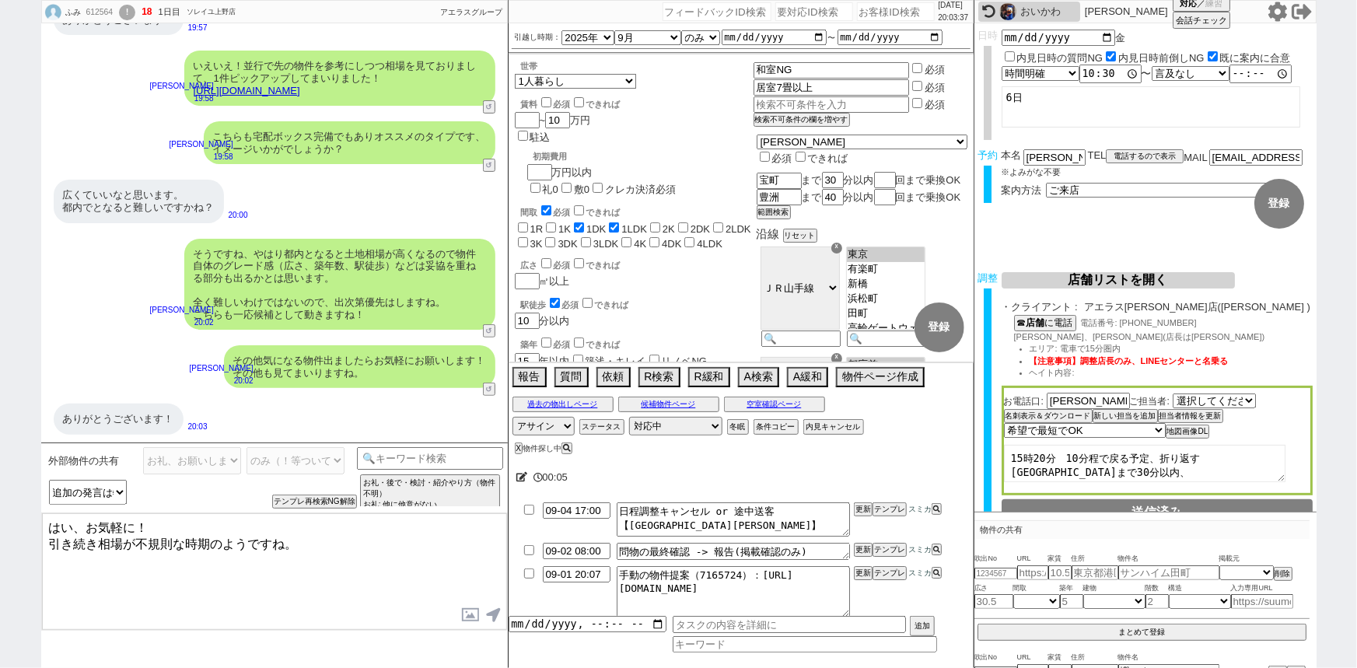
drag, startPoint x: 75, startPoint y: 525, endPoint x: 37, endPoint y: 526, distance: 38.1
click at [37, 526] on div "ふみ 612564 ! 18 1日目 ソレイユ上野店 冬眠中 自社客 アエラスグループ スミカ_BPO チャット全表示 2025-09-01 おすすめ穴場物件…" at bounding box center [678, 334] width 1357 height 668
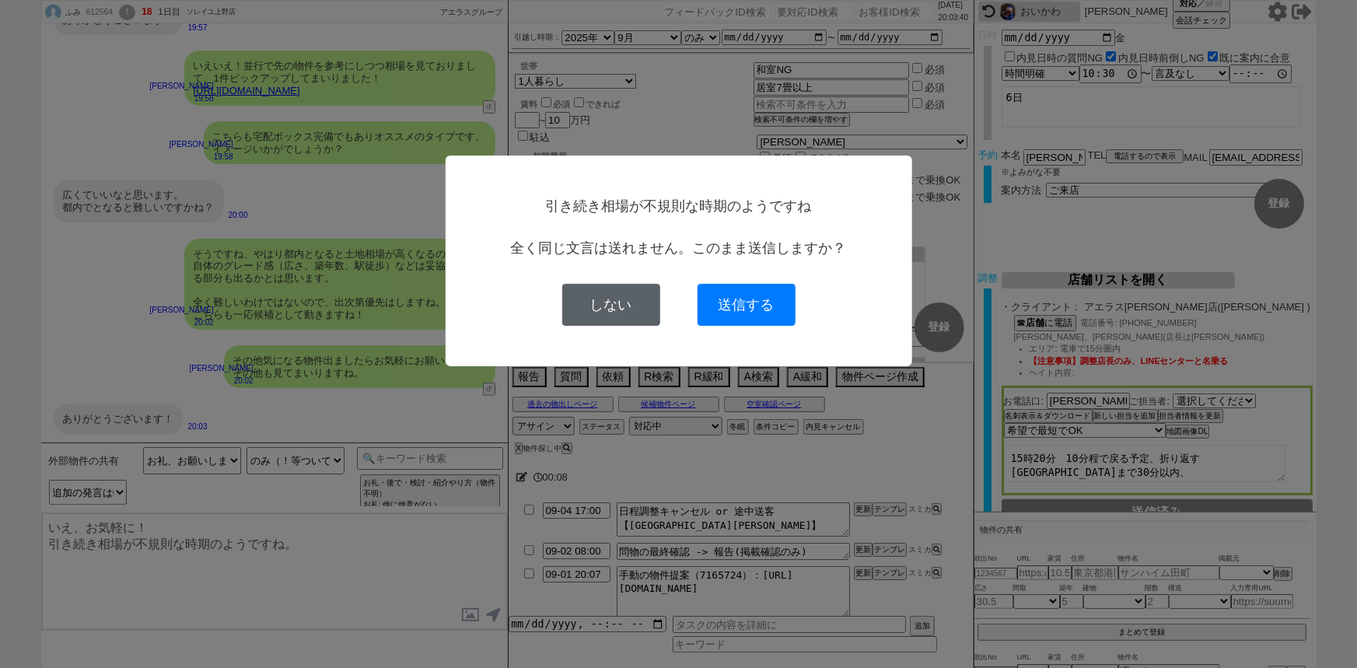
click at [605, 311] on button "しない" at bounding box center [611, 305] width 98 height 42
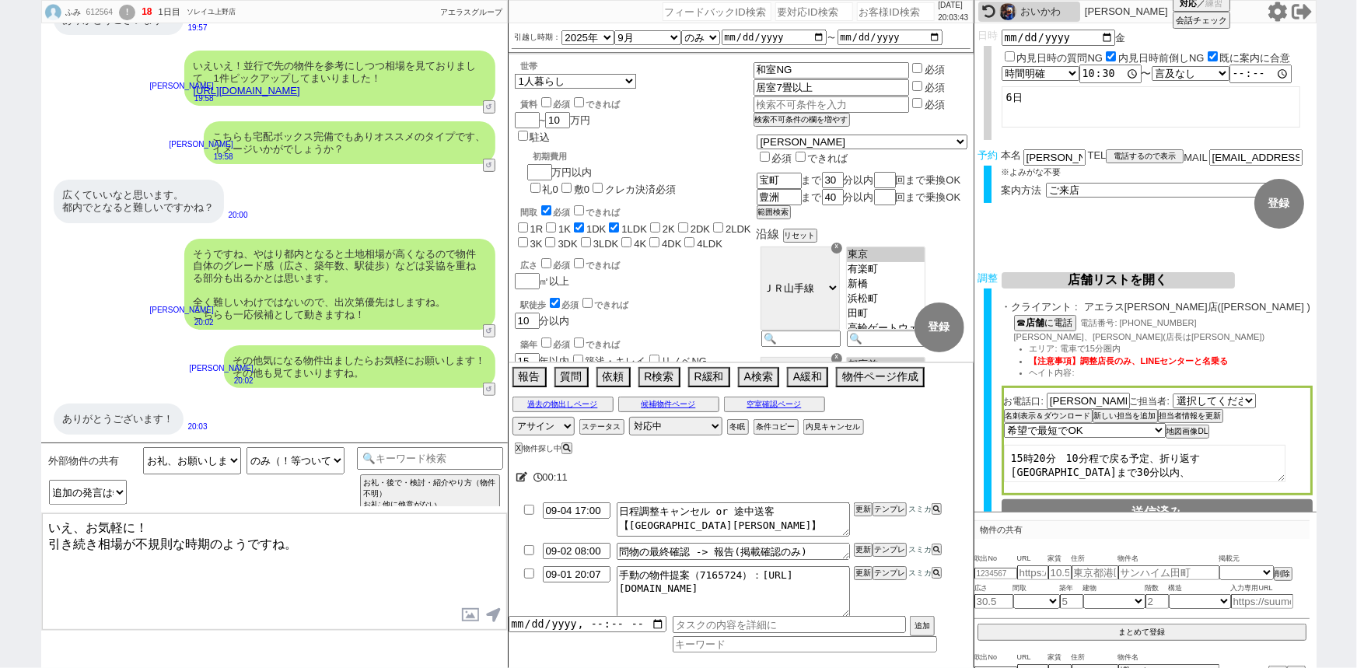
drag, startPoint x: 47, startPoint y: 544, endPoint x: 267, endPoint y: 552, distance: 219.4
click at [267, 552] on textarea "いえ、お気軽に！ 引き続き相場が不規則な時期のようですね。" at bounding box center [274, 571] width 465 height 117
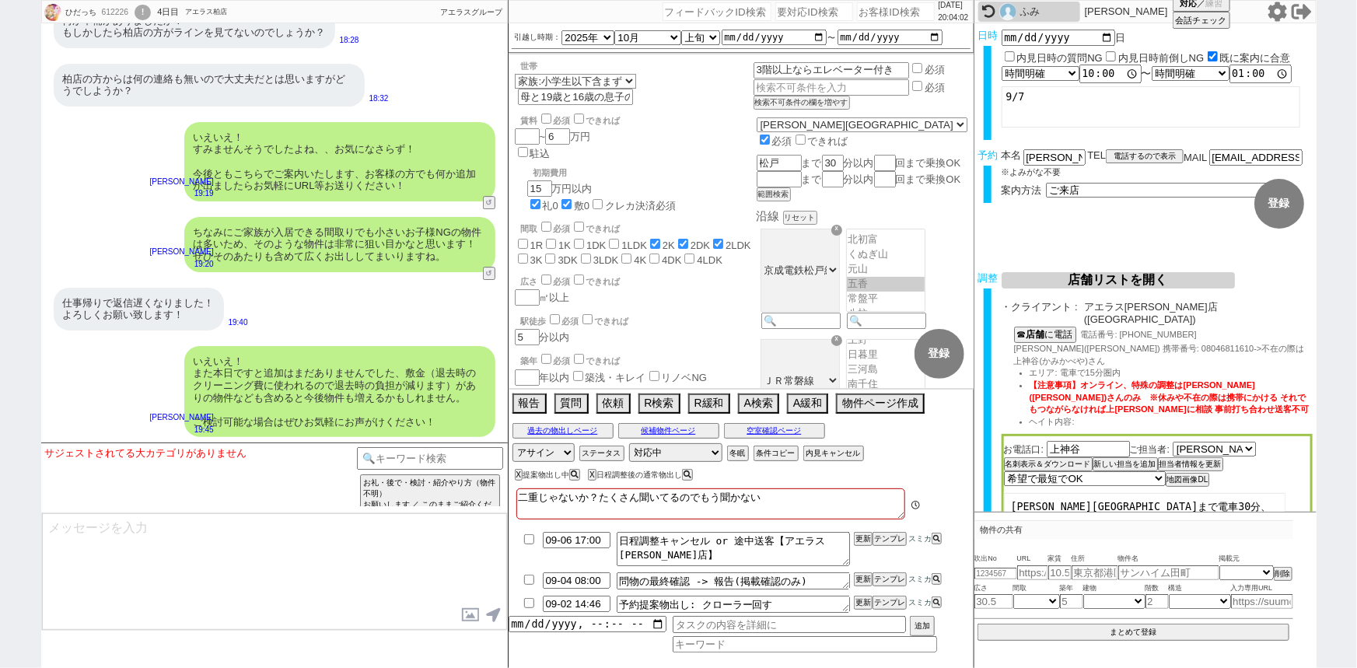
scroll to position [58, 0]
click at [310, 346] on div "いえいえ！ また本日ですと追加はまだありませんでした、敷金（退去時のクリーニング費に使われるので退去時の負担が減ります）がありの物件なども含めると今後物件も増…" at bounding box center [339, 392] width 311 height 92
click at [272, 346] on div "いえいえ！ また本日ですと追加はまだありませんでした、敷金（退去時のクリーニング費に使われるので退去時の負担が減ります）がありの物件なども含めると今後物件も増…" at bounding box center [339, 392] width 311 height 92
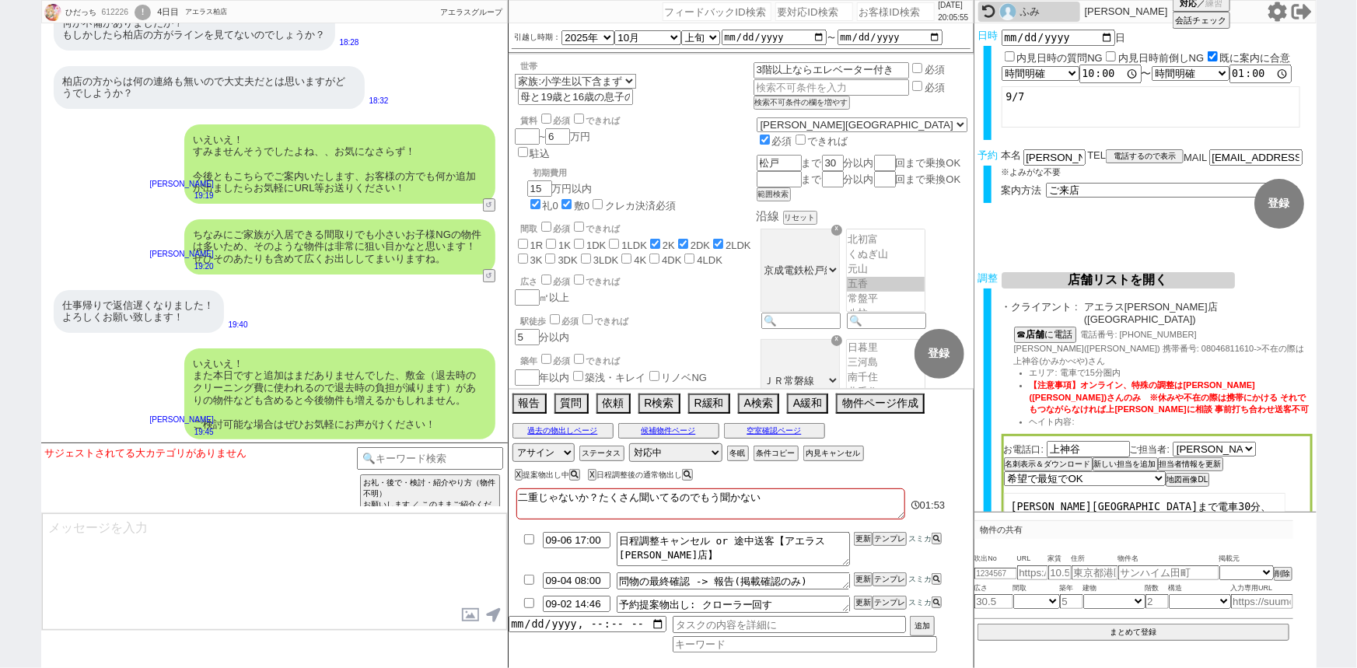
scroll to position [8384, 0]
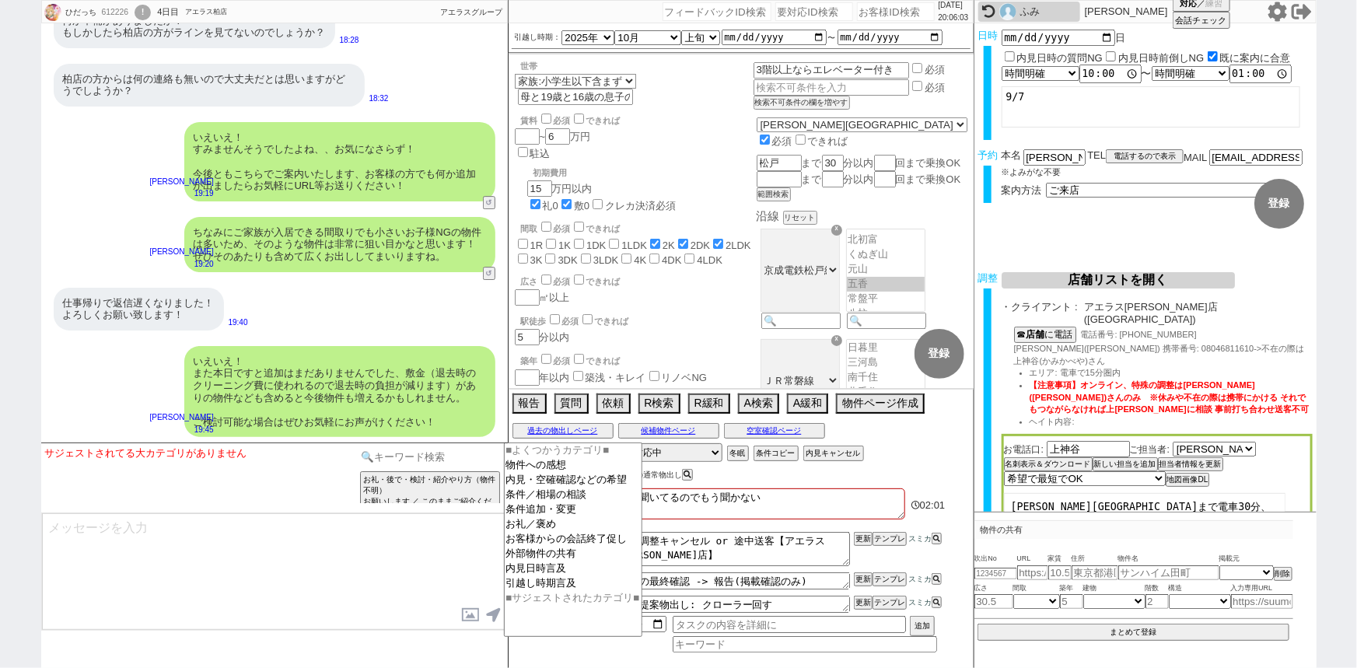
click at [450, 464] on input at bounding box center [430, 456] width 147 height 19
click at [564, 518] on option "条件追加・変更" at bounding box center [573, 524] width 137 height 15
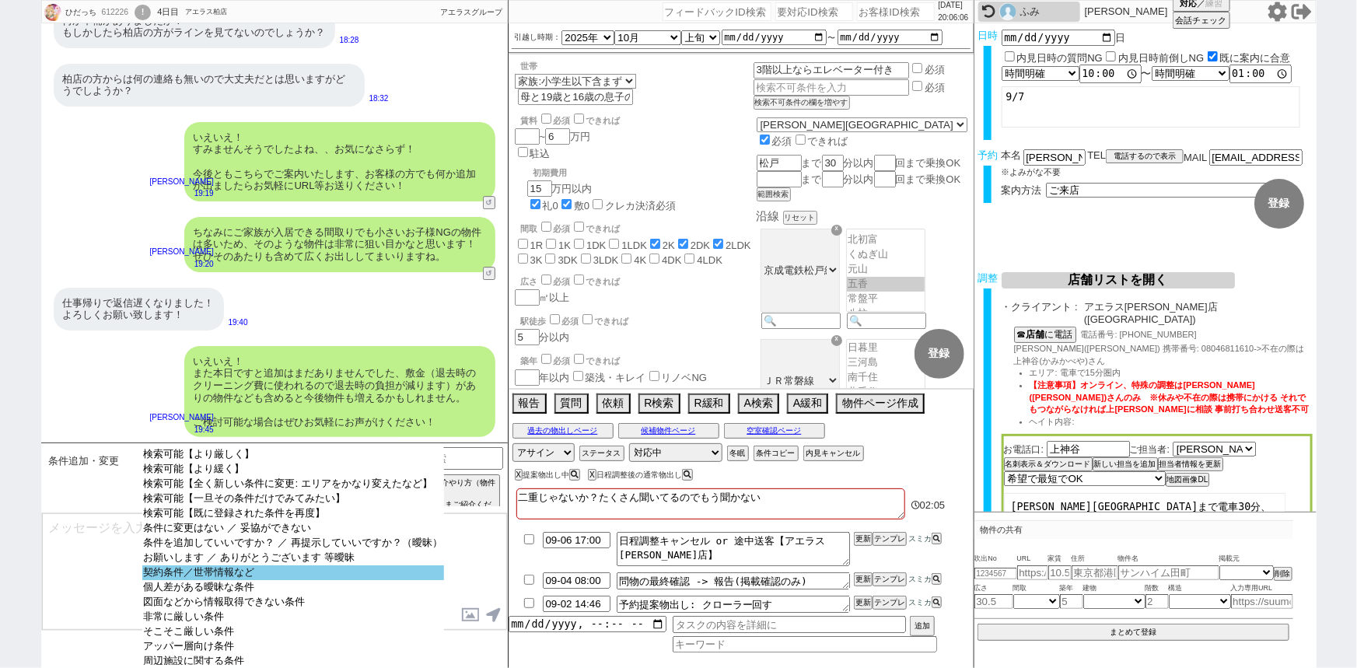
click at [349, 580] on option "契約条件／世帯情報など" at bounding box center [293, 587] width 302 height 15
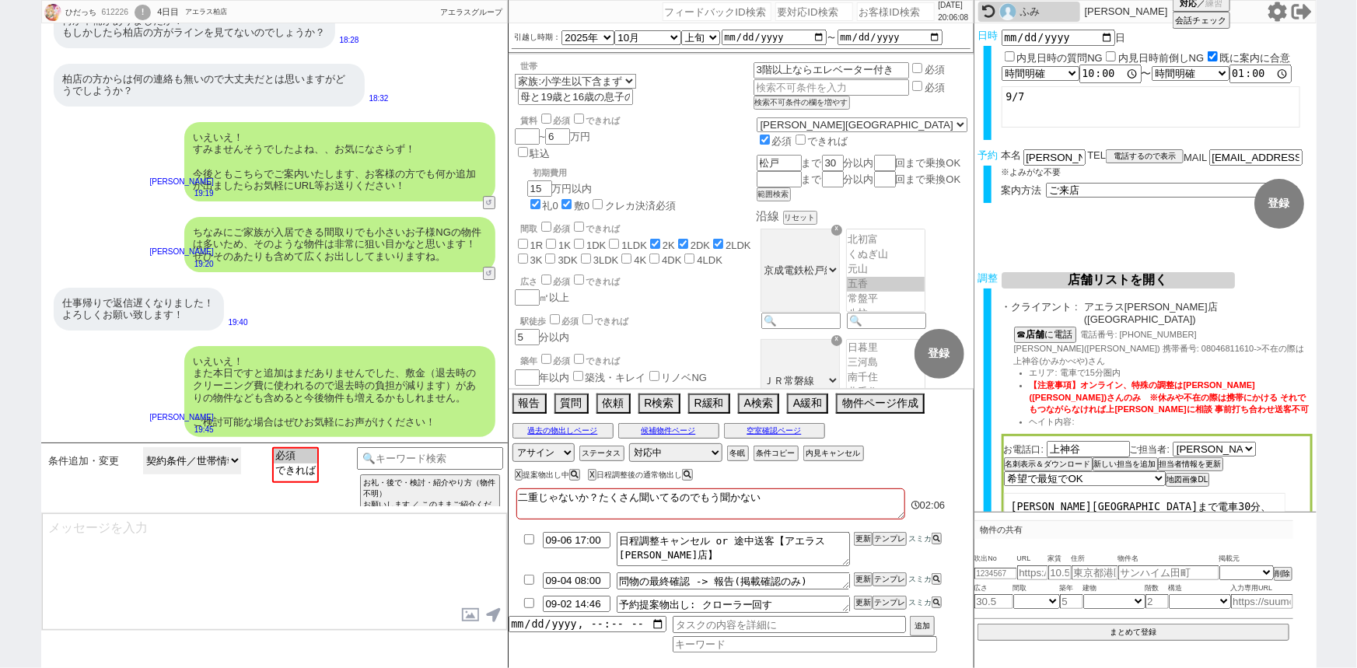
click at [211, 453] on select "検索可能【より厳しく】 検索可能【より緩く】 検索可能【全く新しい条件に変更: エリアをかなり変えたなど】 検索可能【一旦その条件だけでみてみたい】 検索可能…" at bounding box center [192, 460] width 98 height 27
click at [143, 447] on select "検索可能【より厳しく】 検索可能【より緩く】 検索可能【全く新しい条件に変更: エリアをかなり変えたなど】 検索可能【一旦その条件だけでみてみたい】 検索可能…" at bounding box center [192, 460] width 98 height 27
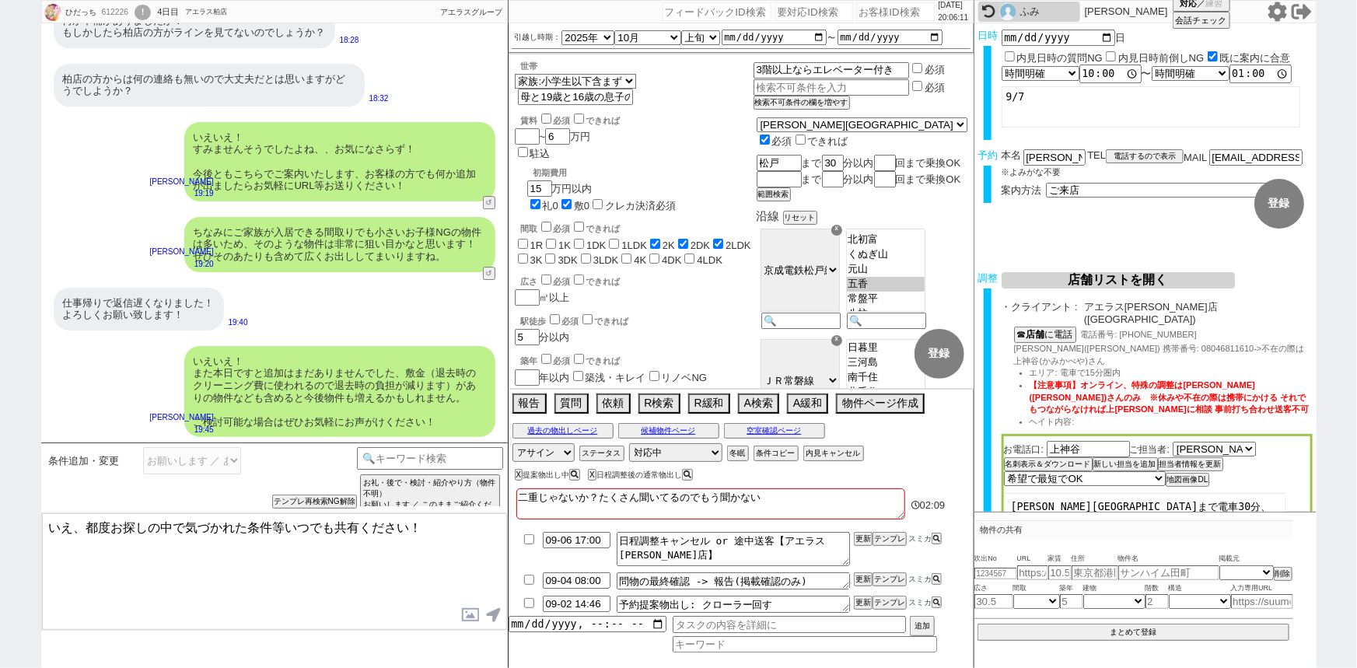
click at [71, 524] on textarea "いえ、都度お探しの中で気づかれた条件等いつでも共有ください！" at bounding box center [274, 571] width 465 height 117
drag, startPoint x: 101, startPoint y: 526, endPoint x: 0, endPoint y: 513, distance: 101.9
click at [0, 513] on div "ひだっち 612226 ! 0 4日目 アエラス柏店 冬眠中 自社客 アエラスグループ スミカ_BPO チャット全表示 2025-08-29 新しくフォローさ…" at bounding box center [678, 334] width 1357 height 668
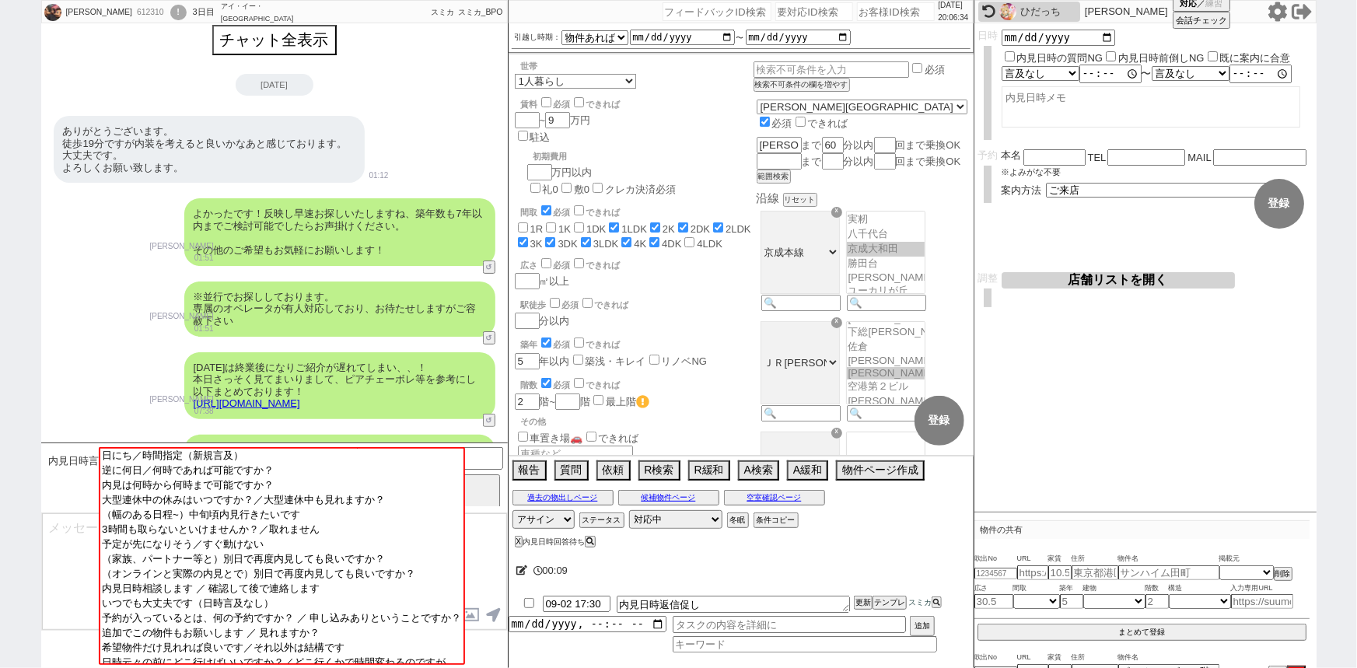
scroll to position [0, 0]
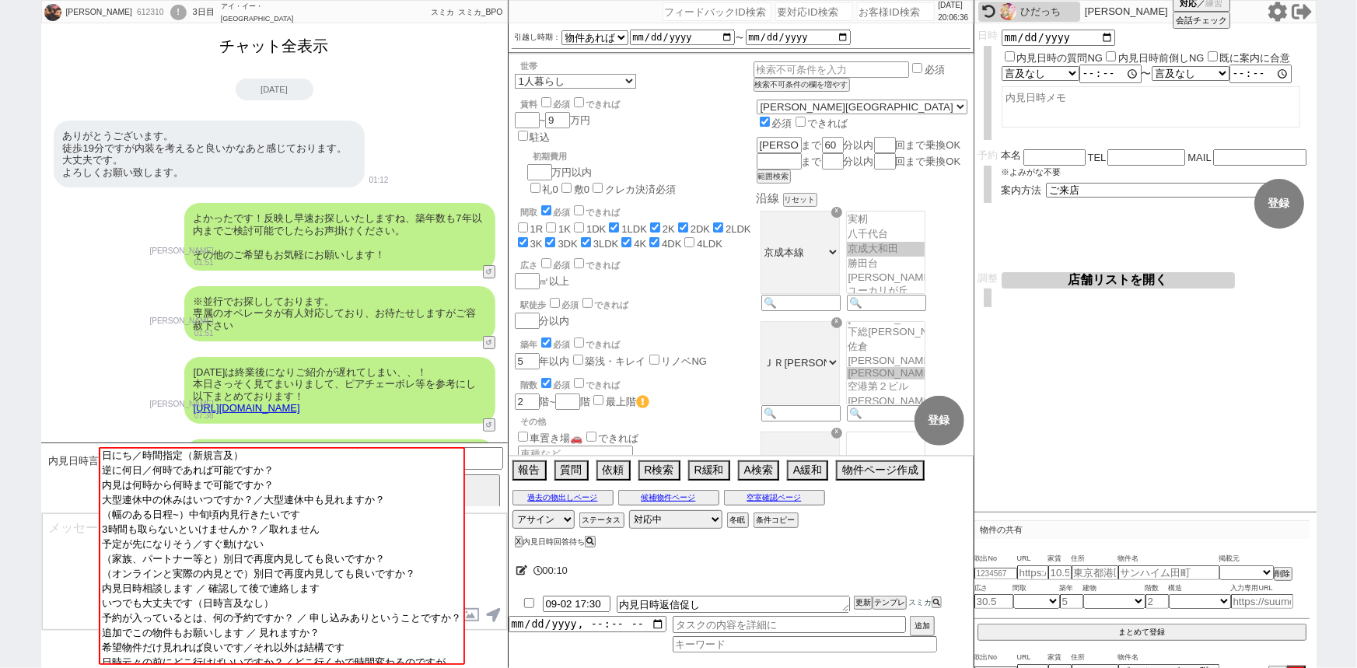
click at [310, 43] on button "チャット全表示" at bounding box center [274, 46] width 121 height 27
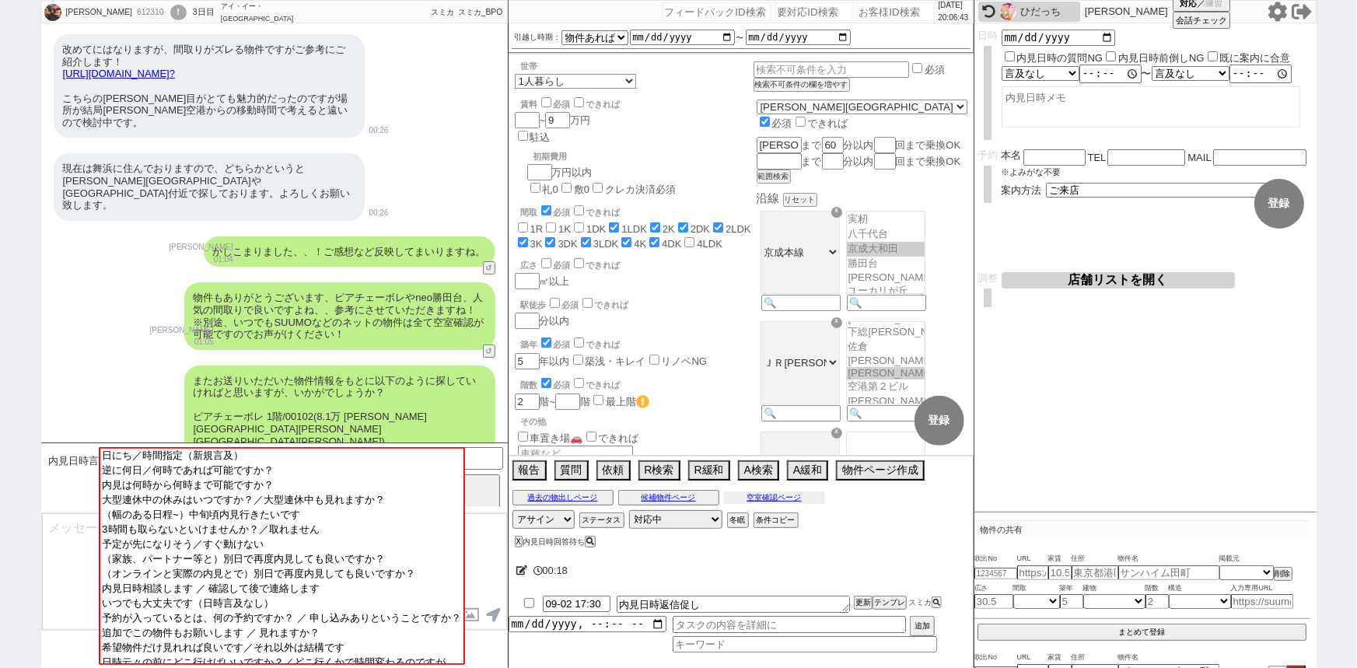
scroll to position [2898, 0]
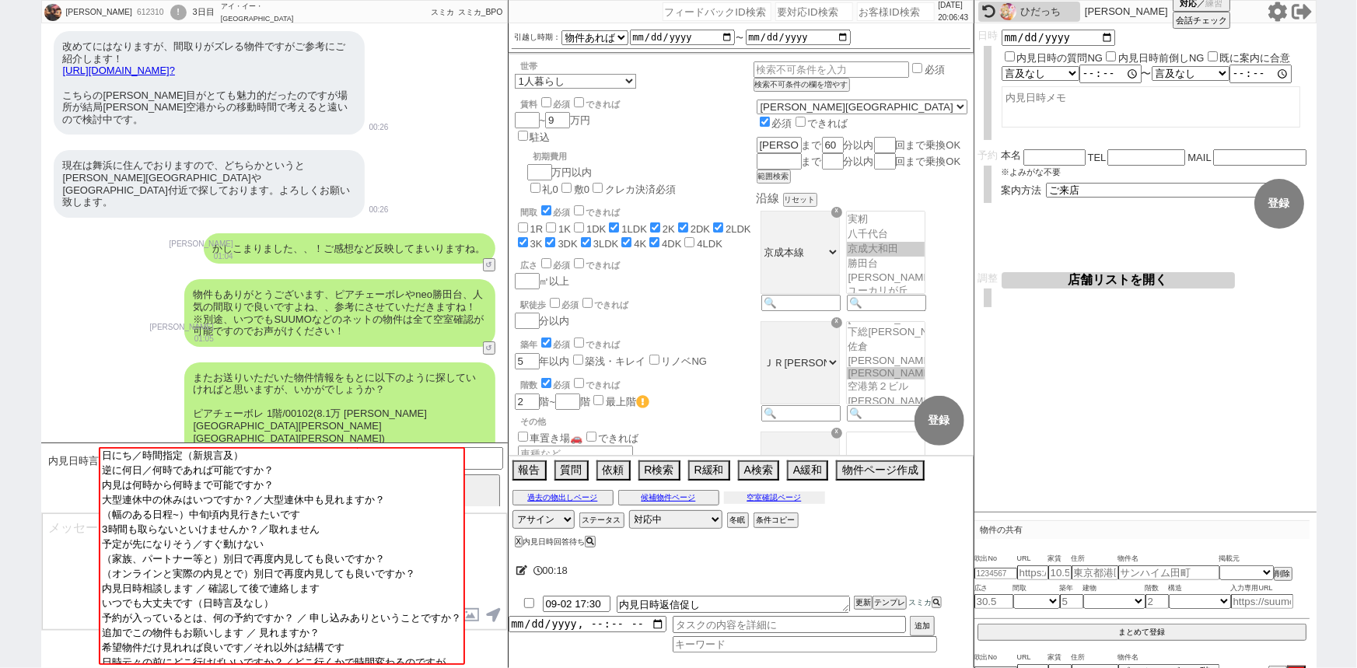
click at [764, 500] on button "空室確認ページ" at bounding box center [774, 497] width 101 height 12
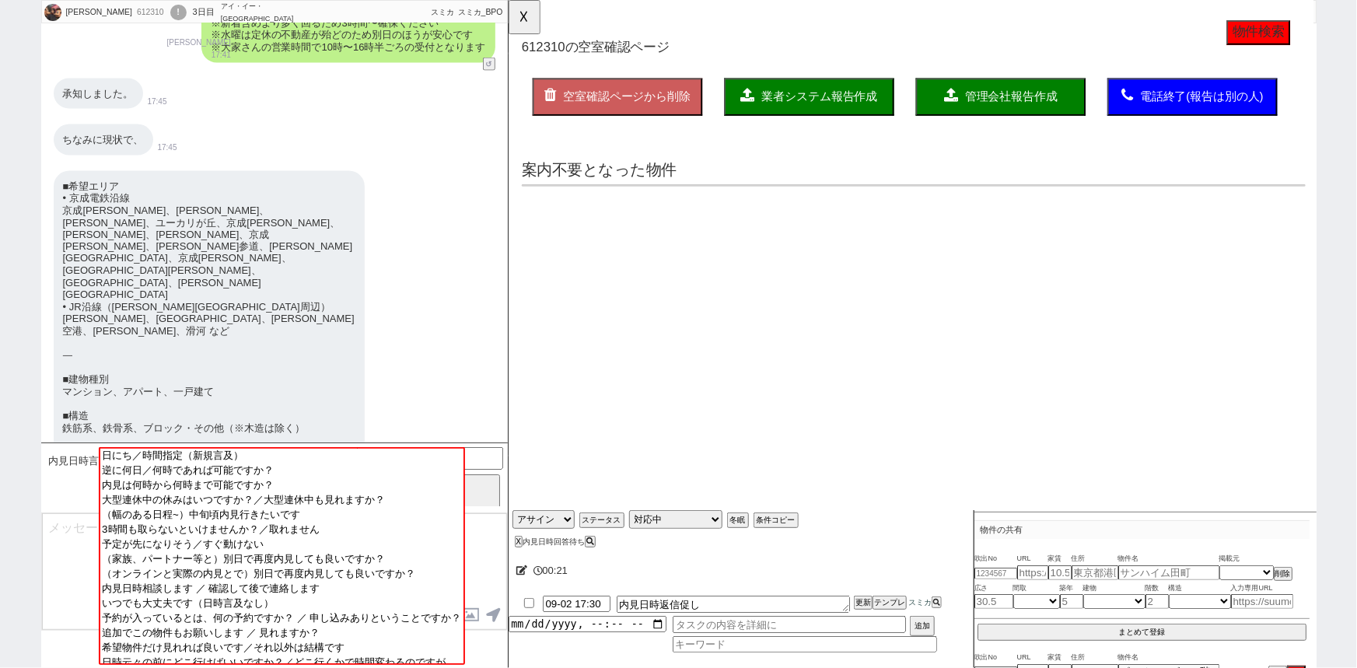
scroll to position [4699, 0]
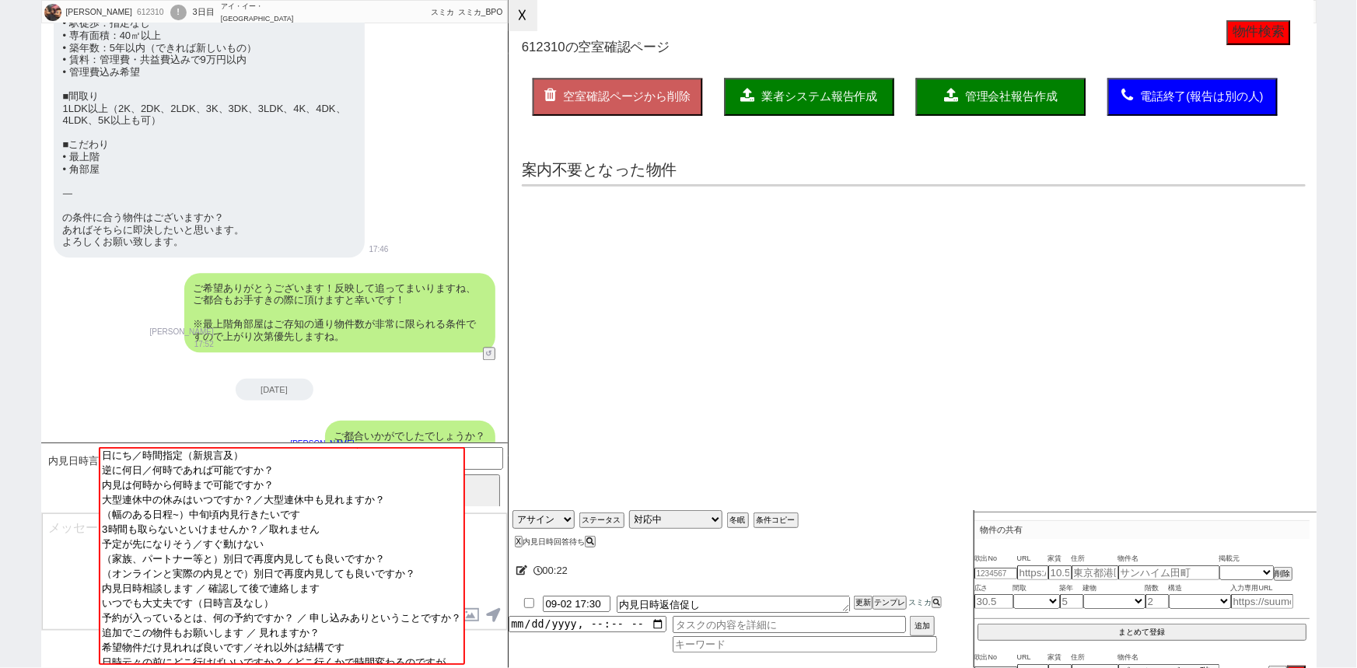
click at [526, 23] on button "☓" at bounding box center [523, 15] width 29 height 31
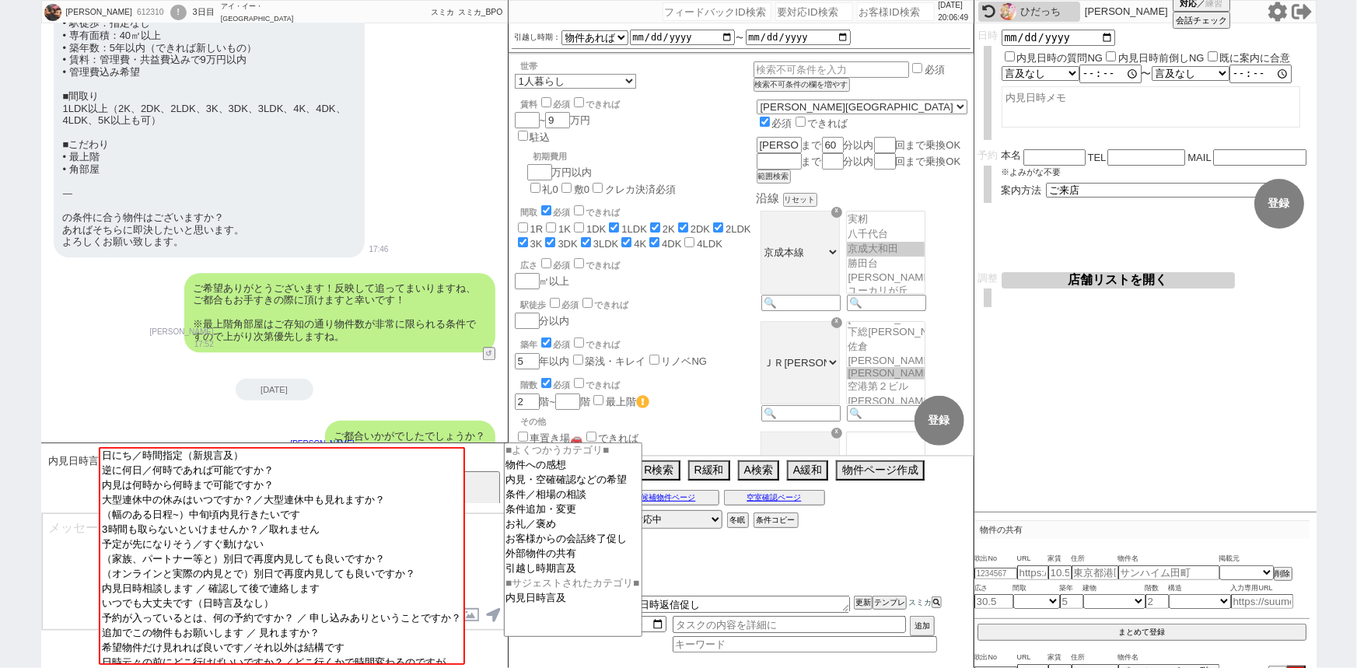
click at [498, 460] on input at bounding box center [430, 456] width 147 height 19
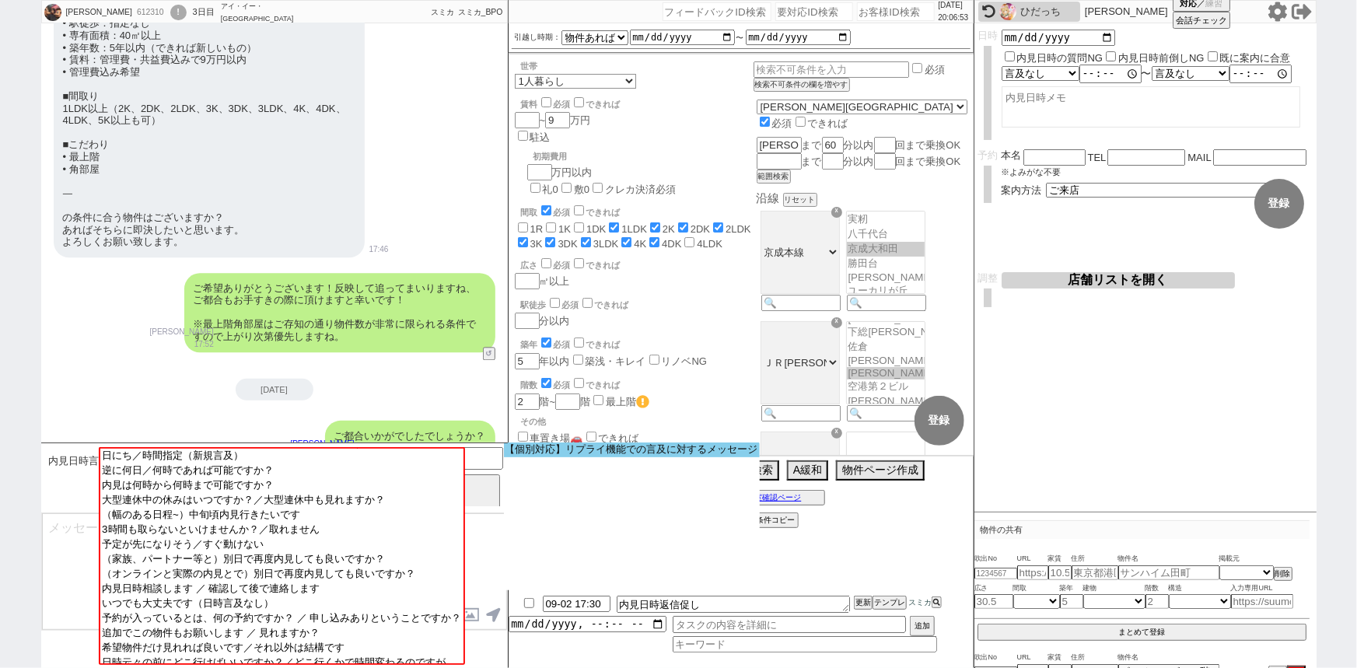
click at [0, 0] on option "【個別対応】リプライ機能での言及に対するメッセージ" at bounding box center [0, 0] width 0 height 0
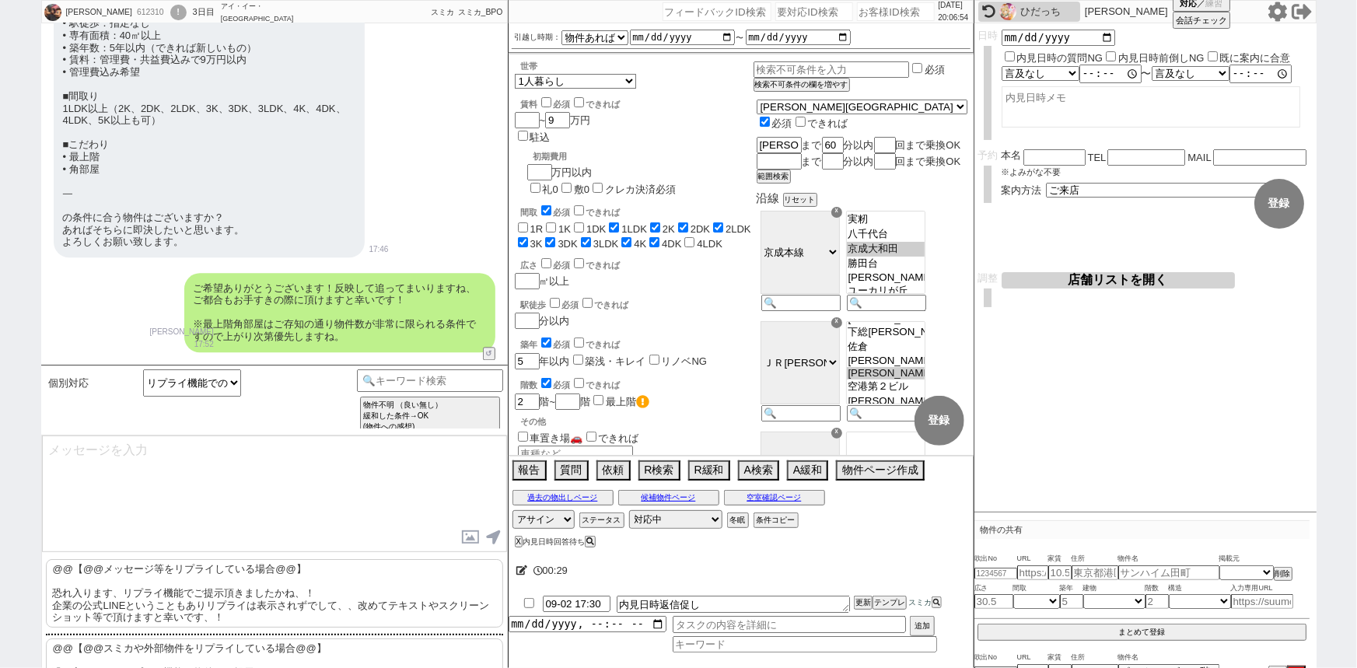
click at [147, 651] on p "@@【@@スミカや外部物件をリプライしている場合@@】 恐れ入ります、リプライ機能で物件をご提示頂きましたかね、！ 企業の公式LINEということもありリプライ…" at bounding box center [274, 672] width 457 height 68
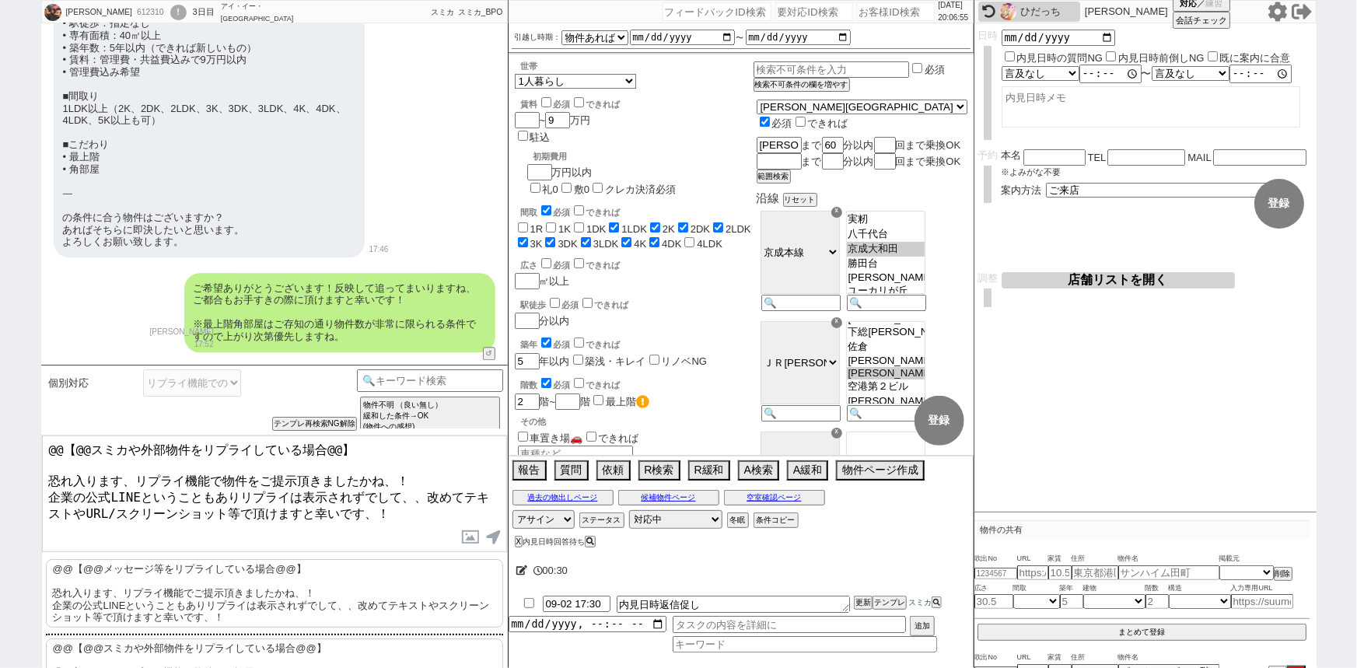
drag, startPoint x: 44, startPoint y: 471, endPoint x: 38, endPoint y: 414, distance: 57.1
click at [38, 414] on div "Shota 612310 ! 0 3日目 アイ・イー・セレクト 都賀駅前店 冬眠中 自社客 スミカ スミカ_BPO チャット全表示 2025-08-30 よう…" at bounding box center [678, 334] width 1357 height 668
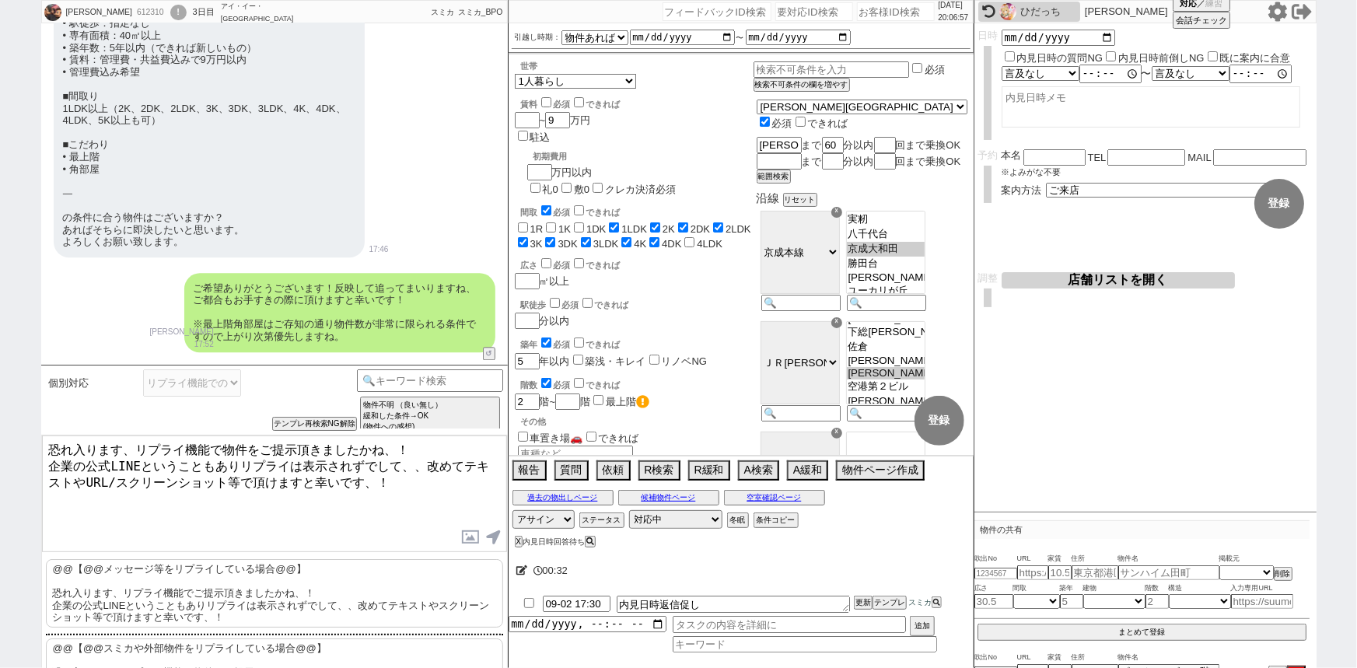
scroll to position [4777, 0]
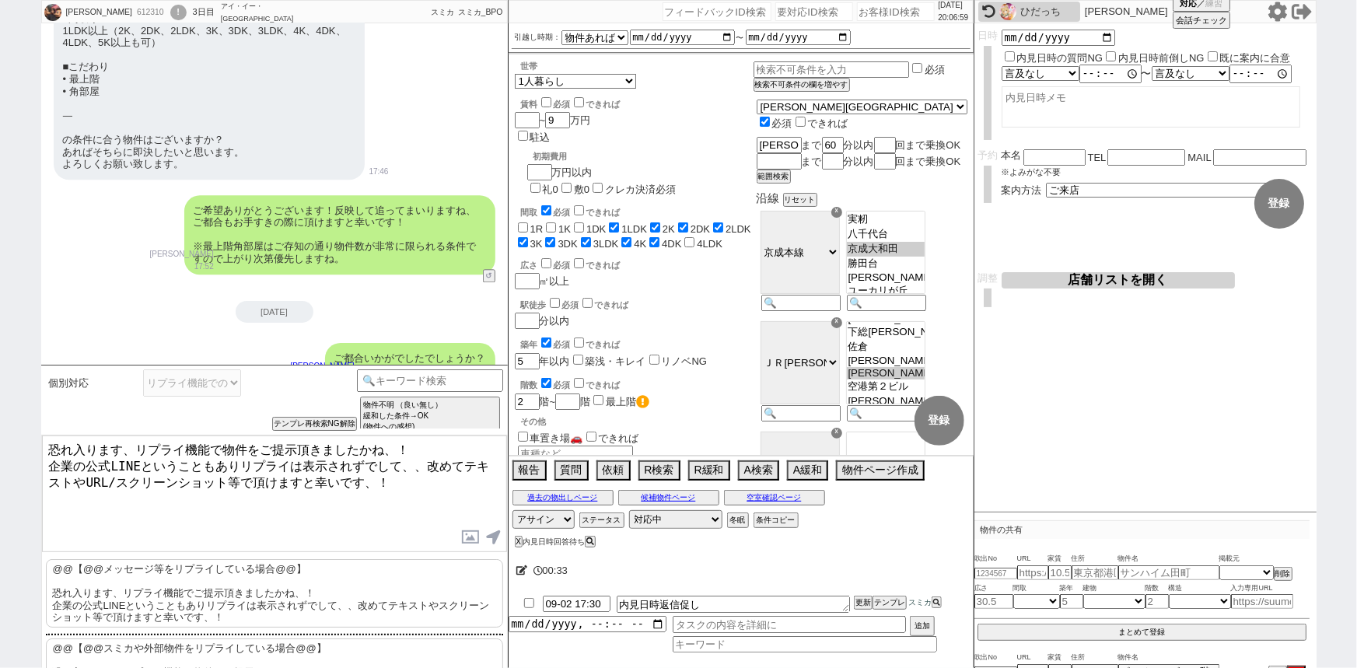
drag, startPoint x: 60, startPoint y: 338, endPoint x: 102, endPoint y: 341, distance: 42.1
click at [102, 447] on div "この物件がなさそうであれば大丈夫です。" at bounding box center [159, 462] width 211 height 31
copy div "この物件"
click at [138, 444] on textarea "恐れ入ります、リプライ機能で物件をご提示頂きましたかね、！ 企業の公式LINEということもありリプライは表示されずでして、、改めてテキストやURL/スクリーン…" at bounding box center [274, 493] width 465 height 117
paste textarea "の物件"
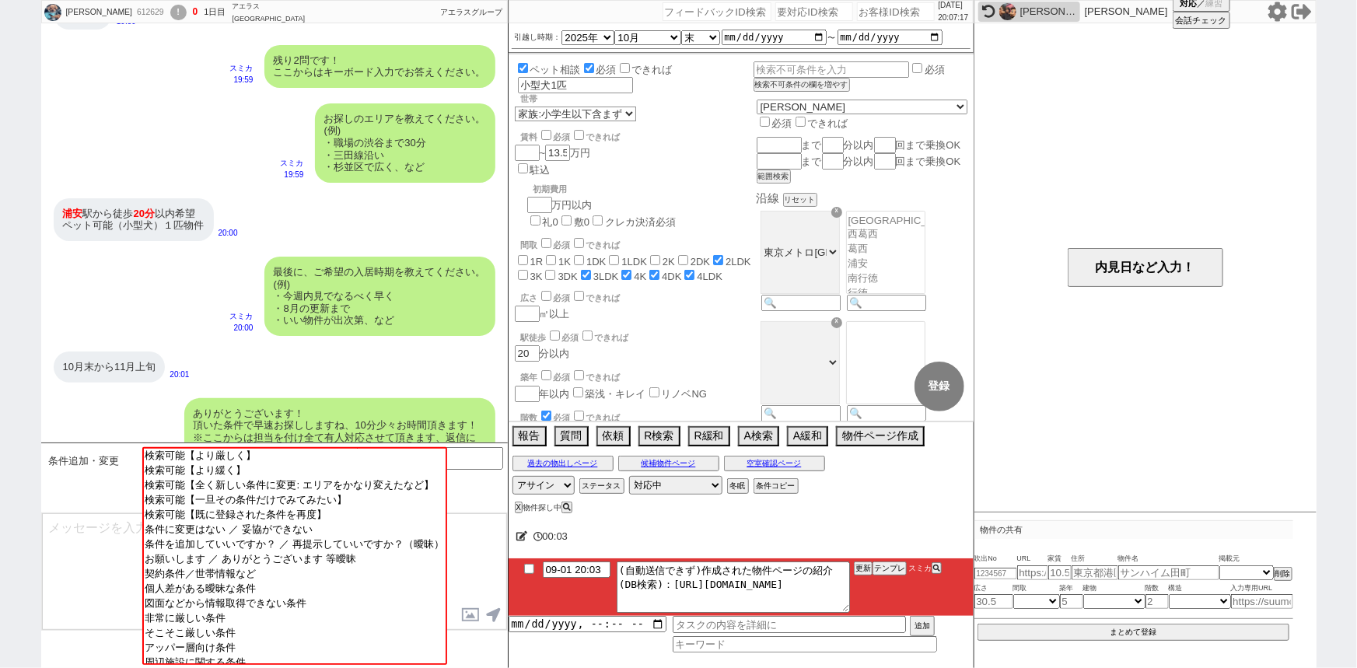
scroll to position [856, 0]
click at [886, 569] on button "テンプレ" at bounding box center [889, 568] width 34 height 11
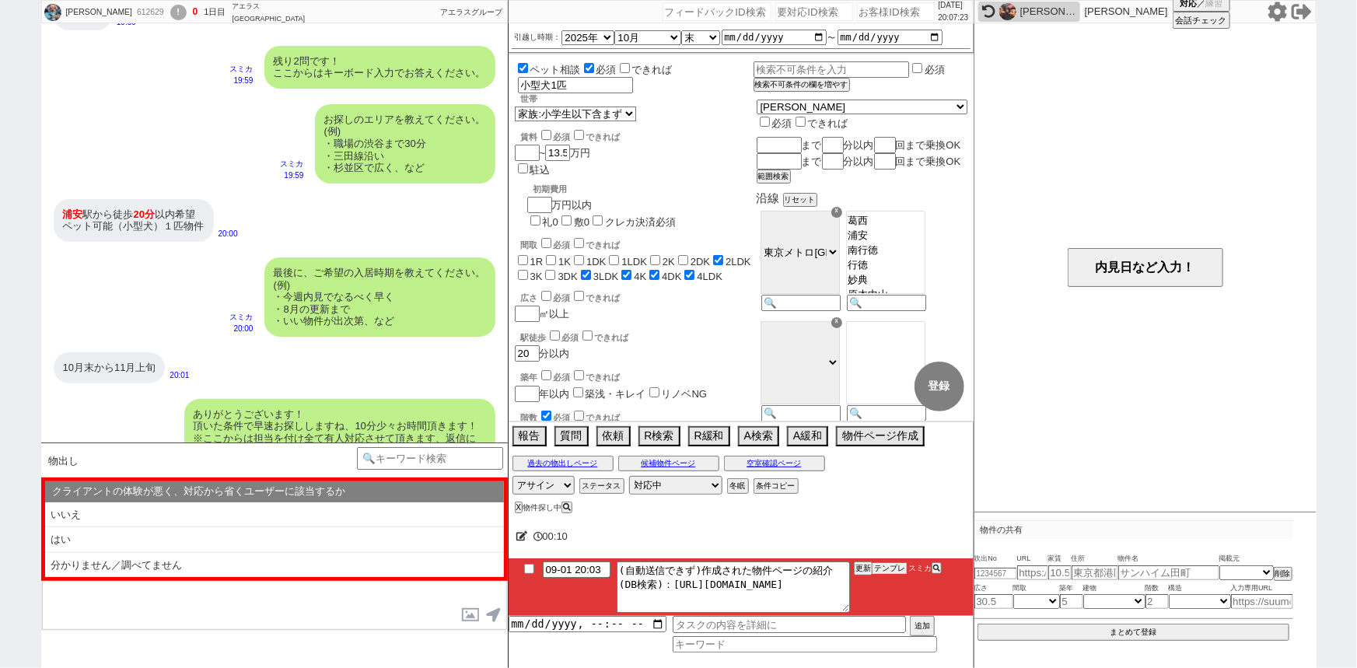
scroll to position [1075, 0]
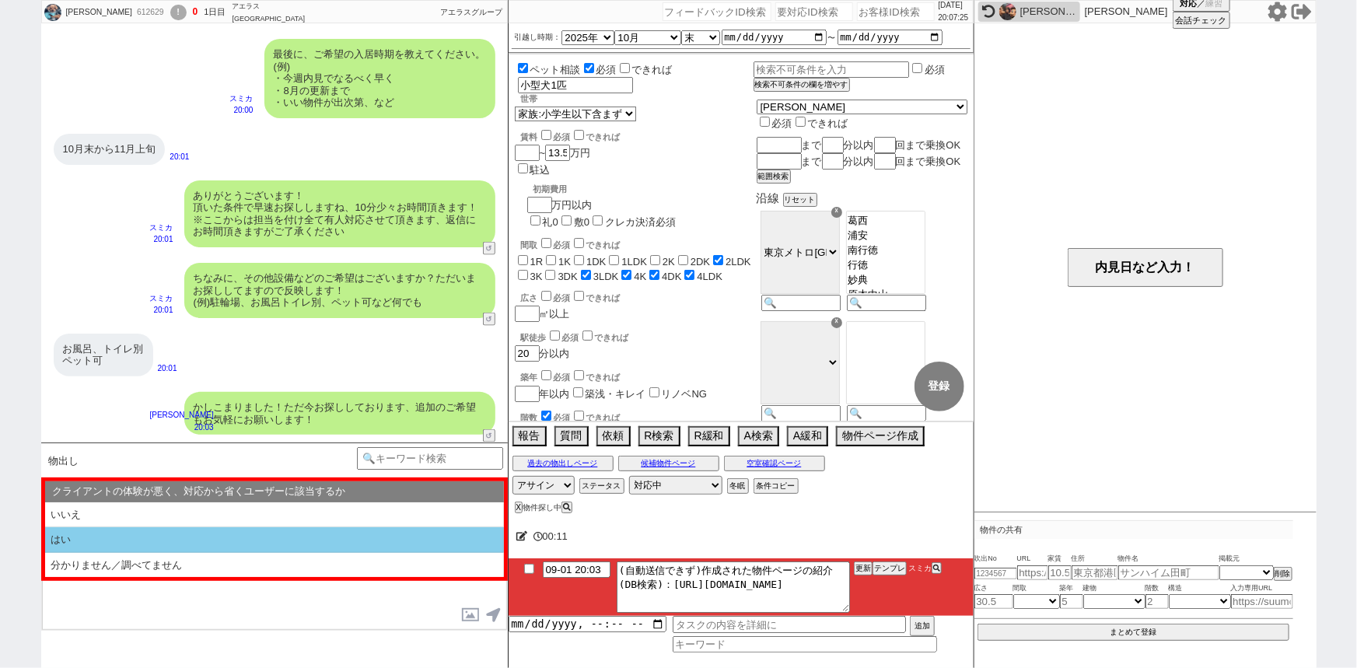
click at [149, 553] on li "はい" at bounding box center [274, 565] width 459 height 25
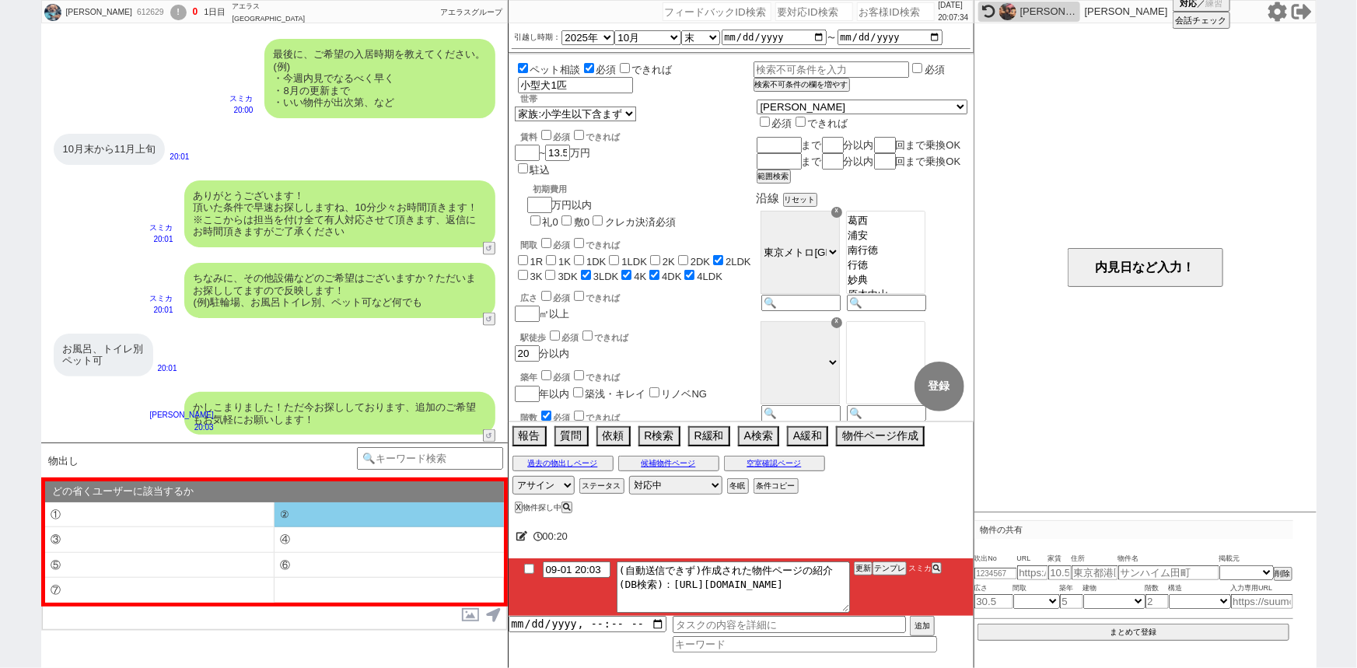
click at [274, 527] on li "②" at bounding box center [159, 540] width 229 height 26
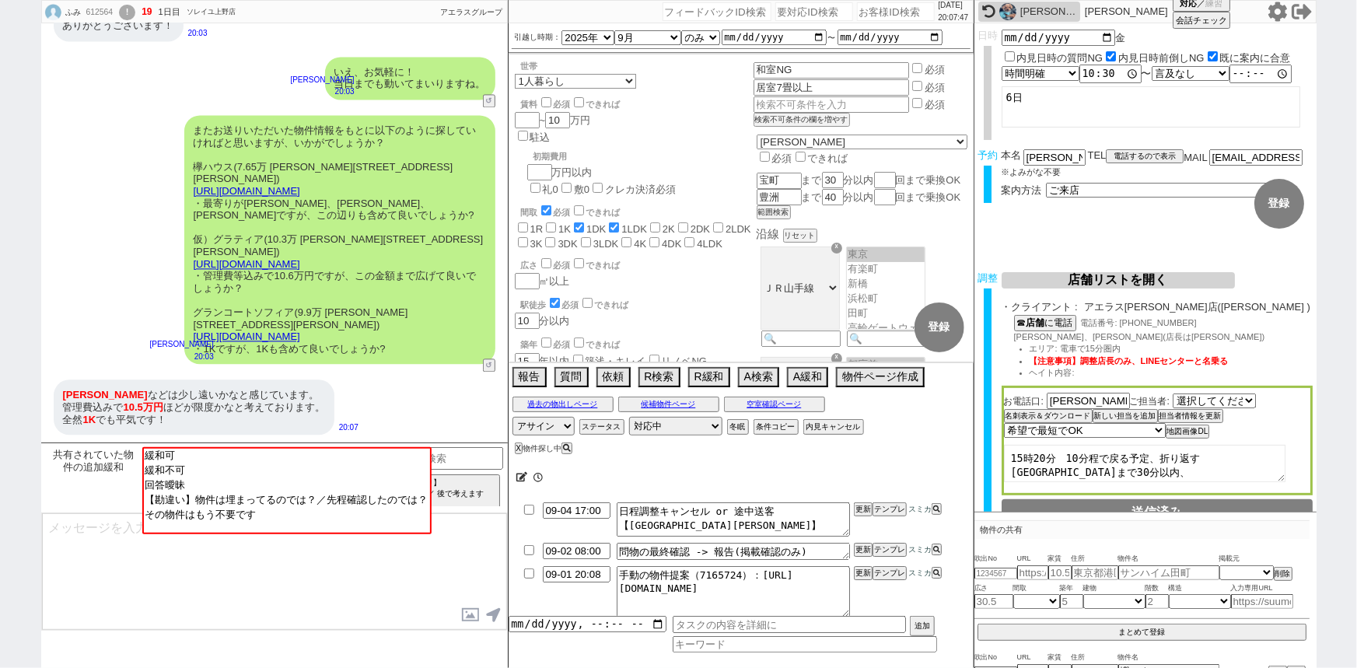
scroll to position [43, 0]
click at [118, 365] on div "またお送りいただいた物件情報をもとに以下のように探していければと思いますが、いかがでしょうか？ 欅ハウス(7.65万 東京都江戸川区瑞江４) https://…" at bounding box center [274, 239] width 467 height 264
click at [876, 22] on div "2025/09/01 20:08:26" at bounding box center [741, 11] width 465 height 23
click at [867, 15] on input "number" at bounding box center [896, 11] width 78 height 19
paste input "612108"
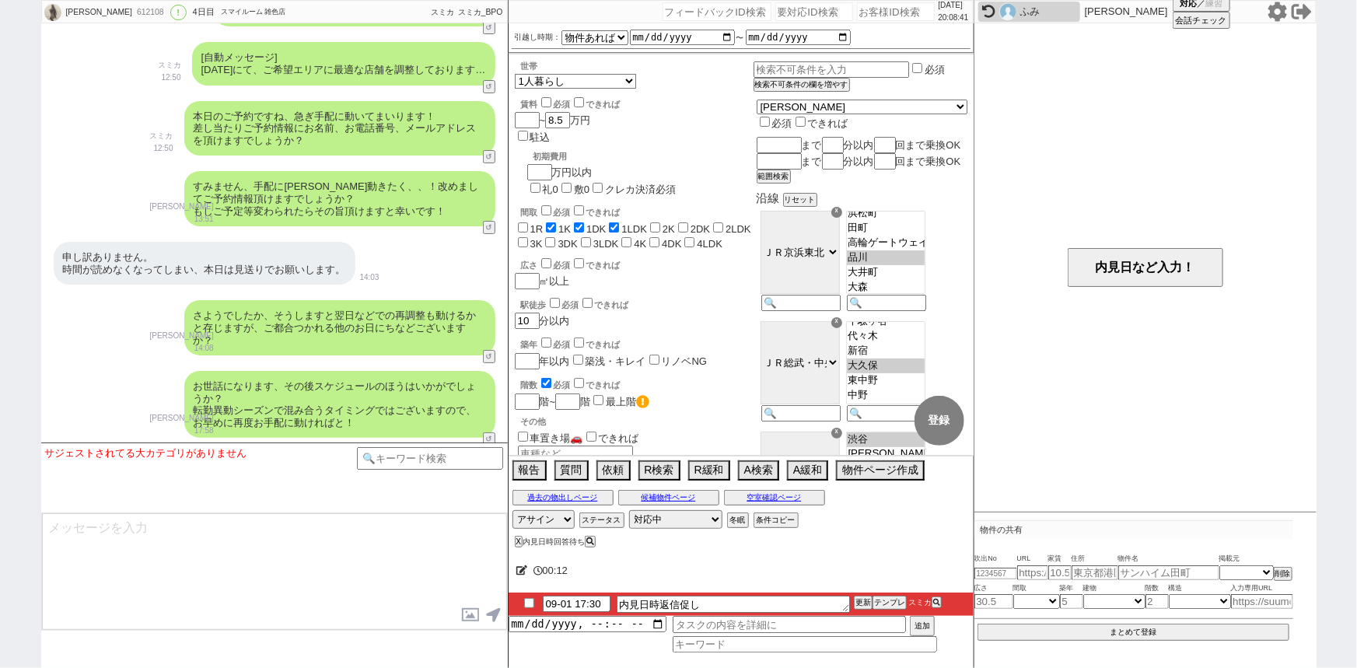
scroll to position [3092, 0]
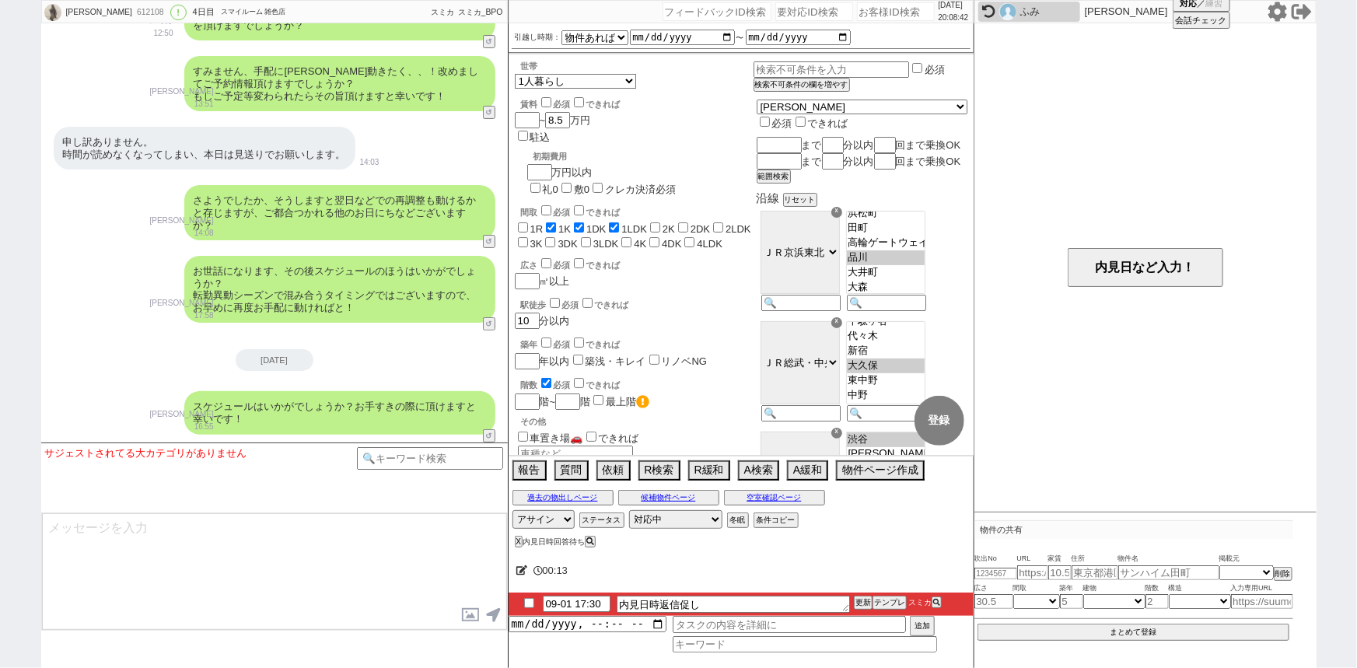
click at [529, 614] on li "09-01 17:30 内見日時返信促し 更新 テンプレ スミカ" at bounding box center [741, 604] width 465 height 23
click at [516, 540] on button "X" at bounding box center [517, 541] width 5 height 9
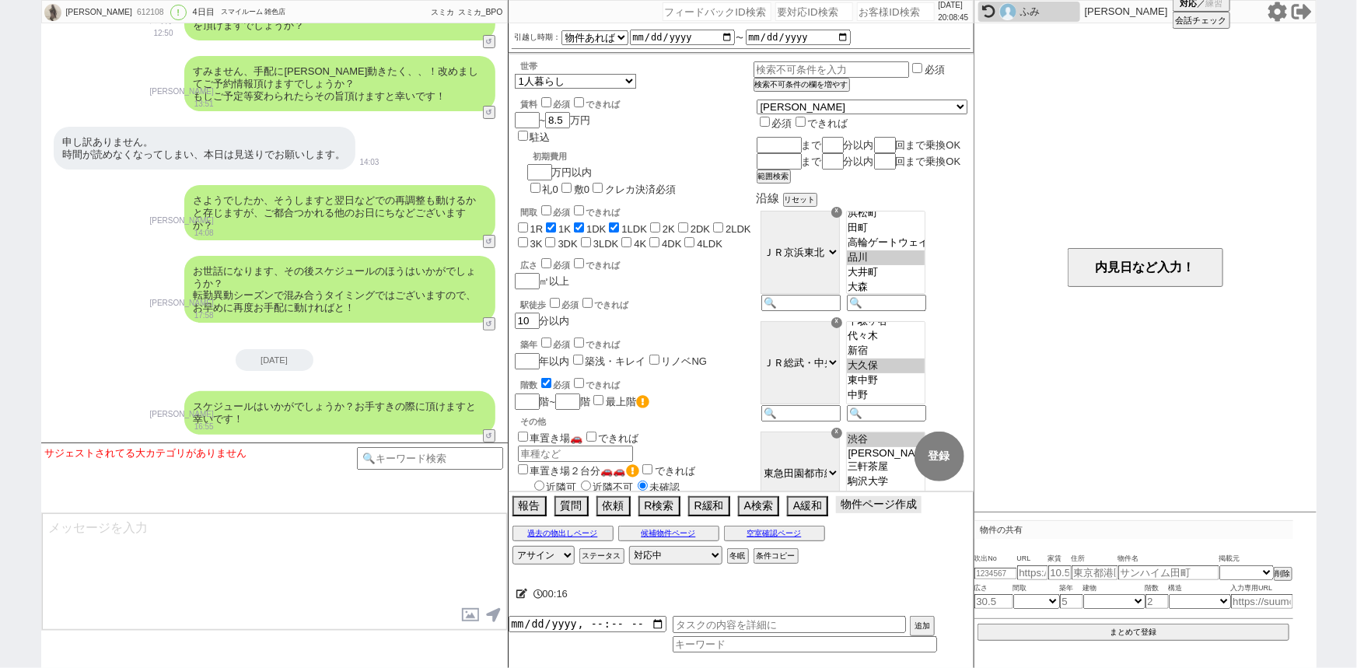
click at [873, 517] on div "報告 質問 依頼 R検索 R緩和 A検索 A緩和 物件ページ作成 今は物件がないので押せません" at bounding box center [741, 507] width 465 height 31
click at [876, 509] on button "物件ページ作成 今は物件がないので押せません" at bounding box center [879, 504] width 86 height 17
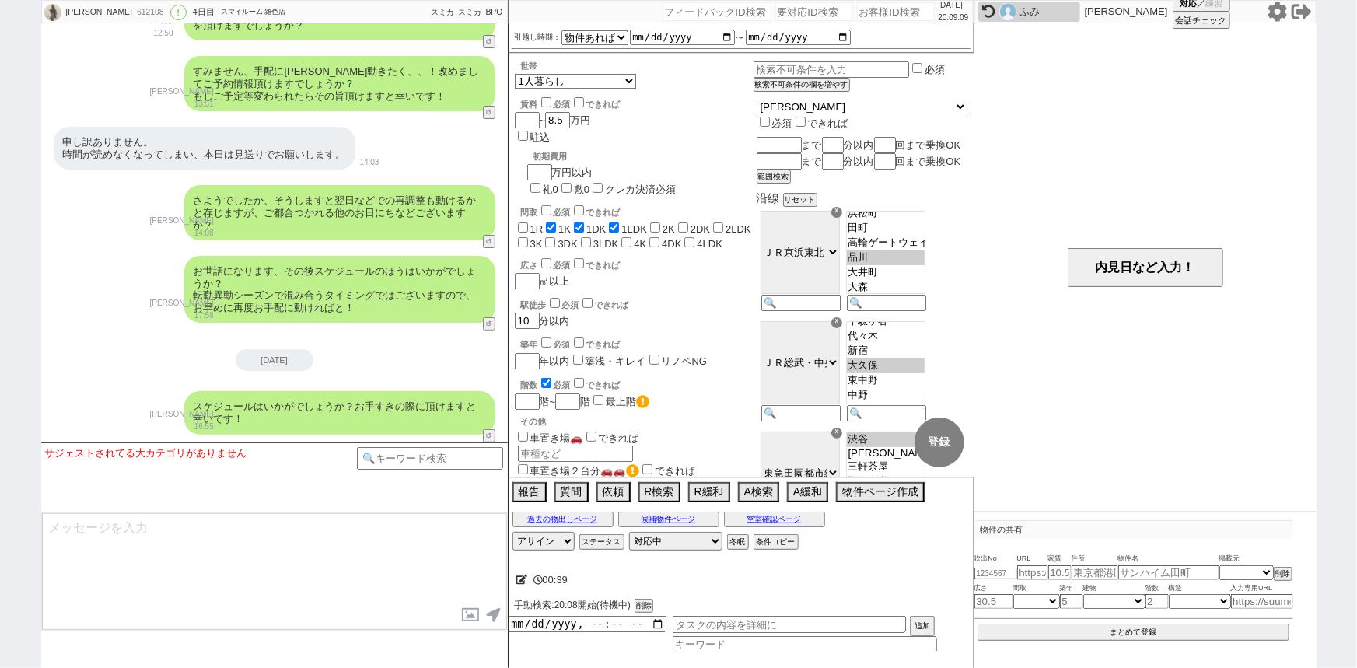
click at [117, 288] on div "お世話になります、その後スケジュールのほうはいかがでしょうか？ 転勤異動シーズンで混み合うタイミングではございますので、お早めに再度お手配に動ければと！ 御手…" at bounding box center [274, 289] width 467 height 82
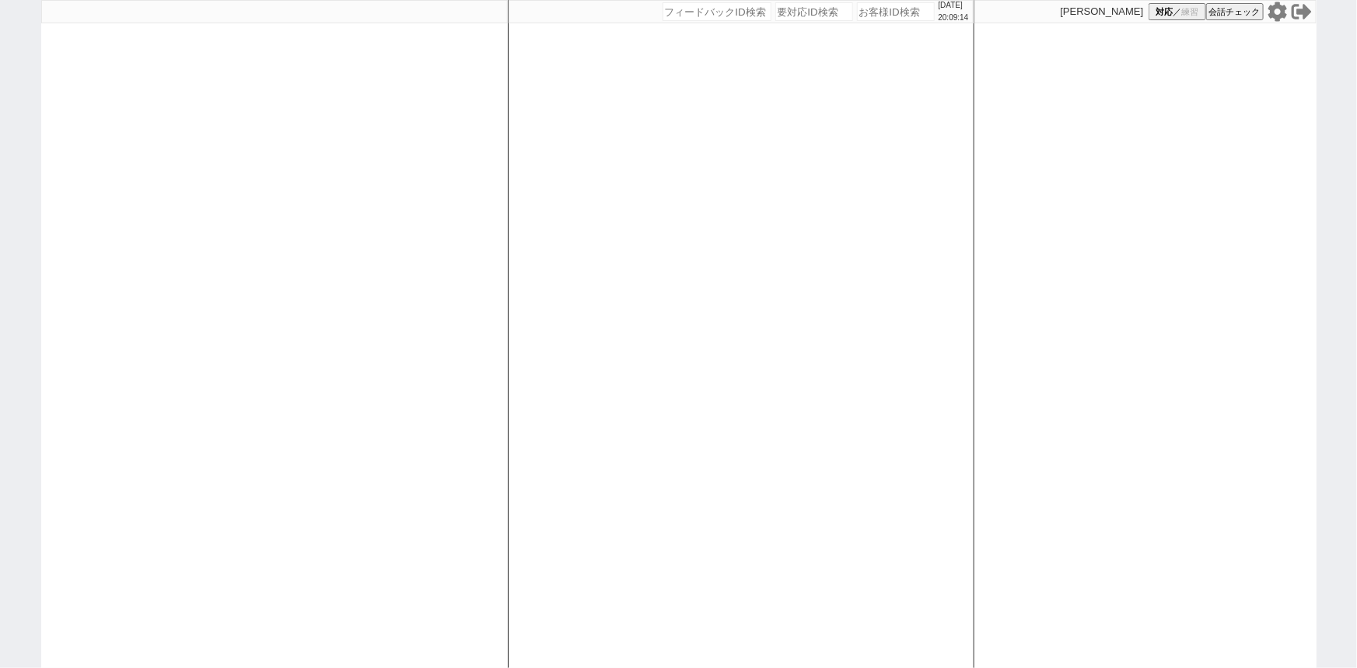
click at [191, 264] on div at bounding box center [274, 334] width 467 height 668
select select "1"
select select "2"
select select "5"
select select
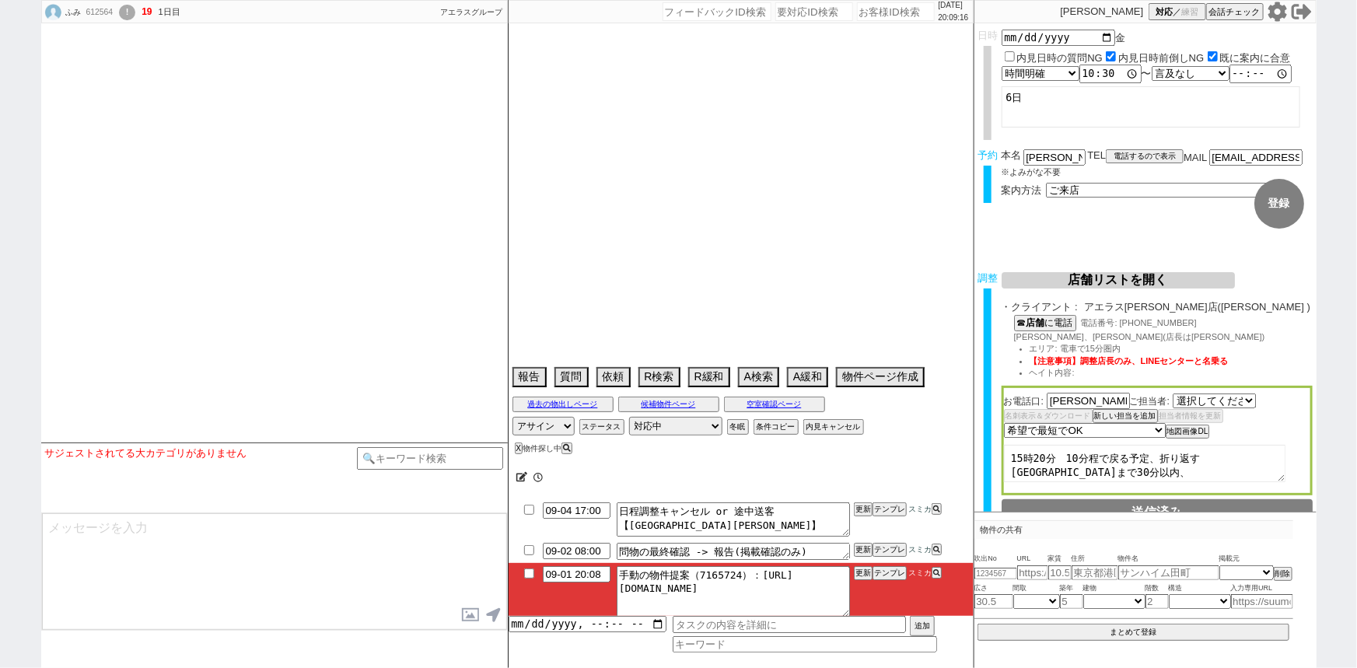
select select "[DATE]"
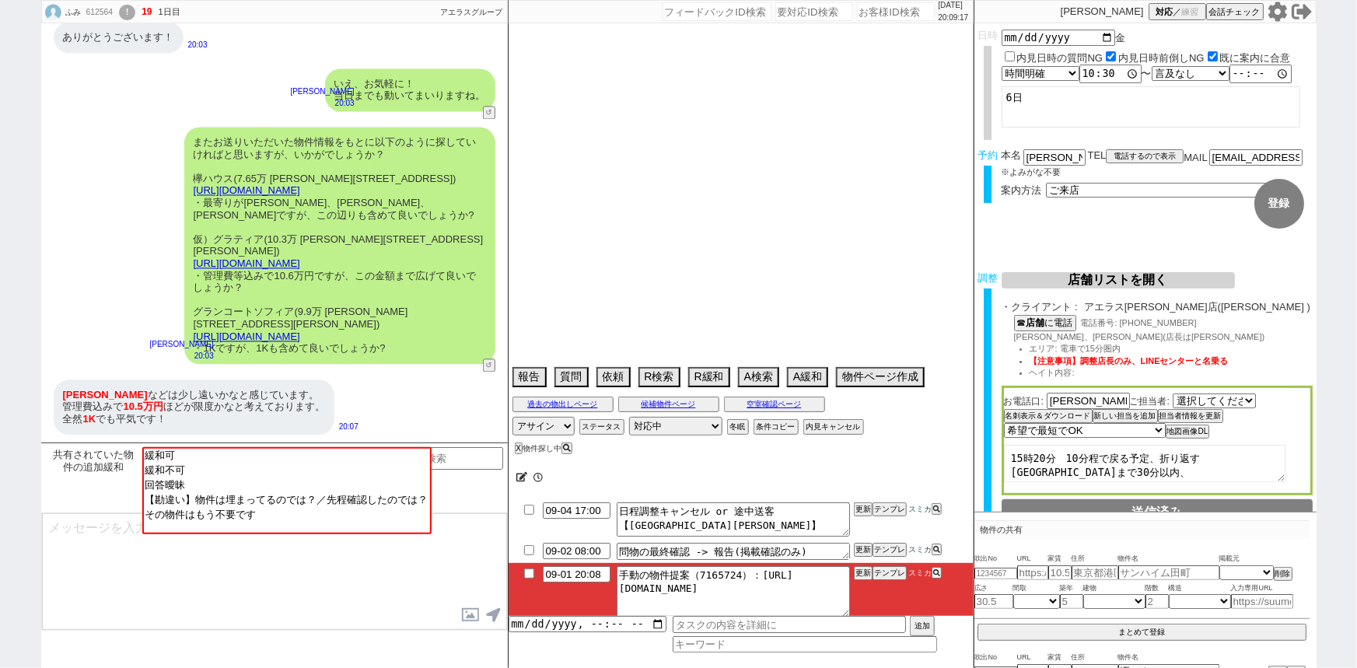
select select "2025"
select select "9"
select select "36"
select select "0"
select select "14"
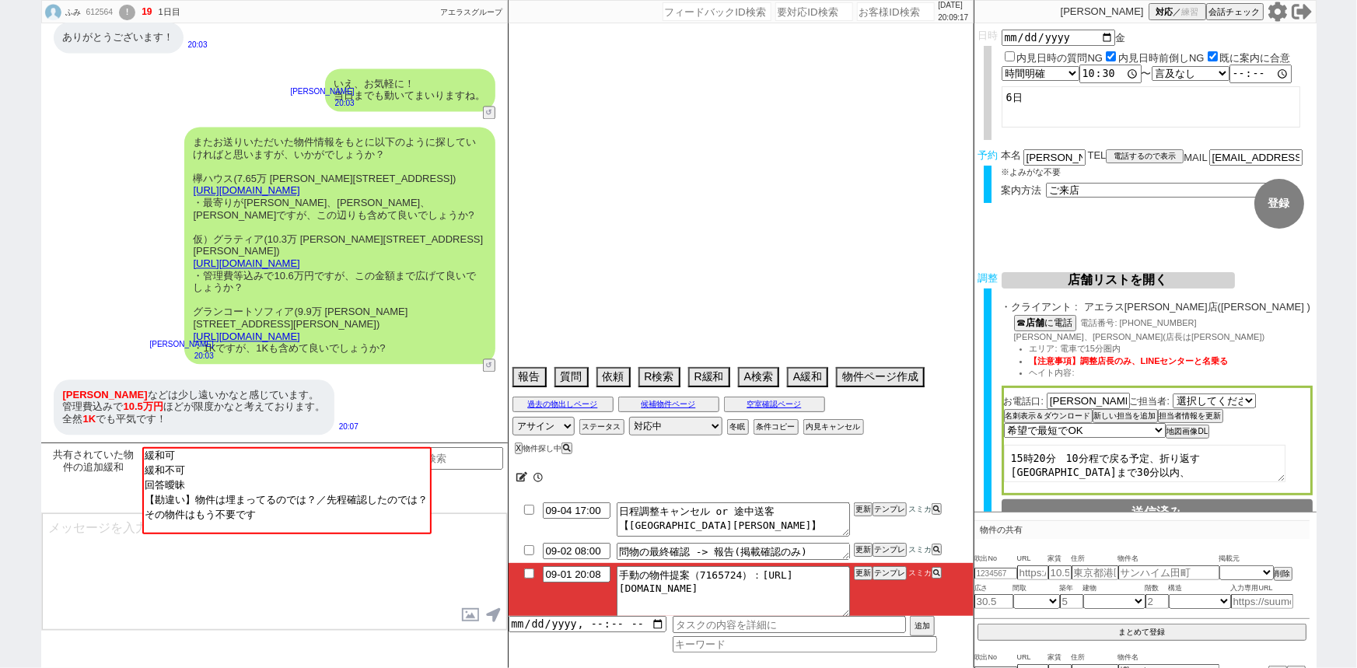
select select "75"
select select "1787"
select select "62"
select select "23"
select select "731"
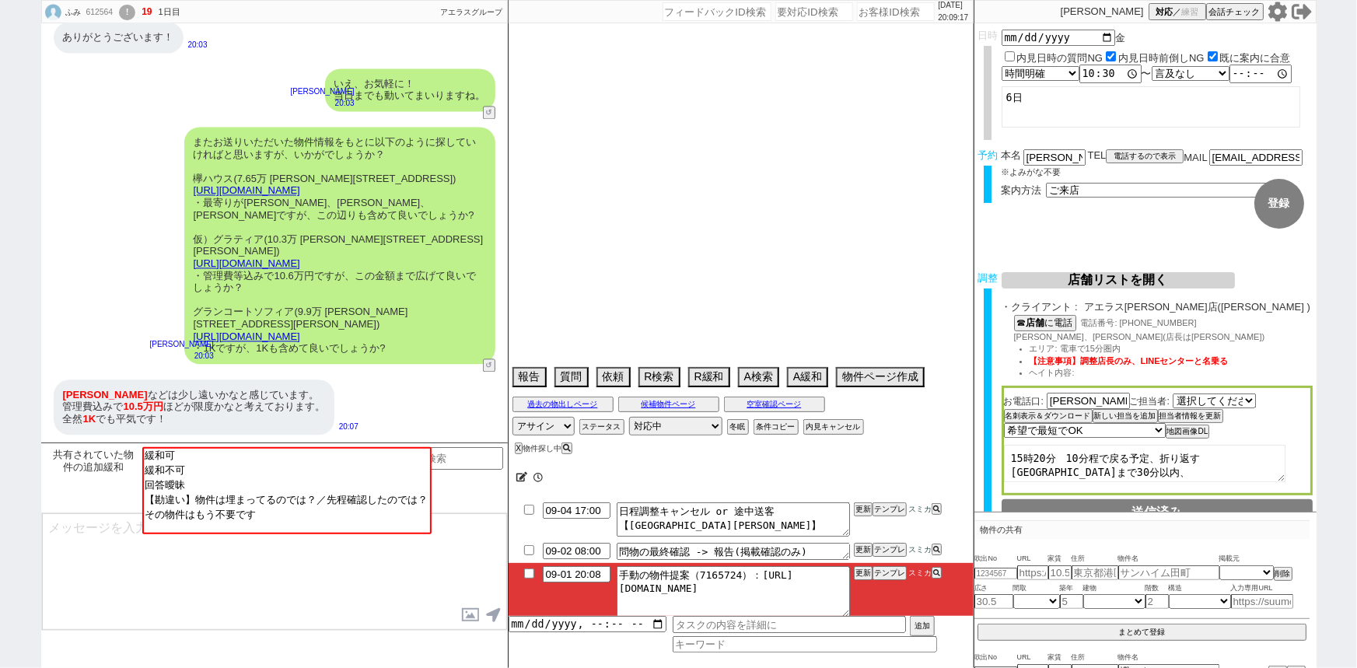
select select "63"
select select "59"
select select "60"
select select "819"
select select "64"
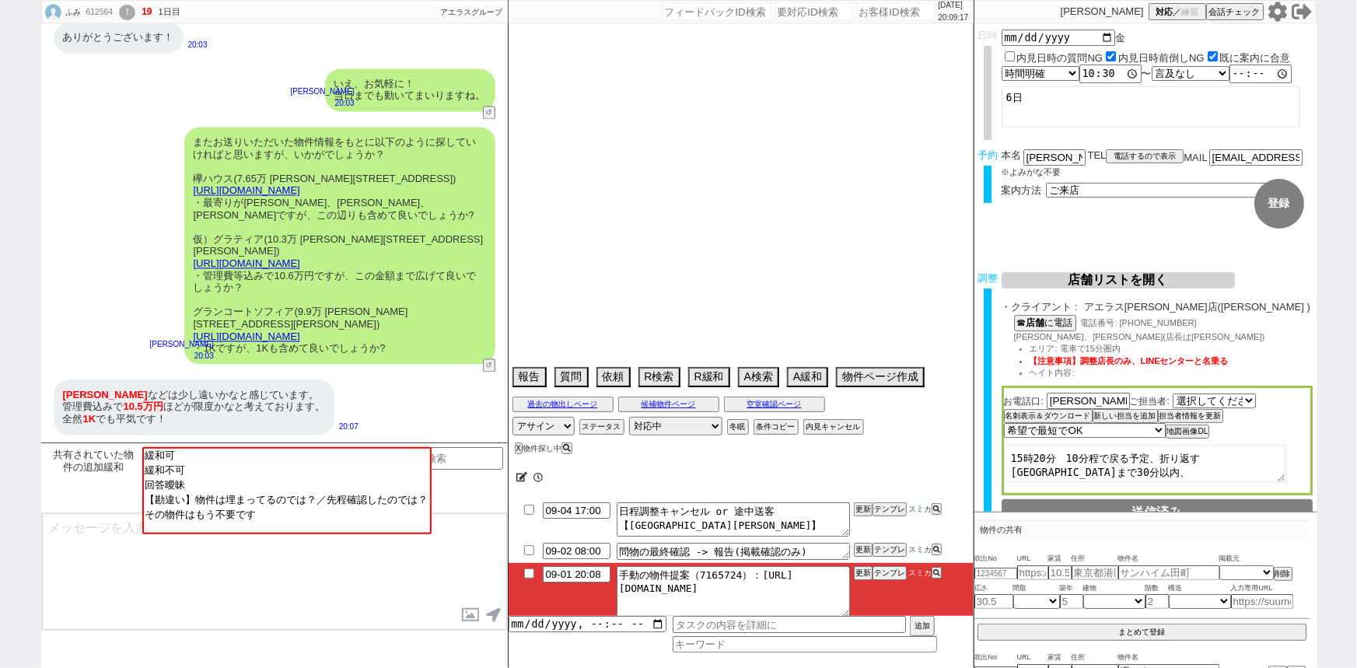
select select "1557"
select select "69"
select select "71"
select select "70"
select select "1685"
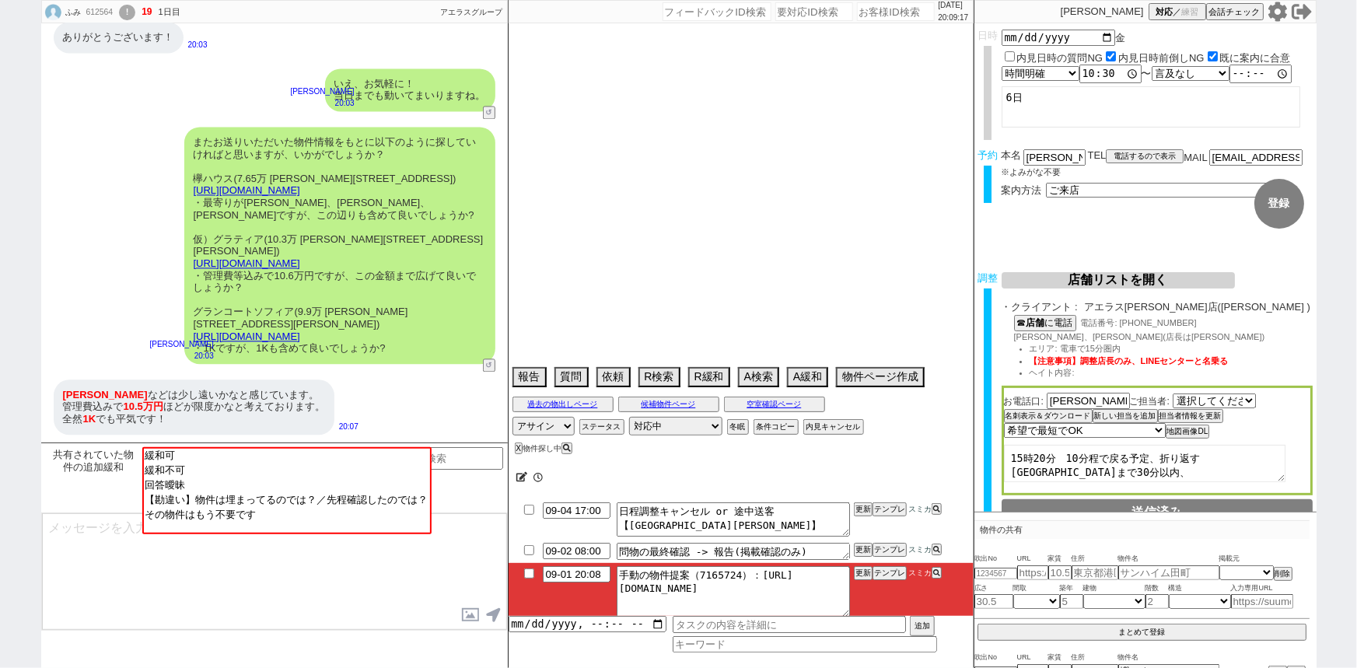
select select "65"
select select "1584"
select select "66"
select select "67"
select select "74"
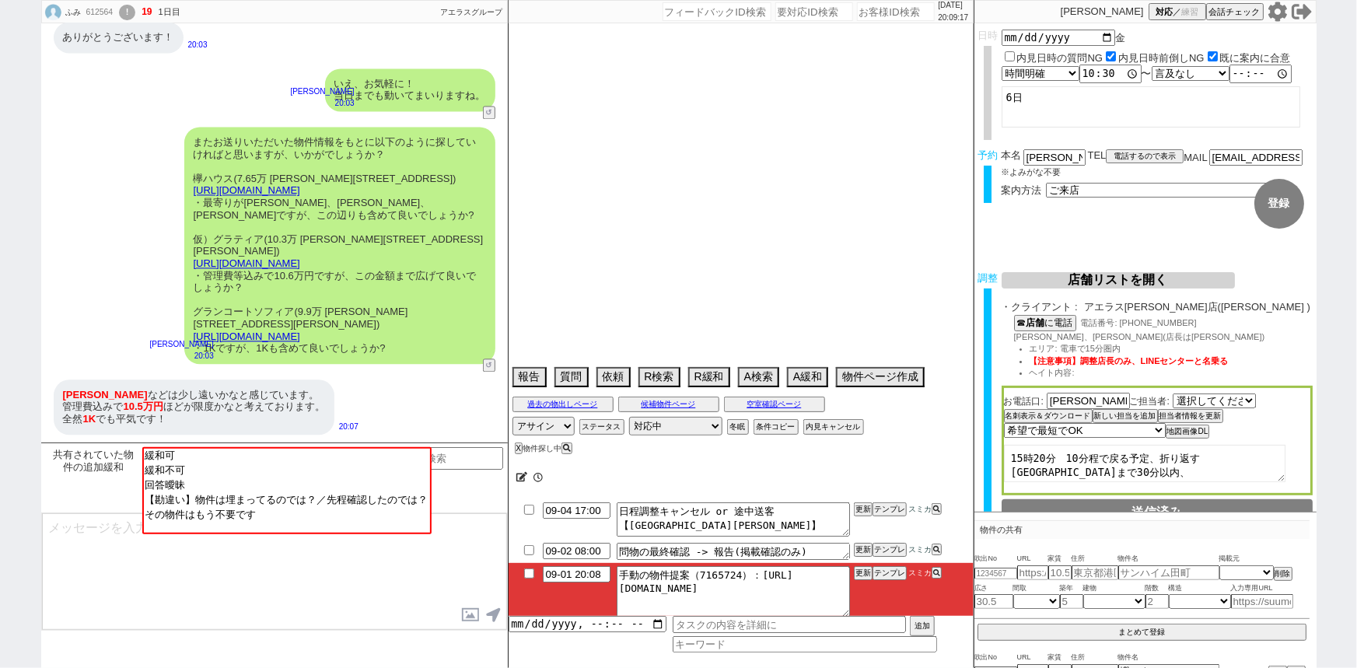
select select "7"
select select "25"
select select "3117"
select select "12"
select select "57"
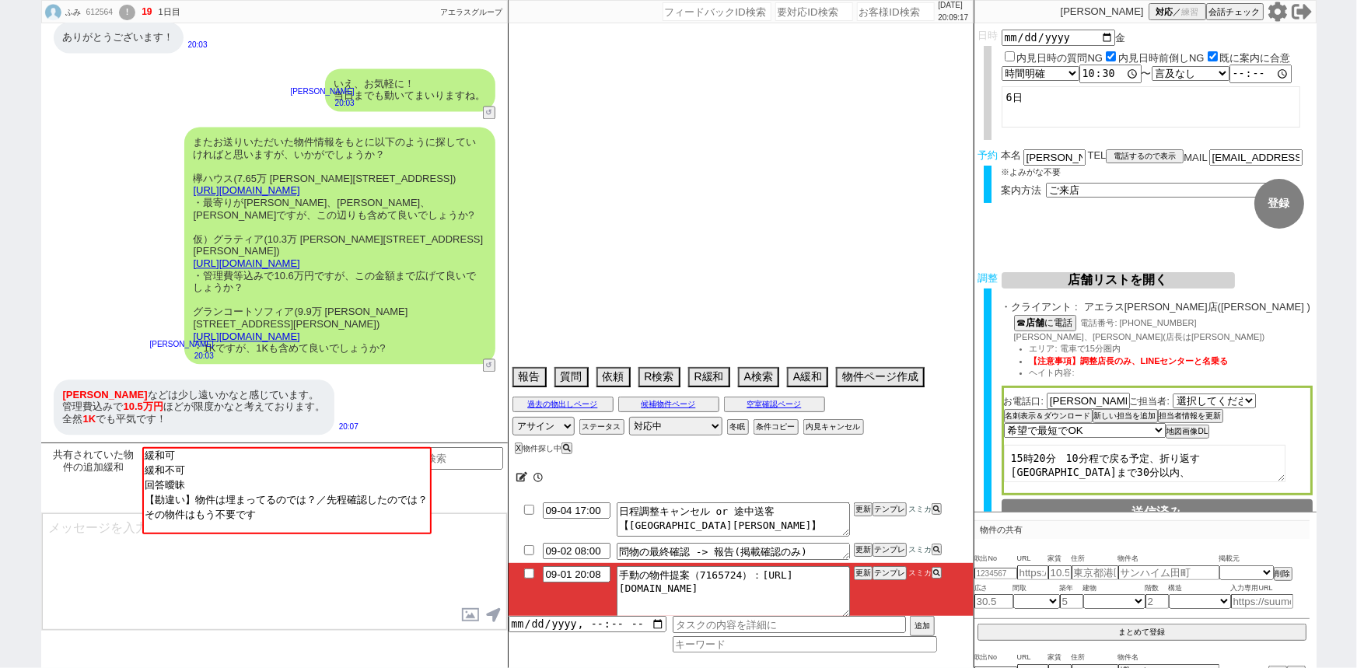
select select "56"
select select "27"
select select "11"
select select "54"
select select "77"
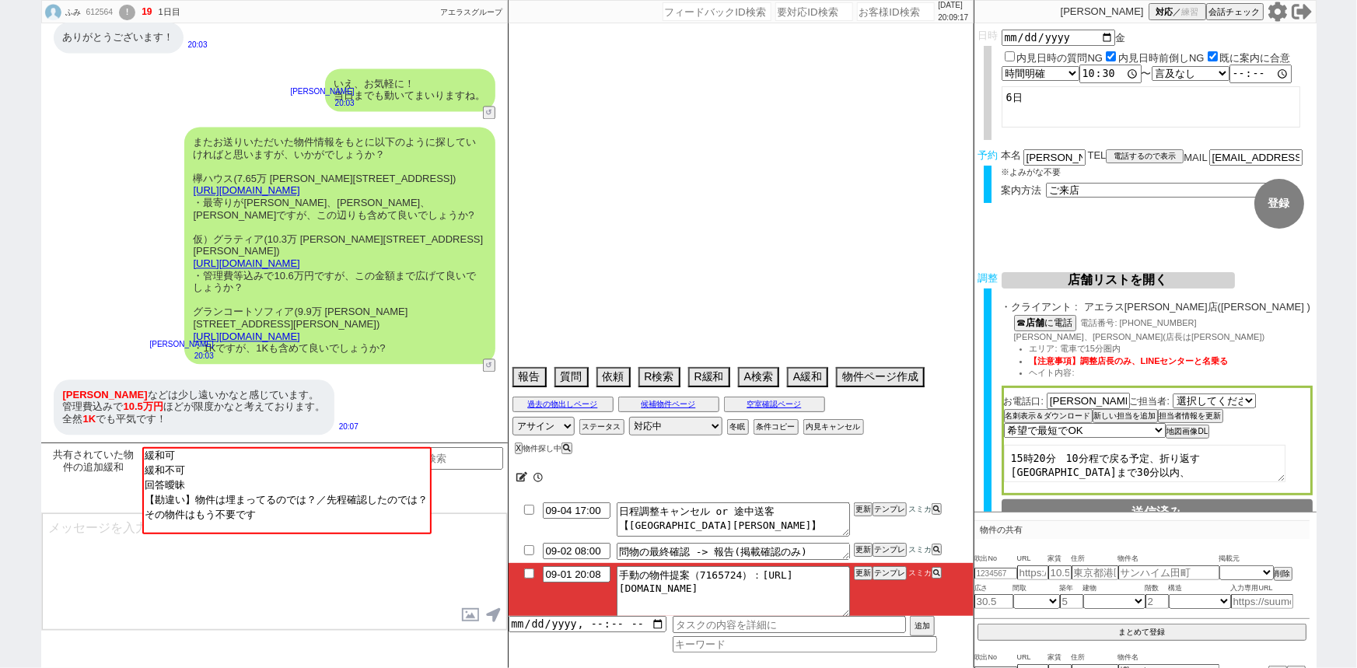
select select "44"
select select "29"
select select "73"
select select "1762"
select select "52"
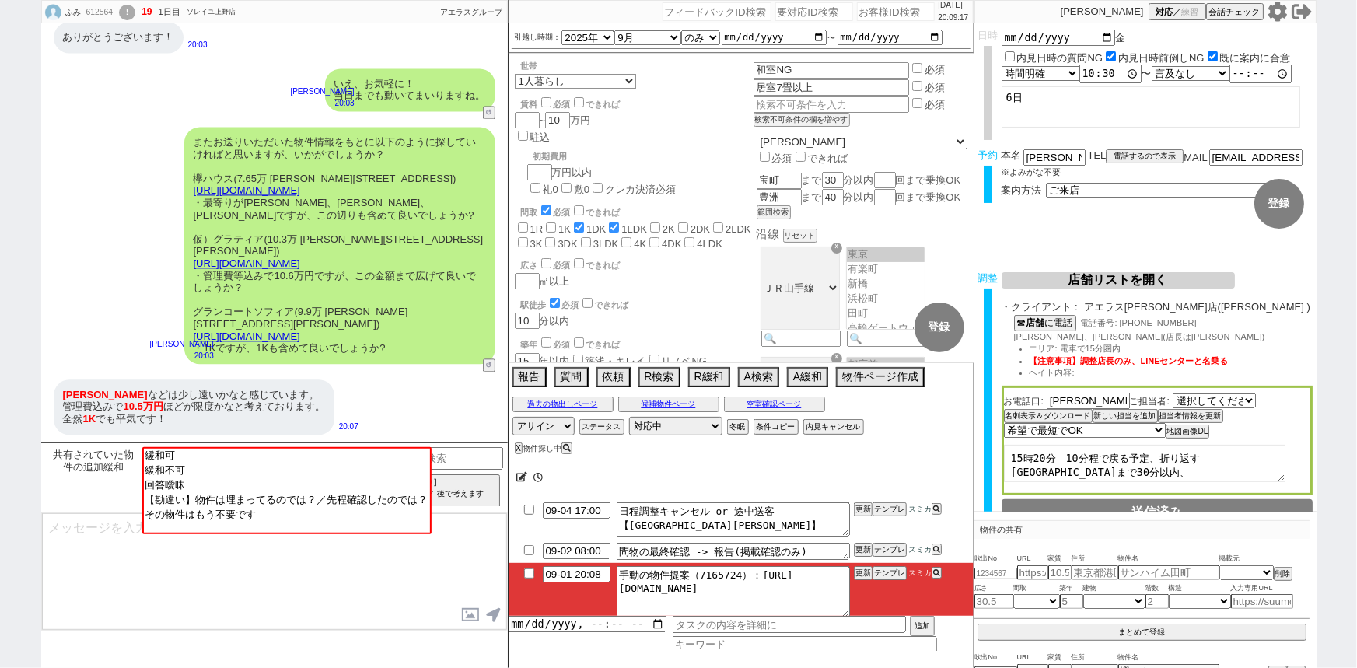
scroll to position [43, 0]
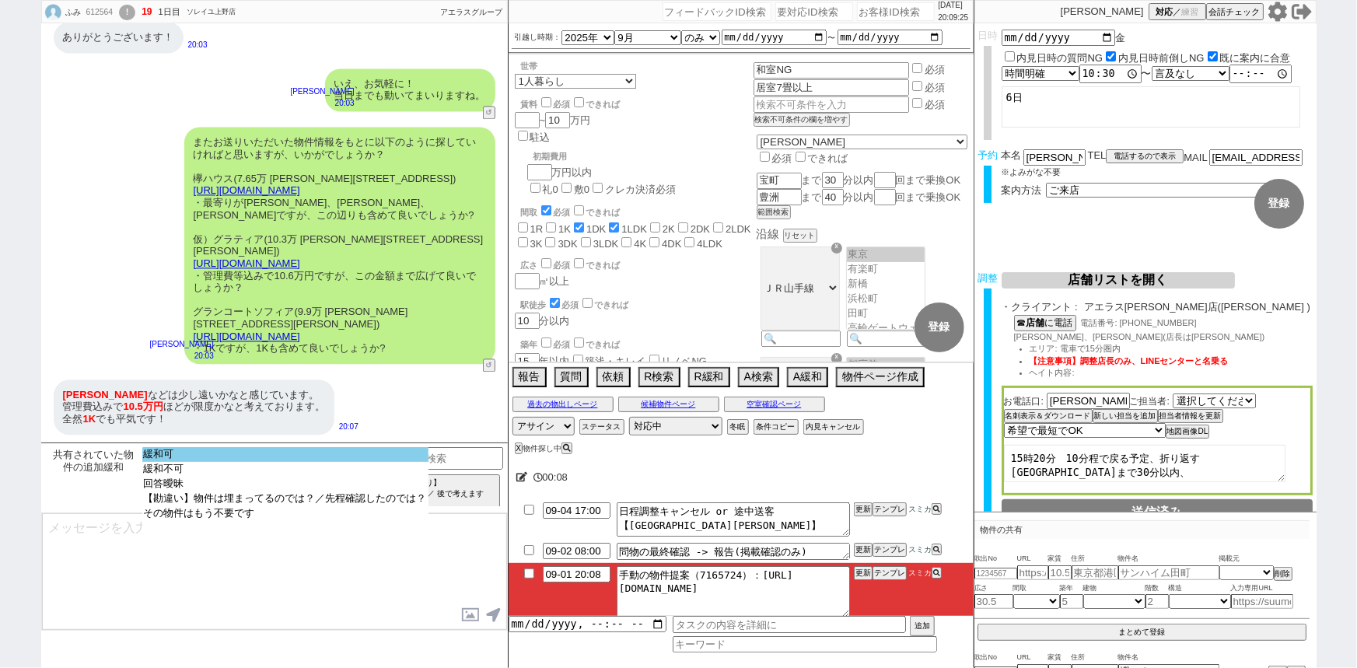
select select "緩和可"
click at [215, 462] on option "緩和可" at bounding box center [285, 469] width 286 height 15
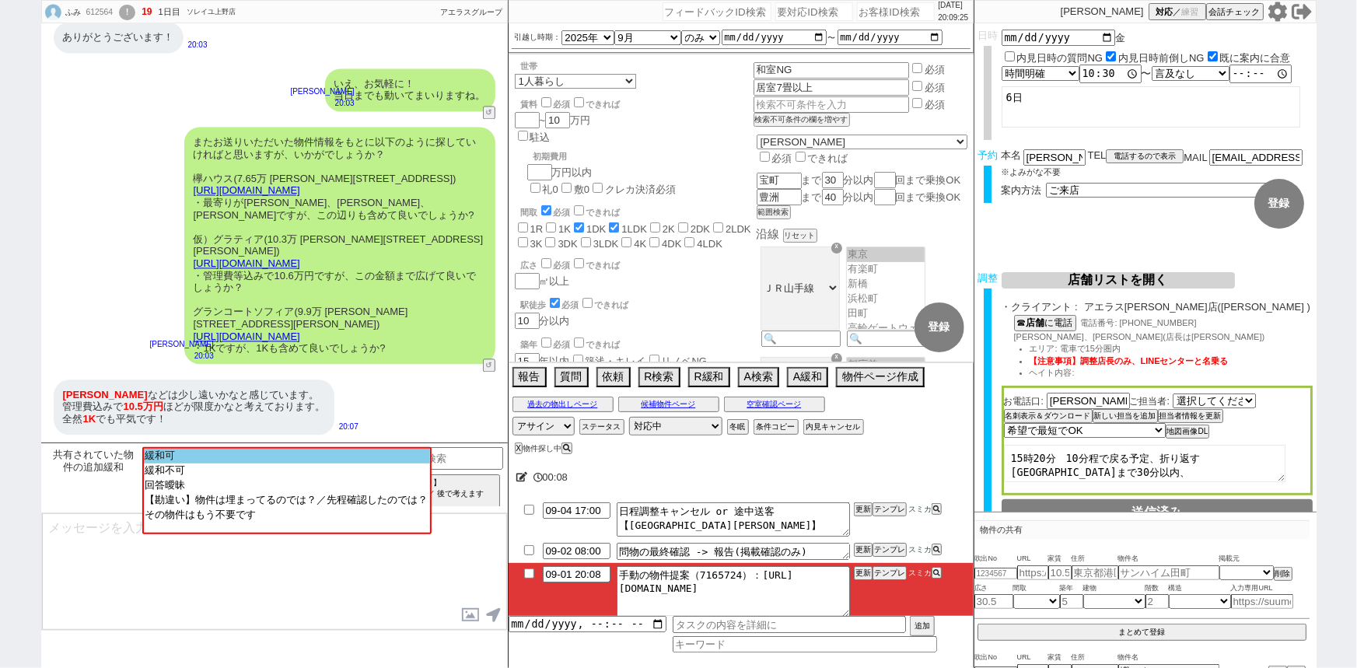
type textarea "よかったです！反映し早速お探しいたしますね、その他のご希望もお気軽にお願いします！"
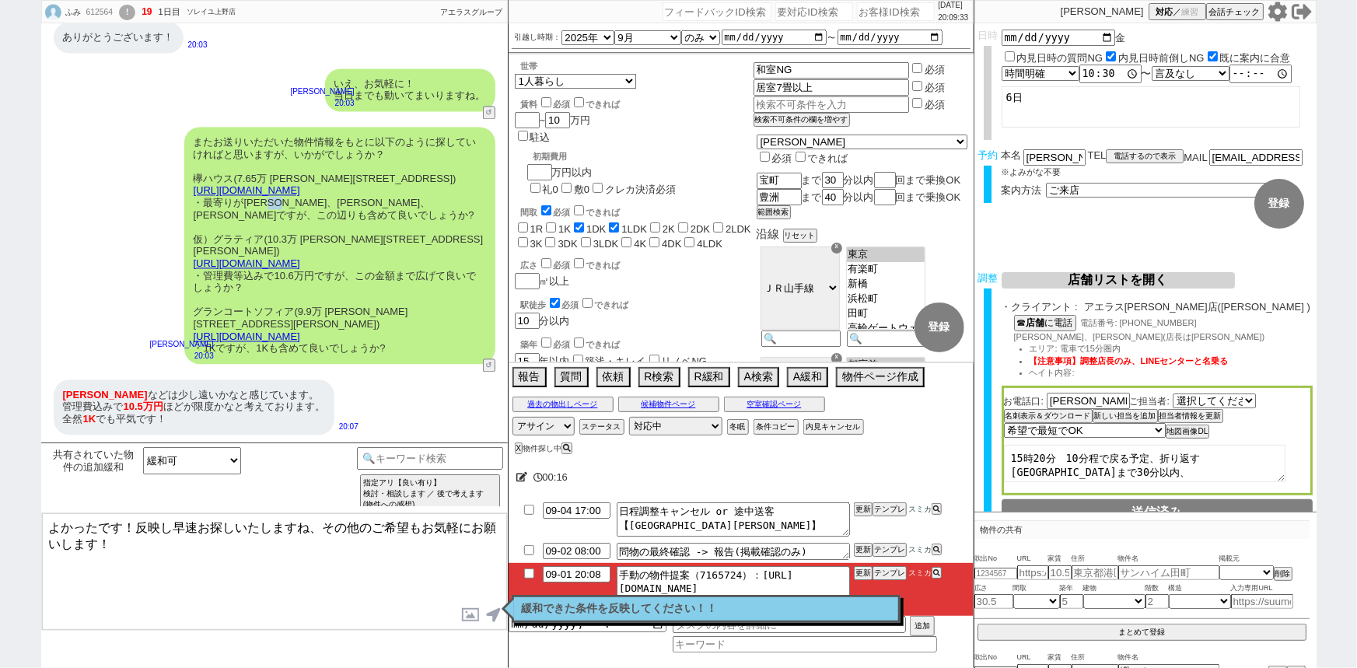
drag, startPoint x: 303, startPoint y: 175, endPoint x: 287, endPoint y: 178, distance: 16.6
click at [287, 178] on div "またお送りいただいた物件情報をもとに以下のように探していければと思いますが、いかがでしょうか？ 欅ハウス(7.65万 東京都江戸川区瑞江４) https://…" at bounding box center [339, 245] width 311 height 237
click at [567, 123] on input "10" at bounding box center [556, 120] width 22 height 13
checkbox input "false"
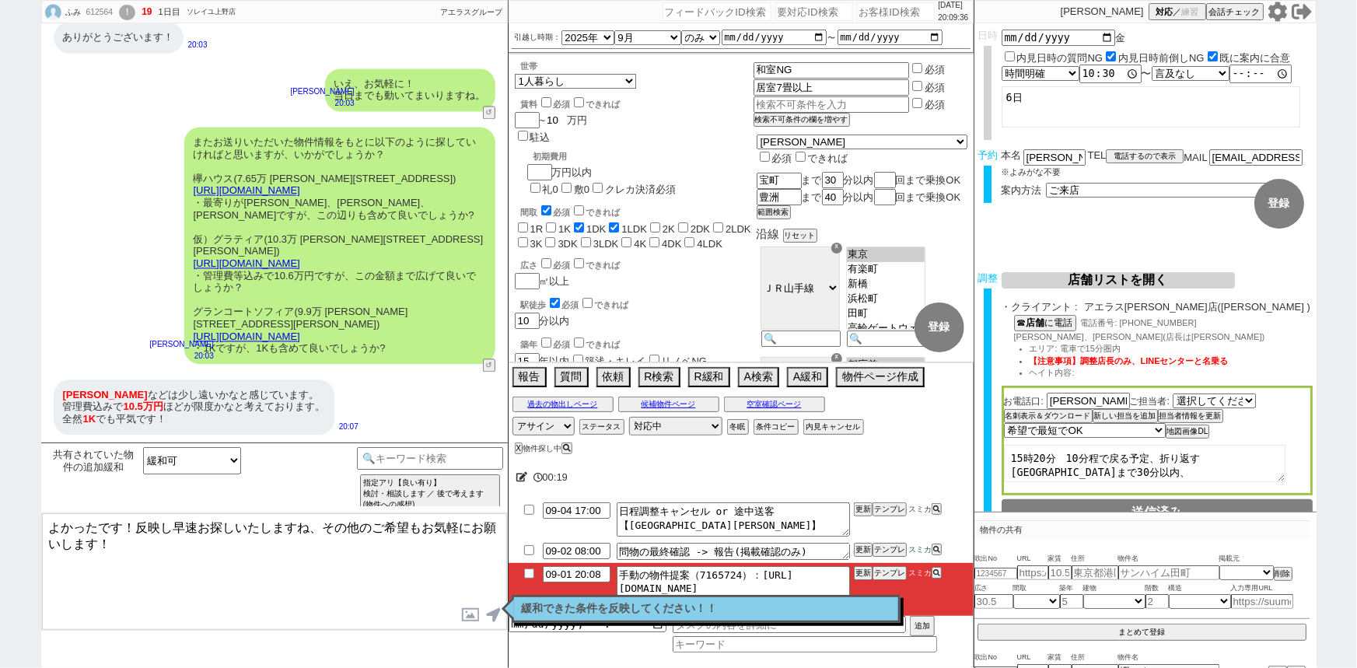
checkbox input "true"
checkbox input "false"
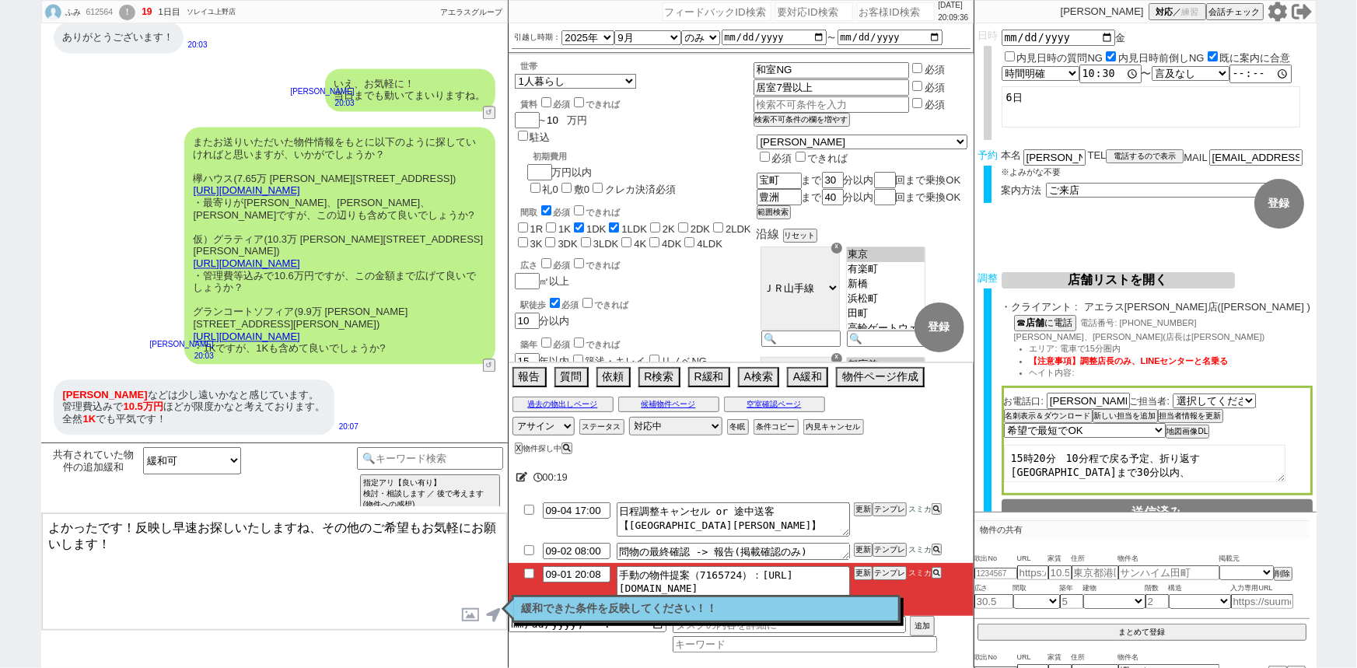
checkbox input "false"
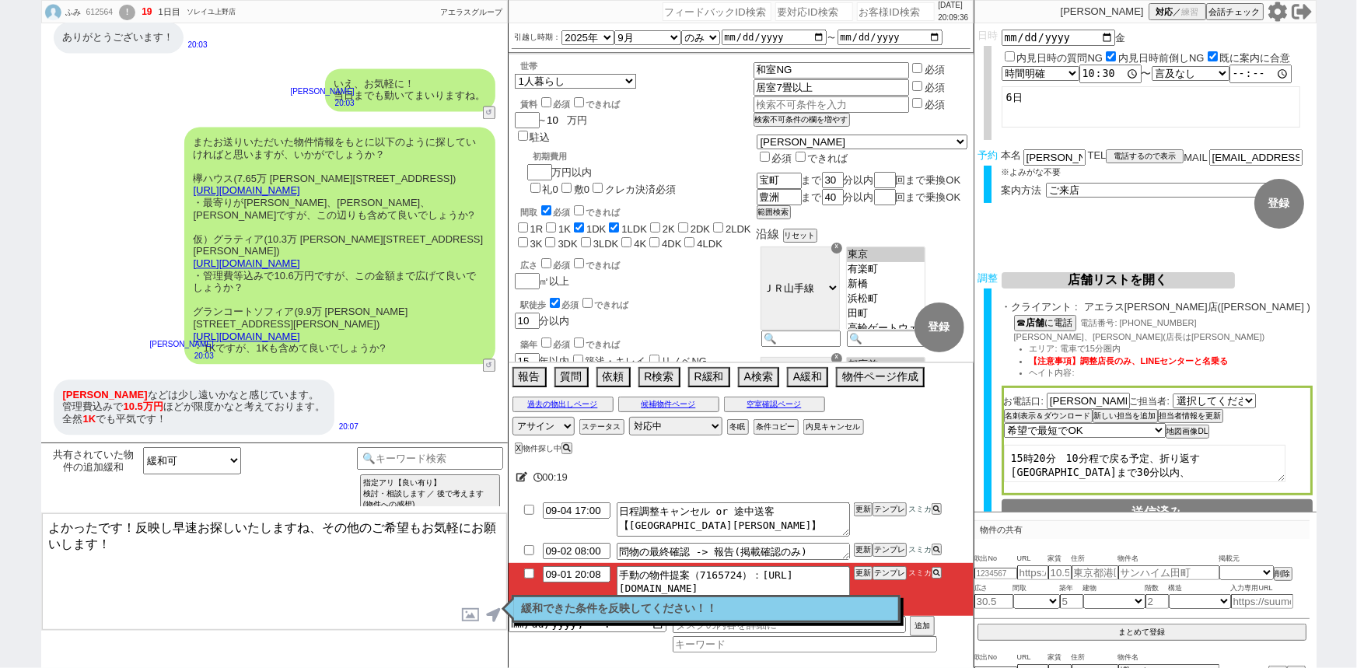
checkbox input "false"
type input "10.5"
checkbox input "false"
checkbox input "true"
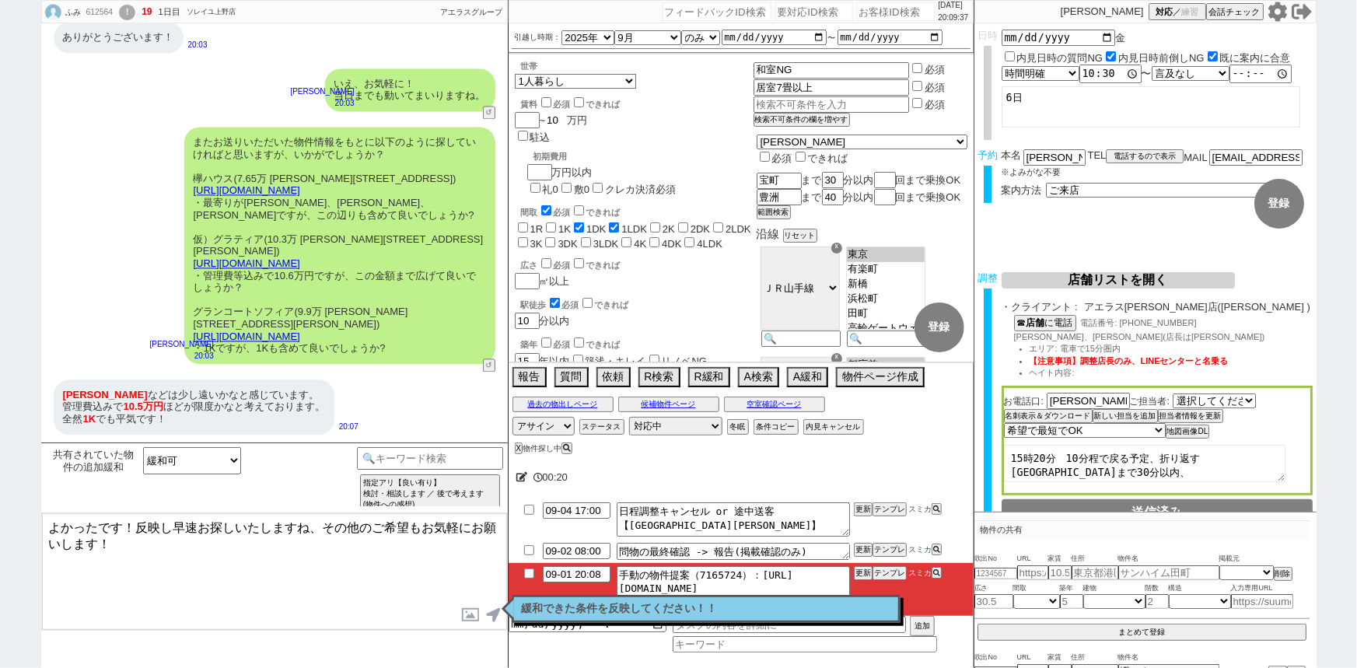
checkbox input "true"
checkbox input "false"
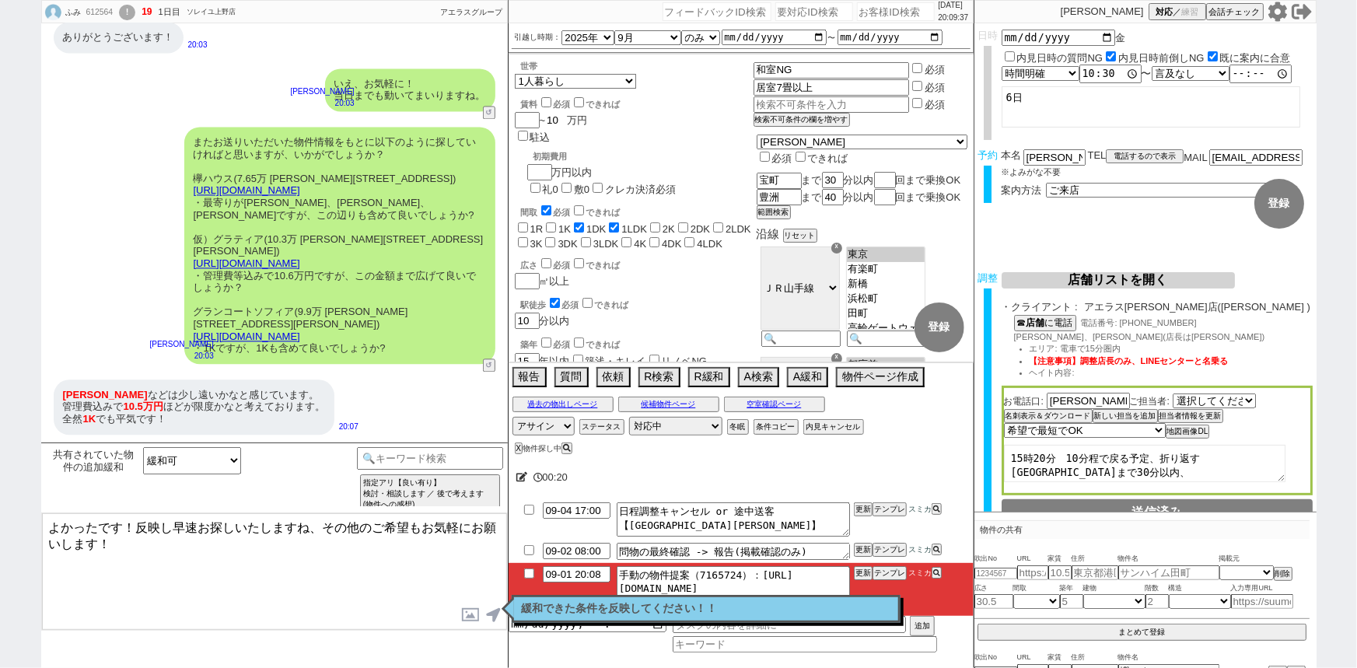
checkbox input "false"
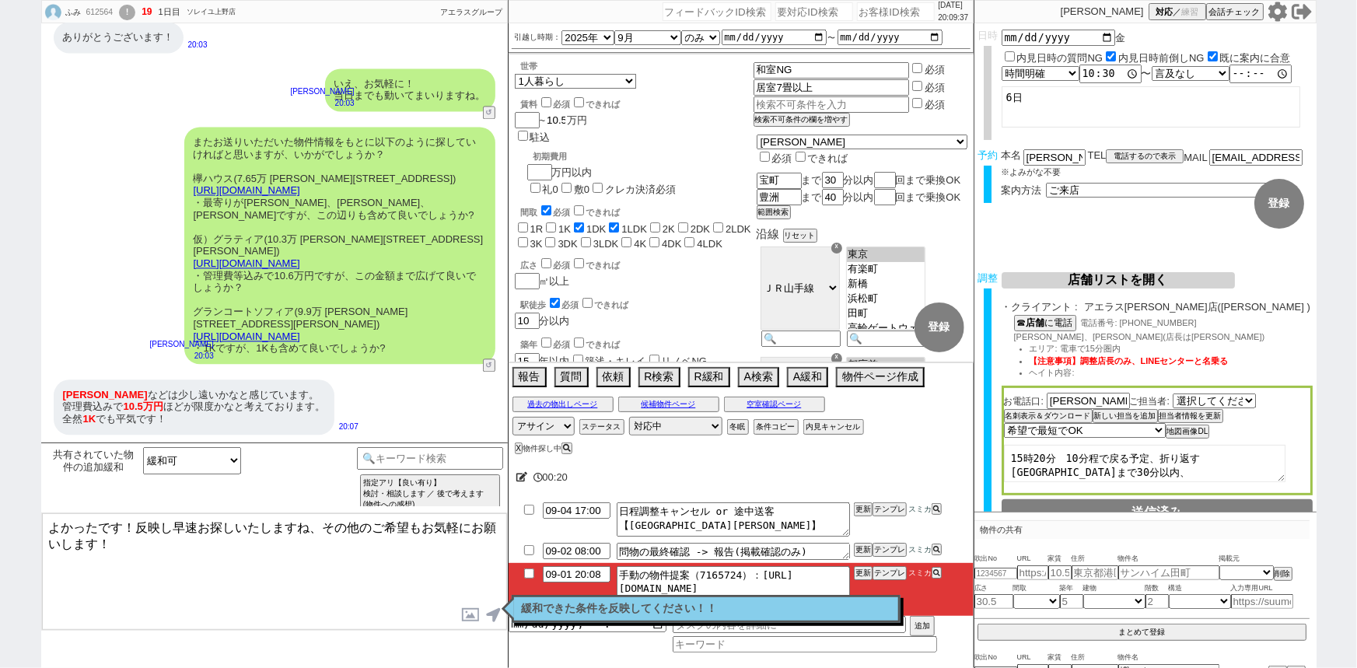
scroll to position [0, 2]
type input "10.5"
click at [546, 107] on input "checkbox" at bounding box center [546, 102] width 10 height 10
checkbox input "true"
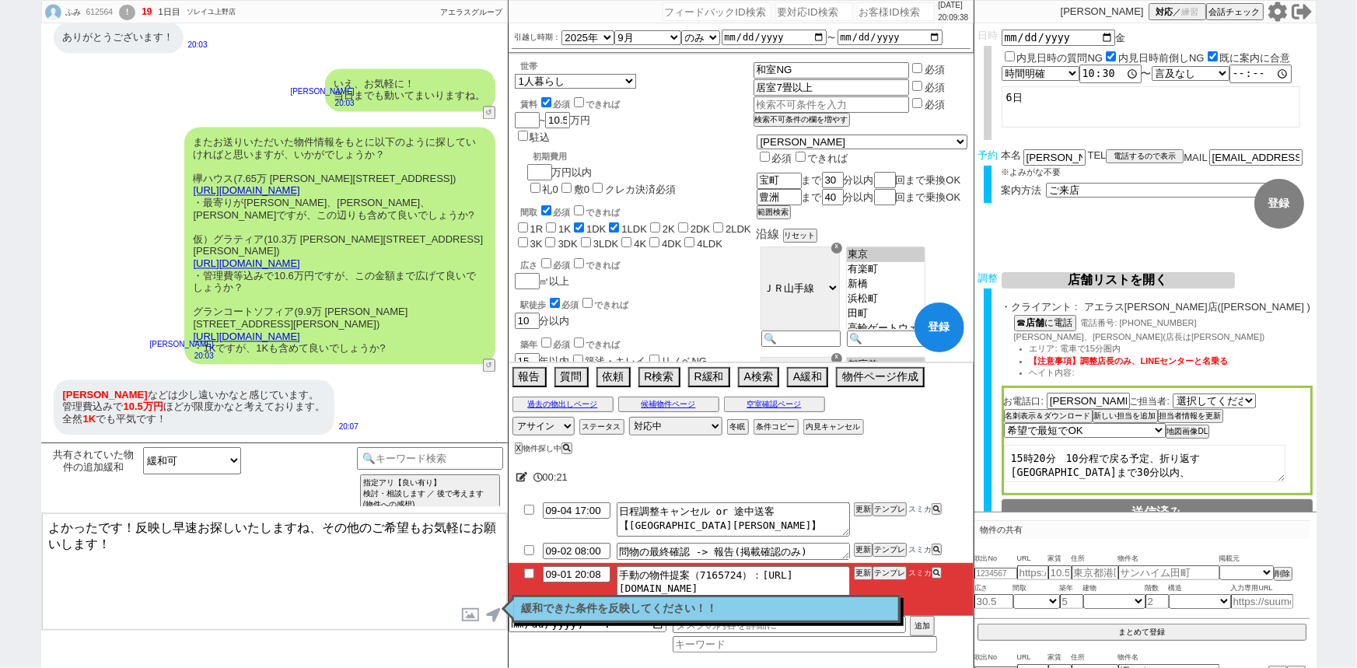
checkbox input "false"
checkbox input "true"
checkbox input "false"
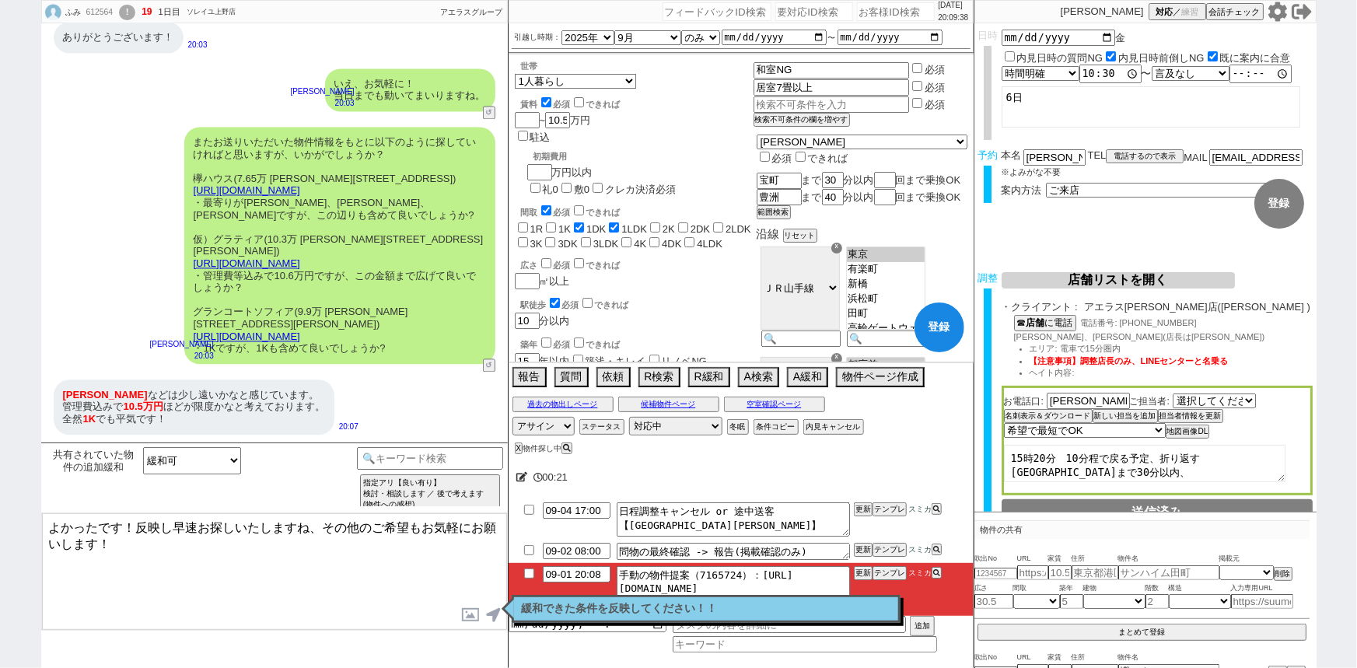
checkbox input "false"
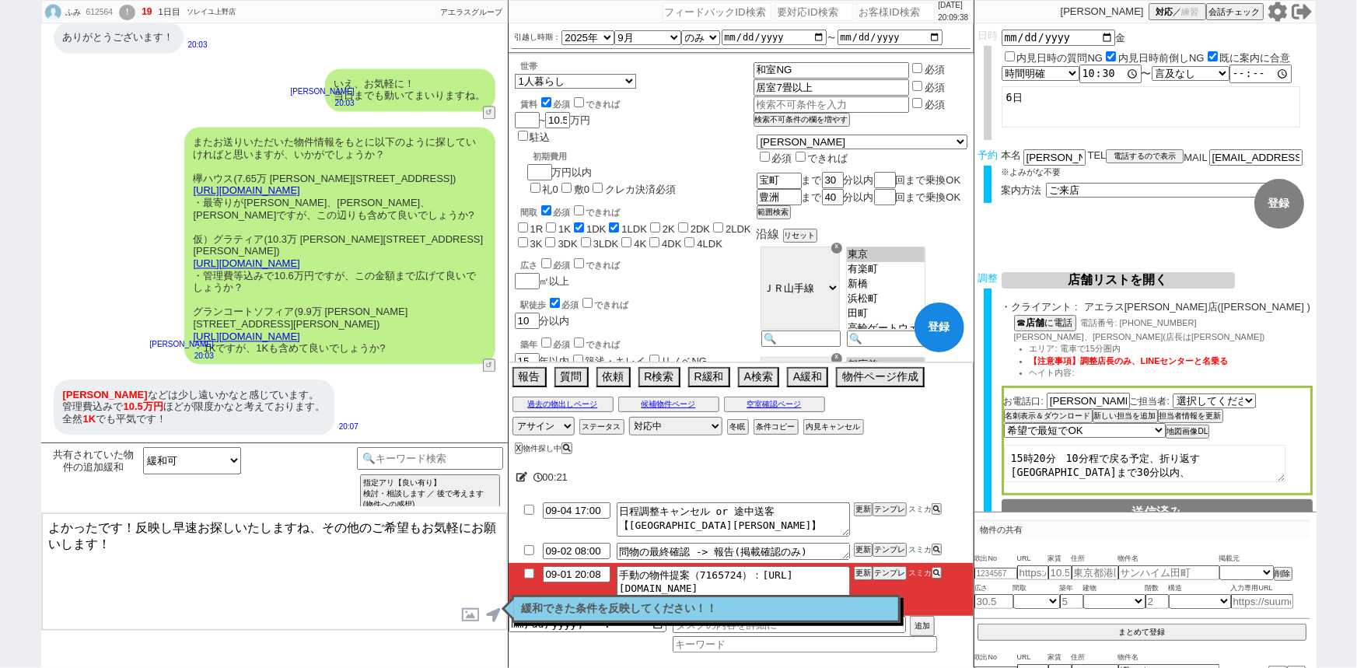
checkbox input "false"
click at [552, 222] on input "1K" at bounding box center [551, 227] width 10 height 10
checkbox input "true"
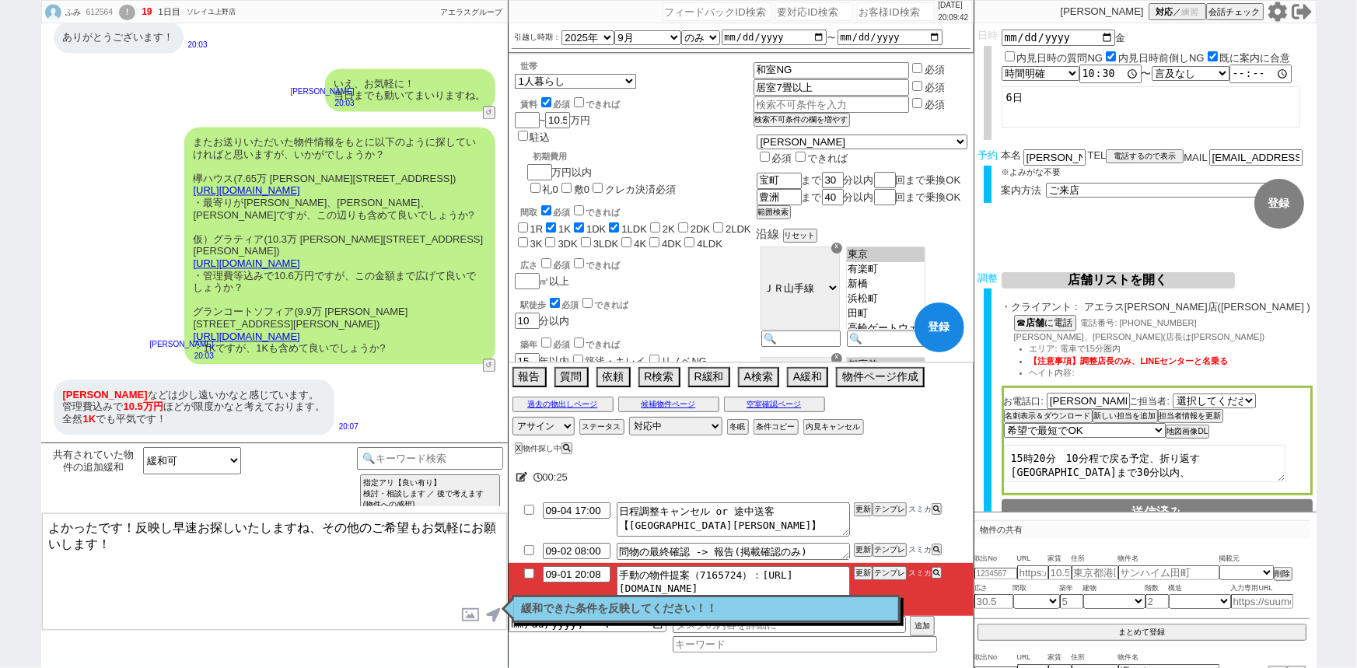
checkbox input "false"
checkbox input "true"
checkbox input "false"
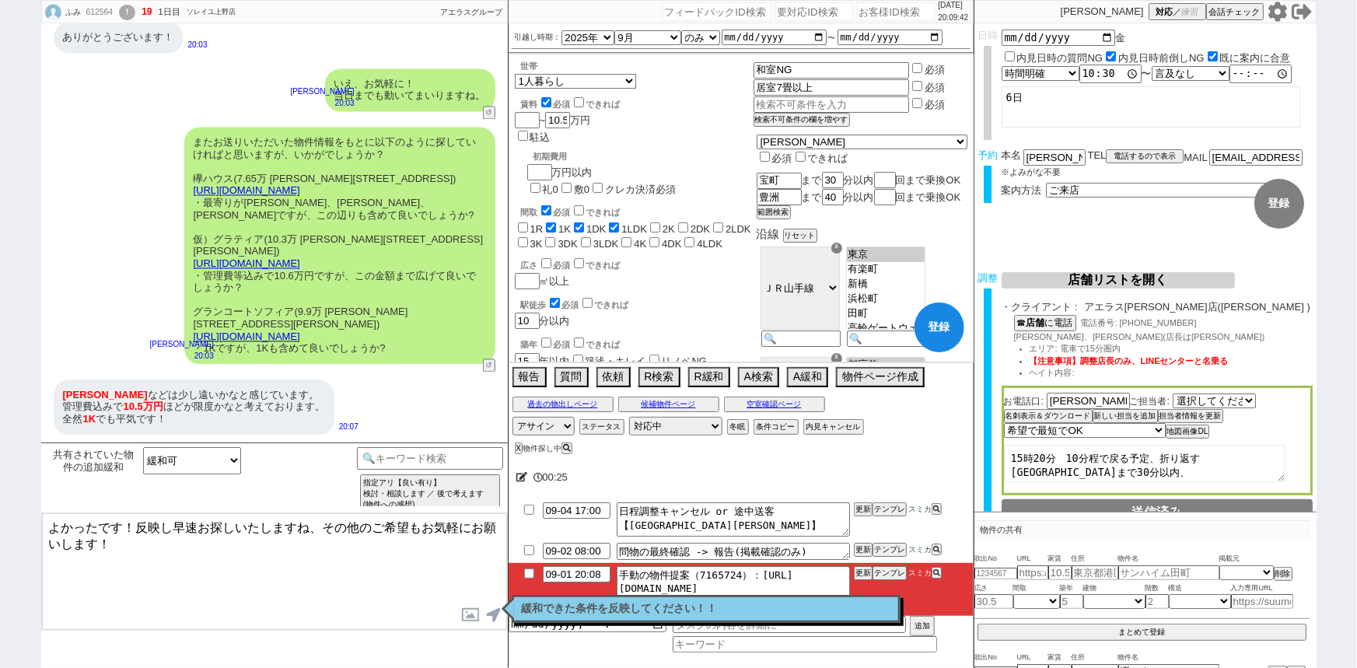
checkbox input "false"
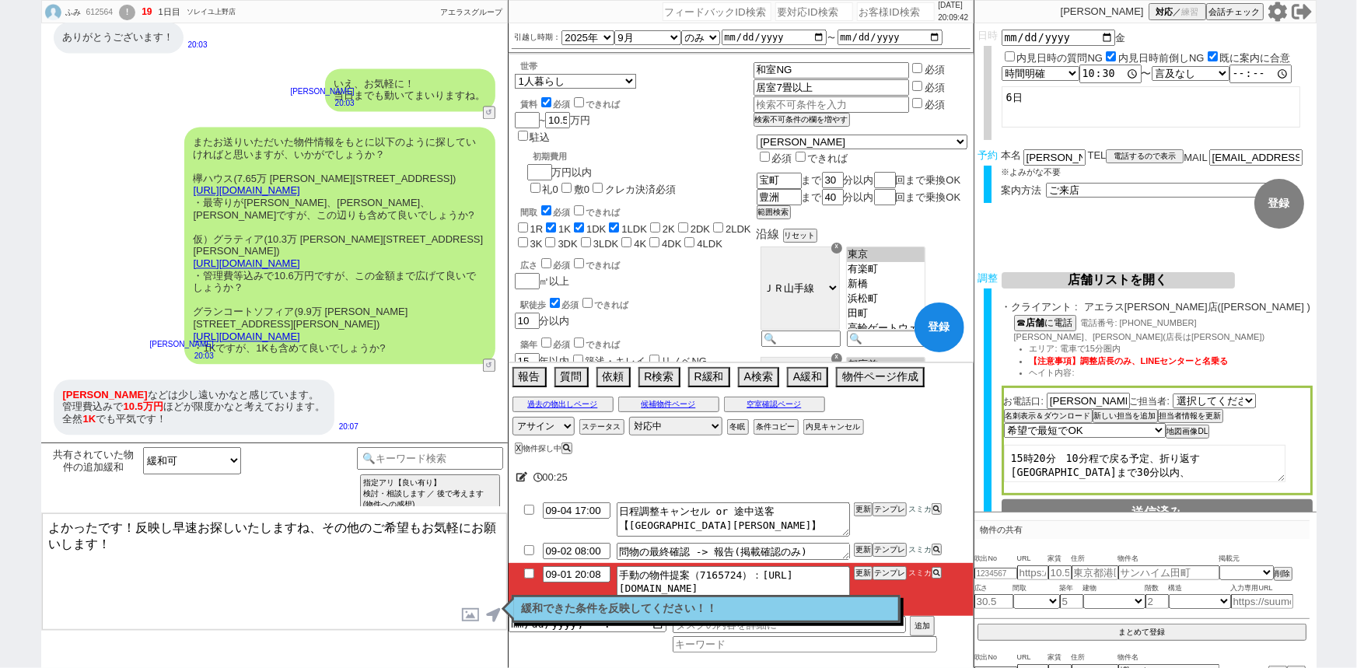
checkbox input "false"
type input "09-01 20:14"
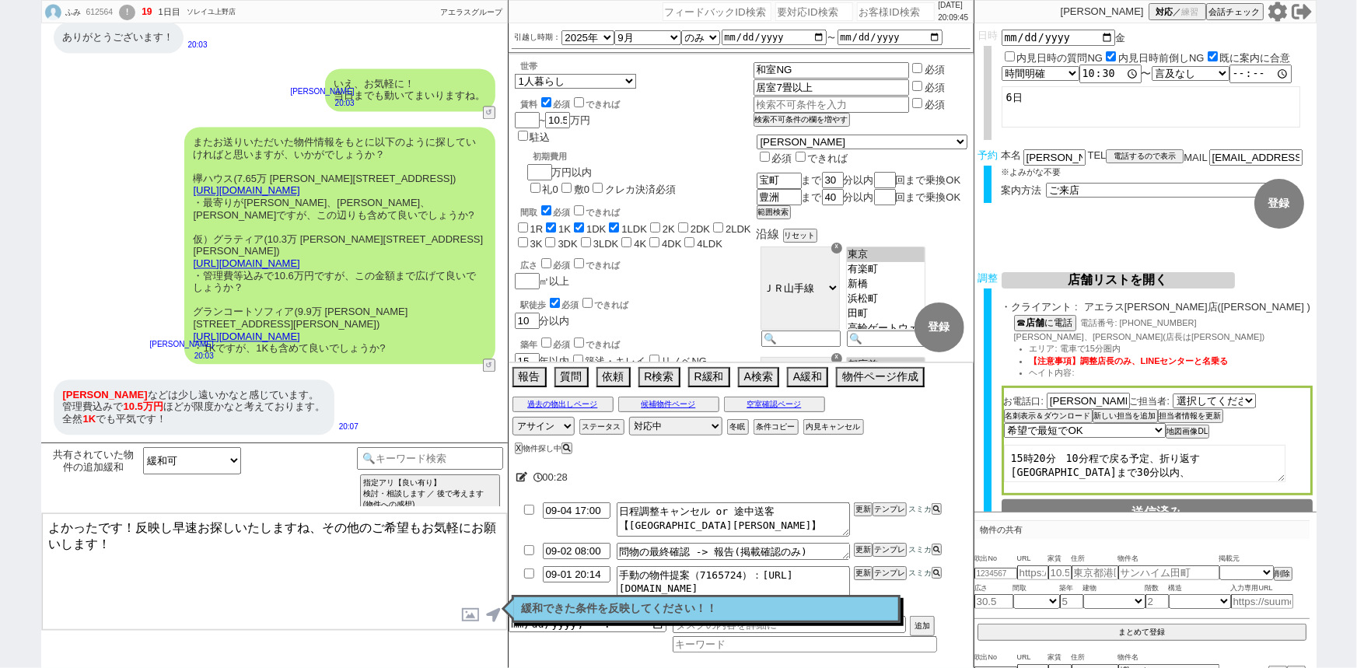
checkbox input "false"
checkbox input "true"
checkbox input "false"
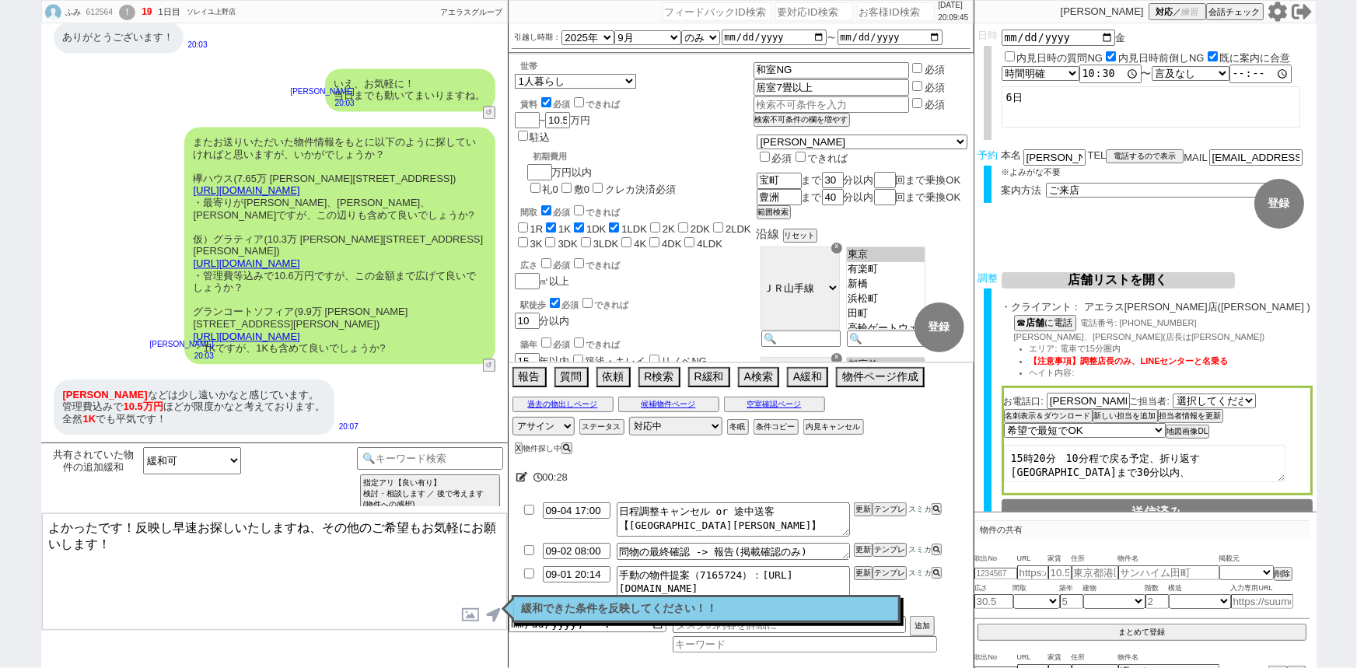
checkbox input "false"
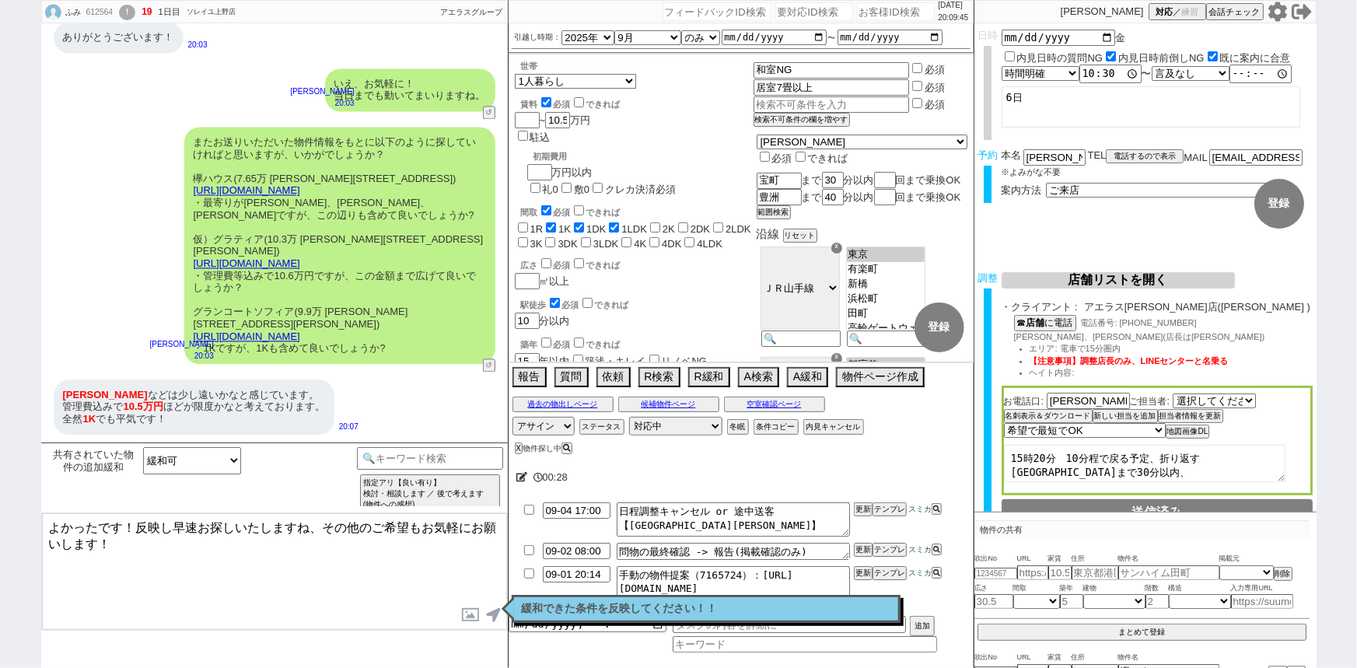
checkbox input "false"
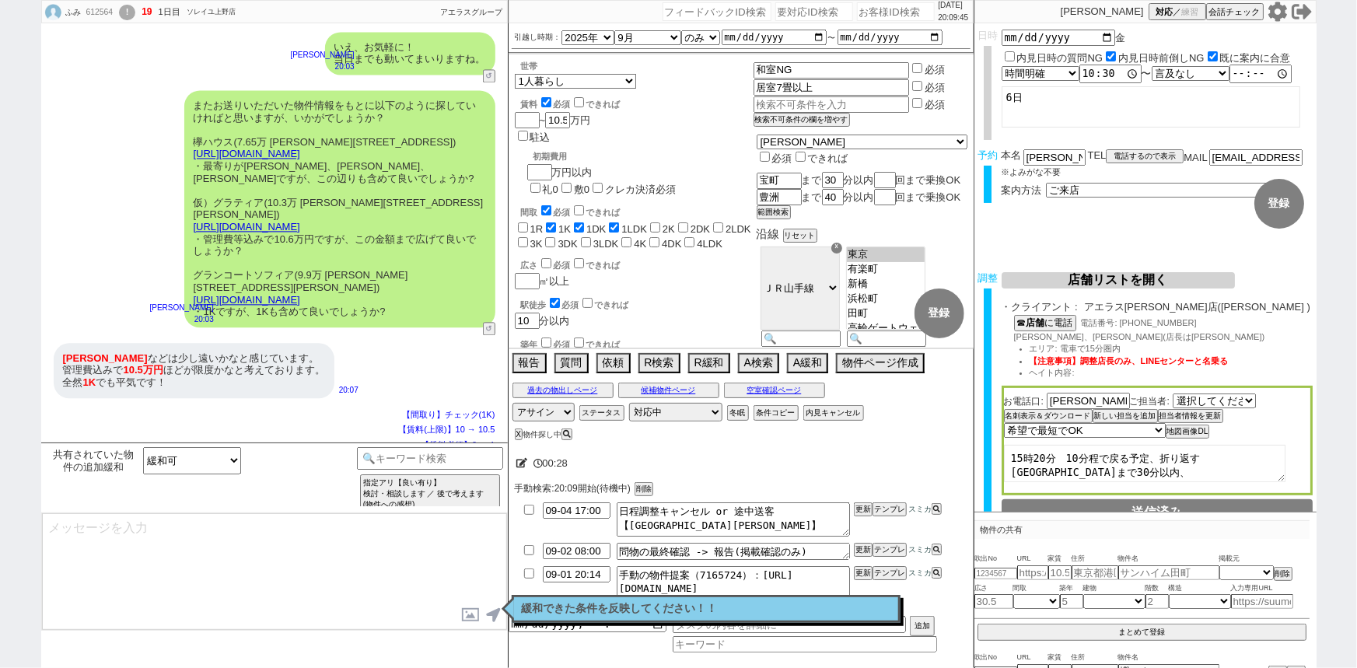
type textarea "よかったです！反映し早速お探しいたしますね、その他のご希望もお気軽にお願いします！"
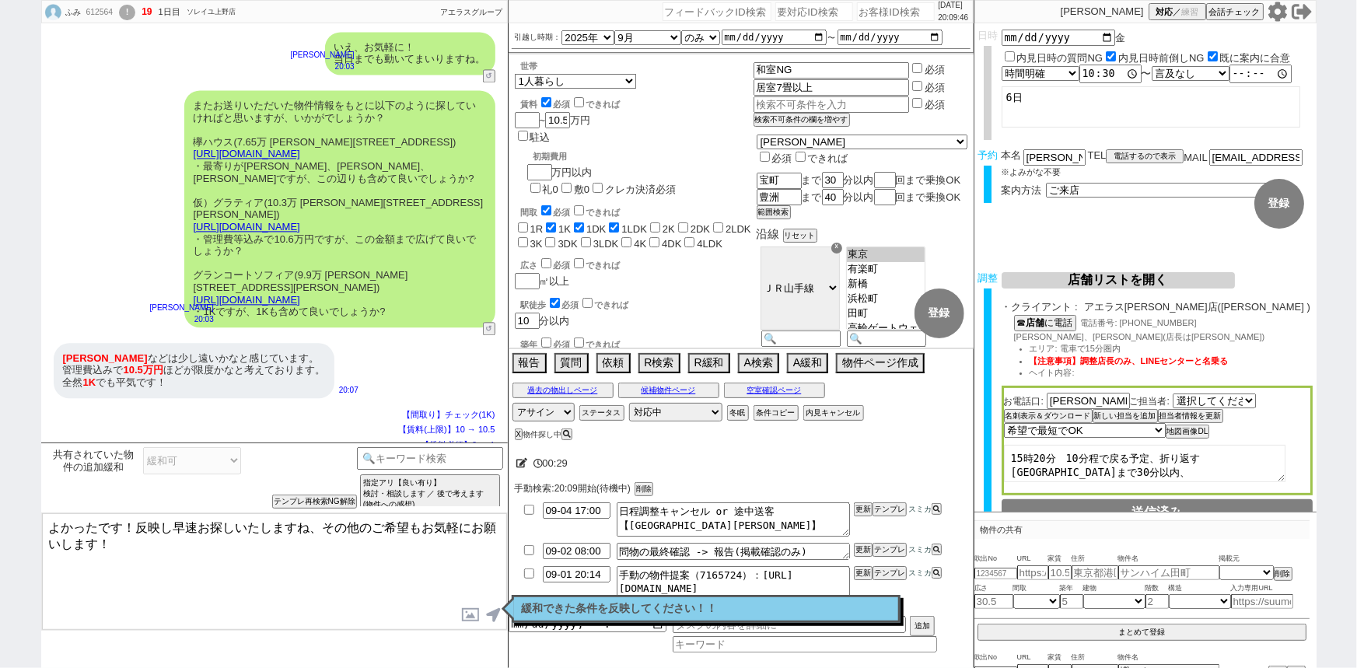
select select "14"
select select "75"
select select "1787"
select select "62"
select select "23"
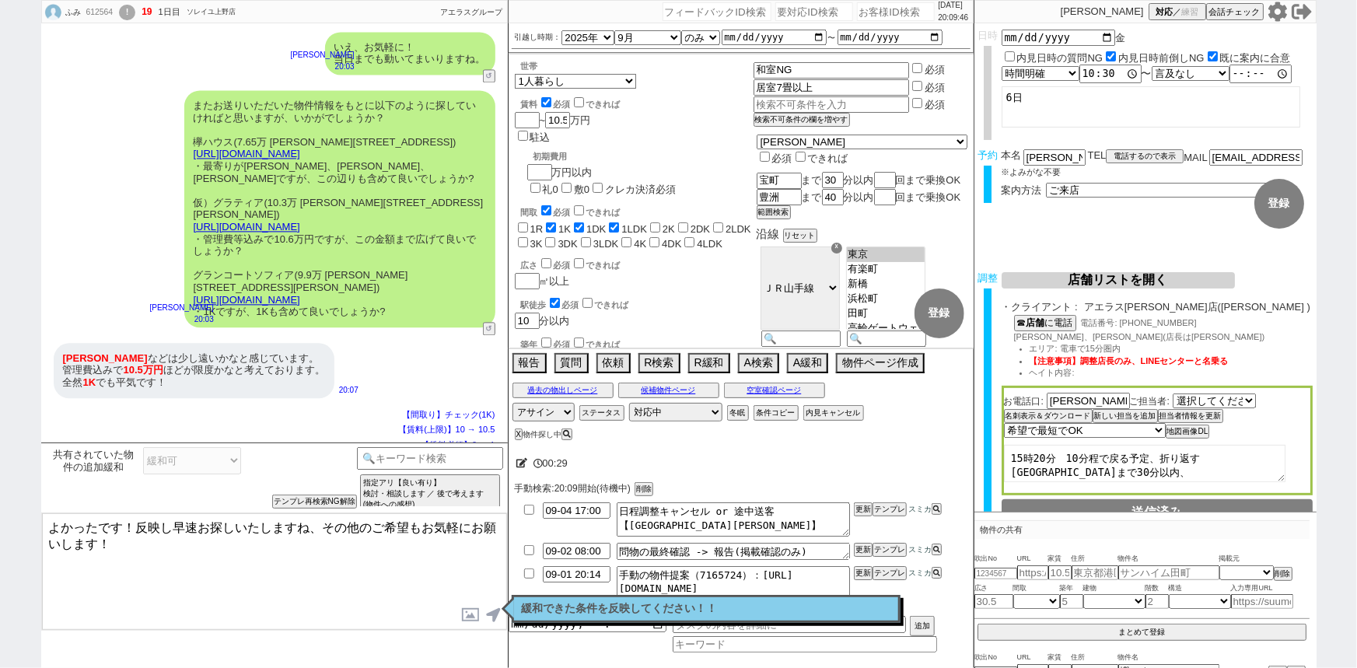
select select "731"
select select "63"
select select "59"
select select "60"
select select "819"
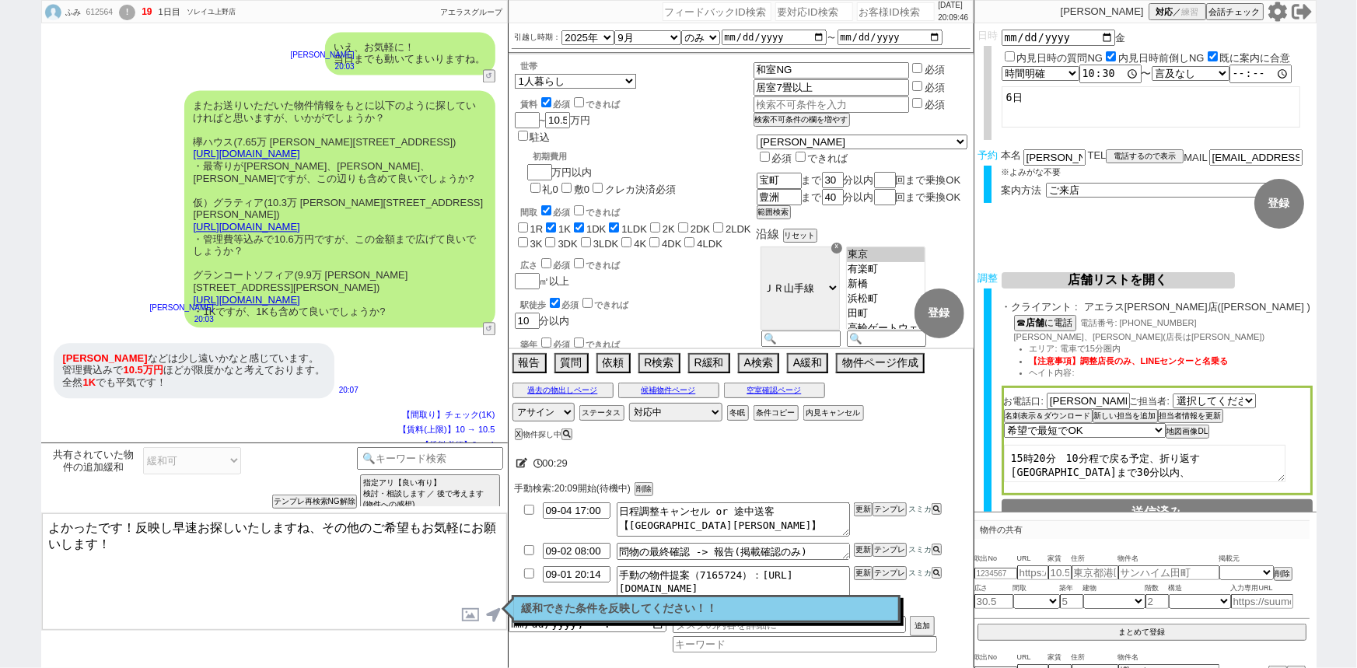
select select "64"
select select "1557"
select select "69"
select select "71"
select select "70"
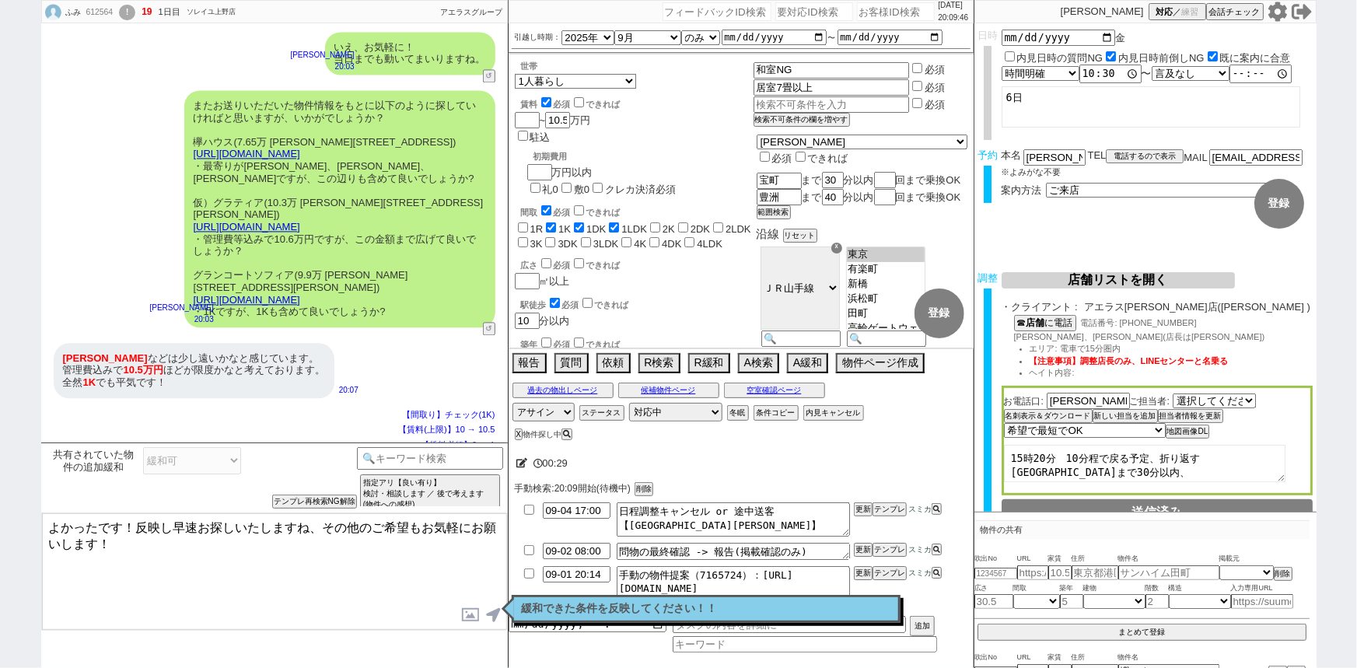
select select "1685"
select select "65"
select select "1584"
select select "66"
select select "67"
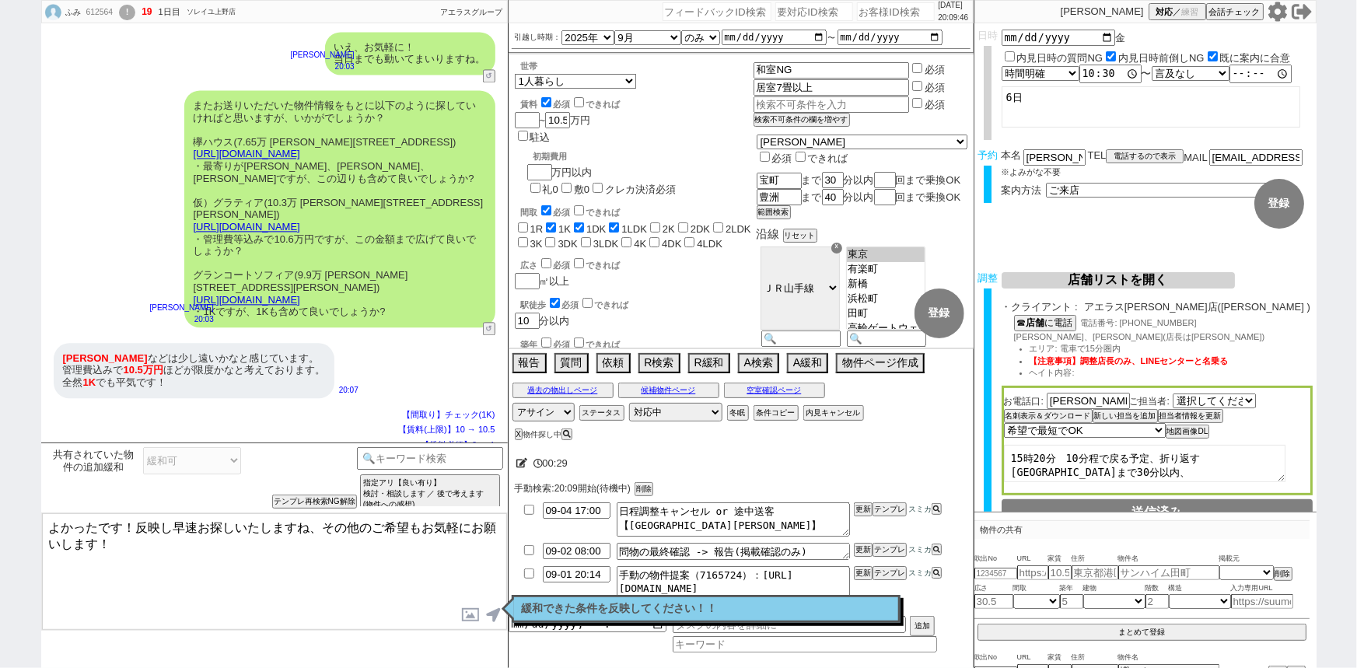
select select "74"
select select "7"
select select "25"
select select "3117"
select select "12"
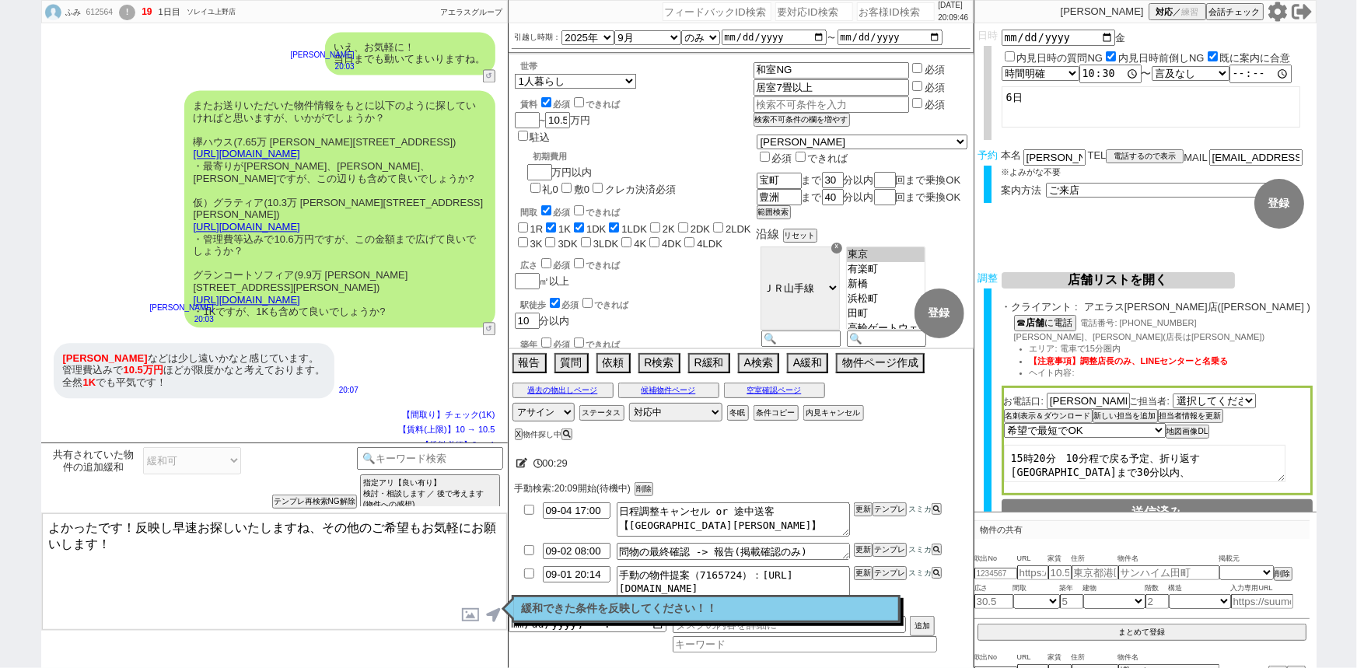
select select "57"
select select "56"
select select "27"
select select "11"
select select "54"
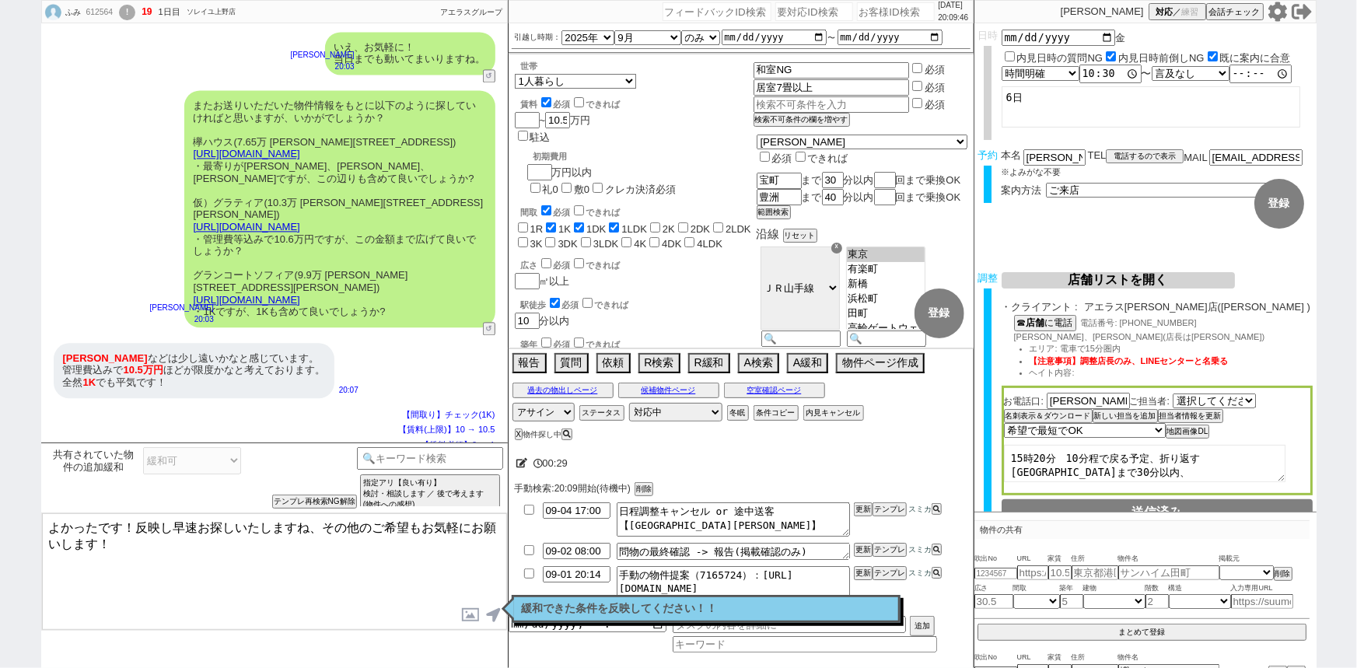
select select "77"
select select "44"
select select "29"
select select "73"
select select "1762"
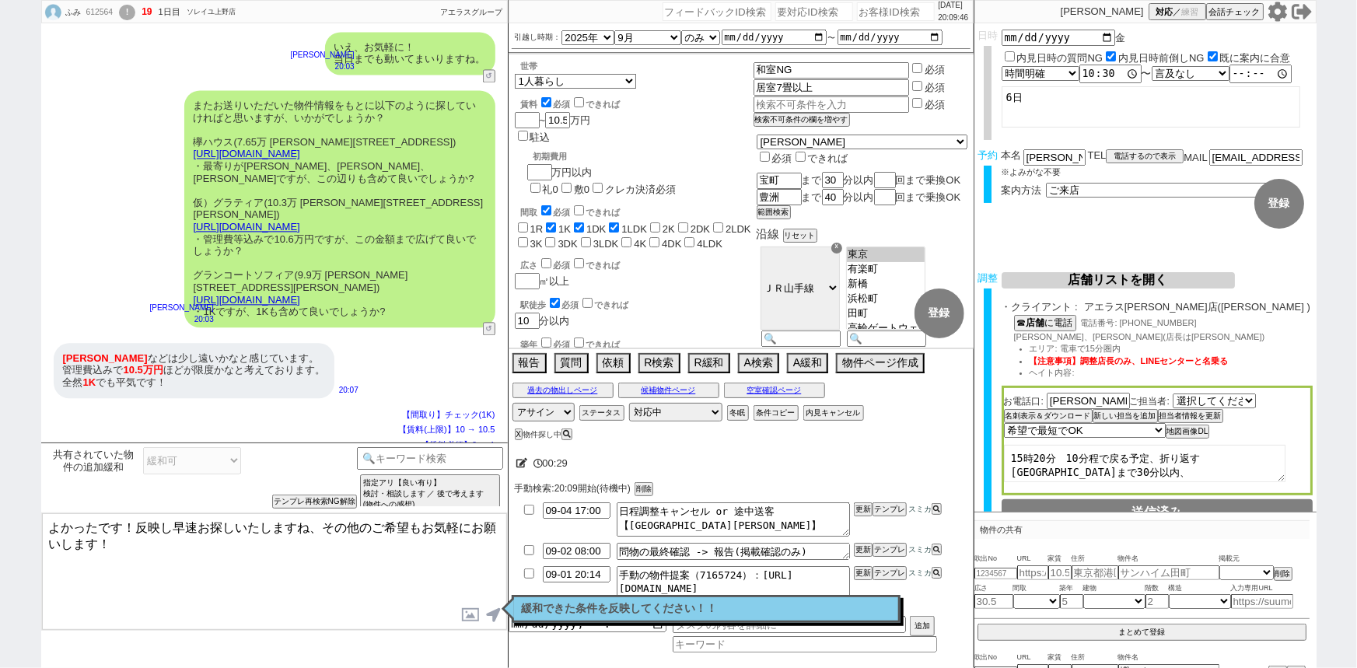
select select "52"
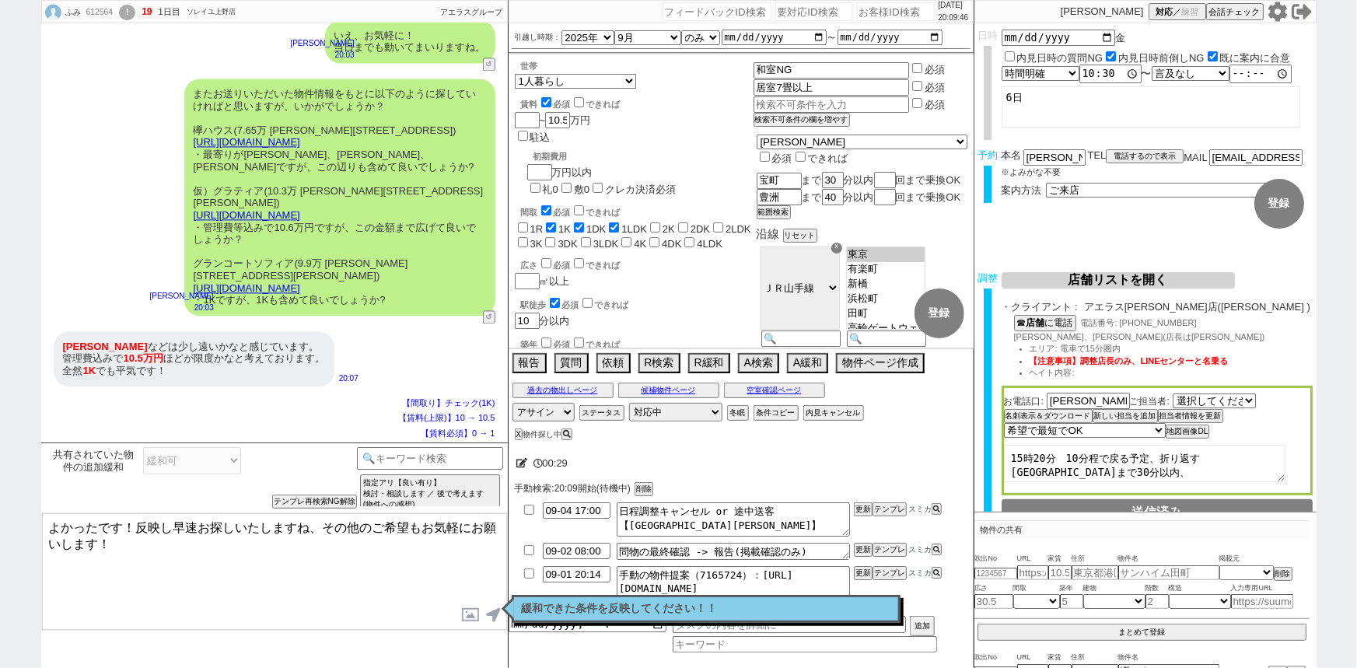
scroll to position [43, 0]
drag, startPoint x: 124, startPoint y: 521, endPoint x: 0, endPoint y: 505, distance: 124.7
click at [0, 505] on div "ふみ 612564 ! 19 1日目 ソレイユ上野店 冬眠中 自社客 アエラスグループ スミカ_BPO チャット全表示 2025-09-01 はい大丈夫です。…" at bounding box center [678, 334] width 1357 height 668
type textarea "かしこまりました！反映し早速お探しいたしますね、その他のご希望もお気軽にお願いします！"
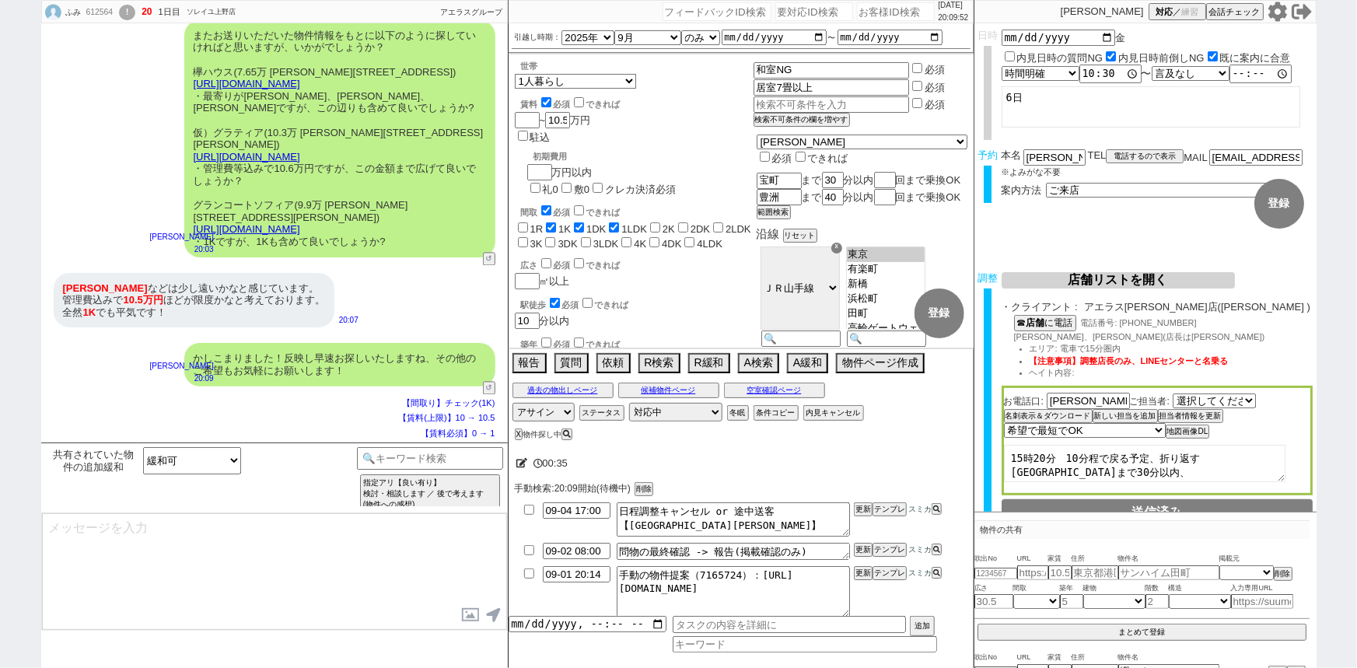
scroll to position [1558, 0]
type textarea "ちなみにお一人暮らしですと最近は広さより立地やリノベ状況等を優先される方が多いと聞きます、以前と比べるとモノを所有するよりも別のご希望を優先される方が一定いら…"
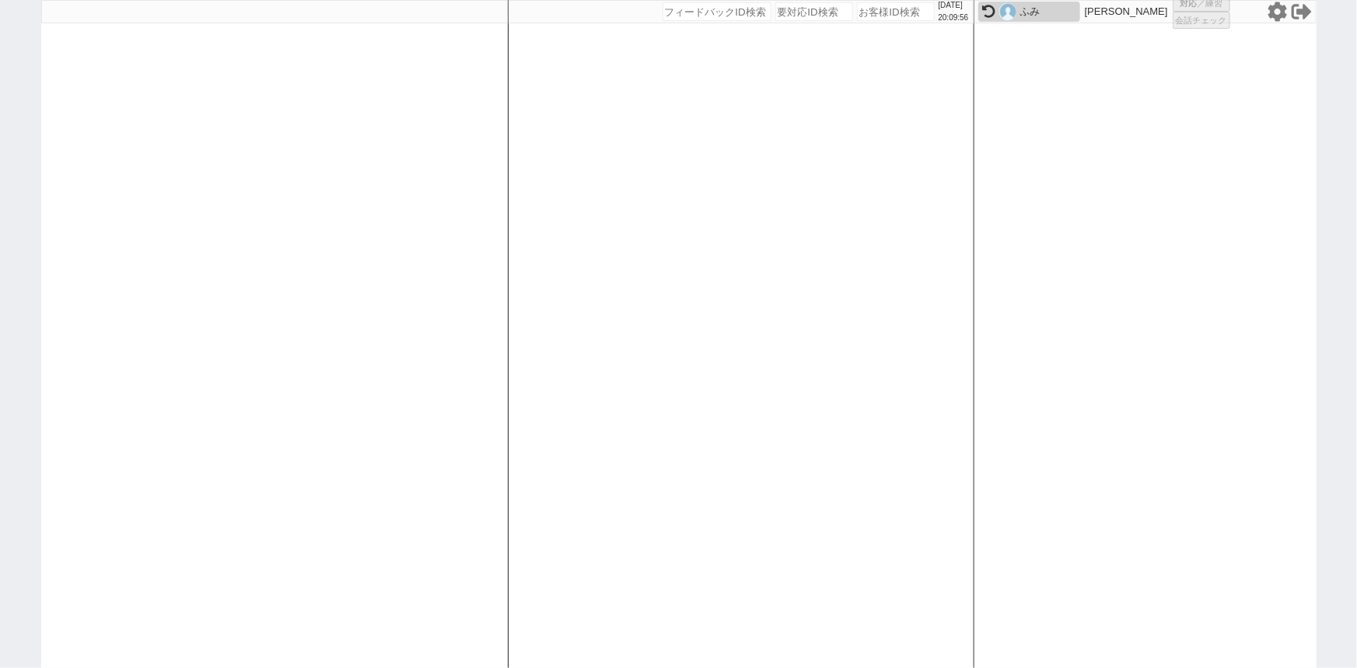
select select
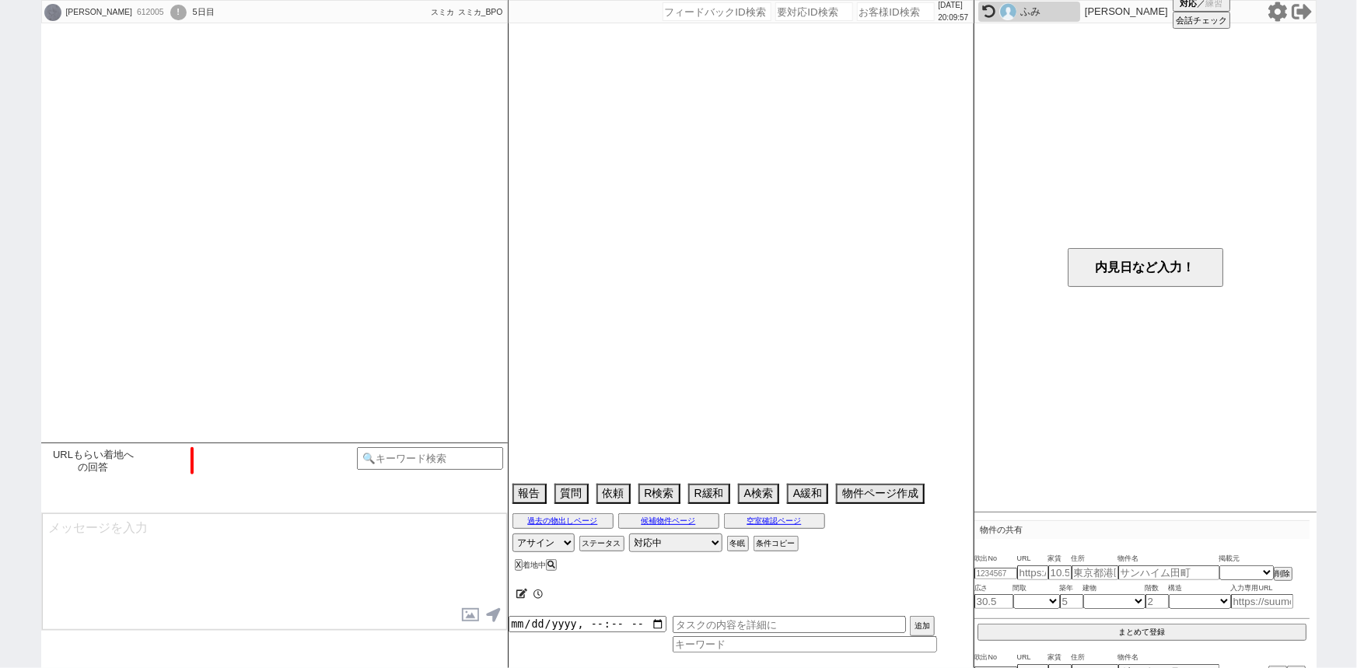
scroll to position [1442, 0]
select select "2025"
select select "9"
select select "36"
select select "0"
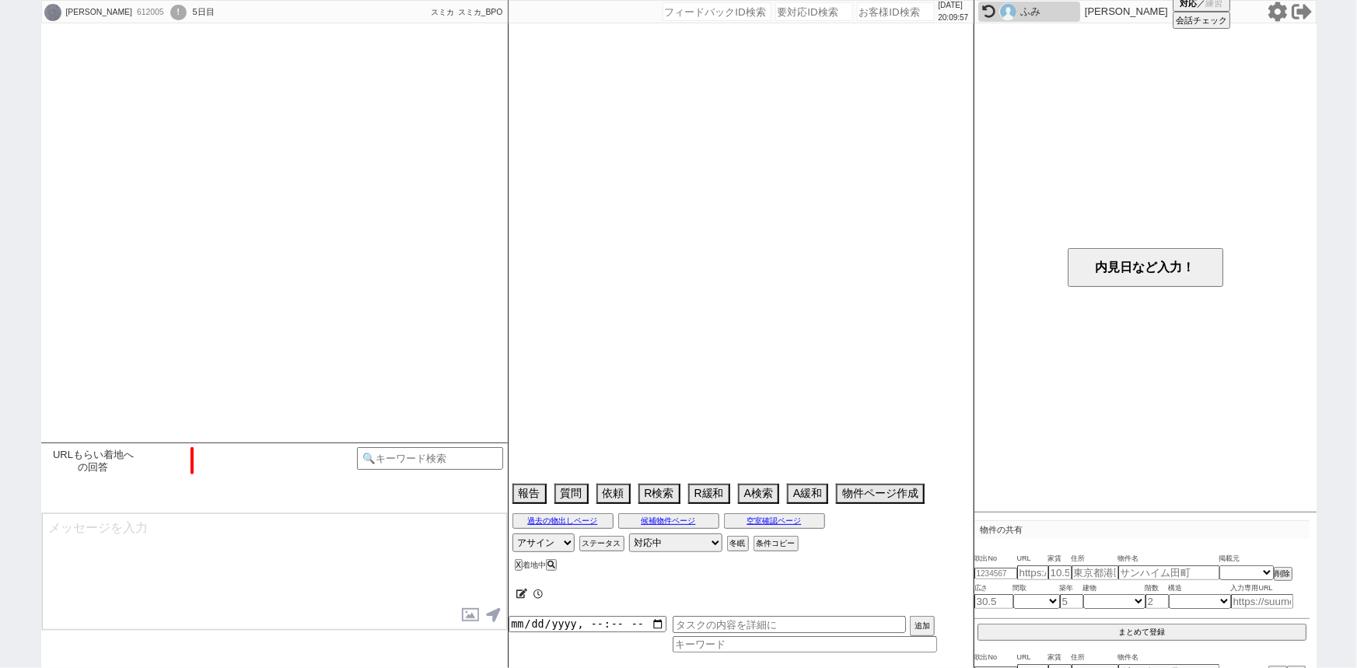
select select "11"
select select "211"
select select "213"
select select "65"
select select "35"
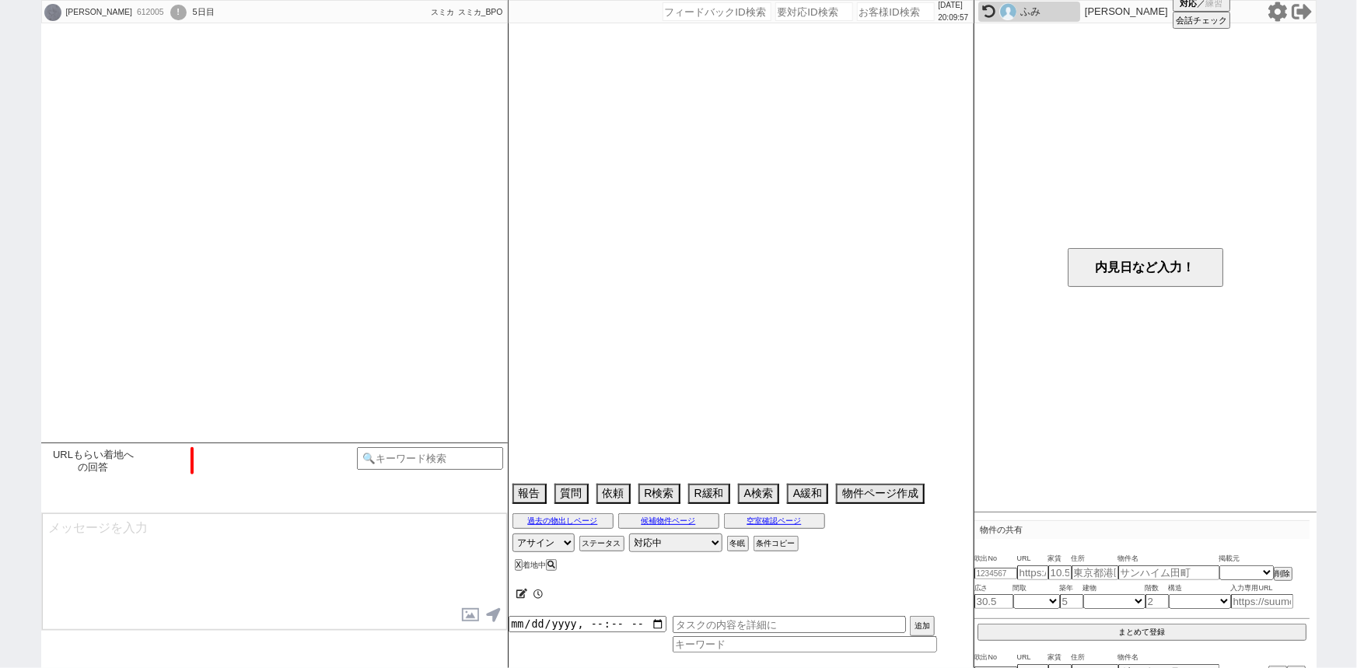
select select "1023"
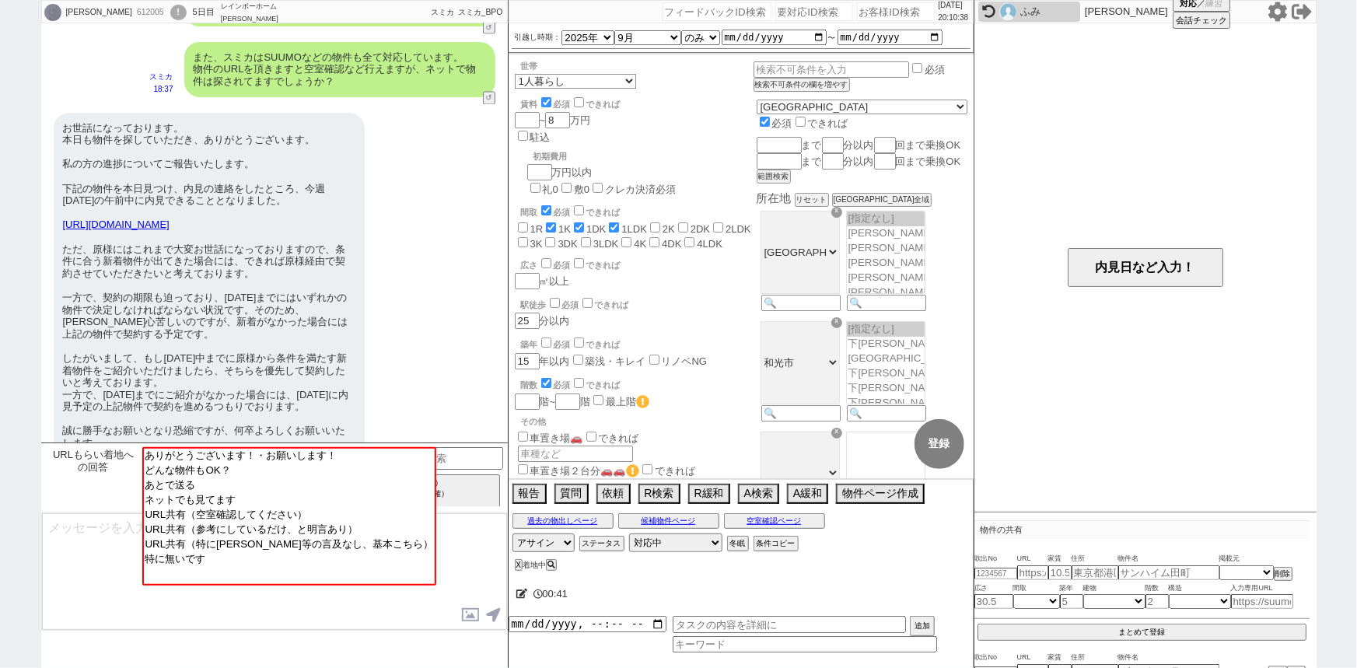
click at [523, 591] on icon at bounding box center [522, 594] width 12 height 10
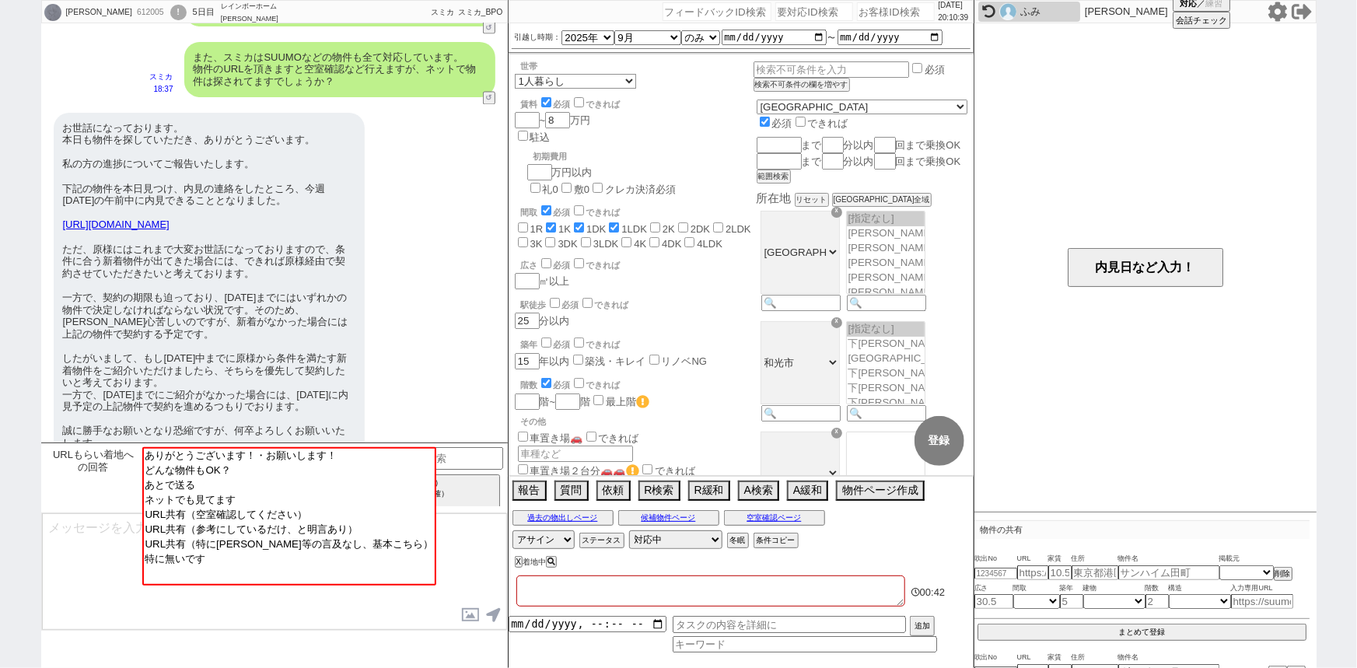
click at [545, 595] on textarea at bounding box center [710, 590] width 389 height 31
type textarea "６"
checkbox input "false"
checkbox input "true"
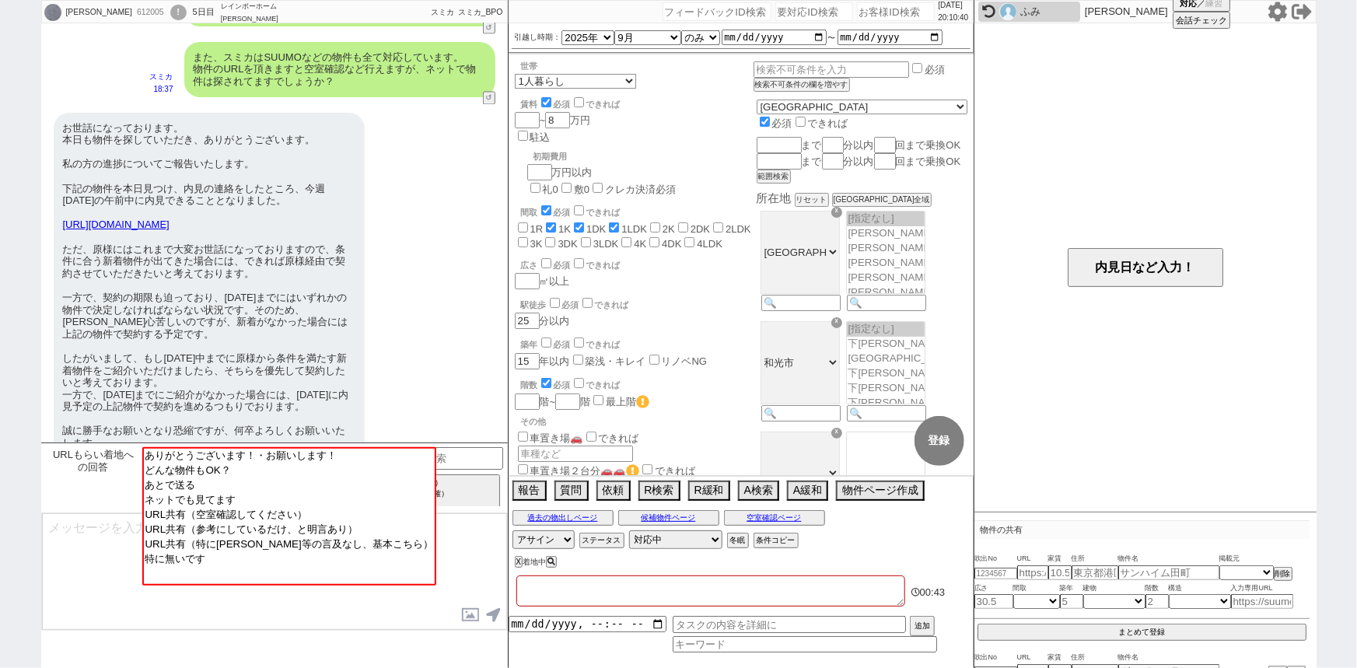
checkbox input "true"
checkbox input "false"
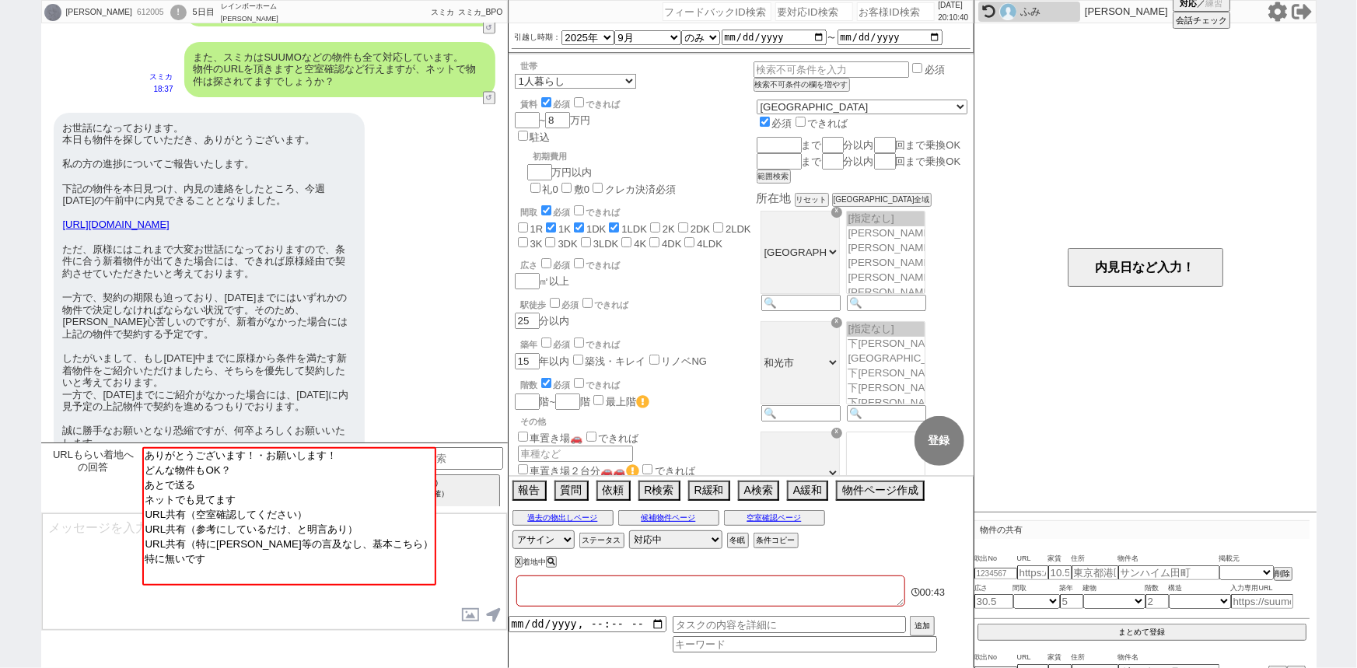
checkbox input "false"
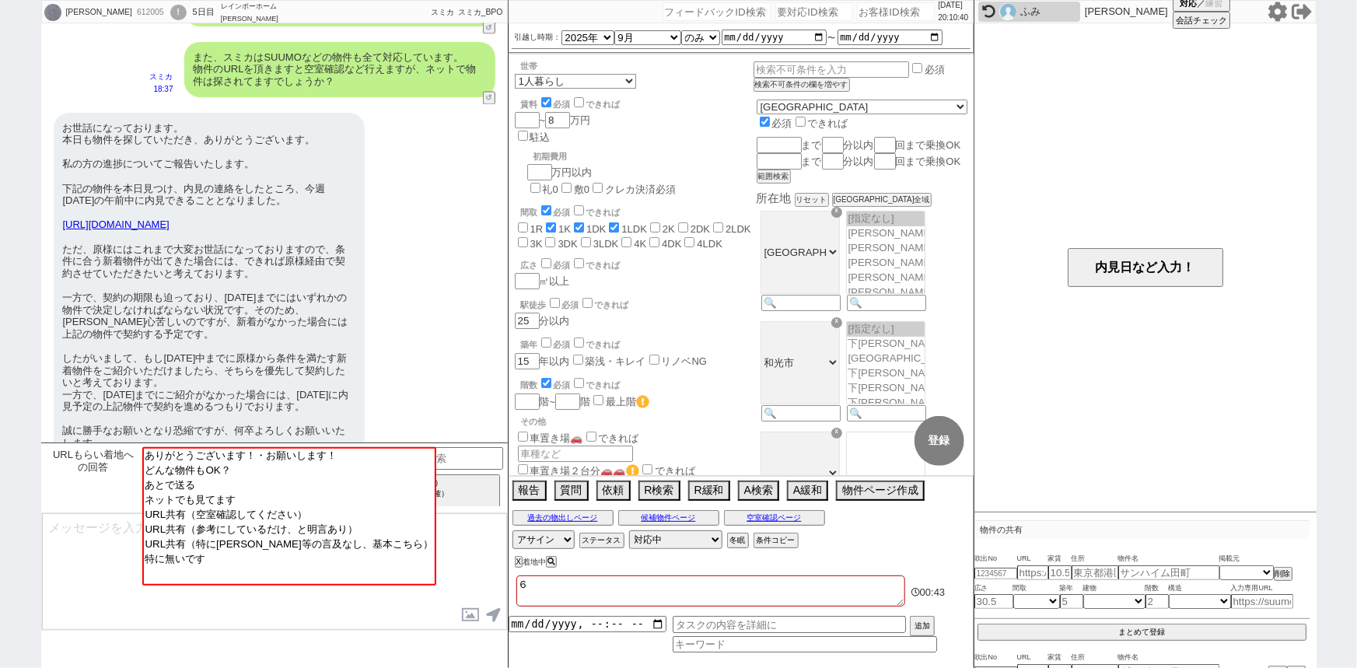
type textarea "６ｎ"
checkbox input "false"
checkbox input "true"
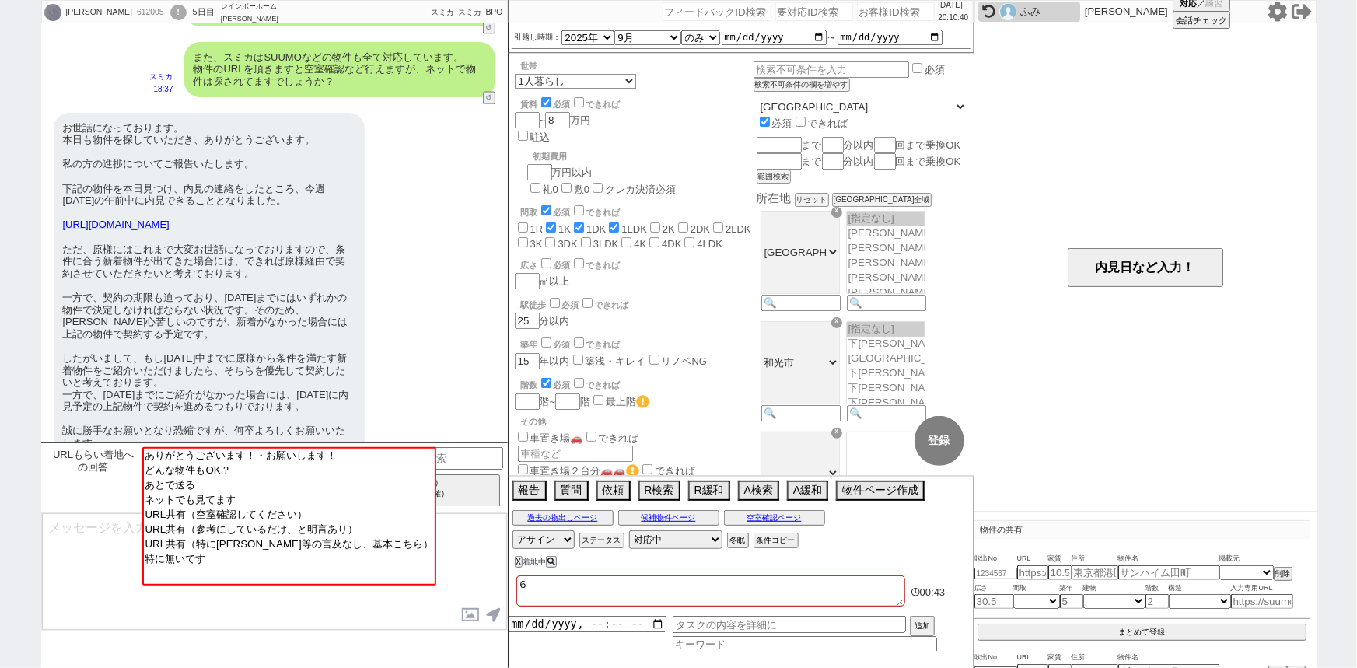
checkbox input "false"
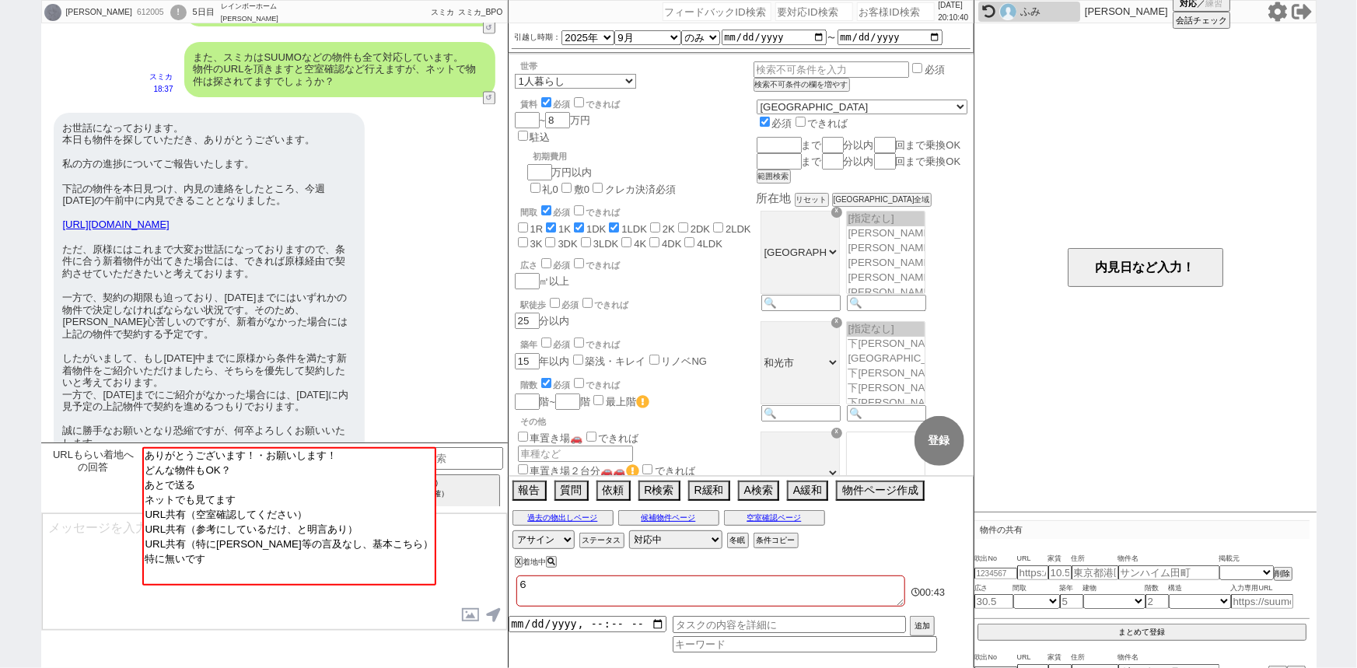
checkbox input "false"
type textarea "６に"
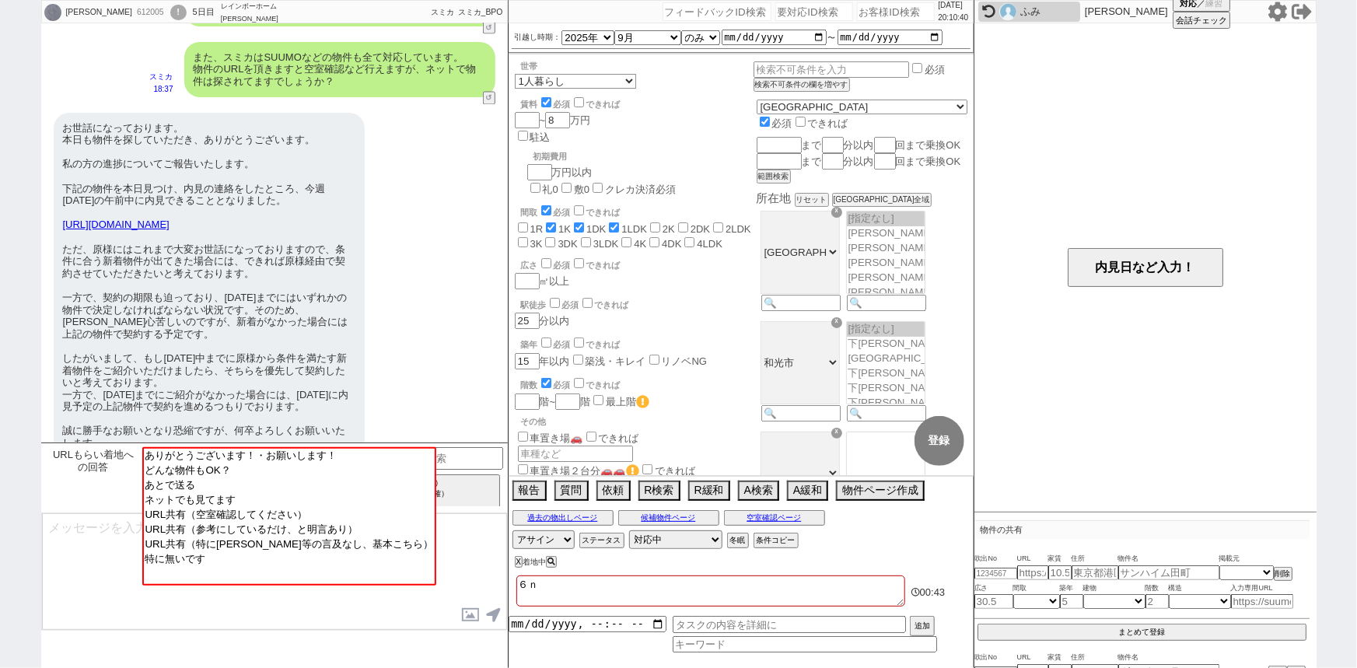
checkbox input "false"
checkbox input "true"
click at [170, 218] on link "https://suumo.jp/chintai/jnc_000100663513/?bc=100440792092" at bounding box center [116, 224] width 107 height 12
click at [715, 593] on textarea "6日までに物件決めたい、6日他社内見" at bounding box center [710, 590] width 389 height 31
paste textarea "ブルーブランI・II"
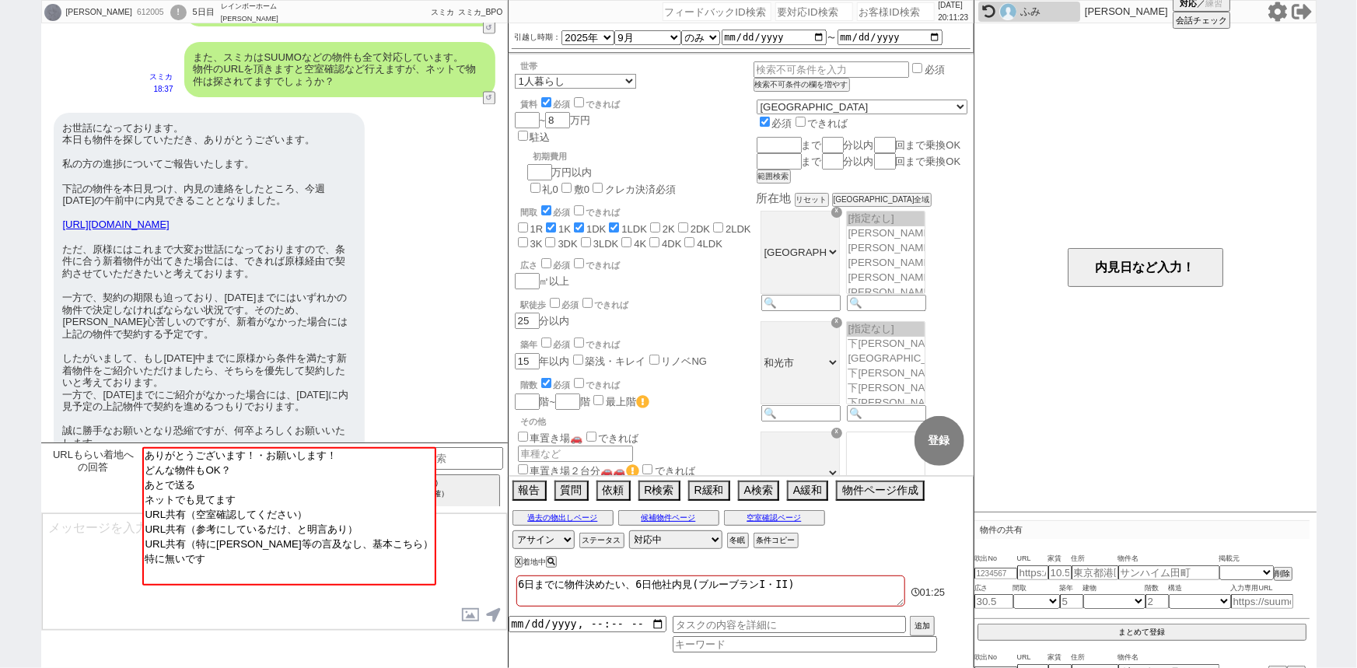
click at [319, 372] on div "お世話になっております。 本日も物件を探していただき、ありがとうございます。 私の方の進捗についてご報告いたします。 下記の物件を本日見つけ、内見の連絡をした…" at bounding box center [209, 286] width 311 height 346
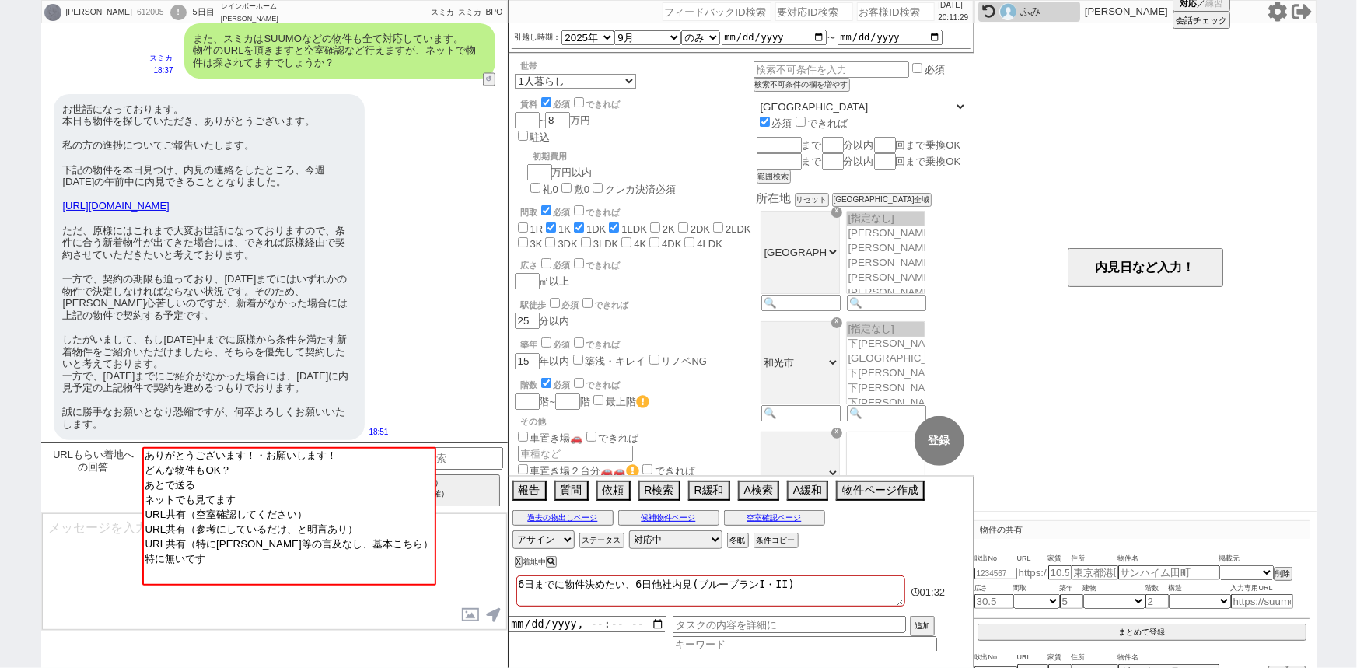
click at [1031, 570] on input "text" at bounding box center [1032, 572] width 31 height 13
paste input "https://suumo.jp/chintai/jnc_000100663513/?bc=100440792092"
click at [349, 314] on div "お世話になっております。 本日も物件を探していただき、ありがとうございます。 私の方の進捗についてご報告いたします。 下記の物件を本日見つけ、内見の連絡をした…" at bounding box center [209, 267] width 311 height 346
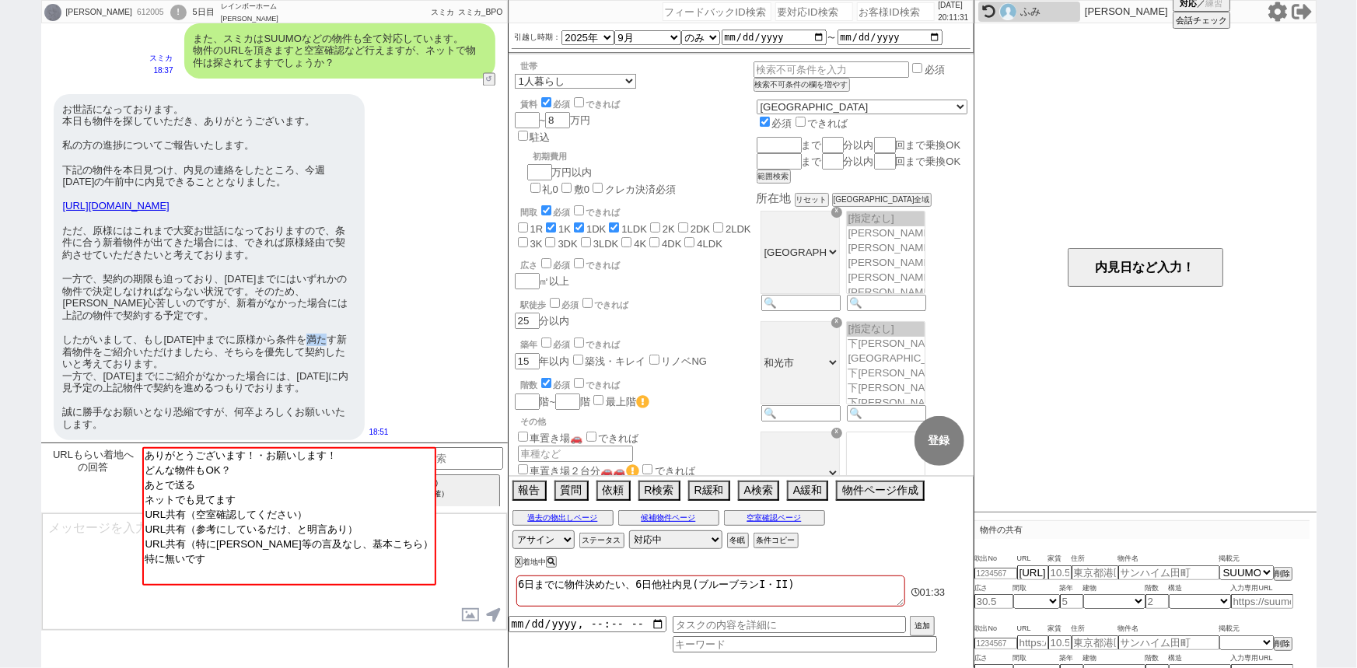
click at [349, 314] on div "お世話になっております。 本日も物件を探していただき、ありがとうございます。 私の方の進捗についてご報告いたします。 下記の物件を本日見つけ、内見の連絡をした…" at bounding box center [209, 267] width 311 height 346
click at [996, 575] on input "number" at bounding box center [995, 573] width 43 height 10
paste input "36925842"
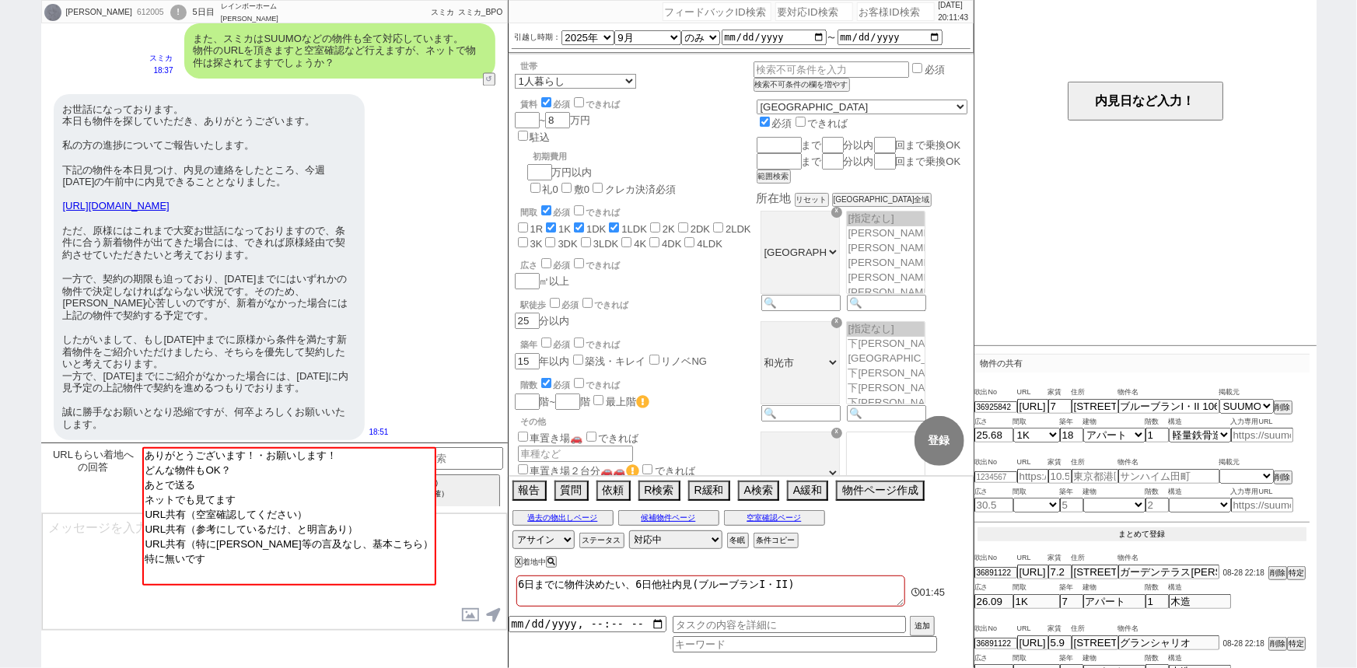
scroll to position [164, 0]
click at [1141, 536] on button "まとめて登録" at bounding box center [1141, 537] width 329 height 14
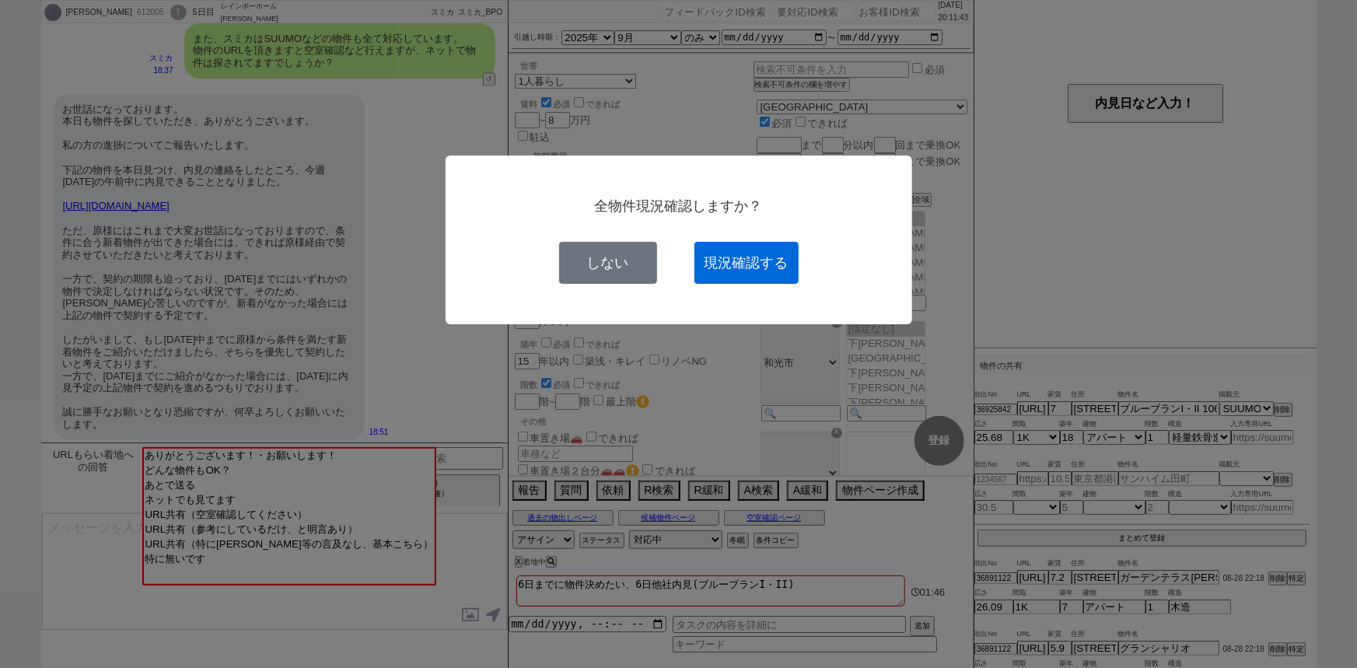
click at [730, 253] on button "現況確認する" at bounding box center [746, 263] width 104 height 42
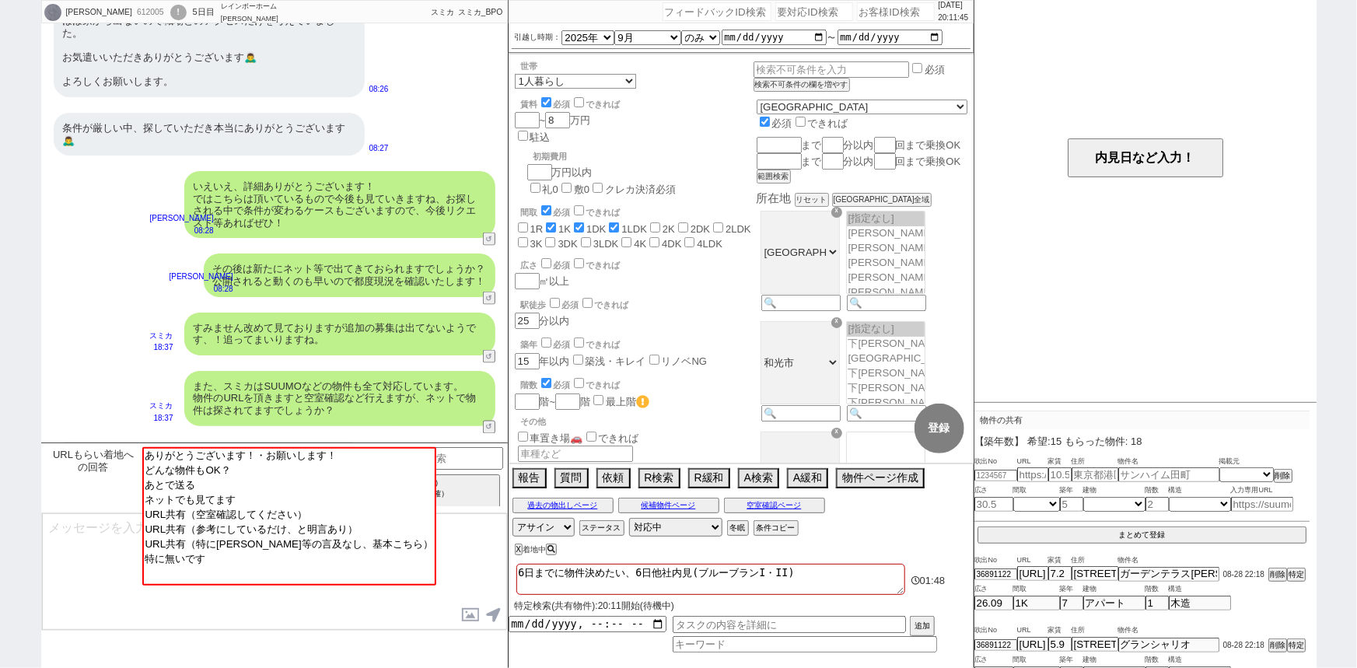
scroll to position [1124, 0]
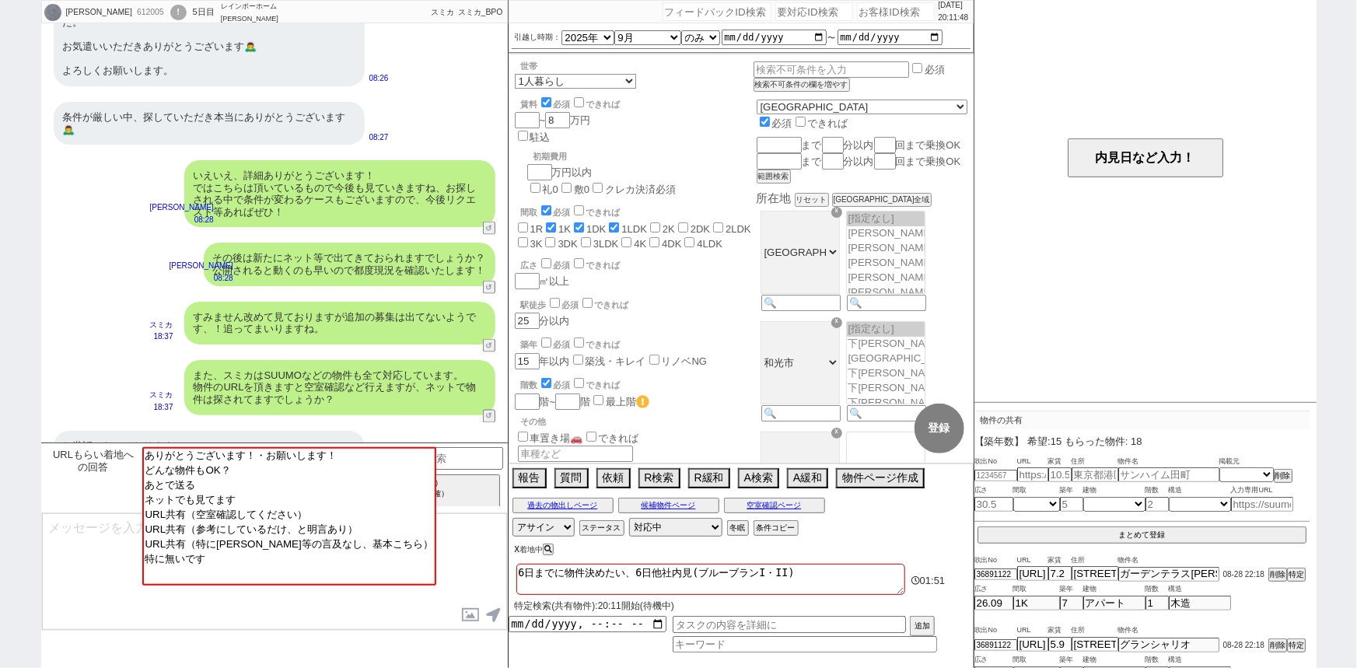
click at [516, 549] on button "X" at bounding box center [517, 549] width 5 height 9
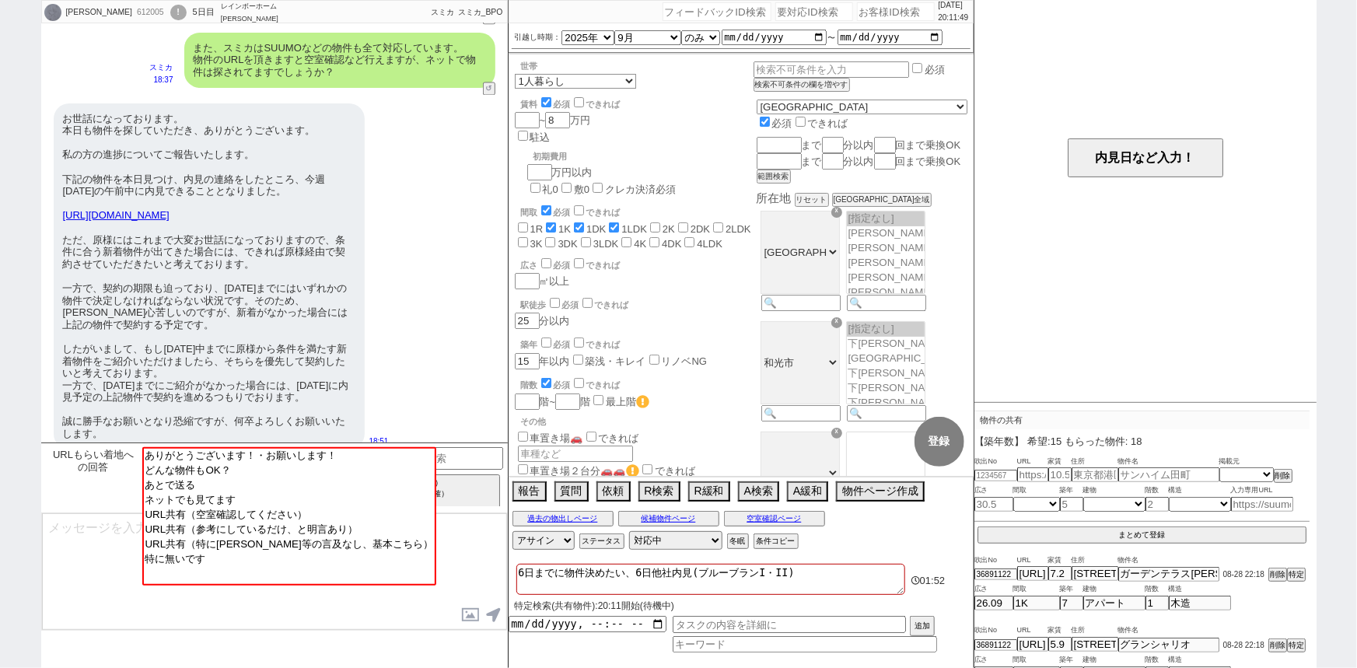
scroll to position [1476, 0]
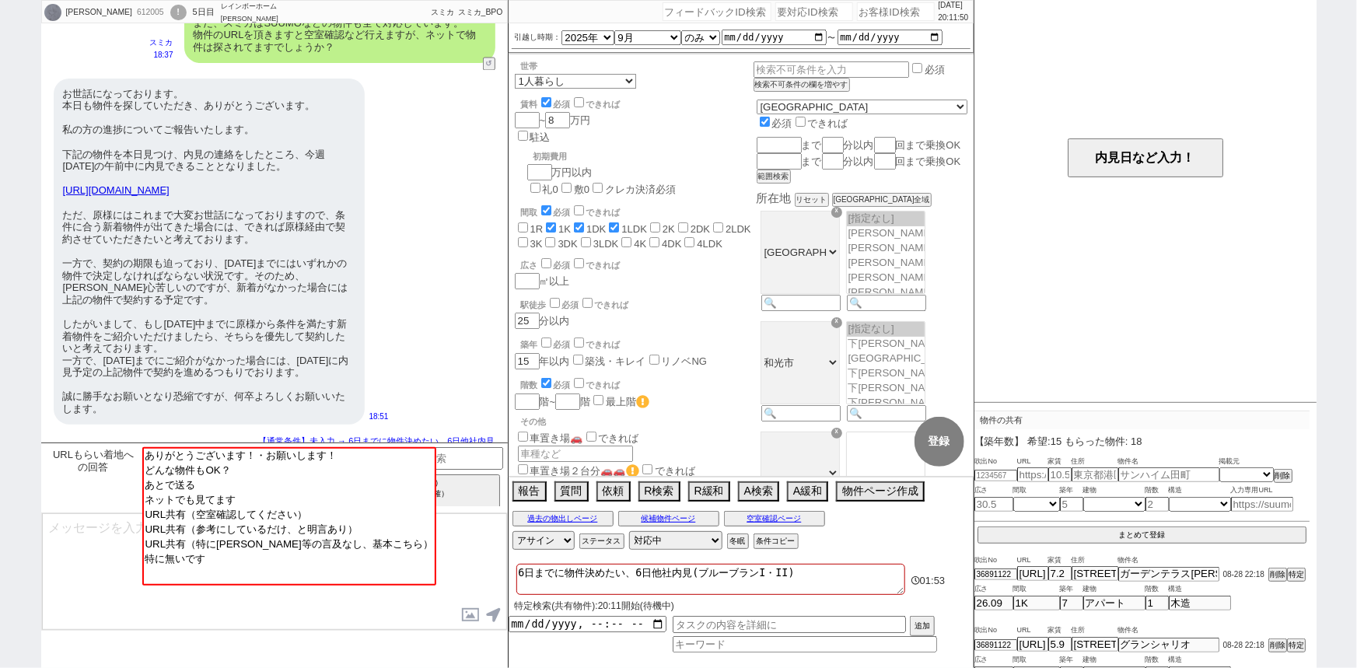
click at [73, 542] on textarea at bounding box center [274, 571] width 465 height 117
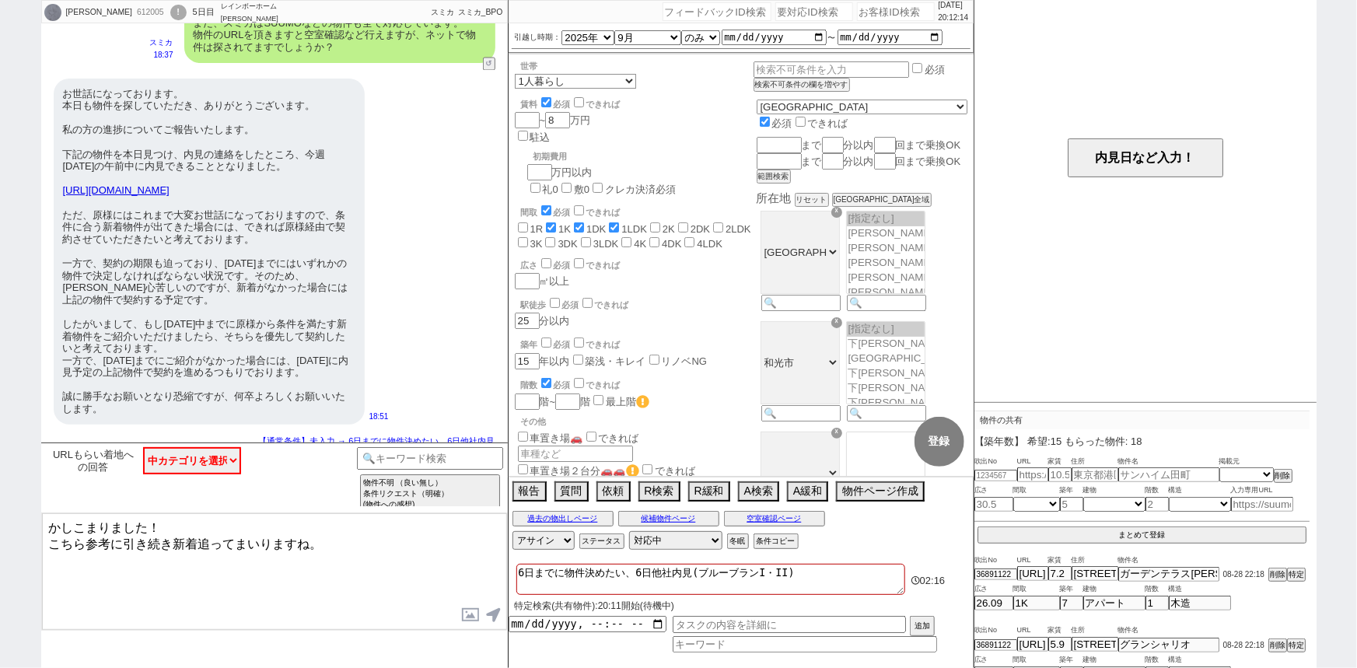
click at [194, 538] on textarea "かしこまりました！ こちら参考に引き続き新着追ってまいりますね。" at bounding box center [274, 571] width 465 height 117
click at [415, 552] on textarea "かしこまりました！ こちら参考に引き続き新着を優先して追ってまいりますね。" at bounding box center [274, 571] width 465 height 117
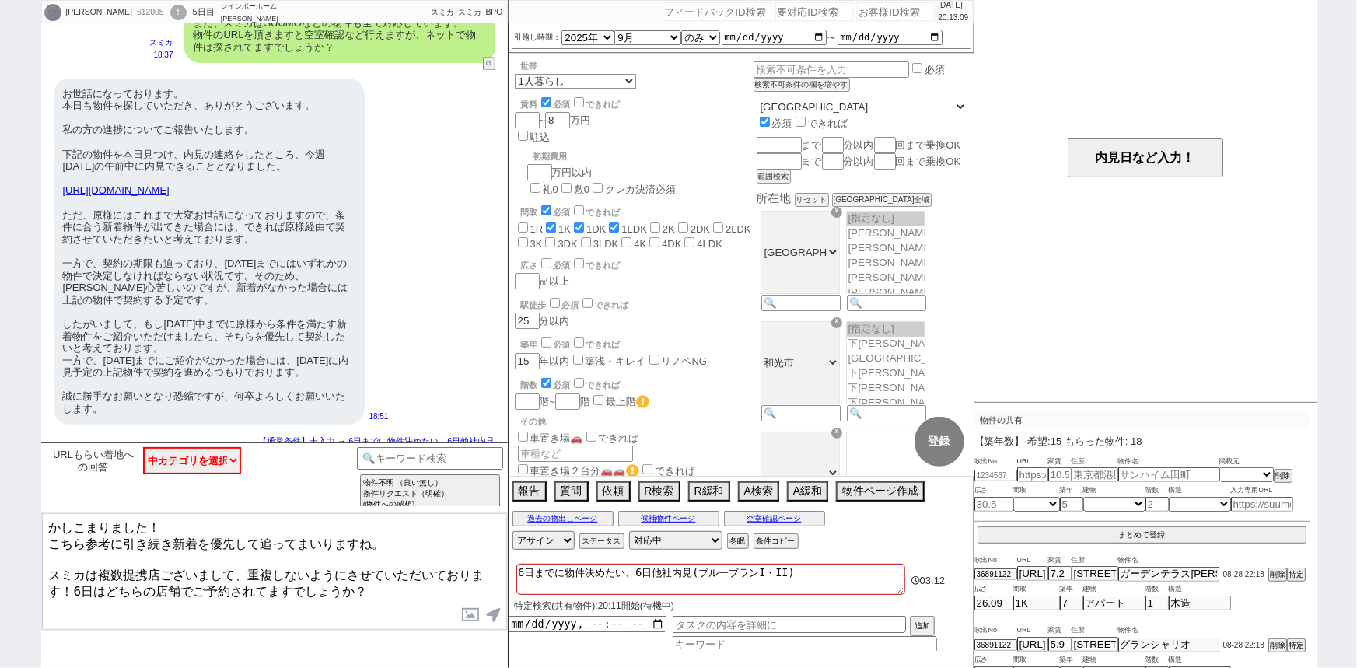
drag, startPoint x: 69, startPoint y: 573, endPoint x: 103, endPoint y: 574, distance: 33.4
click at [103, 574] on textarea "かしこまりました！ こちら参考に引き続き新着を優先して追ってまいりますね。 スミカは複数提携店ございまして、重複しないようにさせていただいております！6日はど…" at bounding box center [274, 571] width 465 height 117
click at [412, 582] on textarea "かしこまりました！ こちら参考に引き続き新着を優先して追ってまいりますね。 スミカは複数提携店ございまして、重複しないようにさせていただいております！6日はど…" at bounding box center [274, 571] width 465 height 117
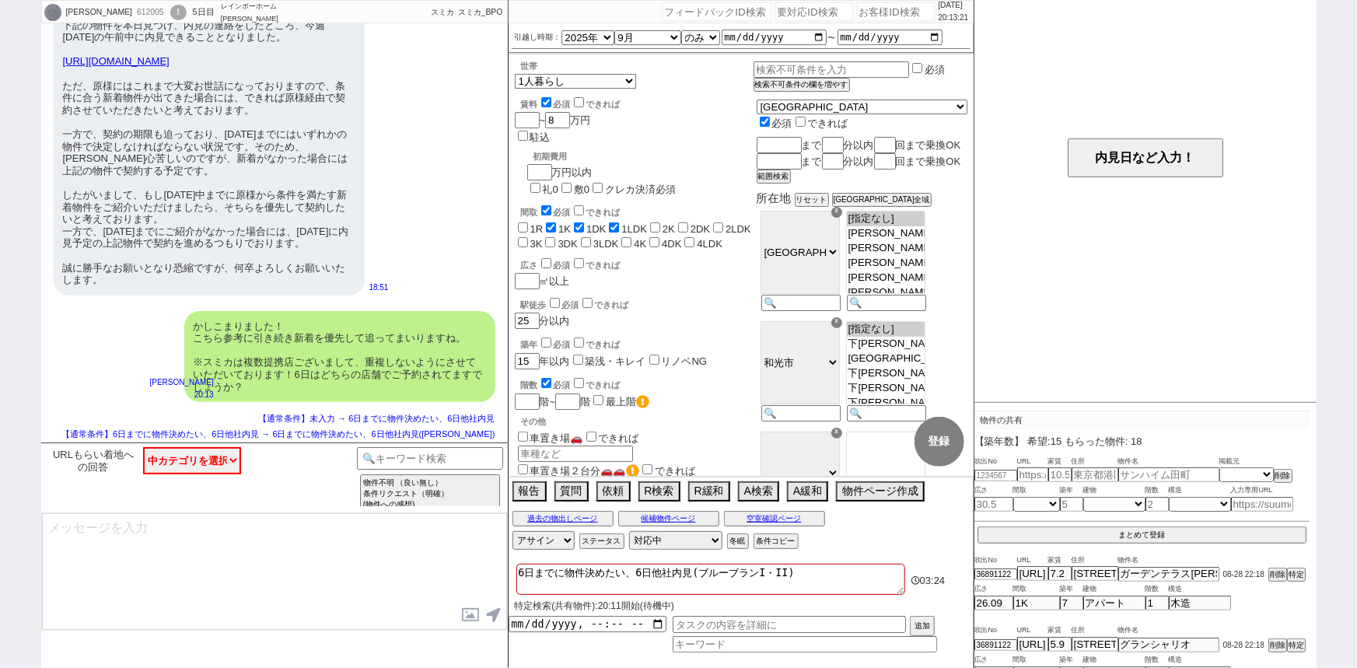
scroll to position [1454, 0]
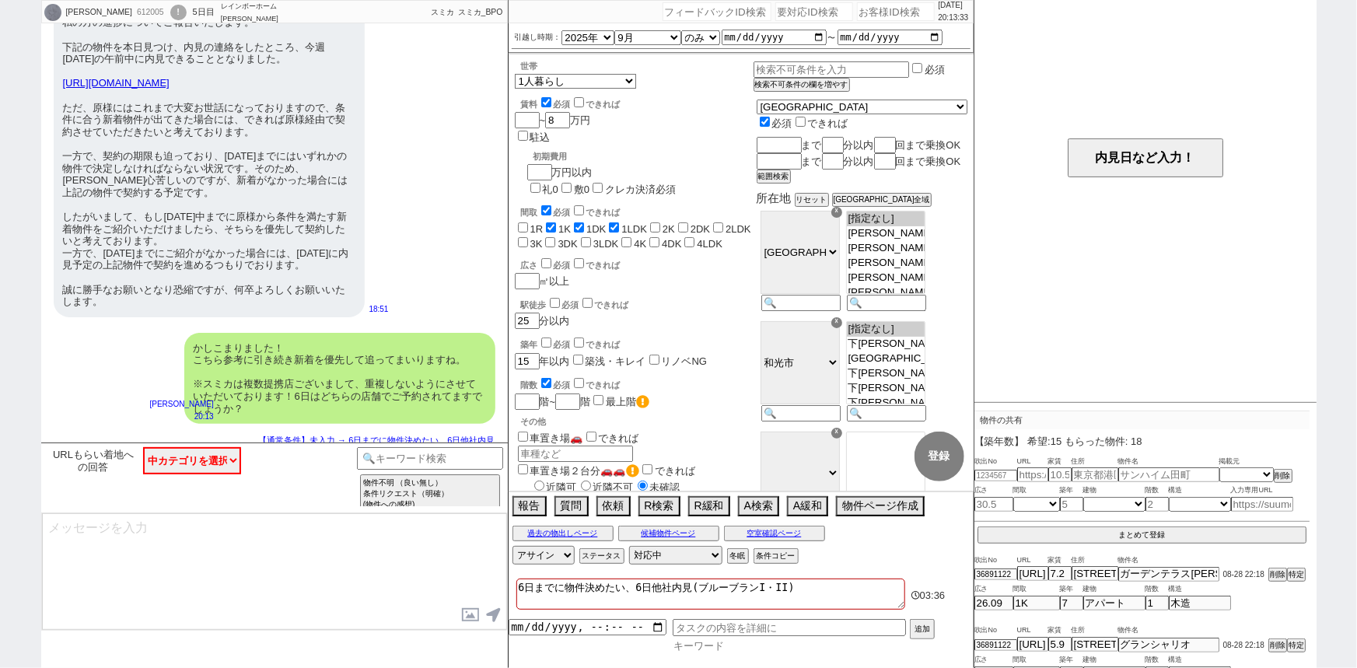
click at [729, 643] on input at bounding box center [805, 645] width 264 height 13
click at [562, 626] on input "datetime-local" at bounding box center [588, 622] width 158 height 13
click at [922, 623] on button "追加" at bounding box center [921, 627] width 22 height 17
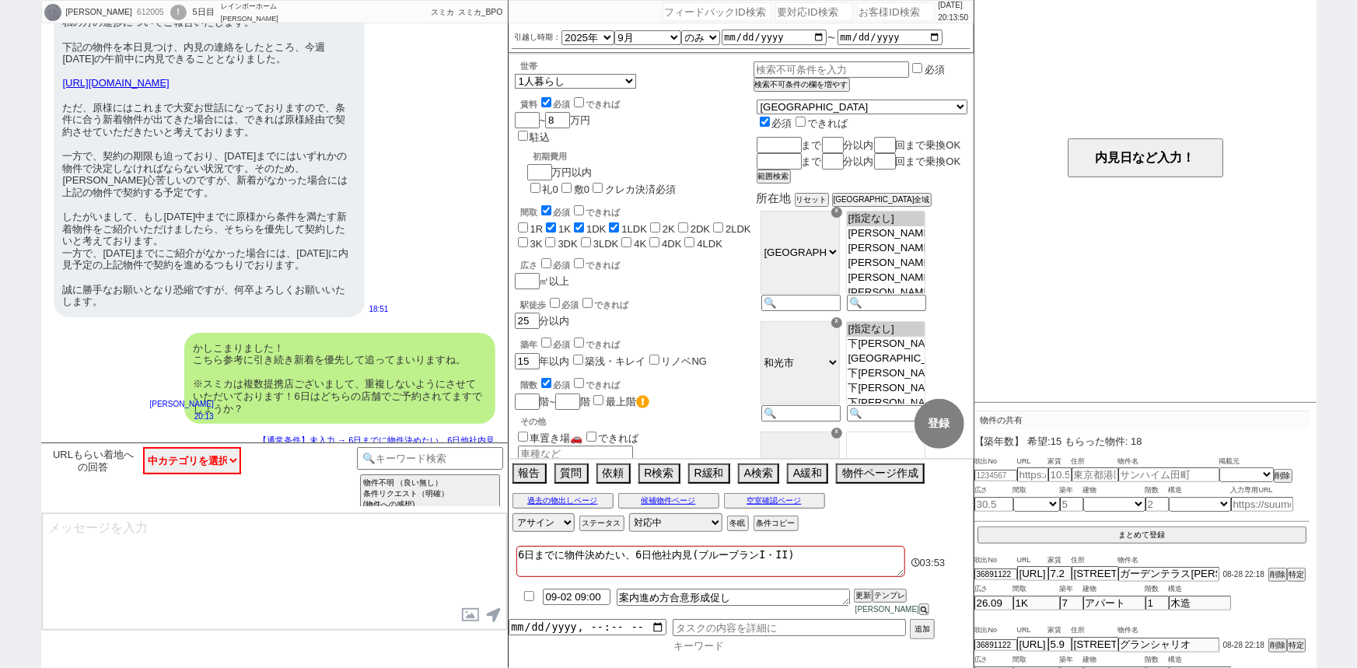
click at [718, 641] on input at bounding box center [805, 645] width 264 height 13
click at [703, 644] on input at bounding box center [805, 645] width 264 height 13
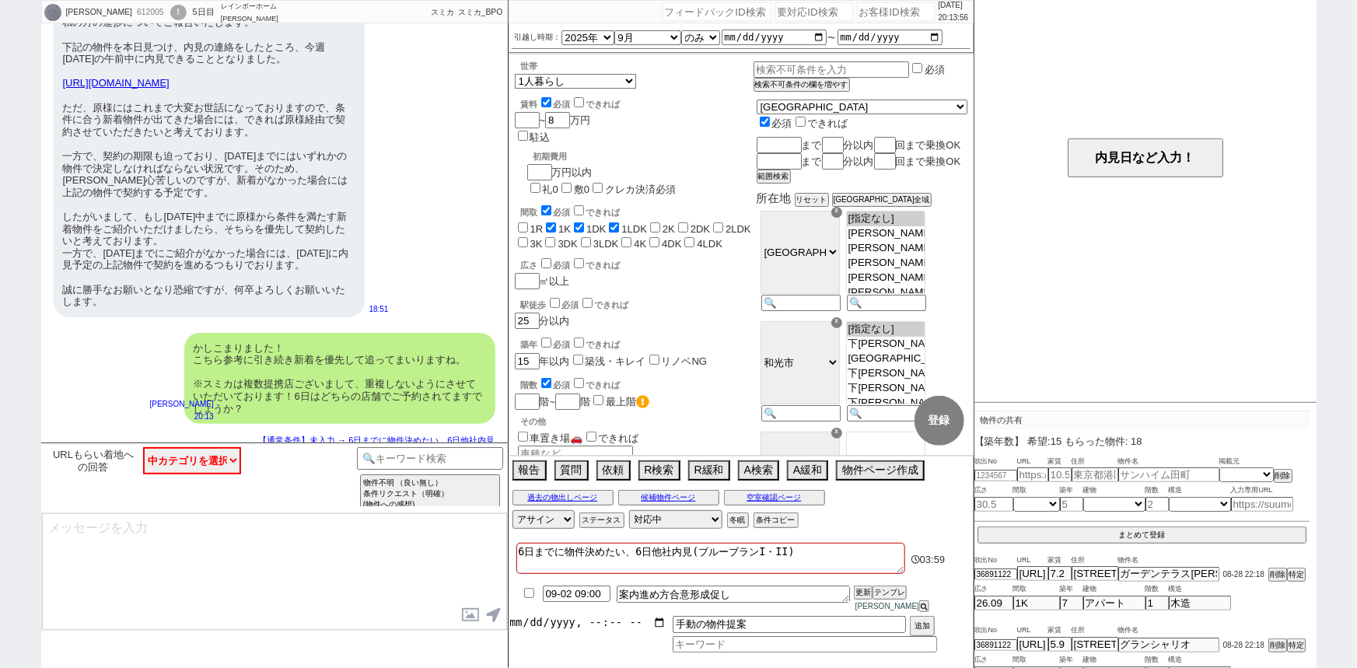
click at [561, 627] on input "datetime-local" at bounding box center [588, 622] width 158 height 13
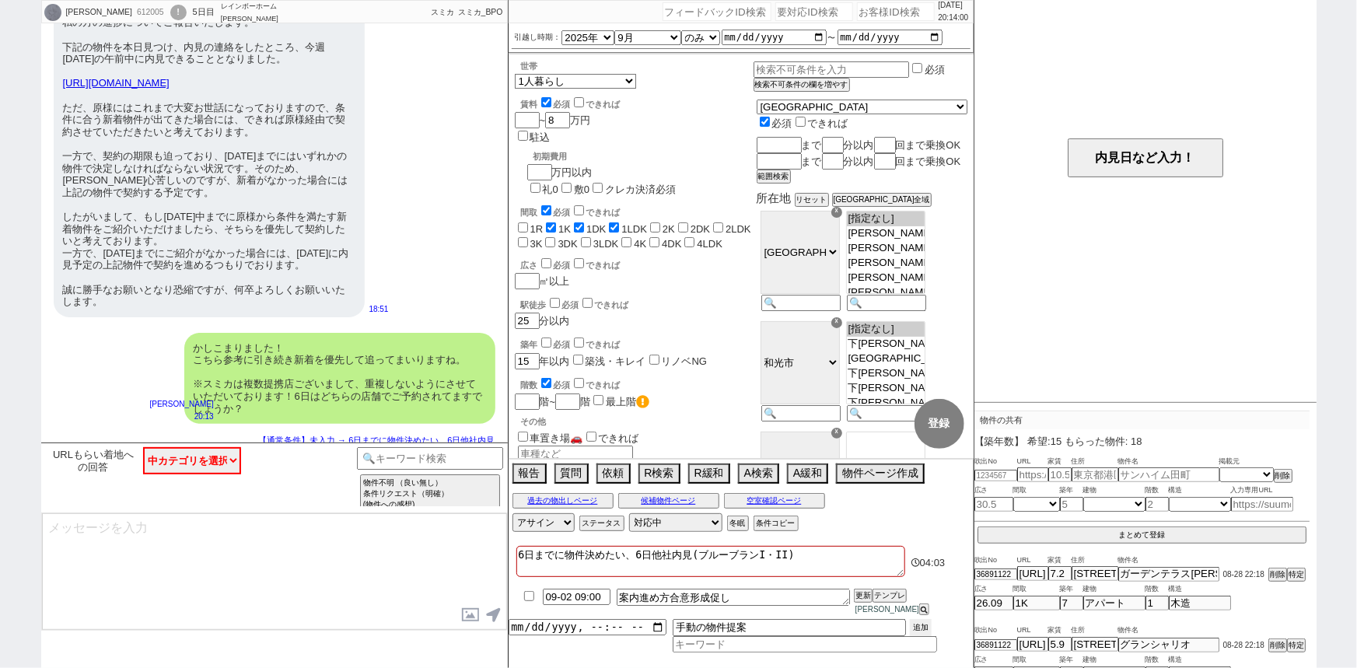
click at [927, 625] on button "追加" at bounding box center [921, 627] width 22 height 17
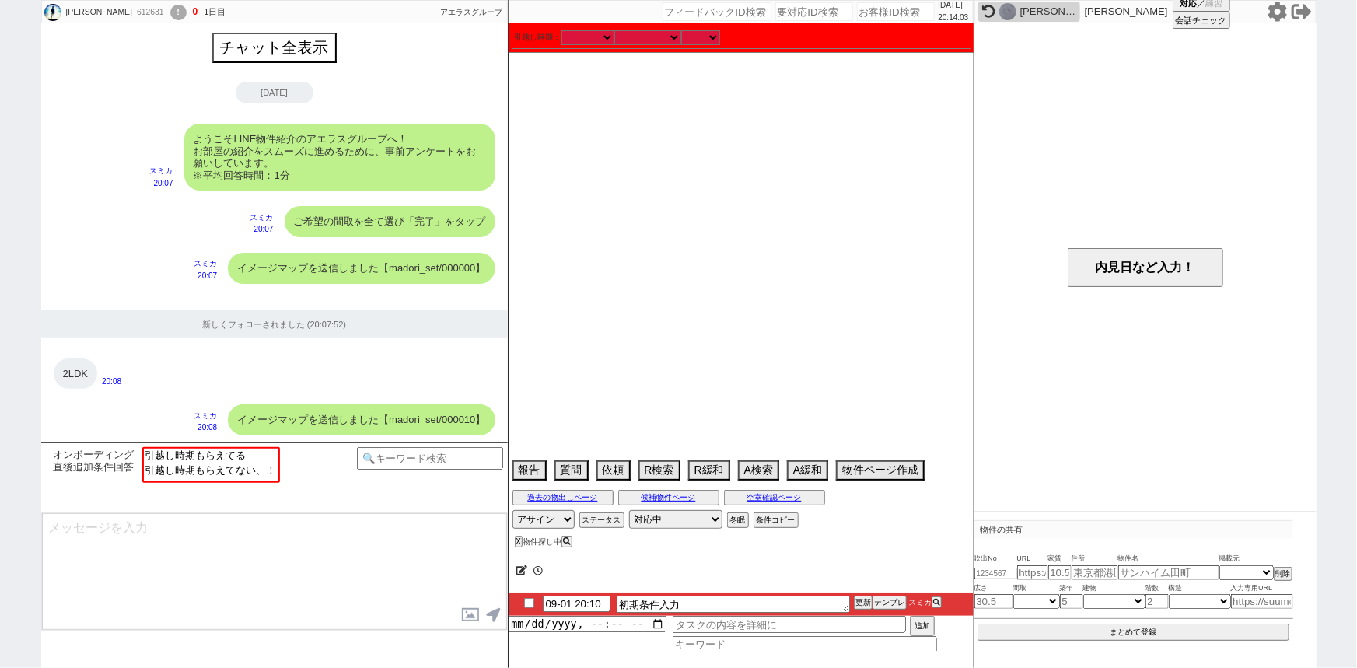
scroll to position [959, 0]
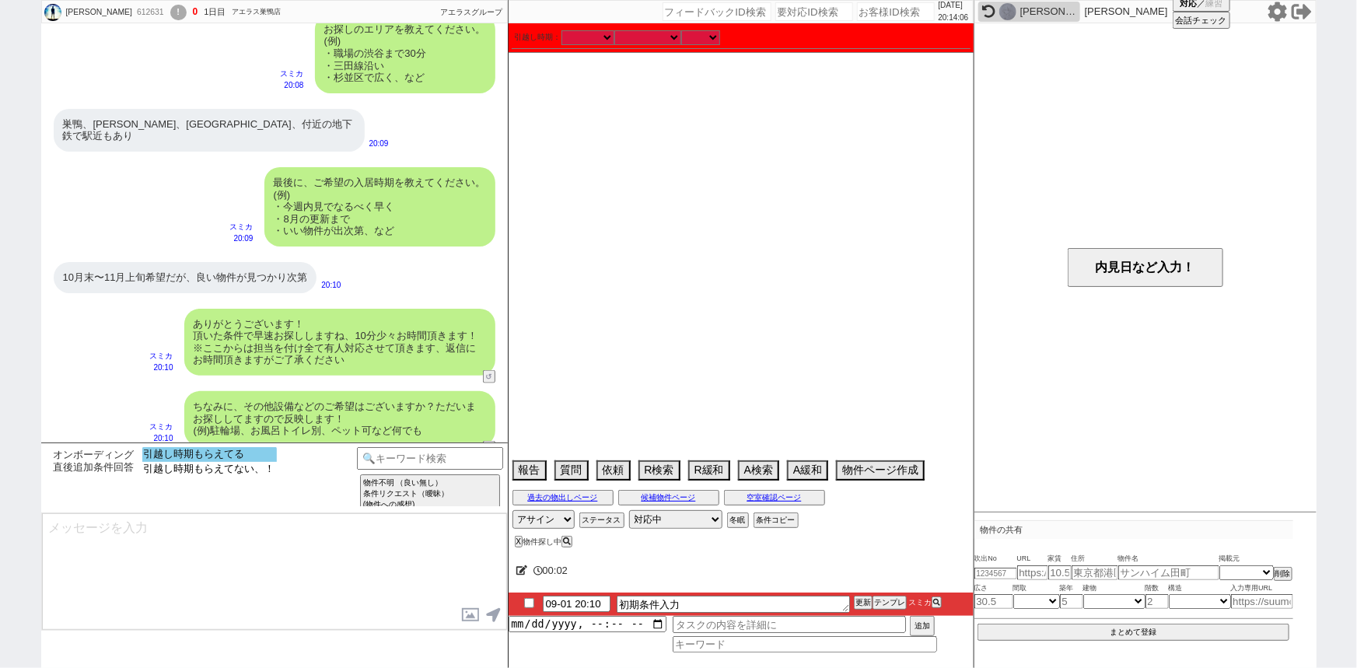
click at [219, 462] on option "引越し時期もらえてる" at bounding box center [209, 469] width 135 height 15
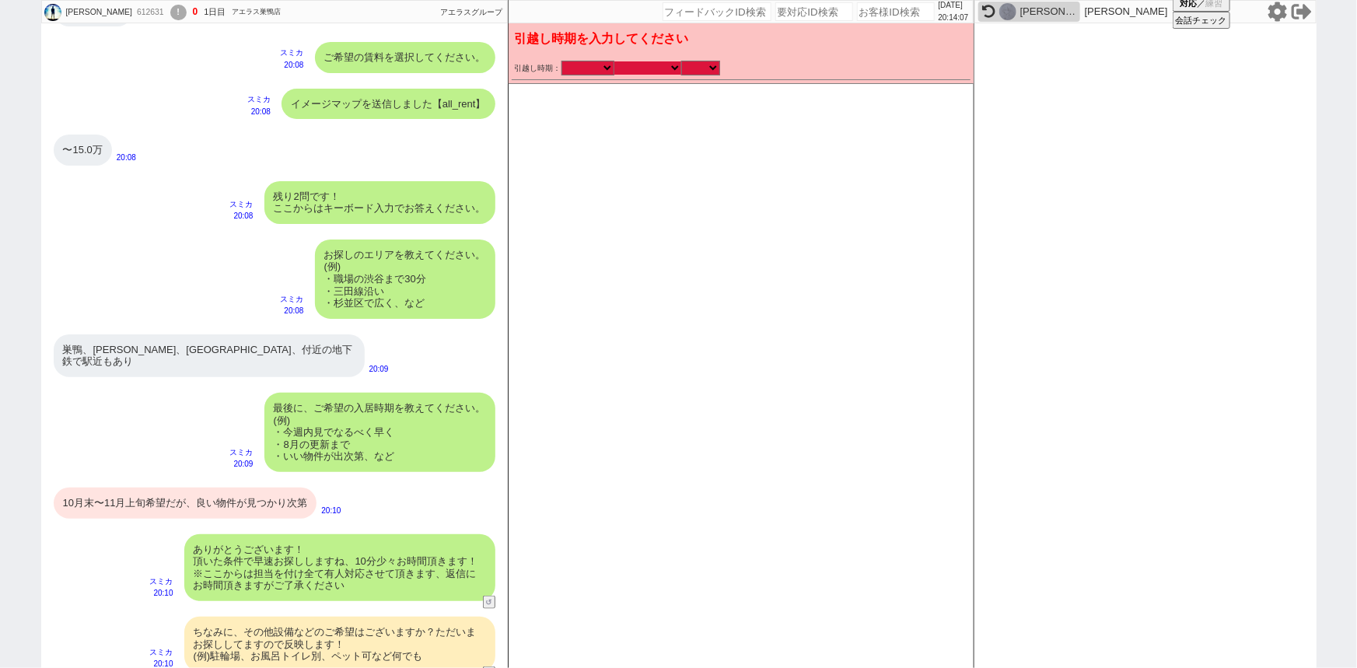
click at [639, 69] on select "なる早 未定 いつでも 物件あれば 年内 来年 1月 2月 3月 4月 5月 6月 7月 8月 9月 10月 11月 12月 春 夏 秋 冬" at bounding box center [647, 67] width 67 height 13
click at [614, 61] on select "なる早 未定 いつでも 物件あれば 年内 来年 1月 2月 3月 4月 5月 6月 7月 8月 9月 10月 11月 12月 春 夏 秋 冬" at bounding box center [647, 67] width 67 height 13
click at [695, 65] on select "のみ 上旬 中旬 下旬 末 まで 1日 2日 3日 4日 5日 6日 7日 8日 9日 10日 11日 12日 13日 14日 15日 16日 17日 18日…" at bounding box center [700, 67] width 39 height 13
click at [681, 61] on select "のみ 上旬 中旬 下旬 末 まで 1日 2日 3日 4日 5日 6日 7日 8日 9日 10日 11日 12日 13日 14日 15日 16日 17日 18日…" at bounding box center [700, 67] width 39 height 13
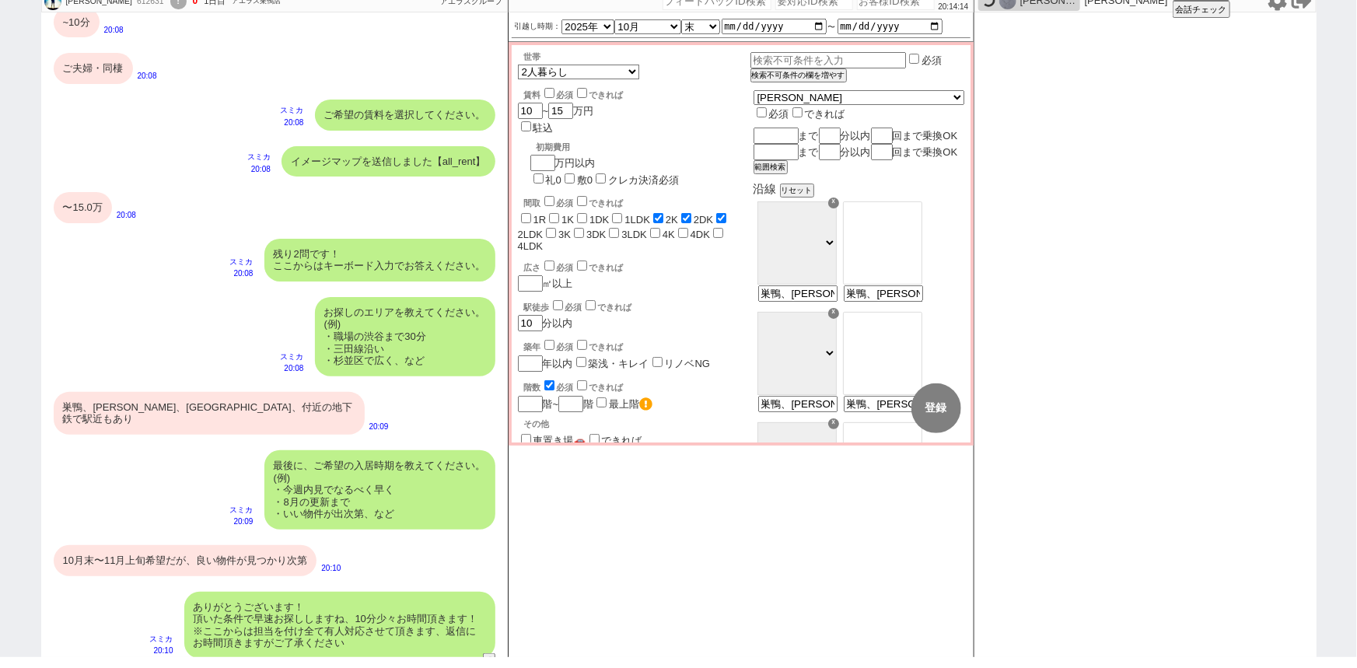
scroll to position [711, 0]
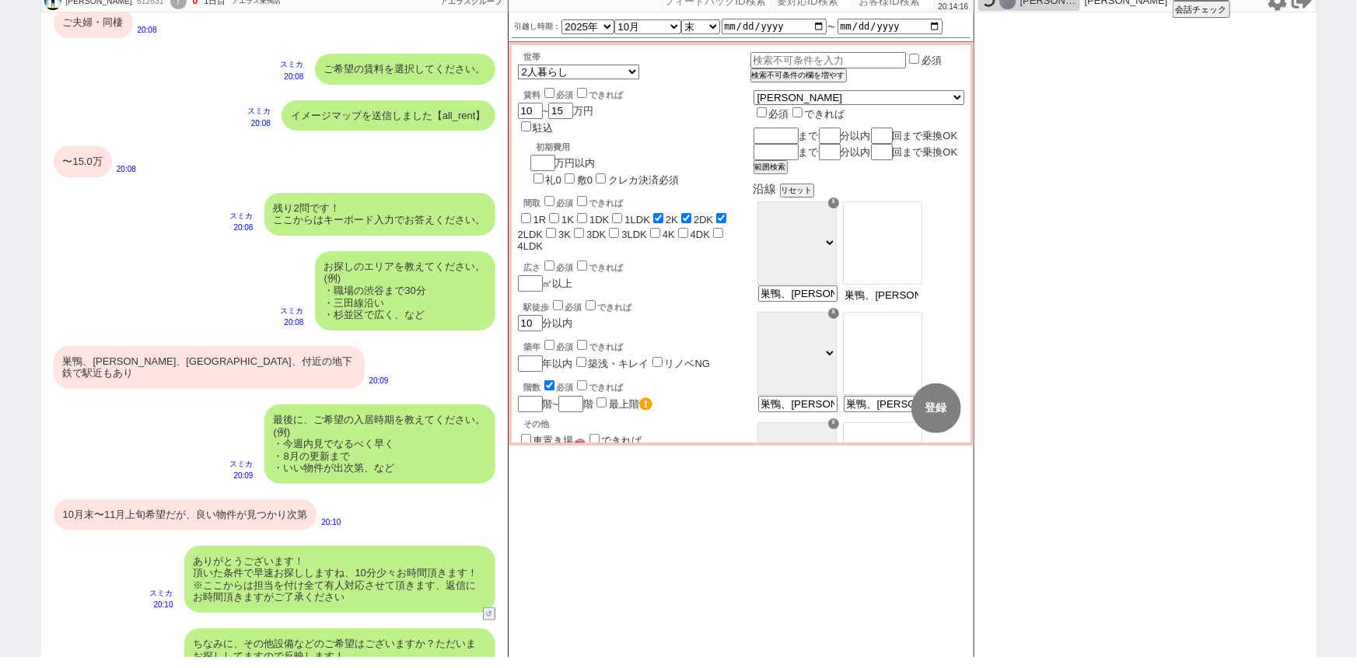
drag, startPoint x: 904, startPoint y: 311, endPoint x: 1069, endPoint y: 316, distance: 164.9
click at [1069, 316] on div "朝倉智孝 612631 ! 0 1日目 アエラス巣鴨店 冬眠中 自社客 アエラスグループ スミカ_BPO チャット全表示 2025-09-01 ようこそLIN…" at bounding box center [678, 323] width 1275 height 668
drag, startPoint x: 909, startPoint y: 309, endPoint x: 1026, endPoint y: 334, distance: 120.2
click at [1026, 334] on div "朝倉智孝 612631 ! 0 1日目 アエラス巣鴨店 冬眠中 自社客 アエラスグループ スミカ_BPO チャット全表示 2025-09-01 ようこそLIN…" at bounding box center [678, 323] width 1275 height 668
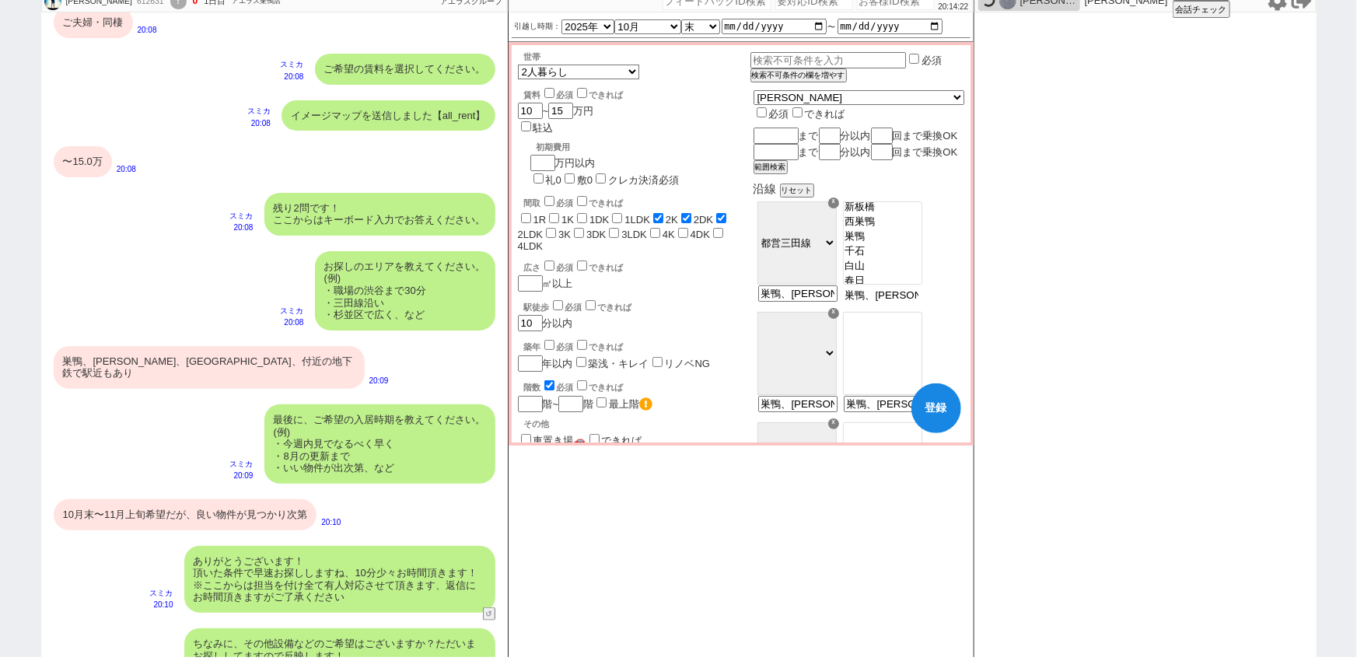
scroll to position [149, 0]
click at [837, 257] on select "ＪＲ総武・中央緩行線 東急東横線 小田急小田原線 ＪＲ京浜東北・根岸線 都営大江戸線 東急田園都市線 京王線 東京メトロ日比谷線 東京メトロ丸ノ内線 東京メト…" at bounding box center [796, 242] width 79 height 83
click at [797, 216] on select "ＪＲ総武・中央緩行線 東急東横線 小田急小田原線 ＪＲ京浜東北・根岸線 都営大江戸線 東急田園都市線 京王線 東京メトロ日比谷線 東京メトロ丸ノ内線 東京メト…" at bounding box center [796, 242] width 79 height 83
click at [904, 260] on option "巣鴨" at bounding box center [883, 253] width 78 height 15
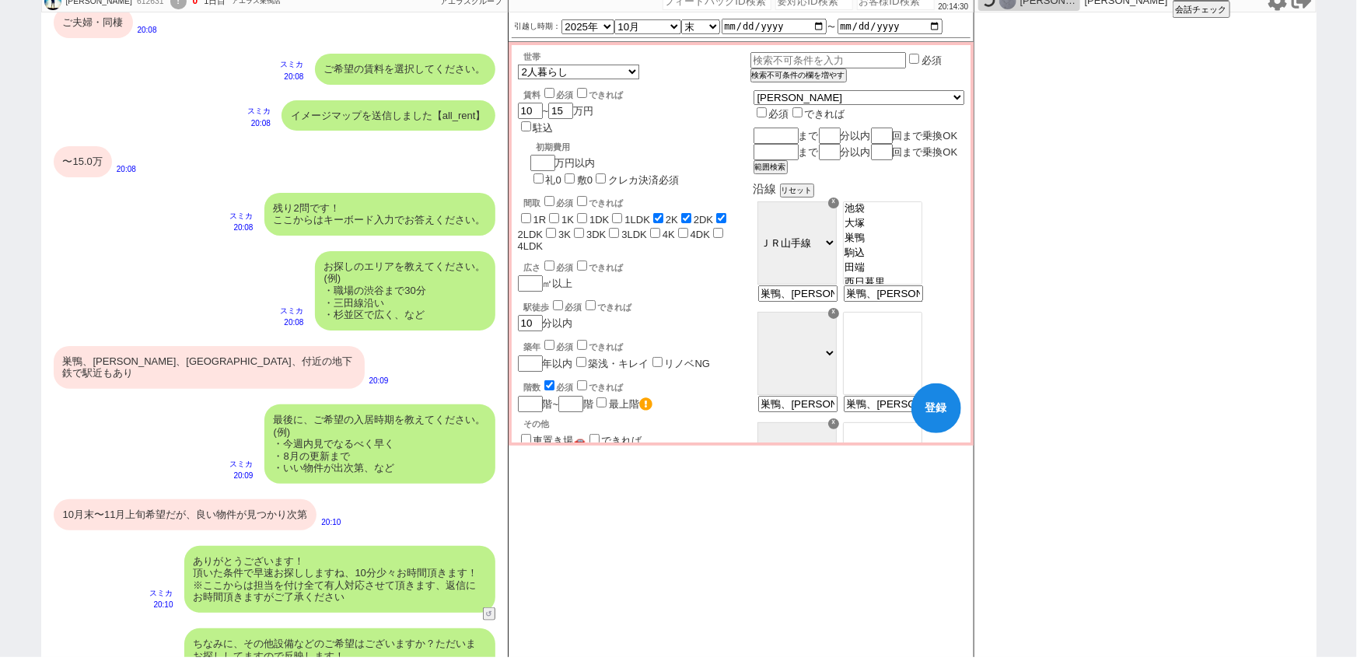
click at [903, 260] on select "東京 有楽町 新橋 浜松町 田町 高輪ゲートウェイ 品川 大崎 五反田 目黒 恵比寿 渋谷 原宿 代々木 新宿 新大久保 高田馬場 目白 池袋 大塚 巣鴨 駒…" at bounding box center [882, 242] width 79 height 83
click at [903, 246] on option "大塚" at bounding box center [883, 238] width 78 height 15
click at [902, 260] on option "巣鴨" at bounding box center [883, 253] width 78 height 15
click at [904, 275] on option "駒込" at bounding box center [883, 267] width 78 height 15
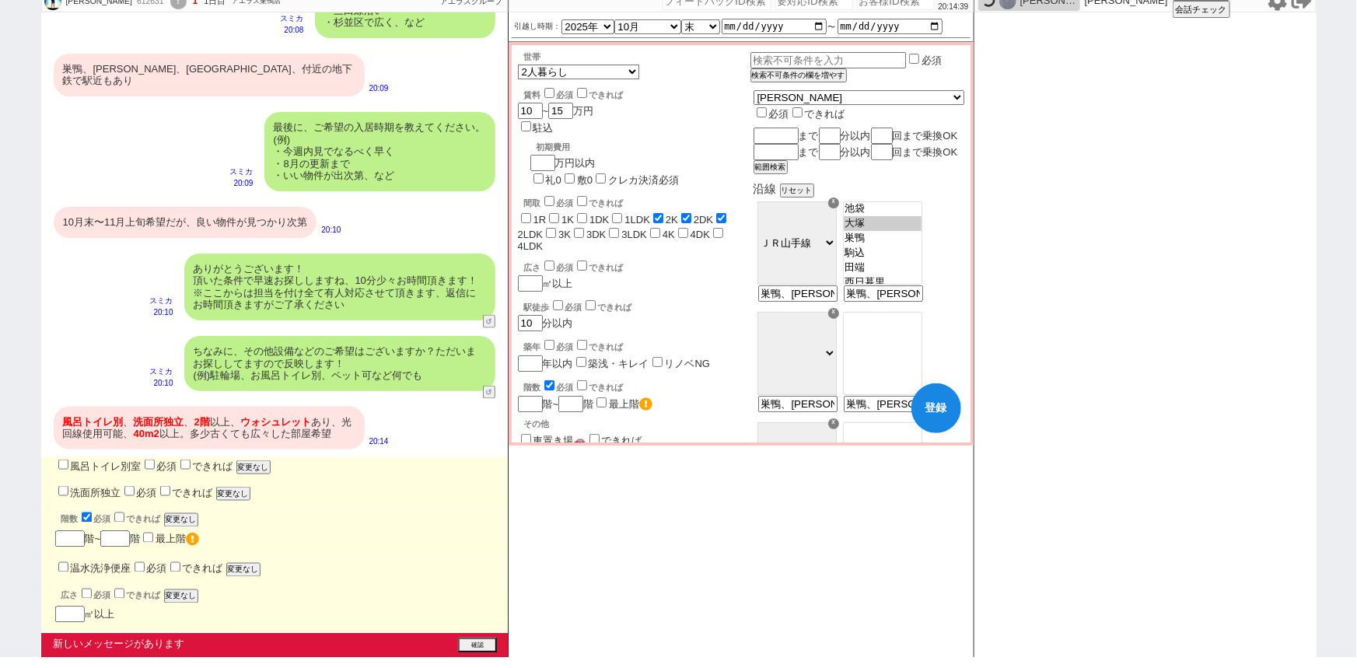
scroll to position [1079, 0]
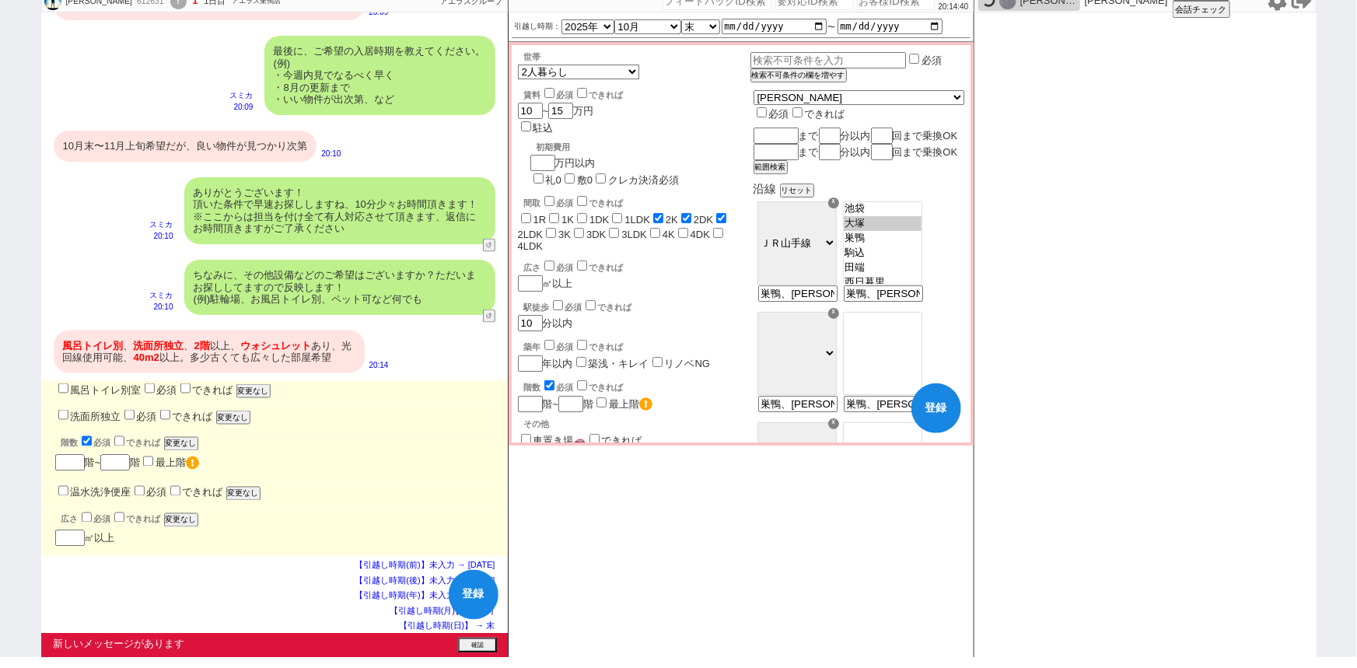
click at [96, 384] on label "風呂トイレ別室" at bounding box center [98, 390] width 86 height 12
click at [68, 383] on input "風呂トイレ別室" at bounding box center [63, 388] width 10 height 10
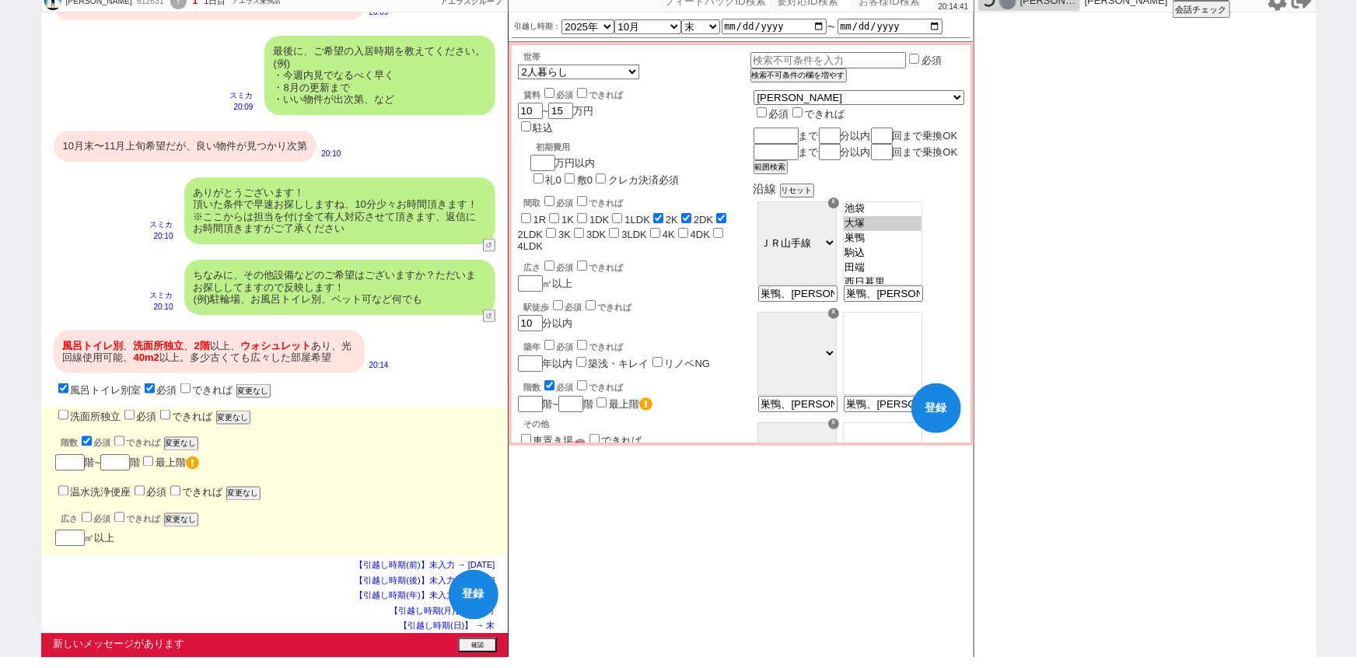
click at [92, 411] on label "洗面所独立" at bounding box center [88, 417] width 66 height 12
click at [68, 410] on input "洗面所独立" at bounding box center [63, 415] width 10 height 10
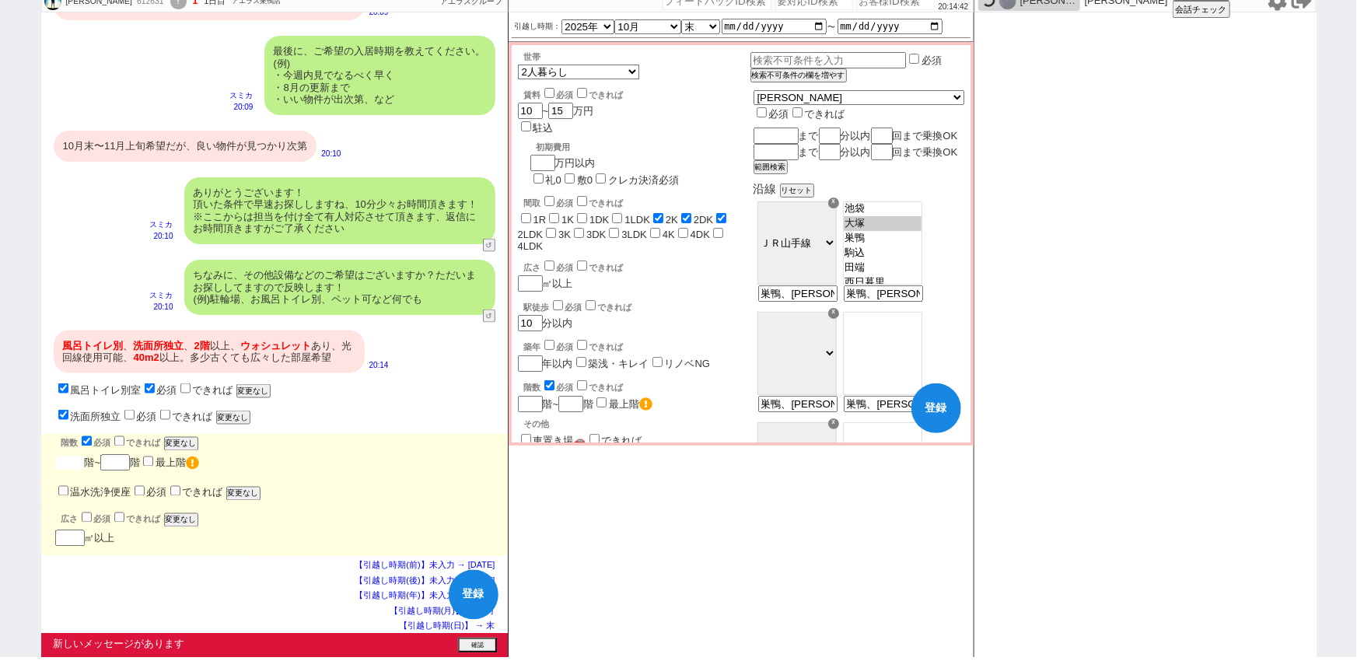
click at [72, 456] on input "number" at bounding box center [70, 462] width 30 height 13
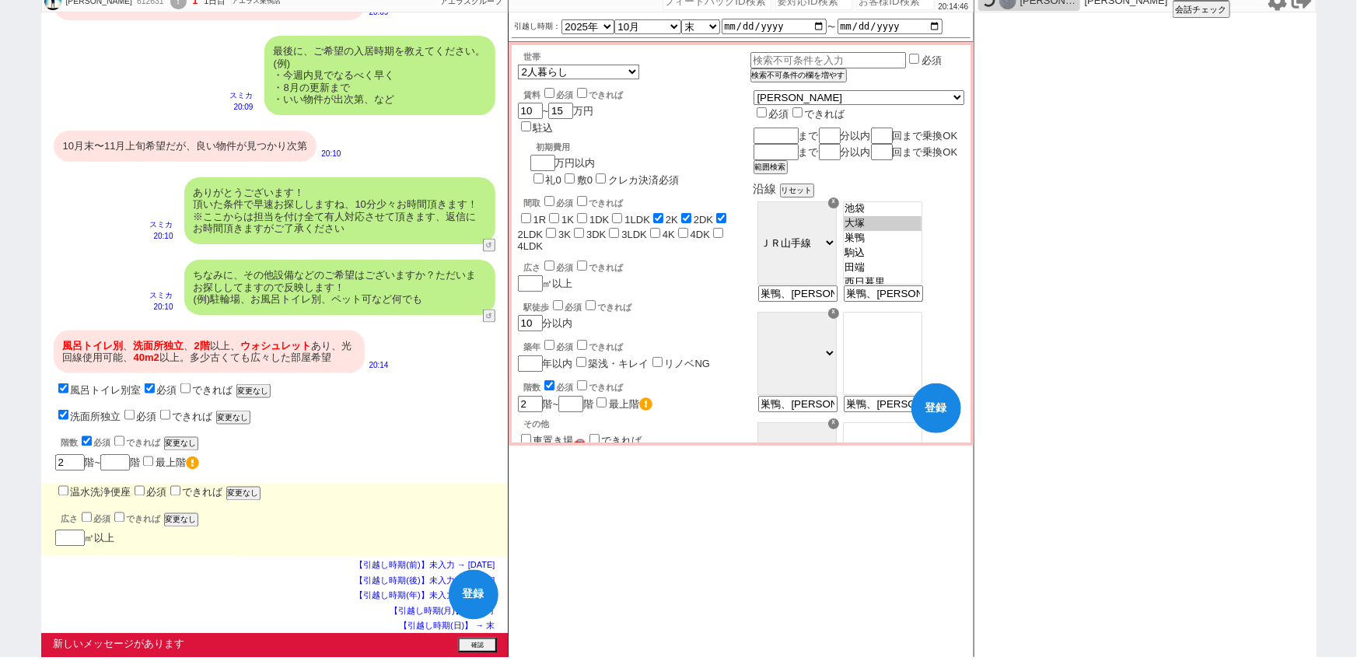
click at [62, 486] on input "温水洗浄便座" at bounding box center [63, 491] width 10 height 10
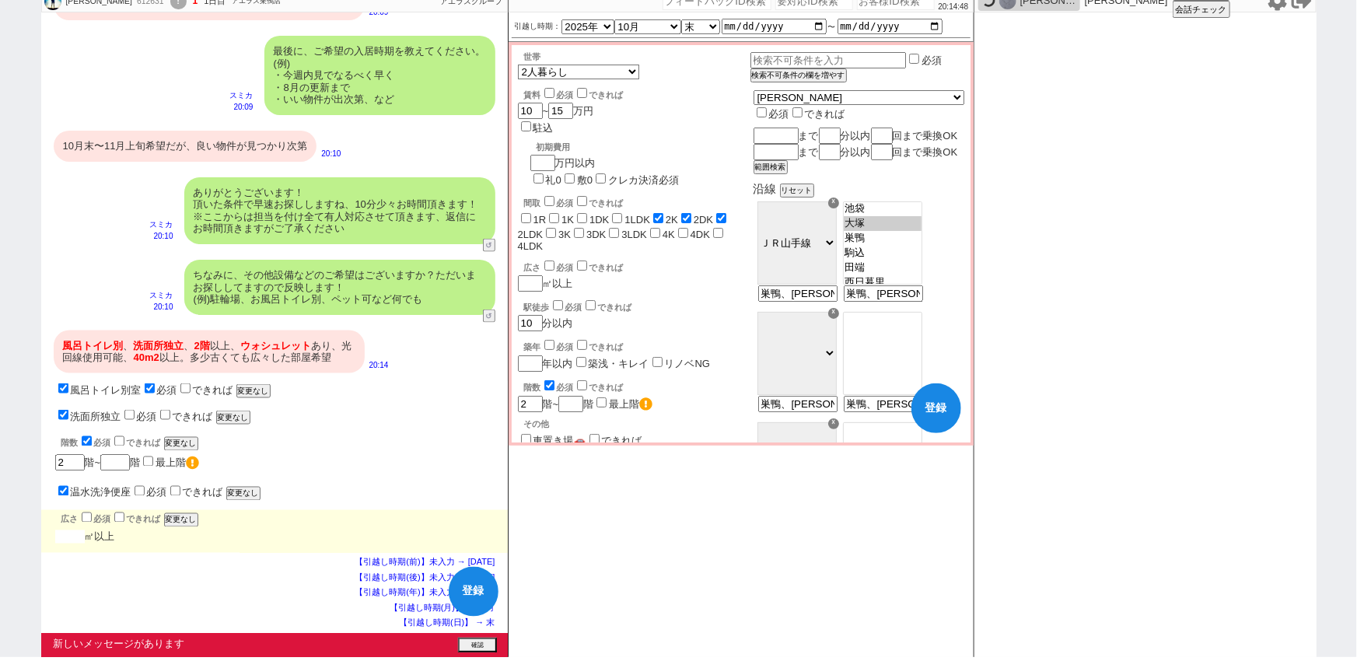
scroll to position [1076, 0]
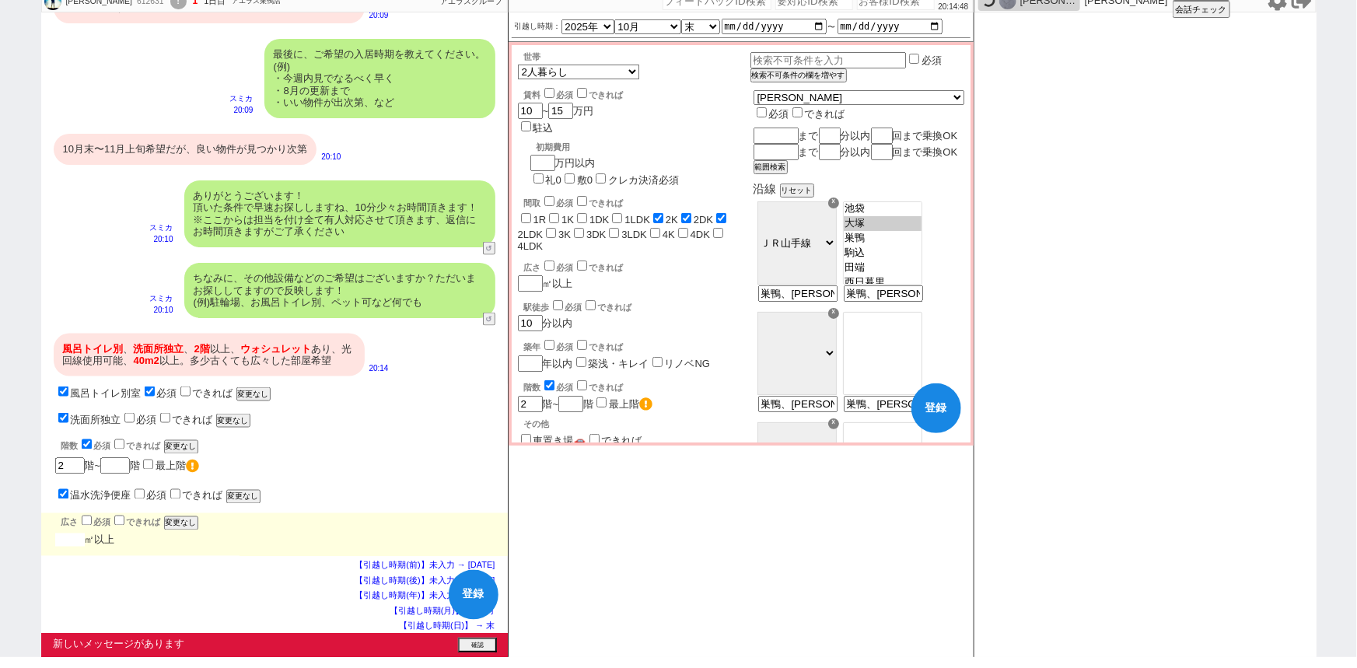
click at [78, 533] on input "number" at bounding box center [70, 539] width 30 height 13
click at [477, 642] on button "確認" at bounding box center [477, 646] width 39 height 12
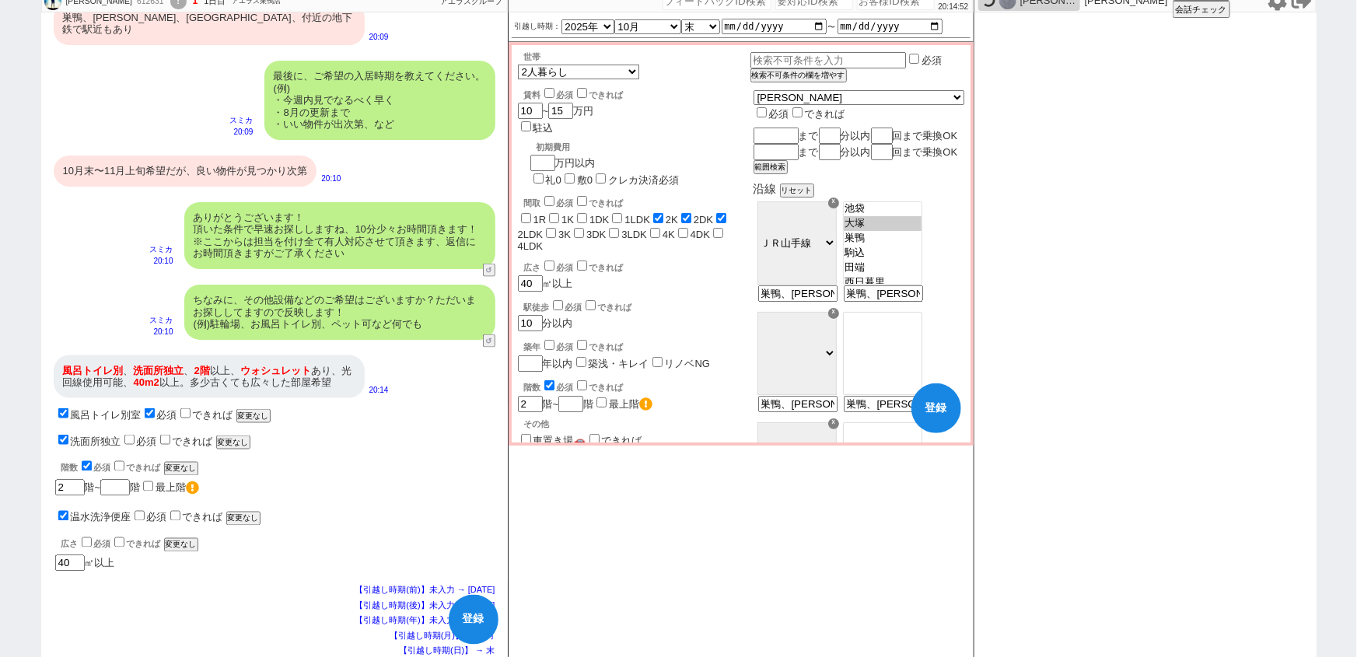
click at [362, 459] on div "階数 必須 できれば 変更なし" at bounding box center [281, 467] width 440 height 17
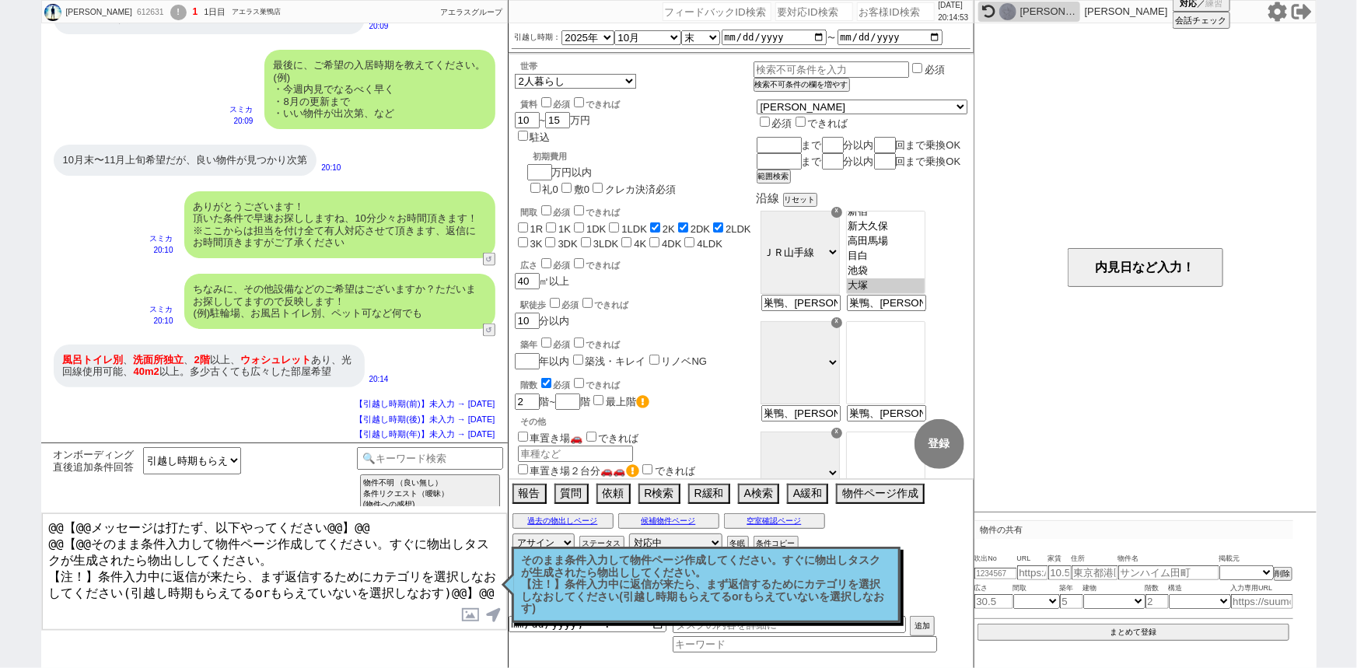
scroll to position [230, 0]
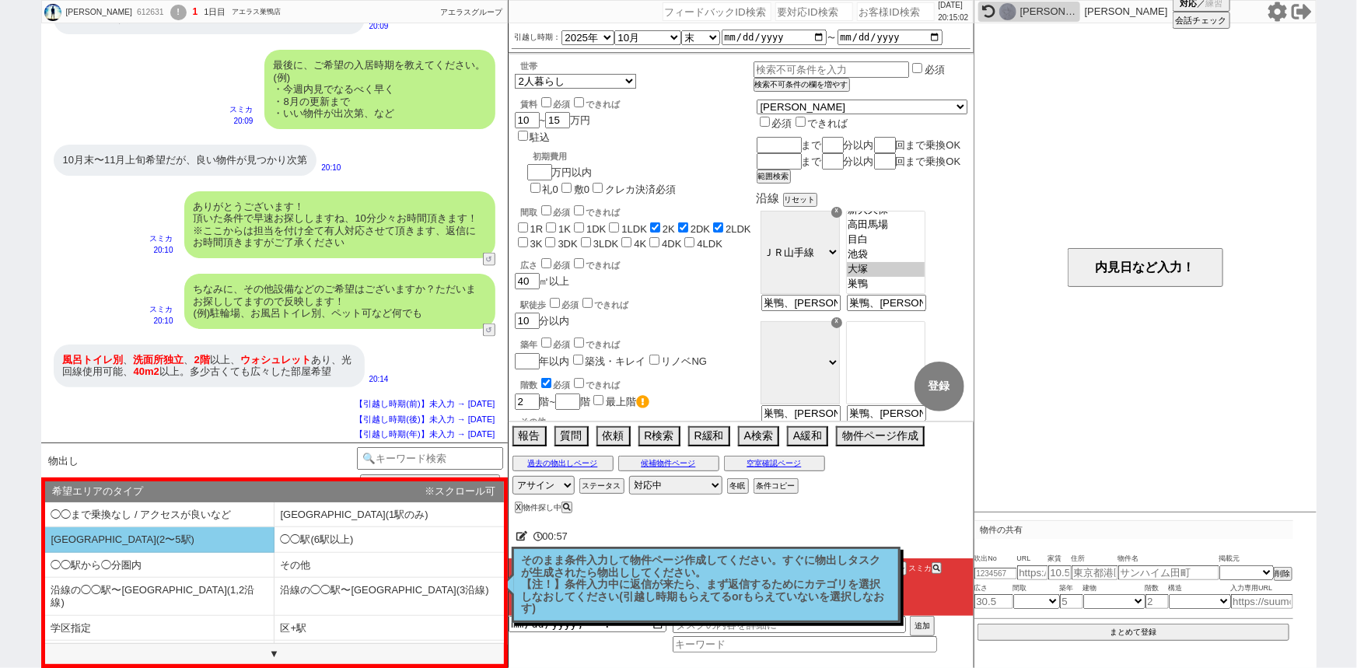
click at [159, 535] on li "◯◯駅(2〜5駅)" at bounding box center [159, 540] width 229 height 26
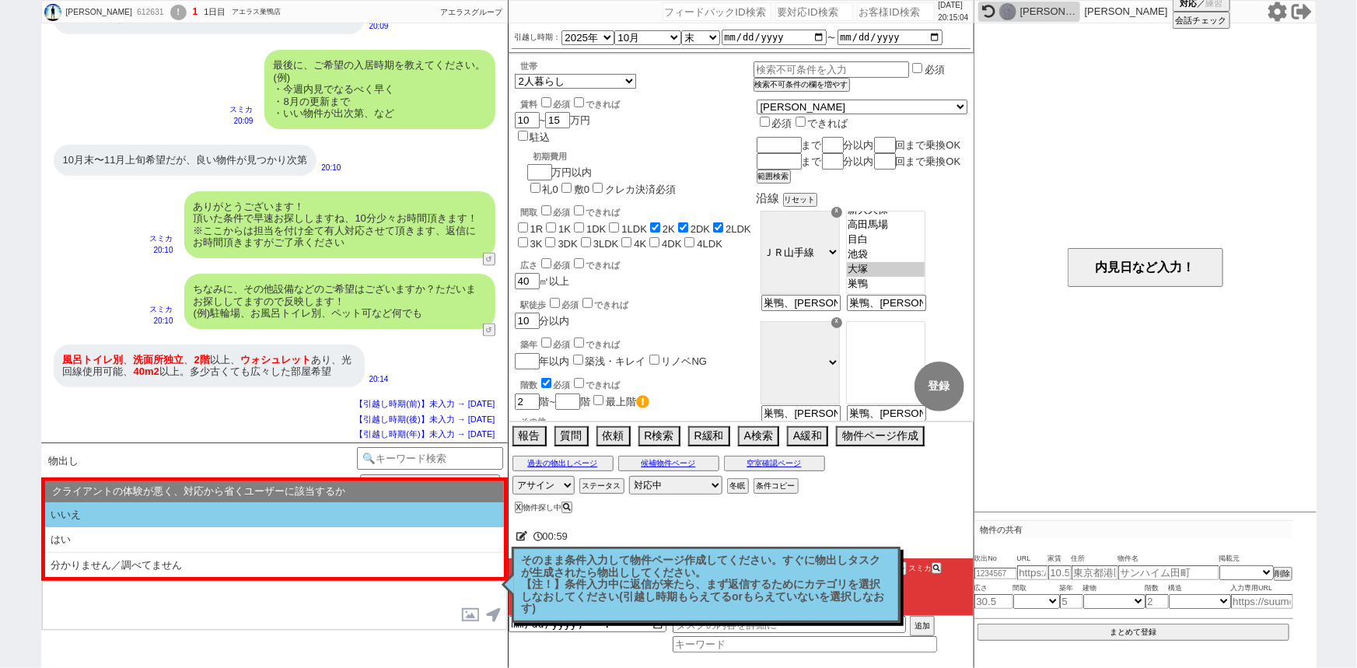
click at [220, 514] on li "いいえ" at bounding box center [274, 515] width 459 height 26
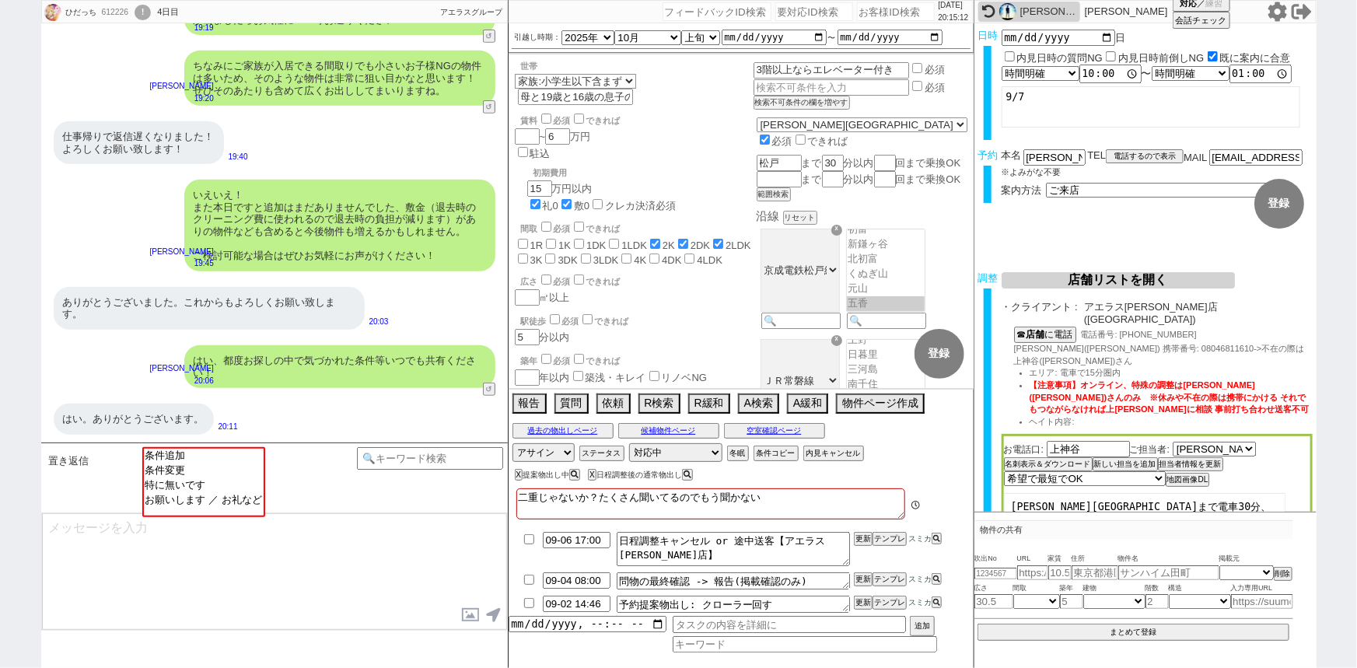
scroll to position [58, 0]
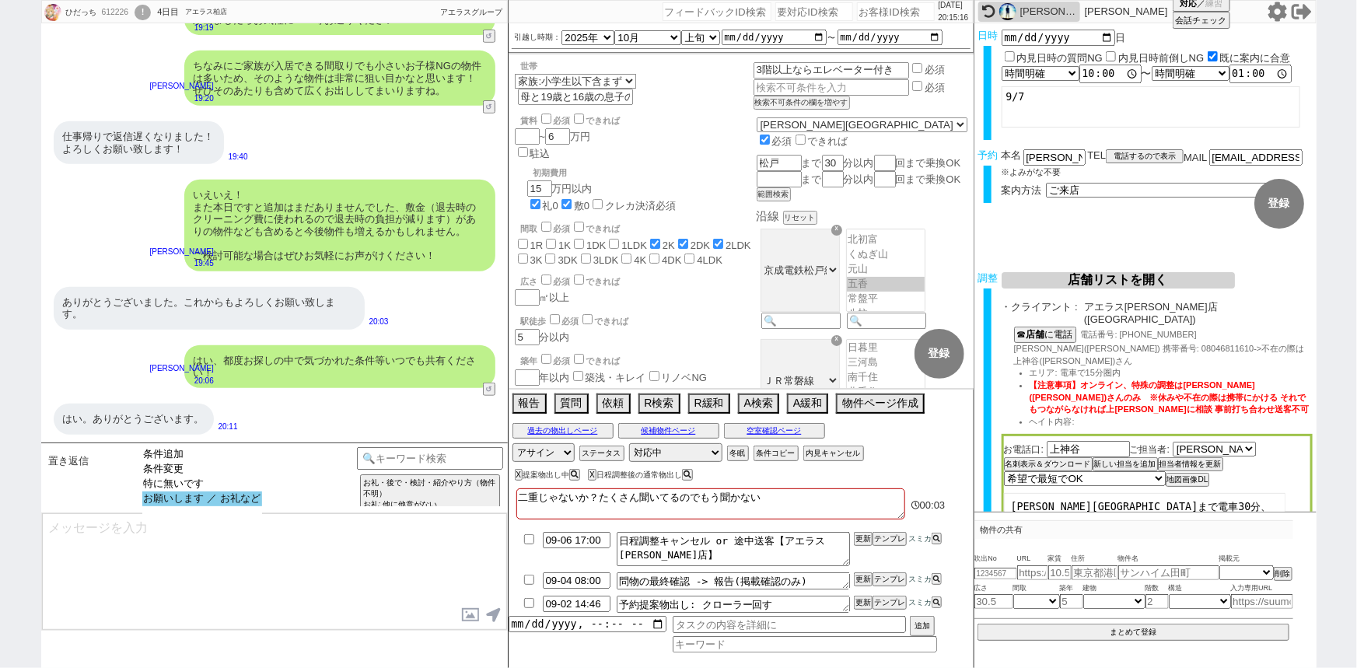
click at [235, 502] on option "お願いします ／ お礼など" at bounding box center [202, 498] width 120 height 15
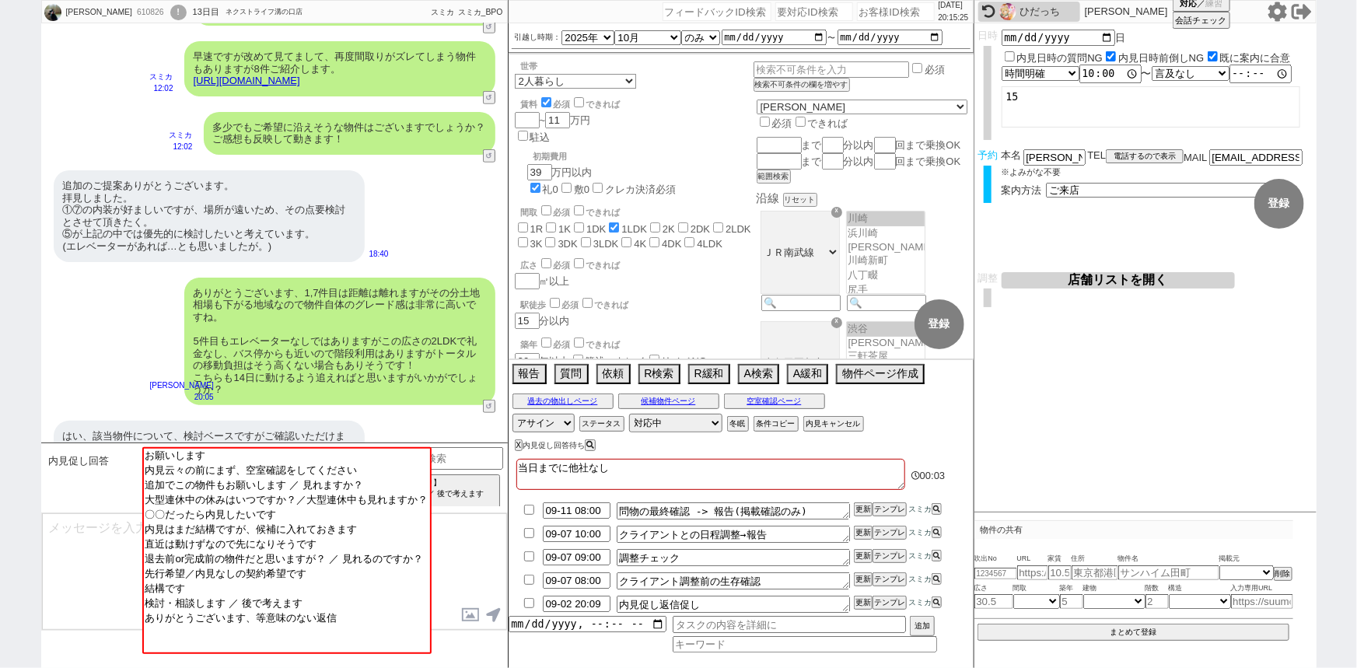
scroll to position [508, 0]
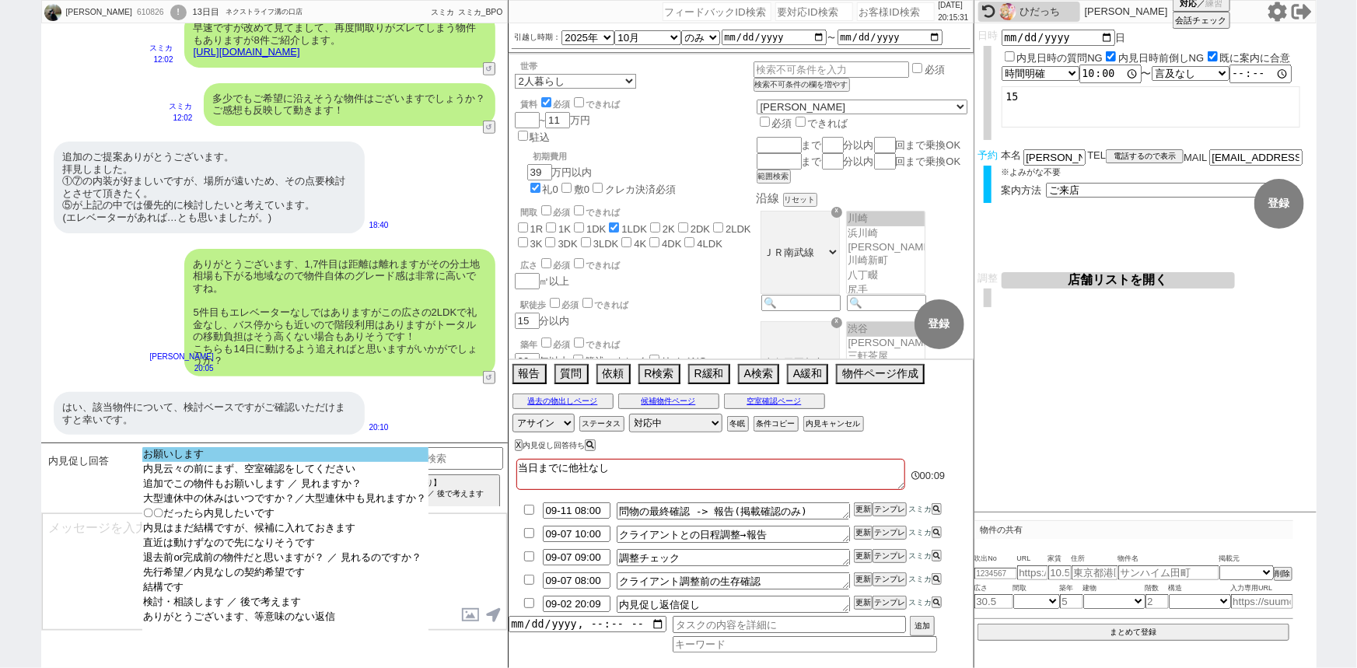
click at [242, 462] on option "お願いします" at bounding box center [285, 469] width 286 height 15
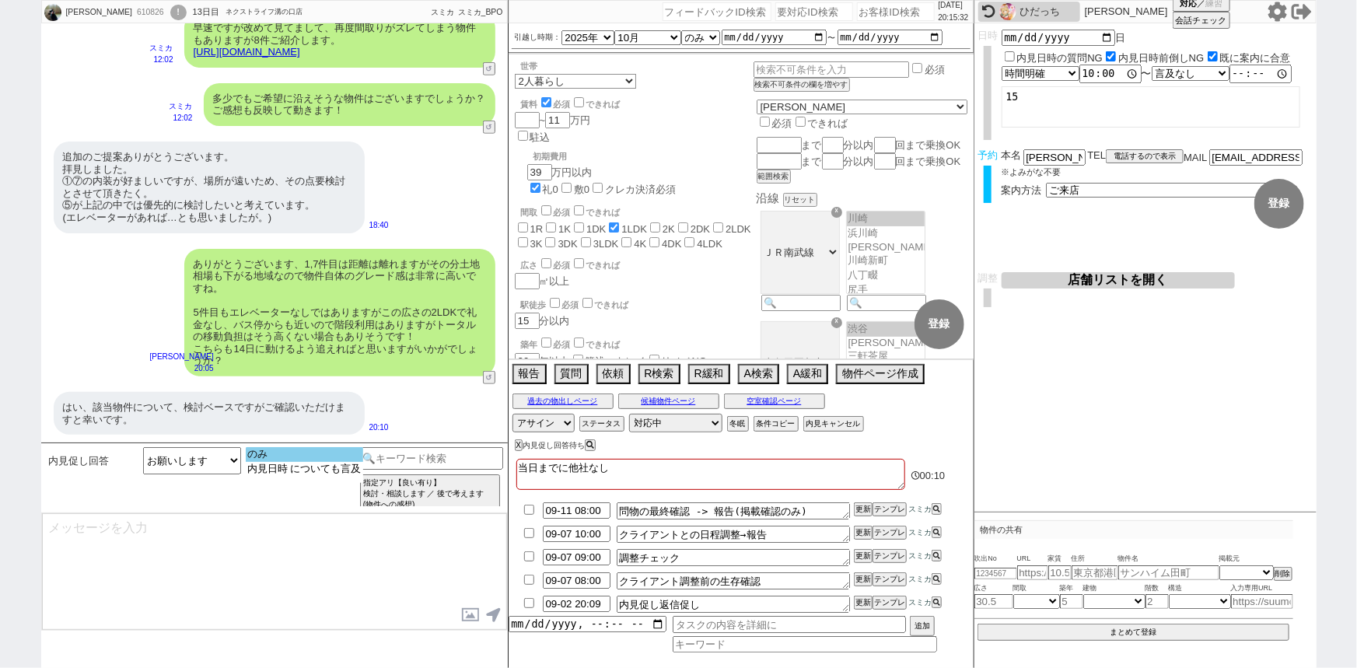
click at [282, 462] on option "のみ" at bounding box center [304, 469] width 117 height 15
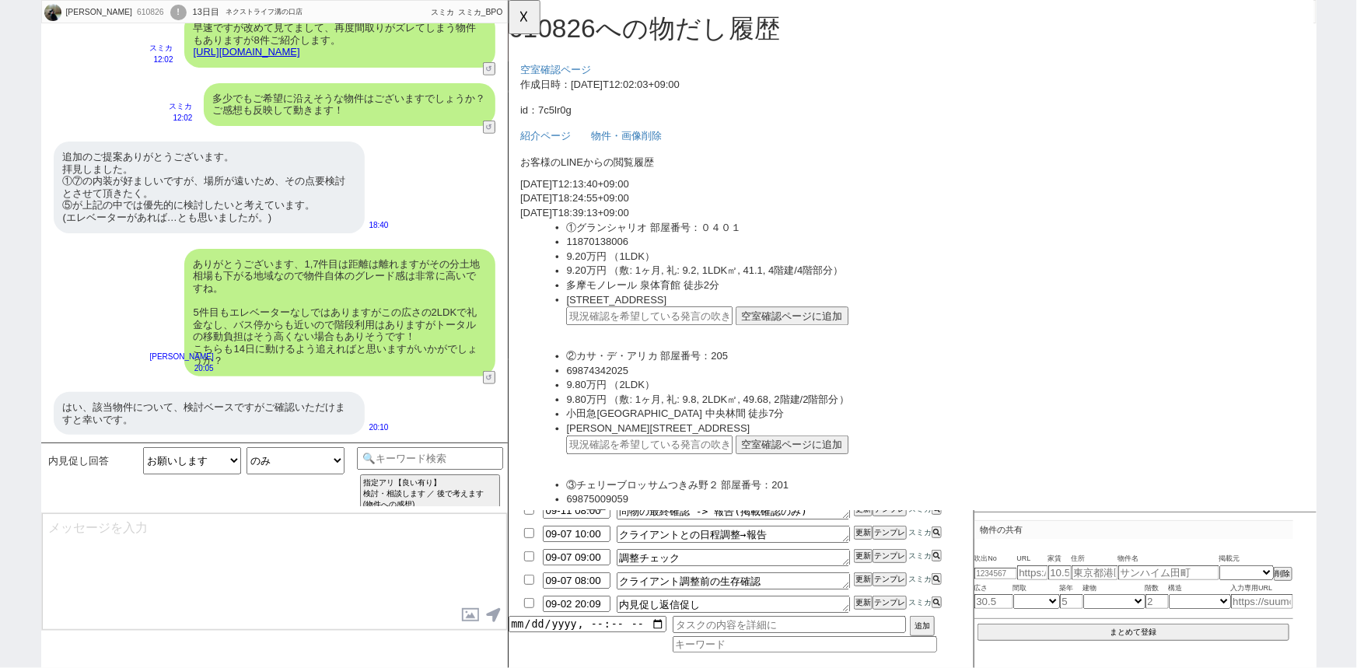
scroll to position [0, 0]
click at [218, 414] on div "はい、該当物件について、検討ベースですがご確認いただけますと幸いです。" at bounding box center [209, 413] width 311 height 43
click at [300, 52] on link "https://tools.sumika.live/pages/7c5lr0g" at bounding box center [247, 52] width 107 height 12
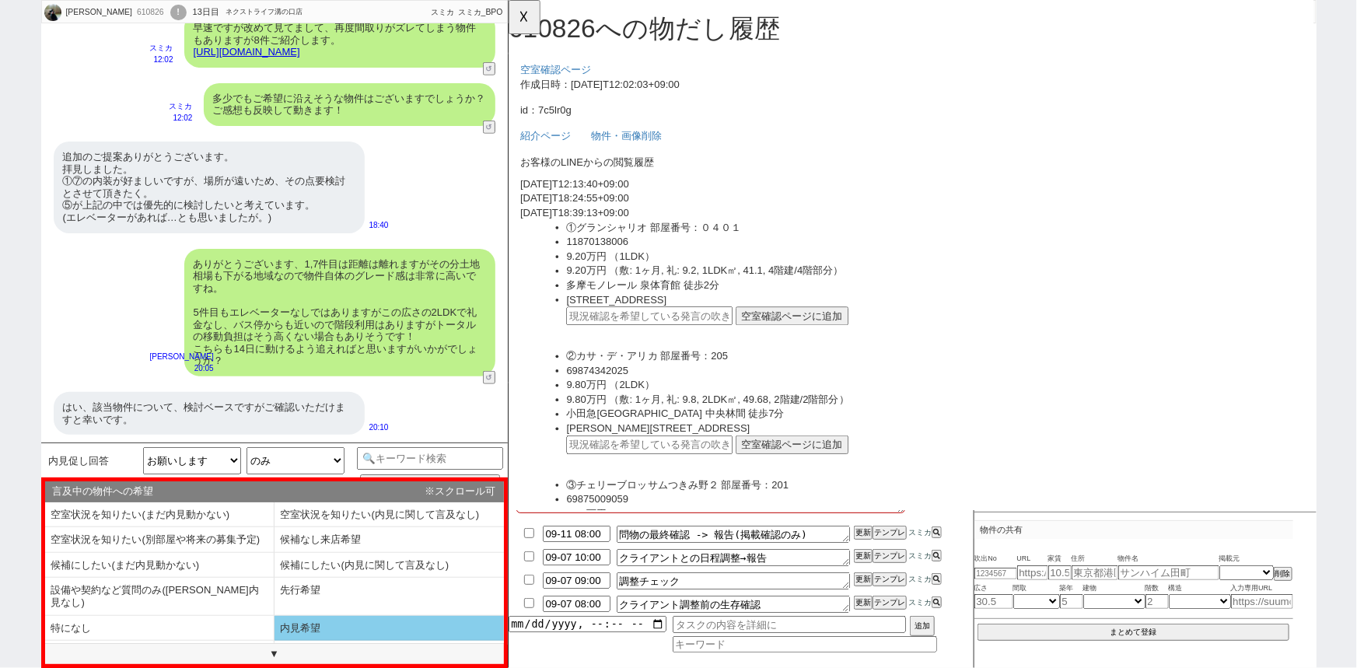
click at [274, 641] on li "内見希望" at bounding box center [159, 654] width 229 height 26
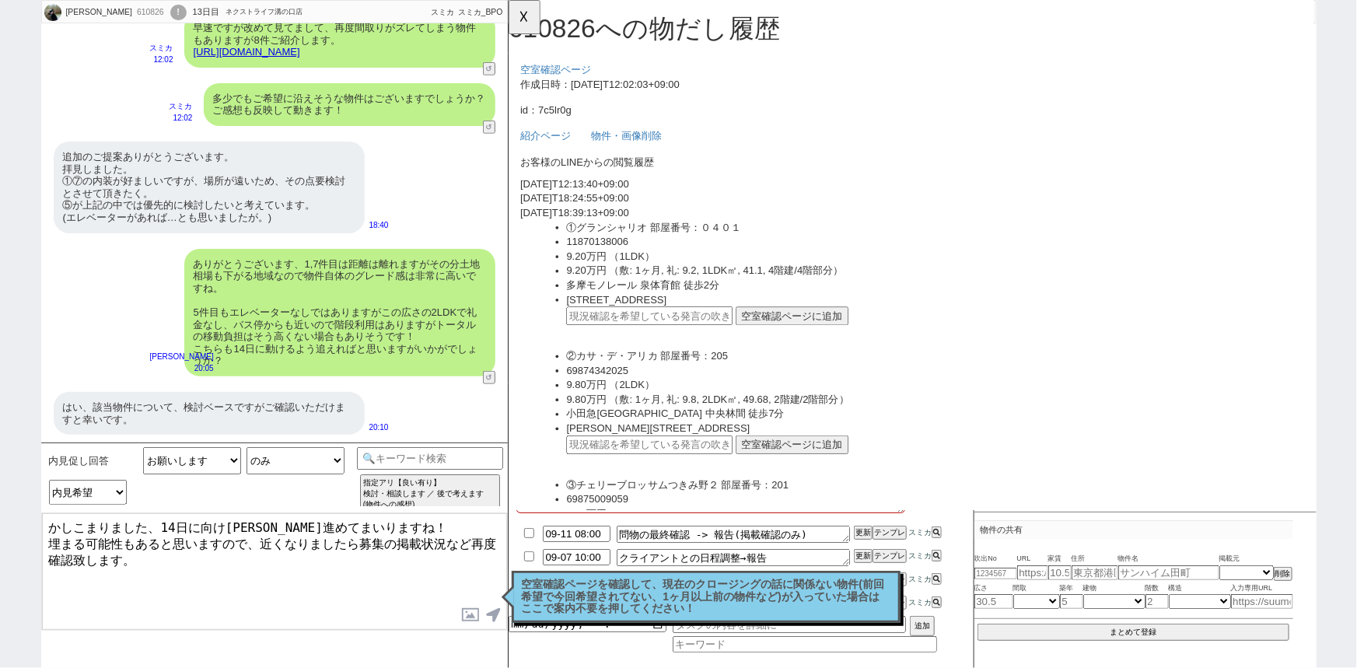
drag, startPoint x: 158, startPoint y: 523, endPoint x: 350, endPoint y: 512, distance: 192.4
click at [350, 512] on div "内見促し回答 お願いします 内見云々の前にまず、空室確認をしてください 追加でこの物件もお願いします ／ 見れますか？ 大型連休中の休みはいつですか？／大型連…" at bounding box center [274, 554] width 467 height 225
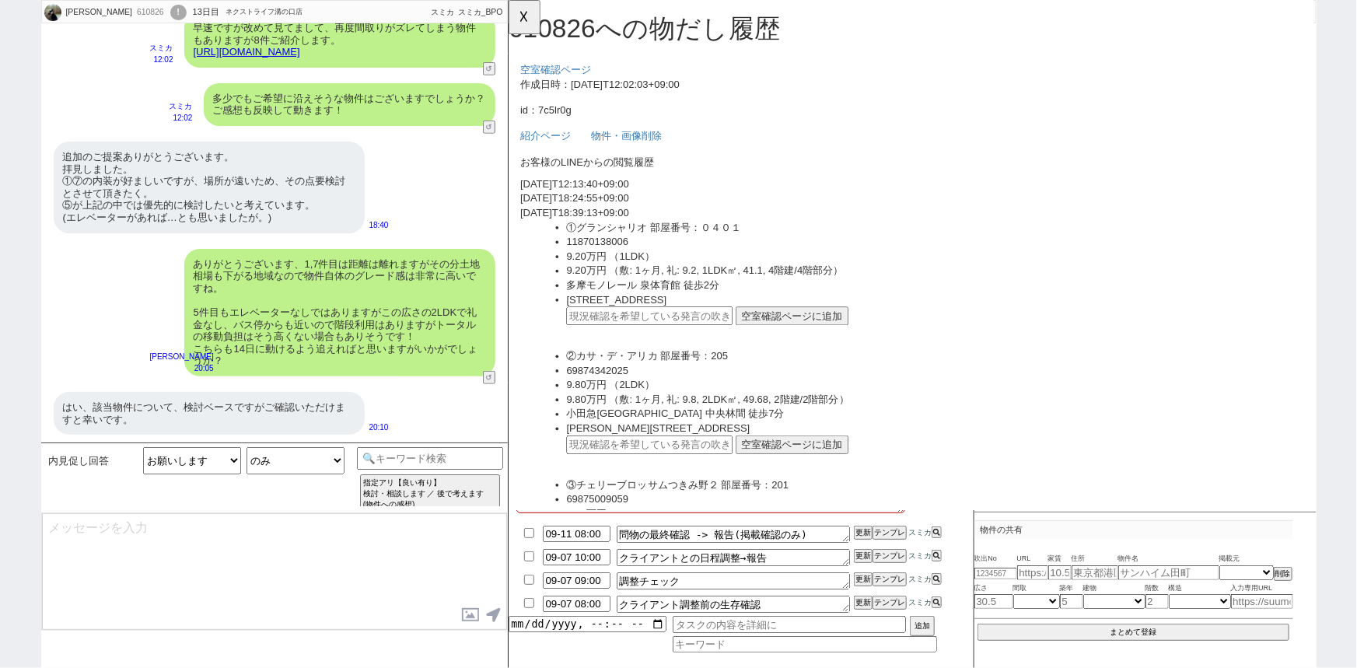
scroll to position [253, 0]
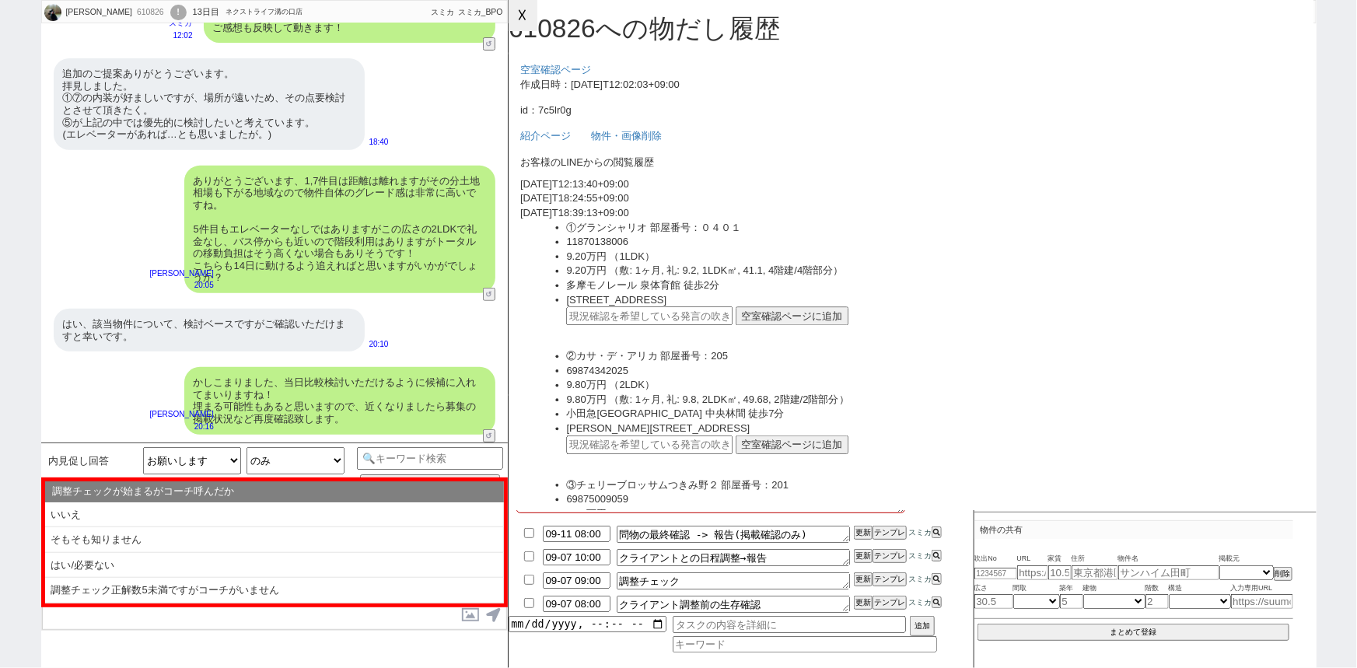
click at [530, 27] on button "☓" at bounding box center [523, 15] width 29 height 31
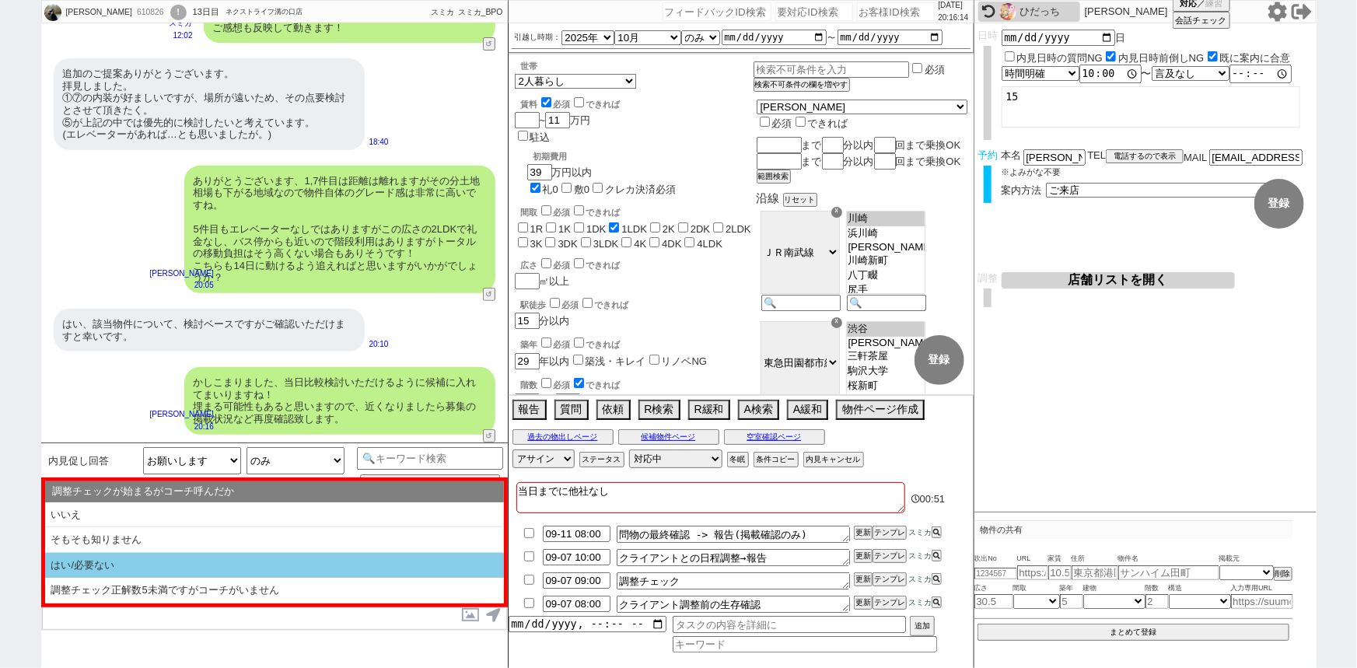
click at [250, 557] on li "はい/必要ない" at bounding box center [274, 566] width 459 height 26
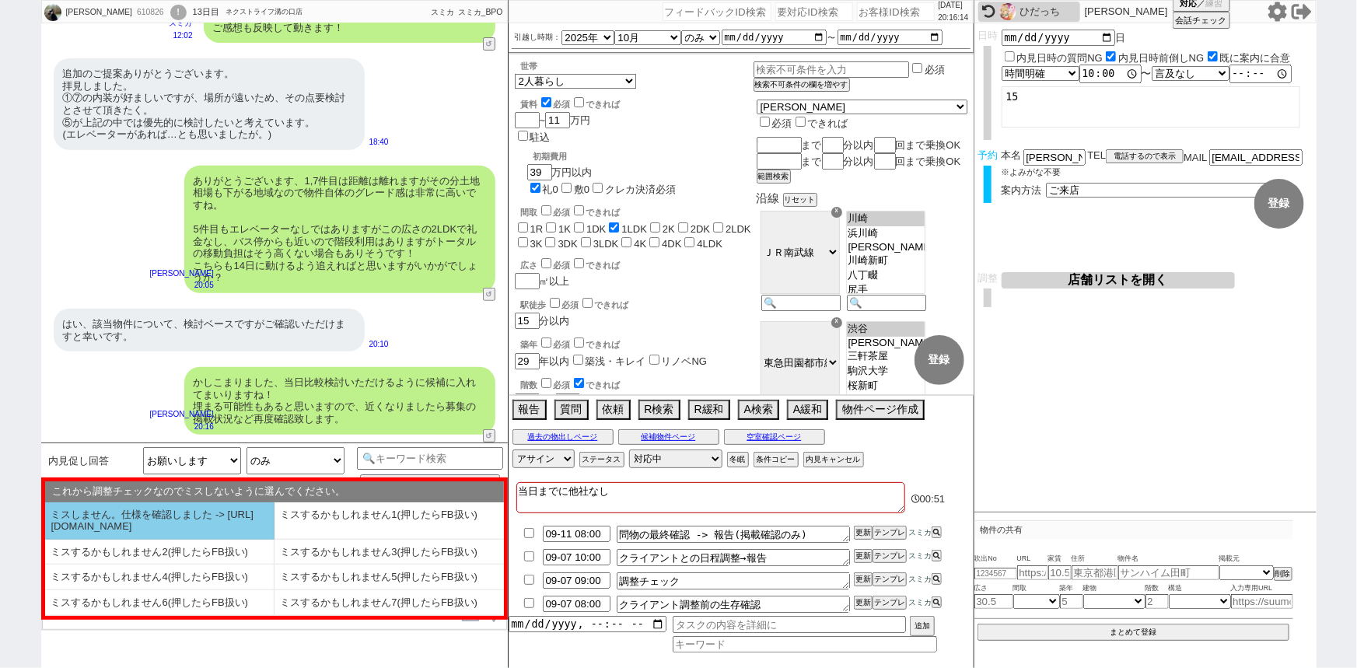
click at [177, 526] on li "ミスしません。仕様を確認しました -> https://jent.notion.site/841a6651aa67425da7d40ddfad41a184" at bounding box center [159, 520] width 229 height 37
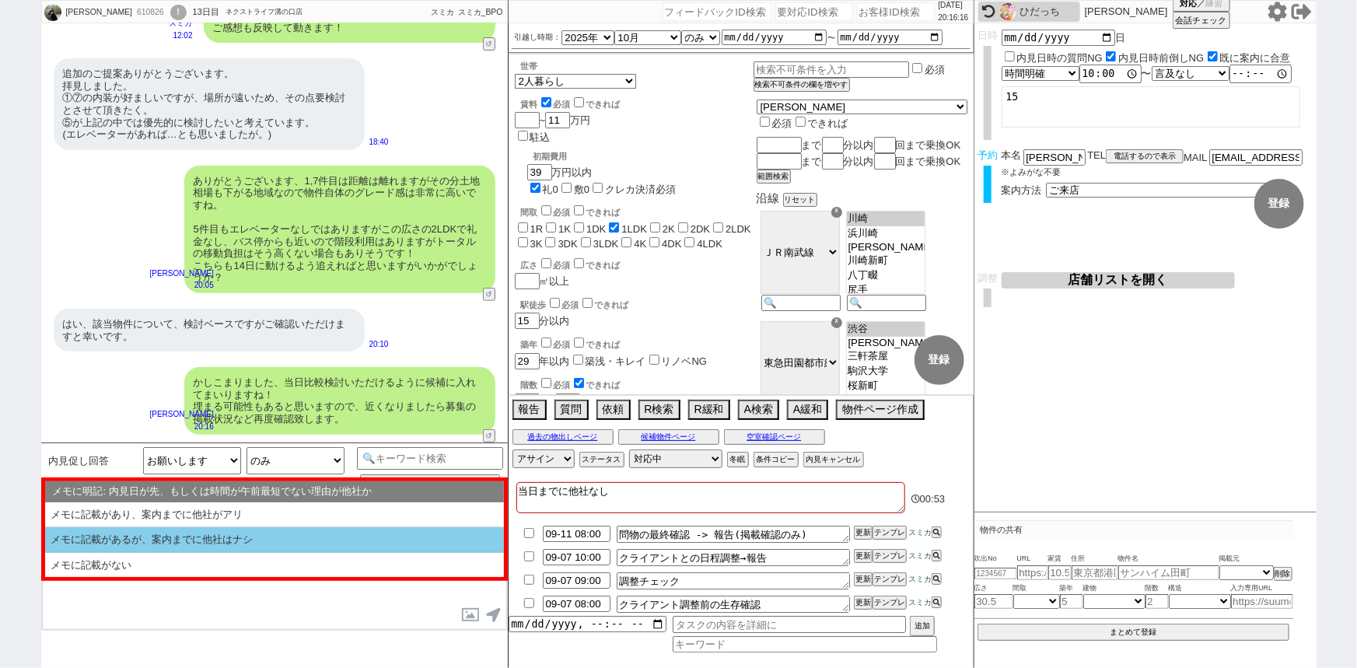
click at [183, 553] on li "メモに記載があるが、案内までに他社はナシ" at bounding box center [274, 565] width 459 height 25
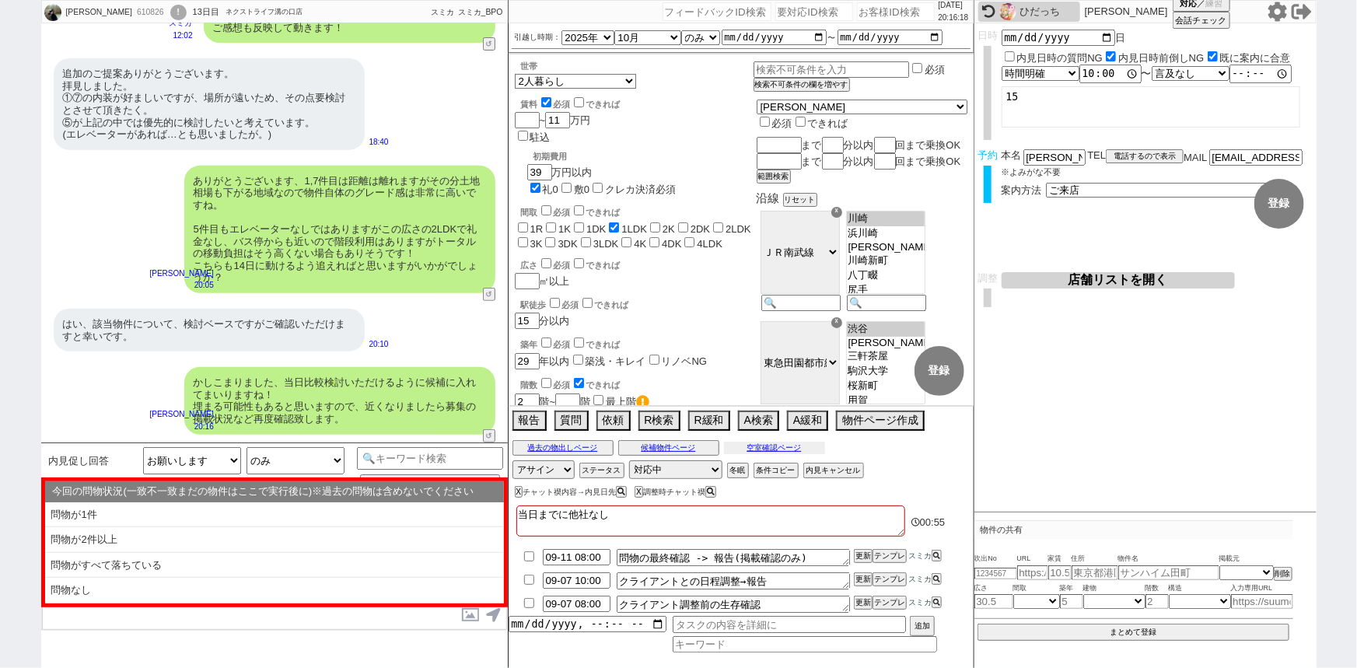
click at [788, 448] on button "空室確認ページ" at bounding box center [774, 448] width 101 height 12
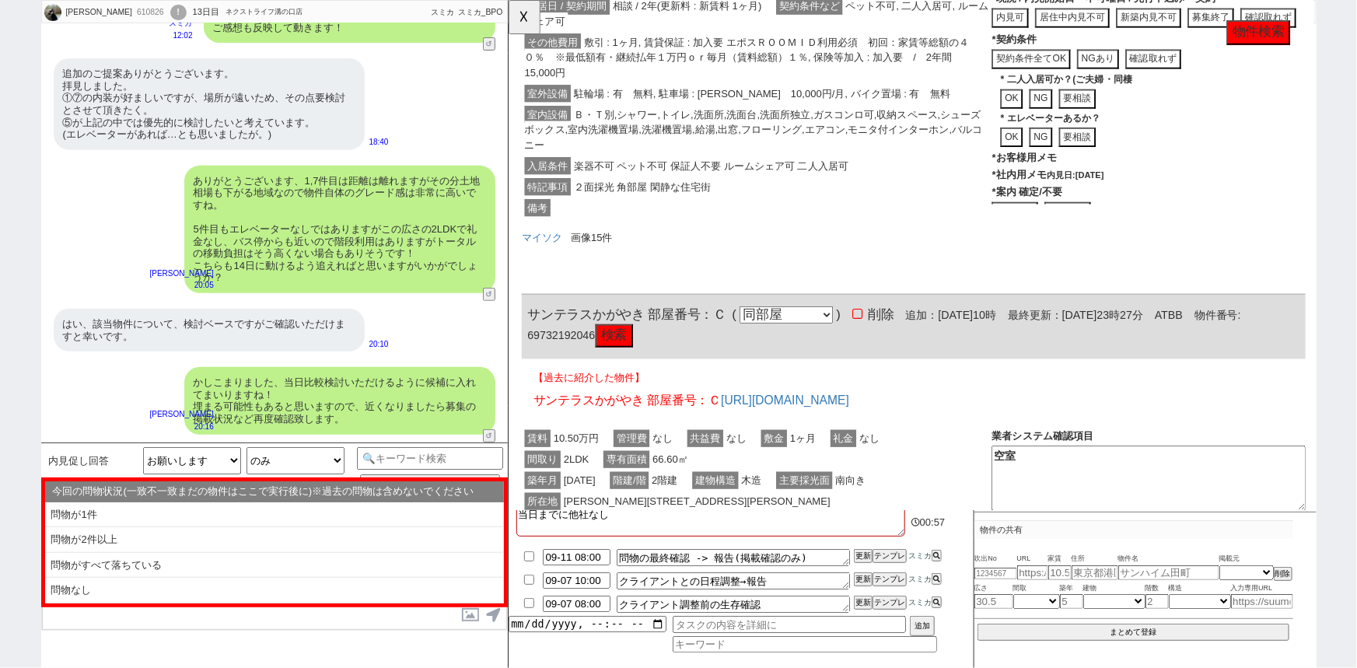
scroll to position [1184, 0]
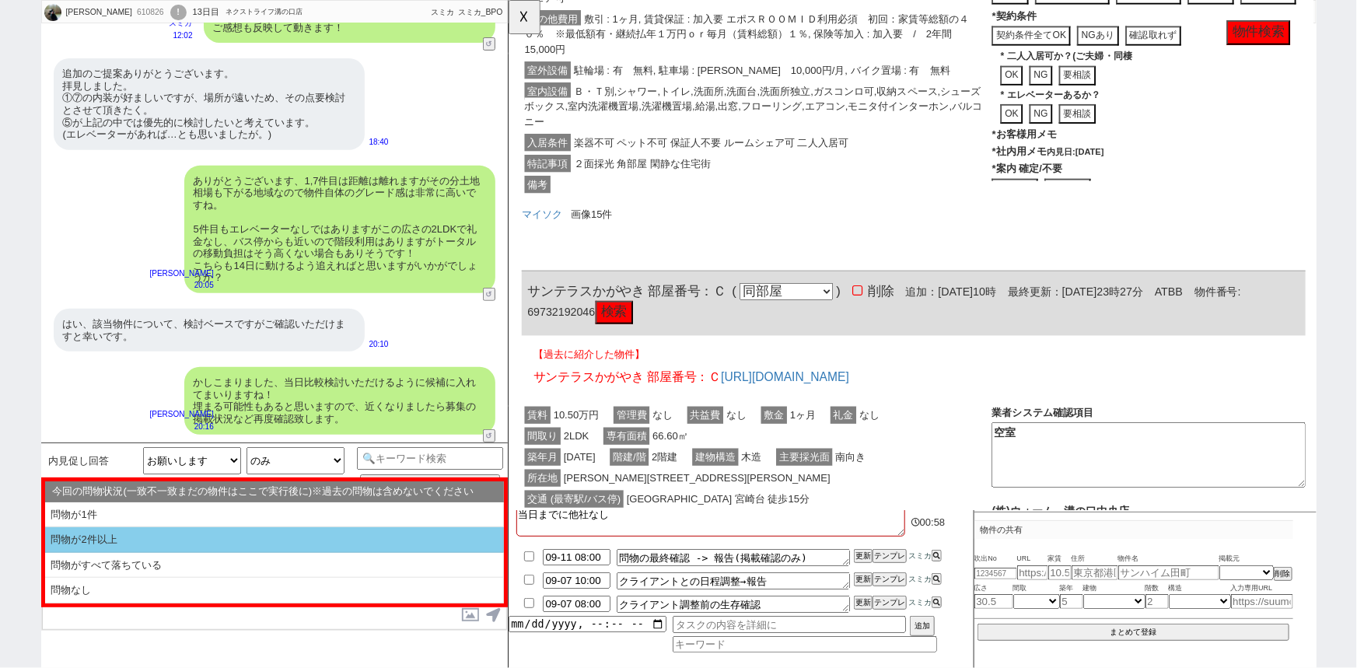
click at [239, 553] on li "問物が2件以上" at bounding box center [274, 566] width 459 height 26
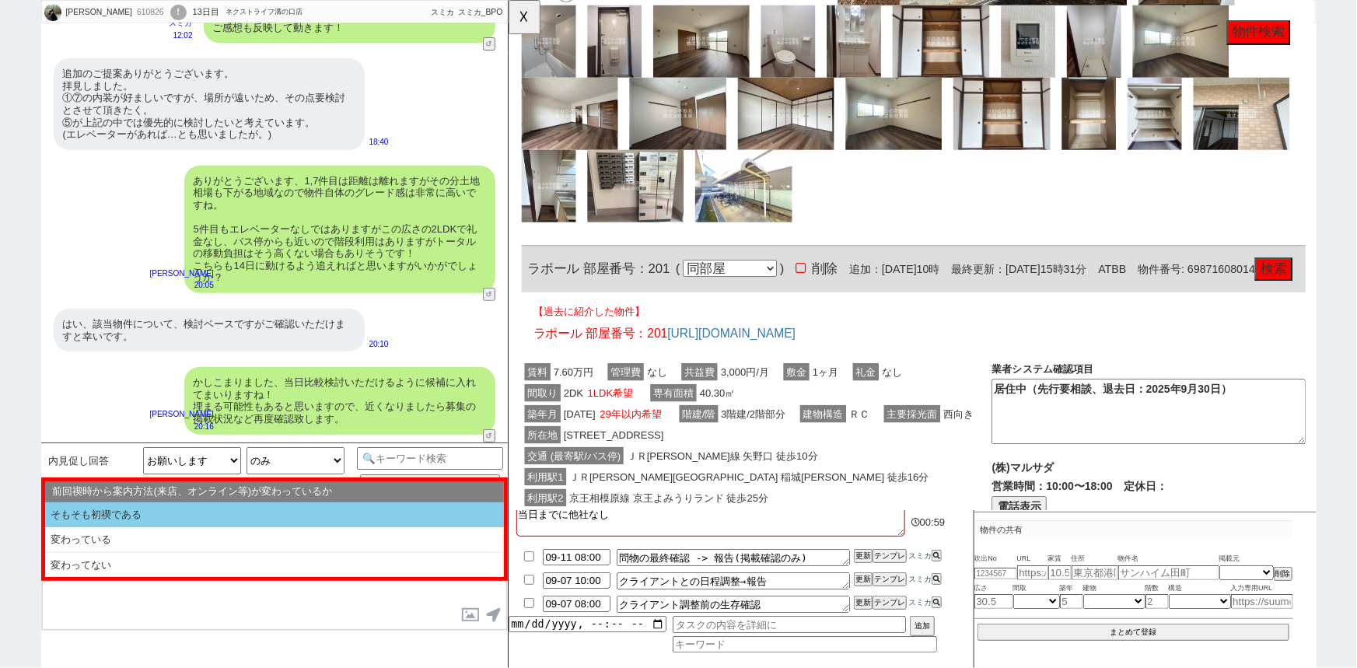
scroll to position [1732, 0]
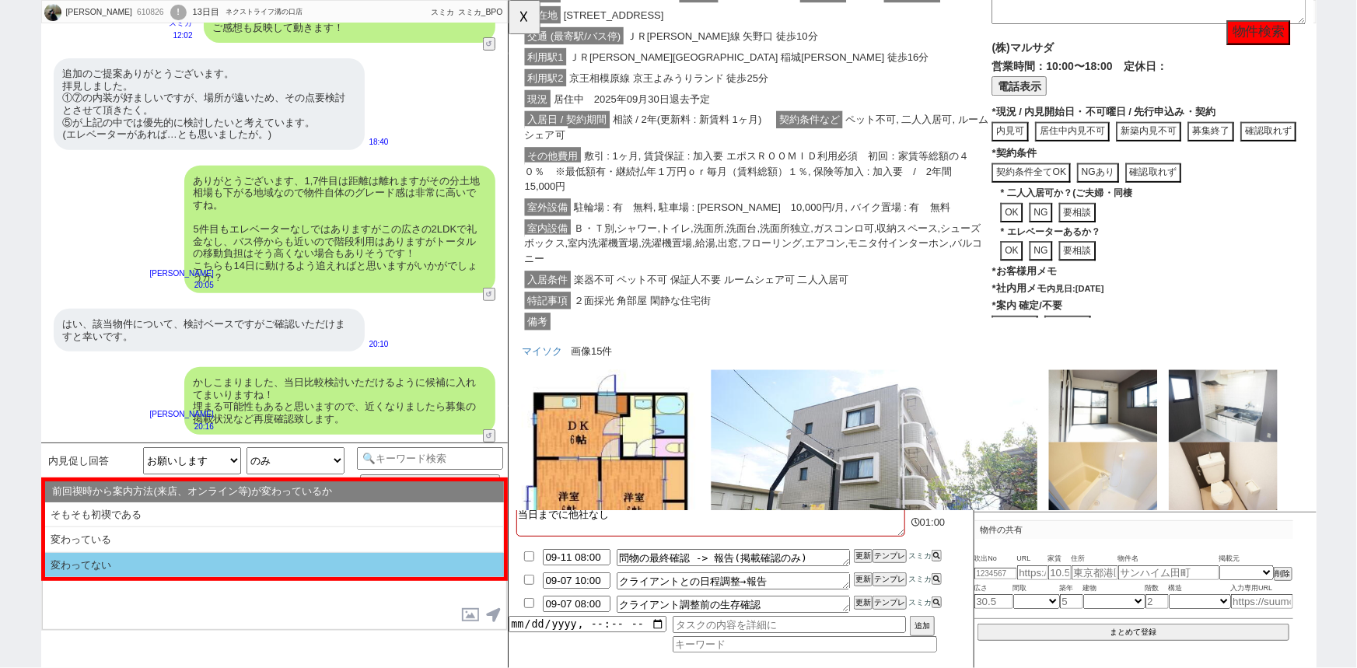
click at [197, 560] on li "変わってない" at bounding box center [274, 565] width 459 height 25
click at [198, 567] on li "記載なし" at bounding box center [274, 565] width 459 height 25
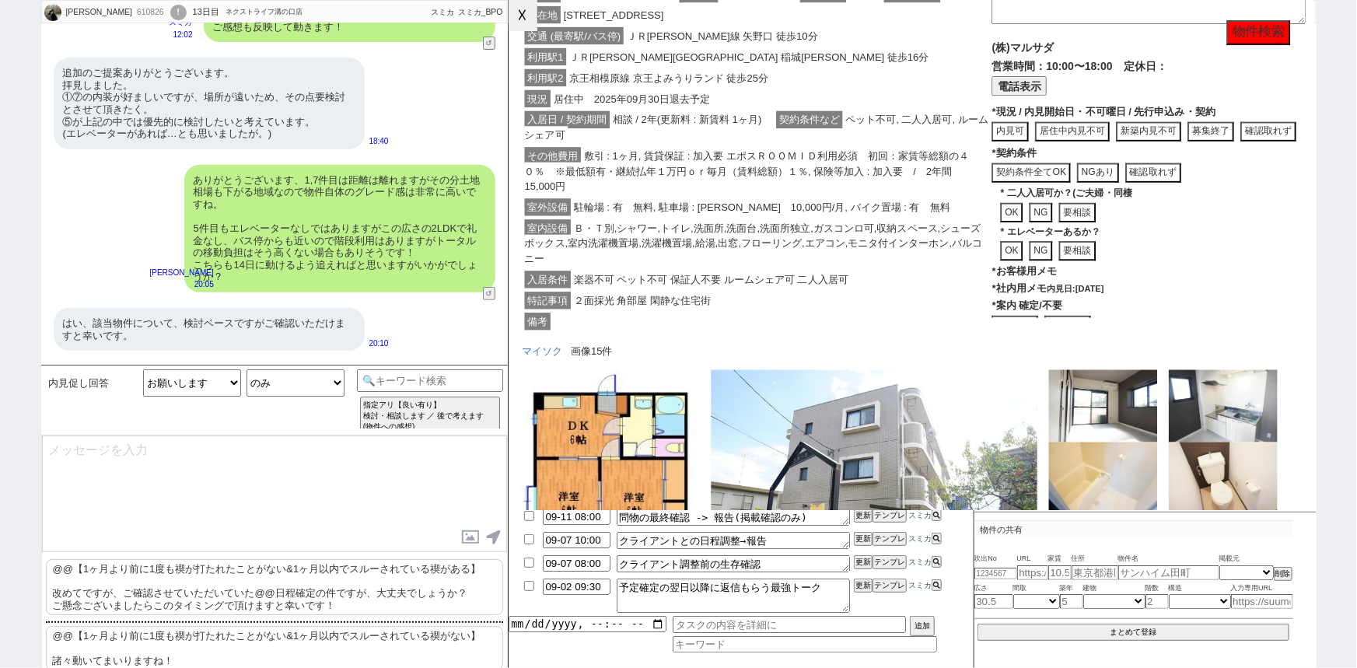
click at [526, 21] on button "☓" at bounding box center [523, 15] width 29 height 31
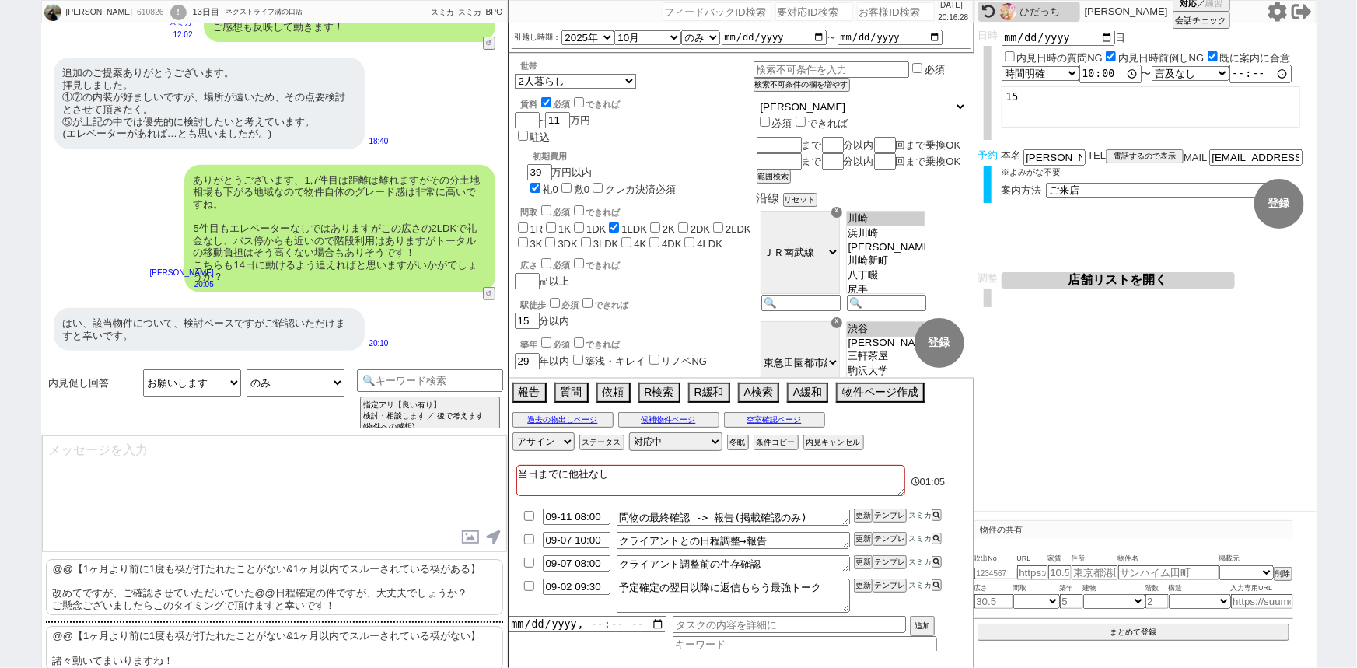
click at [156, 645] on p "@@【1ヶ月より前に1度も禊が打たれたことがない&1ヶ月以内でスルーされている禊がない】 諸々動いてまいりますね！" at bounding box center [274, 648] width 457 height 44
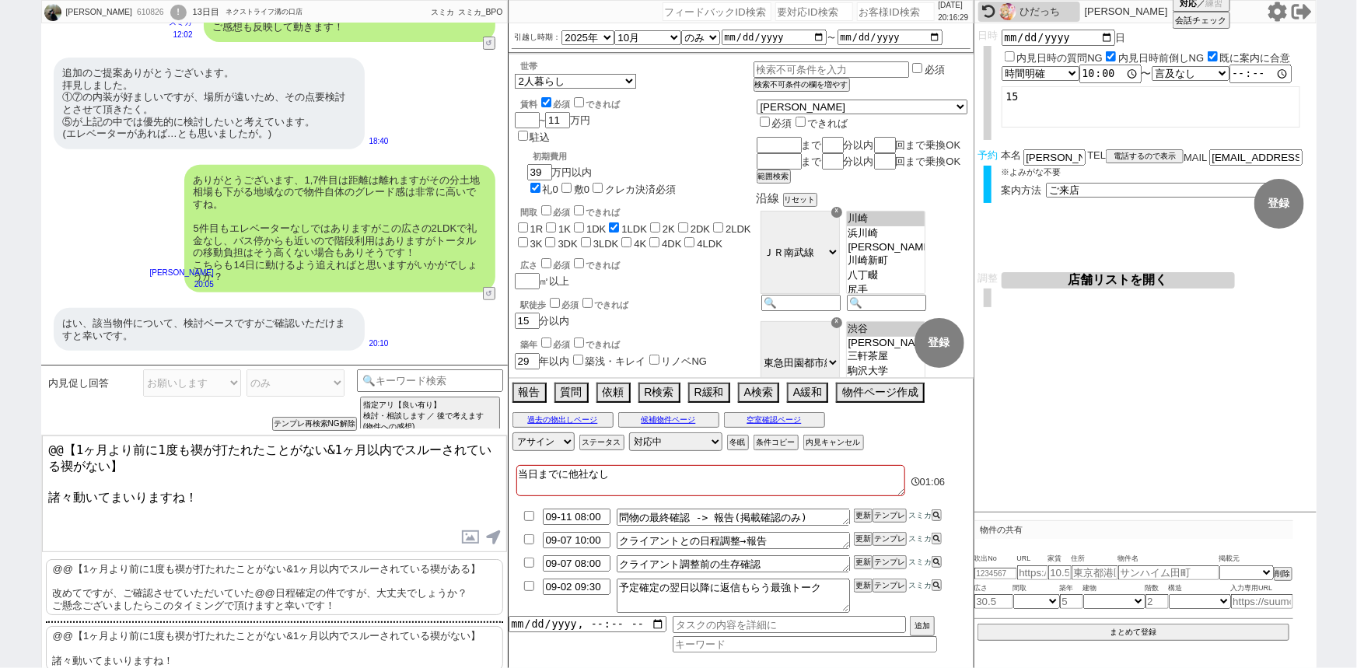
drag, startPoint x: 46, startPoint y: 482, endPoint x: 23, endPoint y: 392, distance: 93.0
click at [23, 392] on div "Junya Ohtaki 610826 ! 0 13日目 ネクストライフ溝の口店 冬眠中 自社客 スミカ スミカ_BPO チャット全表示 2025-09-01…" at bounding box center [678, 334] width 1357 height 668
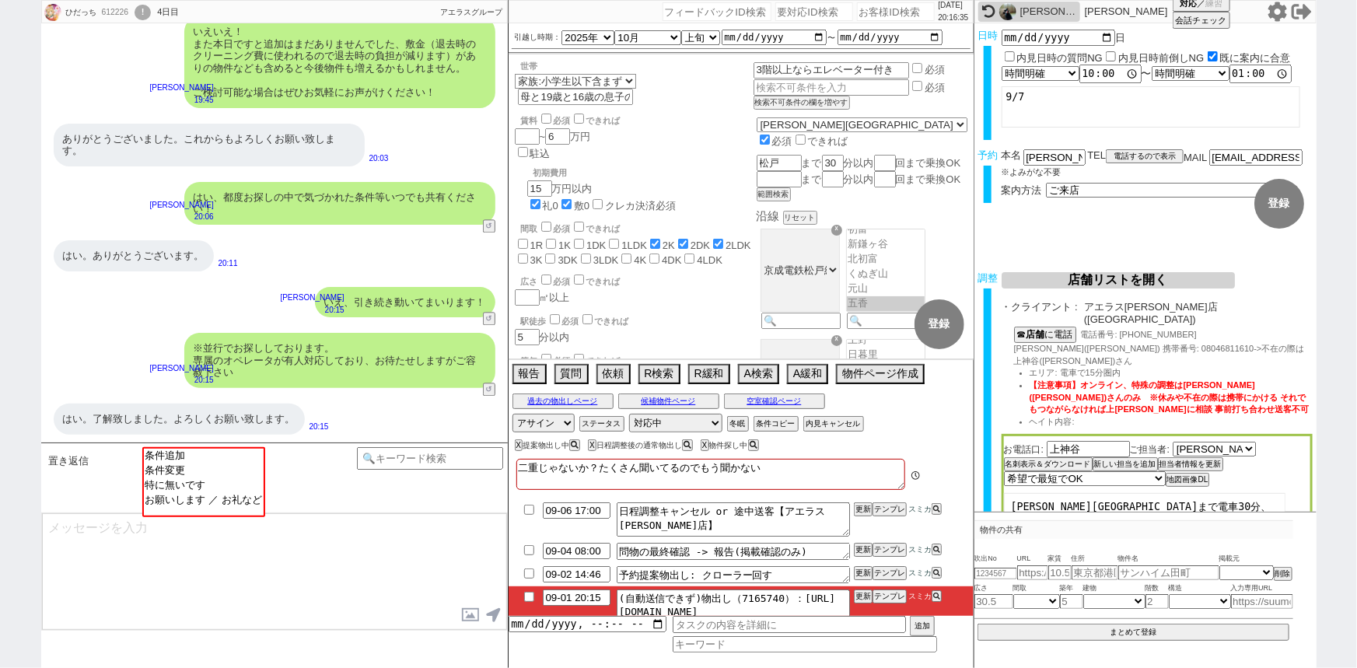
scroll to position [58, 0]
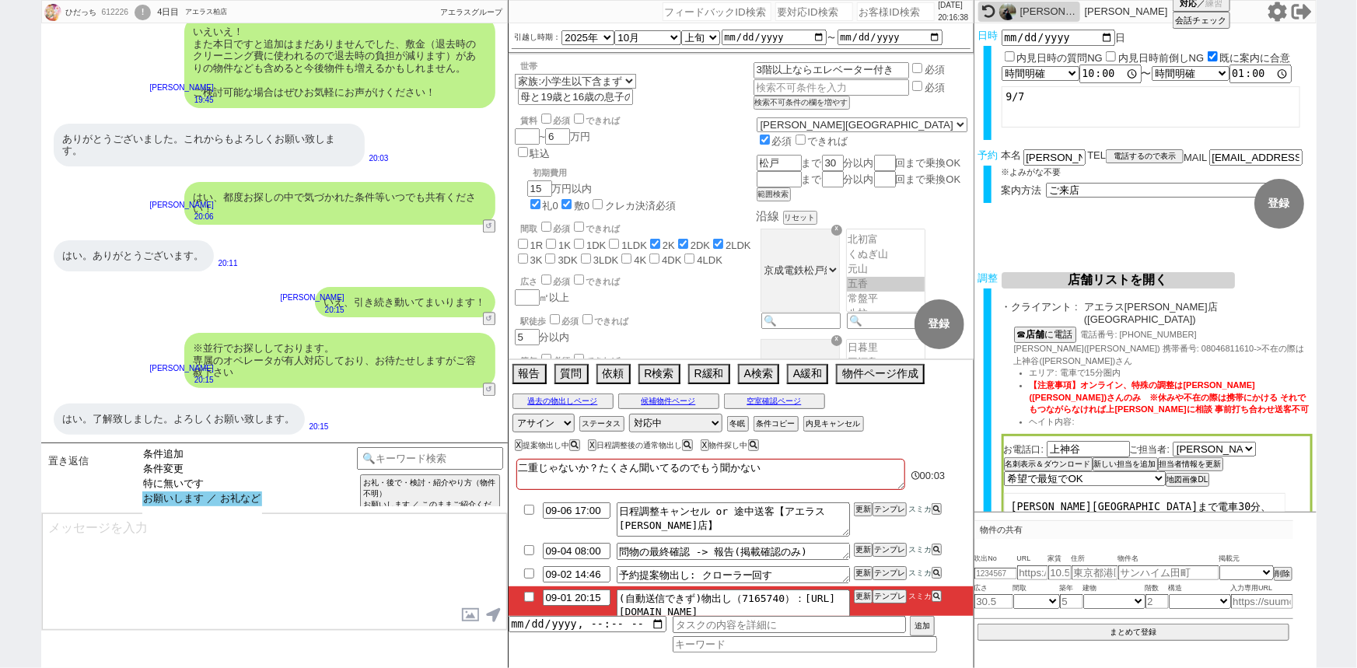
click at [186, 498] on option "お願いします ／ お礼など" at bounding box center [202, 498] width 120 height 15
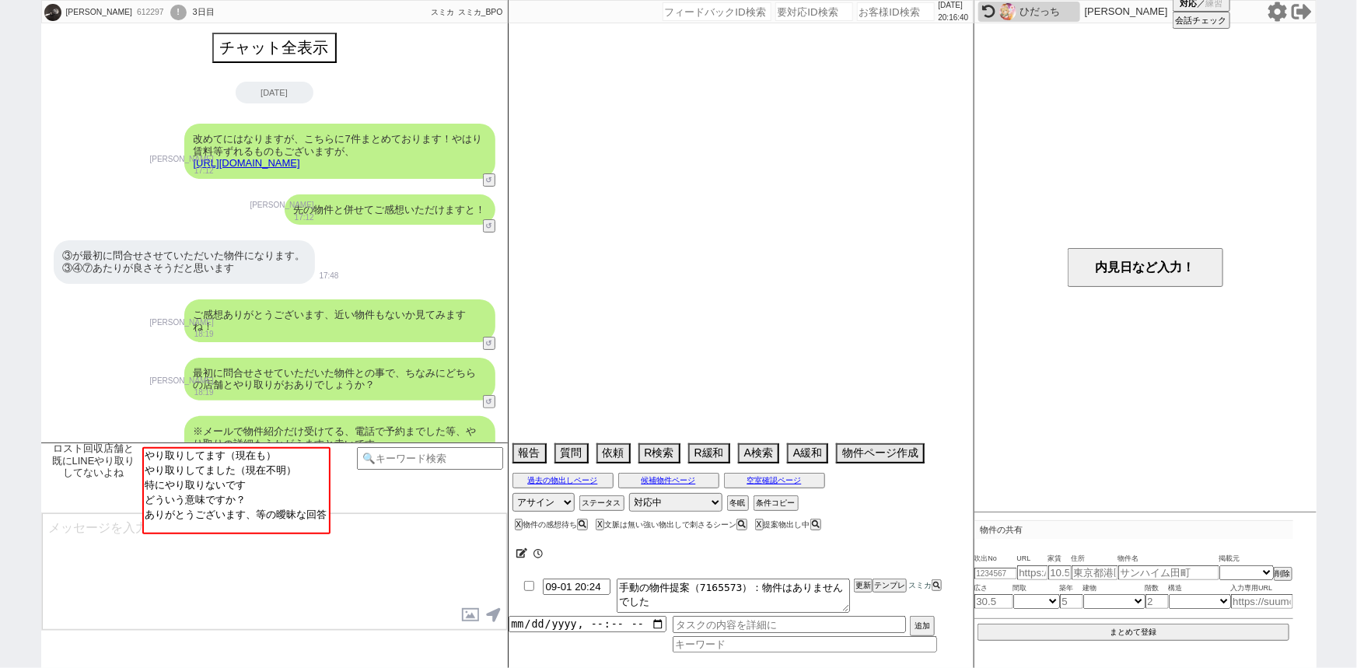
scroll to position [649, 0]
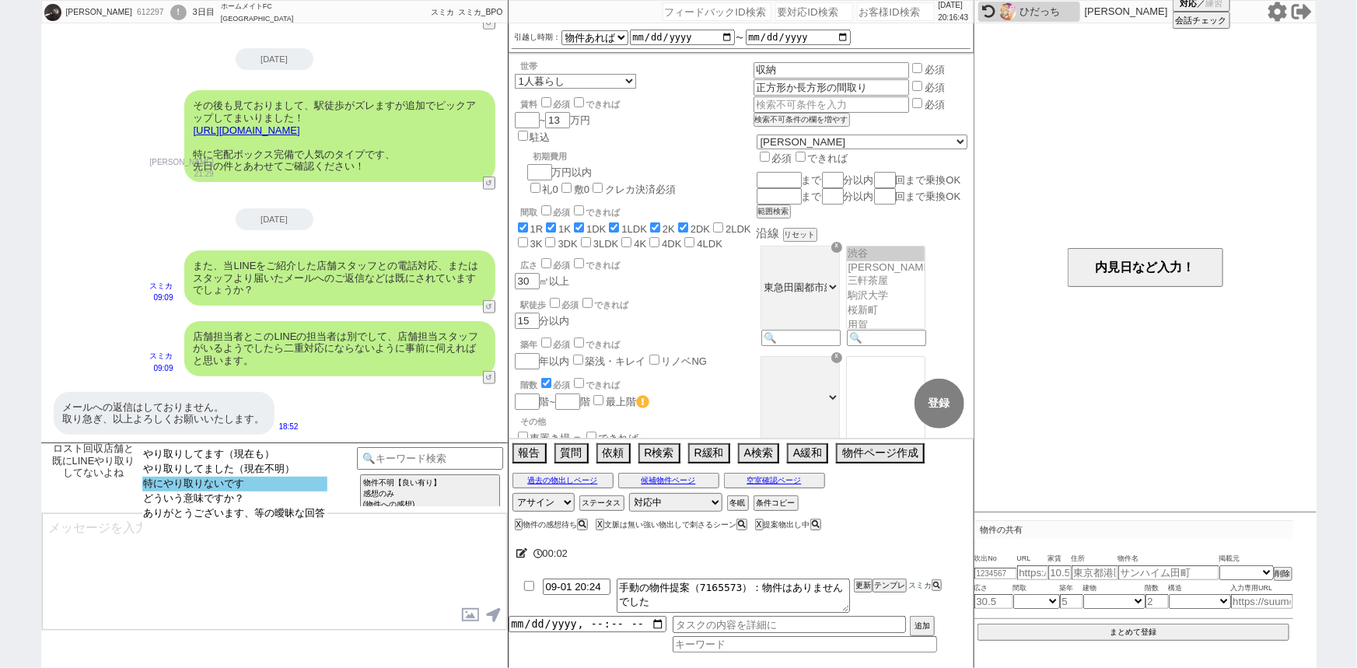
click at [275, 491] on option "特にやり取りないです" at bounding box center [234, 498] width 185 height 15
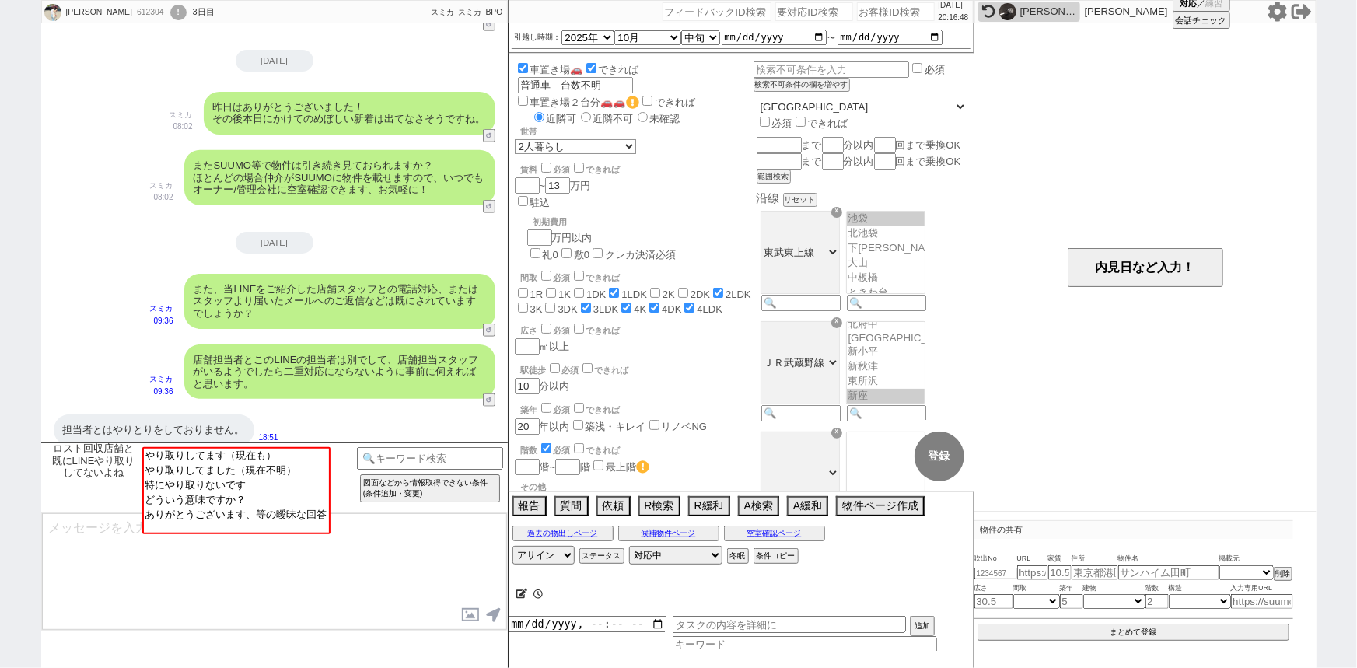
scroll to position [27, 0]
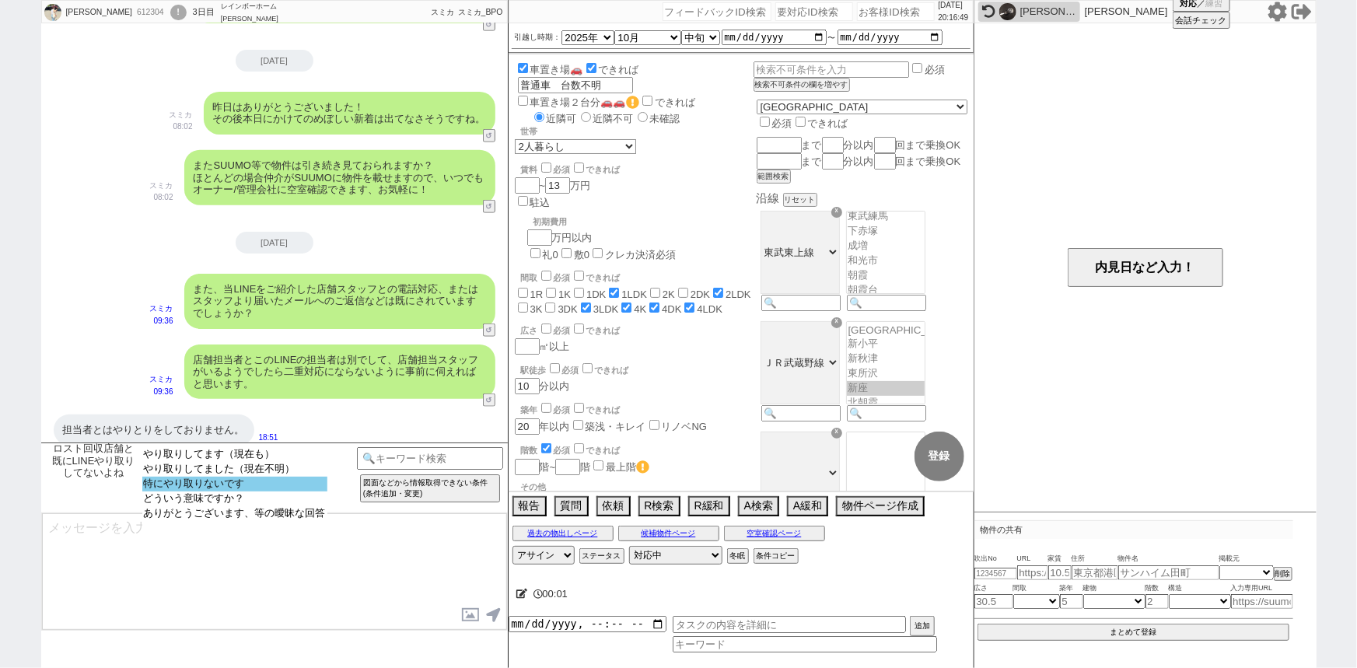
click at [226, 491] on option "特にやり取りないです" at bounding box center [234, 498] width 185 height 15
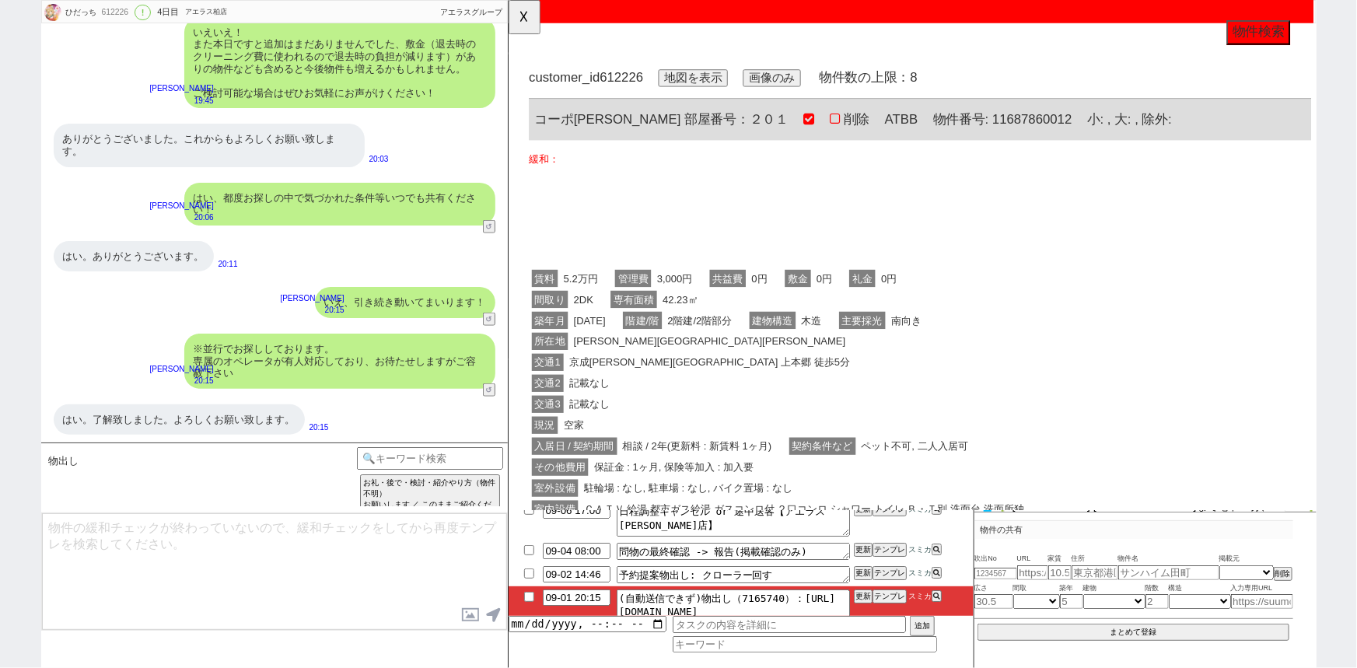
scroll to position [0, 0]
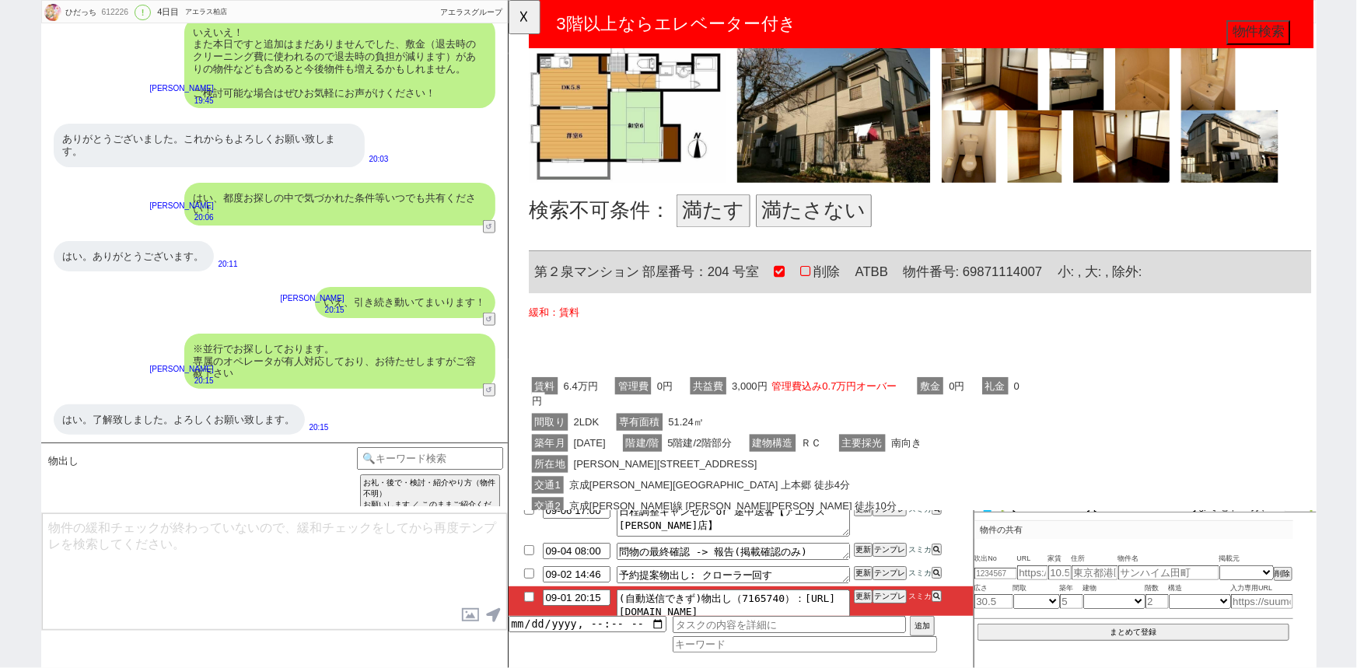
click at [718, 232] on button "満たす" at bounding box center [727, 227] width 79 height 36
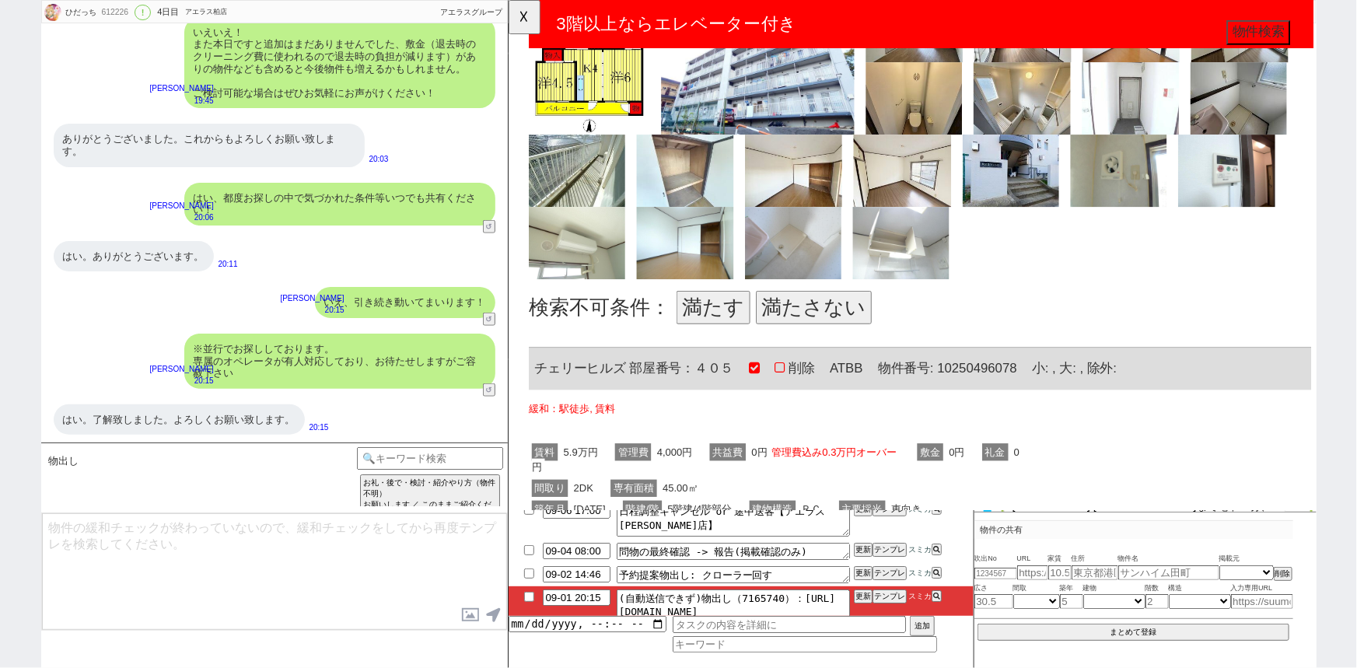
scroll to position [1439, 0]
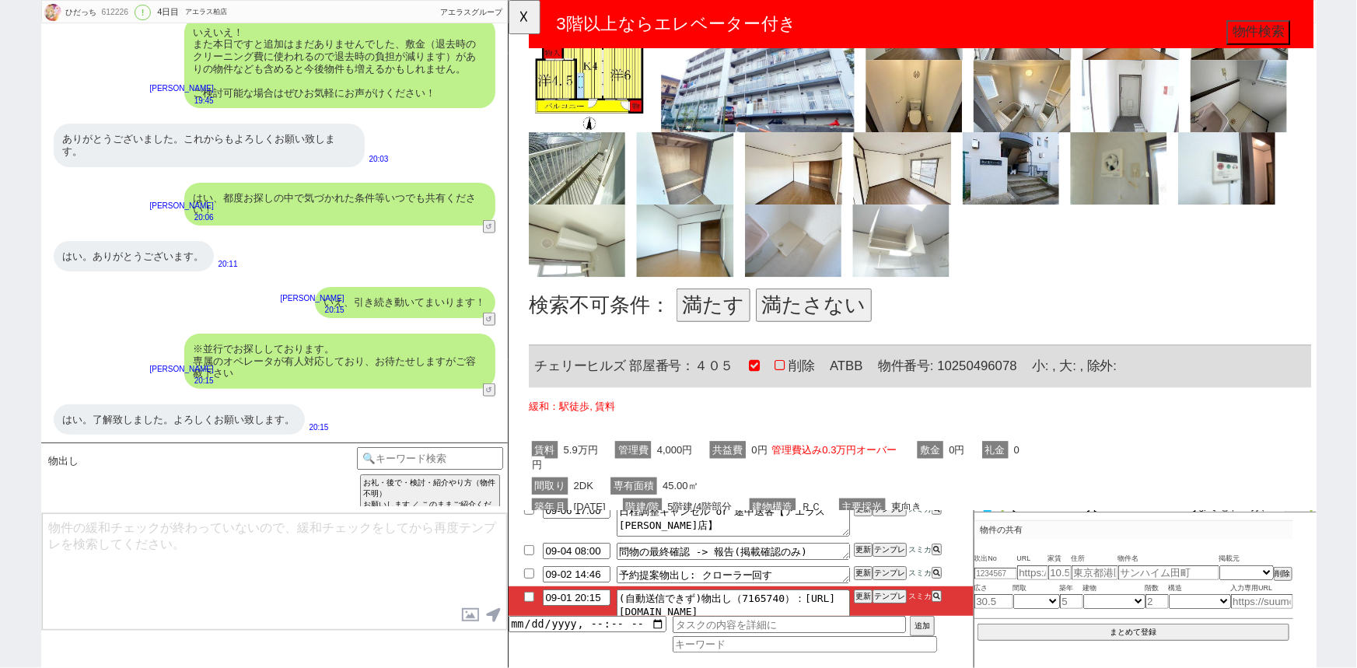
click at [737, 327] on button "満たす" at bounding box center [727, 328] width 79 height 36
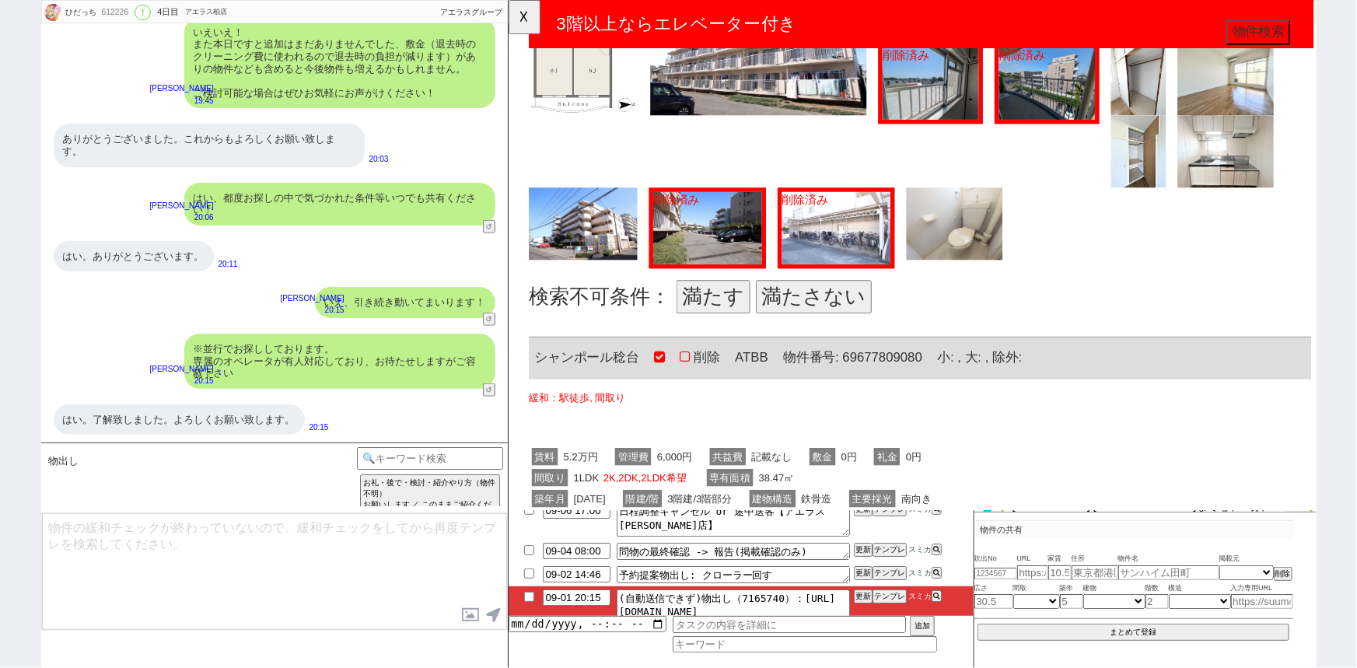
click at [830, 313] on button "満たさない" at bounding box center [836, 319] width 124 height 36
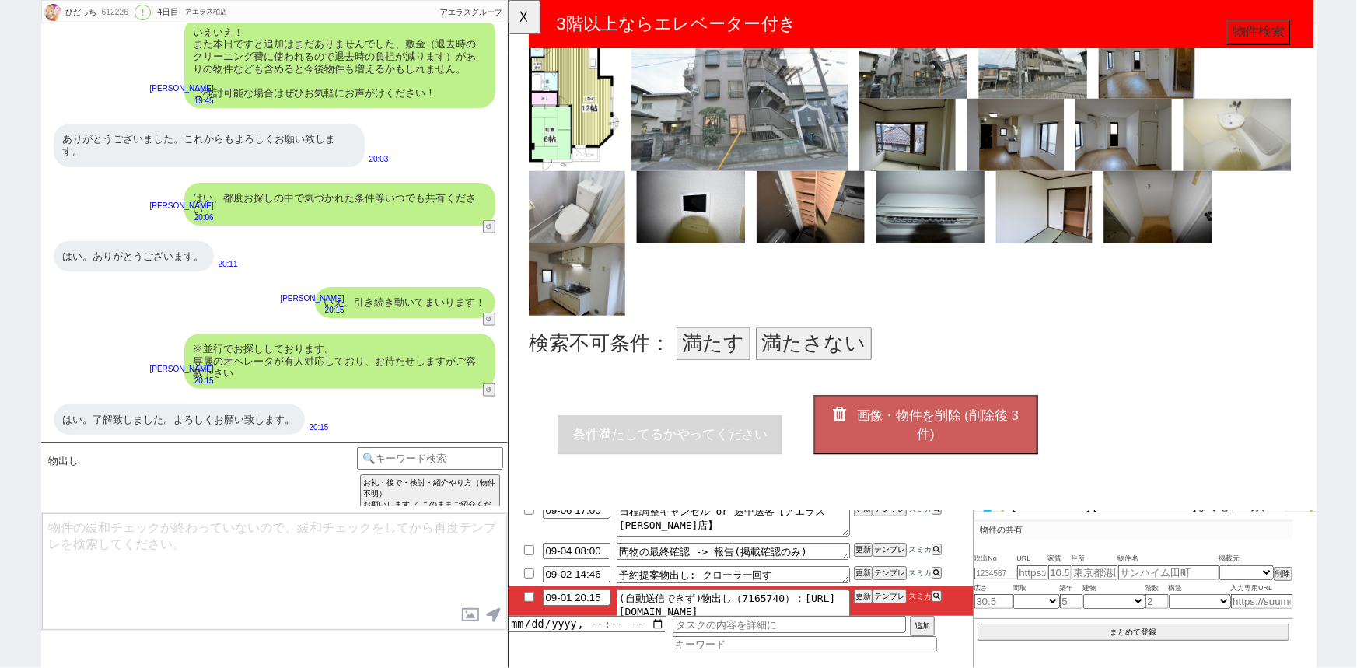
scroll to position [3241, 0]
click at [812, 351] on button "満たさない" at bounding box center [836, 369] width 124 height 36
click at [958, 440] on span "画像・物件を削除 (削除後 2 件)" at bounding box center [969, 456] width 174 height 36
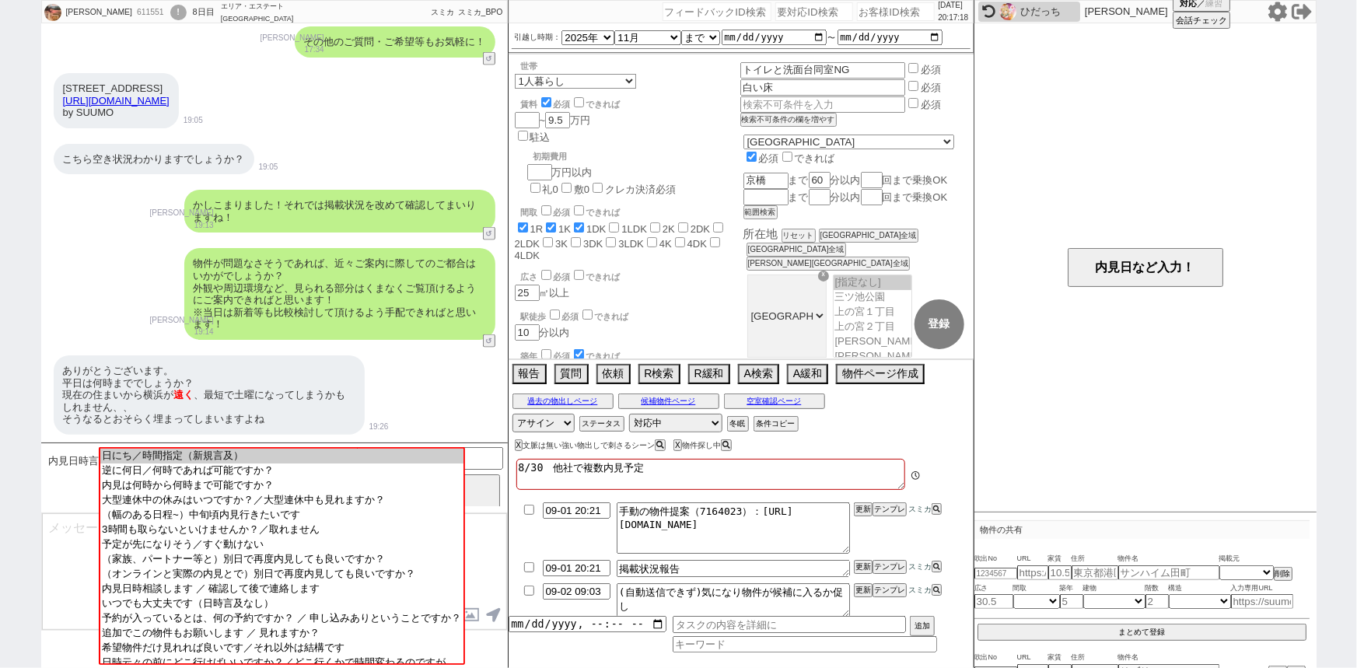
scroll to position [0, 0]
click at [884, 15] on input "number" at bounding box center [896, 11] width 78 height 19
paste input "612598"
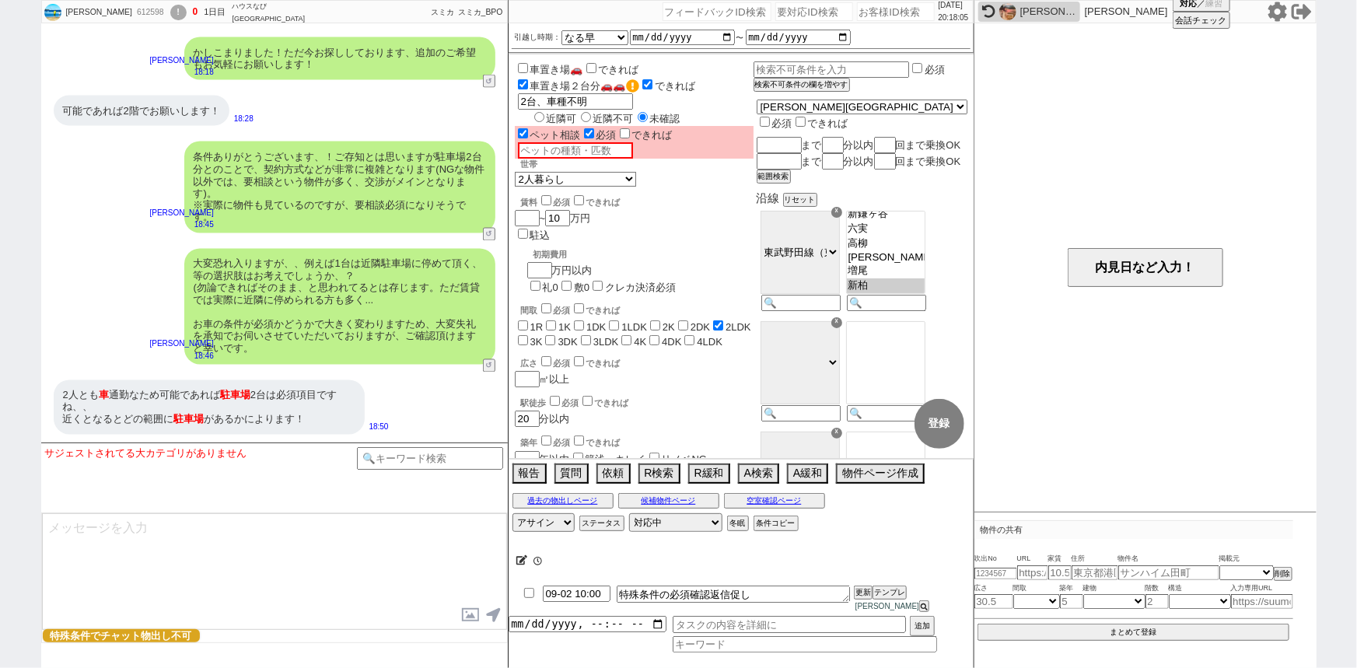
scroll to position [90, 0]
click at [488, 234] on button "↺" at bounding box center [490, 236] width 9 height 10
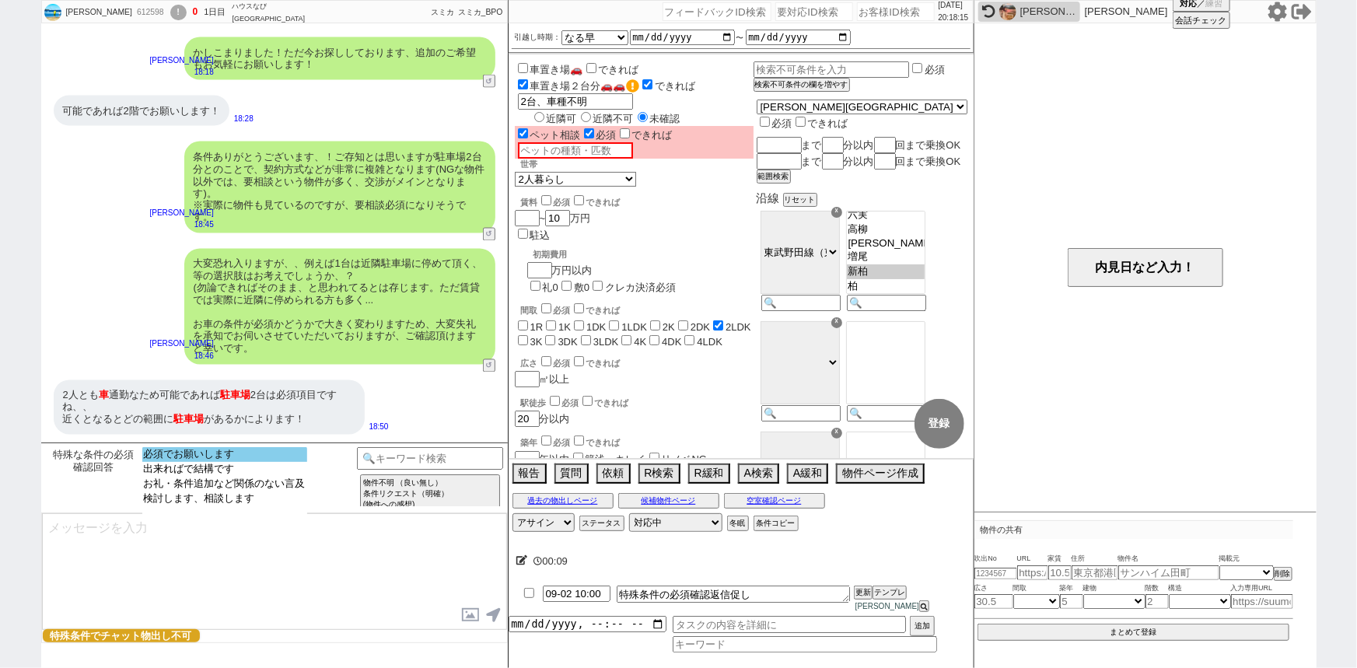
click at [221, 462] on option "必須でお願いします" at bounding box center [224, 469] width 165 height 15
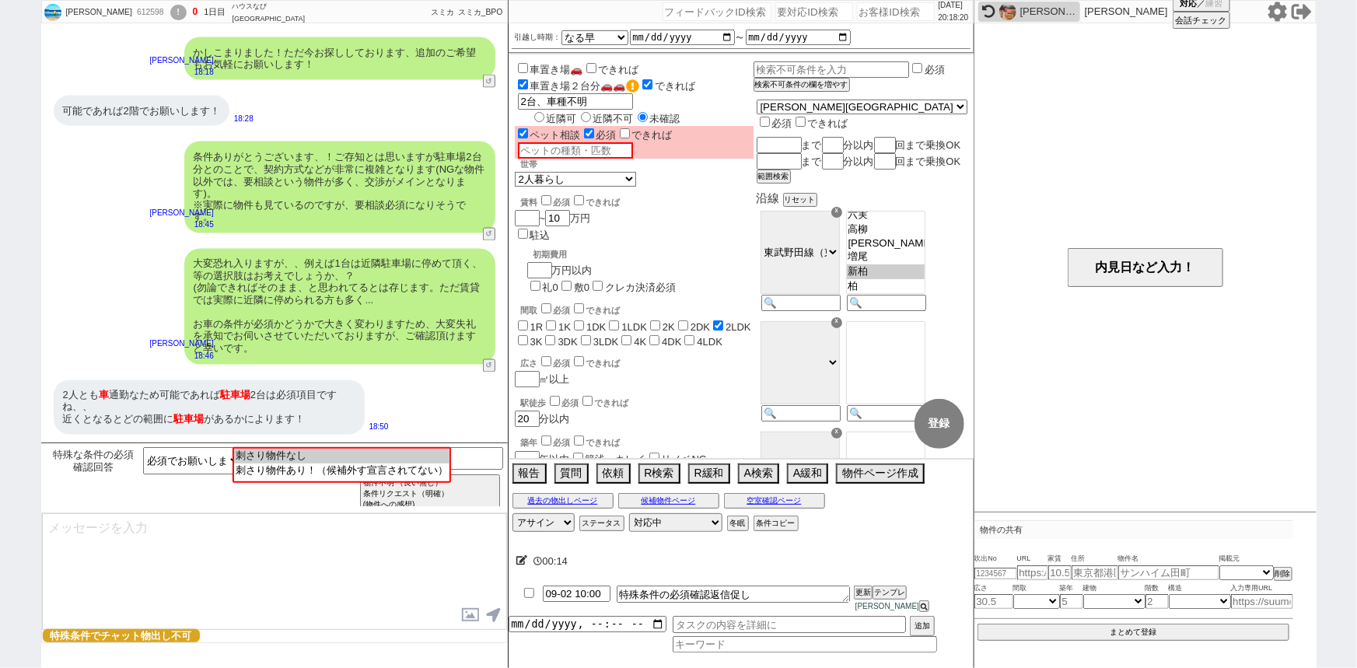
click at [611, 118] on label "近隣不可" at bounding box center [605, 119] width 57 height 12
click at [591, 118] on input "近隣不可" at bounding box center [586, 117] width 10 height 10
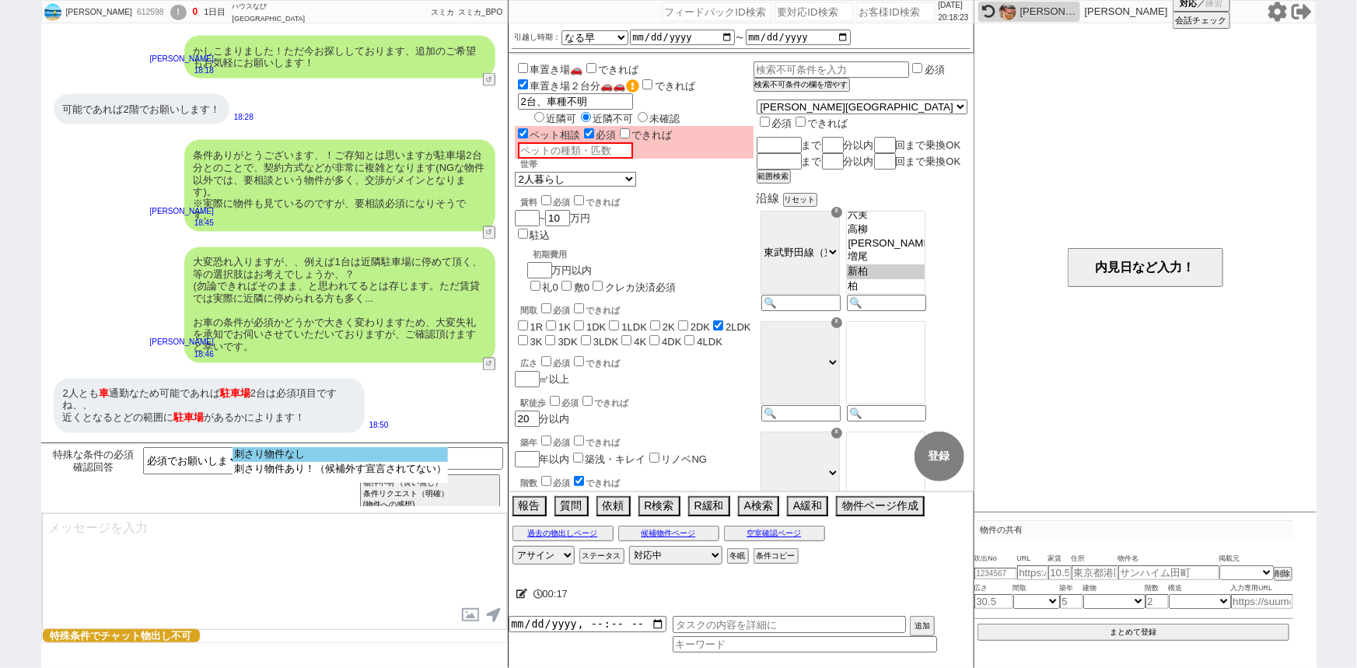
click at [320, 462] on option "刺さり物件なし" at bounding box center [339, 469] width 215 height 15
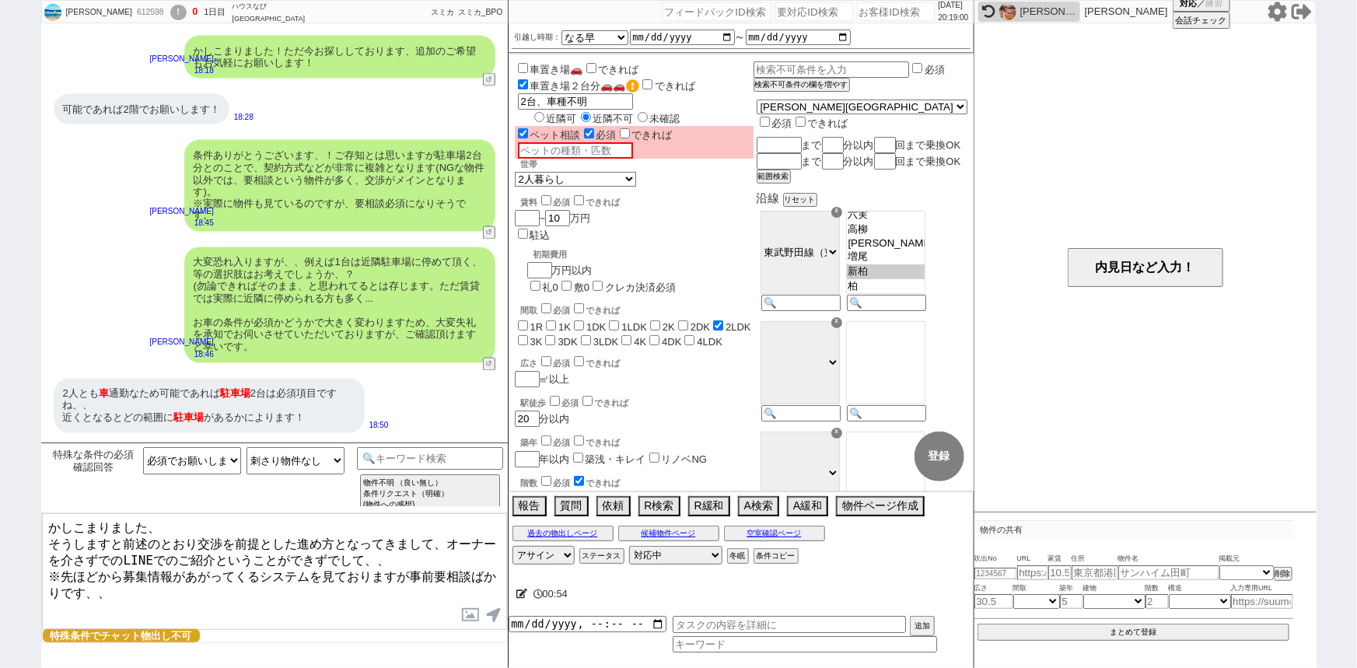
click at [222, 537] on textarea "かしこまりました、 そうしますと前述のとおり交渉を前提とした進め方となってきまして、オーナーを介さずでのLINEでのご紹介ということができずでして、、 ※先ほ…" at bounding box center [274, 571] width 465 height 117
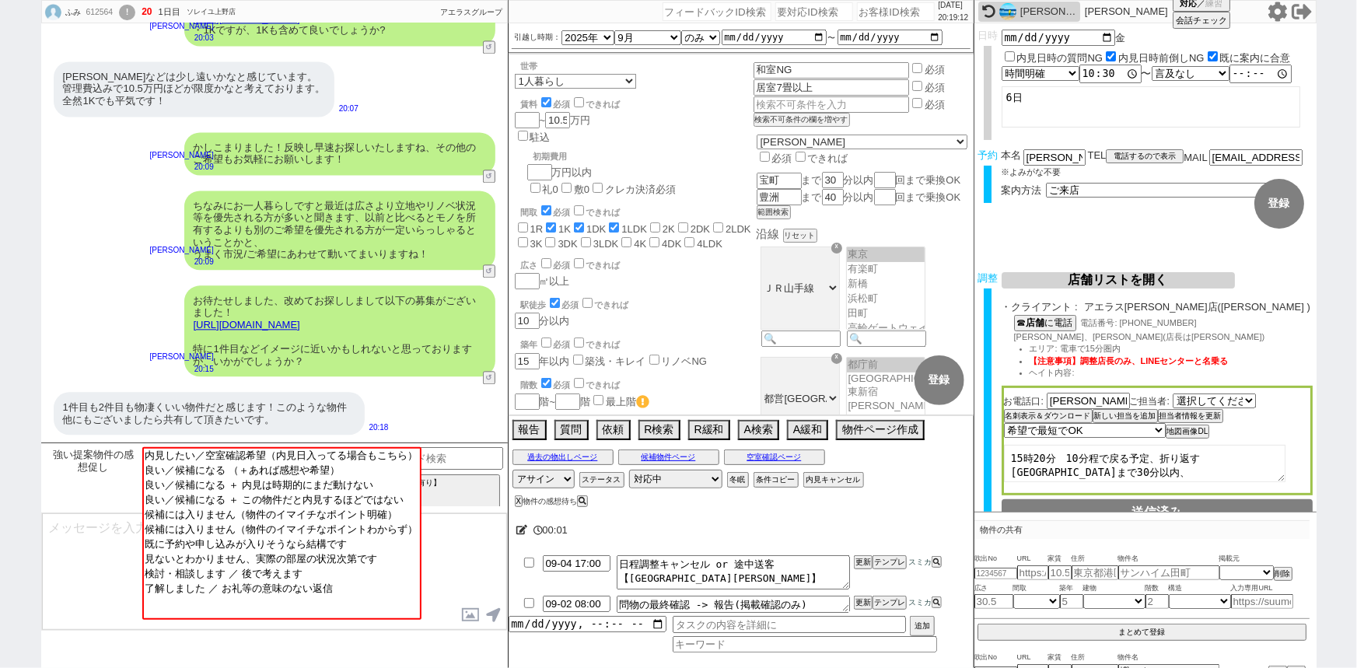
scroll to position [43, 0]
click at [142, 274] on div "ちなみにお一人暮らしですと最近は広さより立地やリノベ状況等を優先される方が多いと聞きます、以前と比べるとモノを所有するよりも別のご希望を優先される方が一定いら…" at bounding box center [274, 230] width 467 height 95
click at [989, 16] on icon at bounding box center [988, 11] width 13 height 13
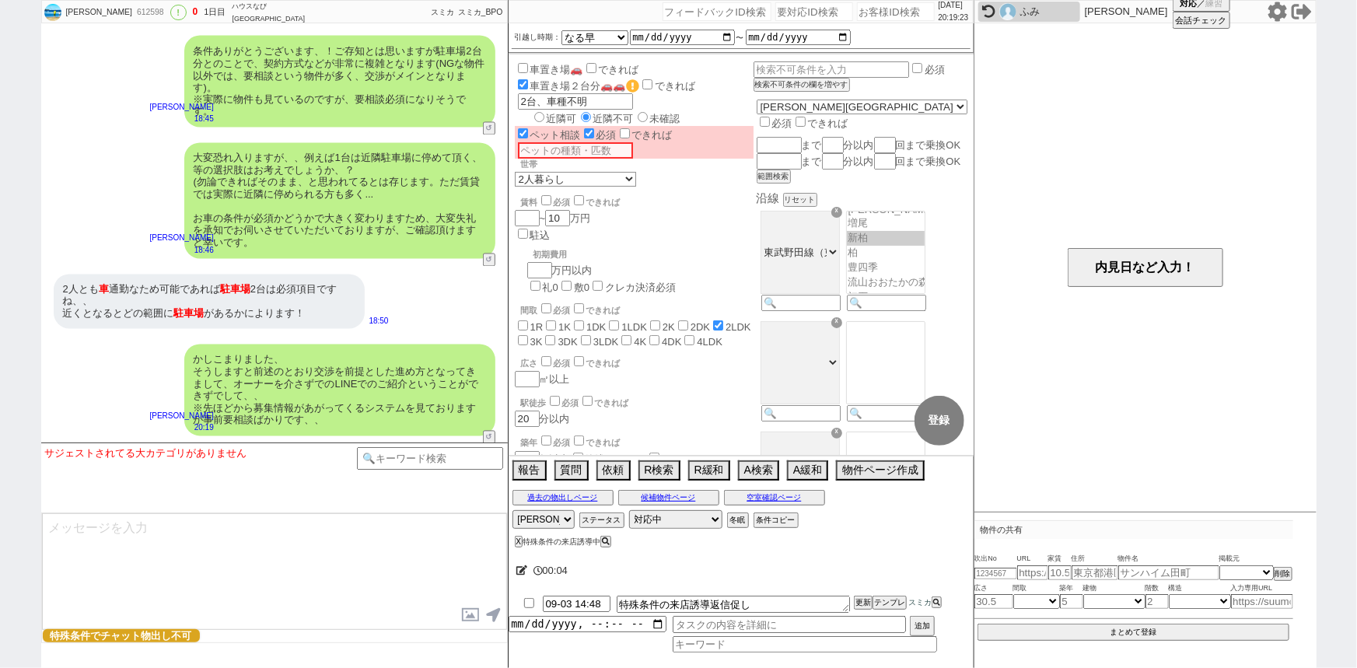
scroll to position [124, 0]
click at [132, 14] on div "612598" at bounding box center [149, 12] width 35 height 12
copy div "612598"
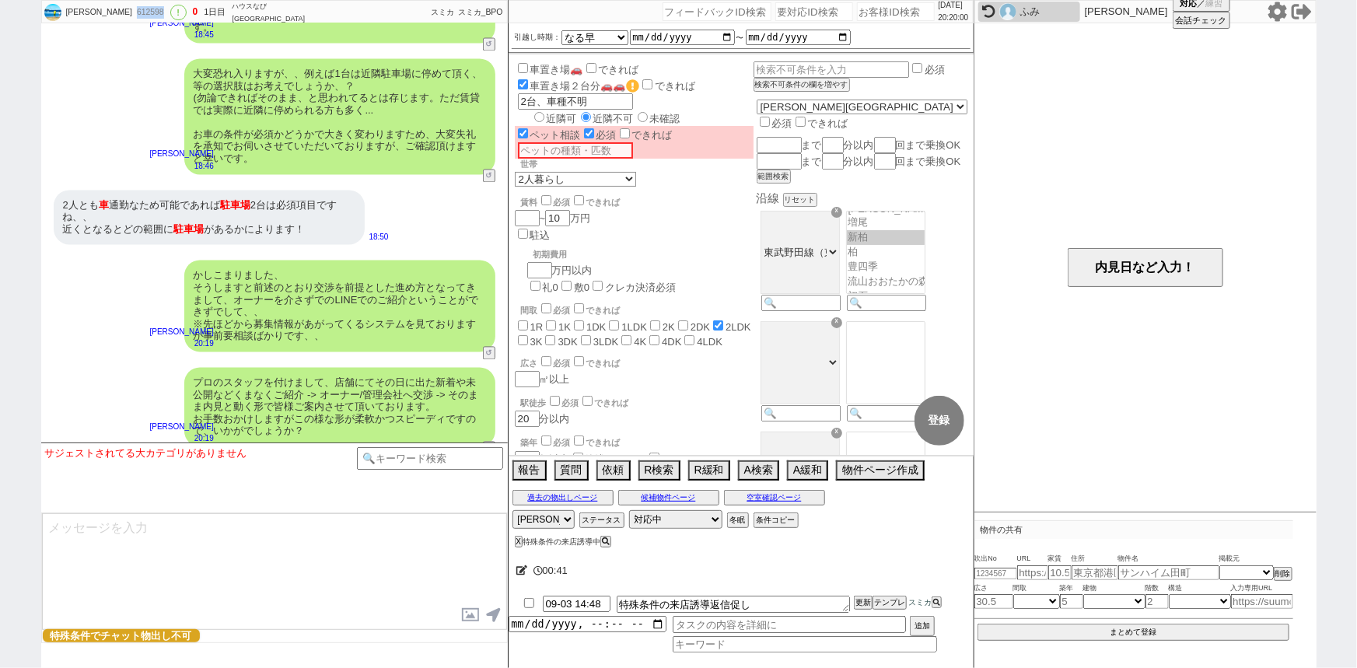
scroll to position [1515, 0]
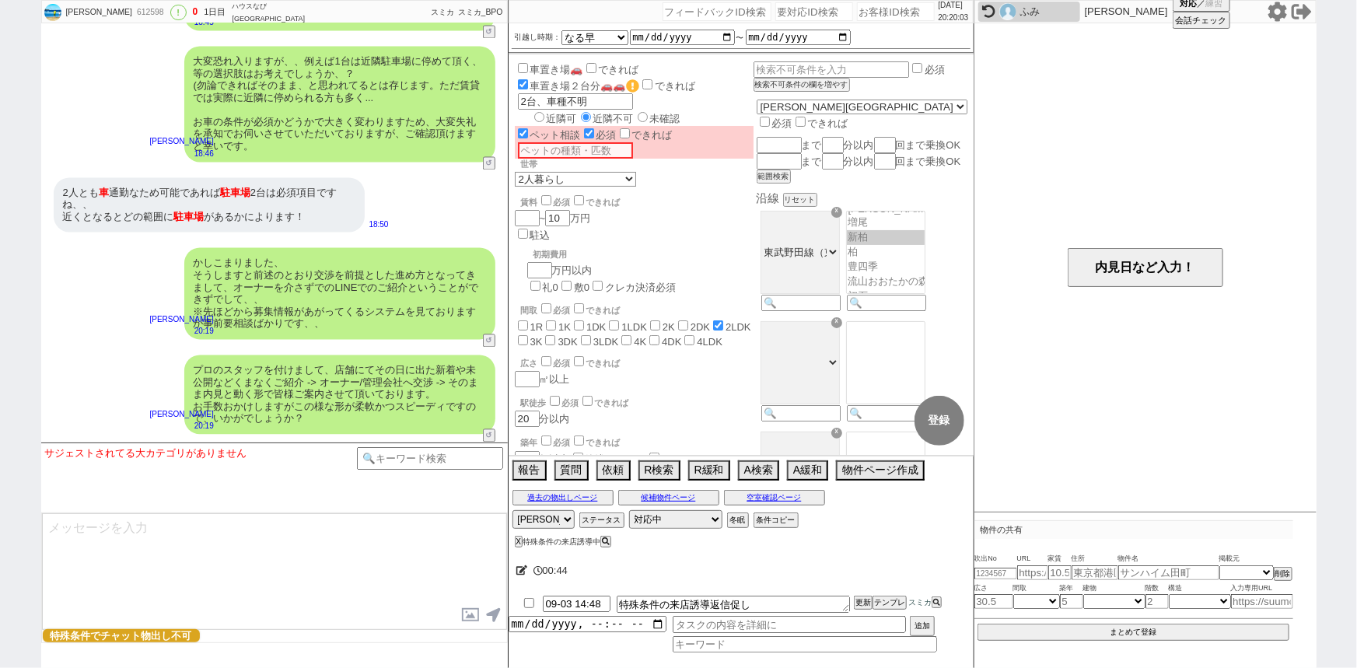
click at [215, 519] on textarea at bounding box center [274, 571] width 465 height 117
click at [46, 530] on textarea "お車の車種(サイズ)もあわせていただけますと幸いです。" at bounding box center [274, 571] width 465 height 117
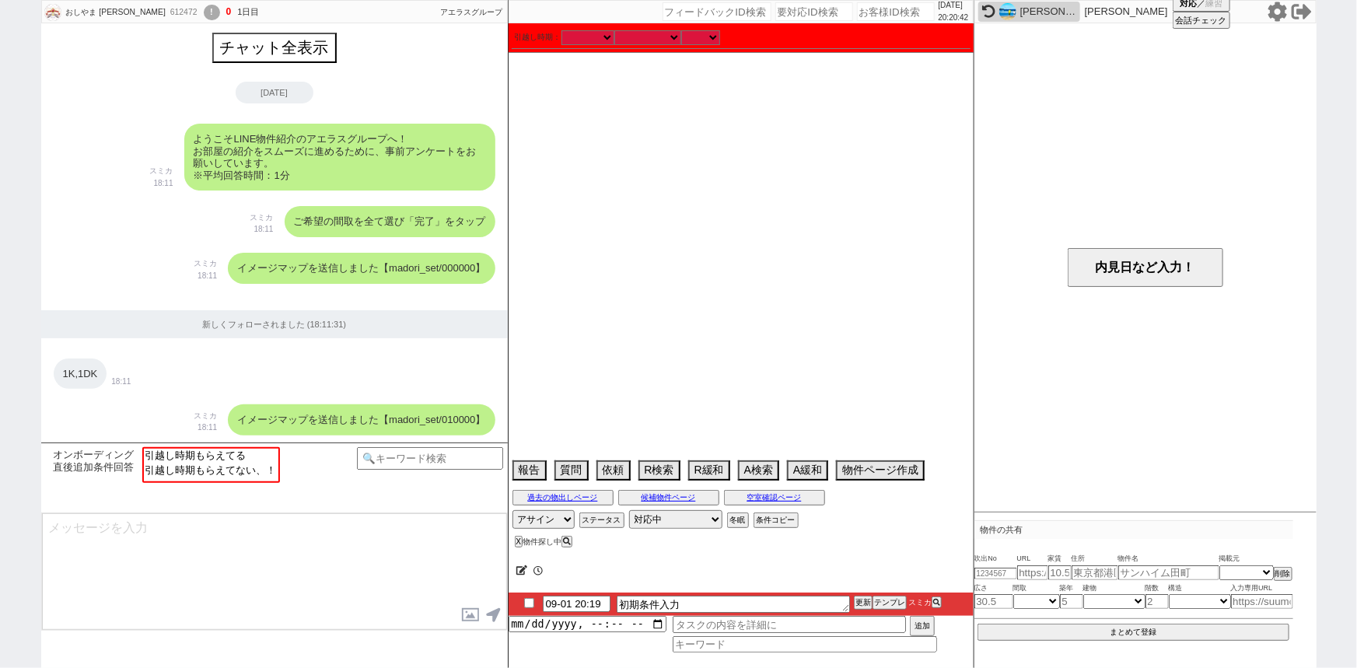
scroll to position [1340, 0]
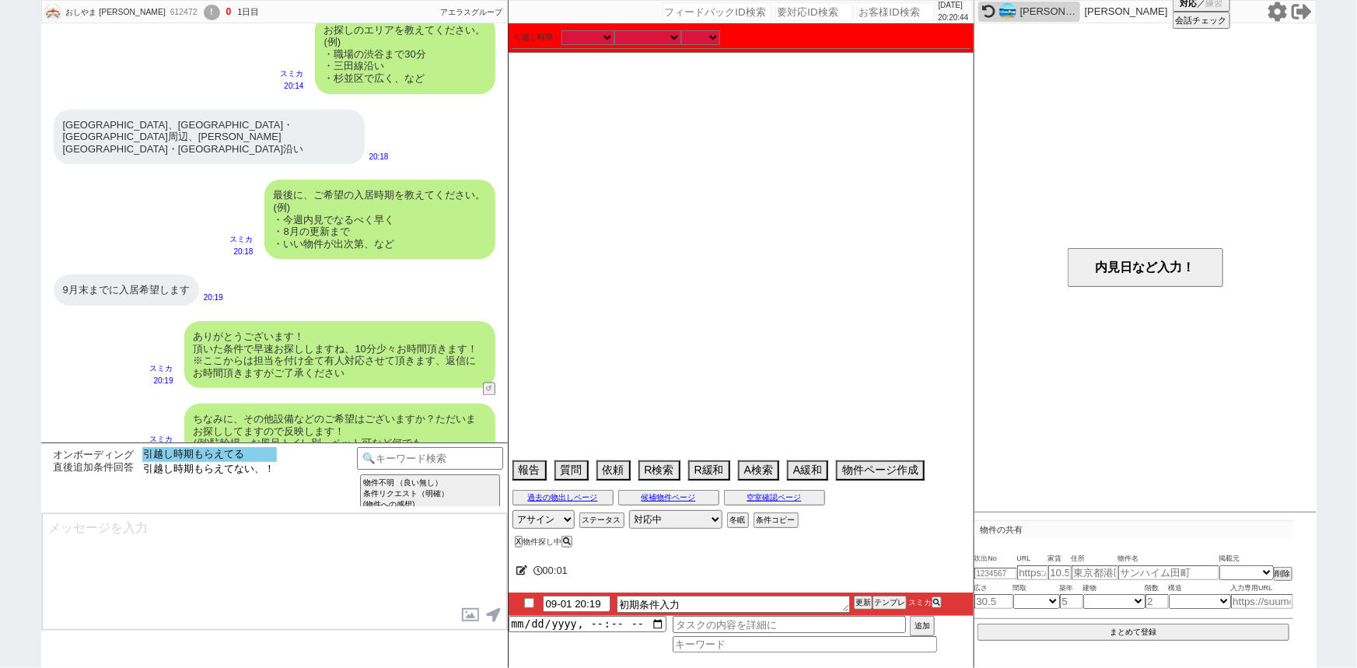
click at [241, 462] on option "引越し時期もらえてる" at bounding box center [209, 469] width 135 height 15
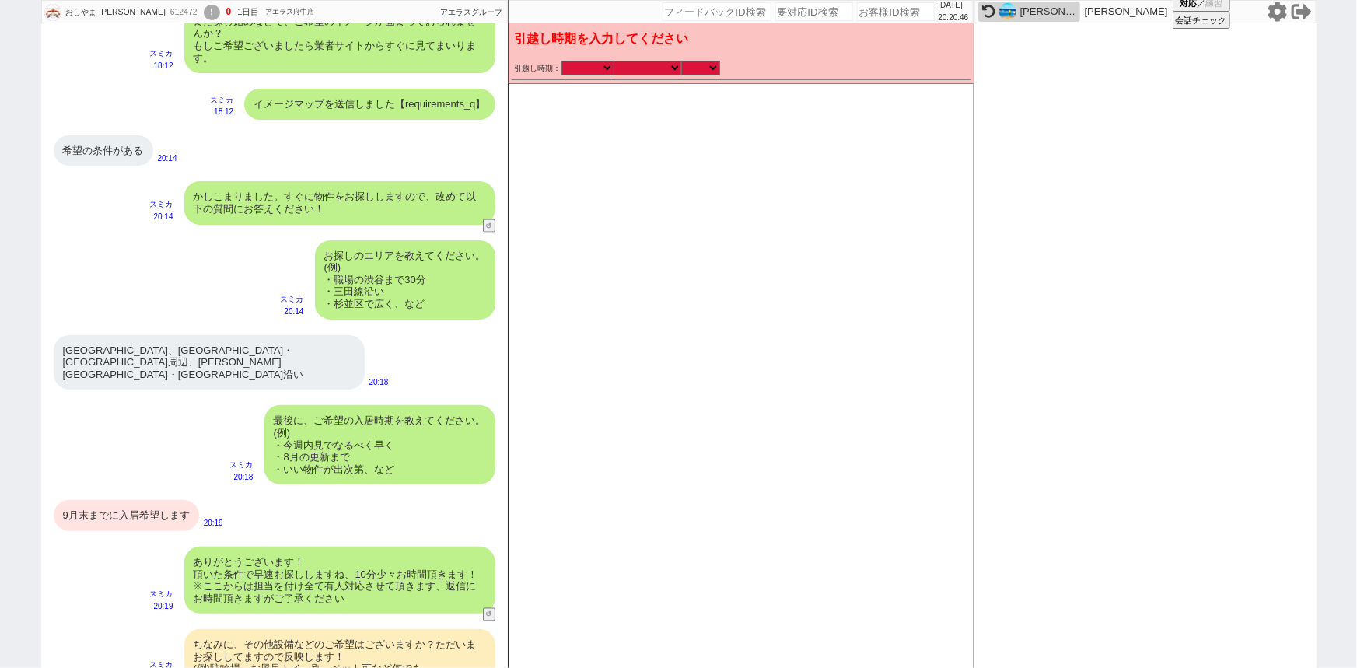
click at [670, 64] on select "なる早 未定 いつでも 物件あれば 年内 来年 1月 2月 3月 4月 5月 6月 7月 8月 9月 10月 11月 12月 春 夏 秋 冬" at bounding box center [647, 67] width 67 height 13
click at [614, 61] on select "なる早 未定 いつでも 物件あれば 年内 来年 1月 2月 3月 4月 5月 6月 7月 8月 9月 10月 11月 12月 春 夏 秋 冬" at bounding box center [647, 67] width 67 height 13
click at [699, 68] on select "のみ 上旬 中旬 下旬 末 まで 1日 2日 3日 4日 5日 6日 7日 8日 9日 10日 11日 12日 13日 14日 15日 16日 17日 18日…" at bounding box center [700, 67] width 39 height 13
click at [681, 61] on select "のみ 上旬 中旬 下旬 末 まで 1日 2日 3日 4日 5日 6日 7日 8日 9日 10日 11日 12日 13日 14日 15日 16日 17日 18日…" at bounding box center [700, 67] width 39 height 13
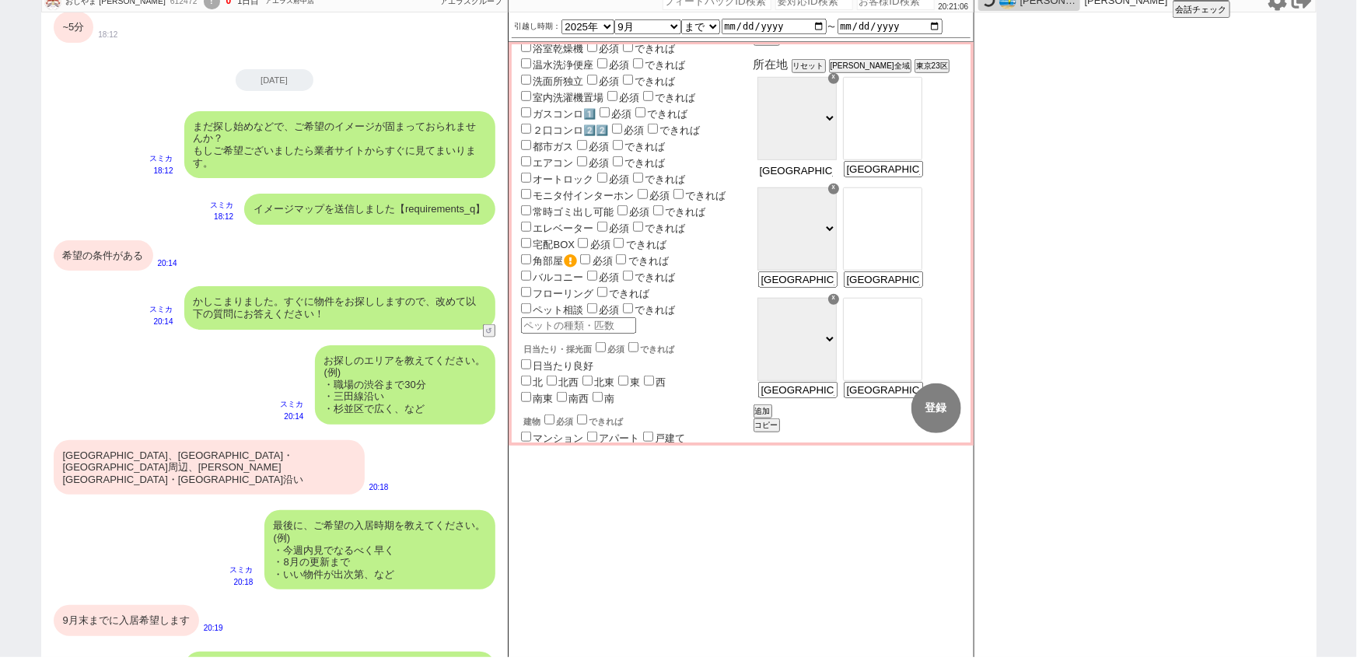
scroll to position [0, 176]
drag, startPoint x: 830, startPoint y: 181, endPoint x: 930, endPoint y: 194, distance: 100.3
click at [930, 194] on div "☓ 千代田区 中央区 港区 新宿区 文京区 台東区 墨田区 江東区 品川区 目黒区 大田区 世田谷区 渋谷区 中野区 杉並区 豊島区 北区 荒川区 板橋区 練…" at bounding box center [858, 239] width 211 height 110
click at [921, 100] on option "[指定なし]" at bounding box center [883, 100] width 78 height 15
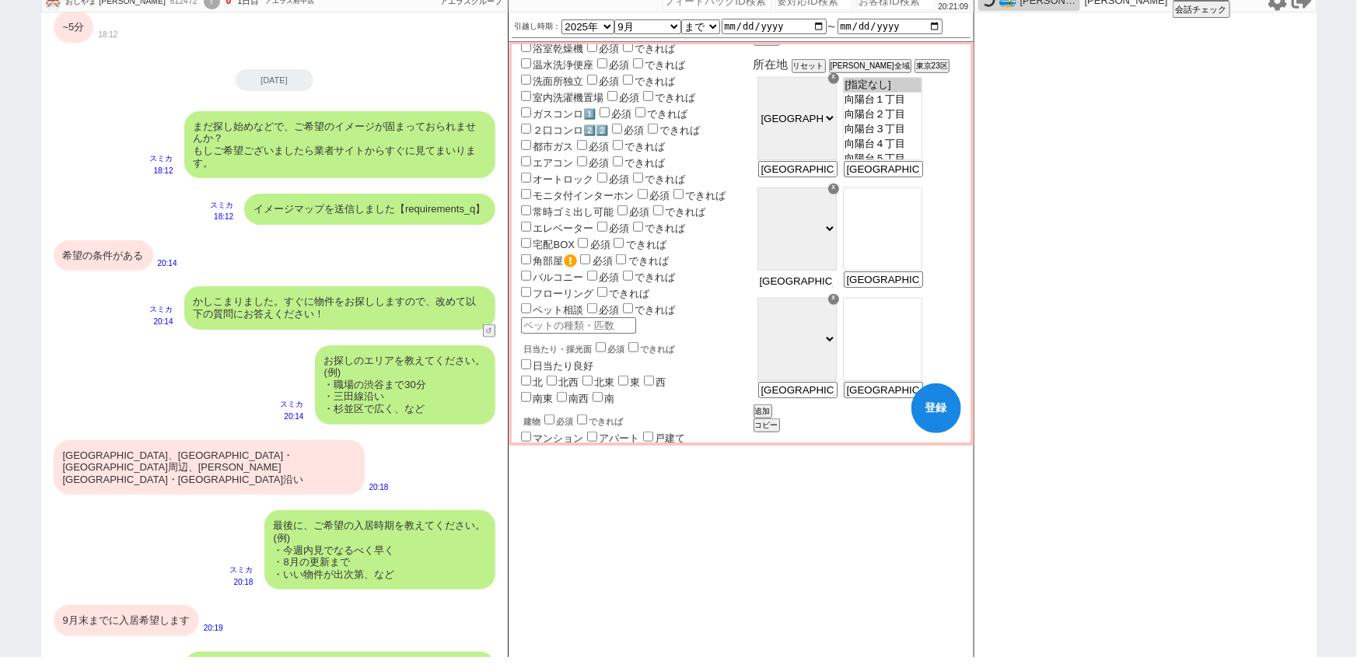
click at [834, 288] on input "稲城市、府中駅・調布駅周辺、南武線・相模原線沿い" at bounding box center [796, 280] width 76 height 13
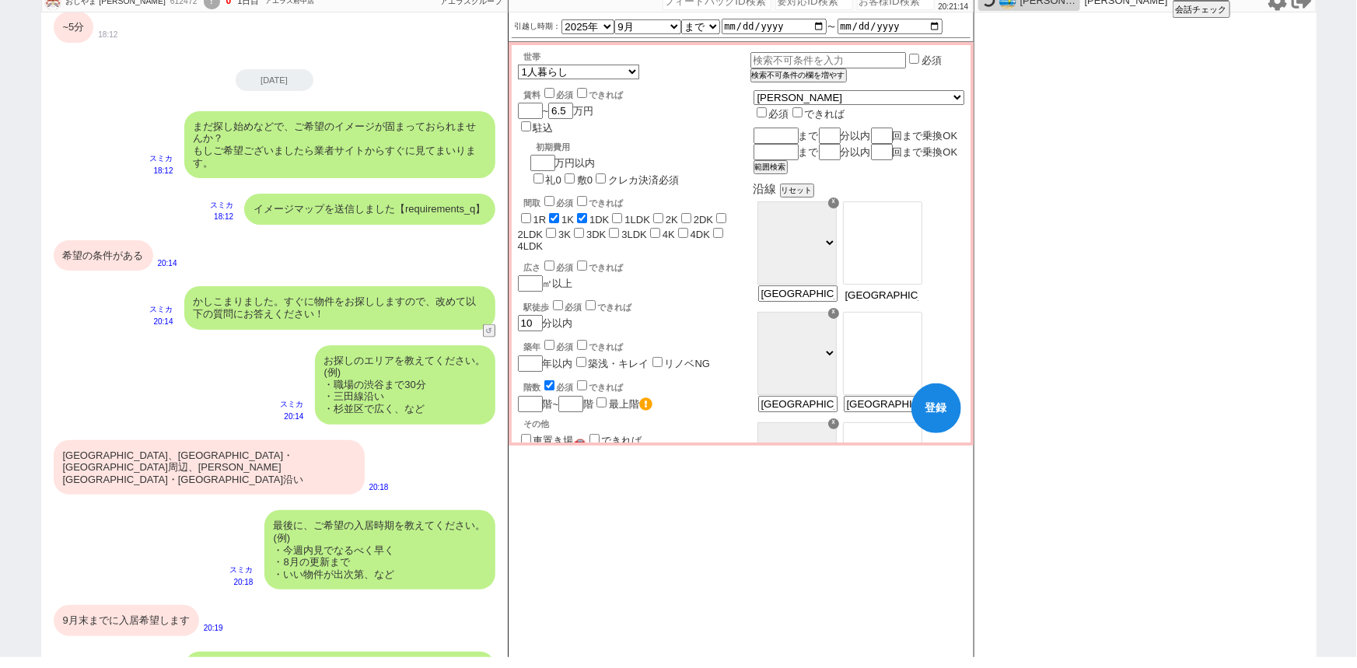
click at [920, 302] on input "稲城市、府中駅・調布駅周辺、南武線・相模原線沿い" at bounding box center [882, 294] width 76 height 13
click at [837, 258] on select "ＪＲ総武・中央緩行線 東急東横線 小田急小田原線 ＪＲ京浜東北・根岸線 都営大江戸線 東急田園都市線 京王線 東京メトロ日比谷線 東京メトロ丸ノ内線 東京メト…" at bounding box center [796, 242] width 79 height 83
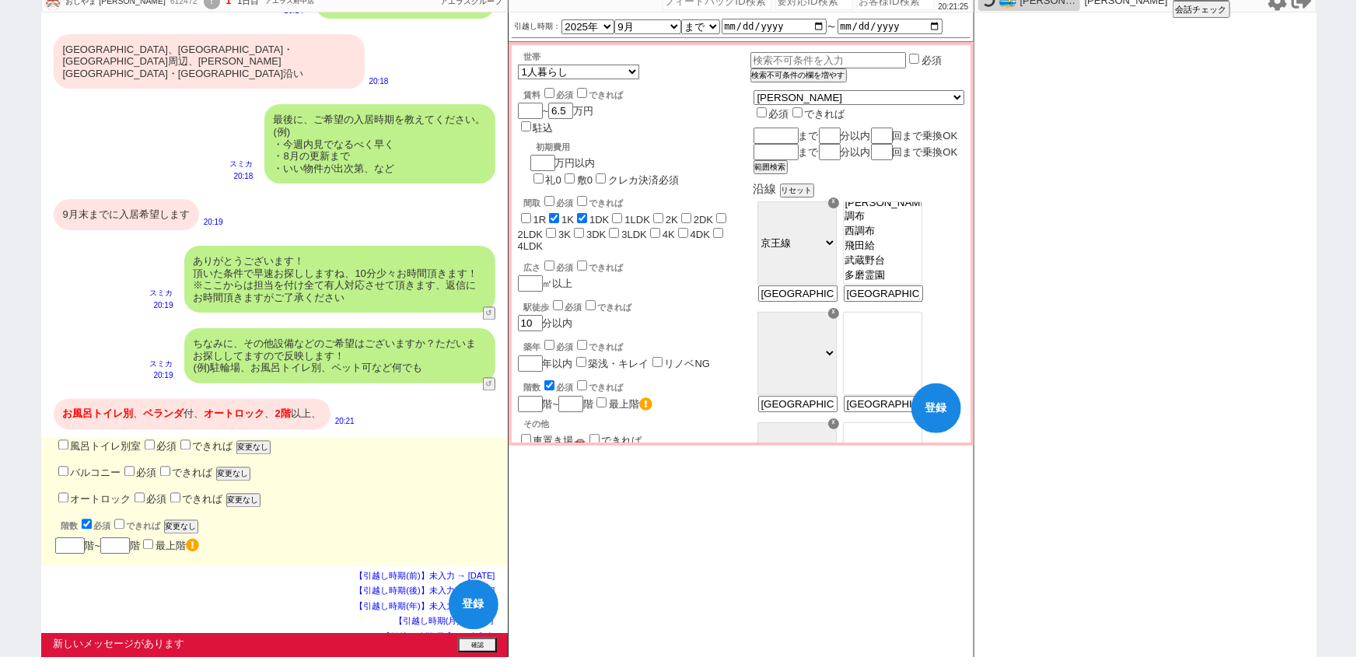
scroll to position [241, 0]
click at [907, 239] on option "調布" at bounding box center [883, 232] width 78 height 15
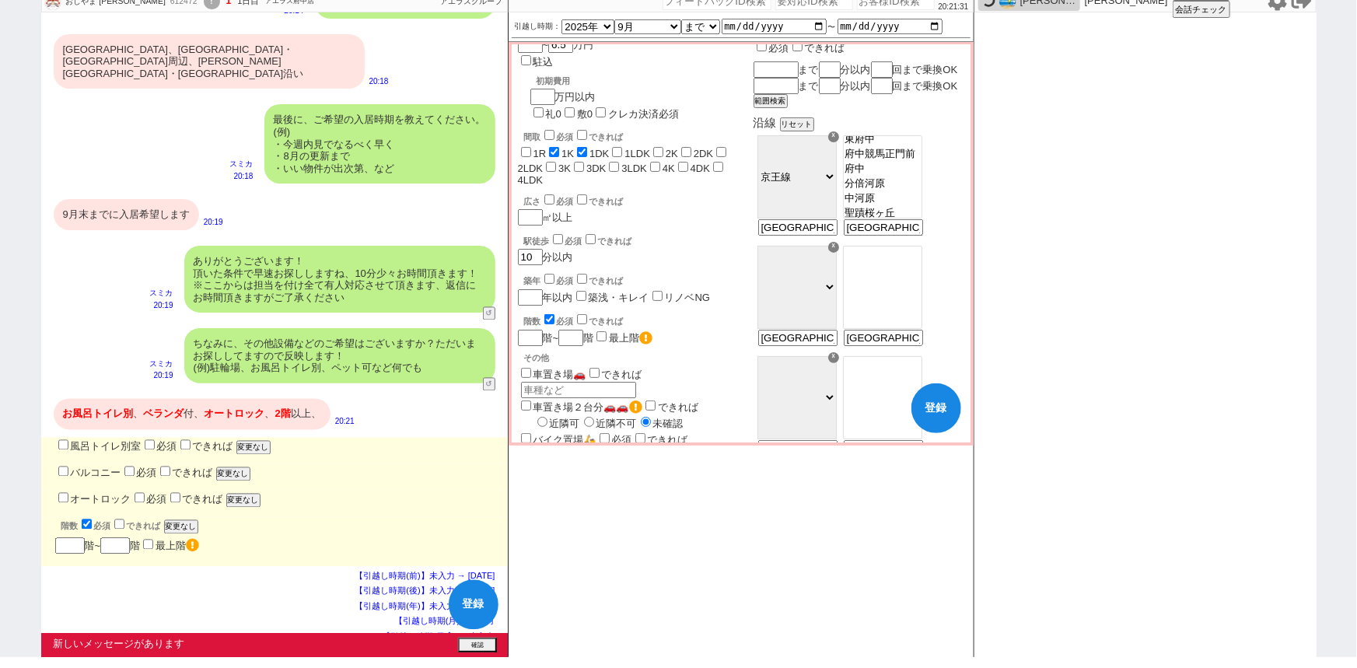
scroll to position [67, 0]
click at [822, 345] on input "稲城市、府中駅・調布駅周辺、南武線・相模原線沿い" at bounding box center [796, 338] width 76 height 13
click at [915, 271] on option "川崎" at bounding box center [883, 267] width 78 height 15
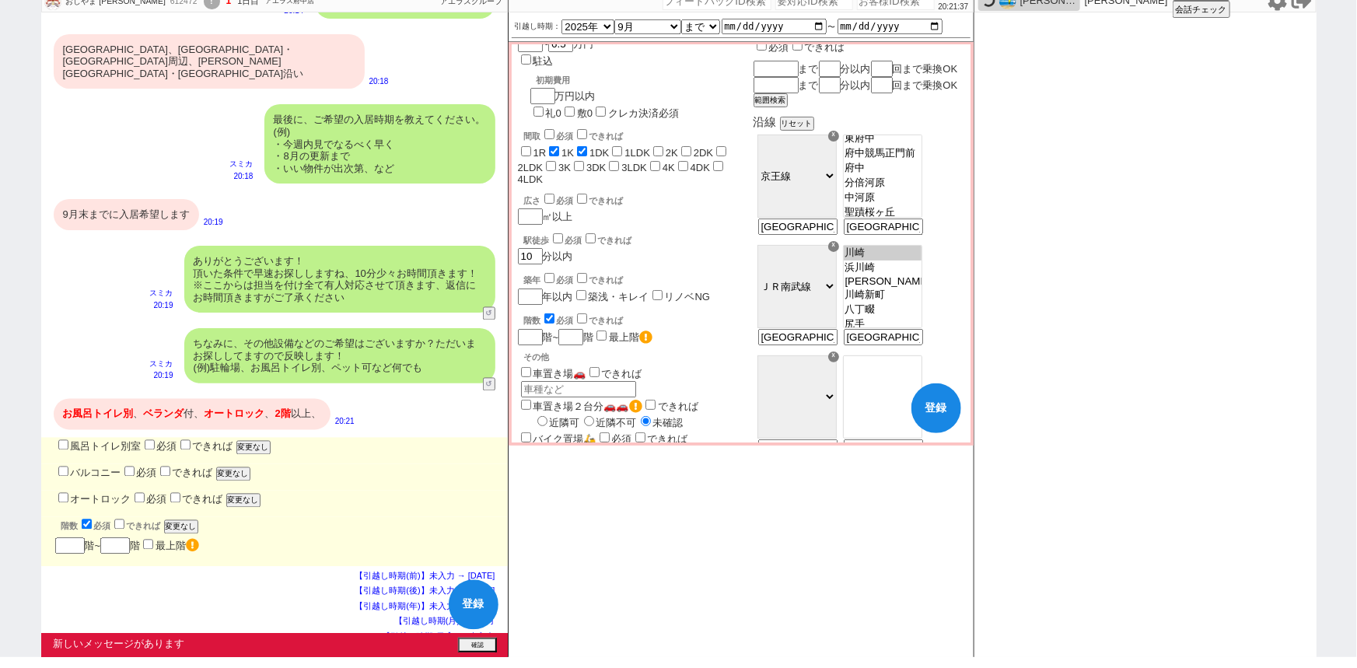
scroll to position [386, 0]
click at [911, 327] on option "立川" at bounding box center [883, 320] width 78 height 15
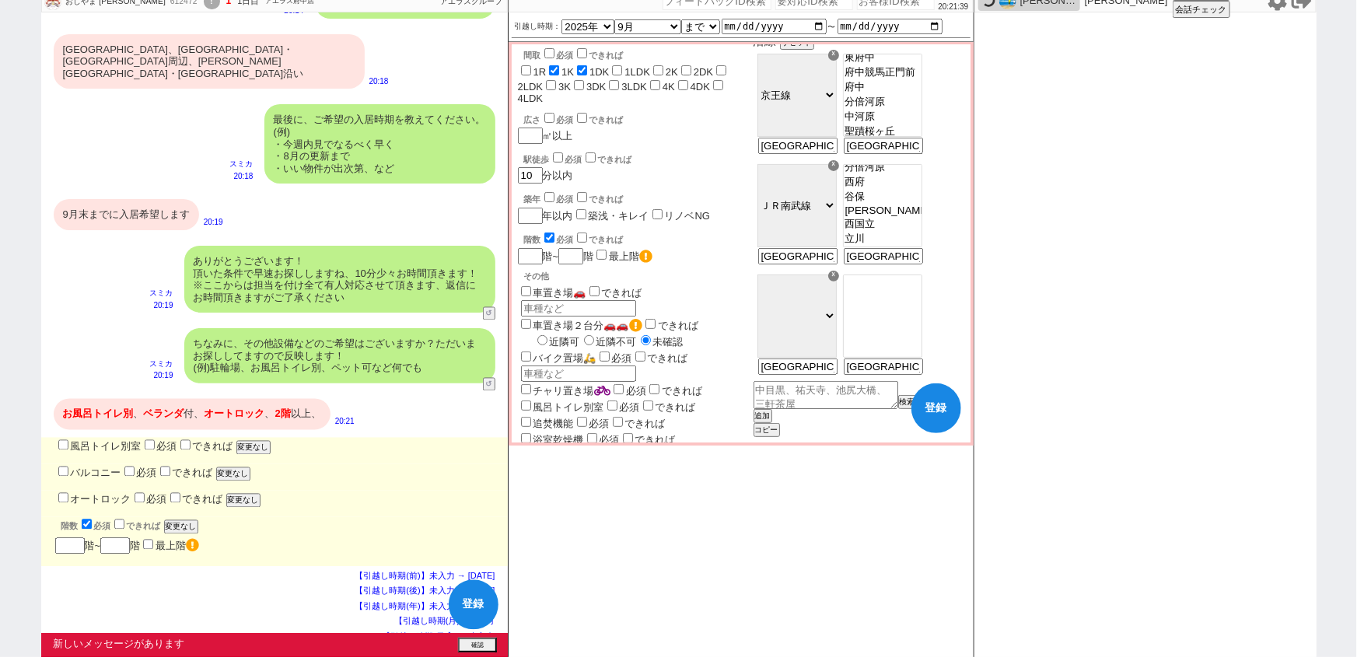
scroll to position [149, 0]
click at [833, 373] on input "稲城市、府中駅・調布駅周辺、南武線・相模原線沿い" at bounding box center [796, 366] width 76 height 13
click at [921, 299] on option "調布" at bounding box center [883, 295] width 78 height 15
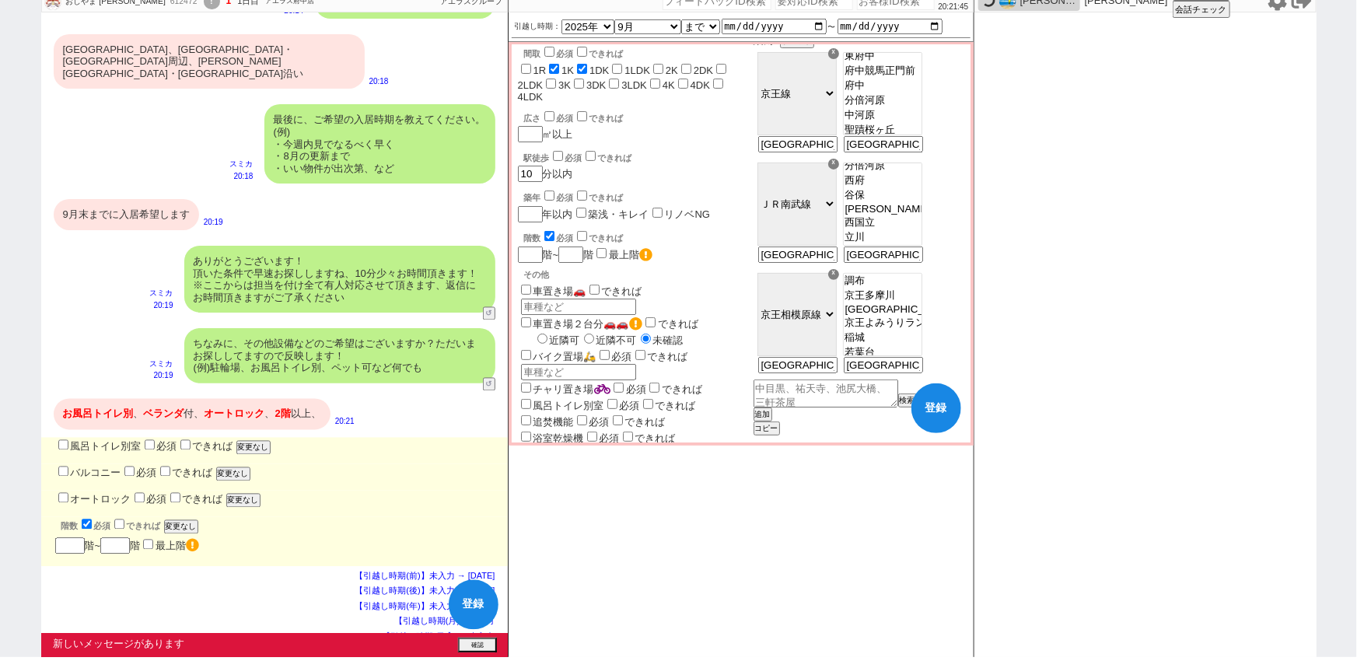
scroll to position [105, 0]
click at [918, 355] on option "橋本" at bounding box center [883, 348] width 78 height 15
click at [93, 441] on label "風呂トイレ別室" at bounding box center [98, 447] width 86 height 12
click at [68, 440] on input "風呂トイレ別室" at bounding box center [63, 445] width 10 height 10
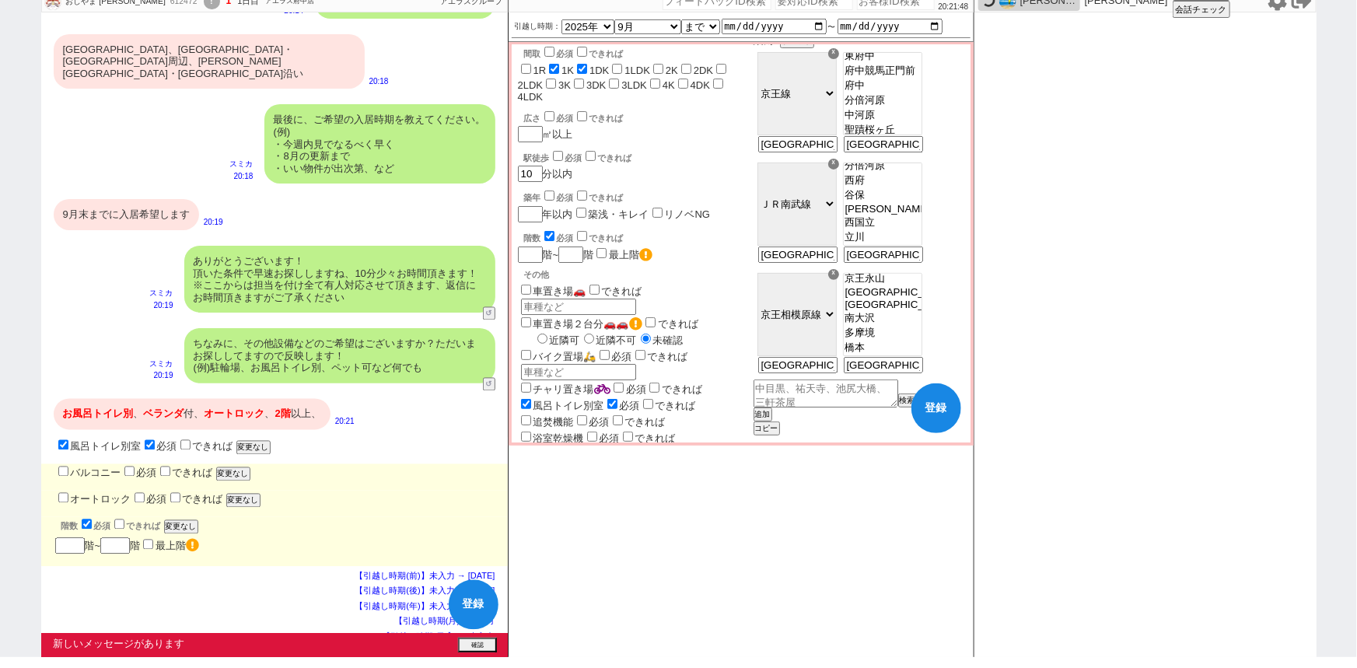
click at [83, 467] on label "バルコニー" at bounding box center [88, 473] width 66 height 12
click at [68, 467] on input "バルコニー" at bounding box center [63, 472] width 10 height 10
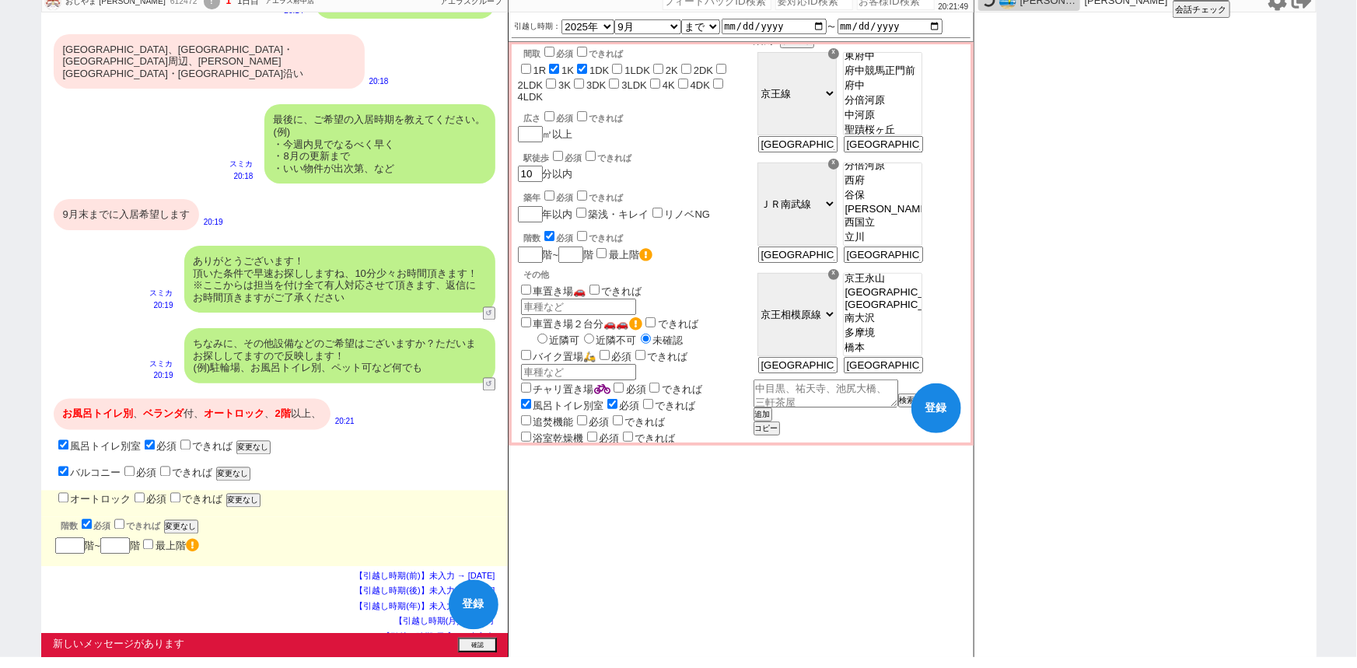
click at [95, 494] on label "オートロック" at bounding box center [93, 500] width 76 height 12
click at [68, 493] on input "オートロック" at bounding box center [63, 498] width 10 height 10
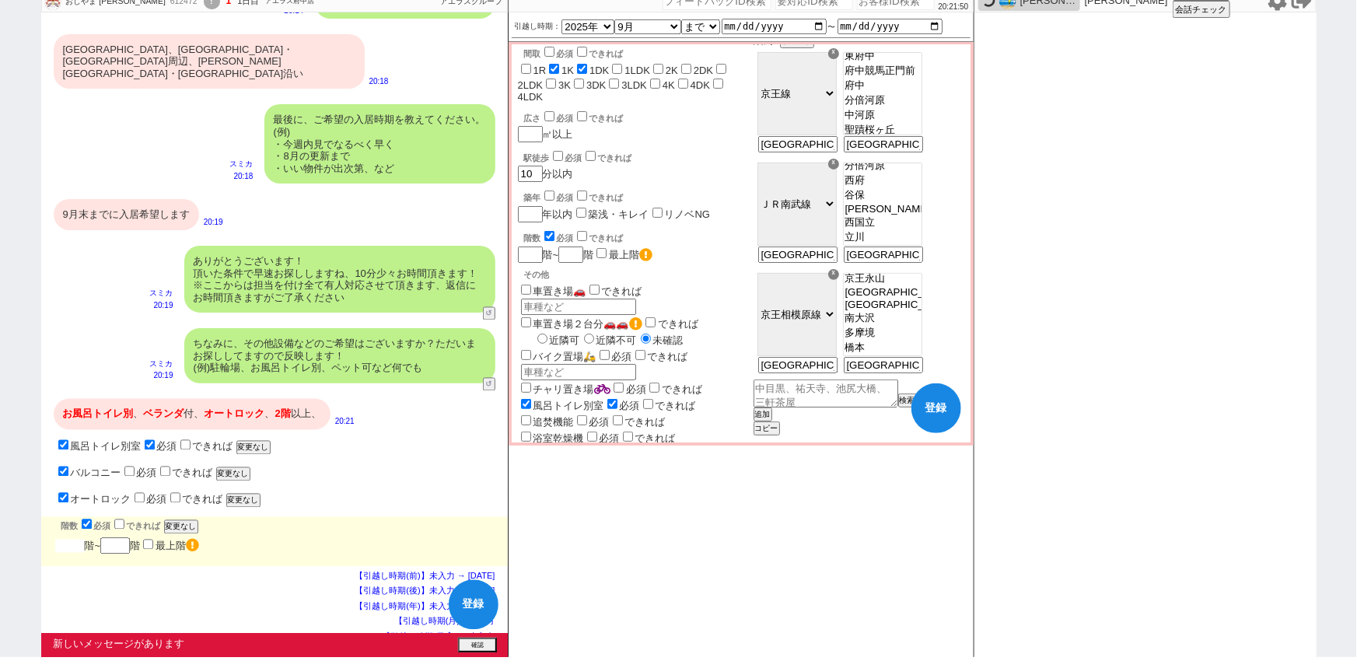
click at [73, 540] on input "number" at bounding box center [70, 546] width 30 height 13
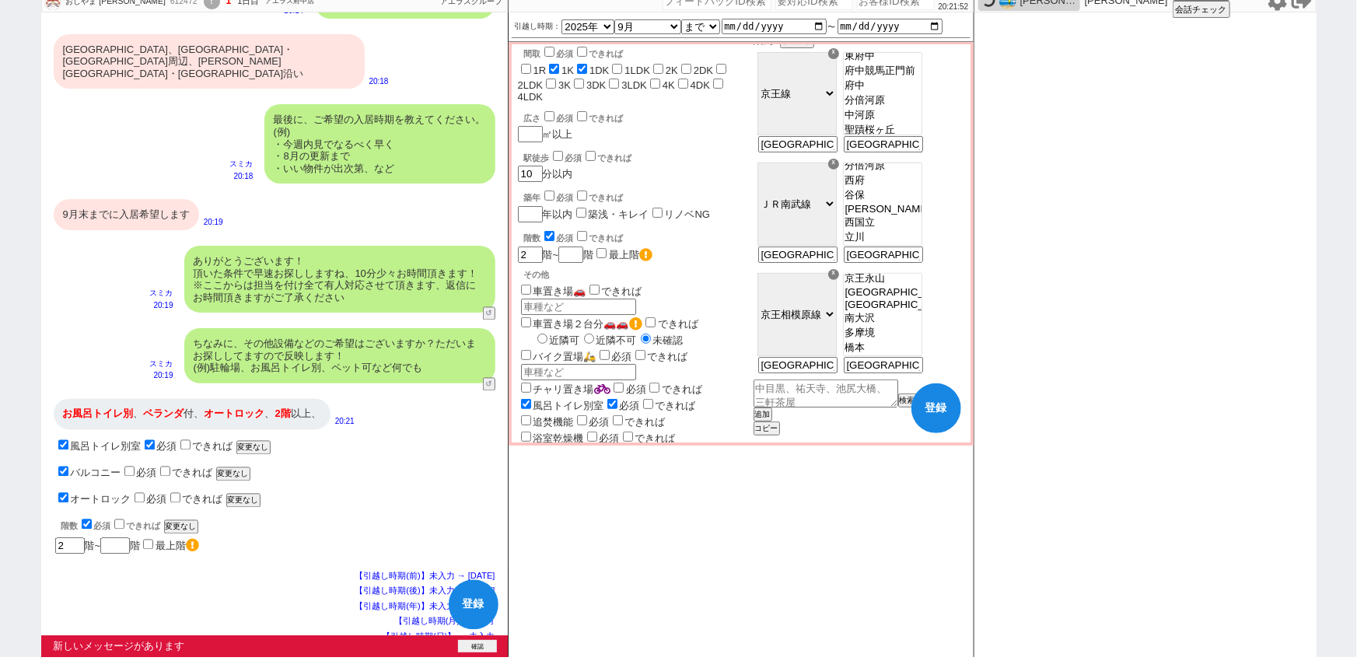
click at [484, 637] on div "新しいメッセージがあります 確認" at bounding box center [274, 646] width 467 height 22
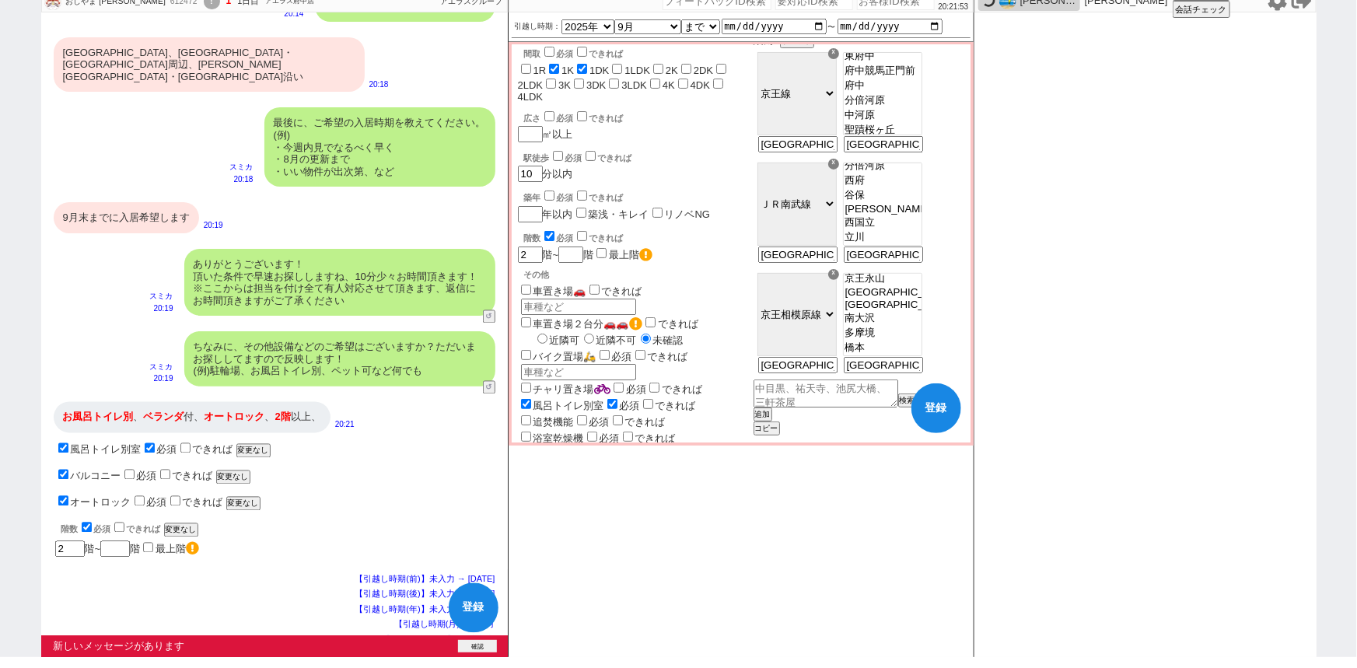
click at [483, 646] on button "確認" at bounding box center [477, 646] width 39 height 12
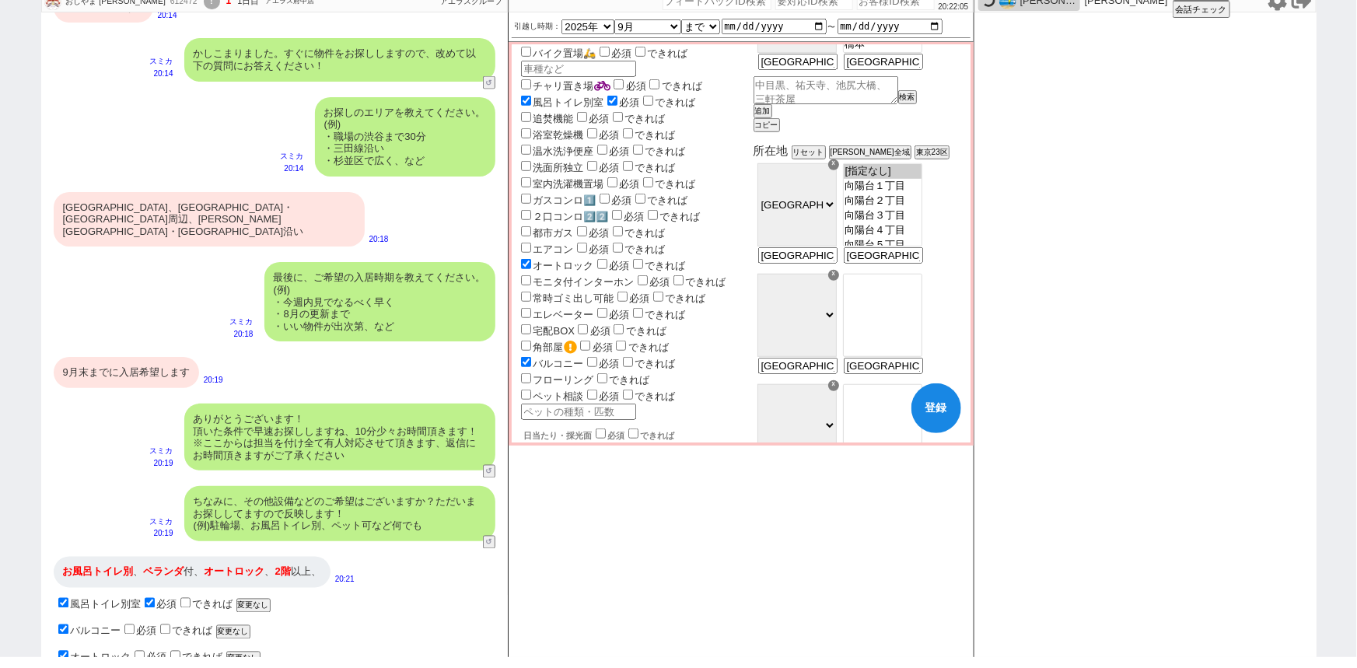
scroll to position [459, 0]
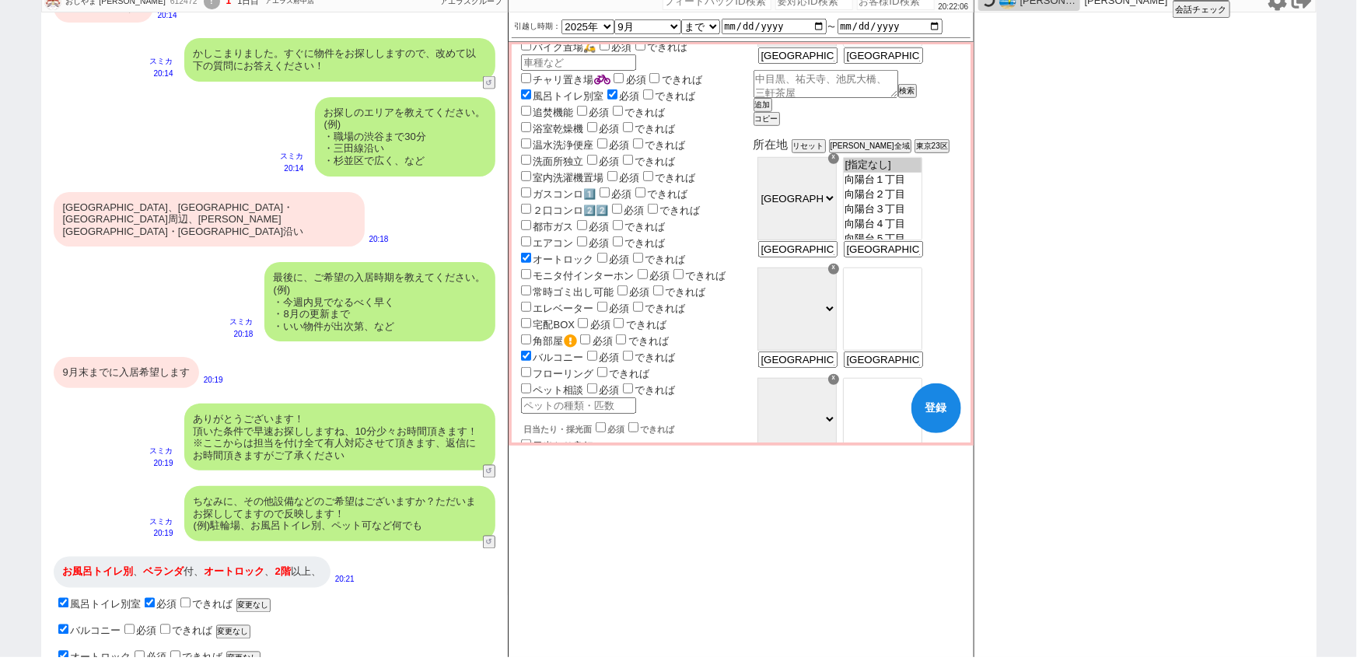
click at [839, 164] on div "☓" at bounding box center [833, 158] width 11 height 11
click at [769, 110] on button "追加" at bounding box center [761, 105] width 16 height 11
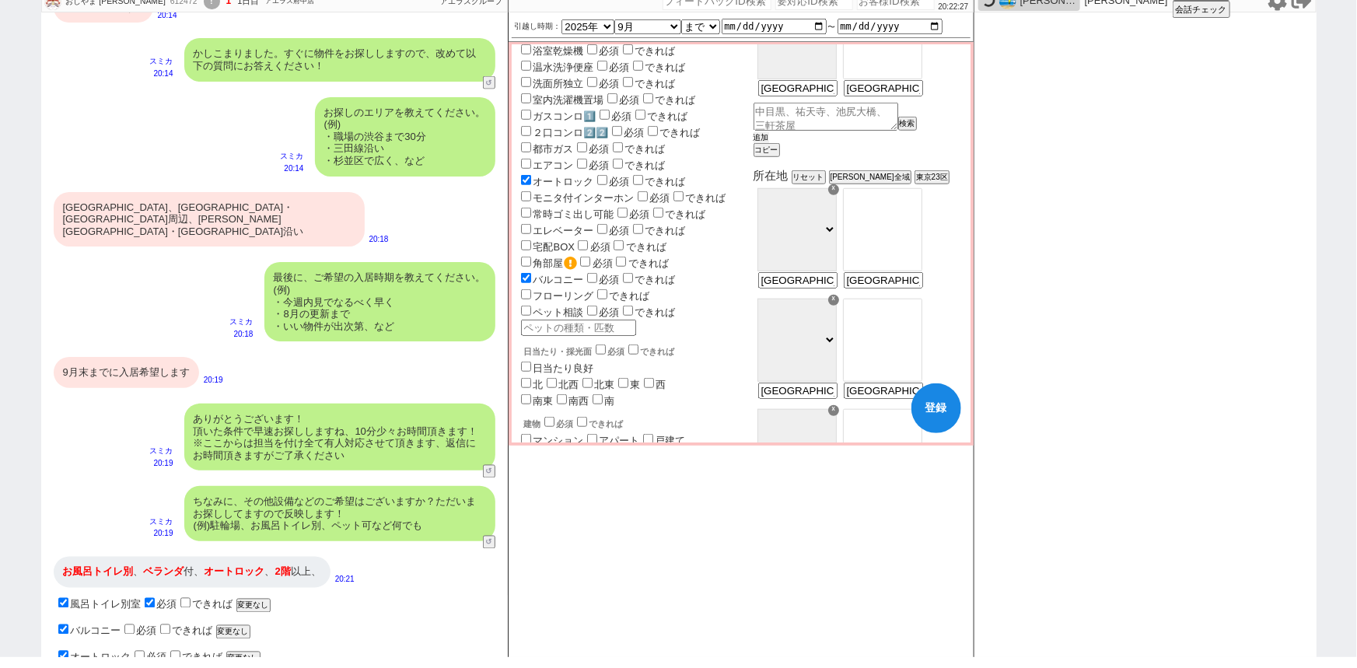
scroll to position [538, 0]
click at [925, 101] on div "稲城市、府中駅・調布駅周辺、南武線・相模原線沿い" at bounding box center [882, 46] width 86 height 110
click at [920, 95] on input "稲城市、府中駅・調布駅周辺、南武線・相模原線沿い" at bounding box center [882, 88] width 76 height 13
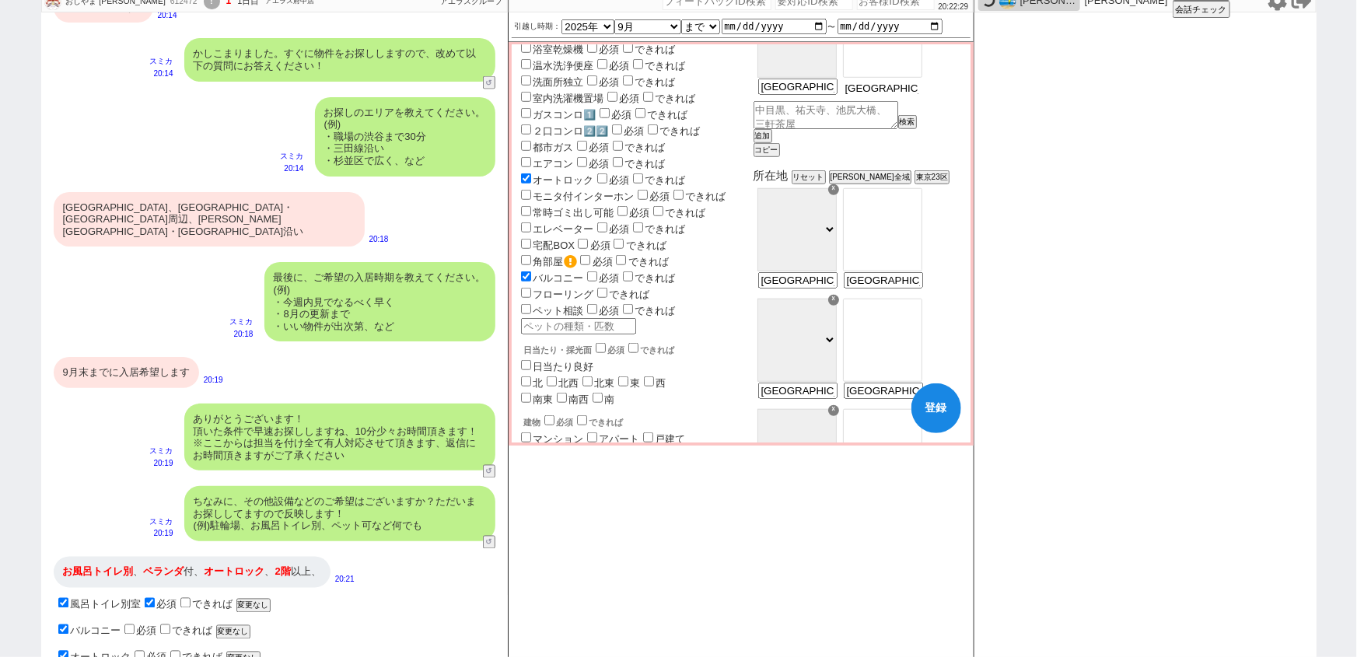
click at [920, 95] on input "稲城市、府中駅・調布駅周辺、南武線・相模原線沿い" at bounding box center [882, 88] width 76 height 13
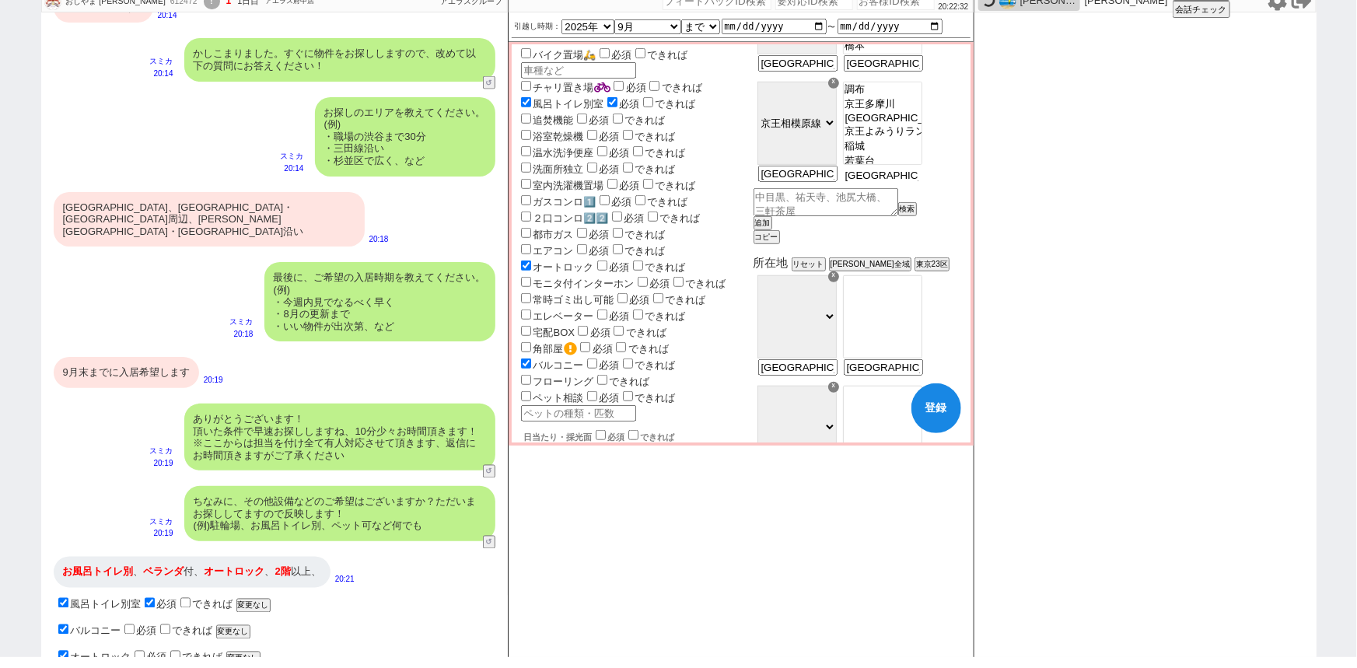
scroll to position [451, 0]
click at [769, 229] on button "追加" at bounding box center [761, 223] width 16 height 11
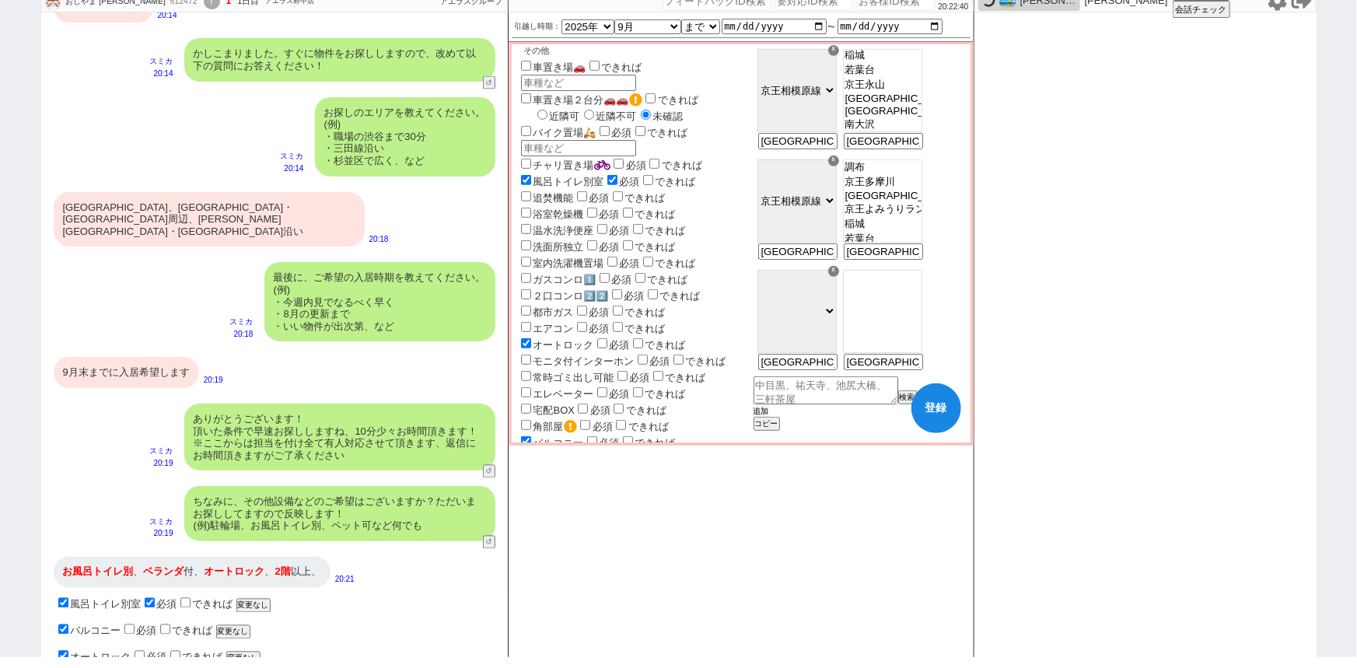
scroll to position [58, 0]
click at [837, 108] on select "ＪＲ総武・中央緩行線 東急東横線 小田急小田原線 ＪＲ京浜東北・根岸線 都営大江戸線 東急田園都市線 京王線 東京メトロ日比谷線 東京メトロ丸ノ内線 東京メト…" at bounding box center [796, 90] width 79 height 83
click at [902, 260] on input "稲城市、府中駅・調布駅周辺、南武線・相模原線沿い" at bounding box center [882, 252] width 76 height 13
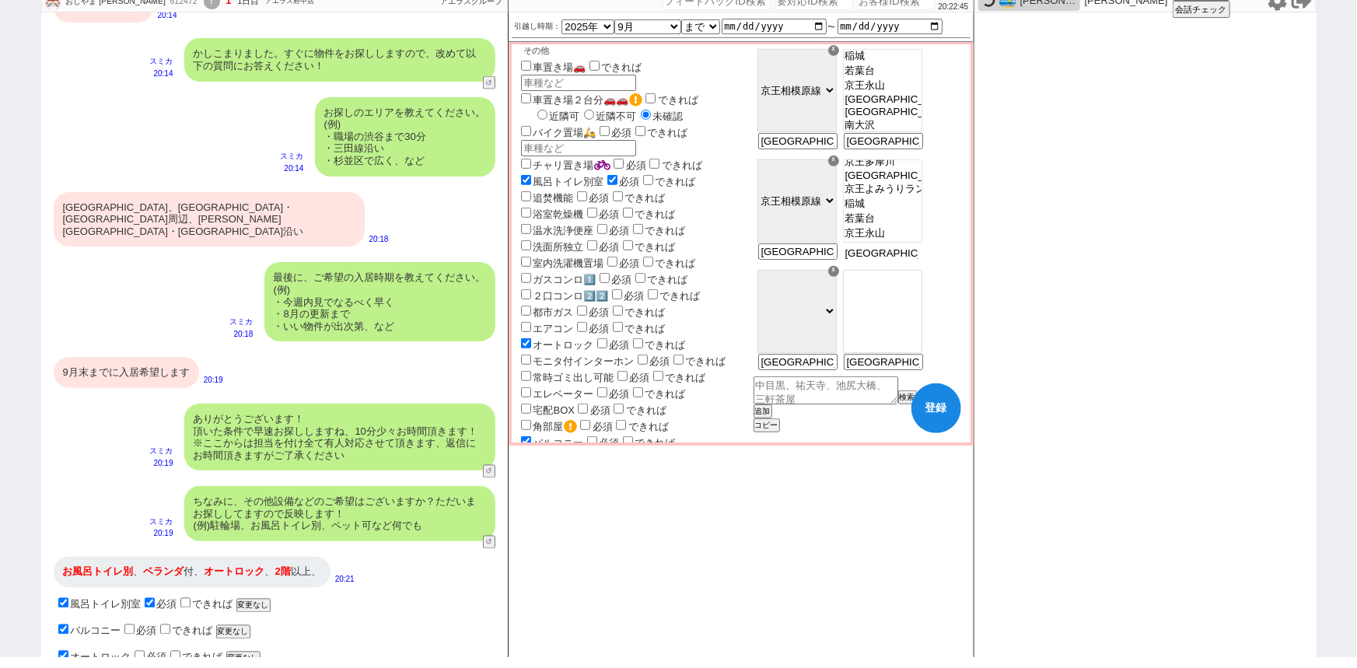
click at [902, 260] on input "稲城市、府中駅・調布駅周辺、南武線・相模原線沿い" at bounding box center [882, 252] width 76 height 13
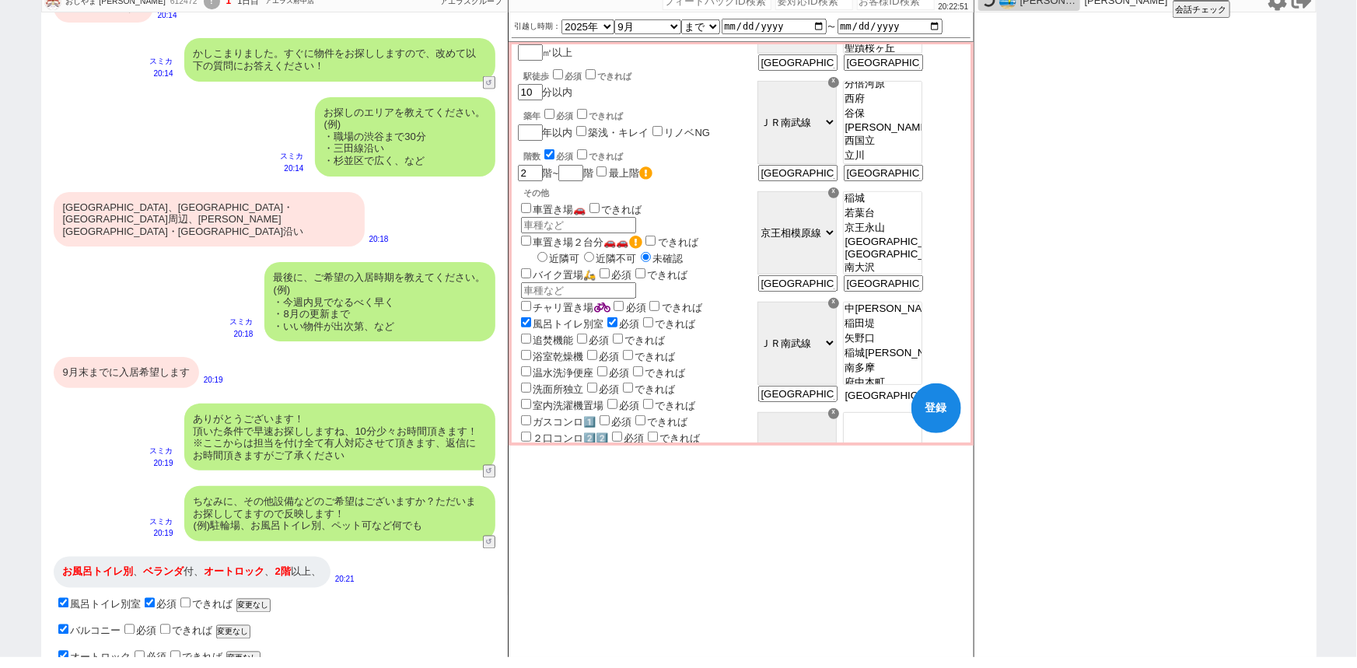
scroll to position [231, 0]
click at [839, 309] on div "☓" at bounding box center [833, 303] width 11 height 11
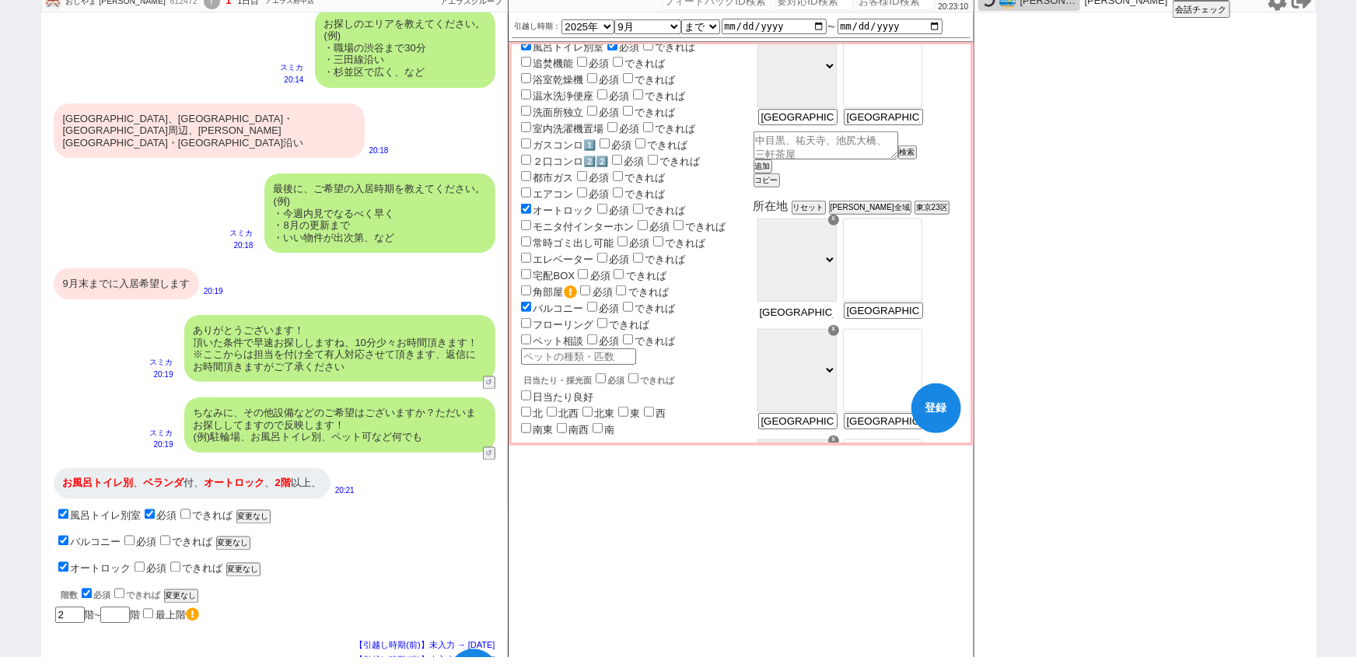
scroll to position [0, 176]
drag, startPoint x: 833, startPoint y: 323, endPoint x: 970, endPoint y: 320, distance: 136.9
click at [970, 320] on div "世帯 1人暮らし 2人暮らし 家族:小学生以下含む 家族:小学生以下含まず 兄弟・姉妹 ルームシェア その他 子供 家族(子供なし) ルームシェア 賃料 必須…" at bounding box center [741, 243] width 459 height 397
click at [921, 240] on option "[指定なし]" at bounding box center [883, 241] width 78 height 15
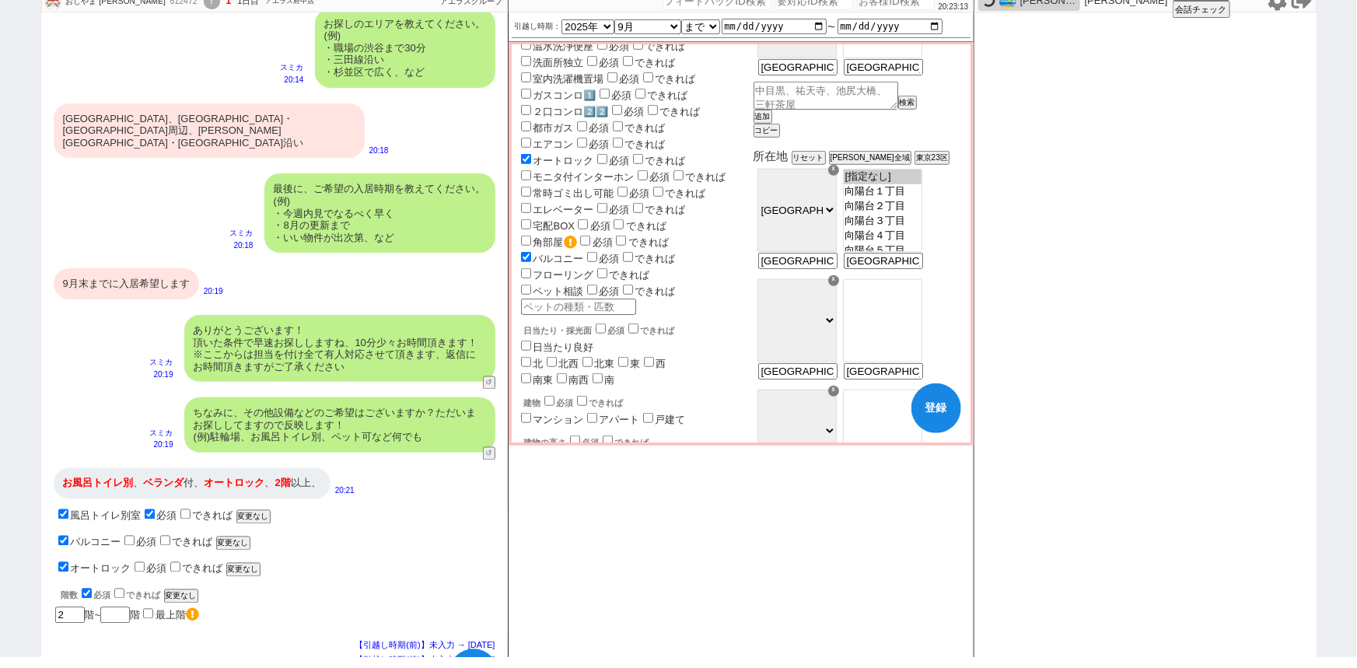
scroll to position [558, 0]
click at [834, 379] on input "稲城市、府中駅・調布駅周辺、南武線・相模原線沿い" at bounding box center [796, 371] width 76 height 13
click at [921, 300] on option "[指定なし]" at bounding box center [883, 300] width 78 height 12
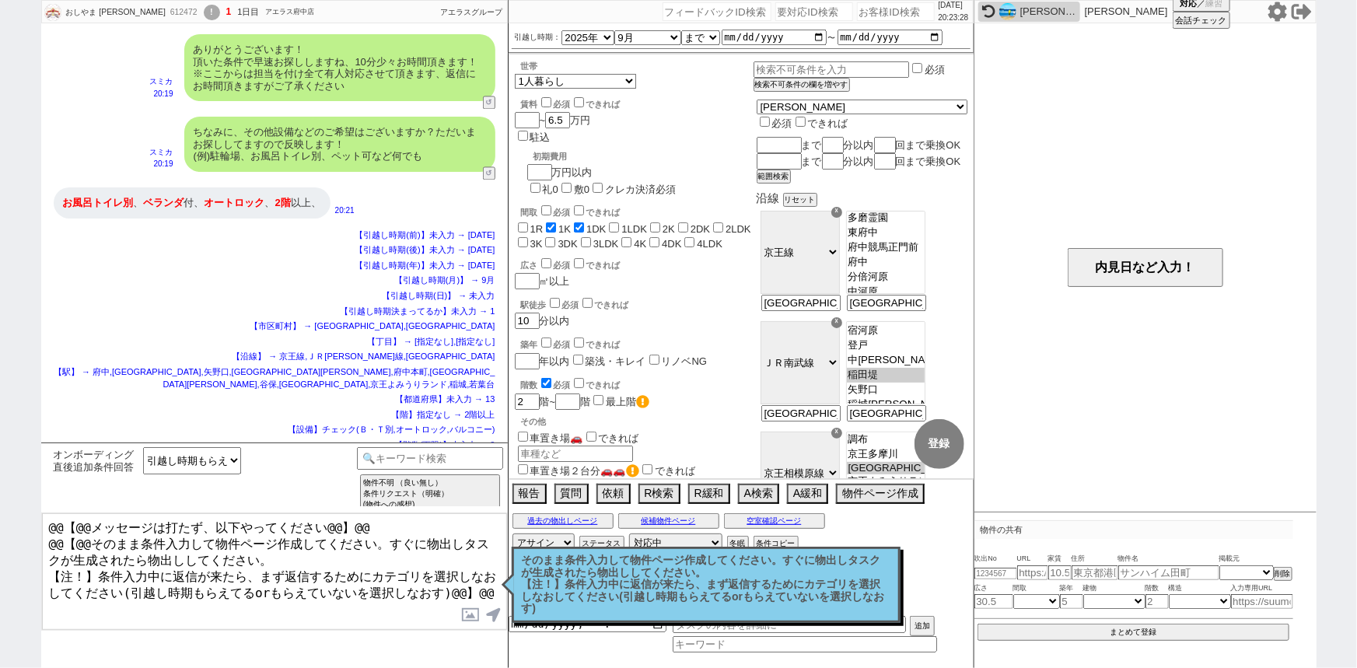
scroll to position [1631, 0]
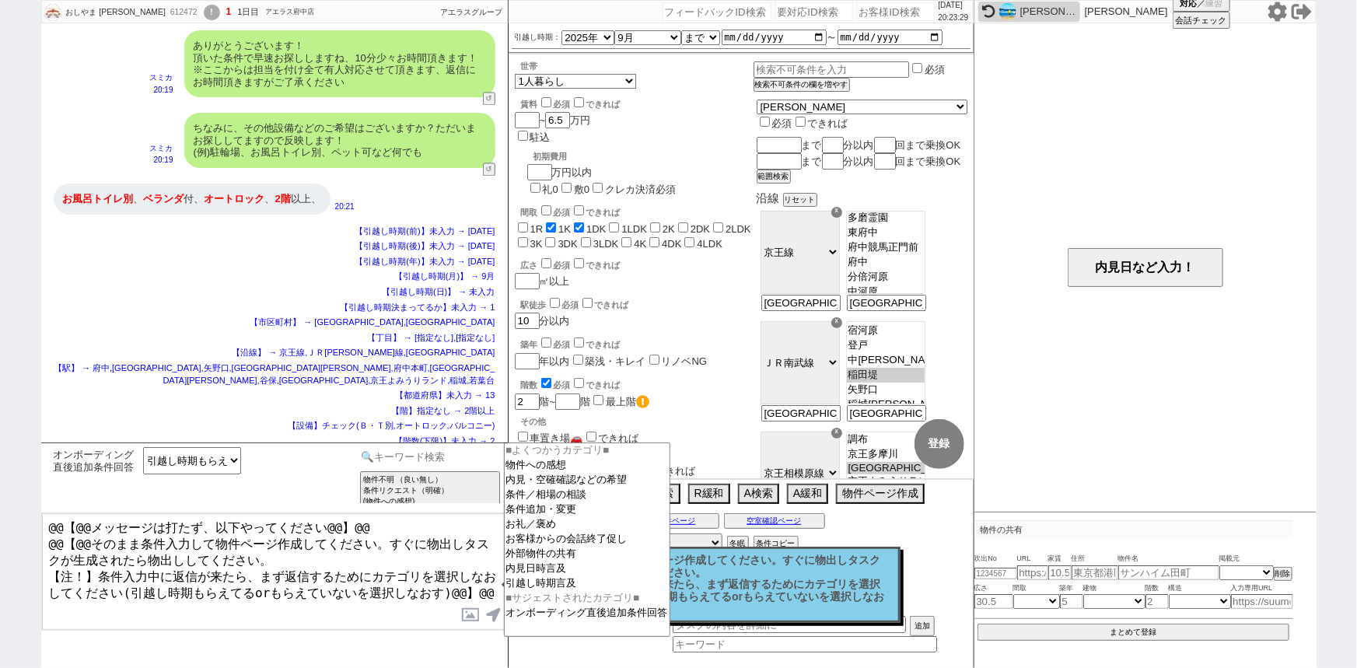
click at [440, 459] on input at bounding box center [430, 456] width 147 height 19
click at [561, 517] on option "条件追加・変更" at bounding box center [587, 524] width 165 height 15
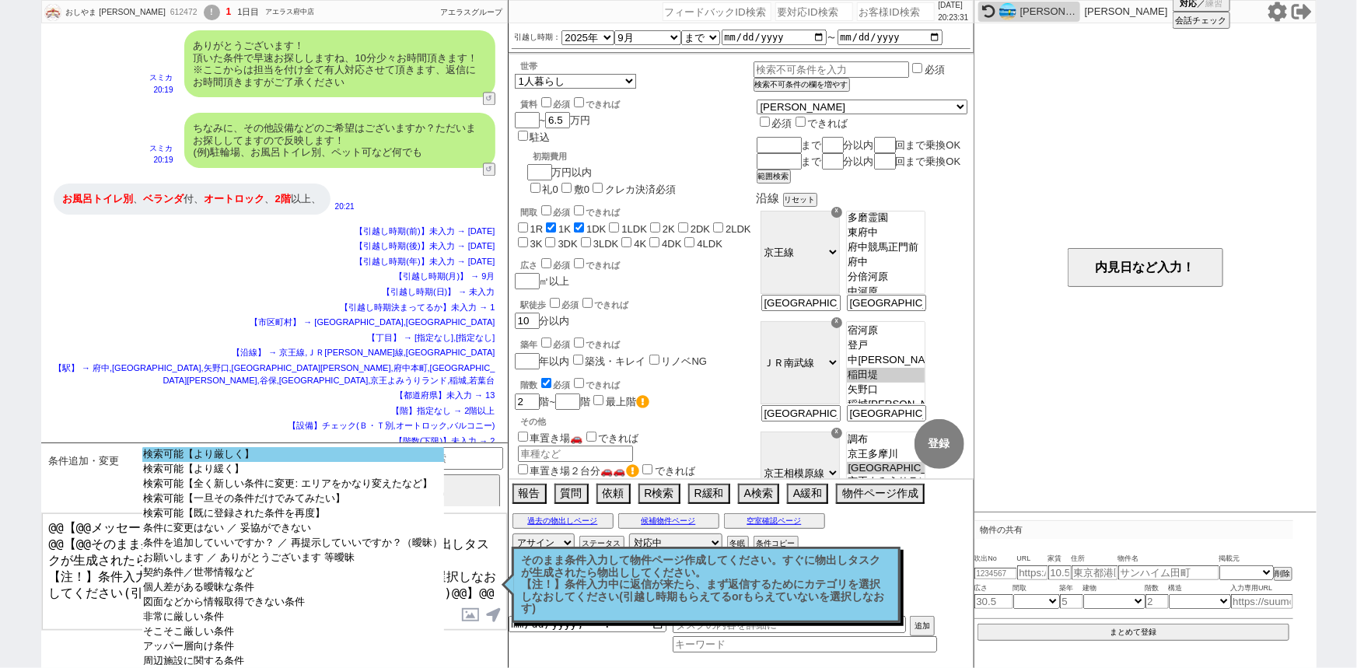
click at [307, 462] on option "検索可能【より厳しく】" at bounding box center [293, 469] width 302 height 15
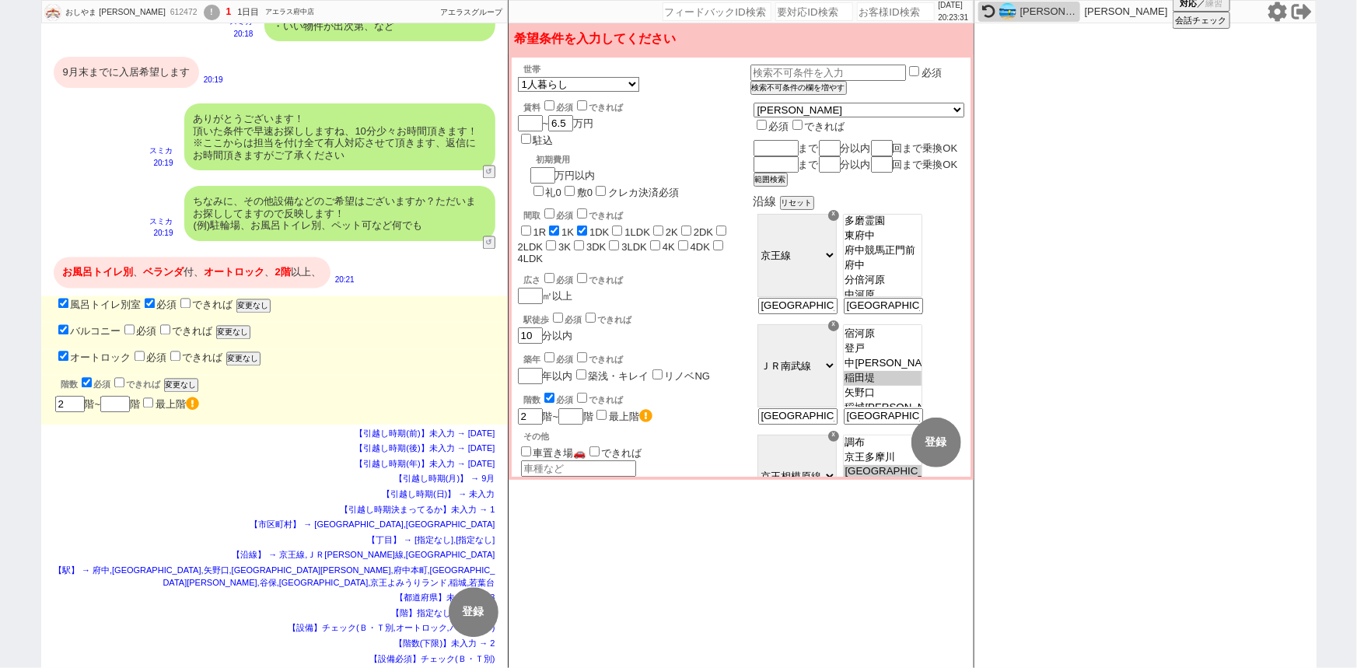
scroll to position [11, 0]
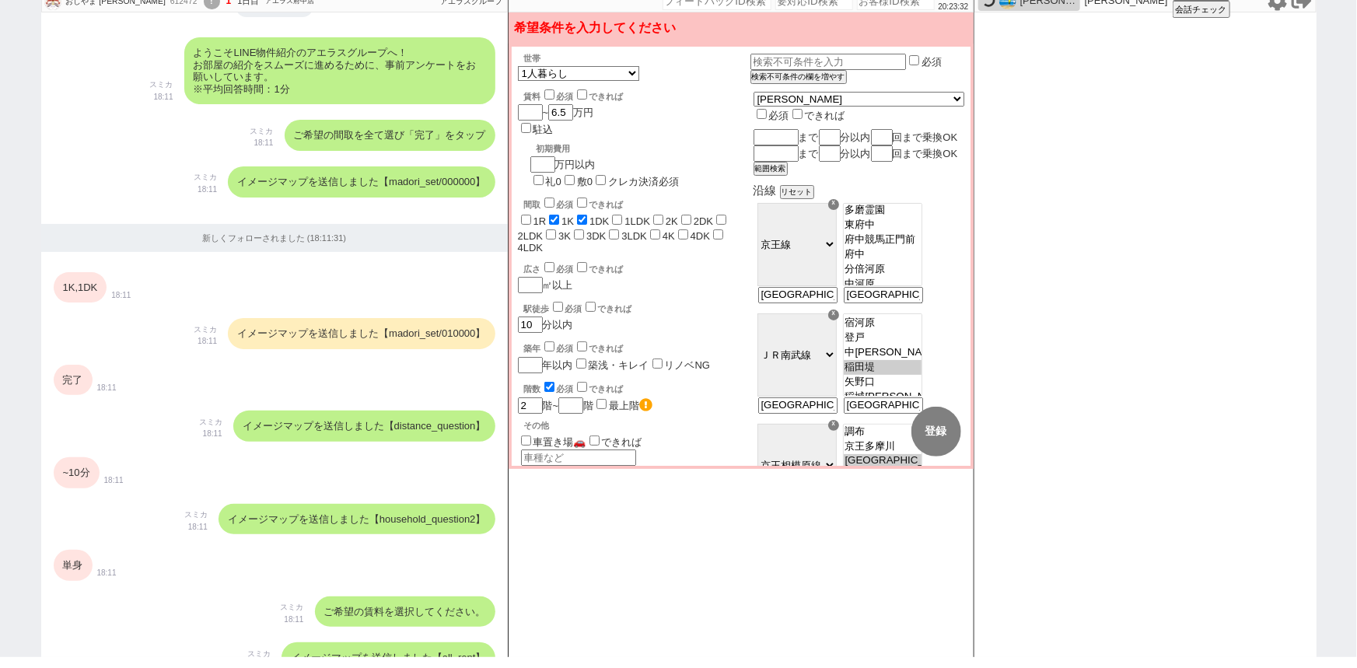
click at [289, 419] on div "イメージマップを送信しました【distance_question】" at bounding box center [364, 426] width 262 height 31
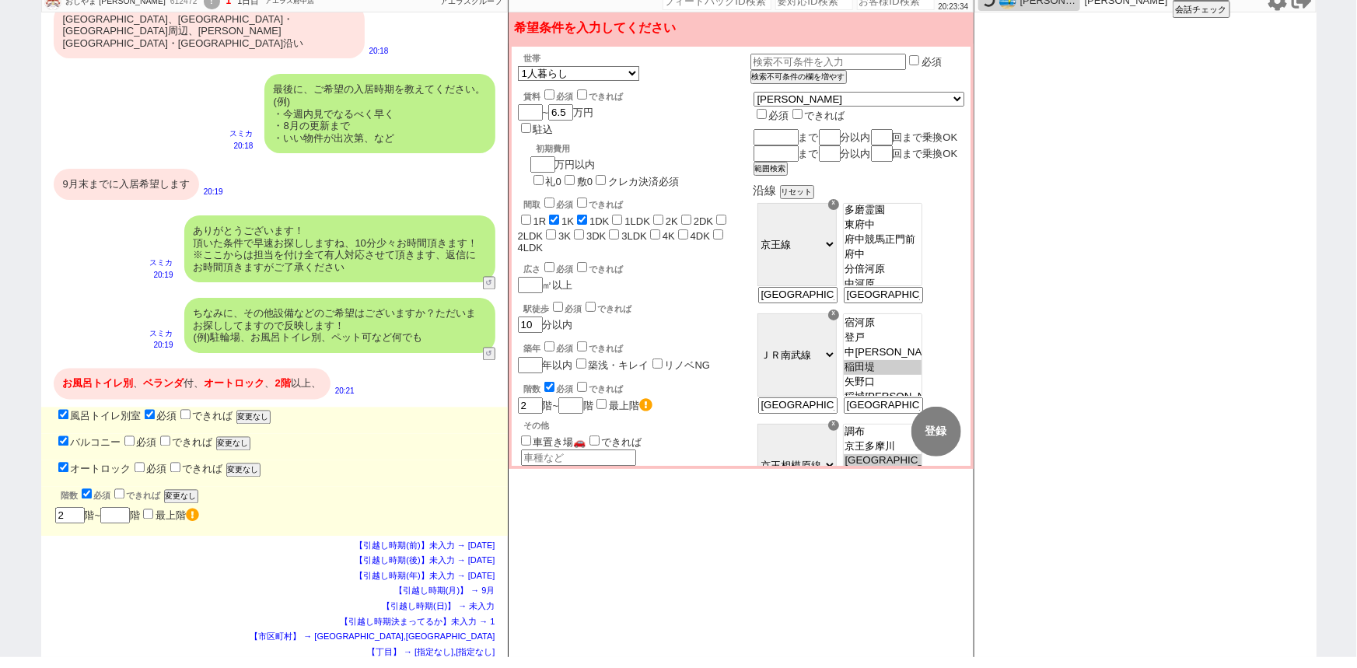
scroll to position [1438, 0]
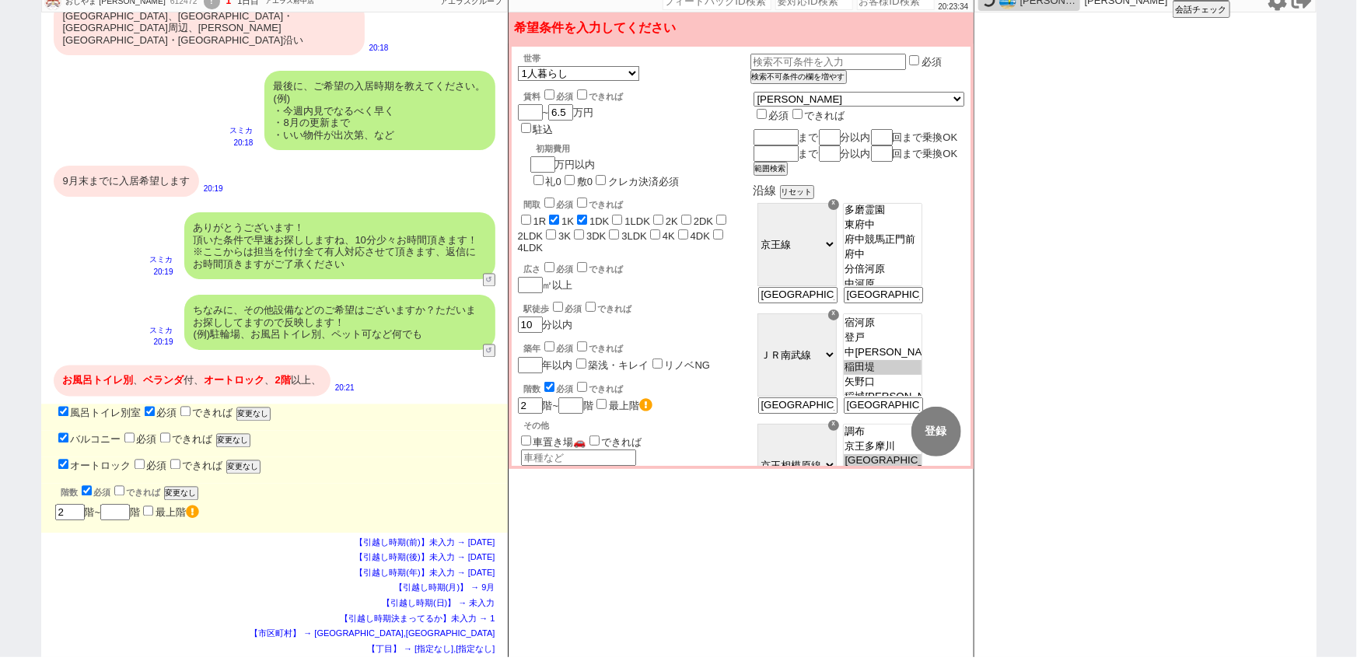
click at [285, 375] on span "2階" at bounding box center [283, 381] width 16 height 12
click at [343, 303] on div "ちなみに、その他設備などのご希望はございますか？ただいまお探ししてますので反映します！ (例)駐輪場、お風呂トイレ別、ペット可など何でも" at bounding box center [339, 322] width 311 height 55
click at [344, 212] on div "ありがとうございます！ 頂いた条件で早速お探ししますね、10分少々お時間頂きます！ ※ここからは担当を付け全て有人対応させて頂きます、返信にお時間頂きますがご…" at bounding box center [339, 245] width 311 height 67
click at [354, 109] on div "最後に、ご希望の入居時期を教えてください。 (例) ・今週内見でなるべく早く ・8月の更新まで ・いい物件が出次第、など" at bounding box center [379, 110] width 231 height 79
click at [196, 16] on div "稲城市、府中駅・調布駅周辺、南武線・相模原線沿い" at bounding box center [209, 28] width 311 height 55
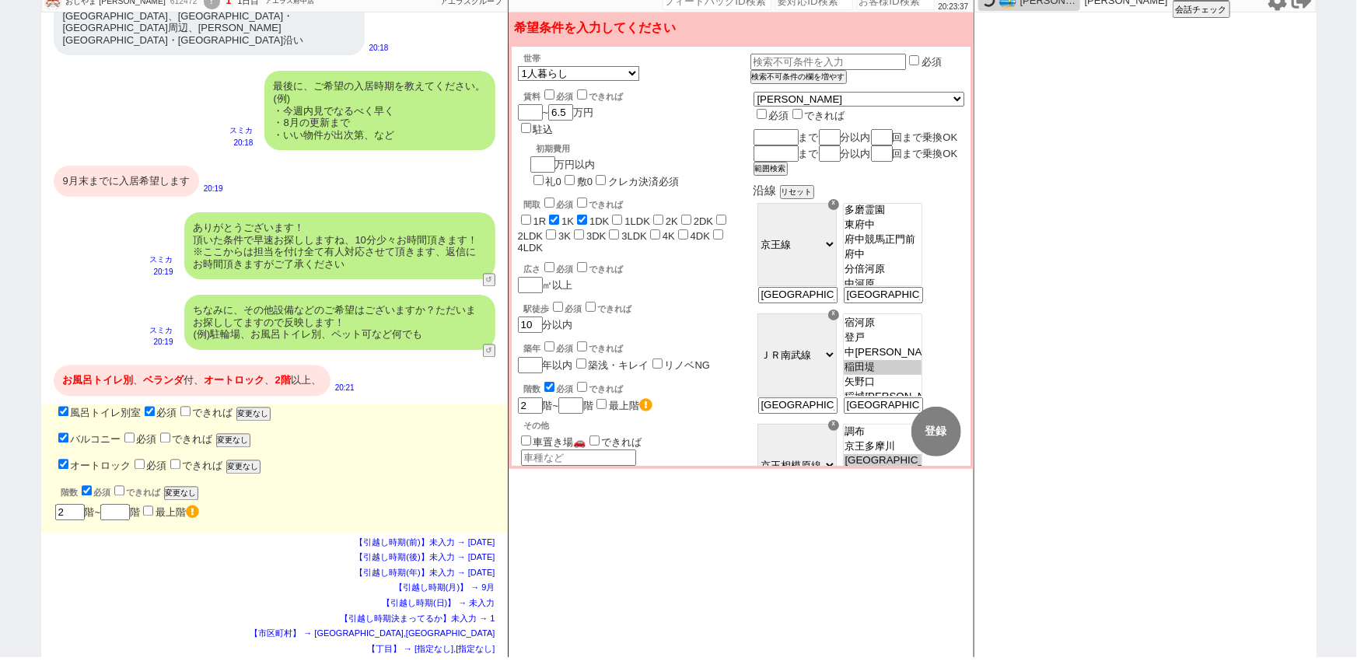
click at [165, 166] on div "9月末までに入居希望します" at bounding box center [126, 181] width 145 height 31
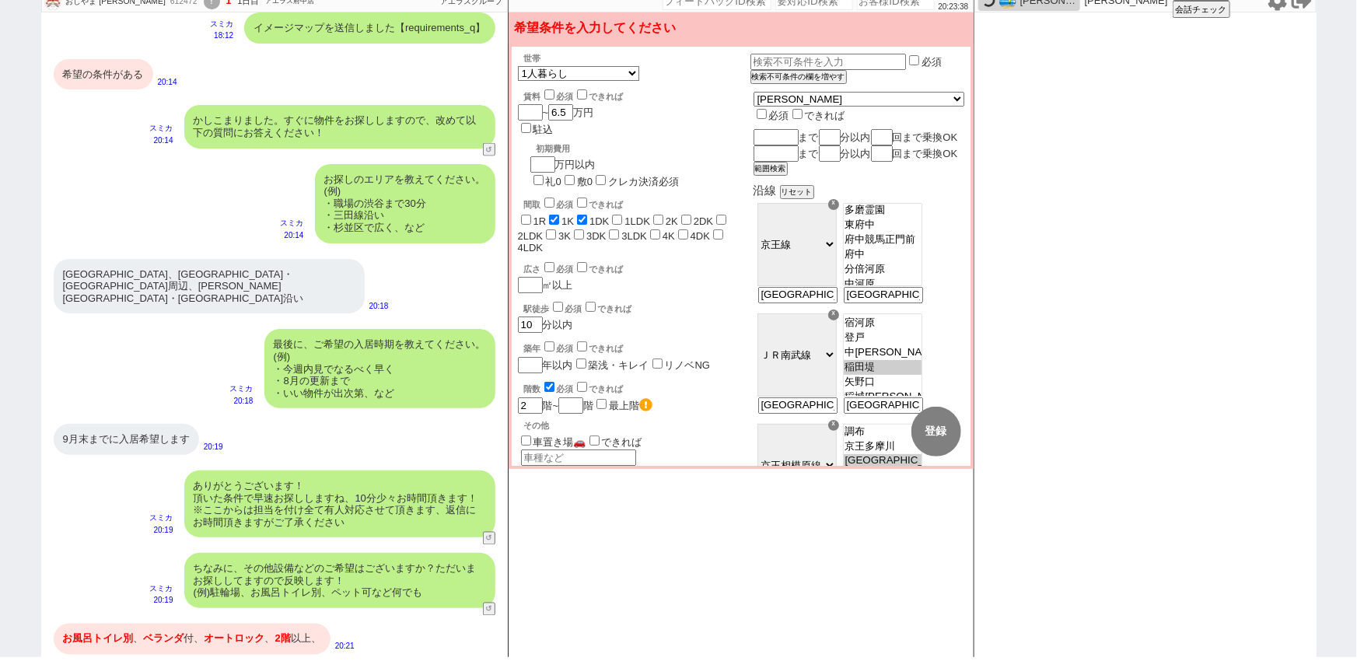
scroll to position [1166, 0]
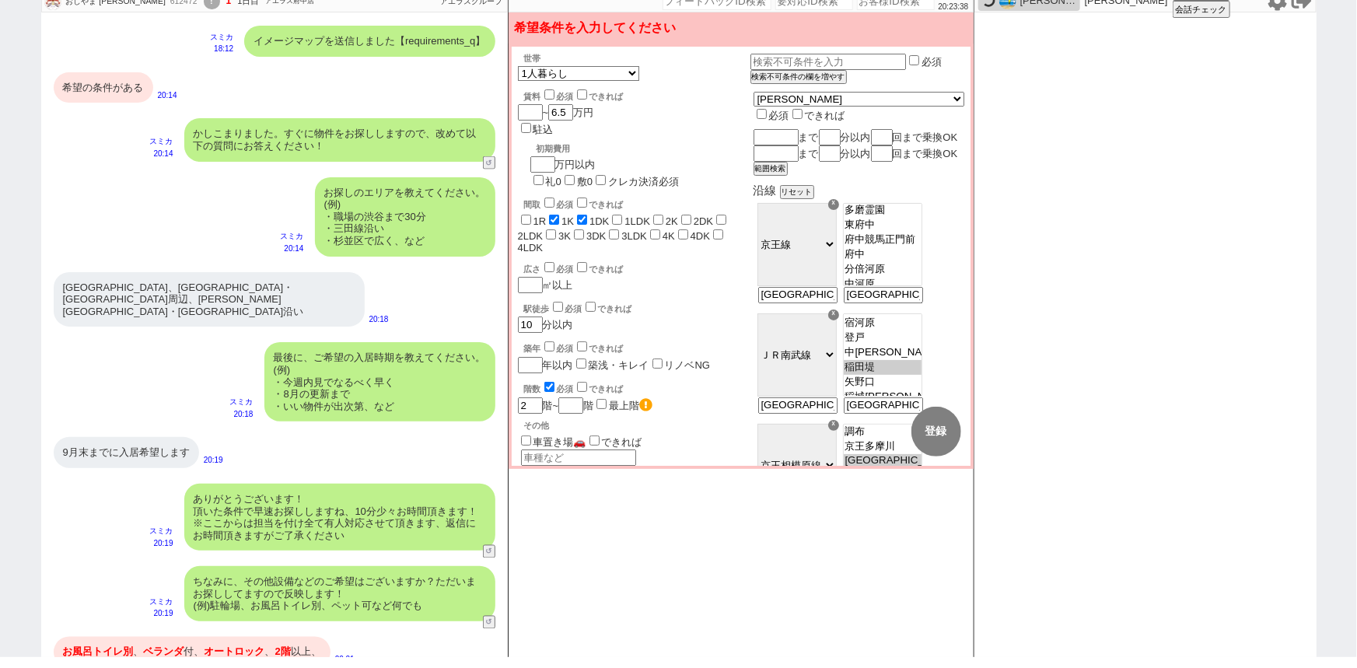
click at [416, 225] on div "お探しのエリアを教えてください。 (例) ・職場の渋谷まで30分 ・三田線沿い ・杉並区で広く、など" at bounding box center [405, 216] width 180 height 79
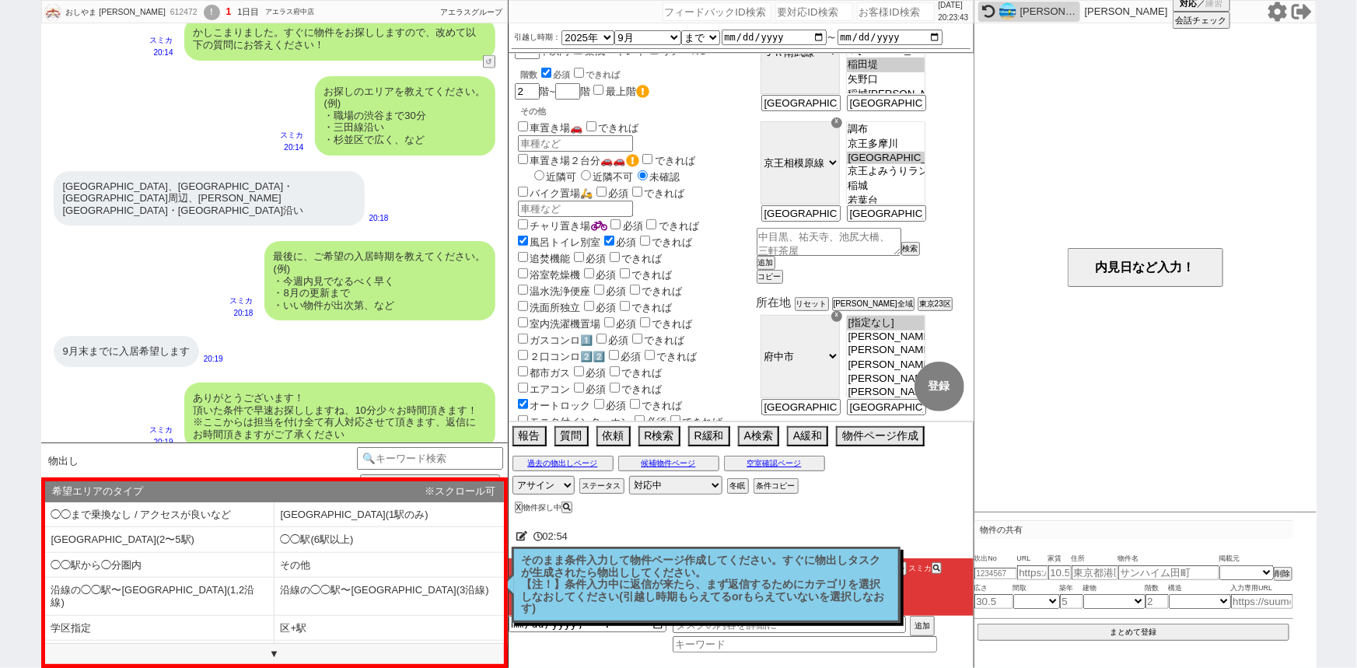
scroll to position [311, 0]
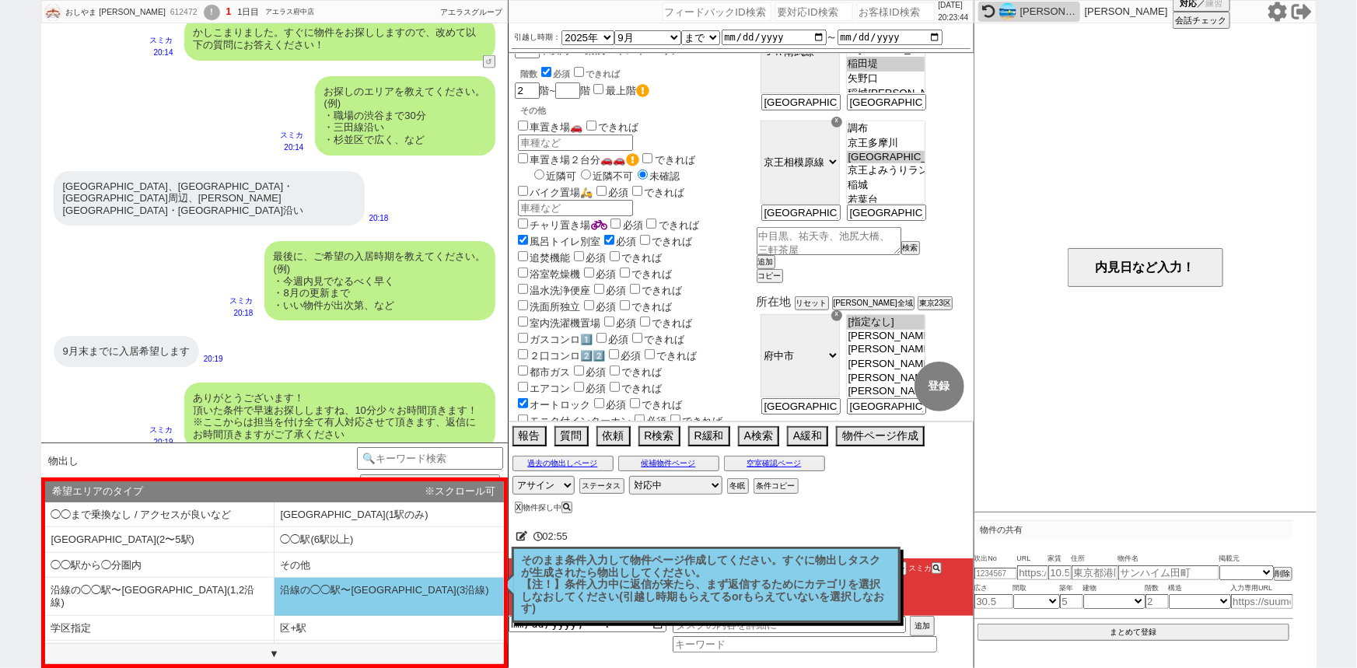
click at [274, 616] on li "沿線の◯◯駅〜◯◯駅(3沿線)" at bounding box center [159, 629] width 229 height 26
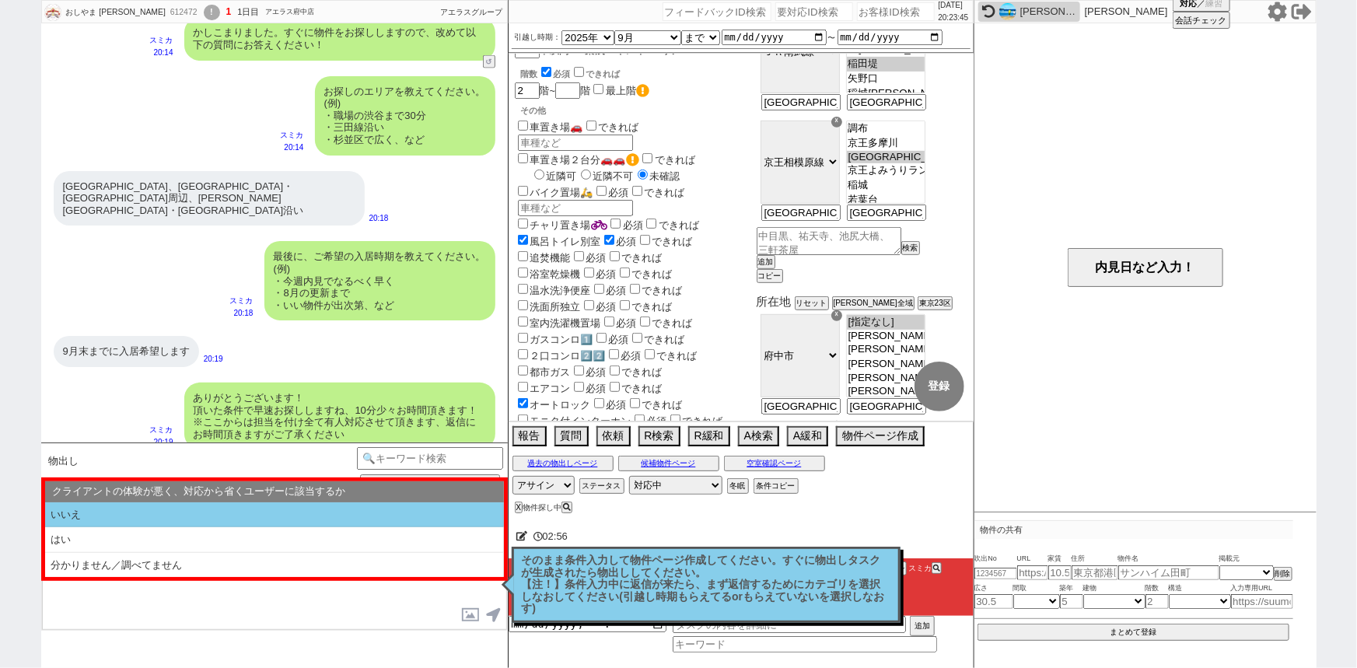
click at [229, 520] on li "いいえ" at bounding box center [274, 515] width 459 height 26
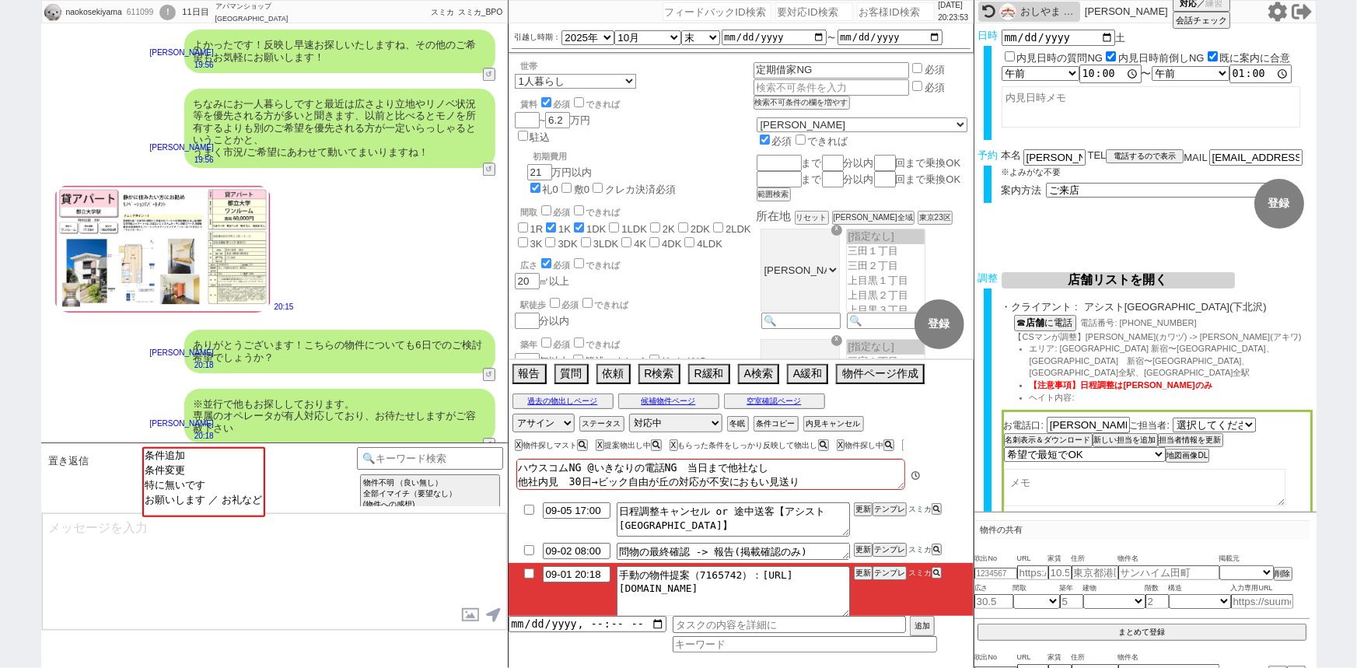
scroll to position [2207, 0]
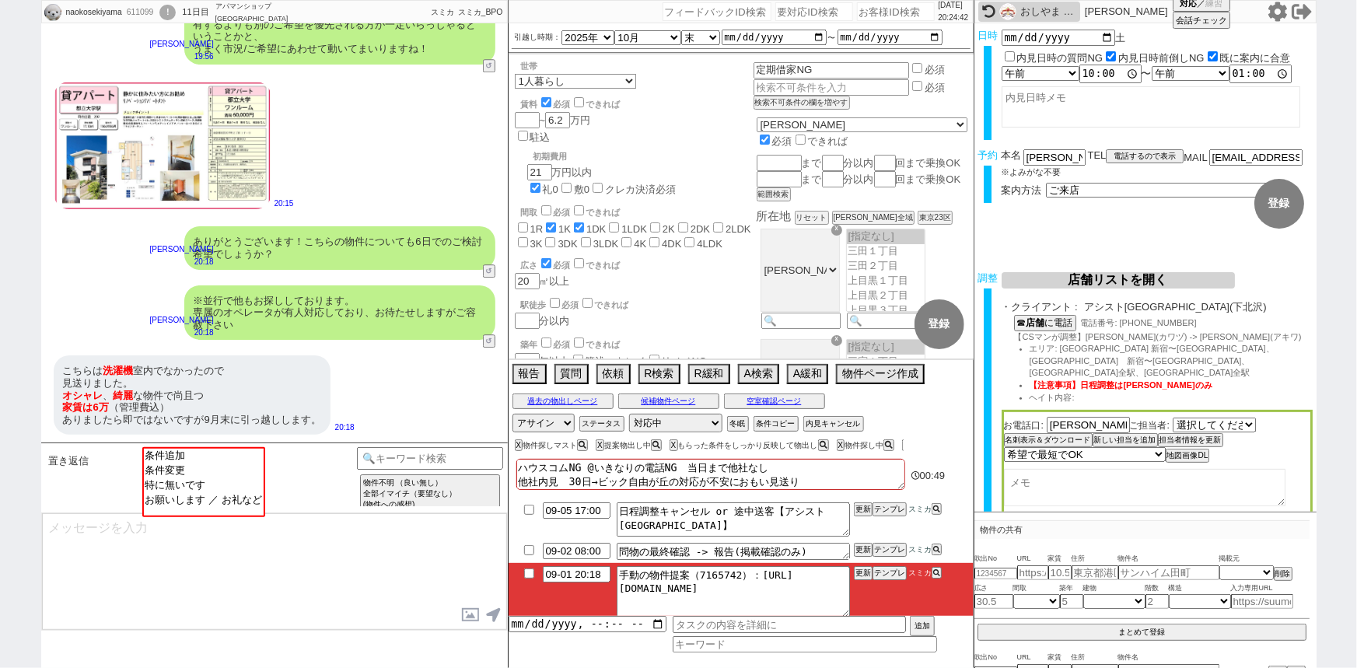
click at [297, 217] on div "20:15" at bounding box center [274, 145] width 467 height 147
click at [221, 462] on option "条件追加" at bounding box center [202, 469] width 120 height 15
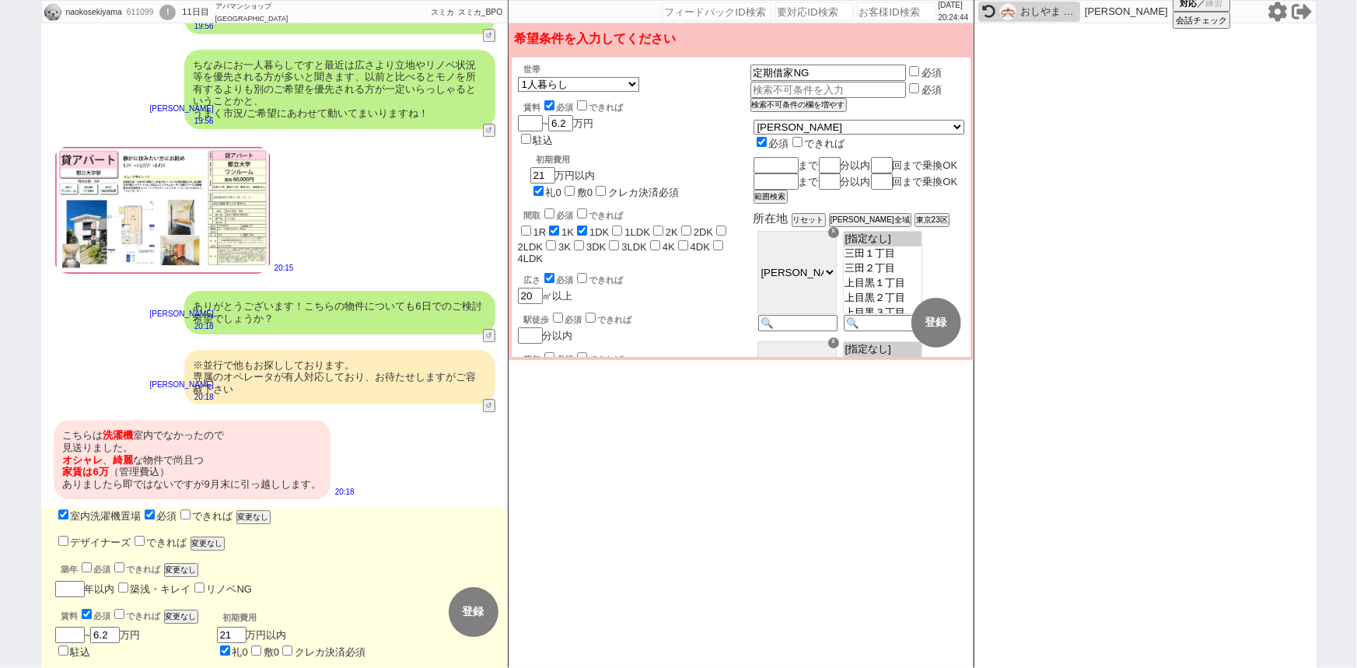
scroll to position [2136, 0]
click at [603, 370] on label "築浅・キレイ" at bounding box center [619, 376] width 61 height 12
click at [128, 582] on input "築浅・キレイ" at bounding box center [123, 587] width 10 height 10
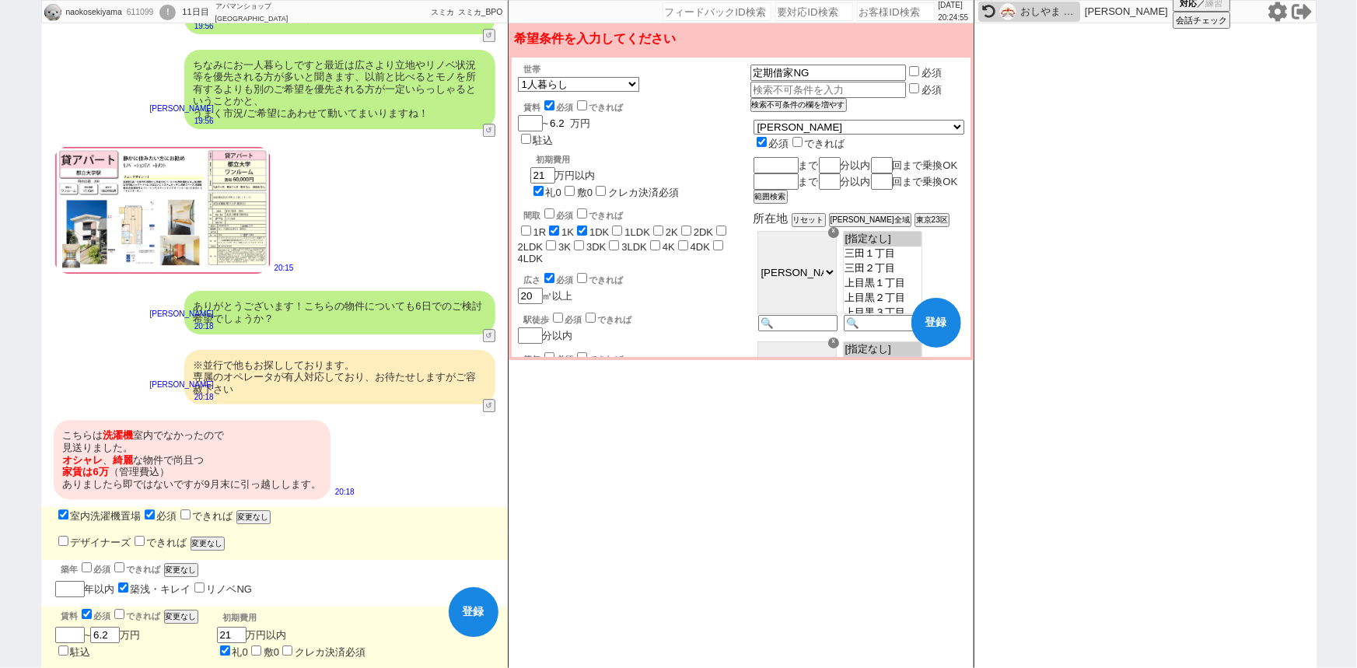
click at [570, 124] on input "6.2" at bounding box center [559, 123] width 22 height 13
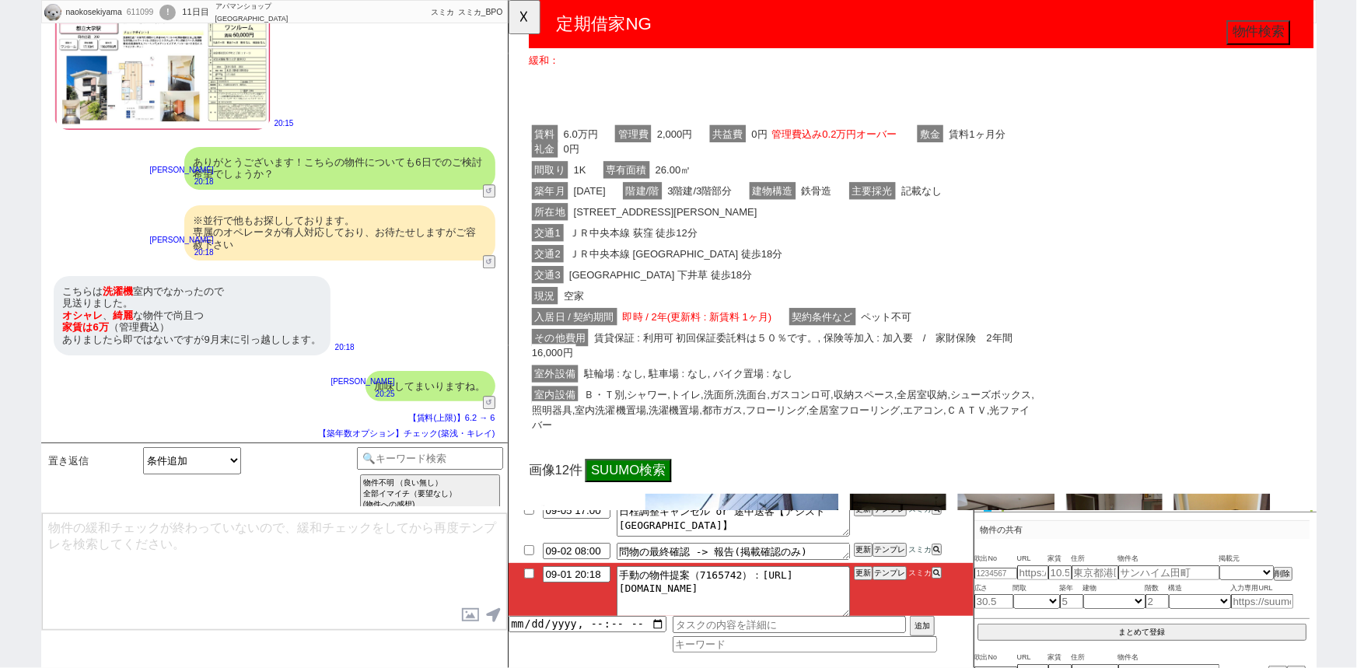
scroll to position [172, 0]
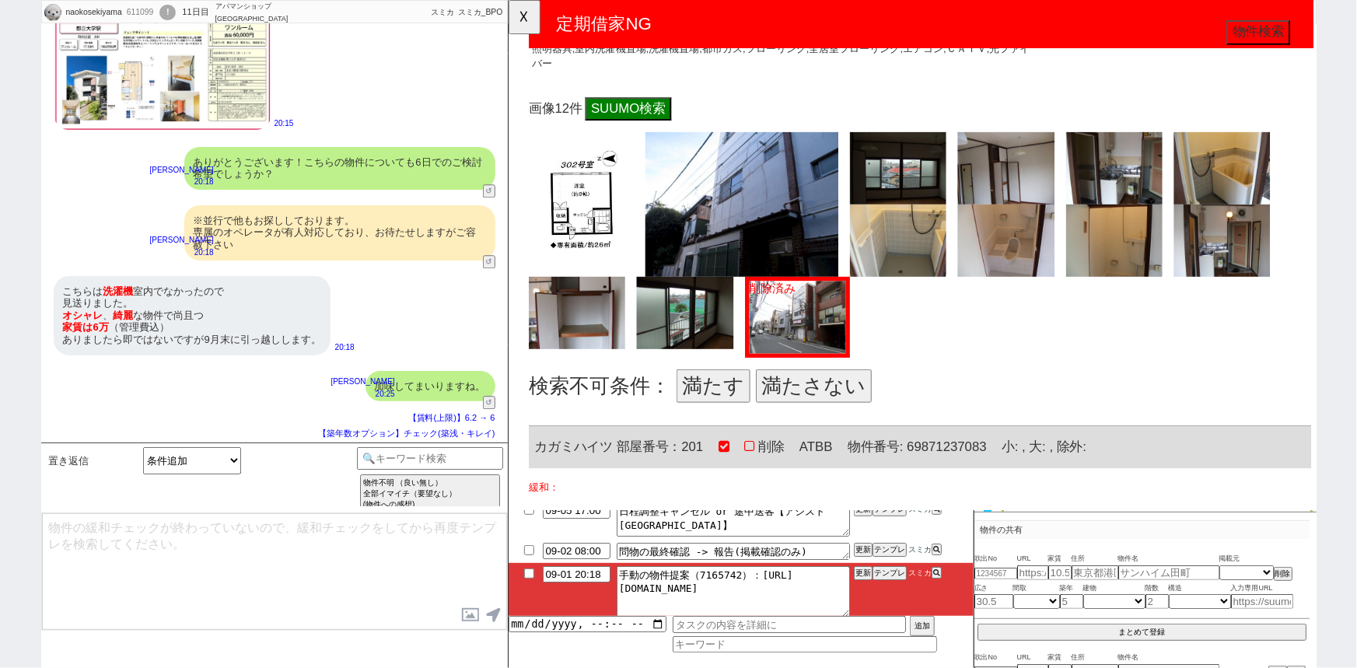
click at [724, 412] on button "満たす" at bounding box center [727, 415] width 79 height 36
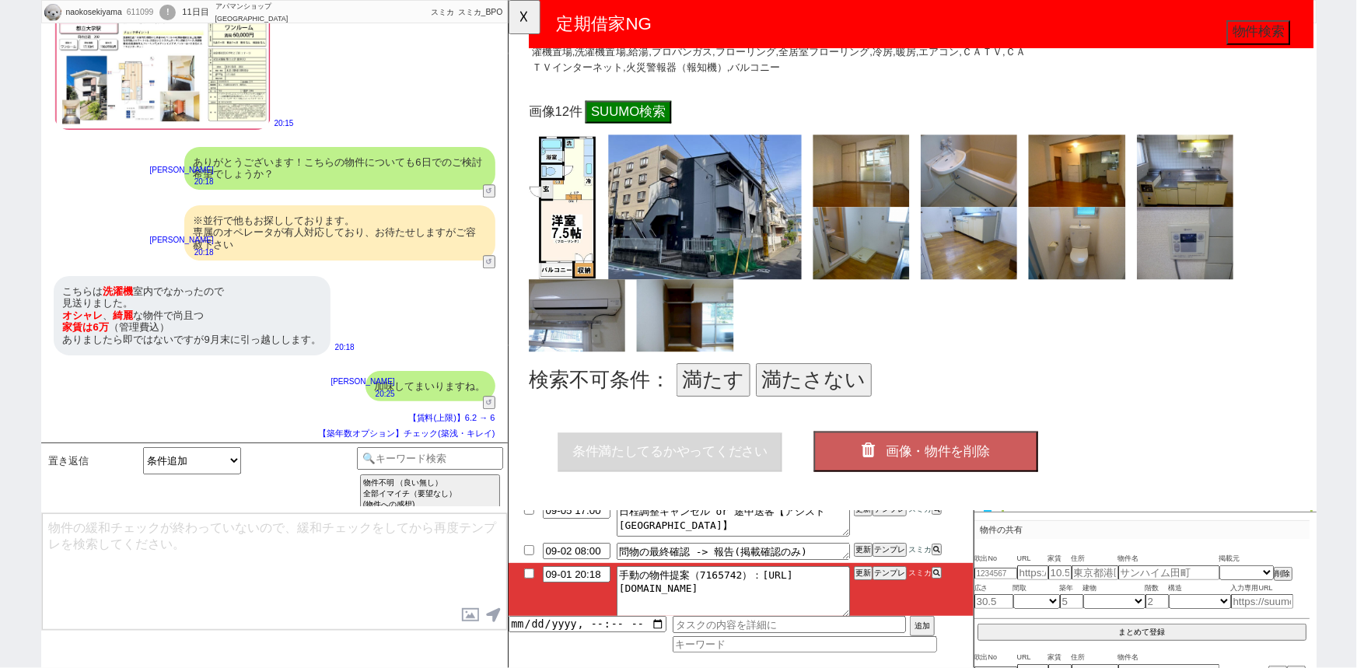
scroll to position [1381, 0]
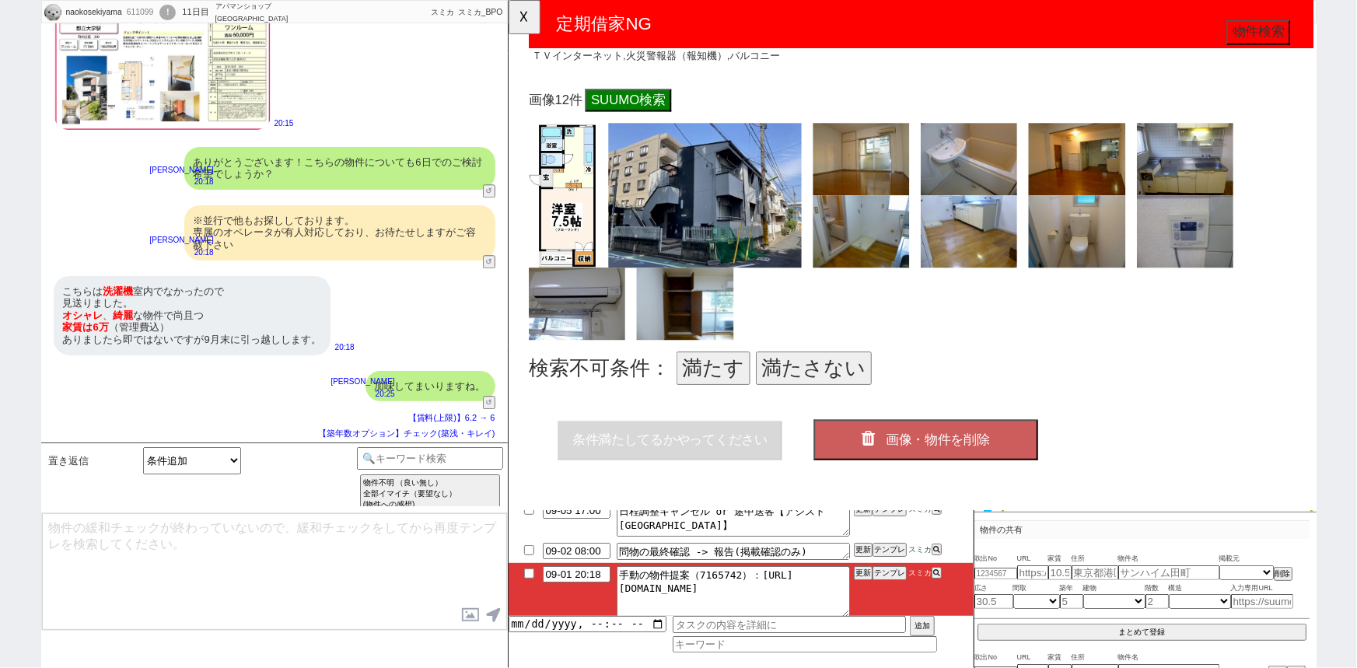
click at [706, 394] on button "満たす" at bounding box center [727, 396] width 79 height 36
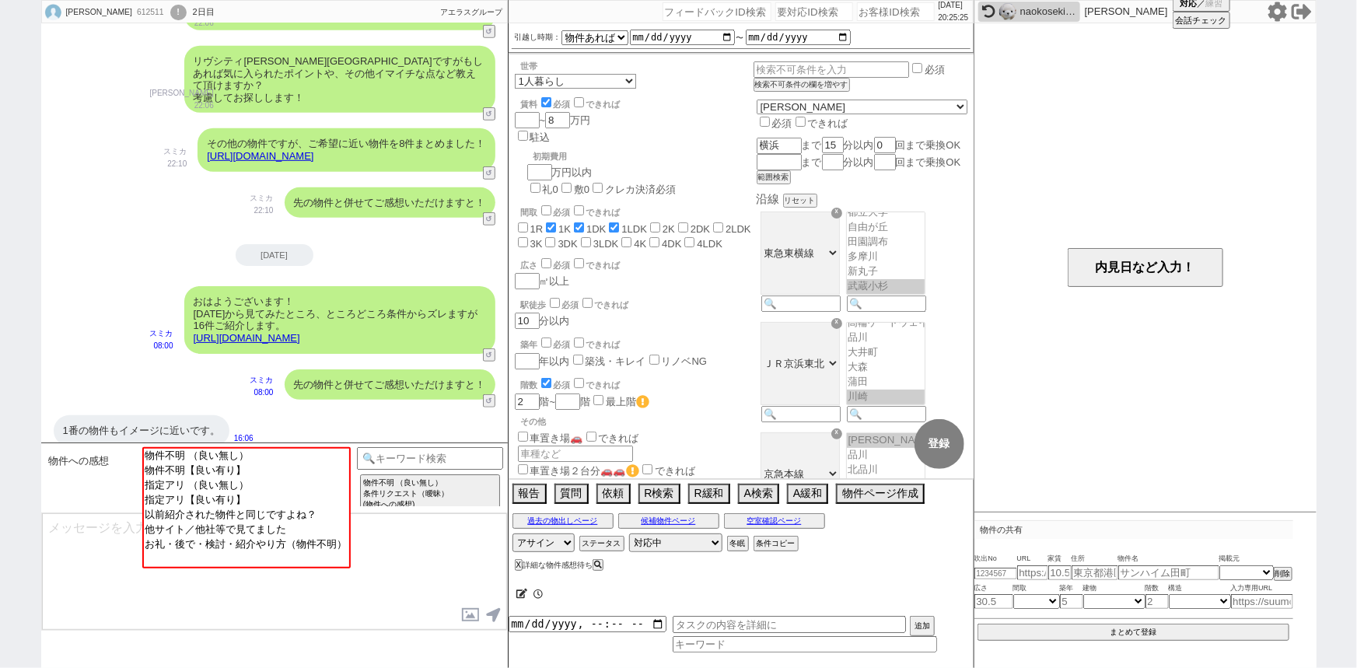
scroll to position [340, 0]
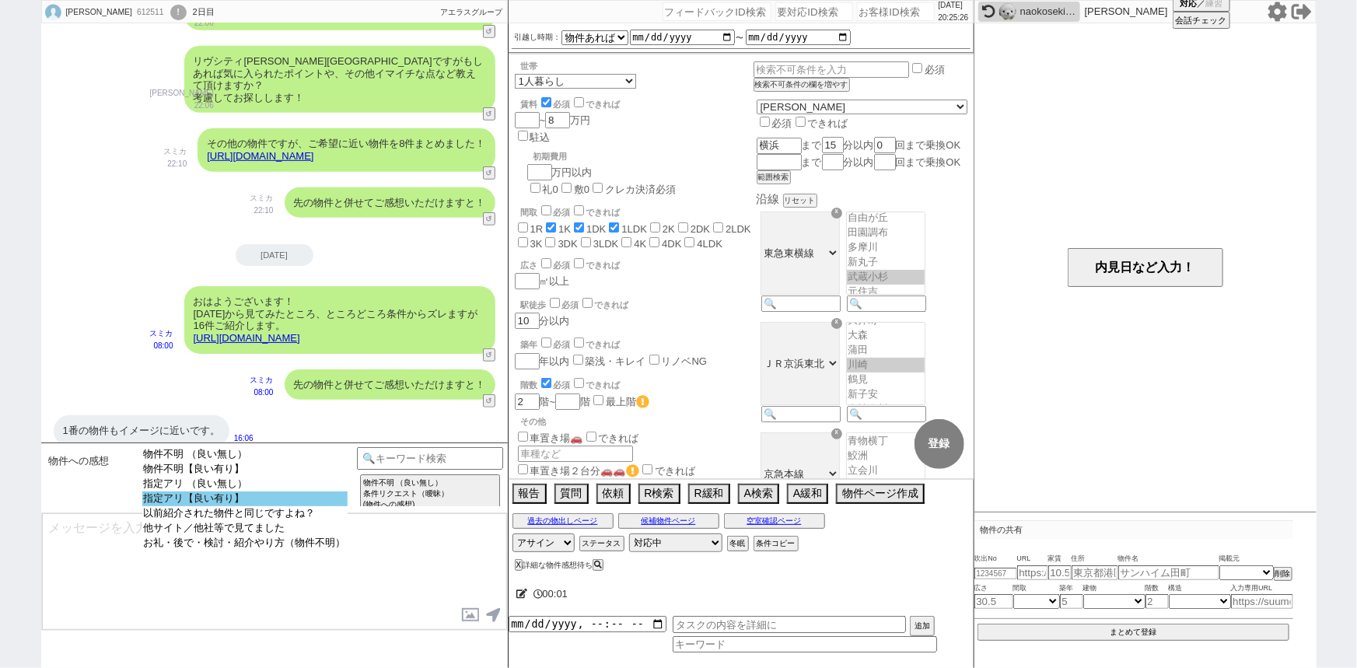
click at [243, 507] on option "指定アリ【良い有り】" at bounding box center [244, 513] width 205 height 15
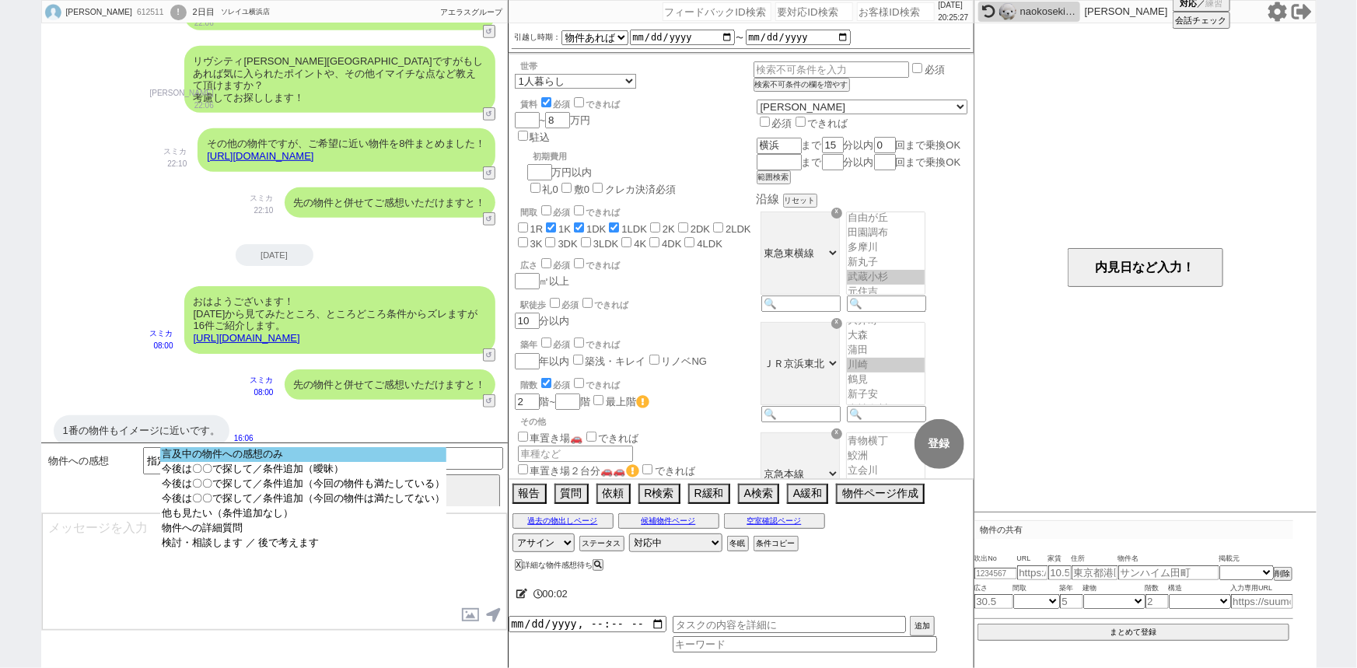
click at [317, 462] on option "言及中の物件への感想のみ" at bounding box center [303, 469] width 286 height 15
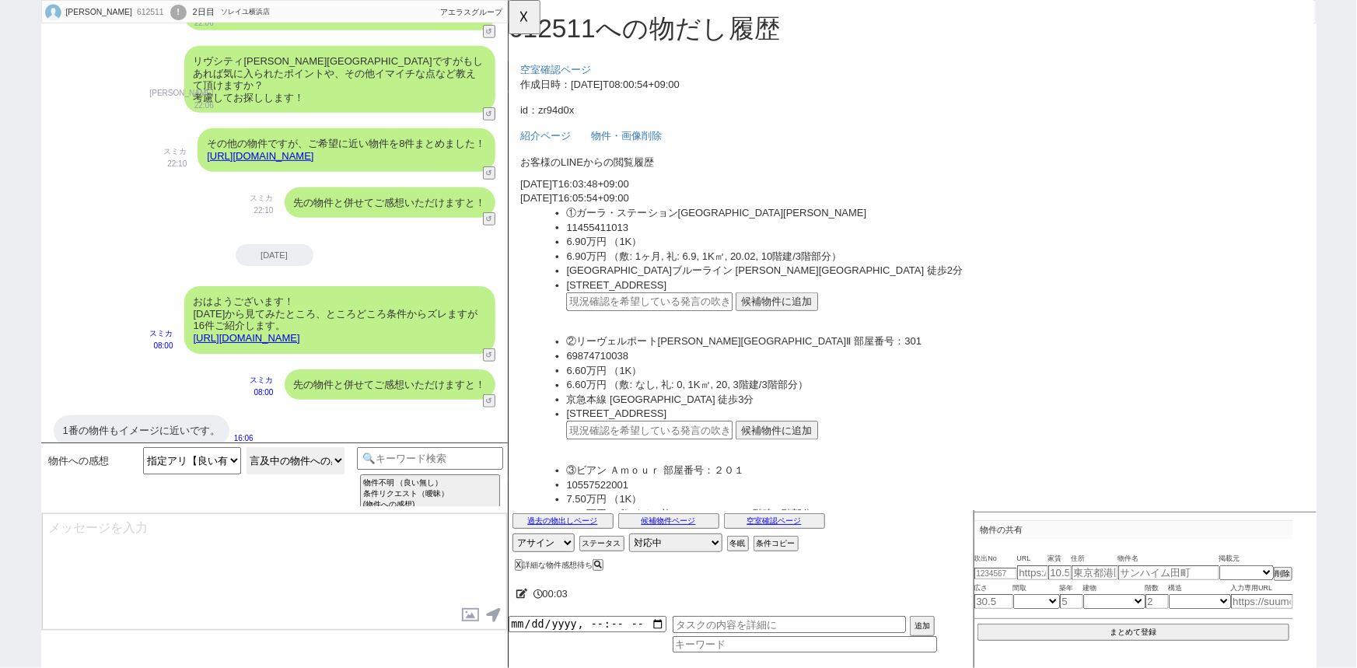
scroll to position [0, 0]
click at [822, 315] on button "候補物件に追加" at bounding box center [796, 324] width 89 height 20
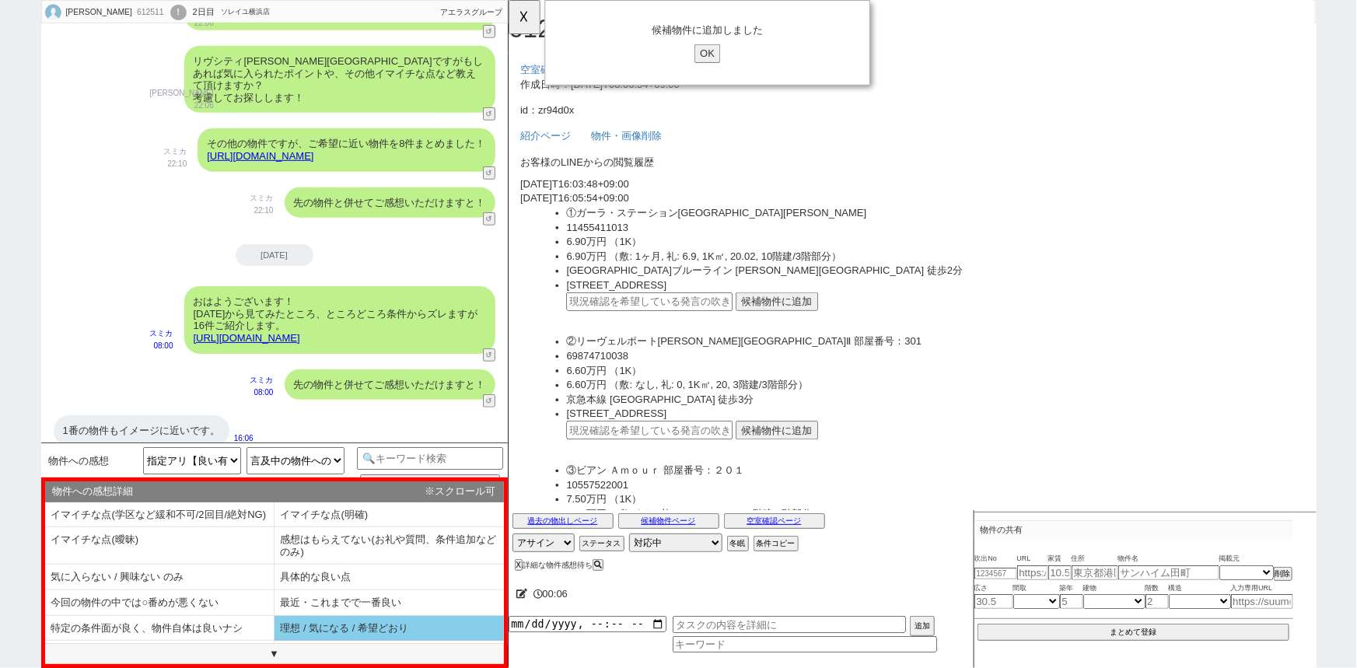
click at [274, 641] on li "理想 / 気になる / 希望どおり" at bounding box center [159, 654] width 229 height 26
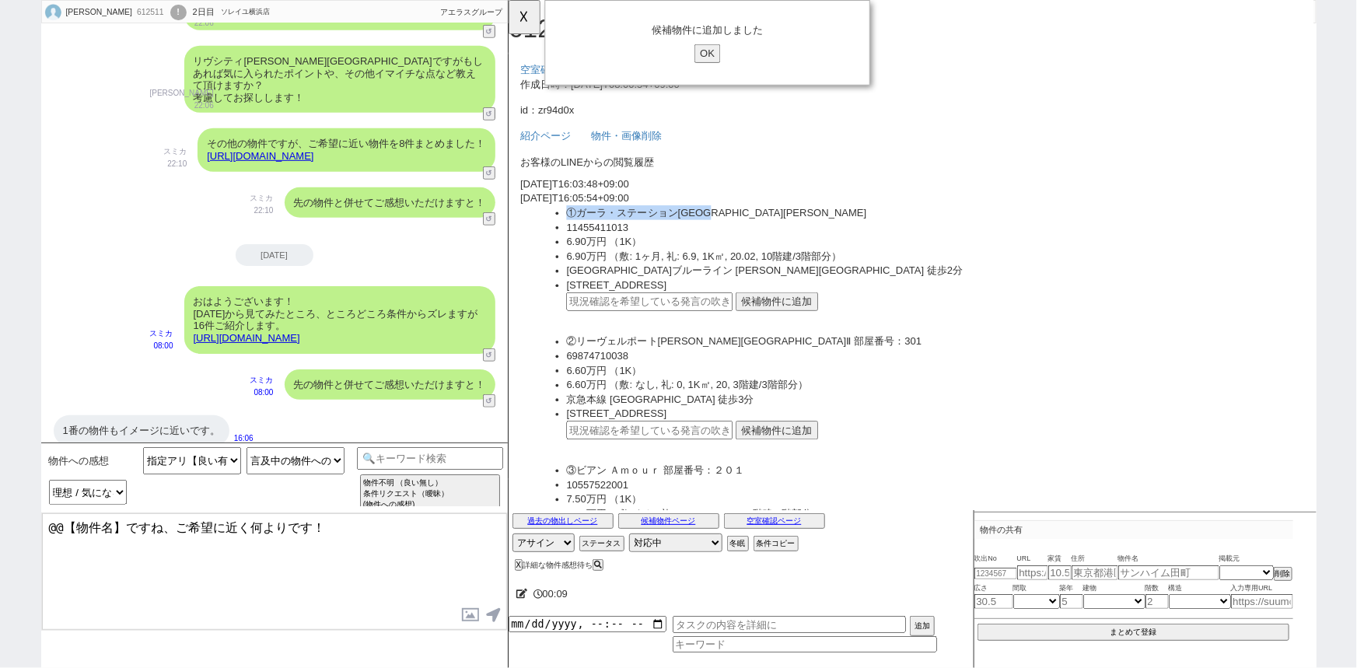
drag, startPoint x: 750, startPoint y: 230, endPoint x: 573, endPoint y: 222, distance: 177.5
click at [573, 222] on li "①ガーラ・ステーション横濱阪東橋" at bounding box center [965, 229] width 791 height 16
copy li "①ガーラ・ステーション横濱阪東橋"
drag, startPoint x: 124, startPoint y: 521, endPoint x: 0, endPoint y: 526, distance: 123.8
click at [0, 526] on div "三浦 612511 ! 0 2日目 ソレイユ横浜店 冬眠中 自社客 アエラスグループ スミカ_BPO チャット全表示 2025-08-31 風呂トイレ別、2階…" at bounding box center [678, 334] width 1357 height 668
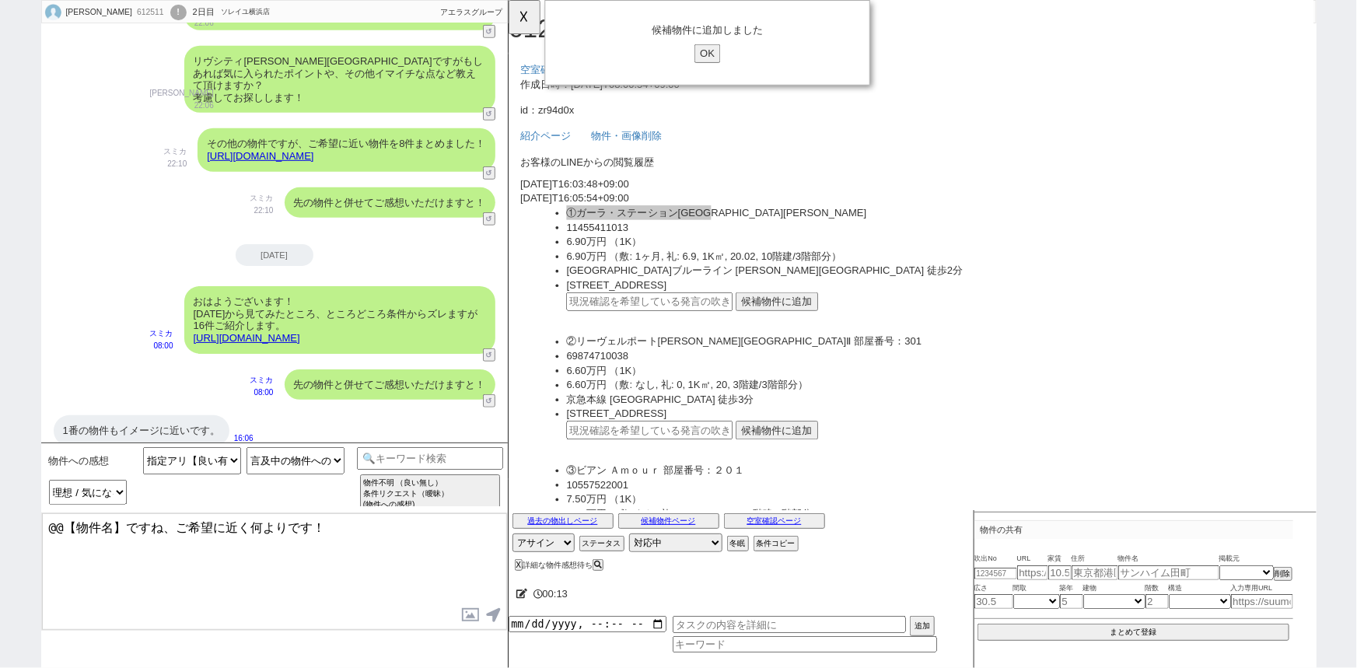
paste textarea "①ガーラ・ステーション横濱阪東橋"
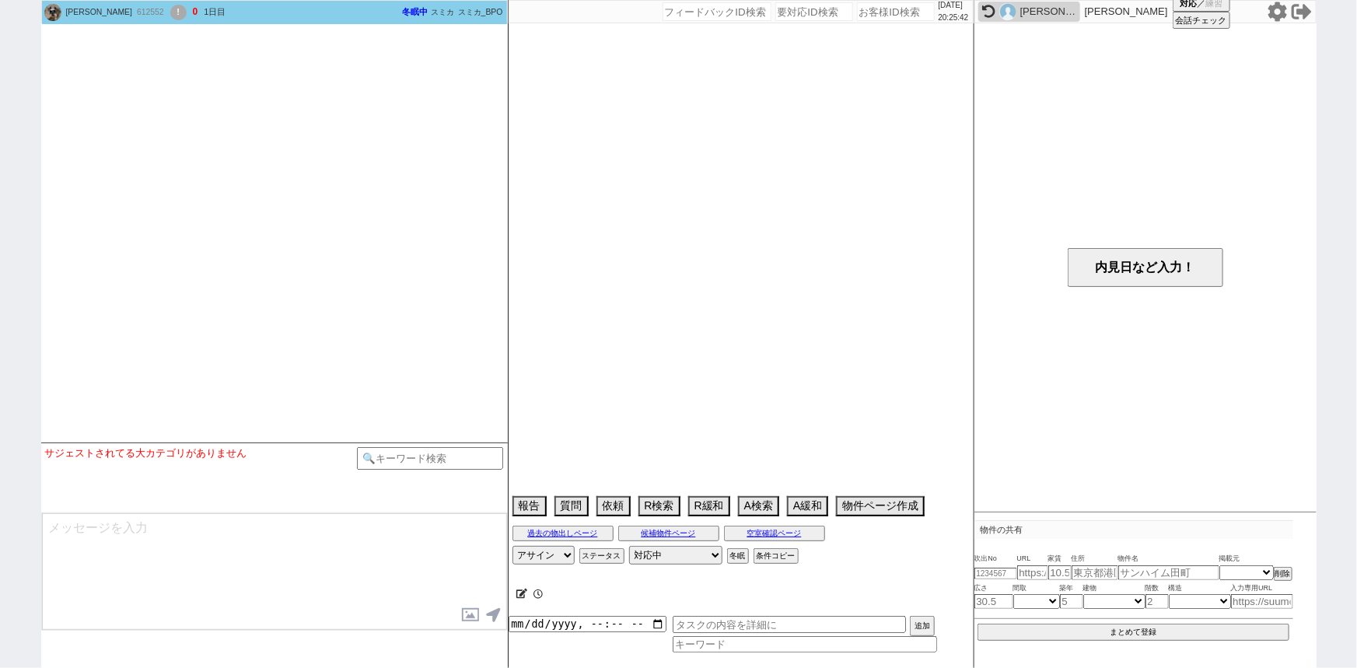
scroll to position [1589, 0]
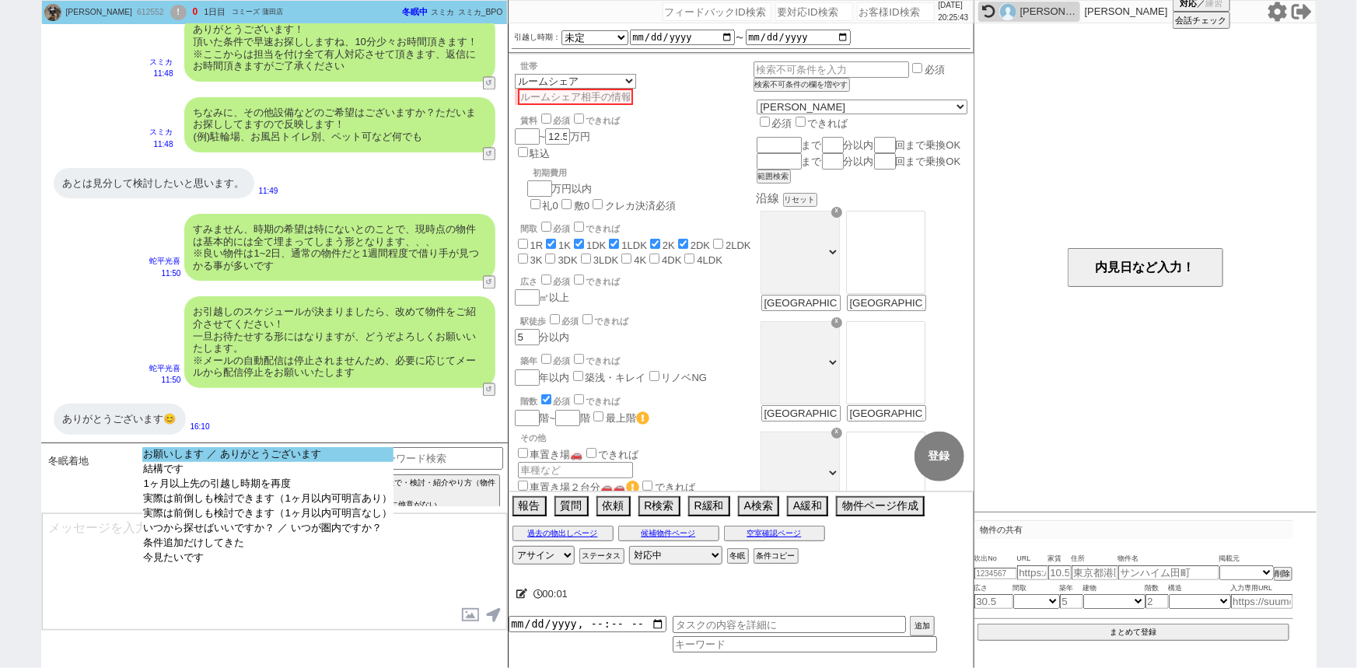
click at [243, 462] on option "お願いします ／ ありがとうございます" at bounding box center [267, 469] width 251 height 15
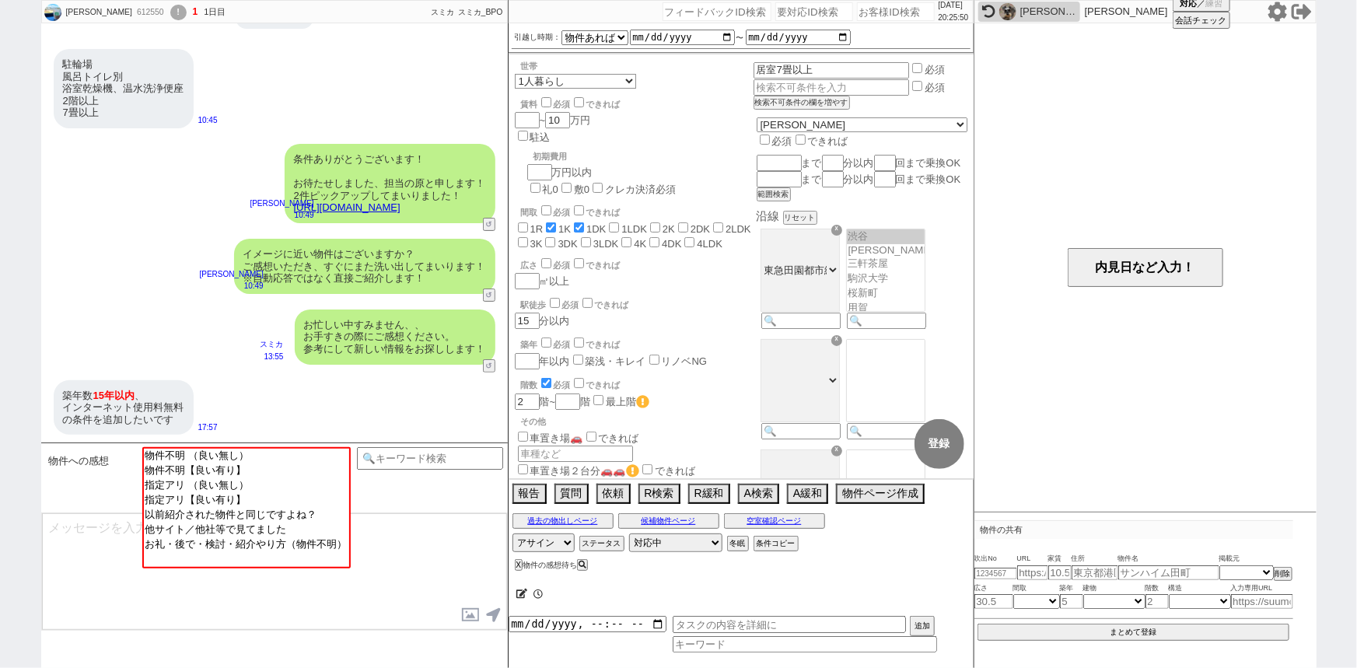
scroll to position [58, 0]
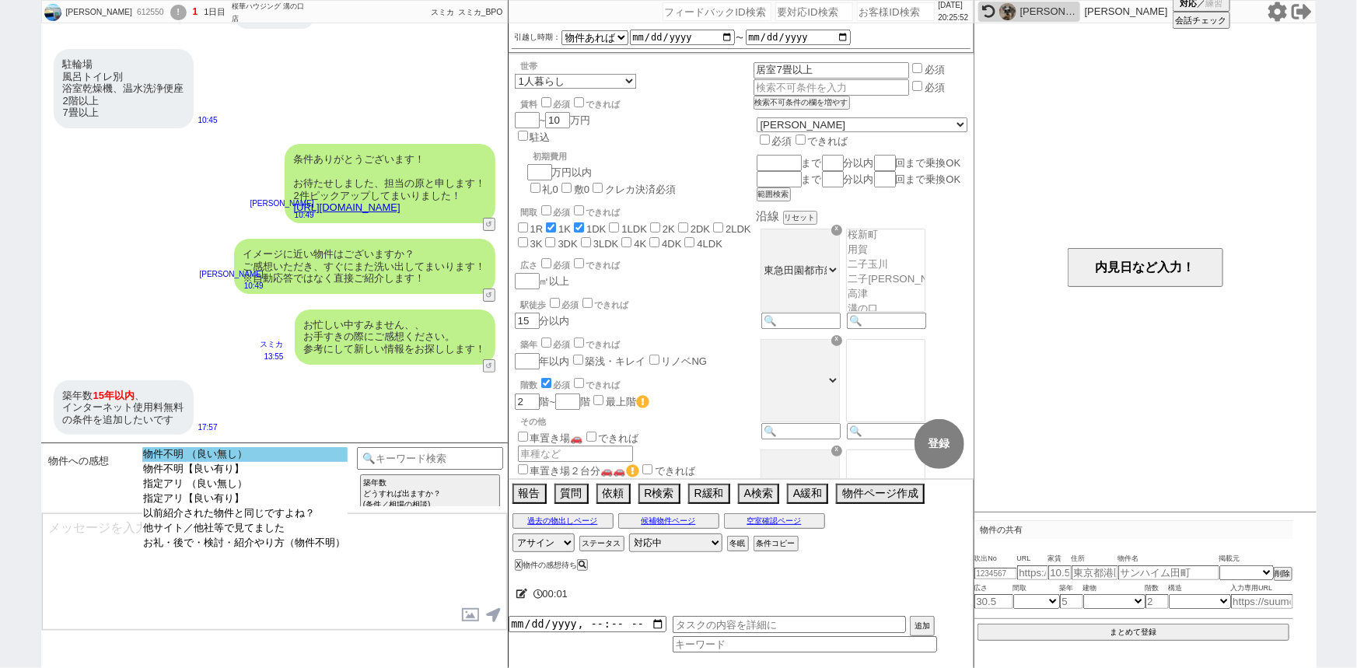
click at [268, 462] on option "物件不明 （良い無し）" at bounding box center [244, 469] width 205 height 15
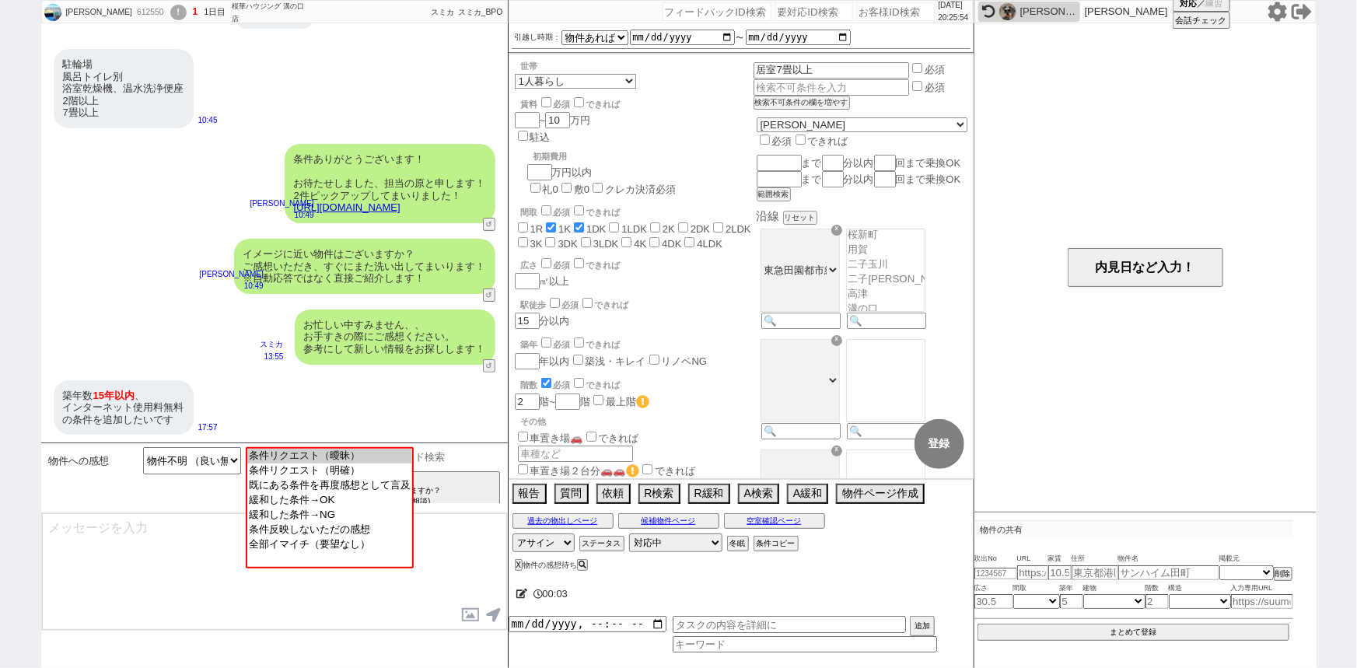
click at [467, 461] on input at bounding box center [430, 456] width 147 height 19
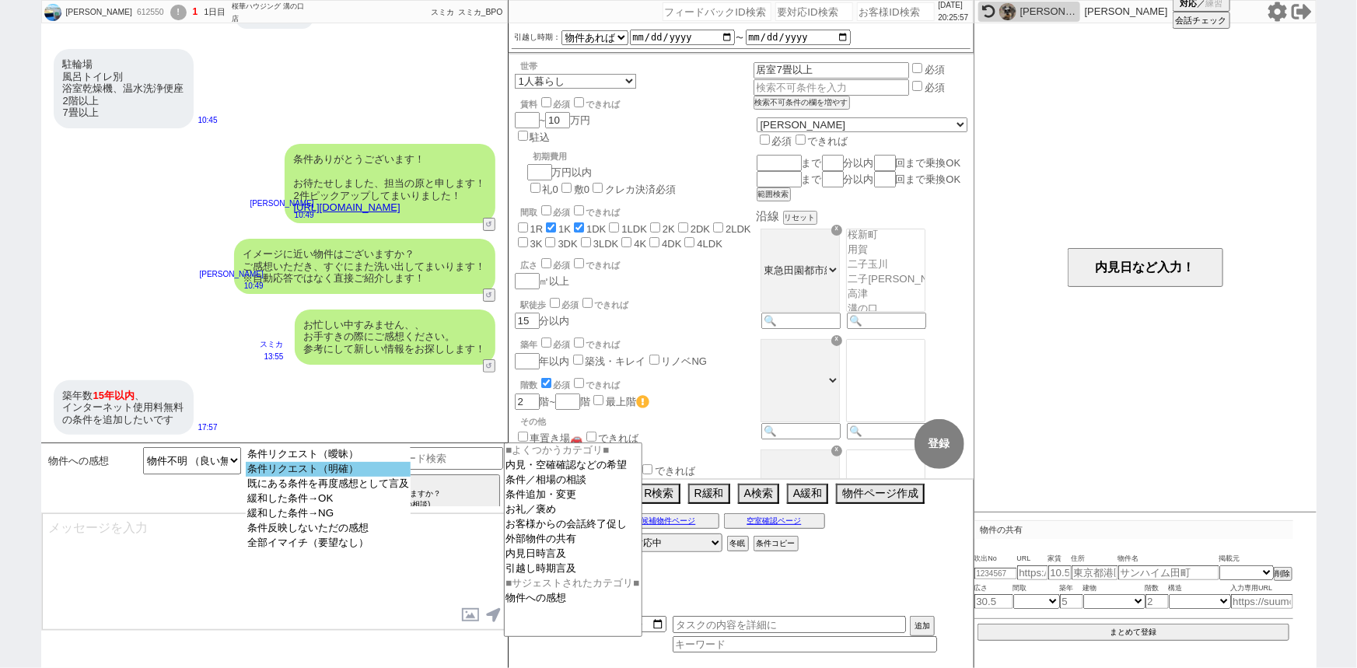
click at [361, 477] on option "条件リクエスト（明確）" at bounding box center [328, 484] width 165 height 15
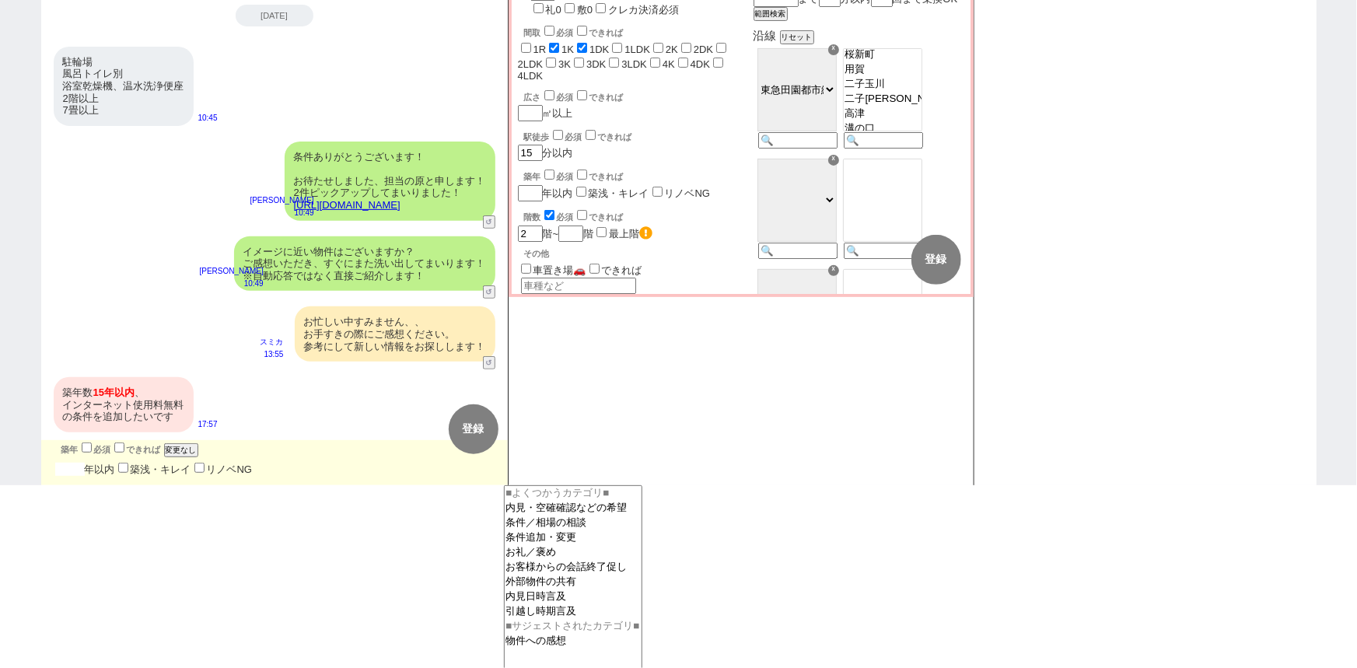
click at [68, 472] on input "number" at bounding box center [70, 469] width 30 height 13
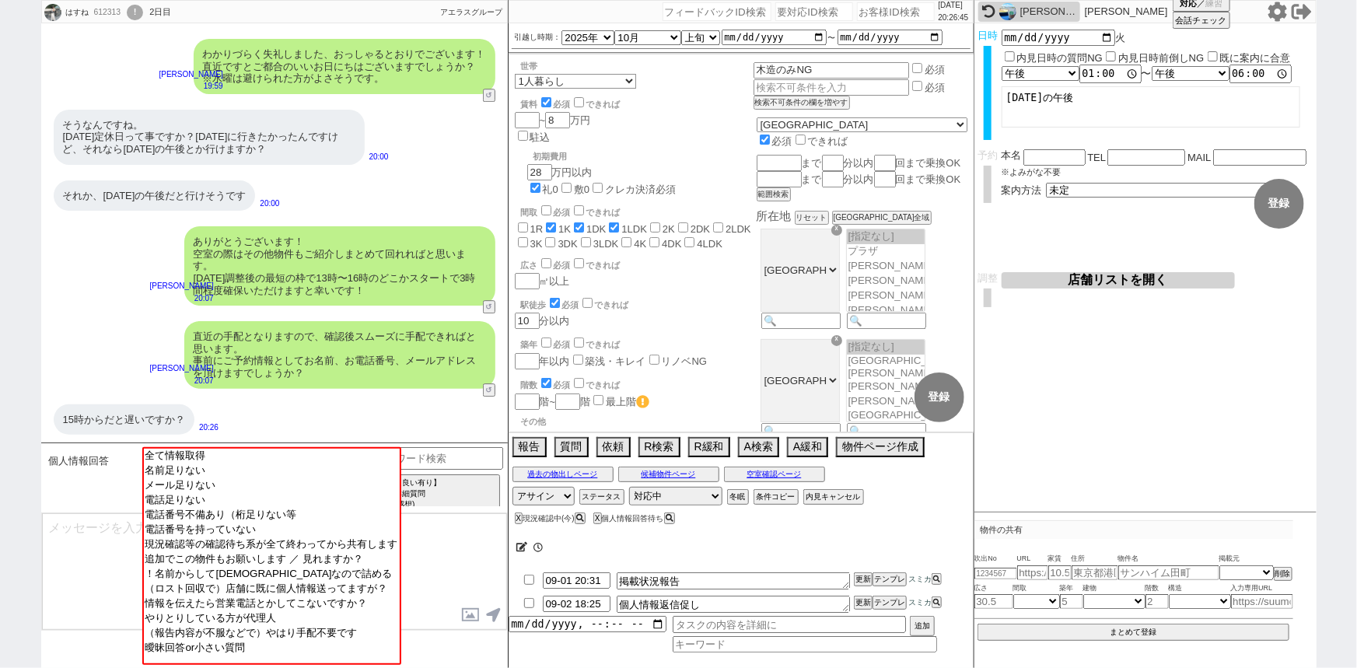
scroll to position [278, 0]
click at [1069, 71] on select "言及なし 時間明確 午前 午後 お昼 夕方・夜 終日いつでも その他" at bounding box center [1040, 73] width 76 height 13
click at [1002, 66] on select "言及なし 時間明確 午前 午後 お昼 夕方・夜 終日いつでも その他" at bounding box center [1041, 73] width 78 height 15
click at [1141, 107] on textarea "木曜日の午後" at bounding box center [1151, 106] width 299 height 41
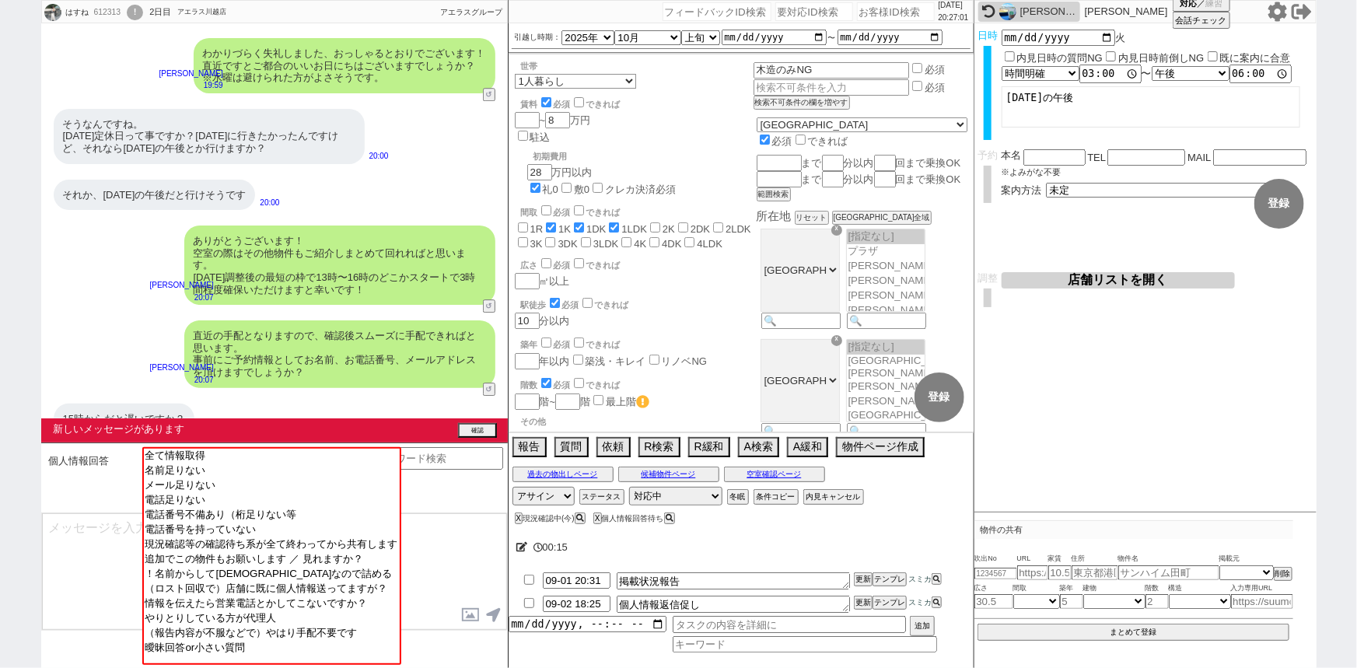
scroll to position [2329, 0]
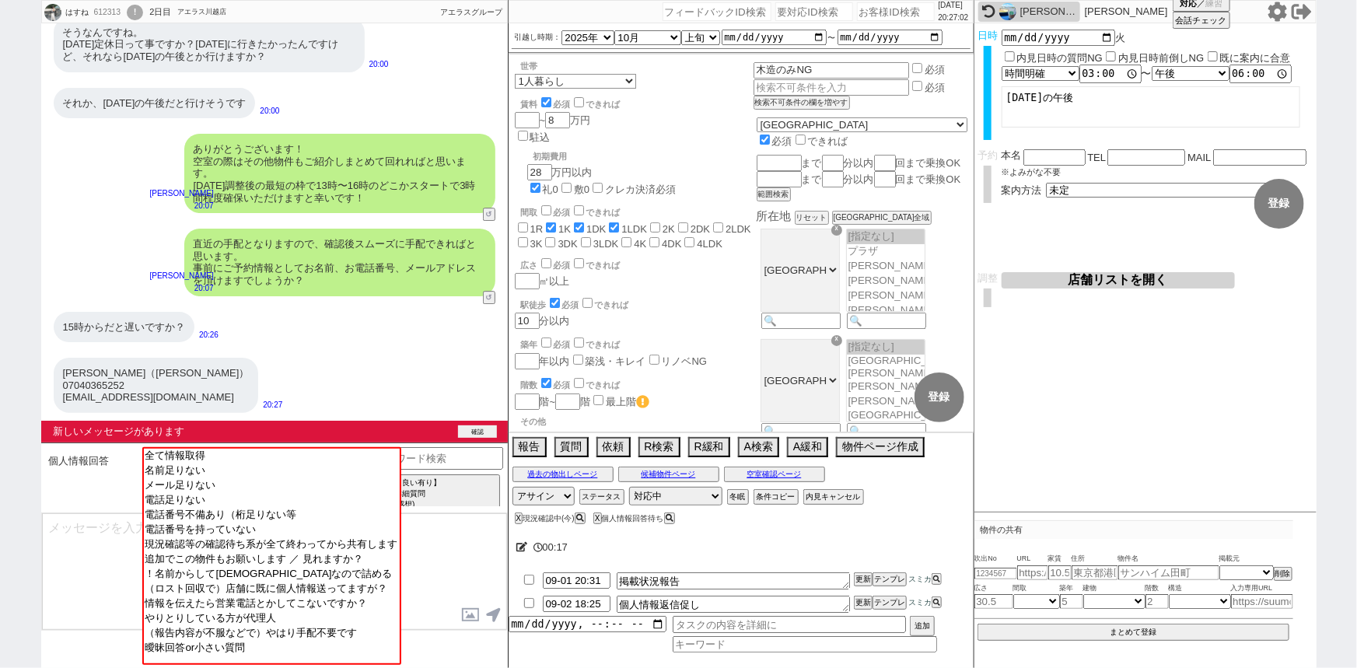
click at [478, 428] on button "確認" at bounding box center [477, 431] width 39 height 12
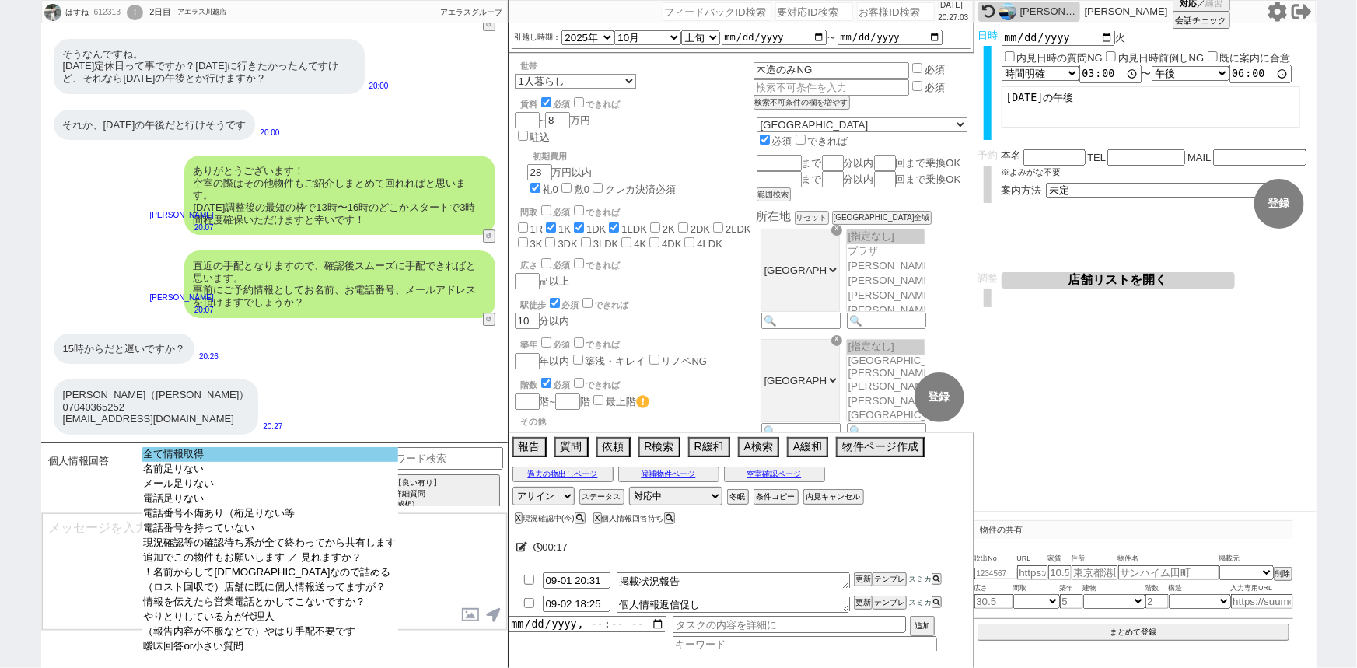
click at [338, 462] on option "全て情報取得" at bounding box center [270, 469] width 256 height 15
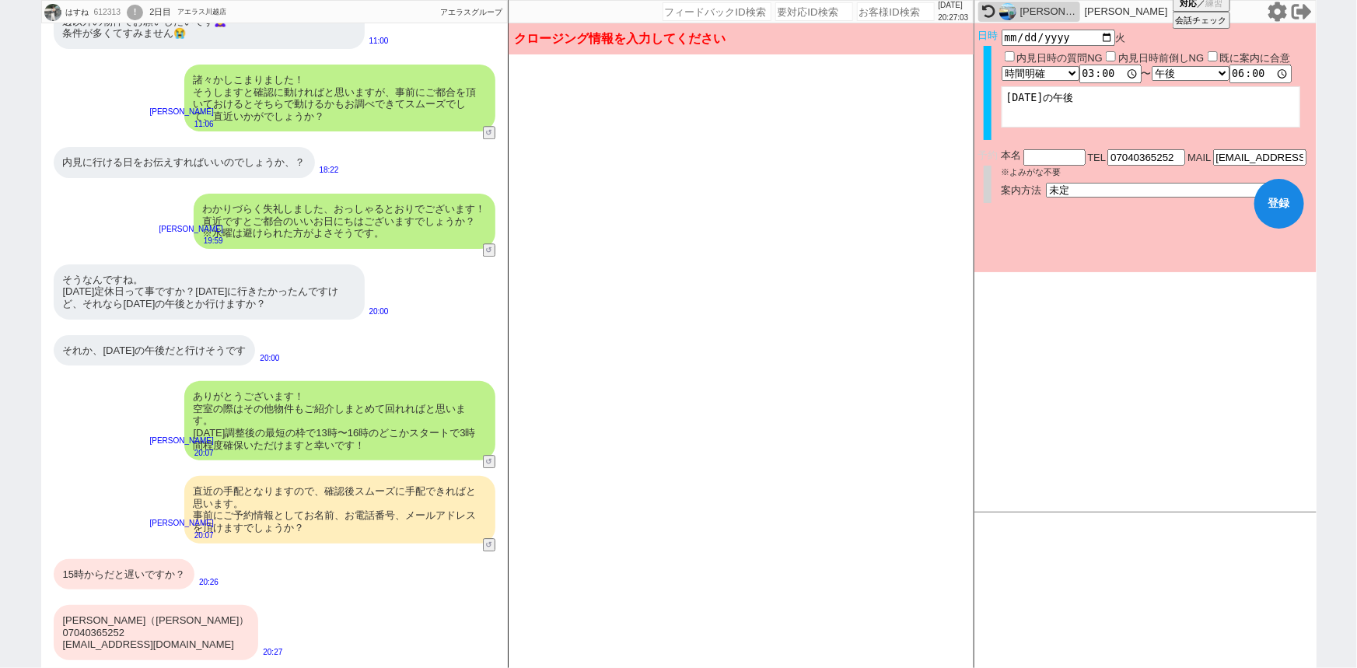
scroll to position [2078, 0]
drag, startPoint x: 101, startPoint y: 618, endPoint x: 51, endPoint y: 614, distance: 50.7
click at [51, 614] on div "早川蓮子（はやかわはすね） 07040365252 hasp_03@icloud.com 20:27" at bounding box center [274, 632] width 467 height 71
copy div "早川蓮子"
click at [1053, 156] on input "text" at bounding box center [1054, 155] width 62 height 13
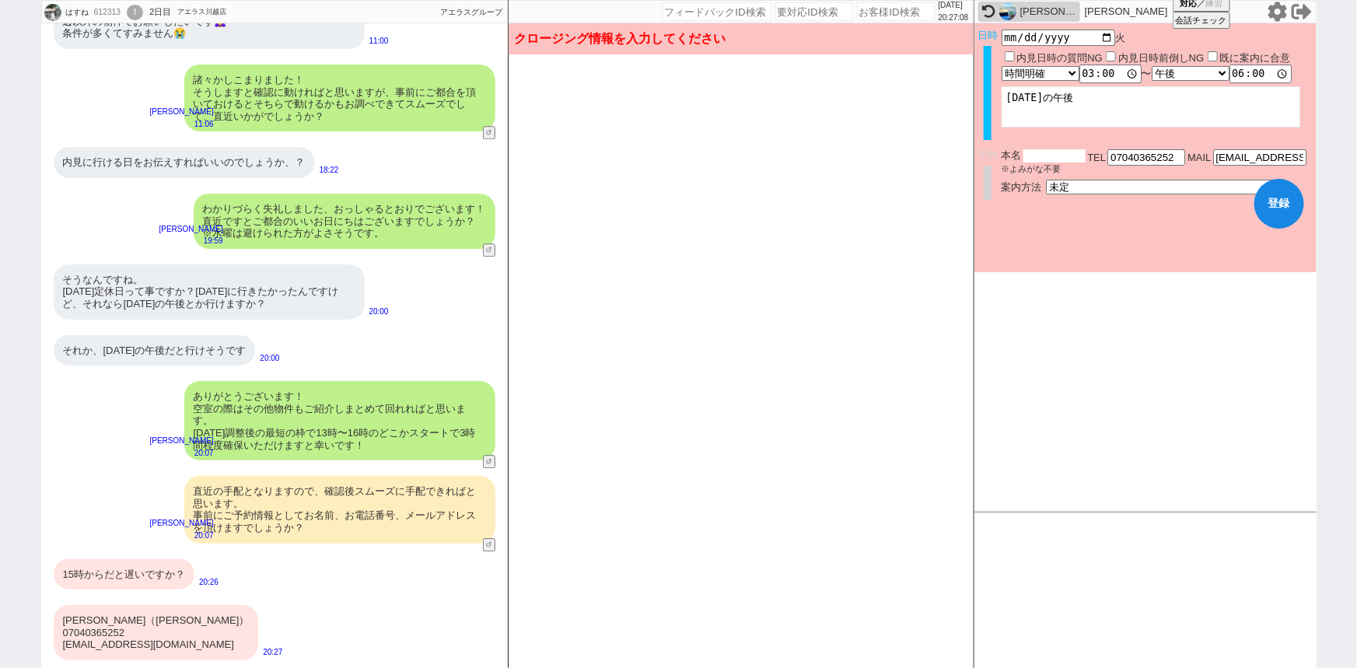
paste input "早川蓮子"
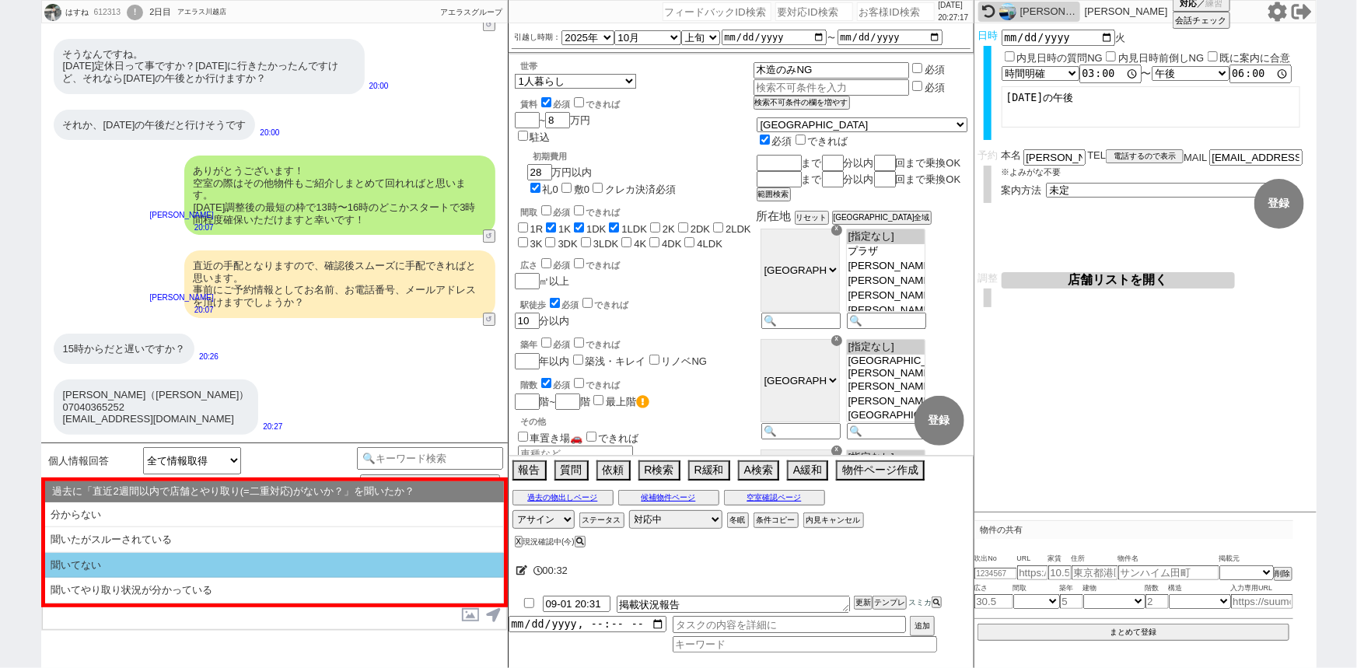
click at [159, 562] on li "聞いてない" at bounding box center [274, 566] width 459 height 26
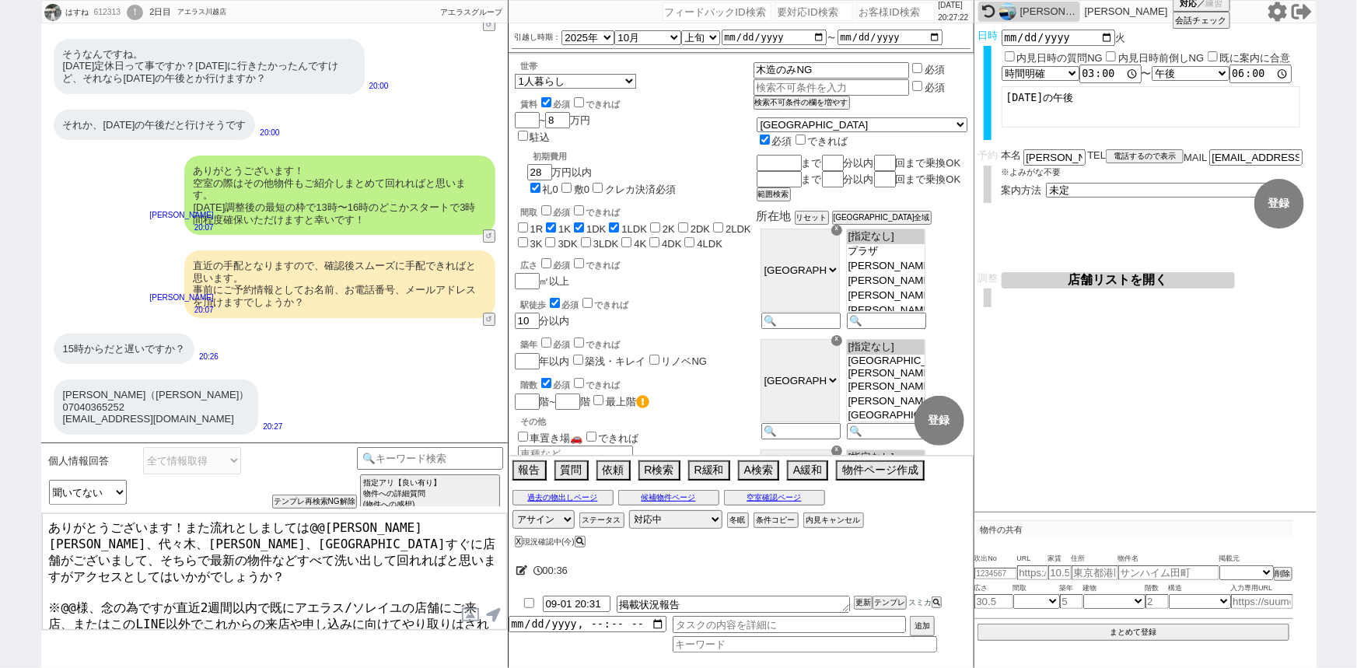
drag, startPoint x: 173, startPoint y: 521, endPoint x: 3, endPoint y: 509, distance: 169.9
click at [3, 509] on div "はすね 612313 ! 0 2日目 アエラス川越店 冬眠中 自社客 アエラスグループ スミカ_BPO チャット全表示 2025-08-31 絶対条件はバスト…" at bounding box center [678, 334] width 1357 height 668
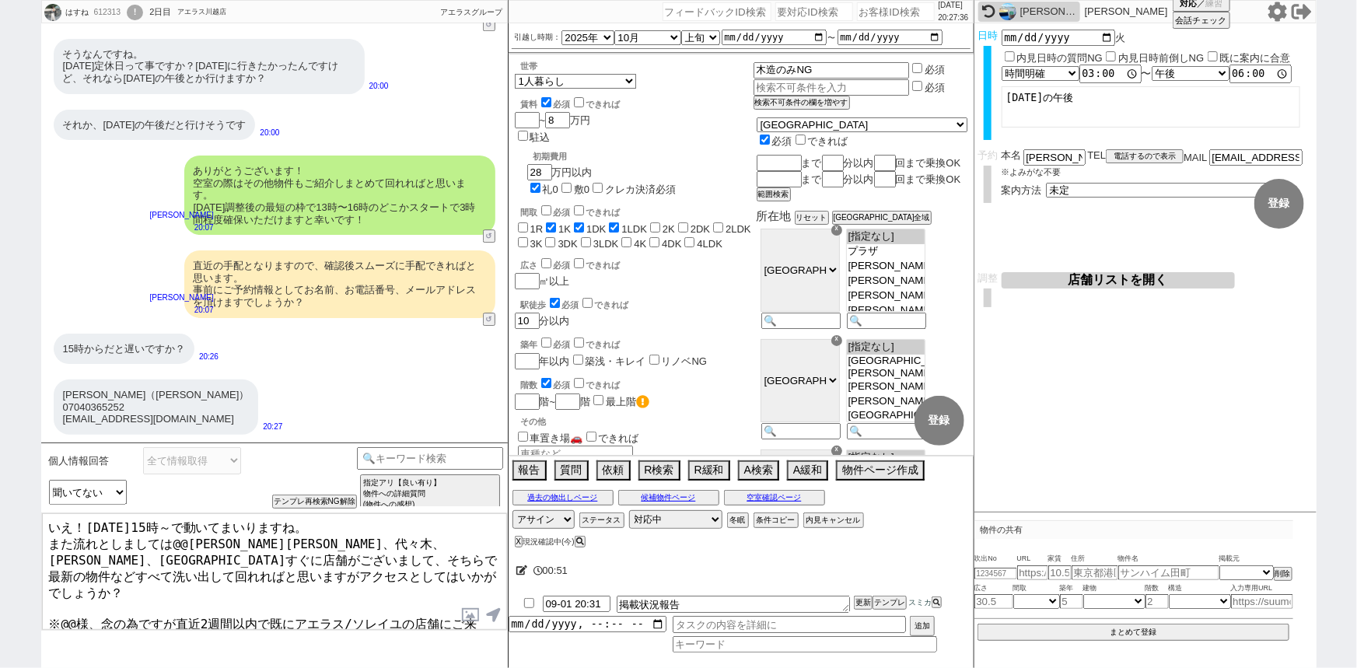
click at [185, 539] on textarea "いえ！明日15時～で動いてまいりますね。 また流れとしましては@@高田馬場、代々木、渋谷、所沢駅すぐに店舗がございまして、そちらで最新の物件などすべて洗い出し…" at bounding box center [274, 571] width 465 height 117
click at [802, 498] on button "空室確認ページ" at bounding box center [774, 497] width 101 height 12
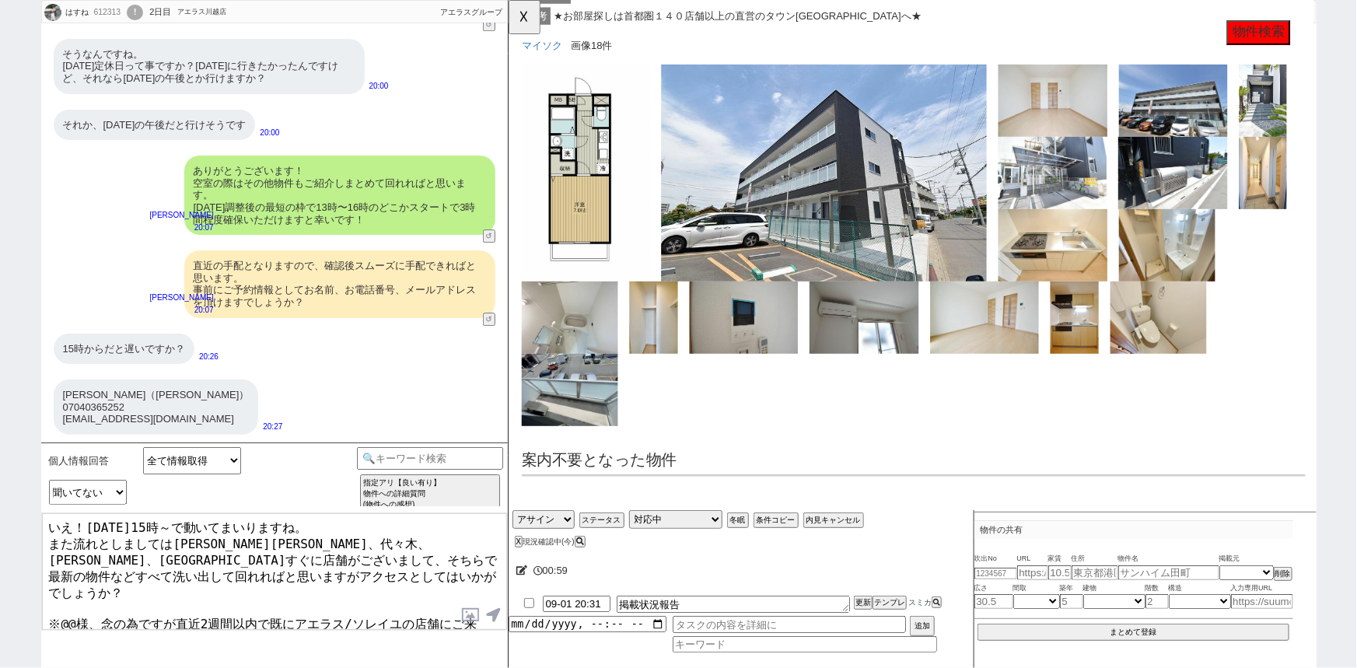
scroll to position [715, 0]
click at [528, 12] on button "☓" at bounding box center [523, 15] width 29 height 31
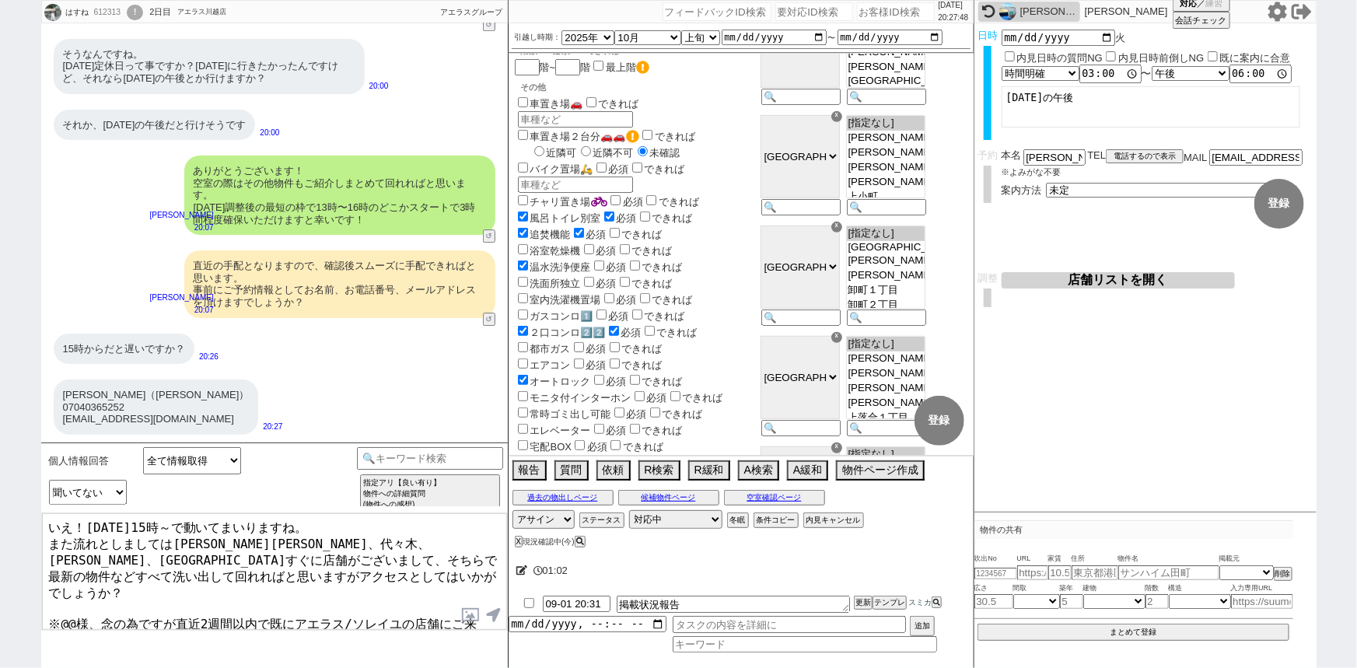
scroll to position [0, 0]
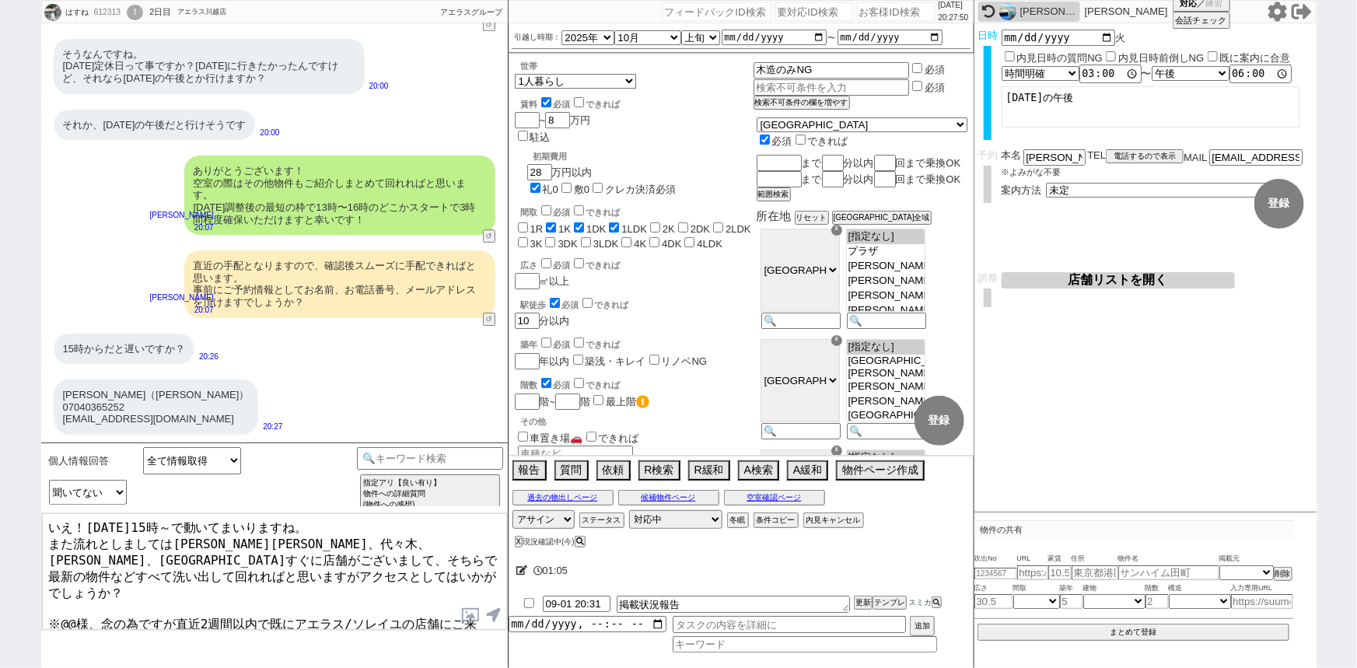
click at [319, 537] on textarea "いえ！明日15時～で動いてまいりますね。 また流れとしましては高田馬場、代々木、渋谷、所沢駅すぐに店舗がございまして、そちらで最新の物件などすべて洗い出して回…" at bounding box center [274, 571] width 465 height 117
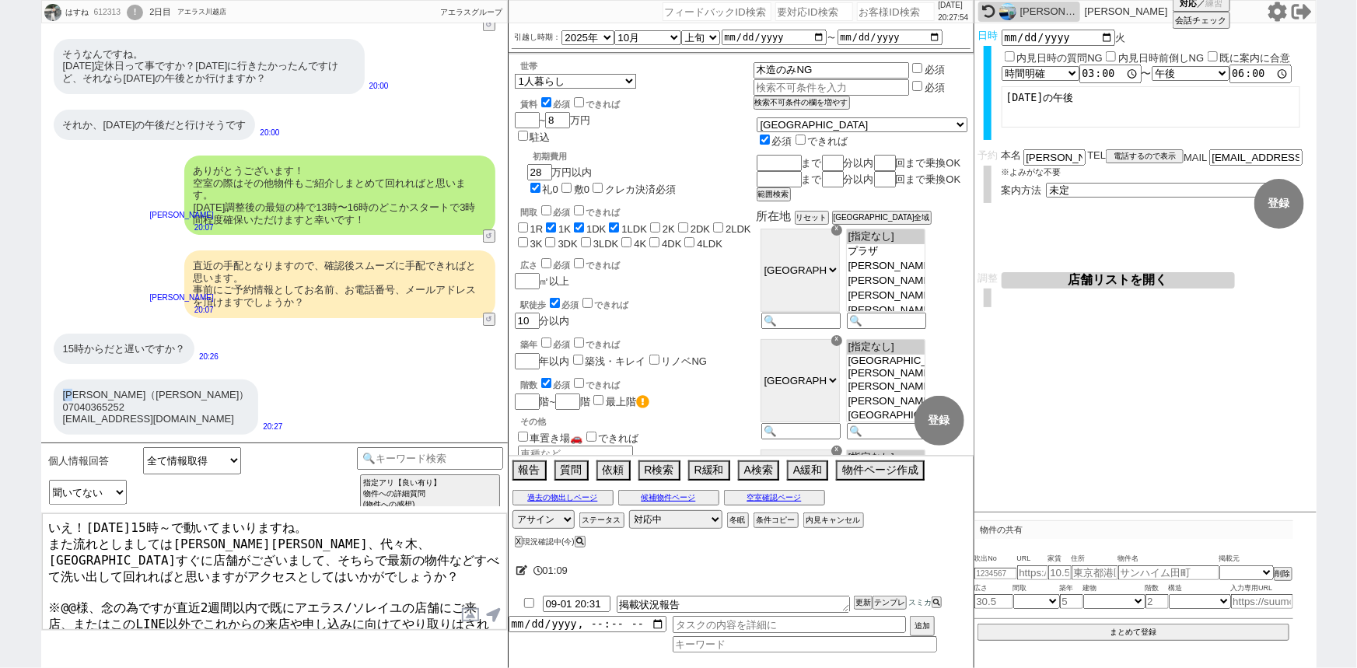
drag, startPoint x: 84, startPoint y: 395, endPoint x: 58, endPoint y: 393, distance: 25.7
click at [58, 393] on div "早川蓮子（はやかわはすね） 07040365252 hasp_03@icloud.com" at bounding box center [156, 406] width 205 height 55
copy div "早川"
click at [236, 538] on textarea "いえ！明日15時～で動いてまいりますね。 また流れとしましては高田馬場、代々木、所沢駅すぐに店舗がございまして、そちらで最新の物件などすべて洗い出して回れれば…" at bounding box center [274, 571] width 465 height 117
click at [76, 586] on textarea "いえ！明日15時～で動いてまいりますね。 また流れとしましては高田馬場、代々木、所沢駅すぐに店舗がございまして、そちらで最新の物件などすべて洗い出して回れれば…" at bounding box center [274, 571] width 465 height 117
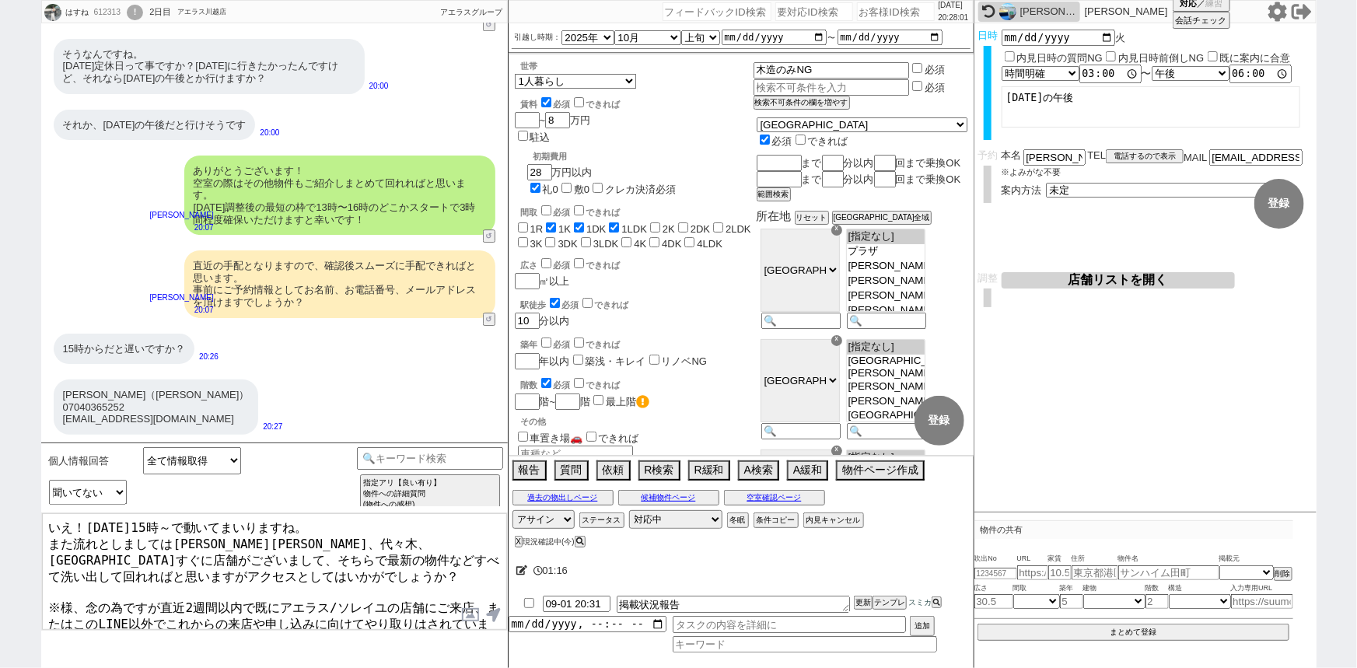
paste textarea "川"
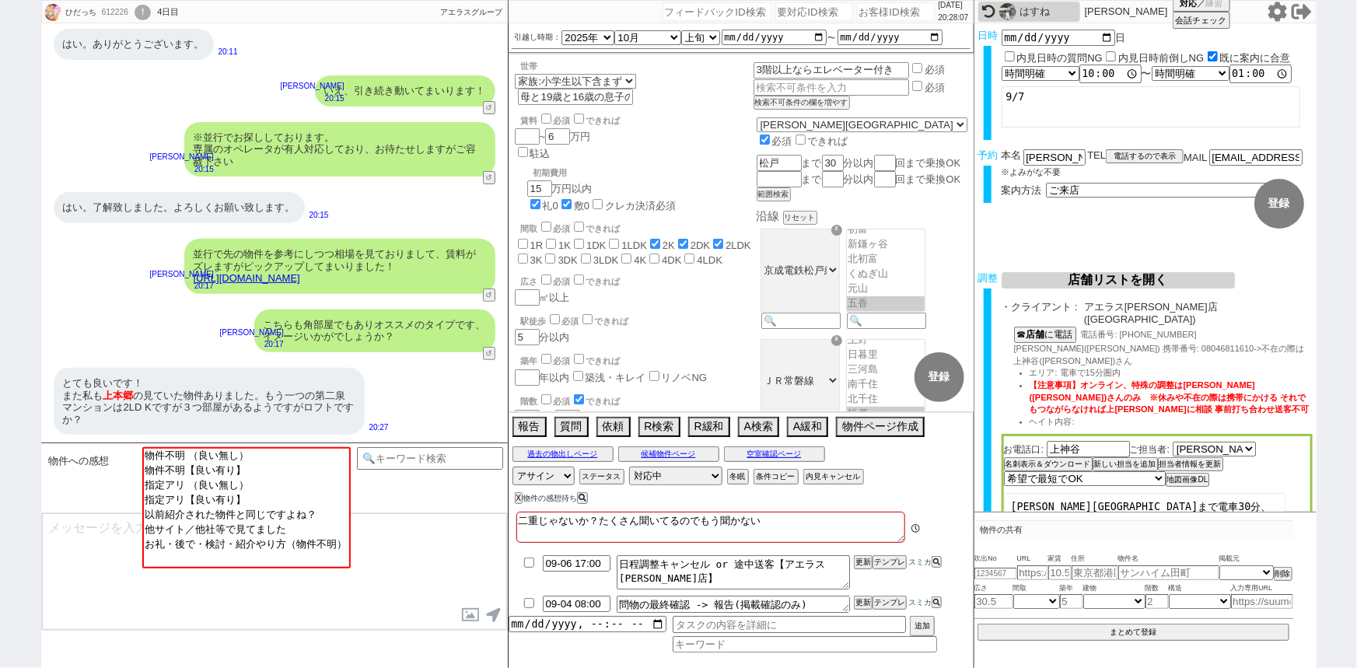
scroll to position [58, 0]
click at [300, 274] on link "https://tools.sumika.live/pages/sdlooof" at bounding box center [247, 278] width 107 height 12
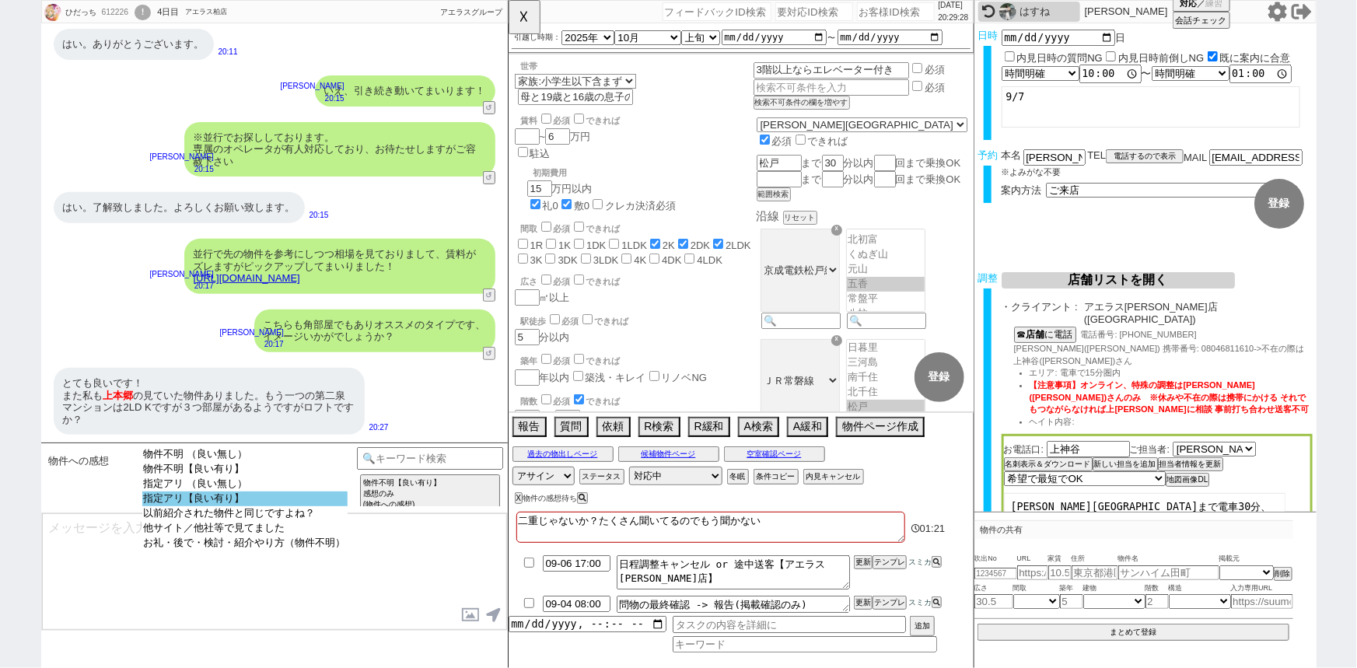
click at [264, 506] on option "指定アリ【良い有り】" at bounding box center [244, 513] width 205 height 15
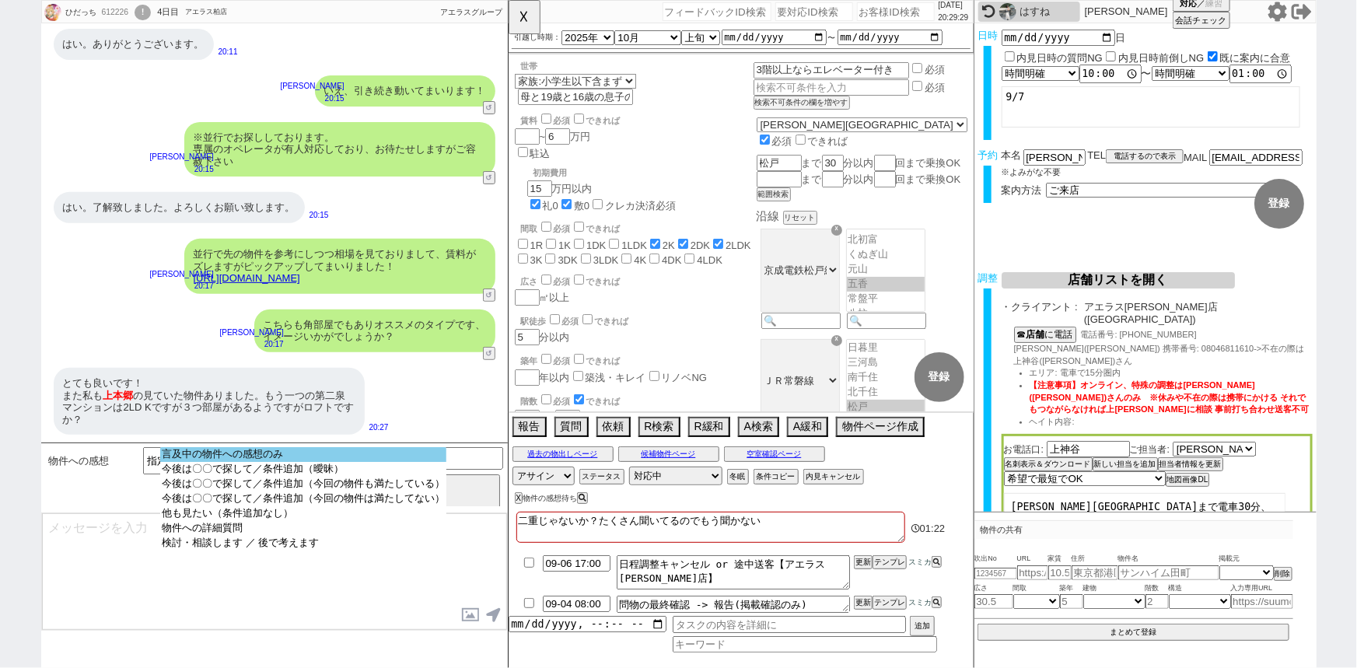
click at [315, 462] on option "言及中の物件への感想のみ" at bounding box center [303, 469] width 286 height 15
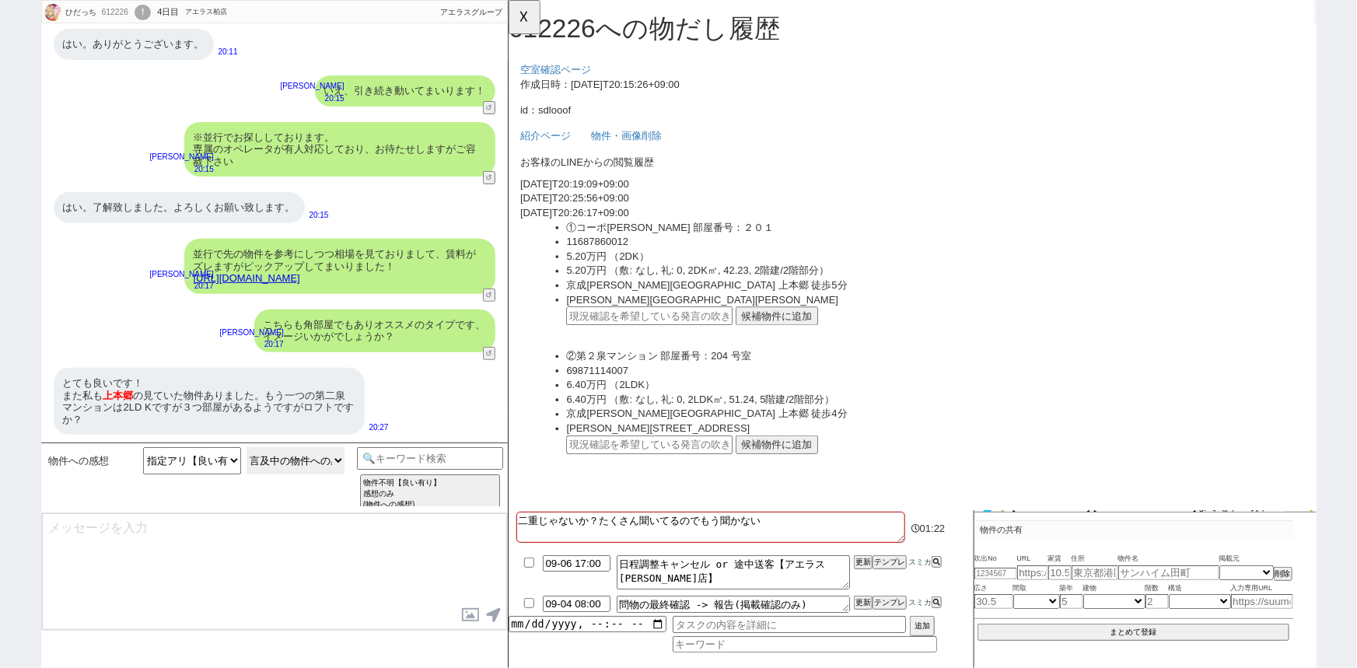
scroll to position [0, 0]
click at [802, 343] on button "候補物件に追加" at bounding box center [796, 340] width 89 height 20
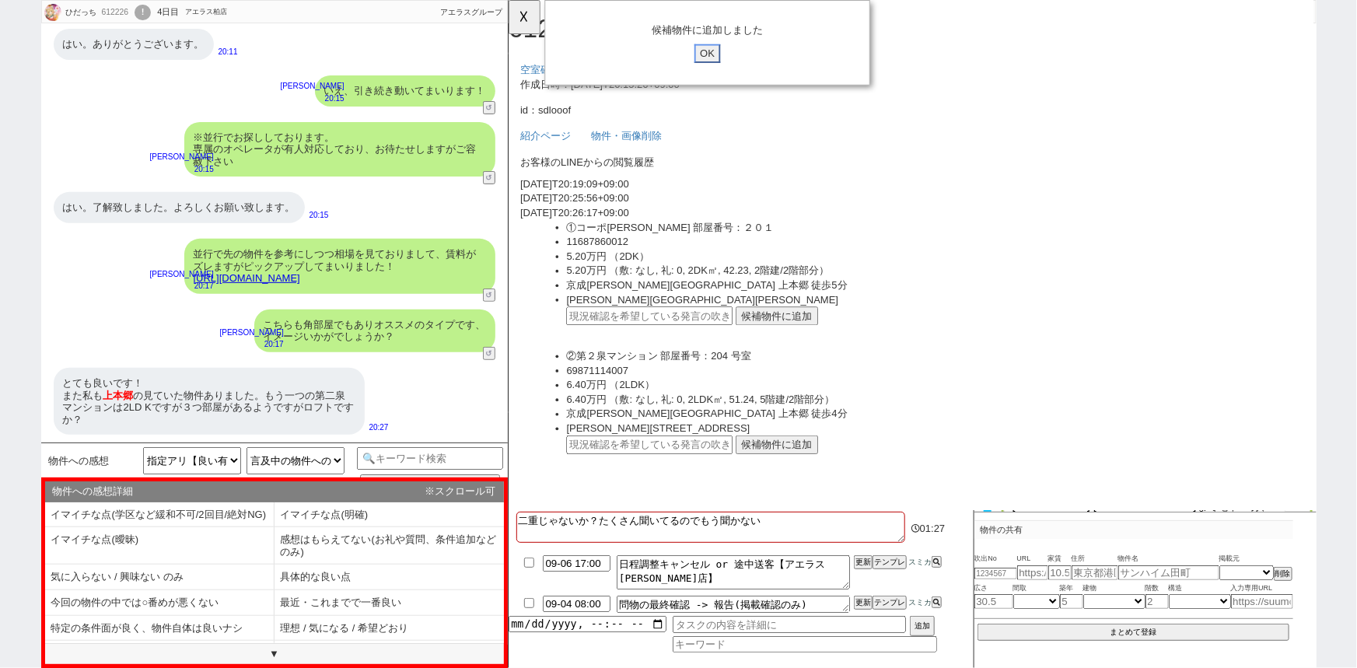
click at [724, 51] on input "OK" at bounding box center [722, 57] width 28 height 20
click at [786, 475] on button "候補物件に追加" at bounding box center [796, 478] width 89 height 20
click at [717, 61] on input "OK" at bounding box center [722, 57] width 28 height 20
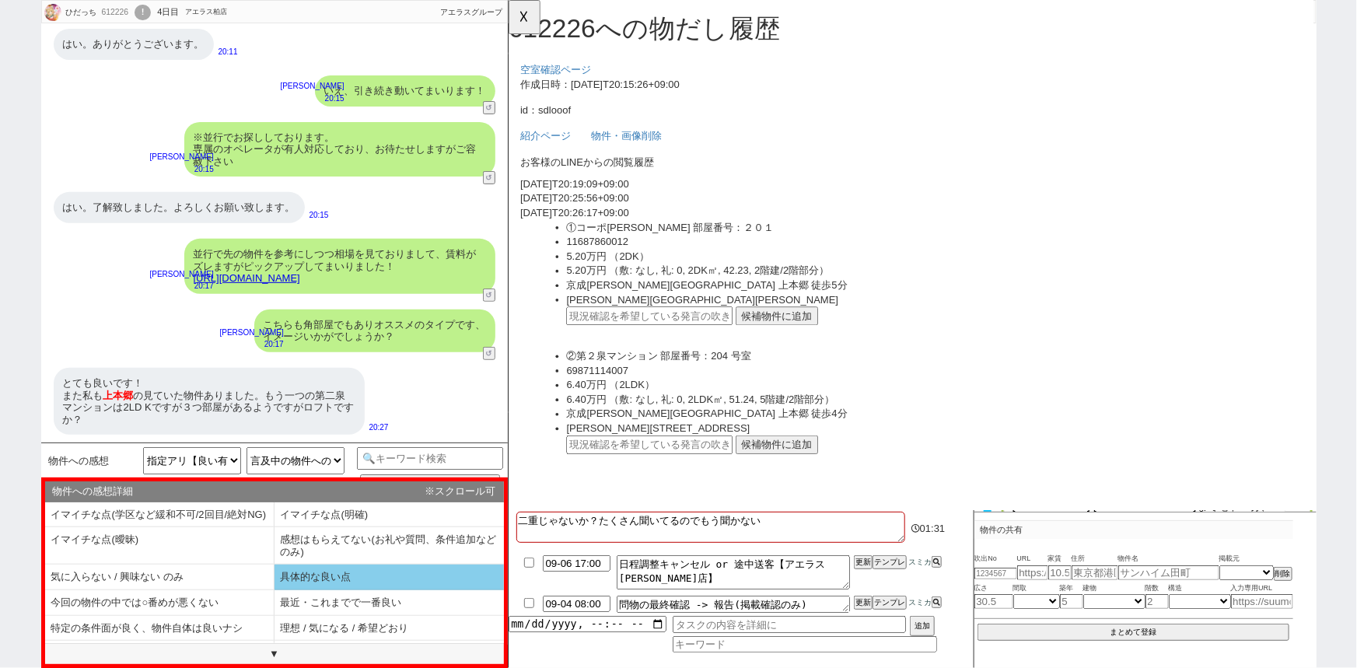
scroll to position [34, 0]
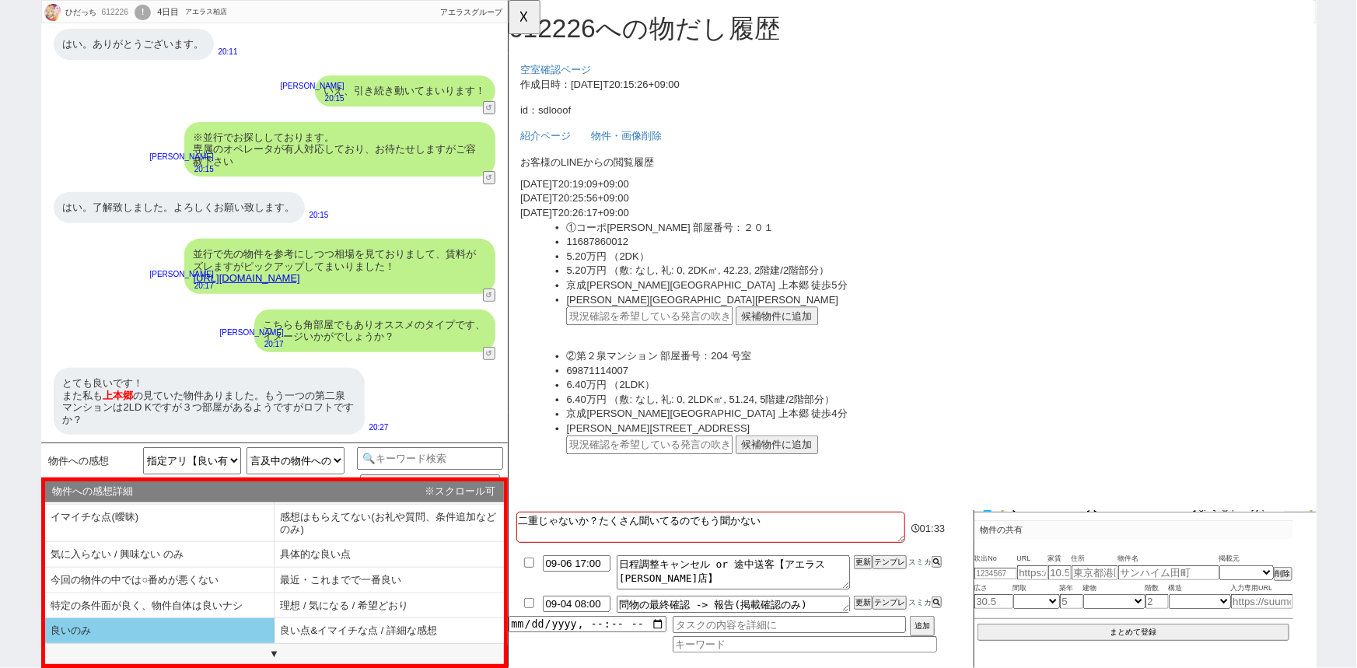
click at [196, 625] on li "良いのみ" at bounding box center [159, 631] width 229 height 26
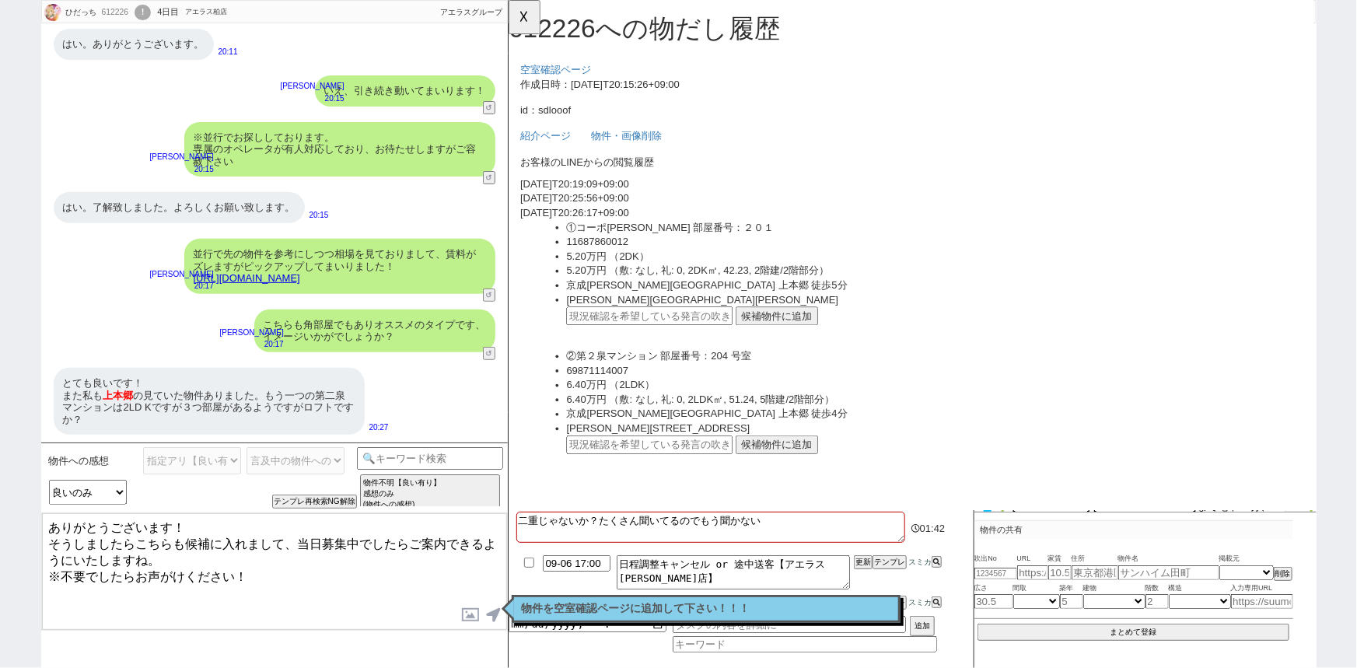
click at [300, 281] on link "https://tools.sumika.live/pages/sdlooof" at bounding box center [247, 278] width 107 height 12
click at [217, 384] on div "とても良いです！ また私も 上本郷 の見ていた物件ありました。もう一つの第二泉マンションは2LD Kですが３つ部屋があるようですがロフトですか？" at bounding box center [209, 401] width 311 height 67
click at [521, 14] on button "☓" at bounding box center [523, 15] width 29 height 31
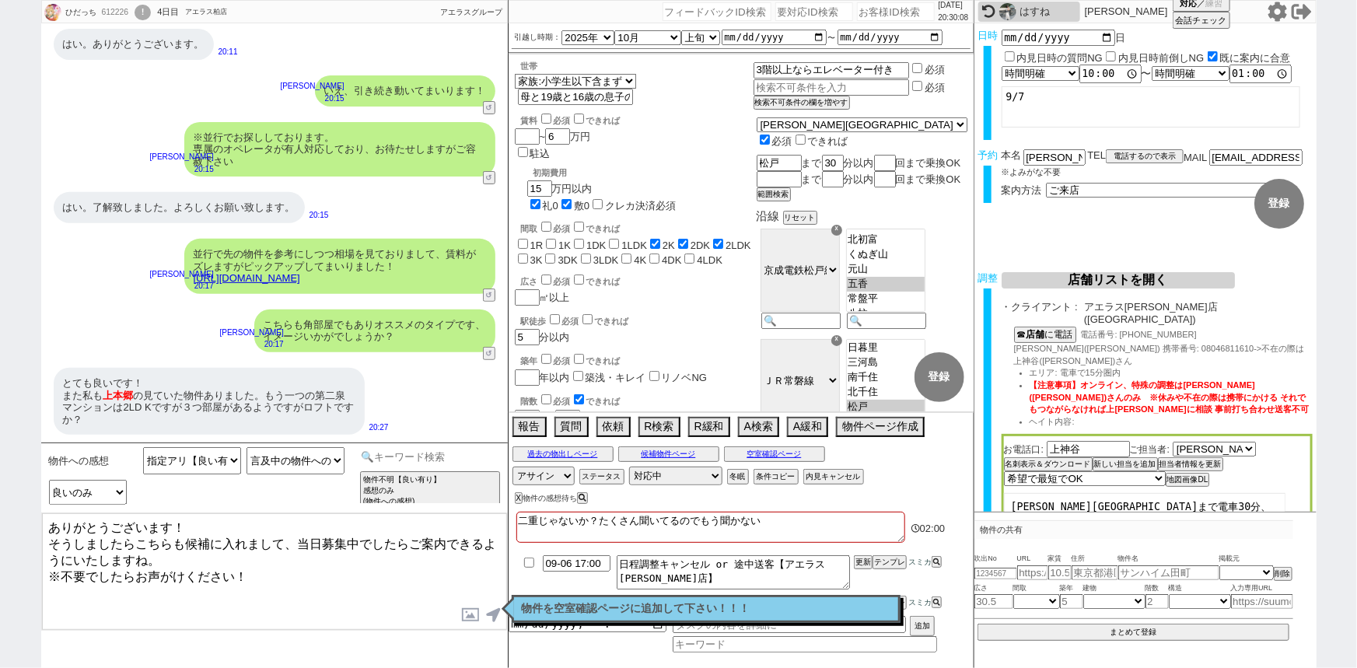
click at [431, 456] on input at bounding box center [430, 456] width 147 height 19
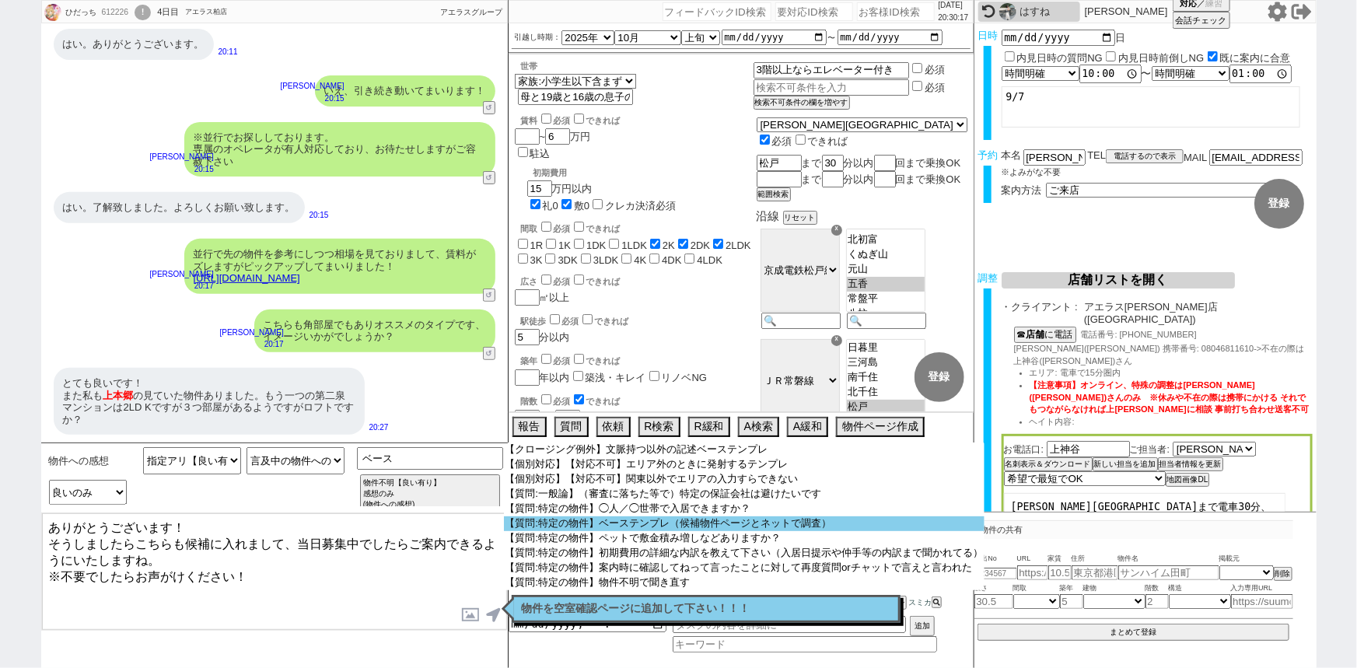
click at [655, 530] on option "【質問:特定の物件】ベーステンプレ（候補物件ページとネットで調査）" at bounding box center [744, 523] width 481 height 15
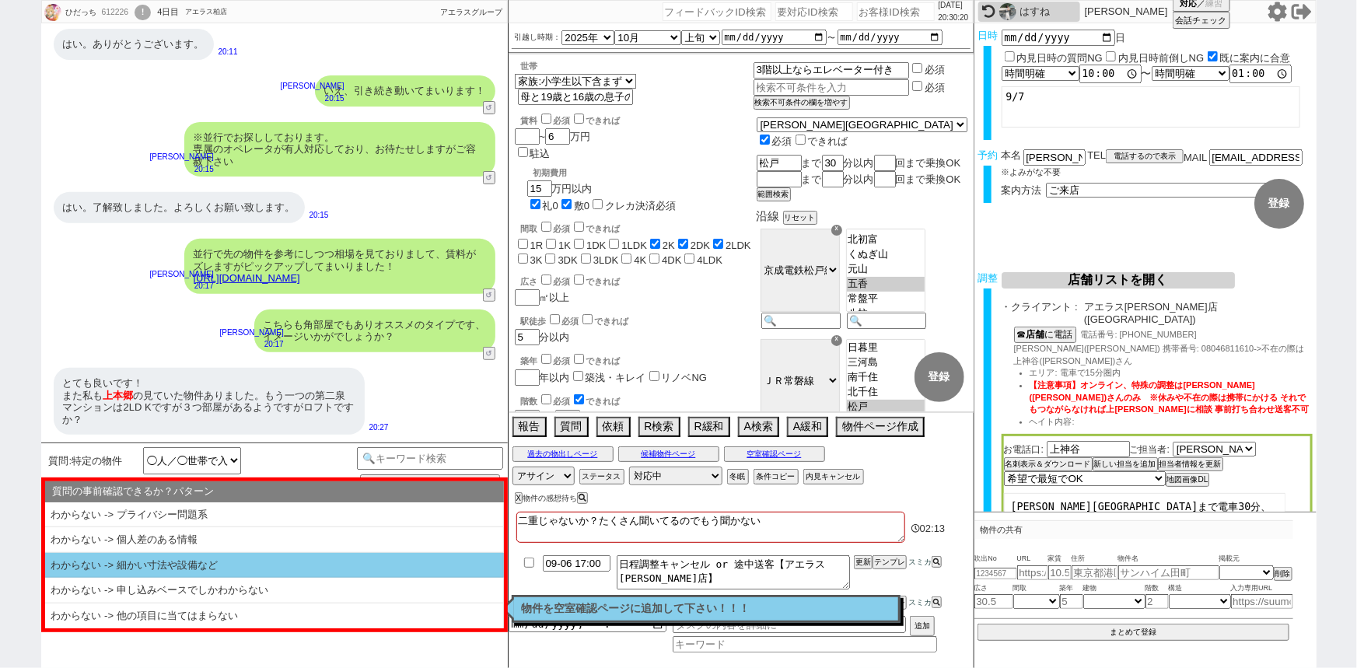
click at [277, 572] on li "わからない -> 細かい寸法や設備など" at bounding box center [274, 566] width 459 height 26
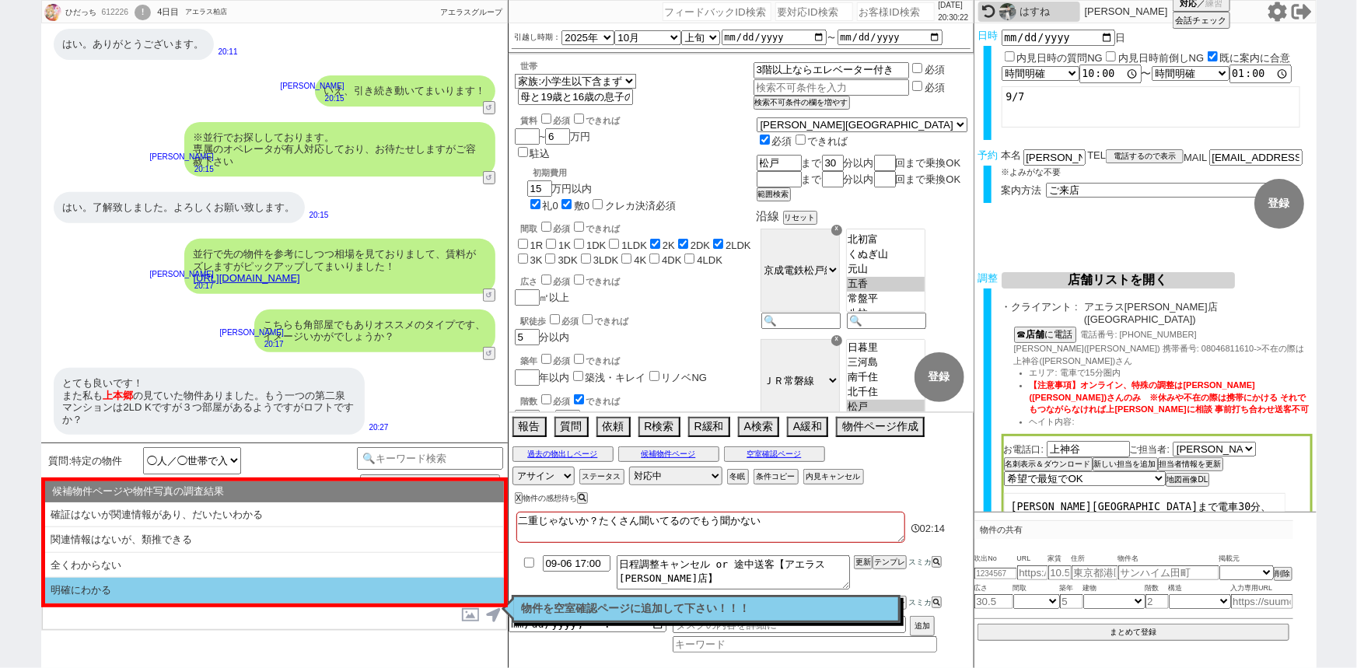
click at [159, 587] on li "明確にわかる" at bounding box center [274, 591] width 459 height 26
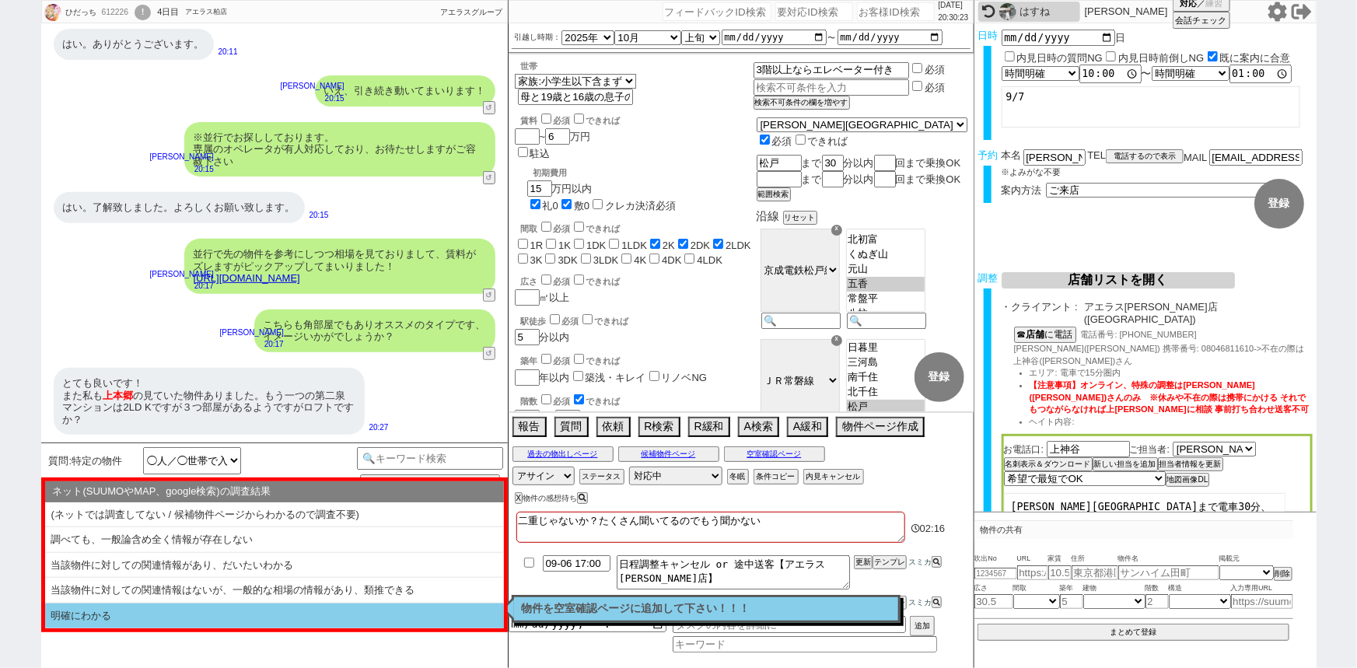
click at [172, 614] on li "明確にわかる" at bounding box center [274, 615] width 459 height 25
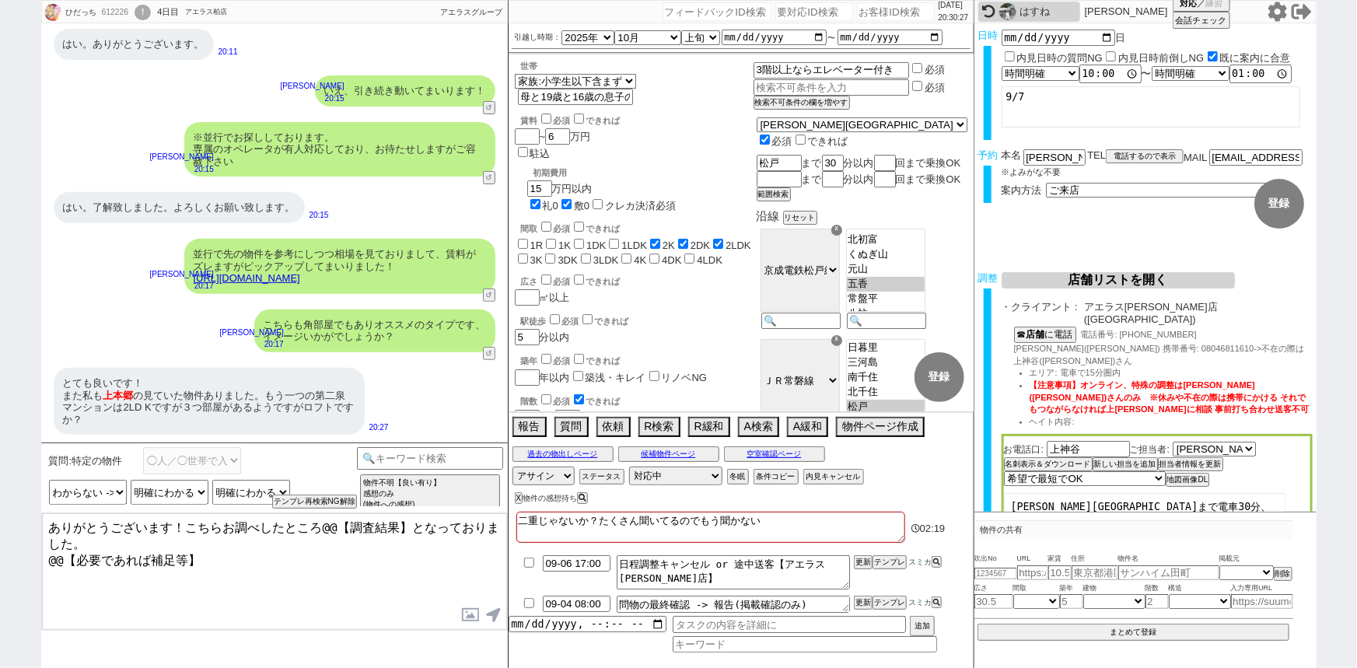
click at [300, 278] on link "https://tools.sumika.live/pages/sdlooof" at bounding box center [247, 278] width 107 height 12
drag, startPoint x: 320, startPoint y: 522, endPoint x: 267, endPoint y: 572, distance: 73.1
click at [267, 572] on textarea "ありがとうございます！こちらお調べしたところ@@【調査結果】となっておりました。 @@【必要であれば補足等】" at bounding box center [274, 571] width 465 height 117
paste textarea "第２泉マンション"
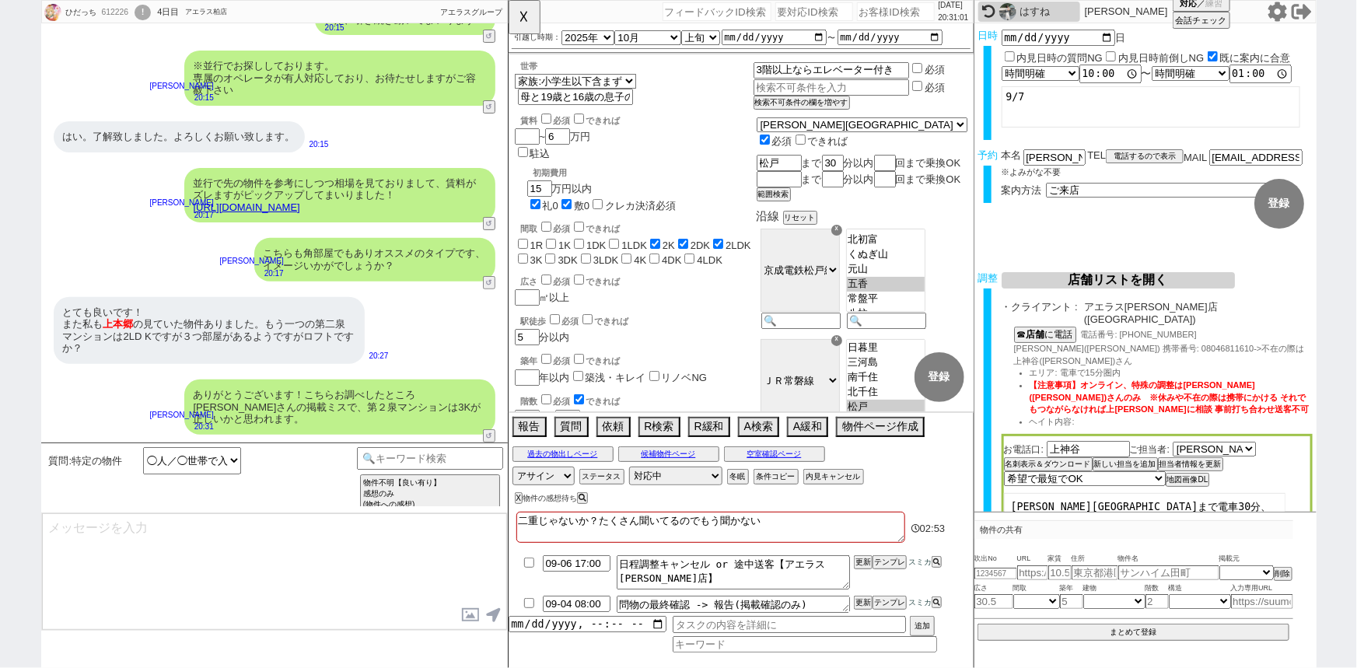
scroll to position [154, 0]
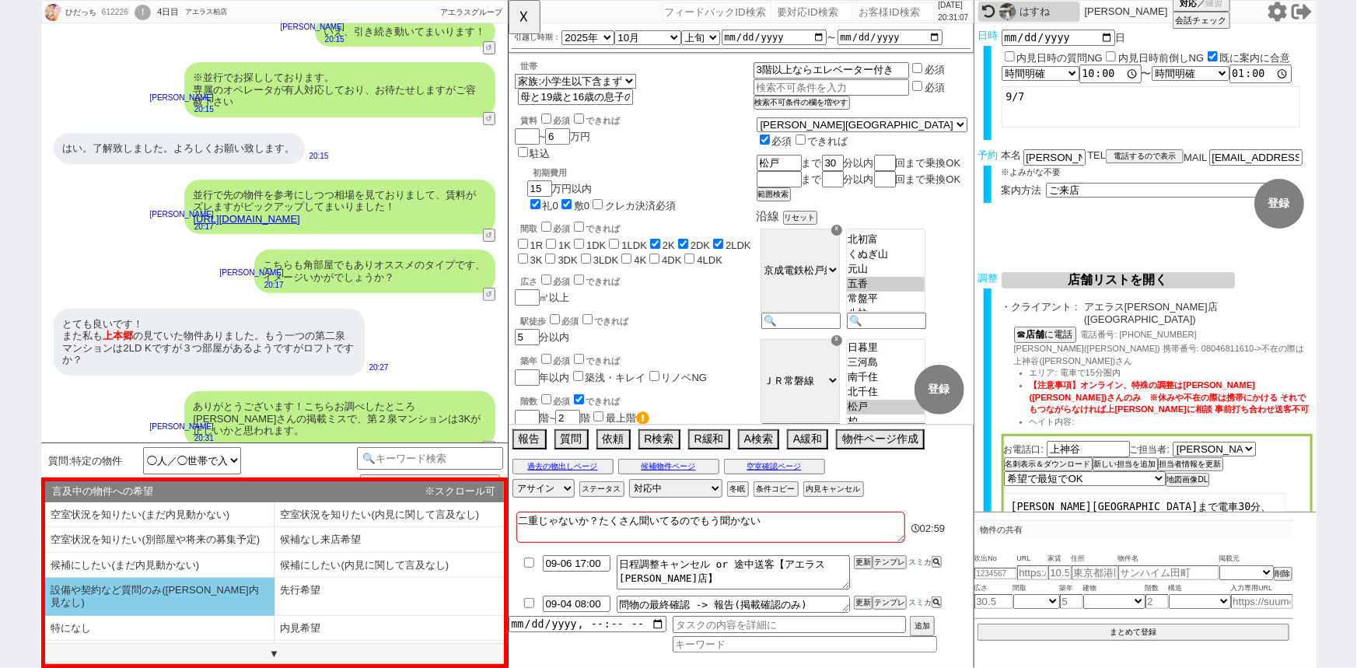
click at [234, 587] on li "設備や契約など質問のみ(空確内見なし)" at bounding box center [159, 596] width 229 height 37
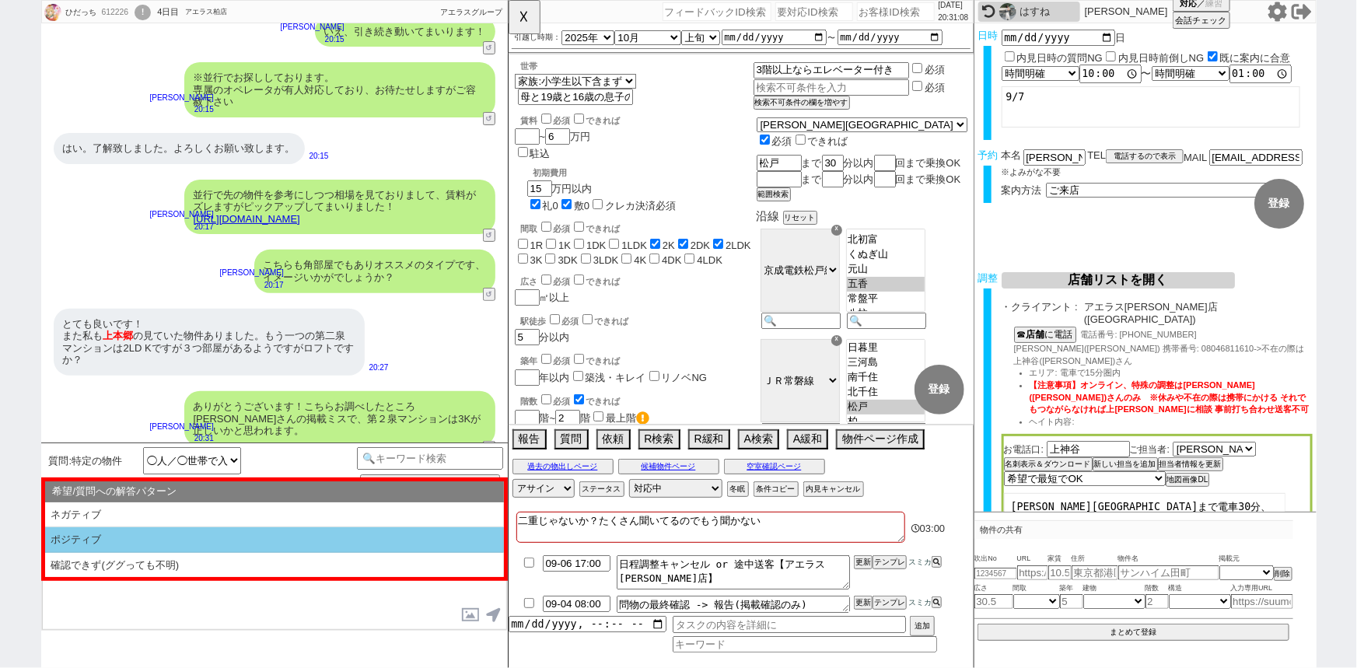
click at [164, 553] on li "ポジティブ" at bounding box center [274, 565] width 459 height 25
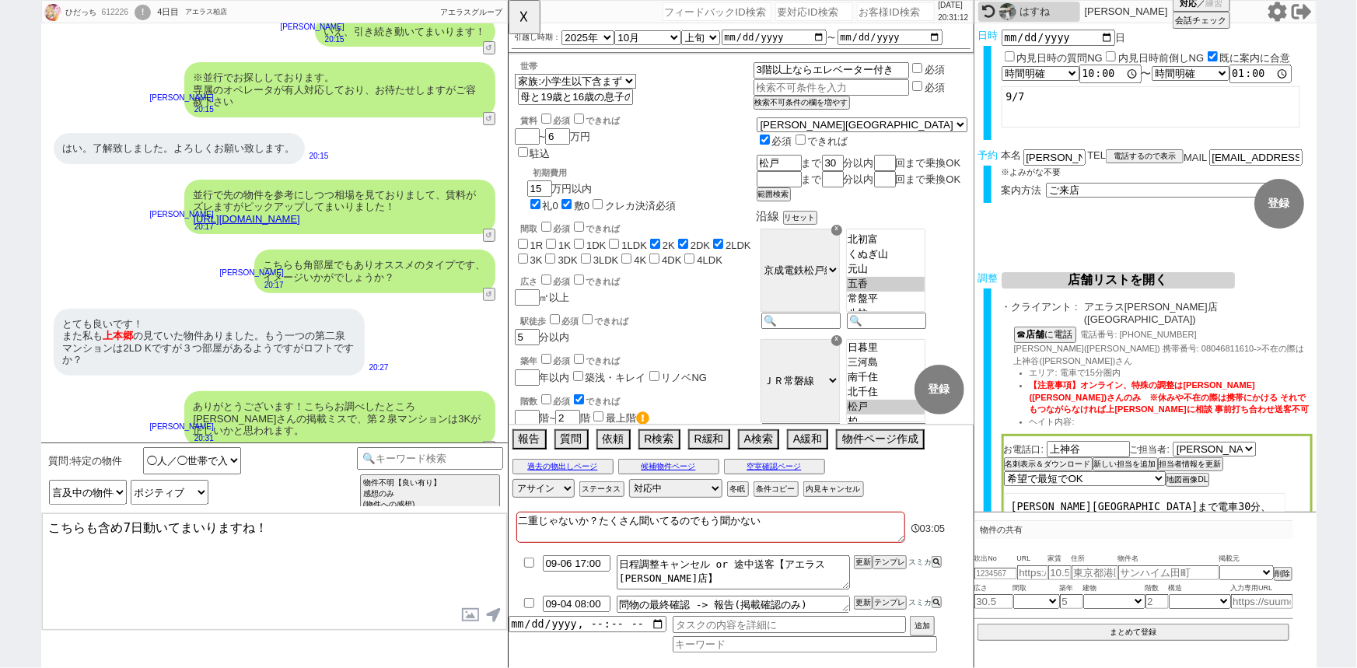
click at [85, 524] on textarea "こちらも含め7日動いてまいりますね！" at bounding box center [274, 571] width 465 height 117
click at [220, 341] on div "とても良いです！ また私も 上本郷 の見ていた物件ありました。もう一つの第二泉マンションは2LD Kですが３つ部屋があるようですがロフトですか？" at bounding box center [209, 342] width 311 height 67
click at [160, 547] on textarea "こちら①②も含め7日動いてまいりますね！" at bounding box center [274, 571] width 465 height 117
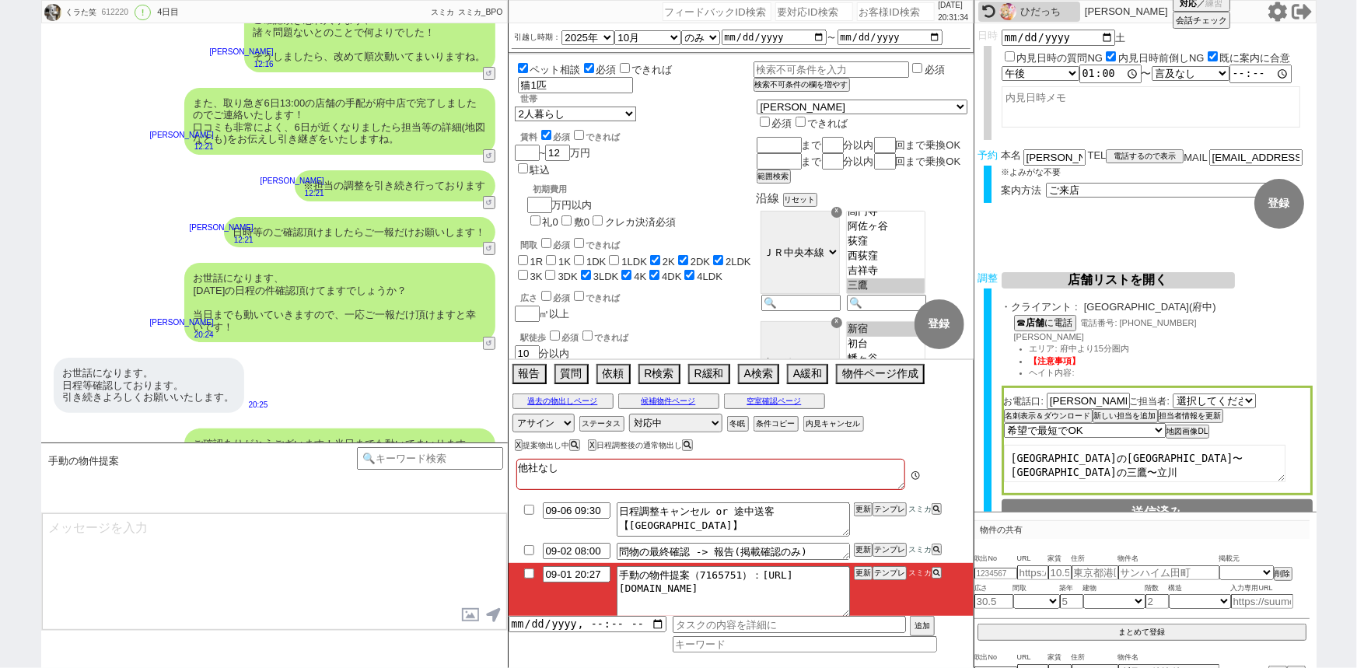
scroll to position [106, 0]
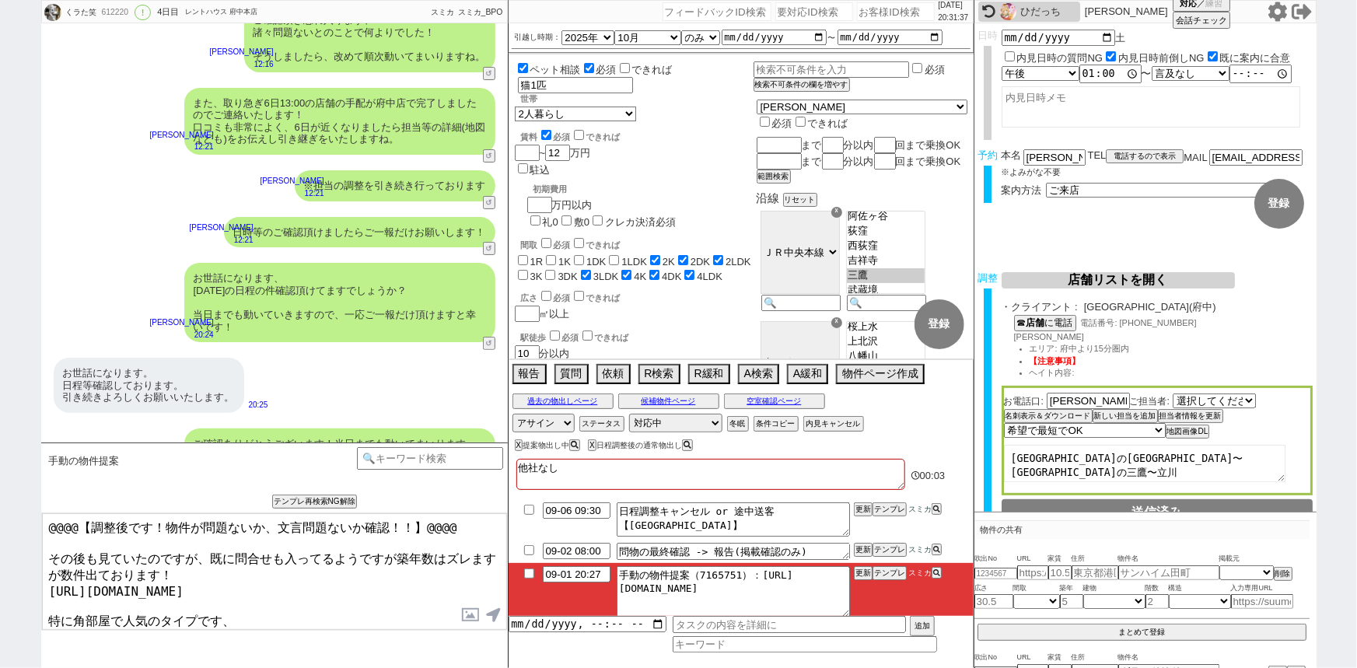
drag, startPoint x: 46, startPoint y: 553, endPoint x: 27, endPoint y: 463, distance: 91.3
click at [27, 463] on div "くラた笑 612220 ! 0 4日目 レントハウス 府中本店 冬眠中 自社客 スミカ スミカ_BPO チャット全表示 2025-08-29 ようこそLINE…" at bounding box center [678, 334] width 1357 height 668
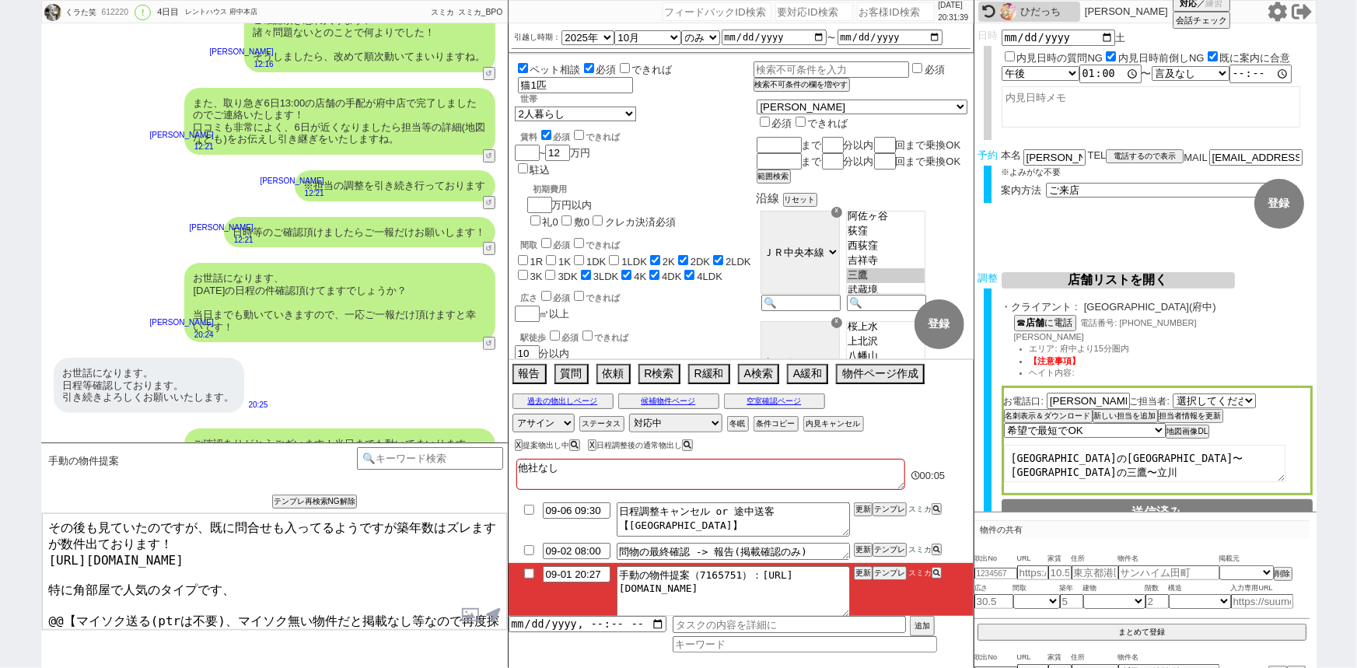
drag, startPoint x: 40, startPoint y: 600, endPoint x: 420, endPoint y: 656, distance: 383.7
click at [420, 656] on div "手動の物件提案 あなたはパートナーですか？ 0 0||null 1 内見日までの日数 -1 !=0 !=0&&!=1 !=4&&<9 !=null !=nul…" at bounding box center [274, 554] width 467 height 225
click at [86, 607] on textarea "その後も見ていたのですが、既に問合せも入ってるようですが築年数はズレますが数件出ております！ https://tools.sumika.live/pages/…" at bounding box center [274, 571] width 465 height 117
drag, startPoint x: 46, startPoint y: 599, endPoint x: 537, endPoint y: 687, distance: 499.2
click at [537, 667] on html "くラた笑 612220 ! 0 4日目 レントハウス 府中本店 冬眠中 自社客 スミカ スミカ_BPO チャット全表示 2025-08-29 ようこそLINE…" at bounding box center [678, 334] width 1357 height 668
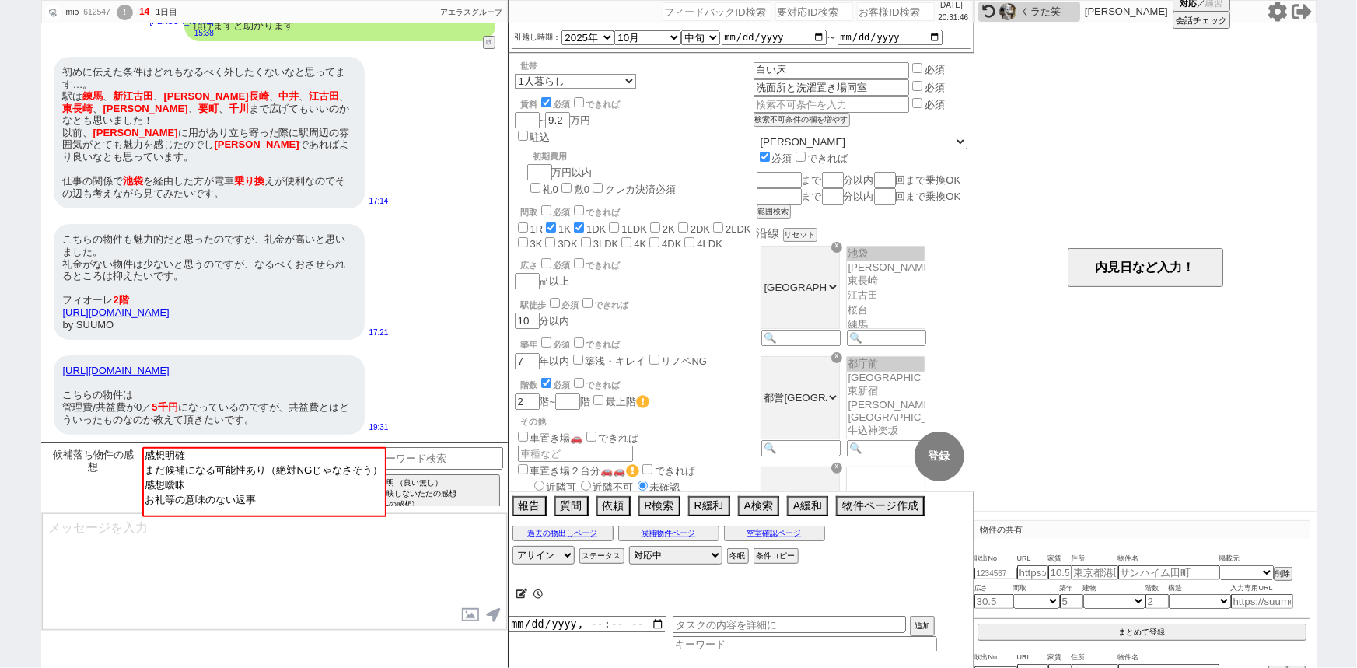
scroll to position [402, 0]
click at [420, 265] on div "こちらの物件も魅力的だと思ったのですが、礼金が高いと思いました。 礼金がない物件は少ないと思うのですが、なるべくおさせられるところは抑えたいです。 フィオーレ…" at bounding box center [274, 281] width 467 height 131
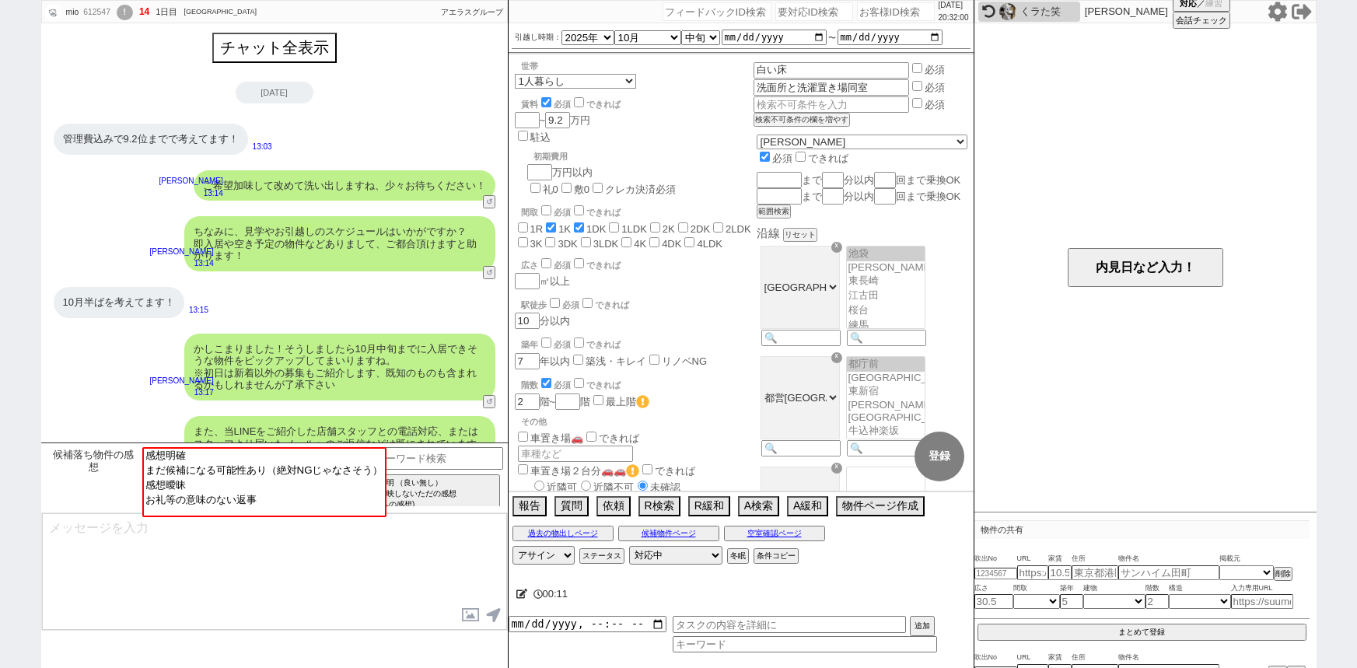
select select
select select "2025"
select select "10"
select select "33"
select select "0"
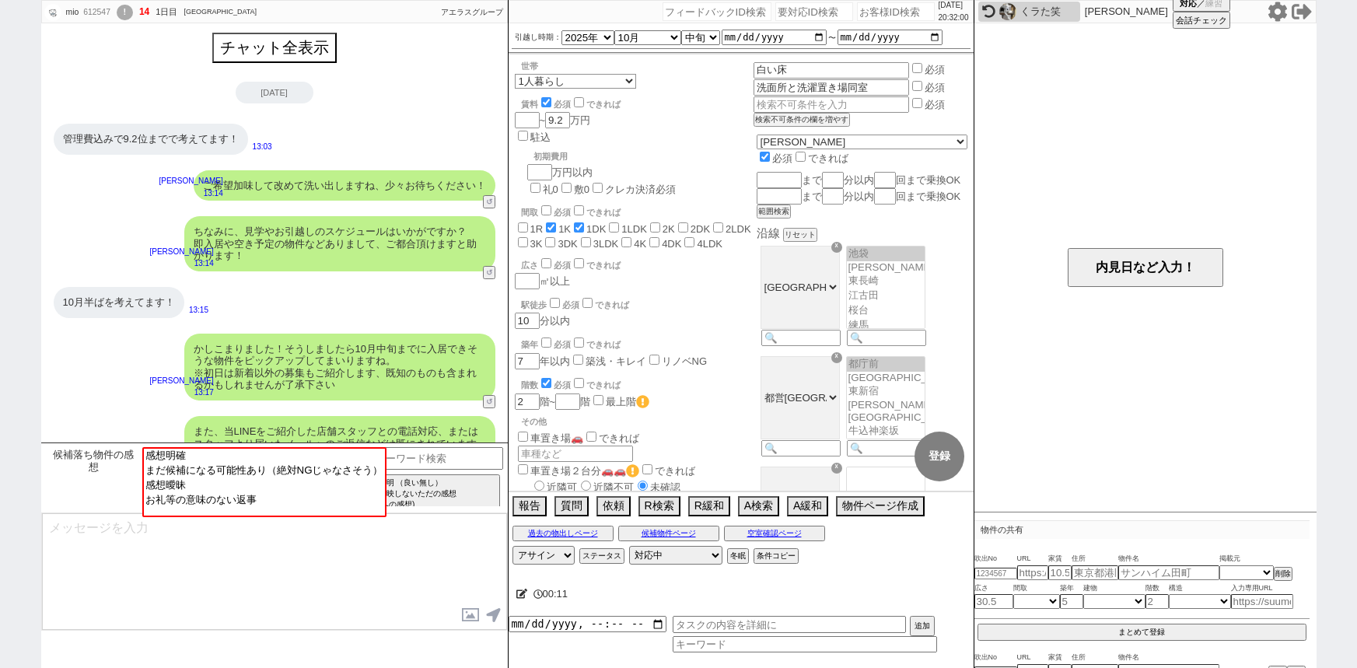
select select "36"
select select "75"
select select "[DATE]"
select select
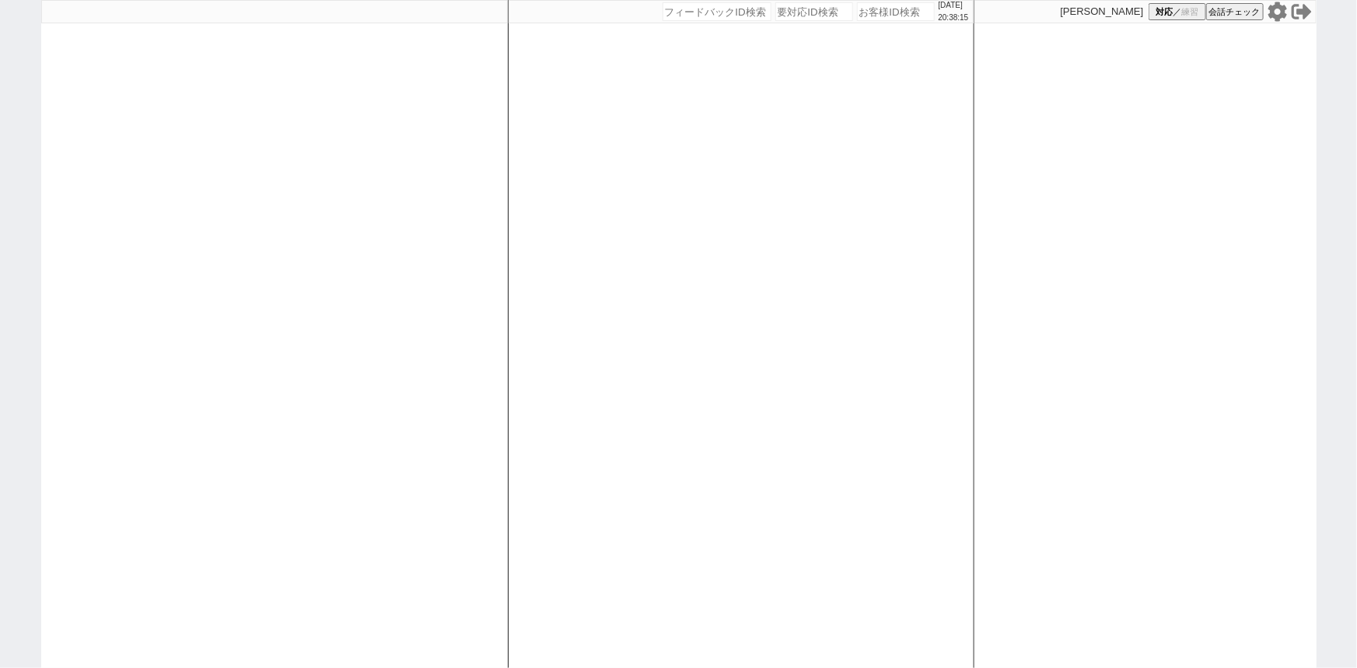
click at [296, 236] on div at bounding box center [274, 334] width 467 height 668
select select "1"
select select "2"
select select "5"
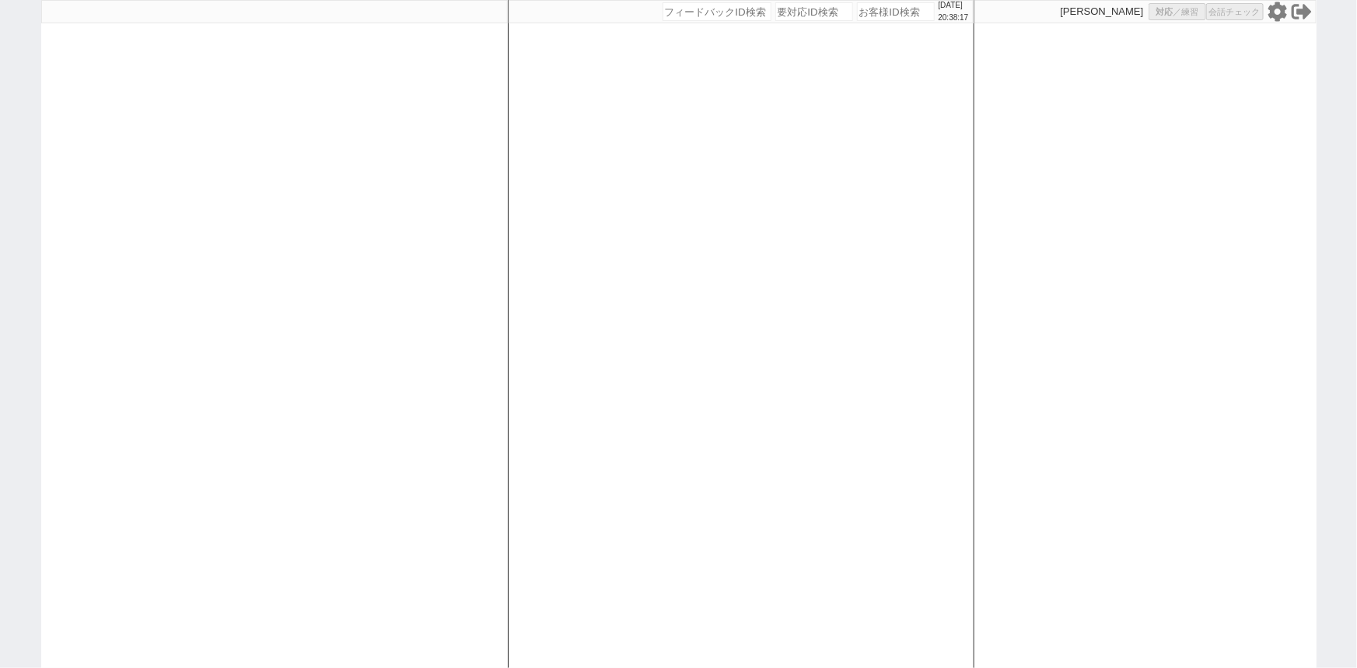
select select
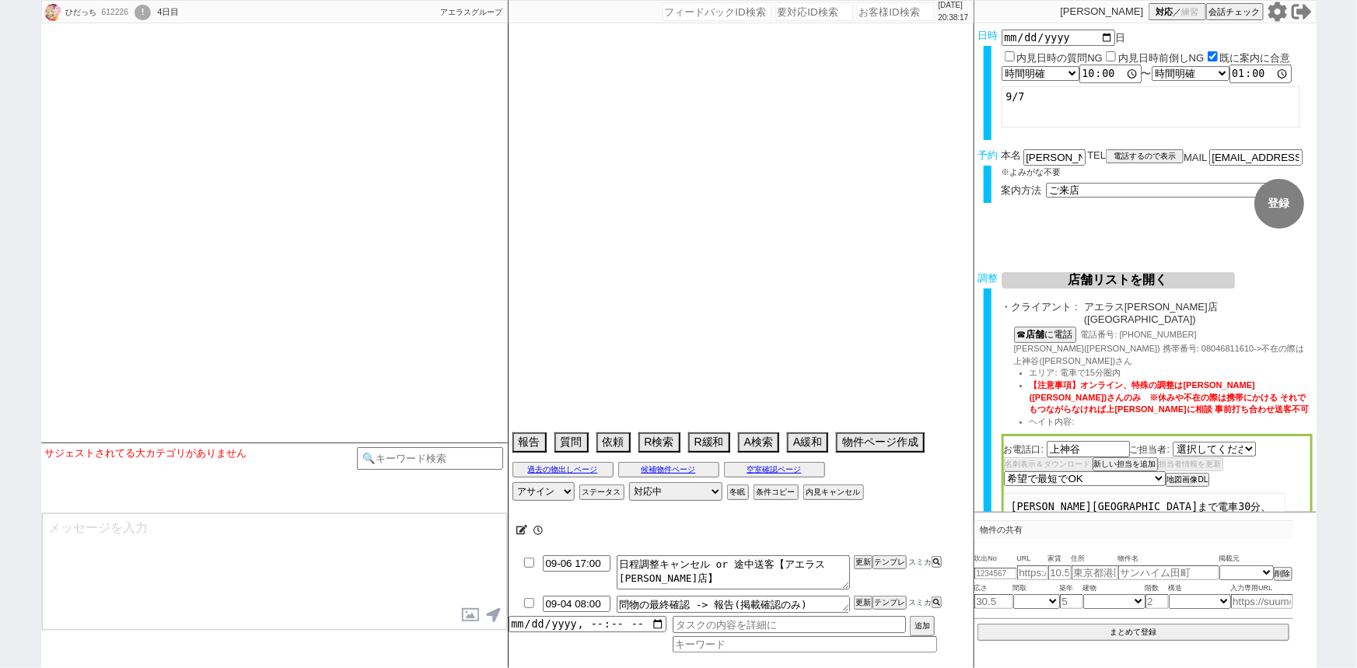
select select "482"
type textarea "二重じゃないか？たくさん聞いてるのでもう聞かない"
select select "2025"
select select "10"
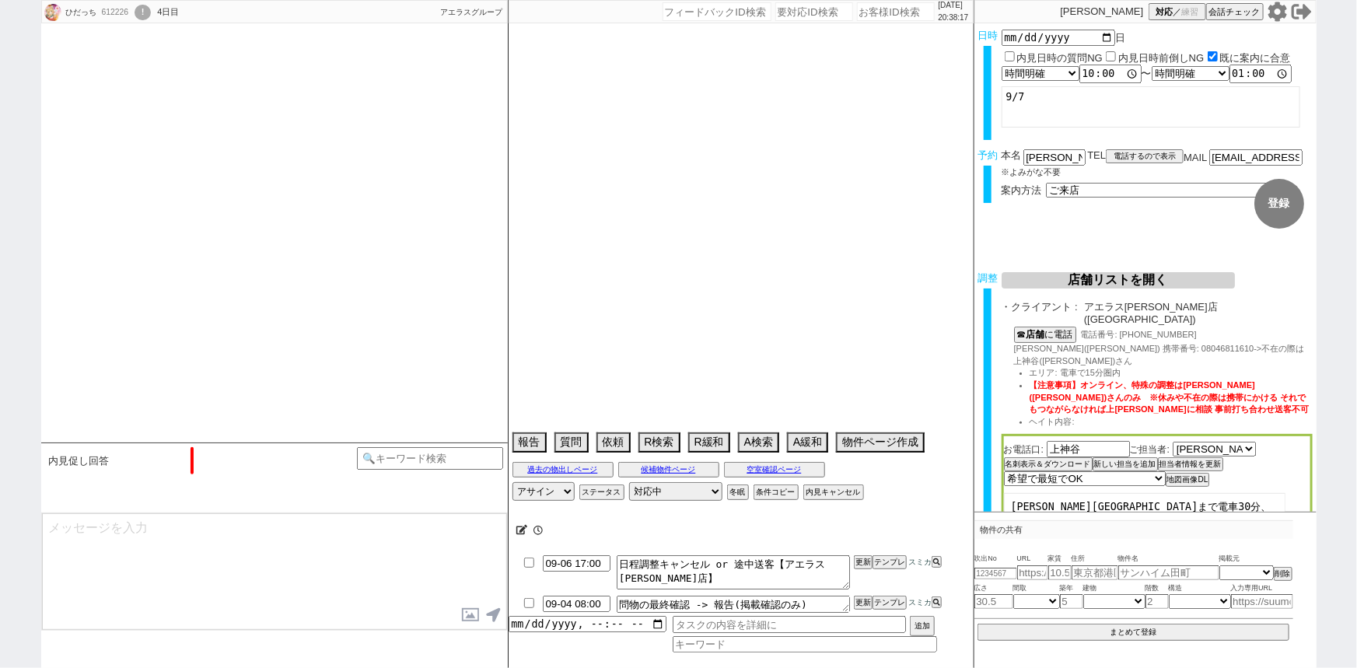
select select "32"
select select "7"
select select "12"
select select "115"
select select "2893"
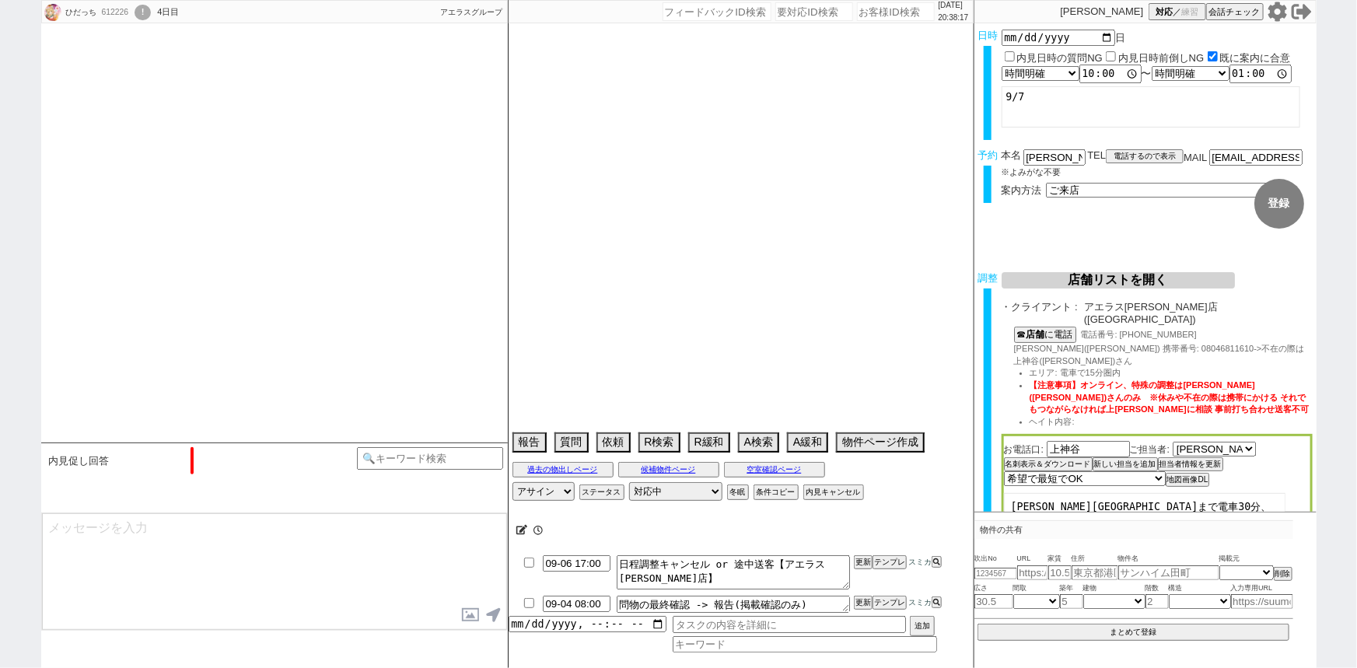
select select "7"
select select "215"
select select "24"
select select "773"
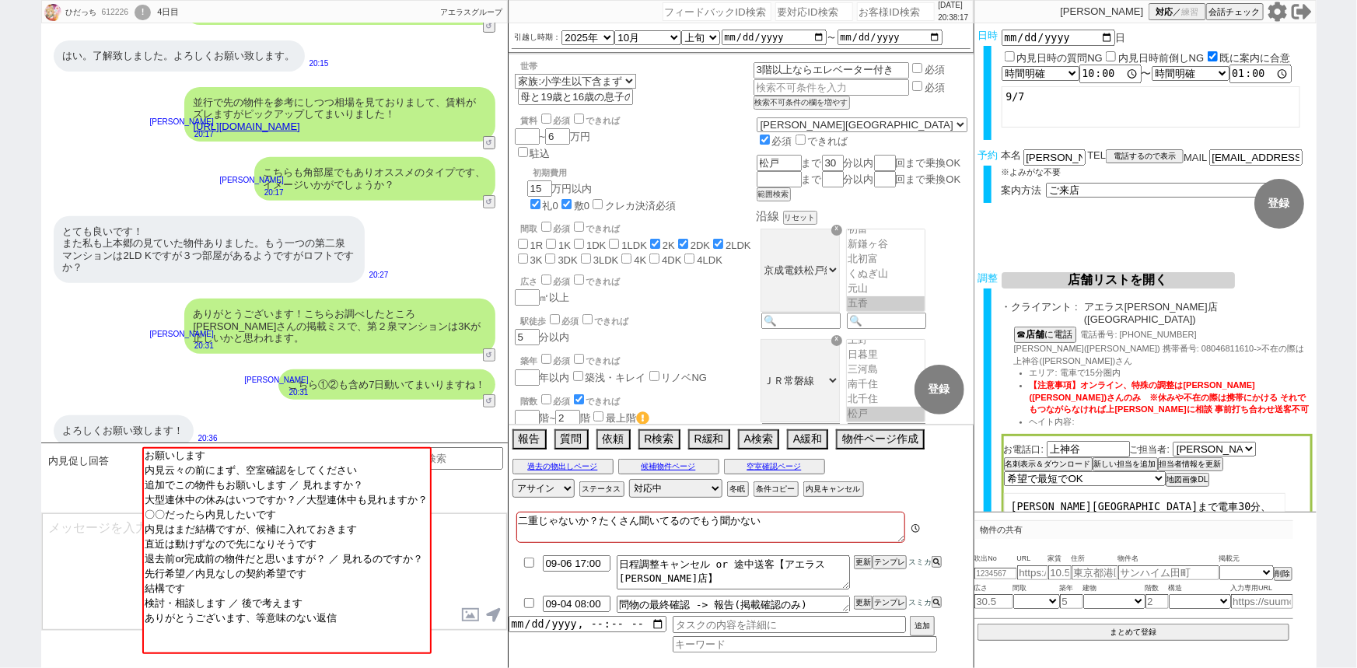
scroll to position [58, 0]
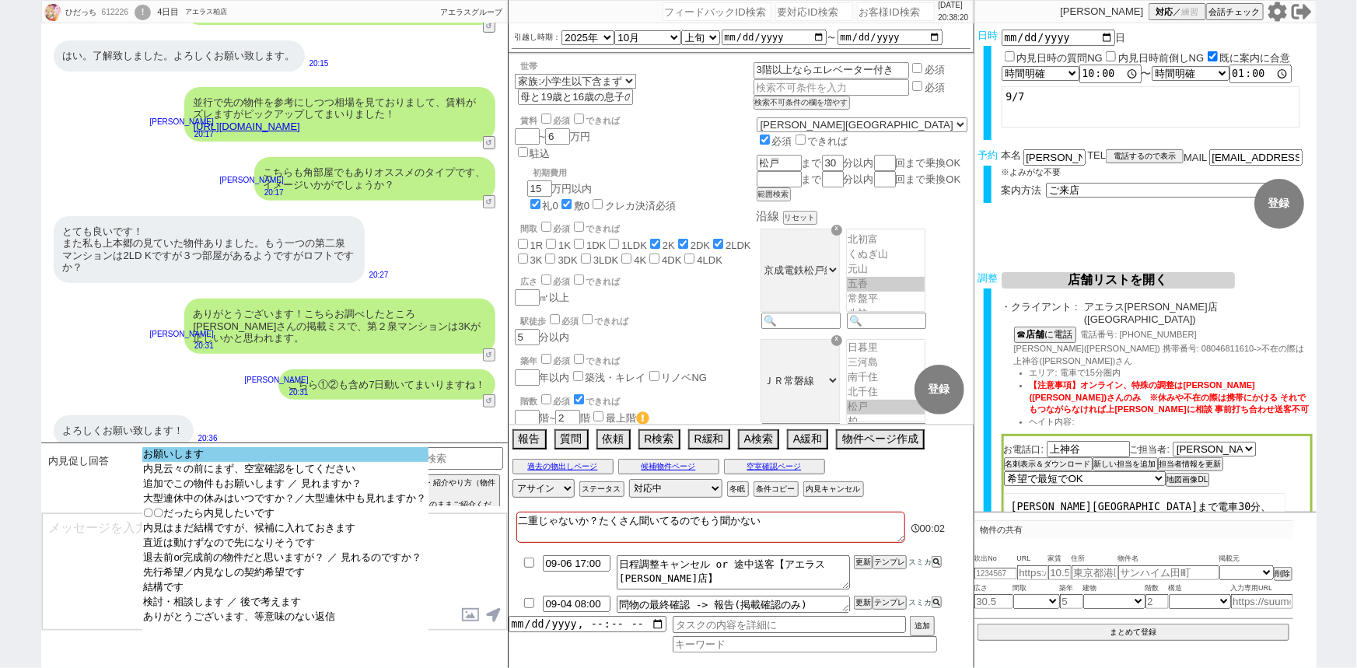
select select "お願いします"
click at [309, 462] on option "お願いします" at bounding box center [285, 469] width 286 height 15
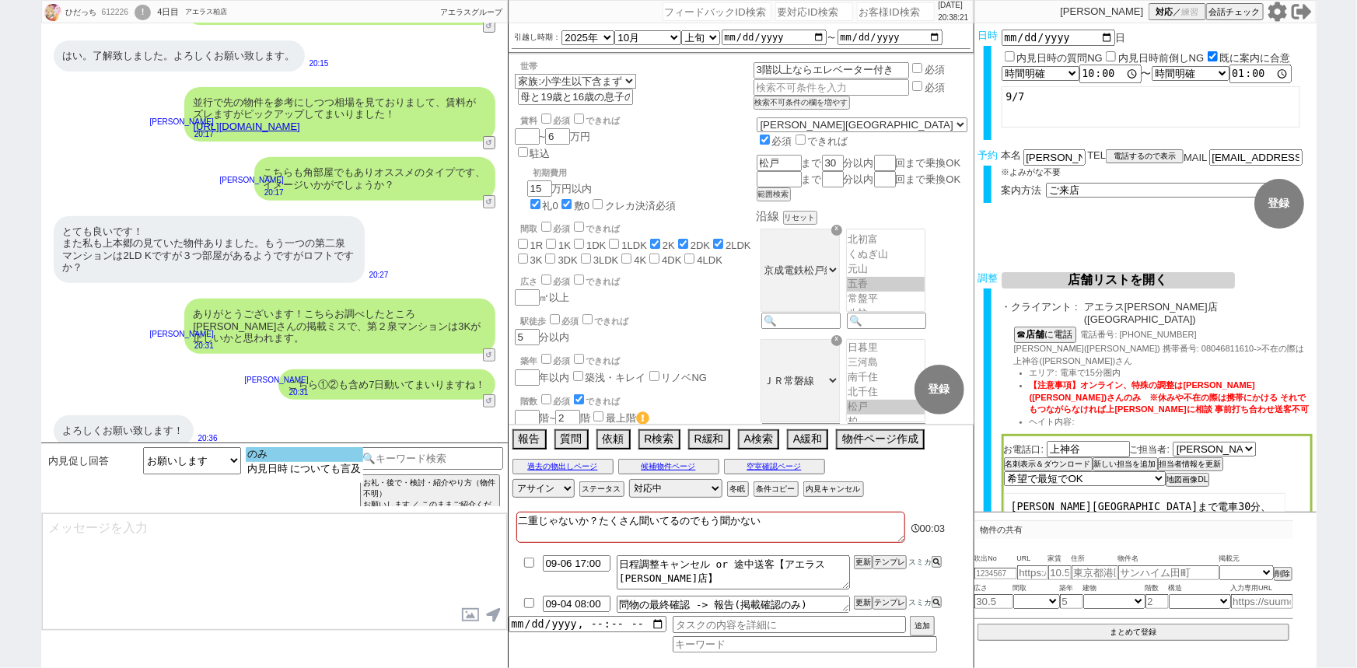
select select "のみ"
click at [318, 462] on option "のみ" at bounding box center [304, 469] width 117 height 15
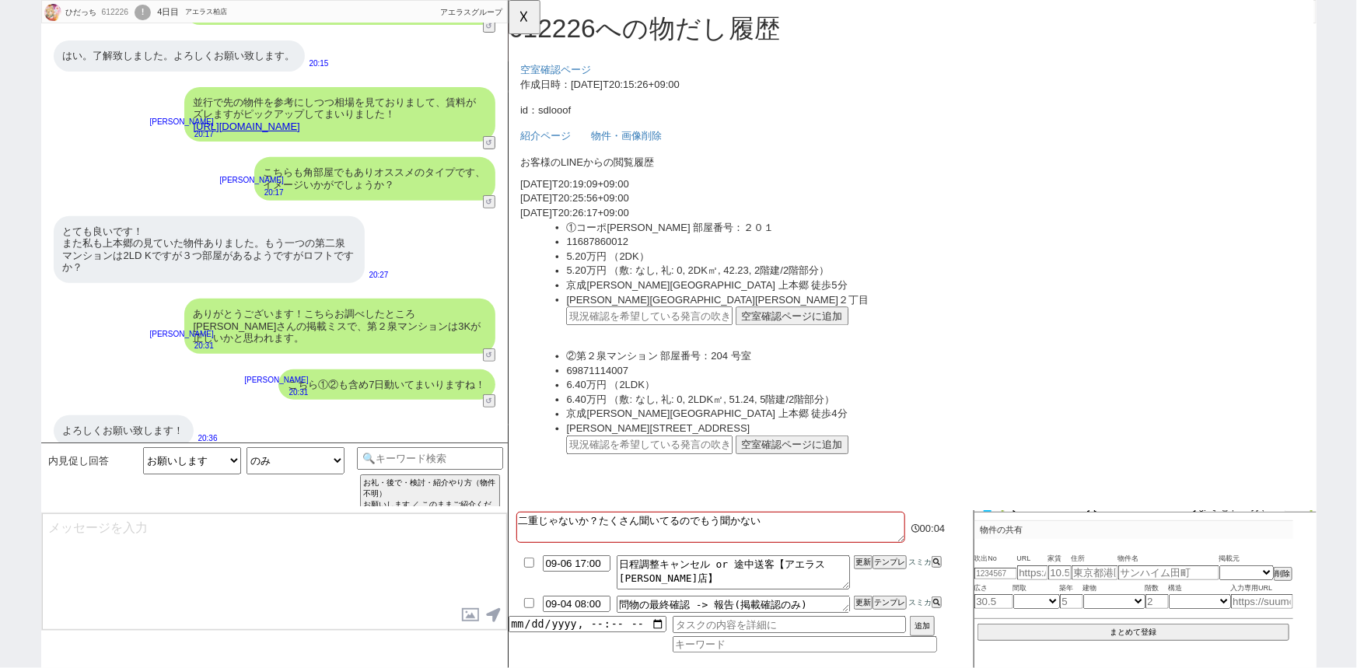
scroll to position [0, 0]
click at [115, 420] on div "よろしくお願い致します！" at bounding box center [124, 430] width 140 height 31
click at [685, 344] on input "text" at bounding box center [659, 340] width 179 height 20
paste input "36927119"
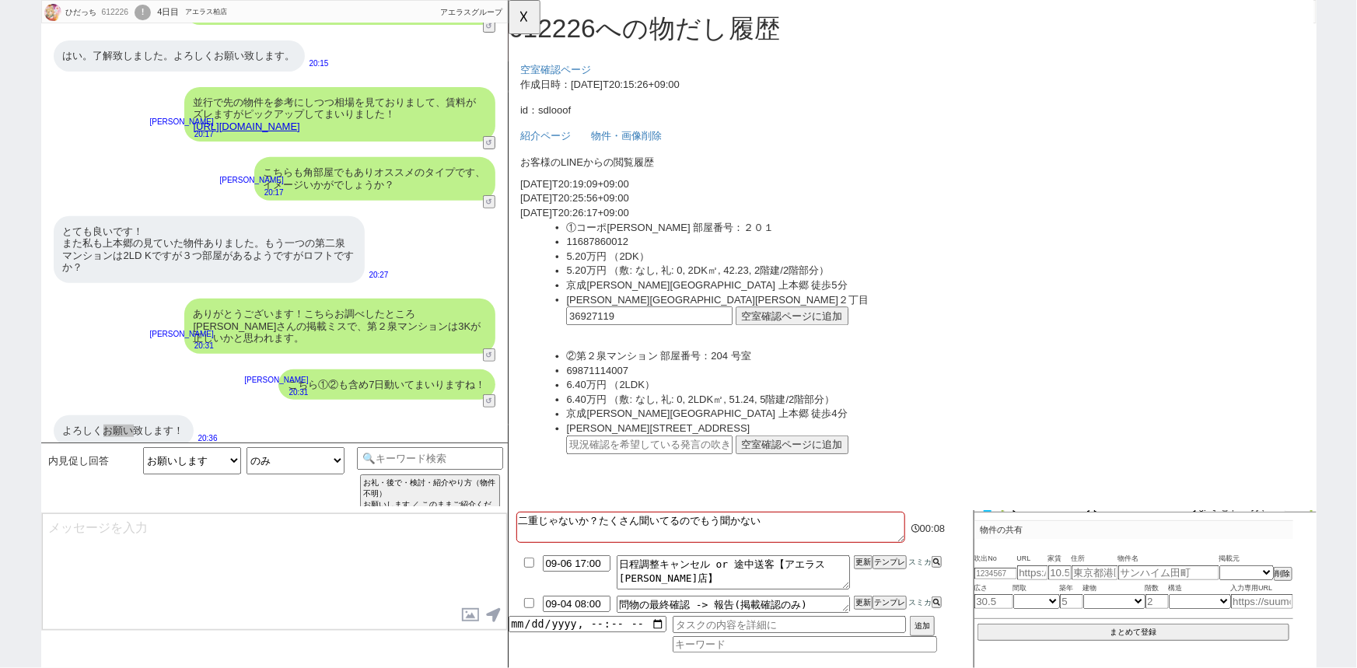
type input "36927119"
click at [801, 338] on button "空室確認ページに追加" at bounding box center [812, 340] width 121 height 20
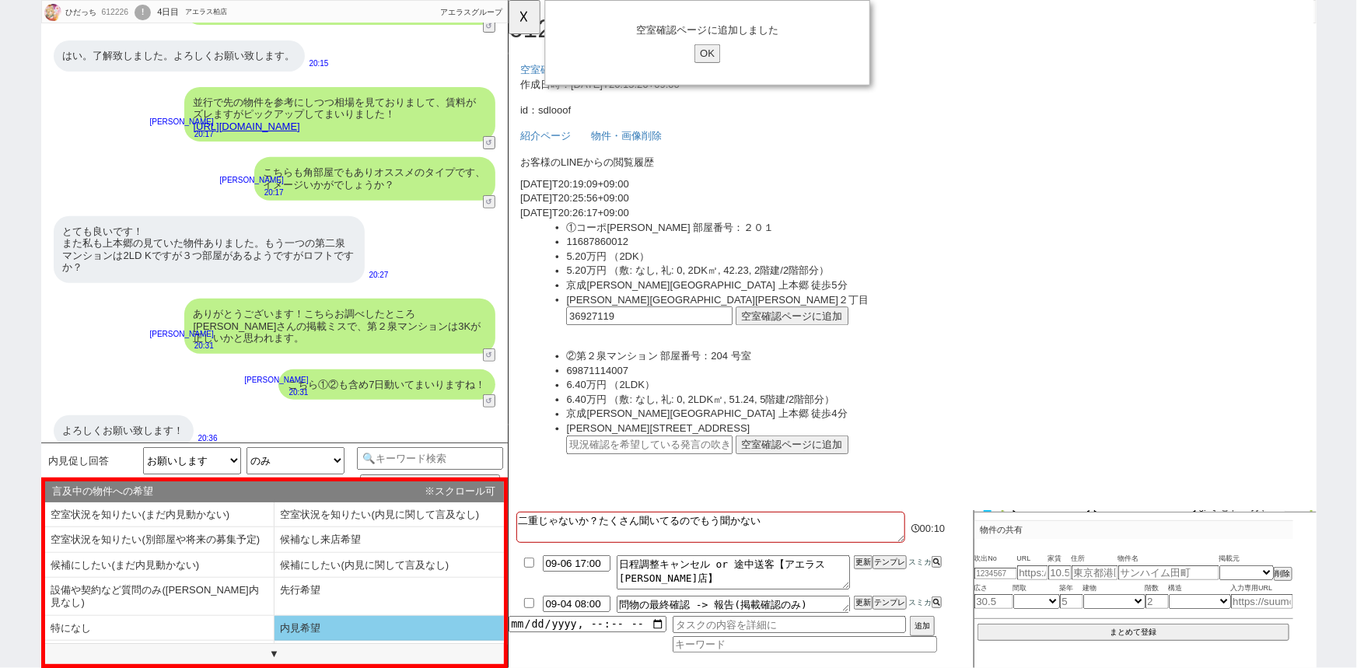
click at [274, 641] on li "内見希望" at bounding box center [159, 654] width 229 height 26
select select "内見希望"
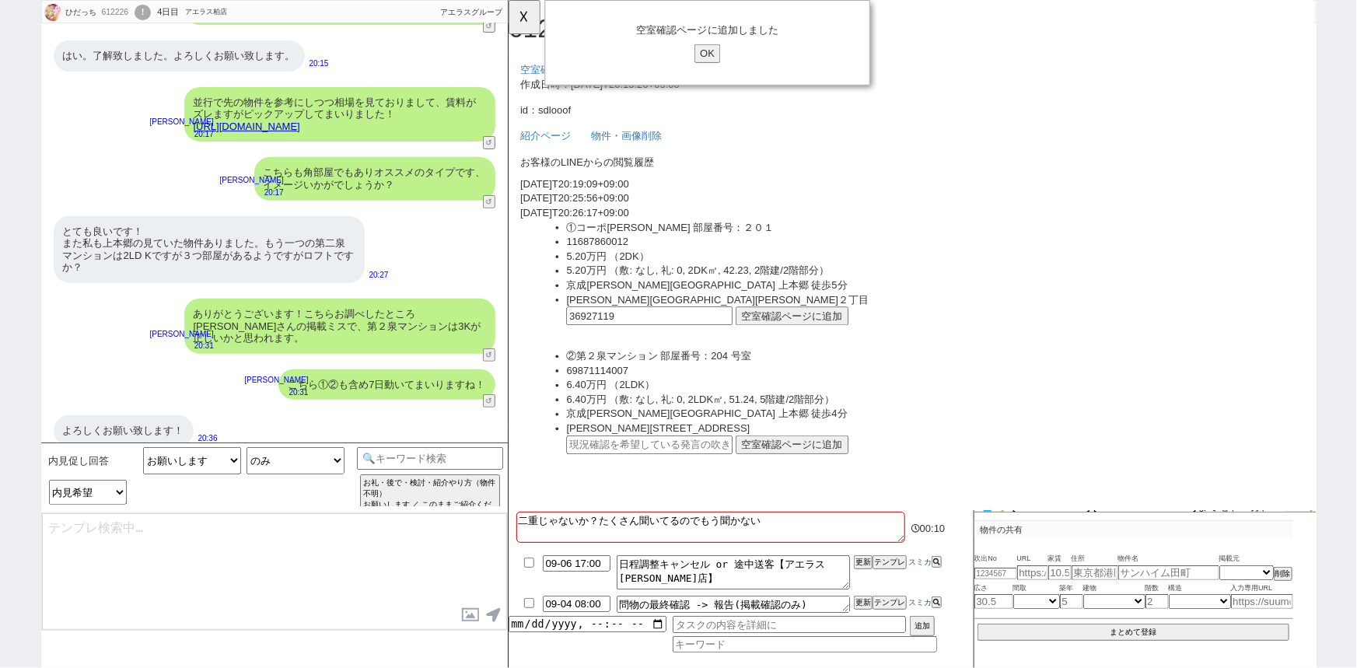
type textarea "かしこまりました、こちらも空室でしたら手配できるよう動いてまいりますね！"
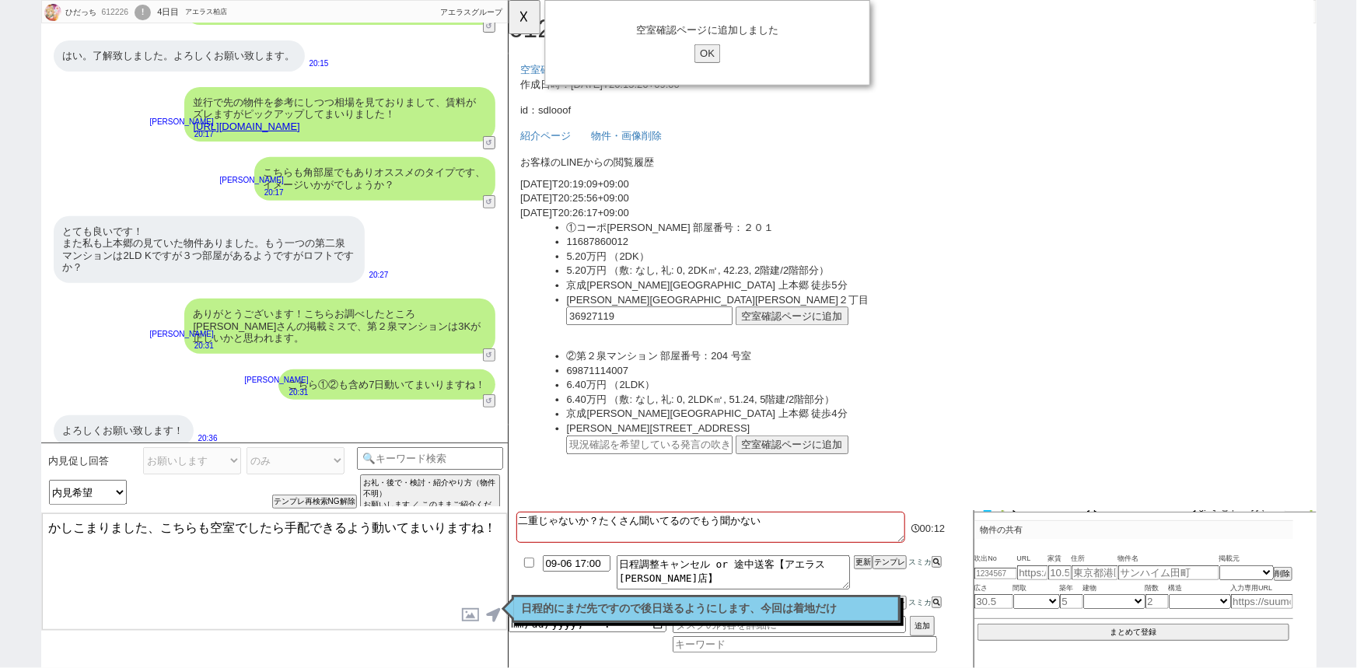
click at [281, 539] on textarea "かしこまりました、こちらも空室でしたら手配できるよう動いてまいりますね！" at bounding box center [274, 571] width 465 height 117
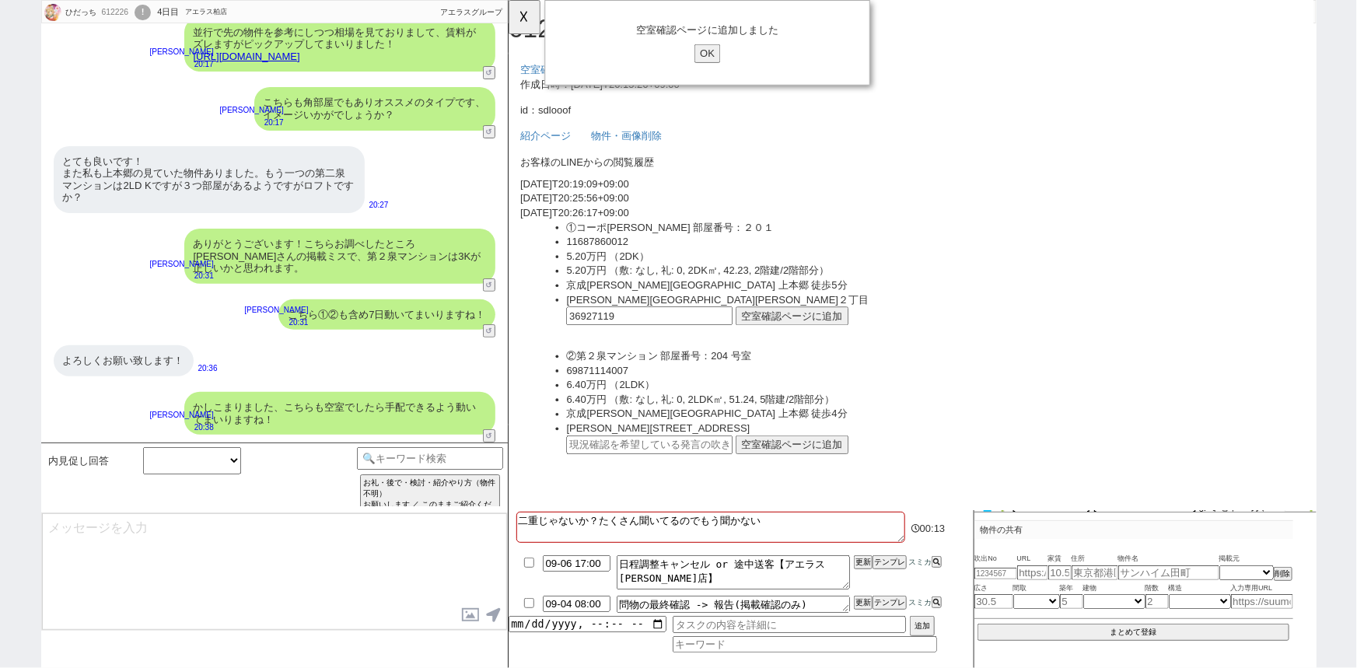
scroll to position [142, 0]
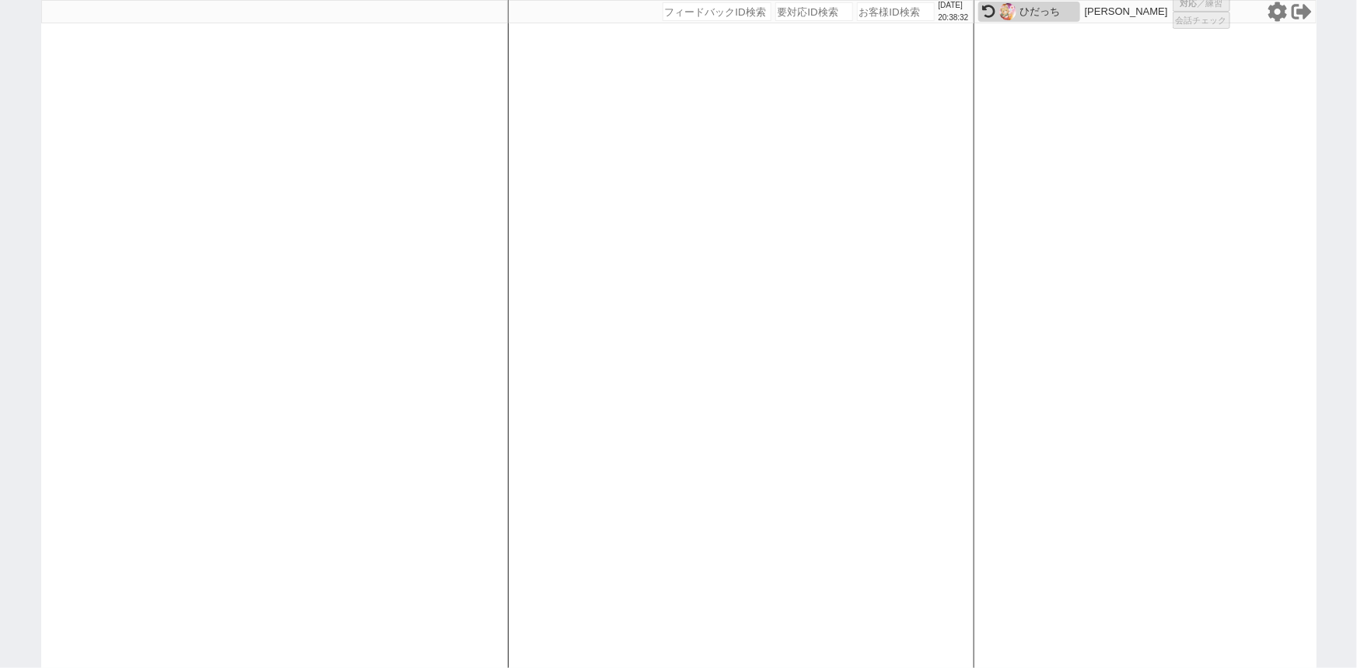
select select
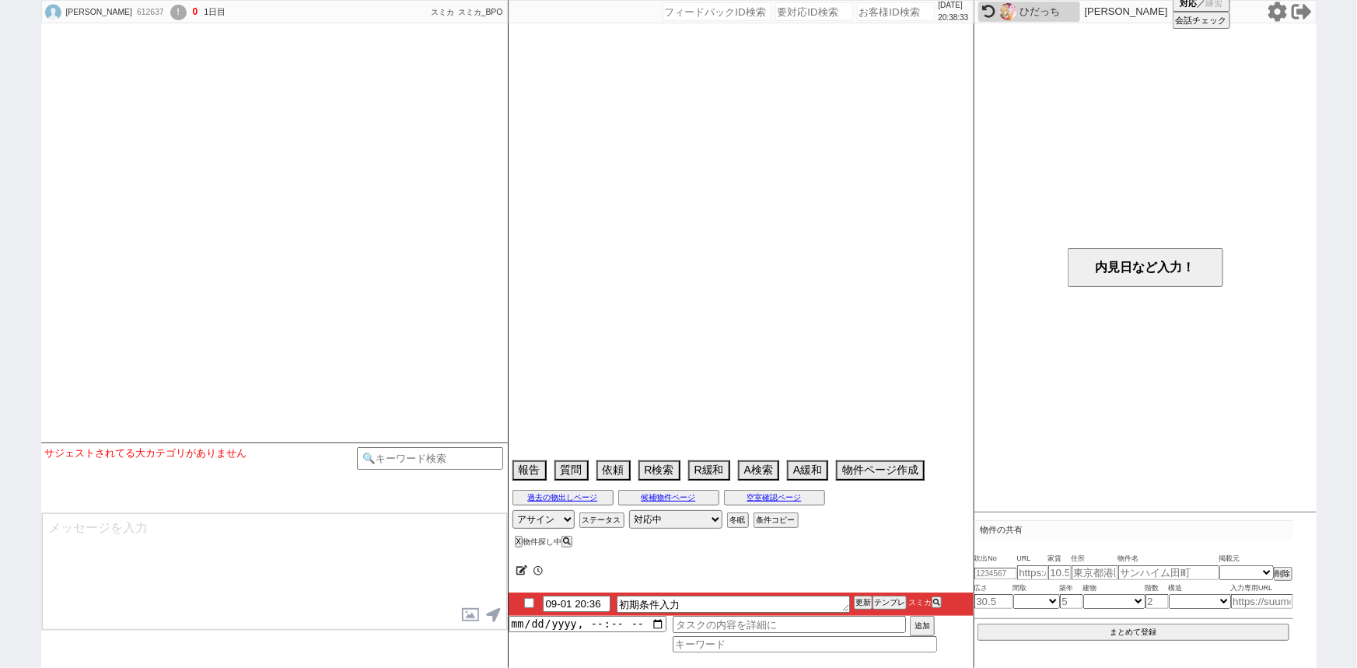
scroll to position [912, 0]
select select
select select "6"
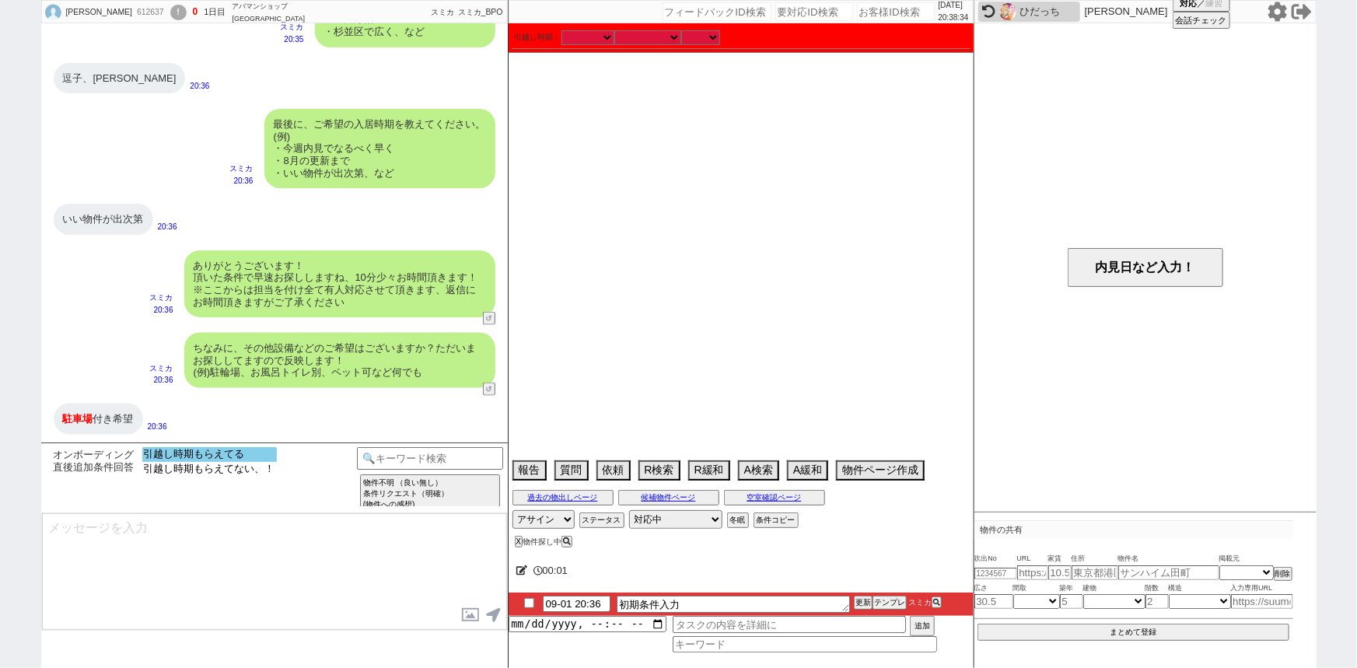
select select "引越し時期もらえてる"
click at [219, 462] on option "引越し時期もらえてる" at bounding box center [209, 469] width 135 height 15
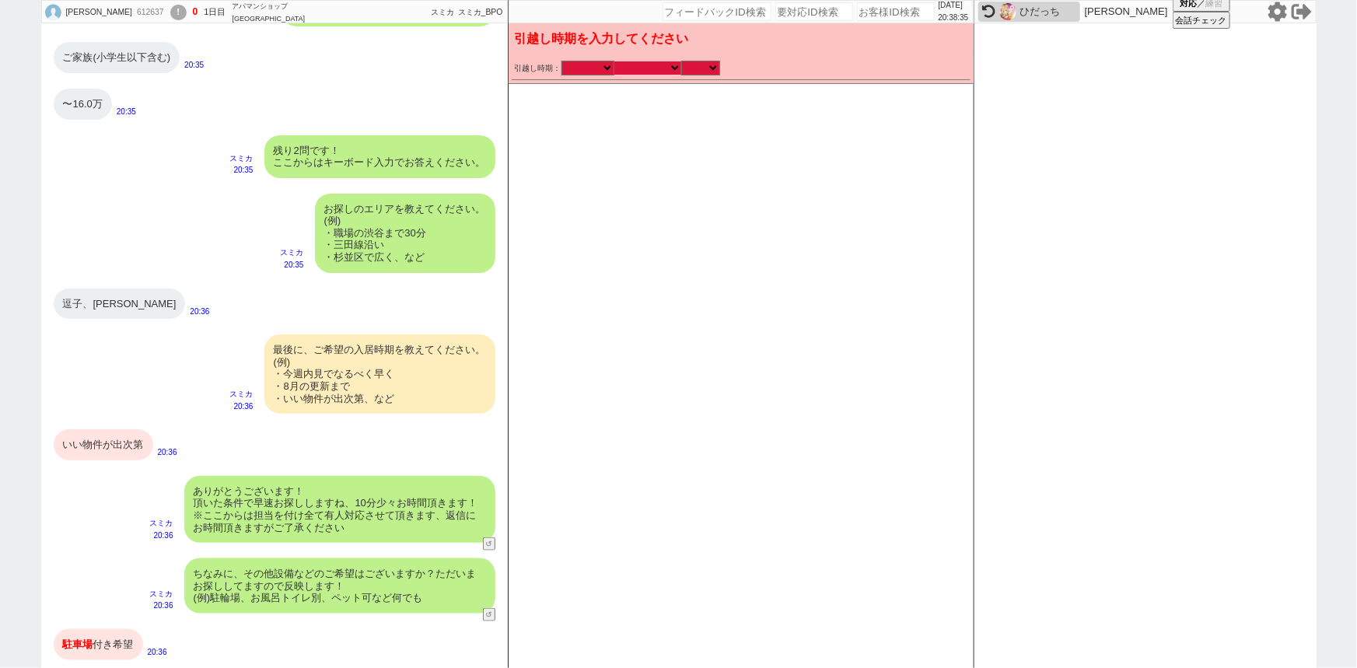
click at [659, 70] on select "なる早 未定 いつでも 物件あれば 年内 来年 1月 2月 3月 4月 5月 6月 7月 8月 9月 10月 11月 12月 春 夏 秋 冬" at bounding box center [647, 67] width 67 height 13
select select "15"
click at [614, 61] on select "なる早 未定 いつでも 物件あれば 年内 来年 1月 2月 3月 4月 5月 6月 7月 8月 9月 10月 11月 12月 春 夏 秋 冬" at bounding box center [647, 67] width 67 height 13
checkbox input "false"
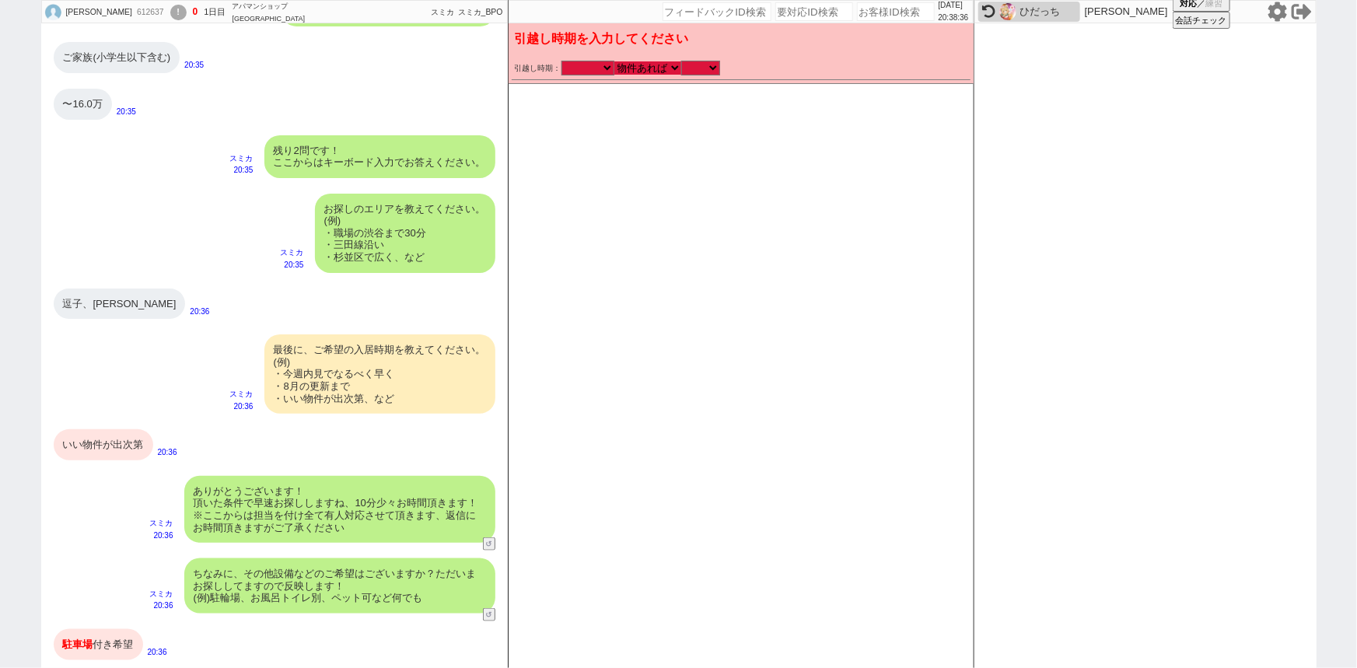
checkbox input "false"
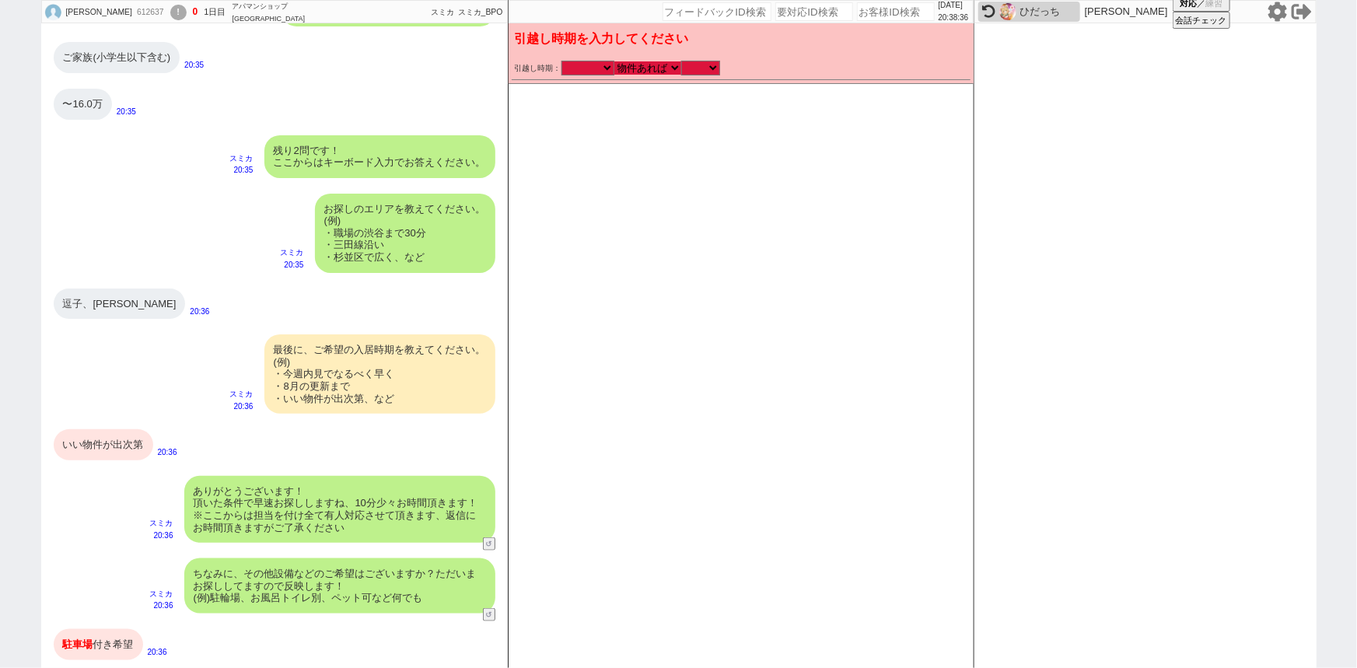
checkbox input "false"
checkbox input "true"
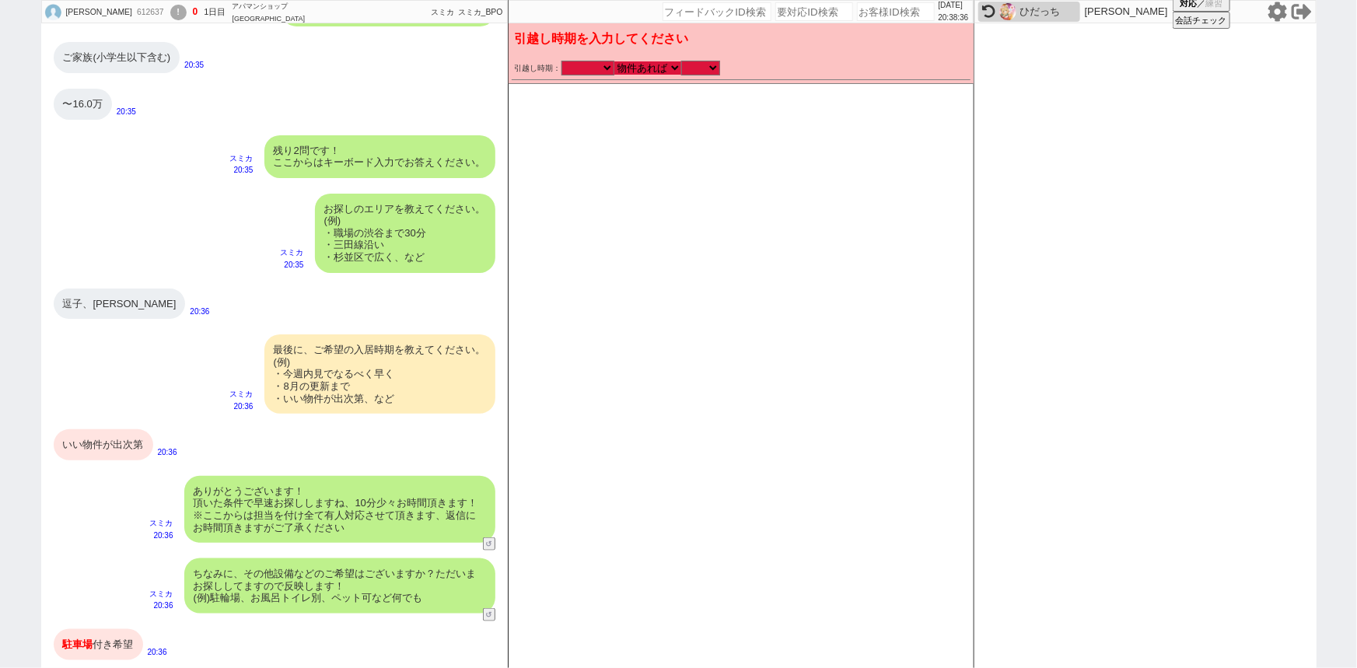
checkbox input "true"
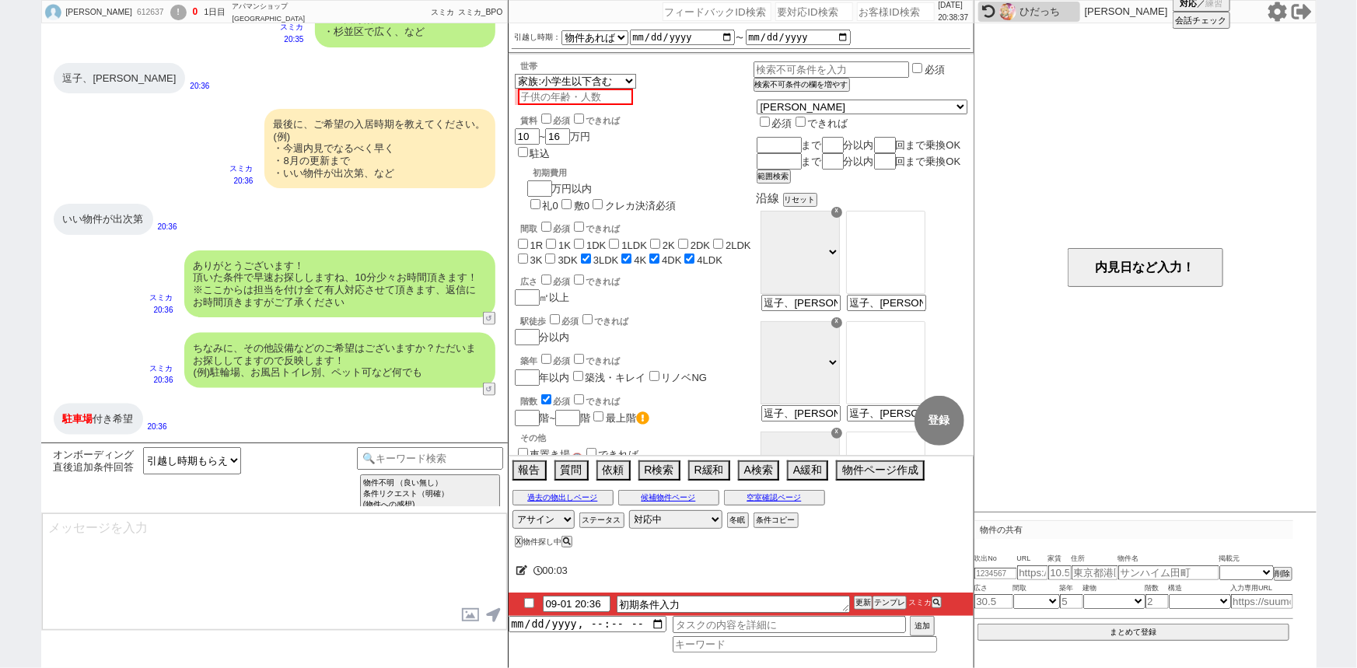
type textarea "かしこまりました！ただ今お探ししております、追加のご希望もお気軽にお願いします！"
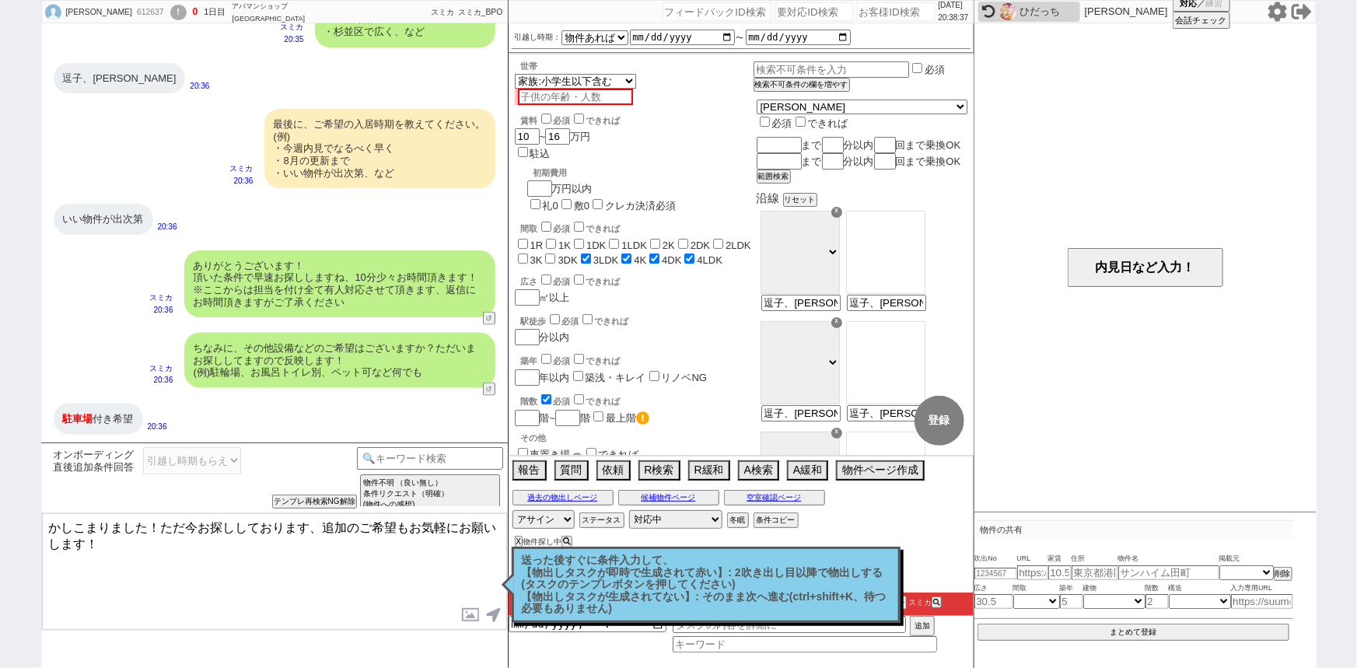
scroll to position [931, 0]
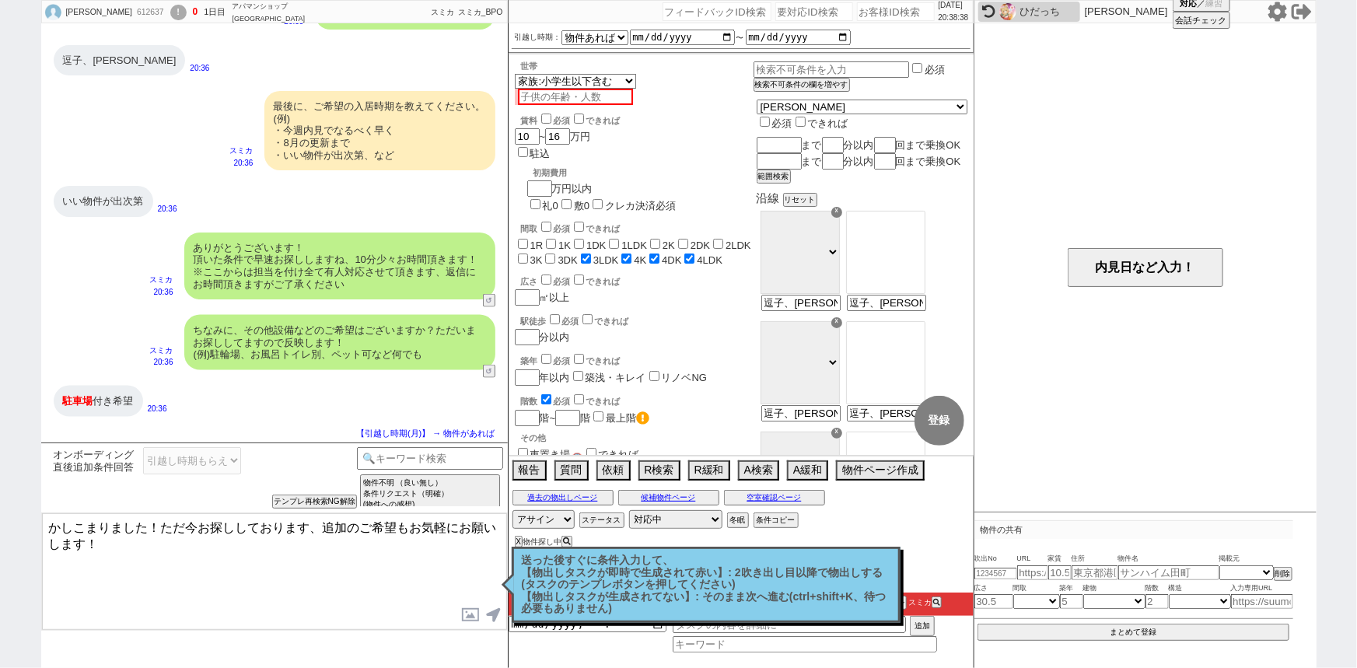
click at [560, 449] on label "車置き場🚗" at bounding box center [549, 455] width 68 height 12
click at [528, 448] on input "車置き場🚗" at bounding box center [523, 453] width 10 height 10
checkbox input "true"
checkbox input "false"
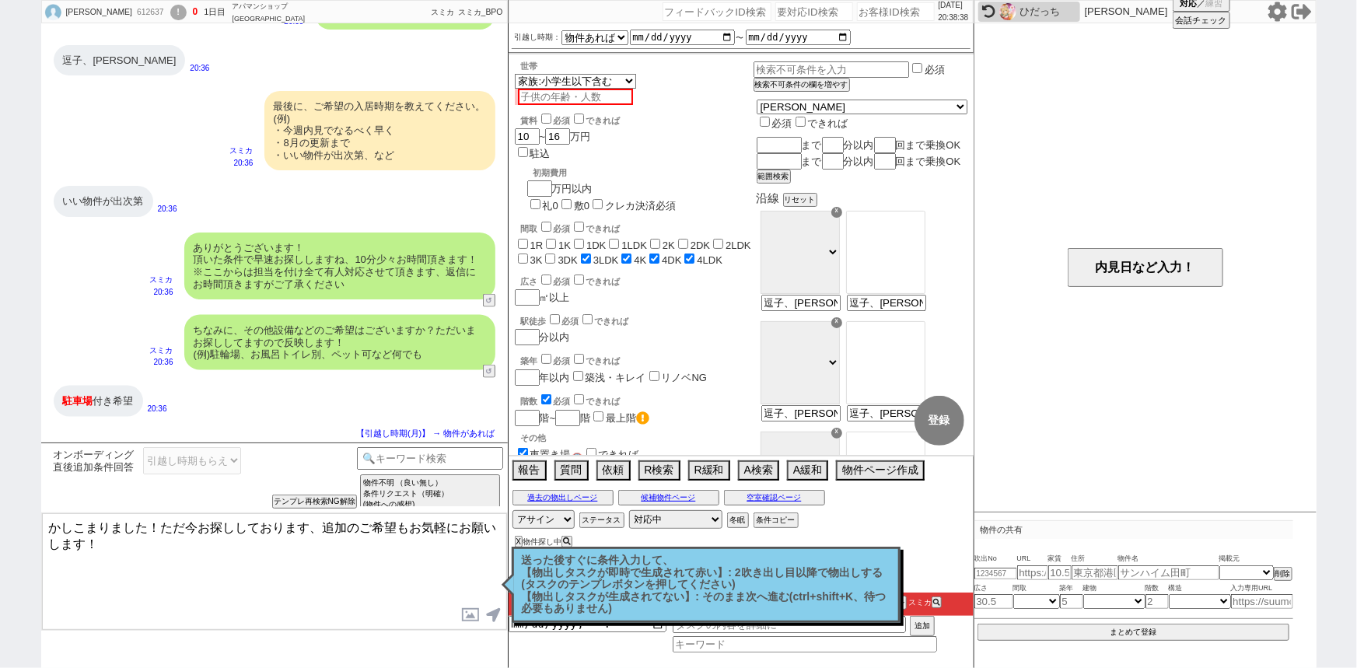
checkbox input "false"
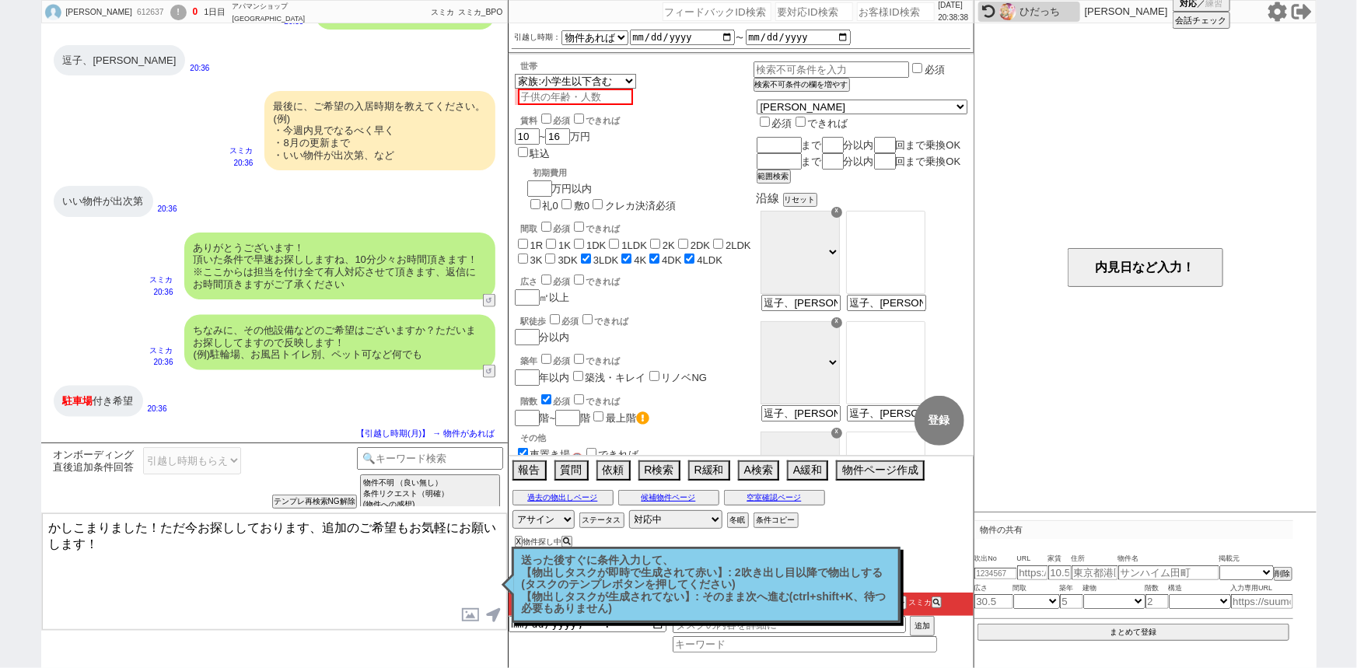
checkbox input "false"
checkbox input "true"
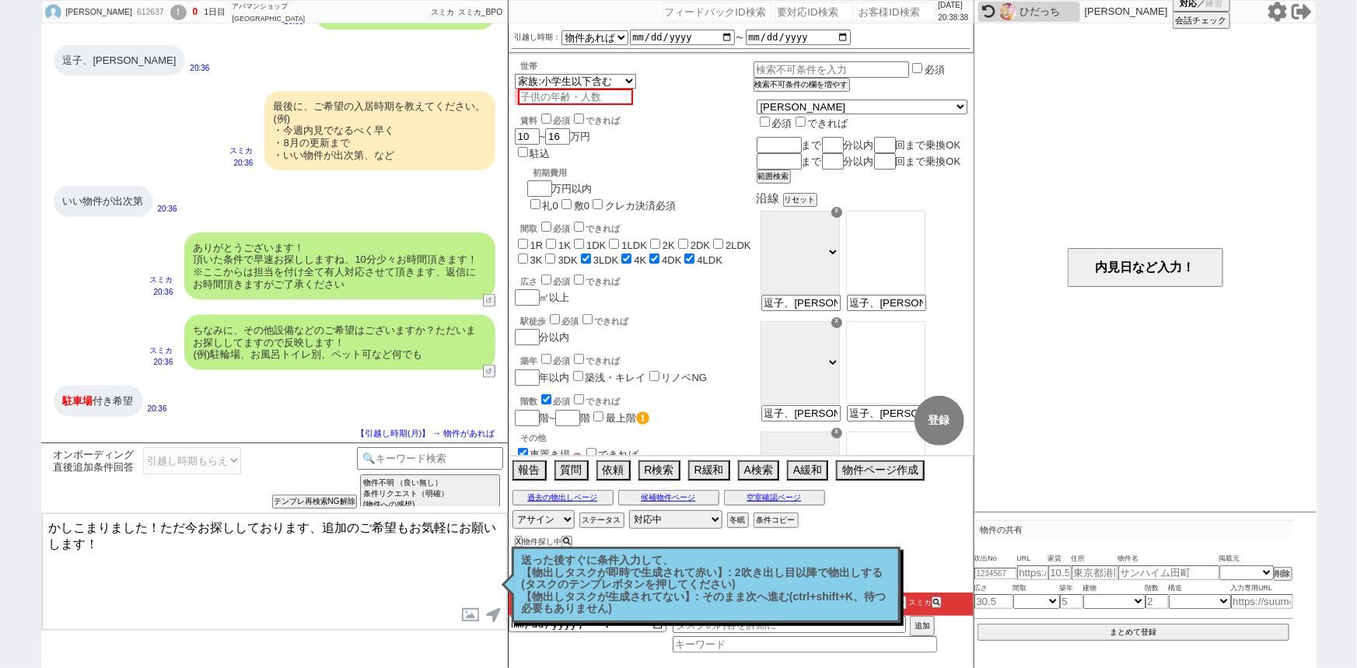
checkbox input "true"
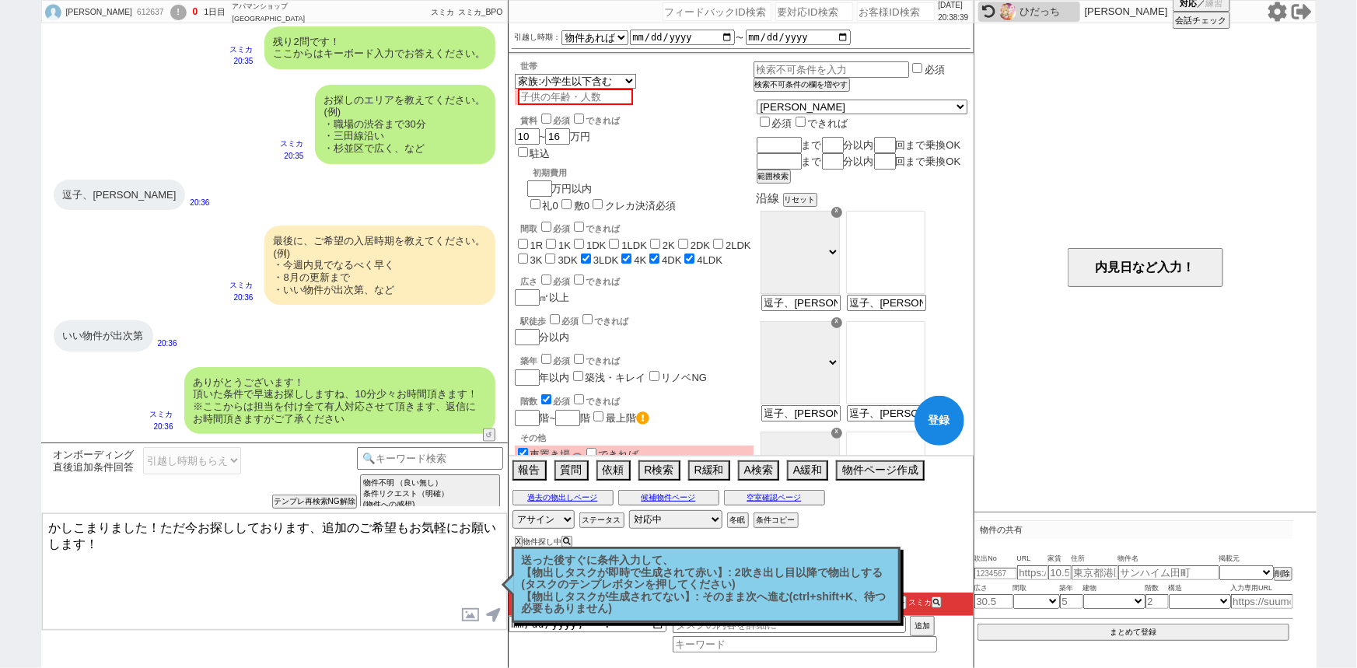
scroll to position [790, 0]
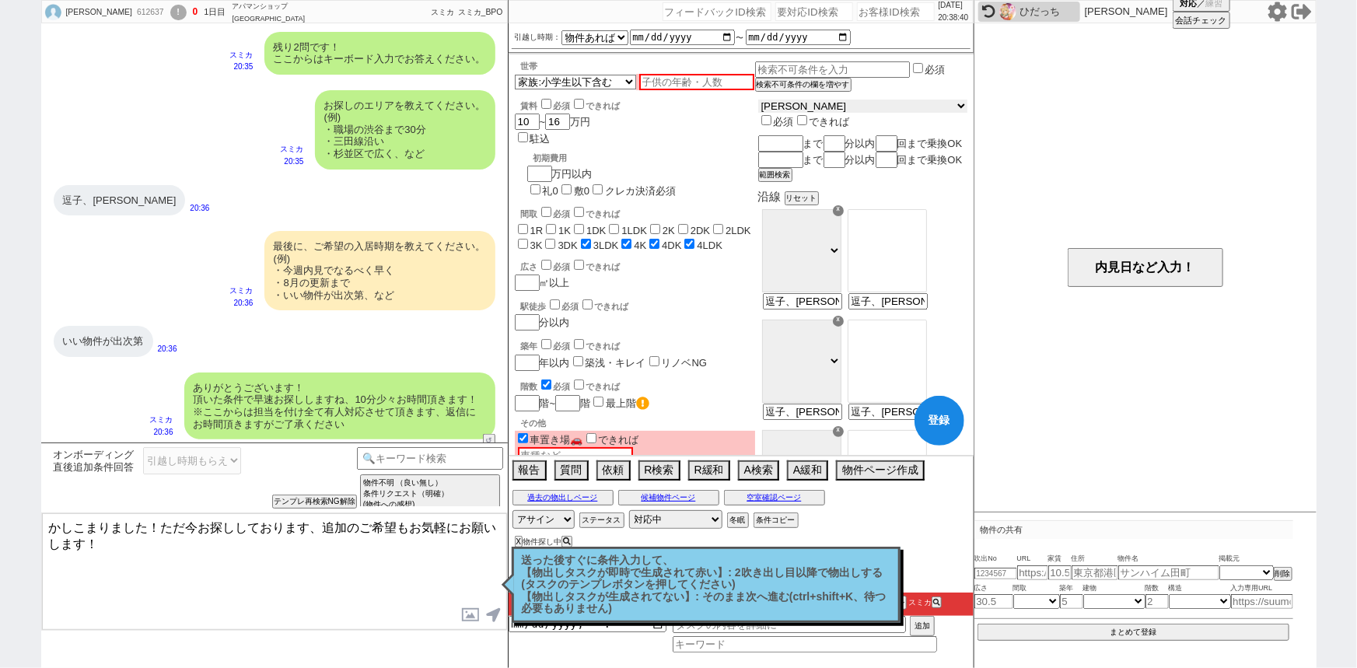
click at [840, 110] on select "東京都 神奈川県 埼玉県 千葉県 宮城県 愛知県 福岡県 京都府 大阪府 兵庫県" at bounding box center [862, 106] width 209 height 13
select select "14"
click at [795, 102] on select "東京都 神奈川県 埼玉県 千葉県 宮城県 愛知県 福岡県 京都府 大阪府 兵庫県" at bounding box center [862, 106] width 209 height 13
checkbox input "false"
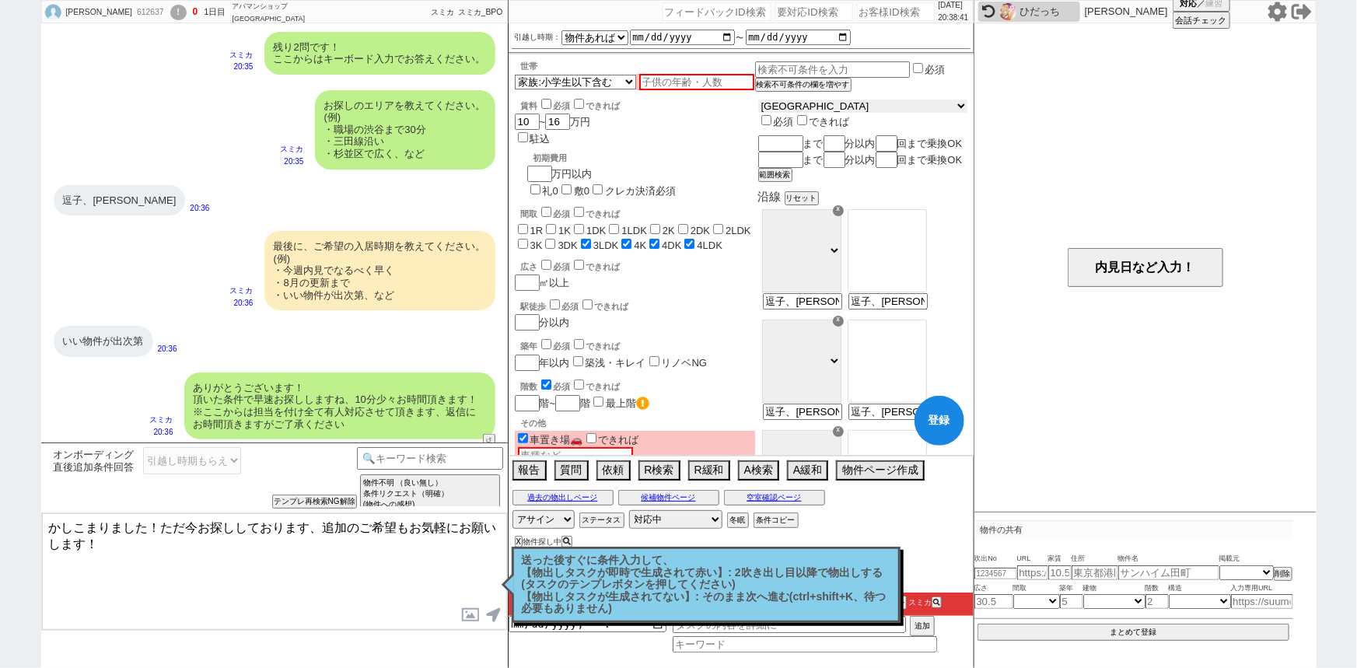
checkbox input "false"
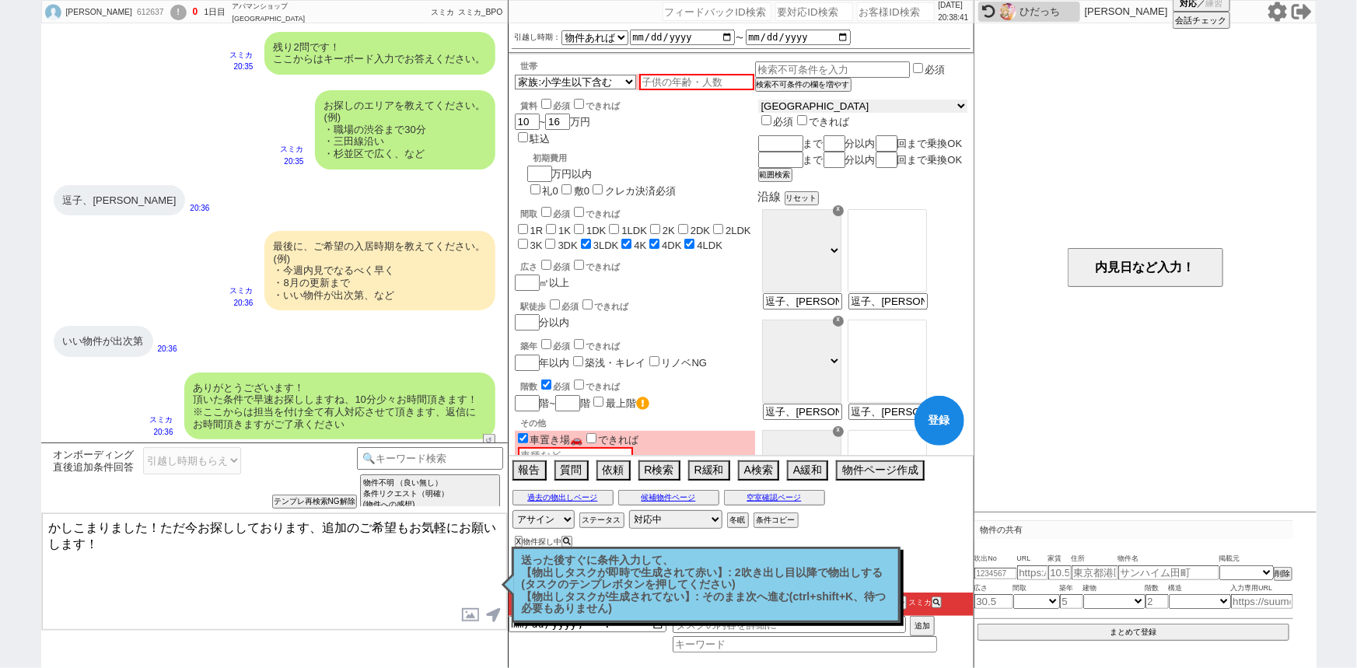
checkbox input "false"
checkbox input "true"
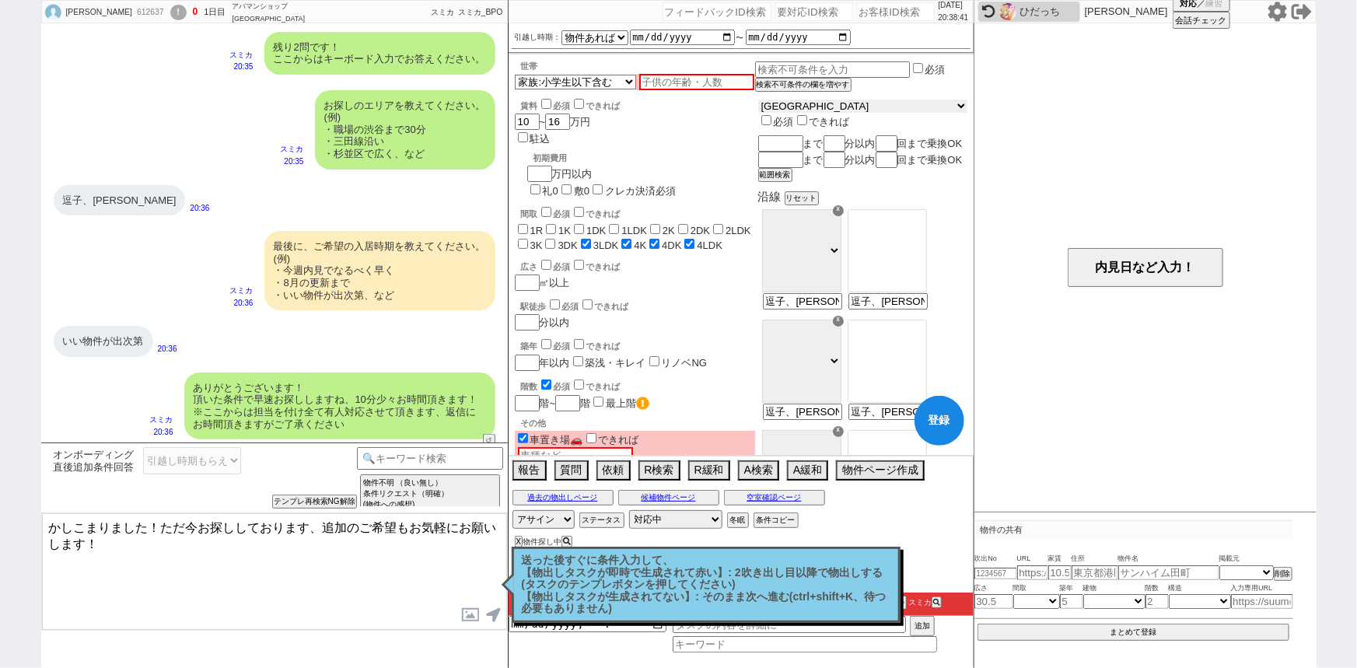
checkbox input "true"
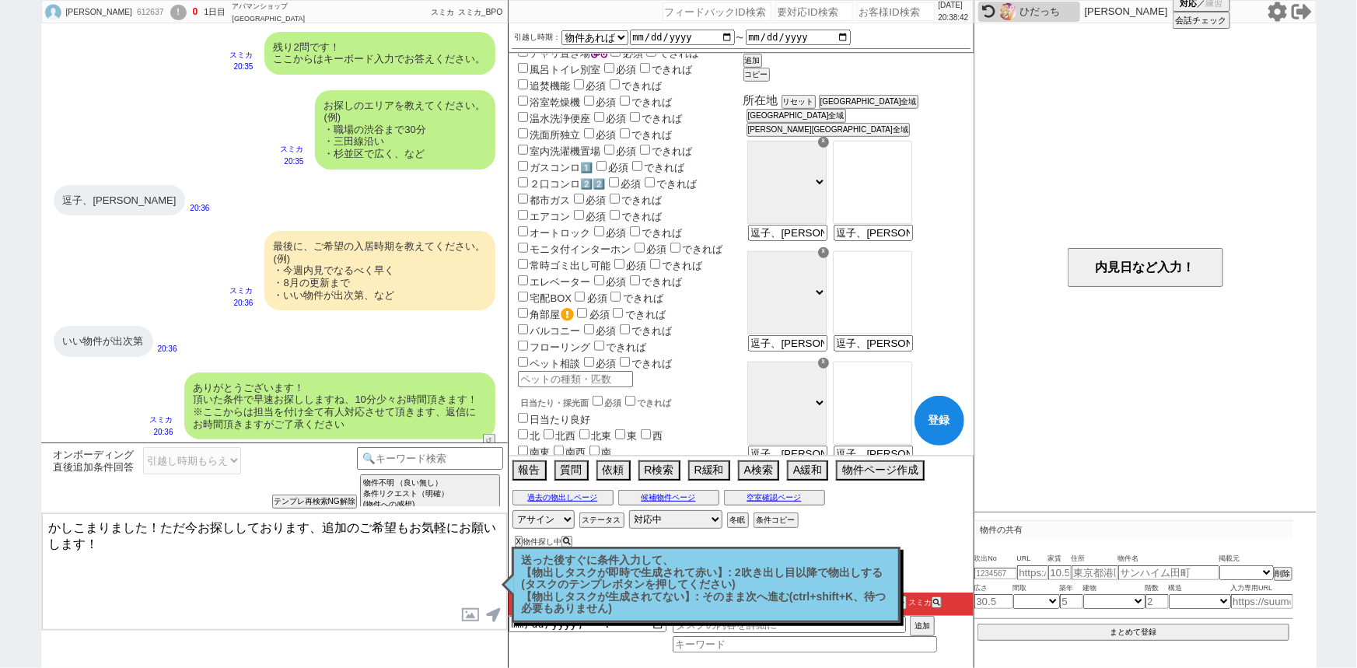
scroll to position [512, 0]
drag, startPoint x: 823, startPoint y: 241, endPoint x: 886, endPoint y: 246, distance: 63.9
click at [886, 248] on div "☓ 横浜市鶴見区 横浜市神奈川区 横浜市西区 横浜市中区 横浜市南区 横浜市保土ケ谷区 横浜市磯子区 横浜市金沢区 横浜市港北区 横浜市戸塚区 横浜市港南区 …" at bounding box center [855, 303] width 224 height 110
type input "逗子"
select select "97"
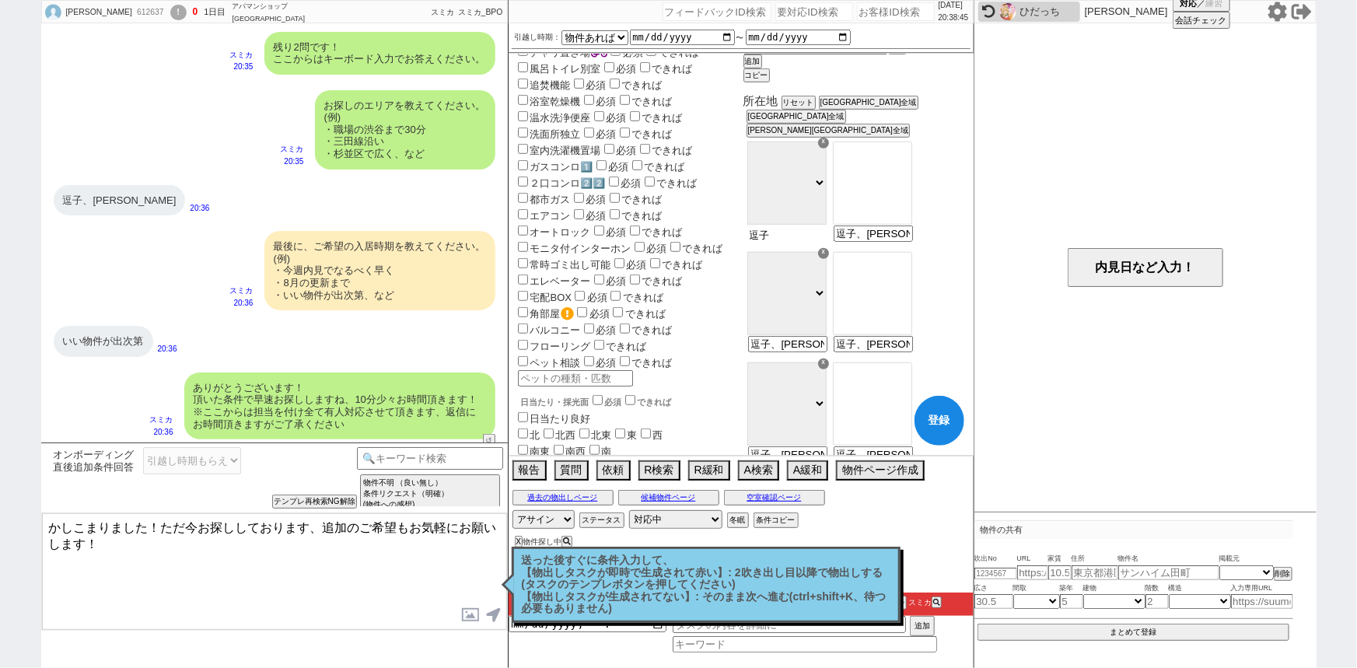
type input "逗子、葉山"
select select "9741"
click at [906, 157] on option "[指定なし]" at bounding box center [873, 163] width 78 height 12
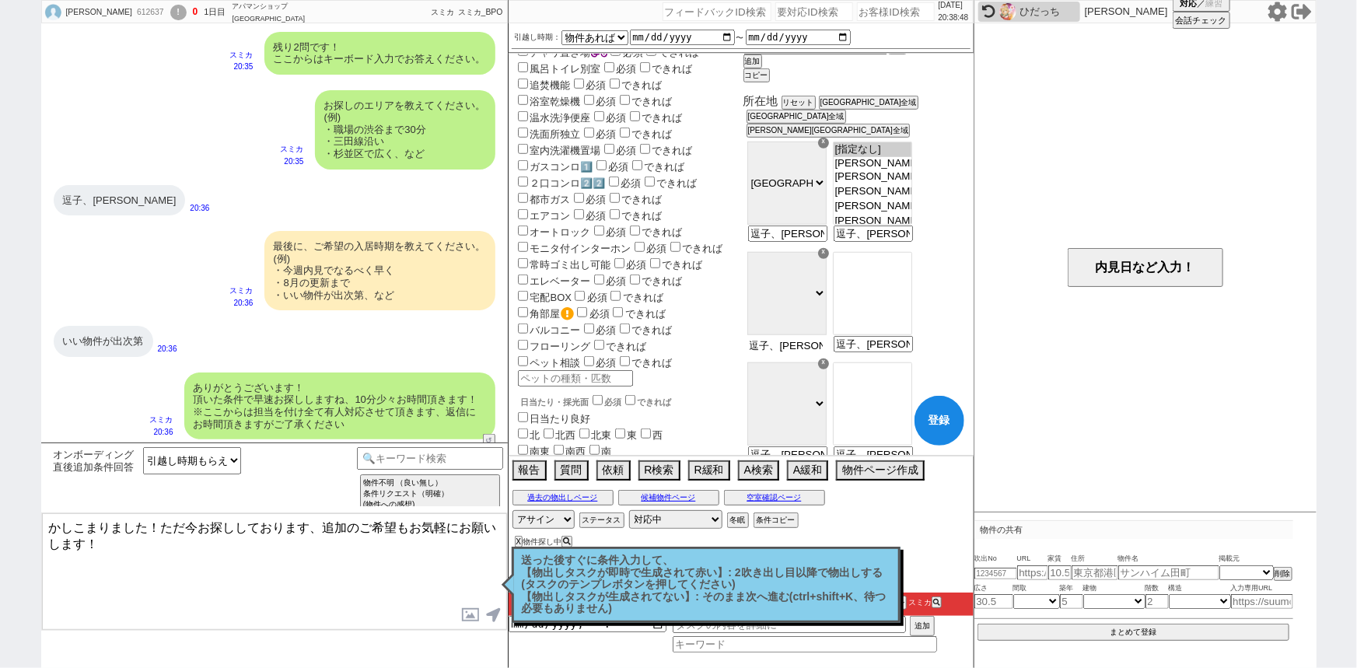
drag, startPoint x: 832, startPoint y: 346, endPoint x: 757, endPoint y: 355, distance: 75.9
click at [757, 355] on div "世帯 1人暮らし 2人暮らし 家族:小学生以下含む 家族:小学生以下含まず 兄弟・姉妹 ルームシェア その他 子供 家族(子供なし) ルームシェア 賃料 必須…" at bounding box center [741, 273] width 453 height 1449
type input "葉山"
select select "107"
type input "逗子、葉山"
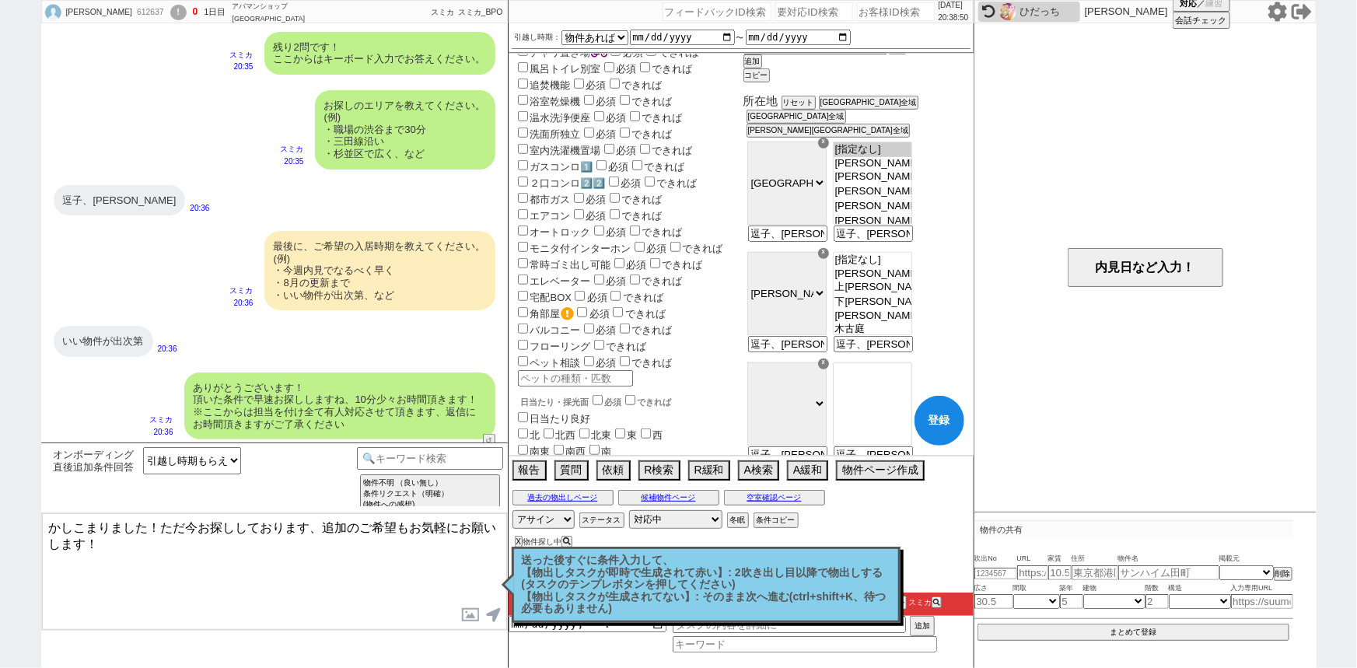
select select "10578"
click at [911, 267] on option "[指定なし]" at bounding box center [873, 273] width 78 height 12
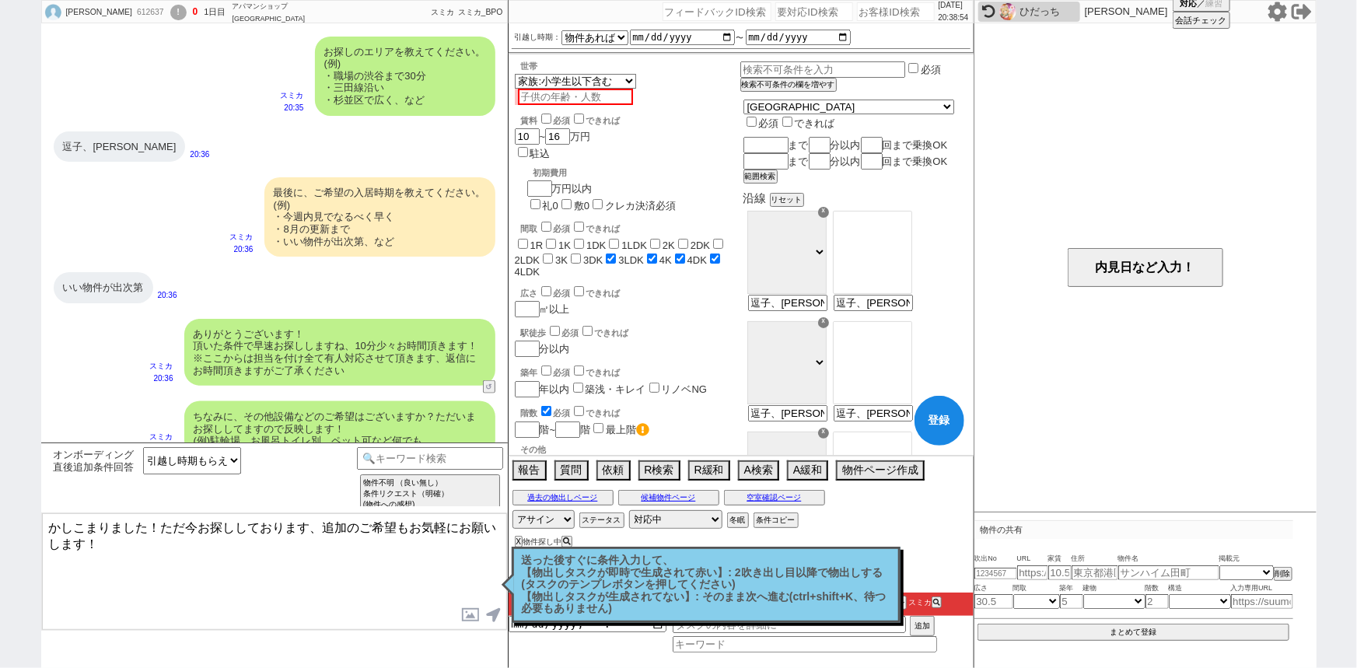
scroll to position [931, 0]
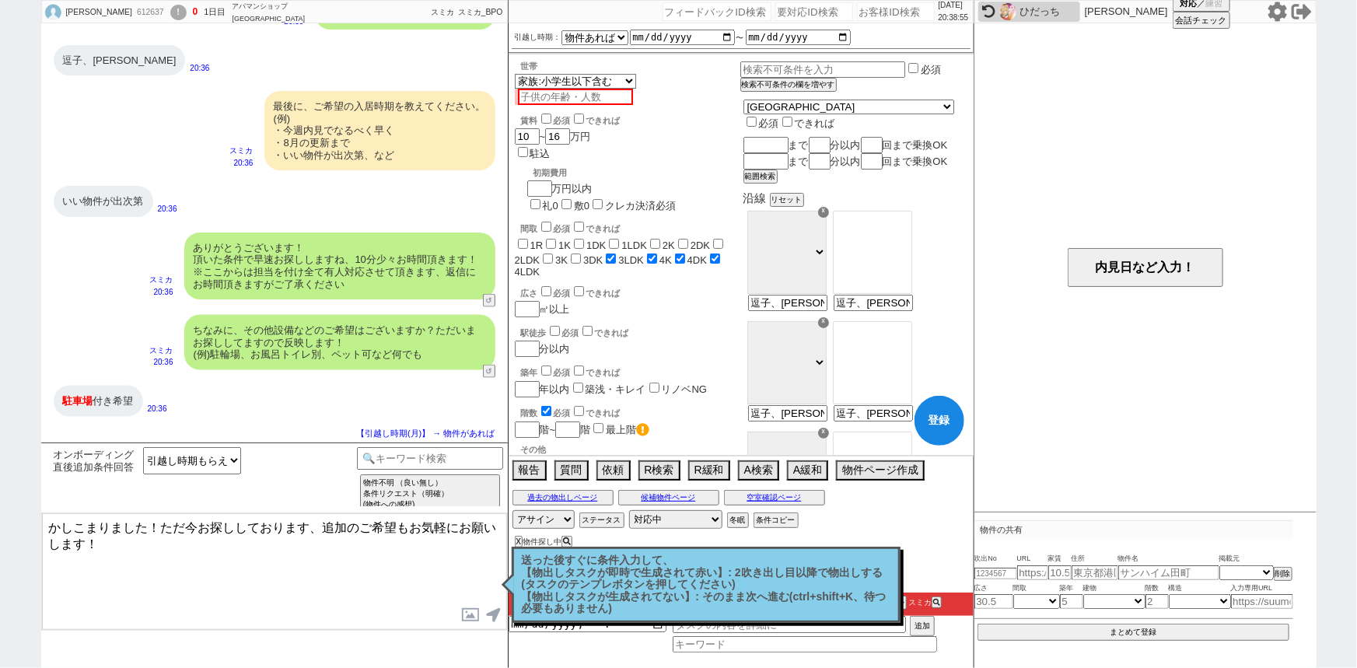
click at [129, 540] on textarea "かしこまりました！ただ今お探ししております、追加のご希望もお気軽にお願いします！" at bounding box center [274, 571] width 465 height 117
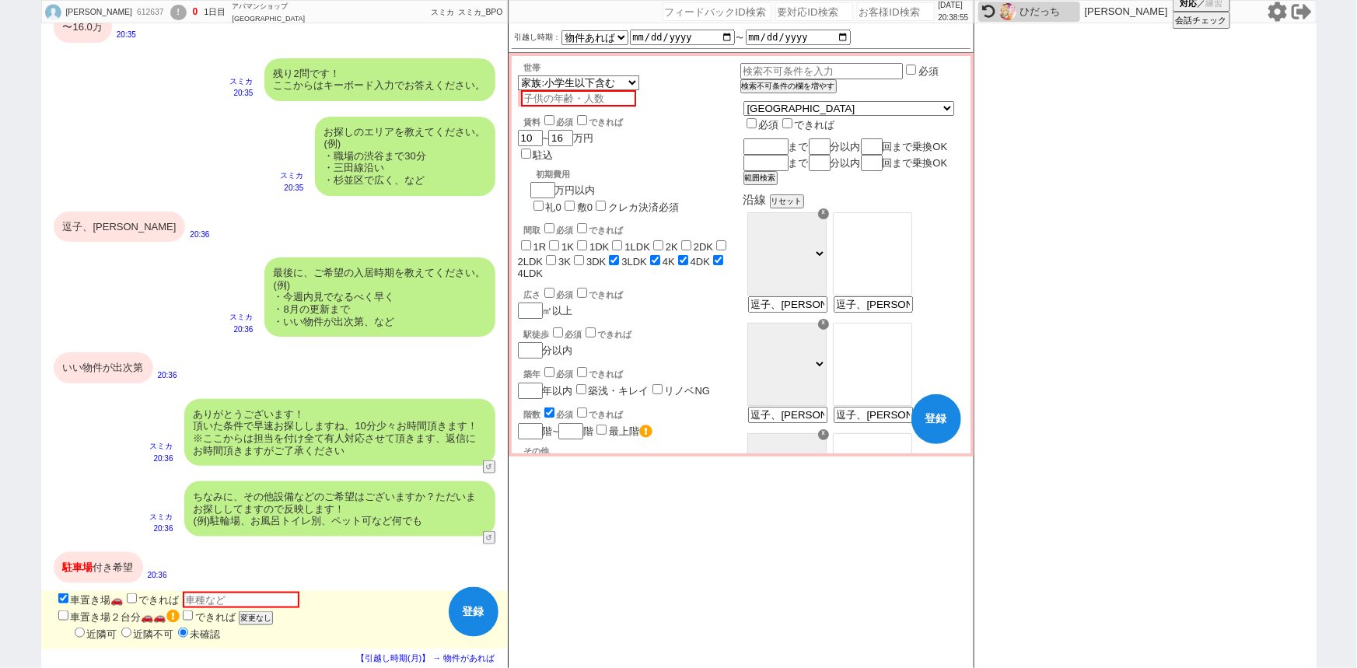
scroll to position [11, 0]
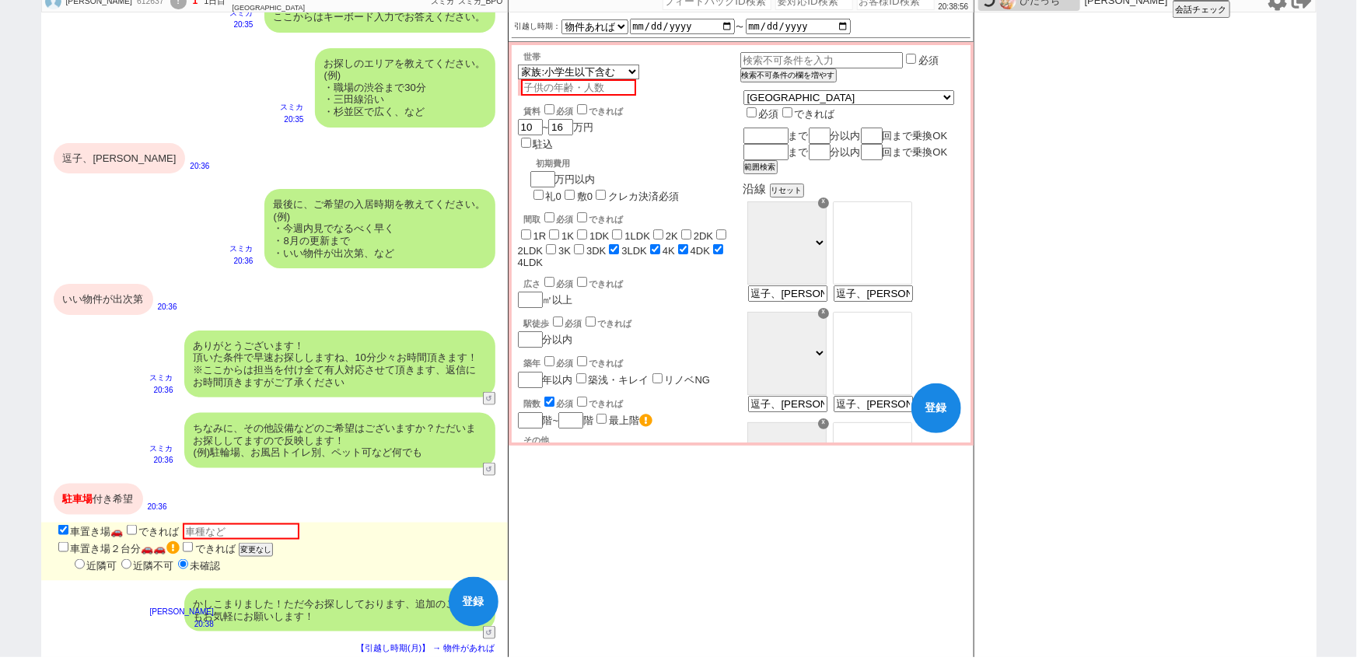
checkbox input "false"
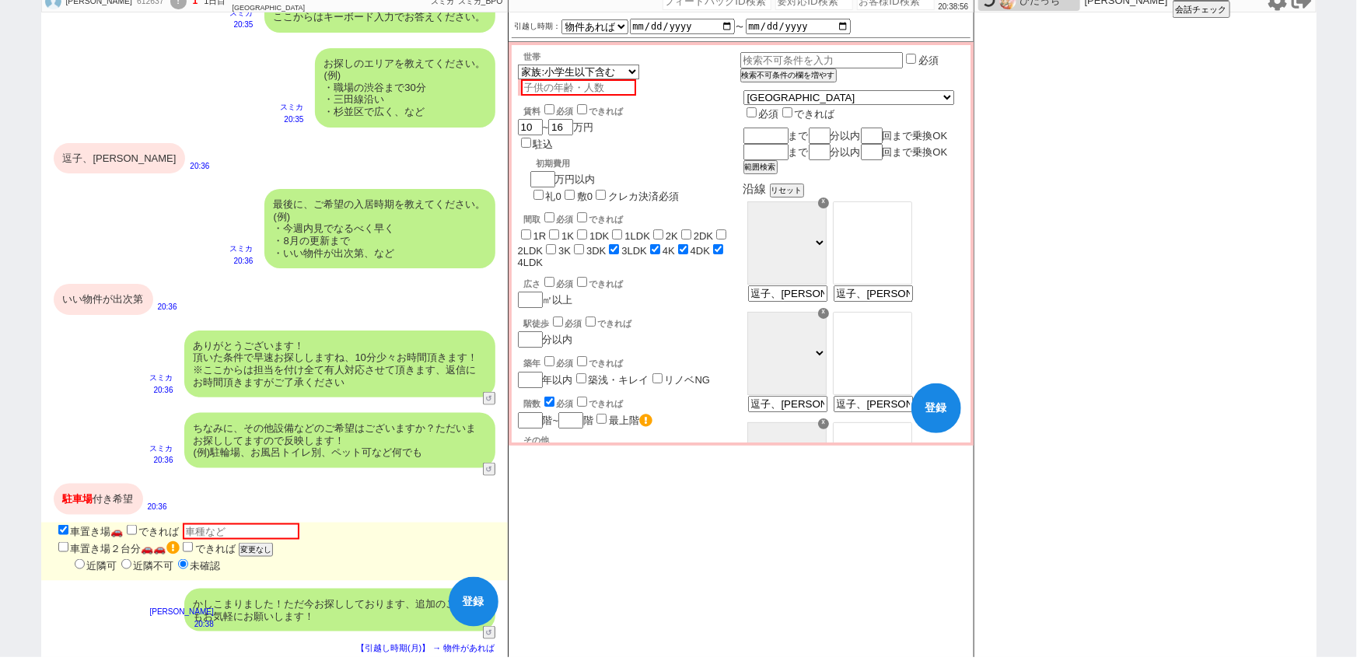
checkbox input "false"
checkbox input "true"
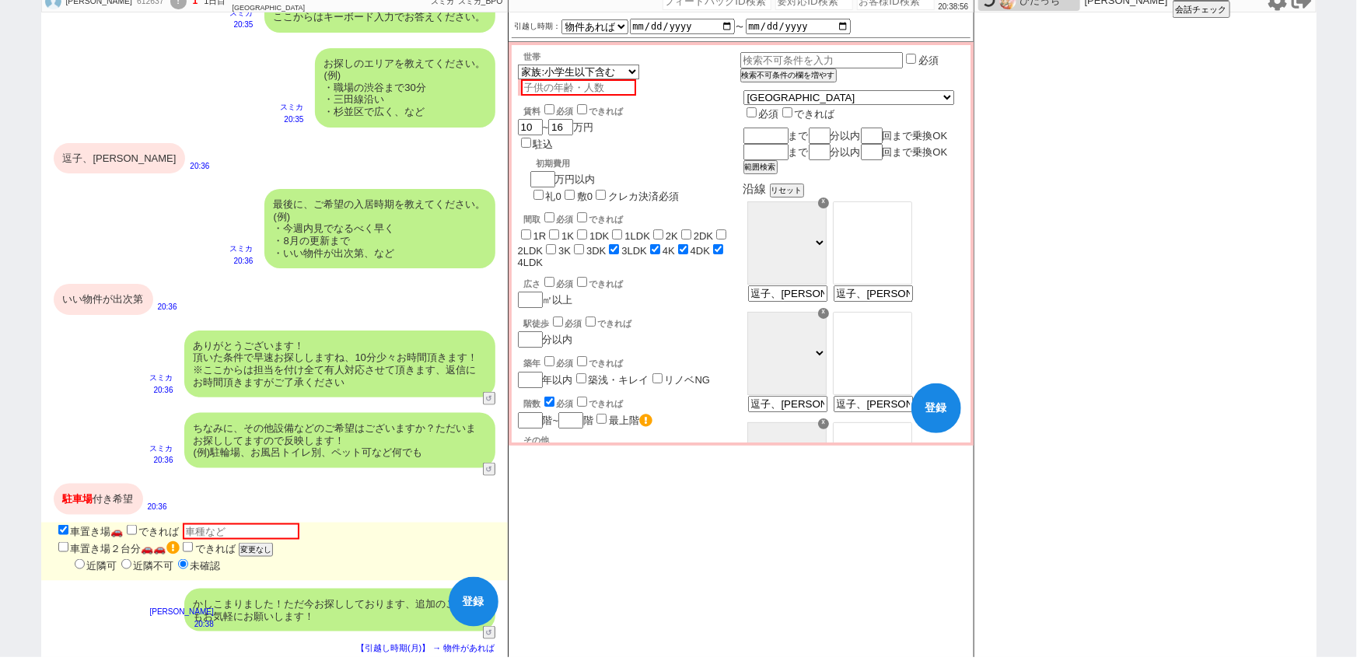
checkbox input "true"
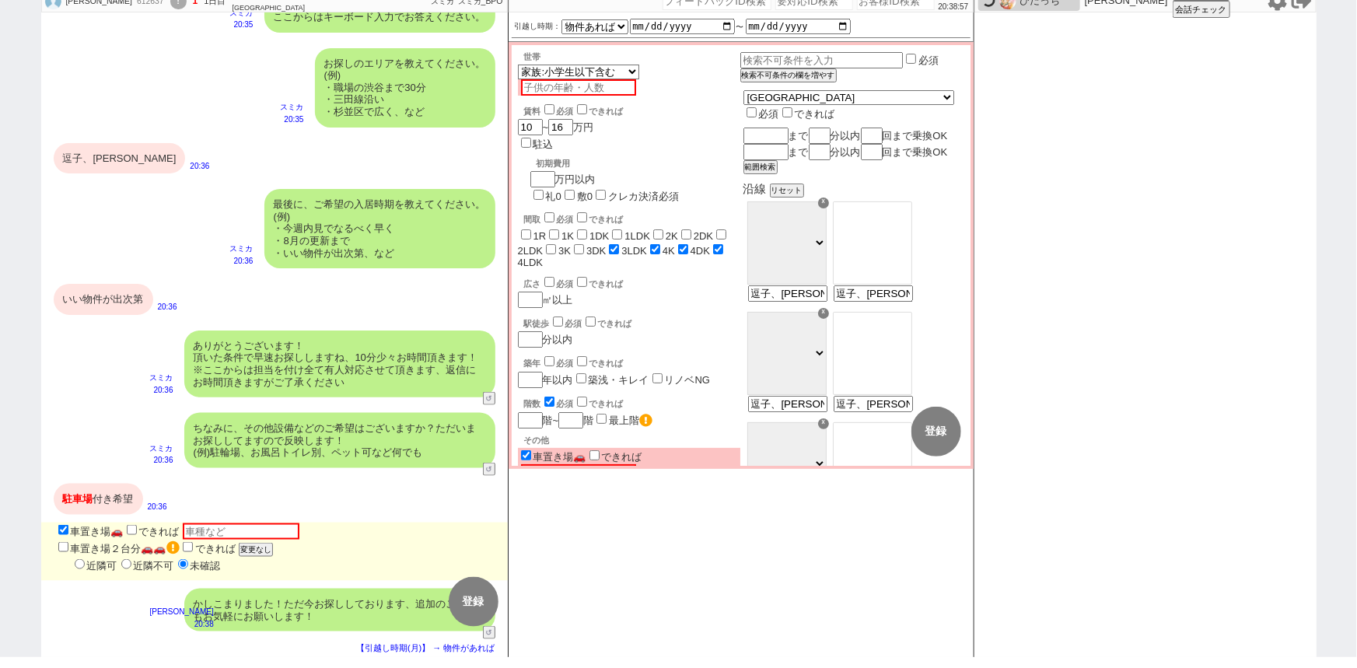
scroll to position [0, 0]
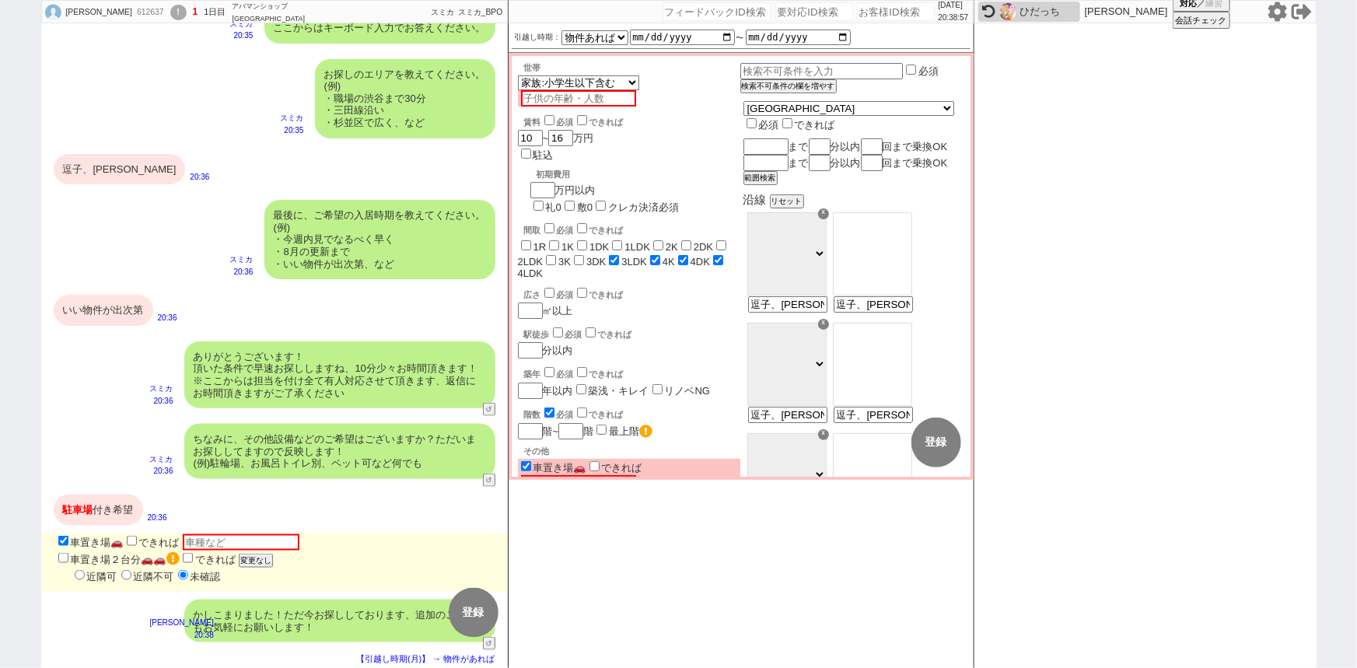
select select "97"
select select "107"
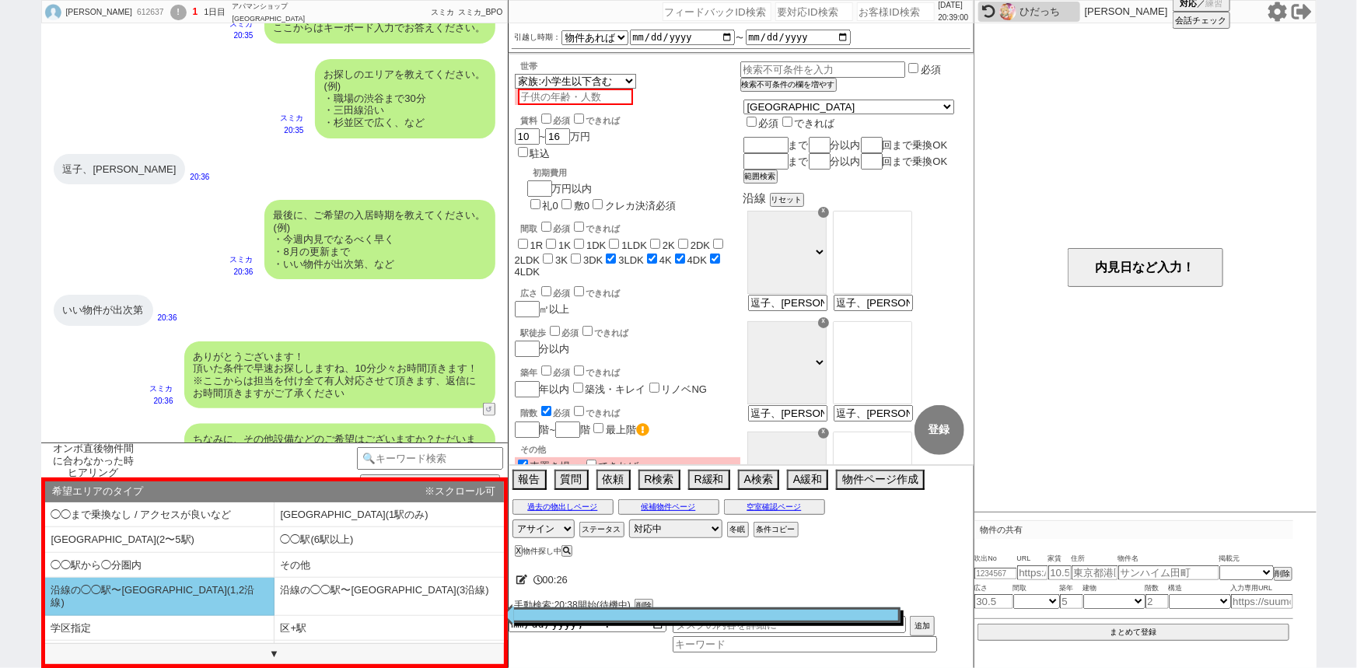
scroll to position [60, 0]
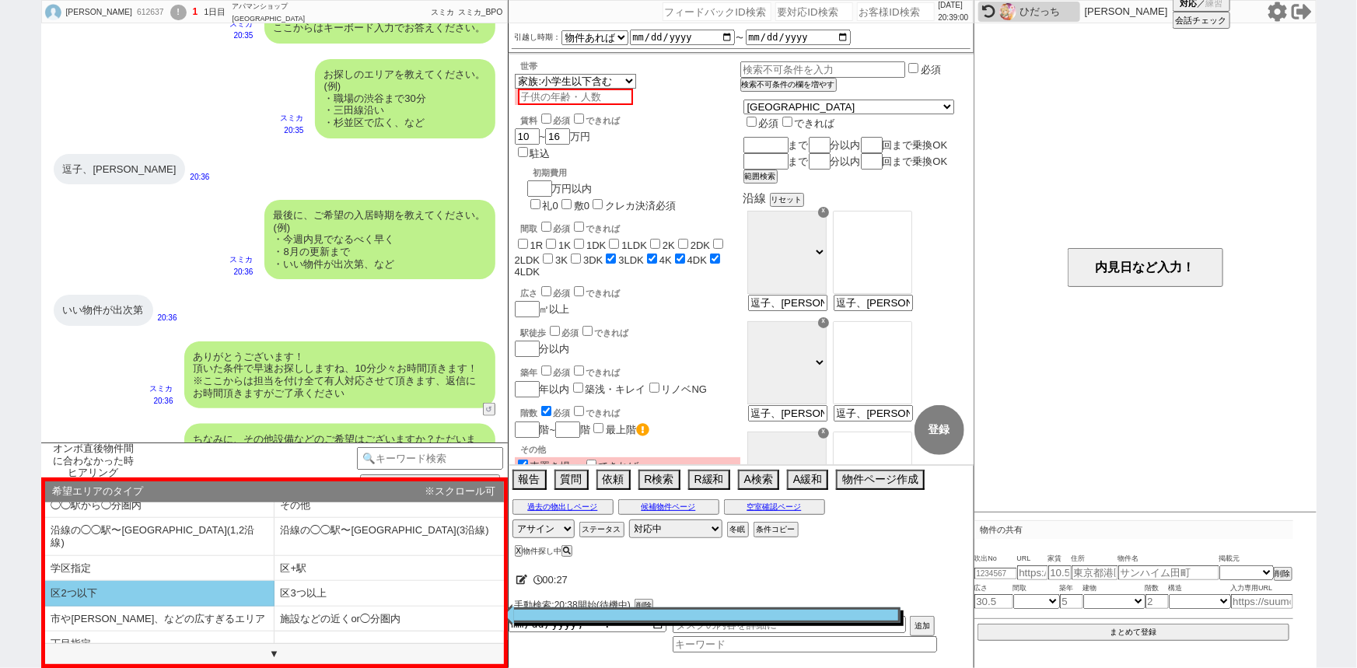
click at [145, 582] on li "区2つ以下" at bounding box center [159, 594] width 229 height 26
type textarea "また他の区も見れれば候補の物件も増えますが、いかがでしょうか？ 事前に取りこぼし無く動ければと！"
select select "区2つ以下"
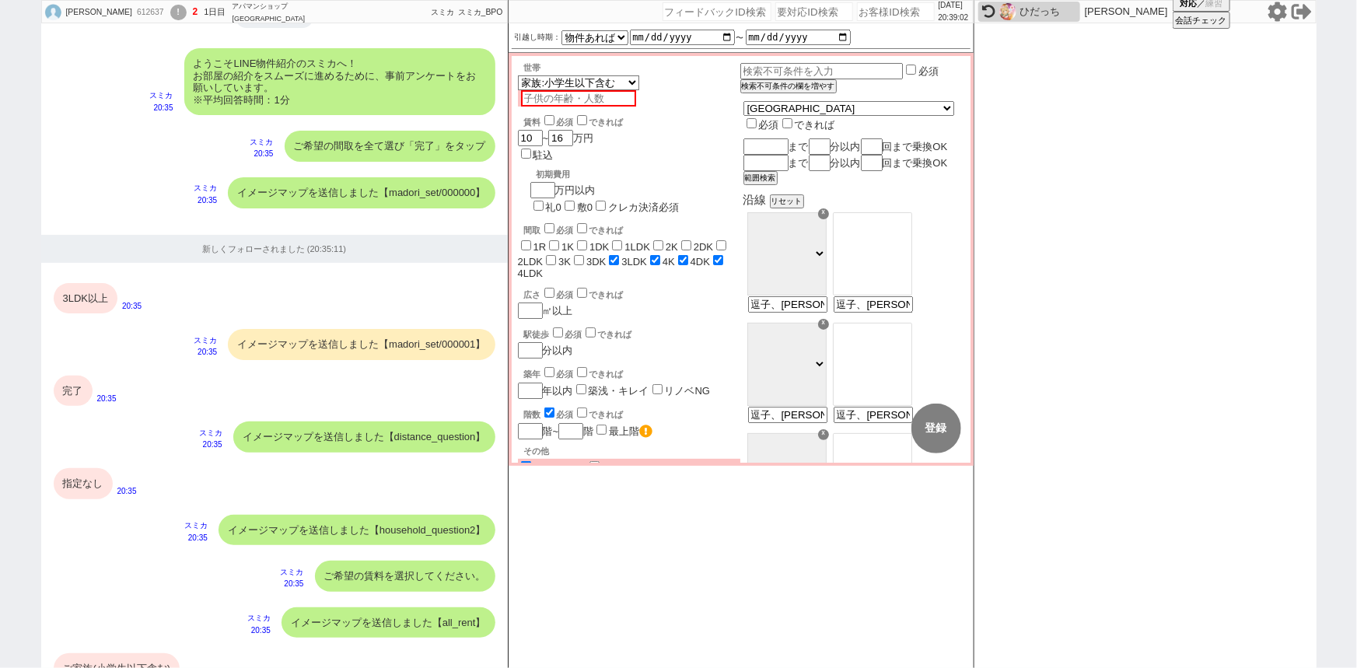
scroll to position [983, 0]
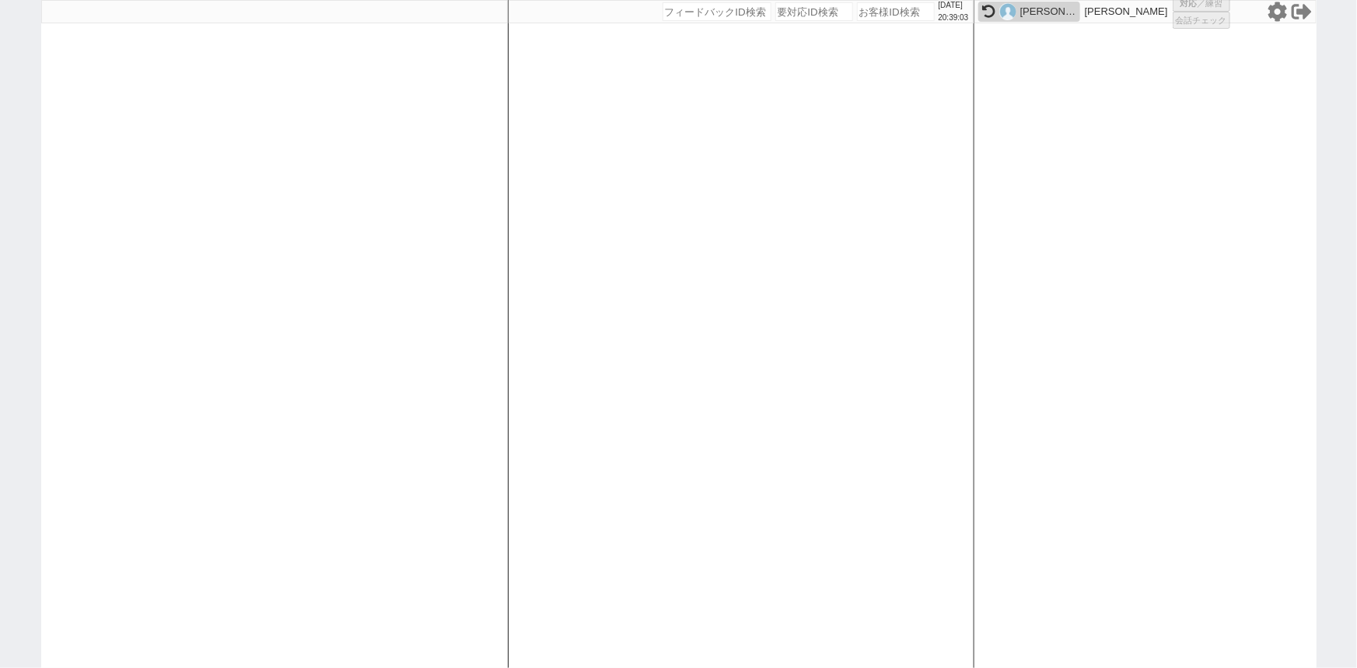
select select "2"
select select
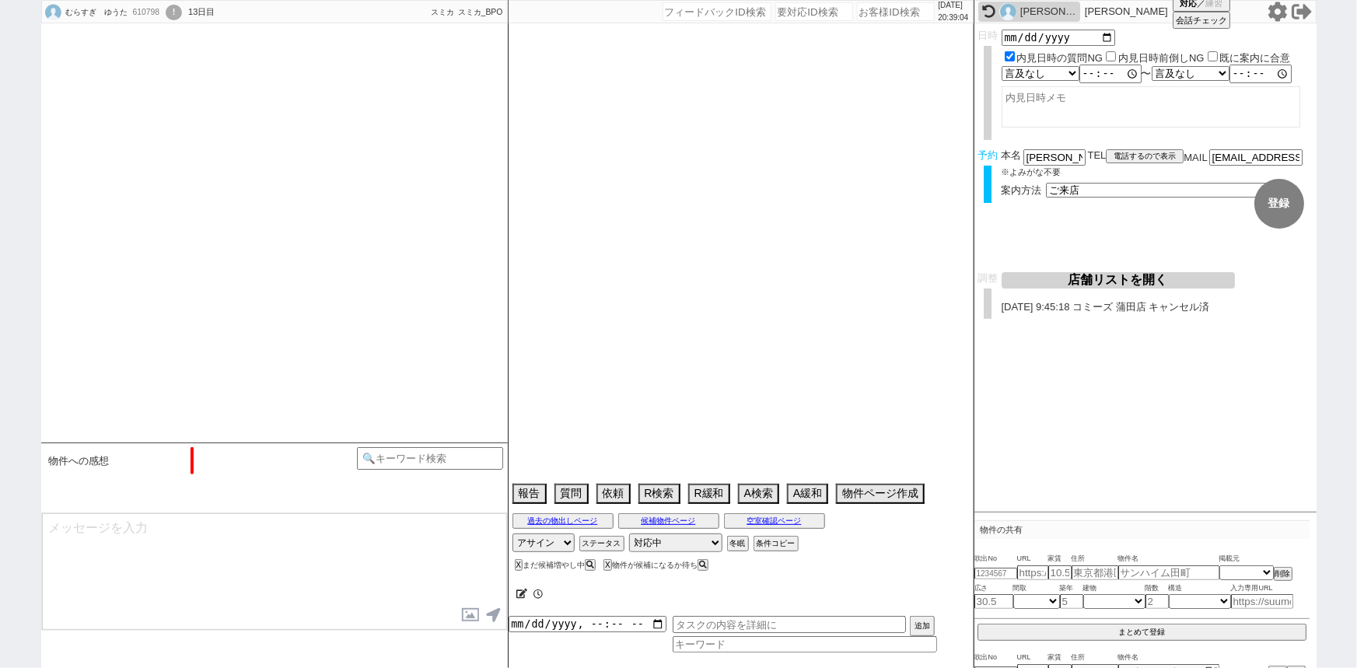
scroll to position [513, 0]
select select "2025"
select select "10"
select select "37"
select select "0"
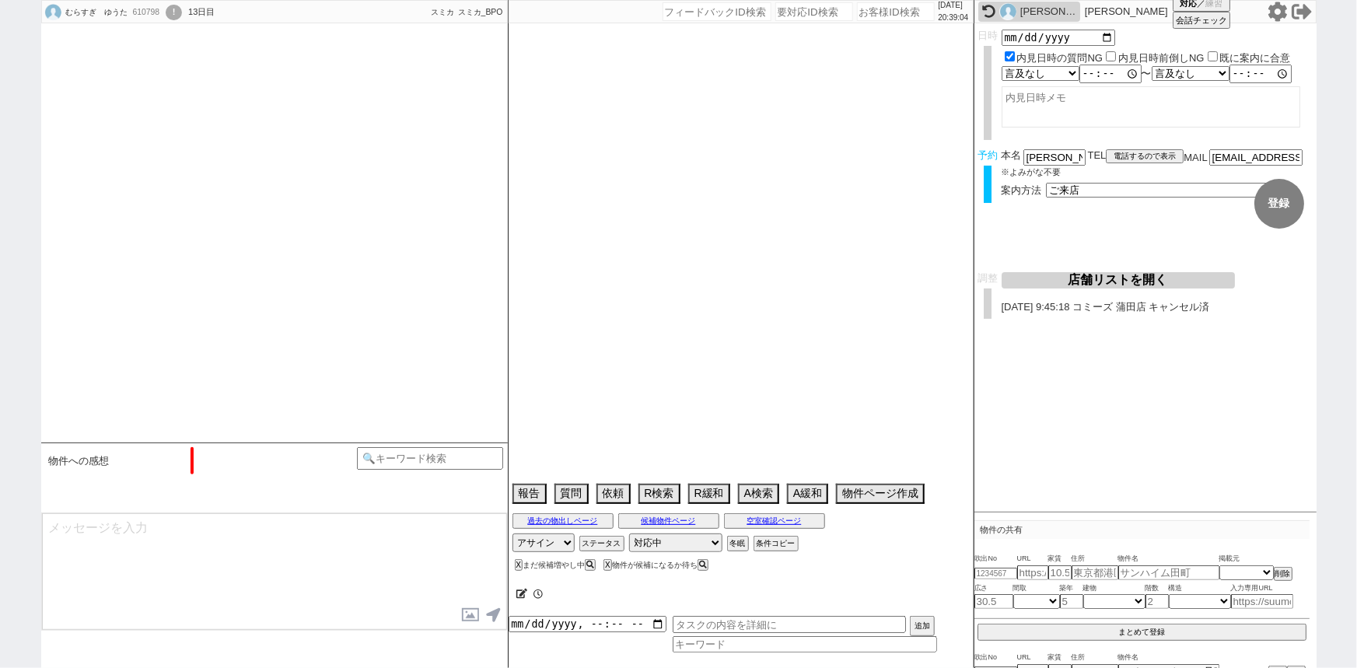
select select "14"
select select "23"
select select "767"
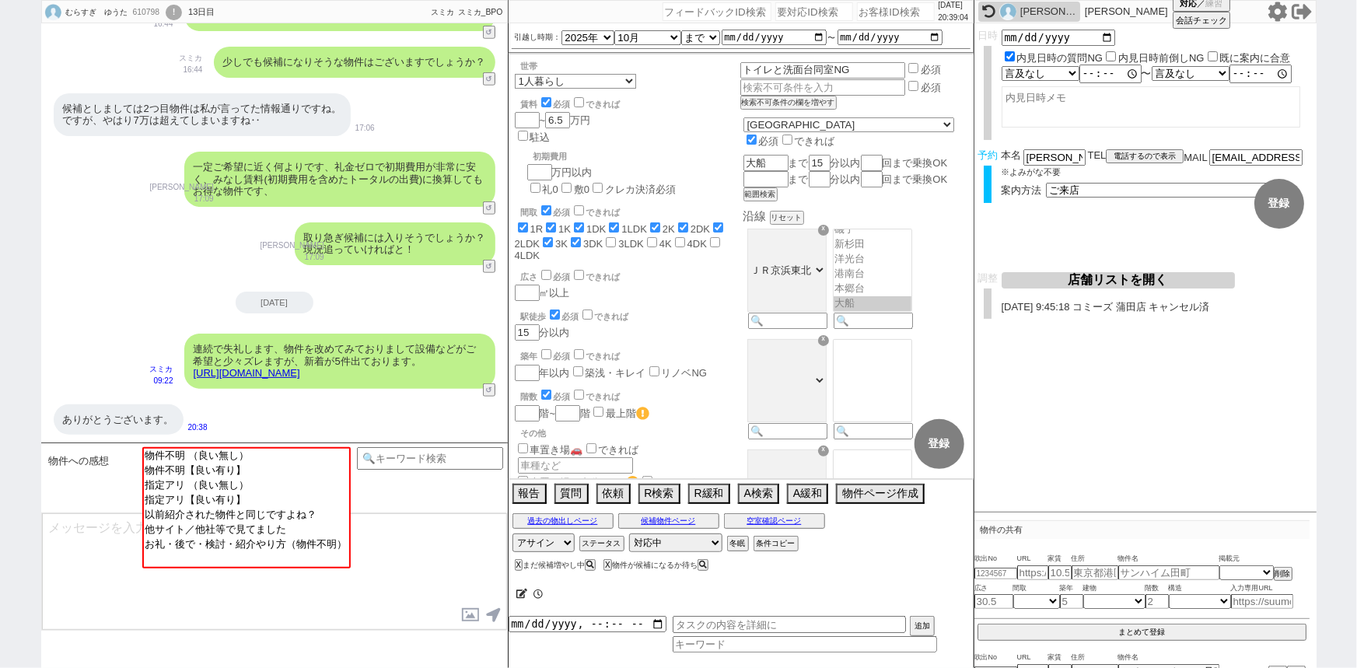
scroll to position [652, 0]
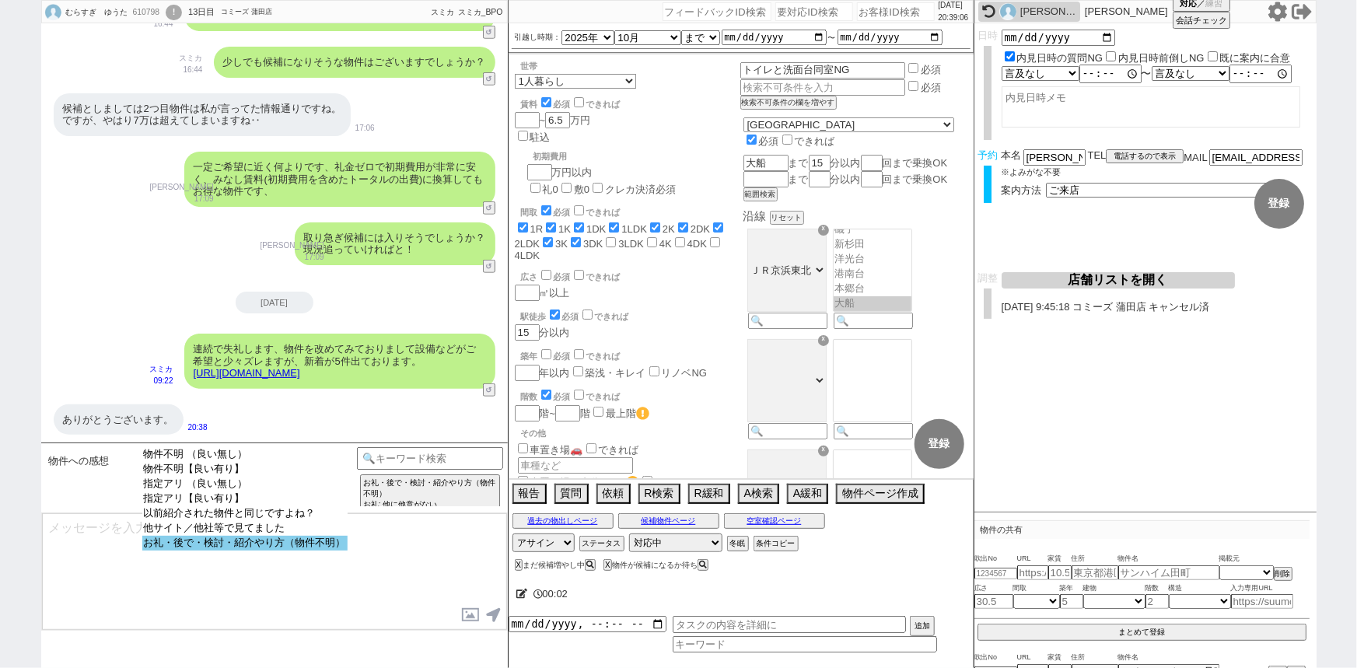
select select "お礼・後で・検討・紹介やり方（物件不明）"
click at [243, 544] on option "お礼・後で・検討・紹介やり方（物件不明）" at bounding box center [244, 543] width 205 height 15
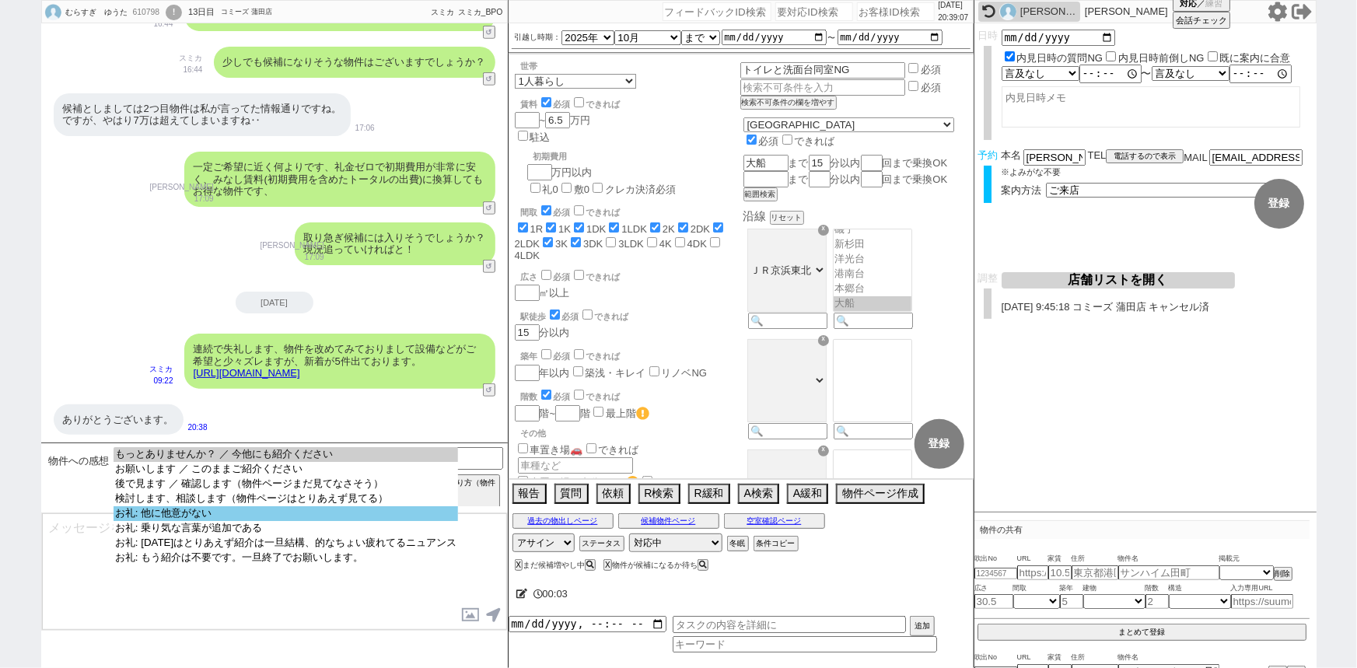
select select "お礼: 他に他意がない"
click at [249, 521] on option "お礼: 他に他意がない" at bounding box center [286, 528] width 344 height 15
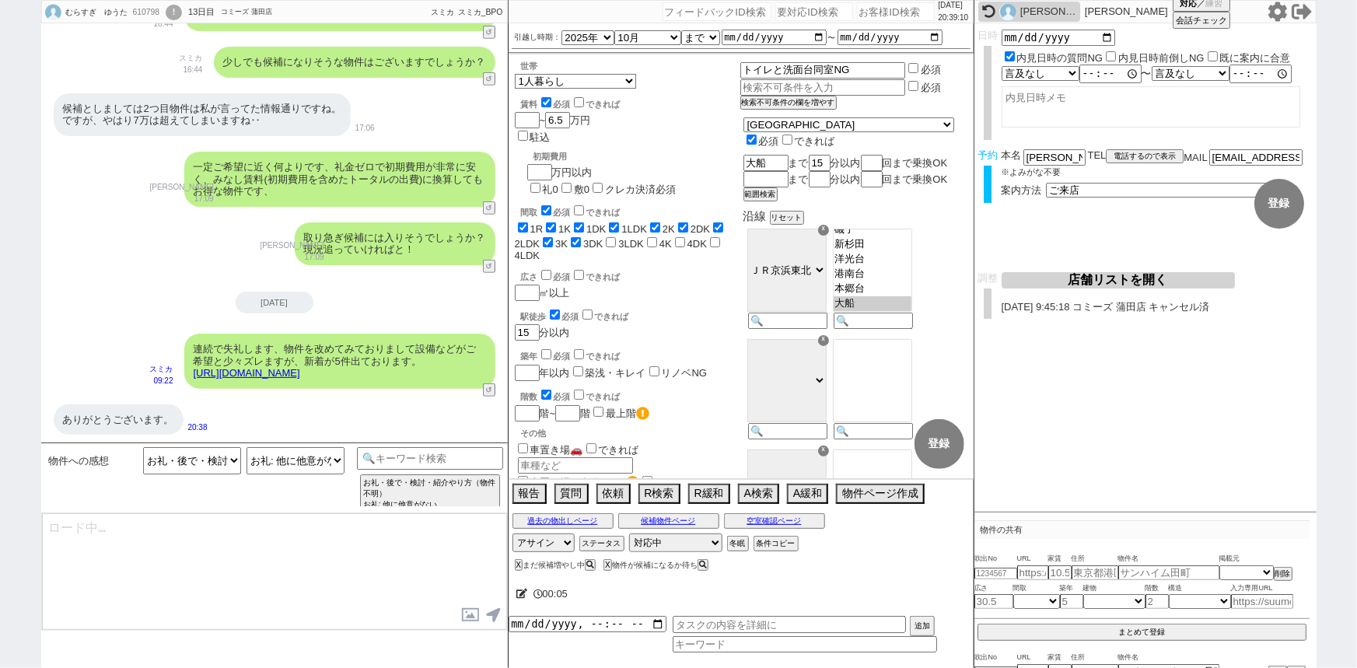
type textarea "いえいえ！恐縮ですが引き続き都度ご連絡させてください！"
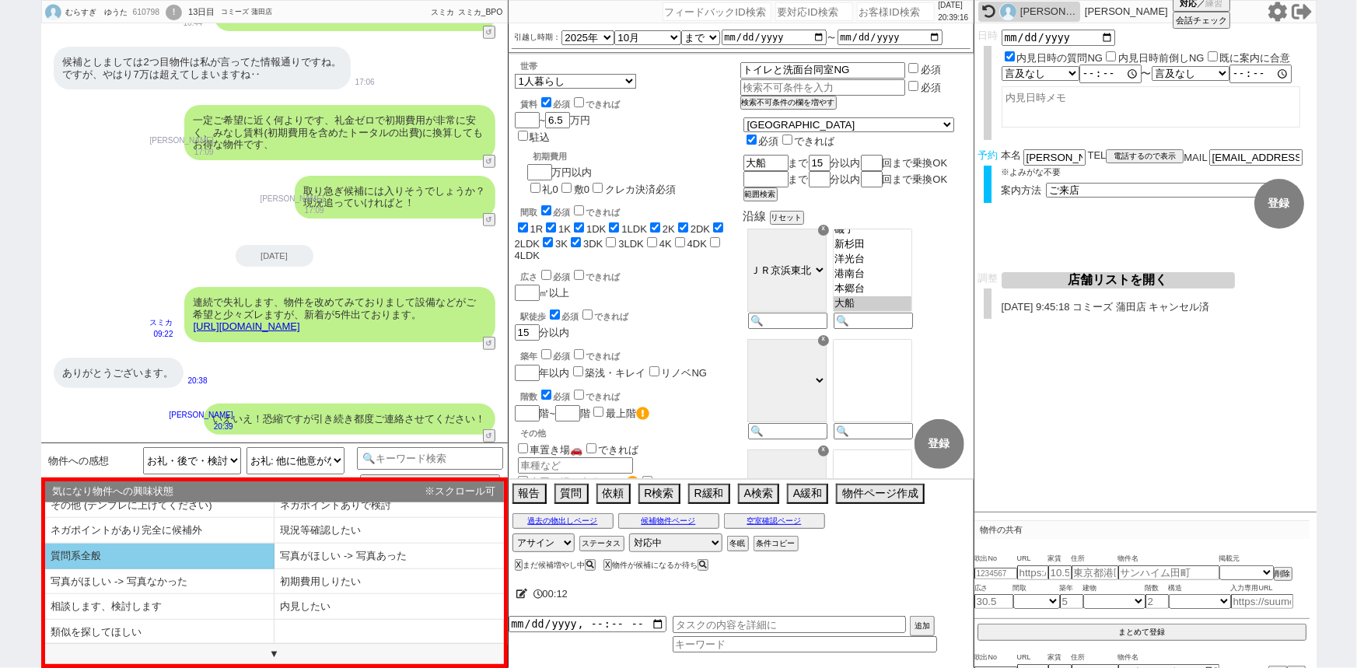
scroll to position [0, 0]
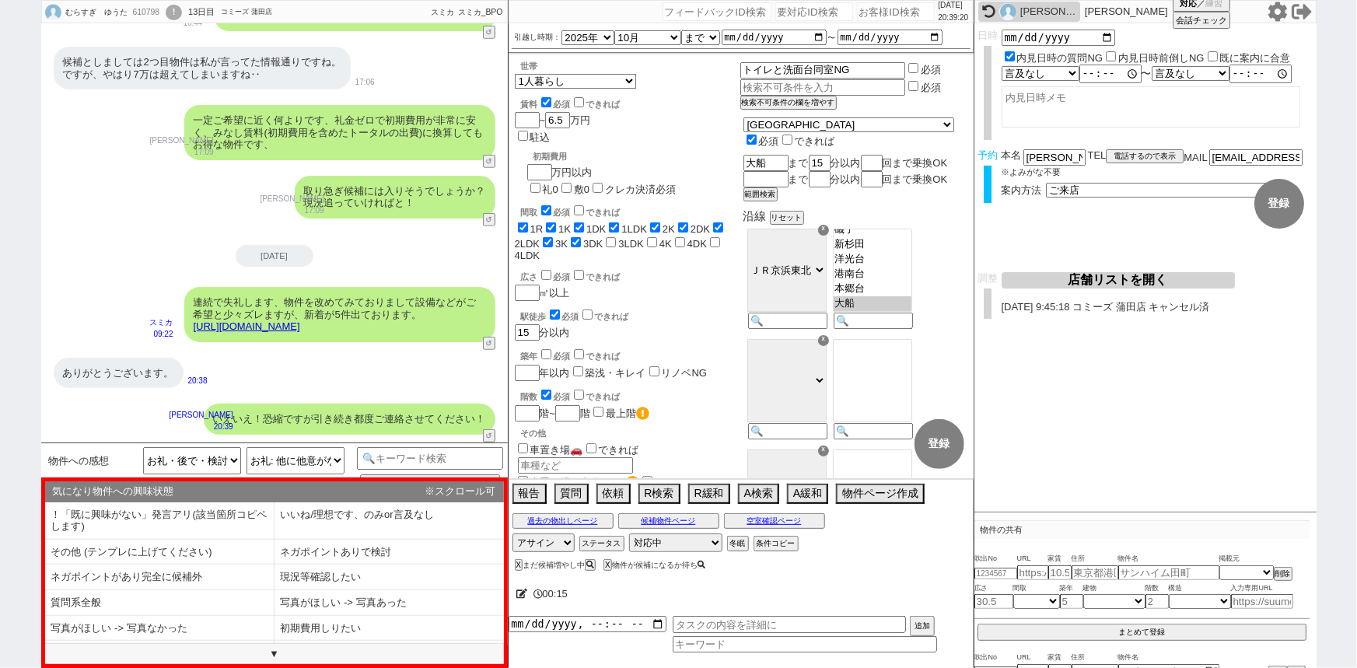
click at [705, 565] on icon at bounding box center [701, 565] width 8 height 8
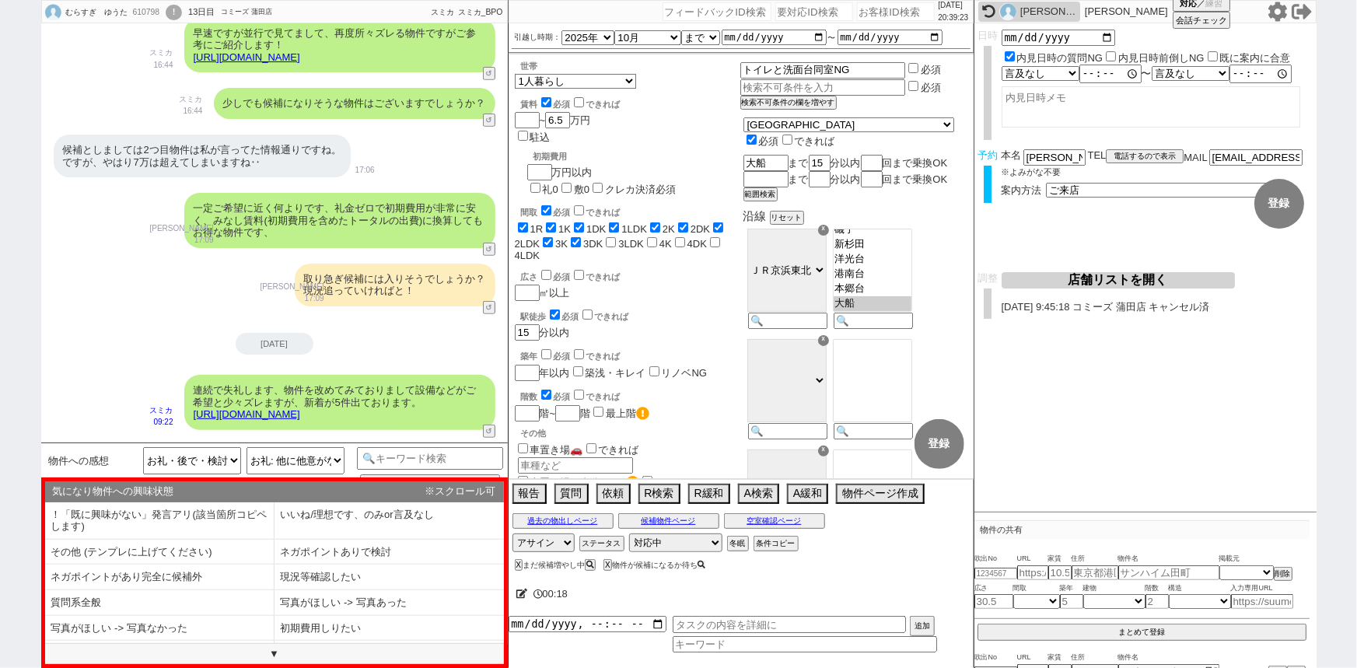
scroll to position [341, 0]
click at [243, 575] on li "ネガポイントがあり完全に候補外" at bounding box center [159, 578] width 229 height 26
select select "ネガポイントがあり完全に候補外"
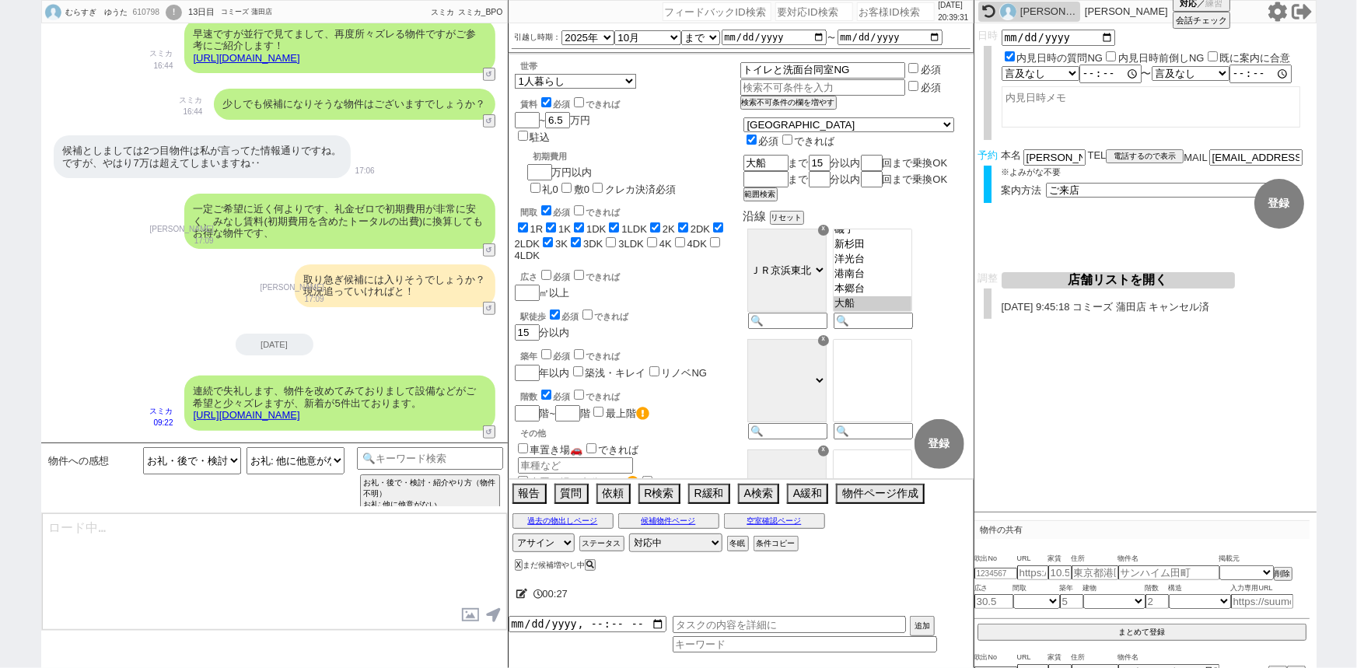
scroll to position [431, 0]
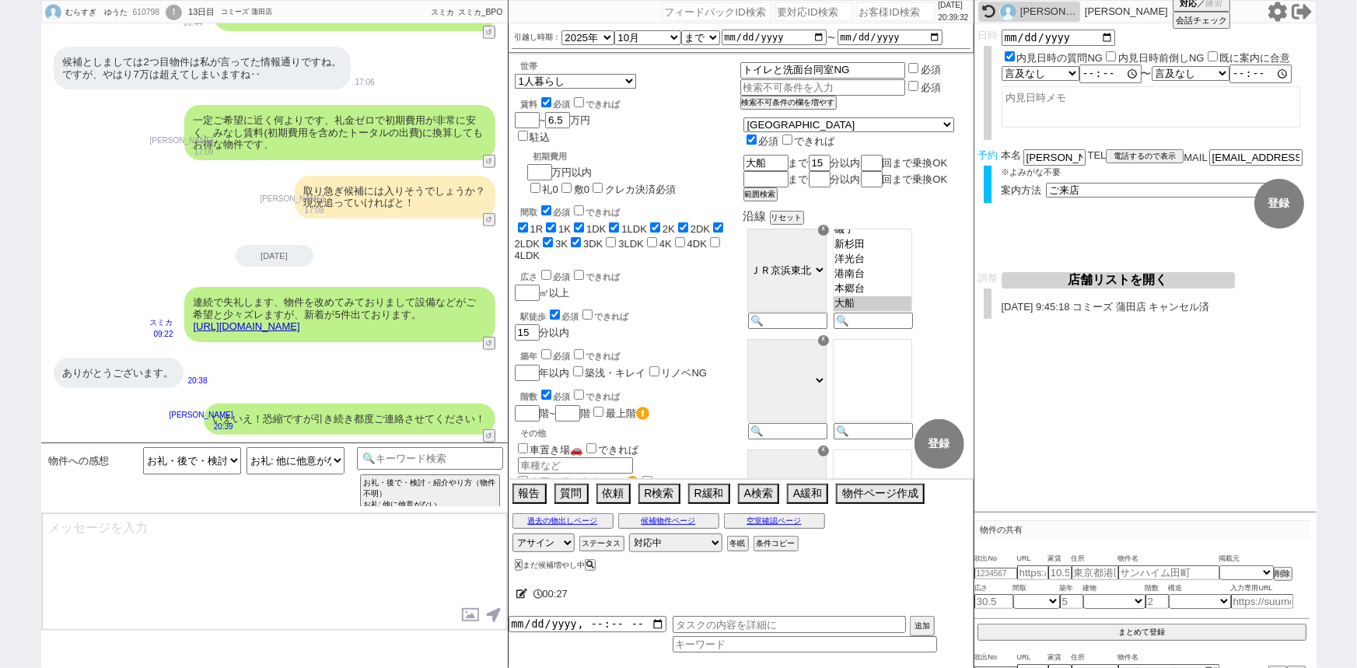
type textarea "昨日のその後でも、少しでも気になるネットの物件出てましたらぜひ！"
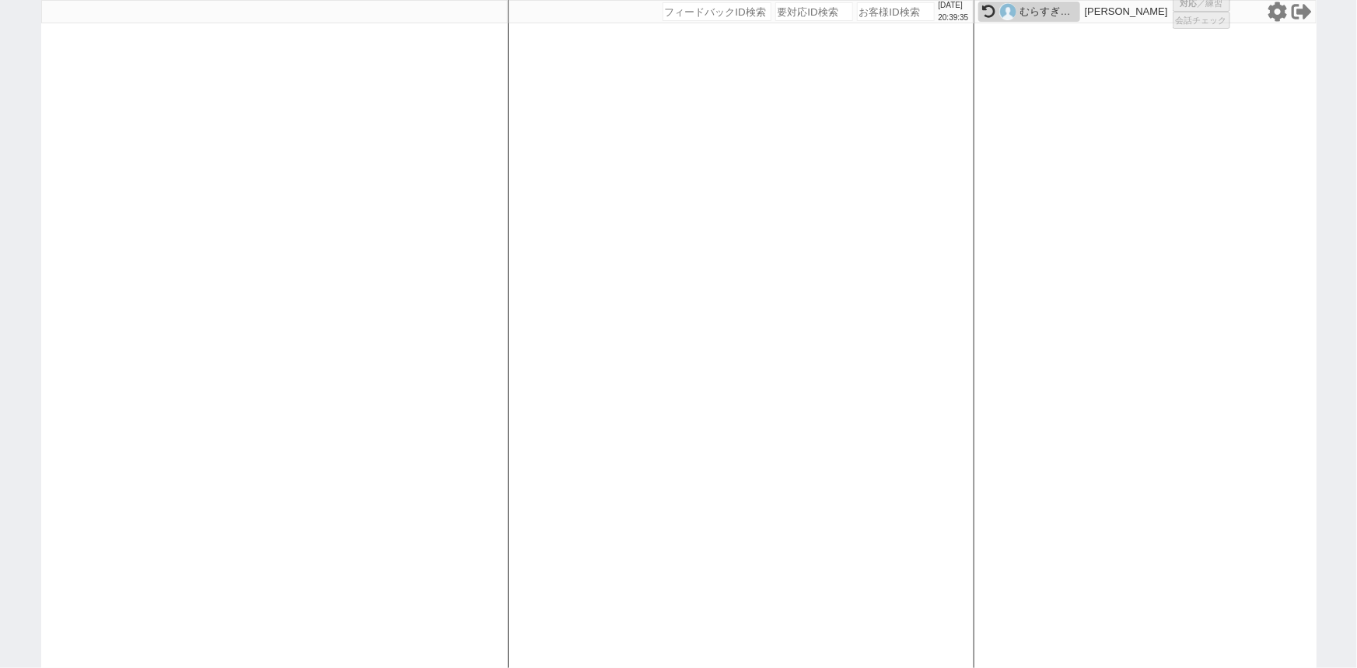
select select
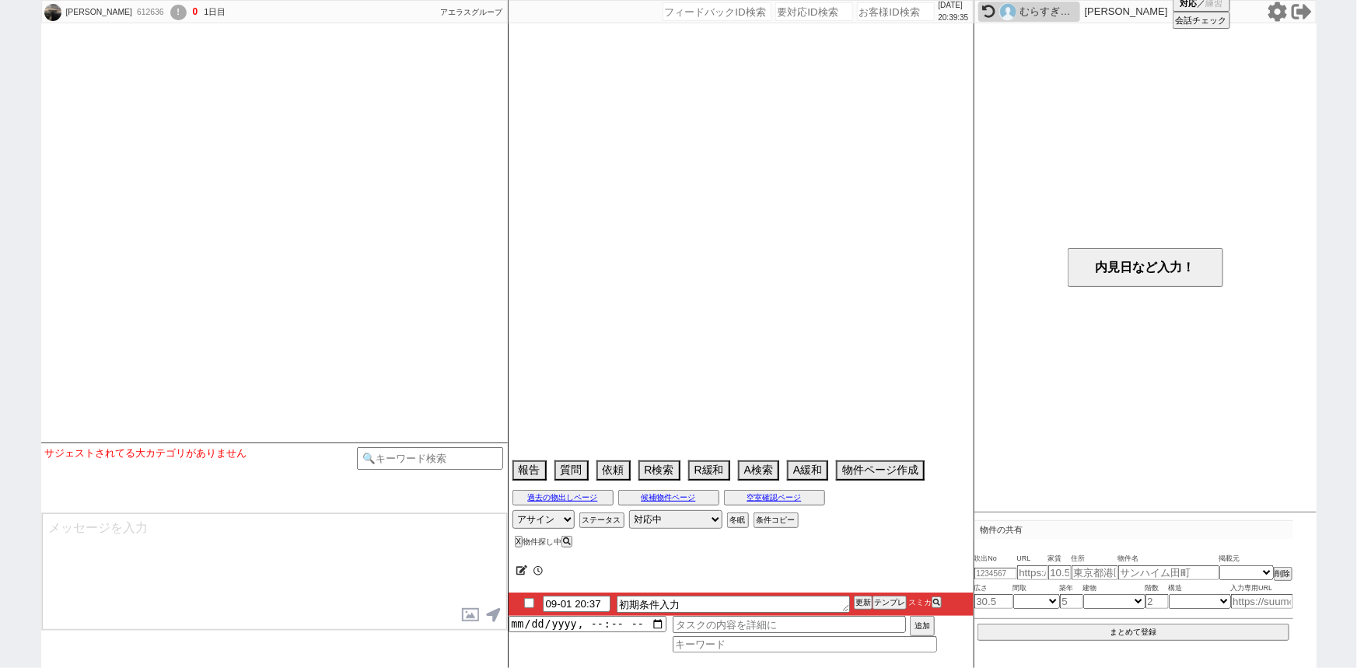
scroll to position [1533, 0]
select select
select select "6"
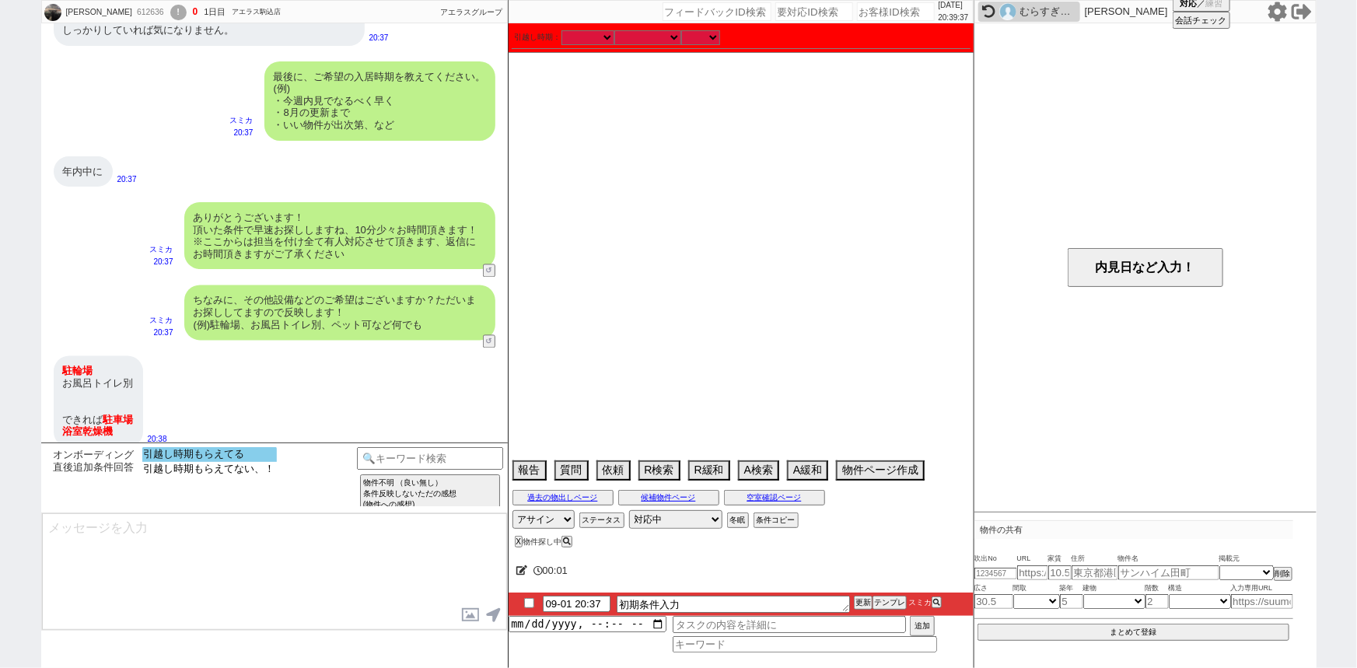
click at [226, 462] on option "引越し時期もらえてる" at bounding box center [209, 469] width 135 height 15
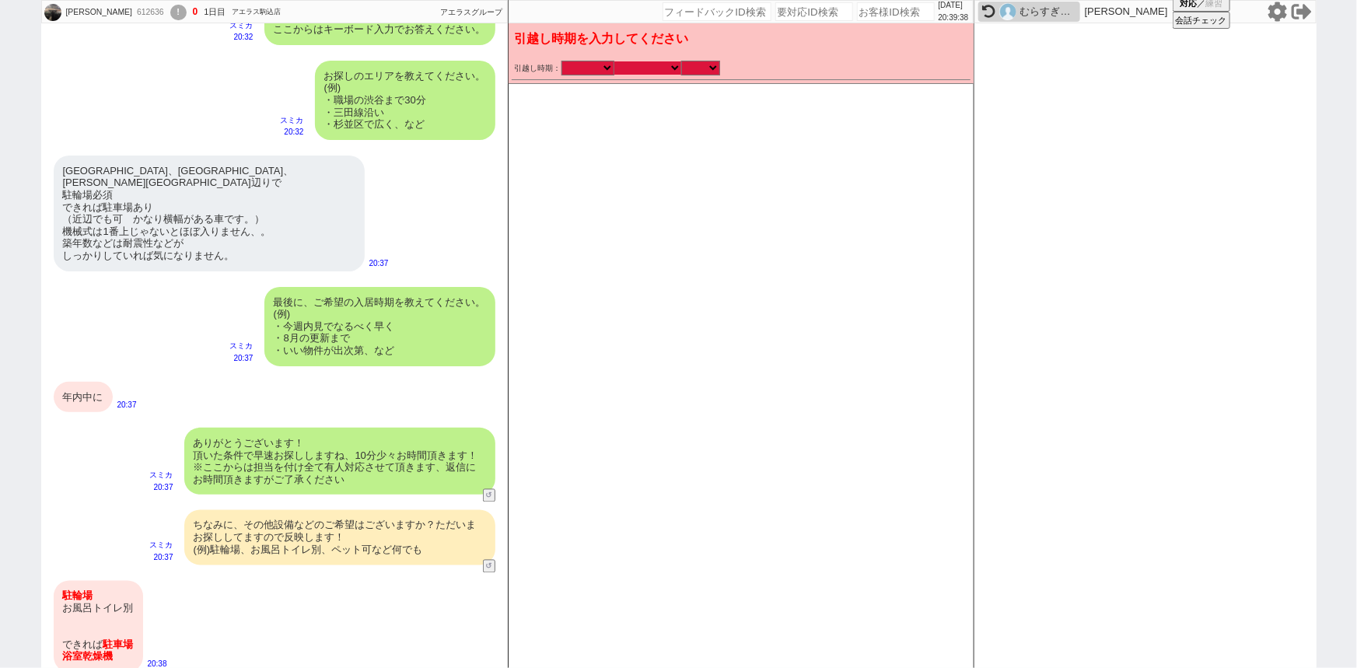
click at [641, 67] on select "なる早 未定 いつでも 物件あれば 年内 来年 1月 2月 3月 4月 5月 6月 7月 8月 9月 10月 11月 12月 春 夏 秋 冬" at bounding box center [647, 67] width 67 height 13
select select "16"
click at [614, 61] on select "なる早 未定 いつでも 物件あれば 年内 来年 1月 2月 3月 4月 5月 6月 7月 8月 9月 10月 11月 12月 春 夏 秋 冬" at bounding box center [647, 67] width 67 height 13
type input "2025-11-01"
type input "2025-12-31"
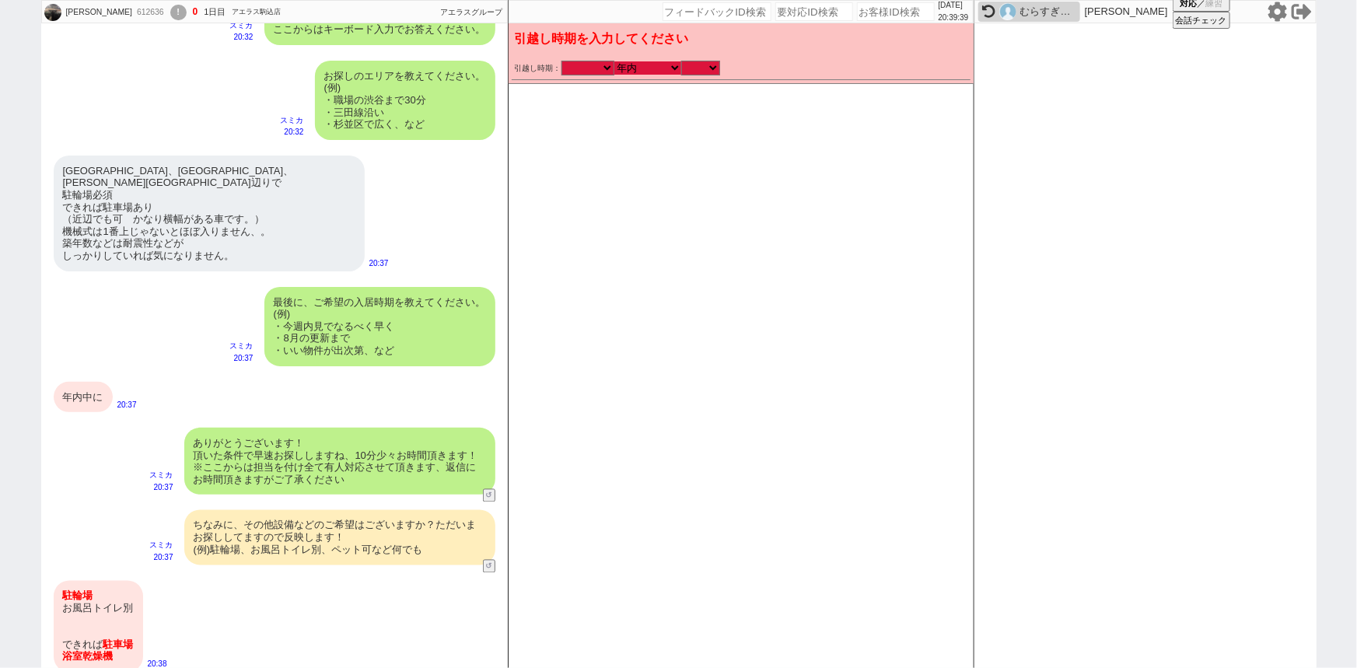
checkbox input "false"
checkbox input "true"
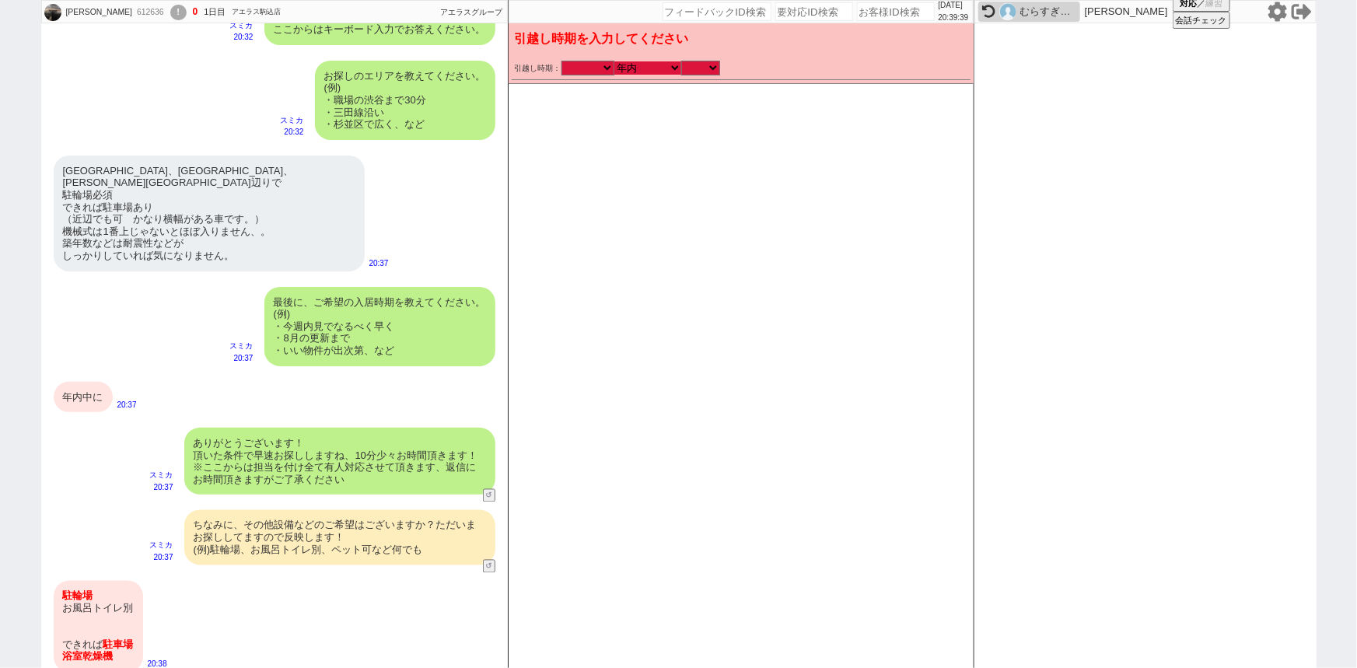
checkbox input "true"
checkbox input "false"
checkbox input "true"
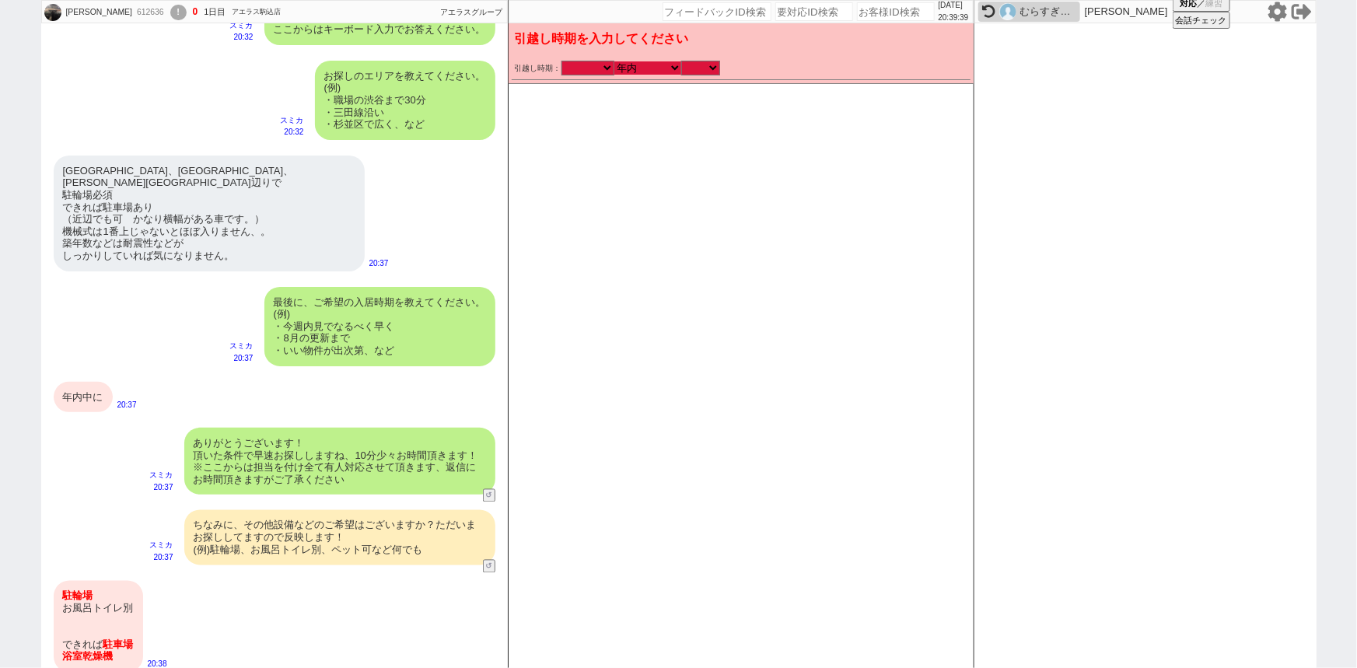
checkbox input "true"
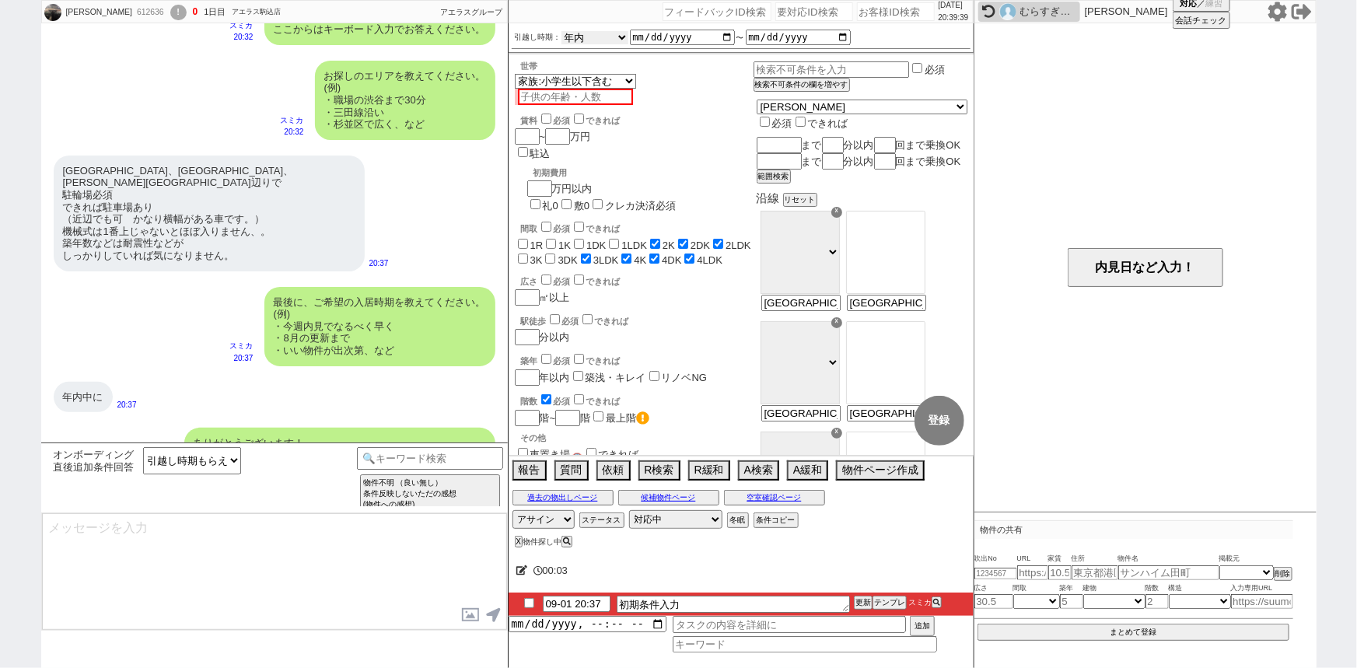
scroll to position [1533, 0]
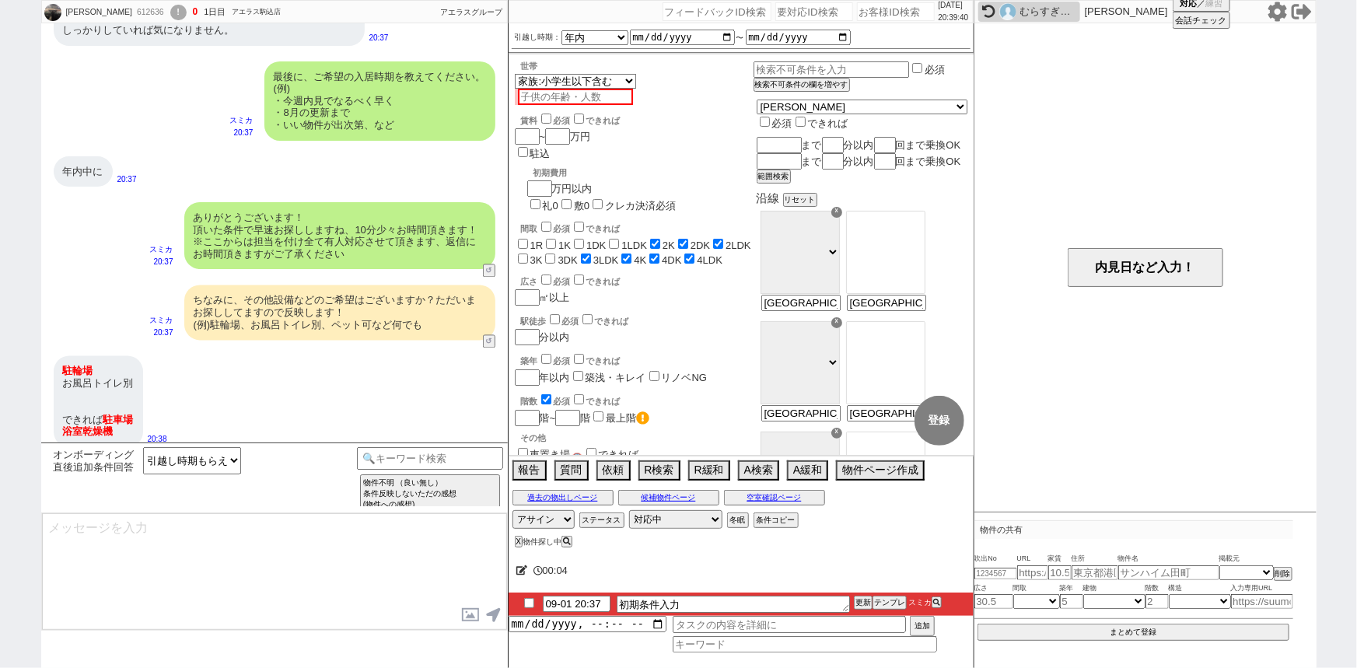
type textarea "すみません、お引越しが年内とのことで、現時点の物件は基本的には全て埋まってしまう形となります、、、 ※良い物件は1~2日、通常の物件だと1週間程度で借り手が見…"
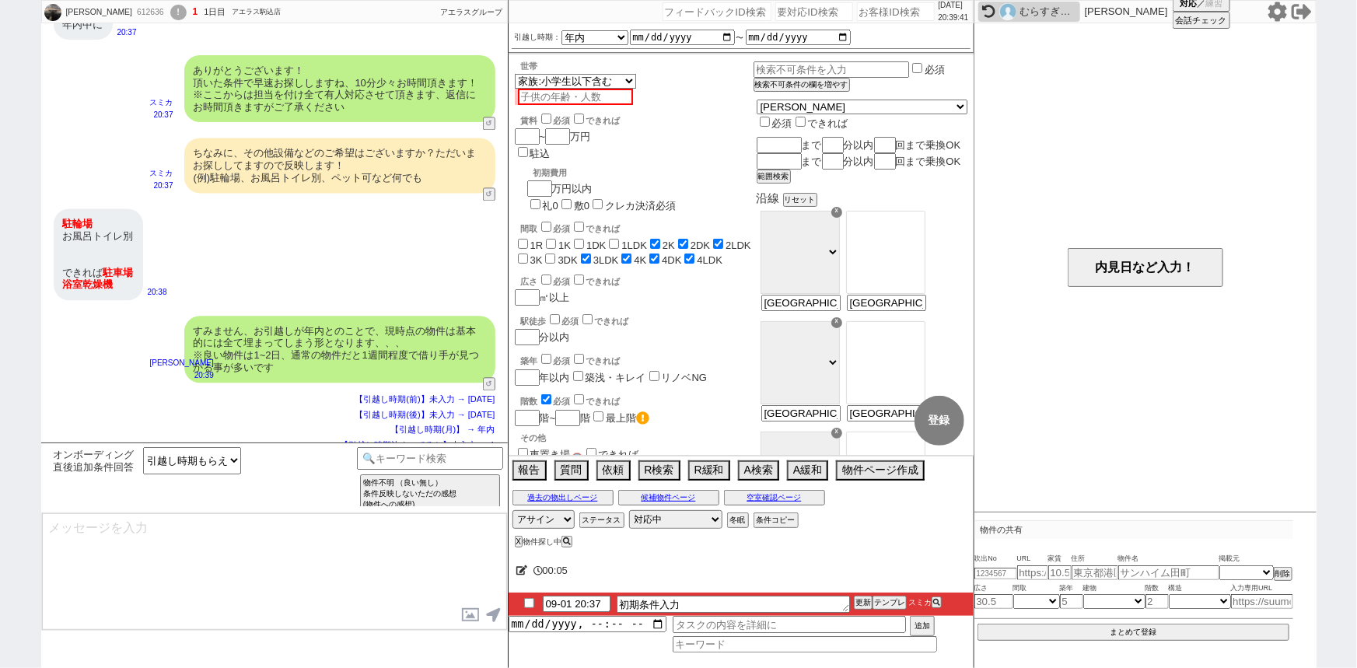
type textarea "ご希望のスケジュールが圏内に入り次第、改めて物件をご紹介させてください！ 一旦お待たせする形にはなりますが、どうぞよろしくお願いいたします。 ※メールの自動配…"
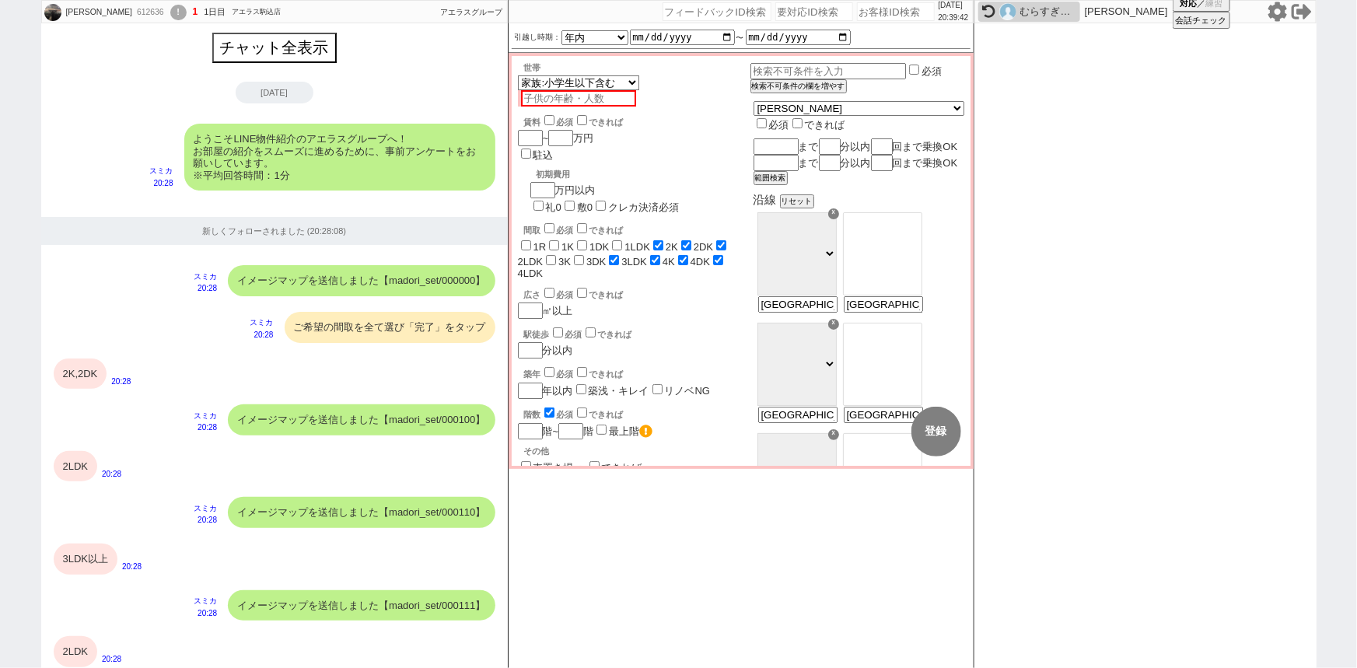
scroll to position [1669, 0]
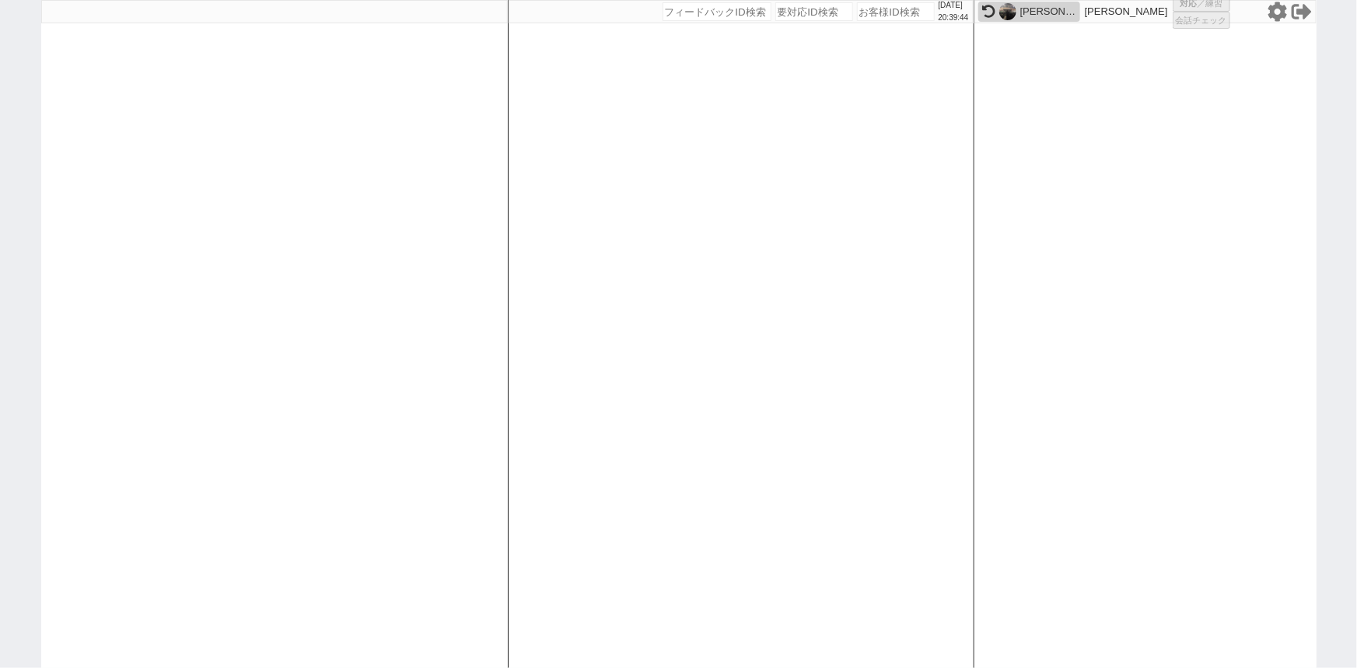
select select
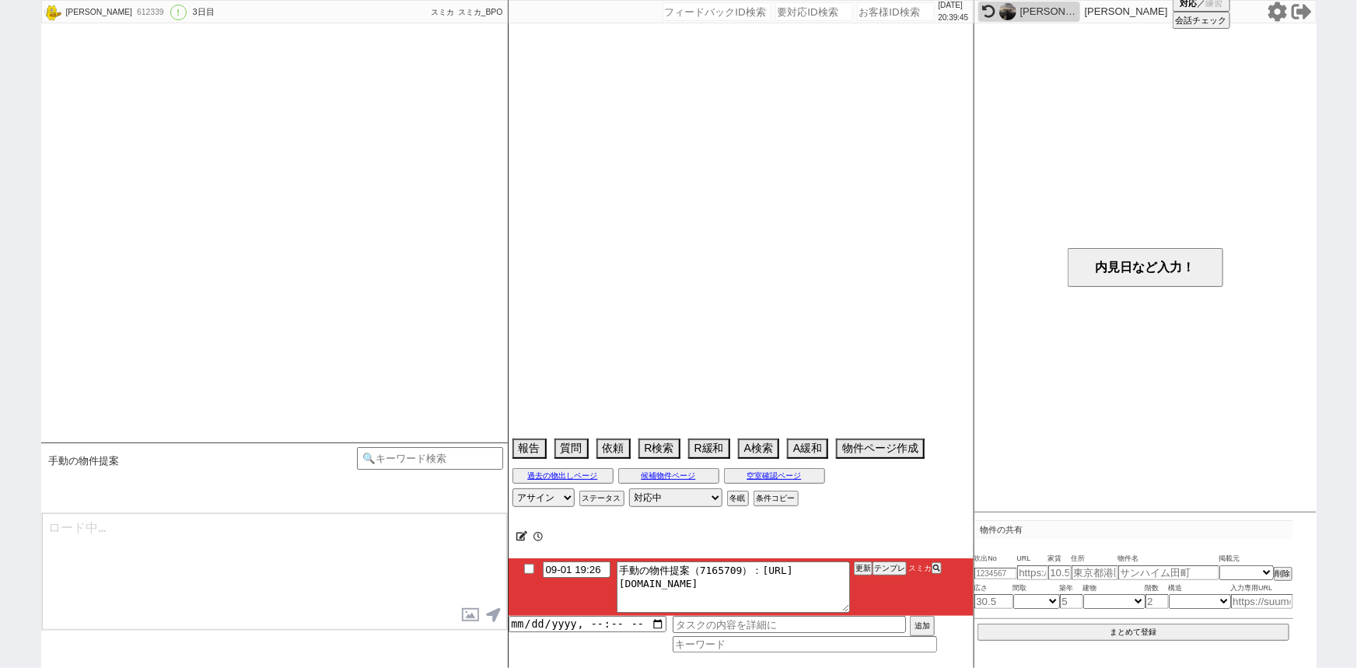
scroll to position [1724, 0]
select select "2025"
select select "10"
select select "33"
select select "1"
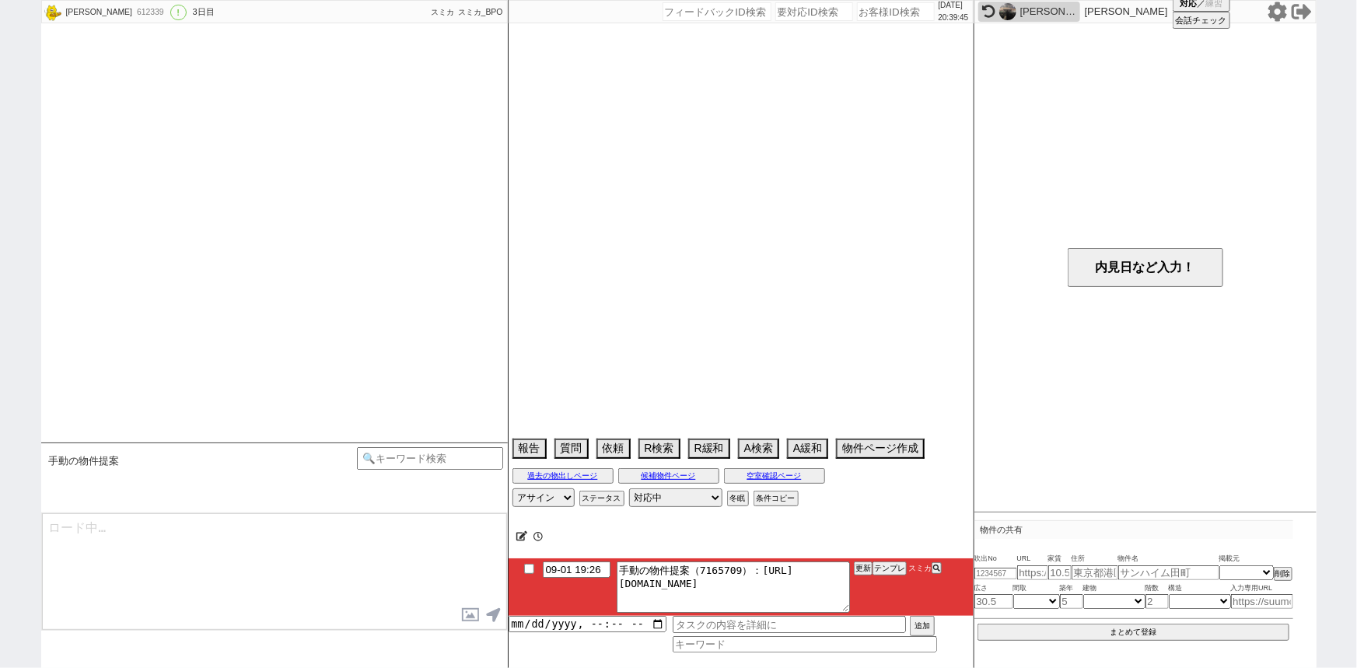
select select "15"
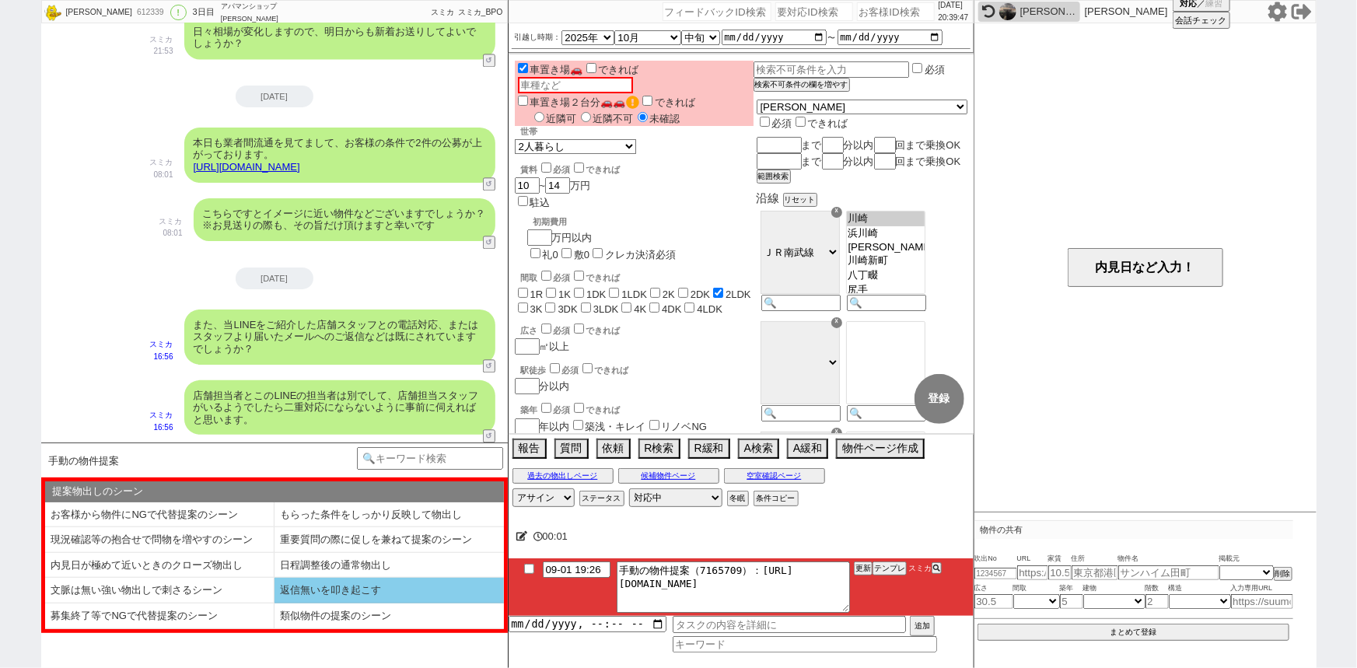
click at [274, 603] on li "返信無いを叩き起こす" at bounding box center [159, 616] width 229 height 26
select select "返信無いを叩き起こす"
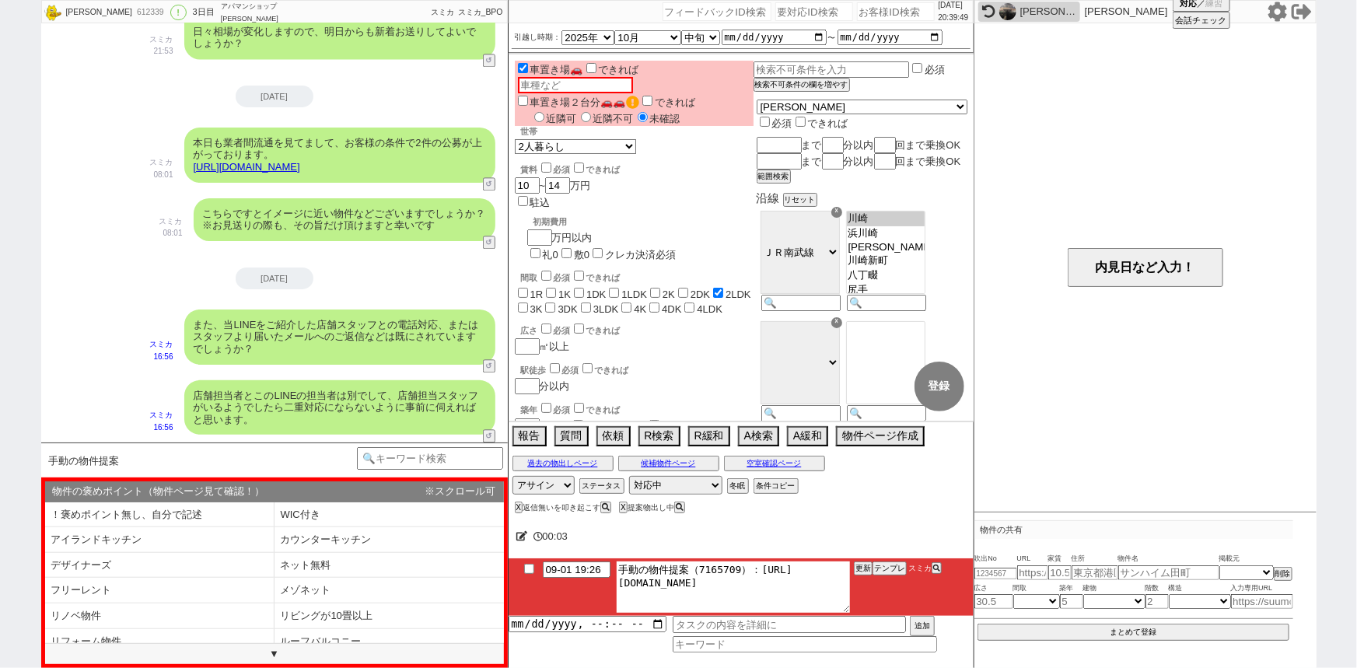
drag, startPoint x: 754, startPoint y: 565, endPoint x: 855, endPoint y: 610, distance: 110.7
click at [855, 610] on li "09-01 19:26 手動の物件提案（7165709）：https://jent-crm.com/2ng-84y191pn3984hy/introducti…" at bounding box center [741, 587] width 465 height 58
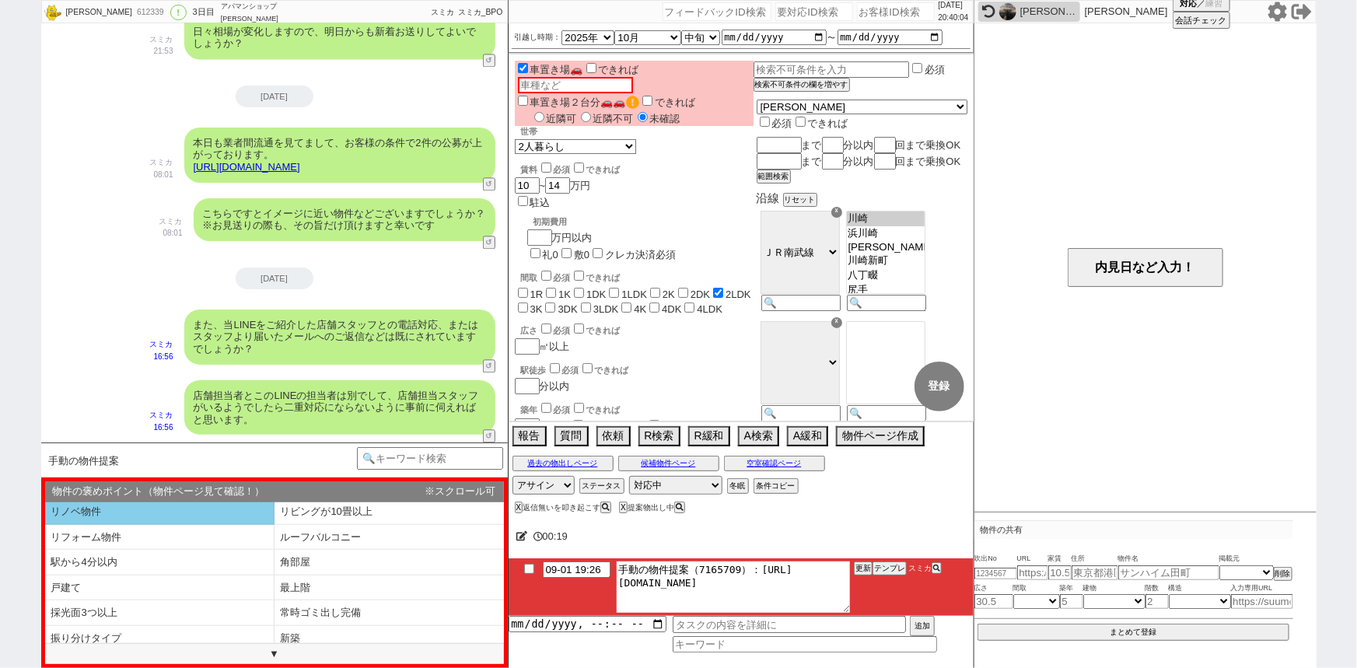
scroll to position [106, 0]
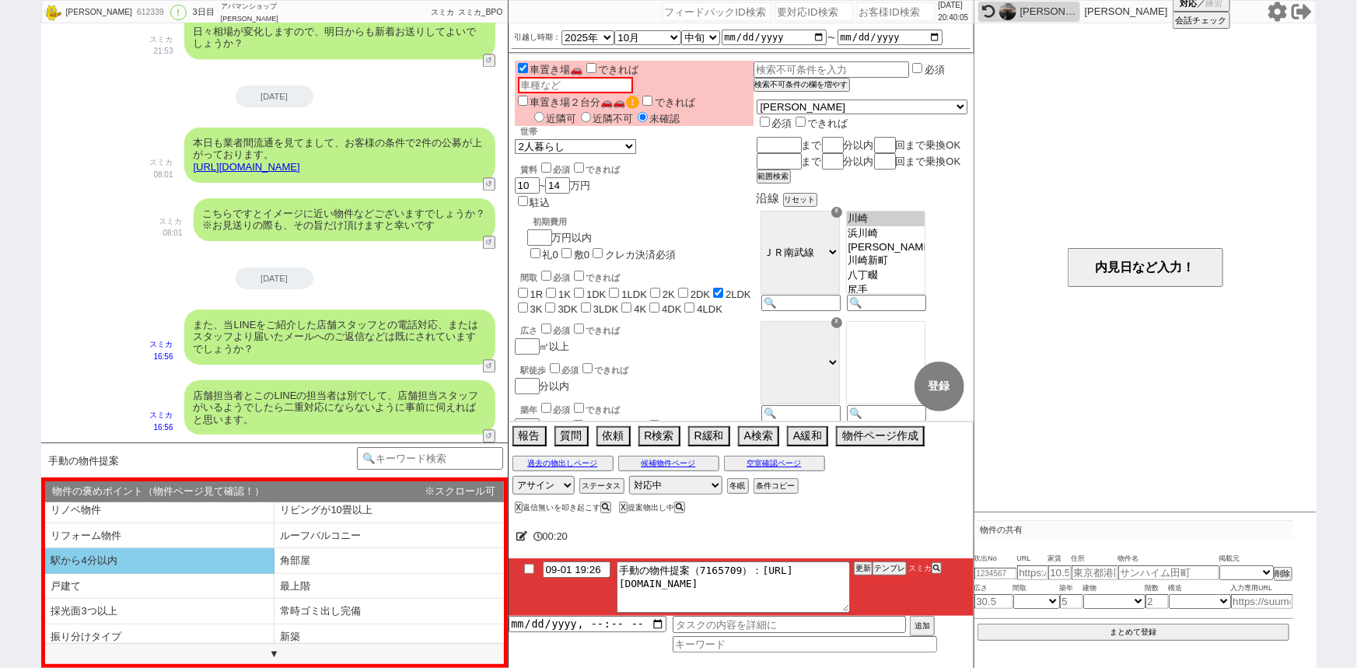
click at [175, 555] on li "駅から4分以内" at bounding box center [159, 561] width 229 height 26
select select "駅から4分以内"
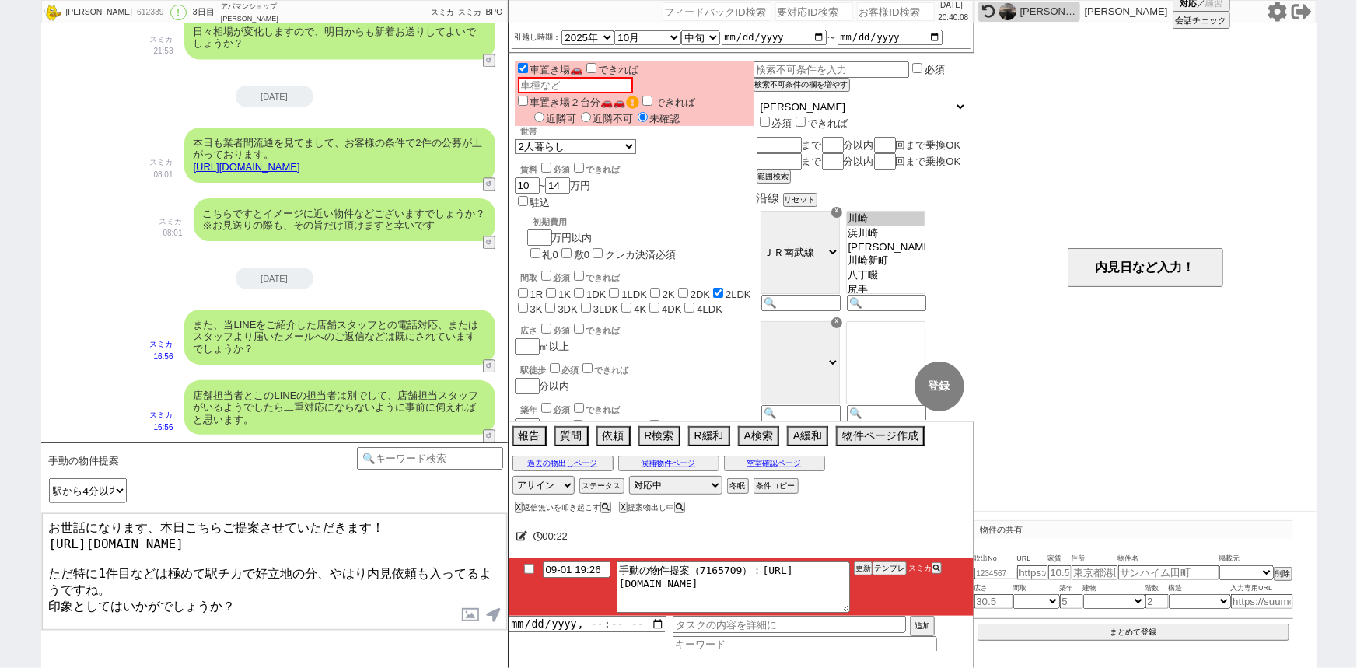
drag, startPoint x: 72, startPoint y: 560, endPoint x: 167, endPoint y: 558, distance: 95.7
click at [167, 558] on textarea "お世話になります、本日こちらご提案させていただきます！ https://tools.sumika.live/pages/gboyusg ただ特に1件目などは極…" at bounding box center [274, 571] width 465 height 117
type textarea "お世話になります、本日こちらご提案させていただきます！ https://tools.sumika.live/pages/gboyusg ただ極めて駅チカで好立…"
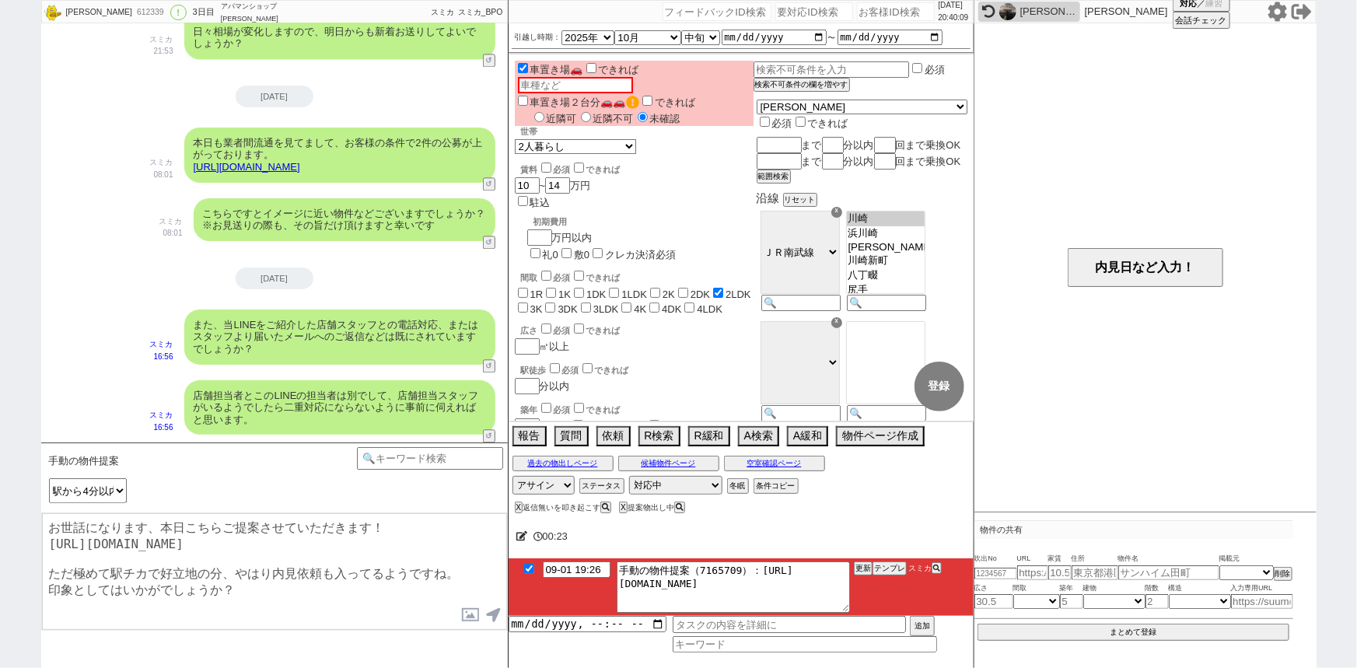
checkbox input "true"
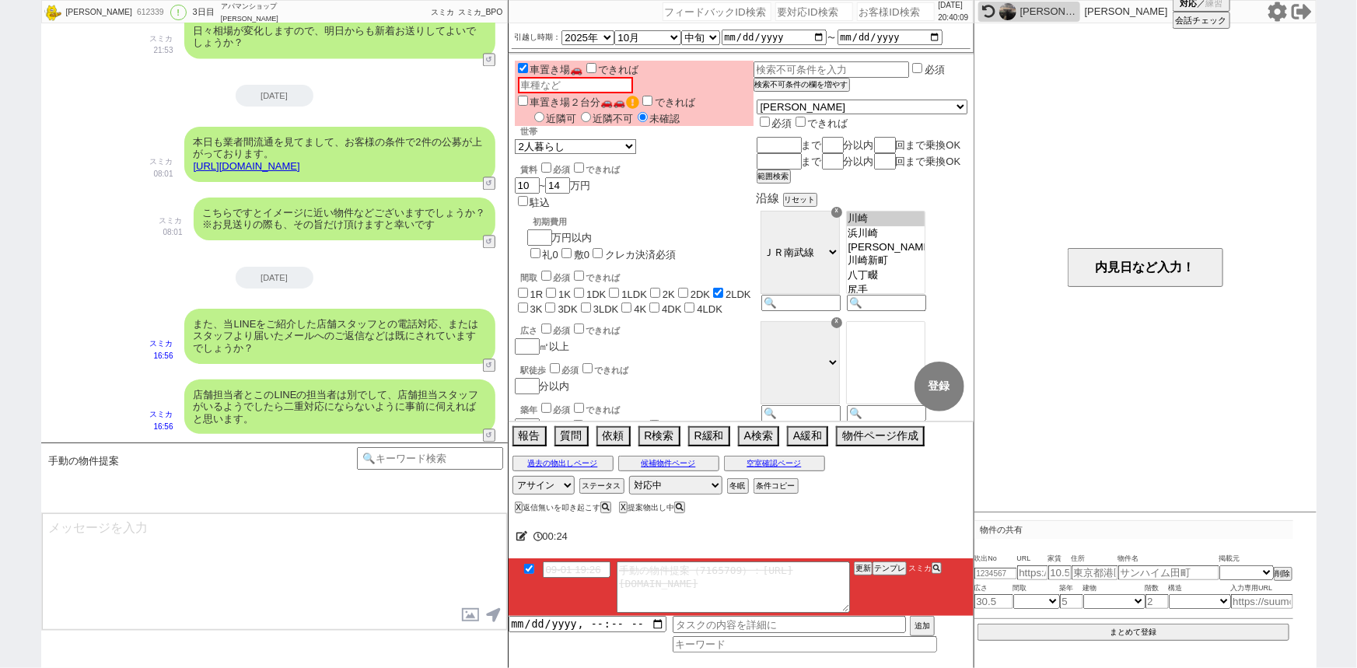
scroll to position [1830, 0]
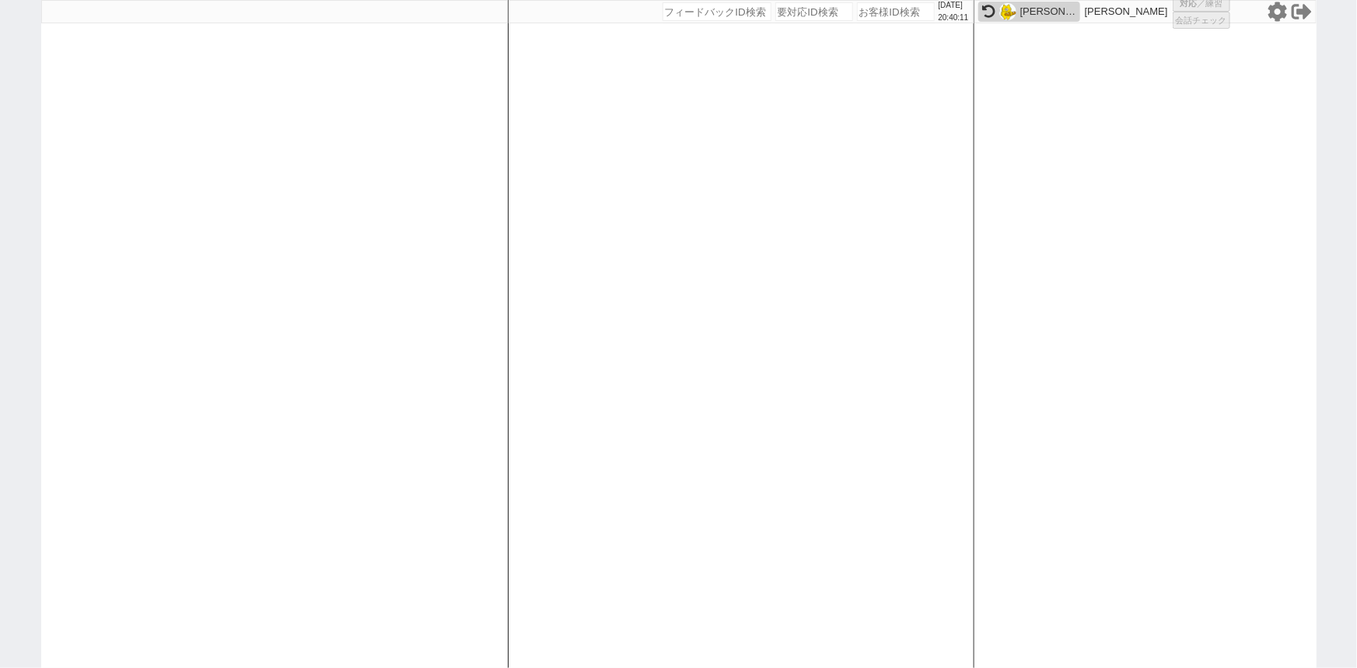
select select "1"
select select "2"
select select "5"
select select
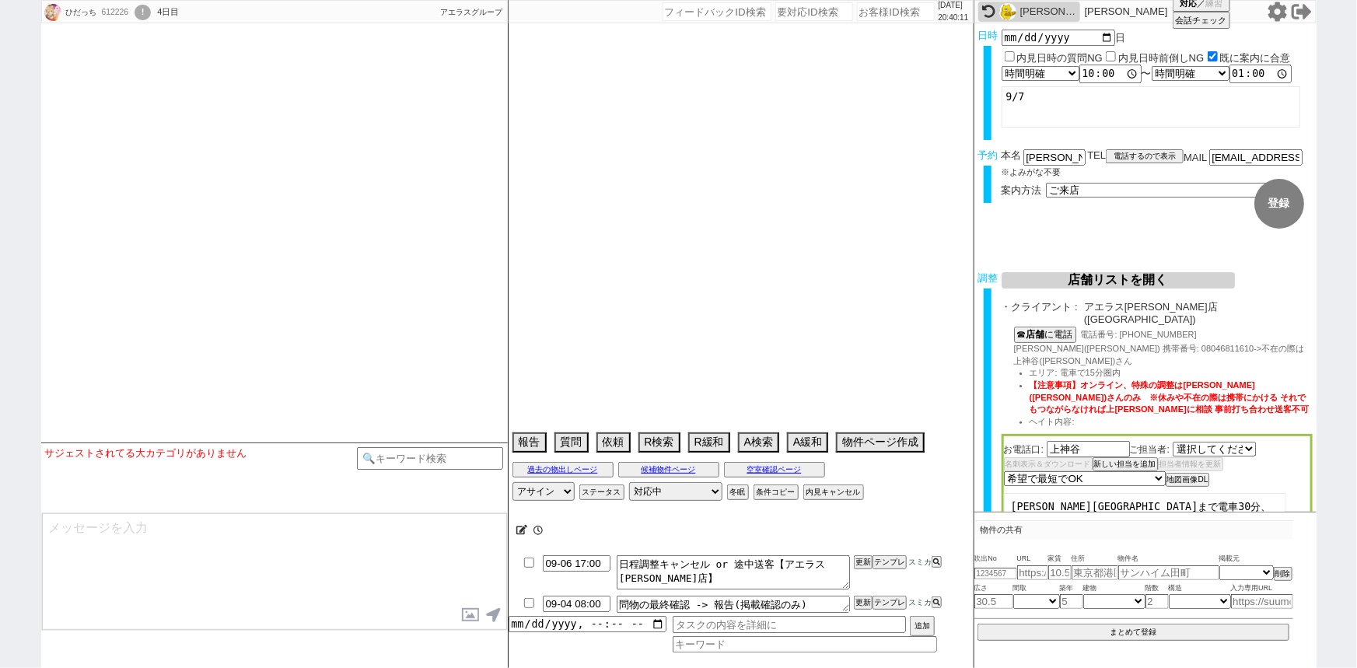
select select "482"
type textarea "二重じゃないか？たくさん聞いてるのでもう聞かない"
select select "2025"
select select "10"
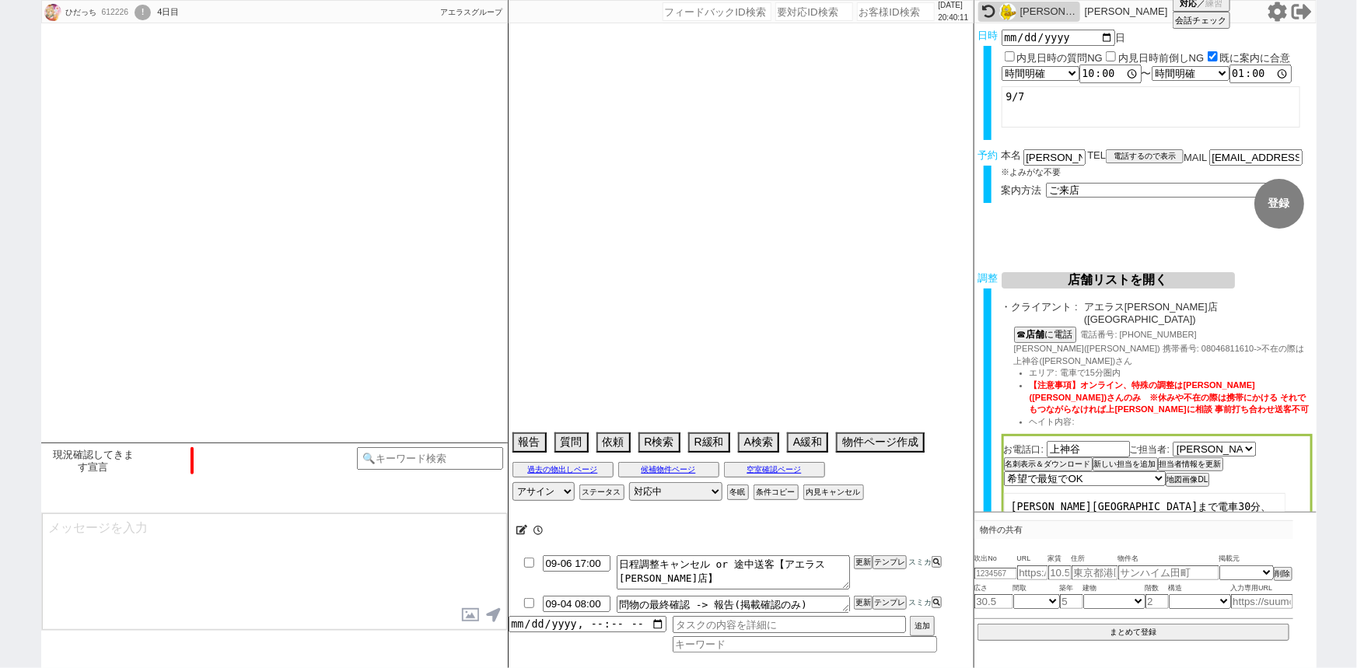
select select "32"
select select "7"
select select "12"
select select "115"
select select "2893"
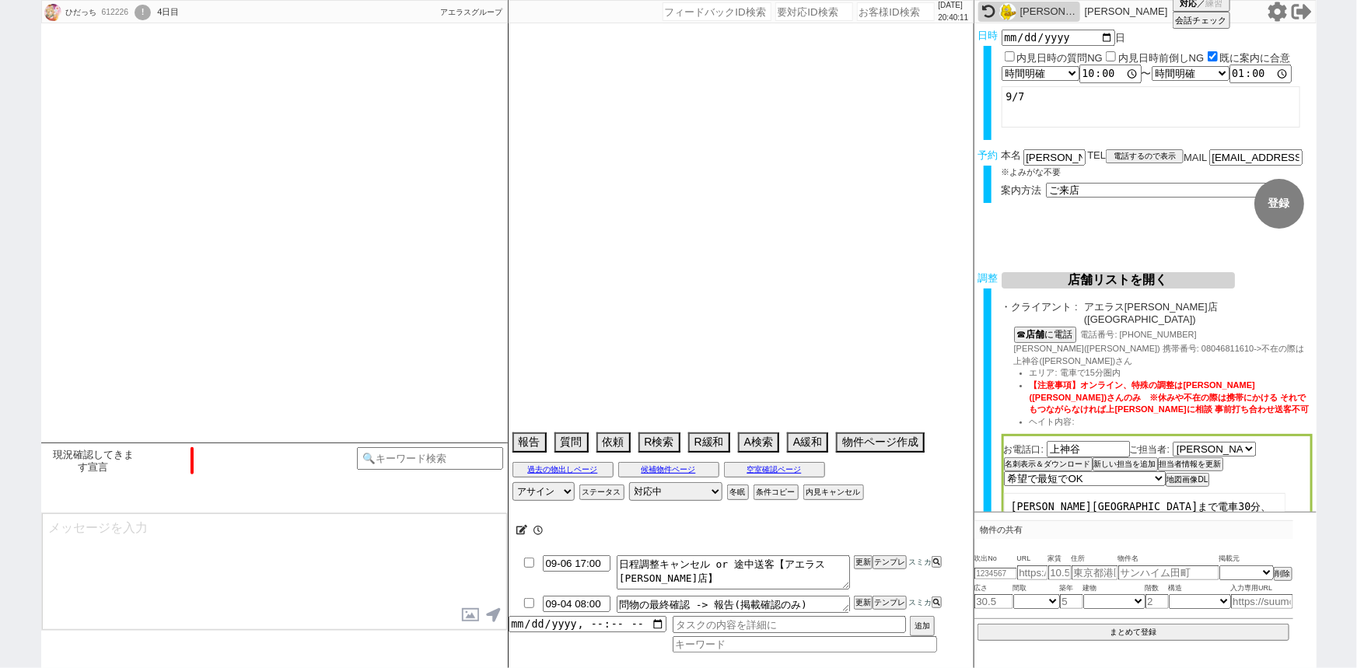
select select "7"
select select "215"
select select "24"
select select "773"
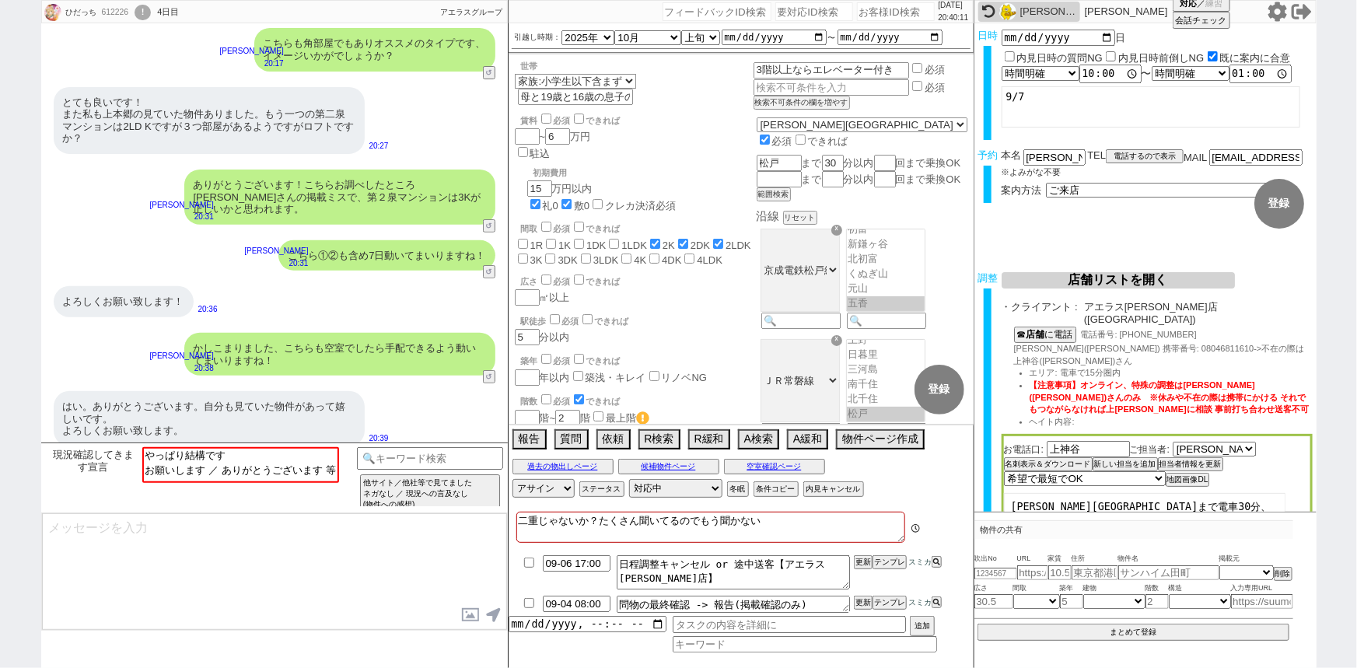
scroll to position [58, 0]
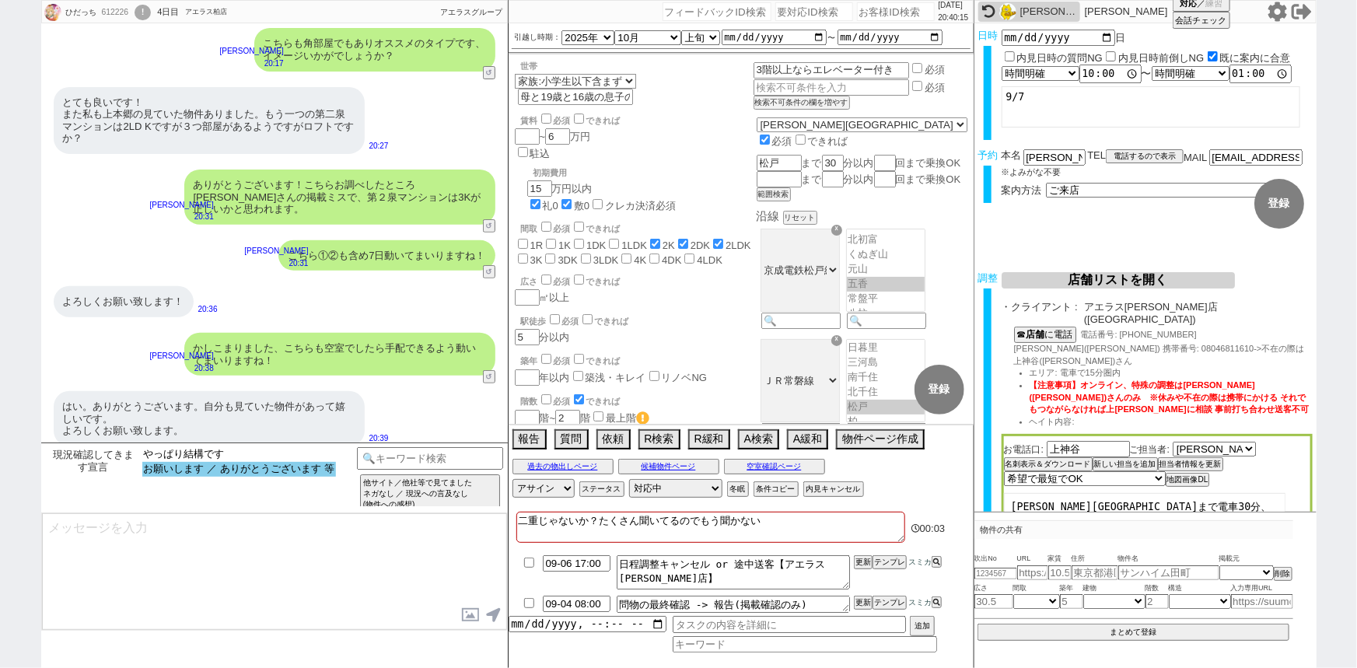
select select "お願いします ／ ありがとうございます 等"
click at [257, 474] on option "お願いします ／ ありがとうございます 等" at bounding box center [239, 469] width 194 height 15
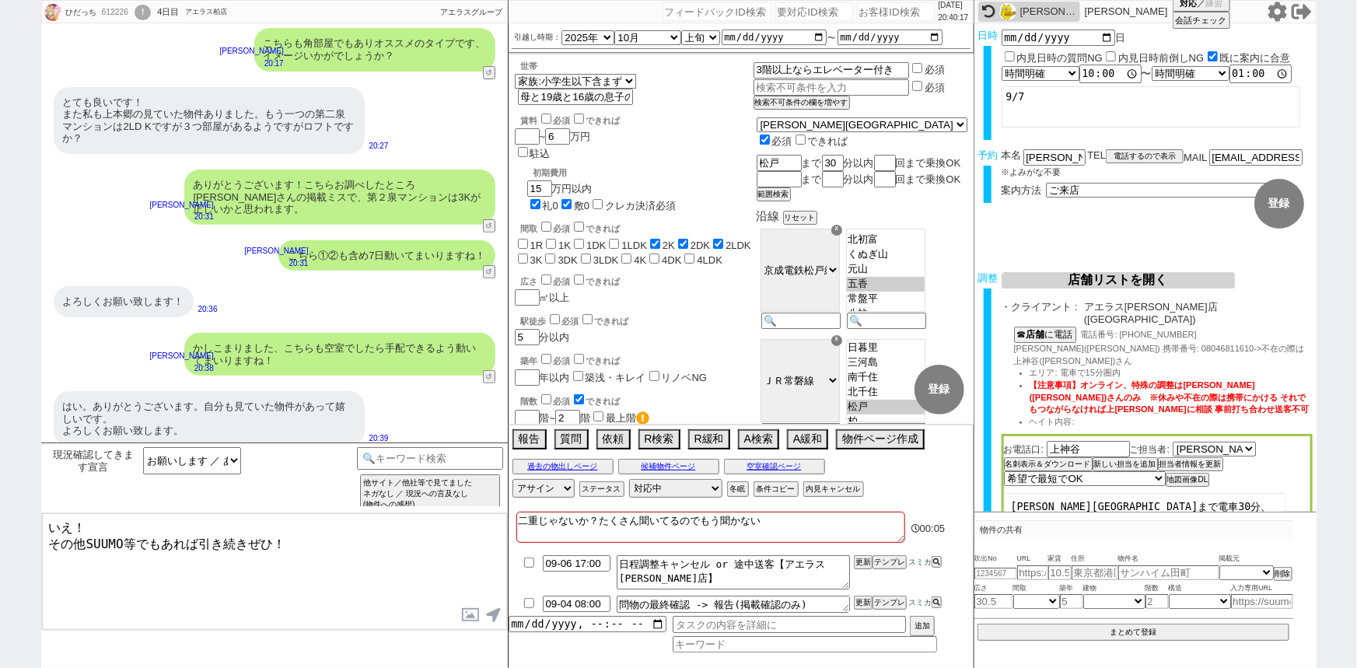
drag, startPoint x: 71, startPoint y: 515, endPoint x: 12, endPoint y: 510, distance: 58.5
click at [12, 510] on div "ひだっち 612226 ! 0 4日目 アエラス柏店 冬眠中 自社客 アエラスグループ スミカ_BPO チャット全表示 2025-09-01 はい。了解致しま…" at bounding box center [678, 334] width 1357 height 668
type textarea "良かったです！ その他SUUMO等でもあれば引き続きぜひ！"
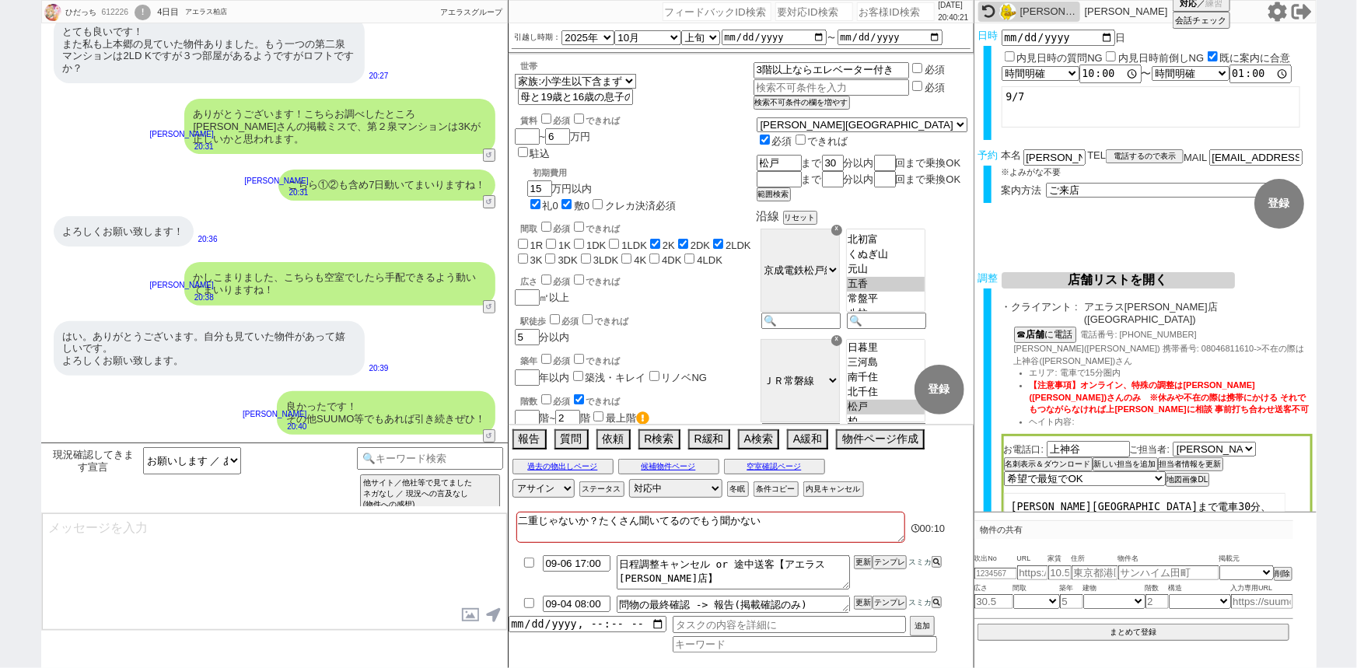
scroll to position [96, 0]
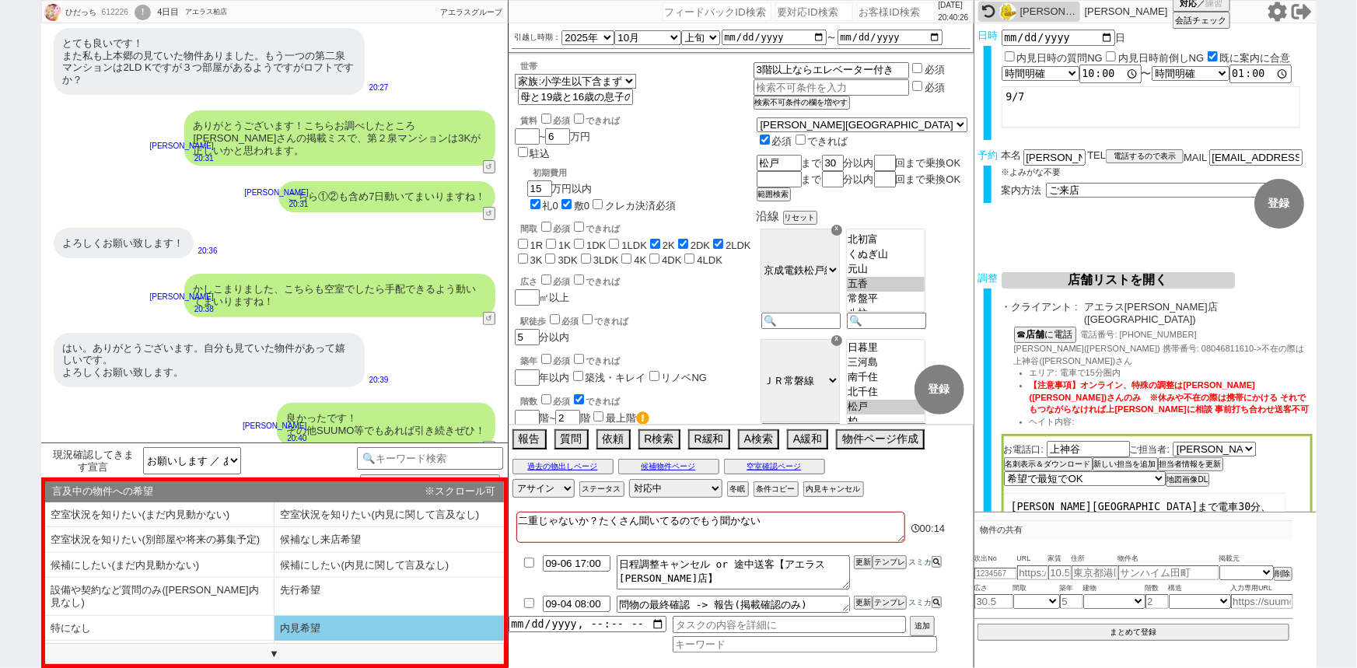
click at [274, 641] on li "内見希望" at bounding box center [159, 654] width 229 height 26
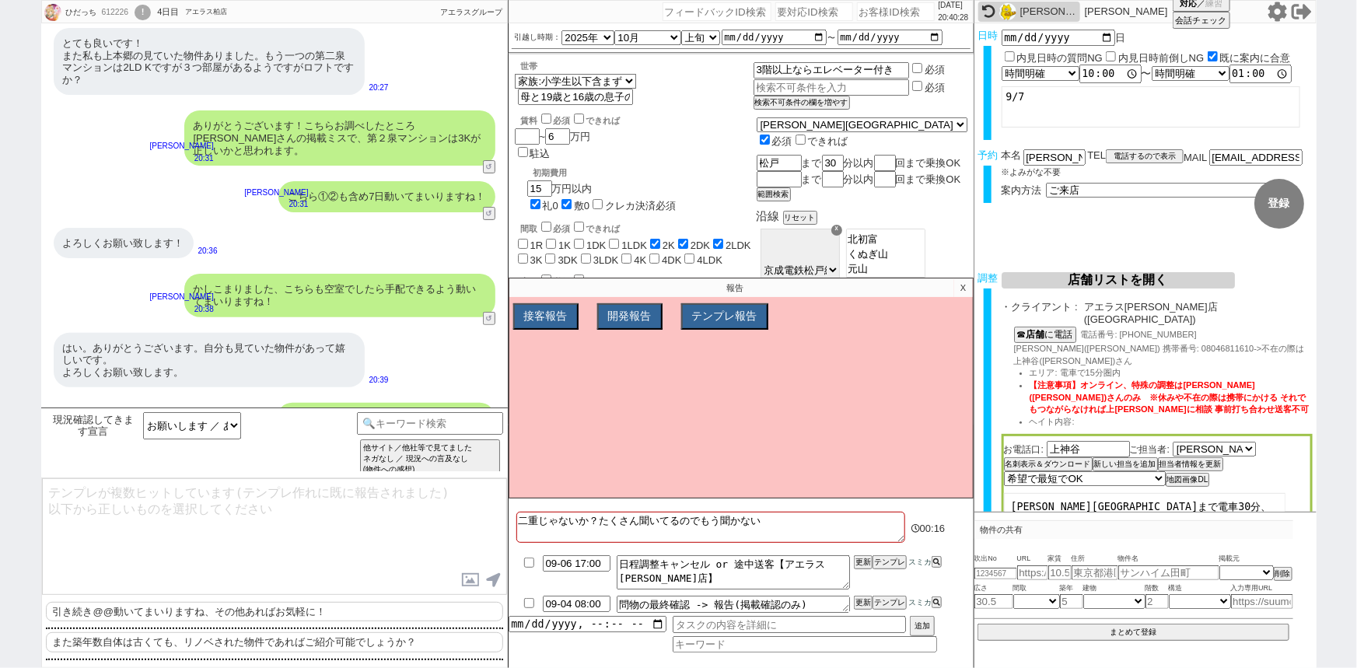
click at [153, 617] on p "引き続き@@動いてまいりますね、その他あればお気軽に！" at bounding box center [274, 612] width 457 height 20
type textarea "引き続き動いてまいりますね、その他あればお気軽に！"
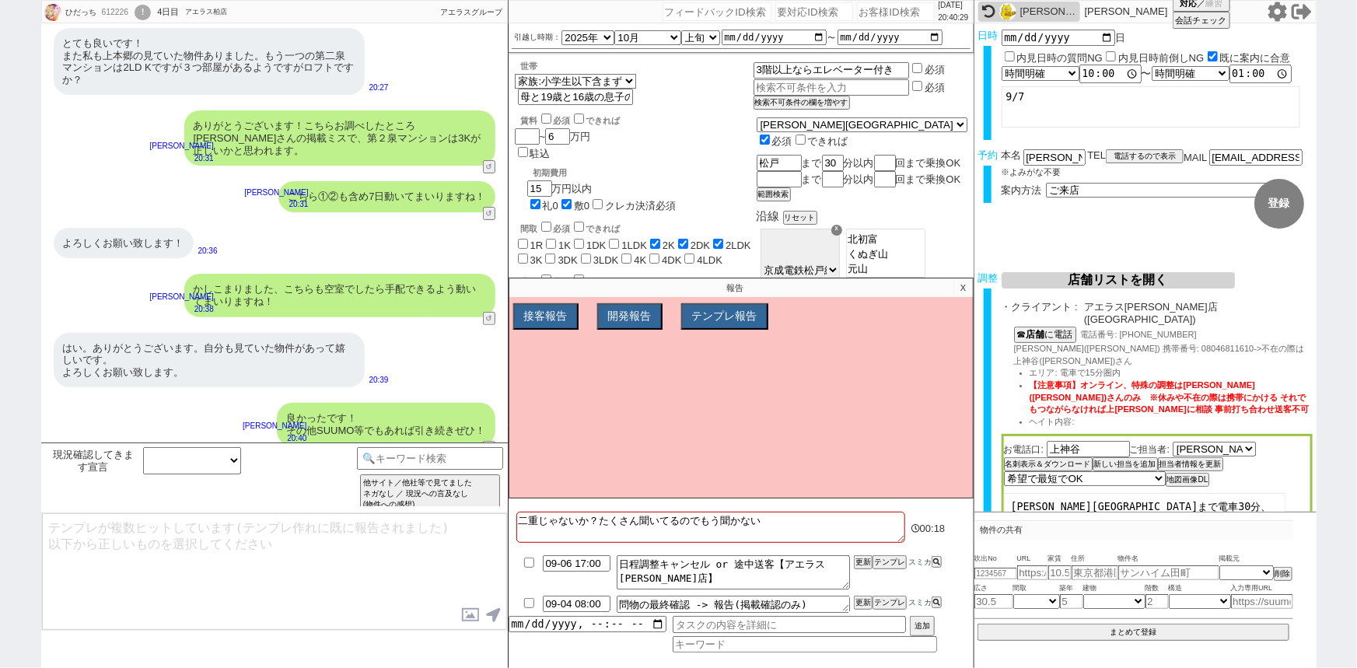
scroll to position [142, 0]
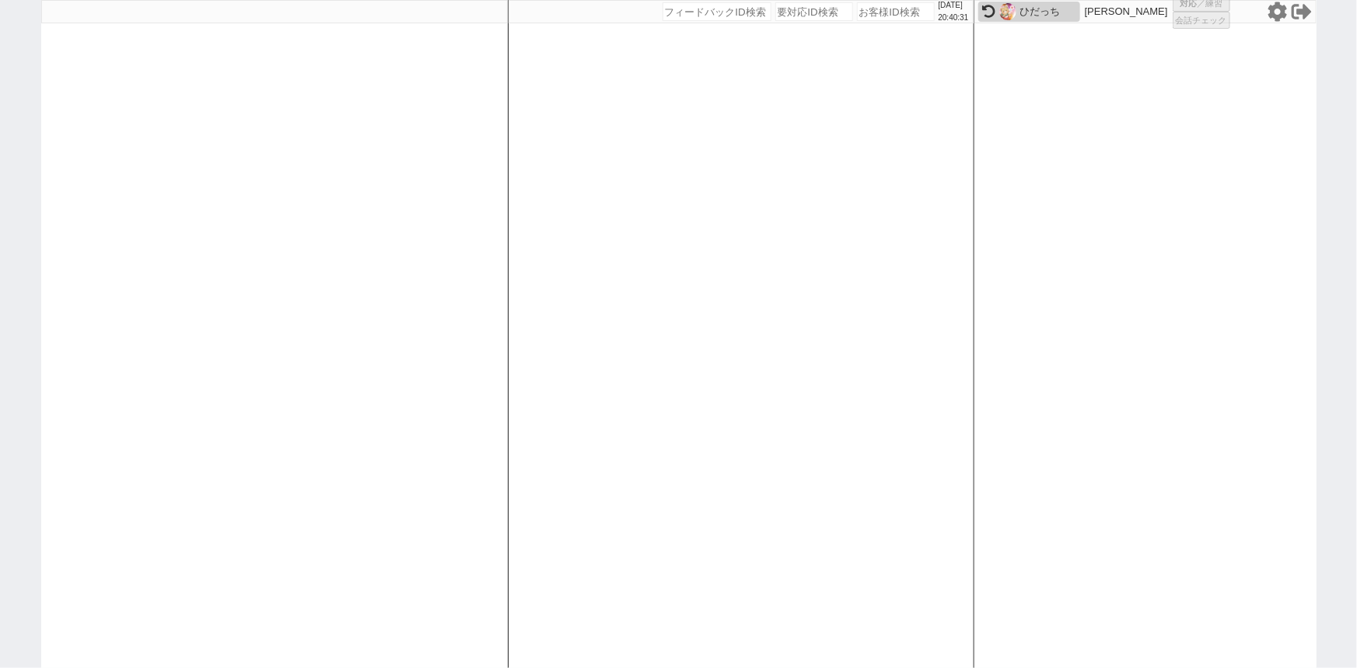
select select
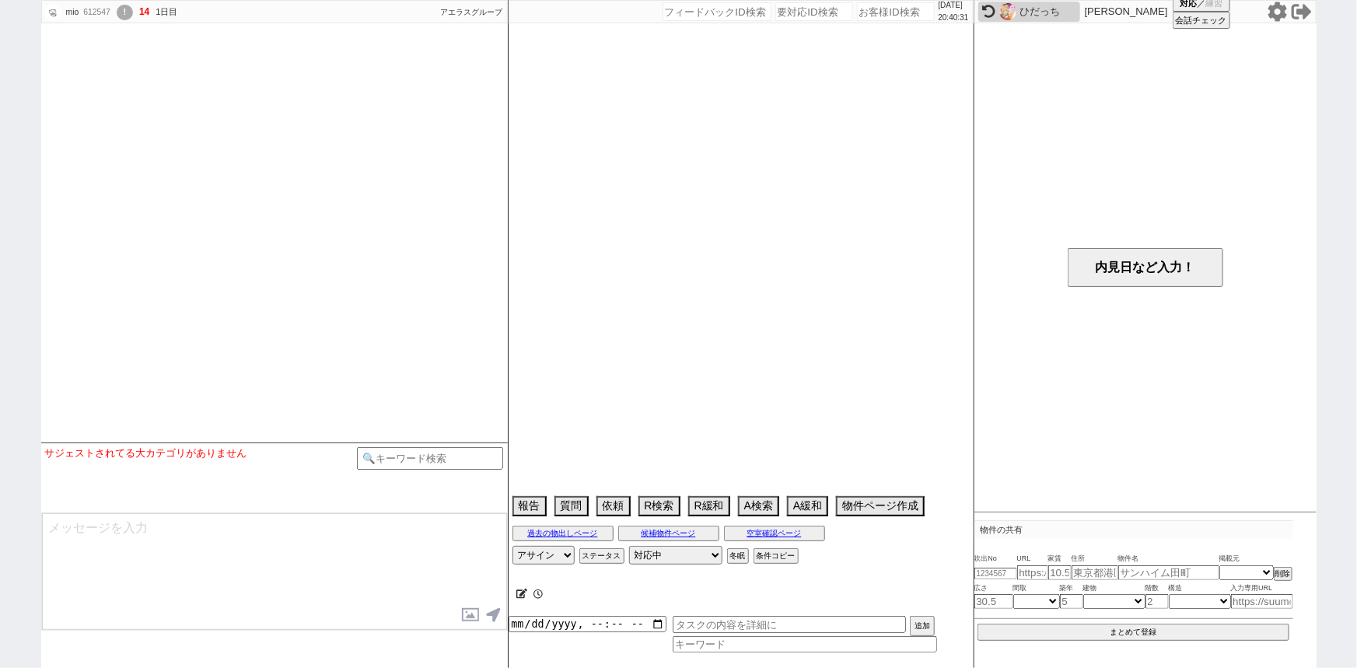
select select
select select "2025"
select select "10"
select select "33"
select select "0"
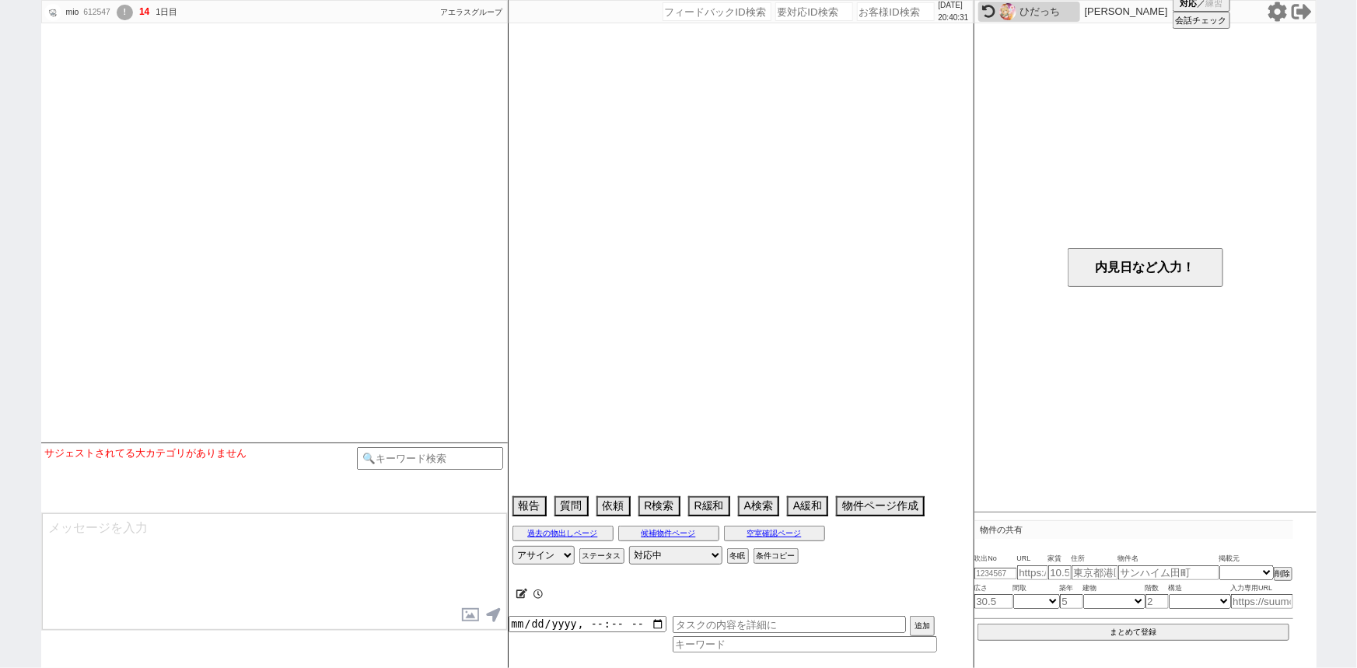
select select "36"
select select "75"
select select "1814"
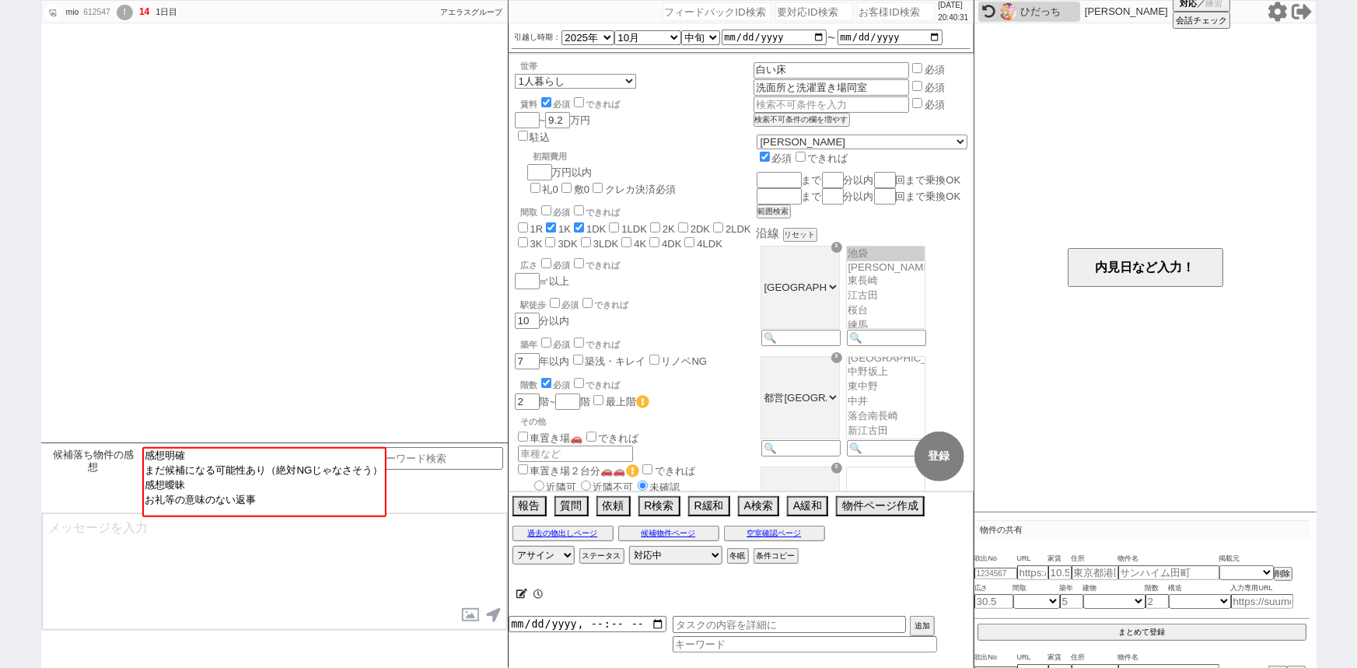
scroll to position [2991, 0]
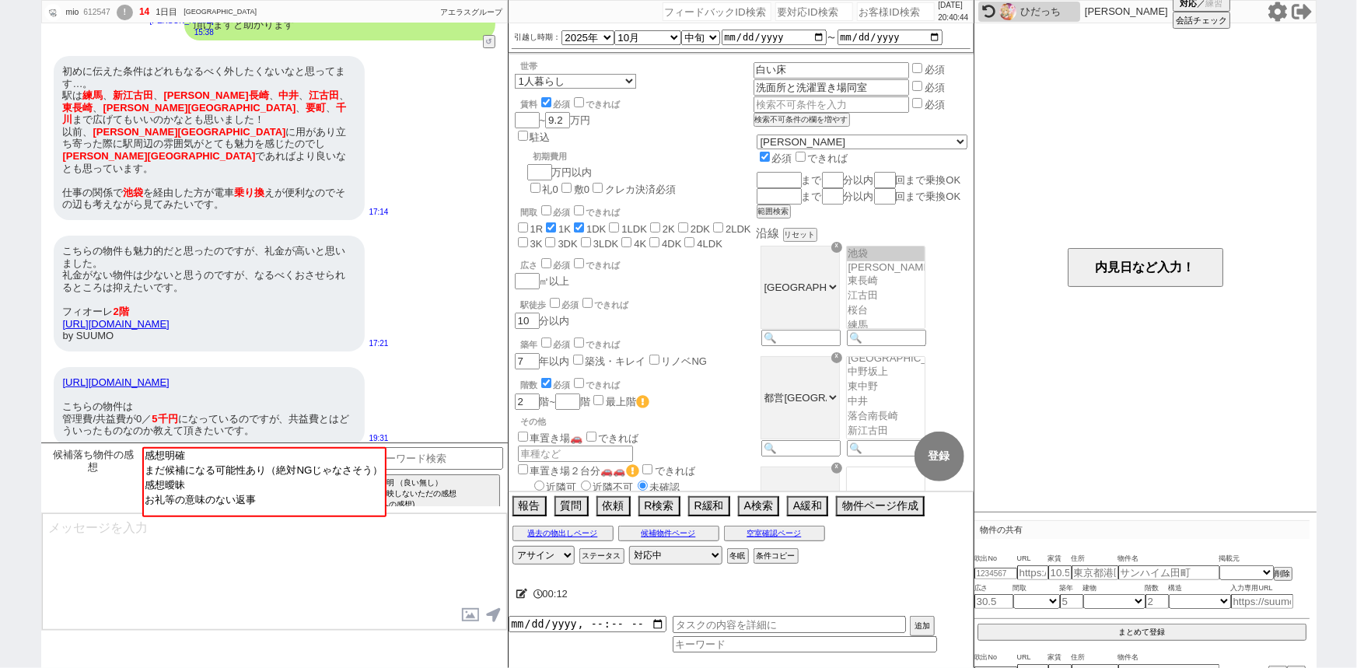
click at [303, 120] on div "初めに伝えた条件はどれもなるべく外したくないなと思ってます…。 駅は 練馬 、 新江古田 、 落合南 長崎 、 中井 、 江古田 、 東長崎 、 椎名町 、 …" at bounding box center [209, 138] width 311 height 164
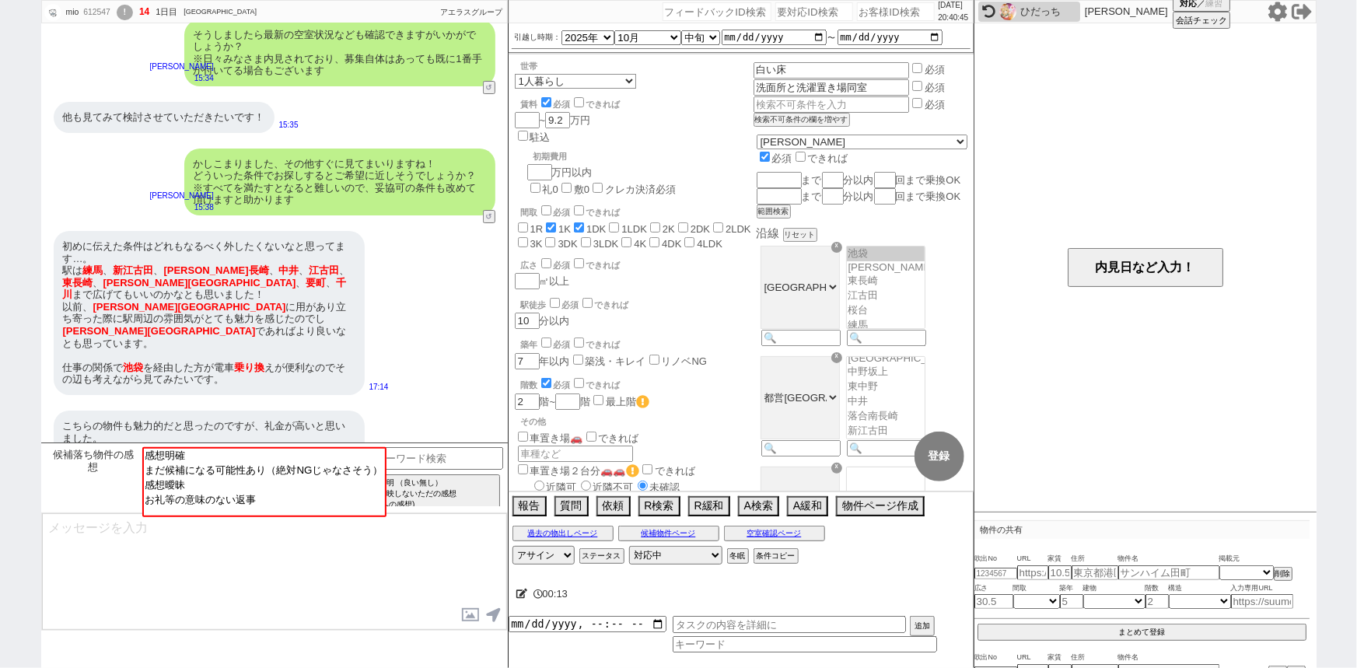
scroll to position [2816, 0]
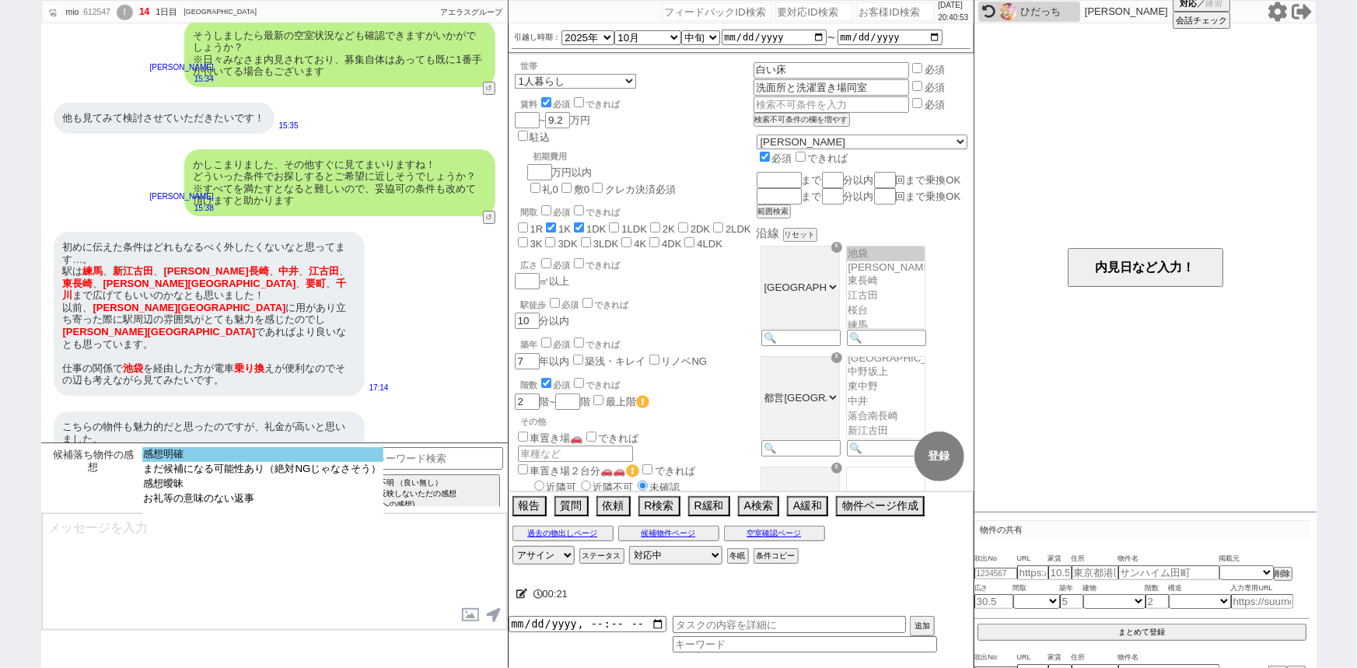
click at [219, 462] on option "感想明確" at bounding box center [262, 469] width 241 height 15
select select "36"
select select "75"
select select "1814"
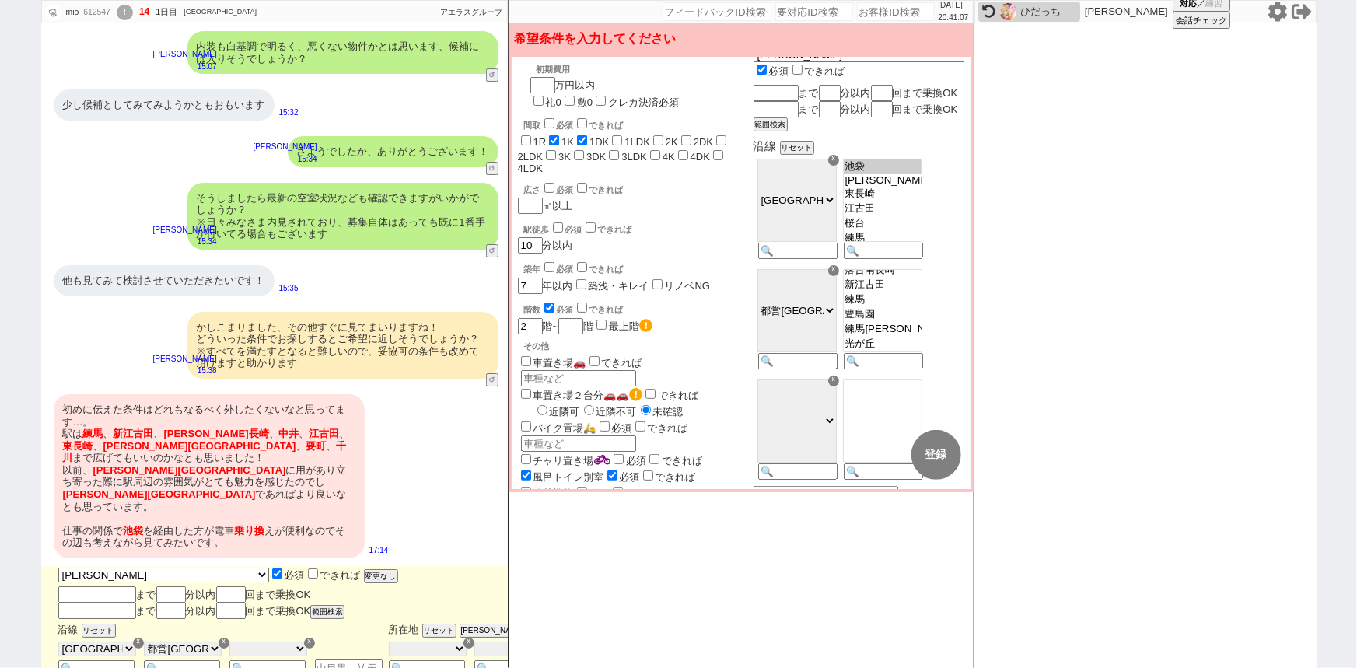
scroll to position [89, 0]
select select "1051"
click at [921, 227] on option "江古田" at bounding box center [883, 224] width 78 height 15
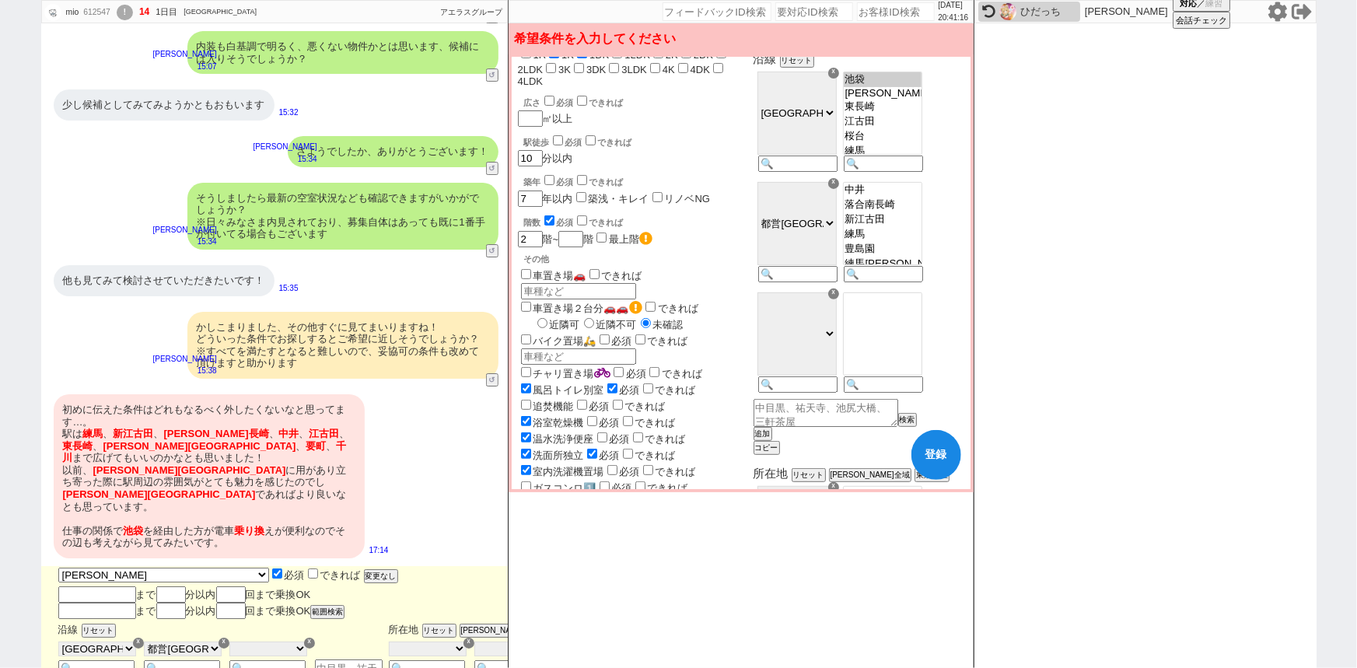
scroll to position [210, 0]
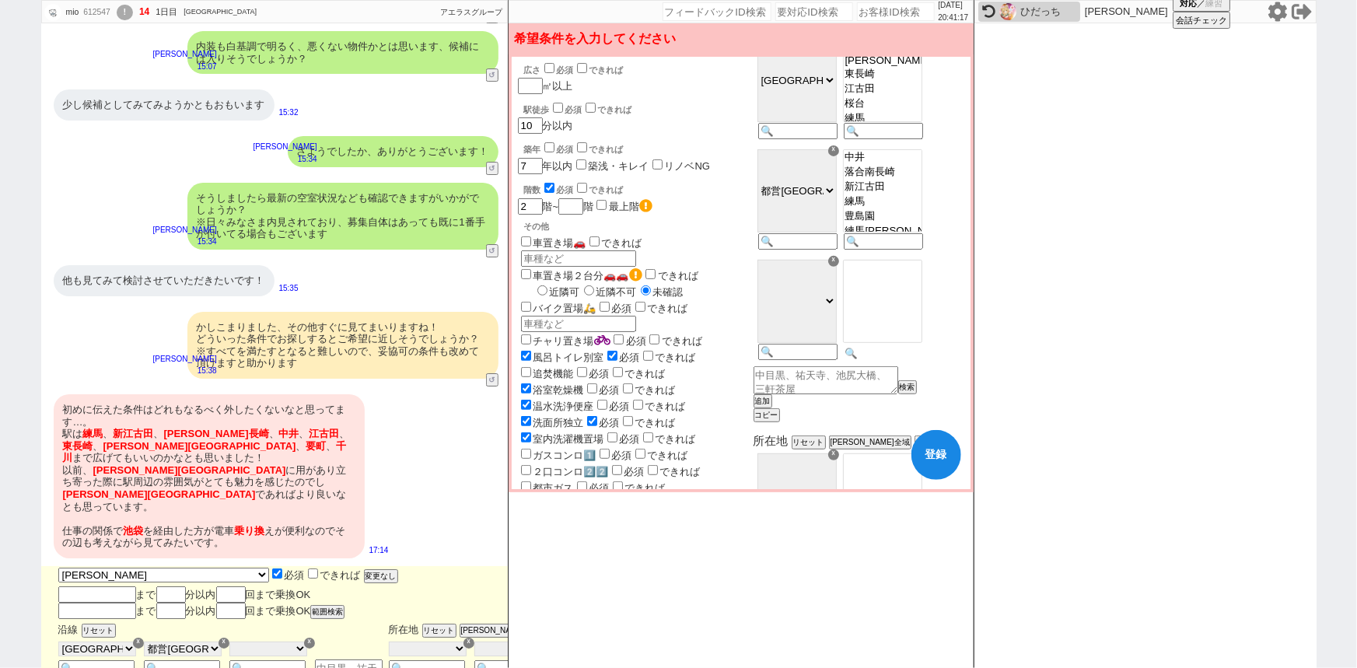
click at [903, 360] on input at bounding box center [882, 353] width 76 height 13
type input "要町"
select select "65"
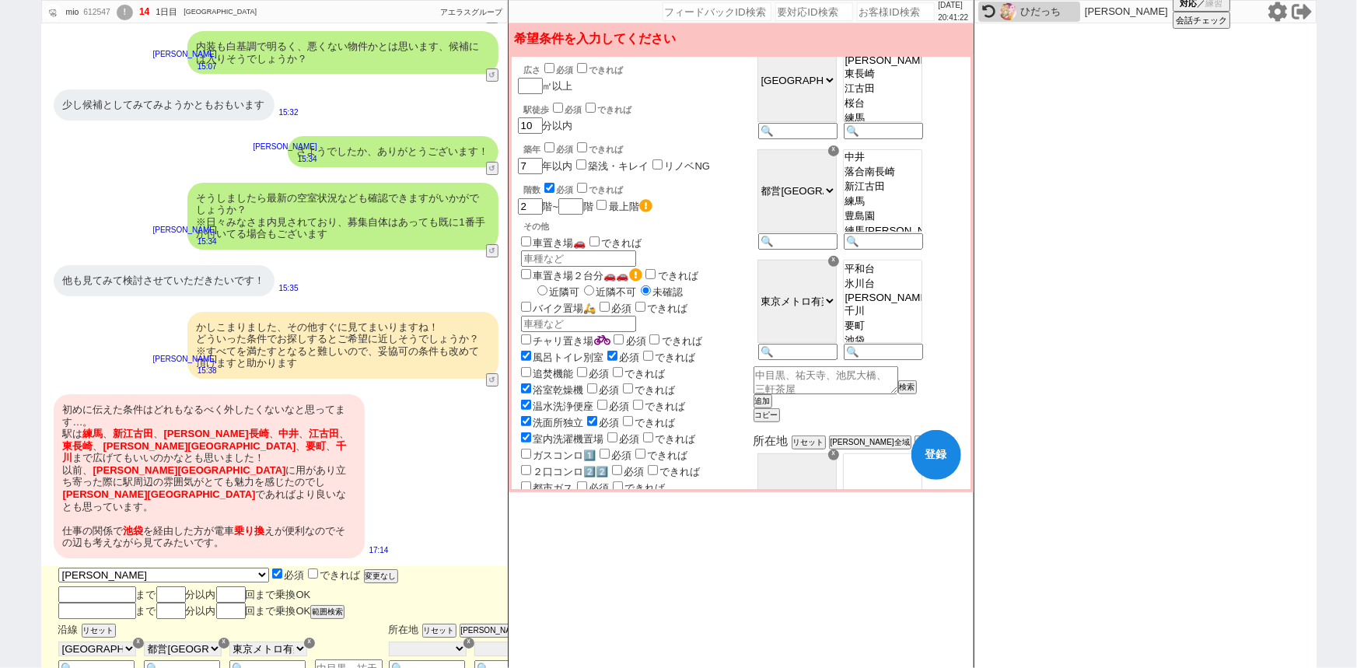
select select "1582"
click at [921, 330] on option "千川" at bounding box center [883, 326] width 78 height 15
select select "1582"
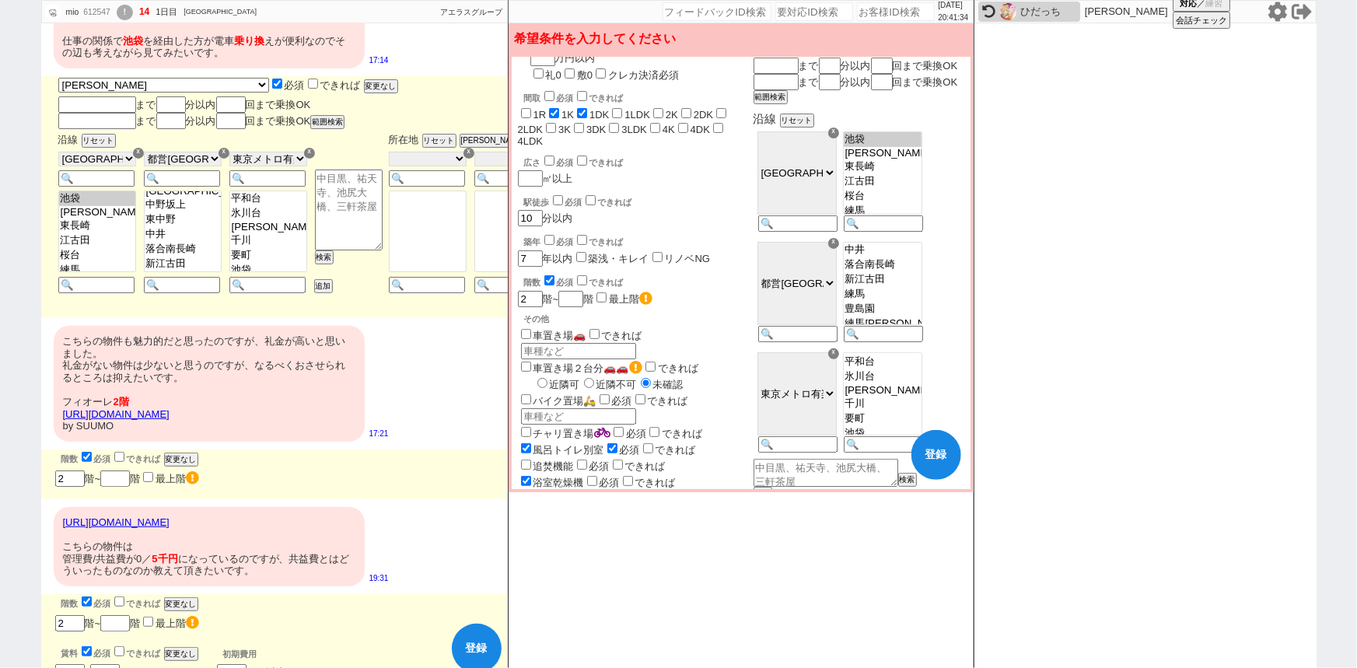
scroll to position [3160, 0]
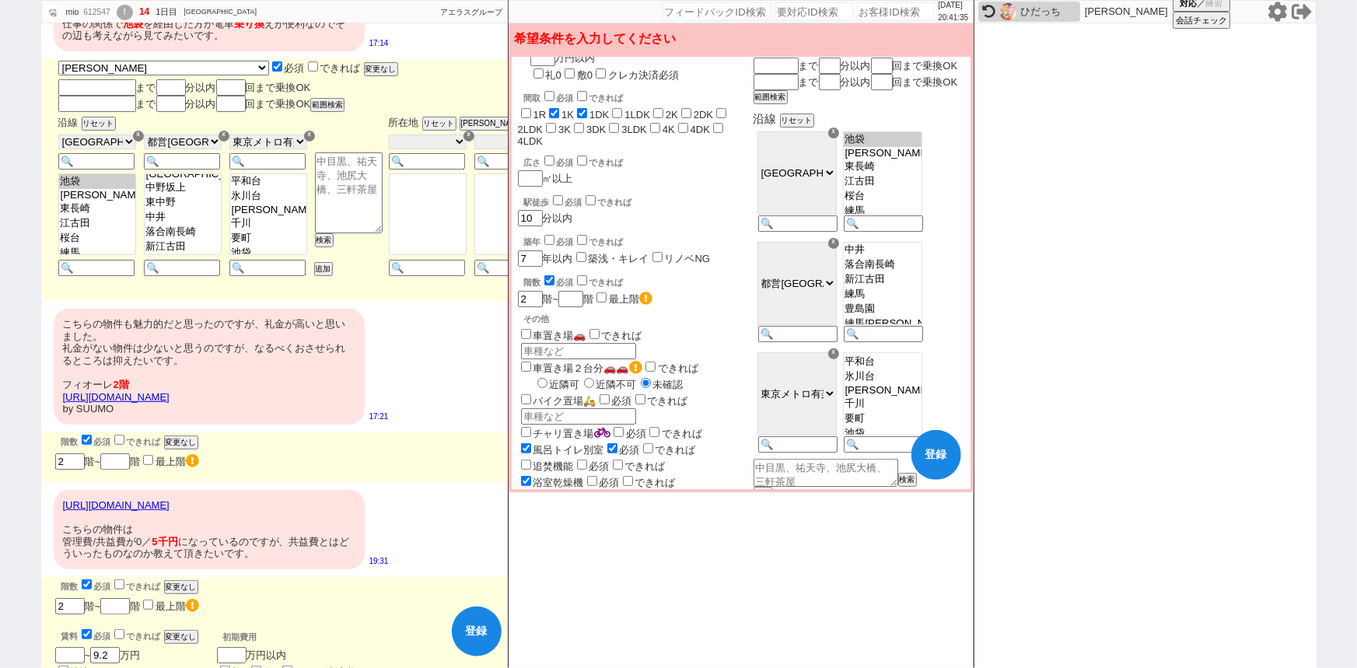
checkbox input "false"
checkbox input "true"
checkbox input "false"
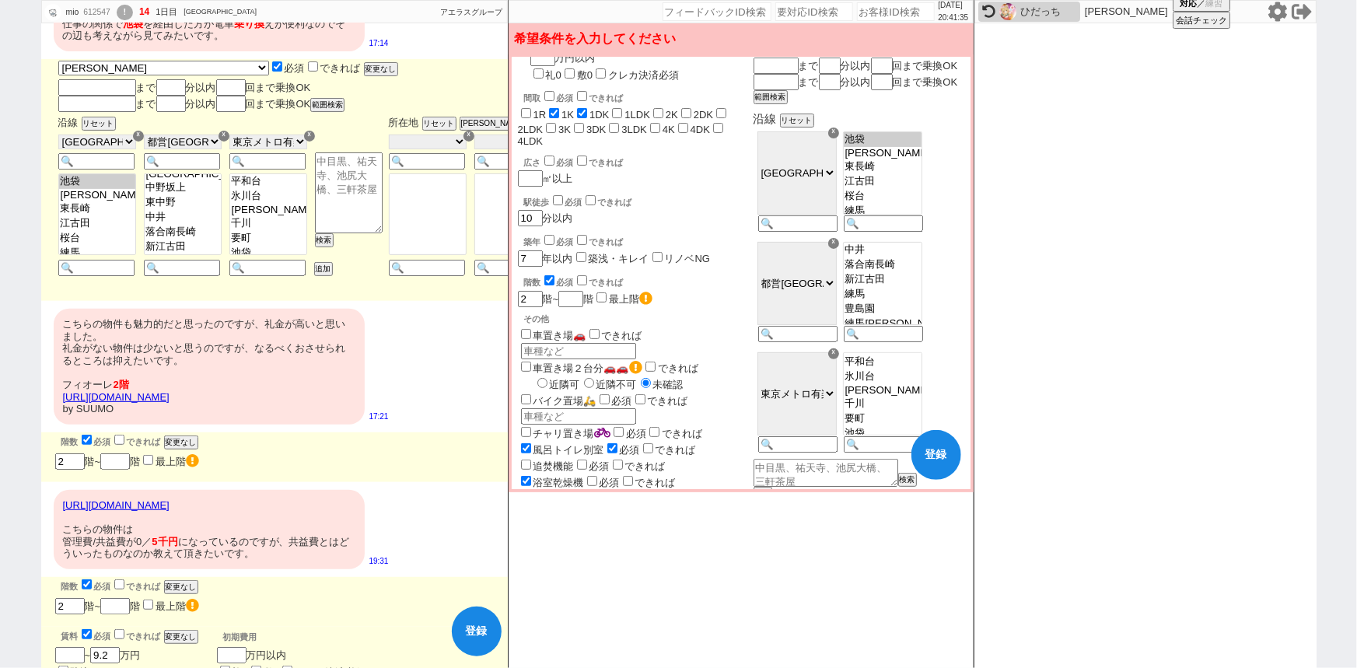
checkbox input "false"
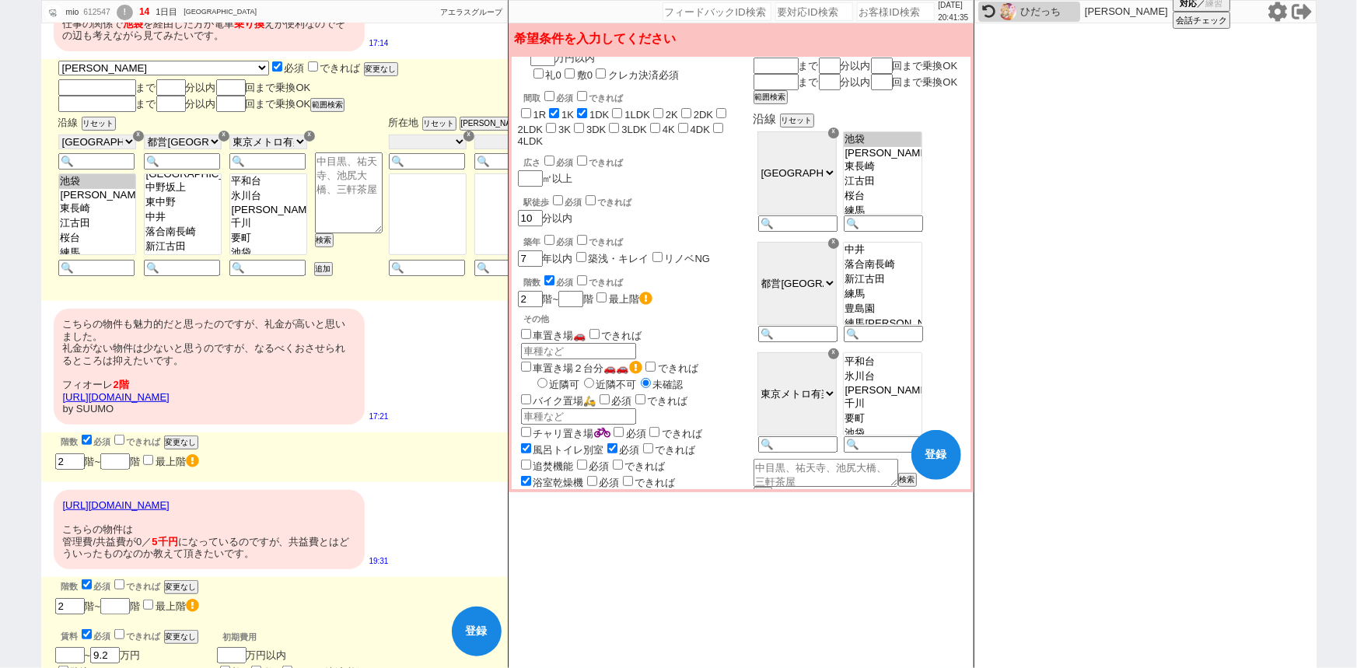
checkbox input "false"
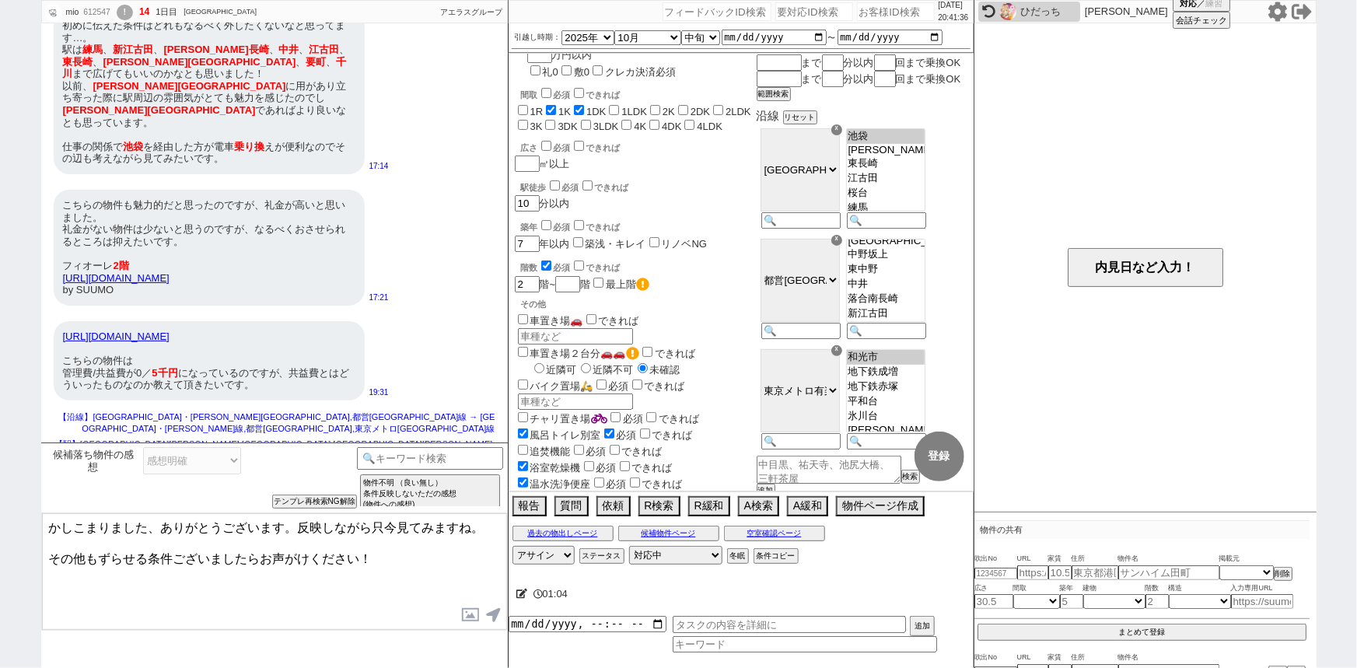
scroll to position [27, 0]
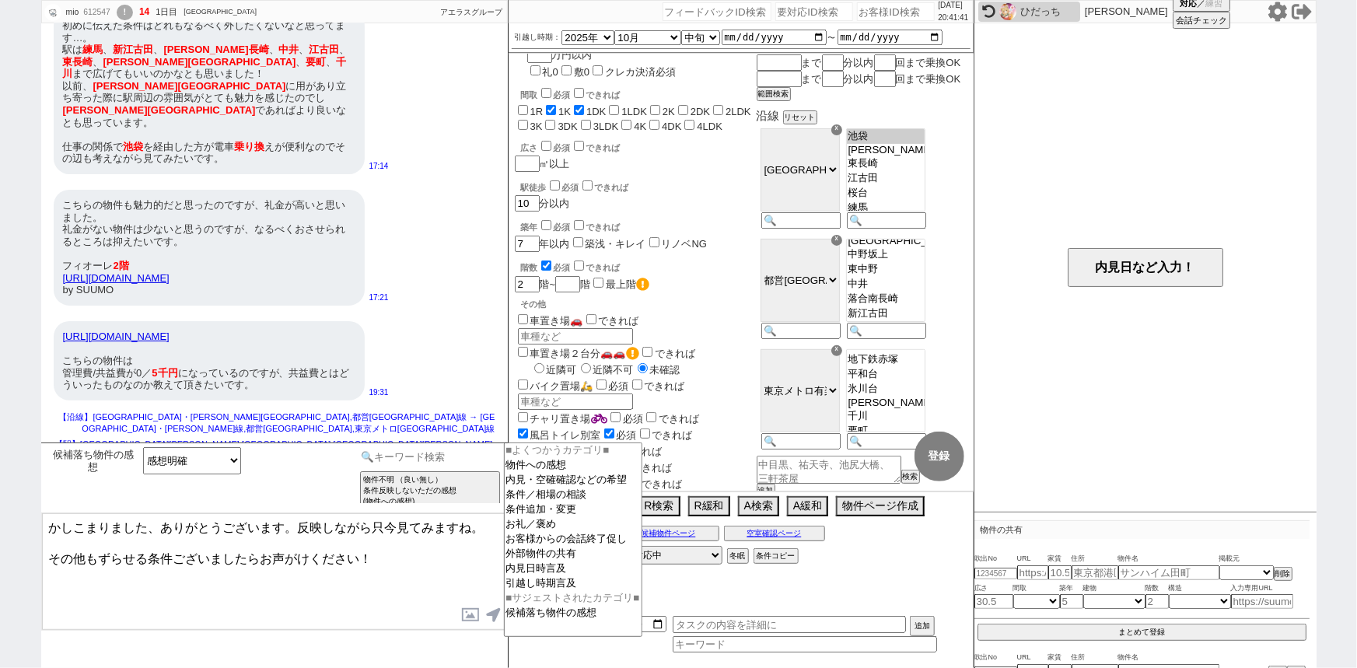
click at [463, 452] on input at bounding box center [430, 456] width 147 height 19
click at [533, 562] on option "外部物件の共有" at bounding box center [573, 568] width 137 height 15
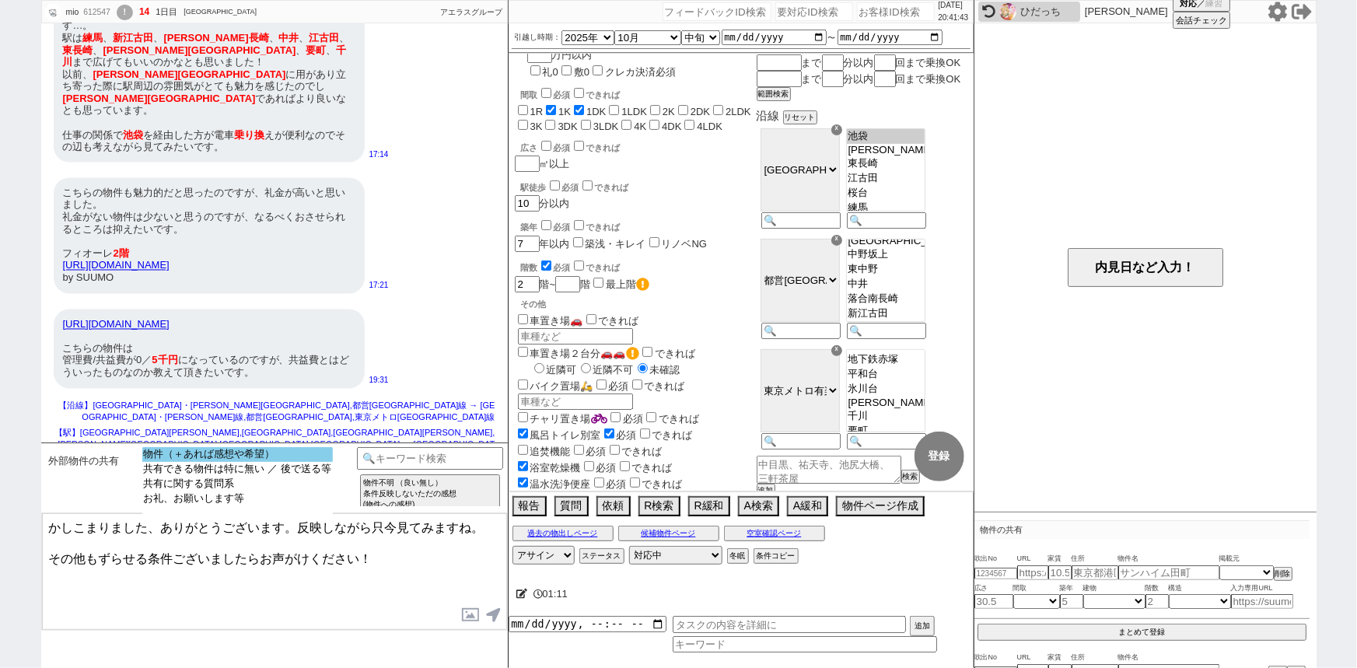
click at [288, 462] on option "物件（＋あれば感想や希望）" at bounding box center [237, 469] width 191 height 15
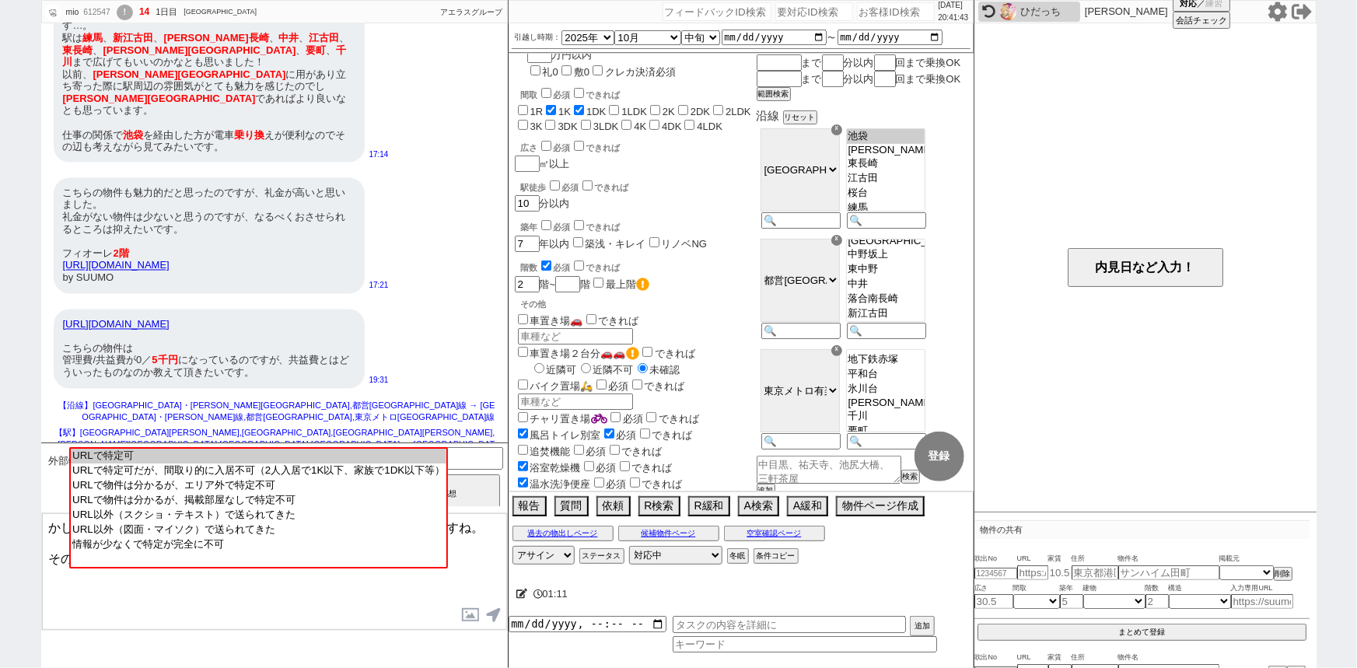
click at [288, 463] on option "URLで特定可" at bounding box center [259, 470] width 376 height 15
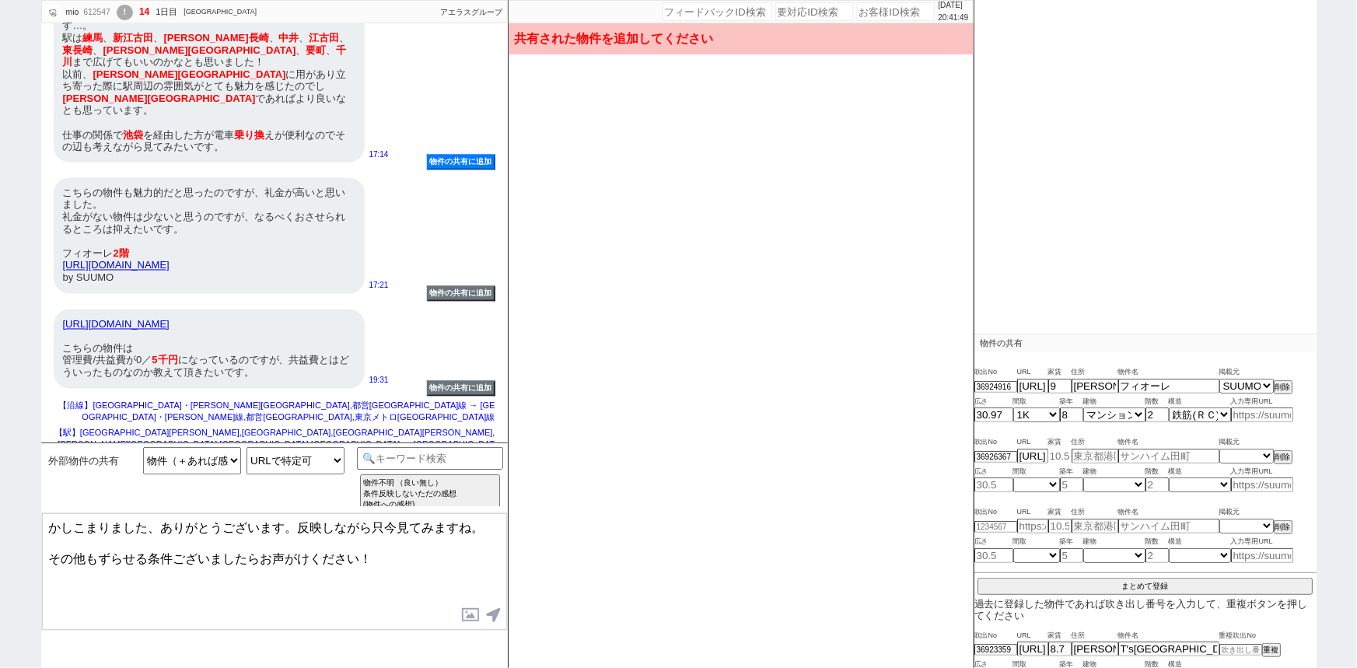
scroll to position [235, 0]
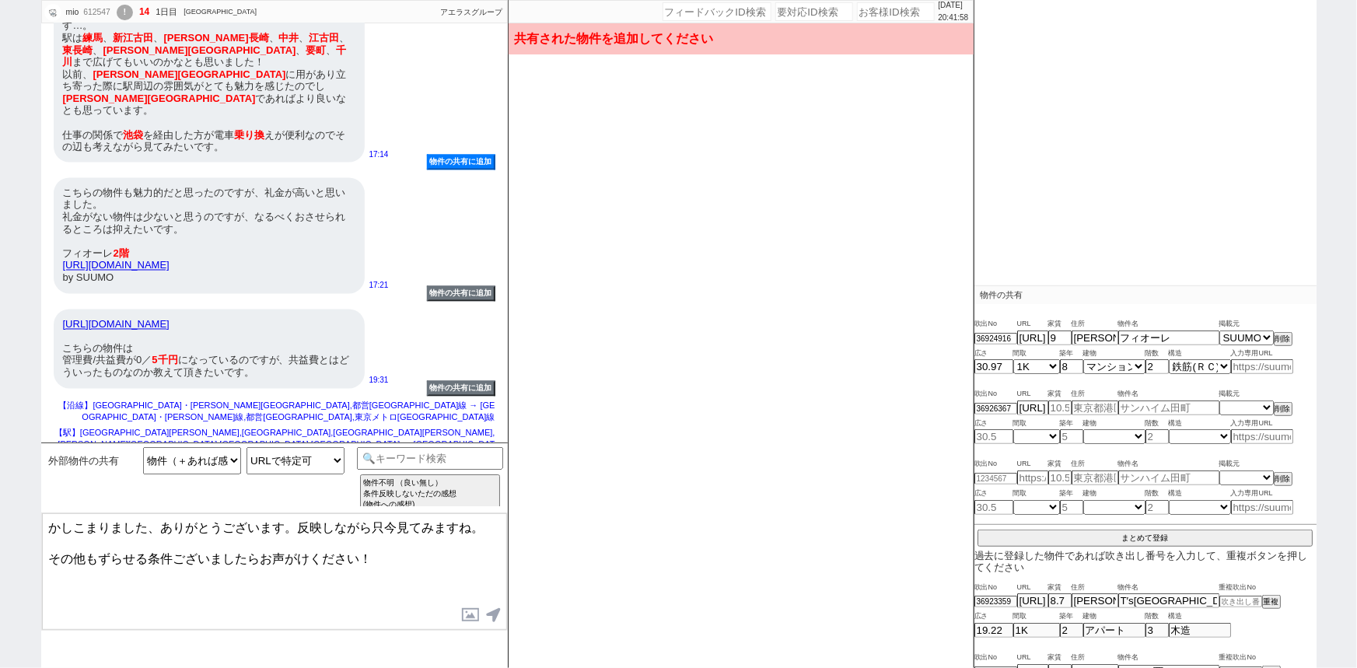
click at [170, 320] on link "https://283c0d3f.nomad-cloud.jp/follow_up_client/front_client/rooms/69123129?pr…" at bounding box center [116, 325] width 107 height 12
click at [1283, 407] on button "削除" at bounding box center [1282, 409] width 16 height 11
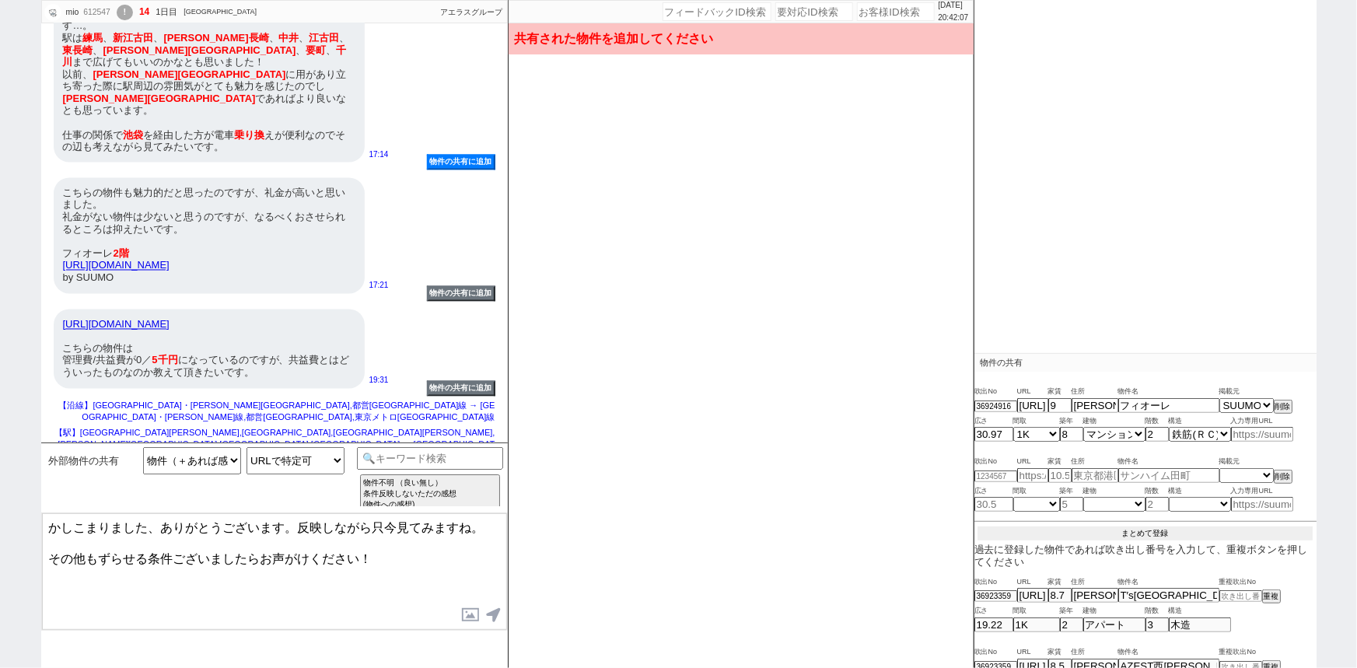
scroll to position [164, 0]
click at [1166, 531] on button "まとめて登録" at bounding box center [1144, 537] width 335 height 14
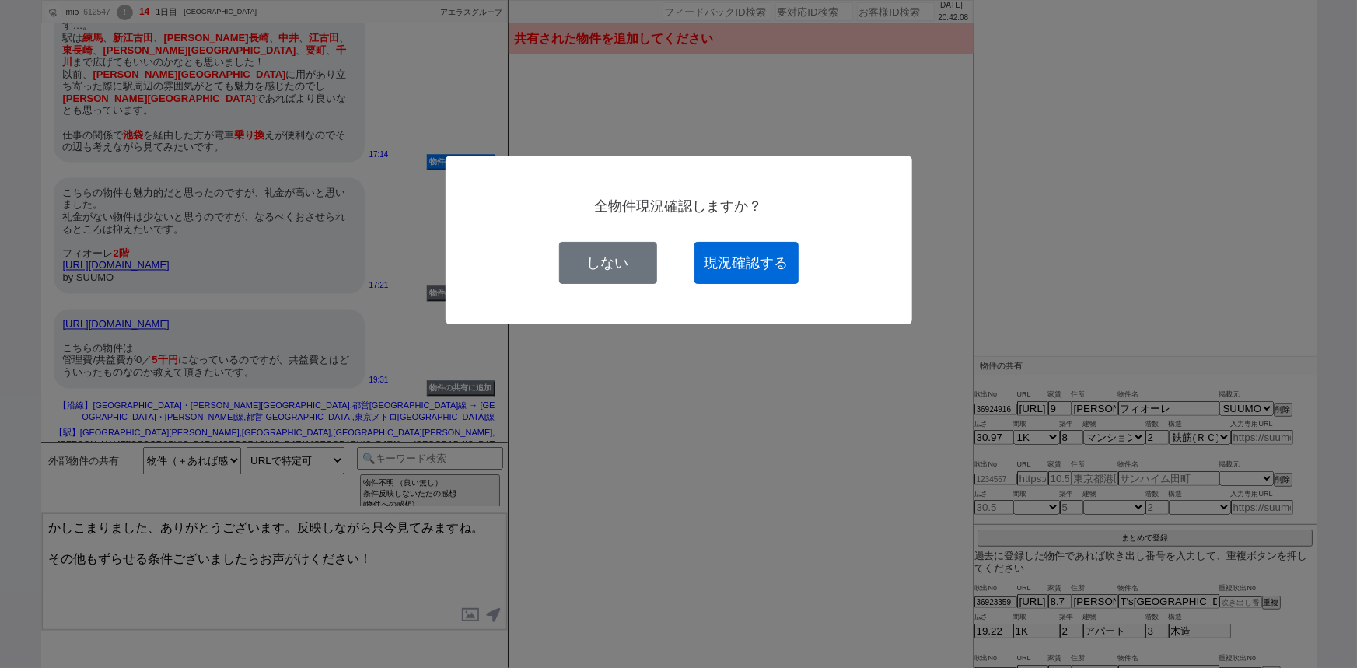
click at [744, 271] on button "現況確認する" at bounding box center [746, 263] width 104 height 42
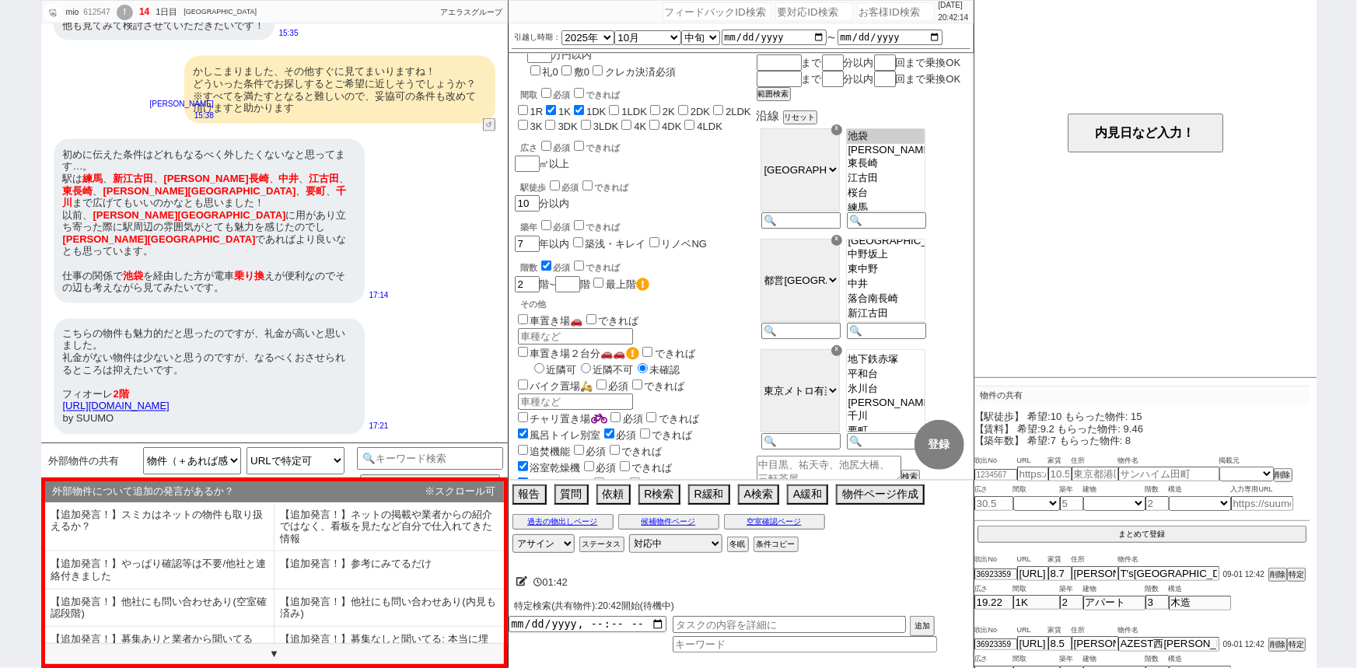
scroll to position [1209, 0]
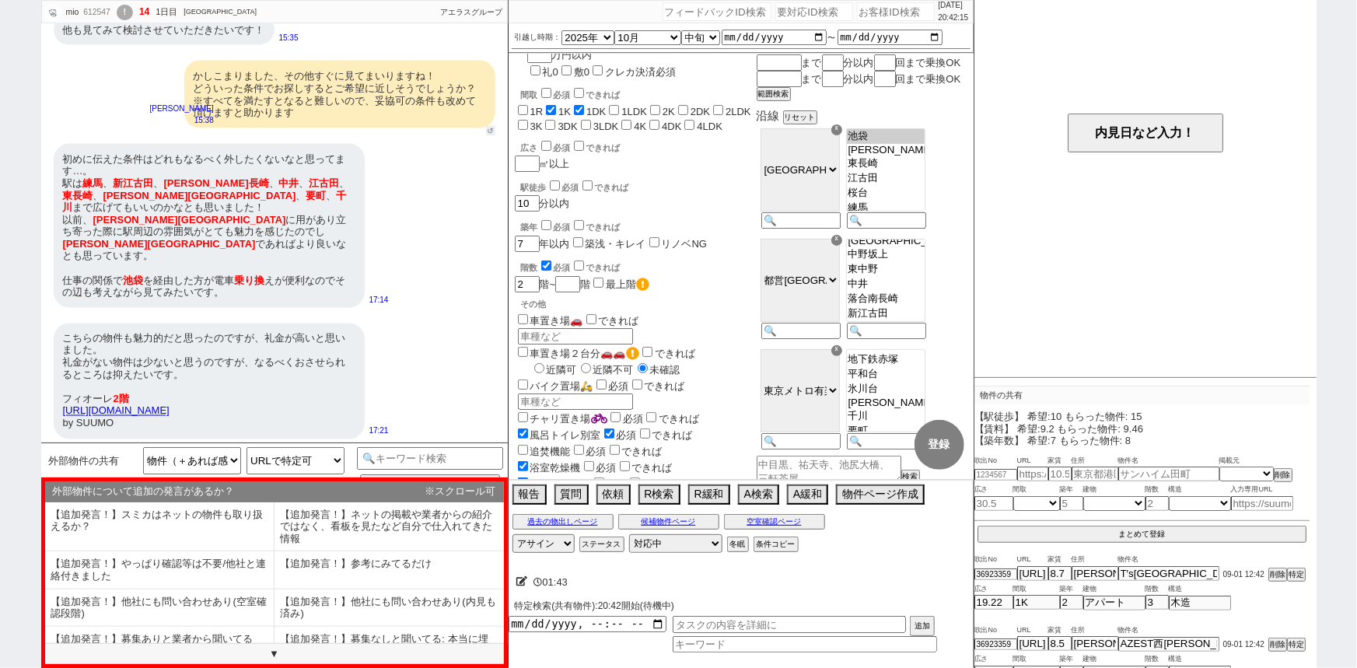
click at [487, 136] on button "↺" at bounding box center [490, 131] width 9 height 10
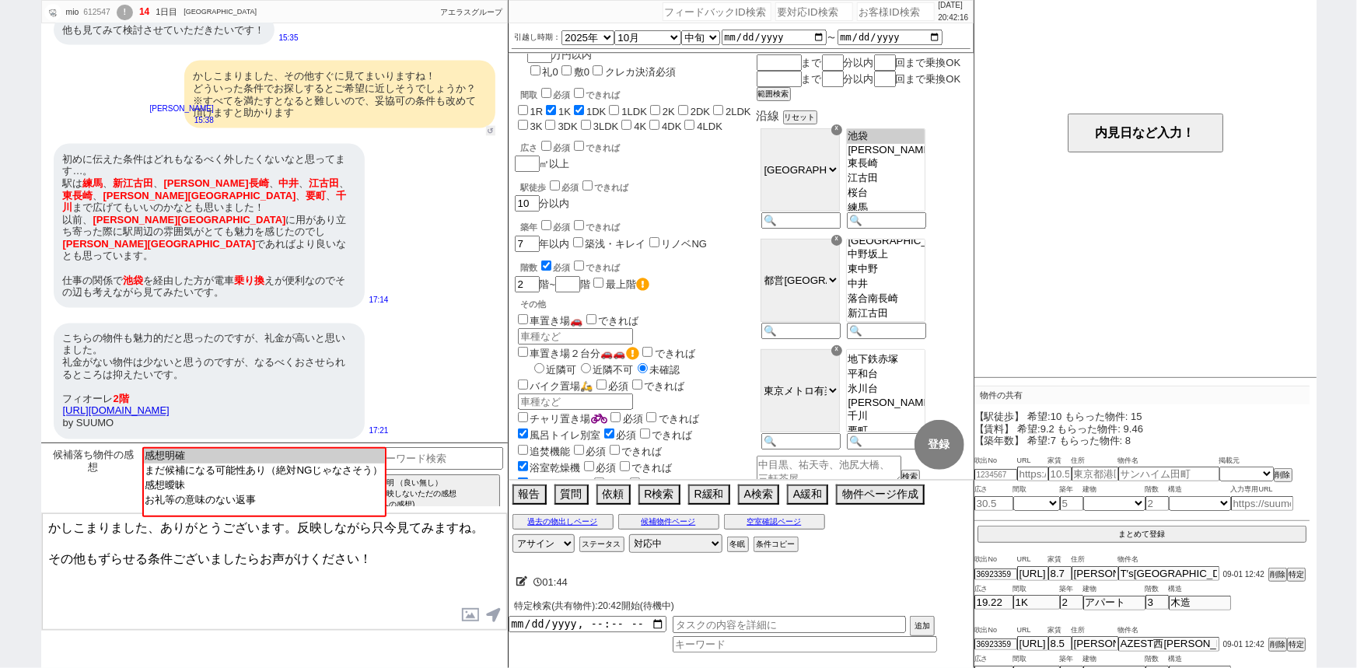
scroll to position [1355, 0]
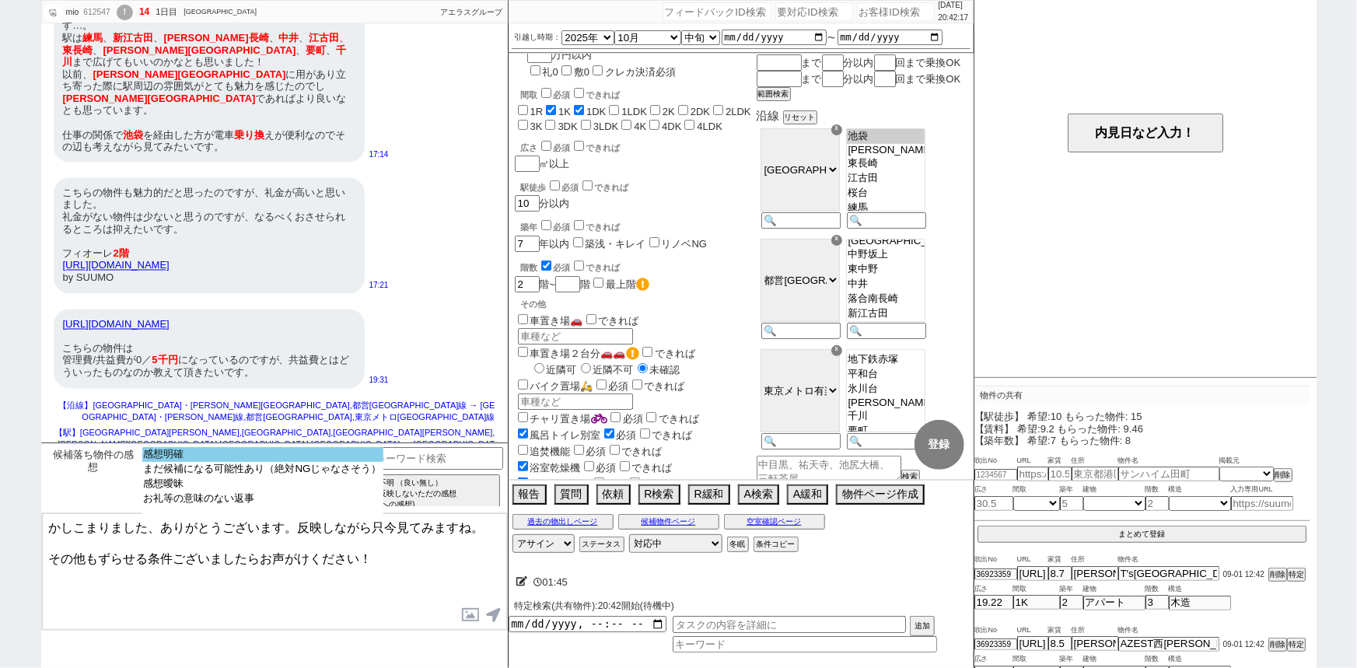
click at [189, 462] on option "感想明確" at bounding box center [262, 469] width 241 height 15
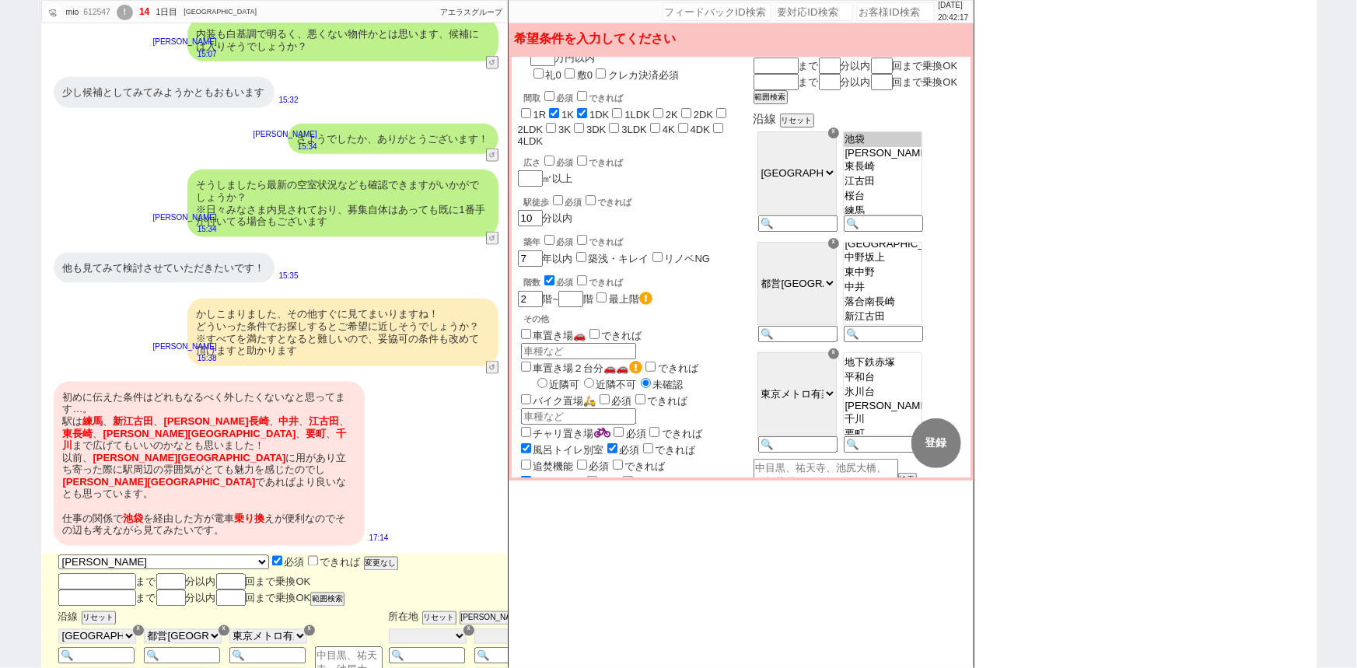
scroll to position [29, 0]
click at [169, 477] on span "椎名町" at bounding box center [159, 482] width 193 height 12
click at [347, 329] on div "かしこまりました、その他すぐに見てまいりますね！ どういった条件でお探しするとご希望に近しそうでしょうか？ ※すべてを満たすとなると難しいので、妥協可の条件も…" at bounding box center [342, 332] width 311 height 67
click at [373, 196] on div "そうしましたら最新の空室状況なども確認できますがいかがでしょうか？ ※日々みなさま内見されており、募集自体はあっても既に1番手が付いてる場合もございます" at bounding box center [342, 203] width 311 height 67
click at [177, 276] on div "他も見てみて検討させていただきたいです！" at bounding box center [164, 268] width 221 height 31
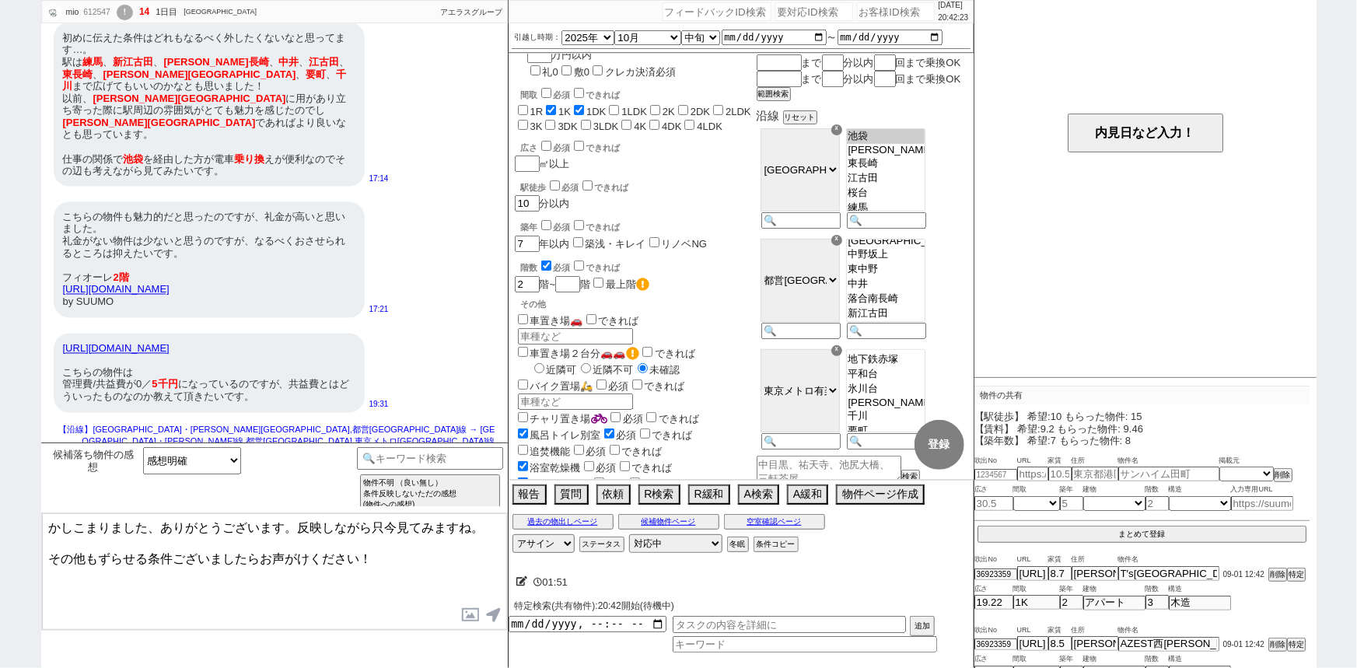
scroll to position [1355, 0]
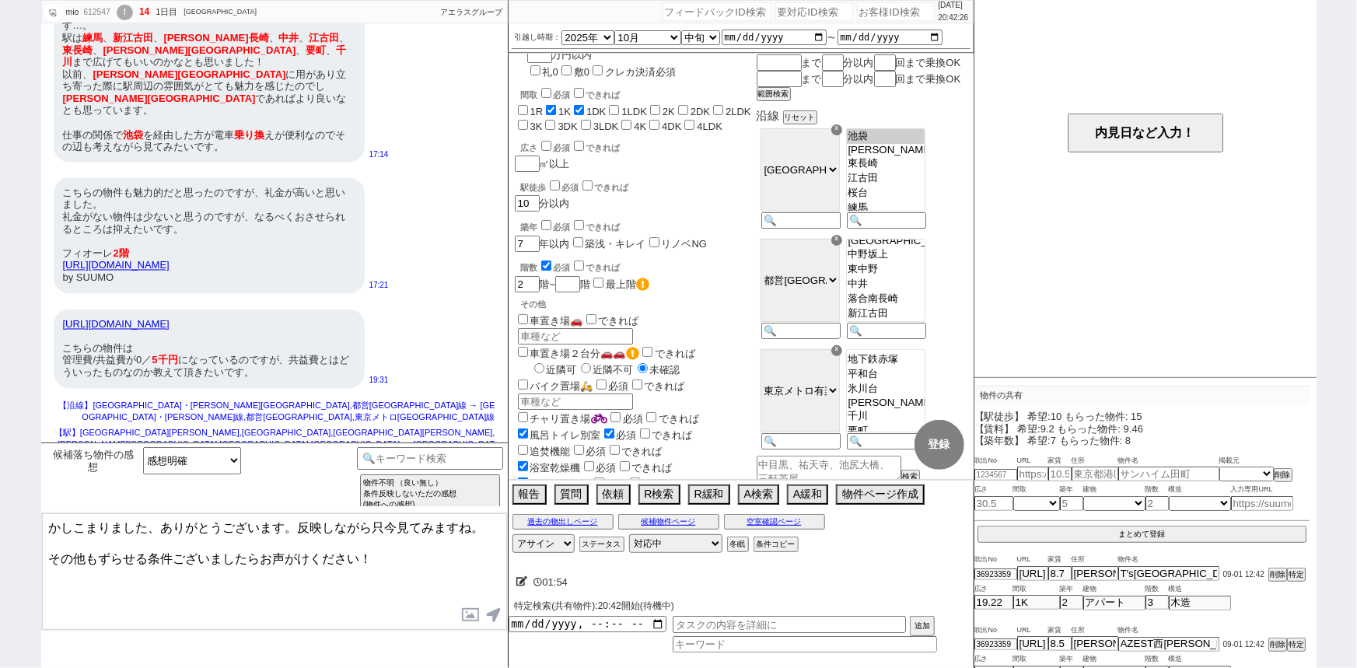
drag, startPoint x: 358, startPoint y: 548, endPoint x: 33, endPoint y: 624, distance: 334.4
click at [33, 624] on div "mio 612547 ! 14 1日目 アエラス石神井公園店 冬眠中 自社客 アエラスグループ スミカ_BPO チャット全表示 2025-09-01 是非お願…" at bounding box center [678, 334] width 1357 height 668
click at [350, 546] on textarea "かしこまりました、ありがとうございます。反映しながら只今見てみますね。 お送りいただいた物件も参考にしてまいります！ 共益費は管理費と同じ扱いとなりまして、" at bounding box center [274, 571] width 465 height 117
drag, startPoint x: 97, startPoint y: 586, endPoint x: 302, endPoint y: 626, distance: 208.3
click at [302, 626] on textarea "かしこまりました、ありがとうございます。反映しながら只今見てみますね。 お送りいただいた物件も参考にしてまいります！ ※2件目のURLは物件が表示されませんで…" at bounding box center [274, 571] width 465 height 117
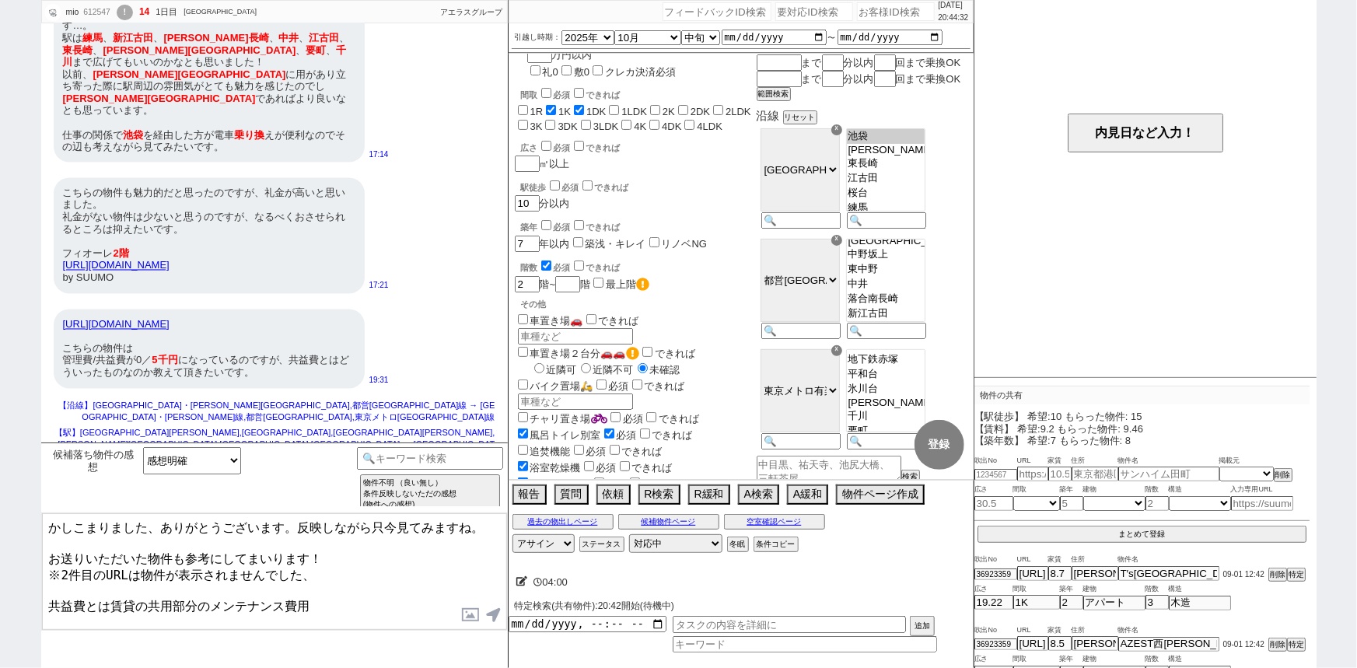
click at [284, 585] on textarea "かしこまりました、ありがとうございます。反映しながら只今見てみますね。 お送りいただいた物件も参考にしてまいります！ ※2件目のURLは物件が表示されませんで…" at bounding box center [274, 571] width 465 height 117
drag, startPoint x: 210, startPoint y: 582, endPoint x: 291, endPoint y: 593, distance: 81.6
click at [291, 593] on textarea "かしこまりました、ありがとうございます。反映しながら只今見てみますね。 お送りいただいた物件も参考にしてまいります！ ※2件目のURLは物件が表示されませんで…" at bounding box center [274, 571] width 465 height 117
click at [319, 593] on textarea "かしこまりました、ありがとうございます。反映しながら只今見てみますね。 お送りいただいた物件も参考にしてまいります！ ※2件目のURLは物件が表示されませんで…" at bounding box center [274, 571] width 465 height 117
paste textarea "のために毎月支払う費用"
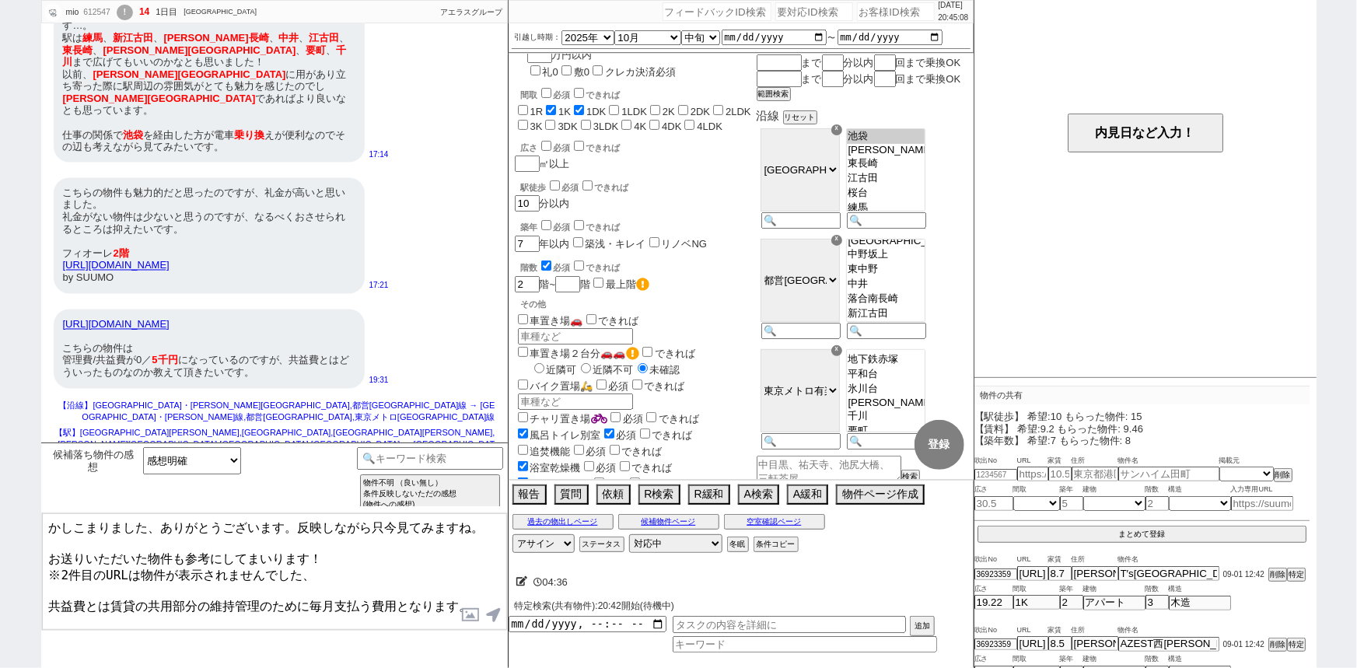
click at [46, 592] on textarea "かしこまりました、ありがとうございます。反映しながら只今見てみますね。 お送りいただいた物件も参考にしてまいります！ ※2件目のURLは物件が表示されませんで…" at bounding box center [274, 571] width 465 height 117
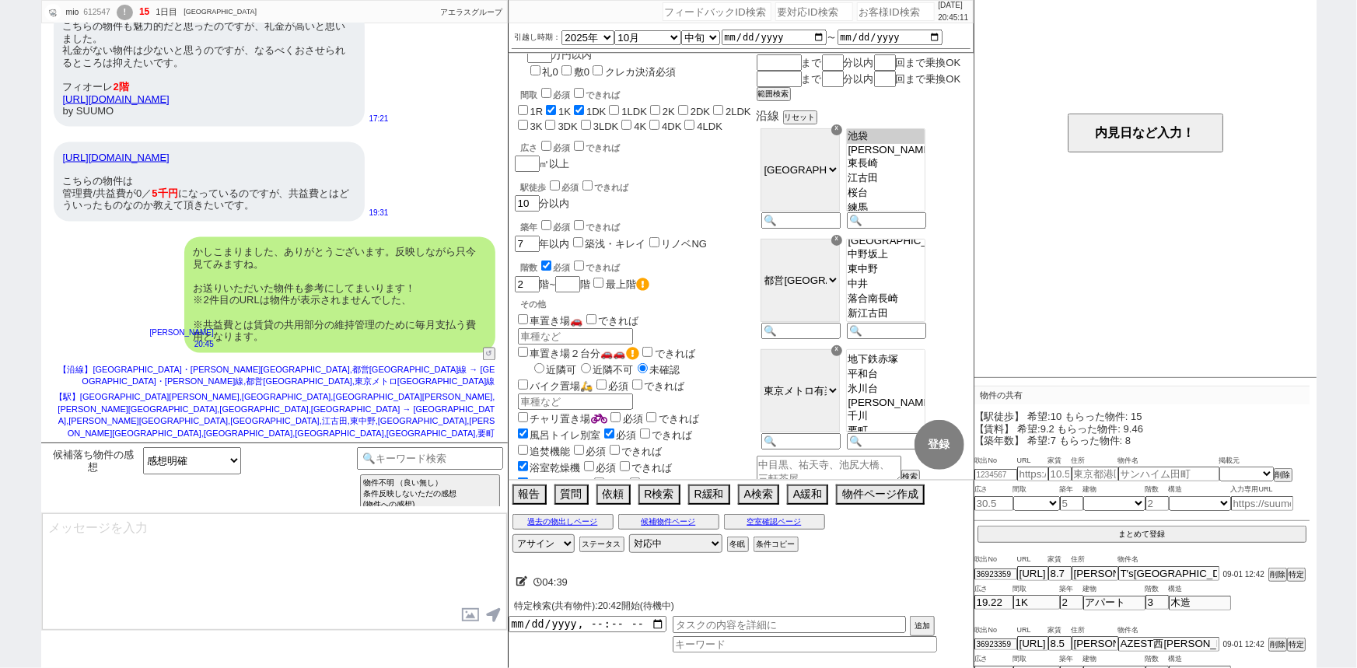
scroll to position [1311, 0]
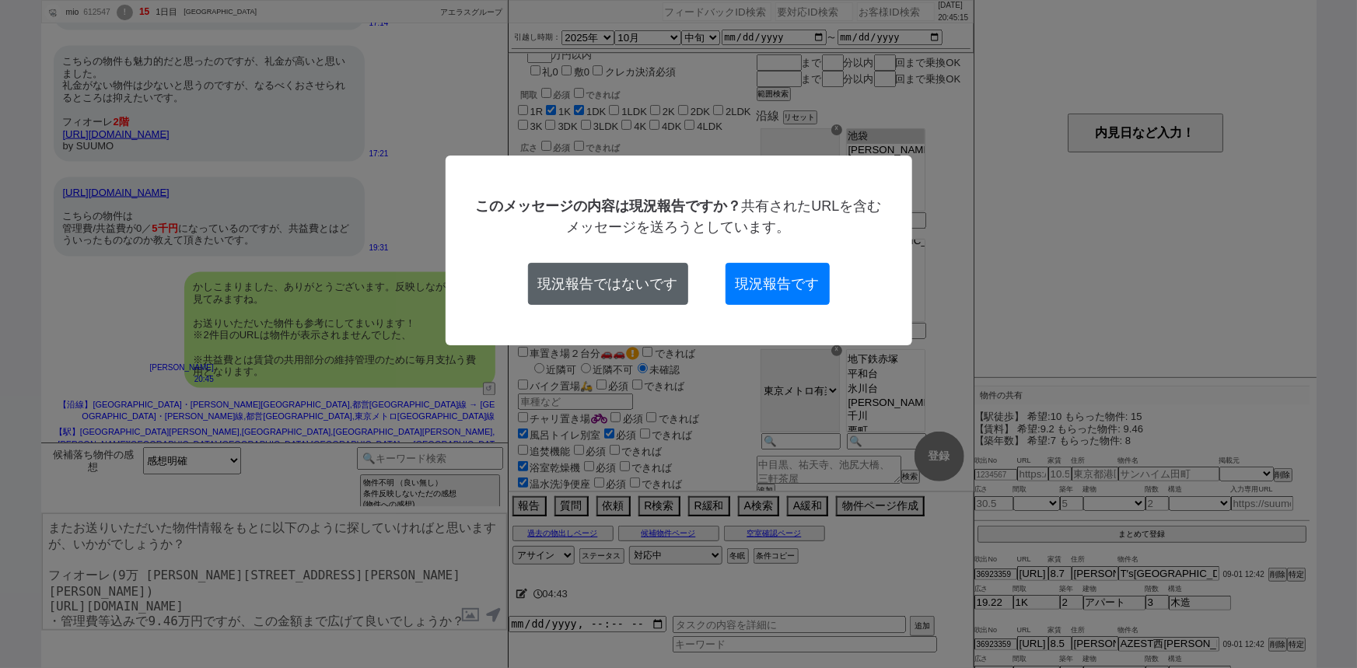
click at [605, 284] on button "現況報告ではないです" at bounding box center [608, 284] width 160 height 42
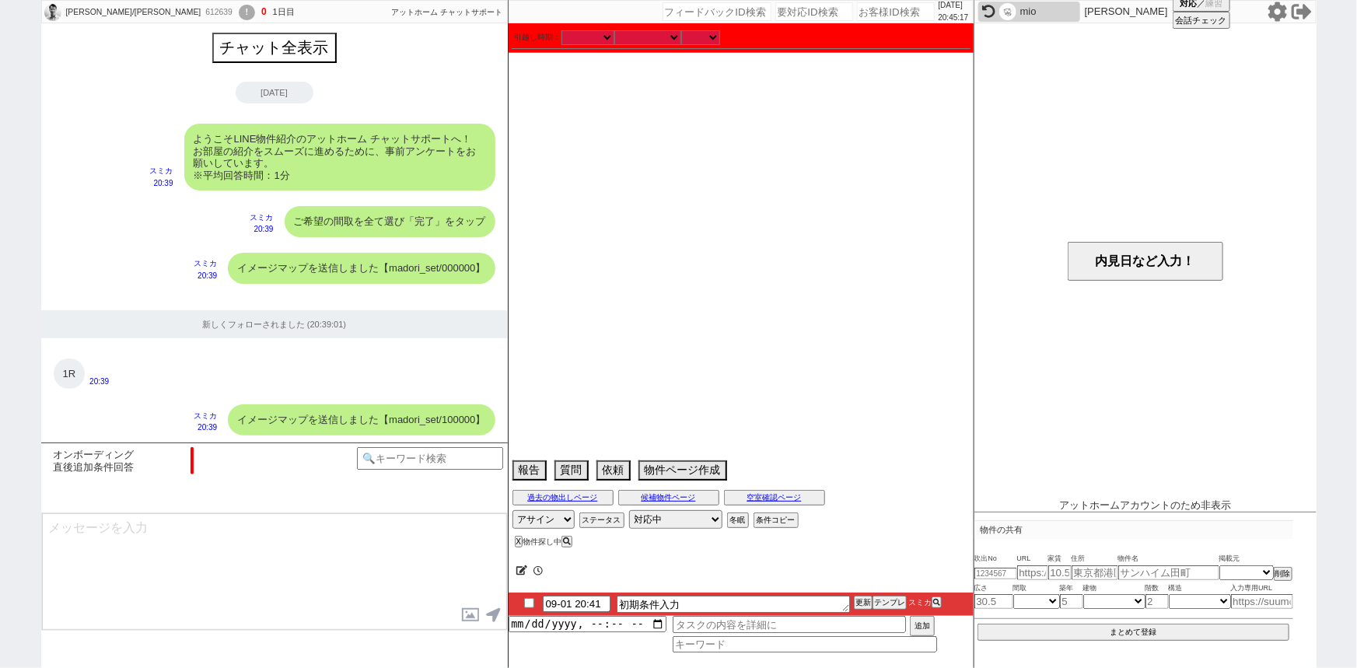
scroll to position [1051, 0]
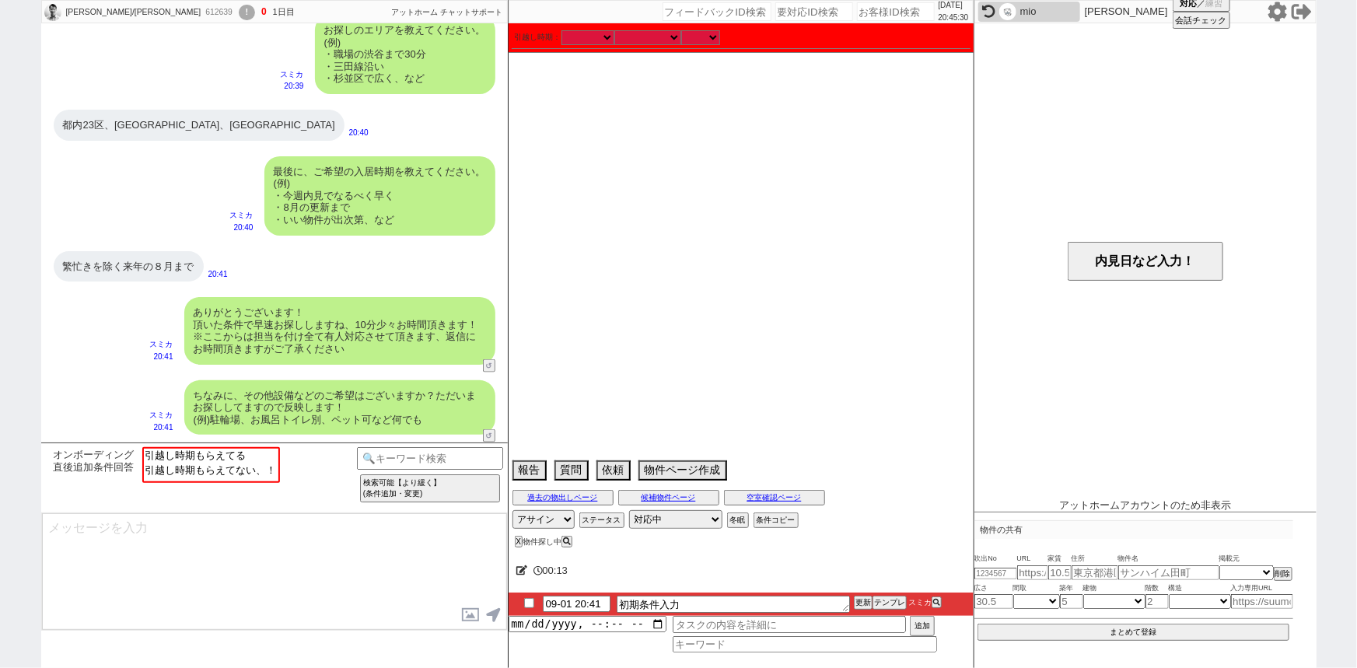
click at [178, 396] on div "ちなみに、その他設備などのご希望はございますか？ただいまお探ししてますので反映します！ (例)駐輪場、お風呂トイレ別、ペット可など何でも スミカ 20:41 …" at bounding box center [274, 407] width 467 height 71
click at [211, 462] on option "引越し時期もらえてる" at bounding box center [209, 469] width 135 height 15
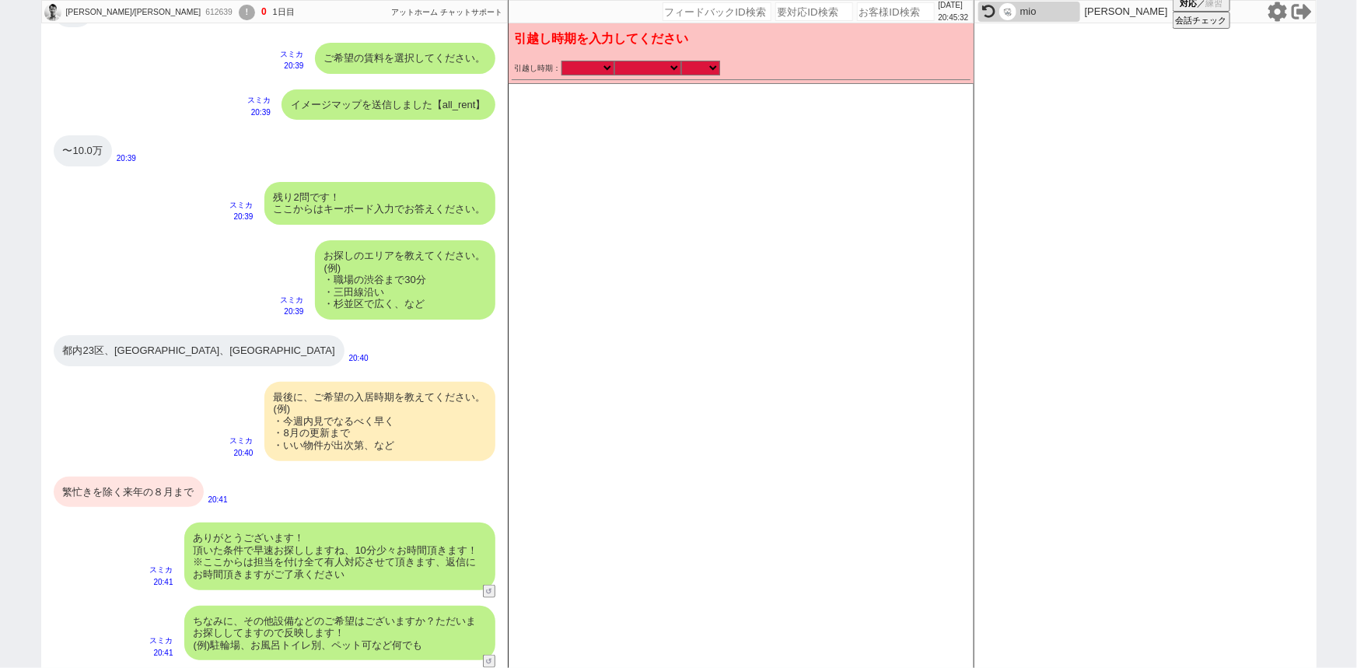
scroll to position [826, 0]
click at [633, 69] on select "なる早 未定 いつでも 物件あれば 年内 来年 1月 2月 3月 4月 5月 6月 7月 8月 9月 10月 11月 12月 春 夏 秋 冬" at bounding box center [647, 67] width 67 height 13
click at [614, 61] on select "なる早 未定 いつでも 物件あれば 年内 来年 1月 2月 3月 4月 5月 6月 7月 8月 9月 10月 11月 12月 春 夏 秋 冬" at bounding box center [647, 67] width 67 height 13
click at [693, 66] on select "のみ 上旬 中旬 下旬 末 まで 1日 2日 3日 4日 5日 6日 7日 8日 9日 10日 11日 12日 13日 14日 15日 16日 17日 18日…" at bounding box center [700, 67] width 39 height 13
click at [681, 61] on select "のみ 上旬 中旬 下旬 末 まで 1日 2日 3日 4日 5日 6日 7日 8日 9日 10日 11日 12日 13日 14日 15日 16日 17日 18日…" at bounding box center [700, 67] width 39 height 13
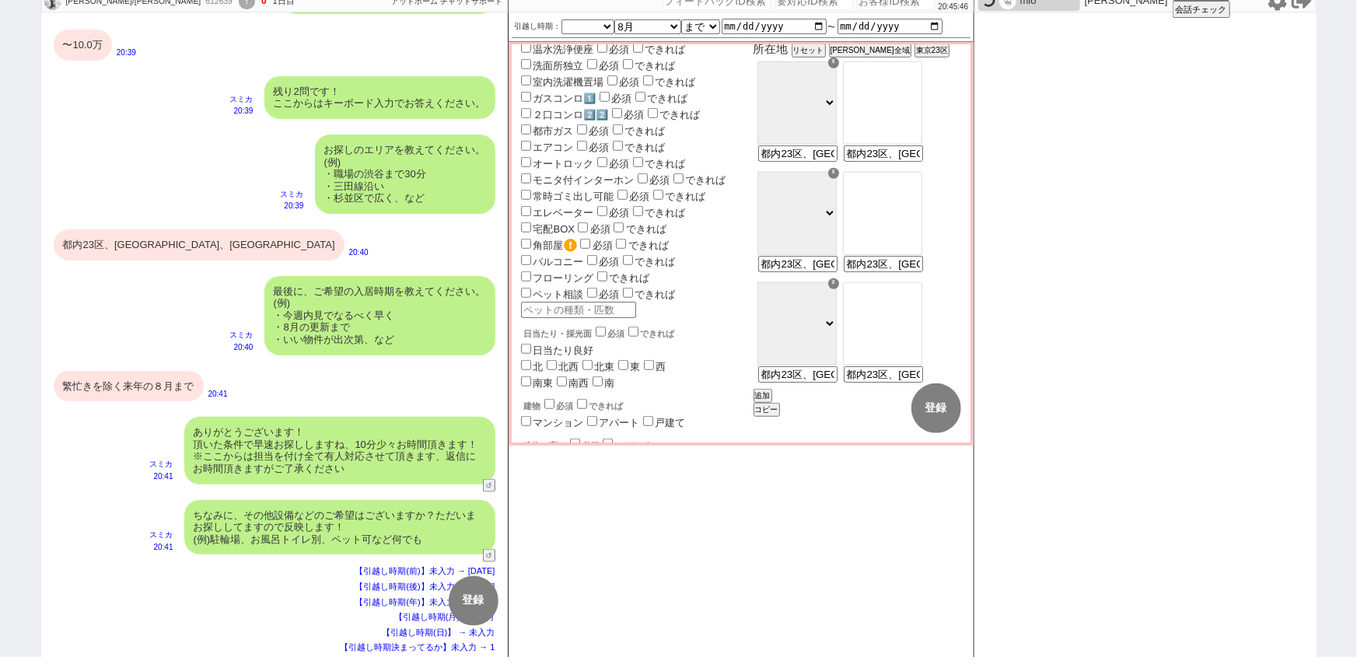
scroll to position [535, 0]
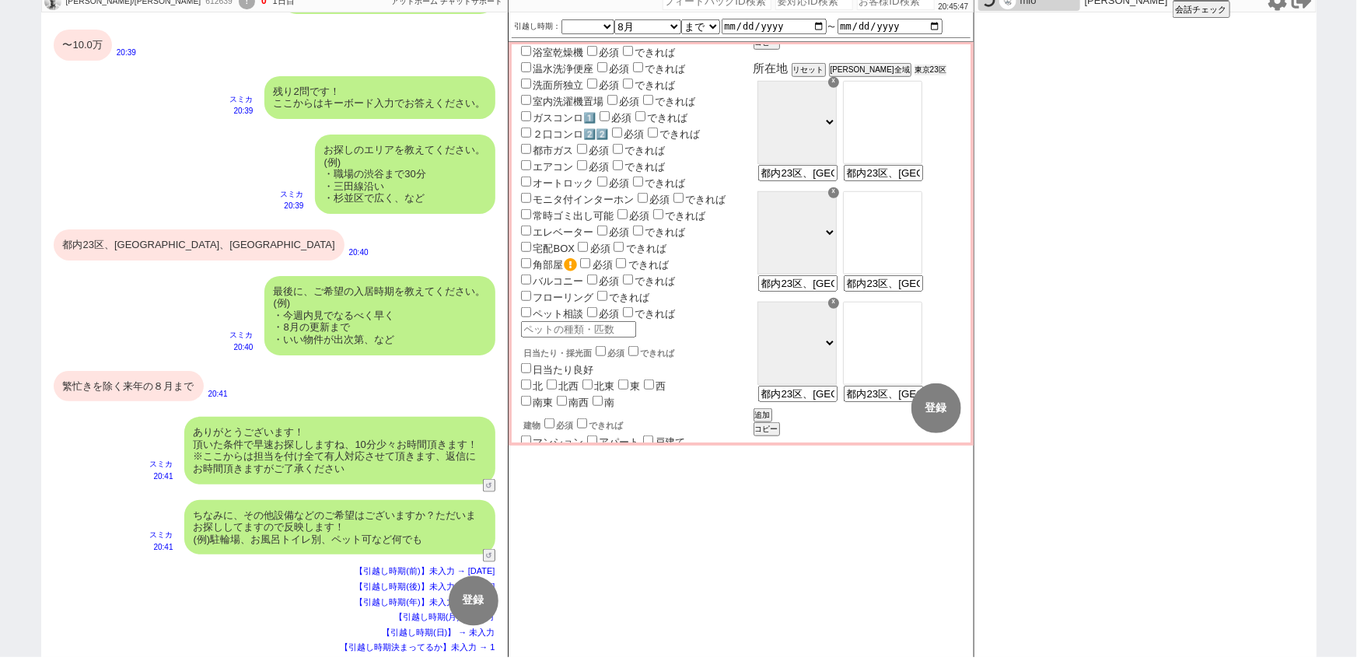
click at [935, 75] on button "東京23区" at bounding box center [930, 70] width 32 height 11
click at [924, 75] on button "東京23区" at bounding box center [930, 70] width 32 height 11
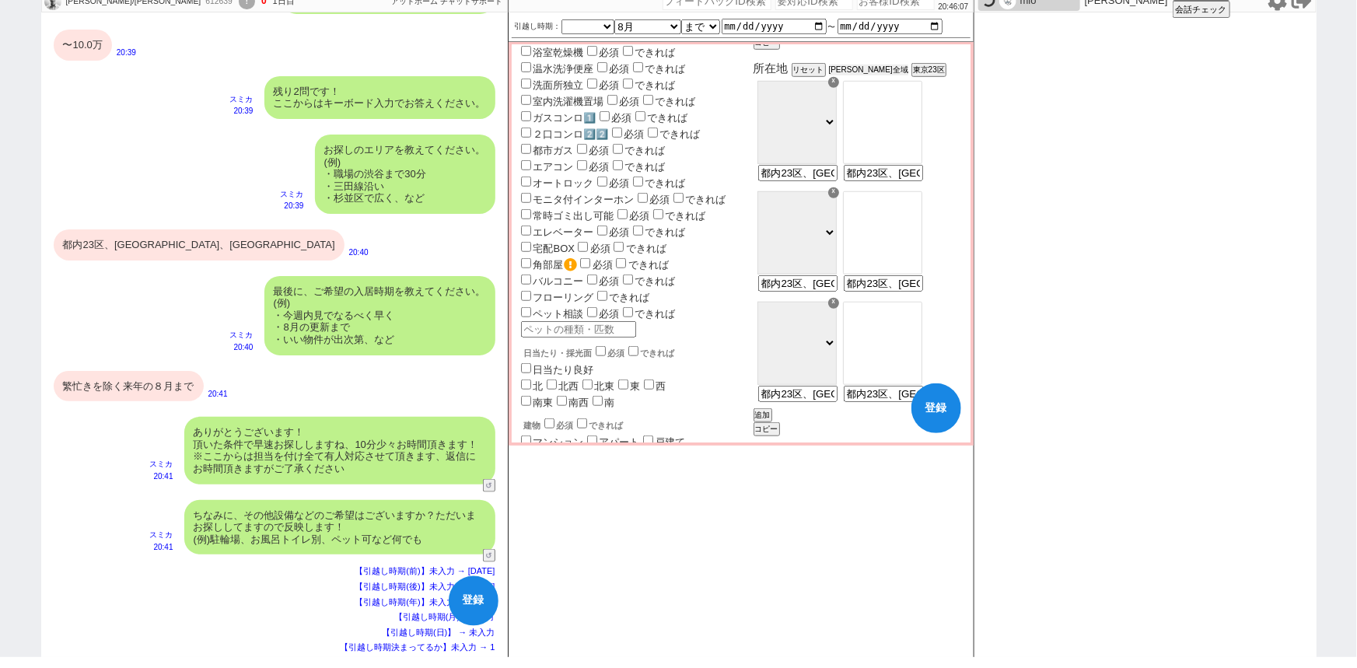
click at [897, 75] on button "東京都全域" at bounding box center [868, 70] width 79 height 11
click at [177, 197] on div "お探しのエリアを教えてください。 (例) ・職場の渋谷まで30分 ・三田線沿い ・杉並区で広く、など スミカ 20:39" at bounding box center [274, 174] width 467 height 95
click at [873, 6] on input "number" at bounding box center [896, 0] width 78 height 19
paste input "612449"
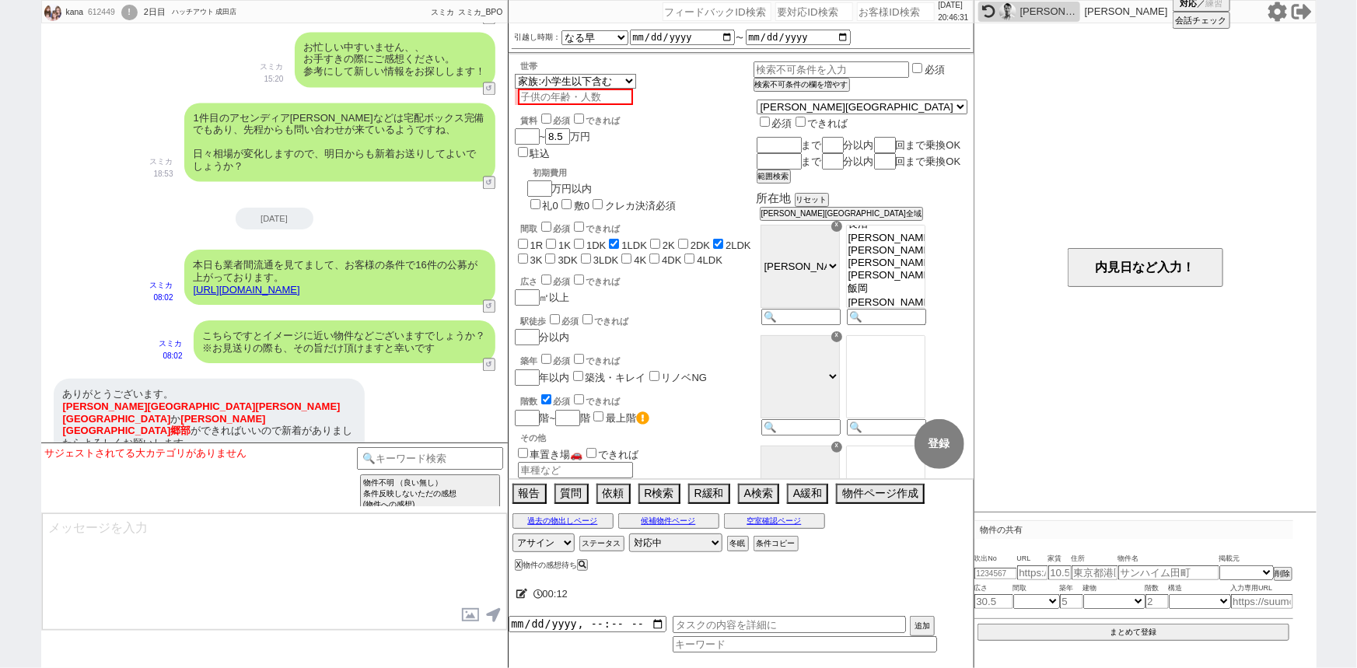
scroll to position [2918, 0]
click at [248, 401] on div "ありがとうございます。 成田市 美郷台 か 成田市 郷部 ができればいいので新着がありましたらよろしくお願いします。" at bounding box center [209, 418] width 311 height 79
click at [396, 451] on input at bounding box center [430, 456] width 147 height 19
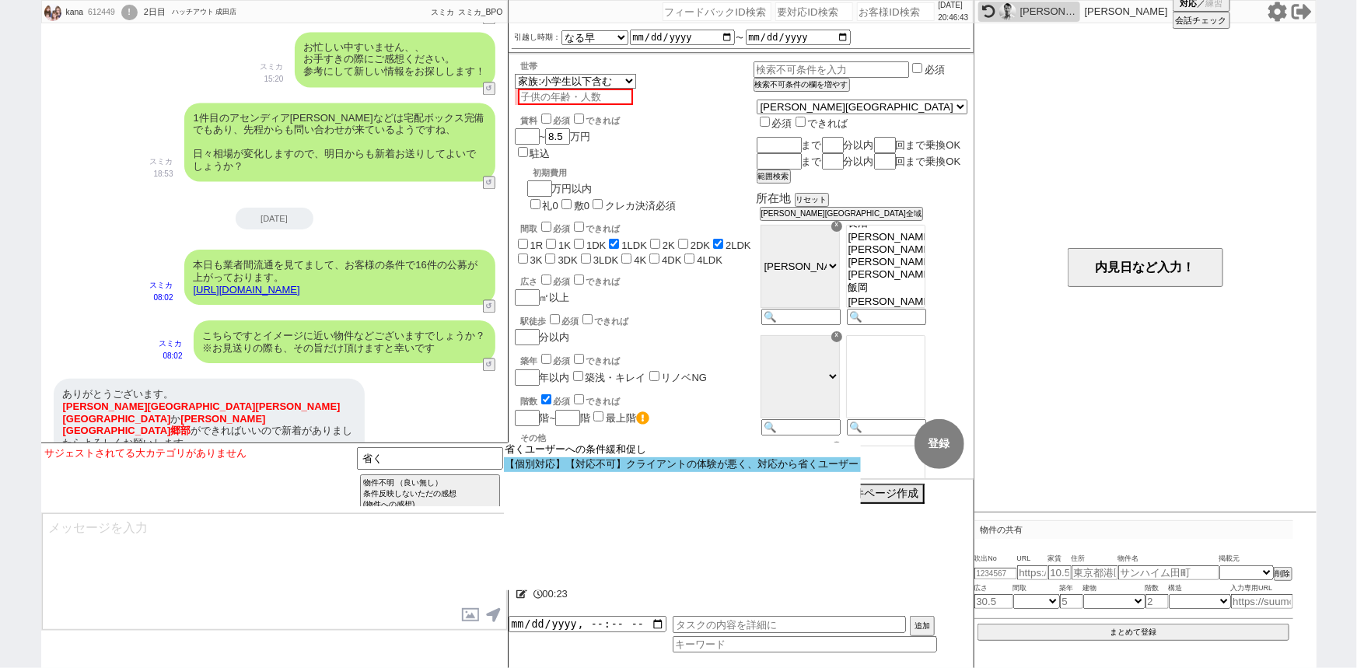
click at [0, 0] on option "【個別対応】【対応不可】クライアントの体験が悪く、対応から省くユーザー" at bounding box center [0, 0] width 0 height 0
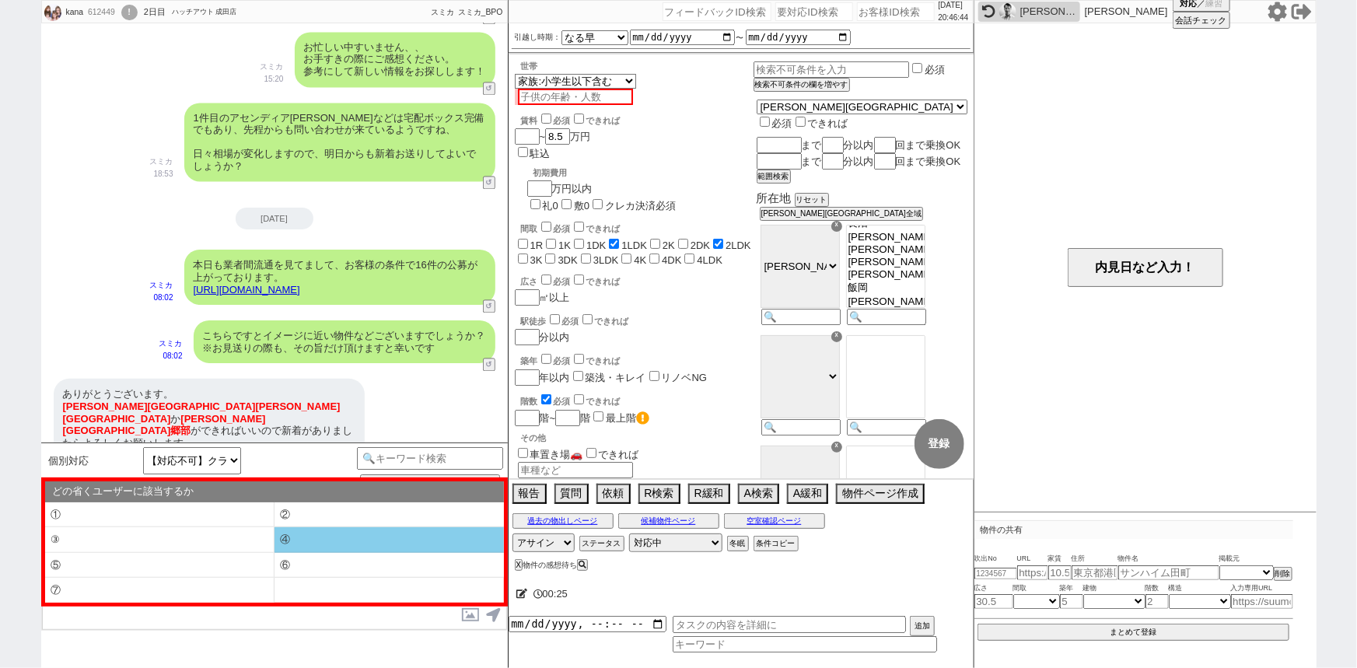
click at [274, 553] on li "④" at bounding box center [159, 566] width 229 height 26
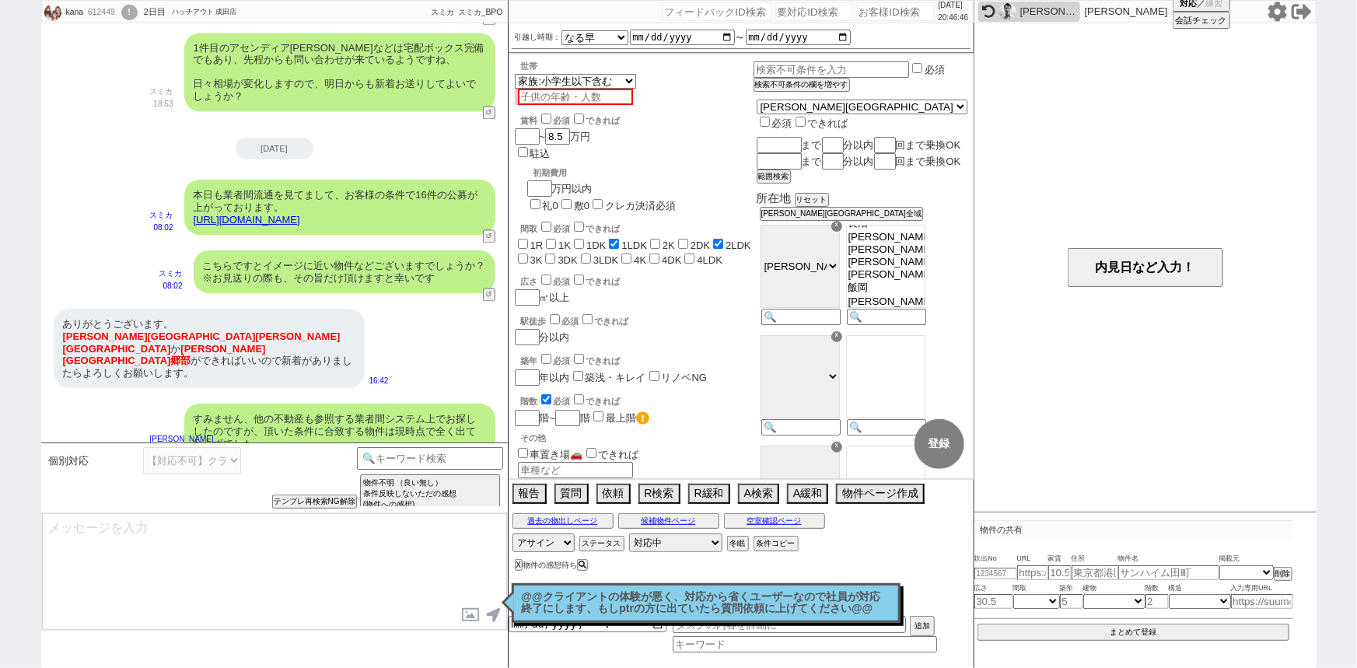
scroll to position [1647, 0]
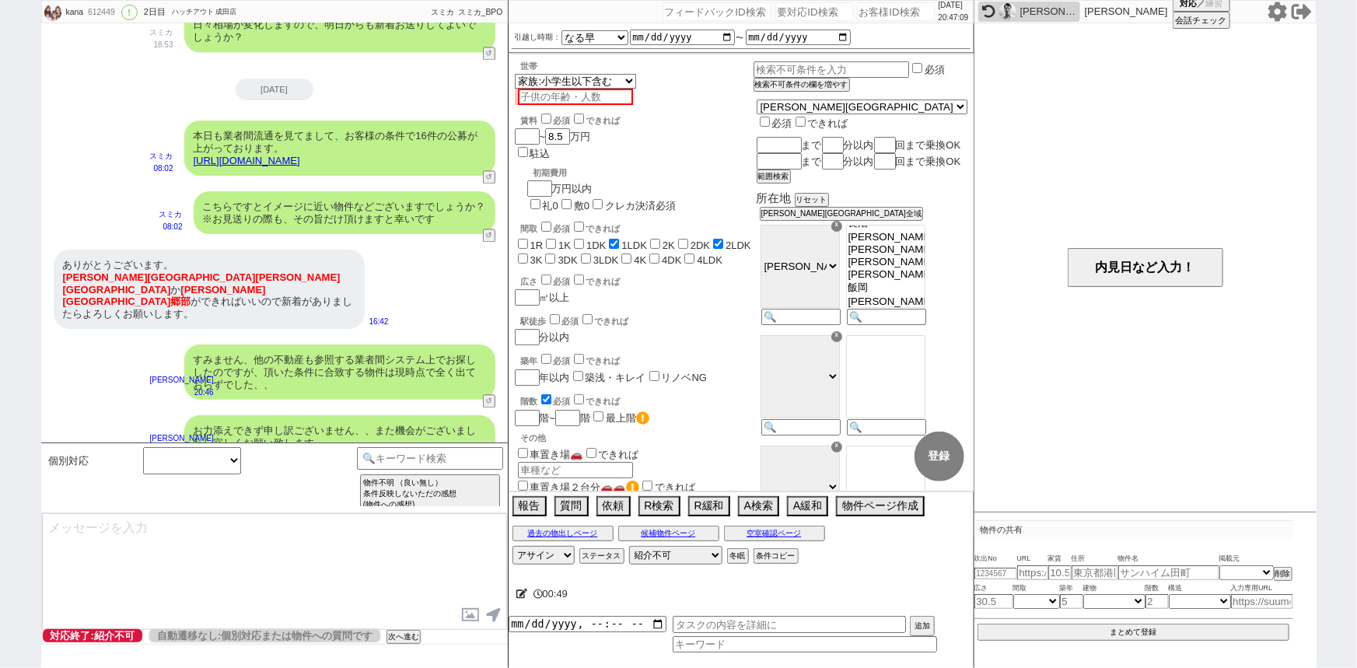
click at [241, 376] on div "すみません、他の不動産も参照する業者間システム上でお探ししたのですが、頂いた条件に合致する物件は現時点で全く出ておらずでした、、 小澤結 20:46 4349…" at bounding box center [274, 372] width 467 height 71
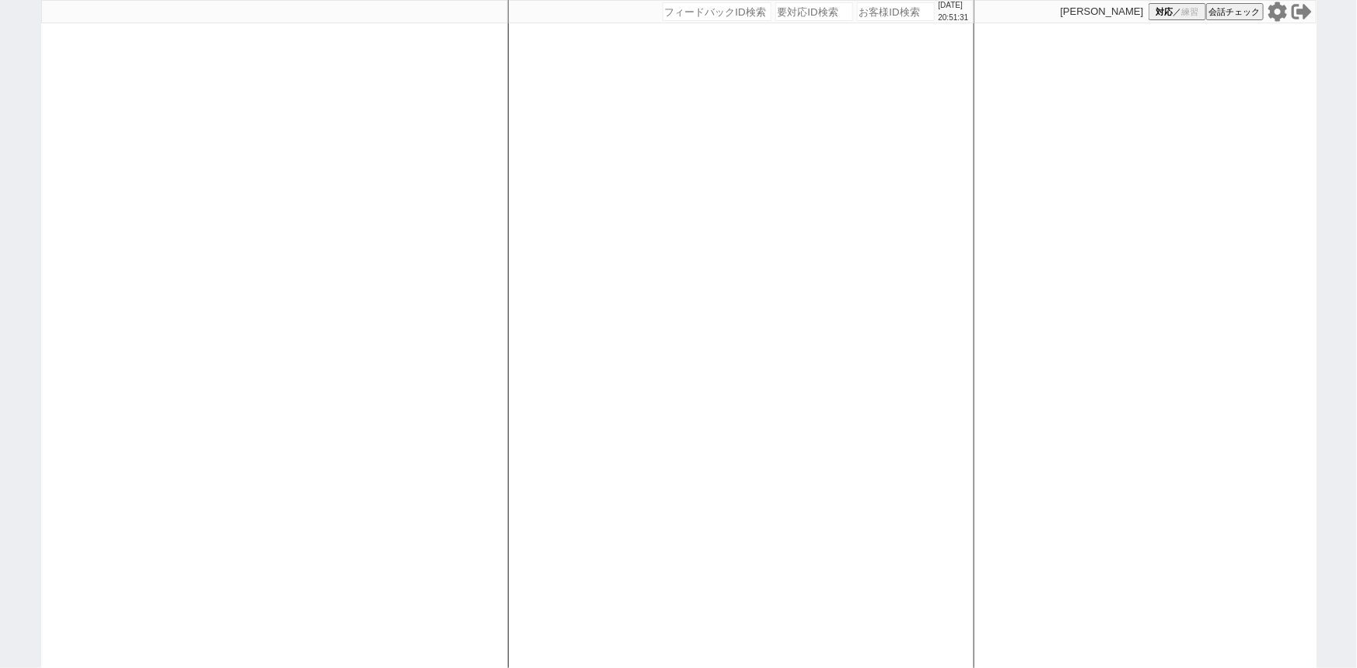
click at [1273, 16] on icon at bounding box center [1276, 11] width 19 height 19
